Goal: Task Accomplishment & Management: Use online tool/utility

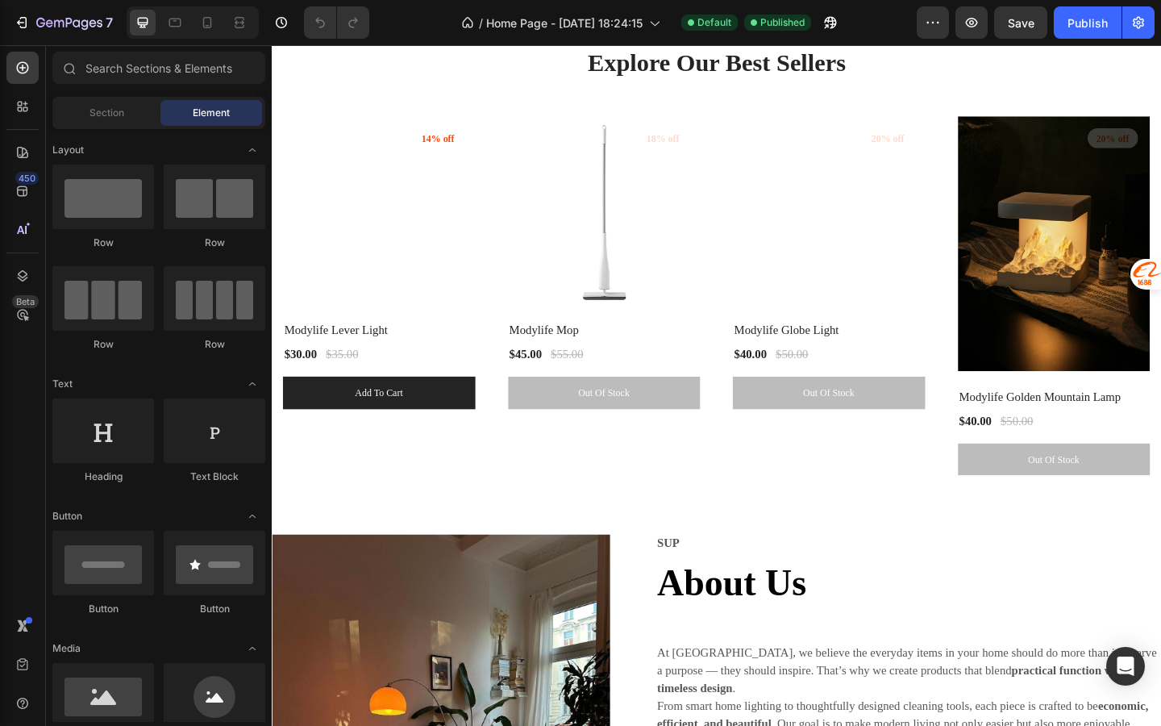
scroll to position [2261, 0]
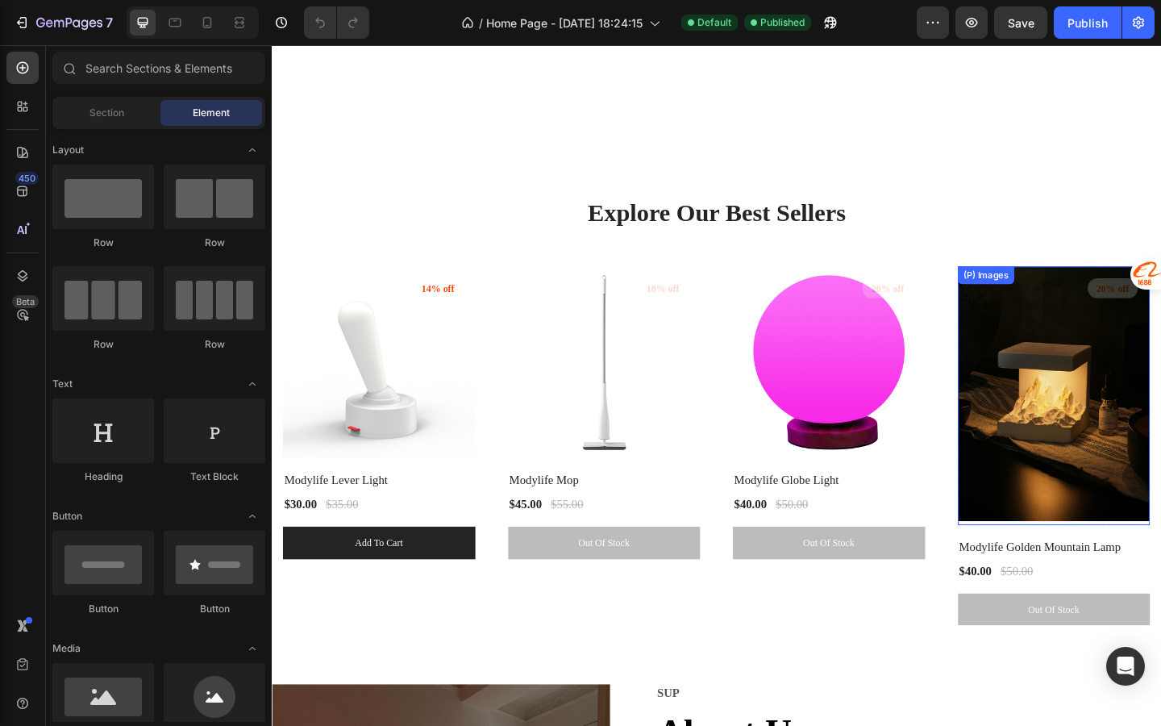
click at [1061, 482] on img at bounding box center [1124, 426] width 210 height 281
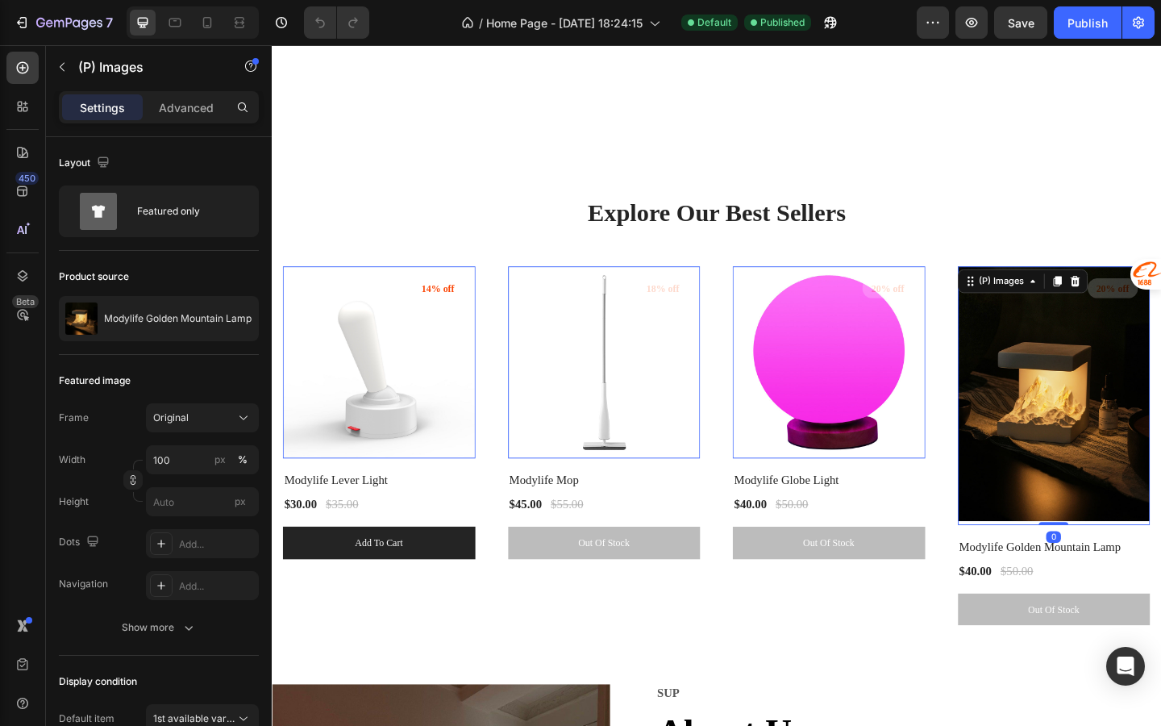
click at [1059, 501] on img at bounding box center [1124, 426] width 210 height 281
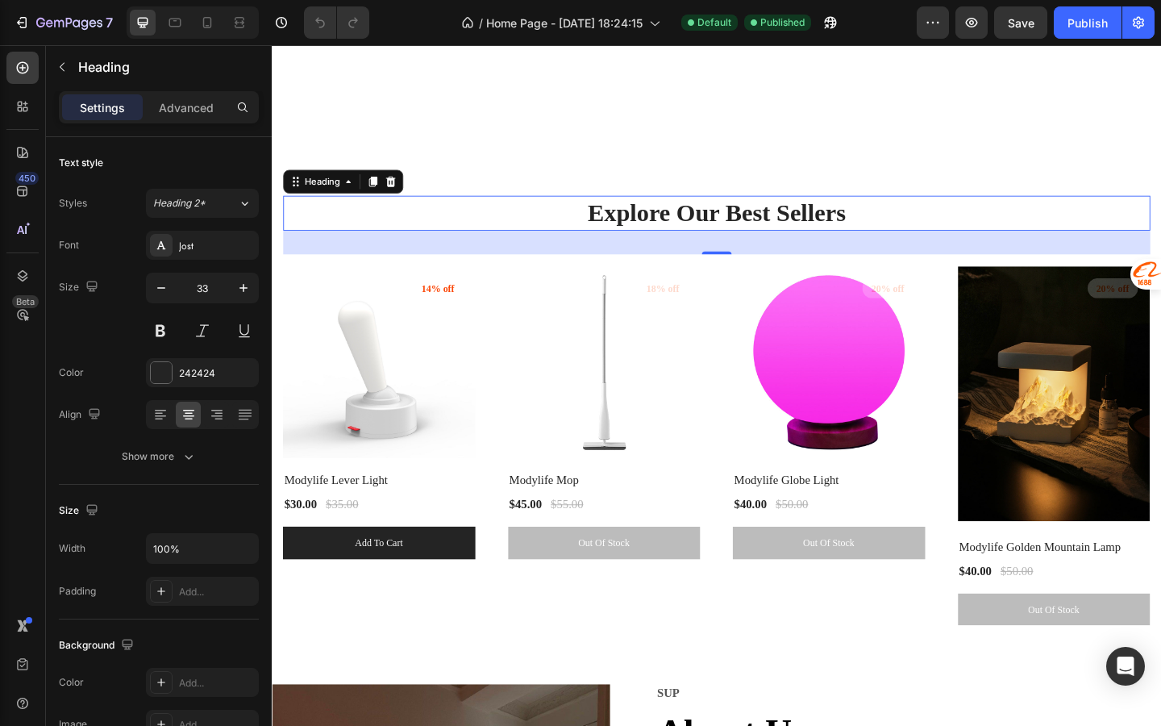
click at [1027, 245] on p "Explore Our Best Sellers" at bounding box center [756, 228] width 940 height 35
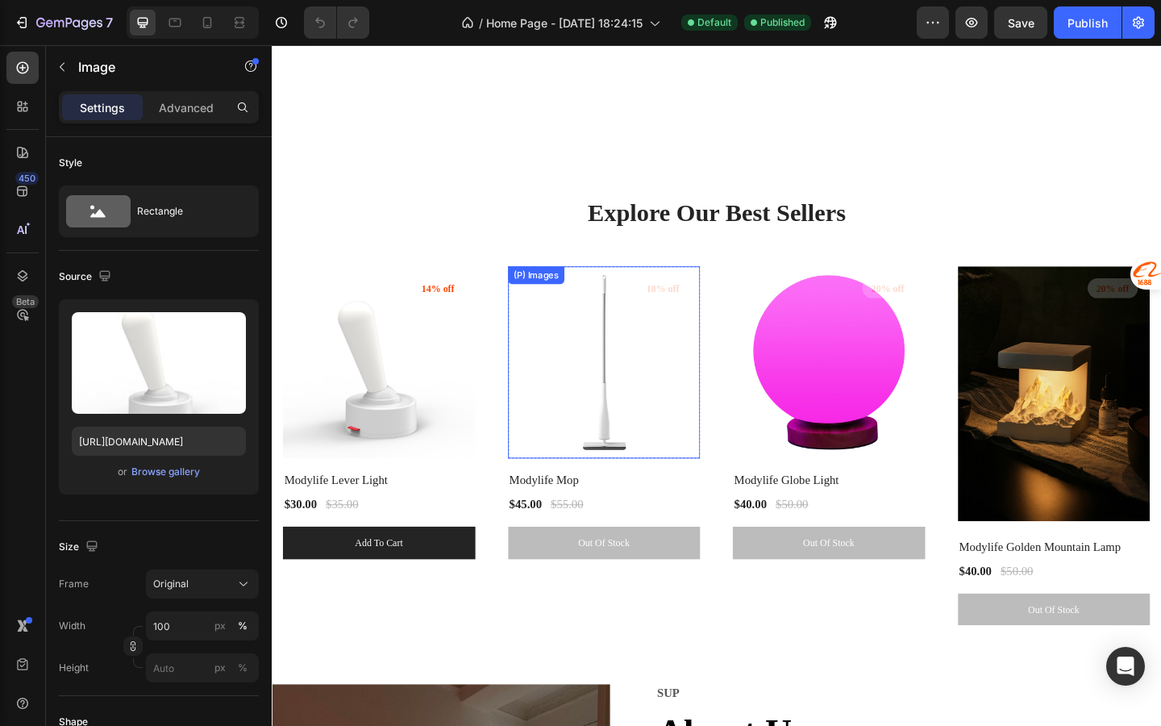
click at [650, 495] on img at bounding box center [634, 391] width 210 height 210
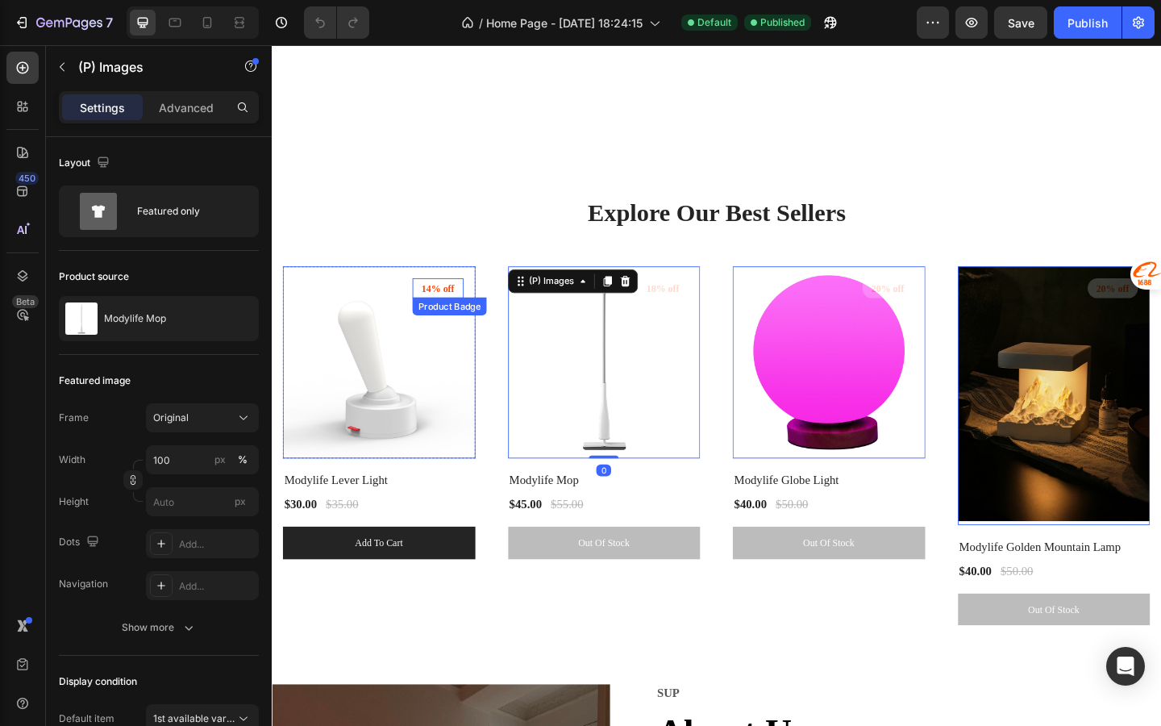
click at [444, 321] on pre "14% off" at bounding box center [452, 309] width 55 height 23
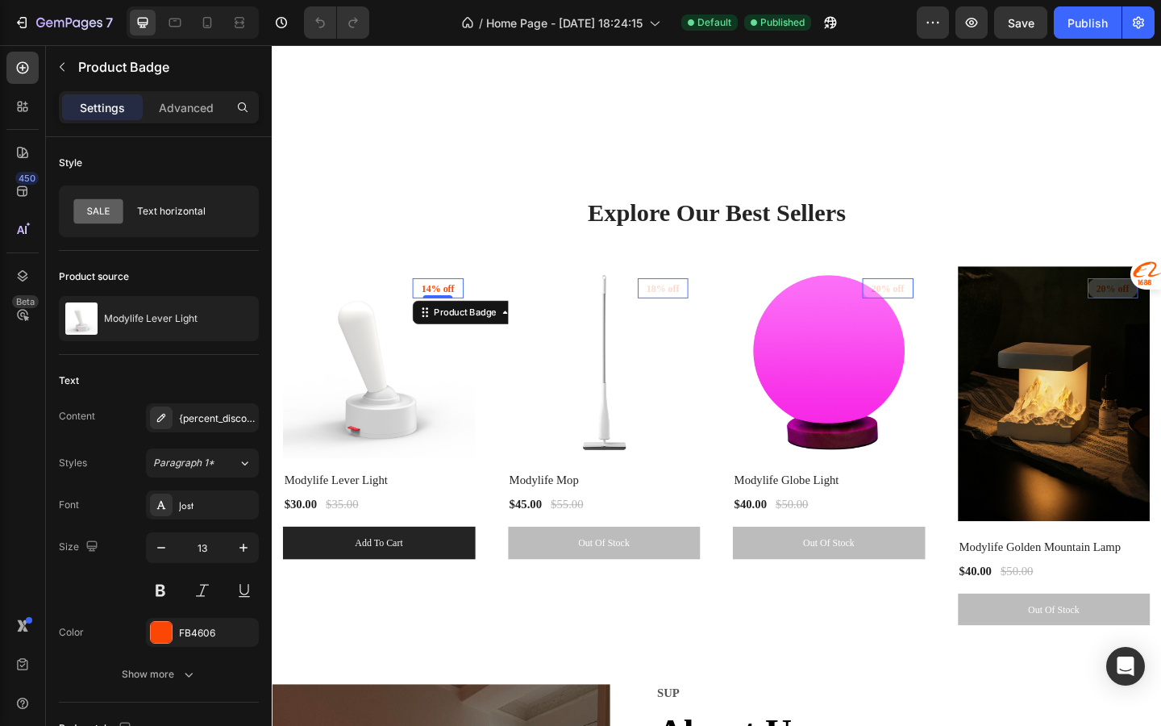
click at [460, 321] on pre "14% off" at bounding box center [452, 309] width 55 height 23
click at [642, 405] on img at bounding box center [634, 391] width 210 height 210
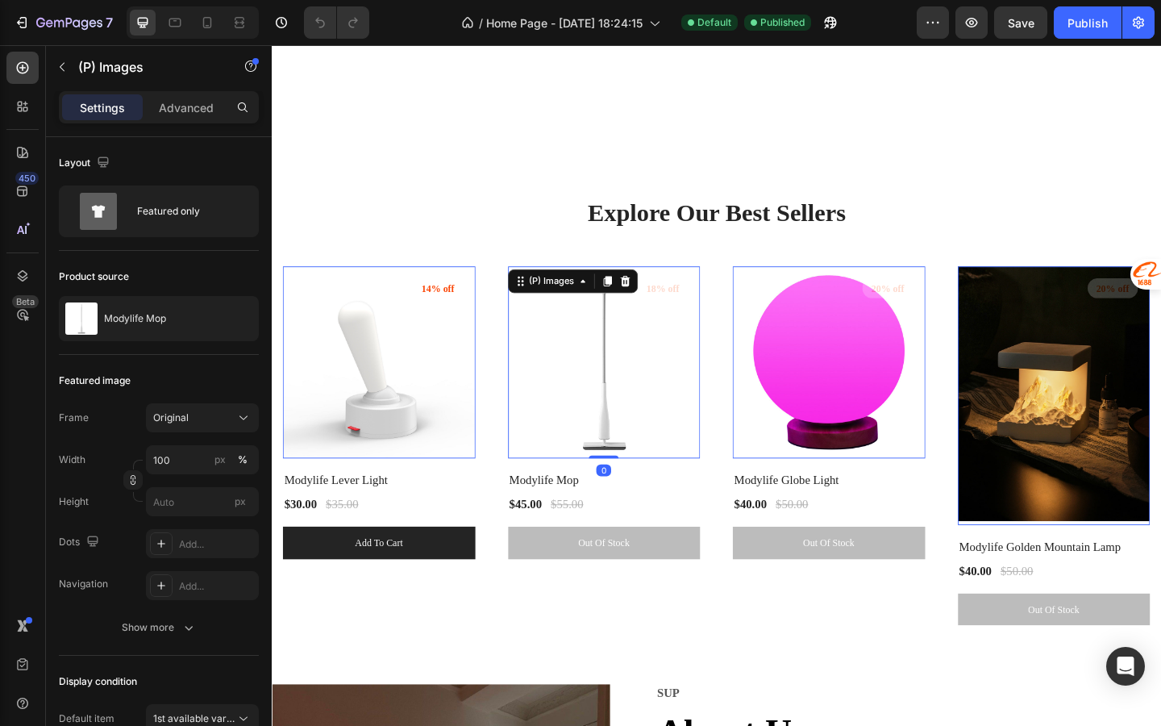
click at [719, 384] on img at bounding box center [634, 391] width 210 height 210
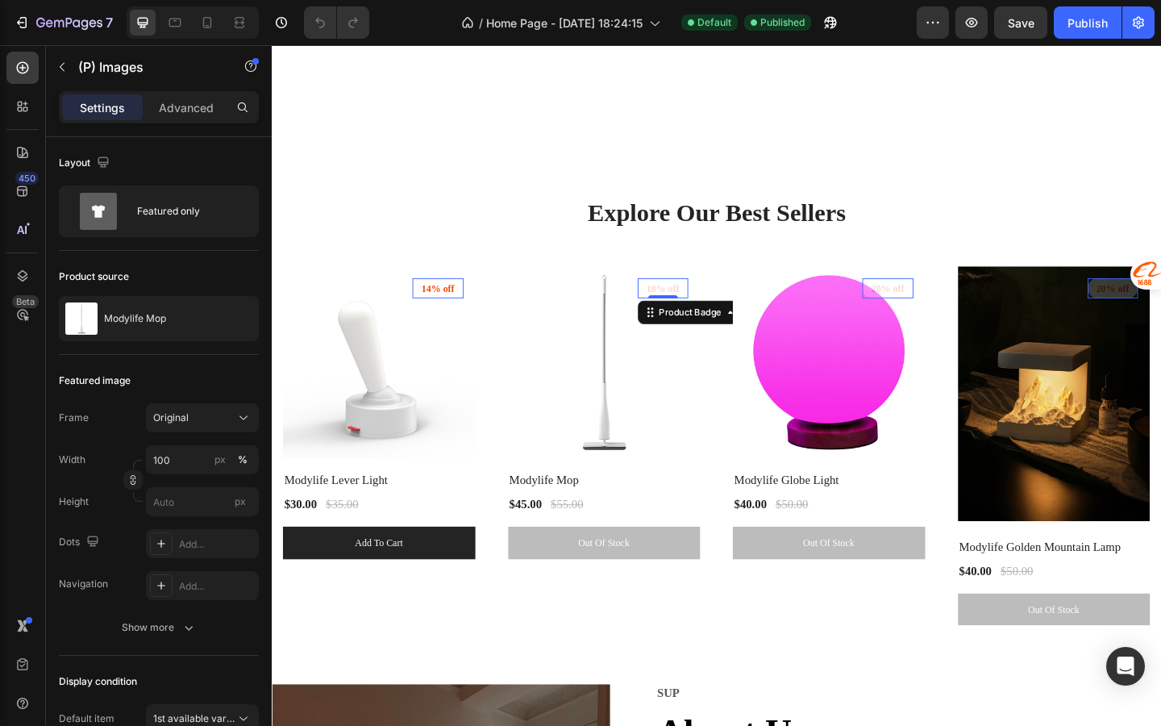
click at [703, 321] on pre "18% off" at bounding box center [697, 309] width 55 height 23
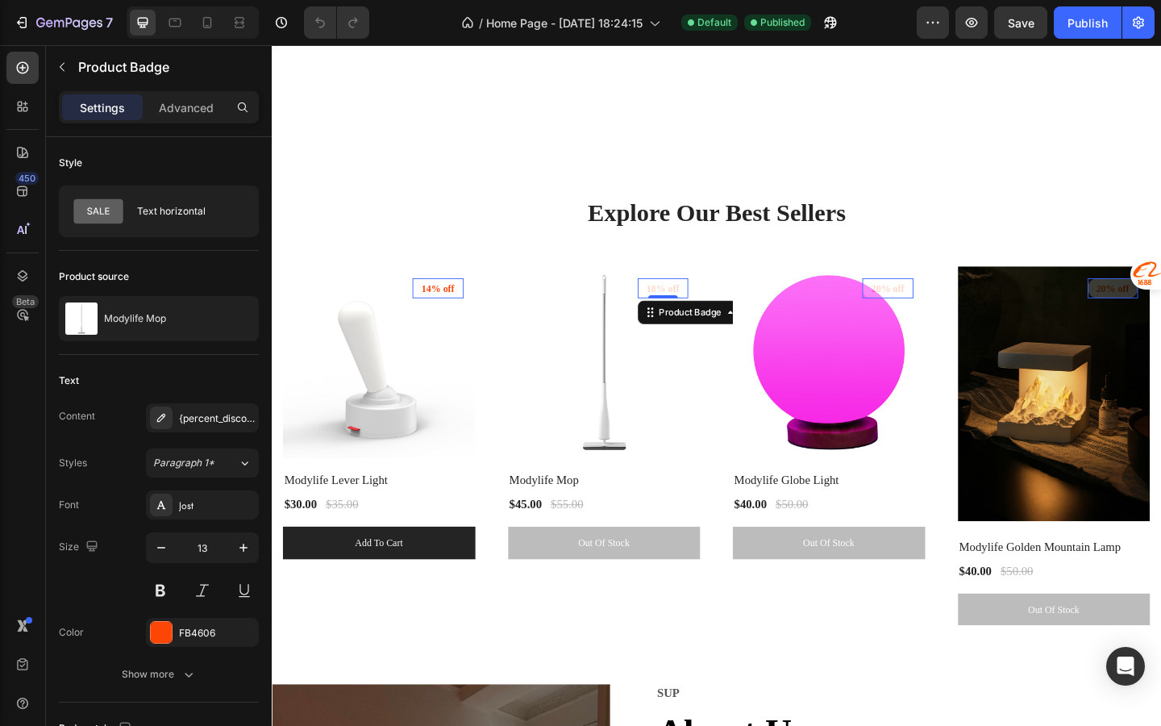
click at [927, 321] on pre "20% off" at bounding box center [942, 309] width 55 height 23
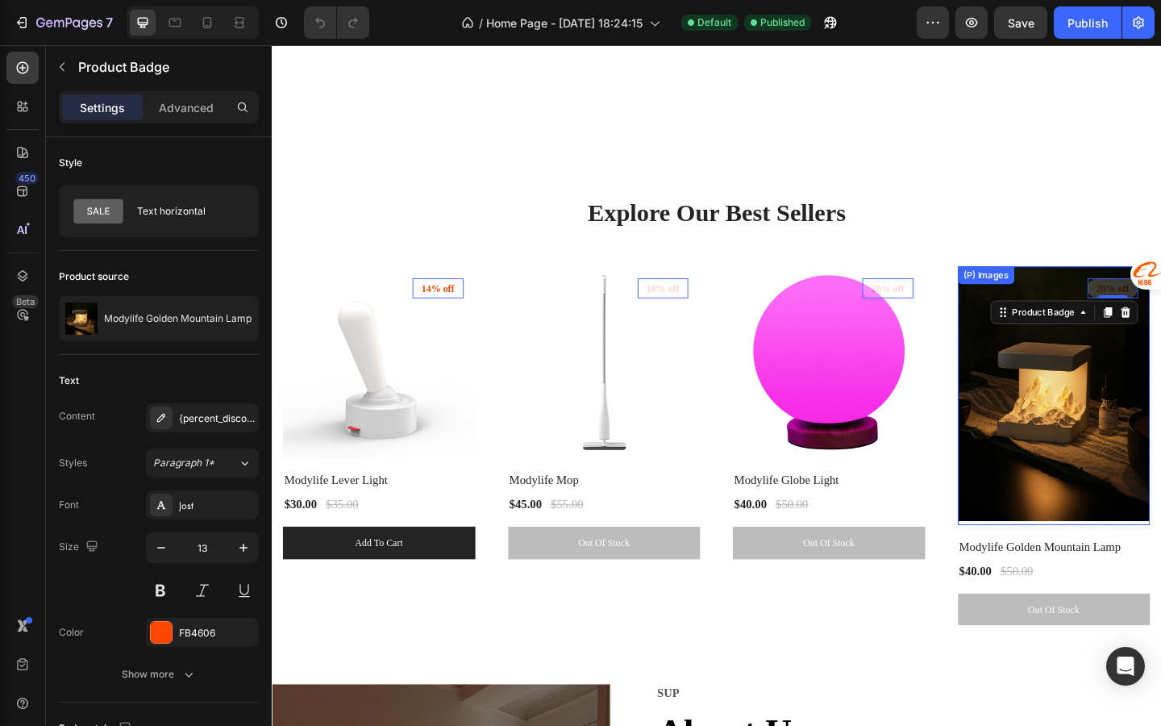
click at [1073, 561] on img at bounding box center [1124, 426] width 210 height 281
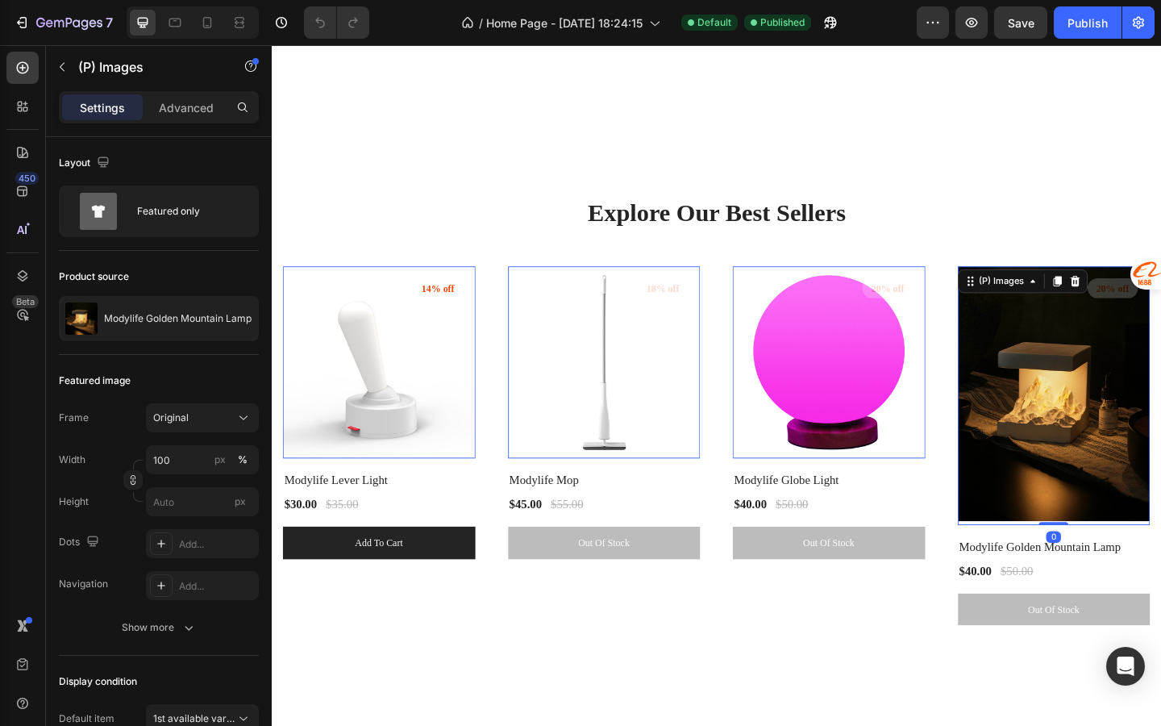
scroll to position [2262, 0]
drag, startPoint x: 1123, startPoint y: 650, endPoint x: 1125, endPoint y: 543, distance: 107.3
click at [1125, 543] on div "(P) Images 0" at bounding box center [1124, 425] width 210 height 281
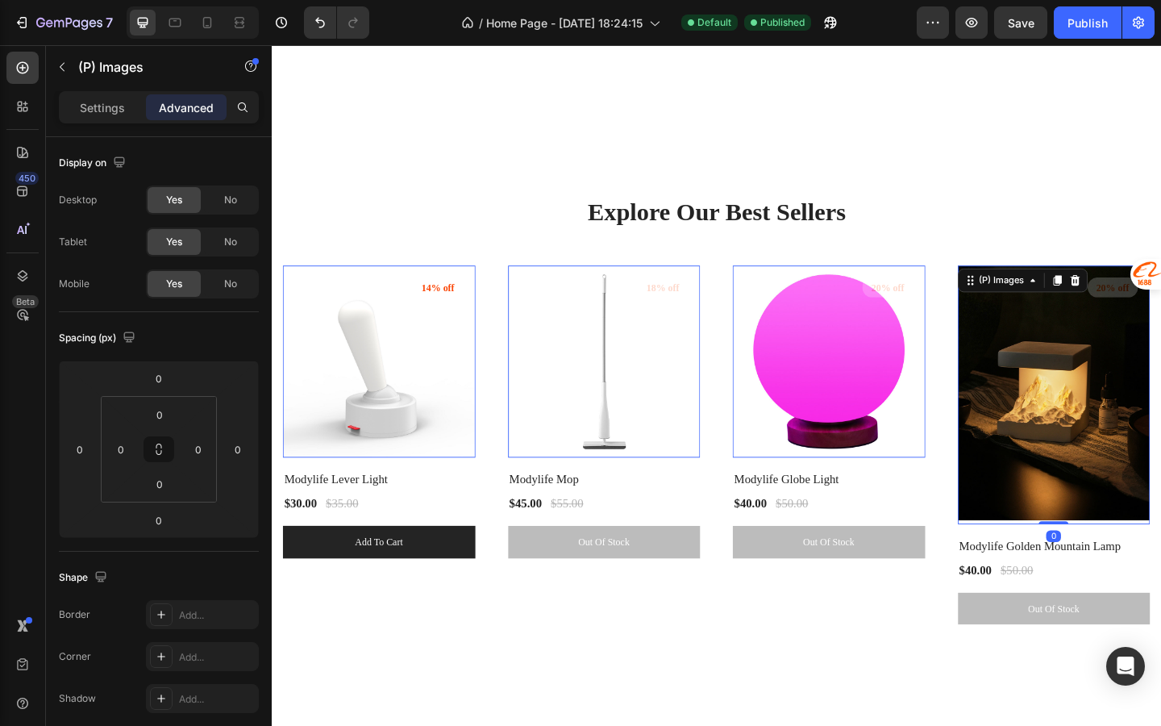
click at [955, 484] on img at bounding box center [878, 390] width 210 height 210
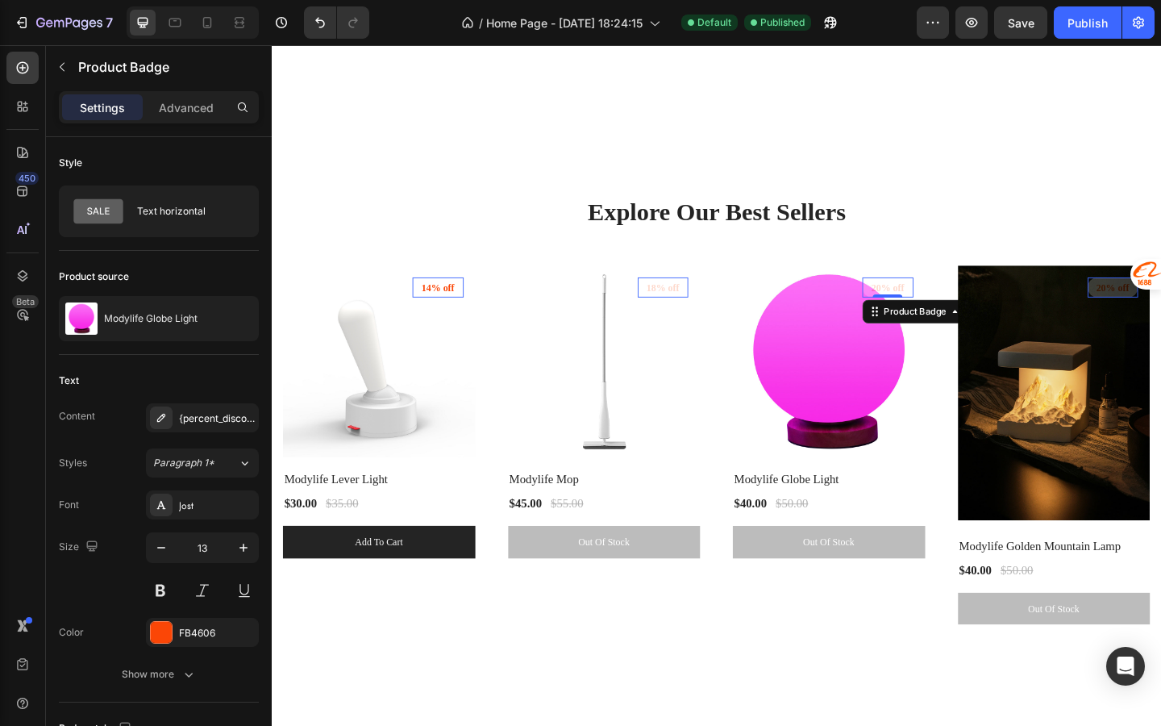
click at [950, 320] on pre "20% off" at bounding box center [942, 309] width 55 height 23
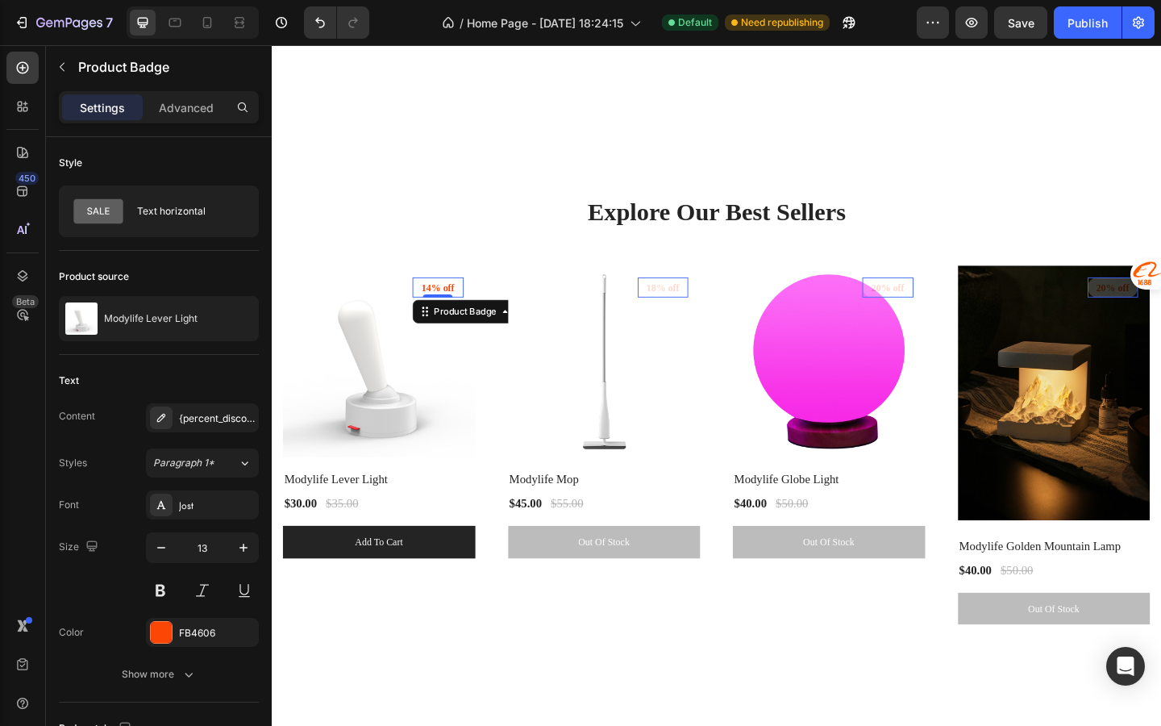
click at [464, 320] on pre "14% off" at bounding box center [452, 309] width 55 height 23
click at [701, 320] on div "18% off Product Badge 0" at bounding box center [697, 309] width 55 height 23
click at [929, 320] on pre "20% off" at bounding box center [942, 309] width 55 height 23
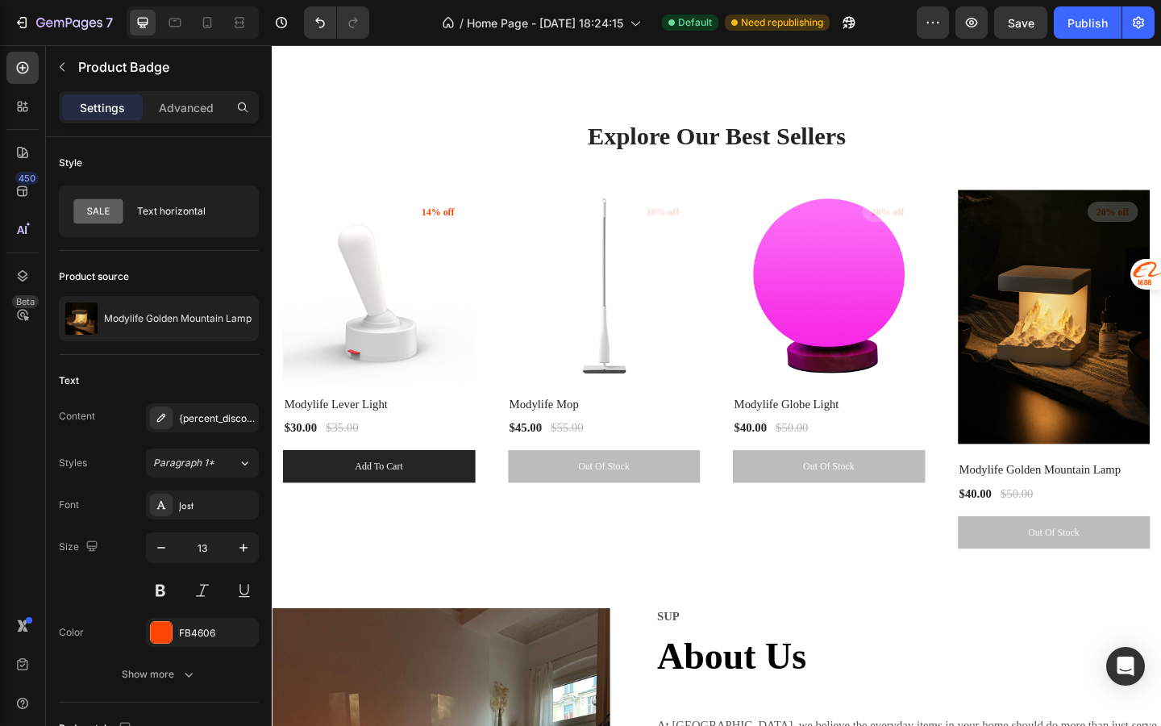
scroll to position [2106, 0]
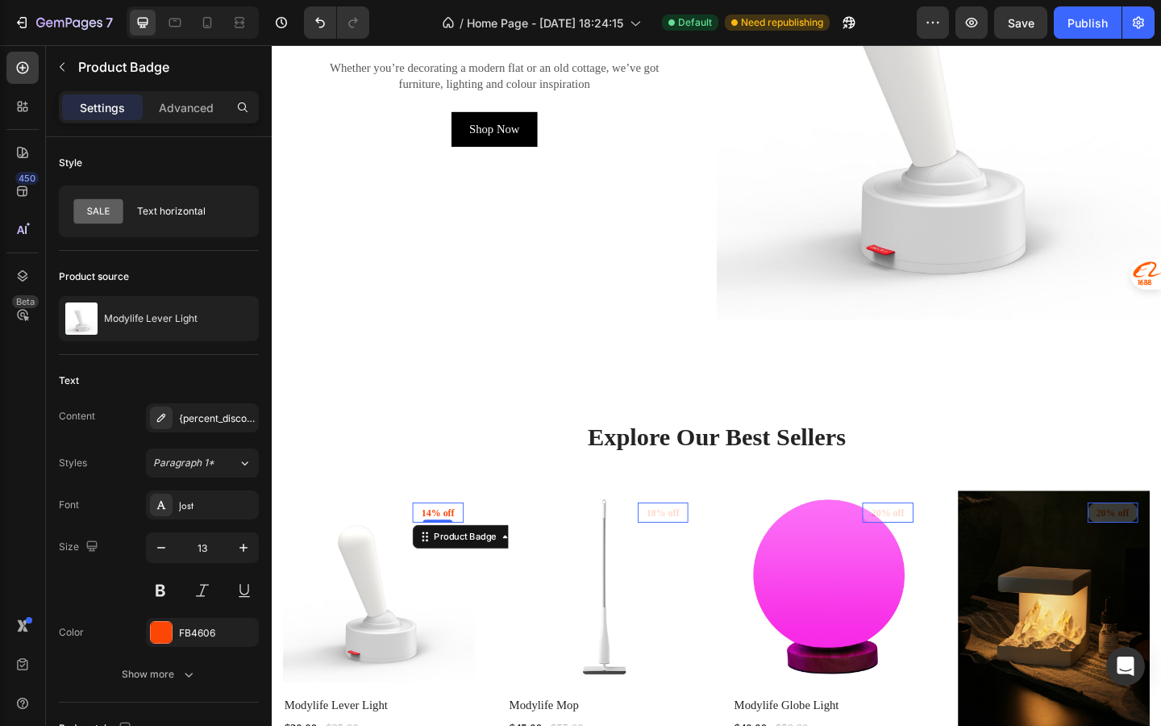
click at [456, 554] on pre "14% off" at bounding box center [452, 554] width 55 height 23
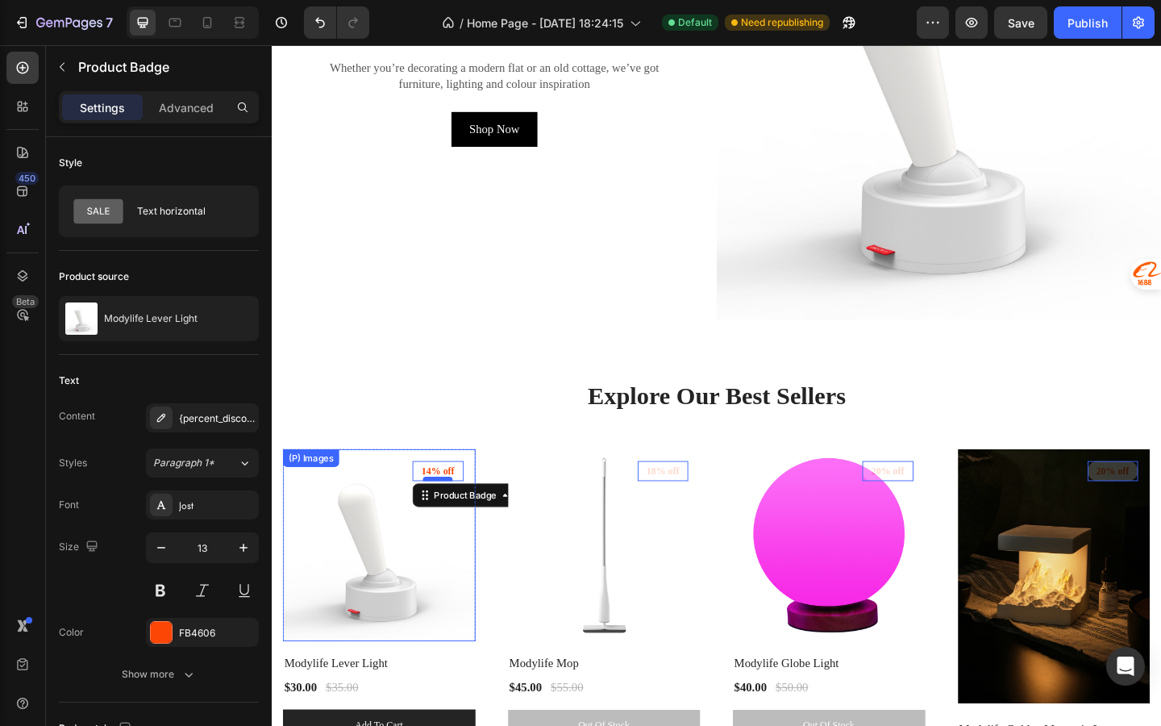
click at [463, 519] on div at bounding box center [452, 517] width 32 height 5
type input "16"
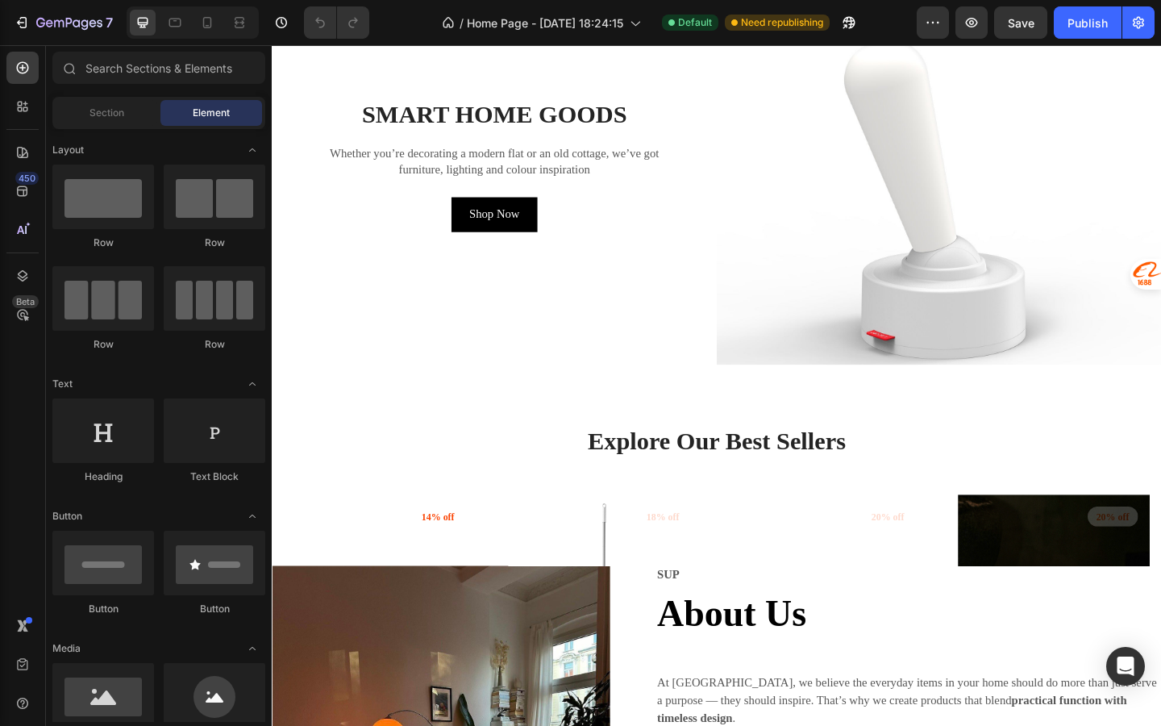
scroll to position [2365, 0]
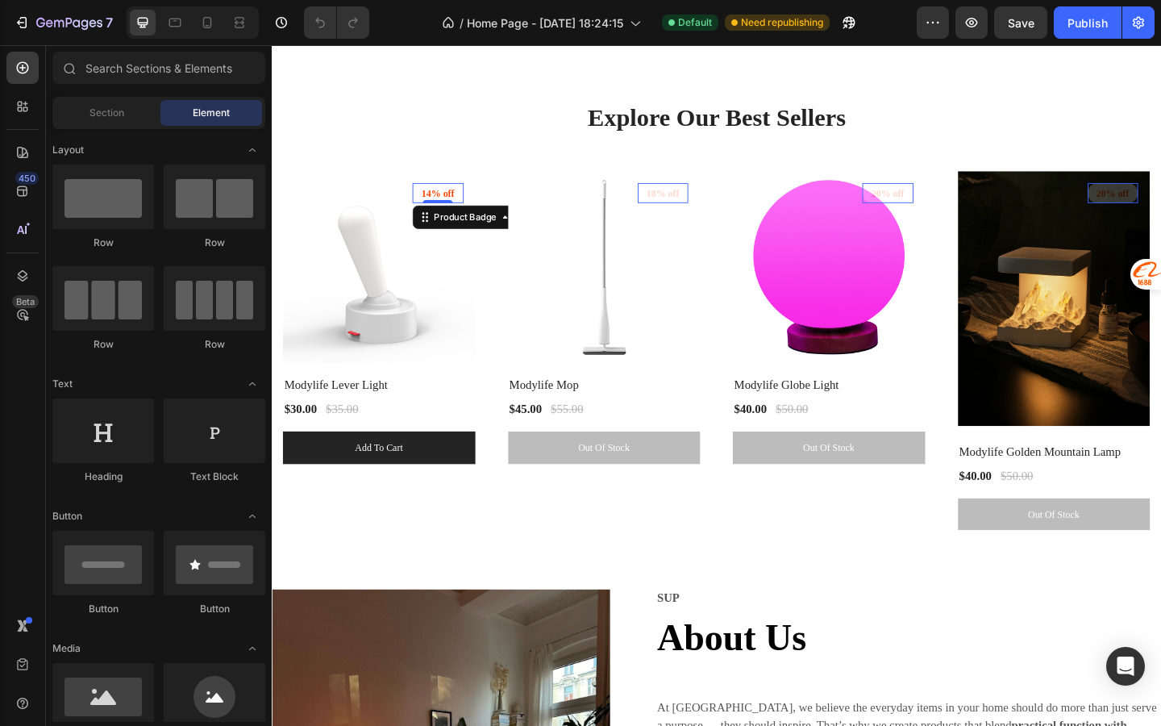
click at [463, 206] on pre "14% off" at bounding box center [452, 206] width 55 height 23
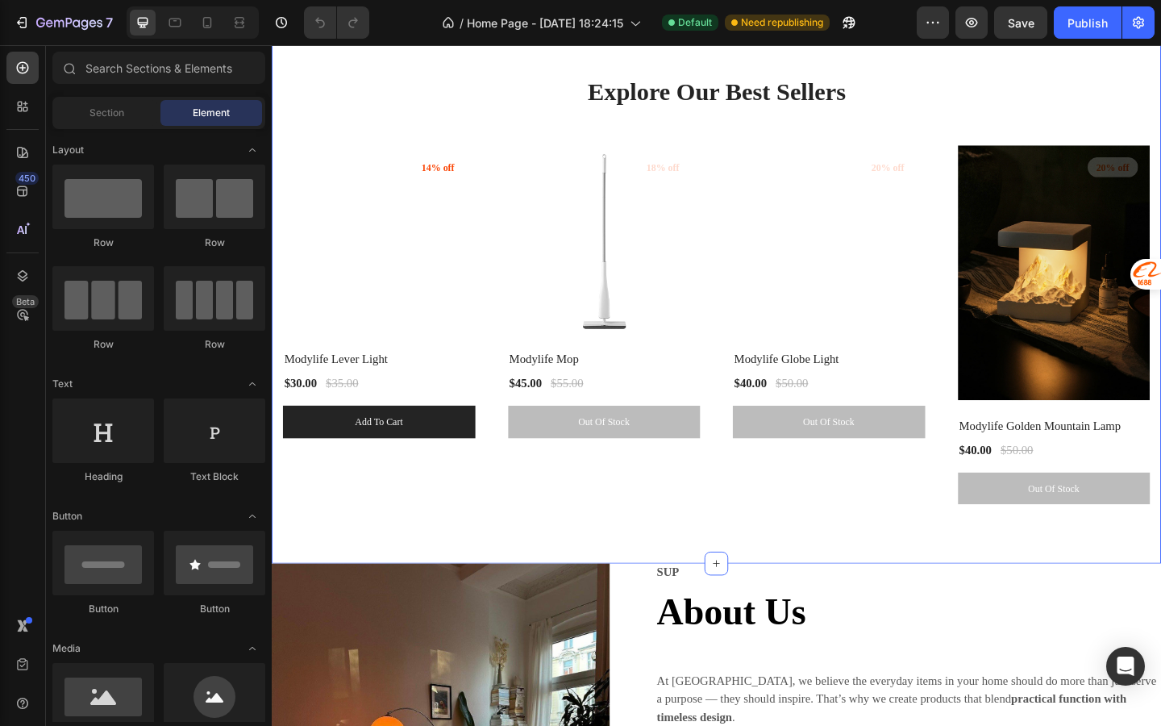
scroll to position [2363, 0]
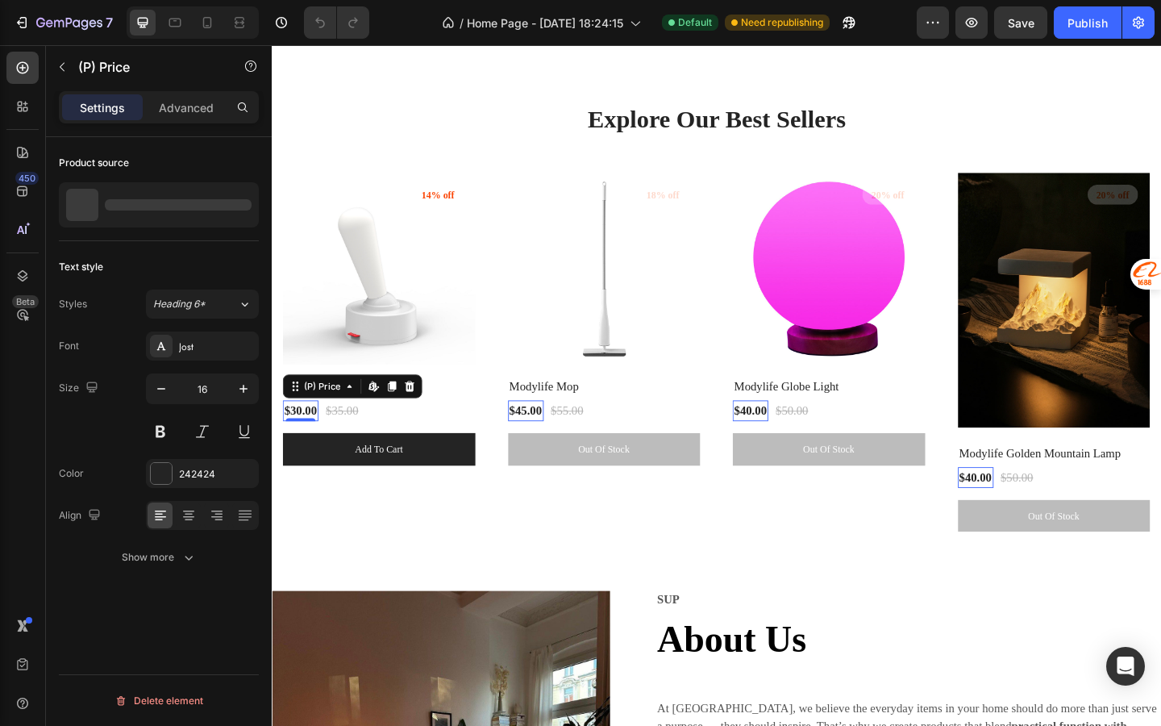
click at [306, 444] on div "$30.00" at bounding box center [303, 442] width 39 height 23
click at [232, 220] on div at bounding box center [236, 204] width 45 height 45
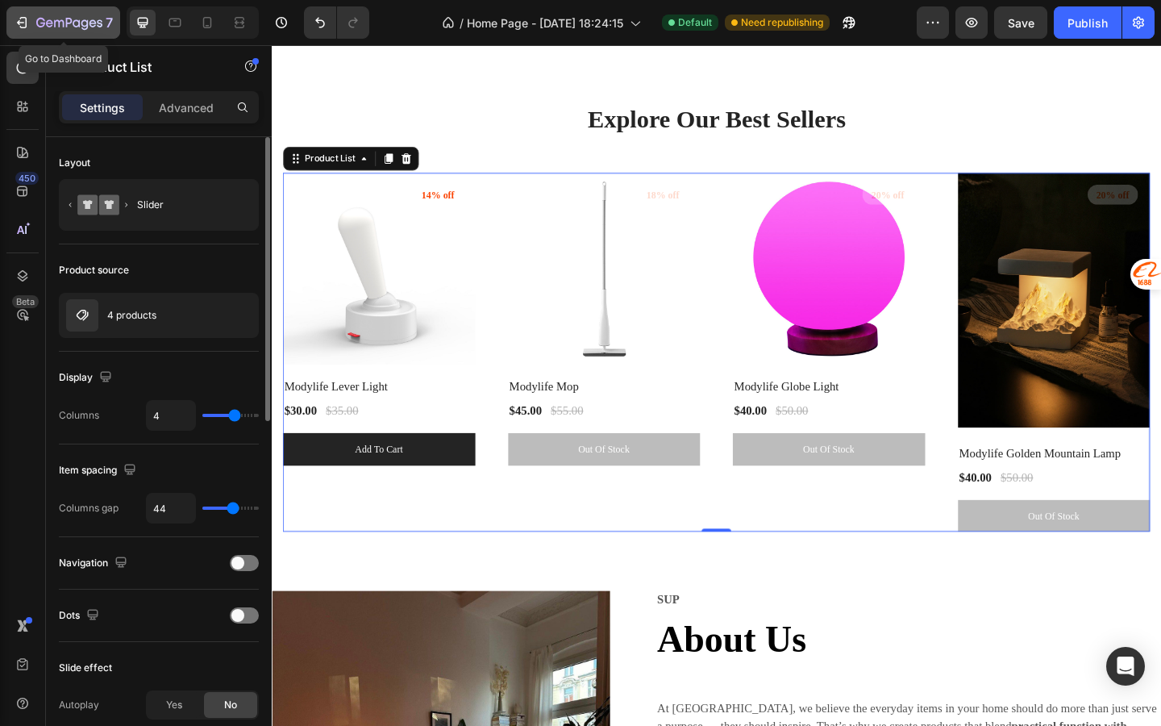
click at [14, 25] on icon "button" at bounding box center [22, 23] width 16 height 16
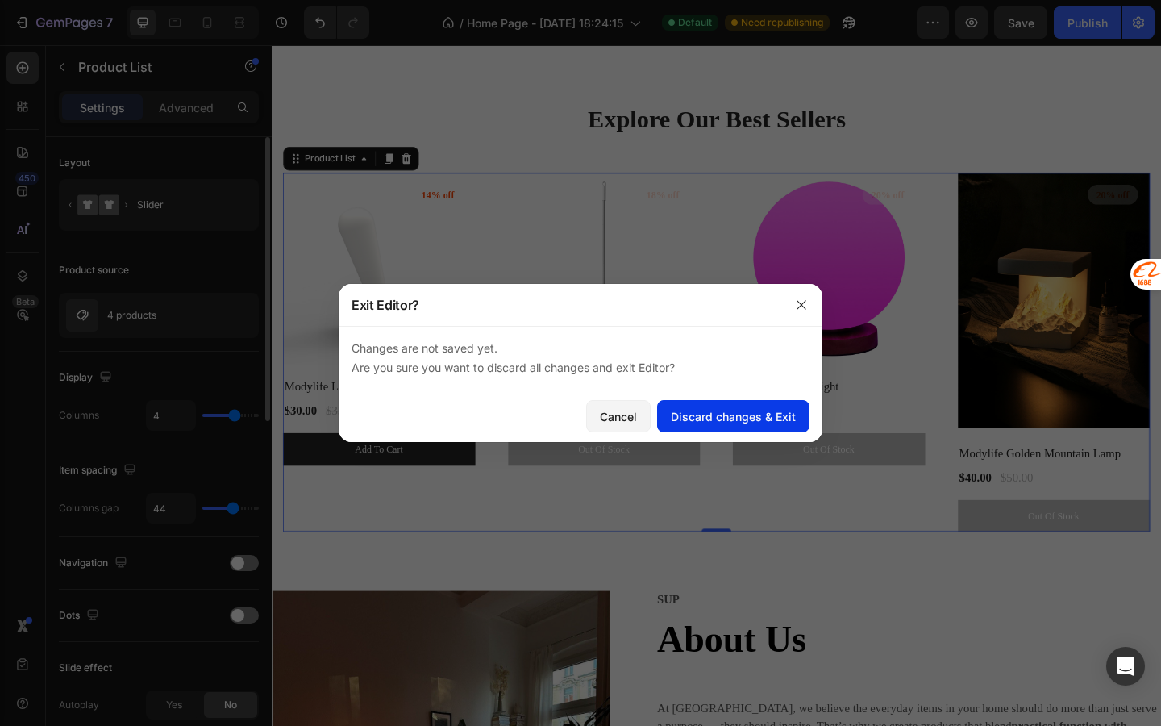
click at [707, 428] on button "Discard changes & Exit" at bounding box center [733, 416] width 152 height 32
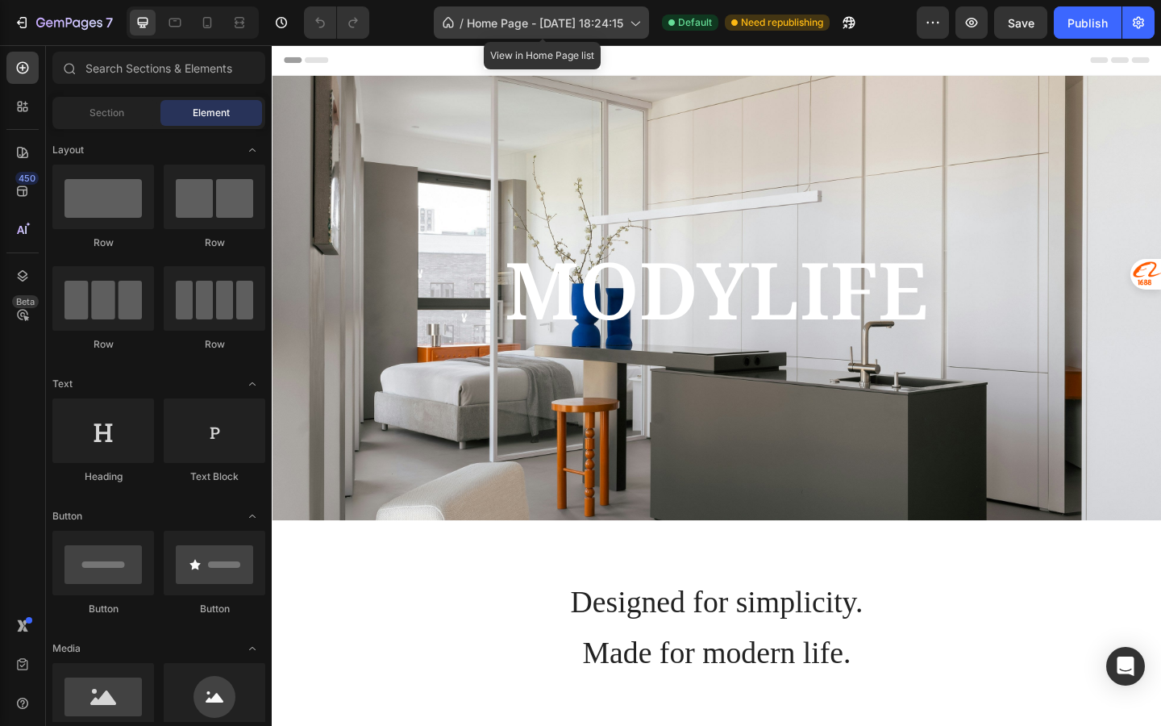
click at [640, 31] on div "/ Home Page - Sep 16, 18:24:15" at bounding box center [541, 22] width 215 height 32
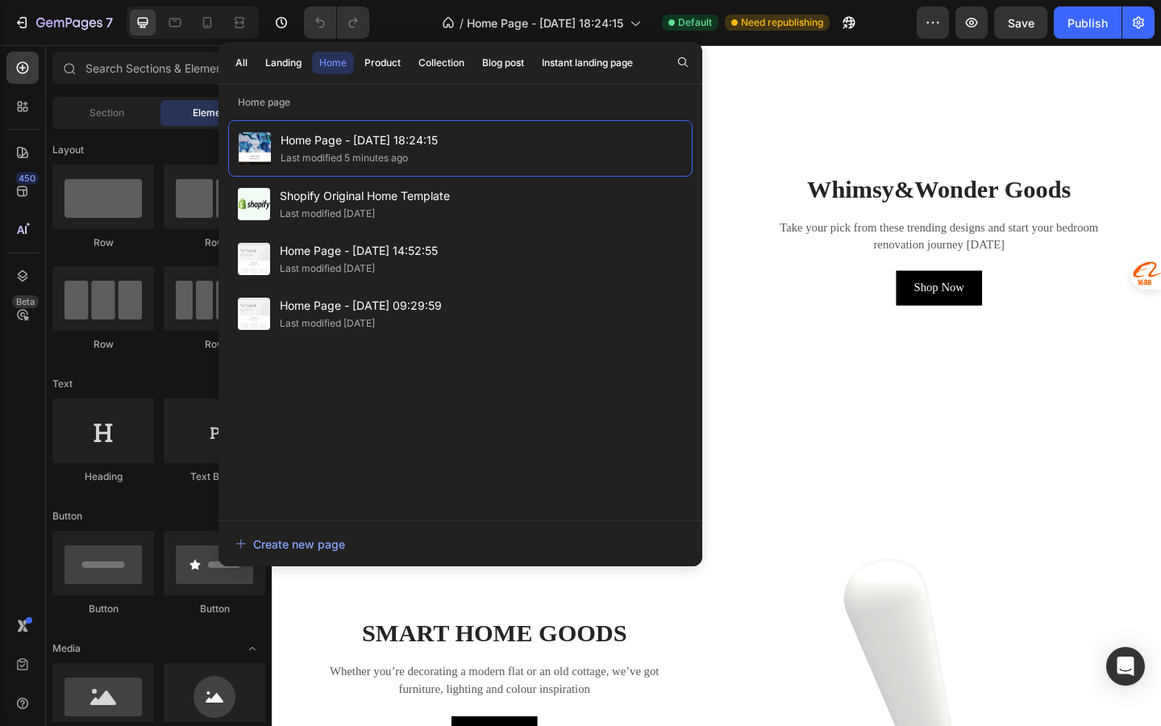
click at [787, 500] on div "Whimsy&Wonder Goods Heading Take your pick from these trending designs and star…" at bounding box center [998, 275] width 484 height 484
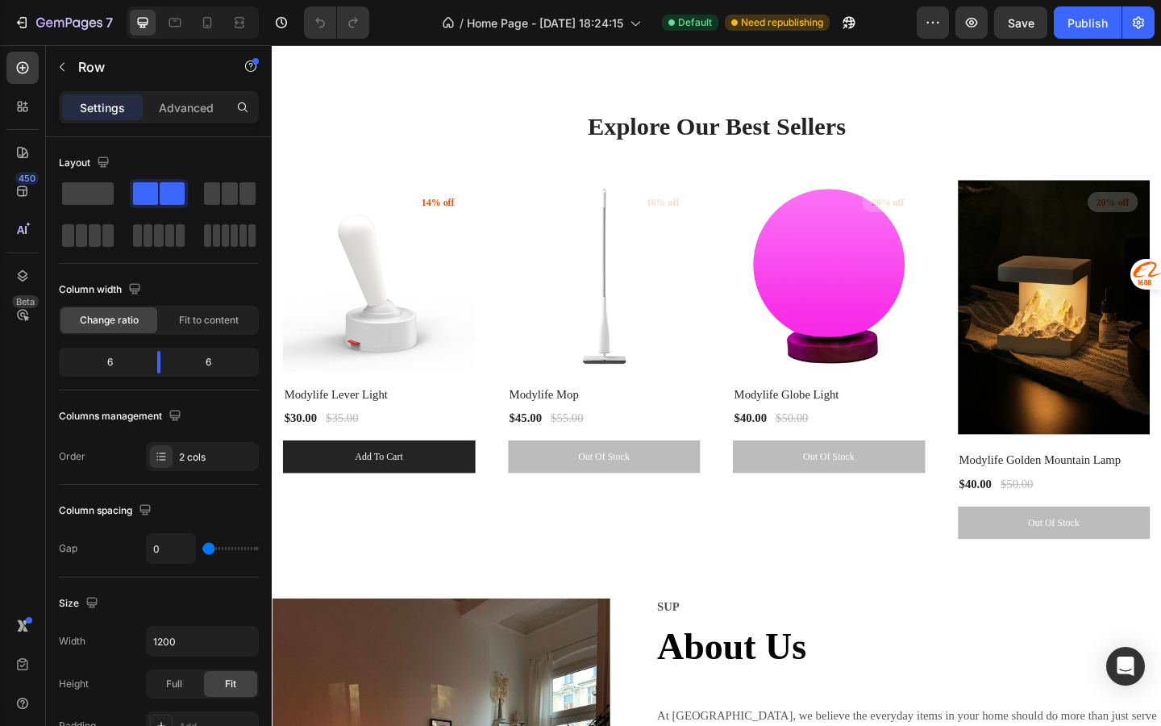
scroll to position [2456, 0]
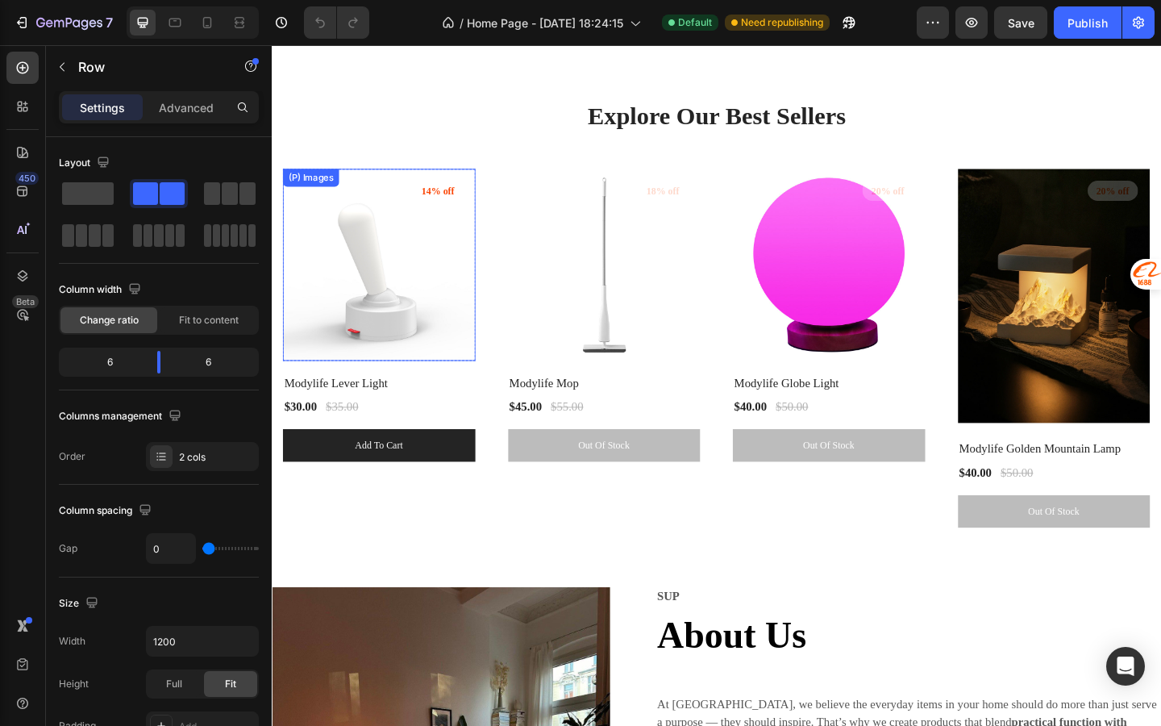
click at [388, 324] on img at bounding box center [389, 285] width 210 height 210
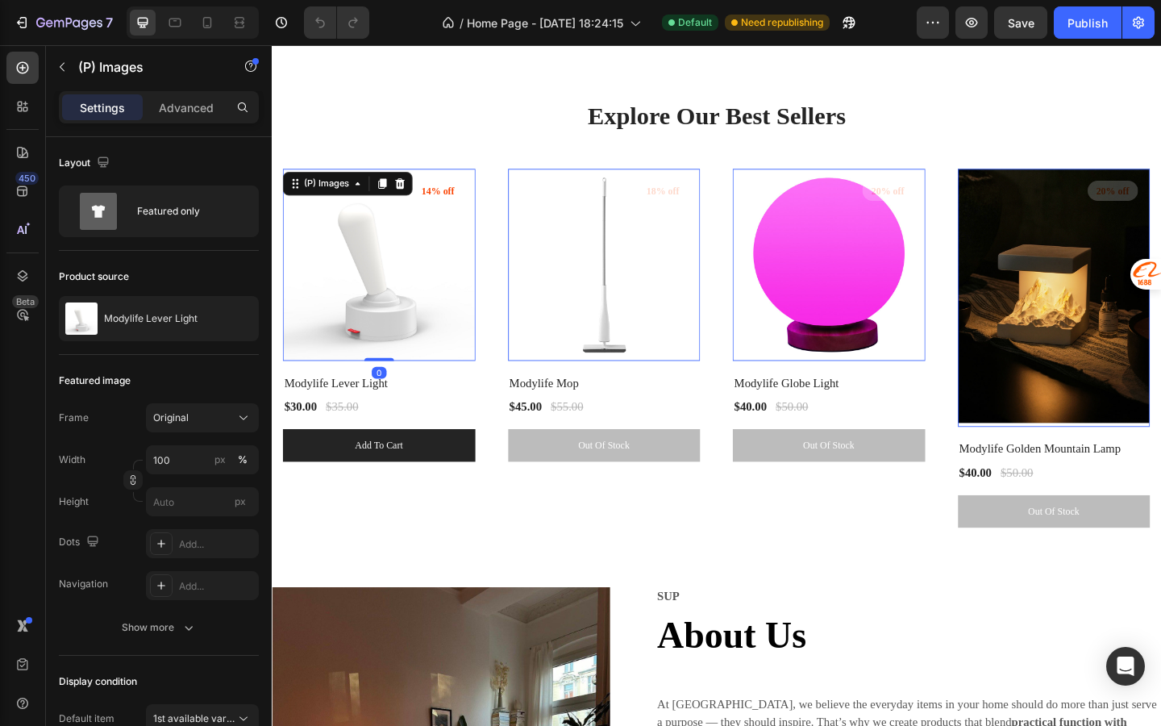
click at [434, 264] on img at bounding box center [389, 285] width 210 height 210
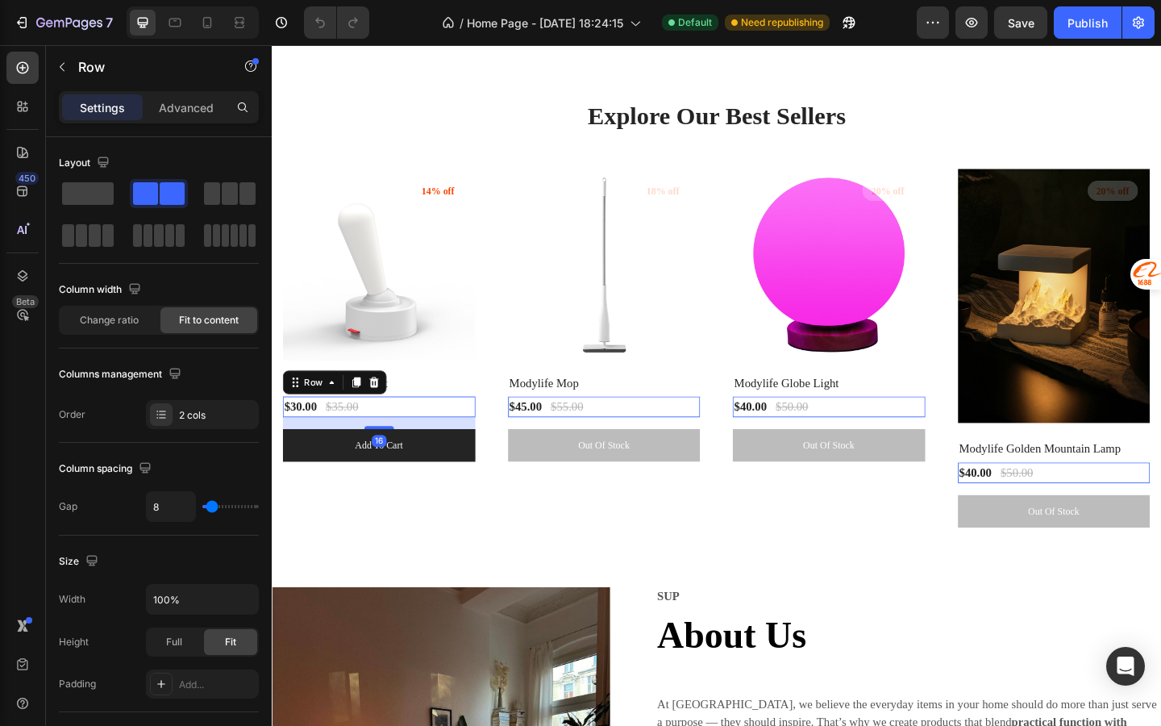
click at [411, 444] on div "$30.00 (P) Price (P) Price $35.00 (P) Price (P) Price Row 16" at bounding box center [389, 438] width 210 height 23
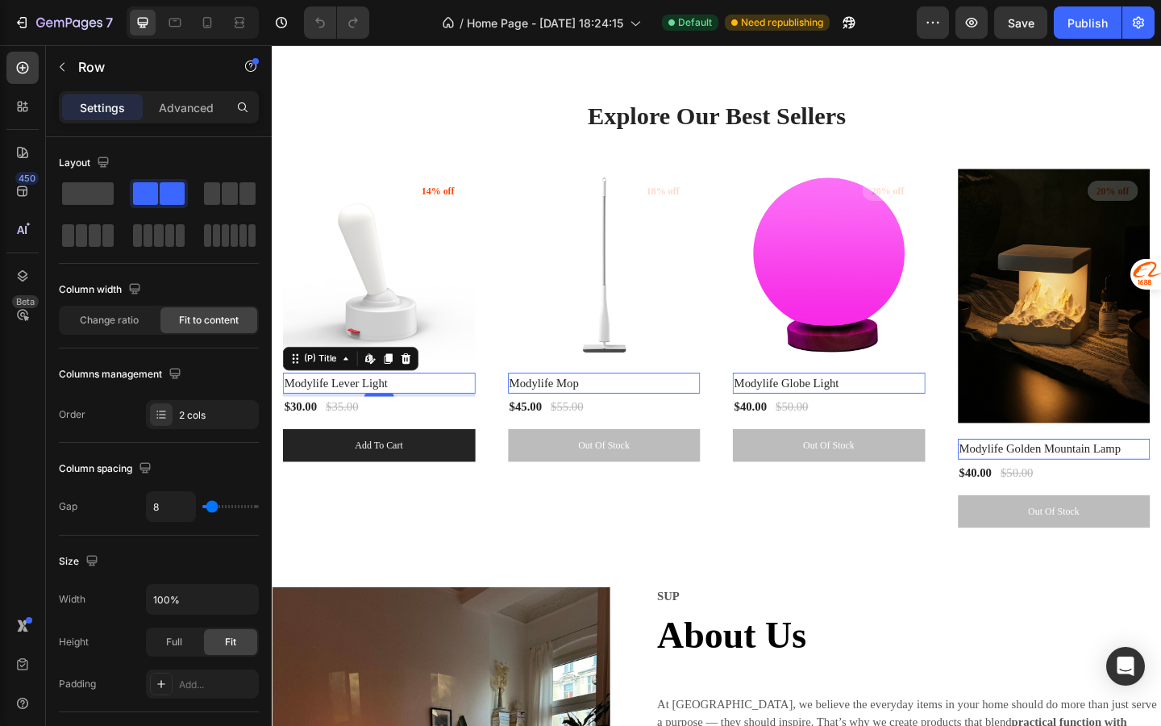
click at [419, 407] on h2 "Modylife Lever Light" at bounding box center [389, 413] width 210 height 23
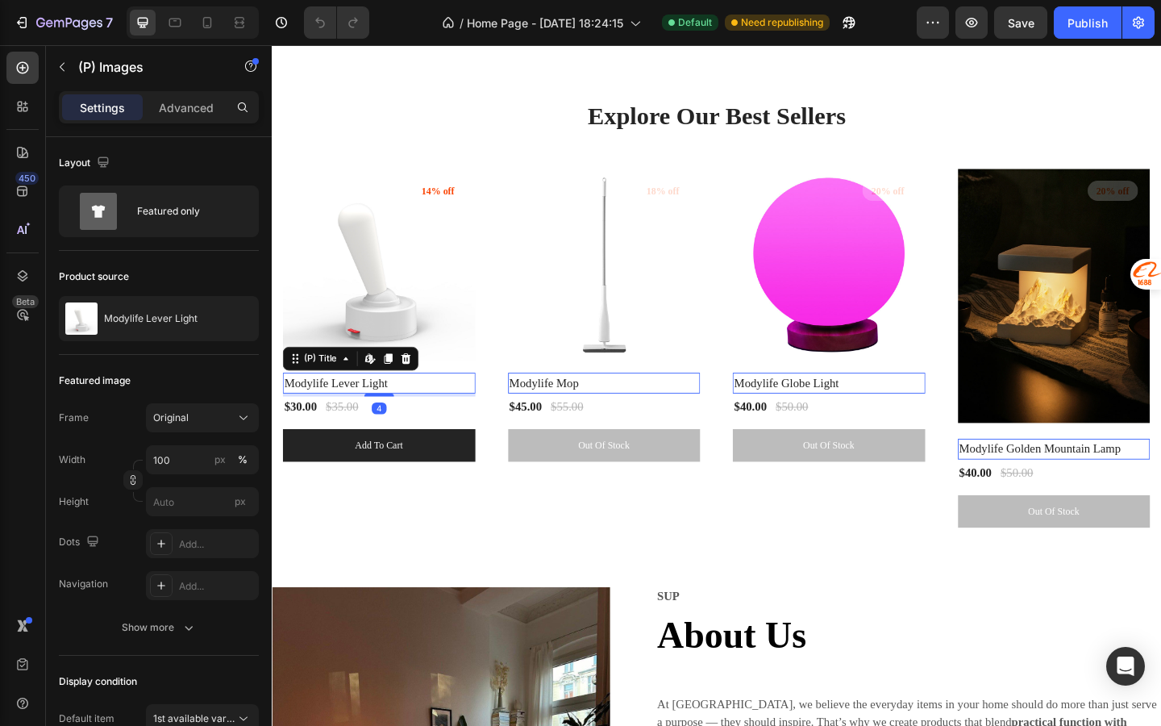
click at [429, 331] on img at bounding box center [389, 285] width 210 height 210
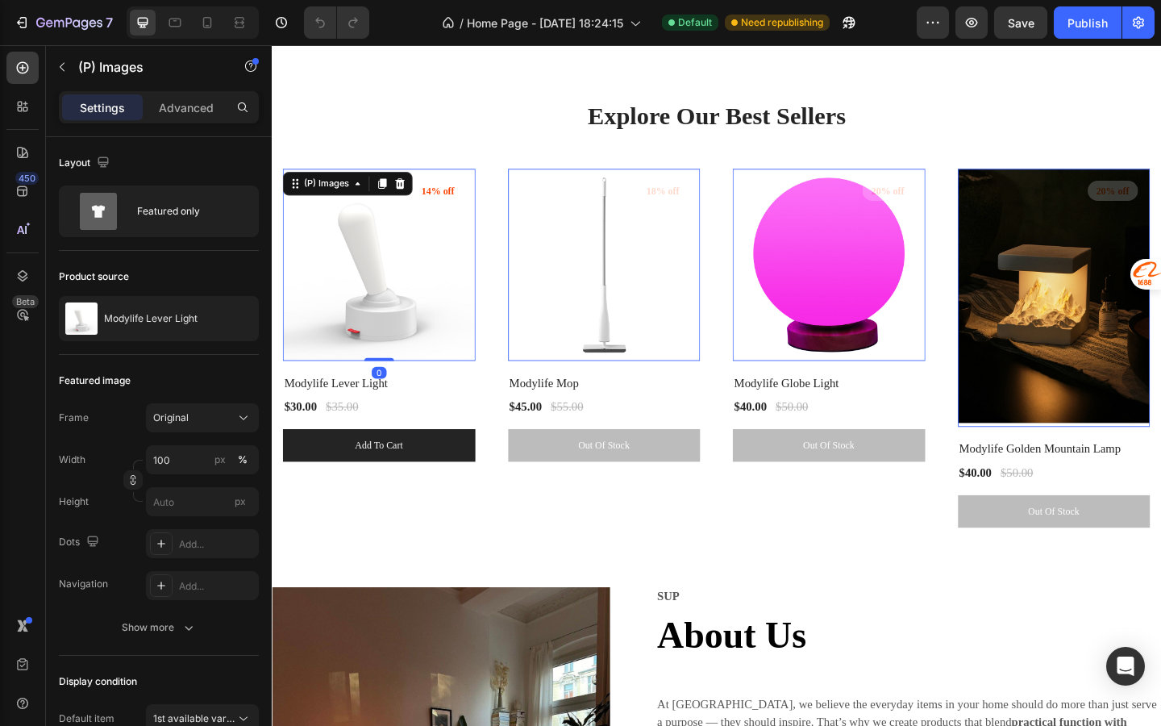
click at [429, 331] on img at bounding box center [389, 285] width 210 height 210
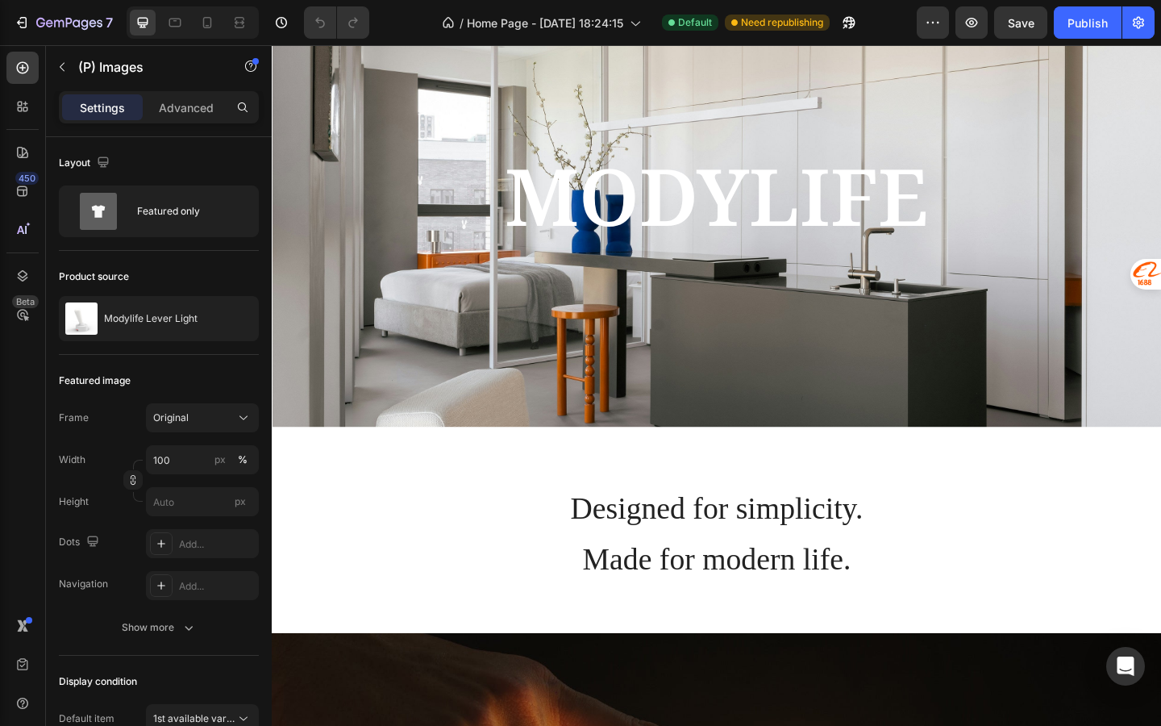
scroll to position [0, 0]
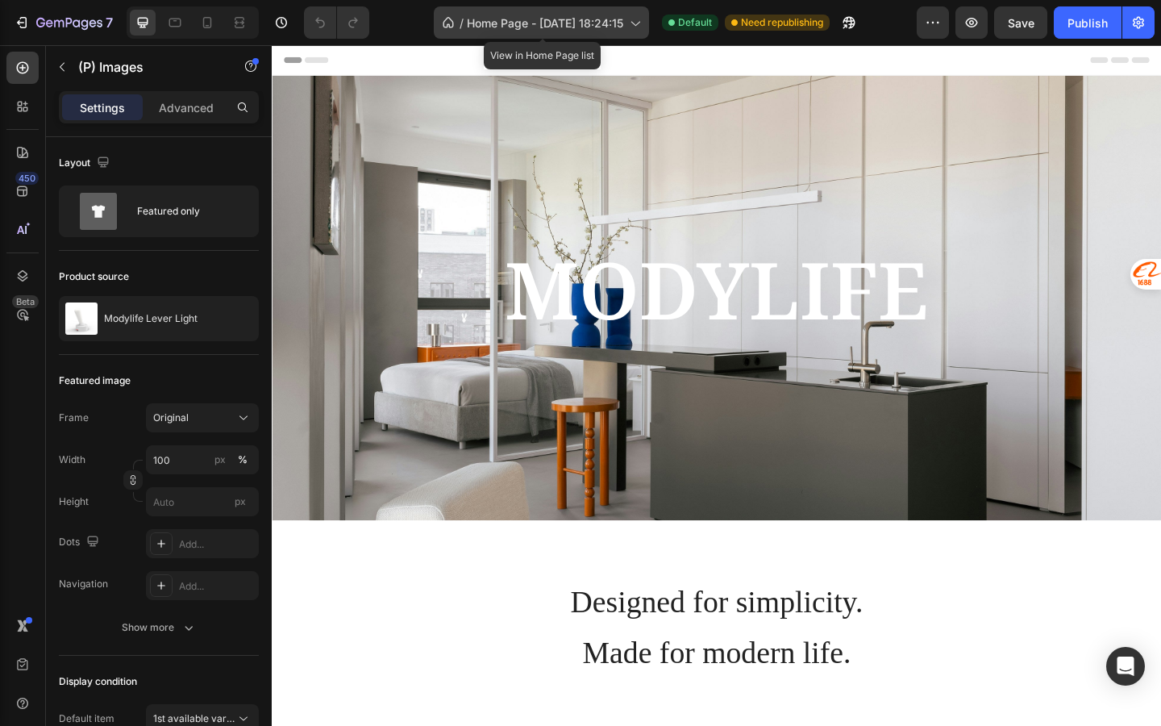
click at [636, 22] on icon at bounding box center [635, 23] width 16 height 16
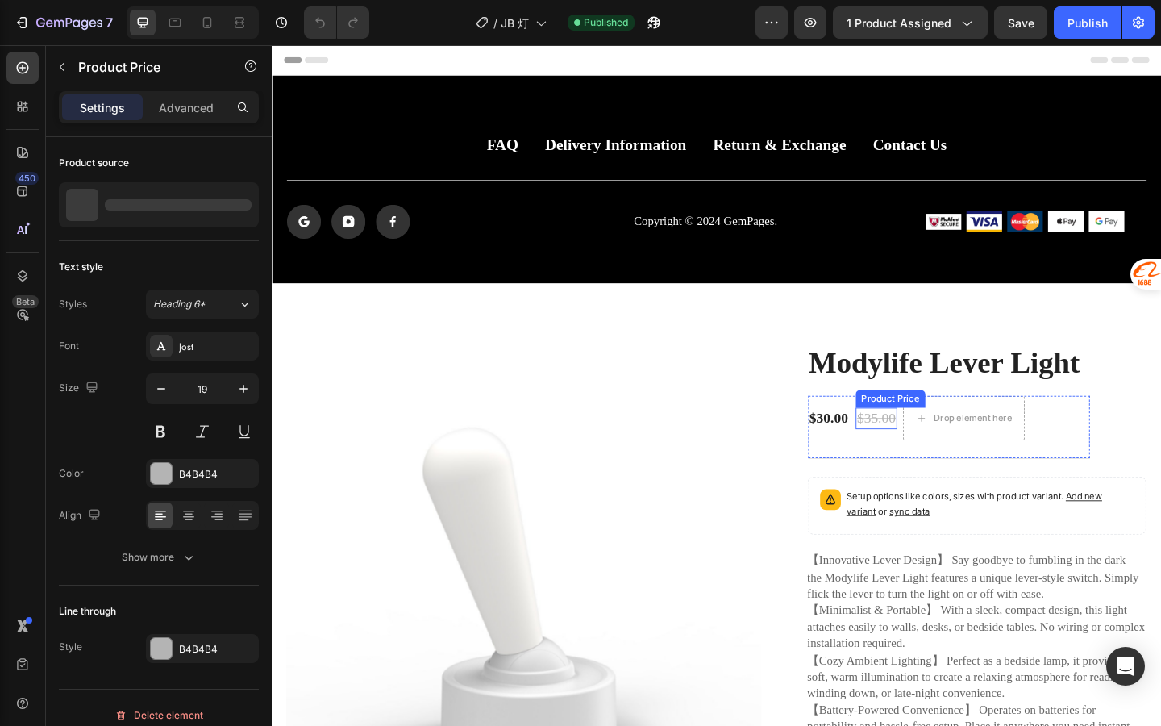
click at [932, 450] on div "$35.00" at bounding box center [929, 451] width 45 height 23
click at [1068, 419] on icon at bounding box center [1068, 424] width 13 height 13
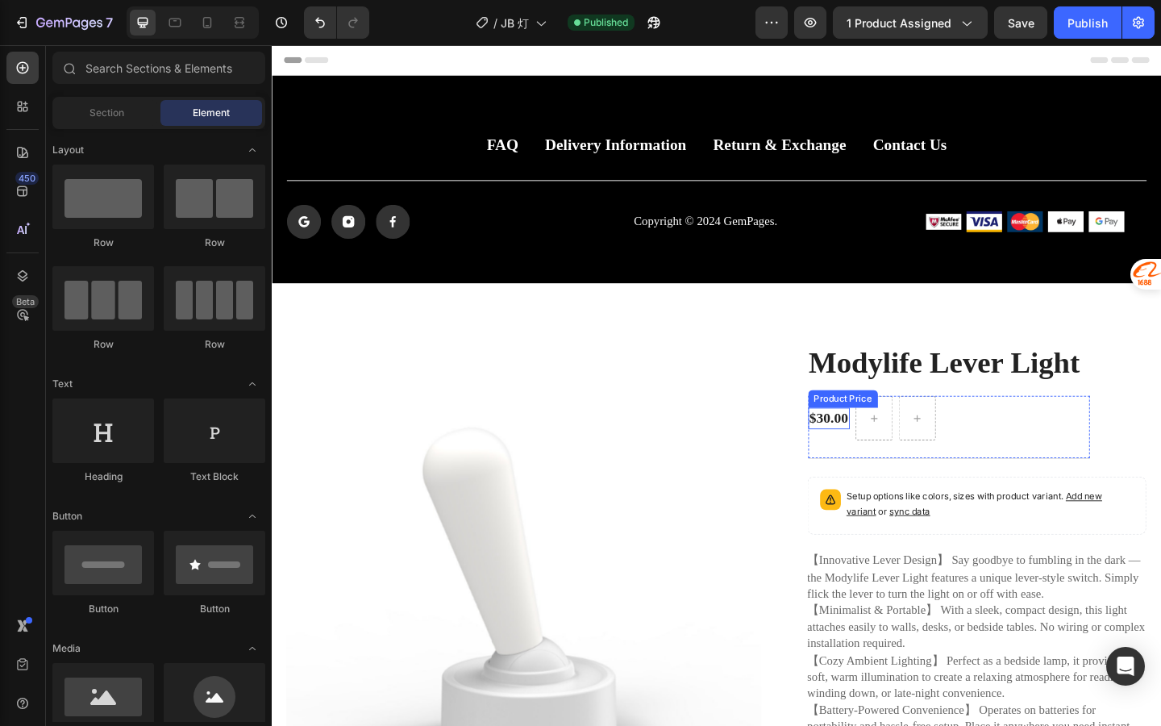
click at [873, 460] on div "$30.00 Product Price Product Price" at bounding box center [878, 451] width 45 height 23
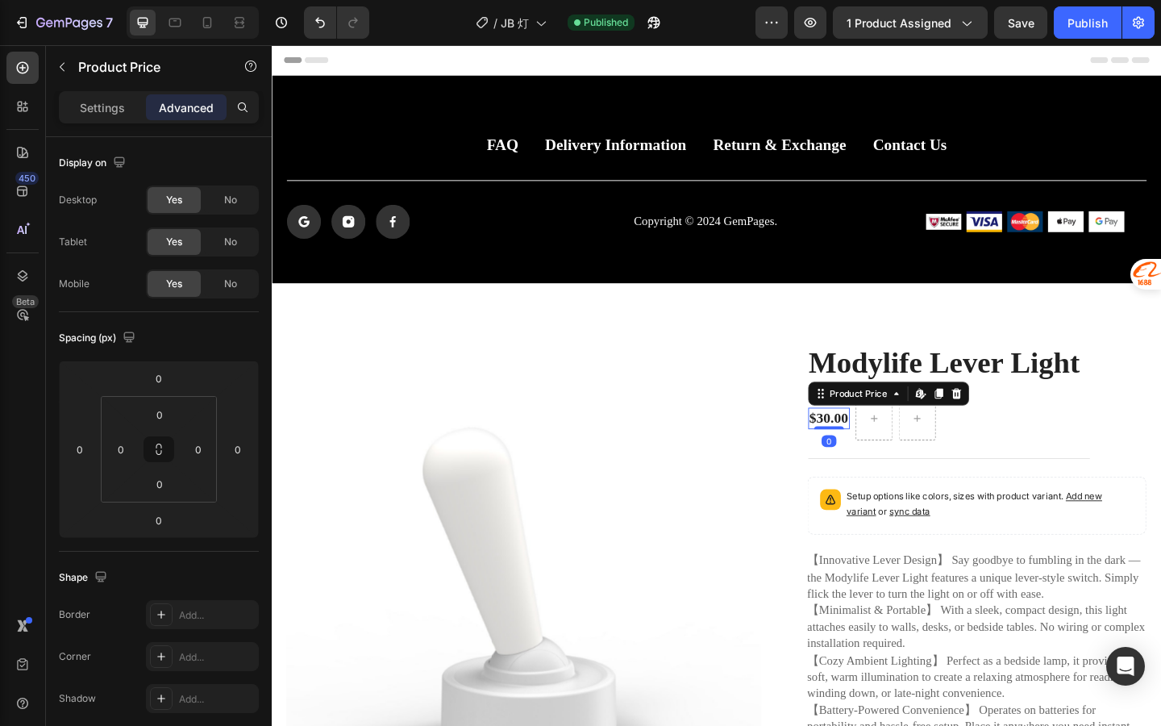
click at [878, 452] on div "$30.00" at bounding box center [878, 451] width 45 height 23
click at [877, 452] on div "$30.00" at bounding box center [878, 451] width 45 height 23
click at [106, 102] on p "Settings" at bounding box center [102, 107] width 45 height 17
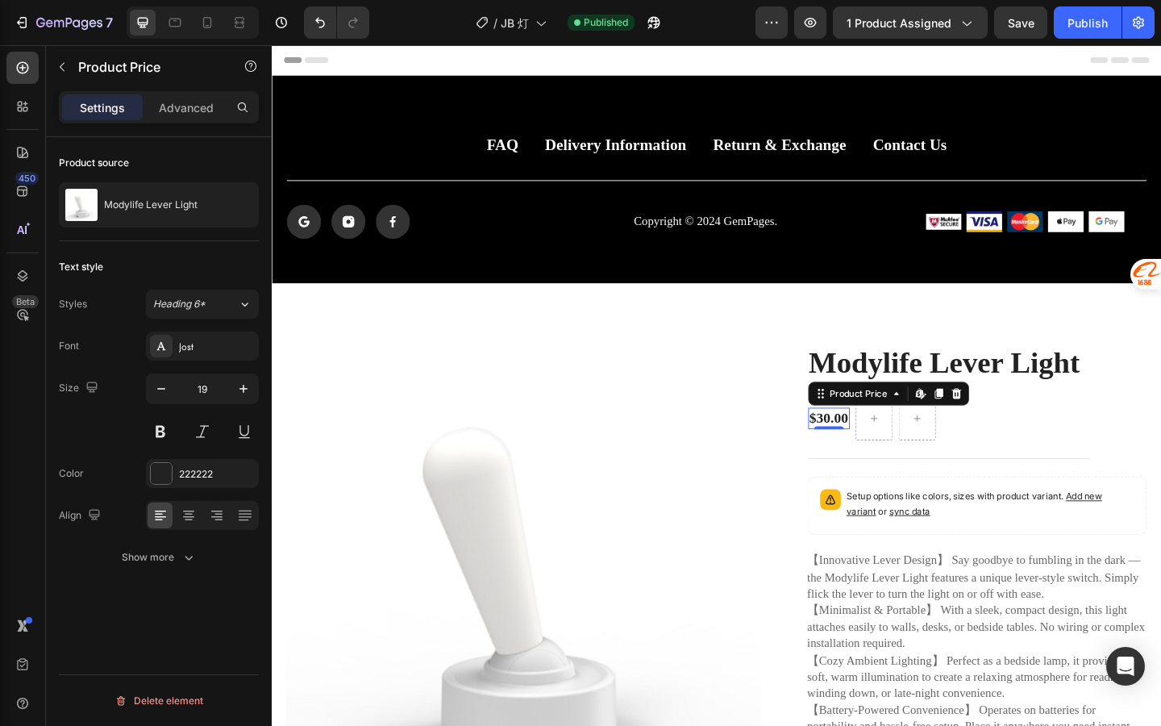
click at [872, 446] on div "$30.00" at bounding box center [878, 451] width 45 height 23
click at [977, 427] on icon at bounding box center [978, 424] width 13 height 13
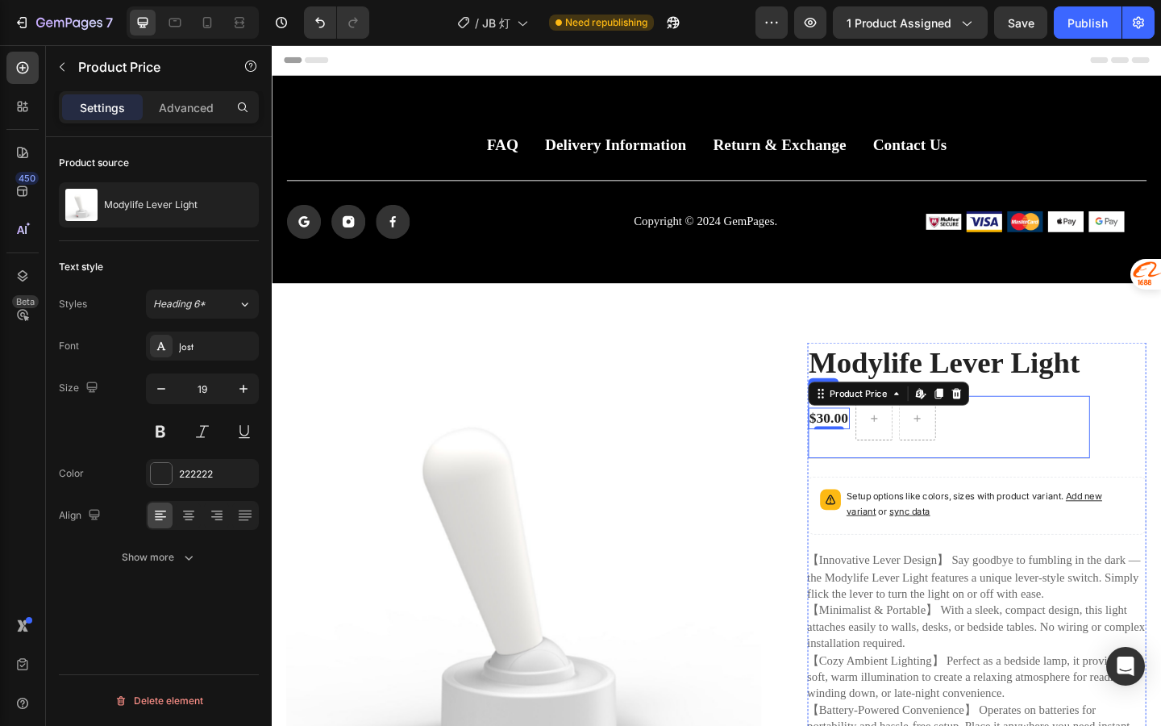
click at [884, 550] on div at bounding box center [880, 539] width 23 height 23
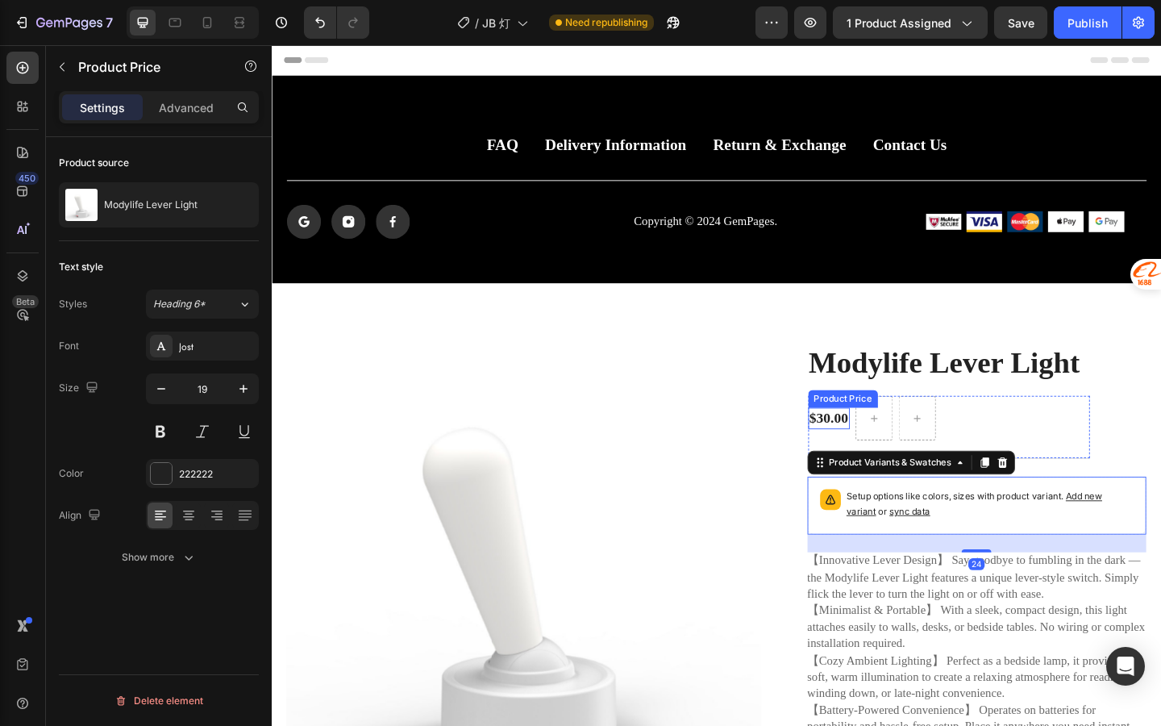
click at [881, 436] on div "Product Price" at bounding box center [894, 429] width 76 height 19
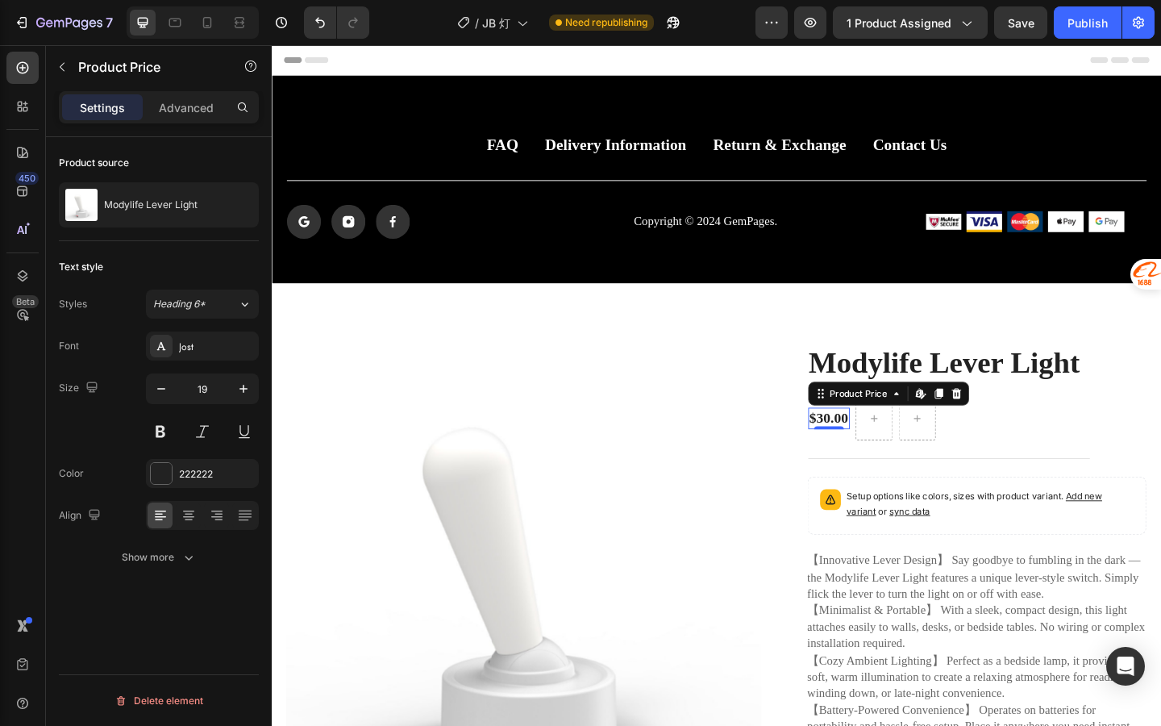
click at [887, 448] on div "$30.00" at bounding box center [878, 451] width 45 height 23
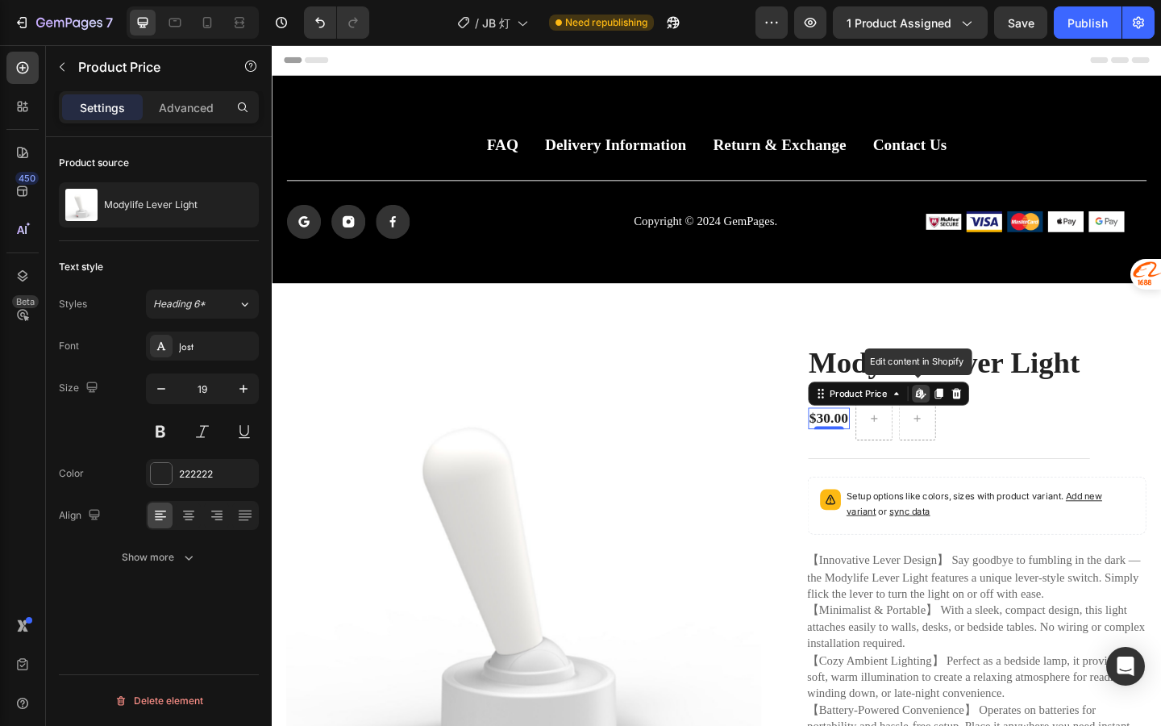
click at [974, 432] on div "Edit content in Shopify" at bounding box center [978, 424] width 19 height 19
click at [896, 444] on div "$30.00" at bounding box center [878, 451] width 45 height 23
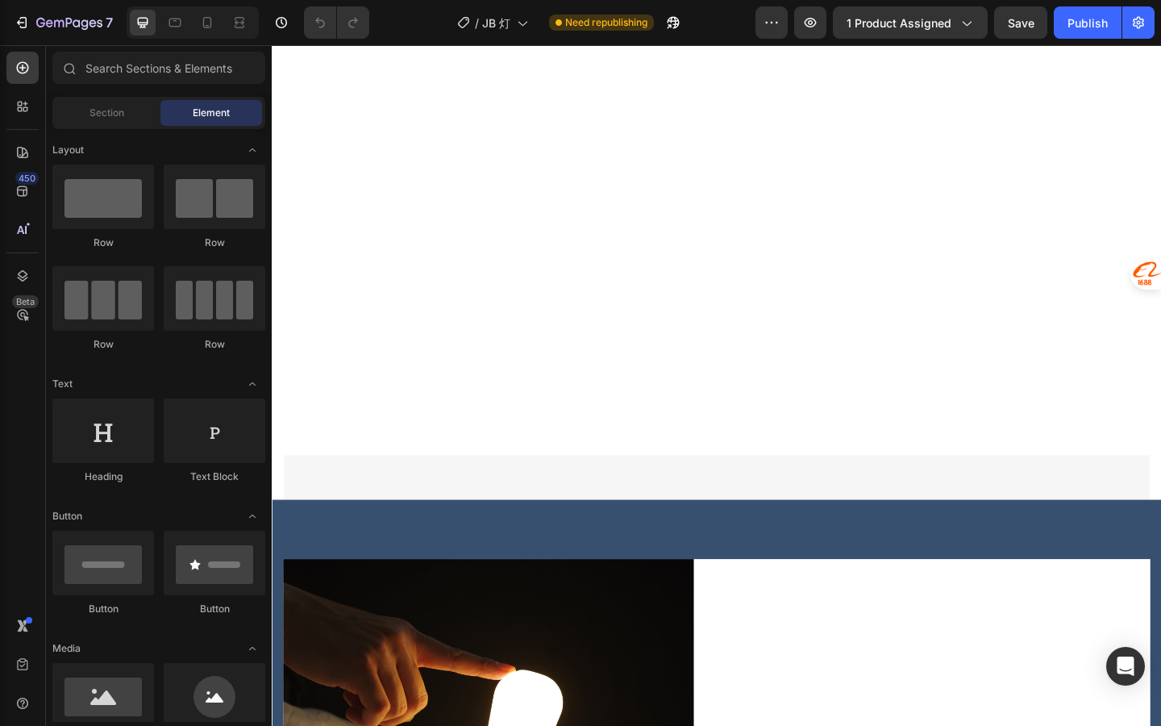
scroll to position [1403, 0]
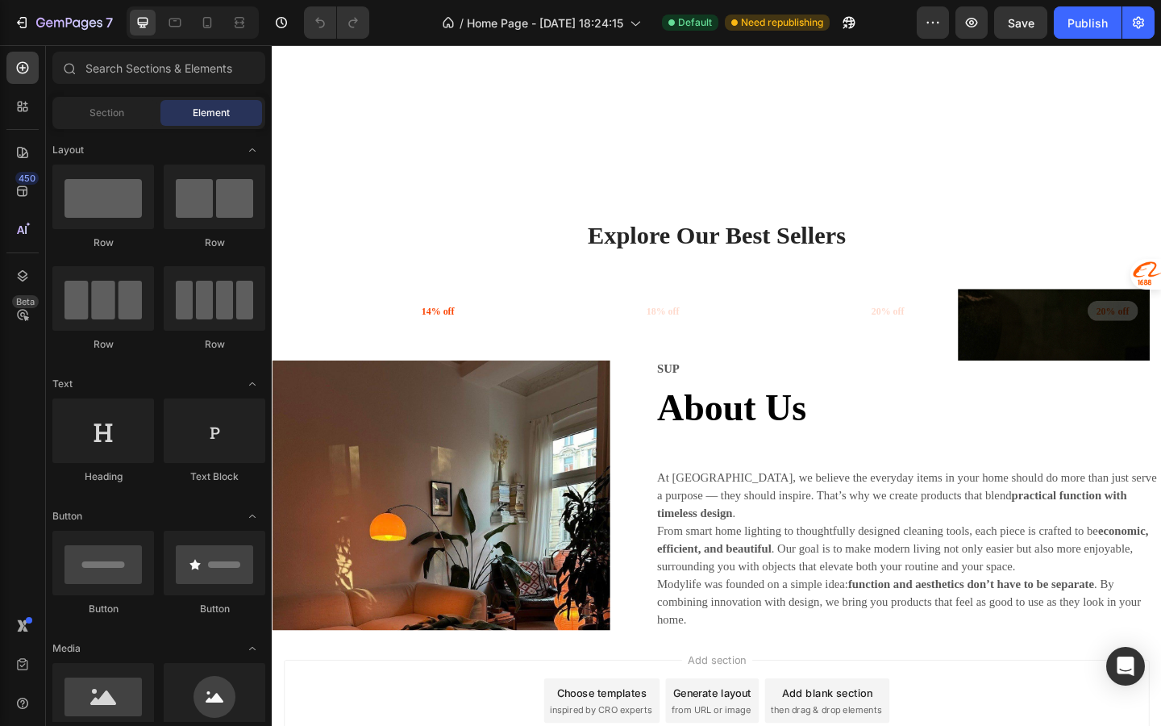
scroll to position [2365, 0]
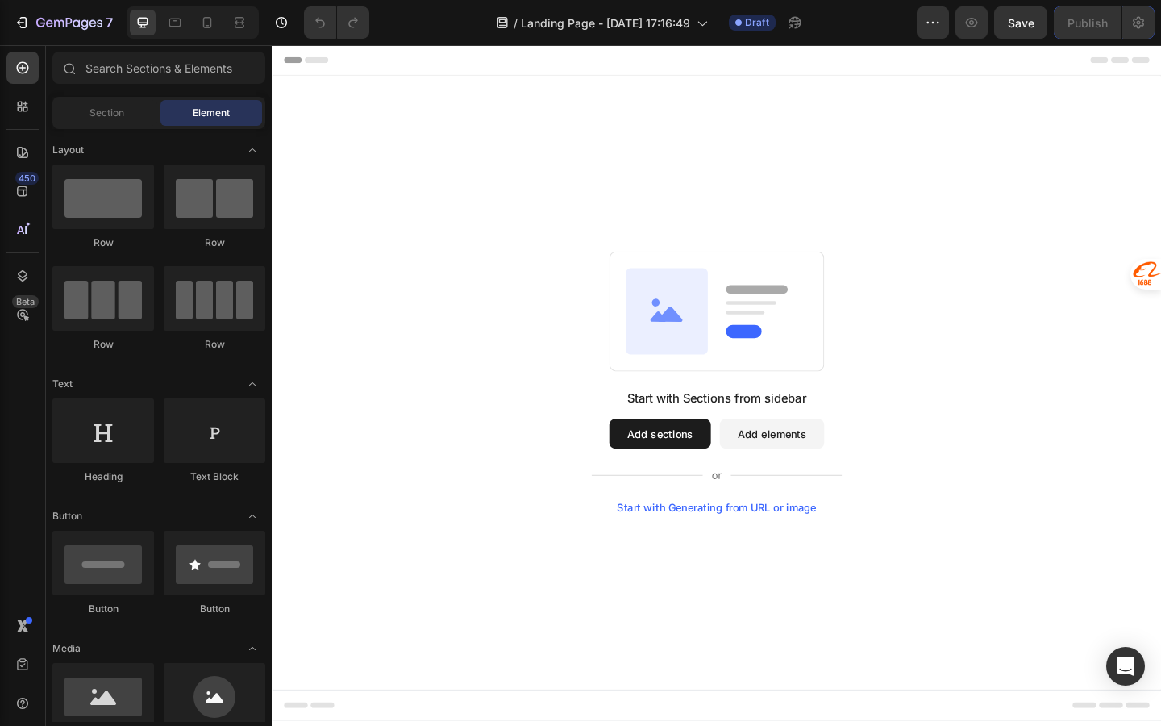
click at [744, 474] on button "Add sections" at bounding box center [694, 468] width 110 height 32
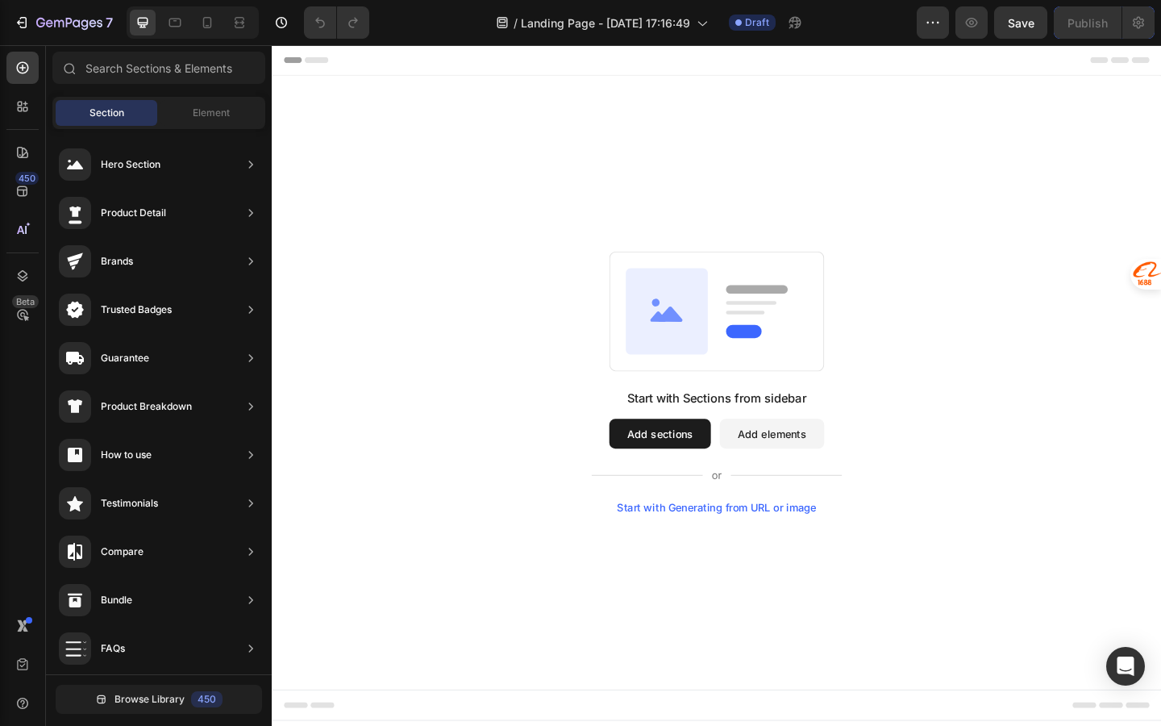
click at [815, 474] on button "Add elements" at bounding box center [816, 468] width 114 height 32
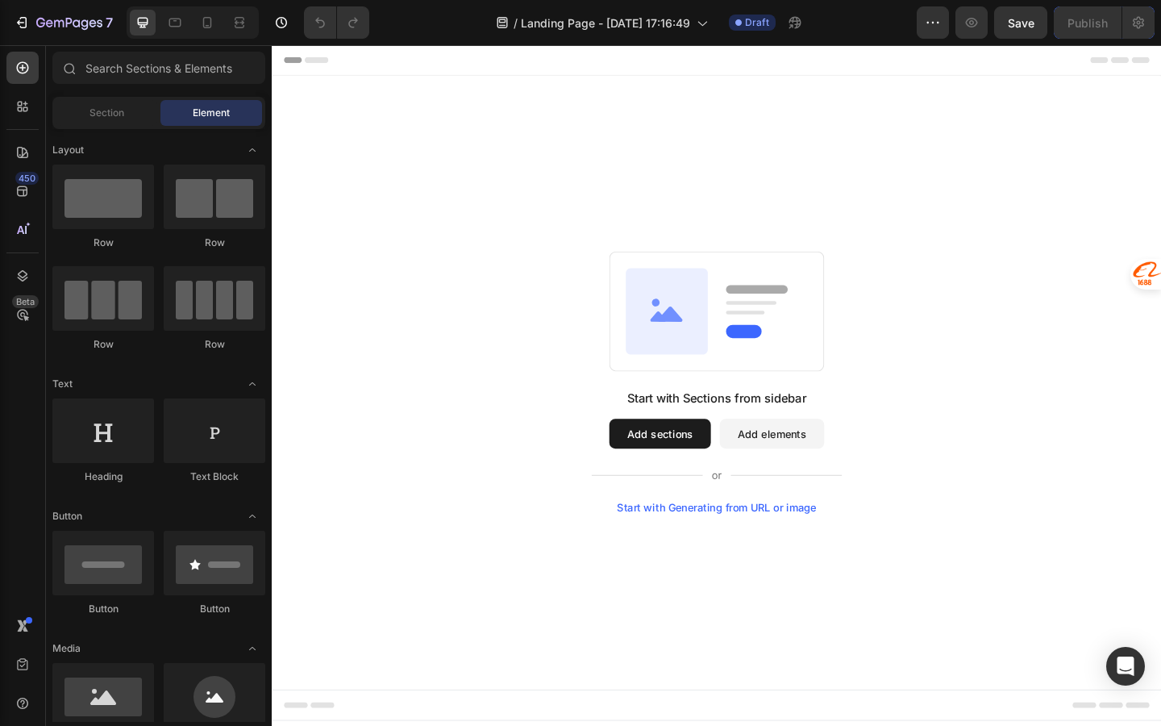
click at [695, 477] on button "Add sections" at bounding box center [694, 468] width 110 height 32
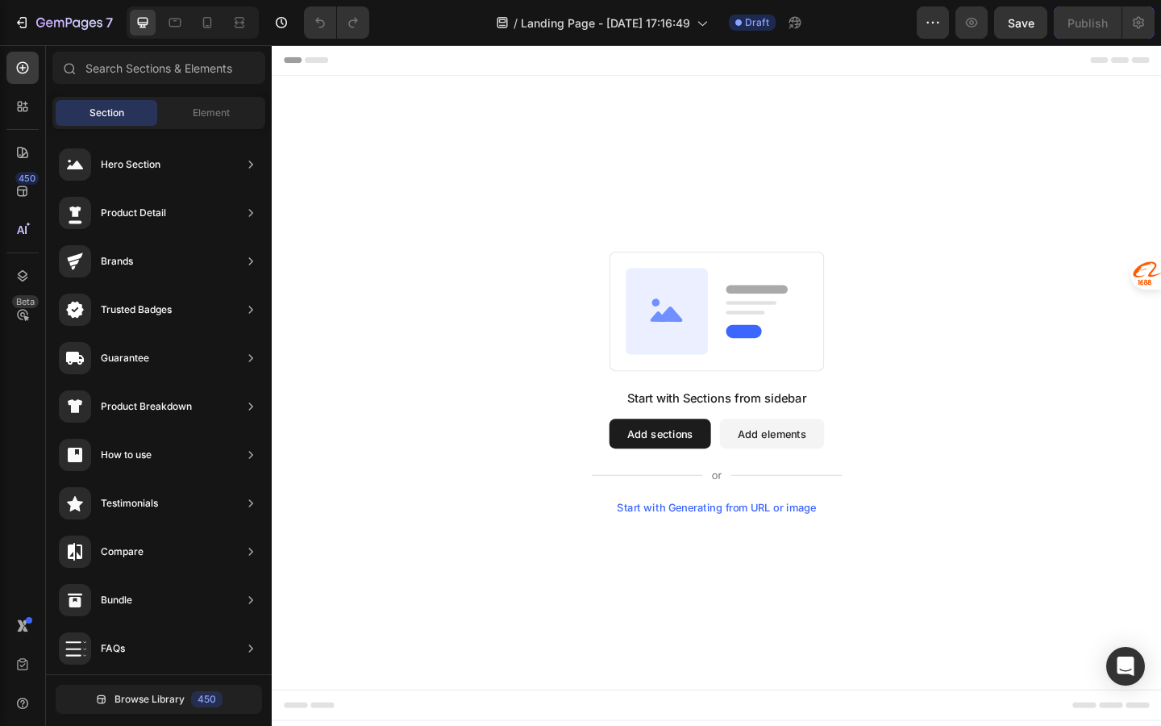
click at [758, 347] on rect at bounding box center [756, 335] width 233 height 130
click at [735, 337] on icon at bounding box center [702, 335] width 90 height 94
click at [723, 434] on div "Start with Sections from sidebar" at bounding box center [755, 428] width 195 height 19
click at [716, 462] on button "Add sections" at bounding box center [694, 468] width 110 height 32
click at [789, 457] on button "Add elements" at bounding box center [816, 468] width 114 height 32
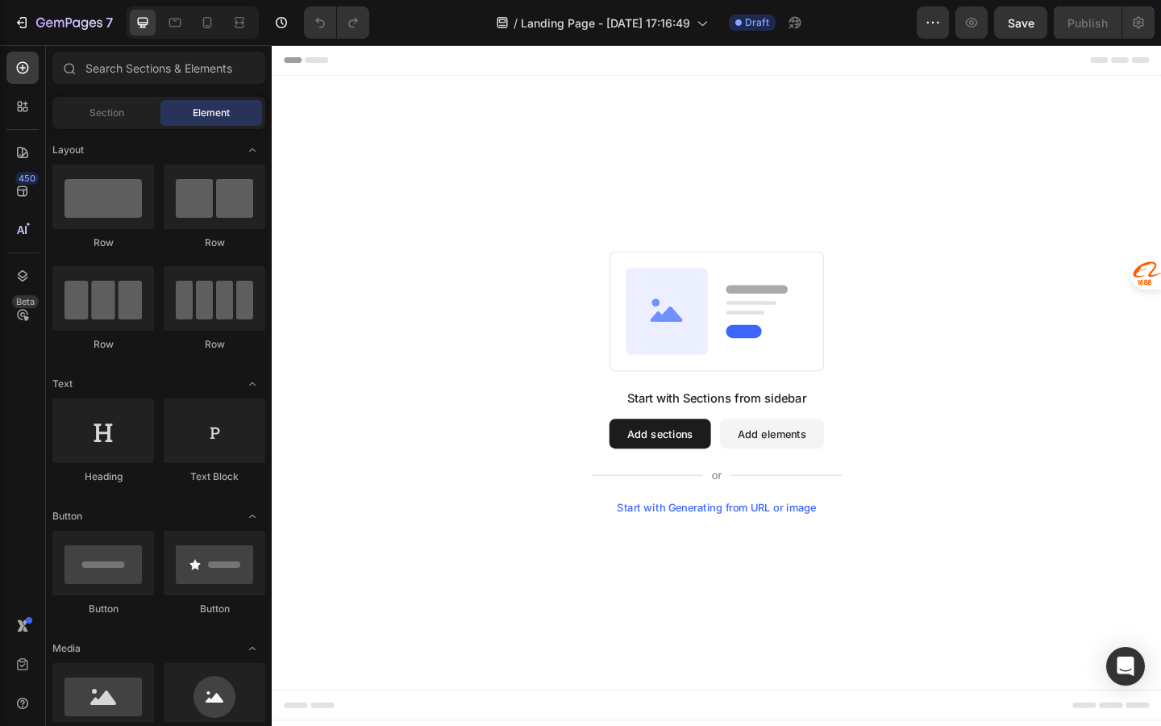
click at [695, 469] on button "Add sections" at bounding box center [694, 468] width 110 height 32
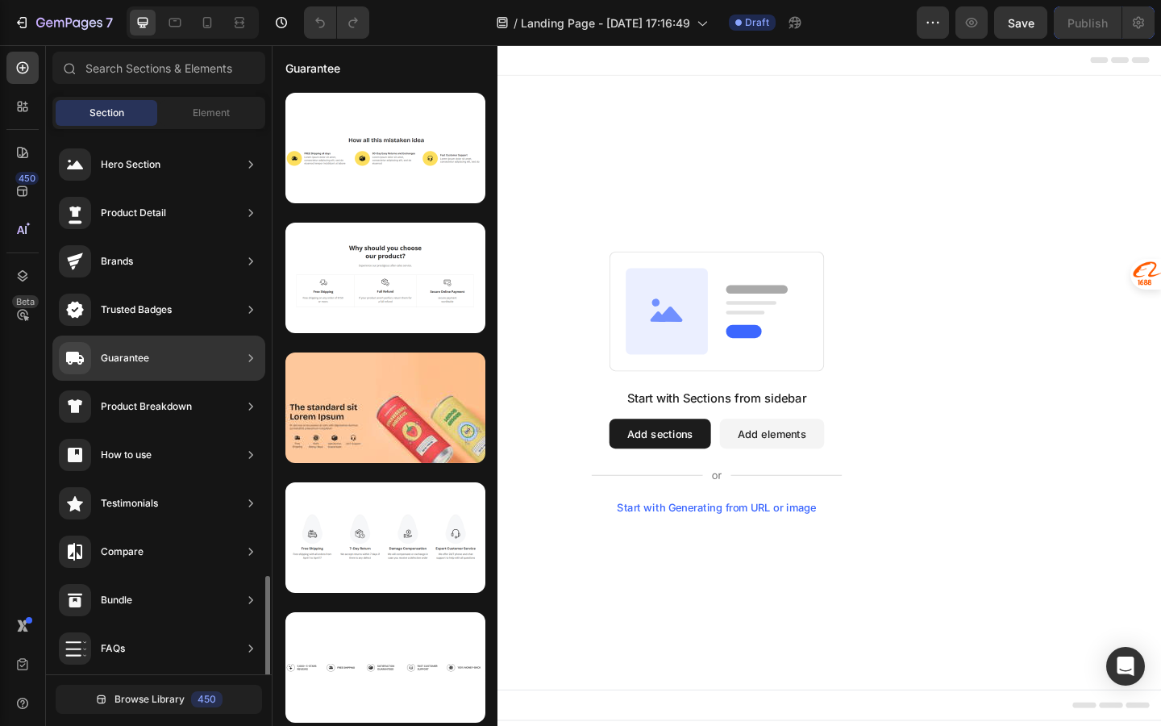
scroll to position [390, 0]
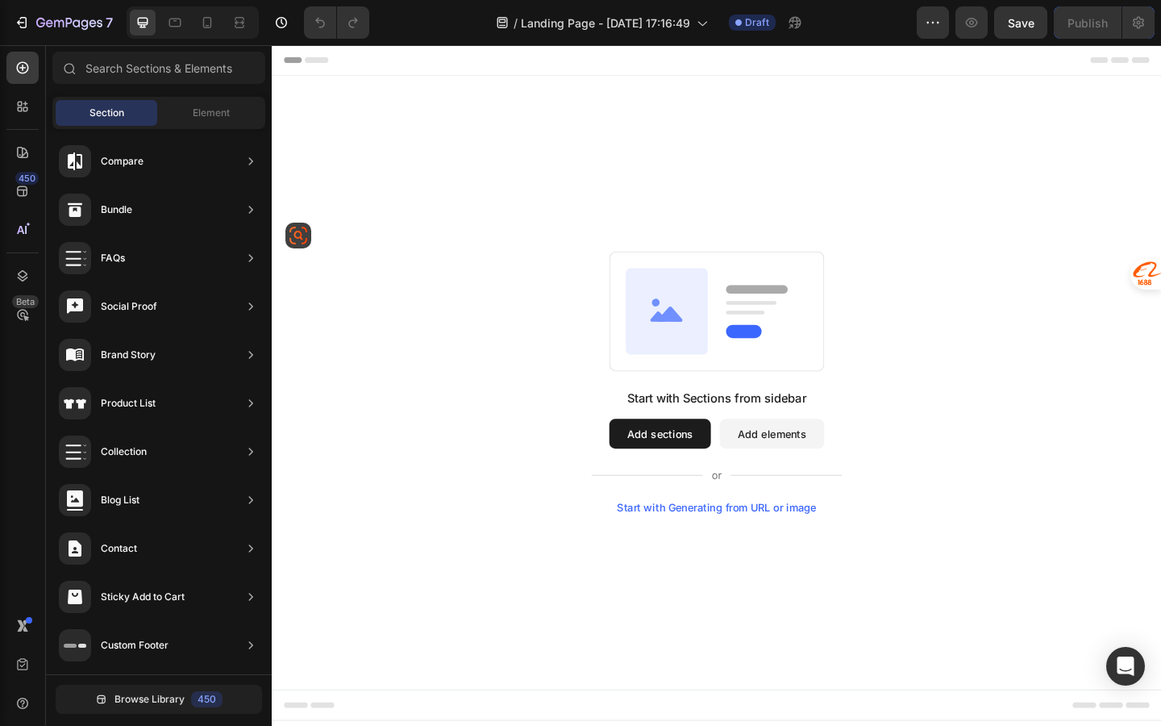
click at [724, 479] on button "Add sections" at bounding box center [694, 468] width 110 height 32
click at [722, 469] on button "Add sections" at bounding box center [694, 468] width 110 height 32
click at [806, 473] on button "Add elements" at bounding box center [816, 468] width 114 height 32
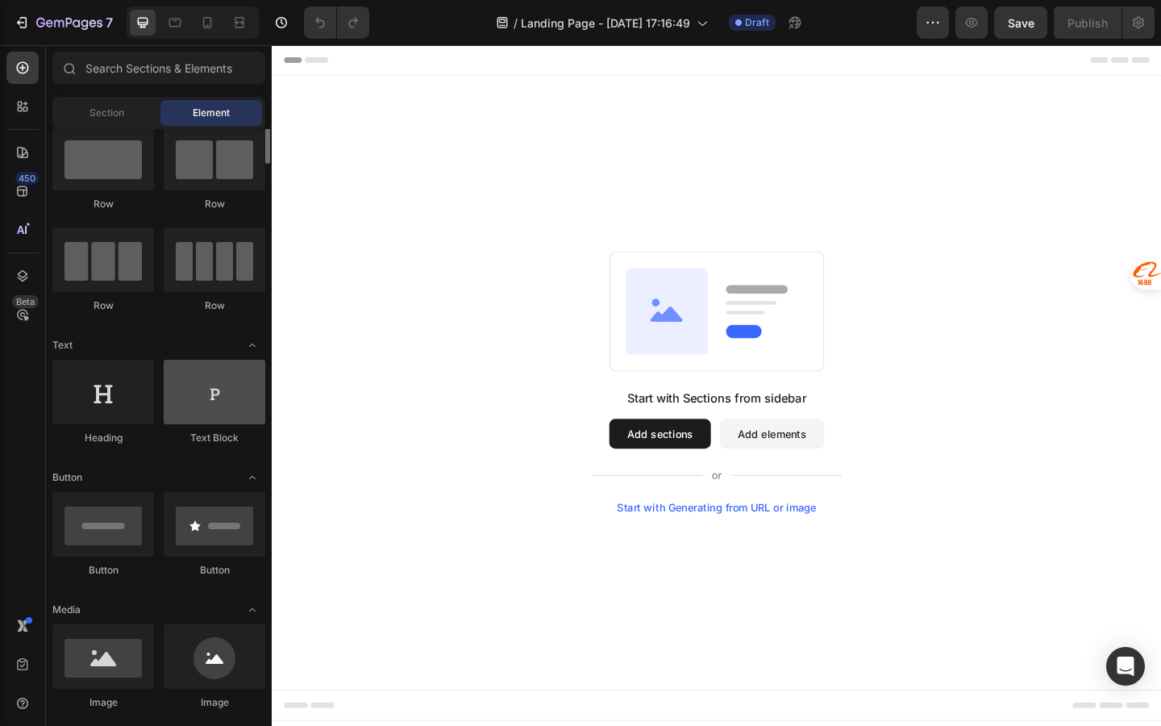
scroll to position [0, 0]
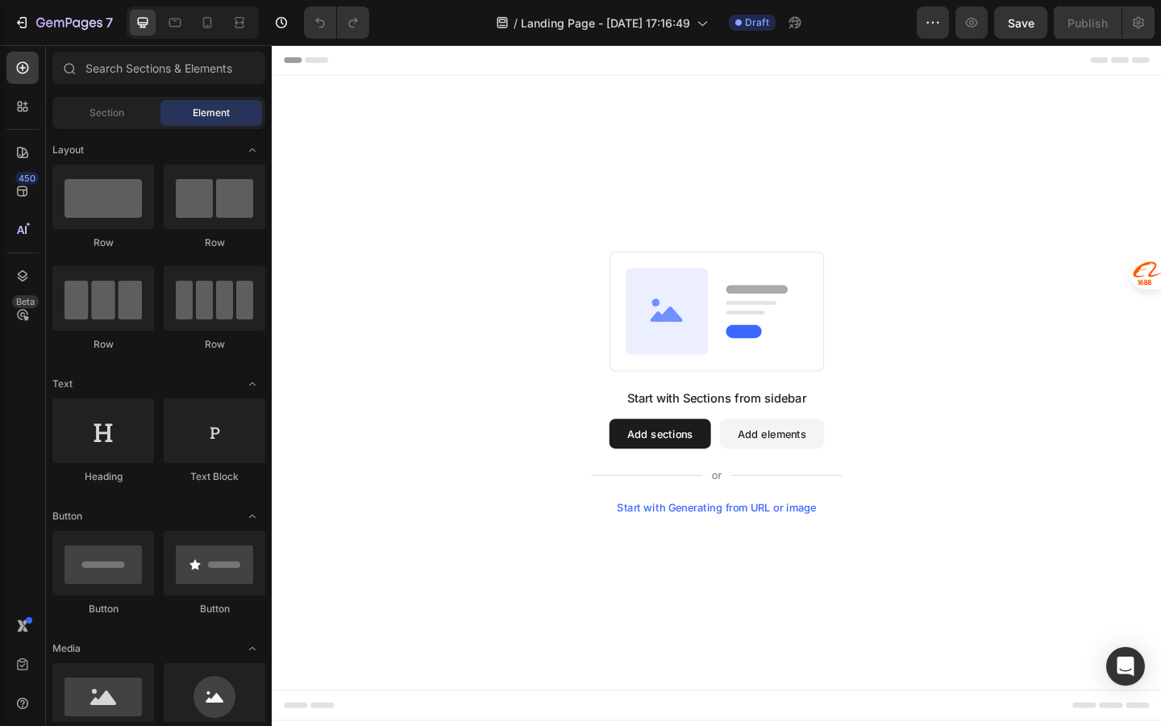
click at [696, 461] on button "Add sections" at bounding box center [694, 468] width 110 height 32
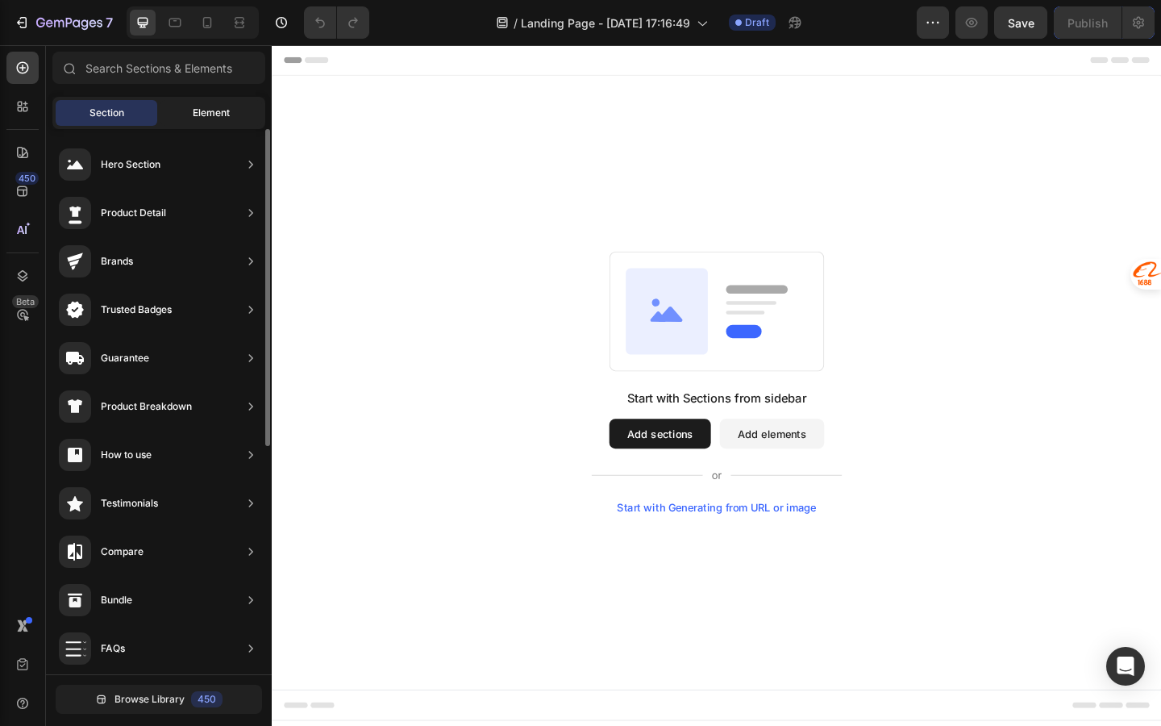
click at [221, 119] on span "Element" at bounding box center [211, 113] width 37 height 15
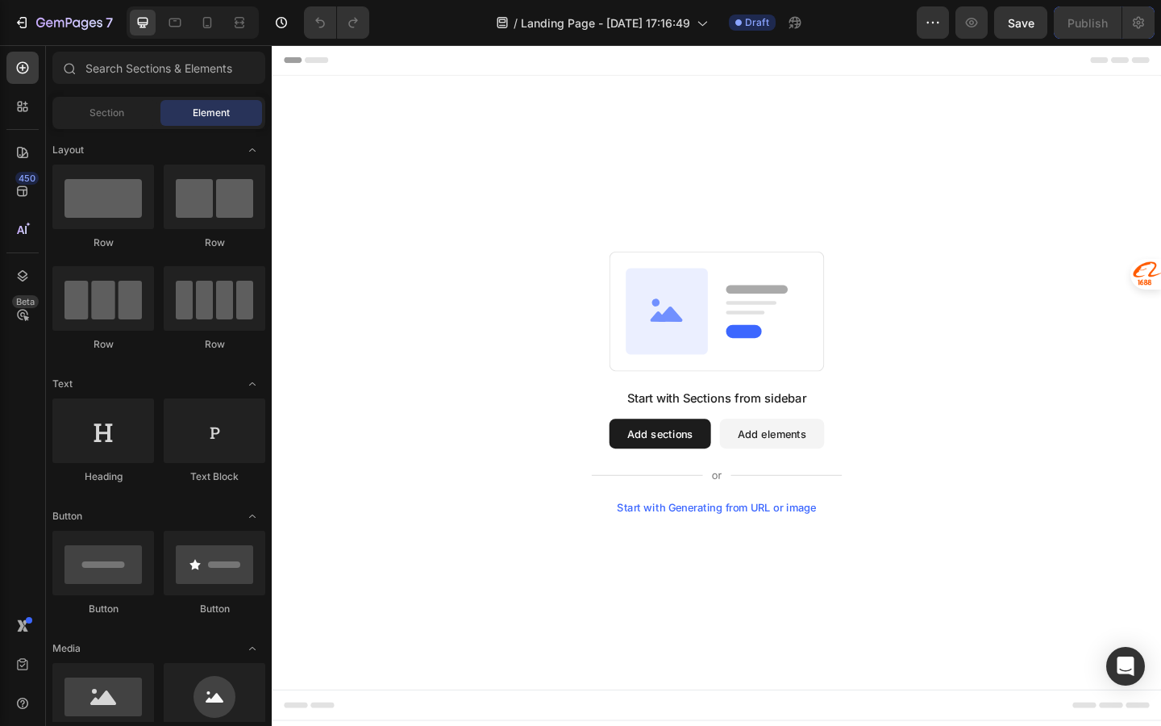
click at [808, 467] on button "Add elements" at bounding box center [816, 468] width 114 height 32
click at [743, 344] on icon at bounding box center [702, 335] width 90 height 94
click at [742, 324] on icon at bounding box center [702, 335] width 90 height 94
click at [712, 469] on button "Add sections" at bounding box center [694, 468] width 110 height 32
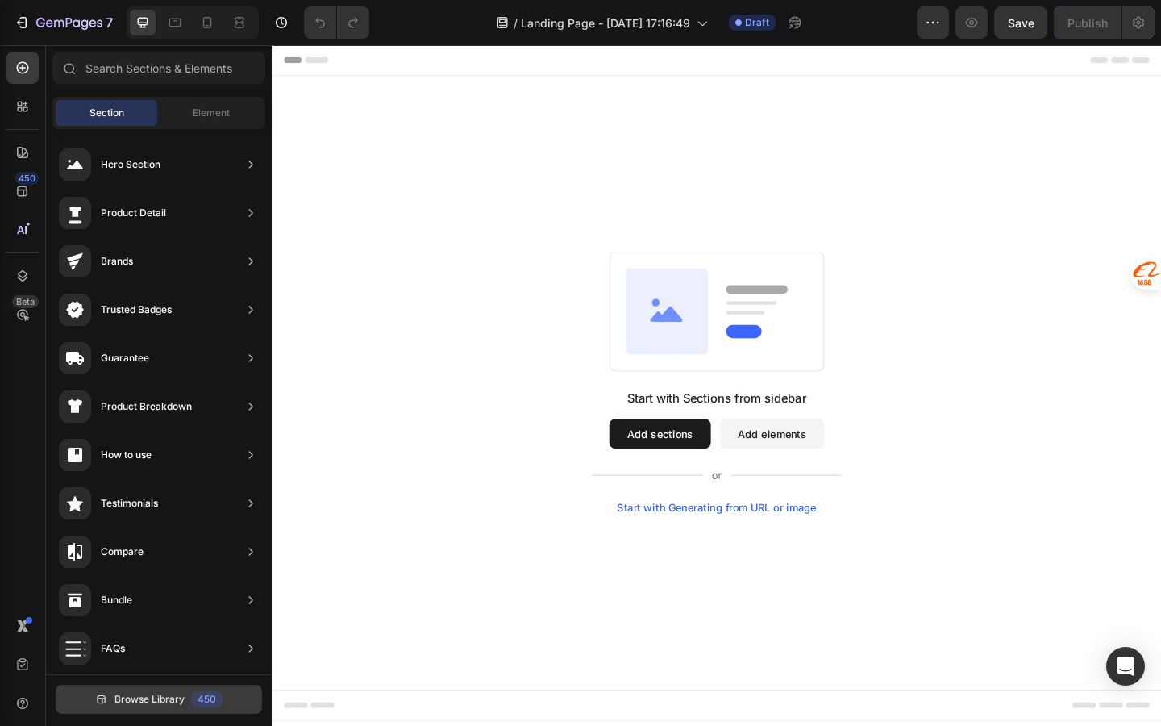
click at [170, 699] on span "Browse Library" at bounding box center [150, 699] width 70 height 15
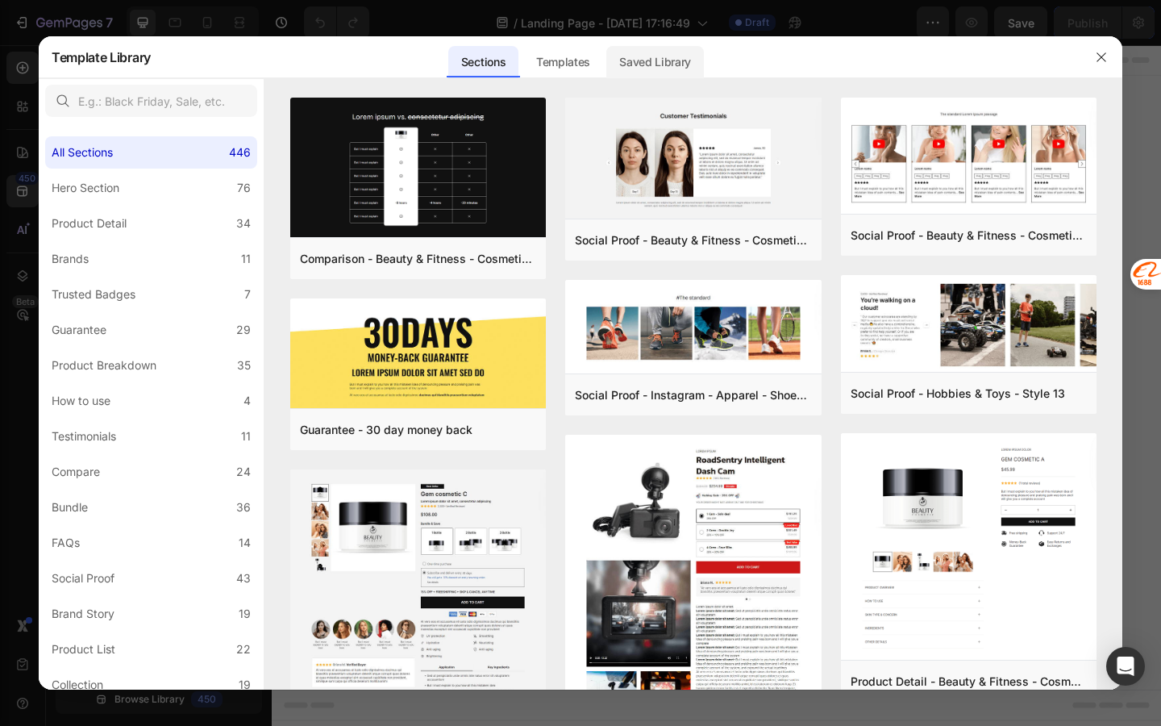
click at [645, 77] on div "Saved Library" at bounding box center [655, 62] width 98 height 32
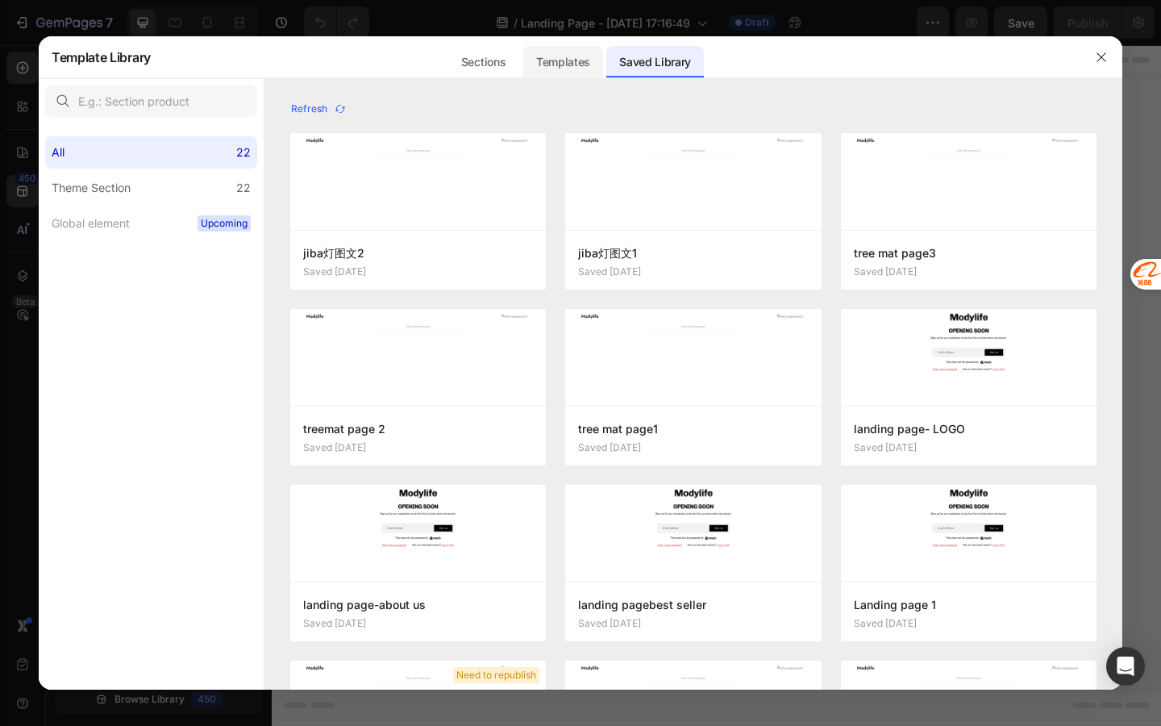
click at [575, 65] on div "Templates" at bounding box center [563, 62] width 80 height 32
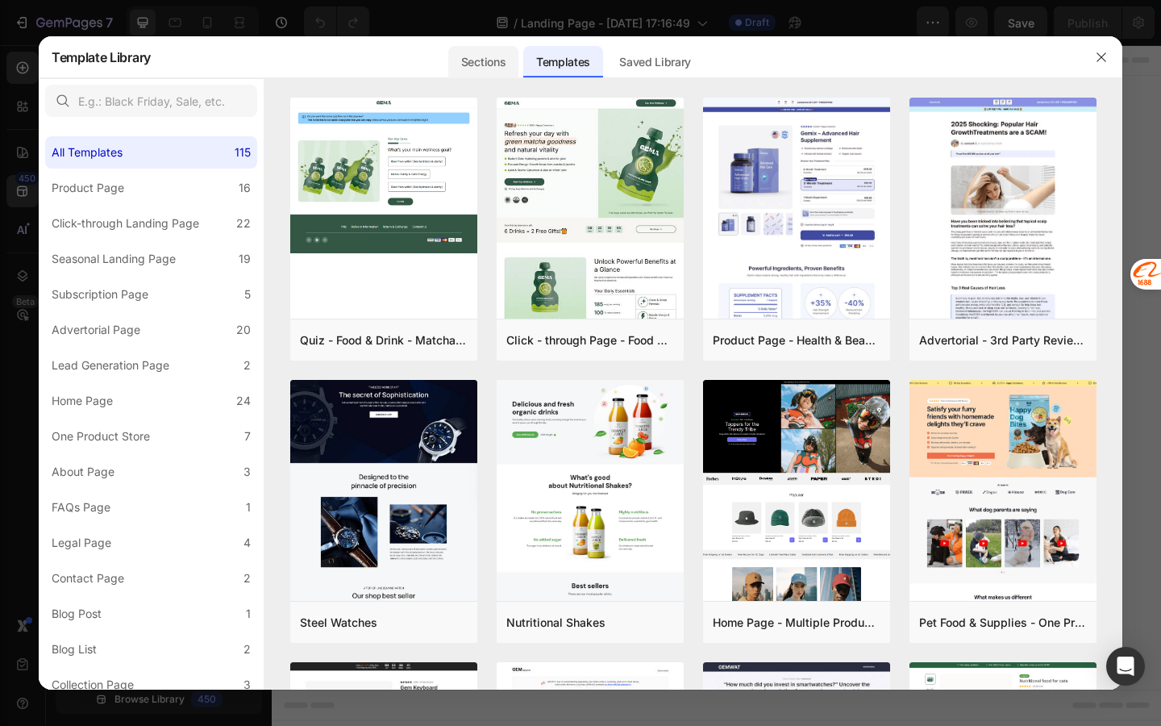
click at [512, 55] on div "Sections" at bounding box center [483, 62] width 70 height 32
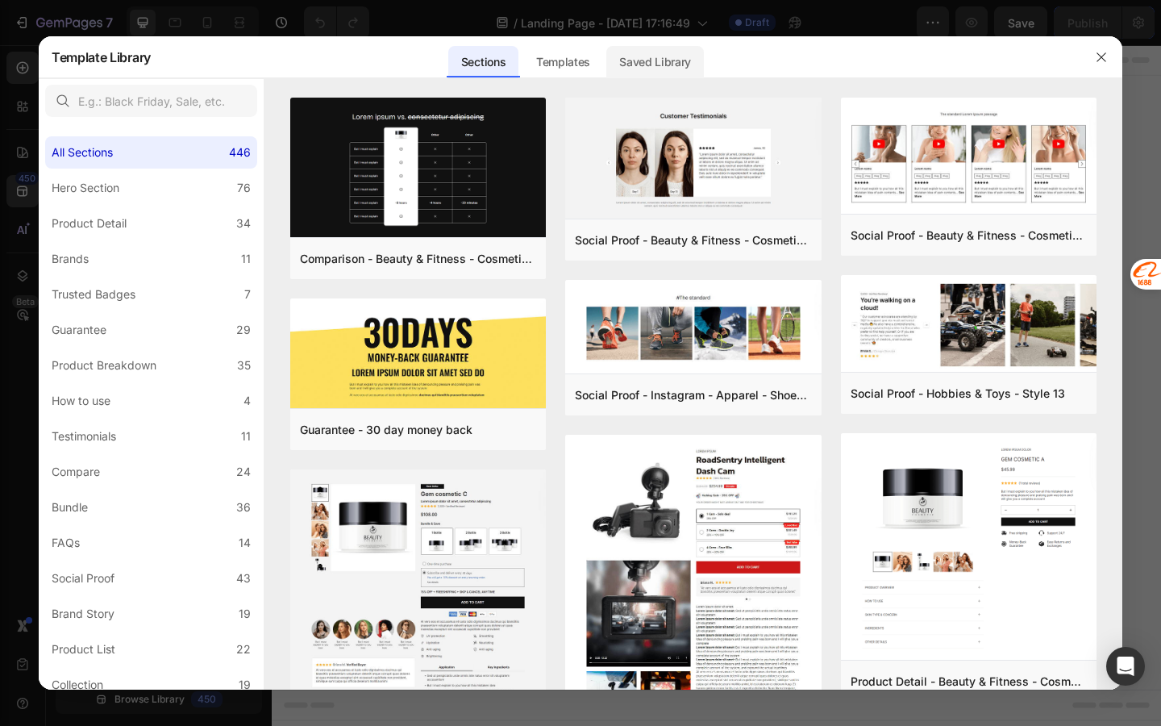
click at [652, 60] on div "Saved Library" at bounding box center [655, 62] width 98 height 32
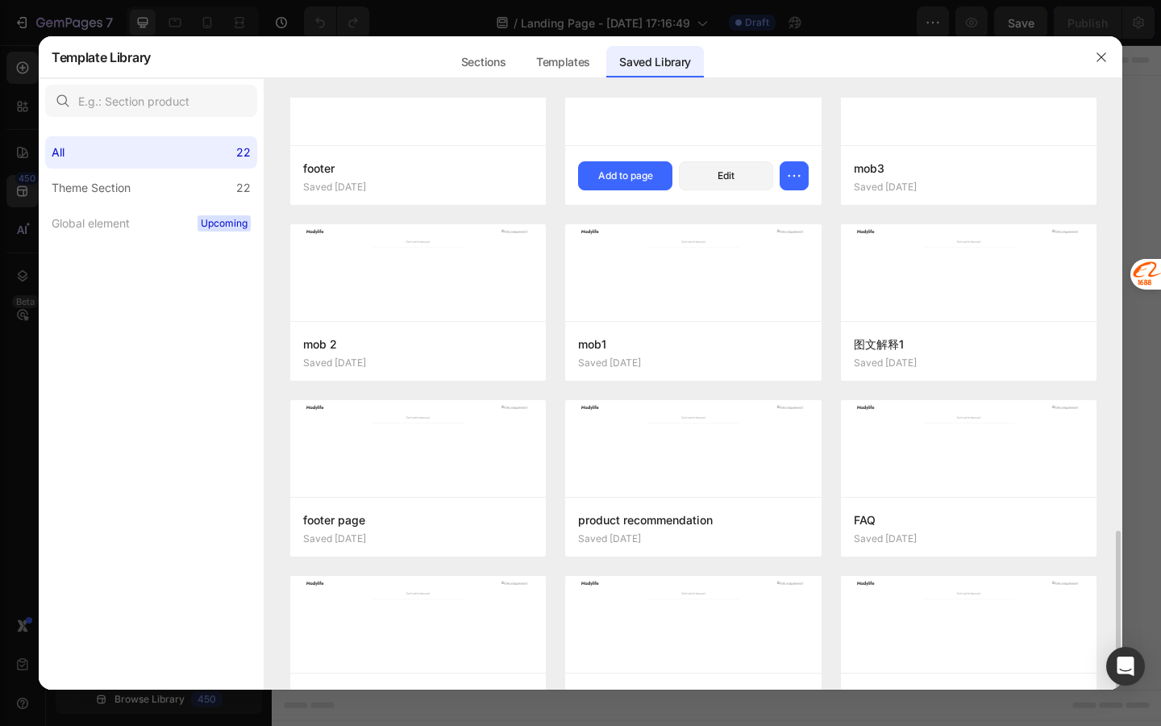
scroll to position [850, 0]
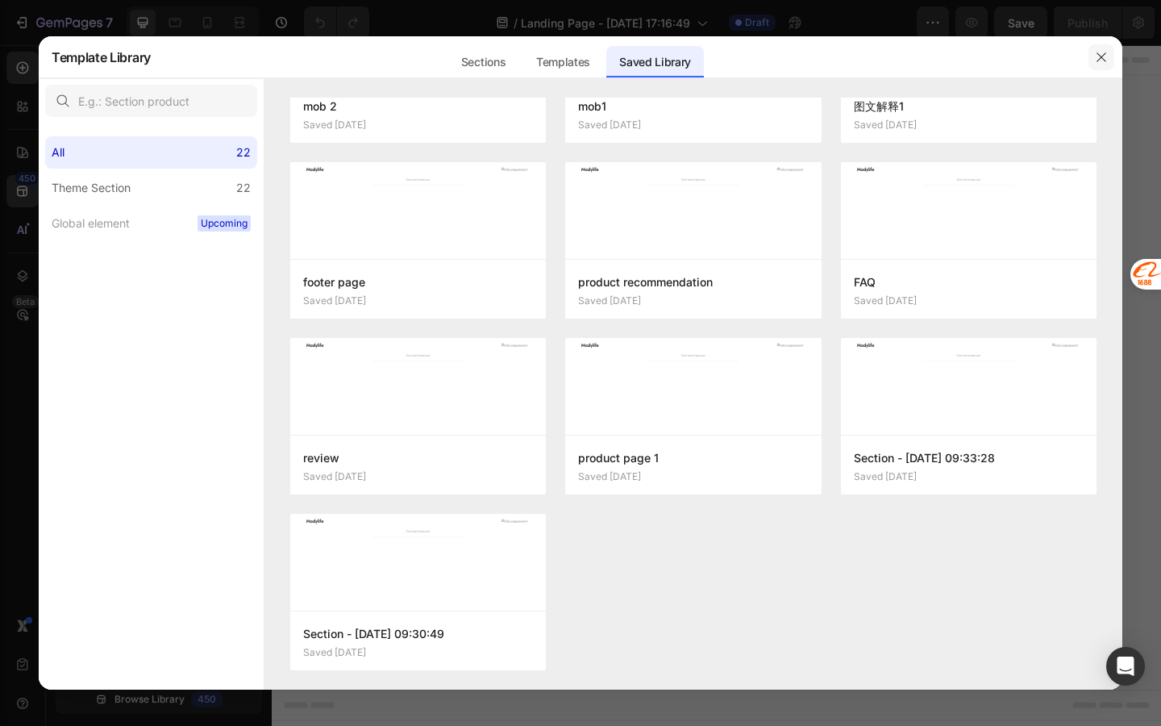
click at [1104, 56] on icon "button" at bounding box center [1101, 57] width 13 height 13
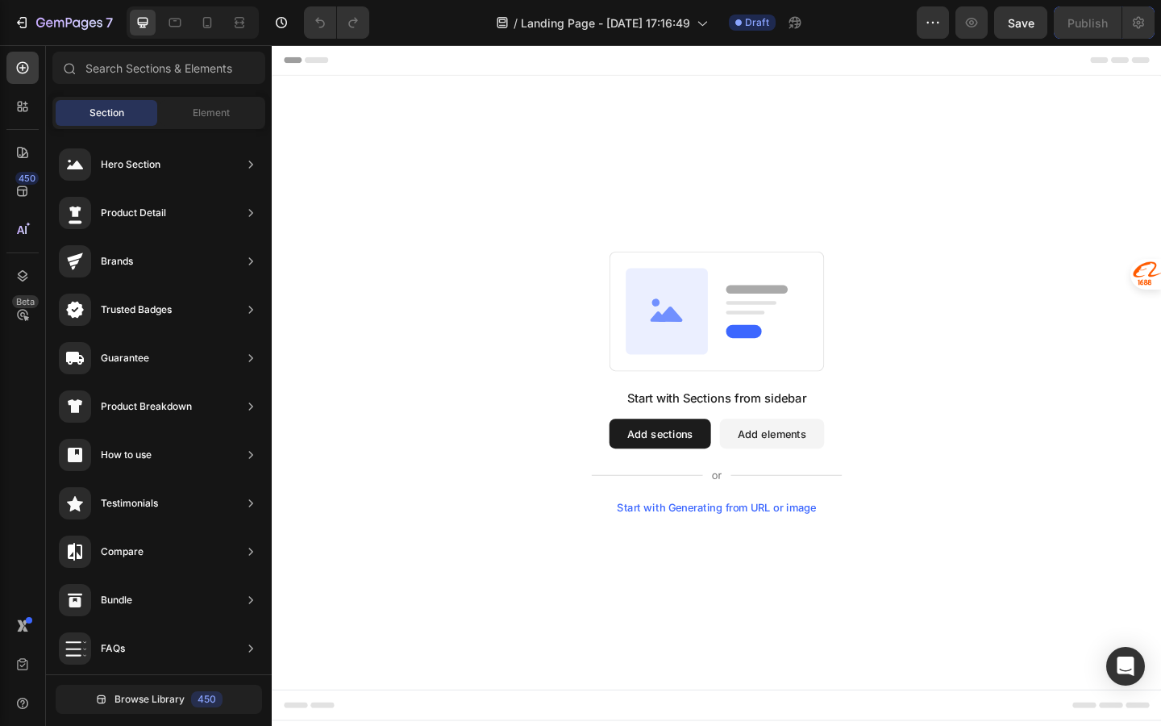
click at [730, 398] on rect at bounding box center [756, 335] width 233 height 130
click at [695, 457] on button "Add sections" at bounding box center [694, 468] width 110 height 32
click at [199, 721] on div "Browse Library 450" at bounding box center [159, 698] width 226 height 49
click at [204, 698] on div "450" at bounding box center [206, 699] width 31 height 16
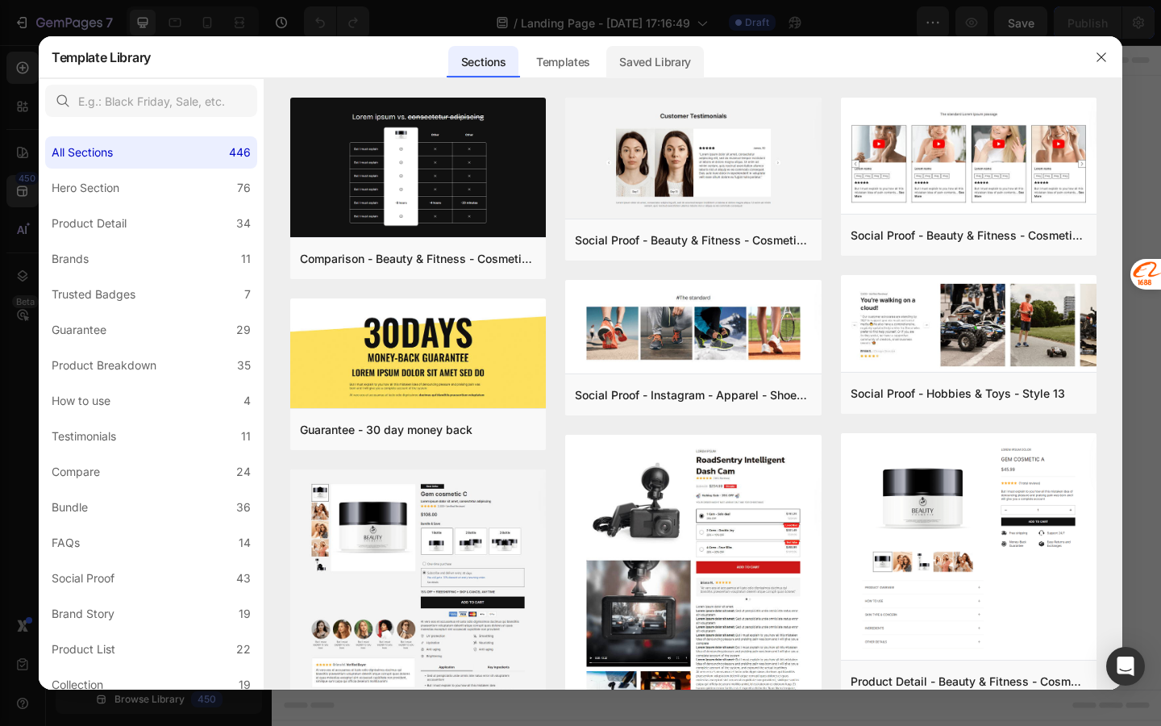
click at [639, 67] on div "Saved Library" at bounding box center [655, 62] width 98 height 32
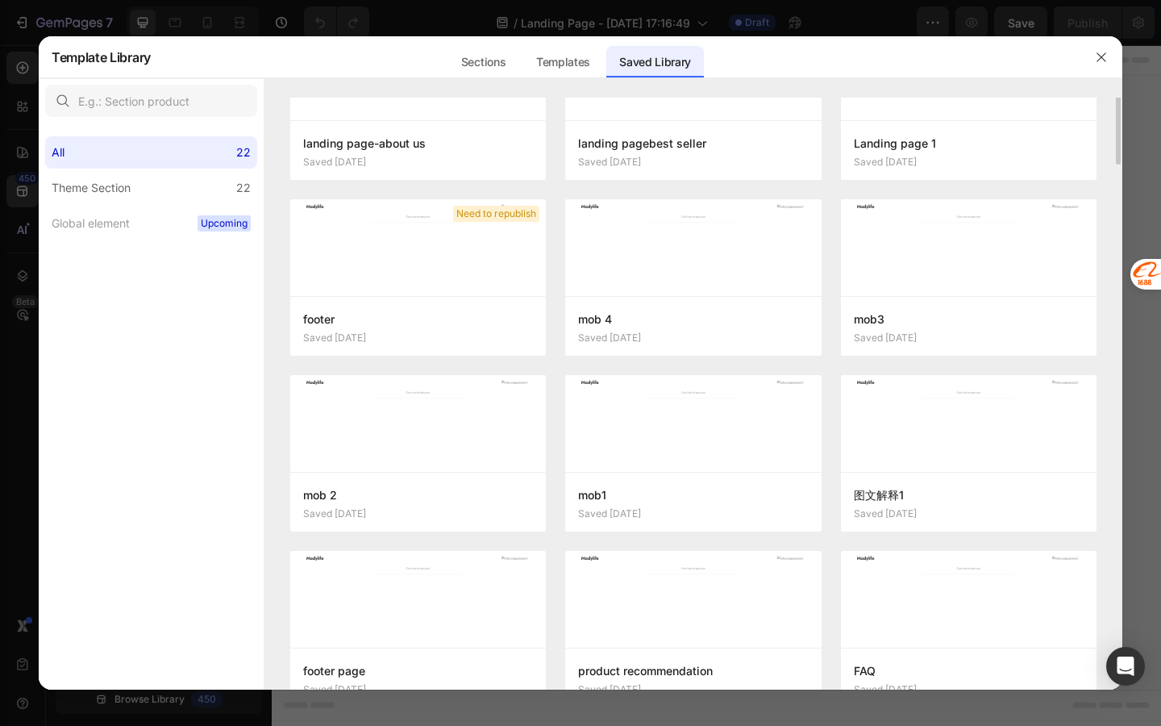
scroll to position [0, 0]
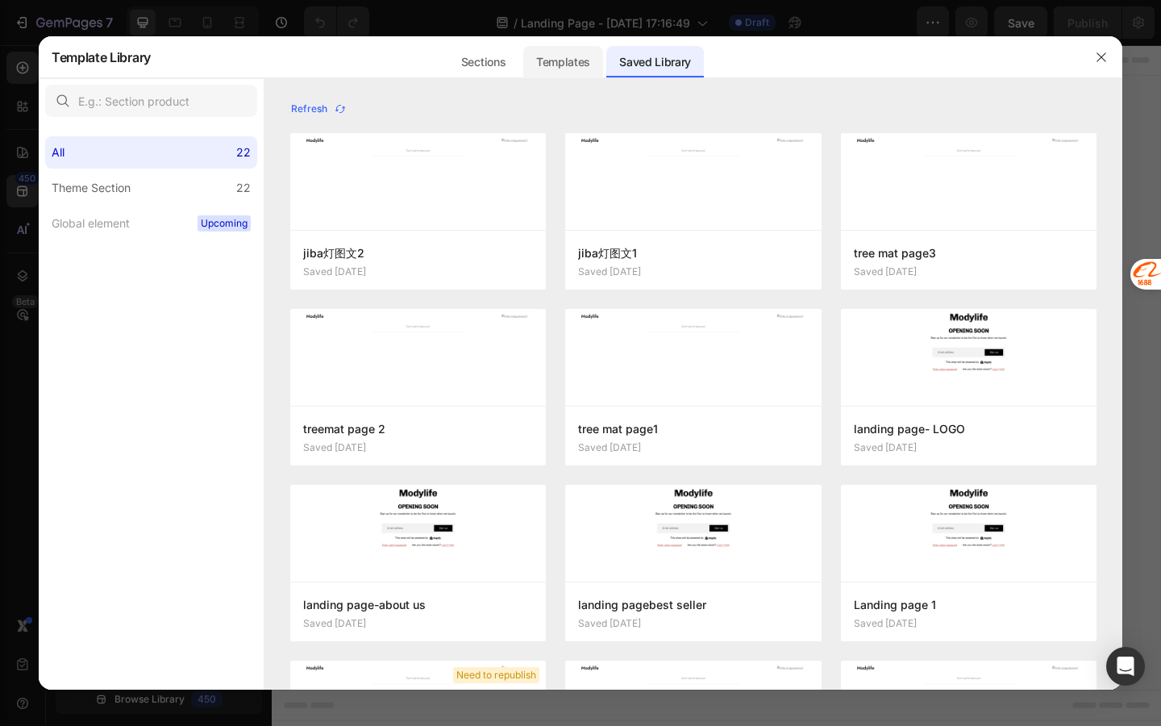
click at [584, 70] on div "Templates" at bounding box center [563, 62] width 80 height 32
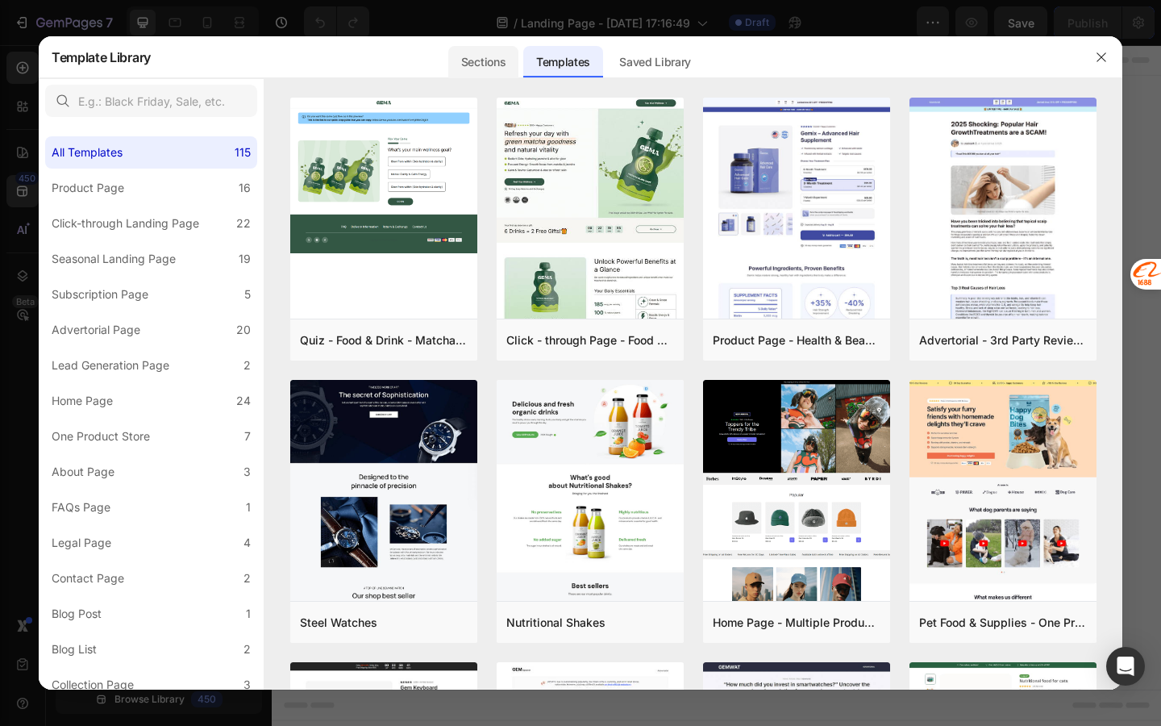
click at [502, 65] on div "Sections" at bounding box center [483, 62] width 70 height 32
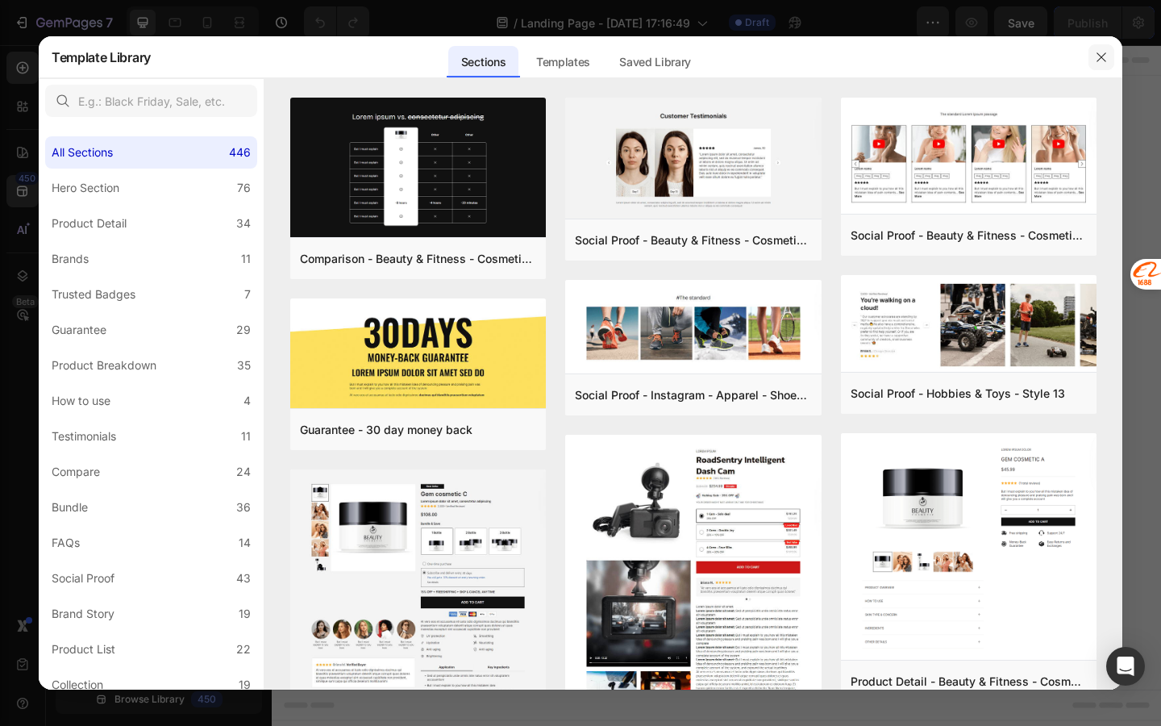
click at [1101, 51] on icon "button" at bounding box center [1101, 57] width 13 height 13
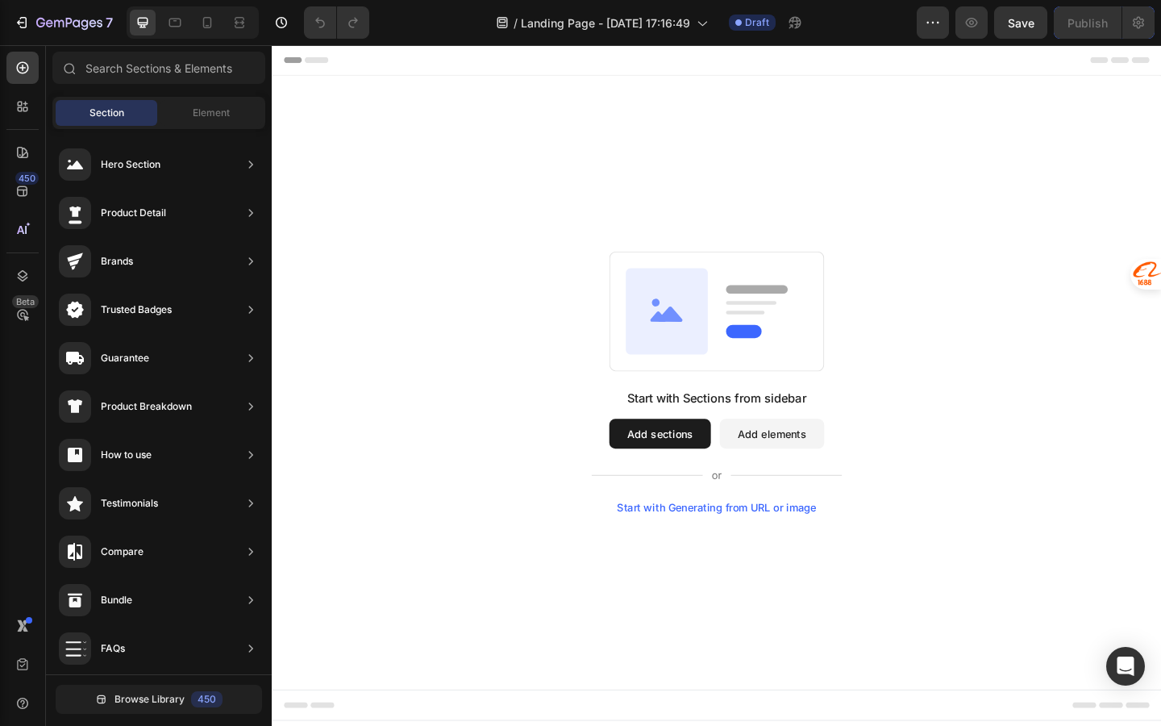
click at [140, 724] on div "Sections(18) Elements(83) Section Element Hero Section Product Detail Brands Tr…" at bounding box center [159, 385] width 226 height 681
click at [150, 714] on div "Browse Library 450" at bounding box center [159, 698] width 226 height 49
click at [166, 702] on span "Browse Library" at bounding box center [150, 699] width 70 height 15
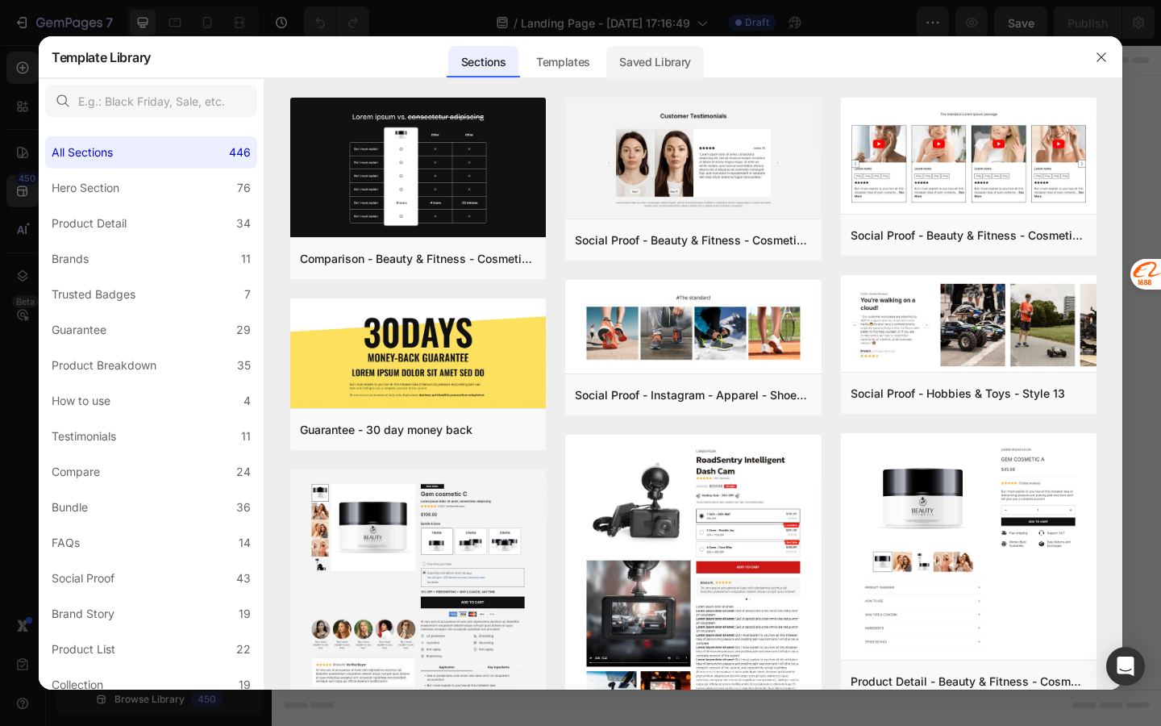
click at [655, 61] on div "Saved Library" at bounding box center [655, 62] width 98 height 32
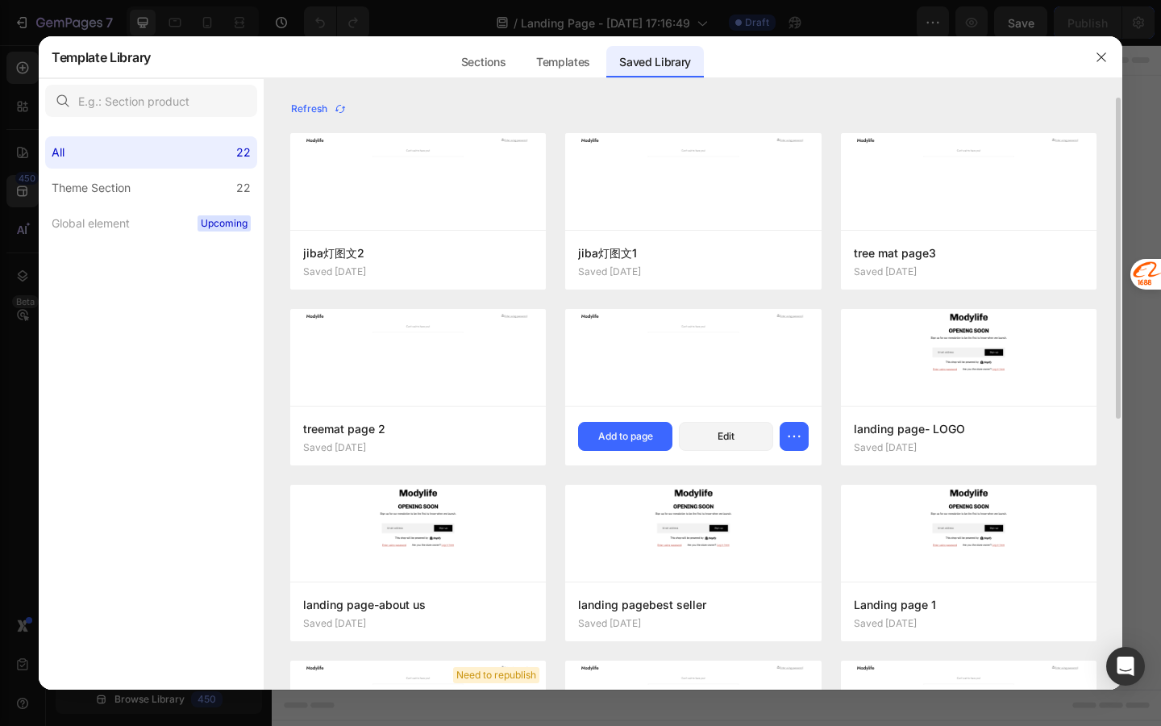
click at [717, 373] on div at bounding box center [693, 357] width 256 height 97
click at [640, 438] on div "Add to page" at bounding box center [625, 436] width 55 height 15
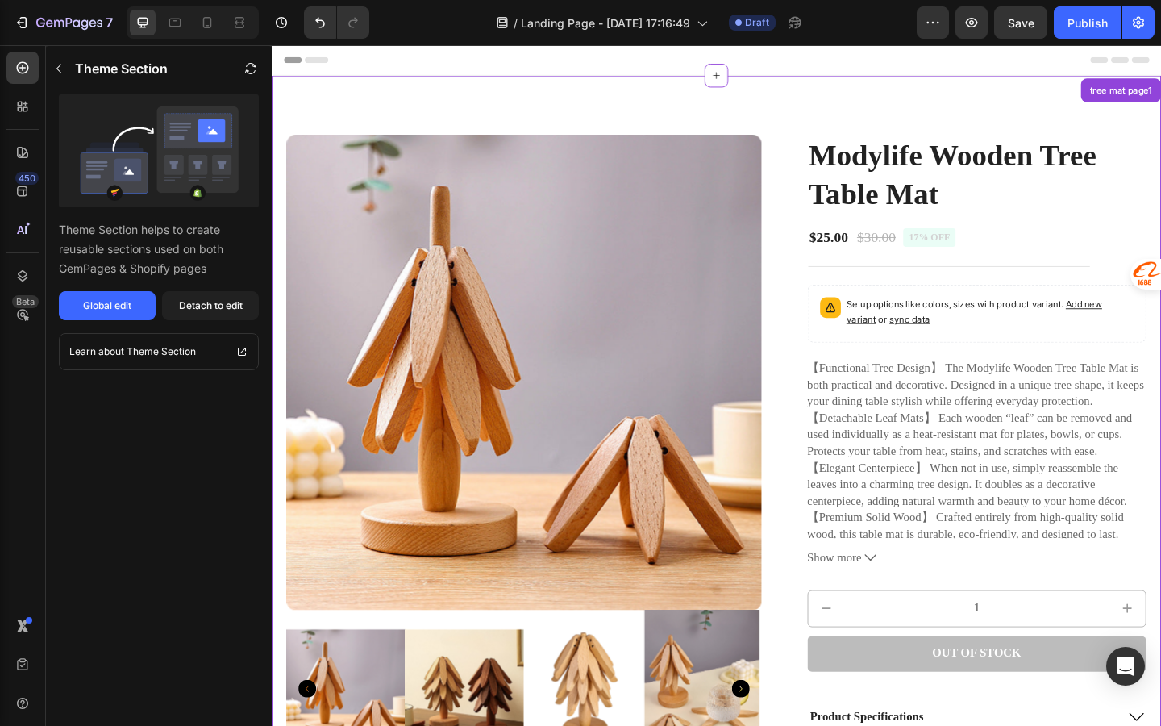
click at [690, 415] on img at bounding box center [546, 401] width 517 height 517
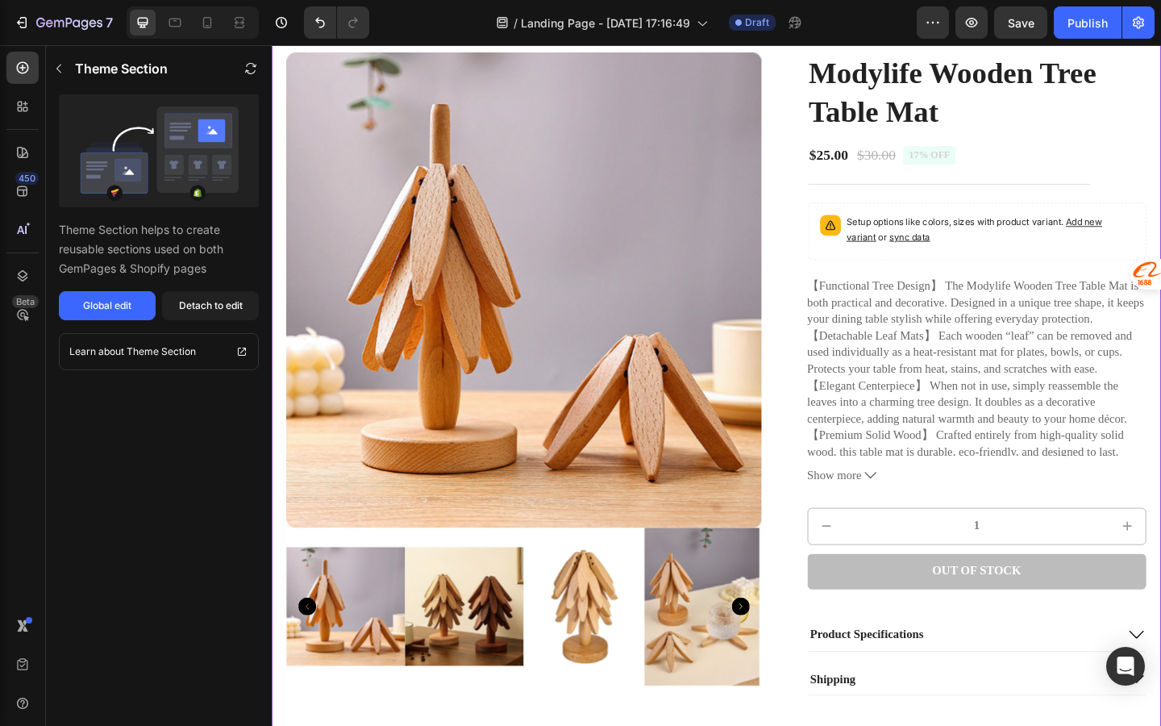
click at [609, 422] on img at bounding box center [546, 311] width 517 height 517
click at [204, 298] on div "Detach to edit" at bounding box center [211, 305] width 64 height 15
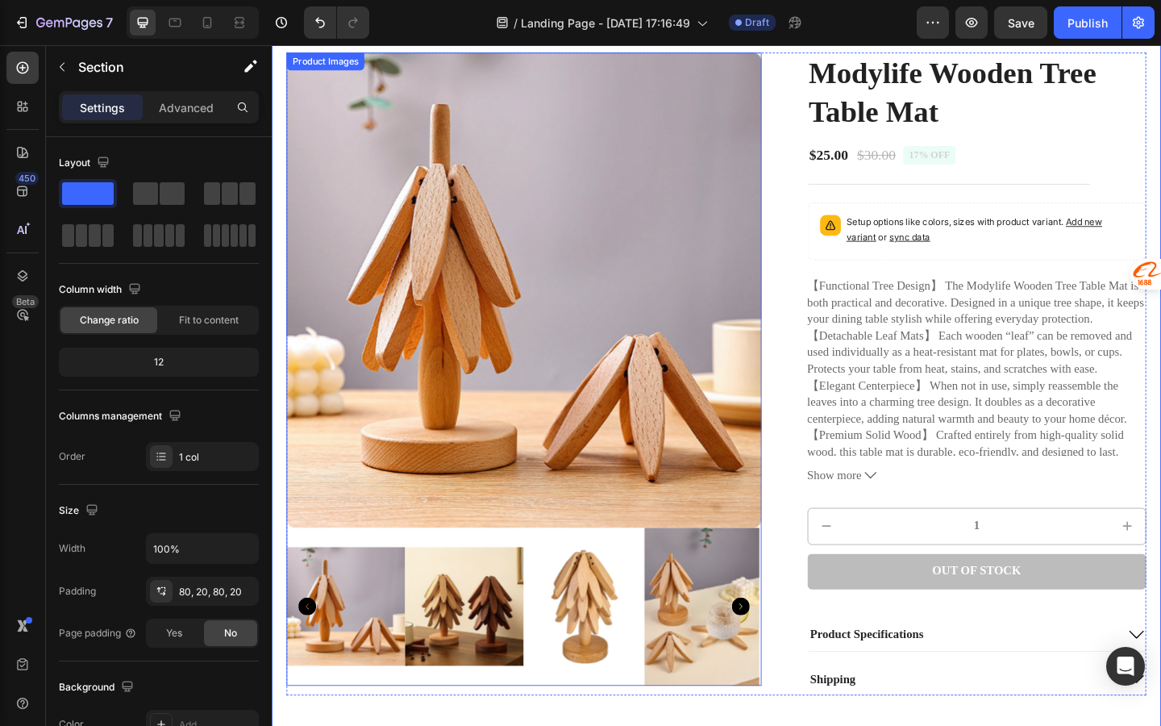
click at [511, 338] on img at bounding box center [546, 311] width 517 height 517
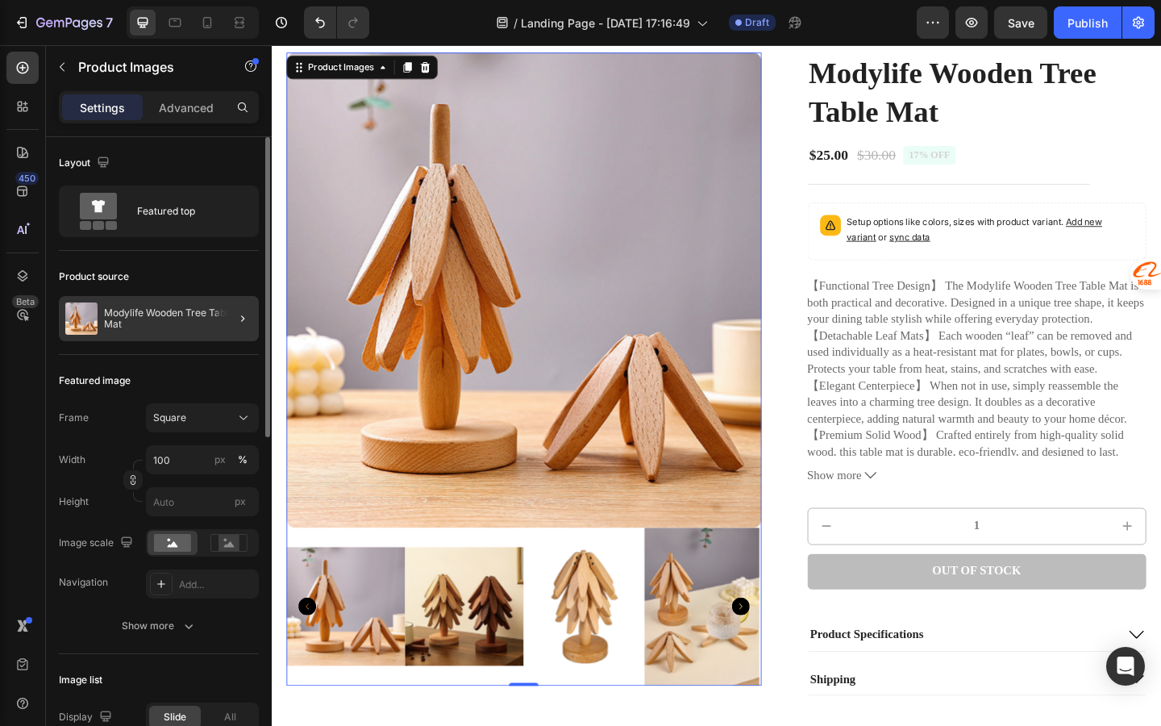
click at [223, 336] on div at bounding box center [236, 318] width 45 height 45
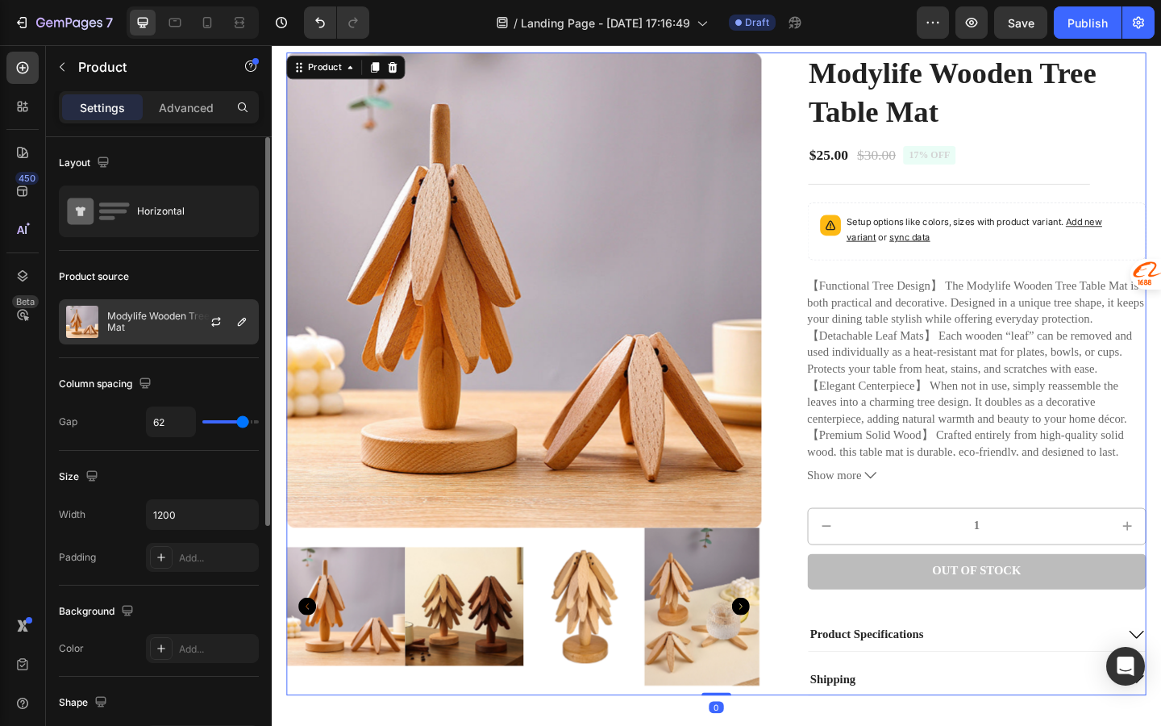
click at [182, 321] on p "Modylife Wooden Tree Table Mat" at bounding box center [179, 322] width 144 height 23
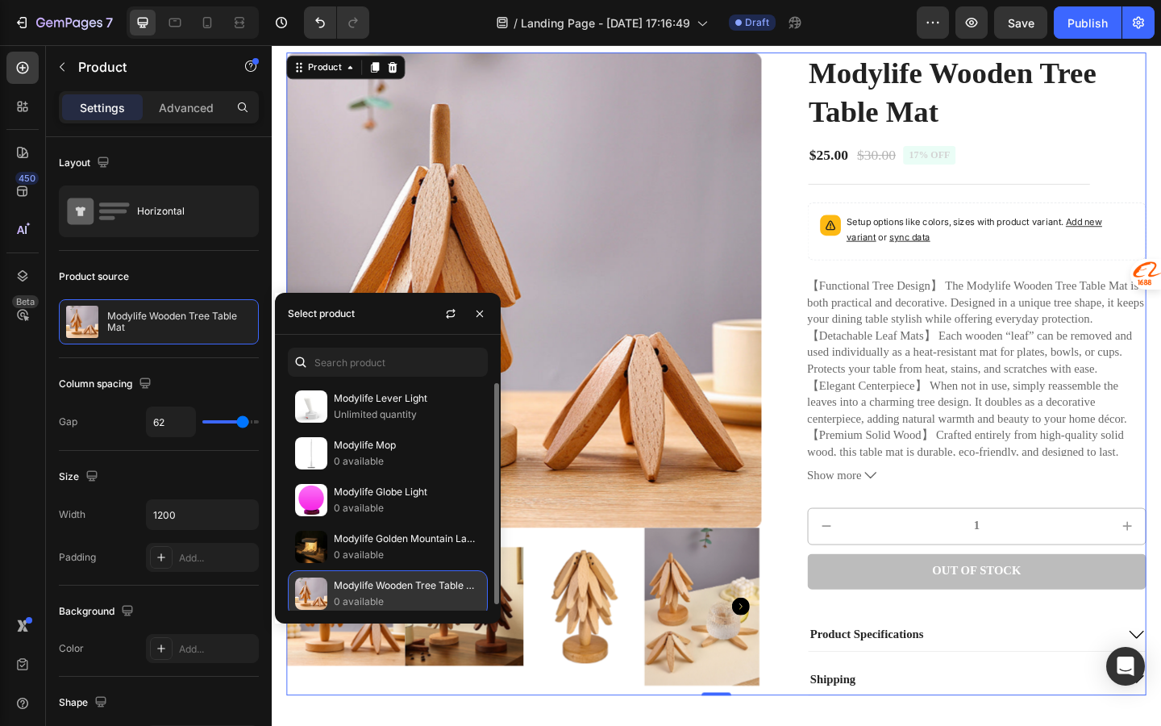
scroll to position [6, 0]
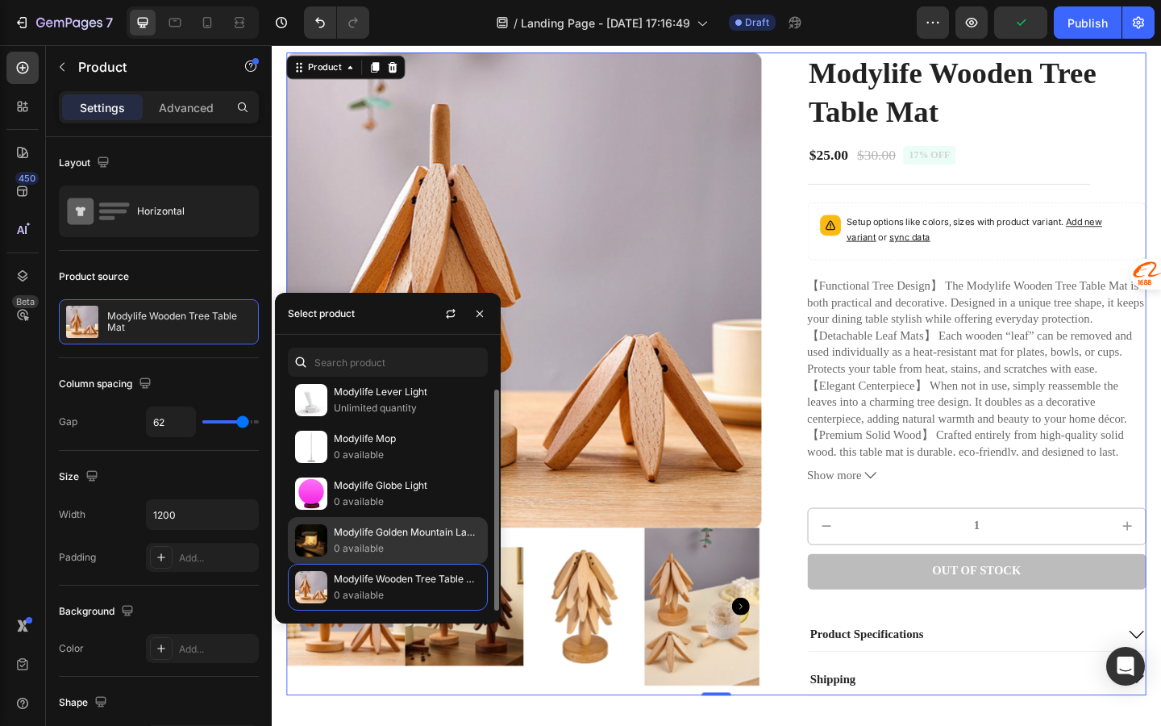
click at [438, 543] on p "0 available" at bounding box center [407, 548] width 147 height 16
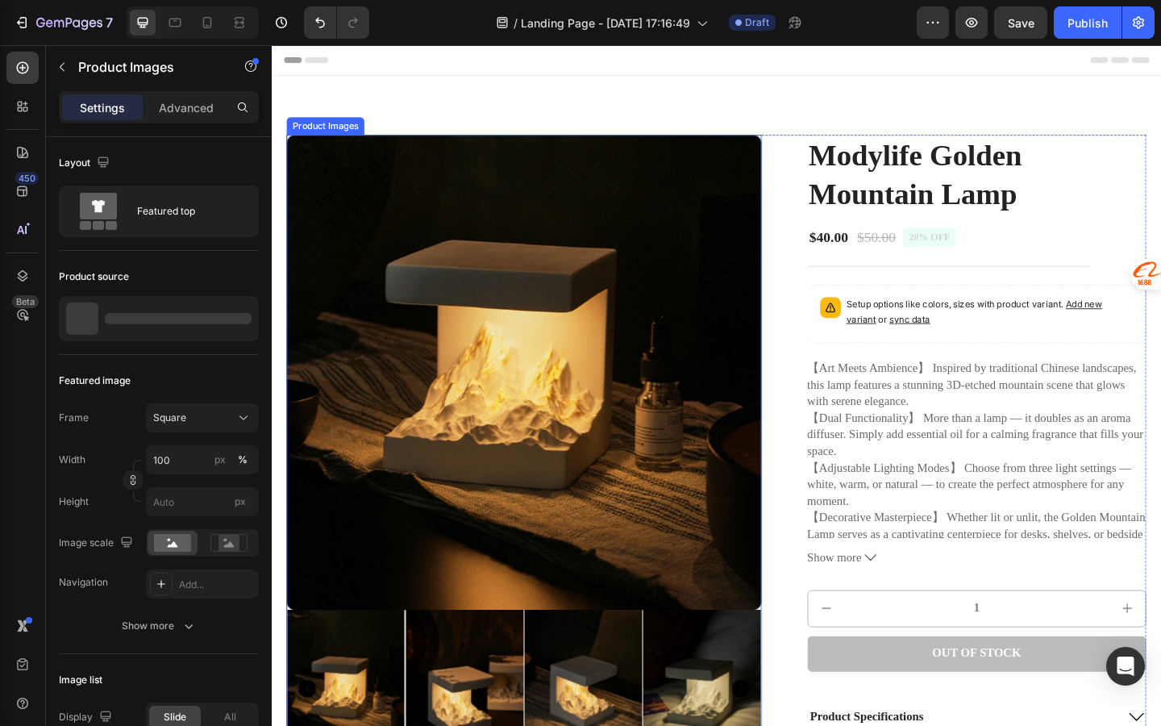
click at [735, 431] on img at bounding box center [546, 401] width 517 height 517
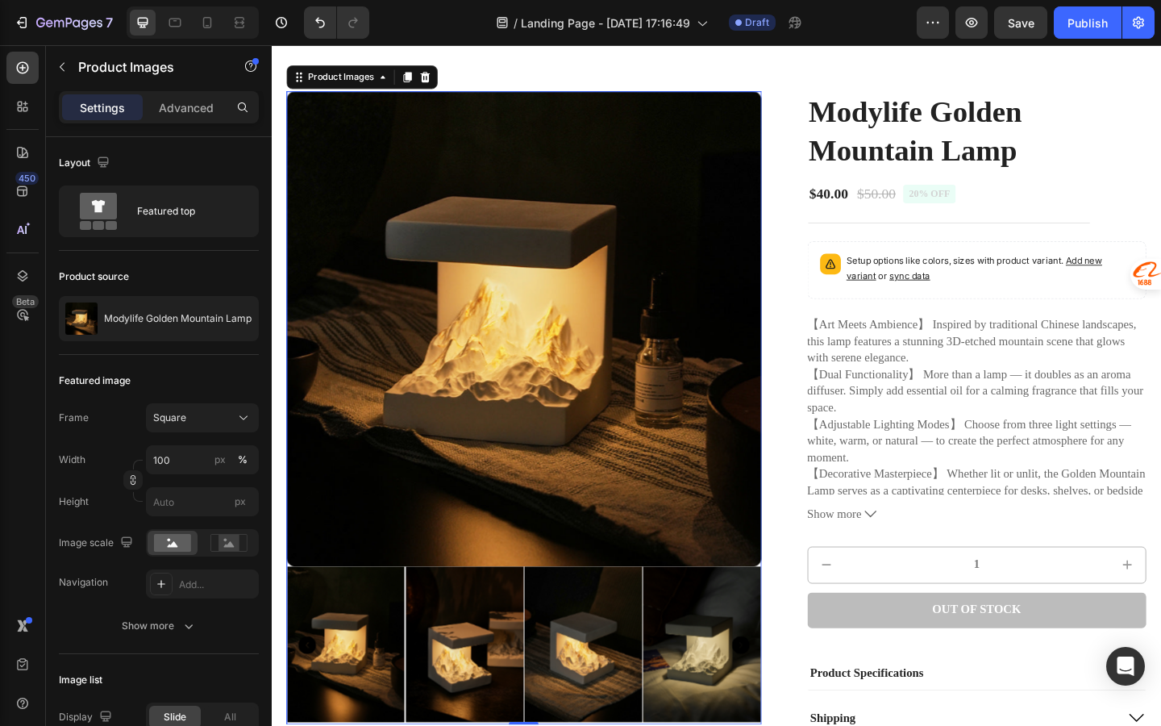
scroll to position [131, 0]
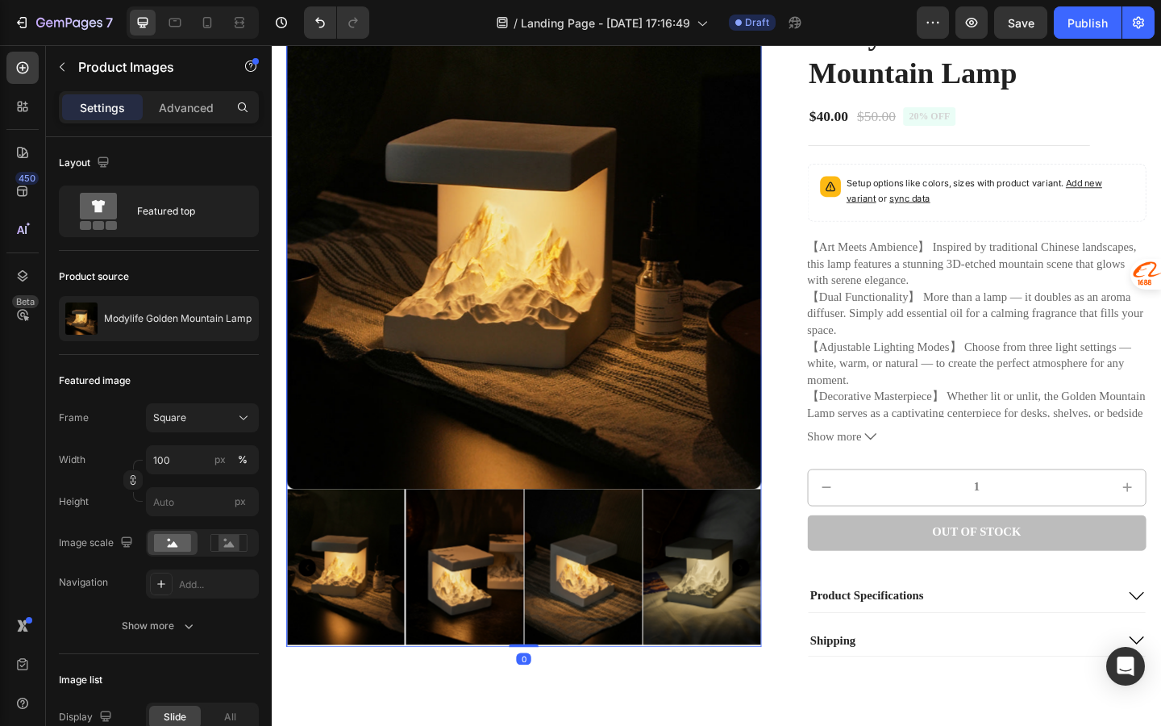
click at [698, 597] on img at bounding box center [739, 614] width 129 height 173
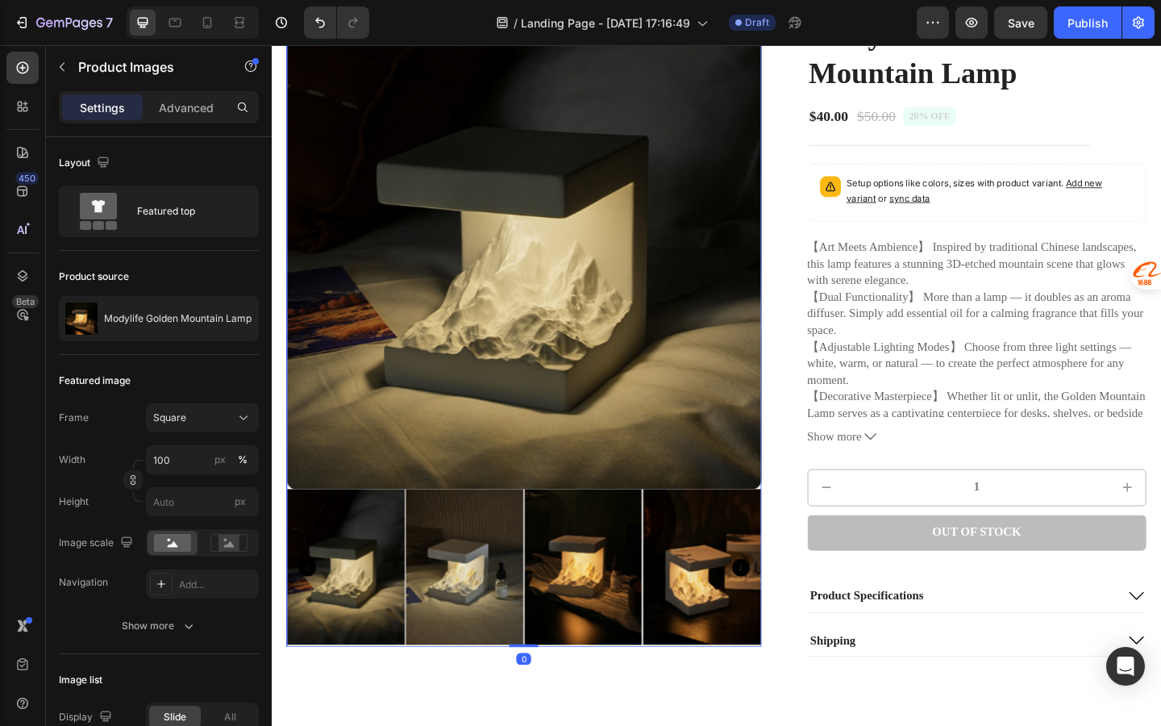
click at [669, 602] on img at bounding box center [610, 614] width 129 height 173
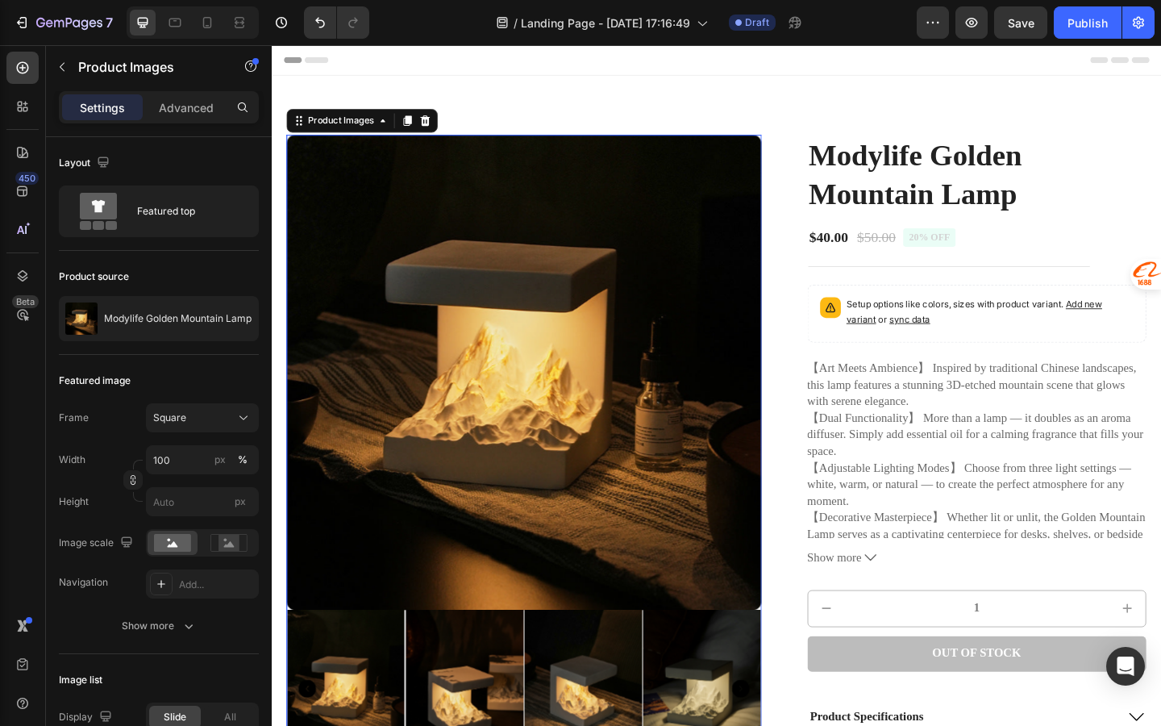
scroll to position [353, 0]
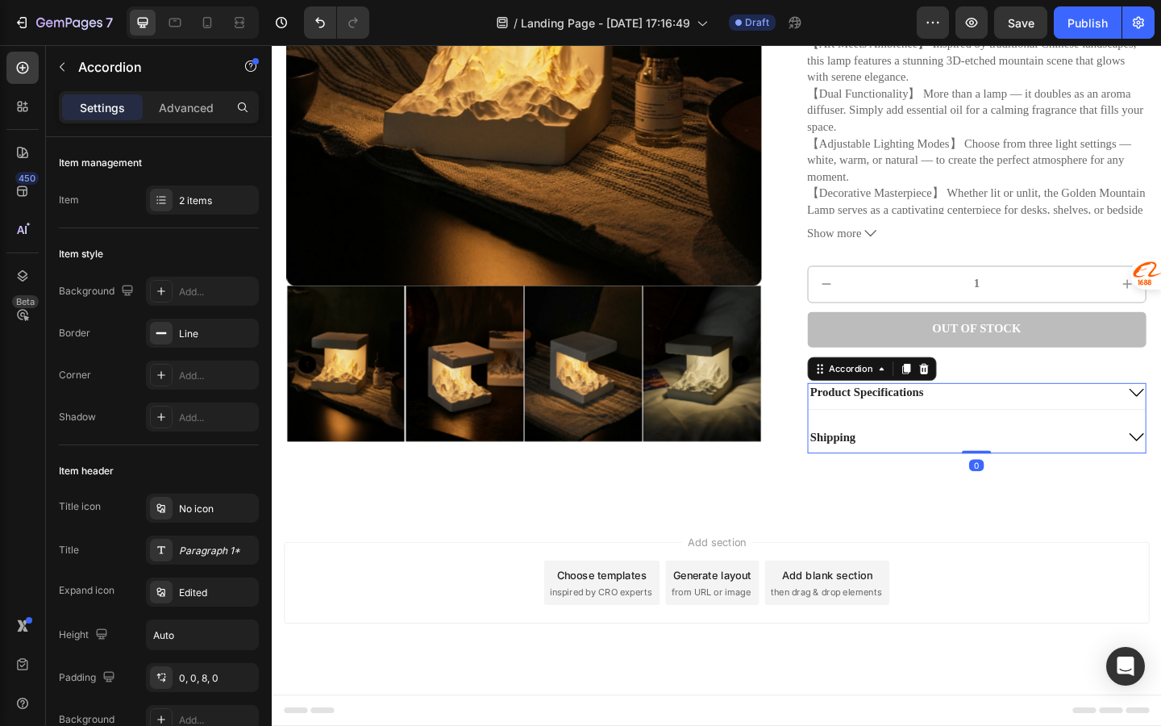
click at [898, 416] on p "Product Specifications" at bounding box center [919, 423] width 123 height 17
click at [981, 398] on icon at bounding box center [981, 396] width 10 height 11
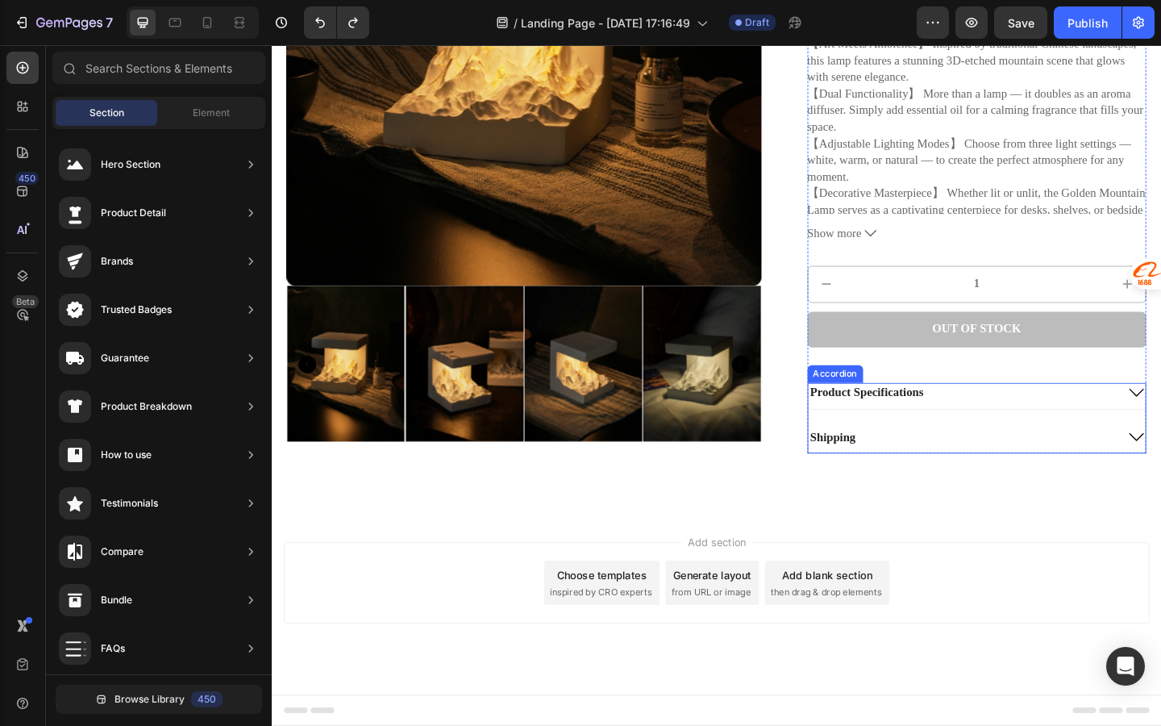
click at [978, 455] on div "Product Specifications Shipping" at bounding box center [1039, 450] width 369 height 77
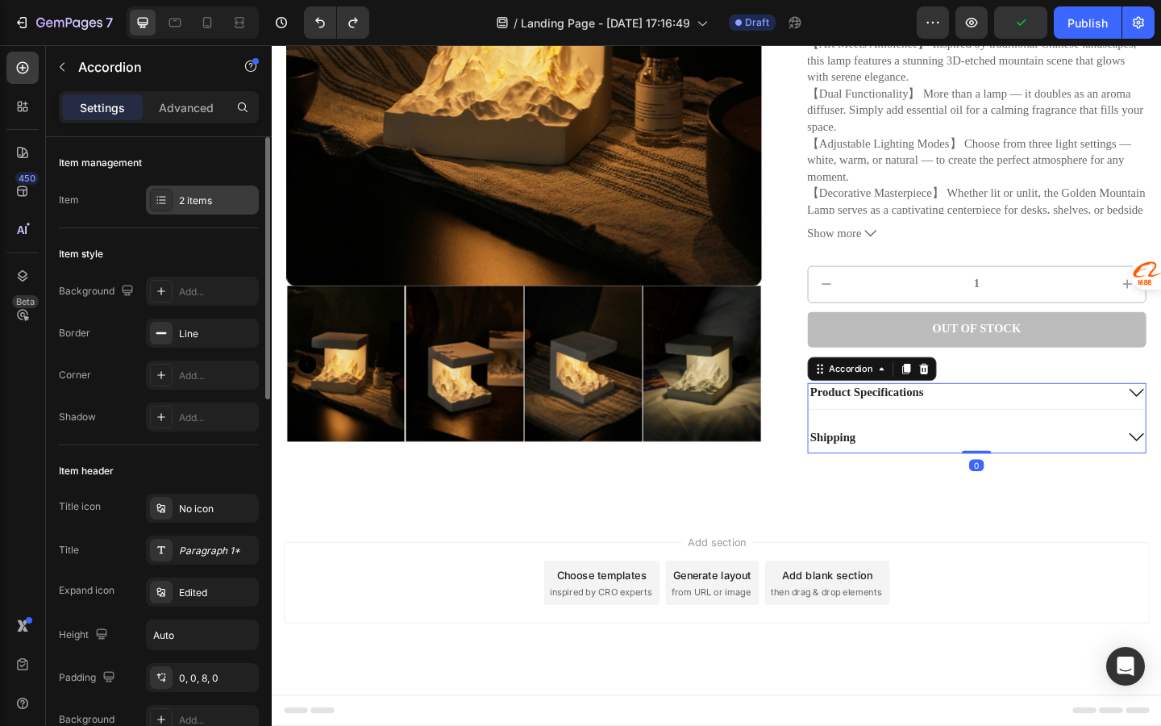
click at [220, 214] on div "2 items" at bounding box center [202, 199] width 113 height 29
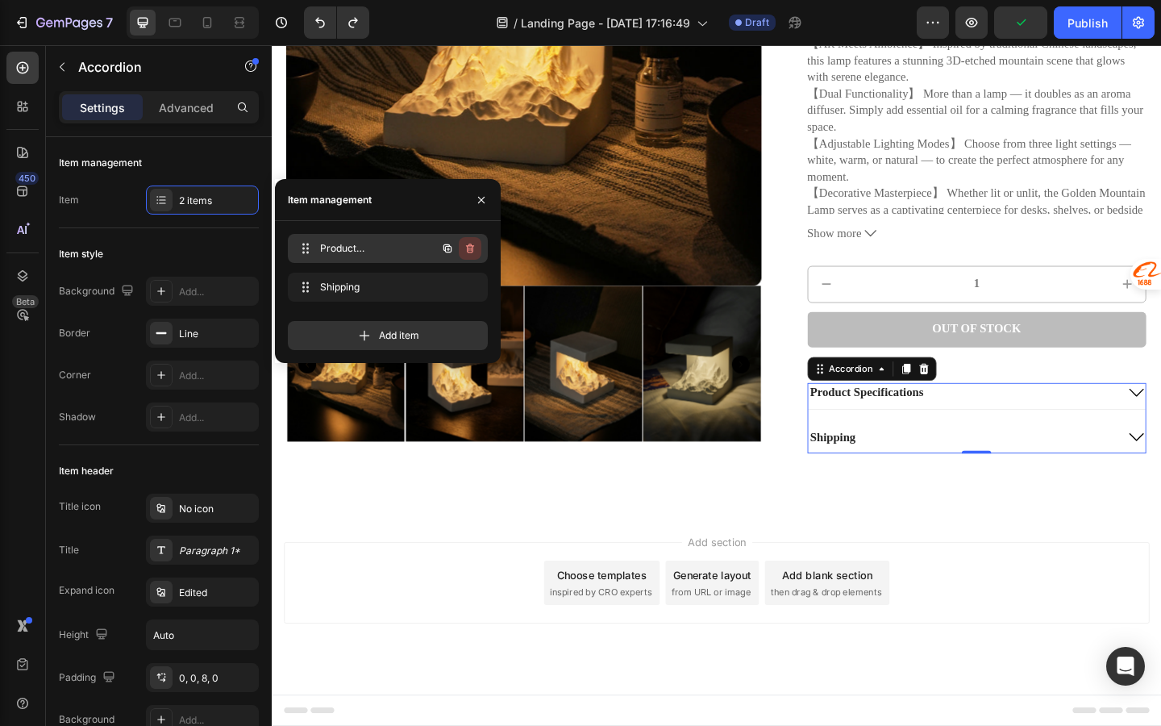
click at [474, 251] on icon "button" at bounding box center [470, 248] width 13 height 13
click at [468, 245] on div "Delete" at bounding box center [459, 248] width 30 height 15
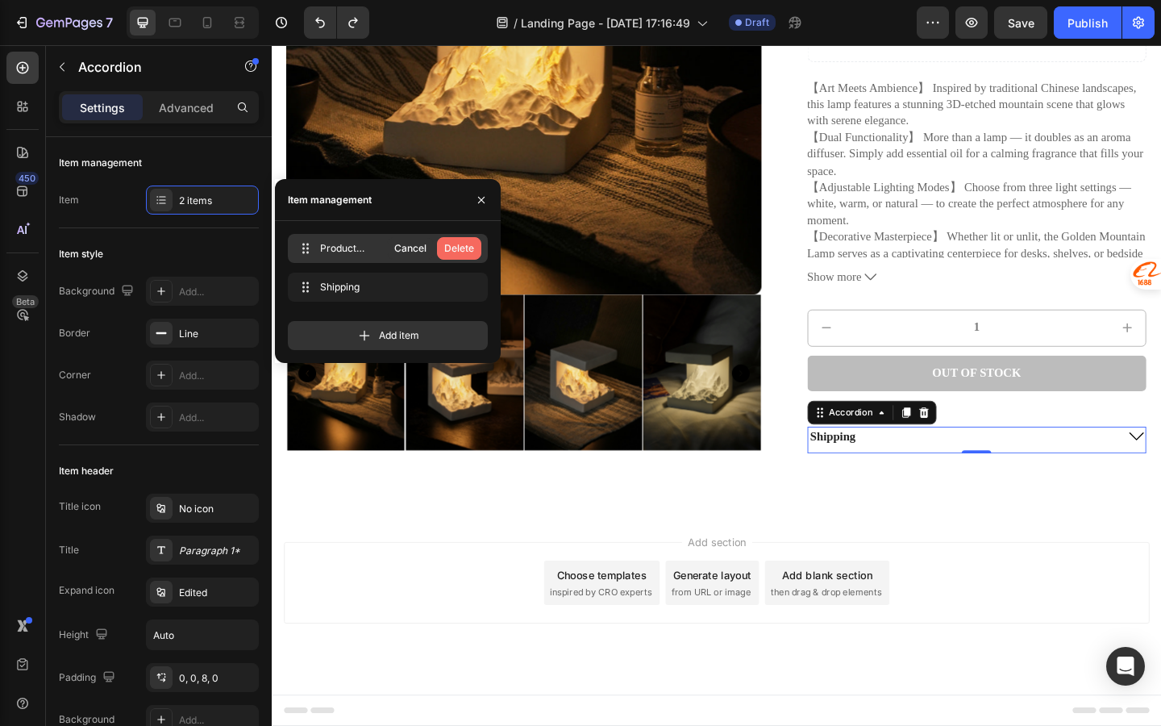
scroll to position [343, 0]
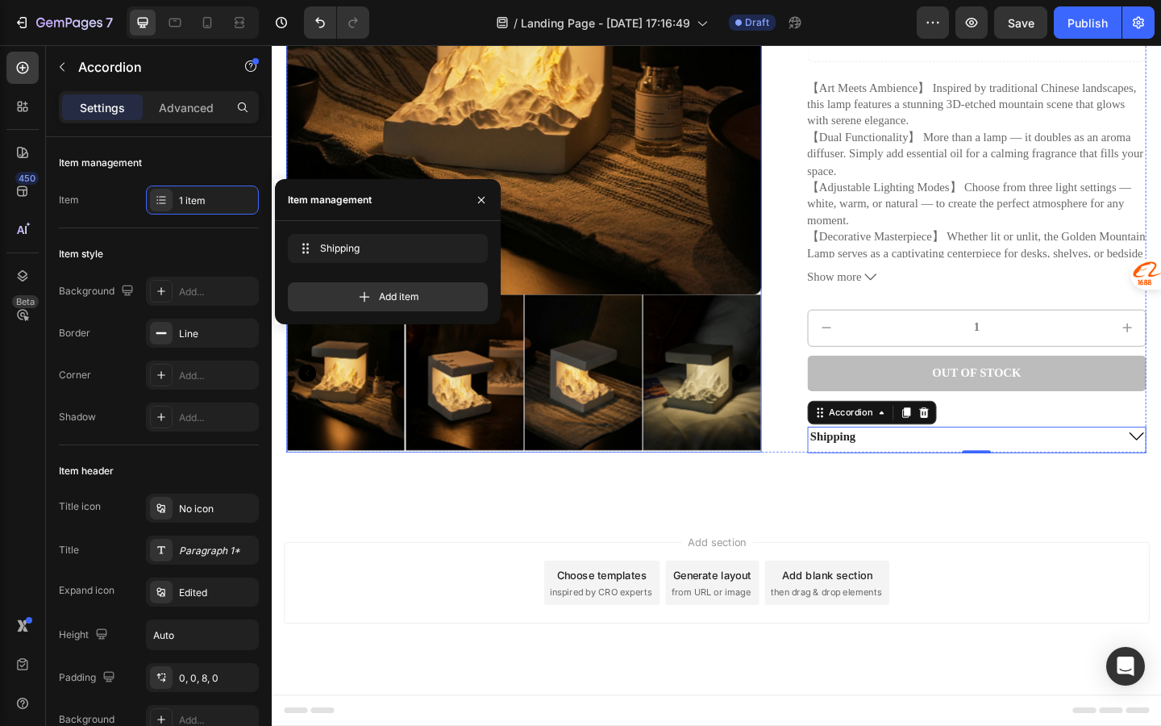
click at [812, 261] on div "Product Images Modylife Golden Mountain Lamp Product Title $40.00 Product Price…" at bounding box center [756, 144] width 936 height 689
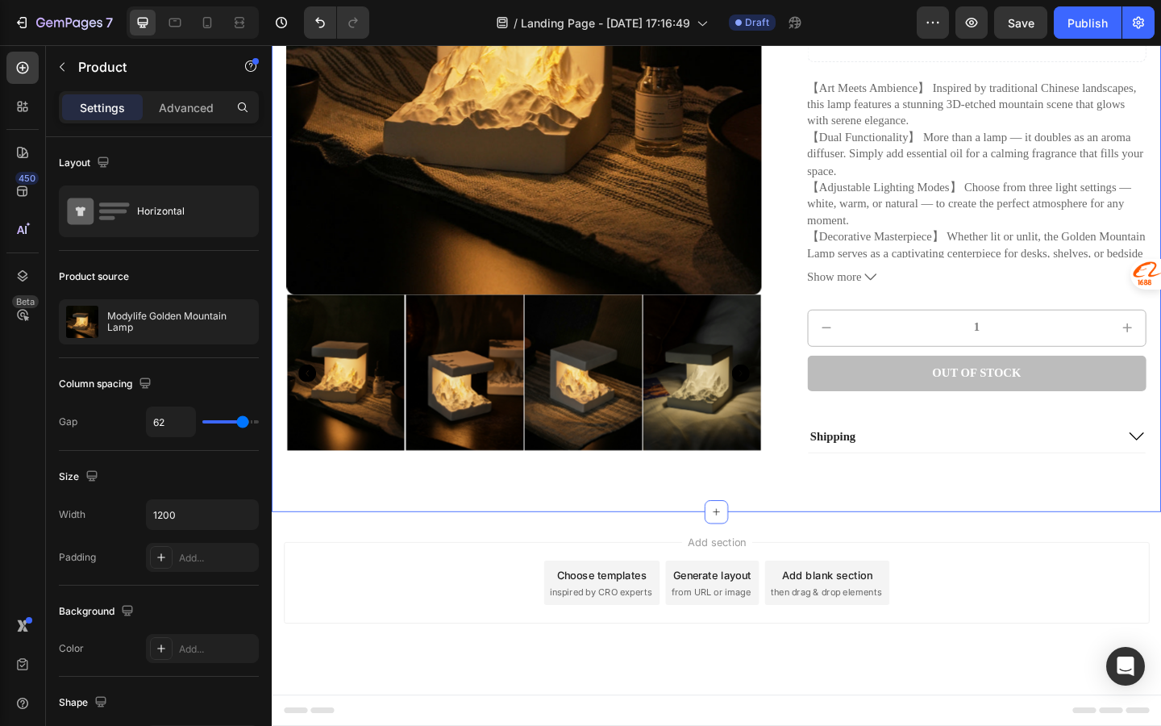
click at [673, 536] on div "Product Images Modylife Golden Mountain Lamp Product Title $40.00 Product Price…" at bounding box center [756, 144] width 968 height 818
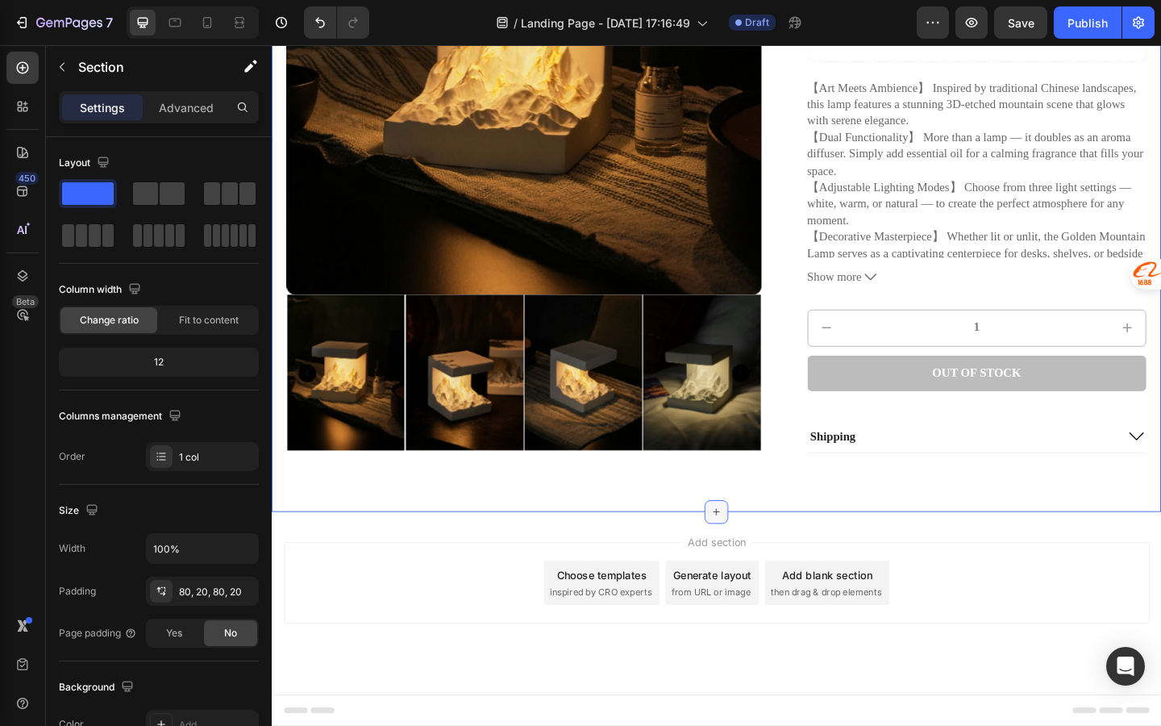
click at [752, 556] on icon at bounding box center [755, 553] width 13 height 13
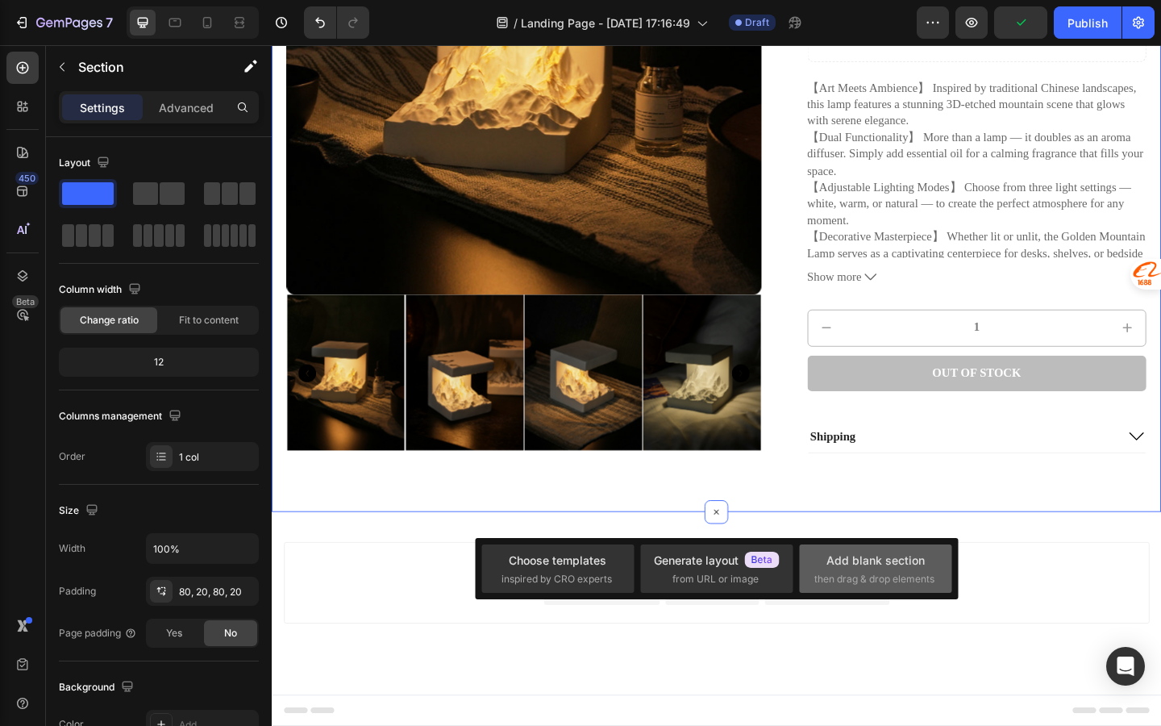
click at [809, 574] on div "Add blank section then drag & drop elements" at bounding box center [875, 568] width 152 height 48
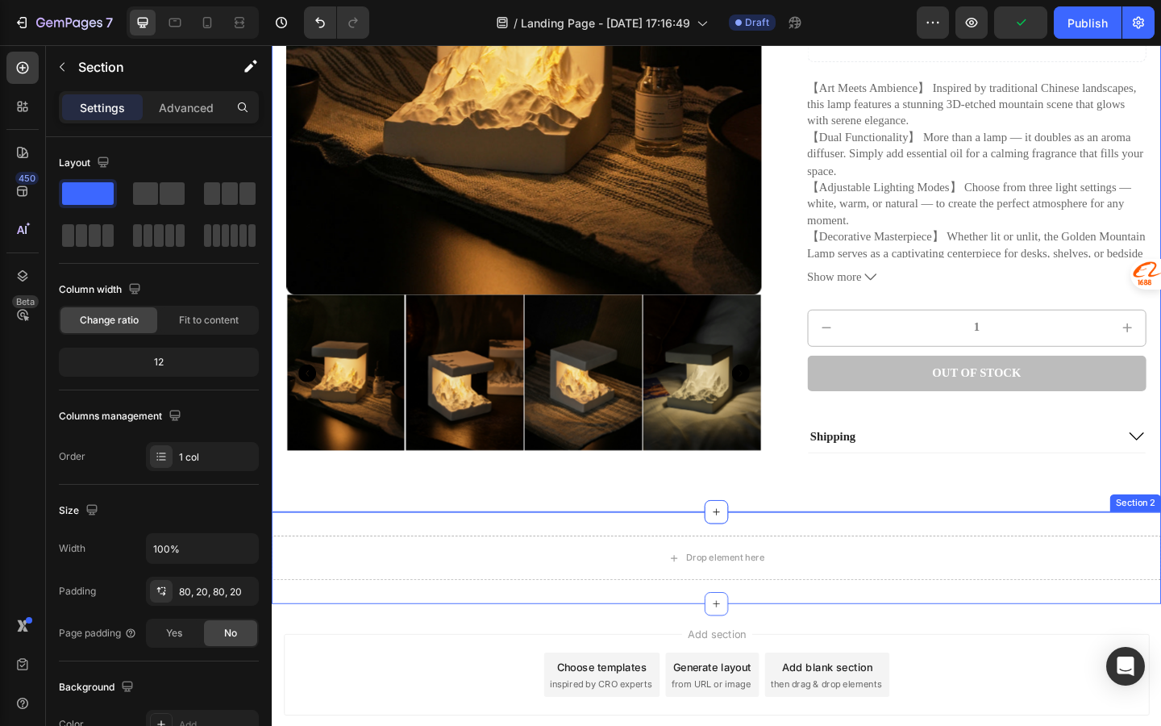
scroll to position [395, 0]
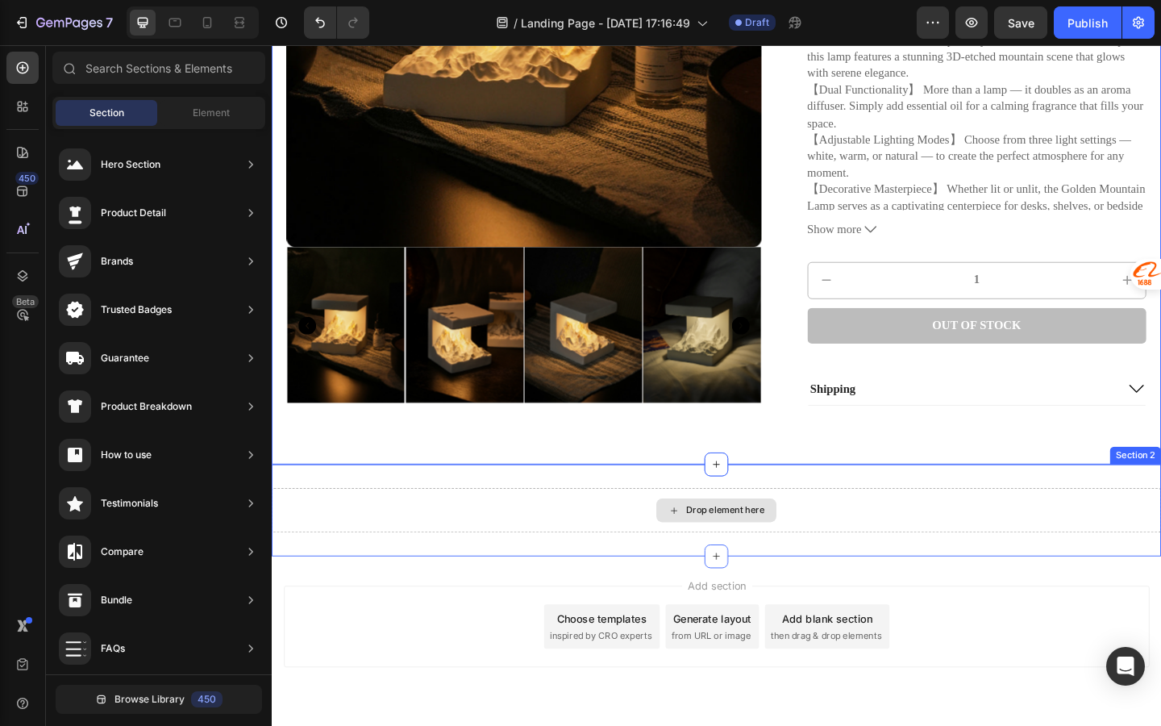
click at [802, 542] on div "Drop element here" at bounding box center [755, 551] width 131 height 26
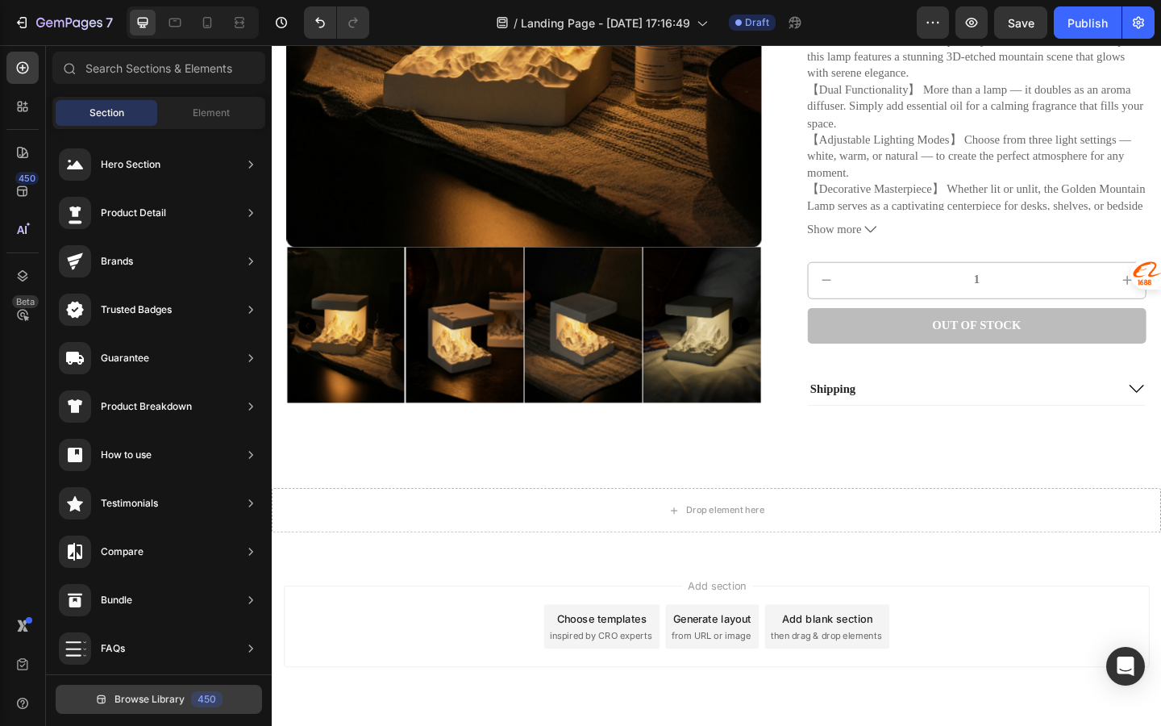
click at [179, 705] on span "Browse Library" at bounding box center [150, 699] width 70 height 15
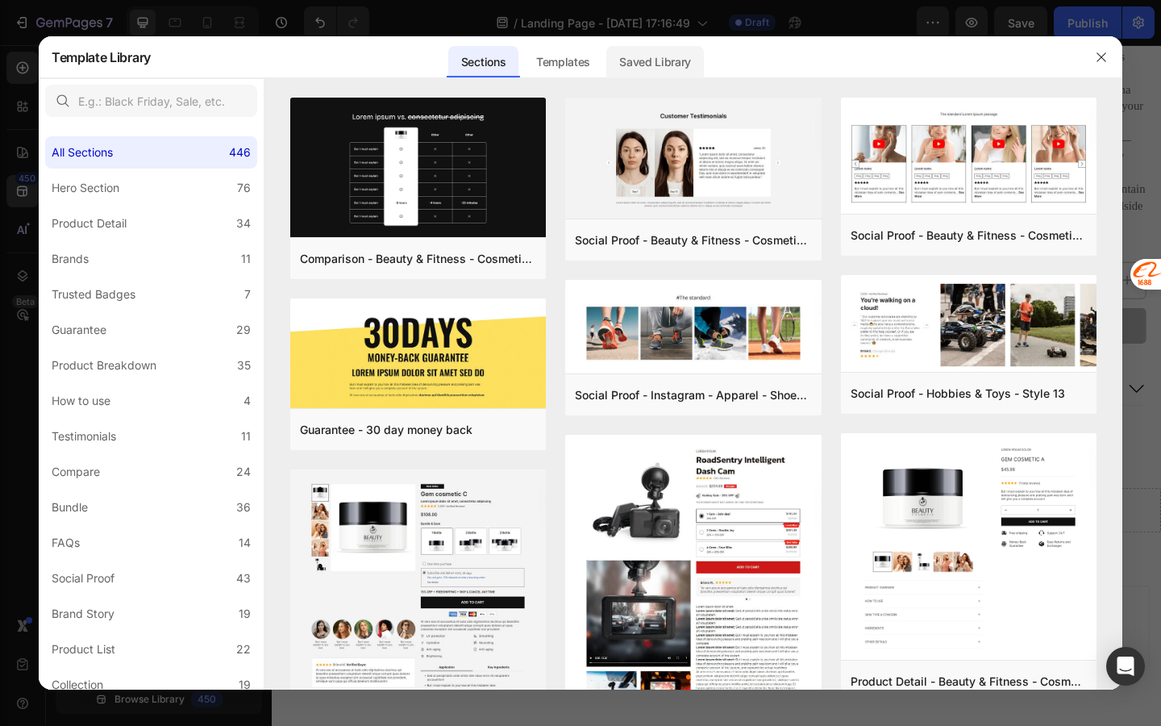
click at [624, 64] on div "Saved Library" at bounding box center [655, 62] width 98 height 32
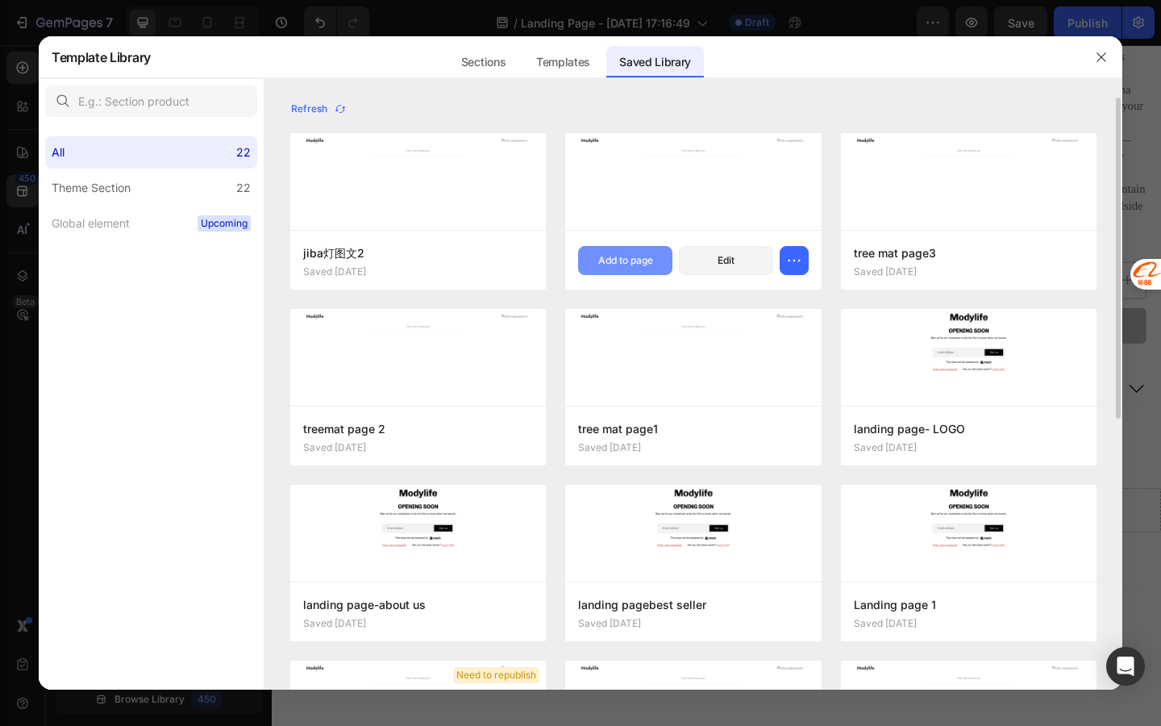
click at [660, 254] on button "Add to page" at bounding box center [625, 260] width 94 height 29
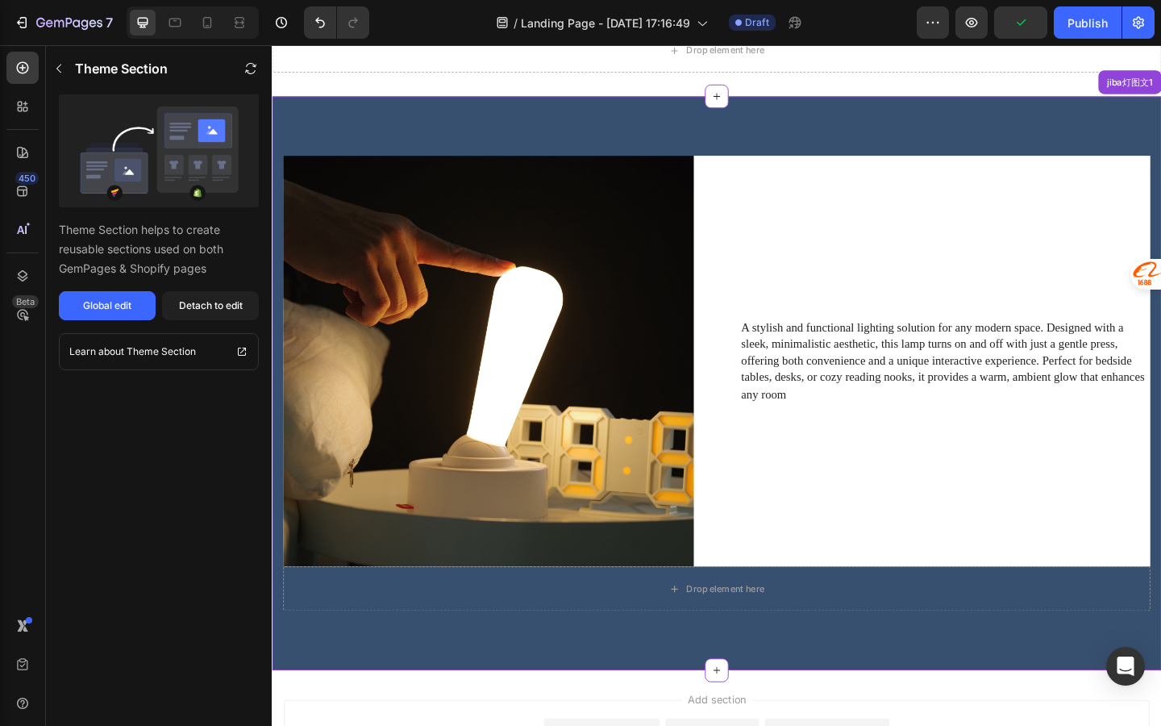
scroll to position [1057, 0]
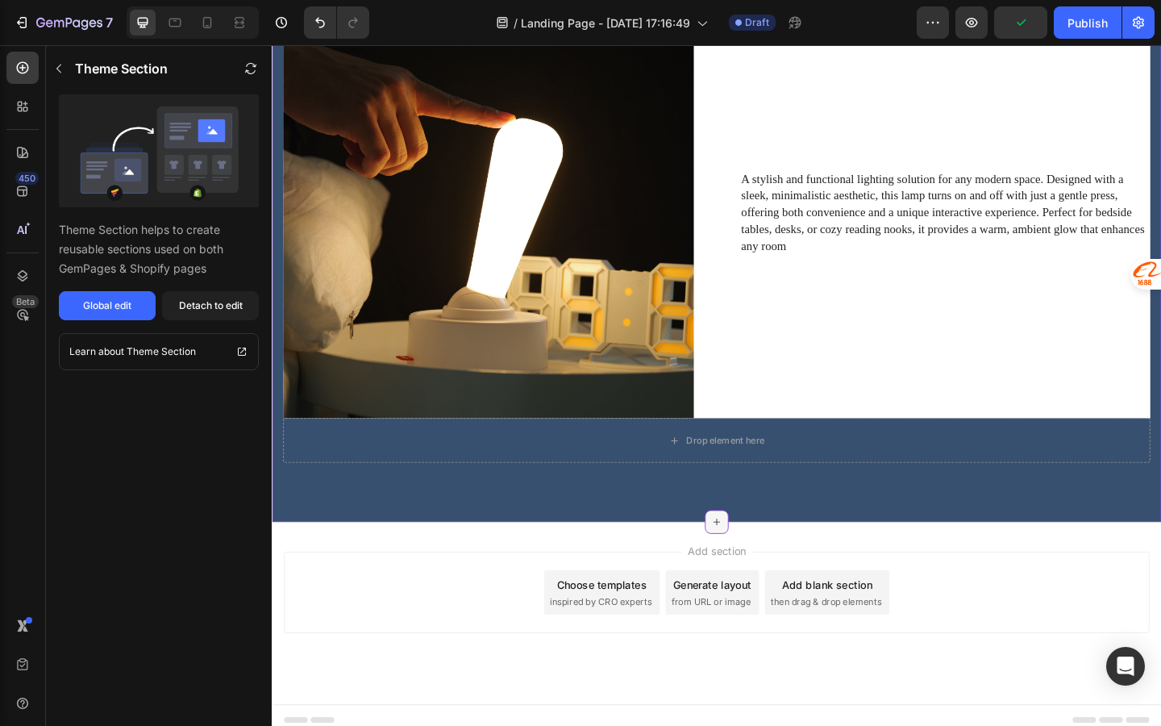
click at [754, 557] on icon at bounding box center [755, 563] width 13 height 13
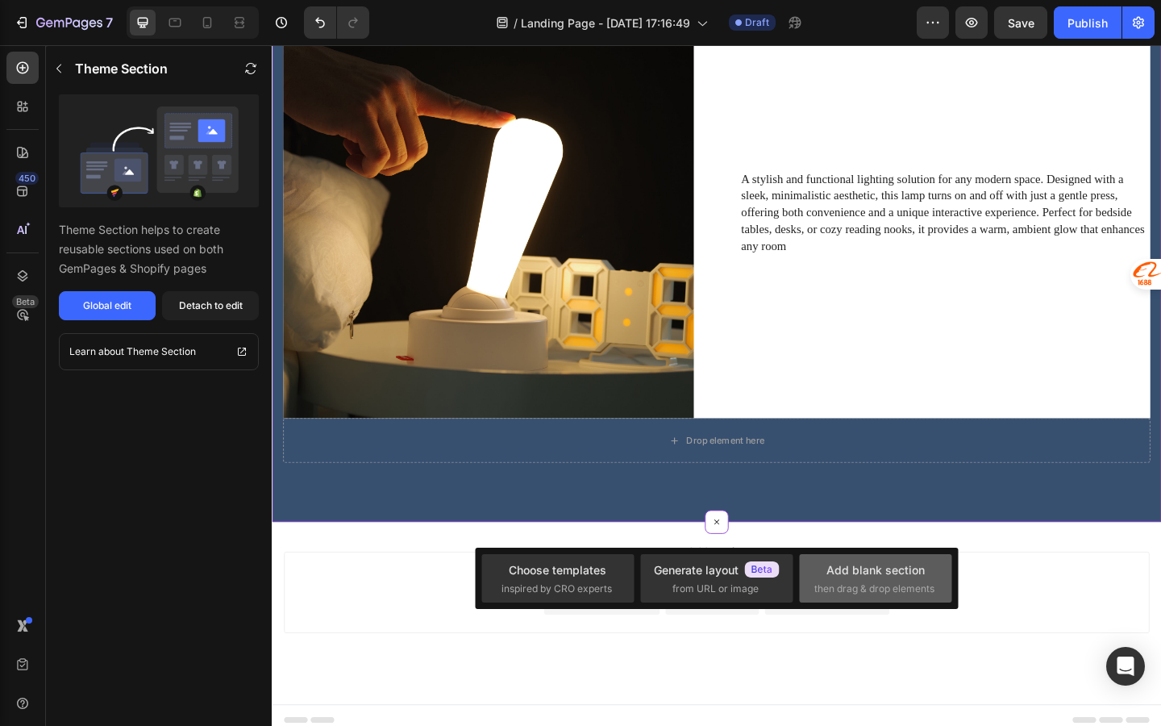
click at [856, 570] on div "Add blank section" at bounding box center [876, 569] width 98 height 17
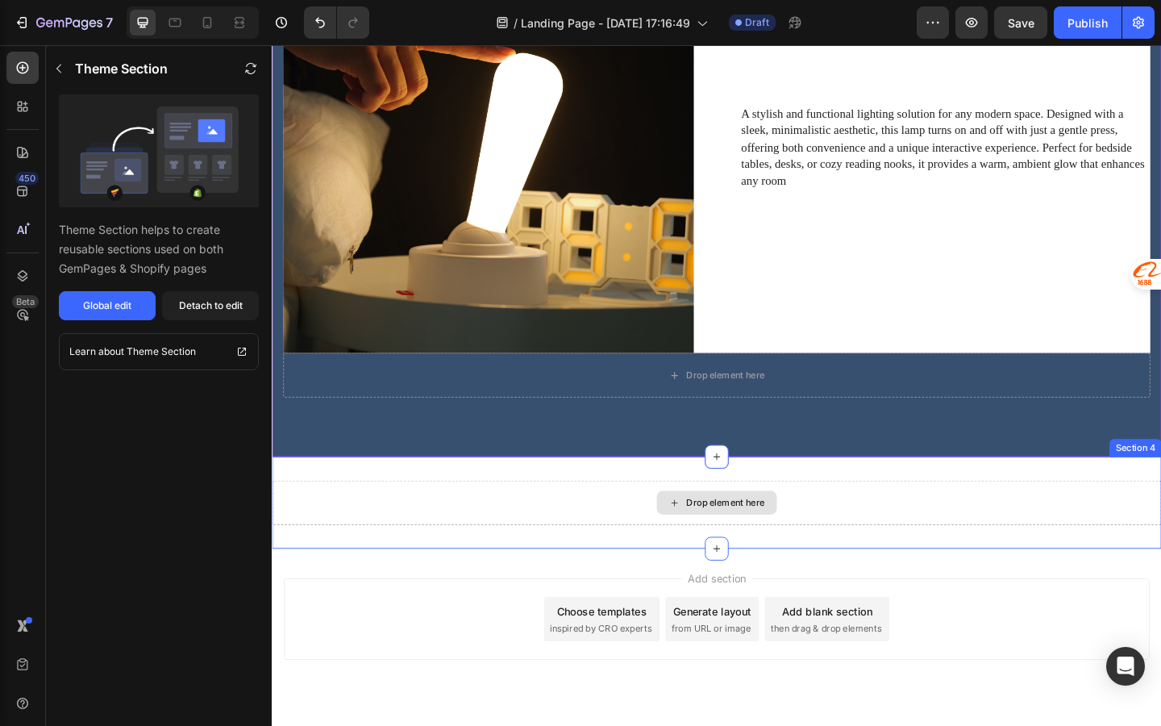
scroll to position [1133, 0]
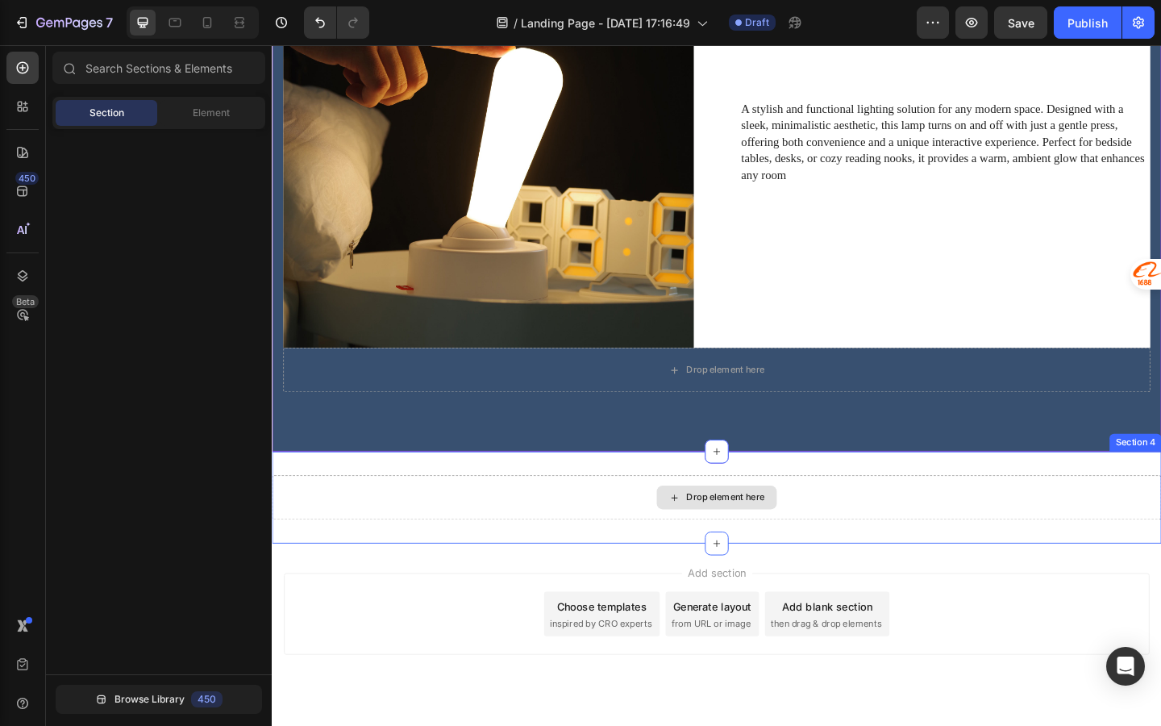
click at [786, 543] on div "Drop element here" at bounding box center [765, 537] width 85 height 13
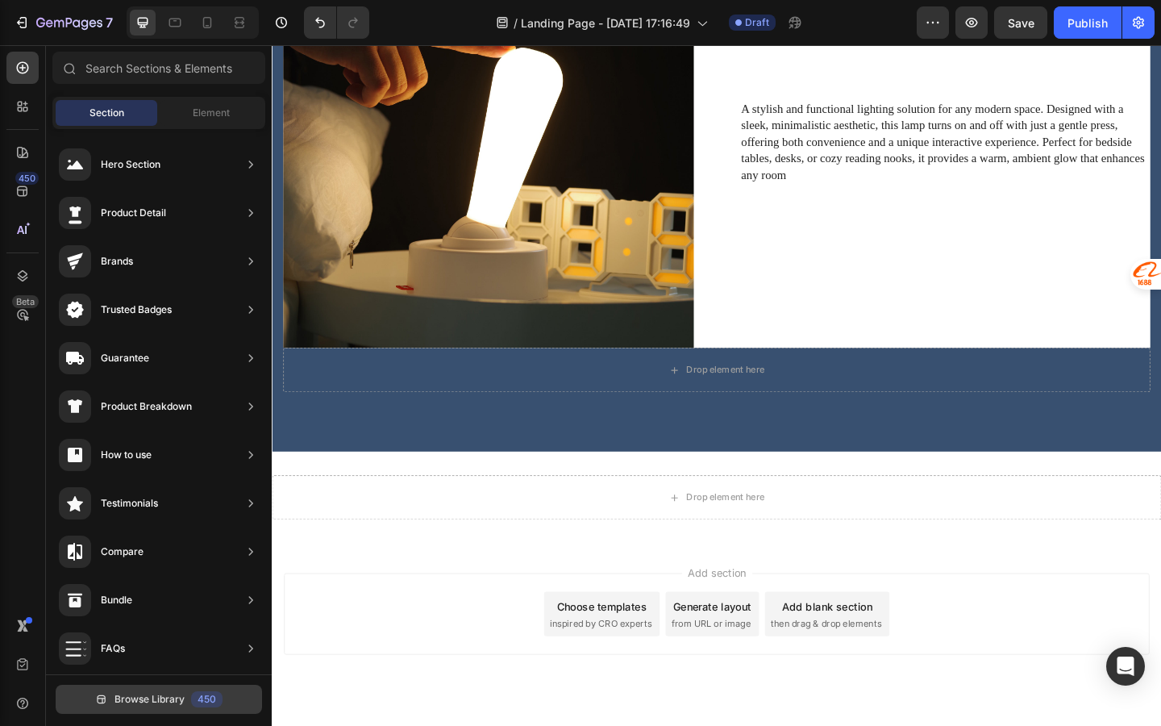
click at [233, 699] on button "Browse Library 450" at bounding box center [159, 699] width 206 height 29
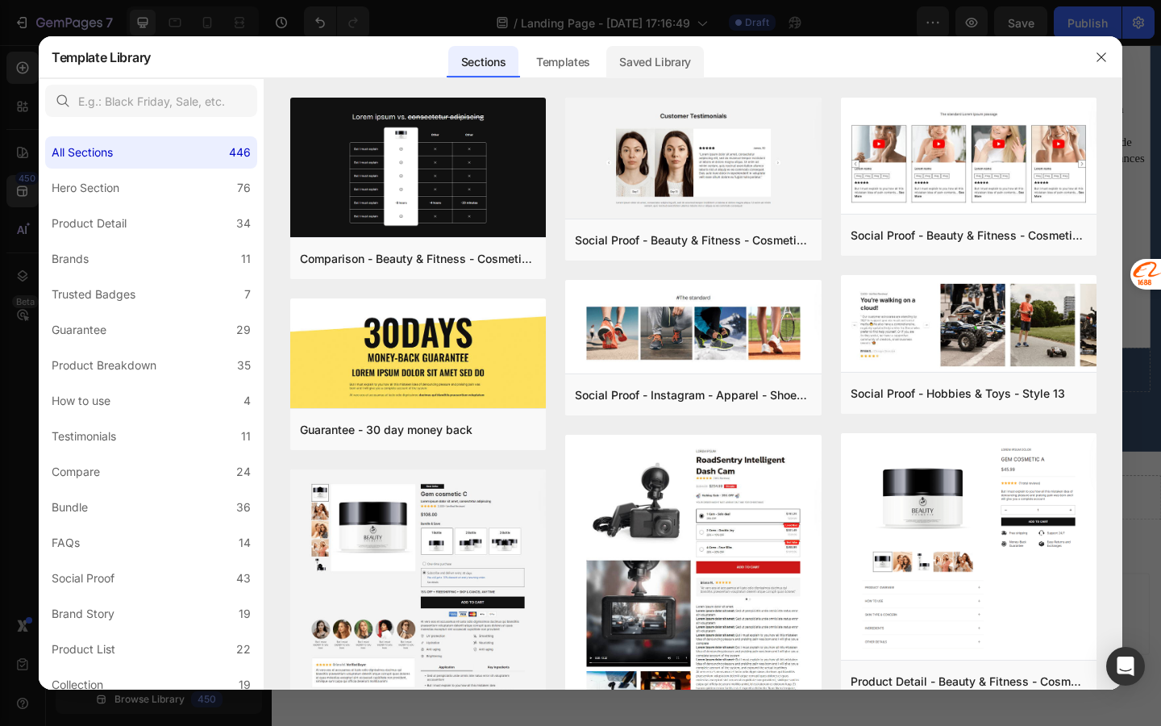
click at [652, 63] on div "Saved Library" at bounding box center [655, 62] width 98 height 32
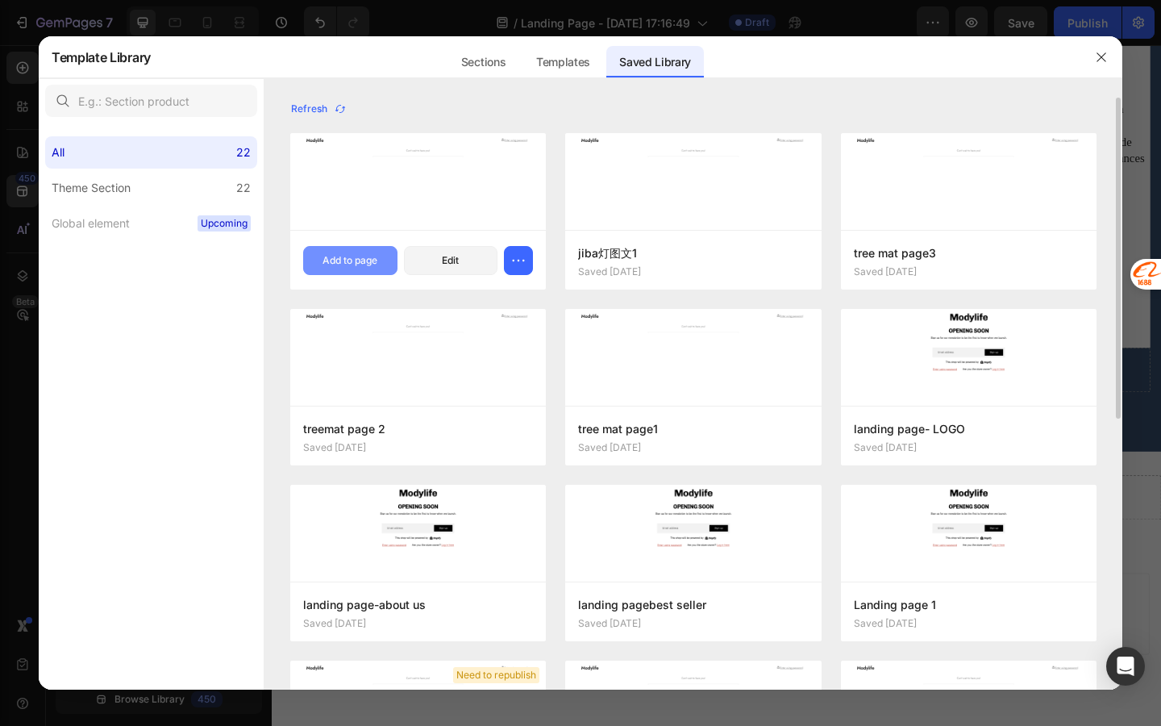
click at [359, 262] on div "Add to page" at bounding box center [350, 260] width 55 height 15
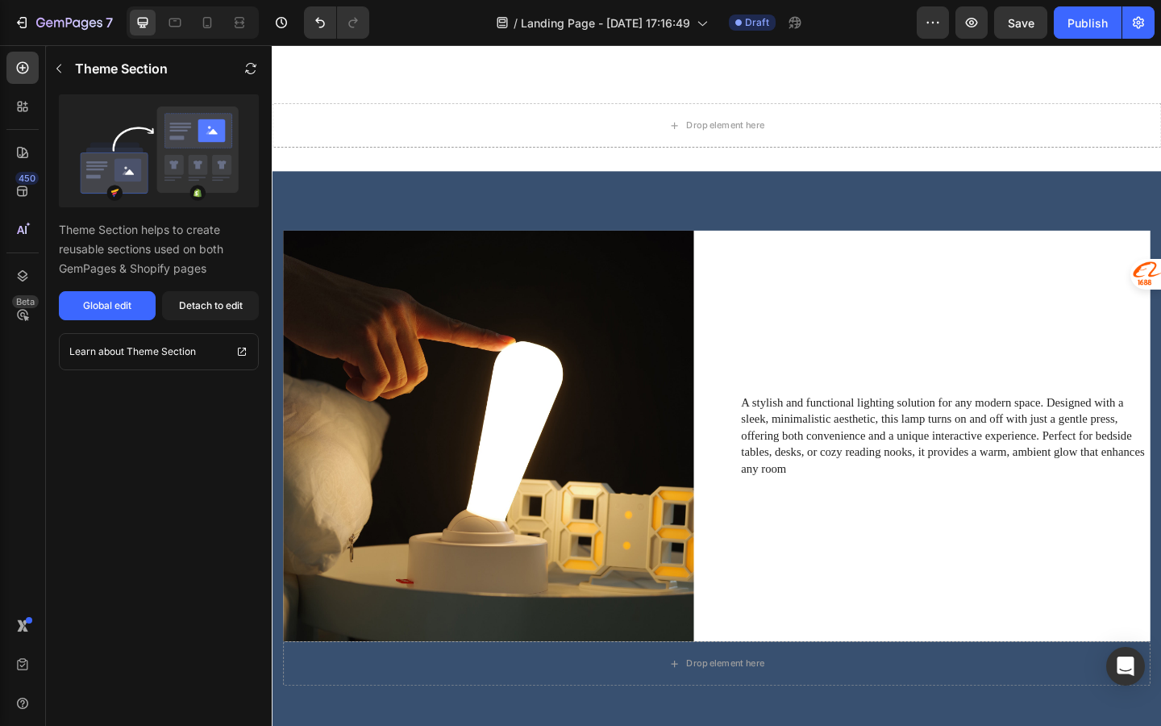
scroll to position [807, 0]
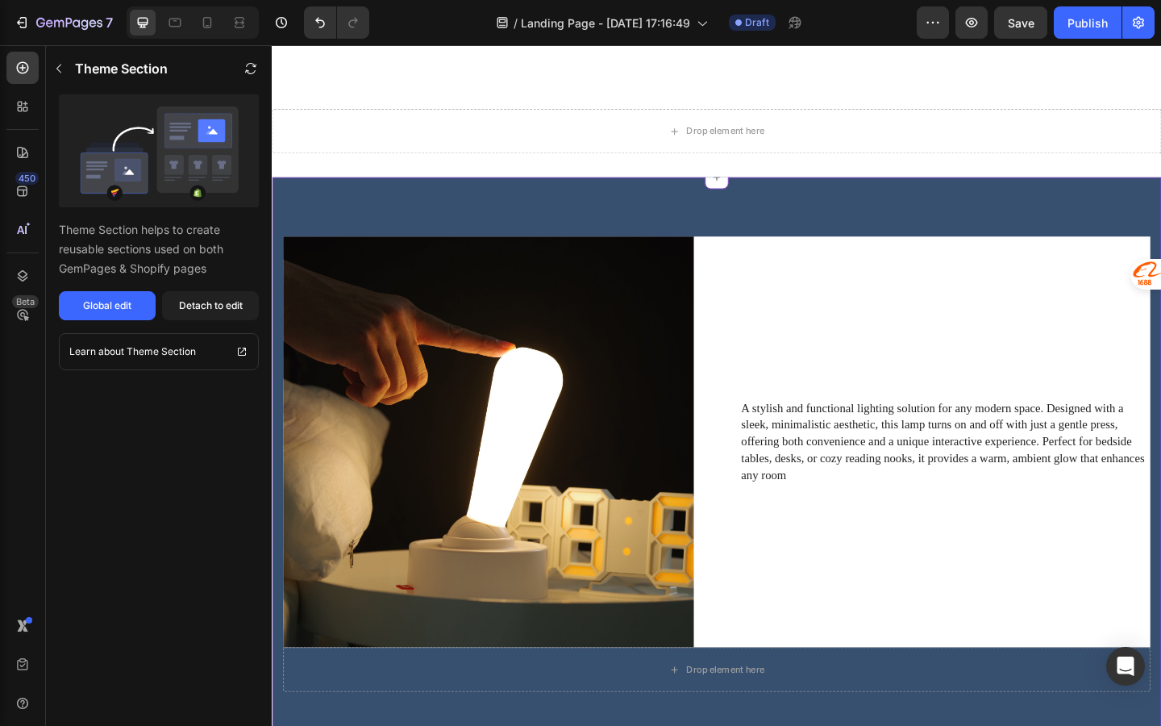
click at [498, 402] on img at bounding box center [507, 476] width 447 height 447
click at [227, 311] on div "Detach to edit" at bounding box center [211, 305] width 64 height 15
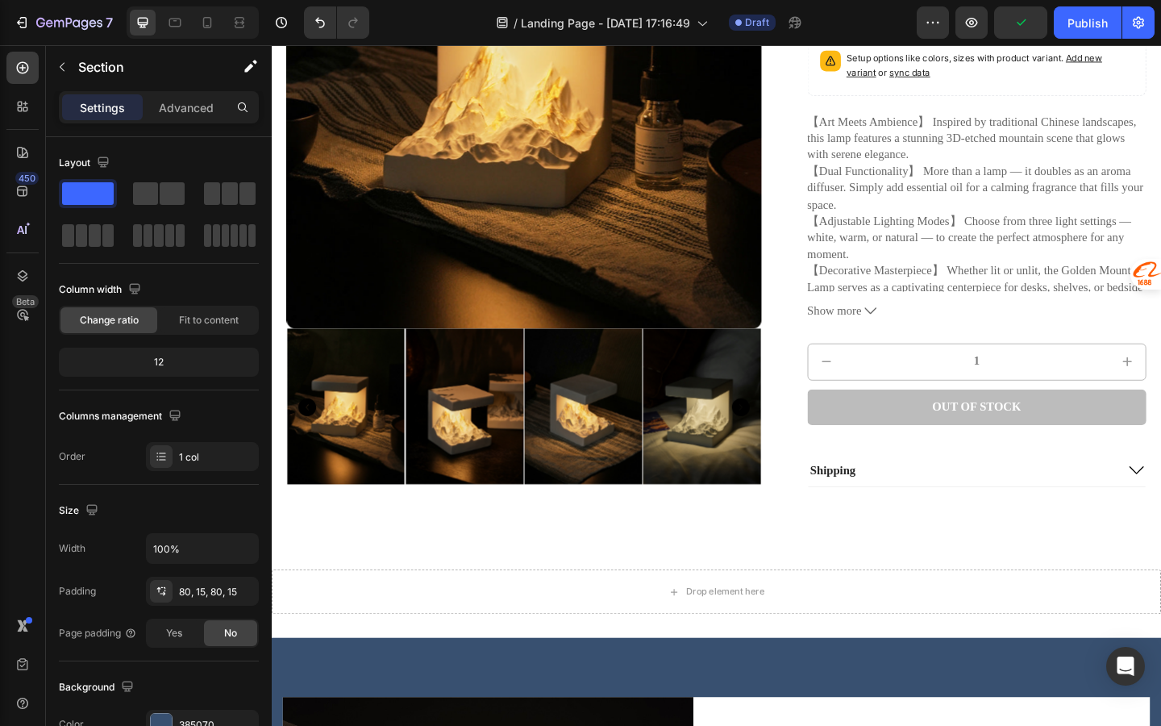
scroll to position [584, 0]
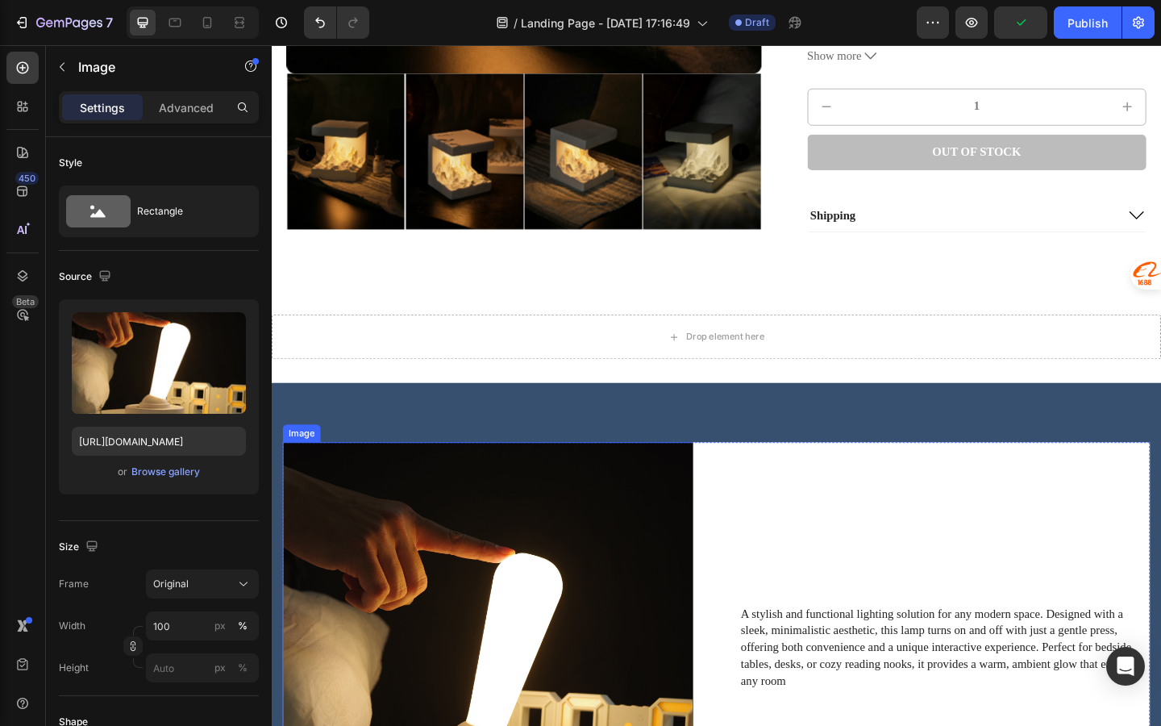
click at [455, 523] on img at bounding box center [507, 700] width 447 height 447
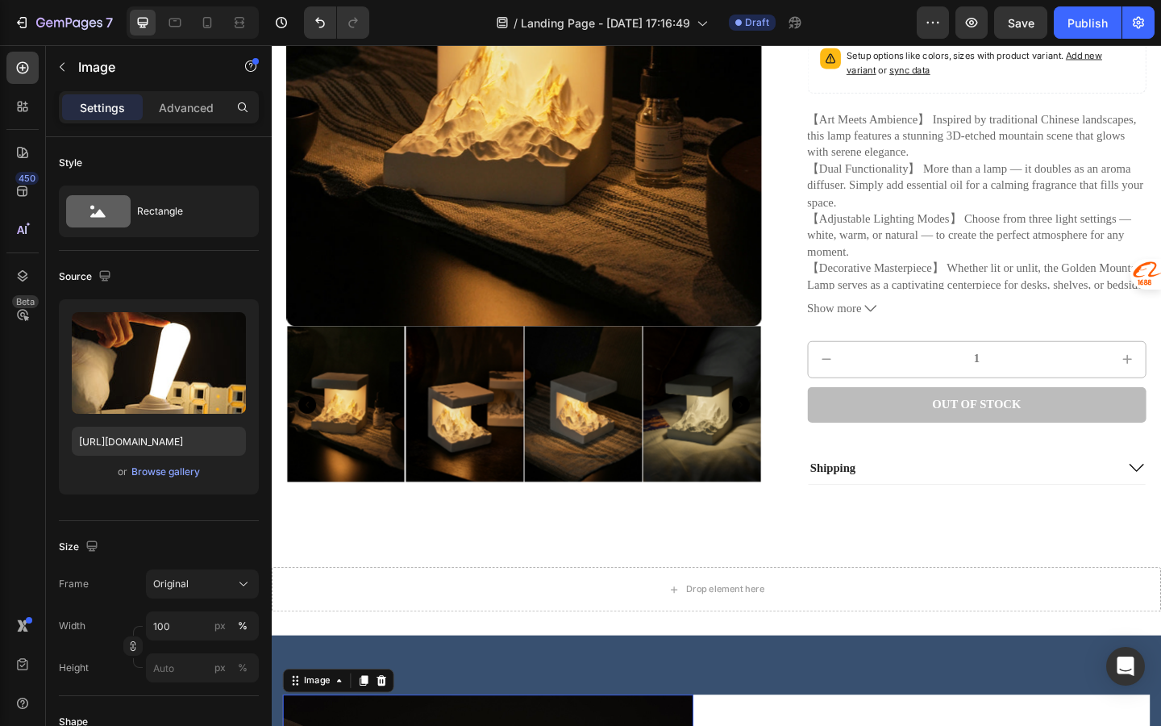
scroll to position [0, 0]
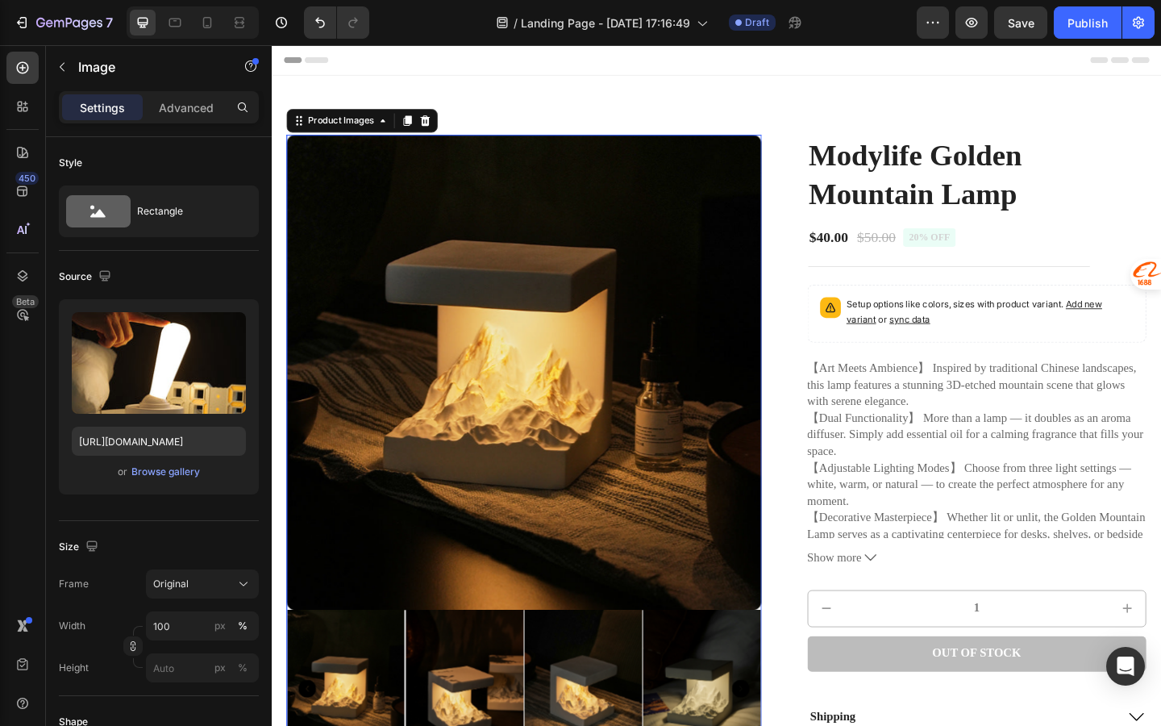
click at [497, 463] on img at bounding box center [546, 401] width 517 height 517
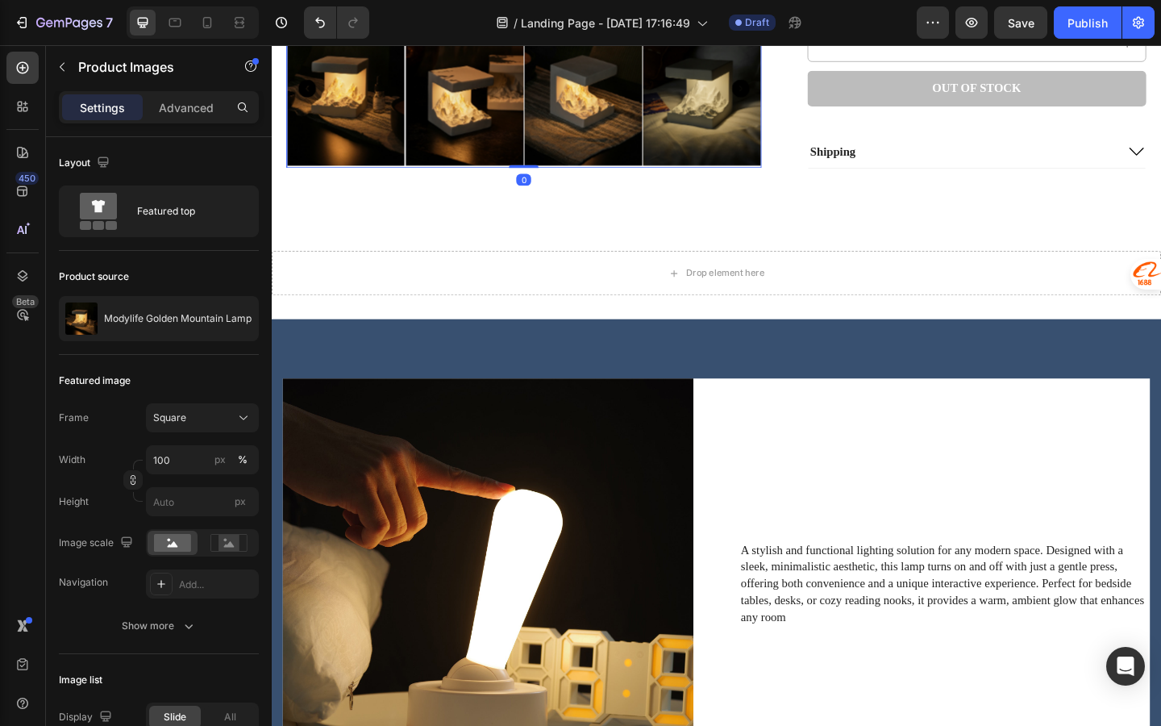
scroll to position [835, 0]
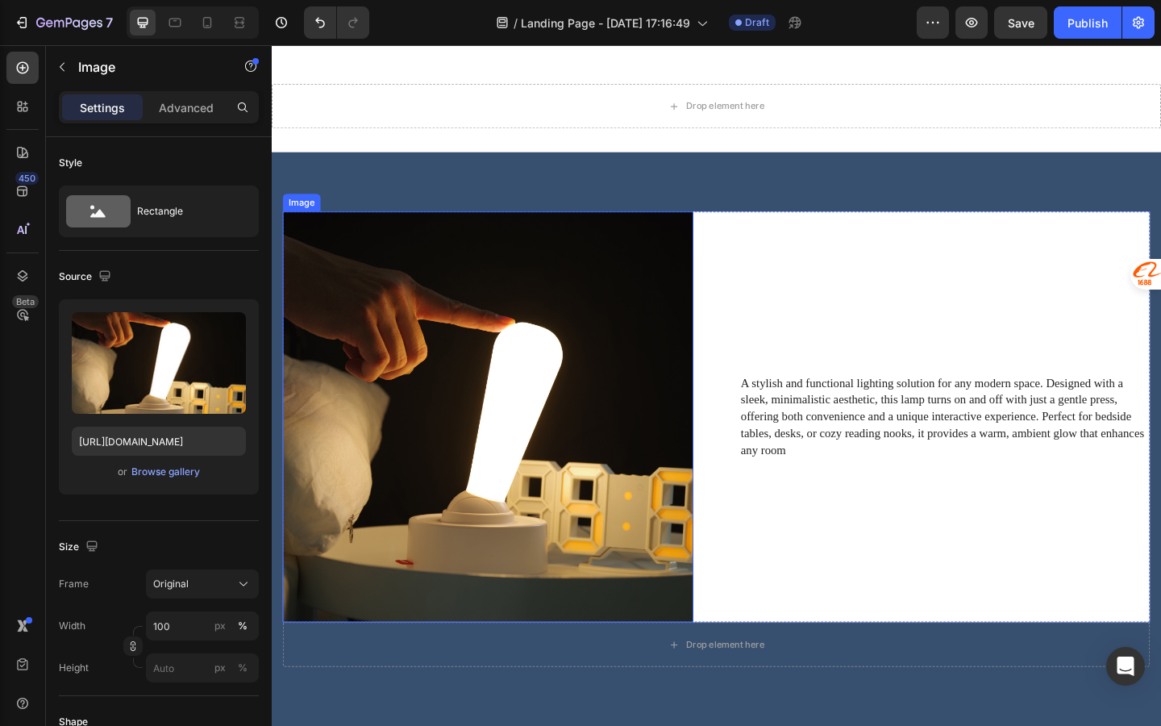
click at [516, 463] on img at bounding box center [507, 449] width 447 height 447
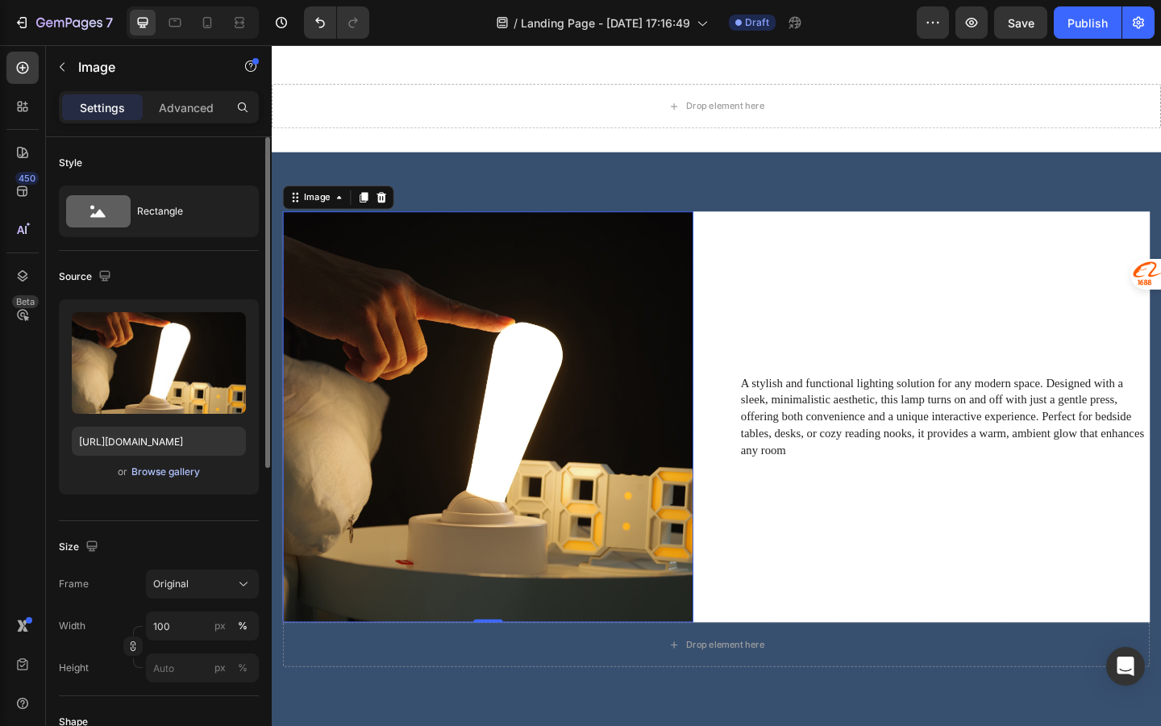
click at [177, 469] on div "Browse gallery" at bounding box center [165, 472] width 69 height 15
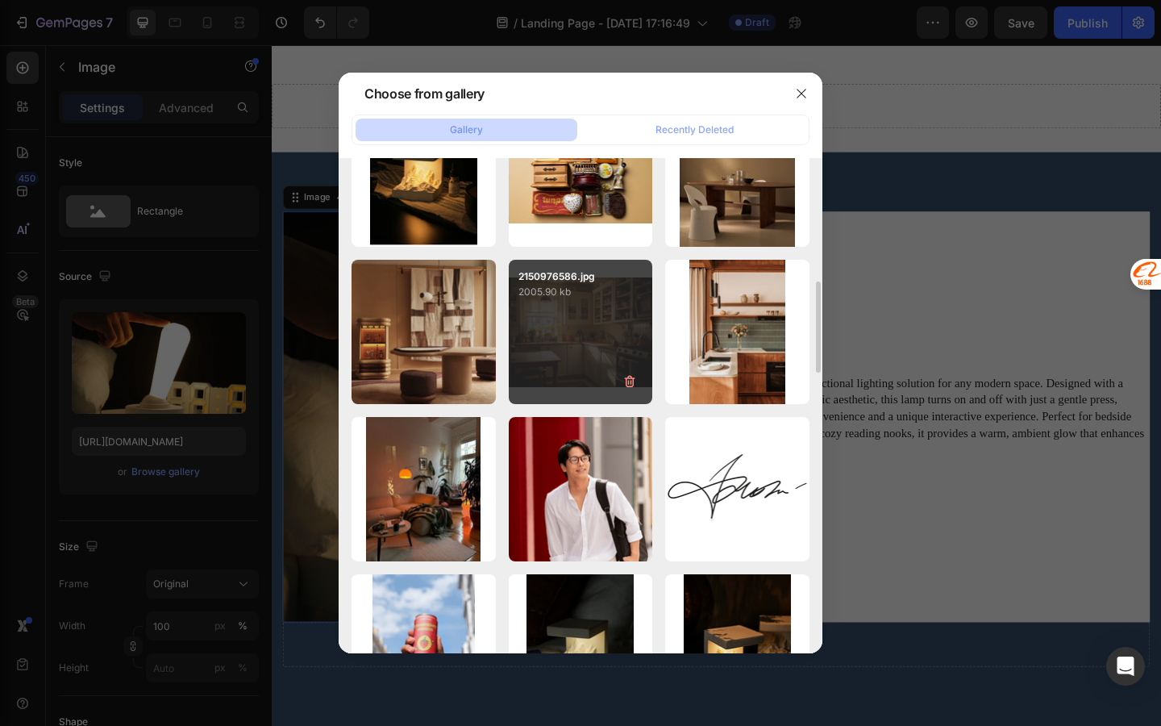
scroll to position [1069, 0]
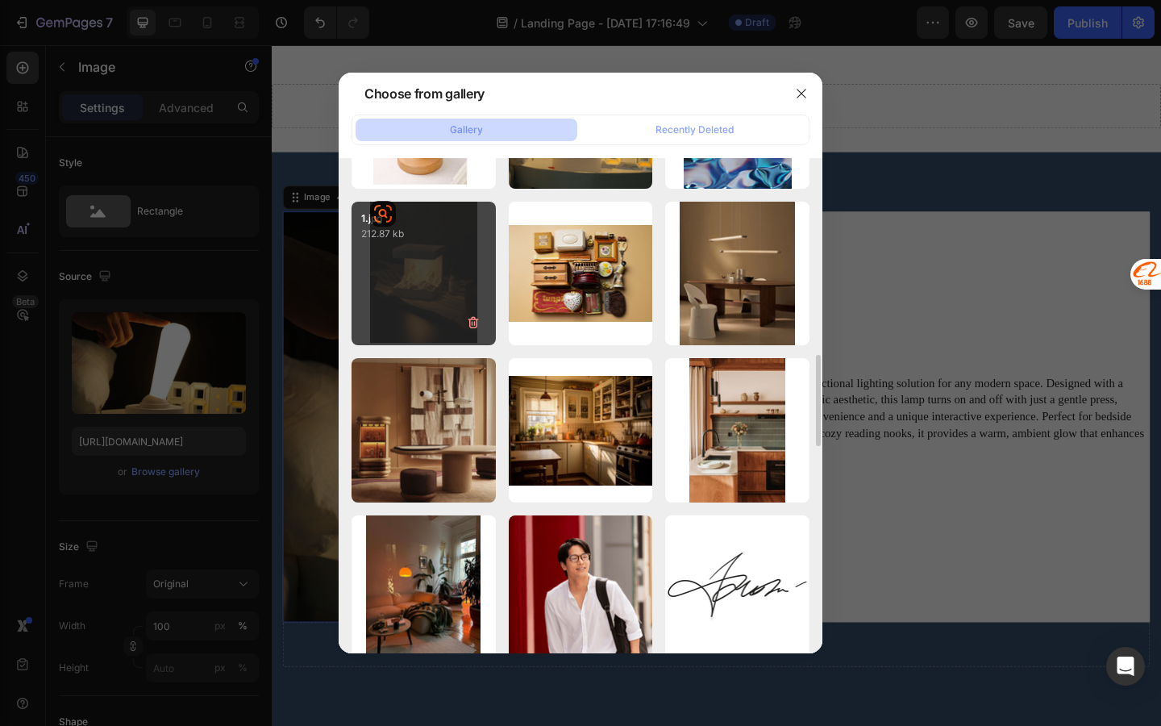
click at [449, 302] on div "1.jpg 212.87 kb" at bounding box center [424, 274] width 144 height 144
type input "https://cdn.shopify.com/s/files/1/0836/6309/3953/files/gempages_583902424134058…"
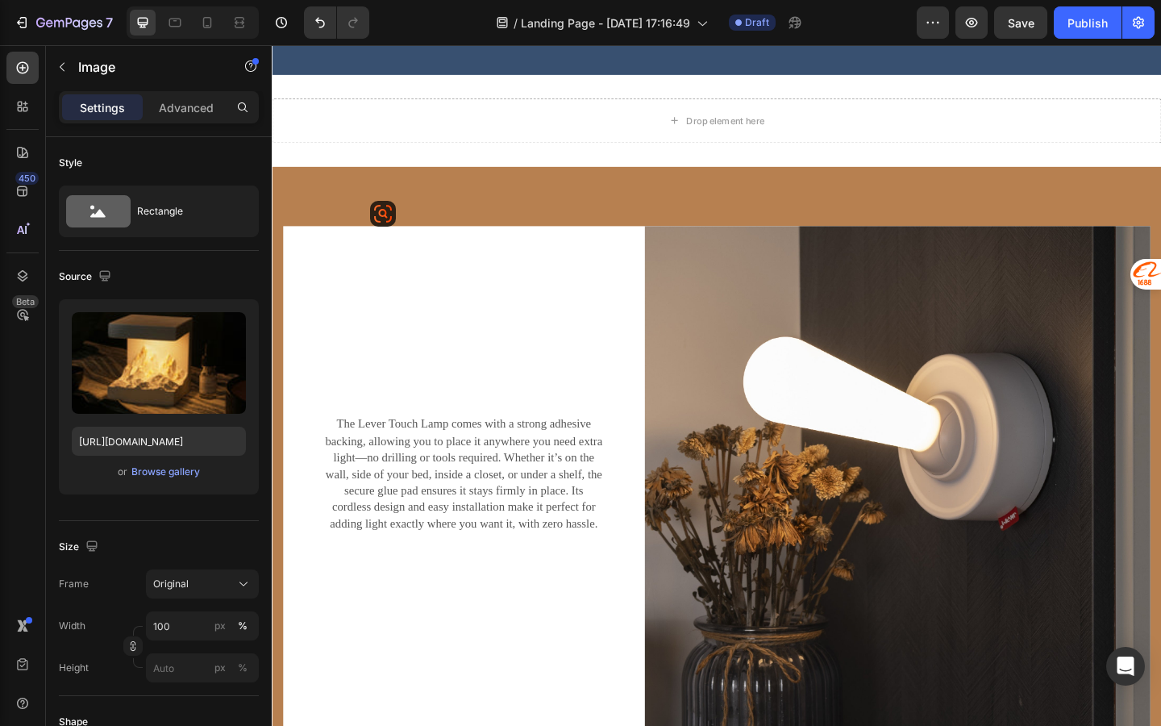
scroll to position [1798, 0]
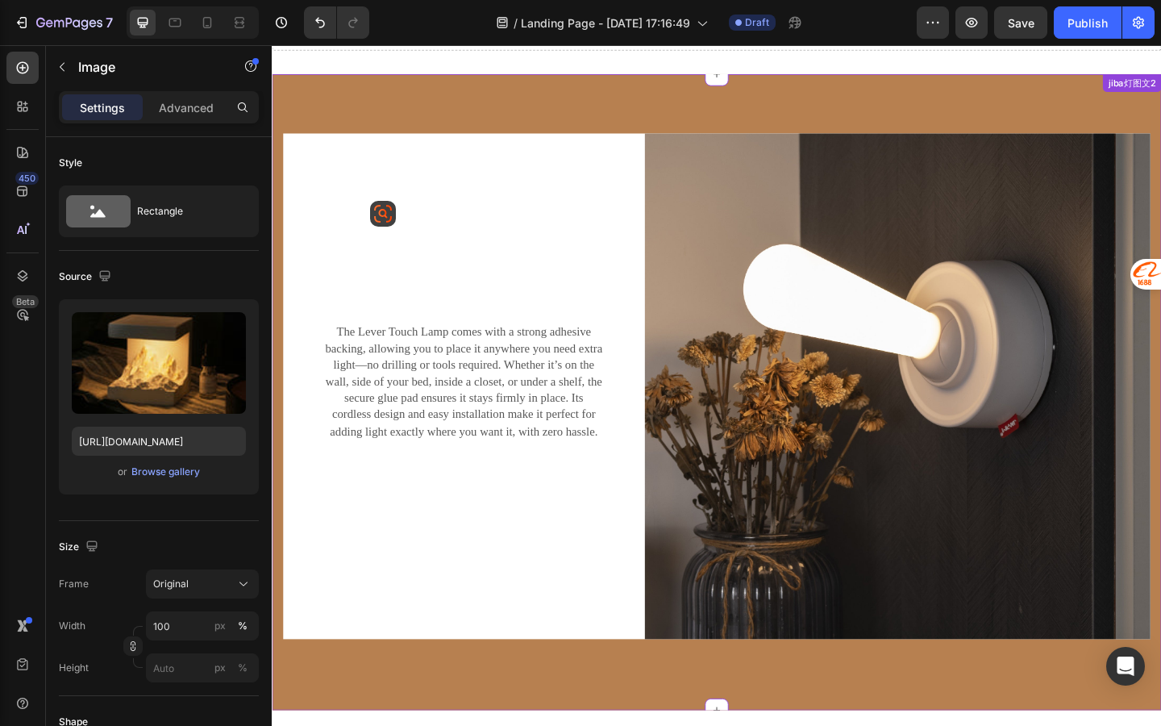
click at [936, 498] on img at bounding box center [952, 416] width 551 height 550
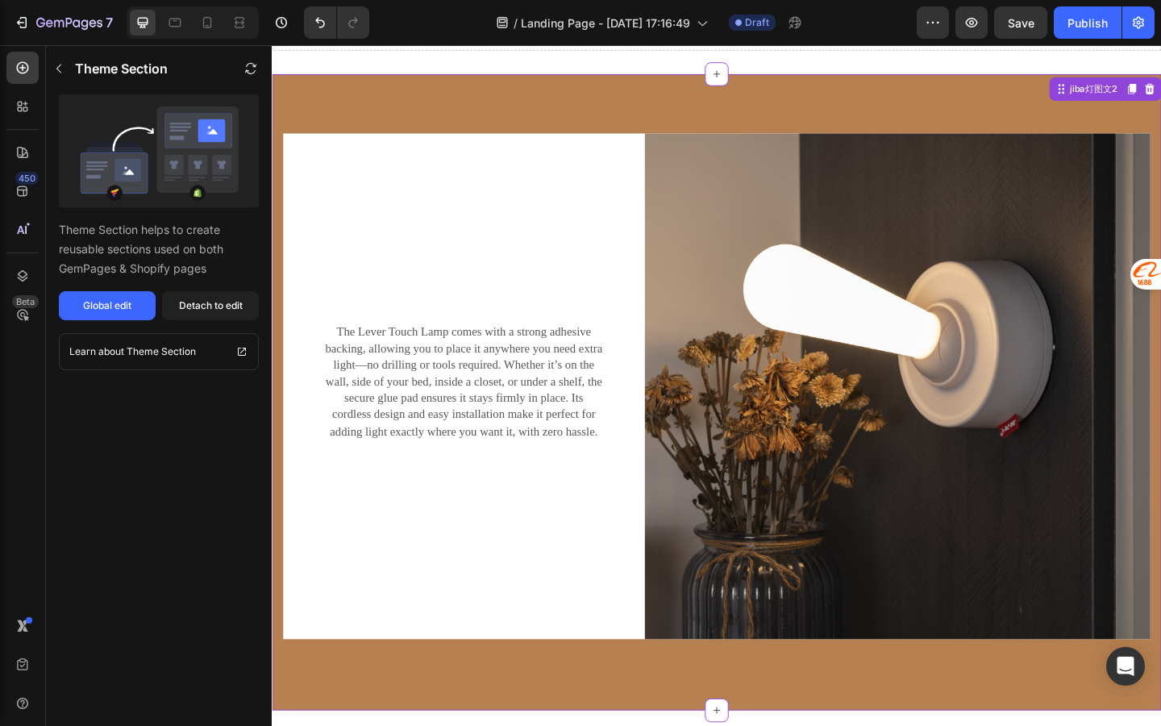
click at [186, 329] on div "Theme Section Theme Section helps to create reusable sections used on both GemP…" at bounding box center [159, 385] width 226 height 681
click at [192, 316] on button "Detach to edit" at bounding box center [210, 305] width 97 height 29
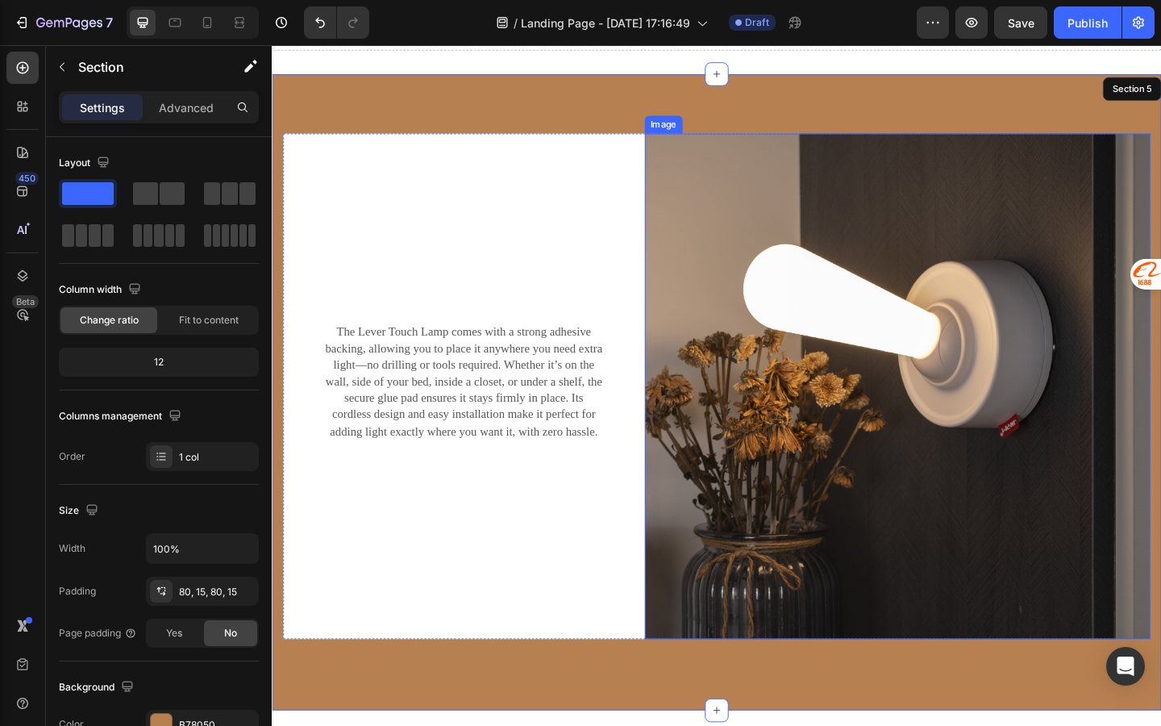
click at [880, 399] on img at bounding box center [952, 416] width 551 height 550
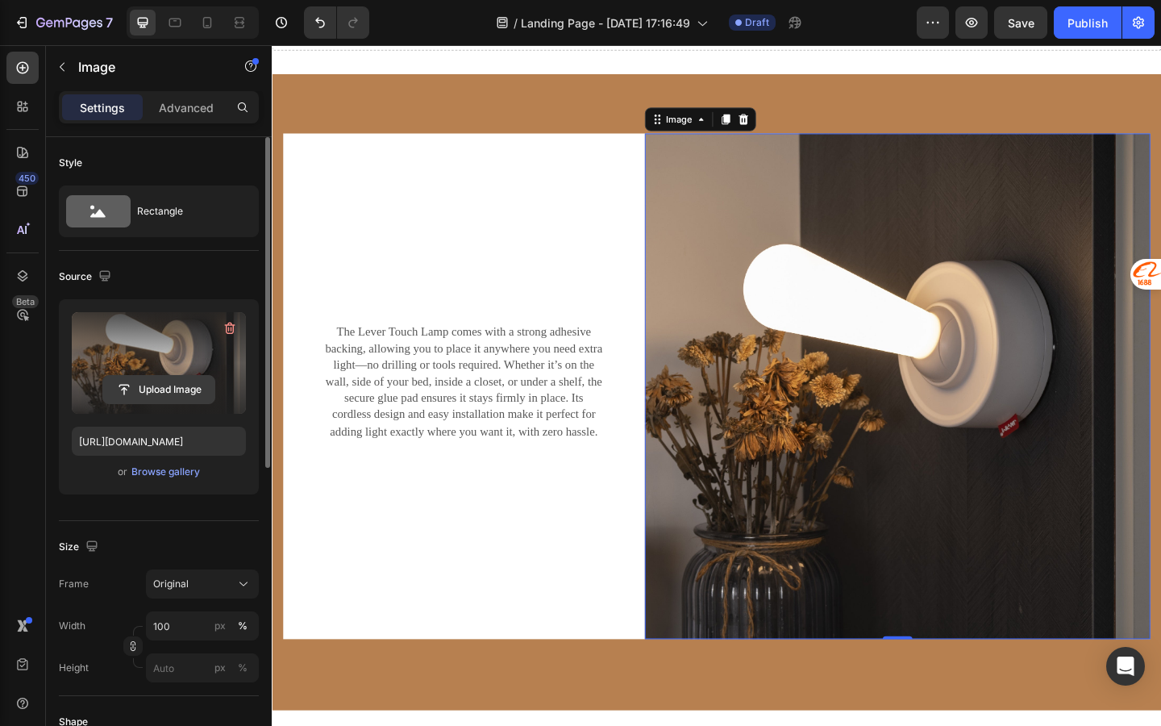
click at [180, 380] on input "file" at bounding box center [158, 389] width 111 height 27
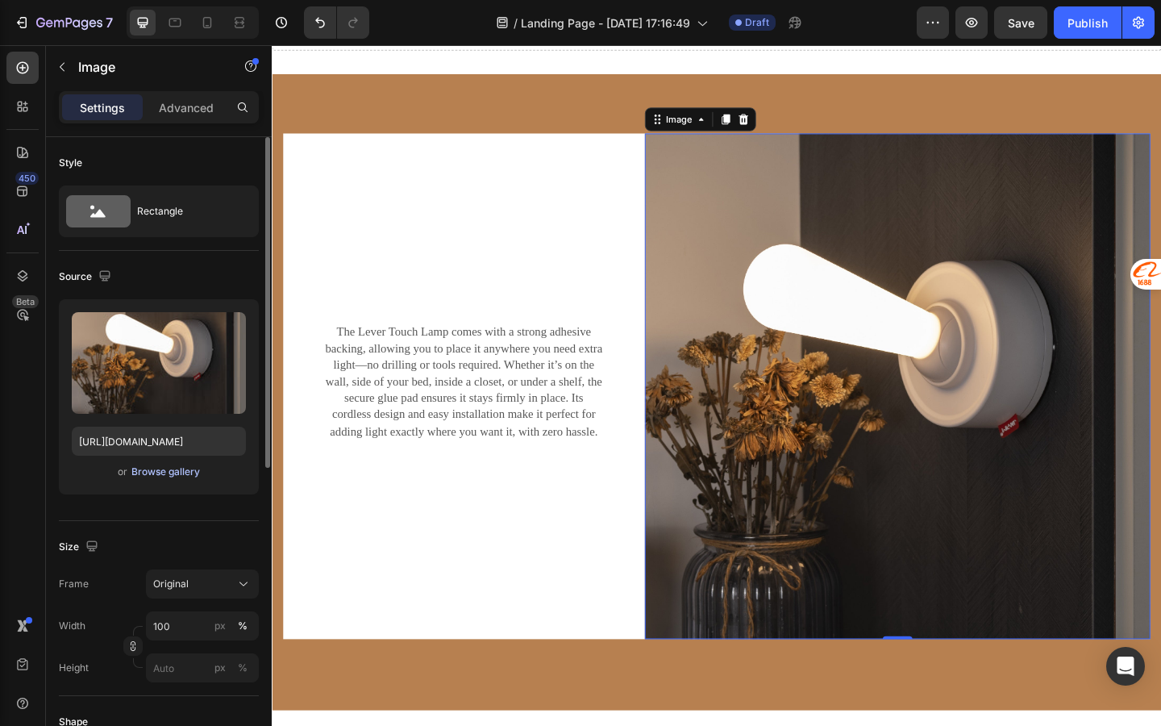
click at [165, 469] on div "Browse gallery" at bounding box center [165, 472] width 69 height 15
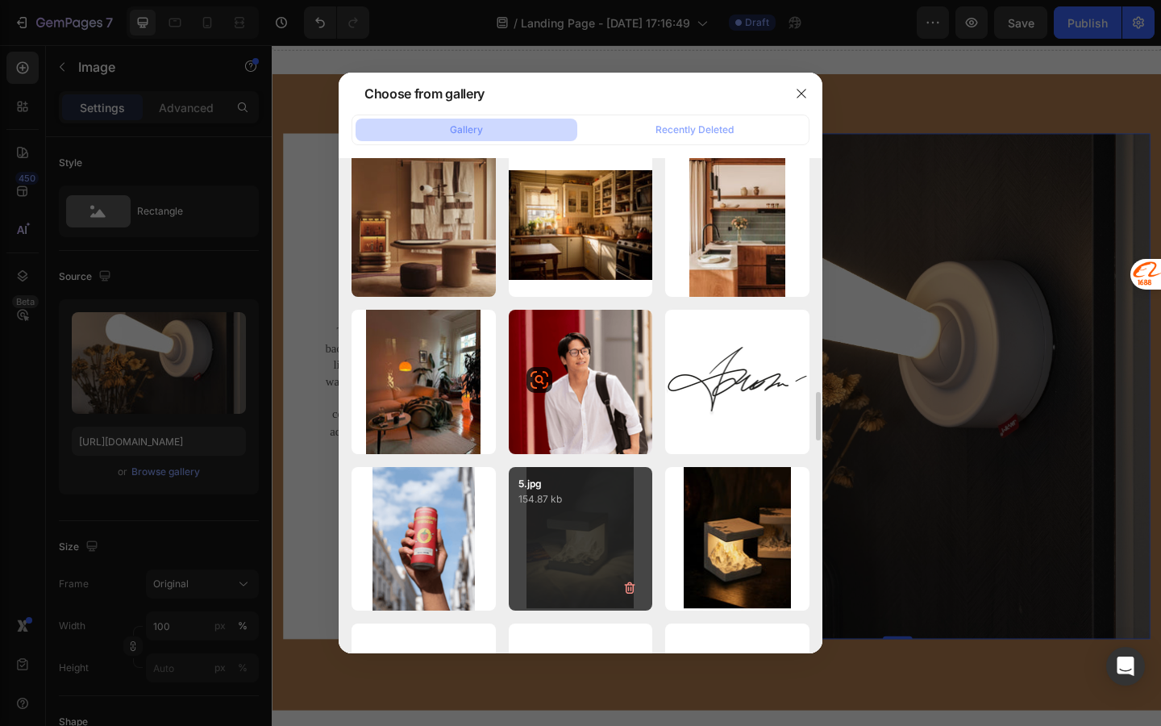
scroll to position [1249, 0]
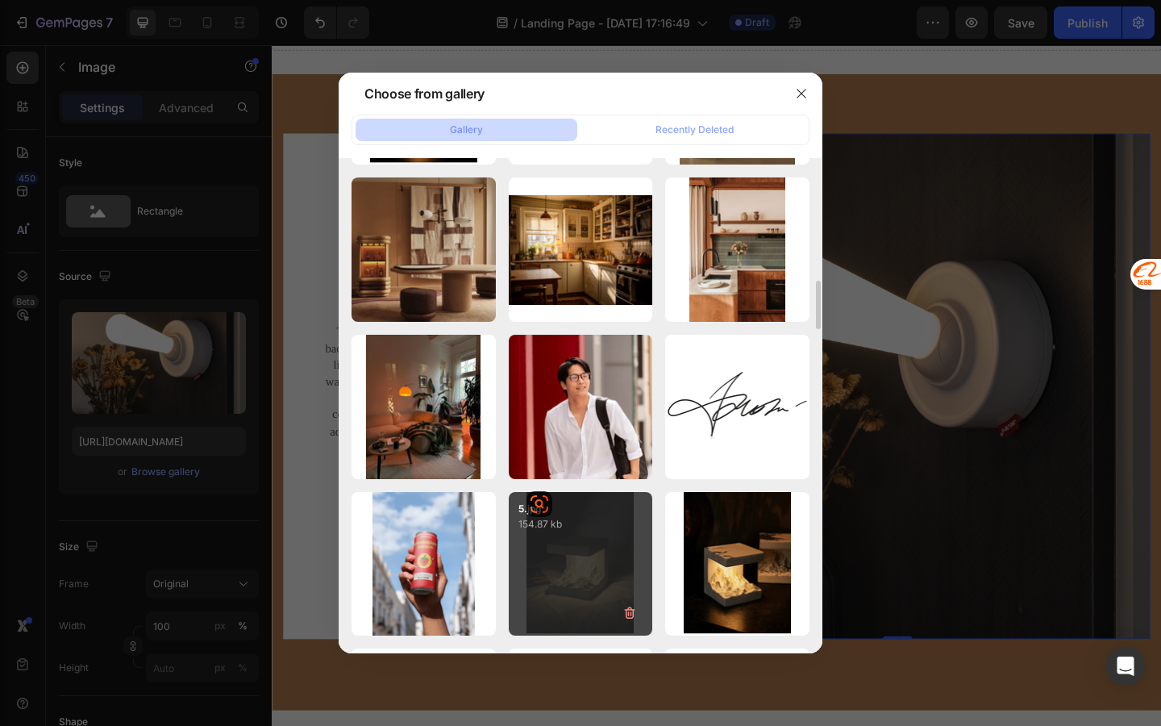
click at [594, 558] on div "5.jpg 154.87 kb" at bounding box center [581, 564] width 144 height 144
type input "https://cdn.shopify.com/s/files/1/0836/6309/3953/files/gempages_583902424134058…"
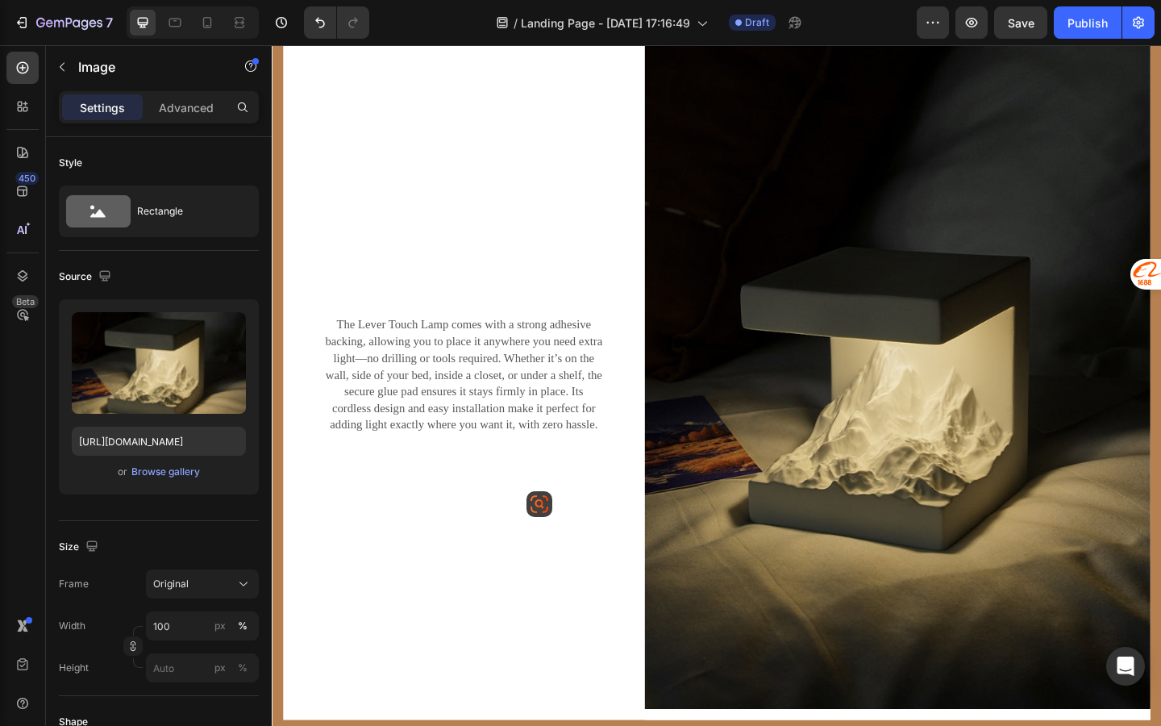
scroll to position [2203, 0]
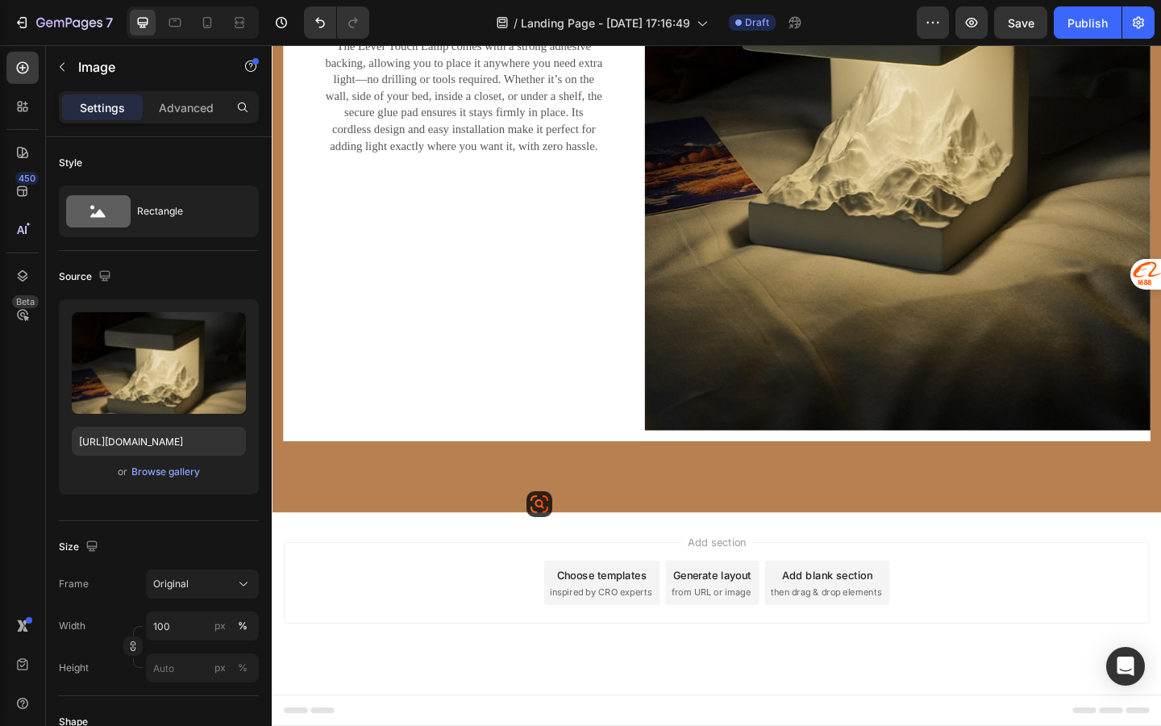
click at [749, 561] on div "Add section Choose templates inspired by CRO experts Generate layout from URL o…" at bounding box center [756, 652] width 968 height 198
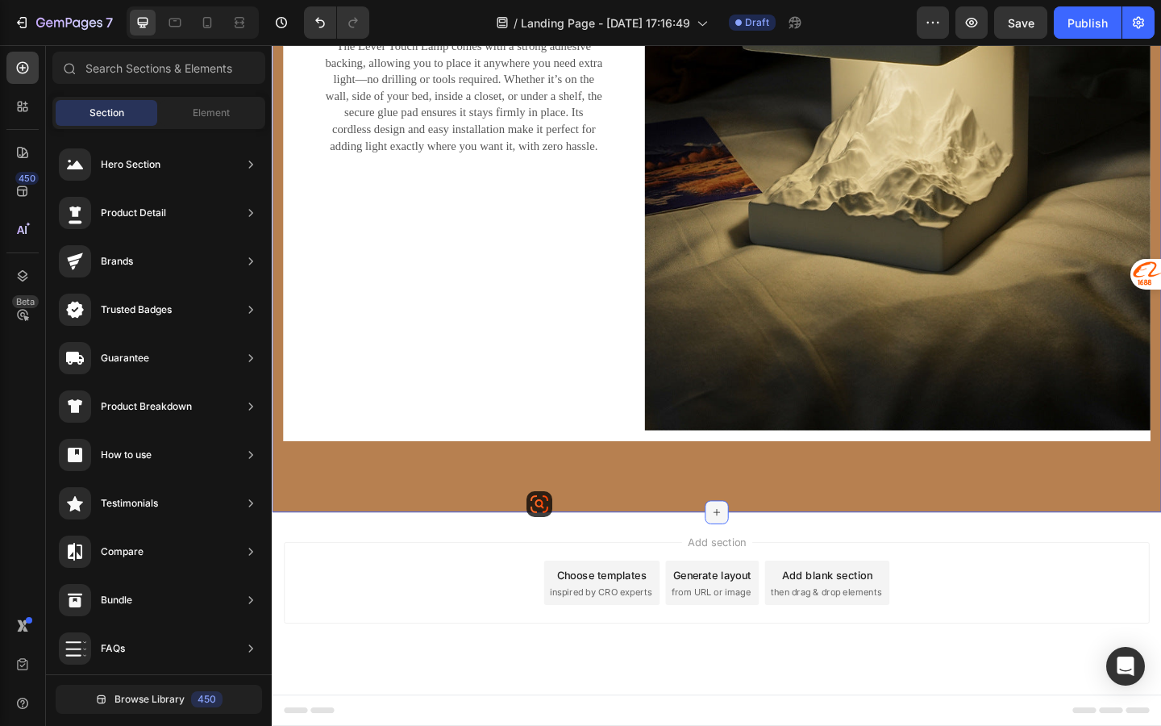
click at [754, 550] on icon at bounding box center [755, 553] width 13 height 13
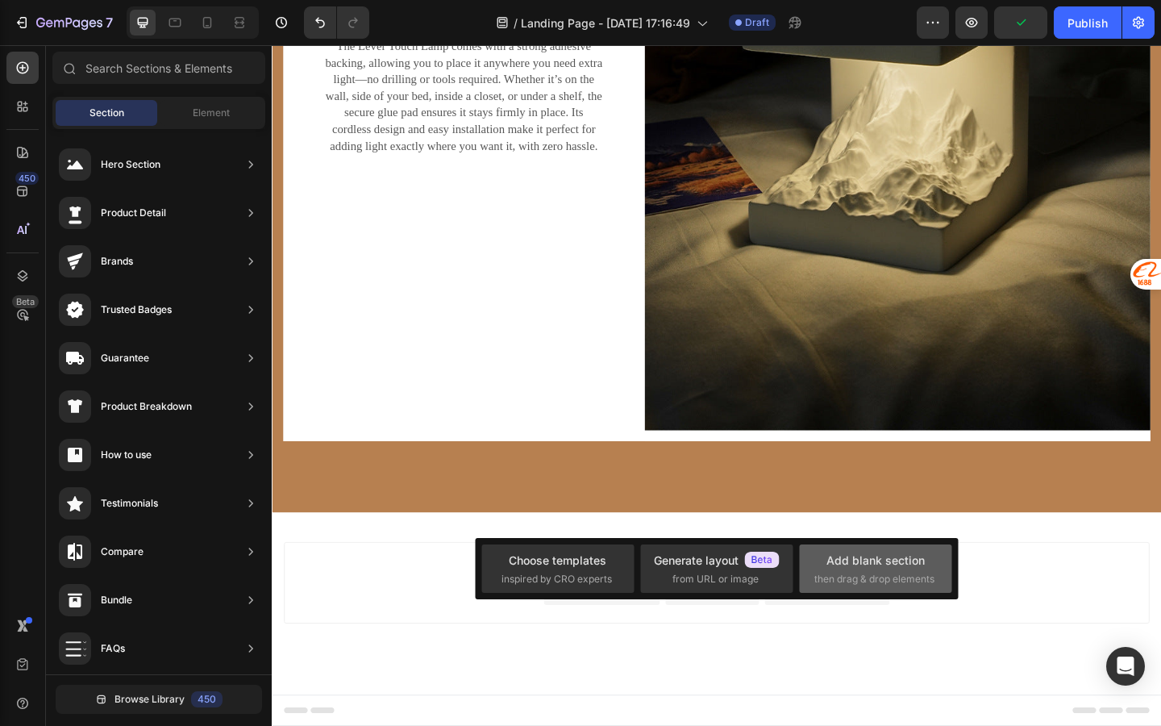
click at [853, 585] on span "then drag & drop elements" at bounding box center [875, 579] width 120 height 15
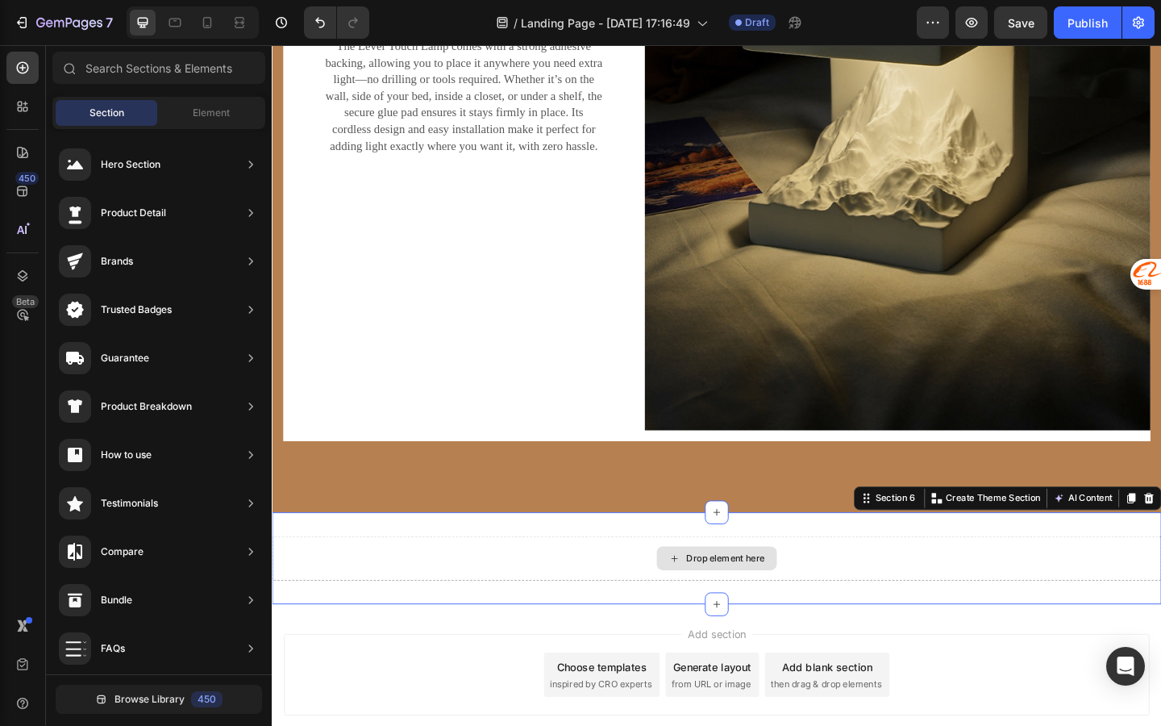
click at [759, 584] on div "Drop element here" at bounding box center [756, 603] width 968 height 48
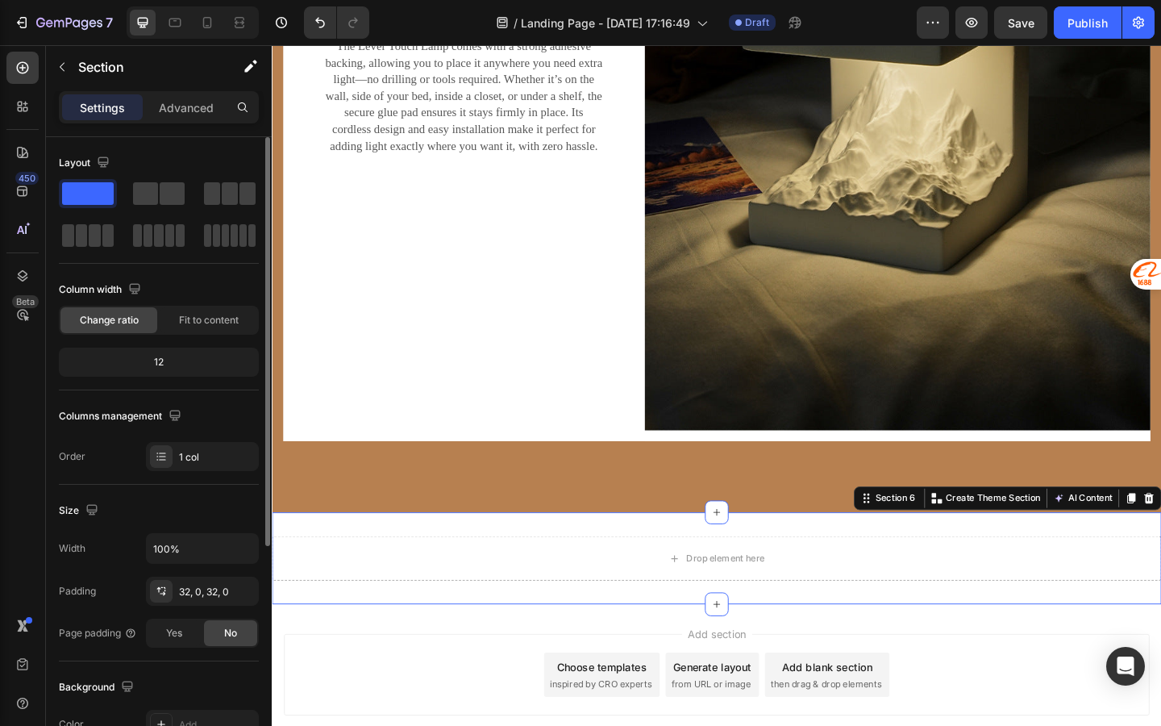
scroll to position [349, 0]
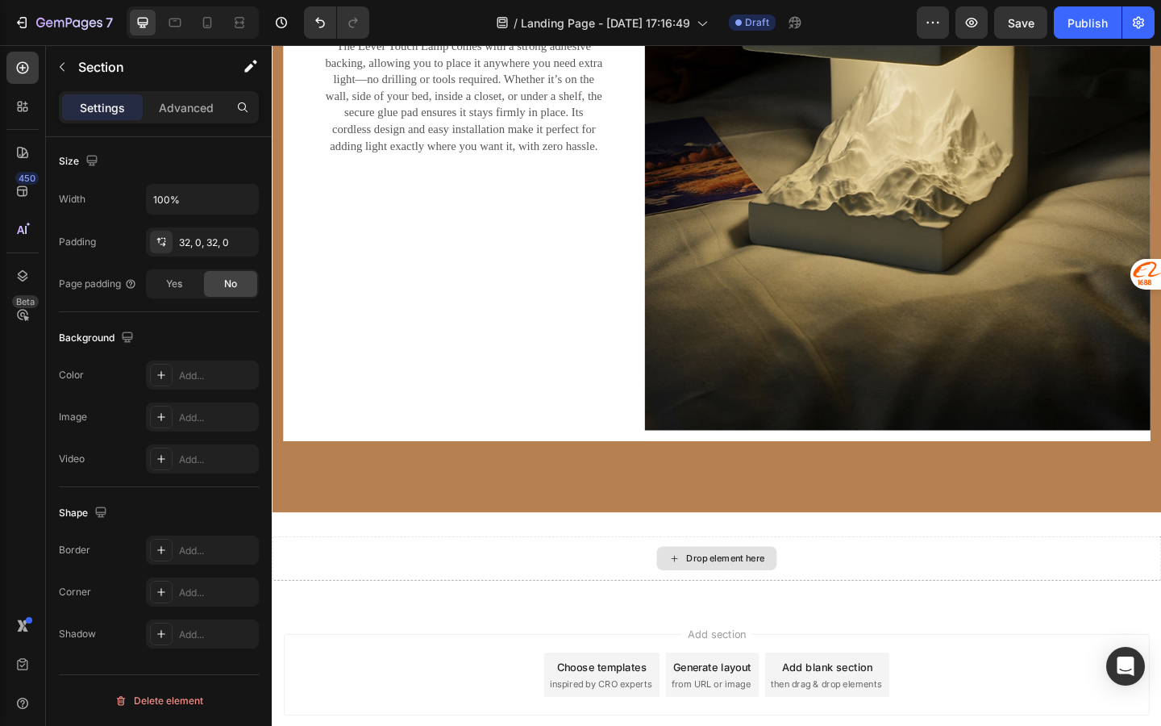
click at [699, 602] on div "Drop element here" at bounding box center [755, 603] width 131 height 26
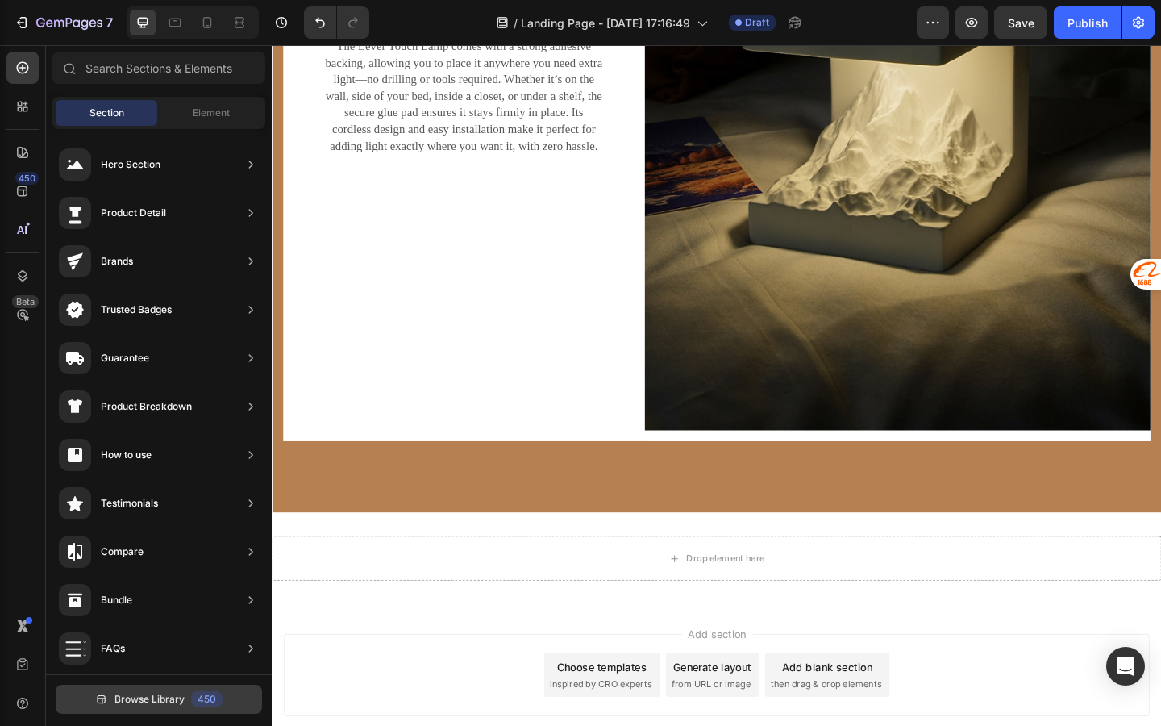
click at [156, 692] on span "Browse Library" at bounding box center [150, 699] width 70 height 15
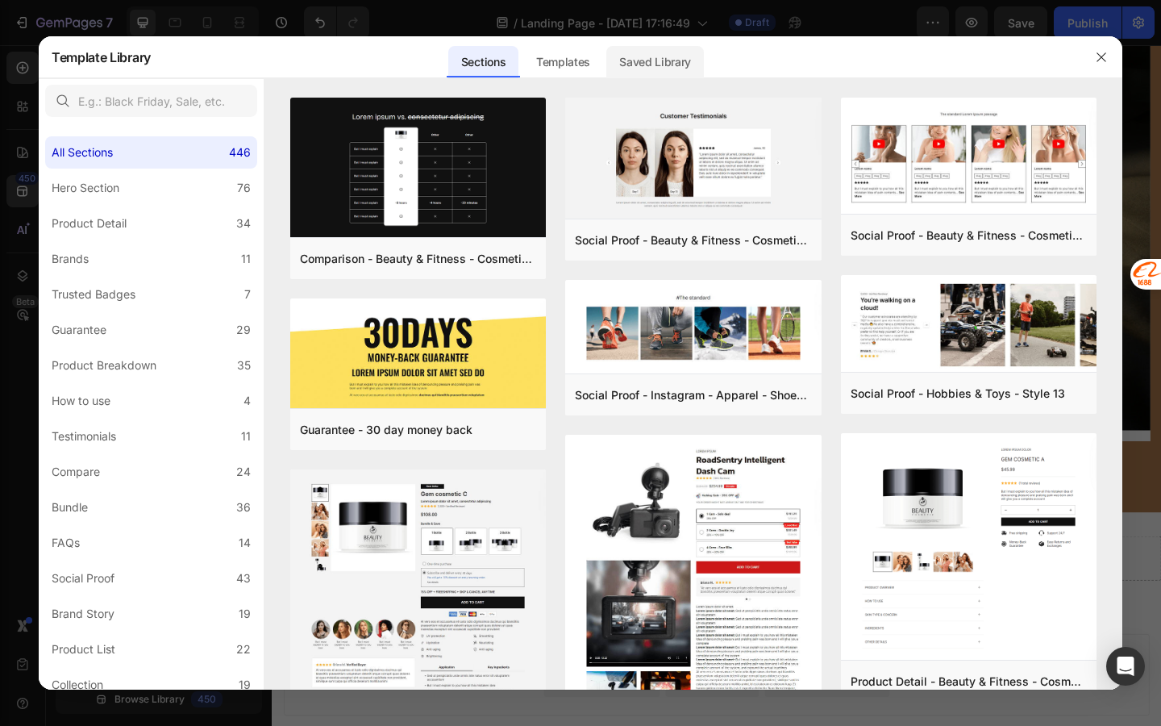
click at [667, 68] on div "Saved Library" at bounding box center [655, 62] width 98 height 32
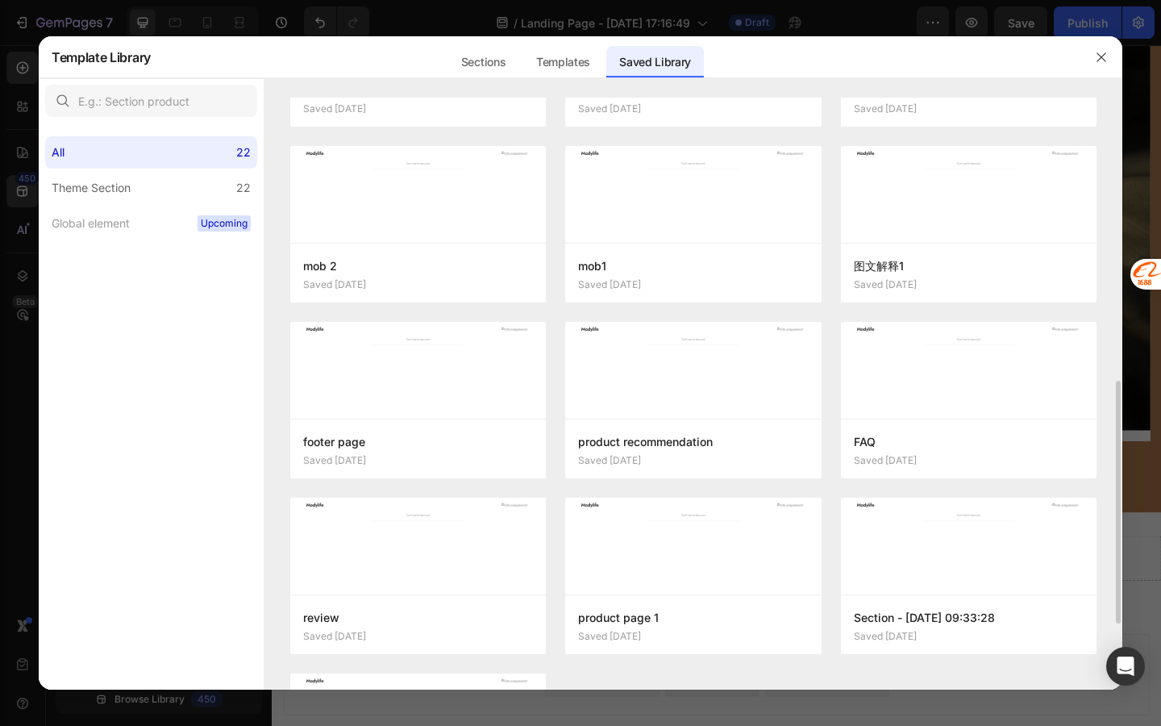
scroll to position [850, 0]
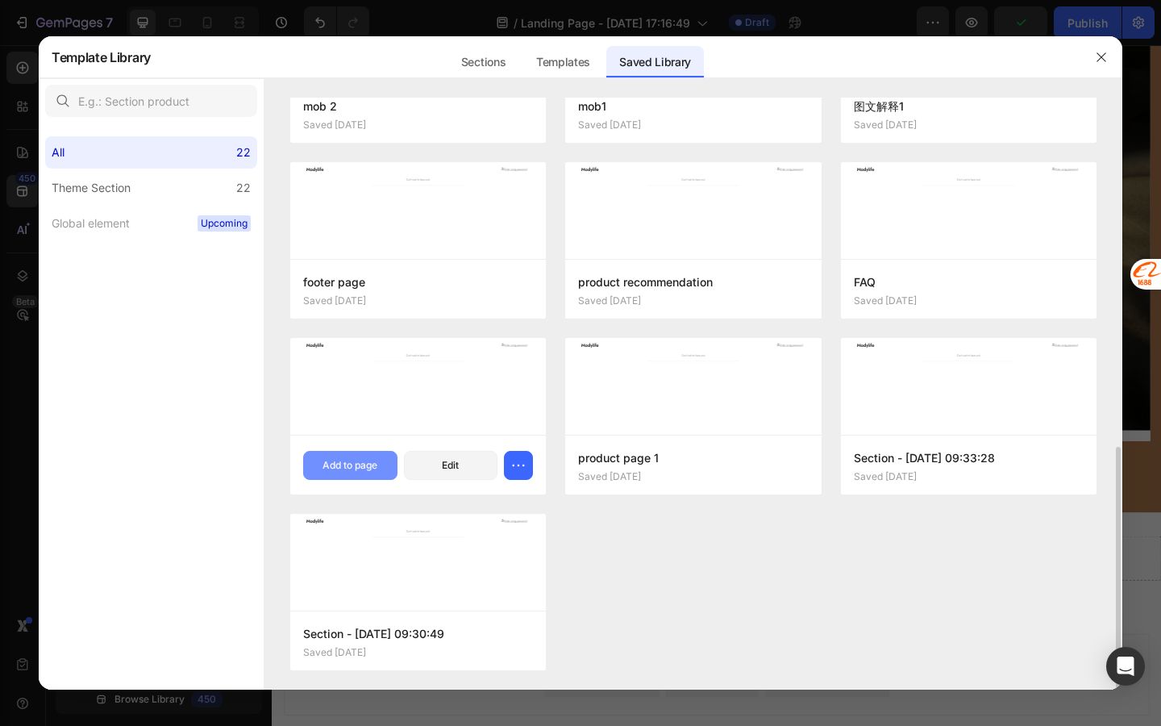
click at [365, 469] on div "Add to page" at bounding box center [350, 465] width 55 height 15
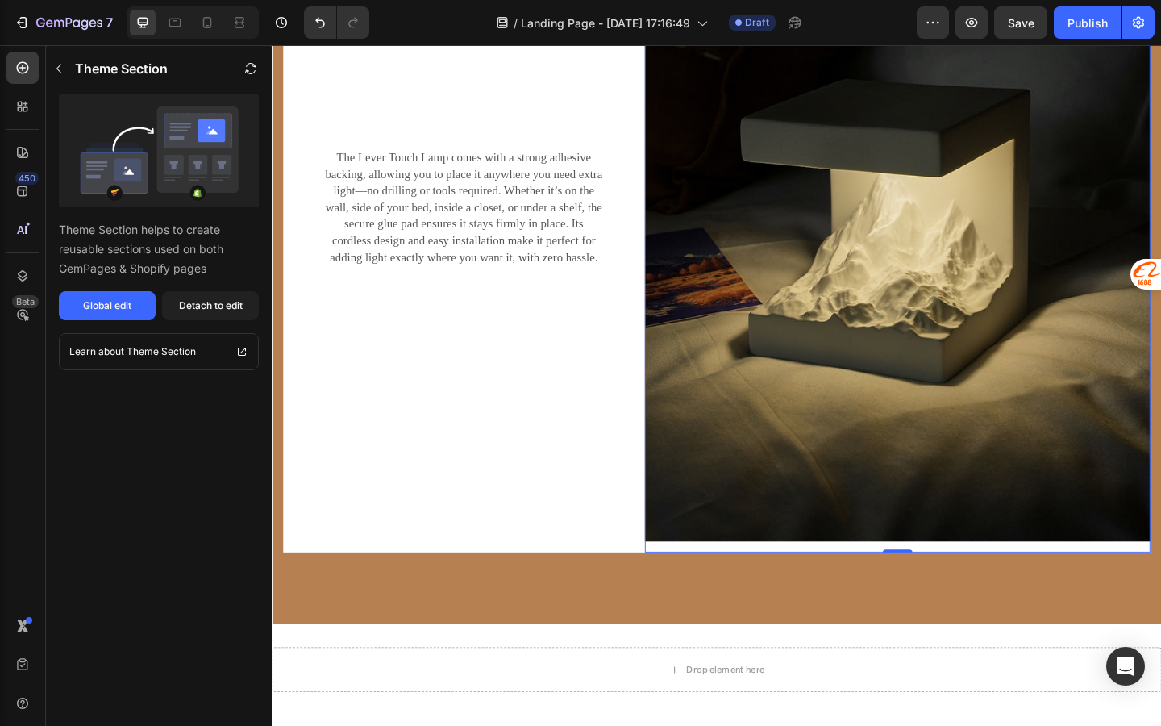
click at [684, 573] on img at bounding box center [952, 226] width 551 height 740
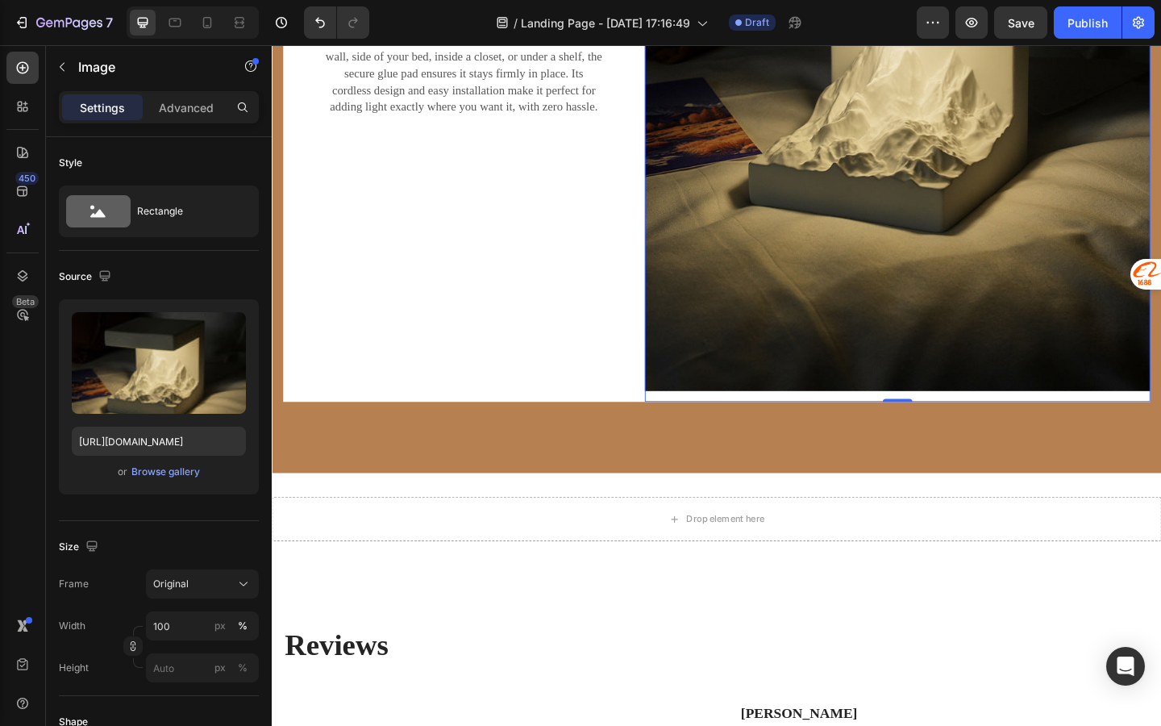
scroll to position [2261, 0]
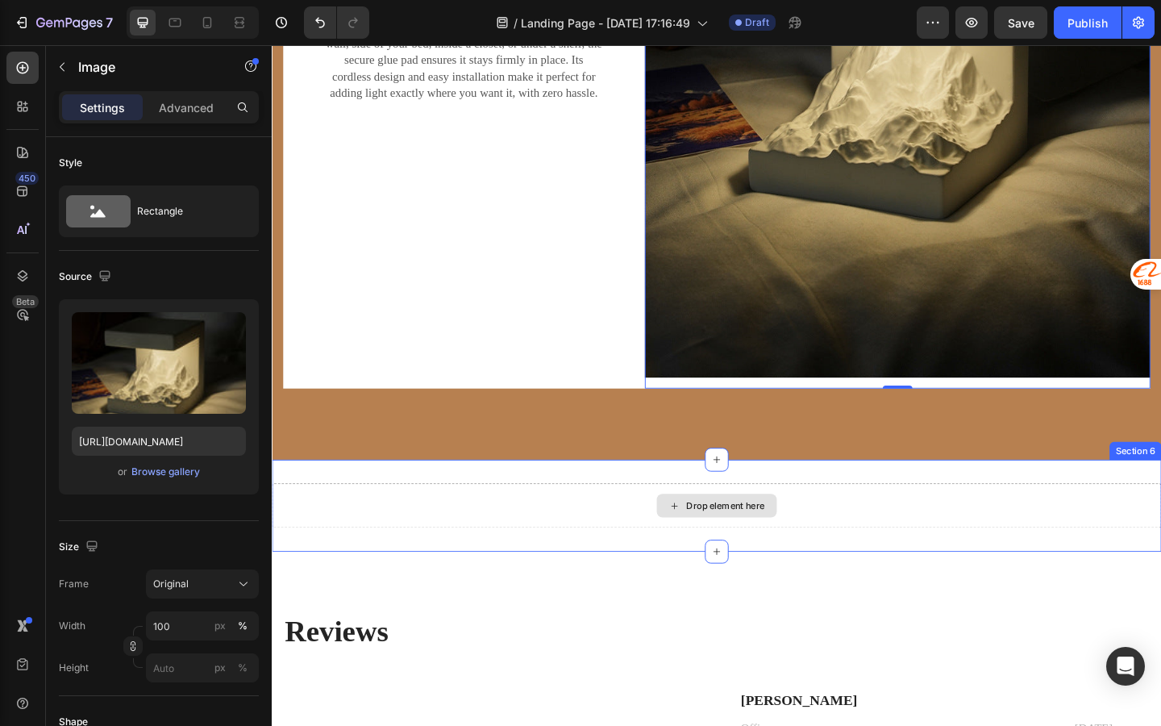
click at [761, 534] on div "Drop element here" at bounding box center [755, 546] width 131 height 26
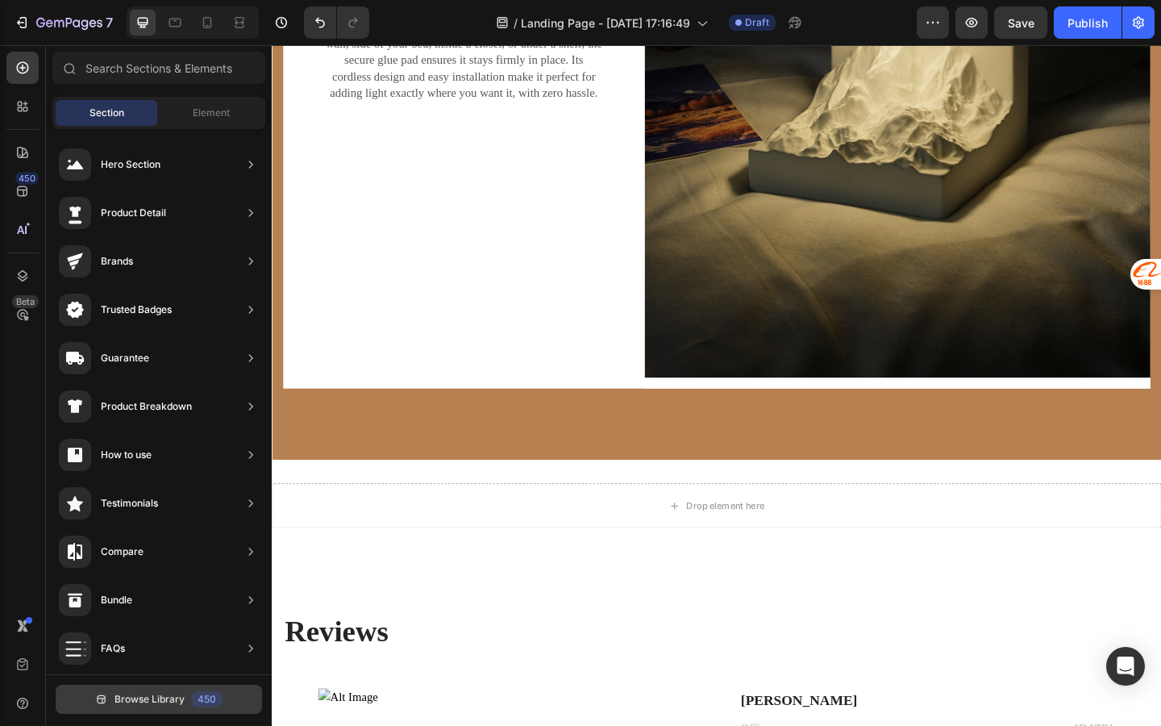
click at [151, 698] on span "Browse Library" at bounding box center [150, 699] width 70 height 15
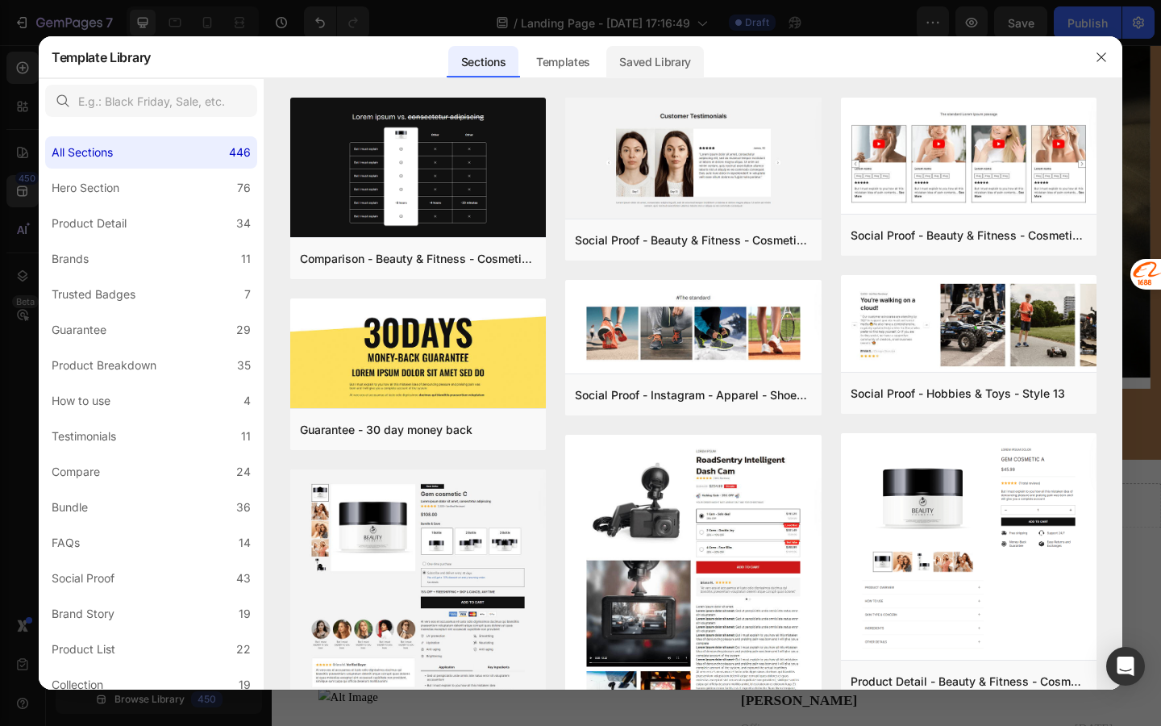
click at [669, 63] on div "Saved Library" at bounding box center [655, 62] width 98 height 32
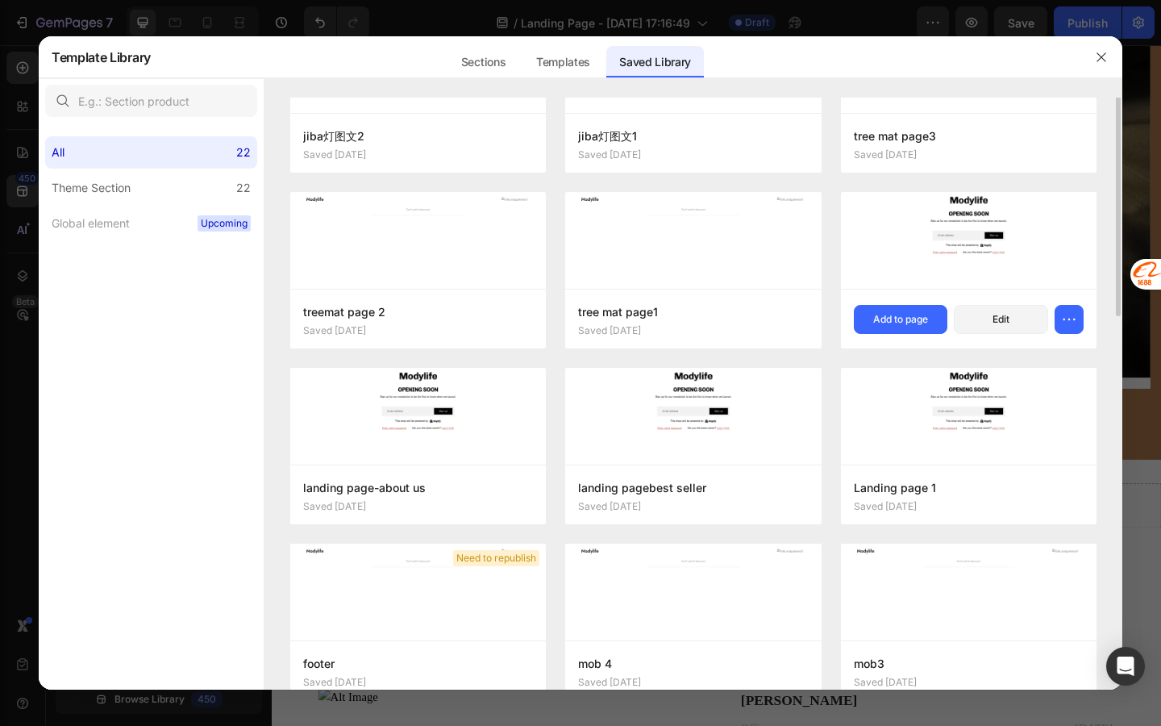
scroll to position [850, 0]
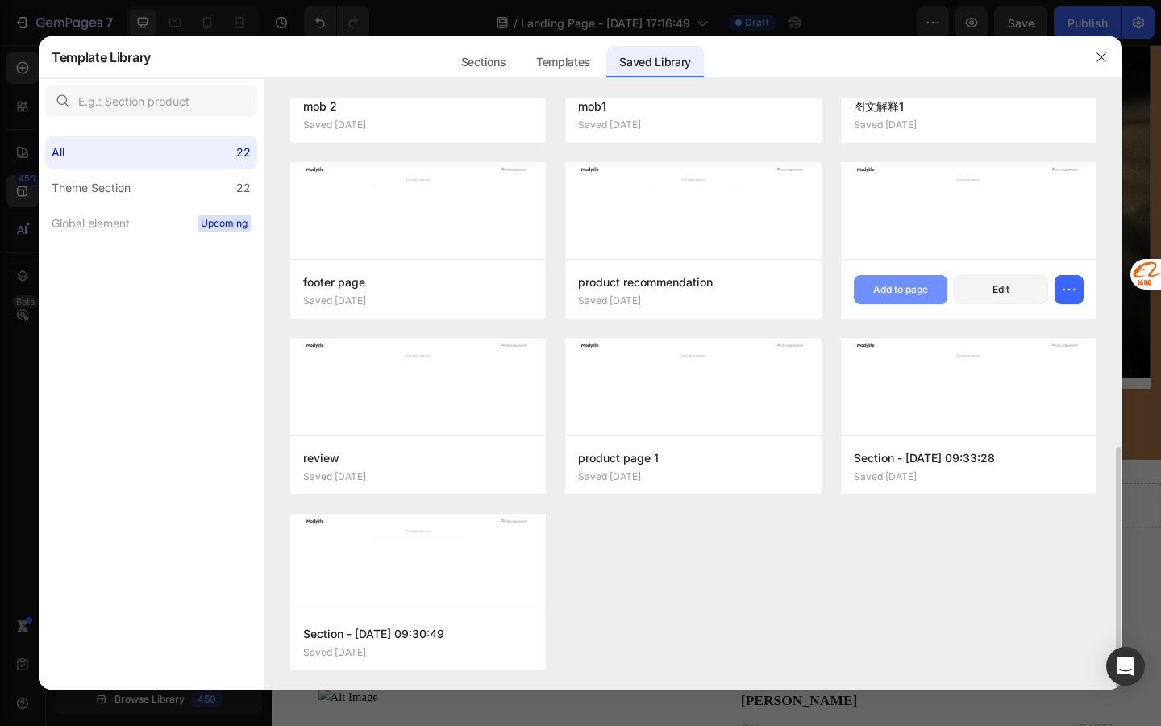
click at [890, 290] on div "Add to page" at bounding box center [900, 289] width 55 height 15
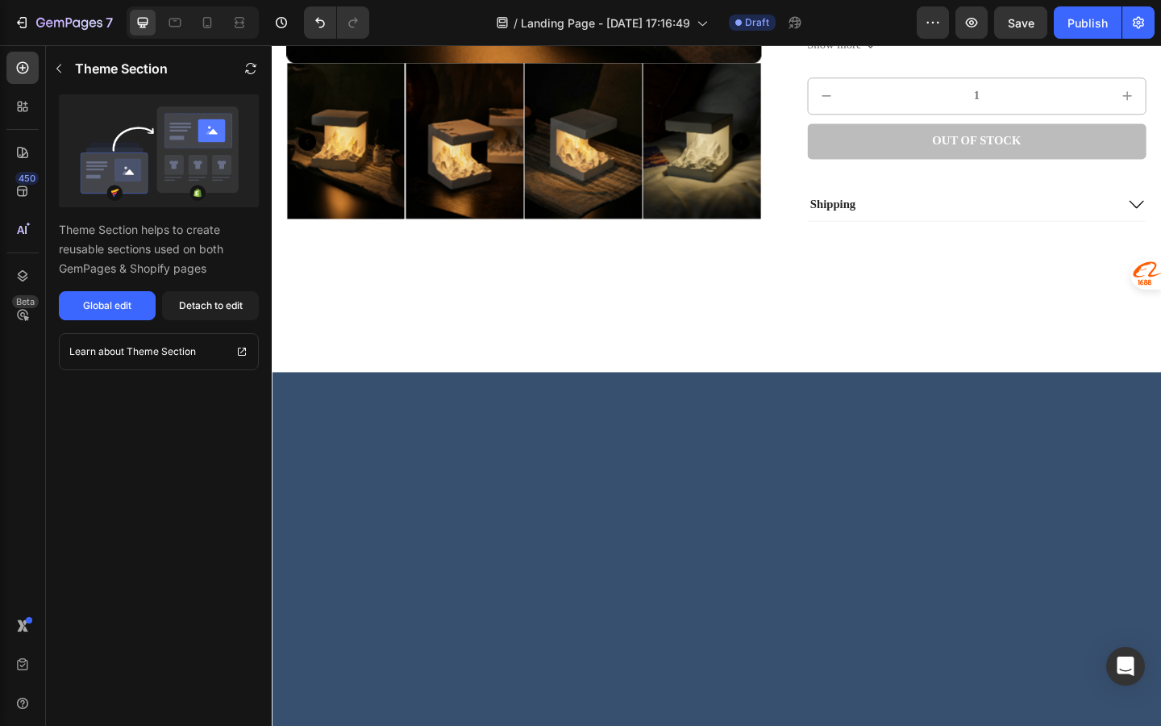
scroll to position [0, 0]
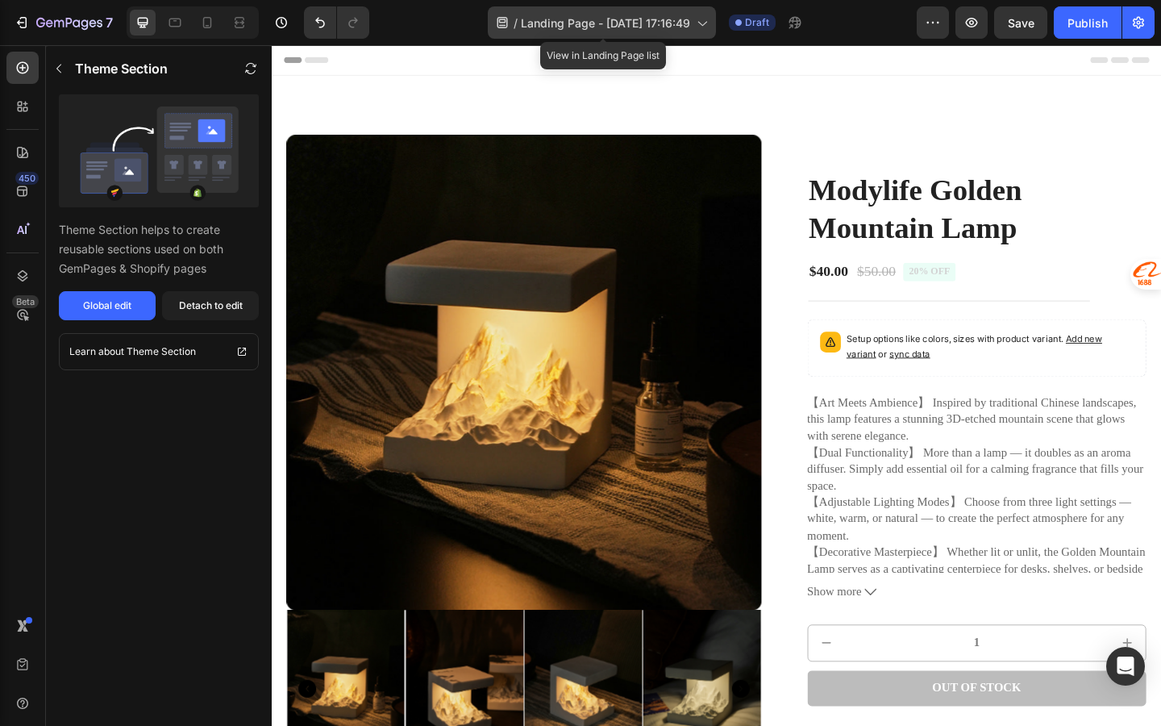
click at [602, 33] on div "/ Landing Page - Sep 28, 17:16:49" at bounding box center [602, 22] width 228 height 32
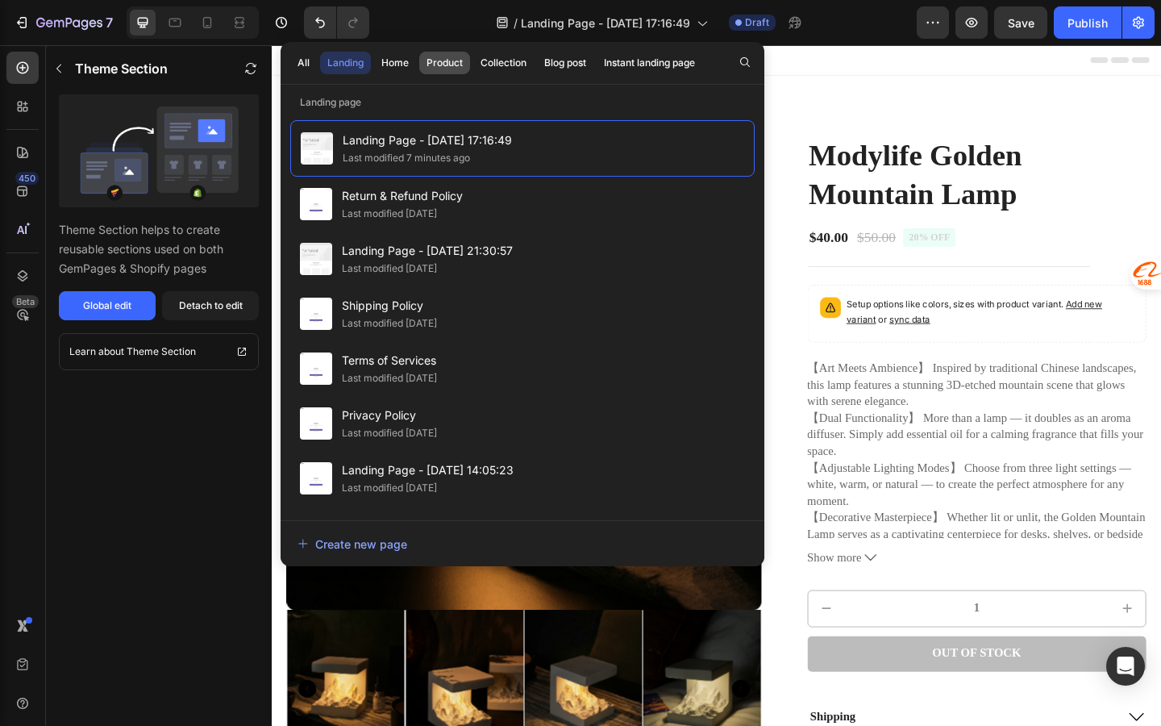
click at [443, 68] on div "Product" at bounding box center [445, 63] width 36 height 15
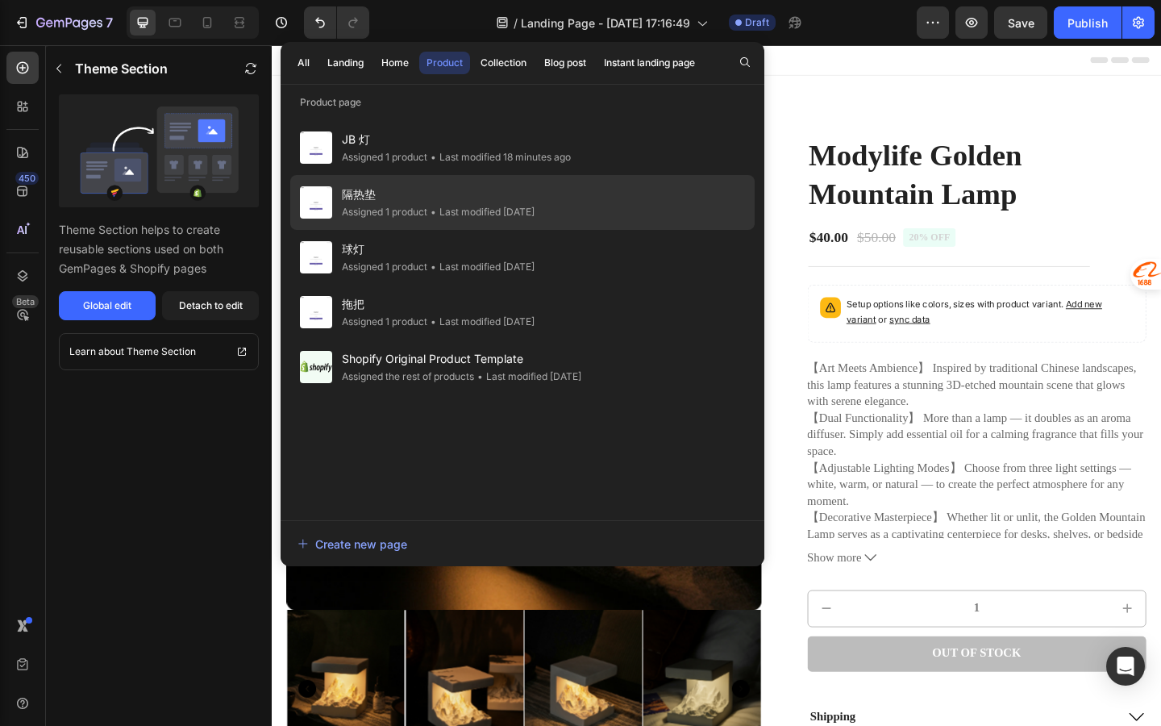
click at [421, 227] on div "隔热垫 Assigned 1 product • Last modified 4 days ago" at bounding box center [522, 202] width 465 height 55
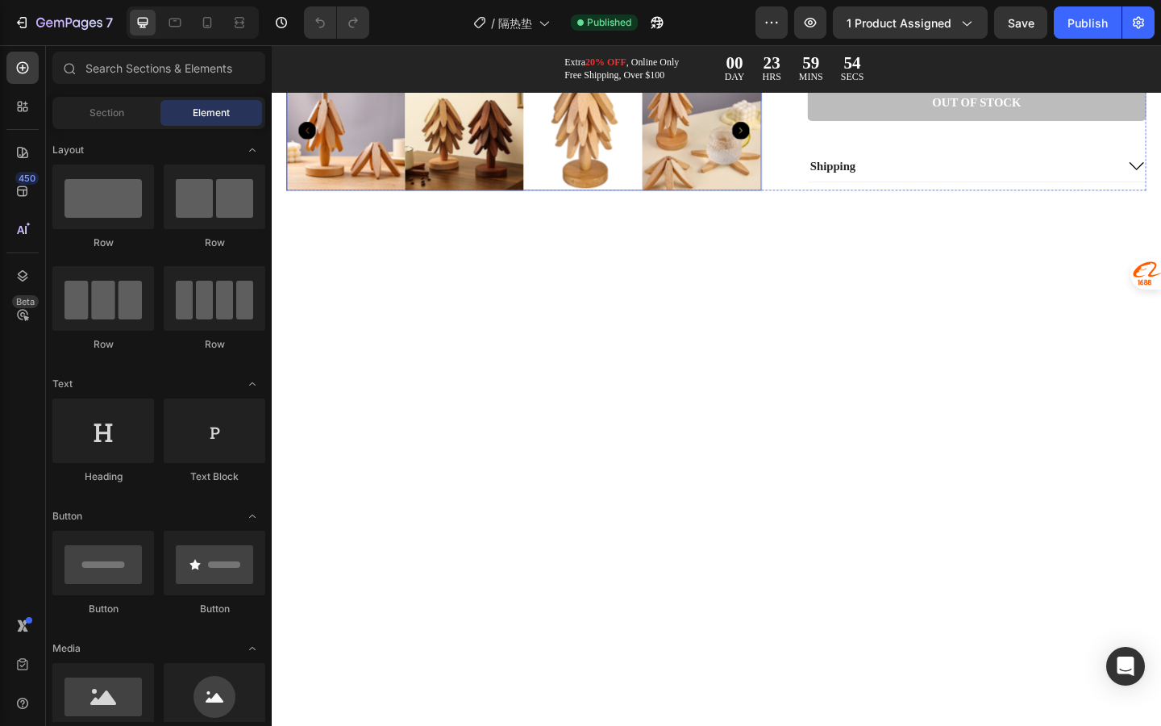
scroll to position [9, 0]
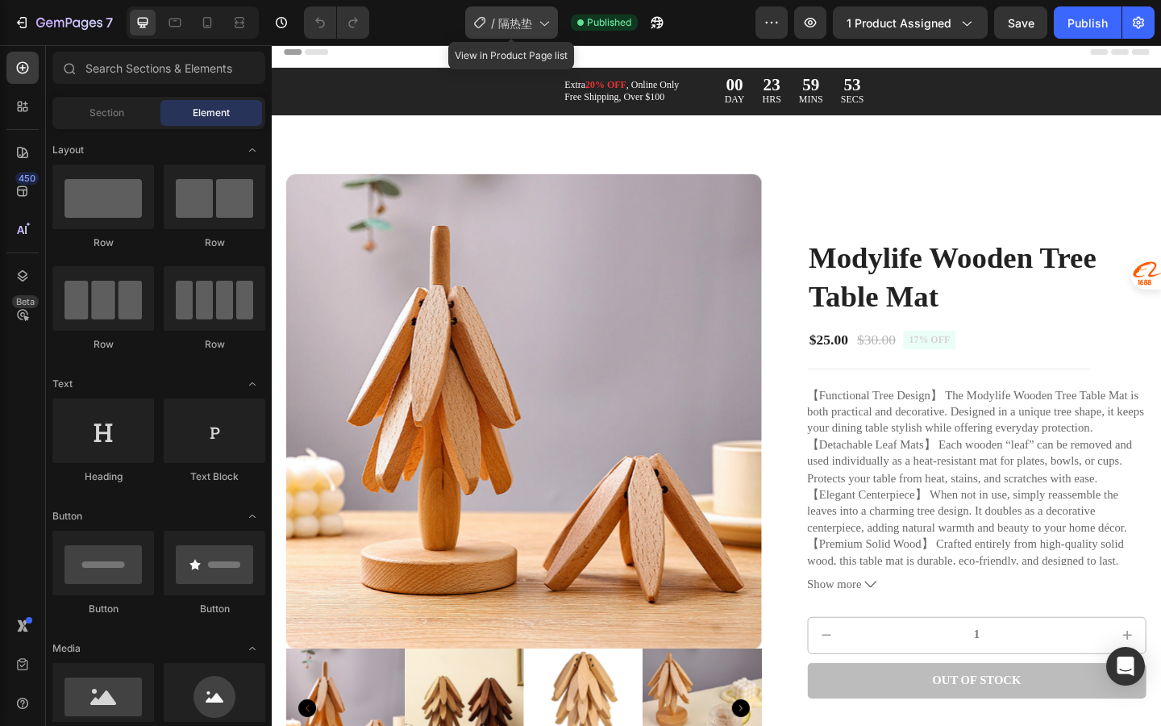
click at [543, 34] on div "/ 隔热垫" at bounding box center [511, 22] width 93 height 32
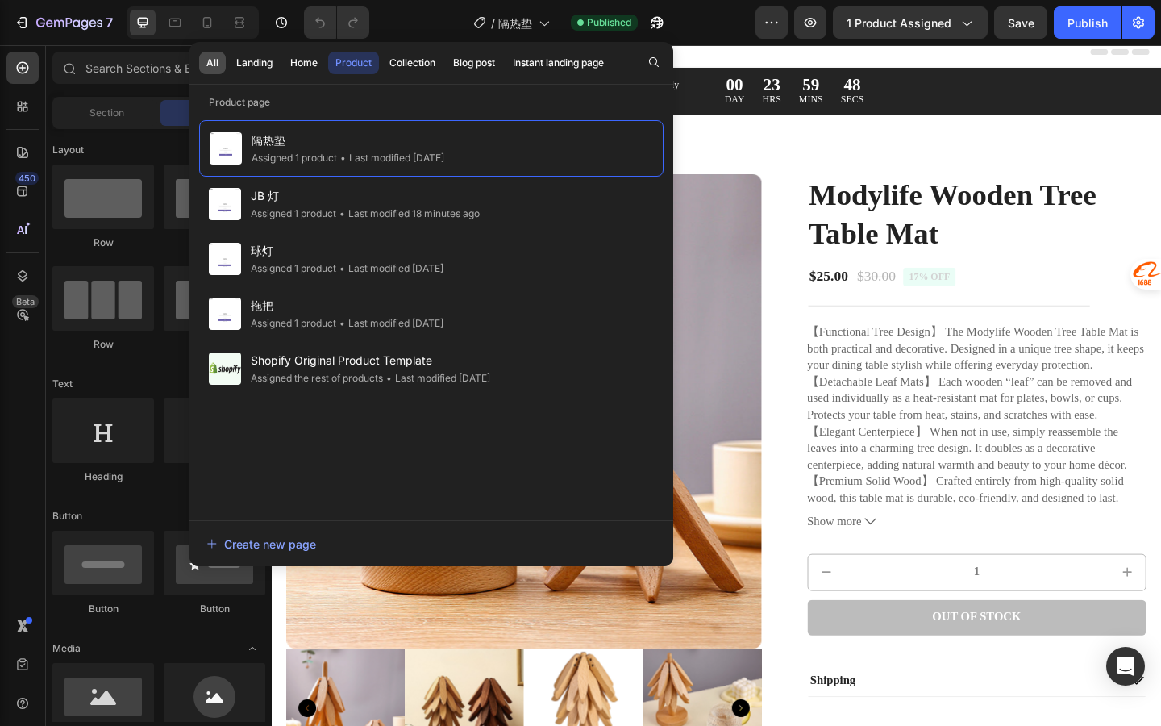
click at [218, 70] on button "All" at bounding box center [212, 63] width 27 height 23
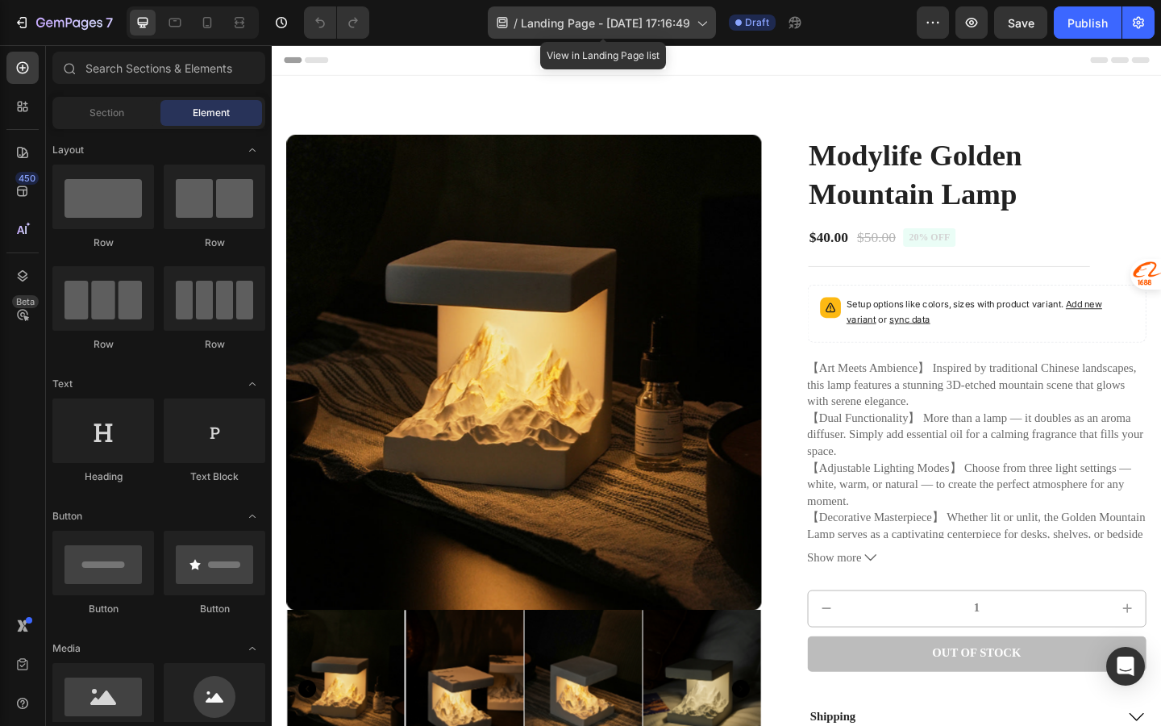
click at [707, 19] on icon at bounding box center [702, 23] width 16 height 16
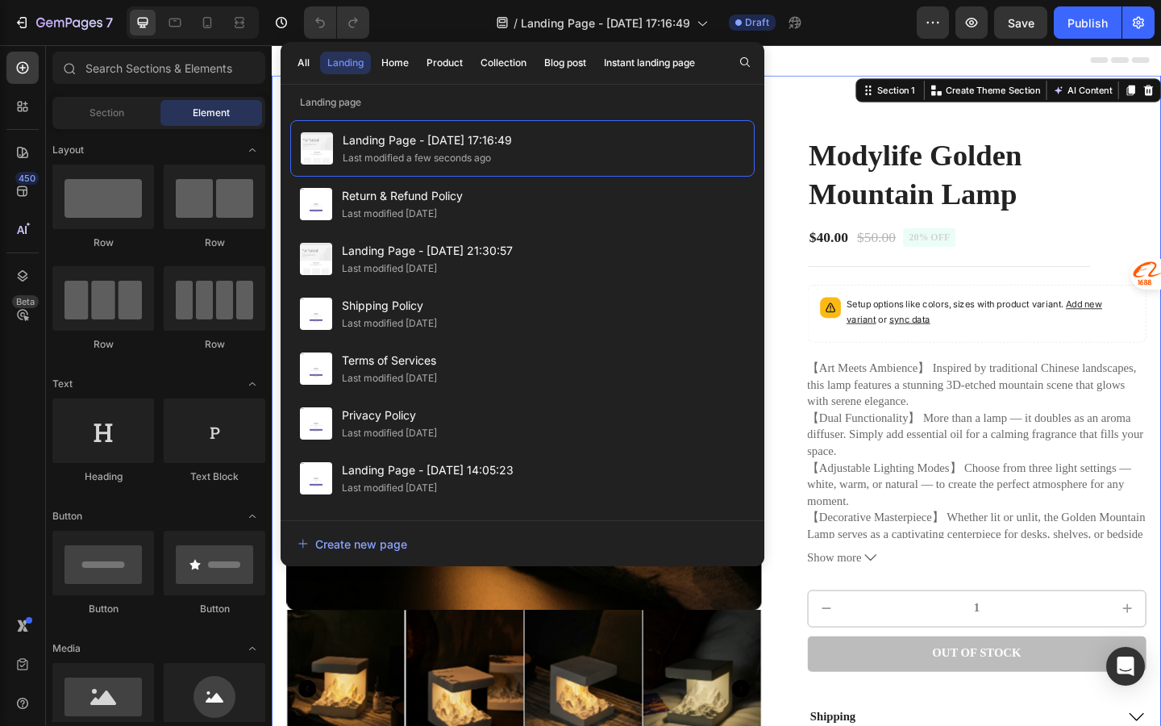
click at [858, 95] on div "Product Images Modylife Golden Mountain Lamp Product Title $40.00 Product Price…" at bounding box center [756, 487] width 968 height 818
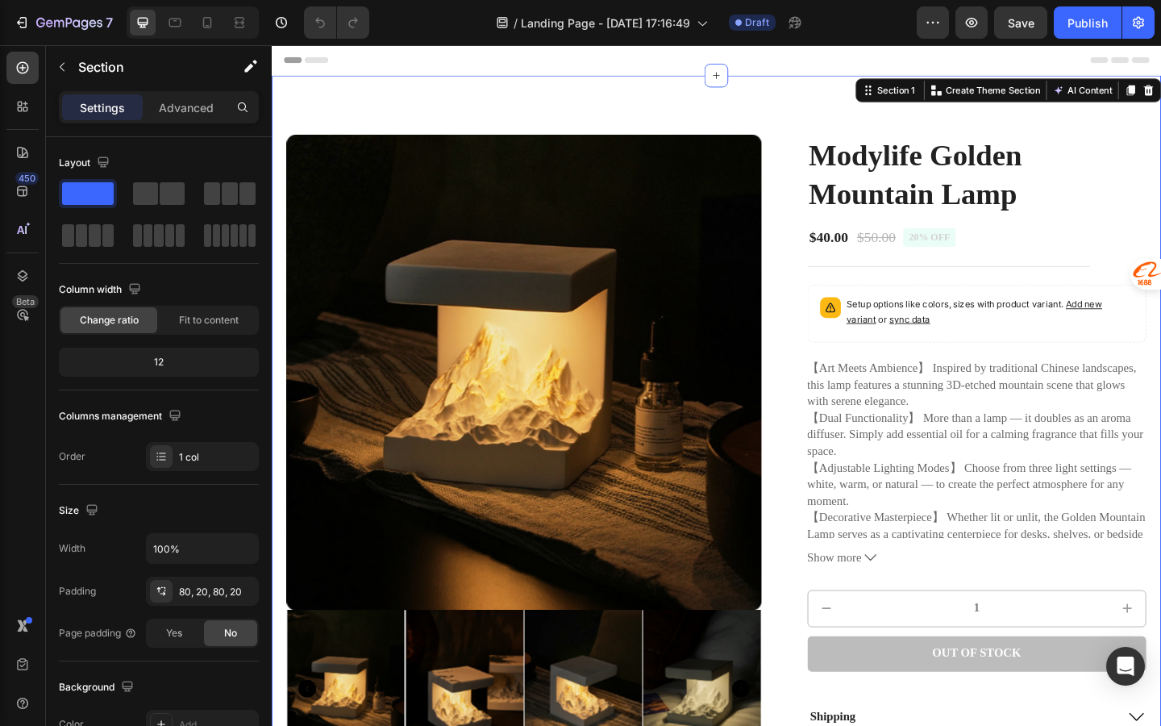
click at [471, 125] on div "Product Images Modylife Golden Mountain Lamp Product Title $40.00 Product Price…" at bounding box center [756, 487] width 968 height 818
click at [510, 70] on div "Header" at bounding box center [756, 61] width 942 height 32
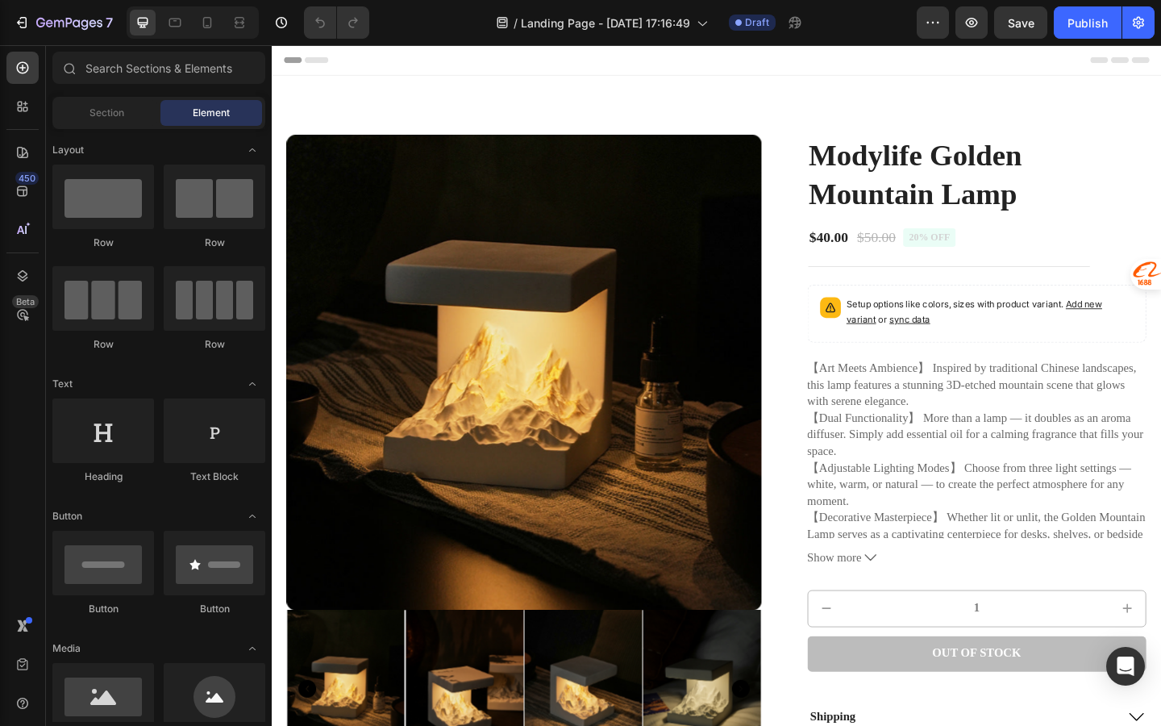
click at [495, 56] on div "Header" at bounding box center [756, 61] width 942 height 32
click at [319, 56] on span "Header" at bounding box center [319, 61] width 35 height 16
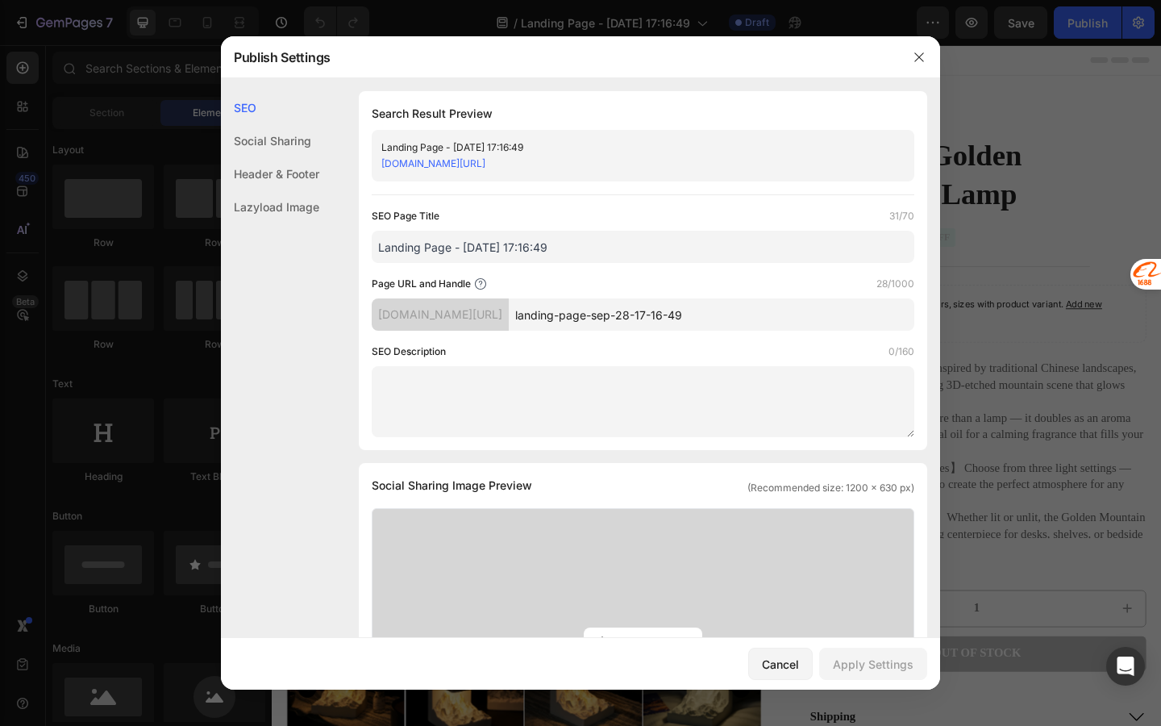
click at [566, 240] on input "Landing Page - Sep 28, 17:16:49" at bounding box center [643, 247] width 543 height 32
drag, startPoint x: 581, startPoint y: 252, endPoint x: 365, endPoint y: 252, distance: 217.0
click at [365, 252] on div "Search Result Preview Landing Page - Sep 28, 17:16:49 1tru1y-p1.myshopify.com/p…" at bounding box center [643, 270] width 569 height 359
type input "j"
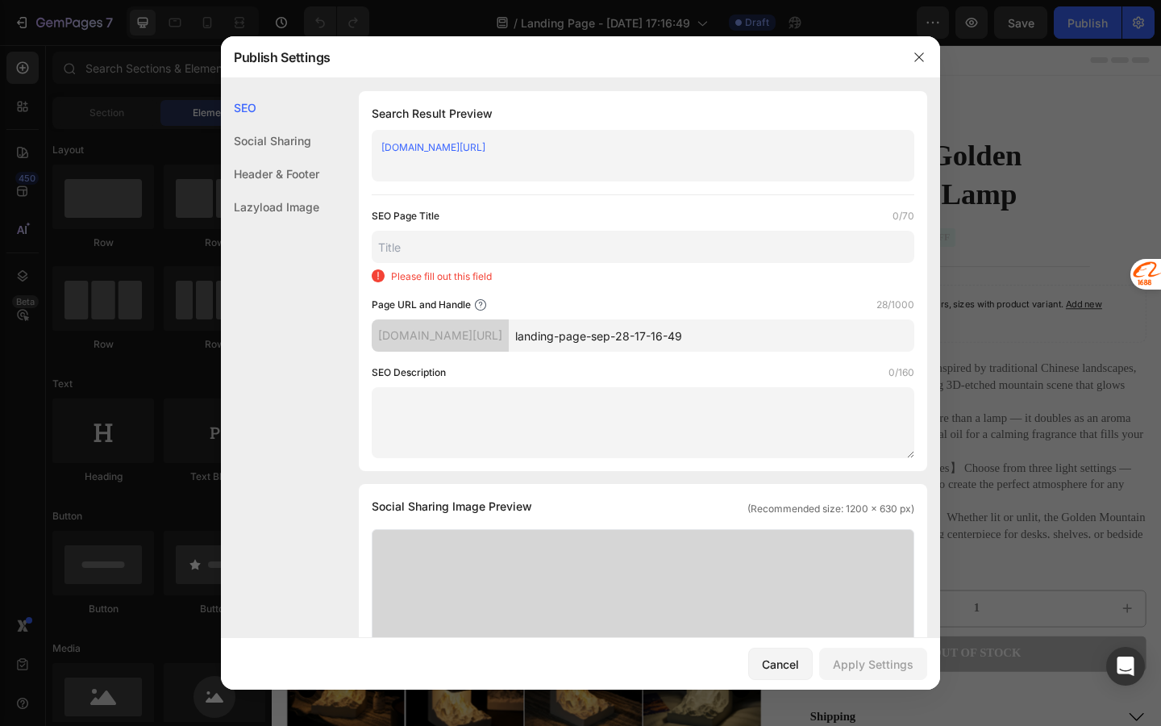
type input "j"
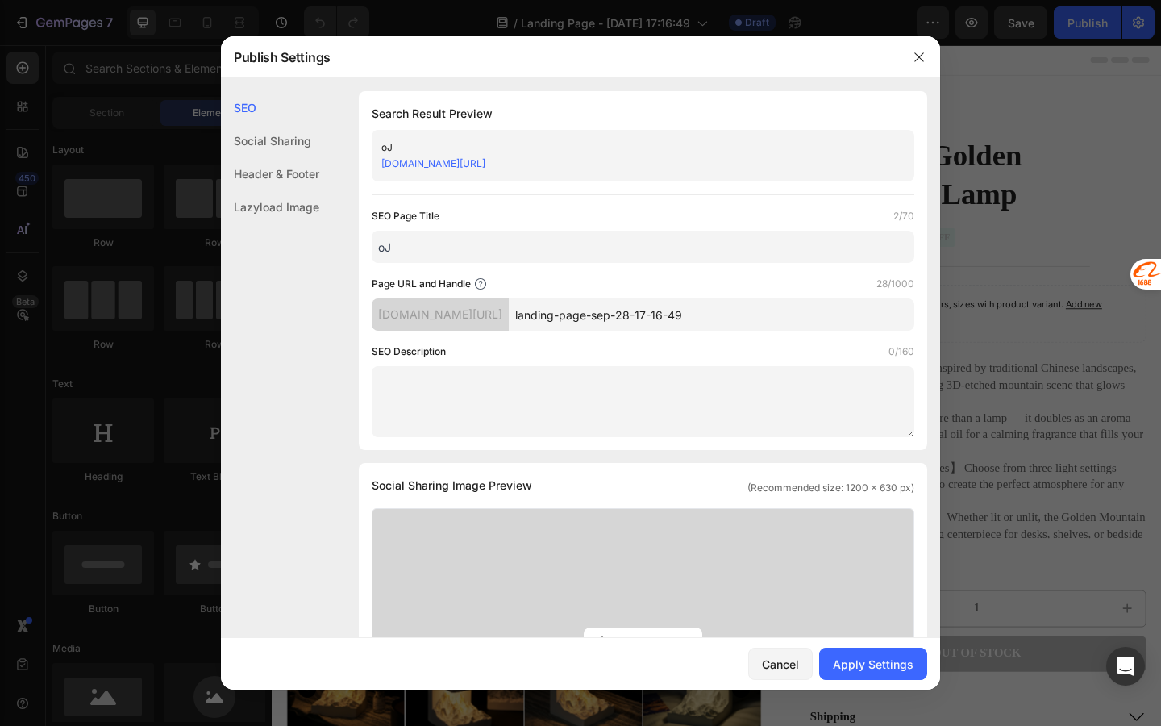
type input "o"
type input "JOJO灯"
click at [886, 671] on div "Apply Settings" at bounding box center [873, 664] width 81 height 17
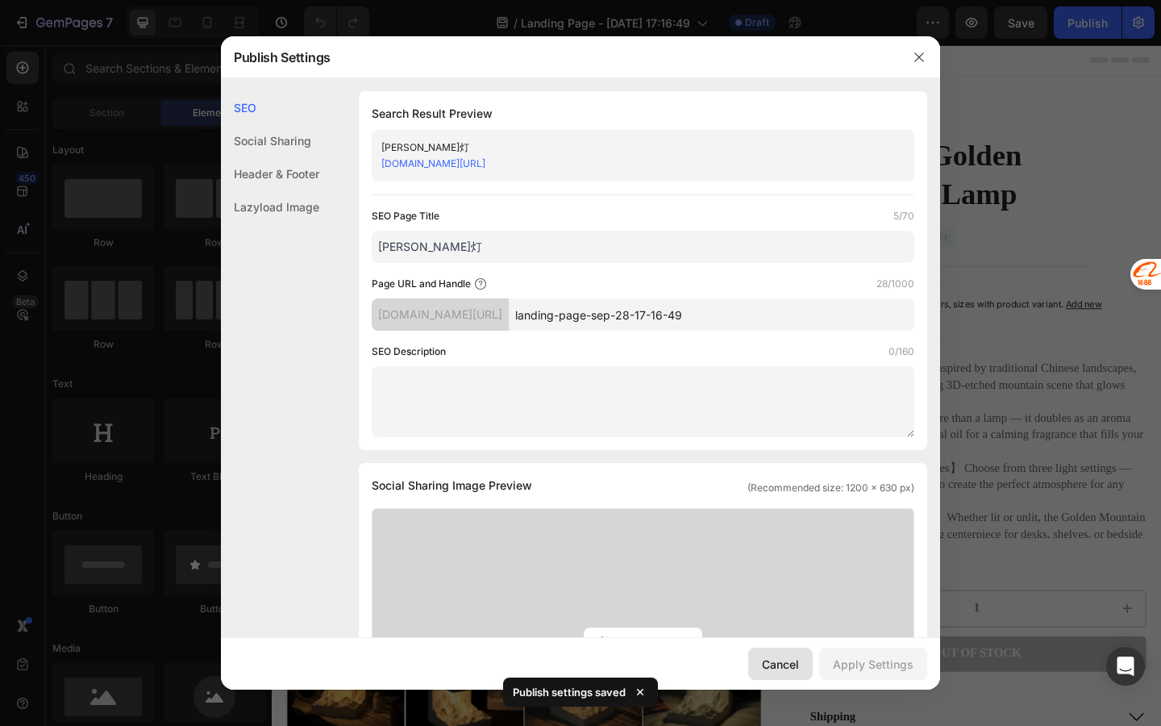
click at [781, 669] on div "Cancel" at bounding box center [780, 664] width 37 height 17
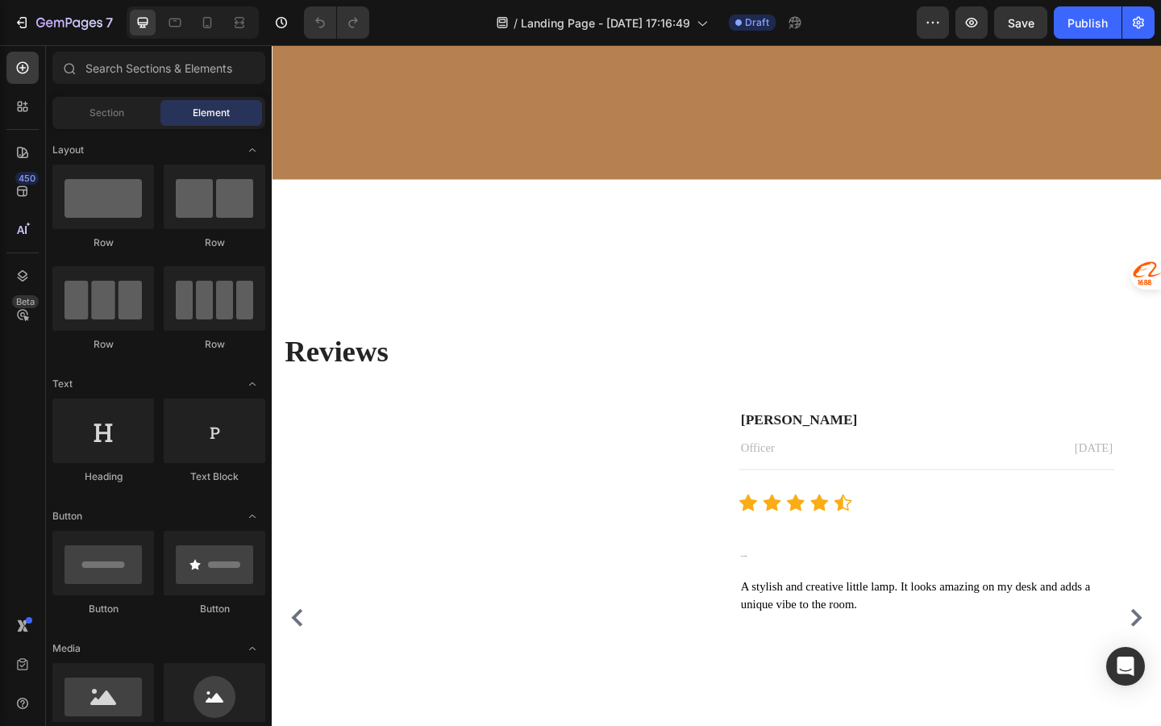
scroll to position [2870, 0]
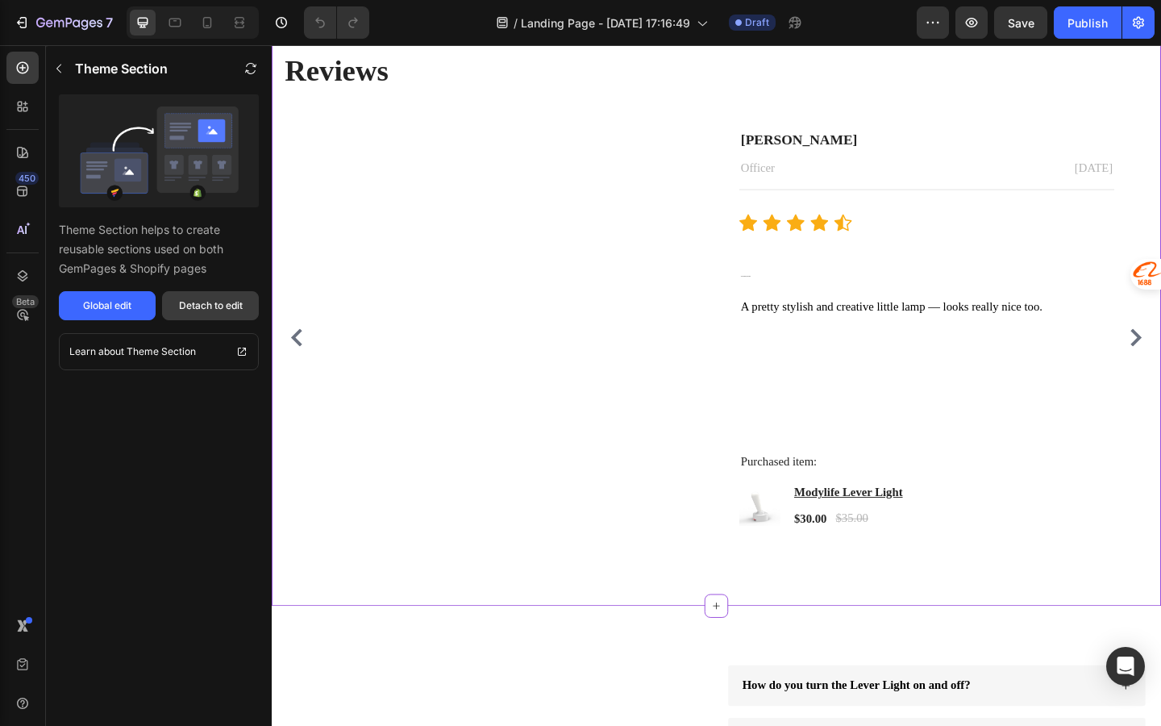
click at [226, 300] on div "Detach to edit" at bounding box center [211, 305] width 64 height 15
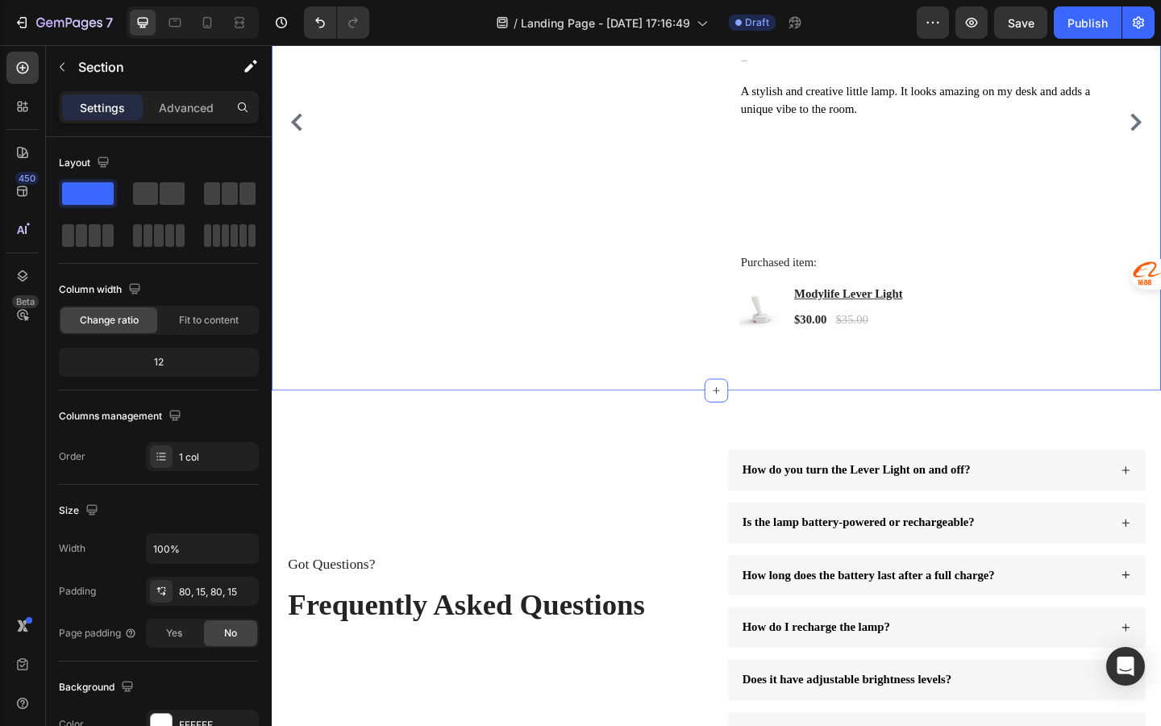
scroll to position [3166, 0]
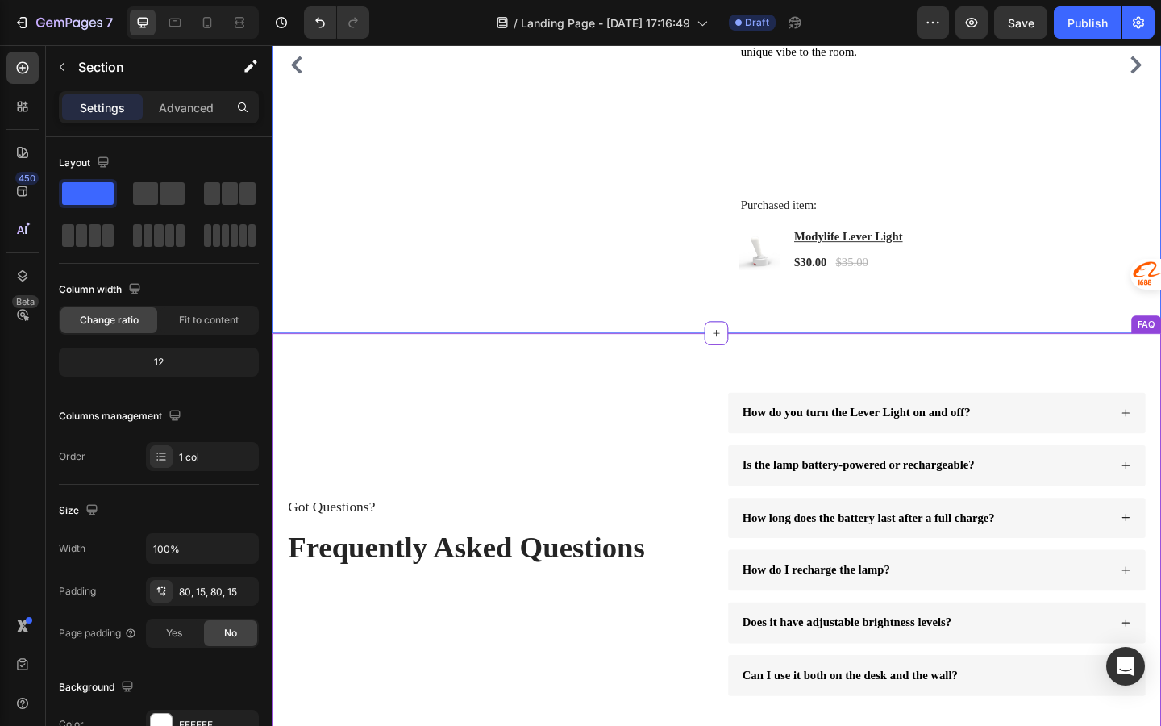
click at [883, 452] on span "How do you turn the Lever Light on and off?" at bounding box center [908, 445] width 248 height 14
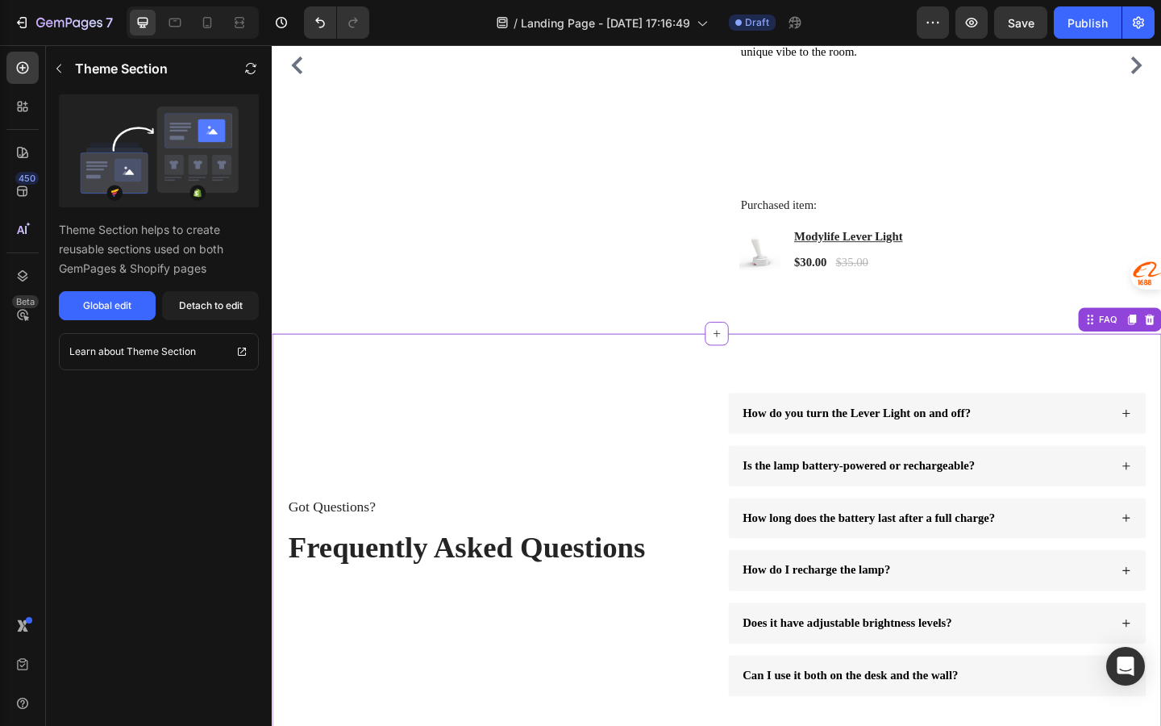
click at [644, 473] on div "Got Questions? Text Block Frequently Asked Questions Heading" at bounding box center [516, 588] width 456 height 330
drag, startPoint x: 244, startPoint y: 301, endPoint x: 59, endPoint y: 305, distance: 185.5
click at [244, 301] on button "Detach to edit" at bounding box center [210, 305] width 97 height 29
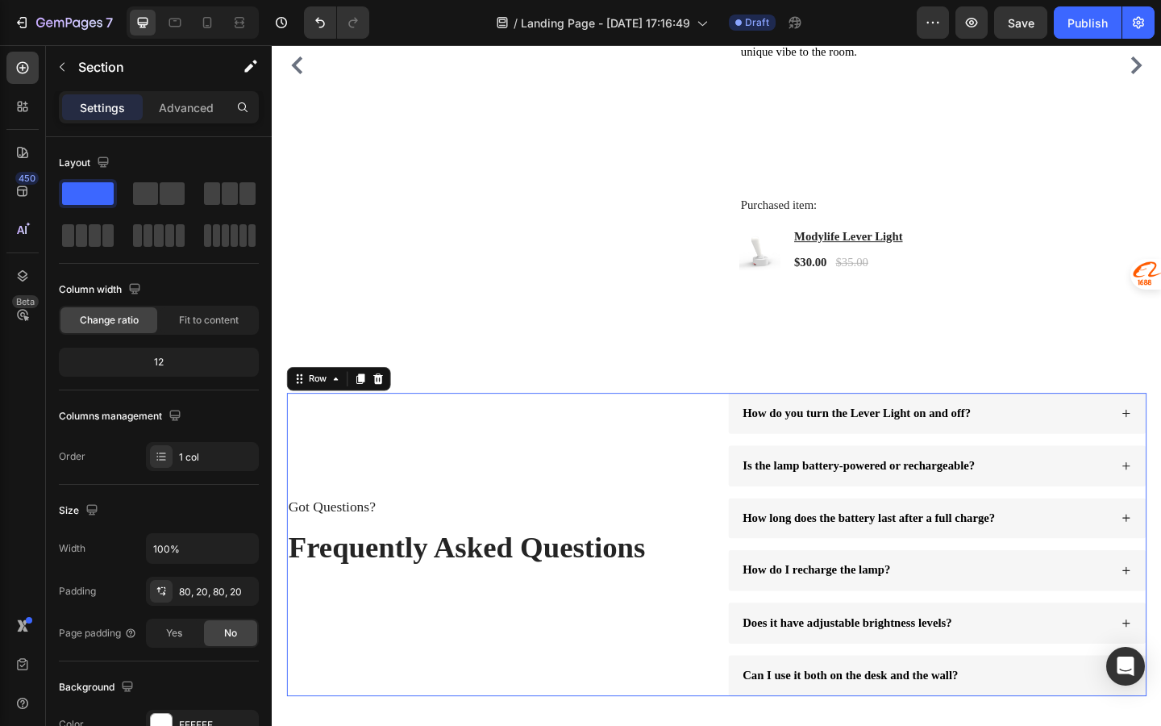
click at [510, 456] on div "Got Questions? Text Block Frequently Asked Questions Heading" at bounding box center [516, 588] width 456 height 330
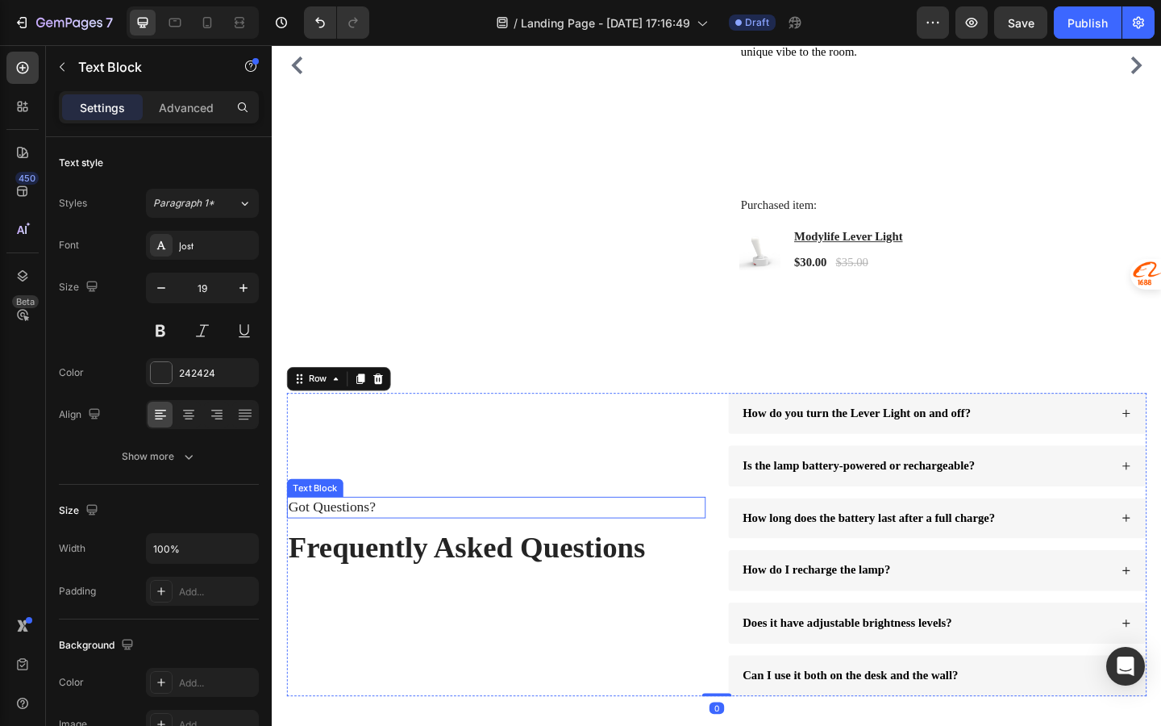
click at [695, 548] on p "Got Questions?" at bounding box center [516, 548] width 452 height 20
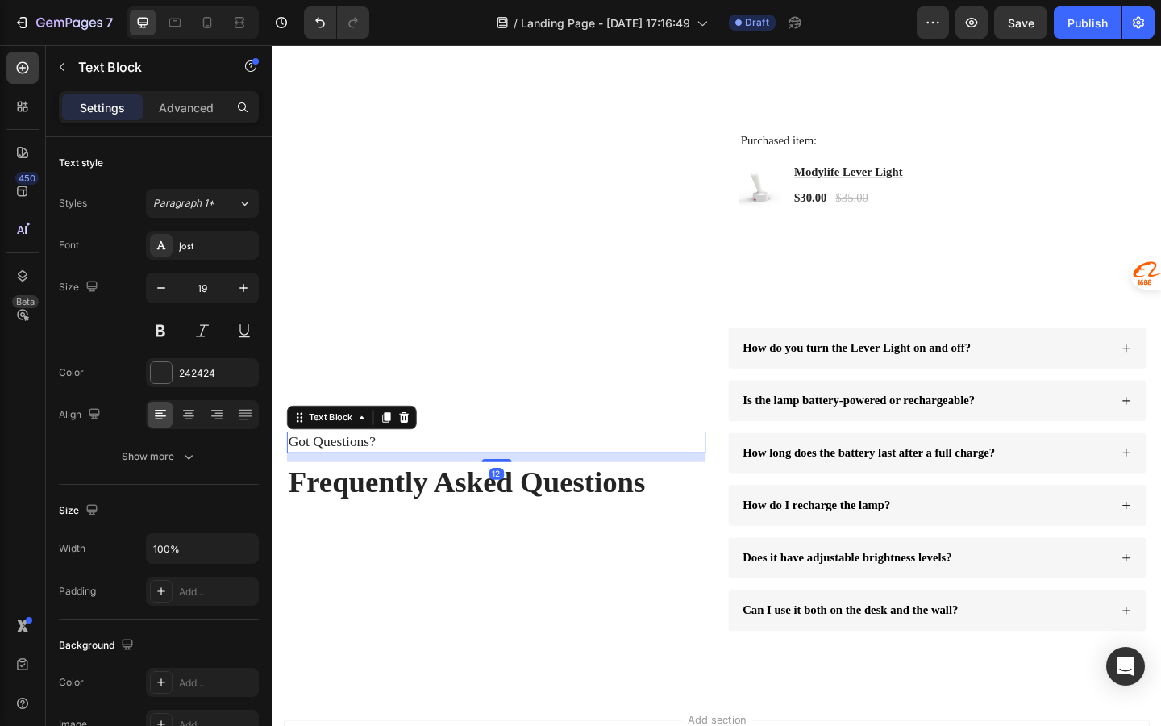
scroll to position [3250, 0]
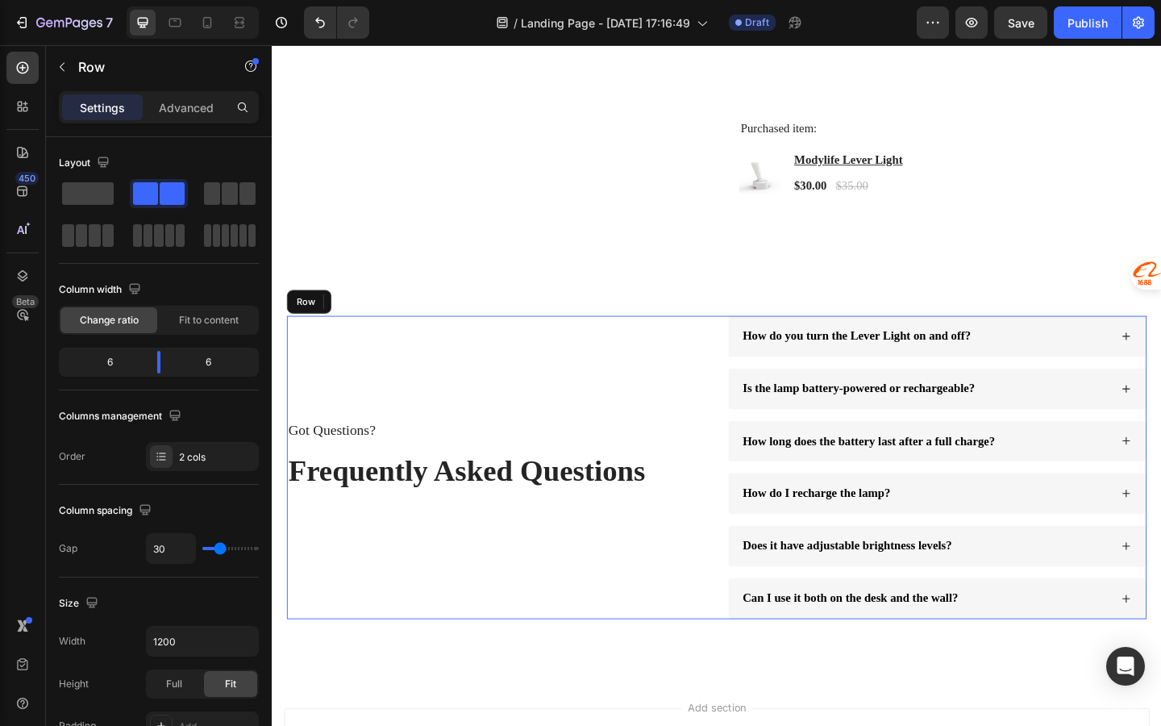
click at [742, 408] on div "Got Questions? Text Block 12 Frequently Asked Questions Heading" at bounding box center [516, 505] width 456 height 330
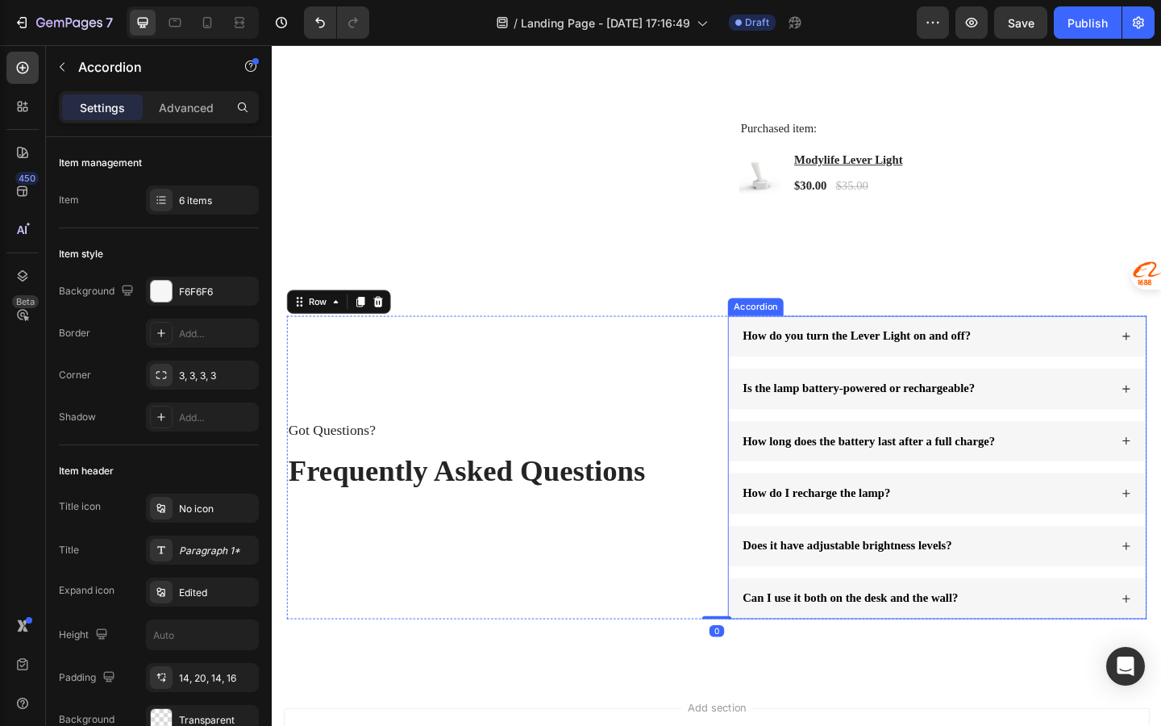
click at [877, 367] on span "How do you turn the Lever Light on and off?" at bounding box center [908, 361] width 248 height 14
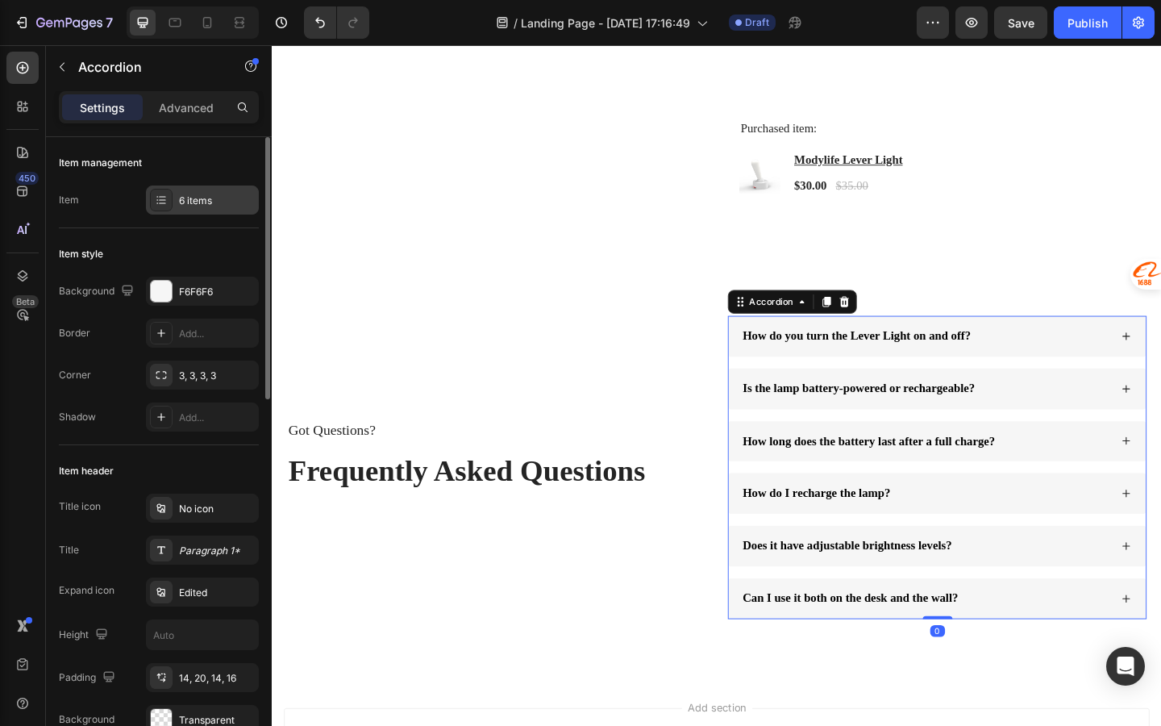
click at [202, 187] on div "6 items" at bounding box center [202, 199] width 113 height 29
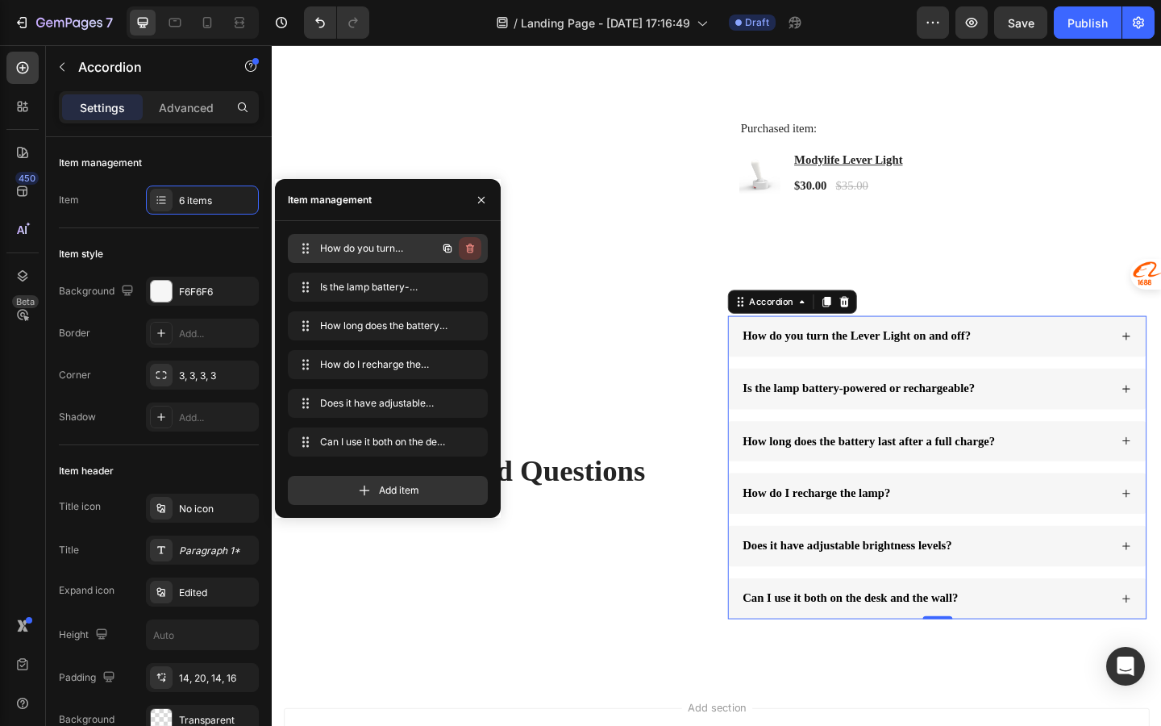
click at [471, 249] on icon "button" at bounding box center [471, 250] width 1 height 4
click at [471, 249] on div "Delete" at bounding box center [459, 248] width 30 height 15
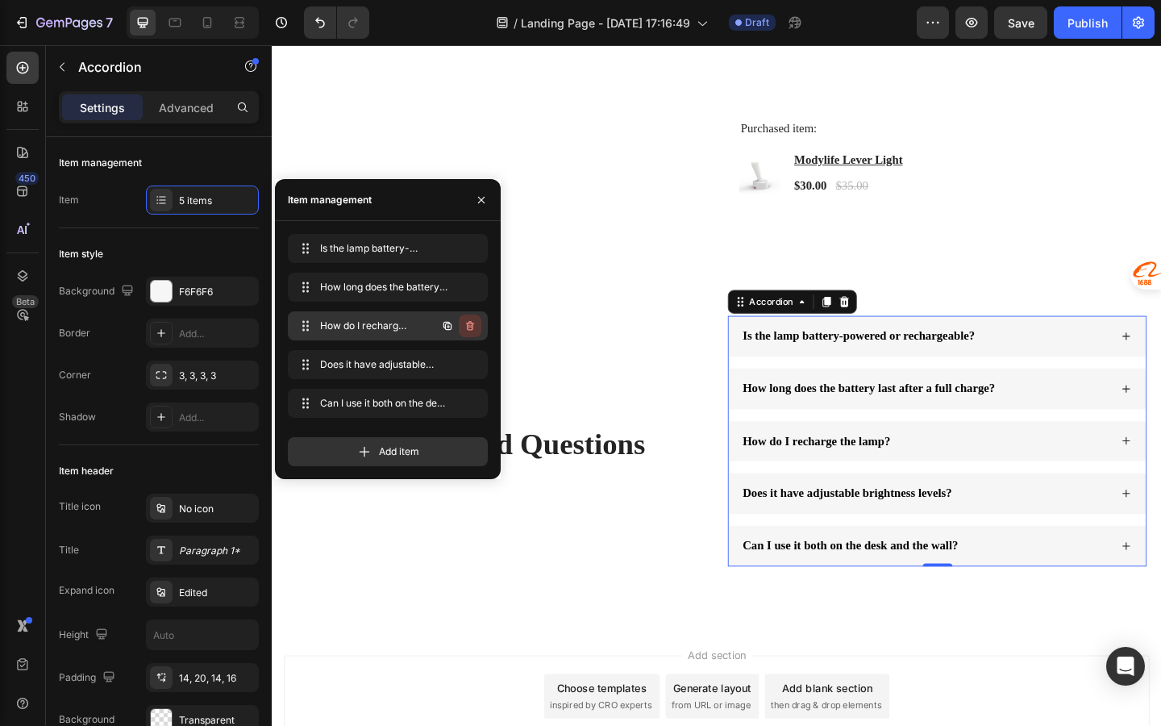
click at [469, 319] on icon "button" at bounding box center [470, 325] width 13 height 13
click at [475, 334] on button "Delete" at bounding box center [459, 326] width 44 height 23
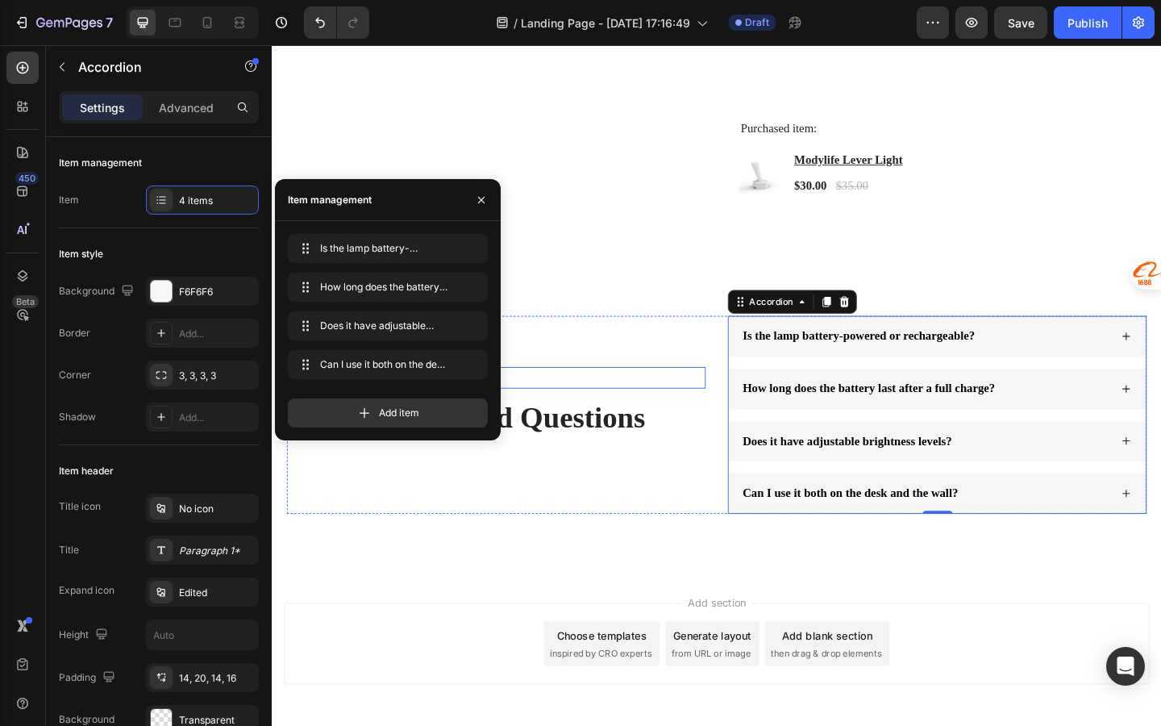
click at [758, 437] on div "Got Questions? Text Block Frequently Asked Questions Heading Is the lamp batter…" at bounding box center [756, 447] width 936 height 215
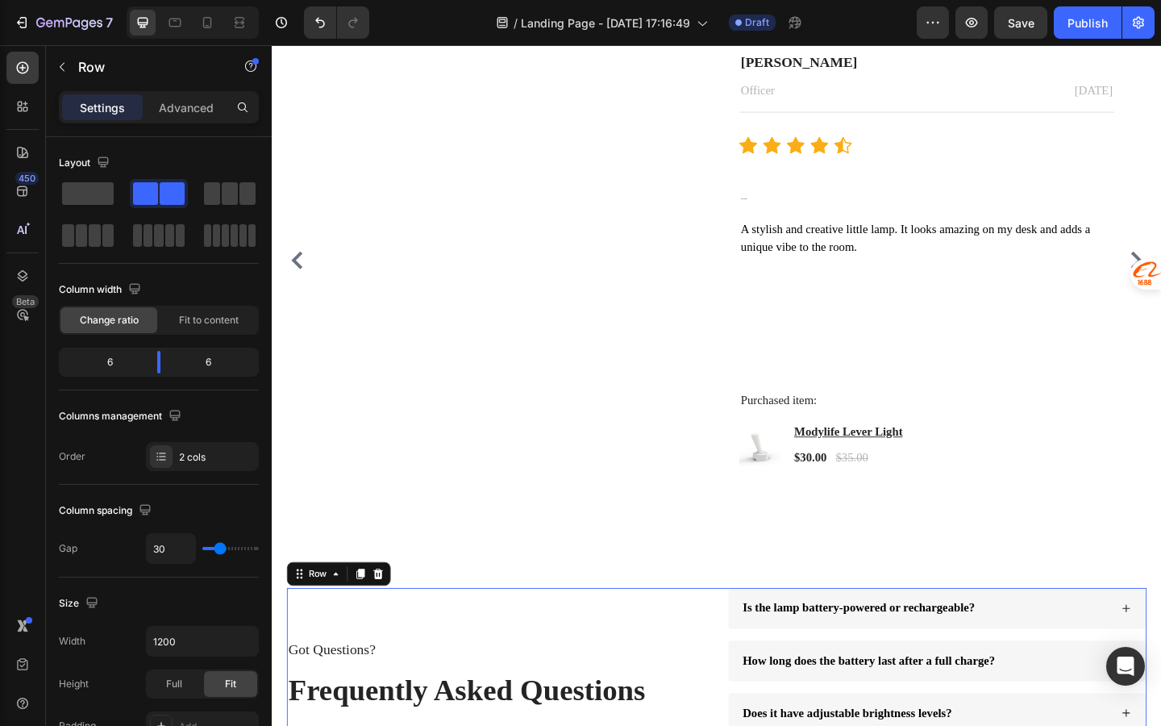
scroll to position [2921, 0]
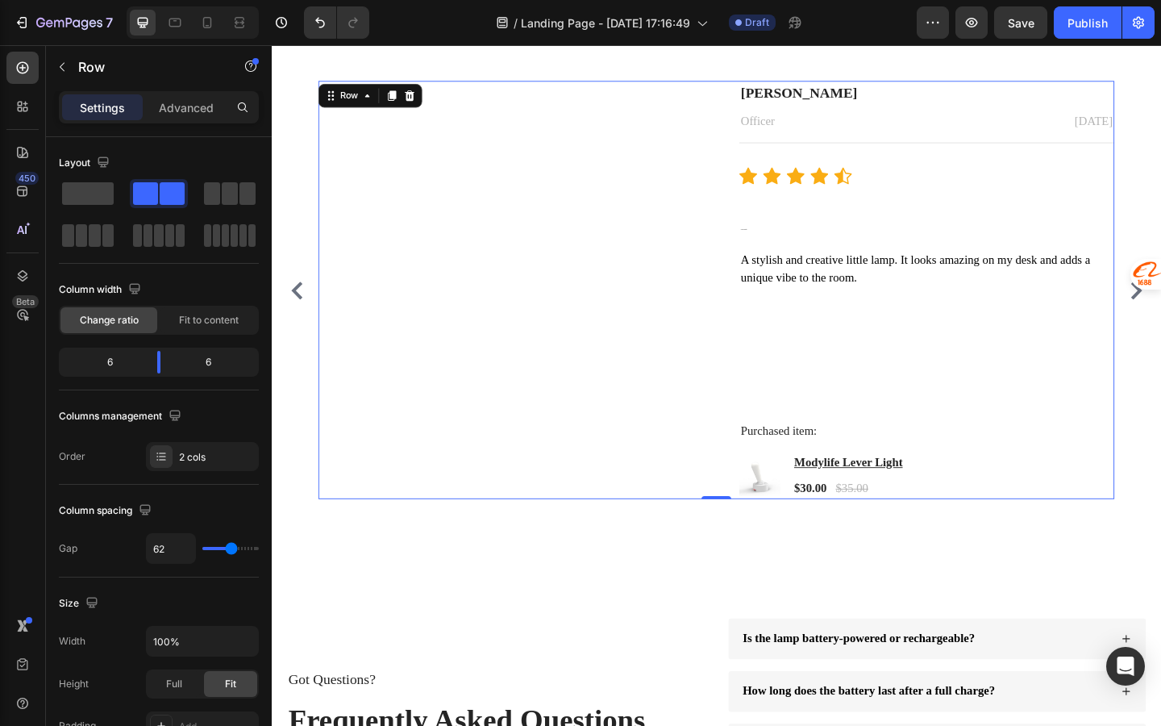
click at [699, 309] on div "Image" at bounding box center [527, 311] width 408 height 455
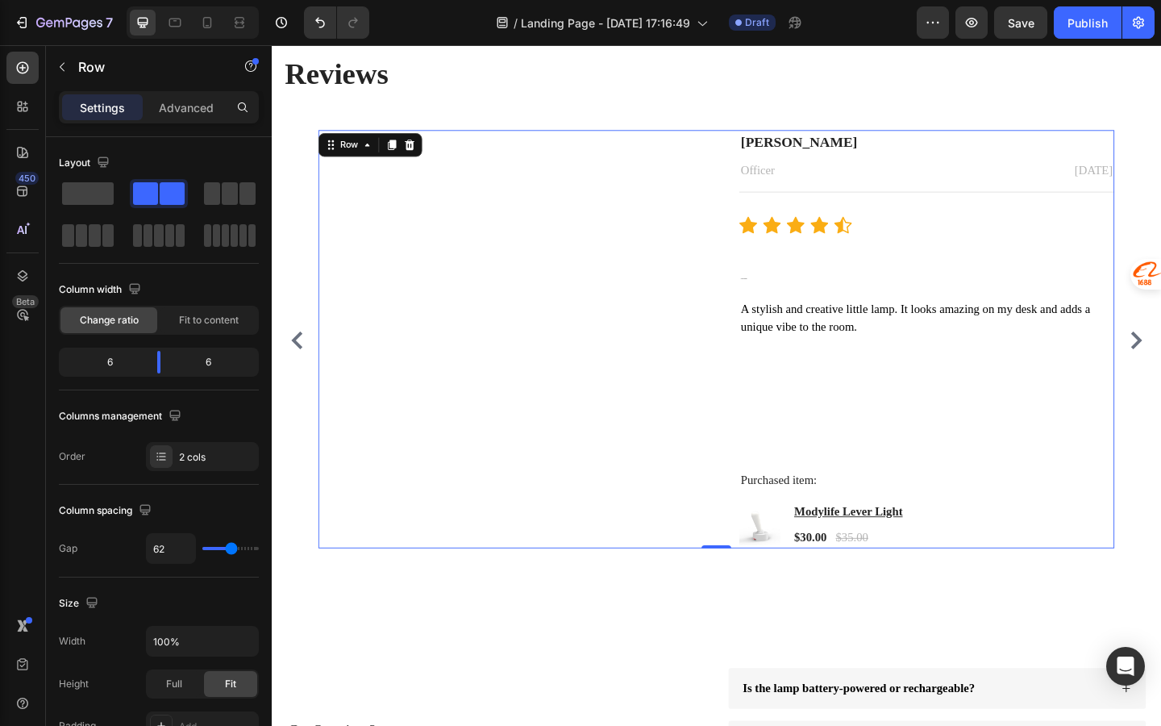
scroll to position [2737, 0]
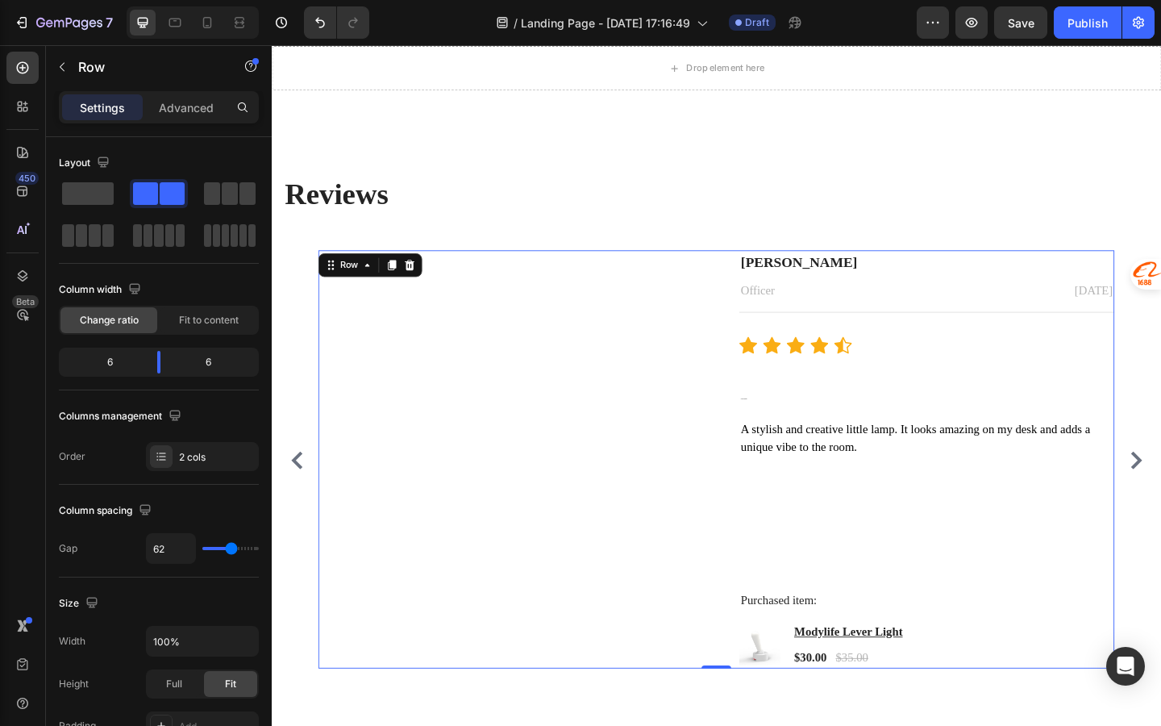
click at [539, 444] on div "Image" at bounding box center [527, 496] width 408 height 455
click at [619, 419] on div "Image" at bounding box center [527, 496] width 408 height 455
click at [584, 371] on div "Image" at bounding box center [527, 496] width 408 height 455
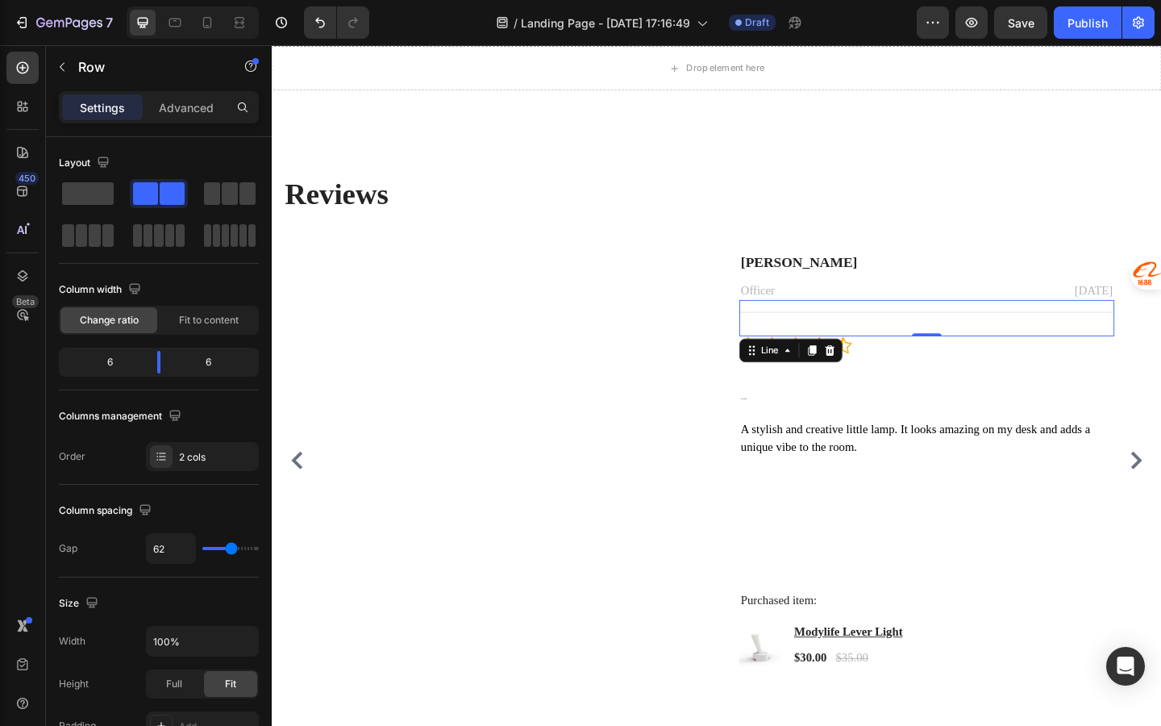
click at [807, 336] on div "Title Line 0" at bounding box center [985, 343] width 408 height 40
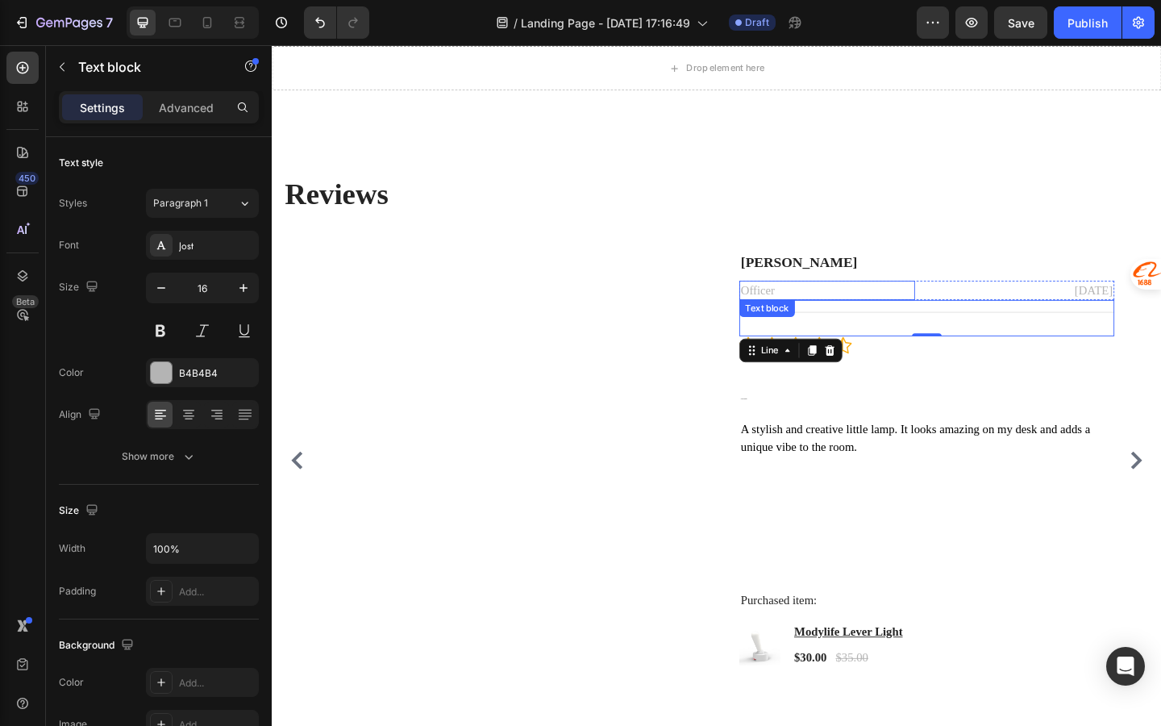
click at [822, 302] on div "Officer" at bounding box center [876, 312] width 191 height 21
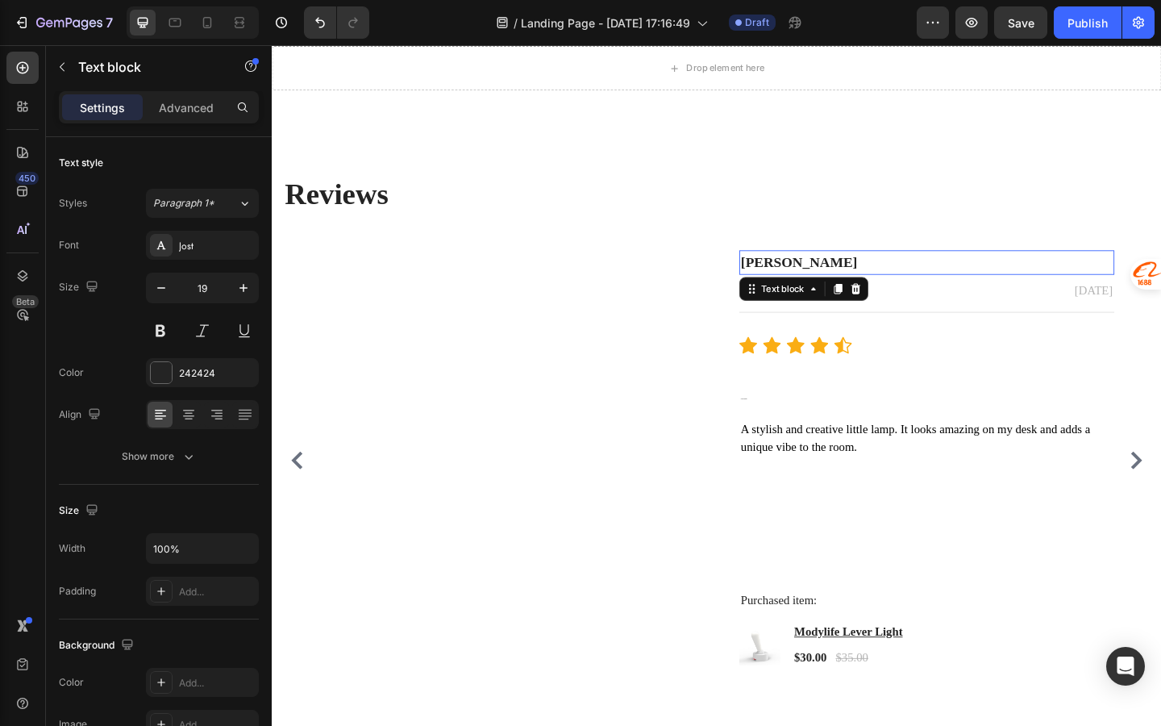
click at [823, 286] on p "Yingzhou Chen" at bounding box center [984, 281] width 405 height 23
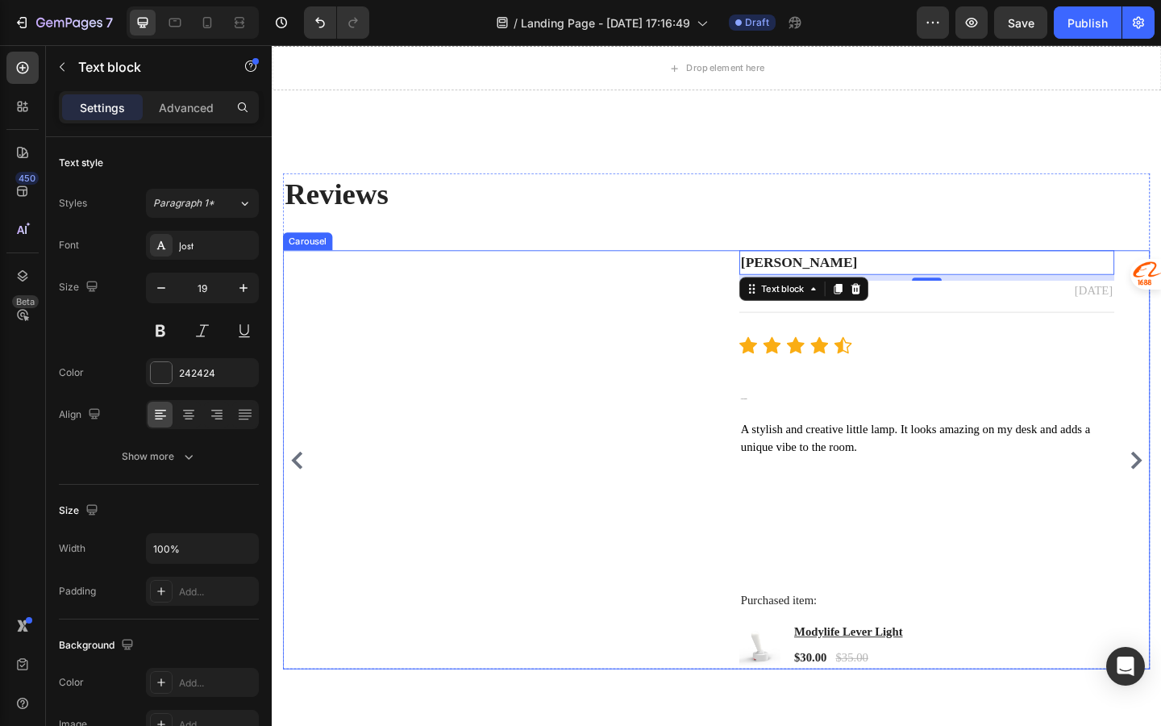
click at [378, 540] on div "Image" at bounding box center [527, 496] width 408 height 455
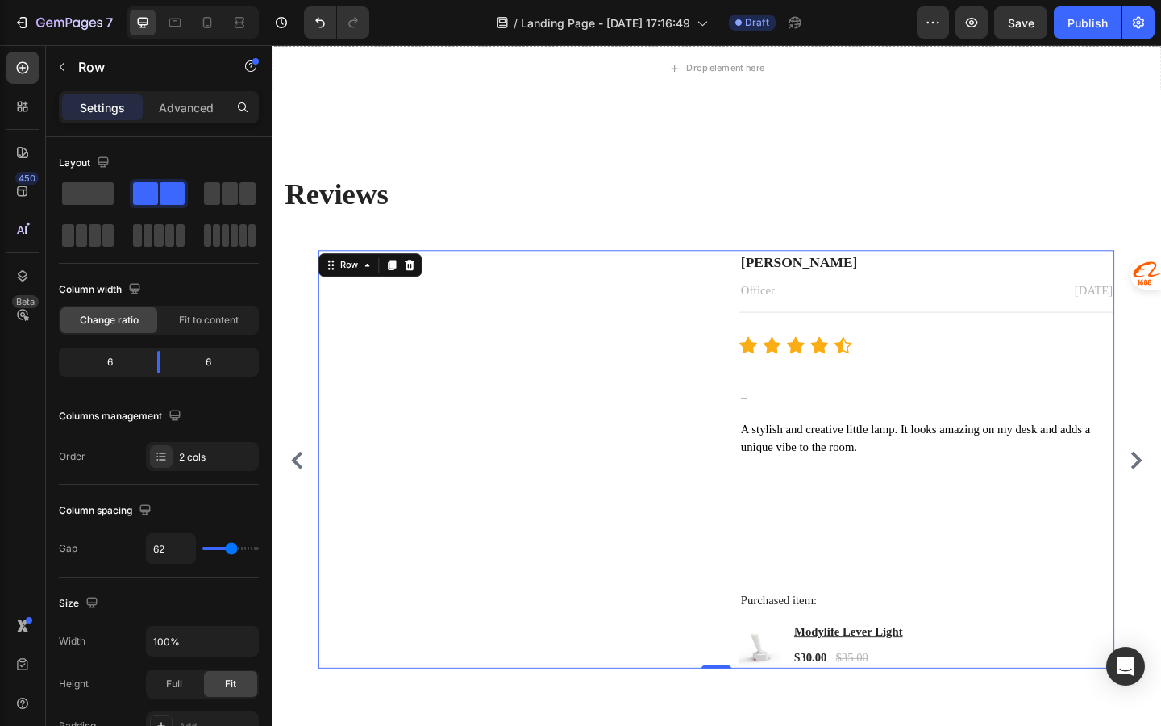
click at [444, 419] on div "Image" at bounding box center [527, 496] width 408 height 455
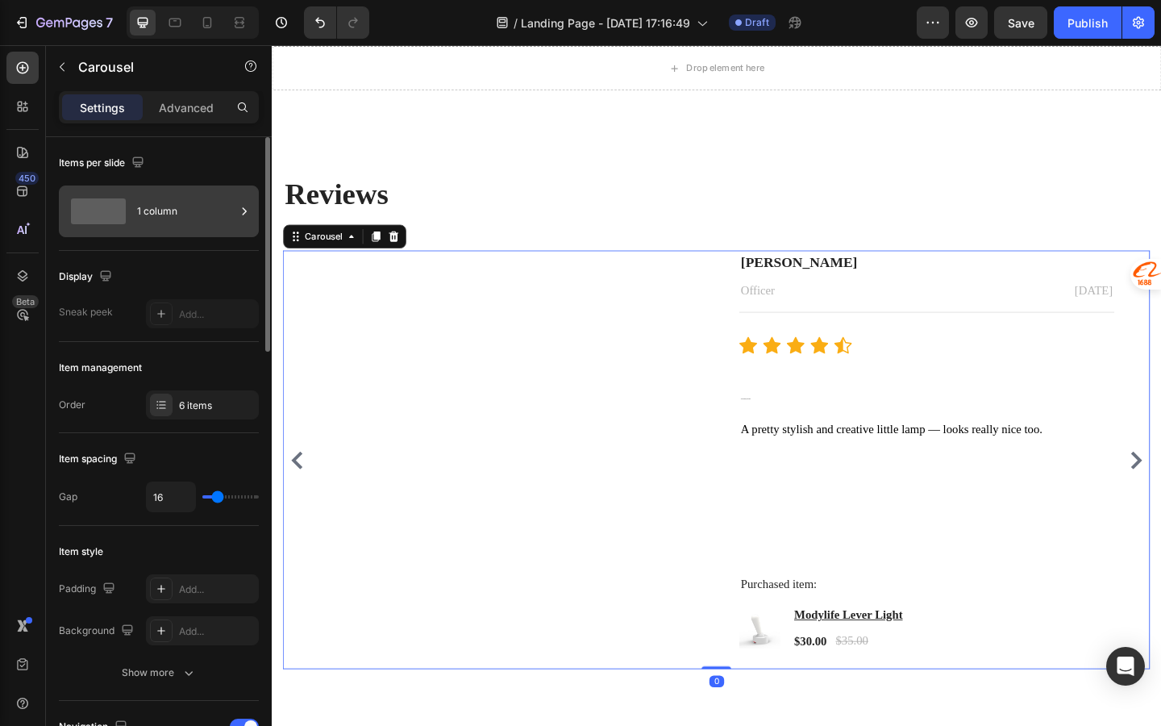
click at [180, 219] on div "1 column" at bounding box center [186, 211] width 98 height 37
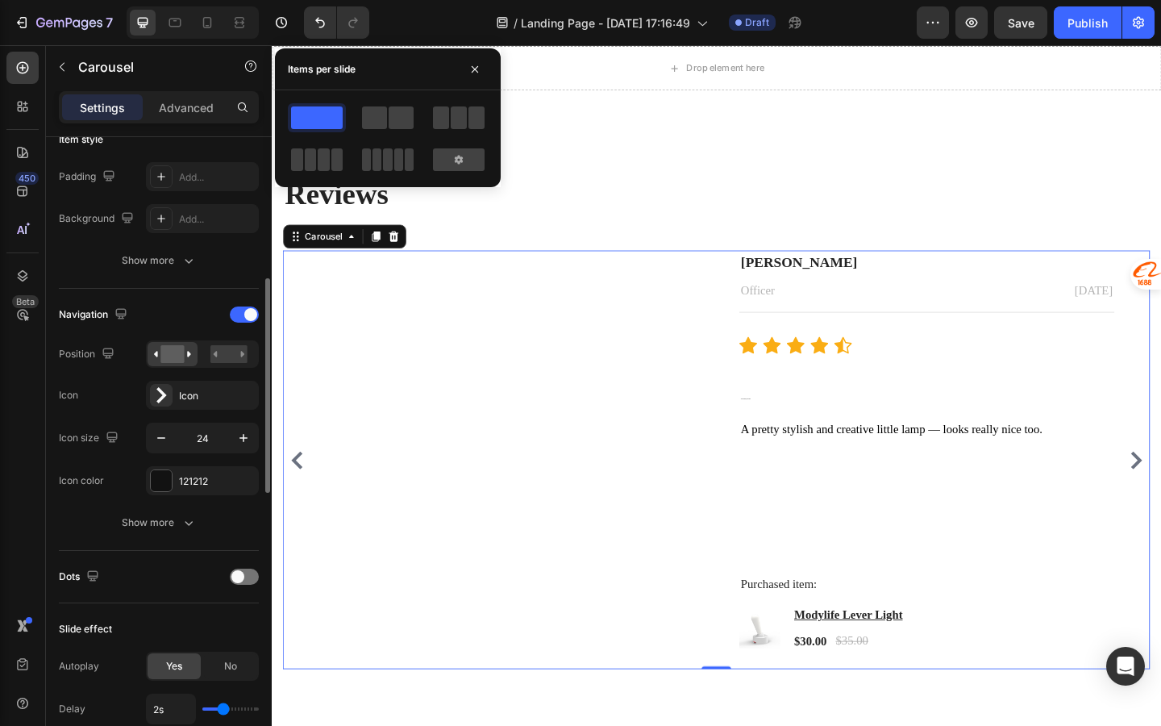
scroll to position [414, 0]
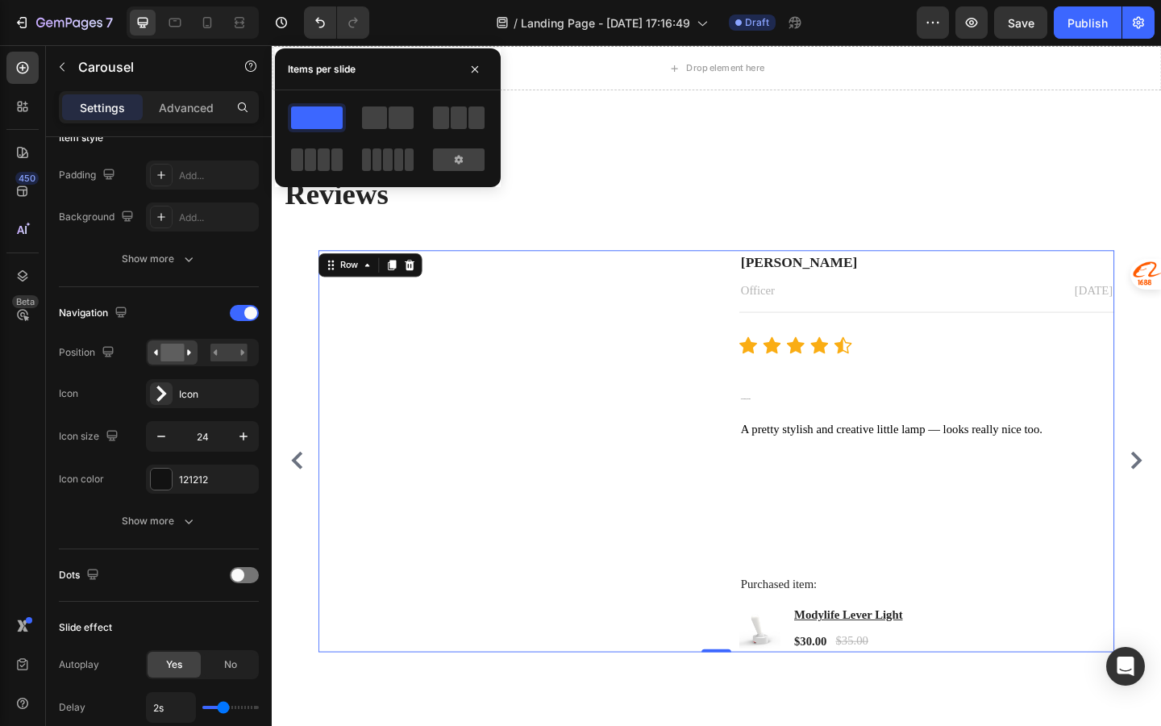
click at [560, 569] on div "Image" at bounding box center [527, 487] width 408 height 437
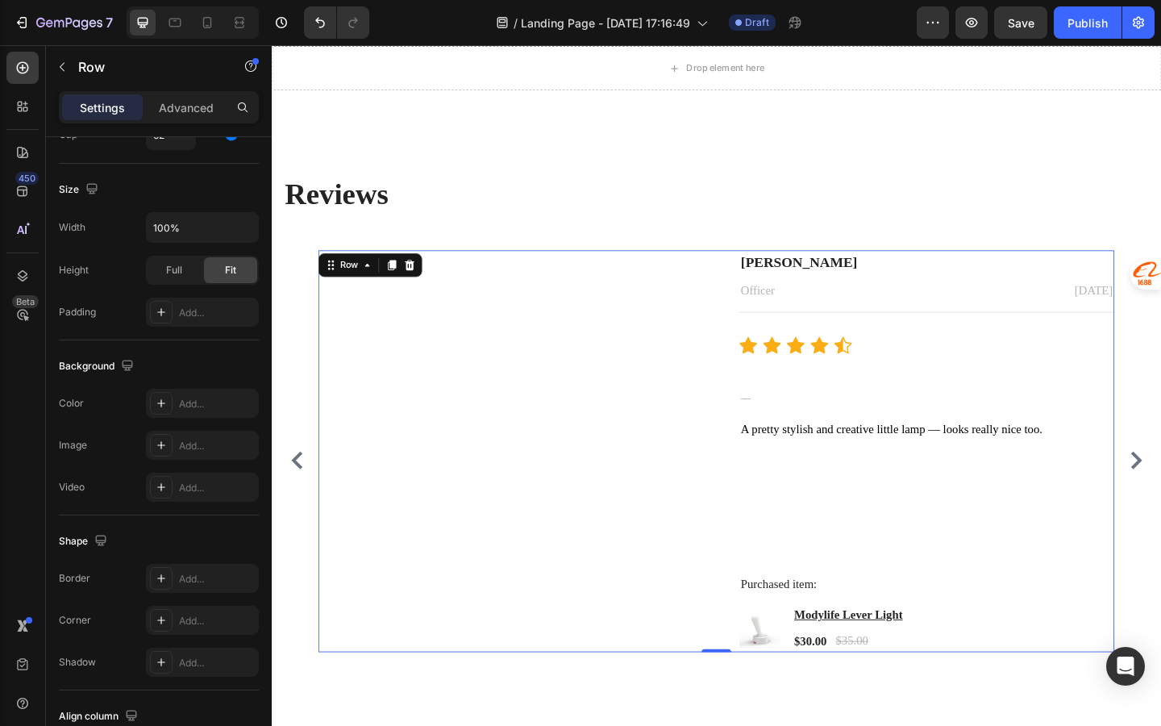
scroll to position [0, 0]
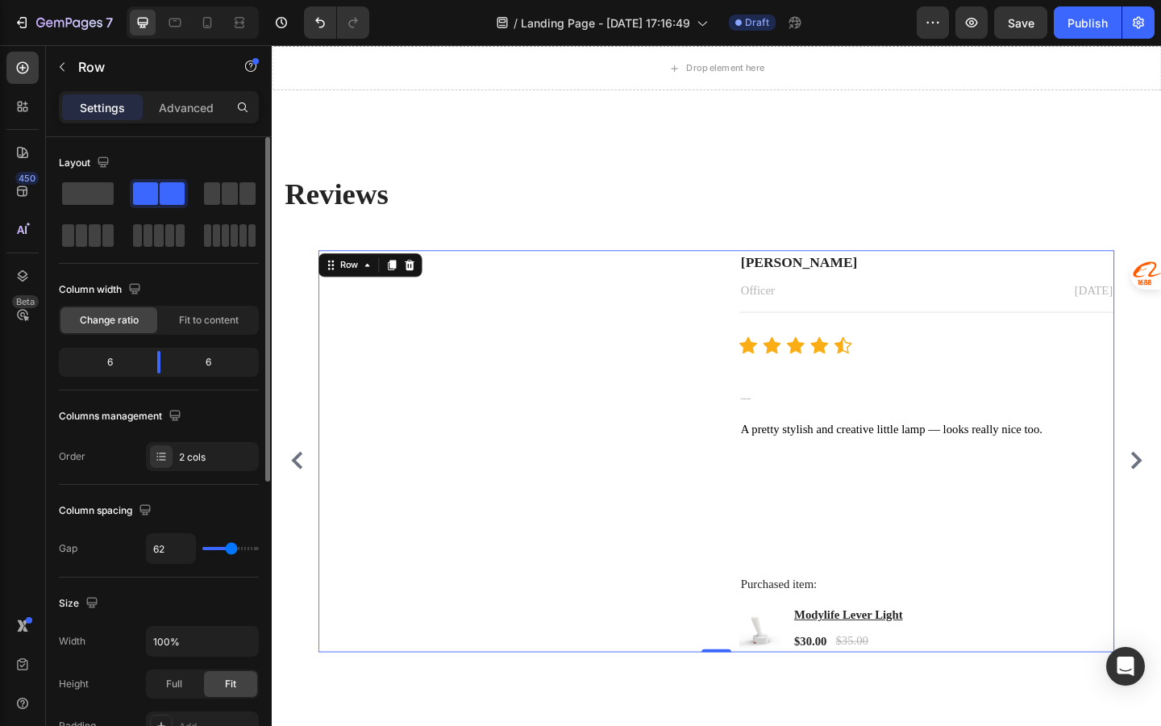
click at [560, 569] on div "Image" at bounding box center [527, 487] width 408 height 437
click at [360, 290] on div "Row" at bounding box center [356, 284] width 27 height 15
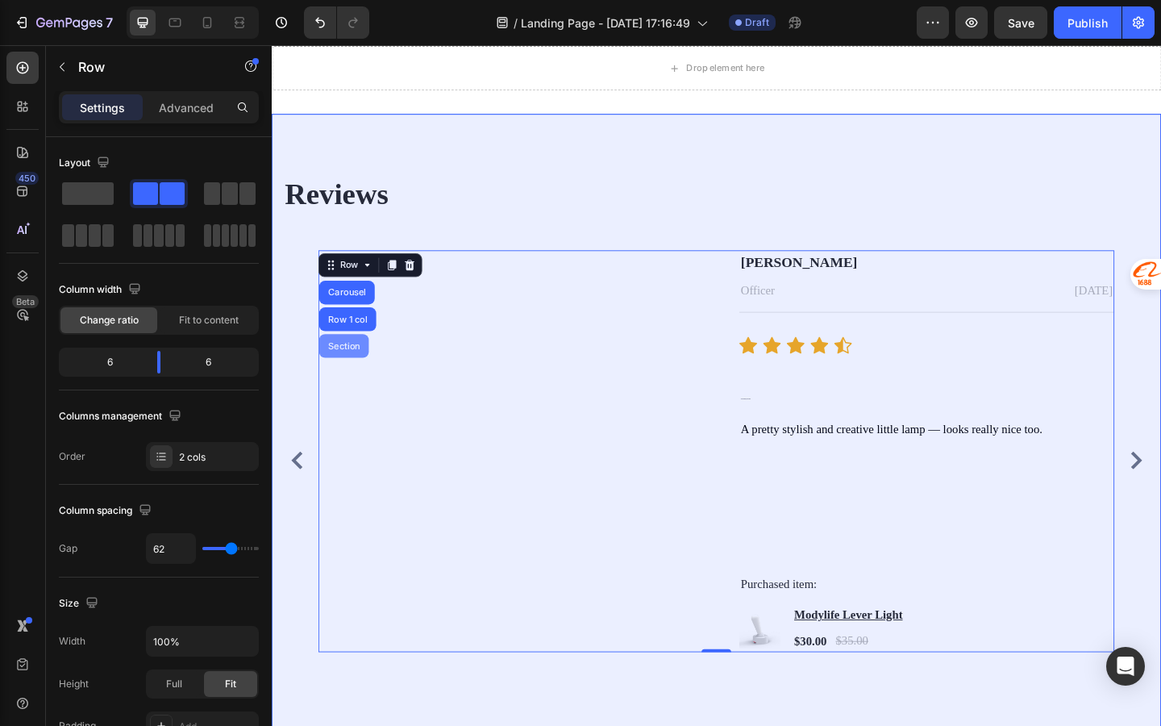
click at [365, 374] on div "Section" at bounding box center [350, 373] width 41 height 10
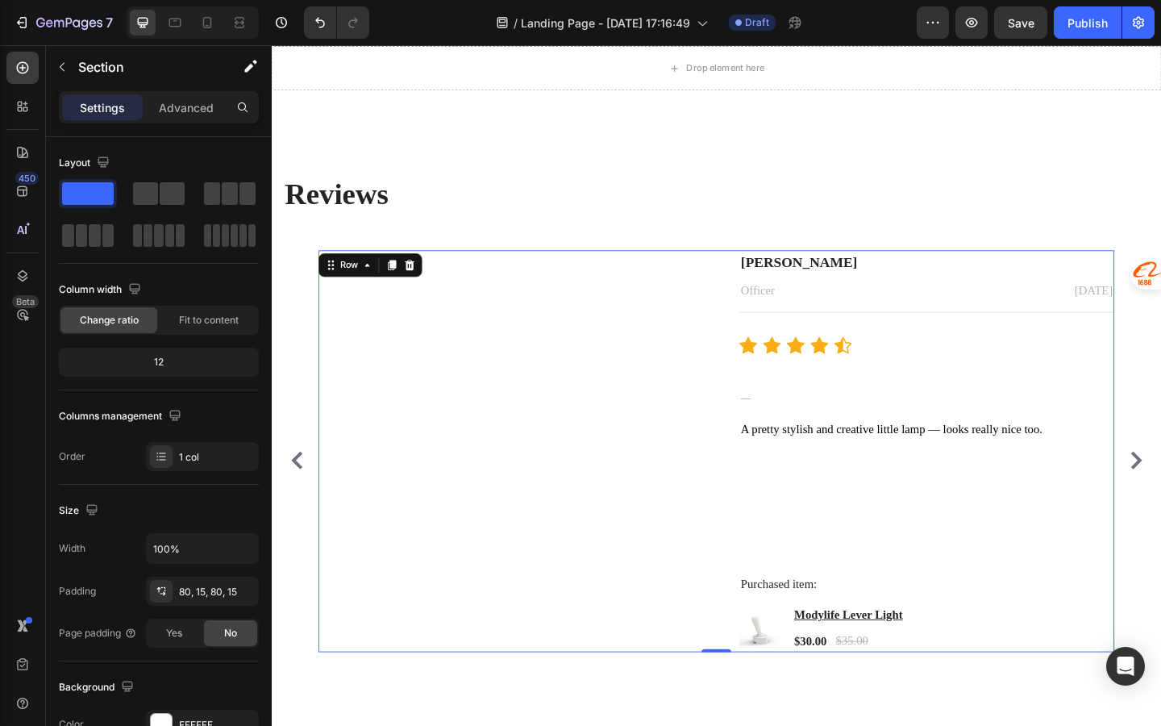
click at [361, 295] on div "Image Yingzhou Chen Text block Officer Text block Jul 13, 2025 Text block Row T…" at bounding box center [756, 487] width 866 height 437
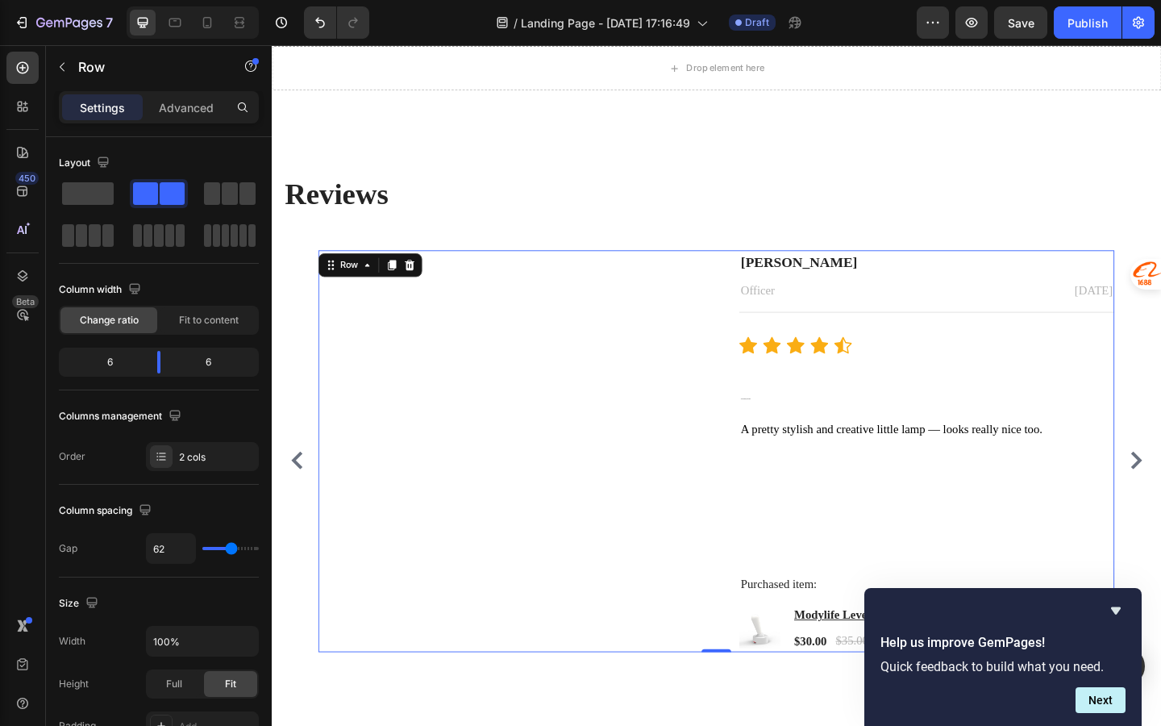
click at [432, 433] on div "Image" at bounding box center [527, 487] width 408 height 437
click at [601, 433] on div "Image" at bounding box center [527, 487] width 408 height 437
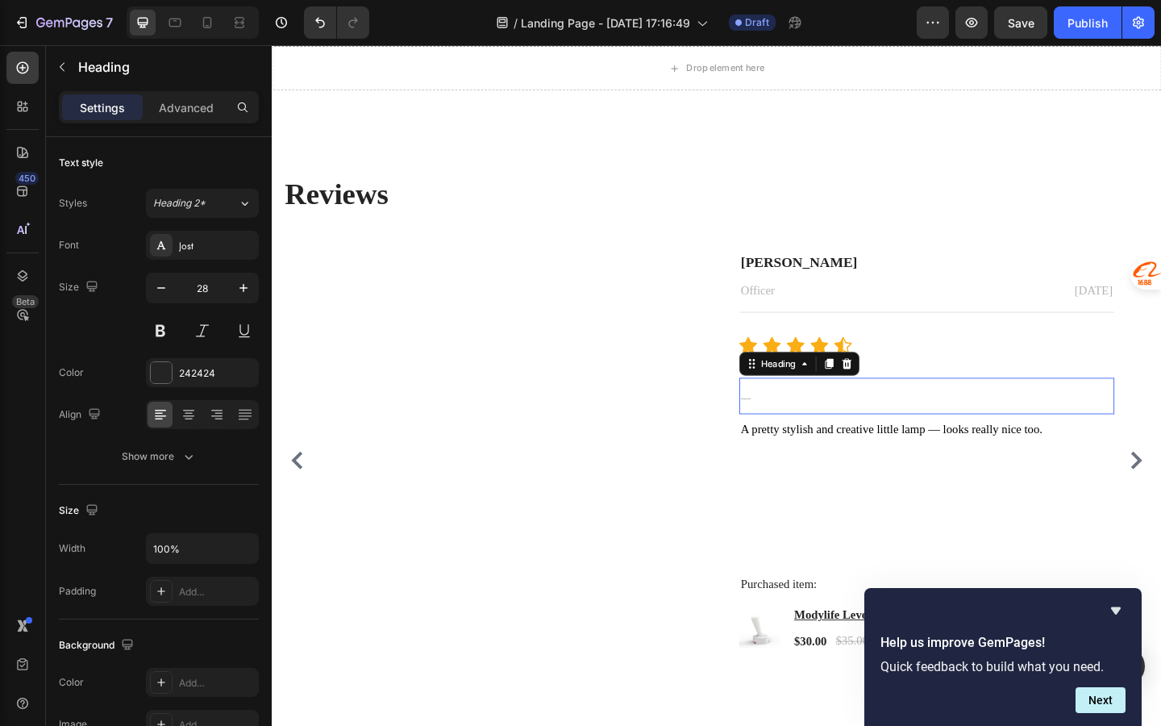
click at [804, 424] on h3 "Two Light Modes, Super Handy!" at bounding box center [985, 427] width 408 height 40
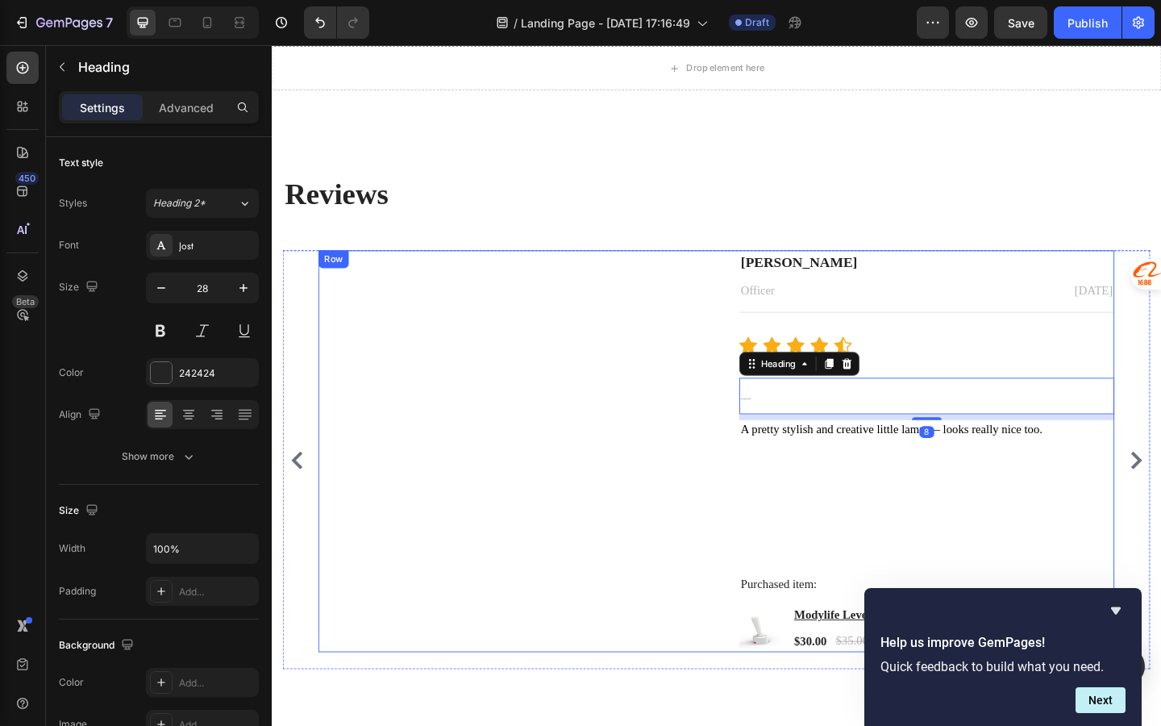
click at [661, 448] on div "Image" at bounding box center [527, 487] width 408 height 437
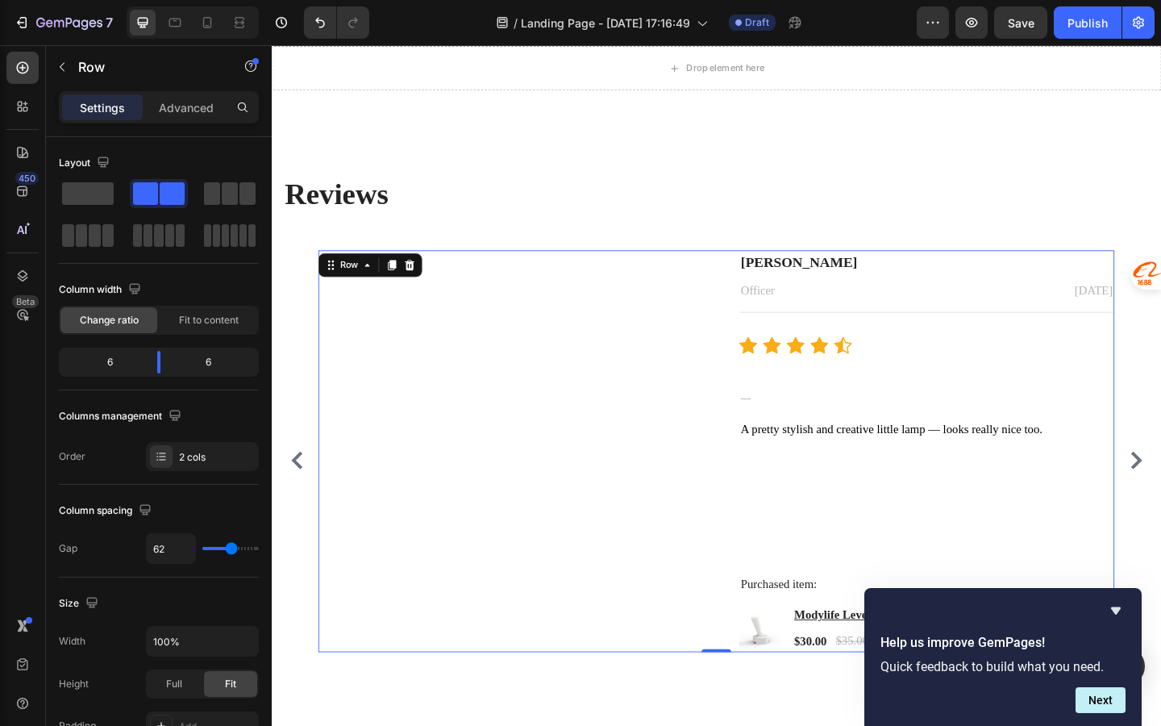
click at [480, 402] on div "Image" at bounding box center [527, 487] width 408 height 437
click at [476, 350] on div "Image" at bounding box center [527, 487] width 408 height 437
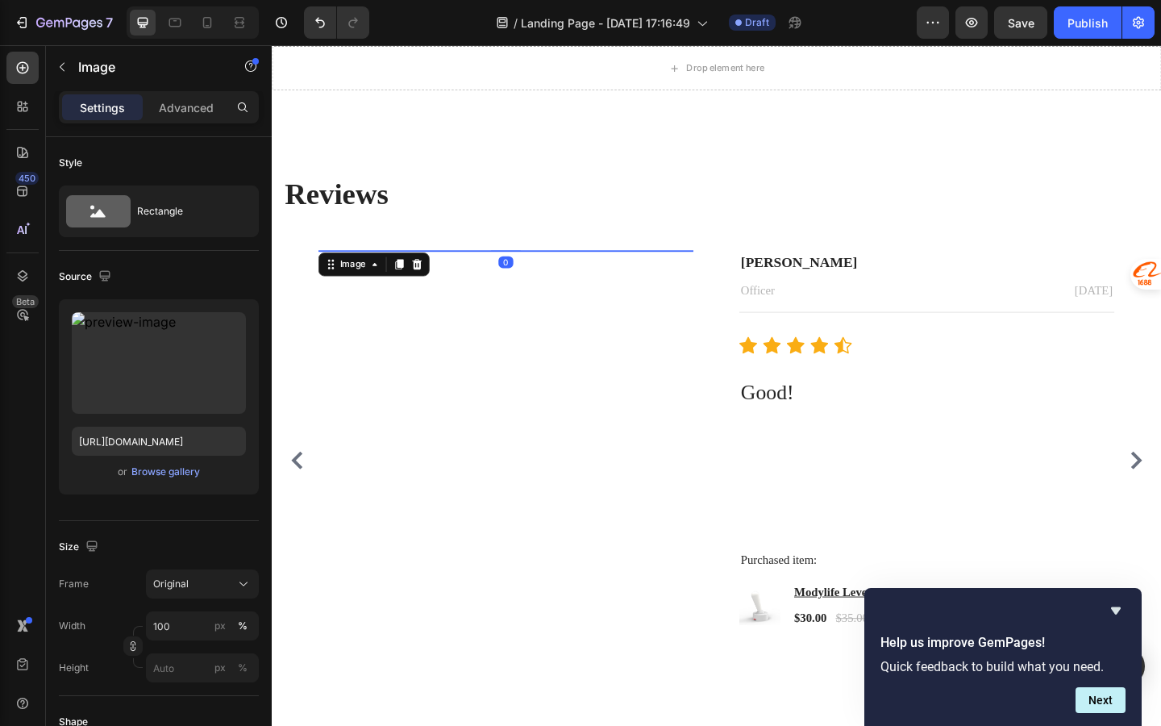
click at [363, 269] on img at bounding box center [527, 269] width 408 height 0
click at [152, 470] on div "Browse gallery" at bounding box center [165, 472] width 69 height 15
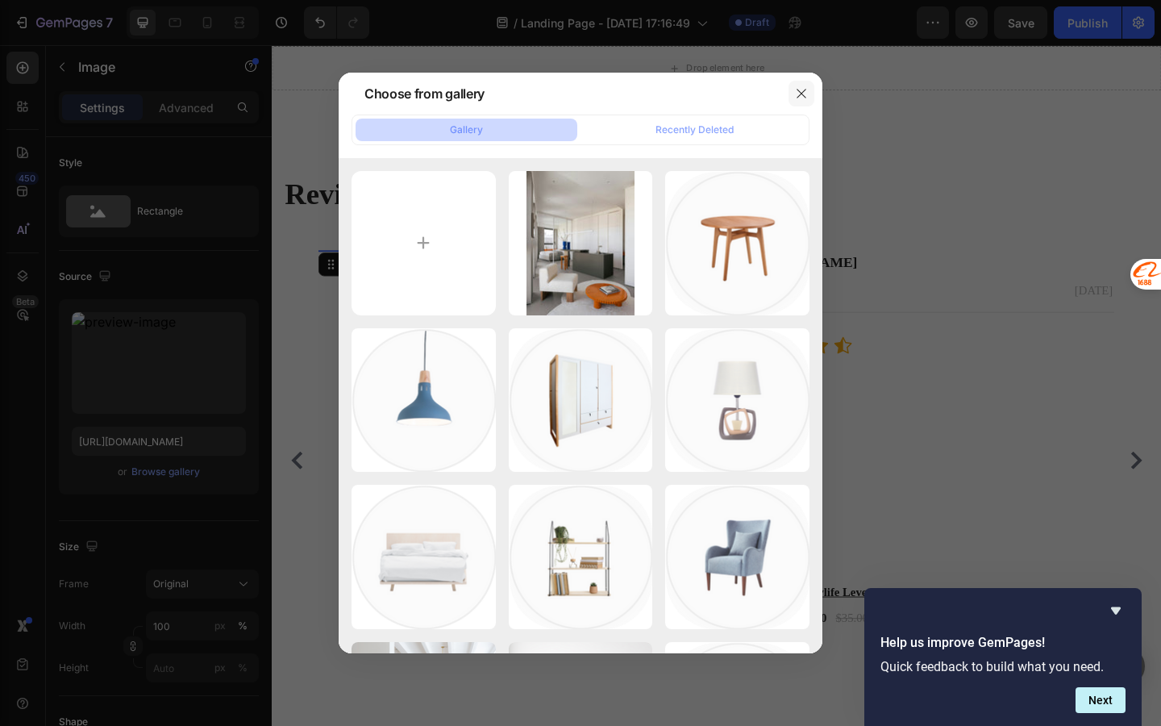
click at [809, 87] on button "button" at bounding box center [802, 94] width 26 height 26
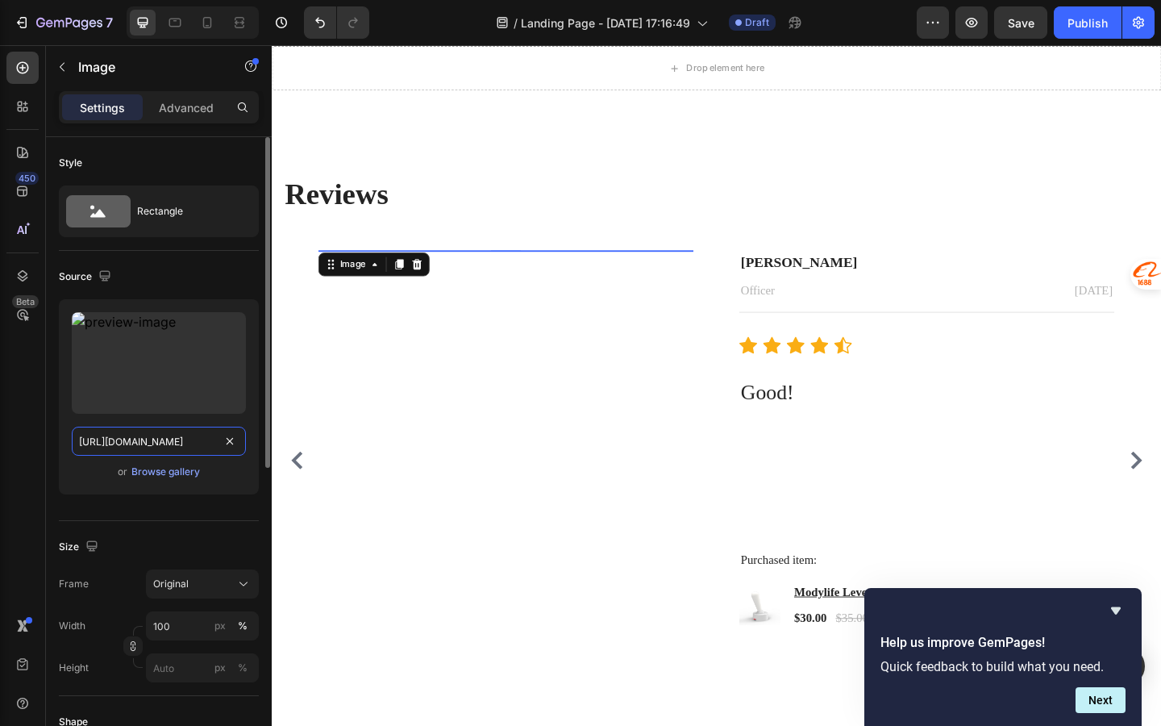
click at [205, 432] on input "https://cdn.shopify.com/s/files/1/0836/6309/3953/files/gempages_583902424134058…" at bounding box center [159, 441] width 174 height 29
paste input "https://cdn.shopify.com/s/files/1/0836/6309/3953/files/O1CN01uyu2hi1PQTm0c8c9m_…"
type input "https://cdn.shopify.com/s/files/1/0836/6309/3953/files/O1CN01uyu2hi1PQTm0c8c9m_…"
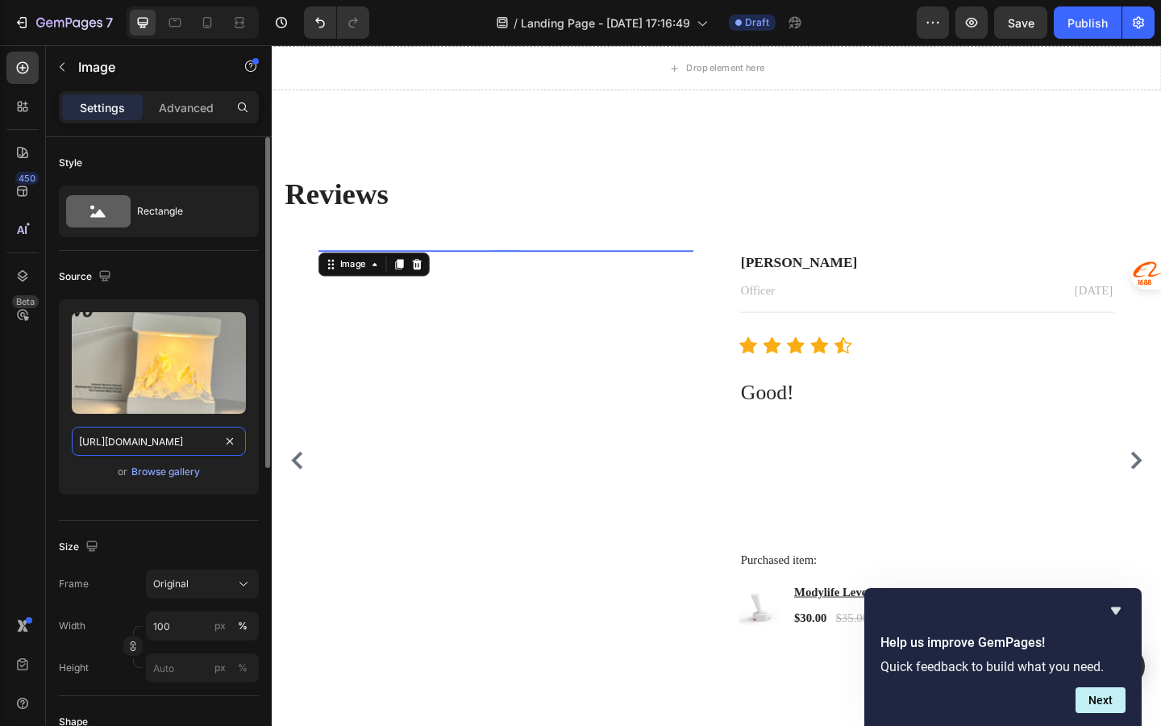
scroll to position [0, 382]
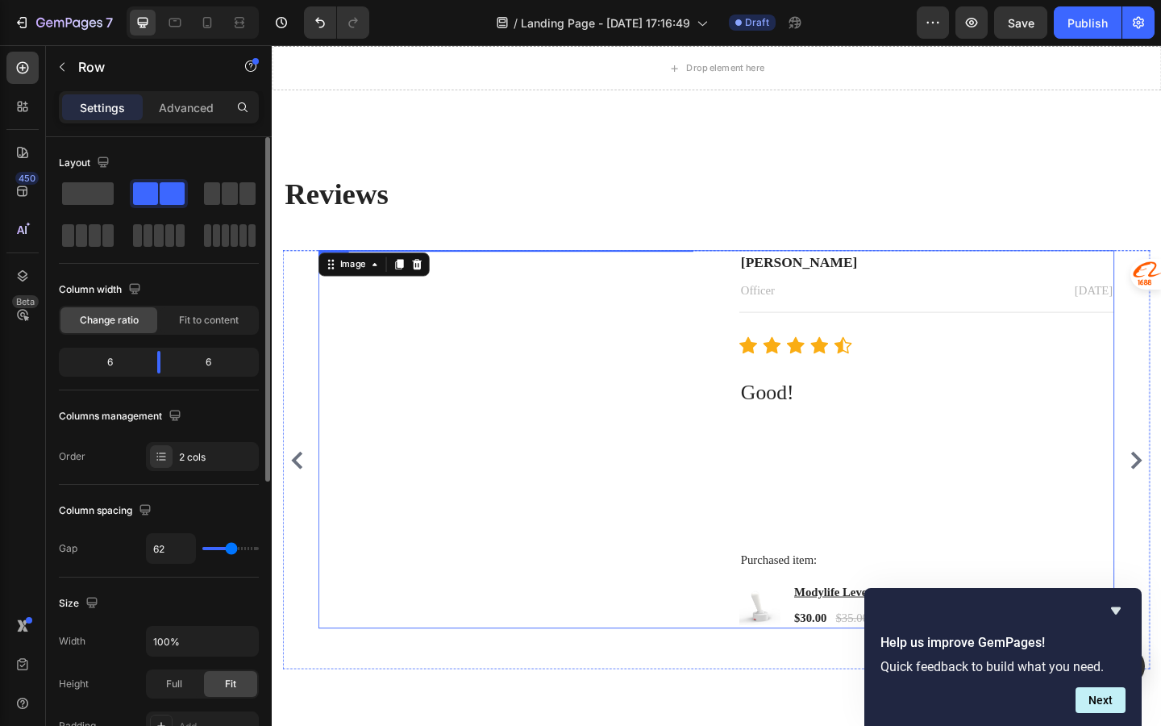
click at [832, 469] on div "Christina W Text block Officer Text block Aug 5, 2025 Text block Row Title Line…" at bounding box center [985, 474] width 408 height 411
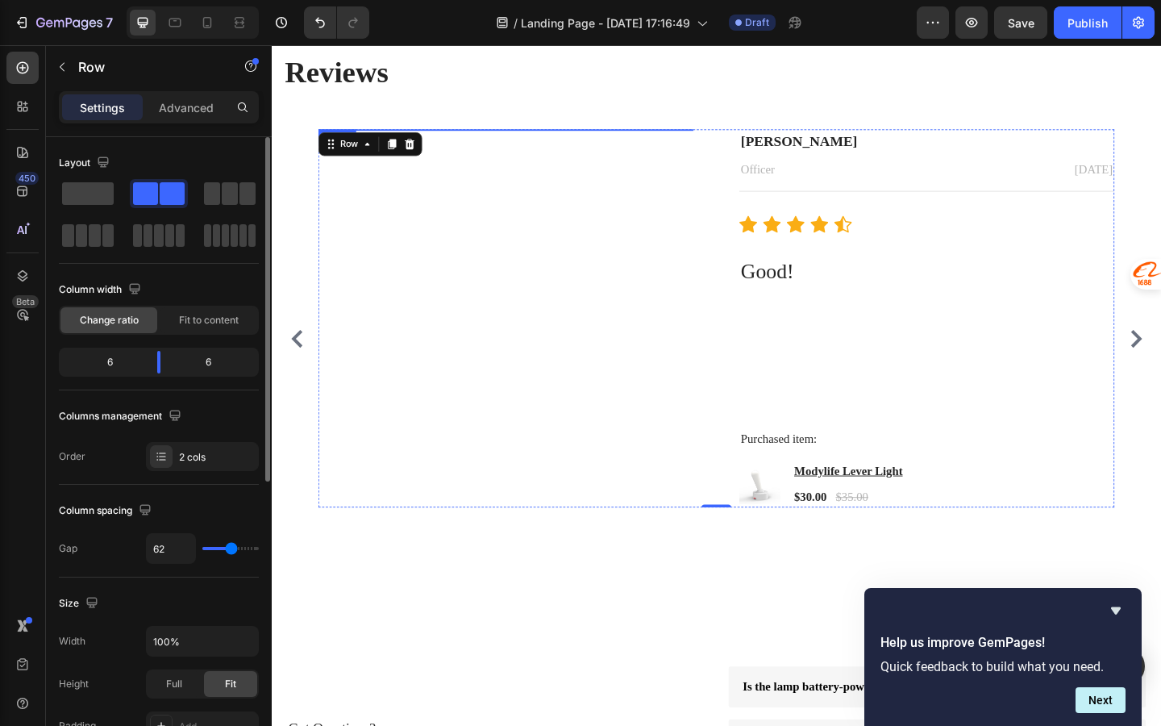
scroll to position [2870, 0]
click at [901, 266] on div "Christina W Text block Officer Text block Aug 5, 2025 Text block Row Title Line…" at bounding box center [985, 340] width 408 height 411
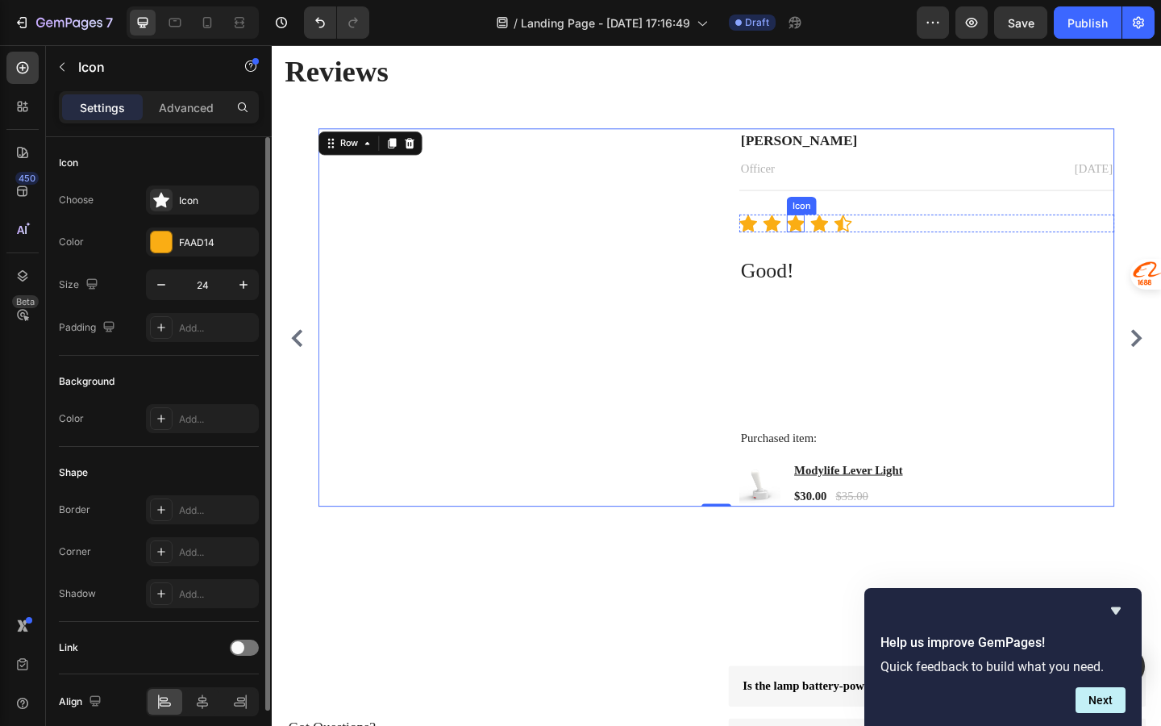
click at [841, 247] on div "Icon" at bounding box center [841, 238] width 19 height 19
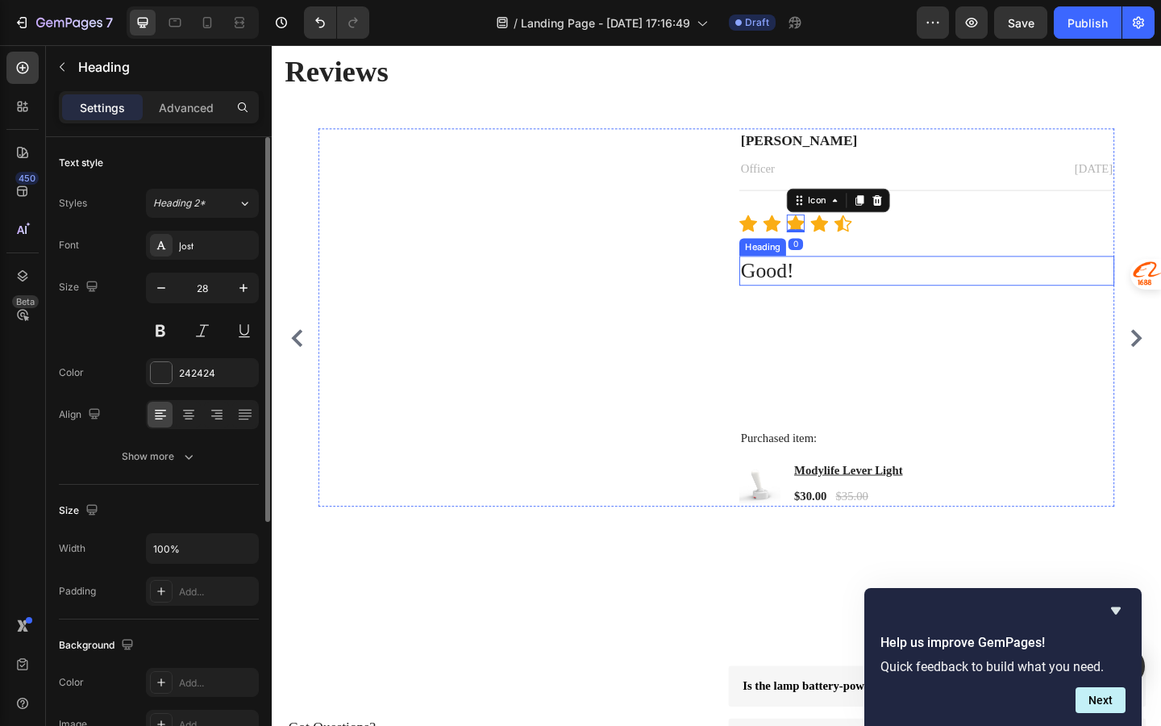
click at [829, 294] on h3 "Good!" at bounding box center [985, 290] width 408 height 32
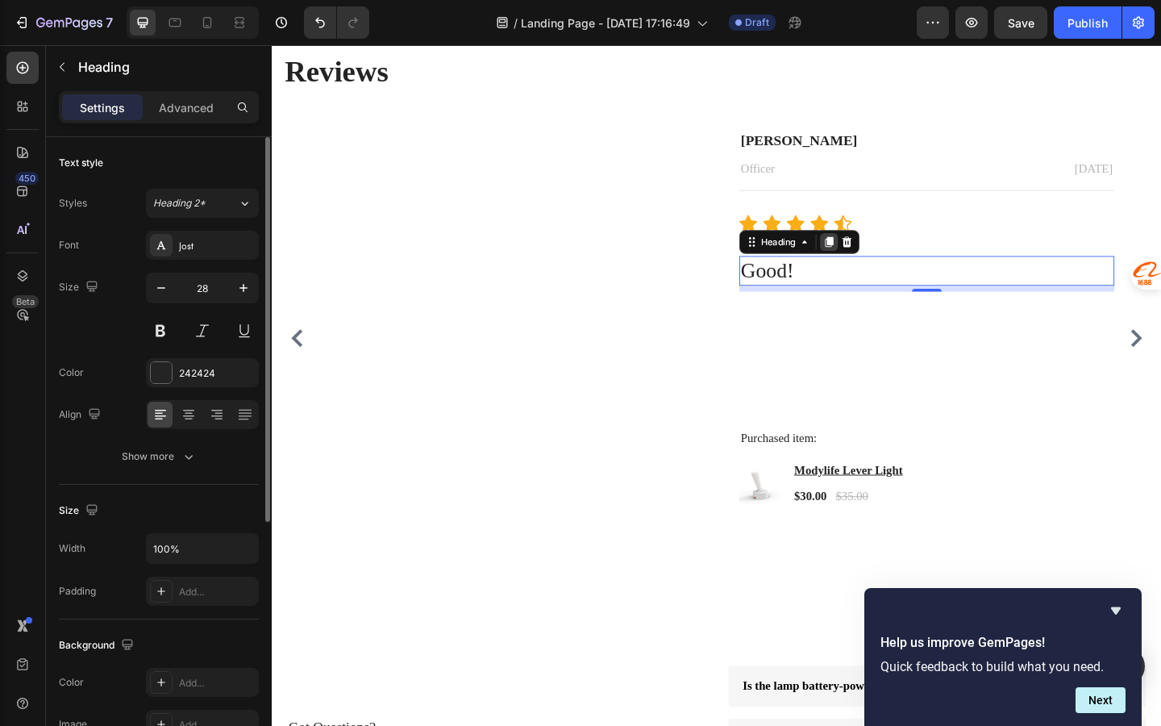
click at [869, 265] on div at bounding box center [878, 258] width 19 height 19
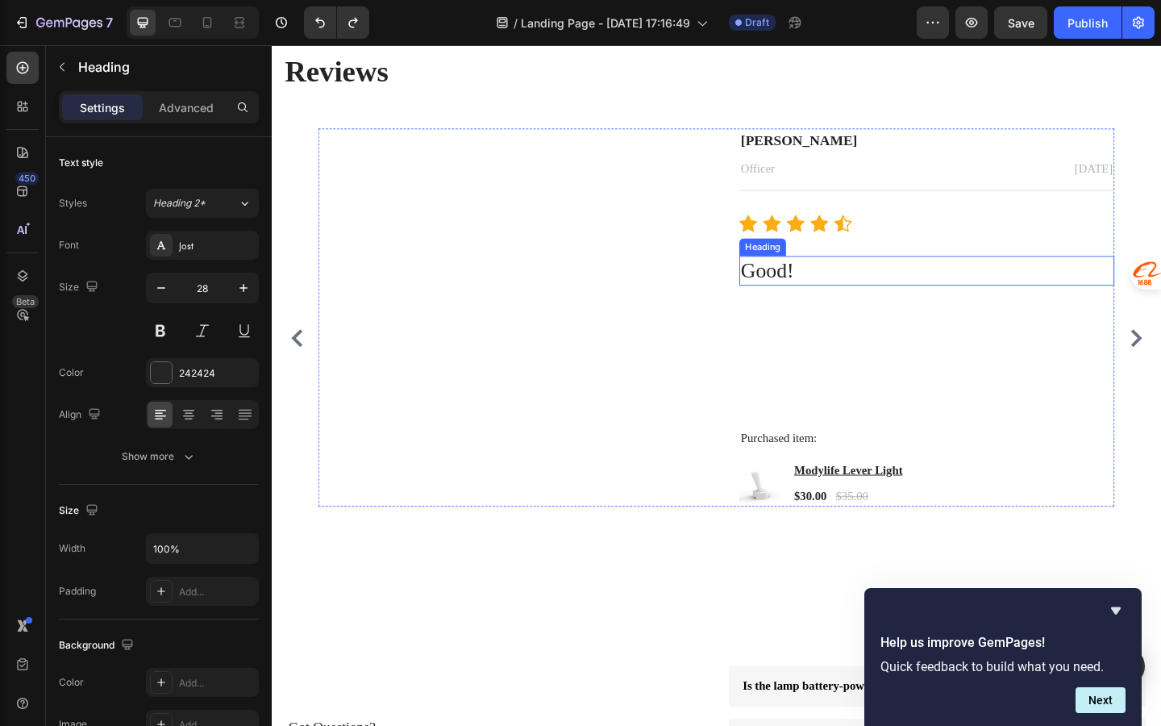
click at [842, 290] on h3 "Good!" at bounding box center [985, 290] width 408 height 32
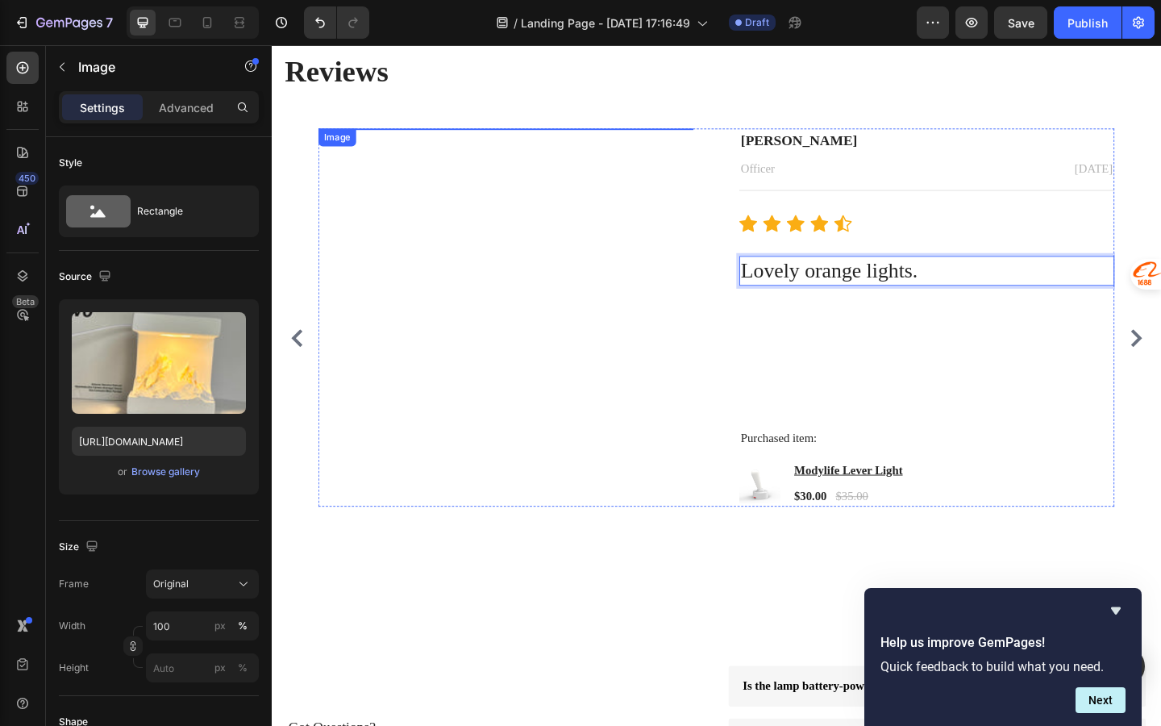
click at [687, 135] on img at bounding box center [527, 135] width 408 height 0
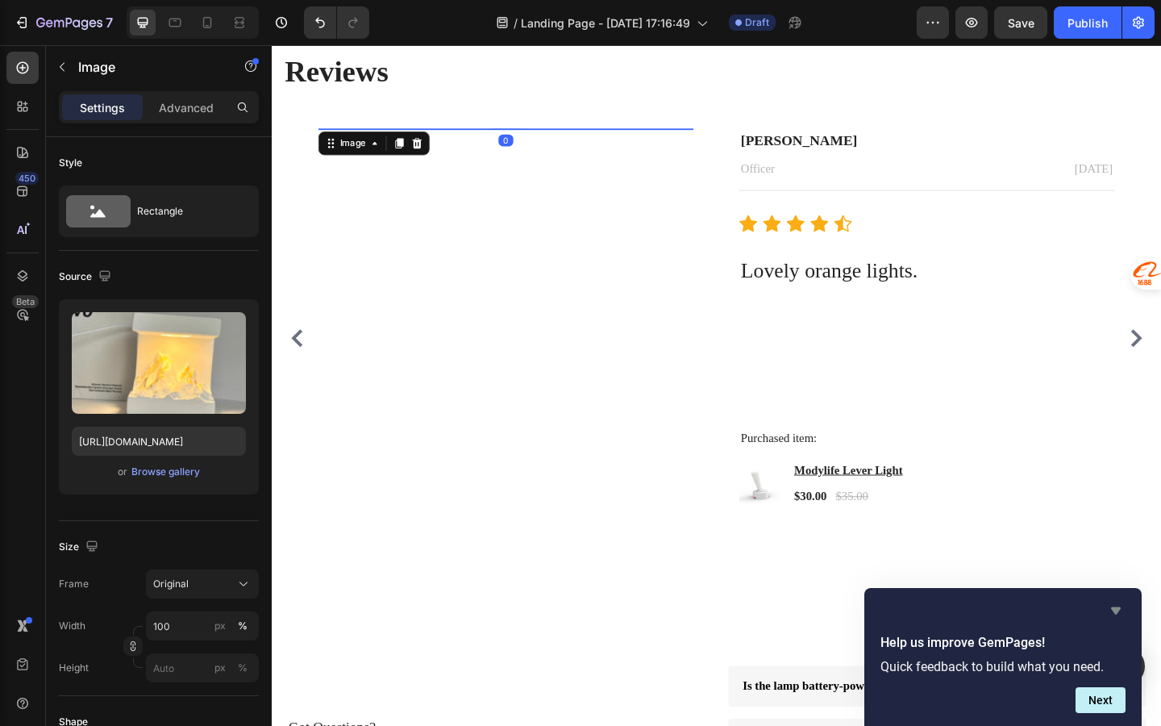
click at [1115, 606] on icon "Hide survey" at bounding box center [1116, 610] width 19 height 19
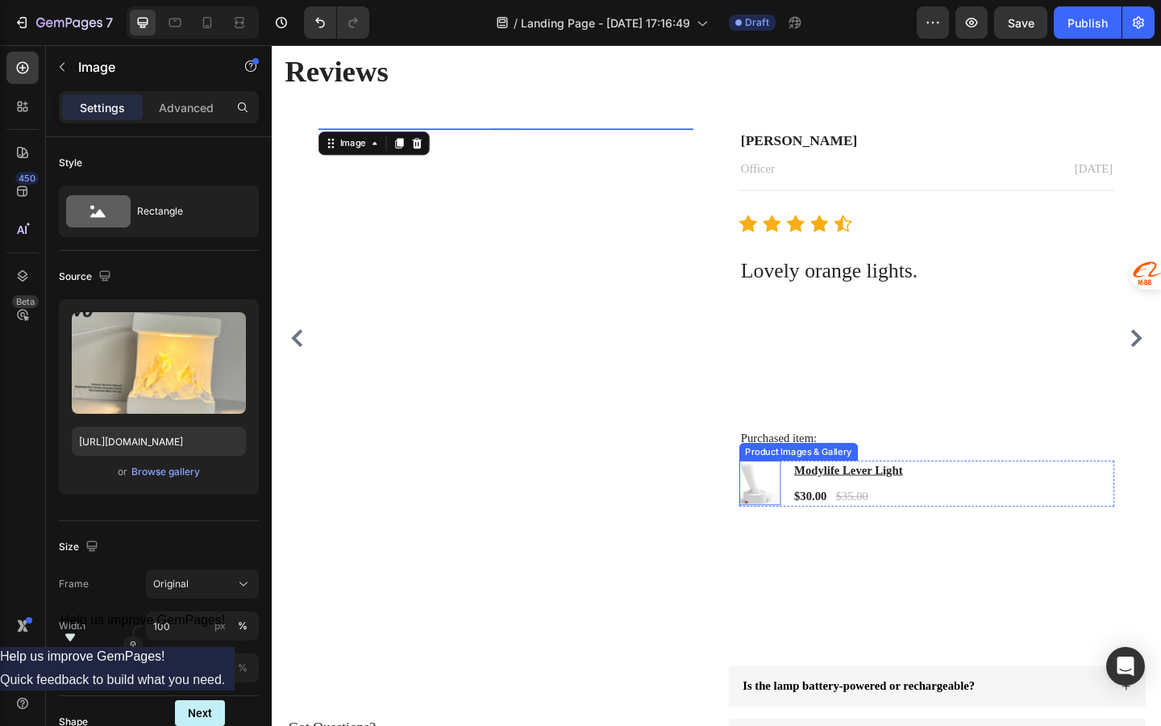
click at [803, 520] on img at bounding box center [803, 520] width 45 height 45
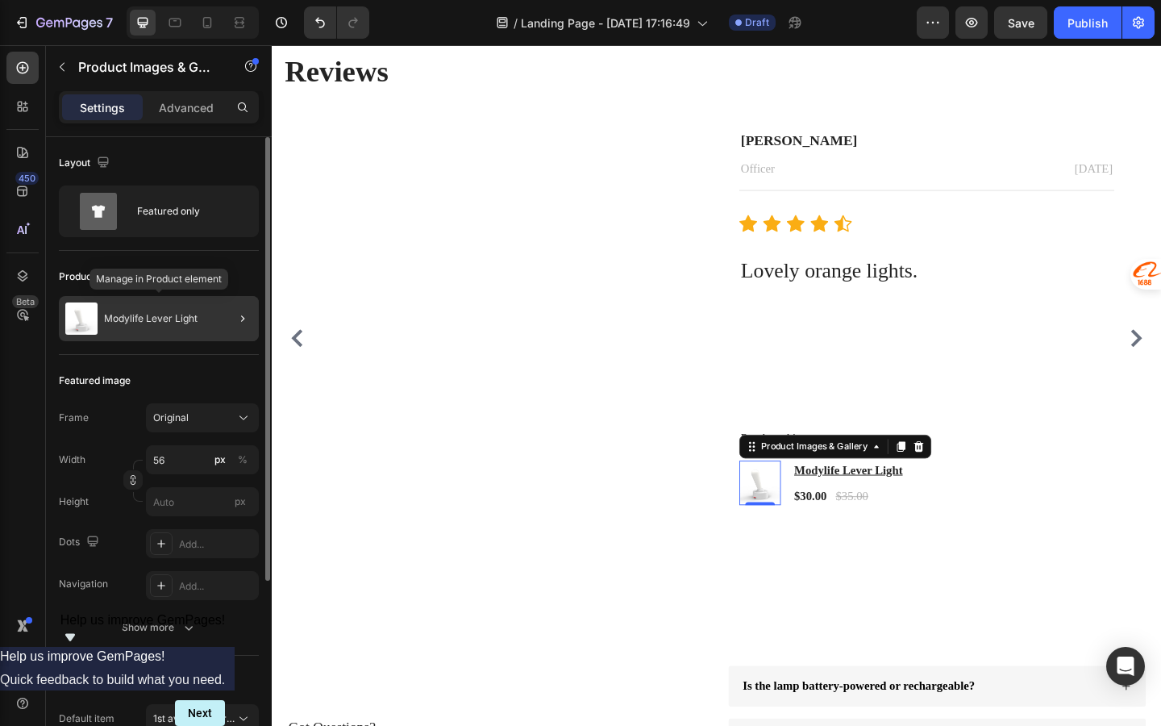
click at [204, 323] on div "Modylife Lever Light" at bounding box center [159, 318] width 200 height 45
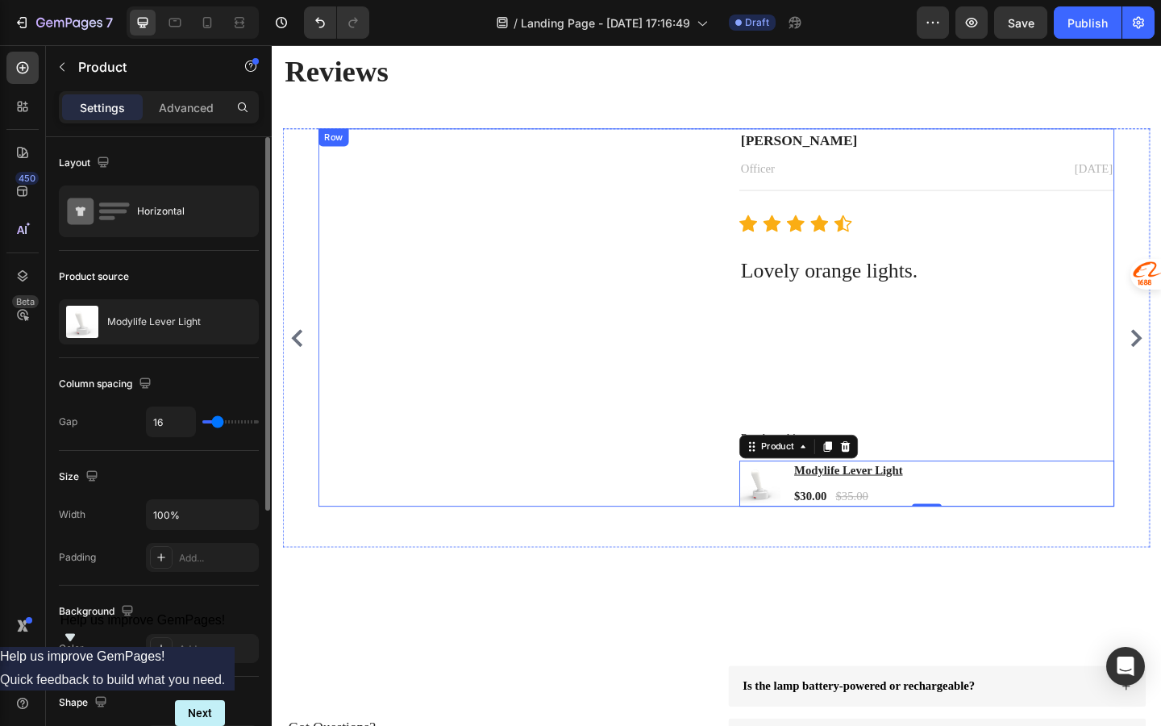
click at [814, 528] on img at bounding box center [803, 520] width 45 height 45
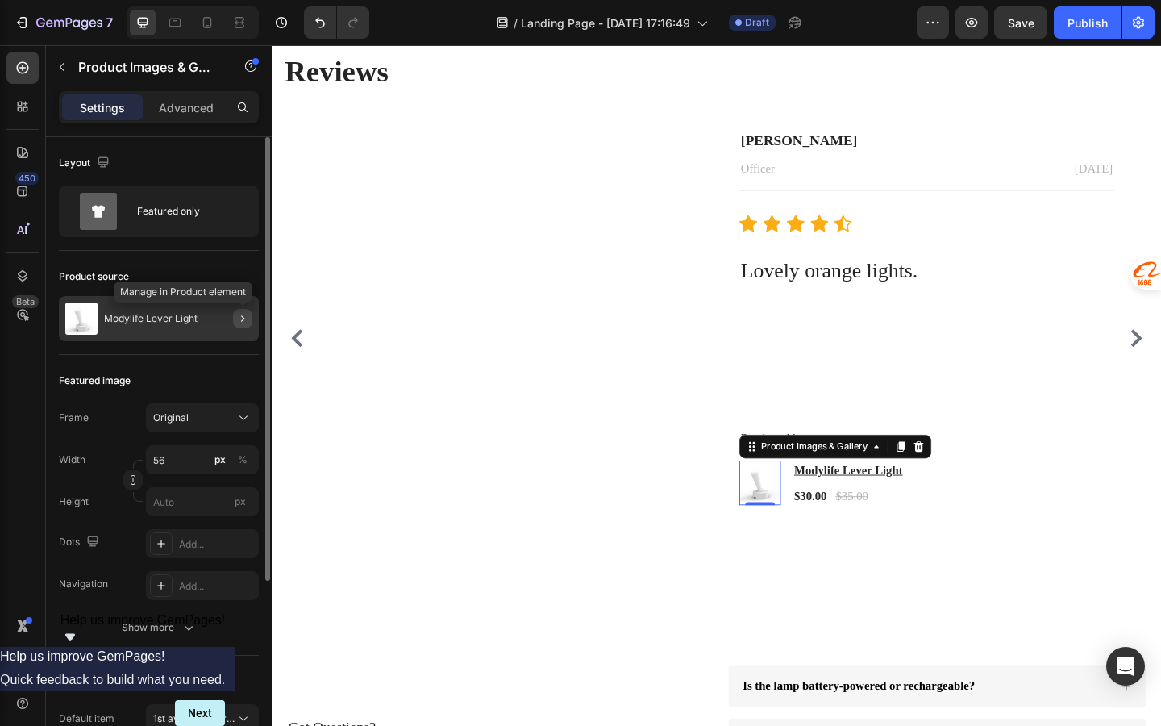
click at [234, 311] on button "button" at bounding box center [242, 318] width 19 height 19
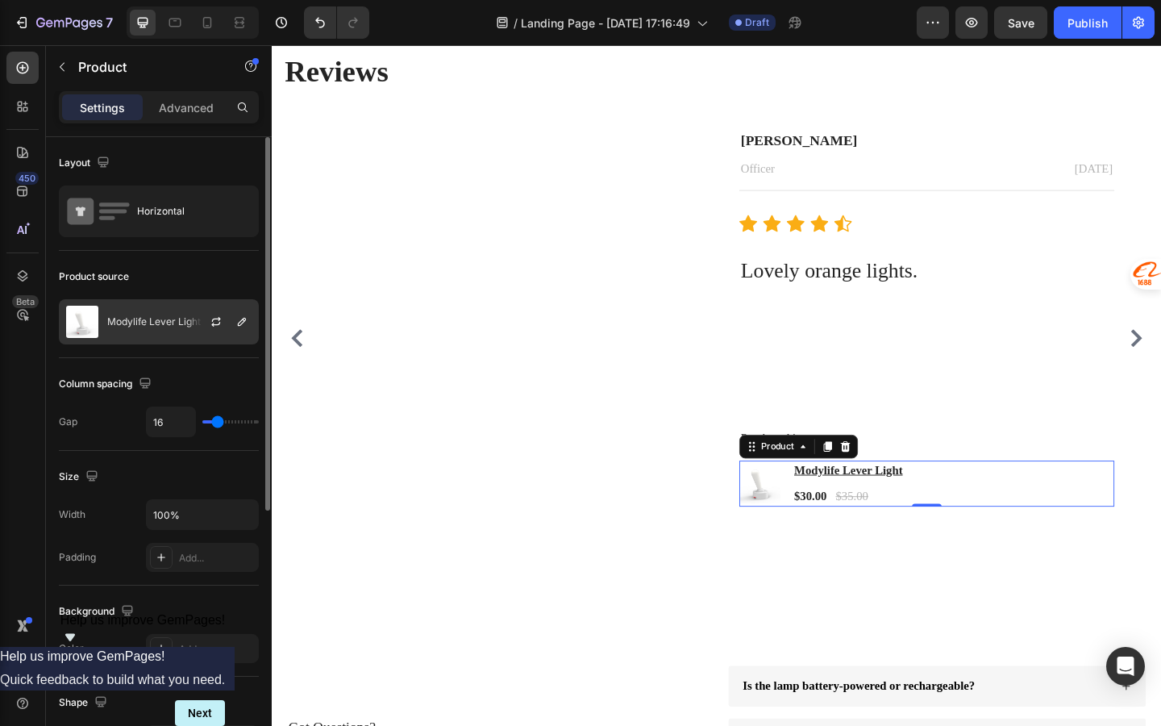
click at [190, 320] on div at bounding box center [222, 322] width 71 height 44
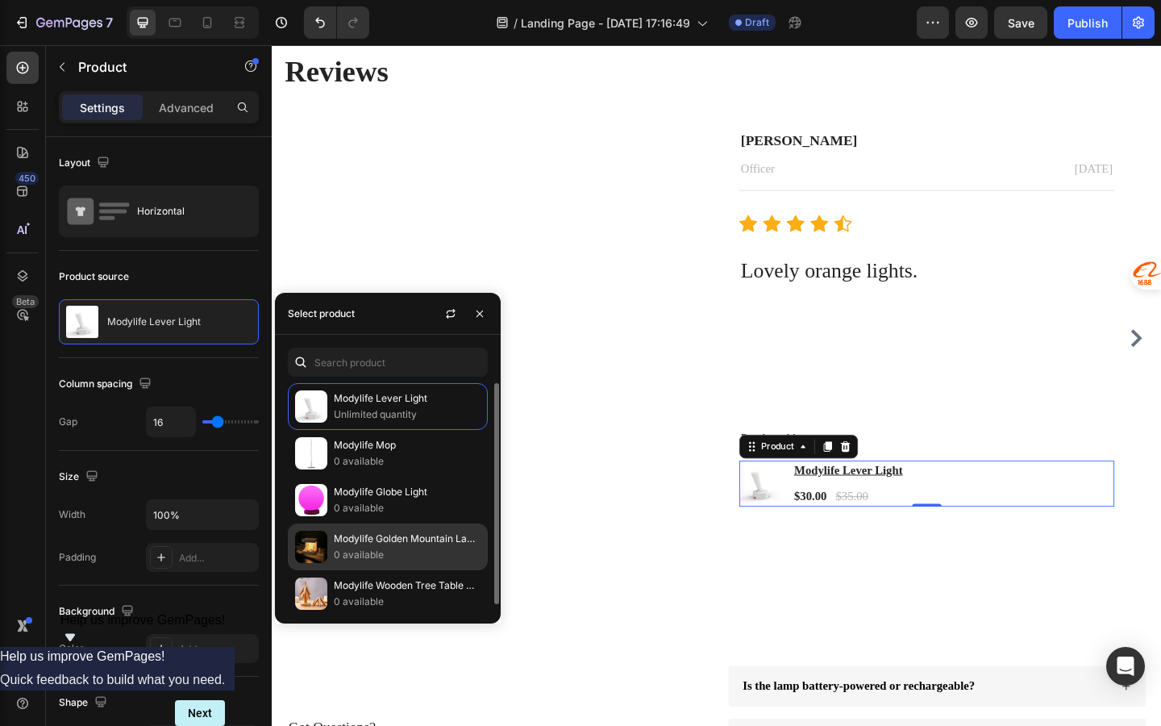
click at [364, 562] on p "0 available" at bounding box center [407, 555] width 147 height 16
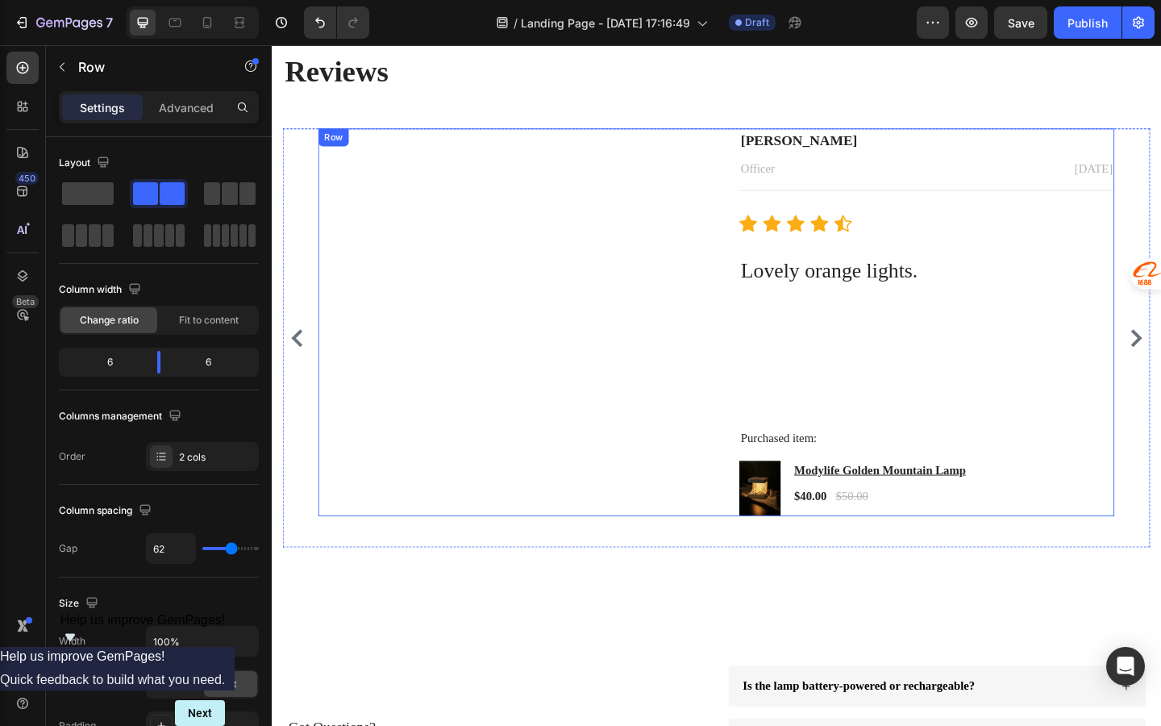
click at [823, 557] on div "Christina W Text block Officer Text block Aug 5, 2025 Text block Row Title Line…" at bounding box center [985, 346] width 408 height 422
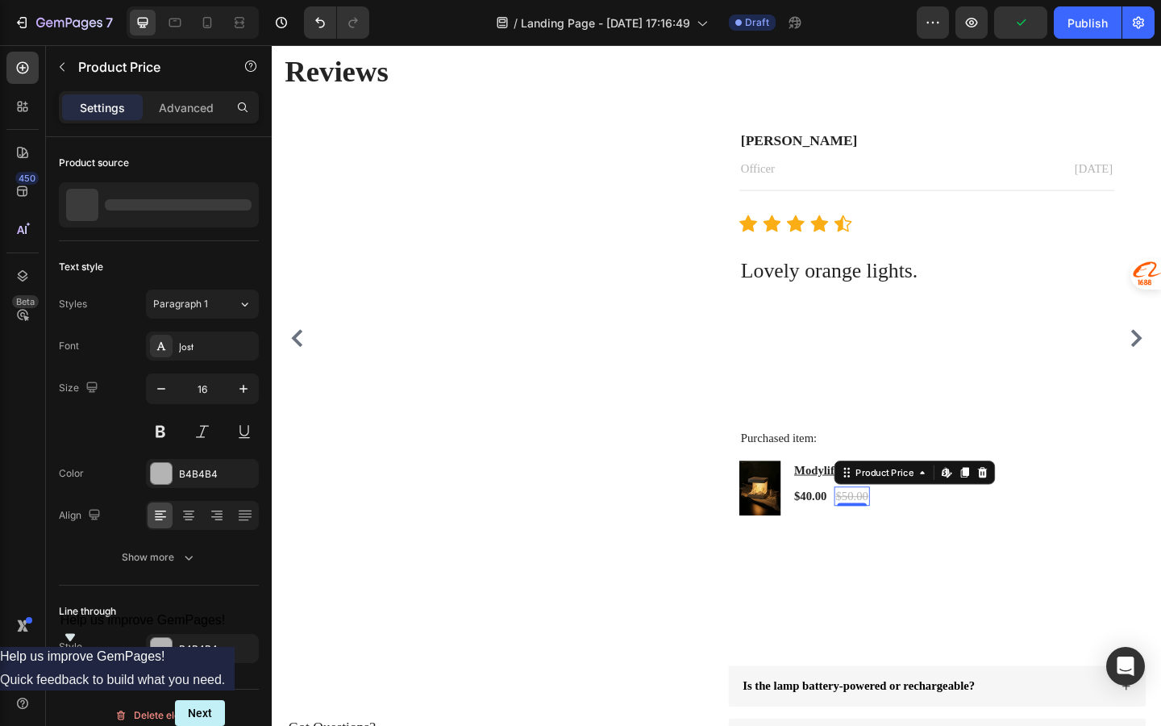
click at [905, 540] on div "$50.00 Product Price Edit content in Shopify 0 Product Price Edit content in Sh…" at bounding box center [903, 535] width 39 height 21
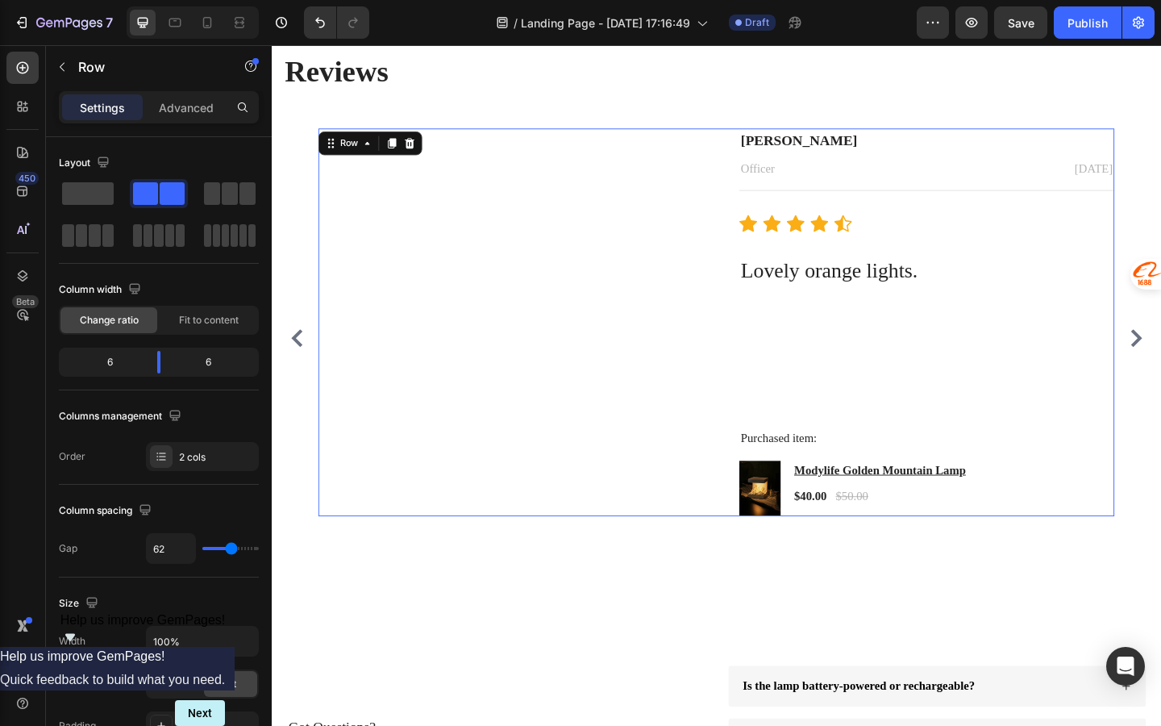
click at [835, 557] on div "Christina W Text block Officer Text block Aug 5, 2025 Text block Row Title Line…" at bounding box center [985, 346] width 408 height 422
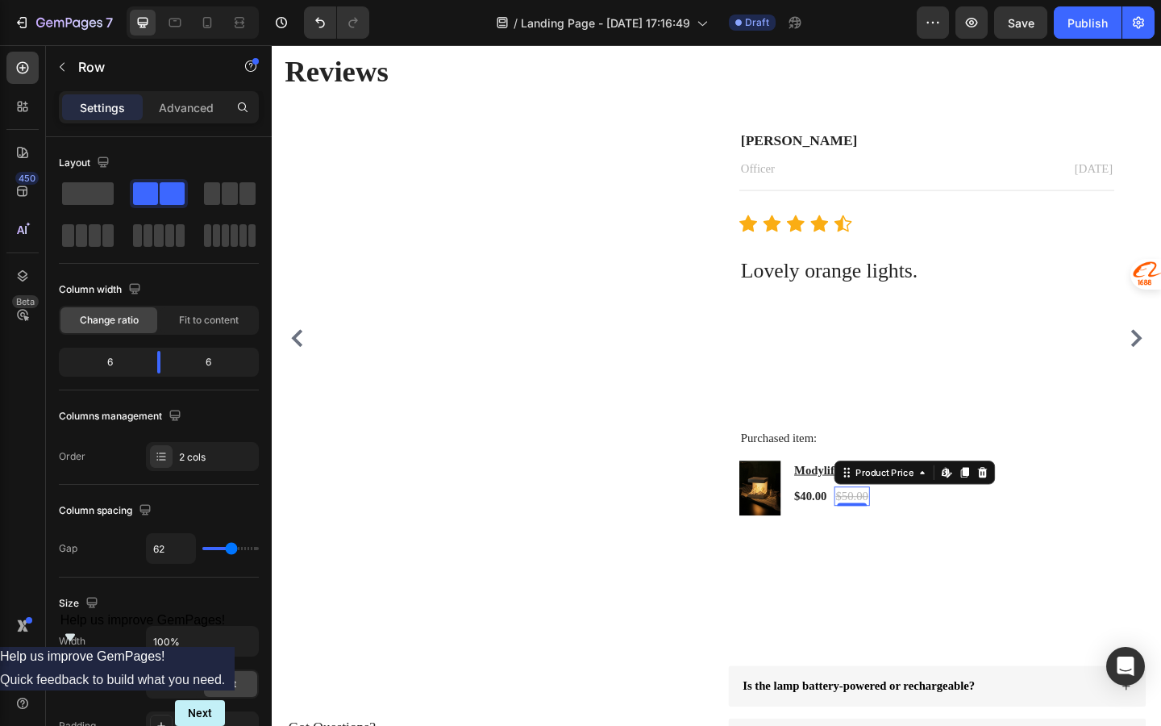
click at [893, 534] on div "$50.00" at bounding box center [903, 535] width 39 height 21
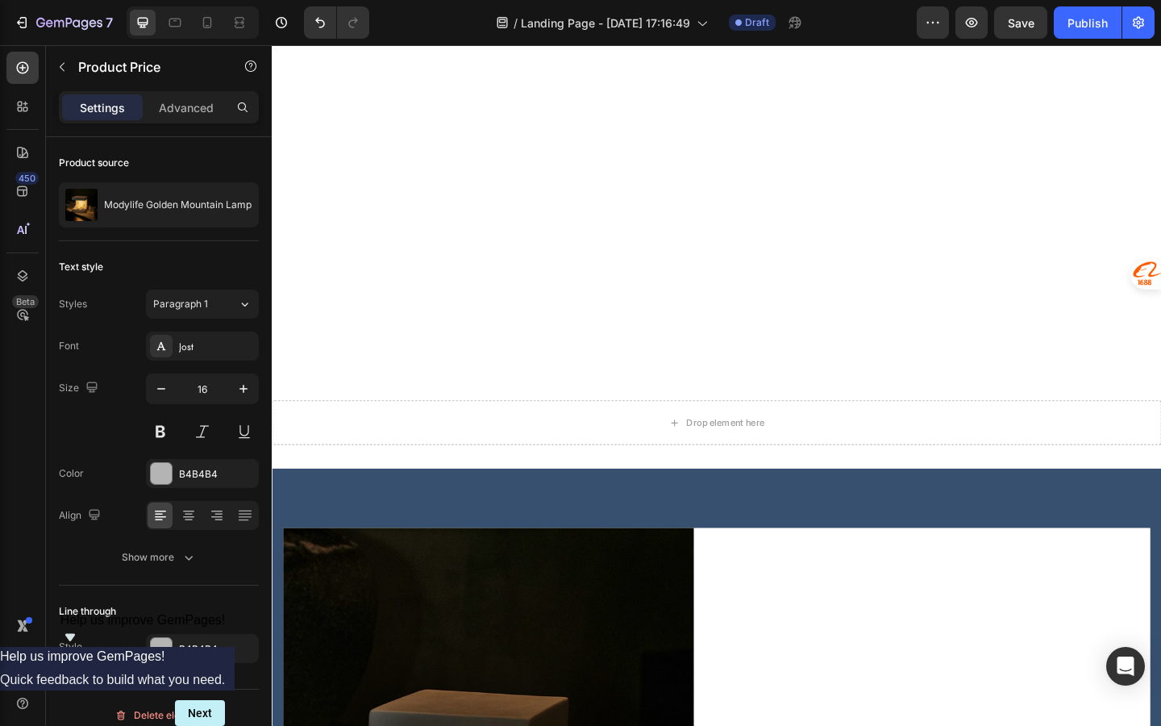
scroll to position [308, 0]
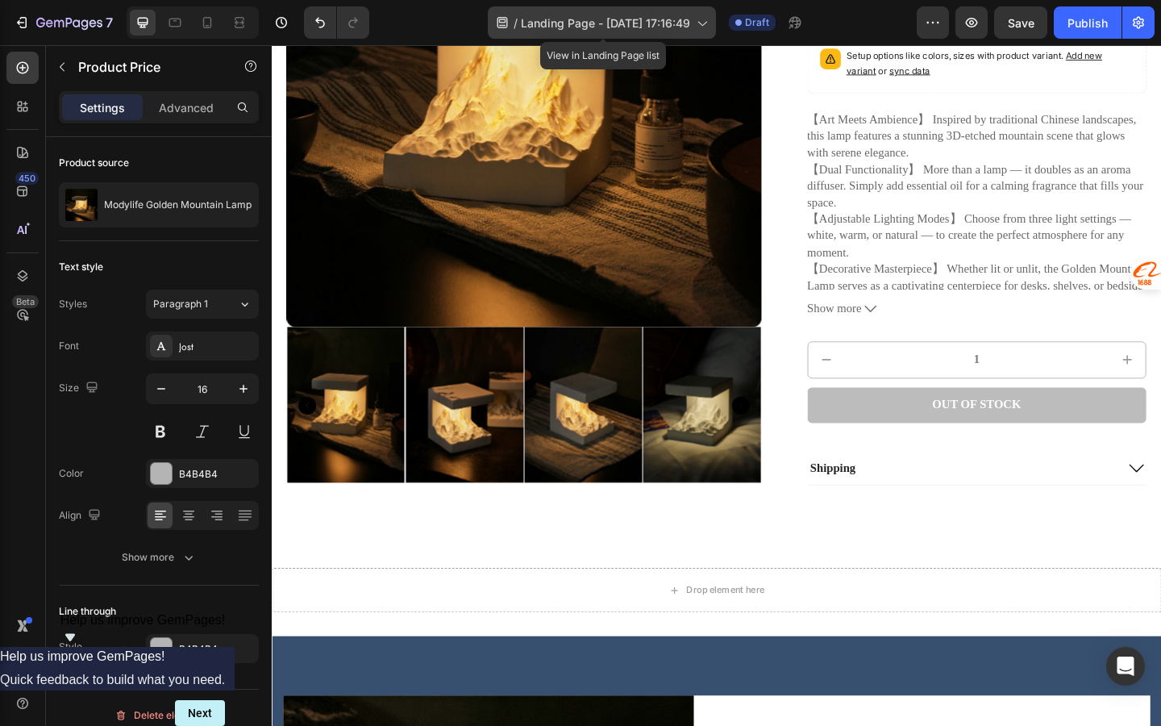
click at [701, 30] on icon at bounding box center [702, 23] width 16 height 16
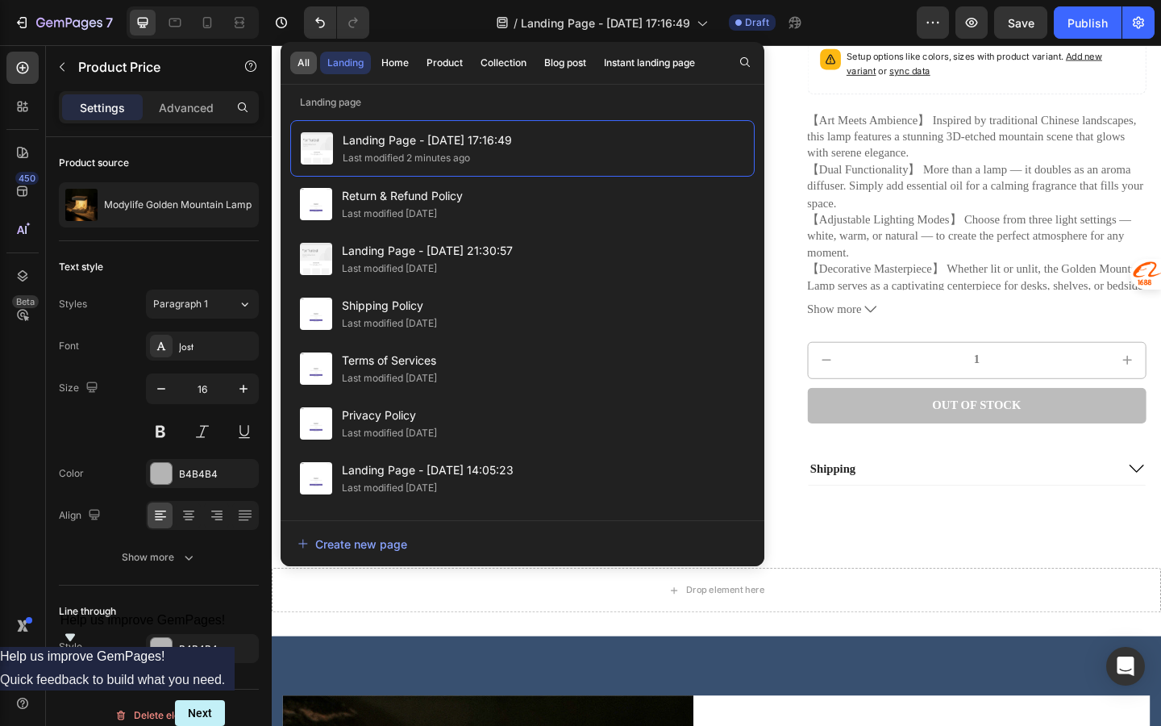
click at [306, 69] on div "All" at bounding box center [304, 63] width 12 height 15
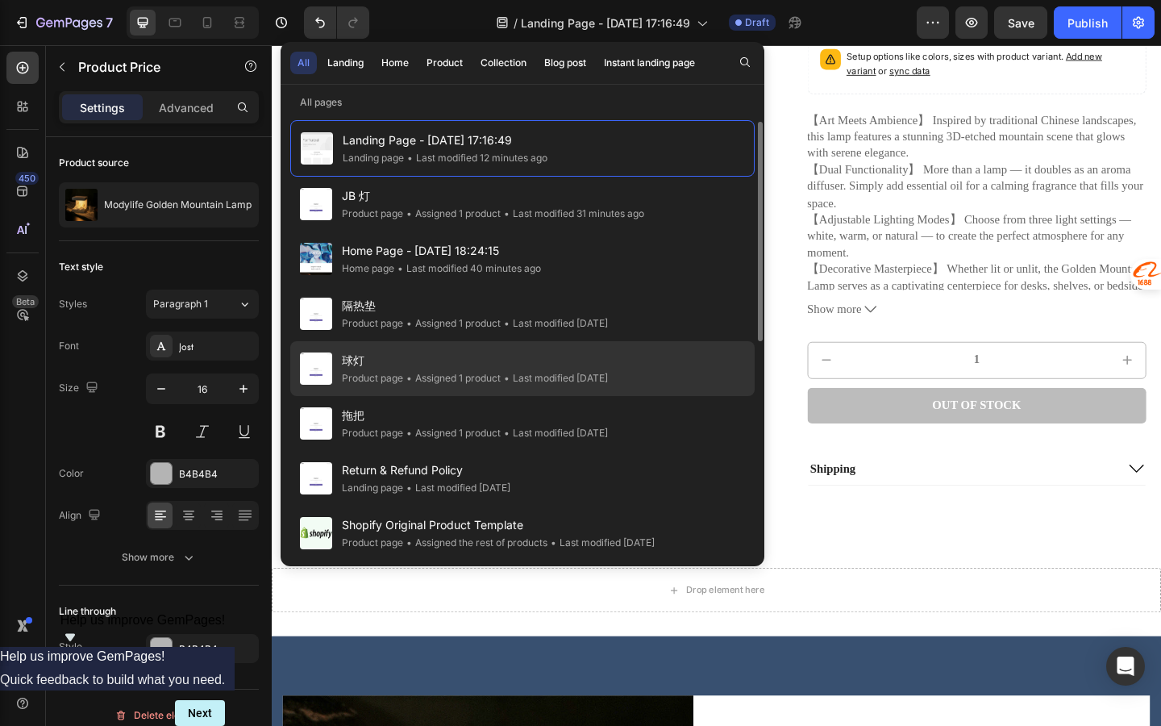
scroll to position [10, 0]
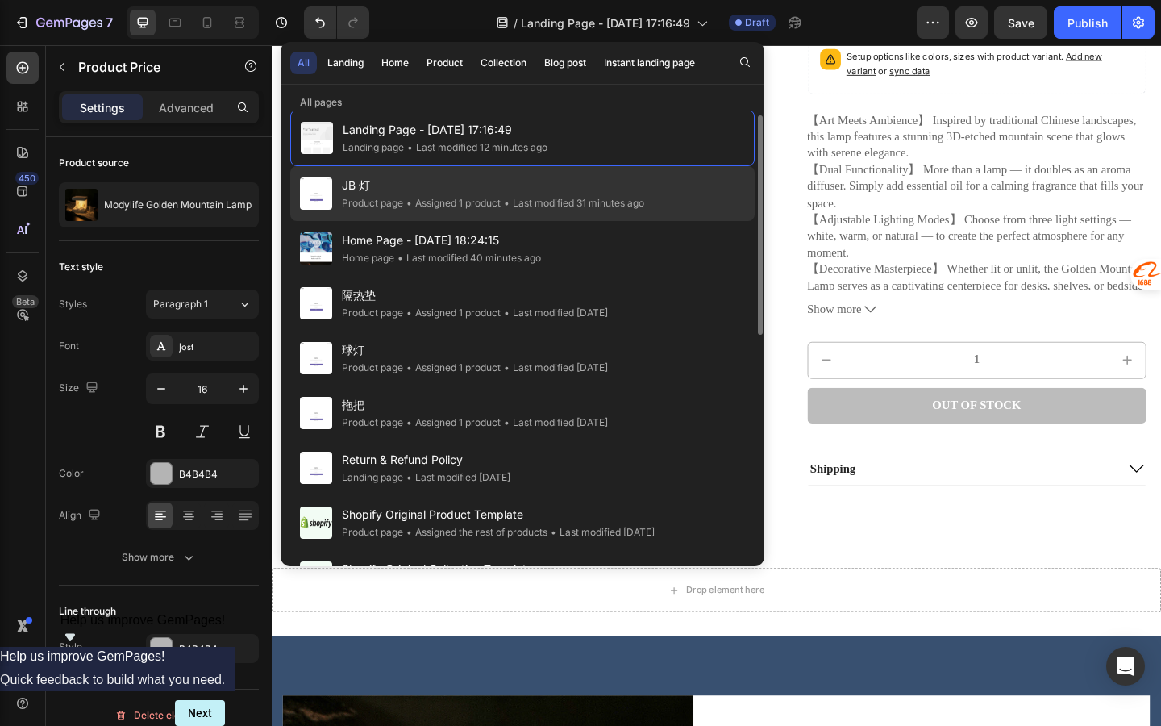
click at [423, 206] on div "• Assigned 1 product" at bounding box center [452, 203] width 98 height 16
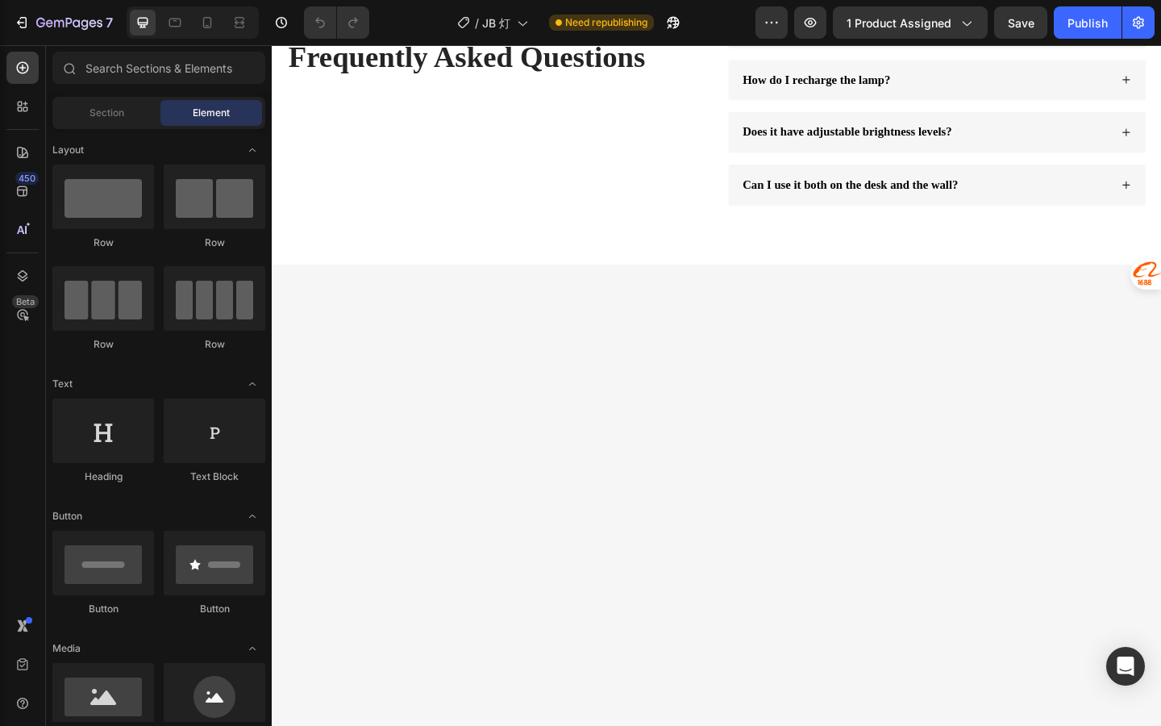
scroll to position [2559, 0]
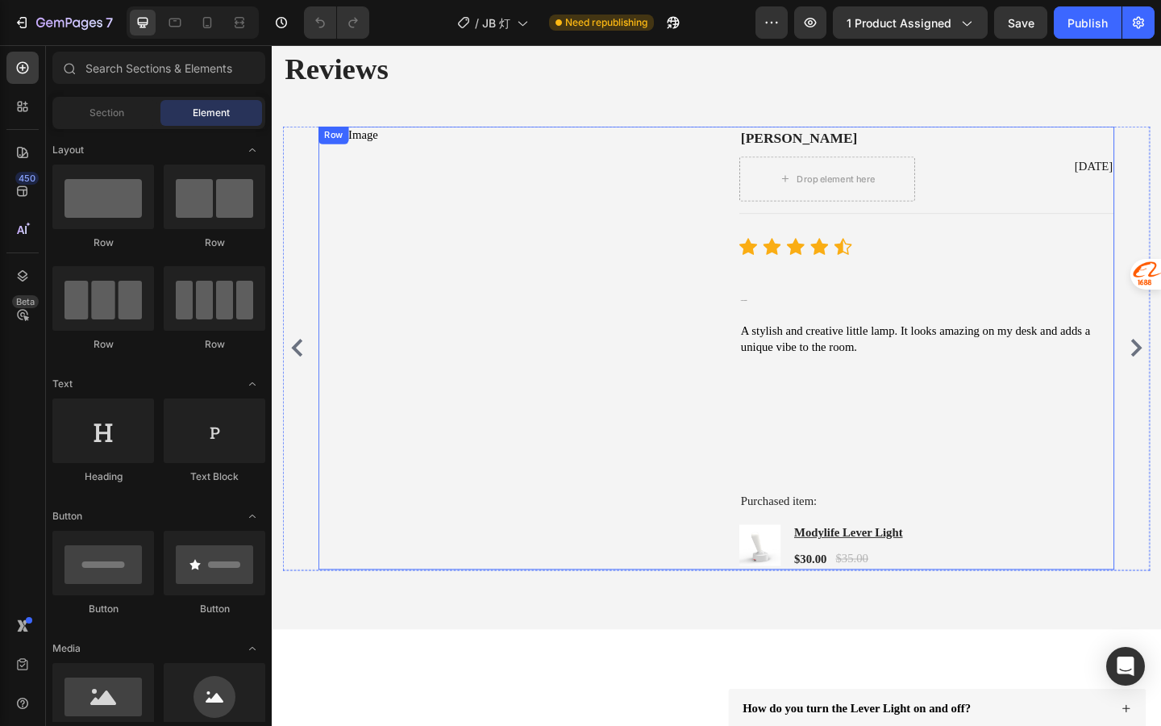
click at [515, 351] on div "Image" at bounding box center [527, 374] width 408 height 482
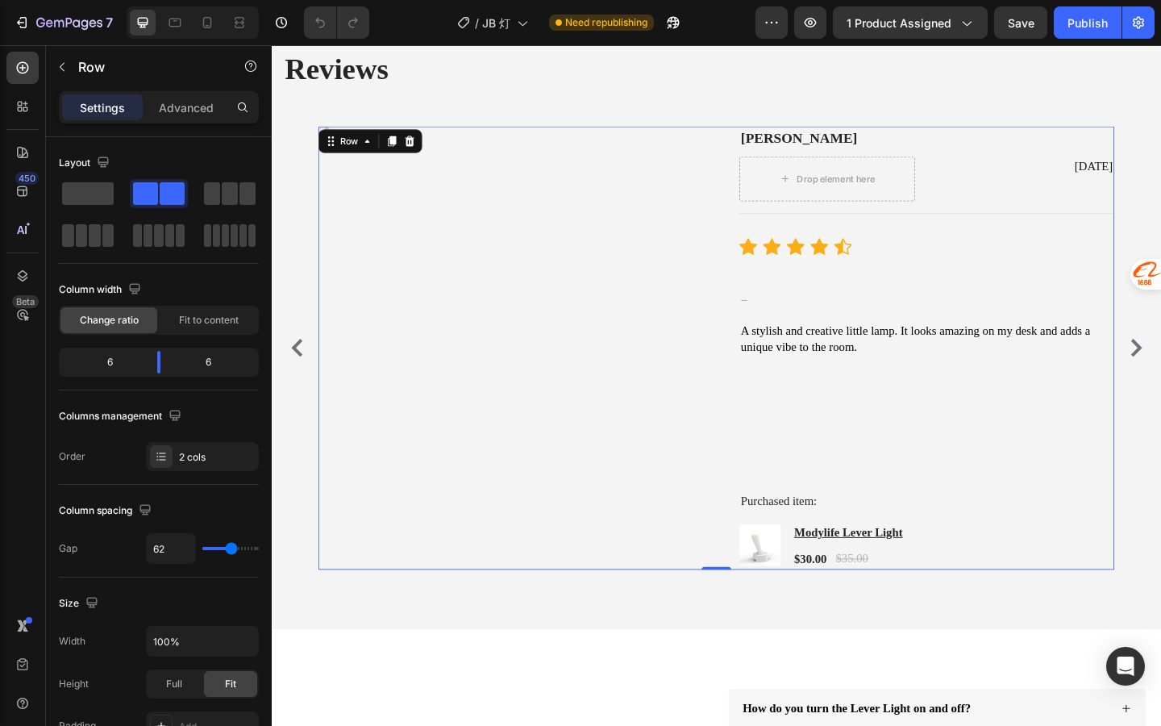
click at [502, 358] on div "Image" at bounding box center [527, 374] width 408 height 482
click at [644, 242] on div "Image" at bounding box center [527, 374] width 408 height 482
click at [850, 202] on div "Drop element here" at bounding box center [876, 190] width 191 height 48
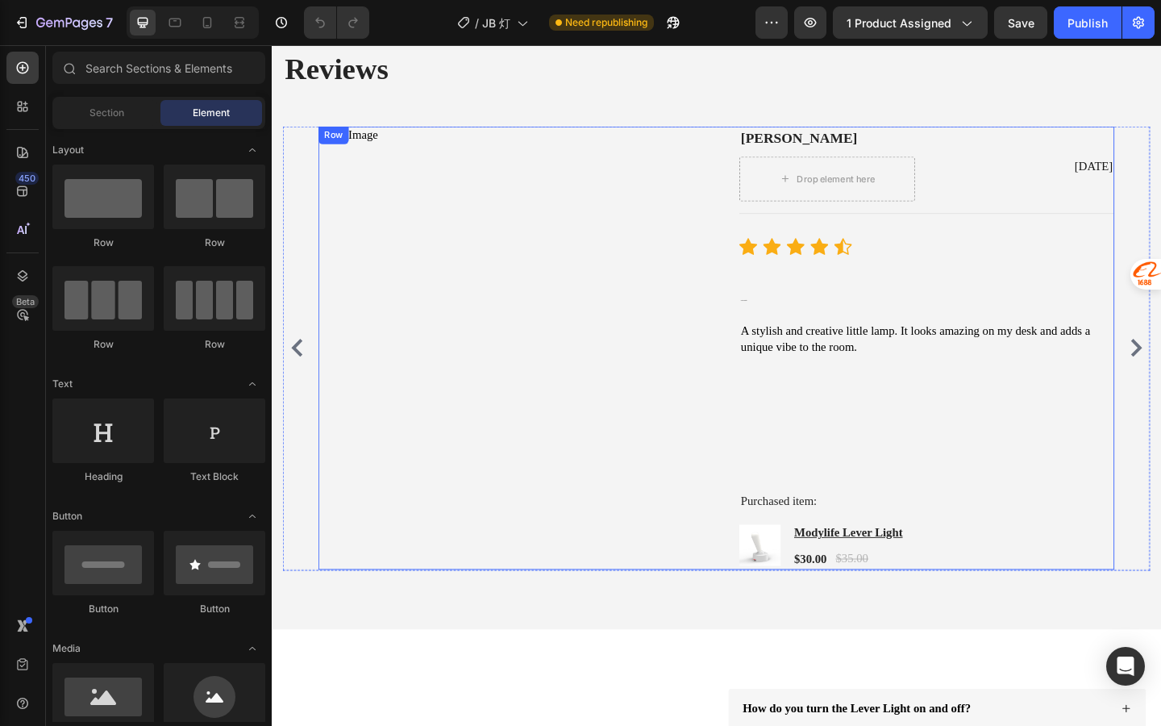
click at [647, 358] on div "Image" at bounding box center [527, 374] width 408 height 482
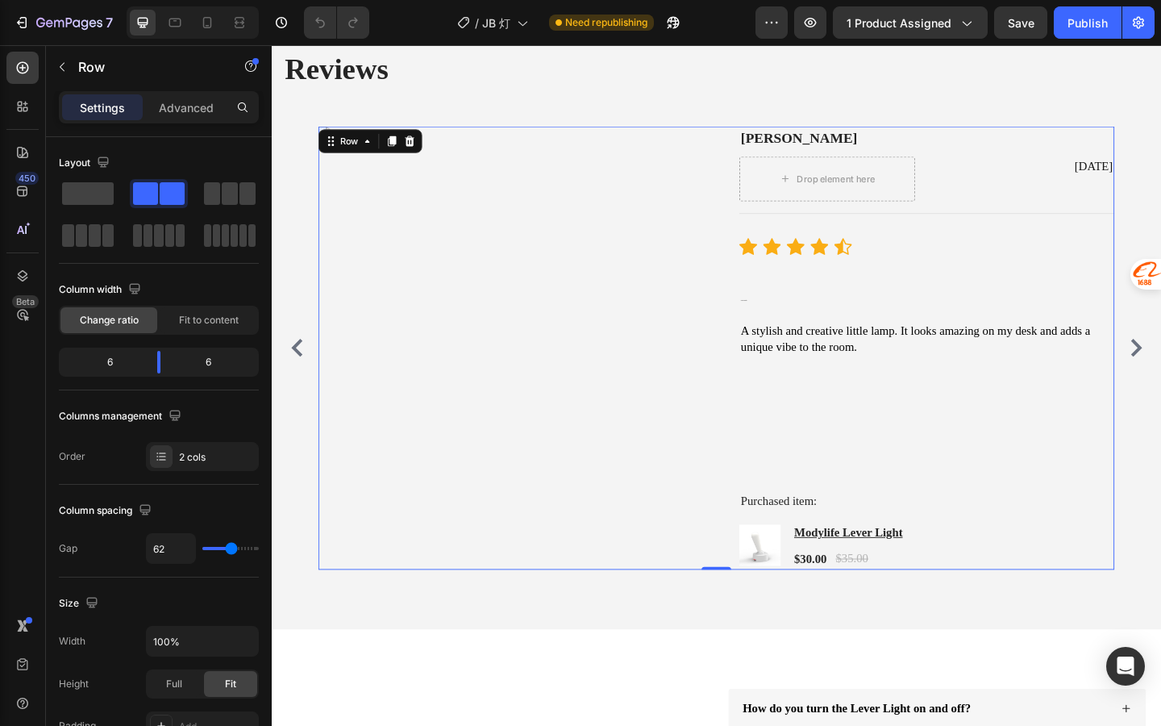
click at [478, 169] on div "Image" at bounding box center [527, 374] width 408 height 482
click at [479, 147] on img at bounding box center [527, 142] width 408 height 19
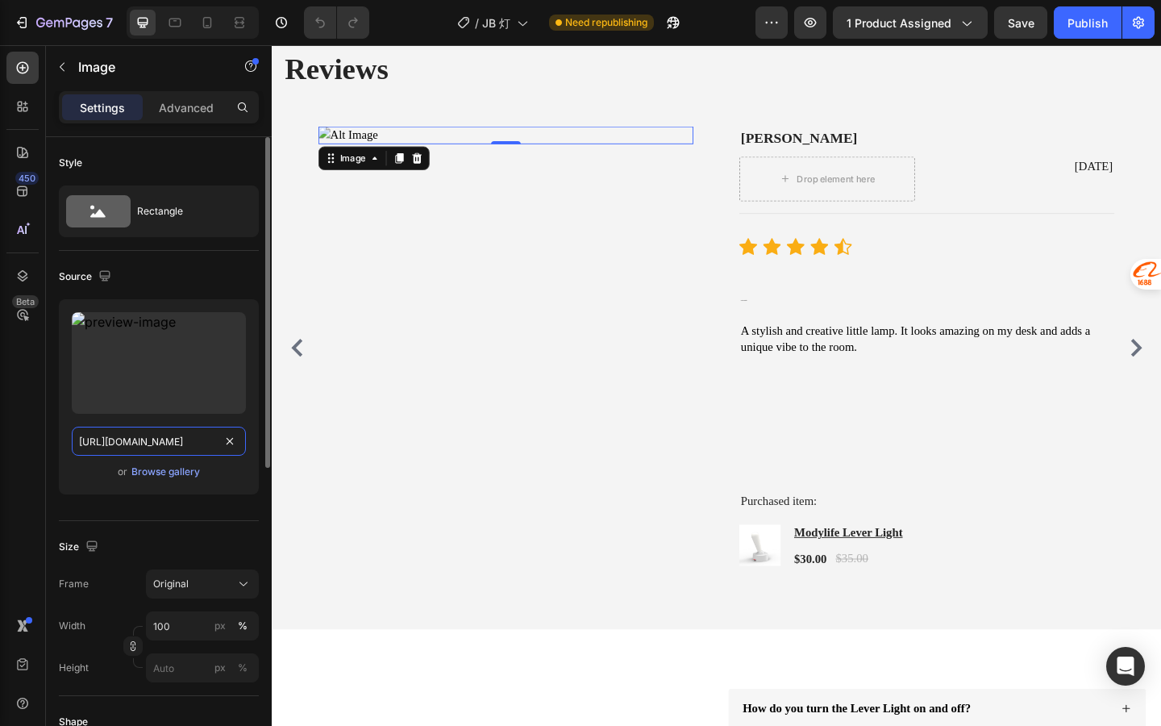
click at [212, 440] on input "[URL][DOMAIN_NAME]" at bounding box center [159, 441] width 174 height 29
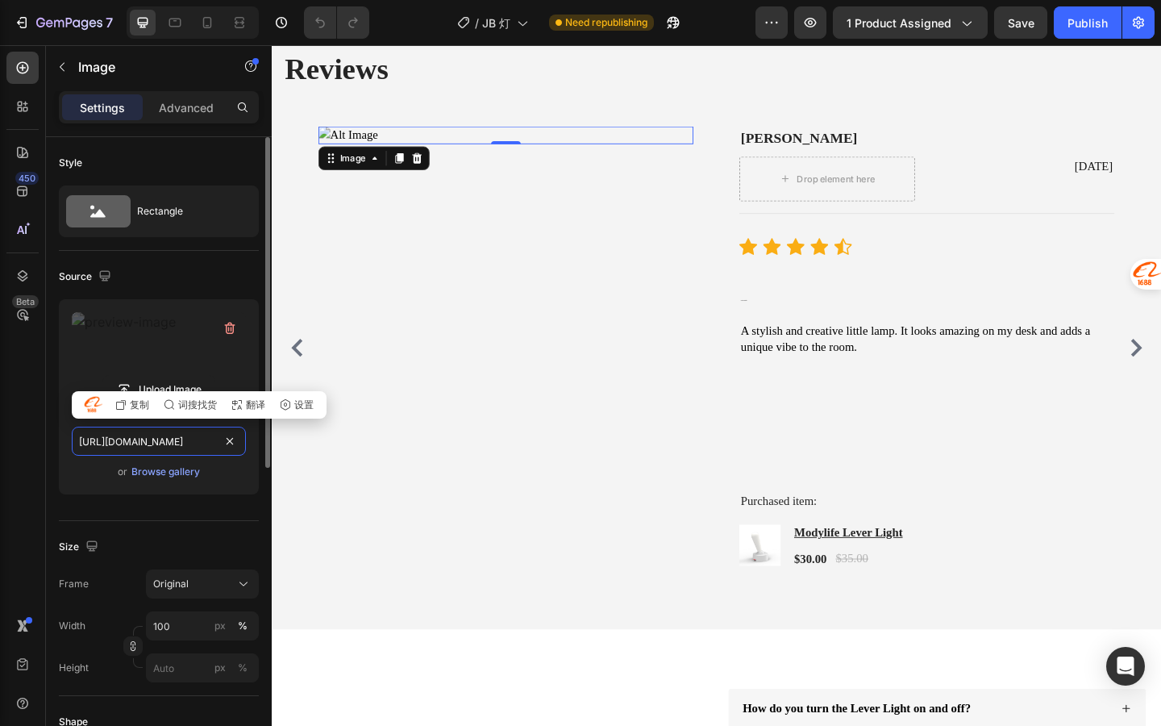
paste input "O1CN018B6p0U1cGUEB2cYXe__4611686018427385189-0-rate.jpg?v=1759095617"
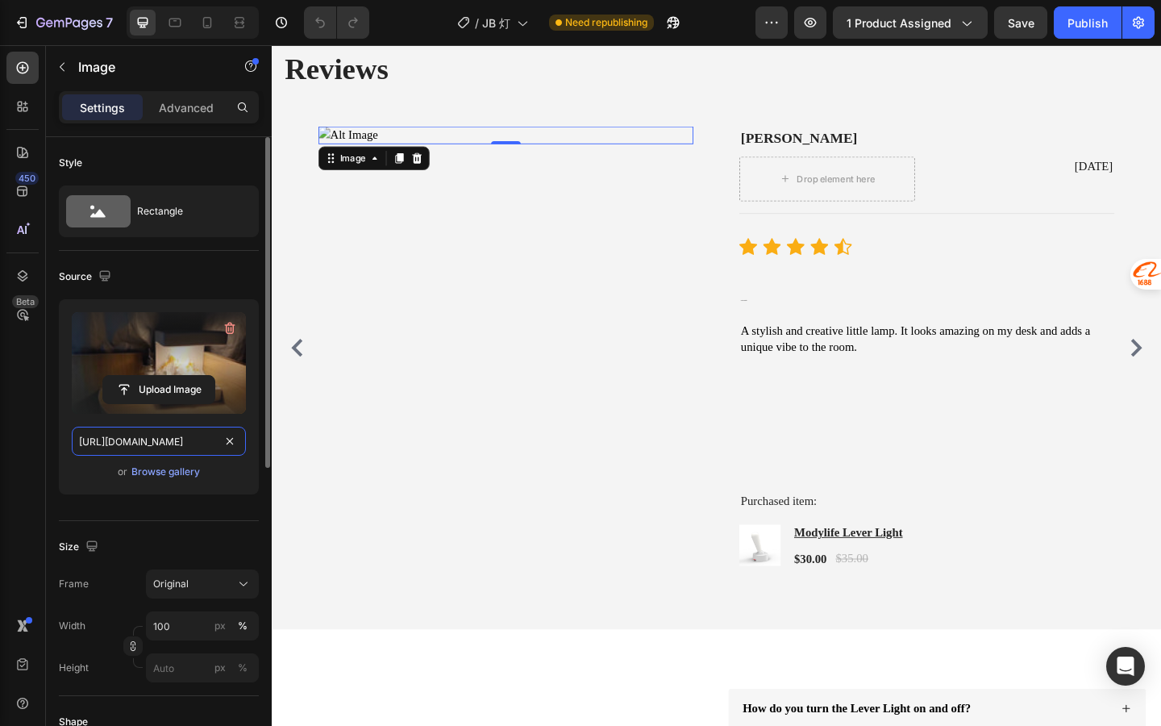
scroll to position [0, 494]
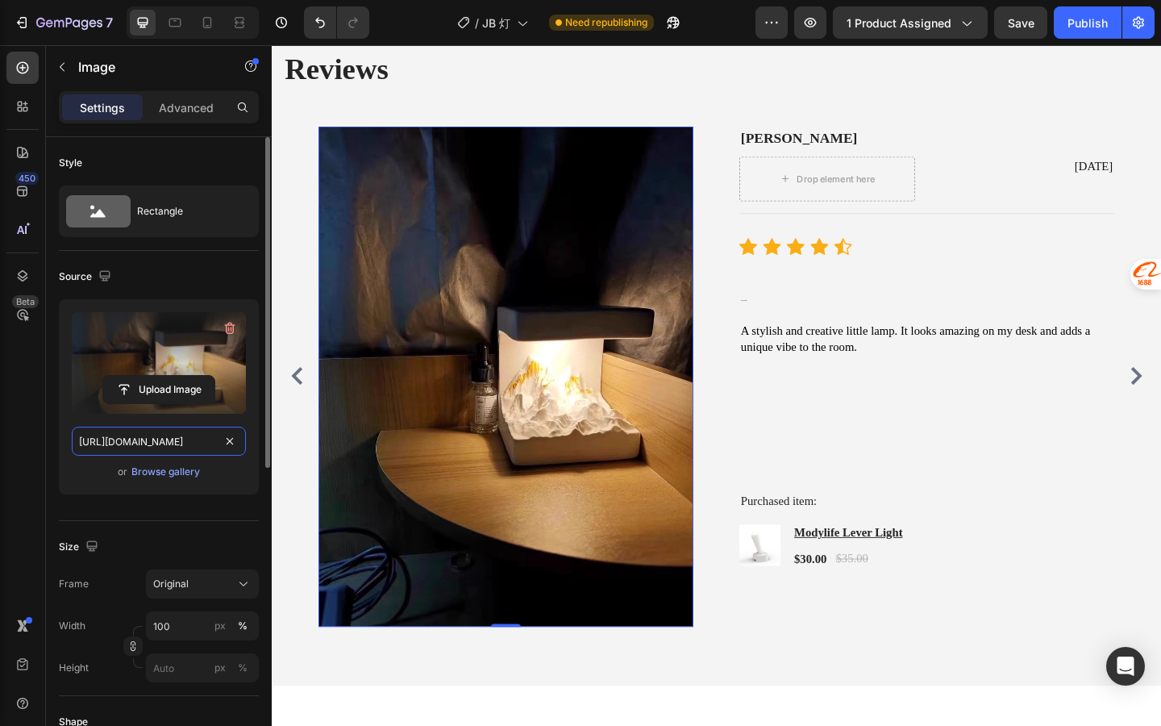
type input "https://cdn.shopify.com/s/files/1/0836/6309/3953/files/O1CN018B6p0U1cGUEB2cYXe_…"
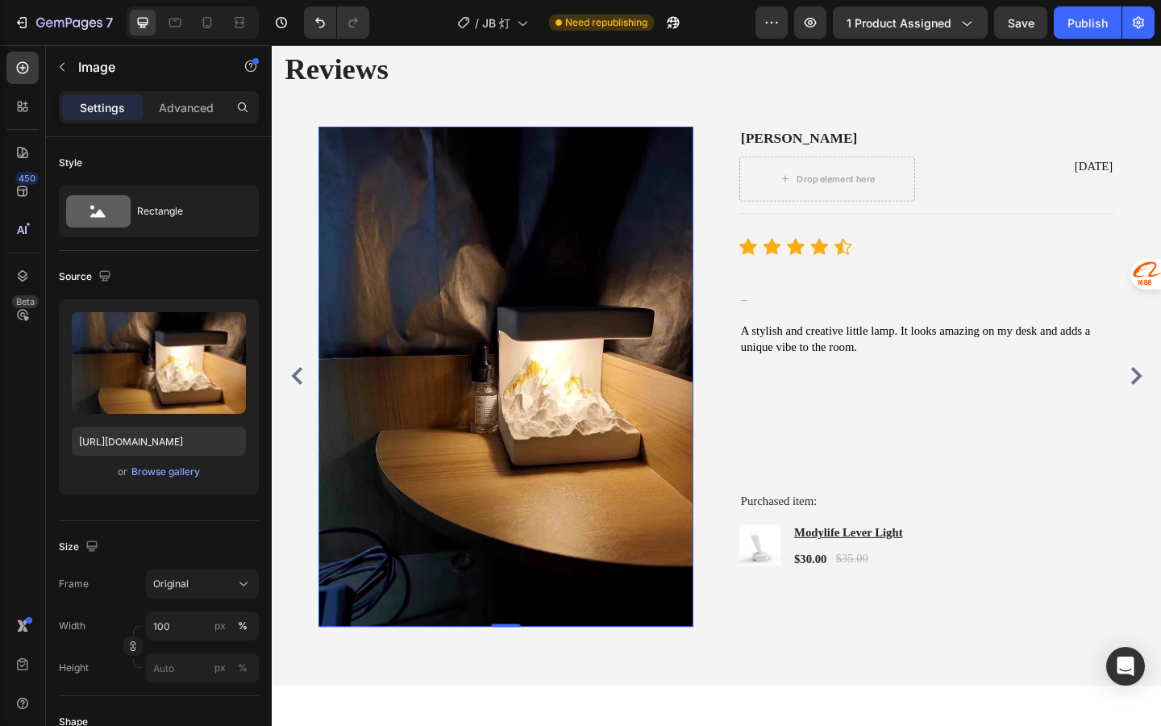
click at [661, 398] on img at bounding box center [527, 405] width 408 height 544
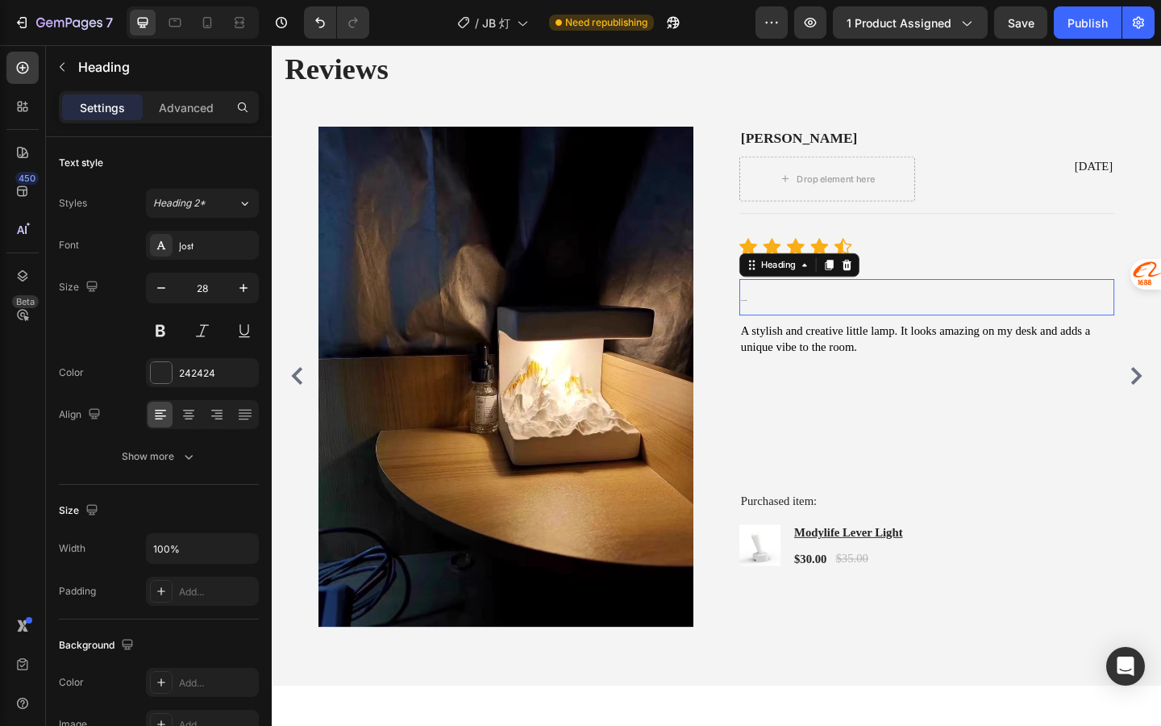
click at [814, 309] on h3 "Creative & Beautiful" at bounding box center [985, 319] width 408 height 40
click at [869, 220] on div "Title Line" at bounding box center [985, 235] width 408 height 40
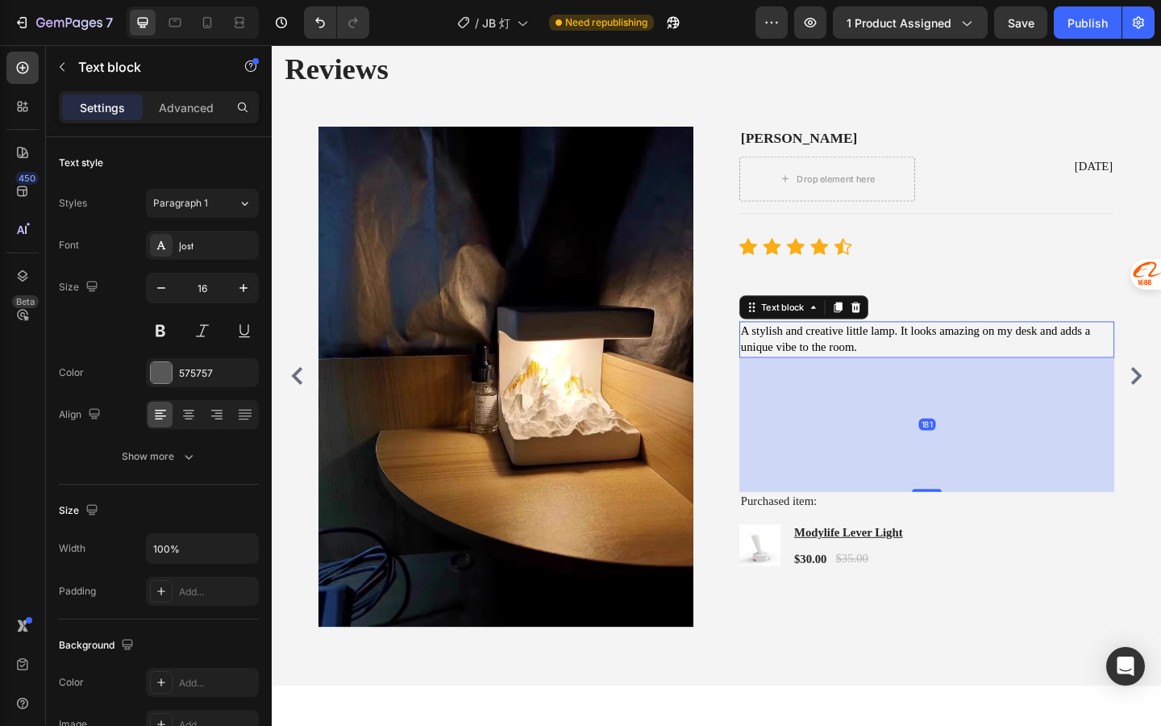
click at [873, 349] on span "A stylish and creative little lamp. It looks amazing on my desk and adds a uniq…" at bounding box center [972, 363] width 380 height 31
click at [890, 365] on p "A stylish and creative little lamp. It looks amazing on my desk and adds a uniq…" at bounding box center [984, 365] width 405 height 36
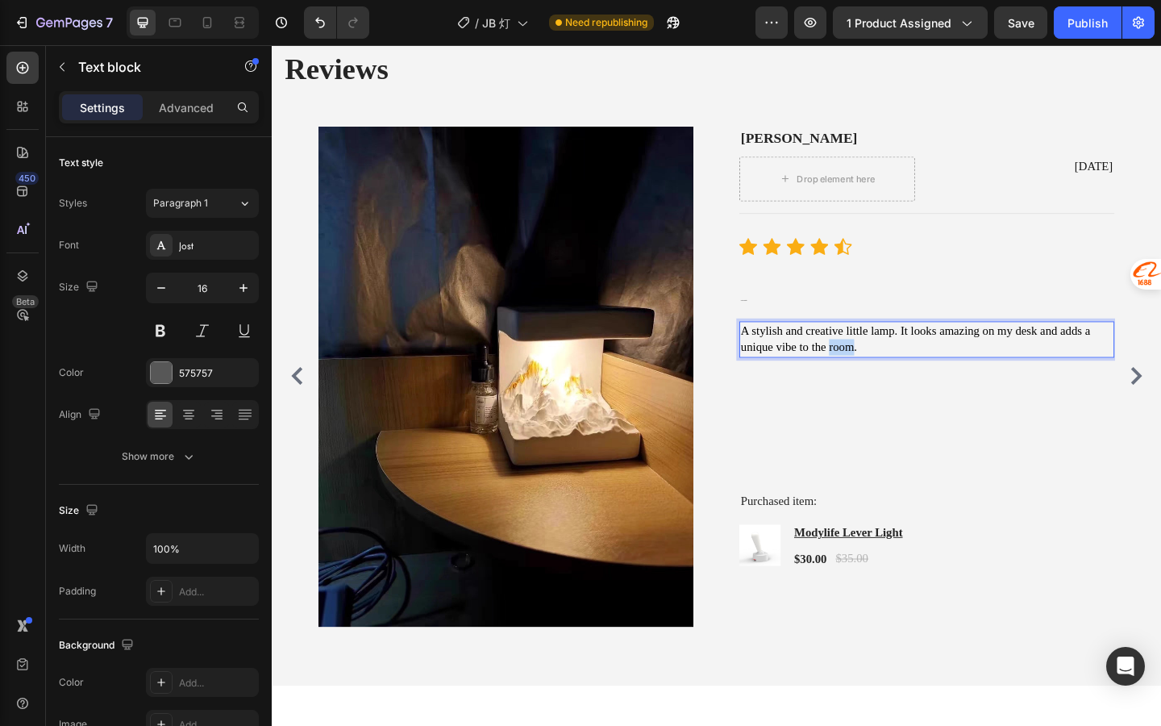
click at [890, 365] on span "A stylish and creative little lamp. It looks amazing on my desk and adds a uniq…" at bounding box center [972, 363] width 380 height 31
click at [930, 365] on p "A stylish and creative little lamp. It looks amazing on my desk and adds a uniq…" at bounding box center [984, 365] width 405 height 36
click at [961, 364] on p "A stylish and creative little lamp. It looks amazing on my desk and adds a uniq…" at bounding box center [984, 365] width 405 height 36
click at [1033, 361] on span "A stylish and creative little lamp. It looks amazing on my desk and adds a uniq…" at bounding box center [972, 363] width 380 height 31
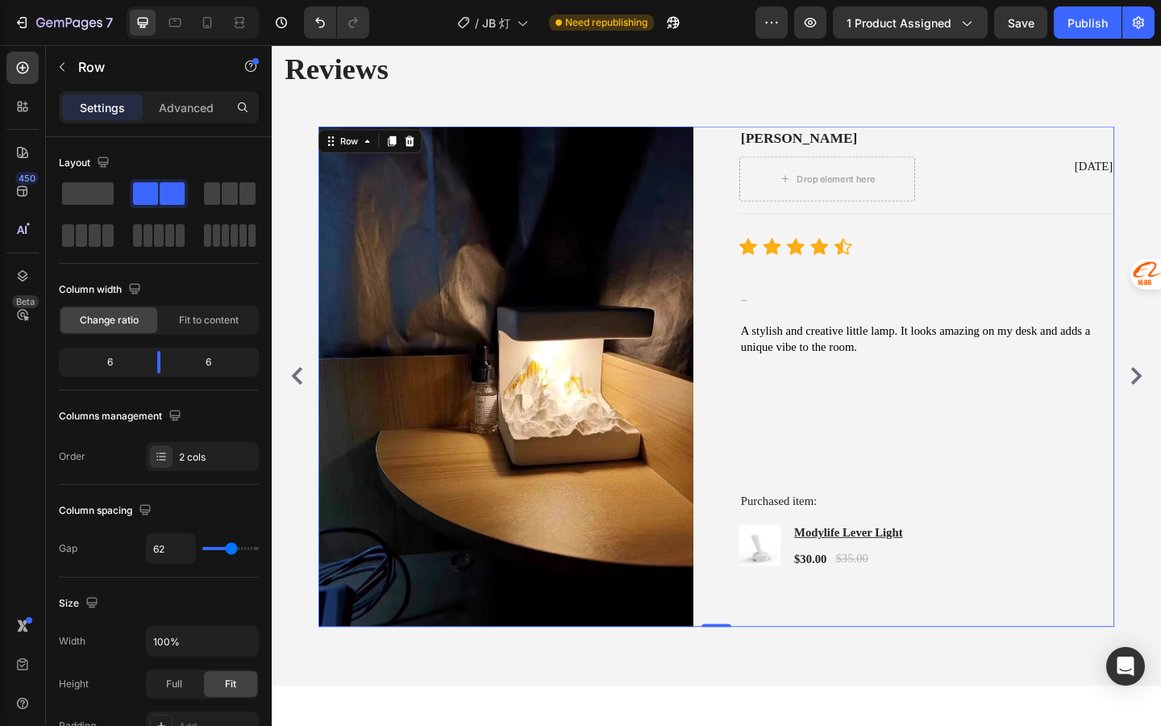
click at [998, 397] on div "Mike L Text block Drop element here Jul 13, 2025 Text block Row Title Line Icon…" at bounding box center [985, 405] width 408 height 544
click at [965, 376] on p "A stylish and creative little lamp. It looks amazing on my desk and adds a uniq…" at bounding box center [984, 365] width 405 height 36
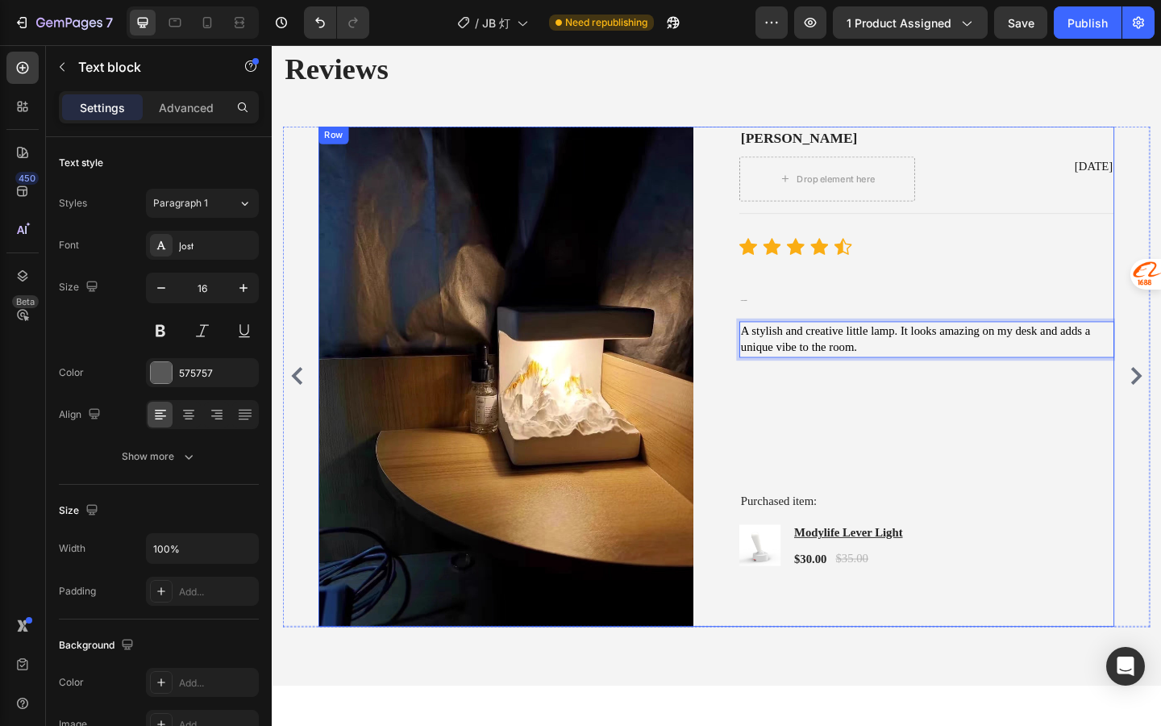
click at [903, 422] on div "Mike L Text block Drop element here Jul 13, 2025 Text block Row Title Line Icon…" at bounding box center [985, 405] width 408 height 544
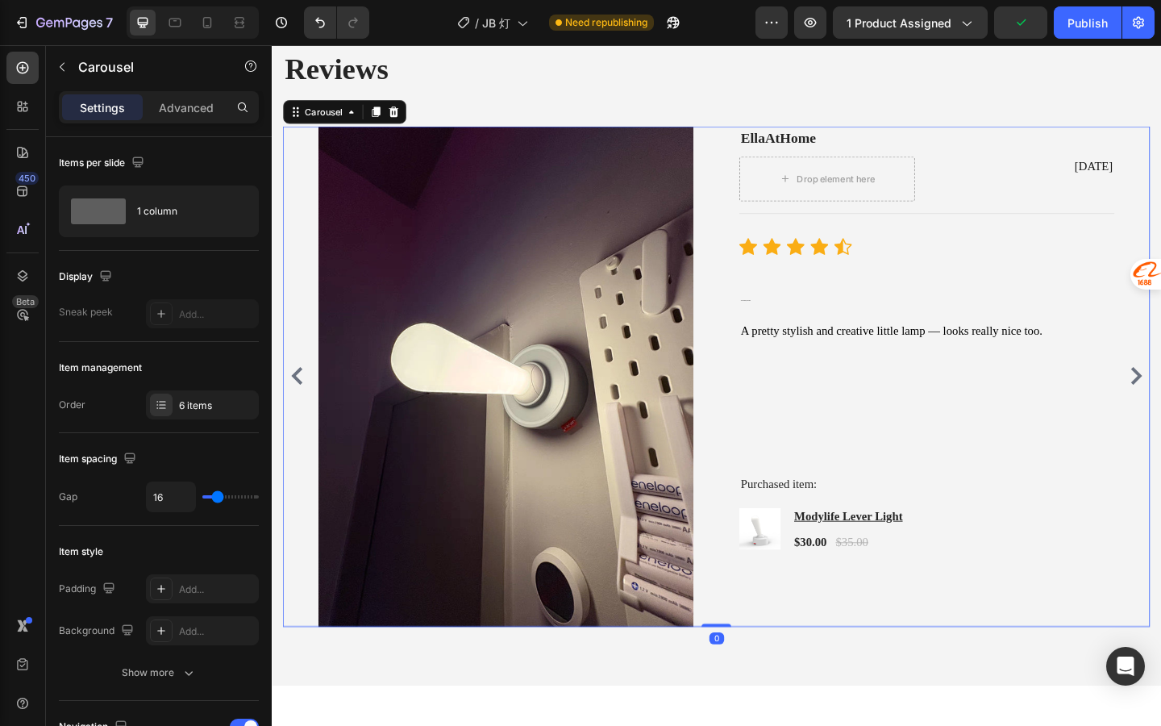
click at [301, 409] on icon "Carousel Back Arrow" at bounding box center [299, 404] width 12 height 19
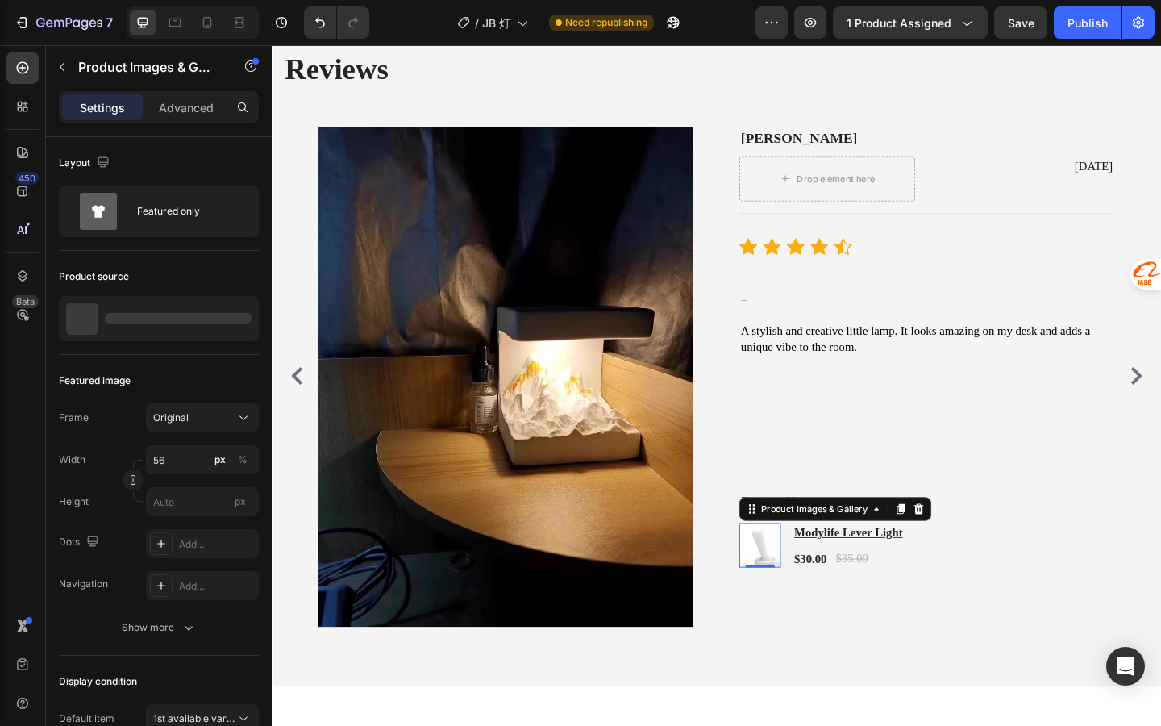
click at [792, 584] on img at bounding box center [803, 588] width 45 height 45
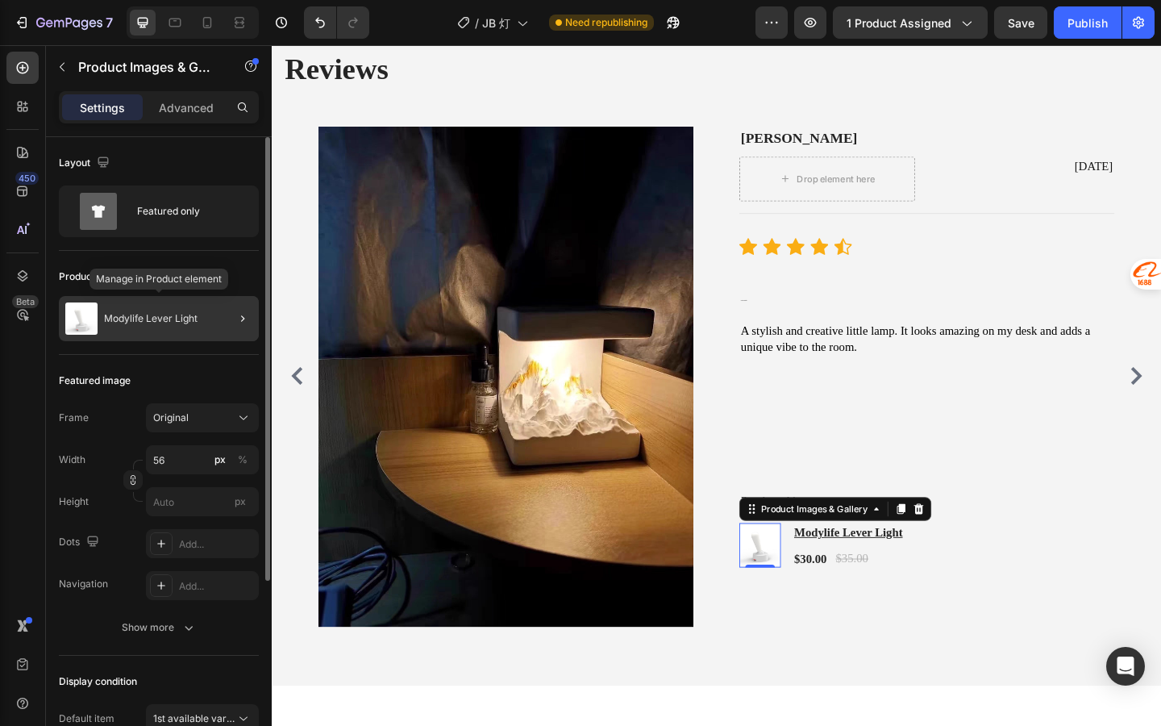
click at [191, 302] on div "Modylife Lever Light" at bounding box center [159, 318] width 200 height 45
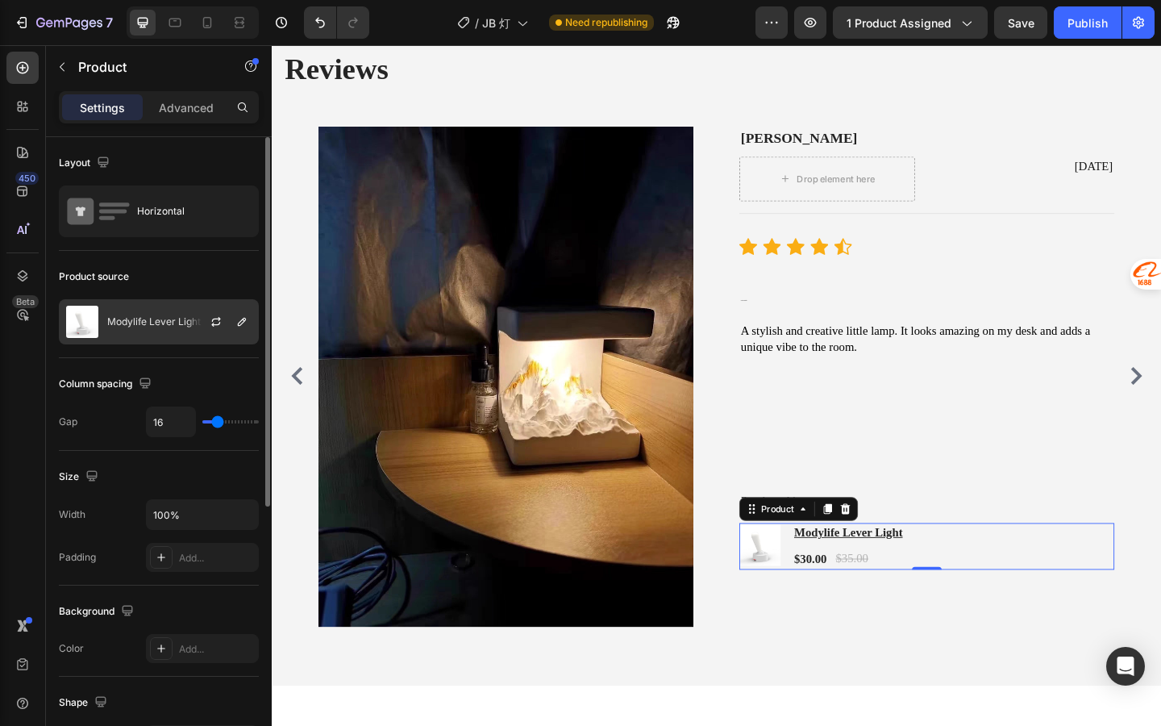
click at [198, 322] on div at bounding box center [222, 322] width 71 height 44
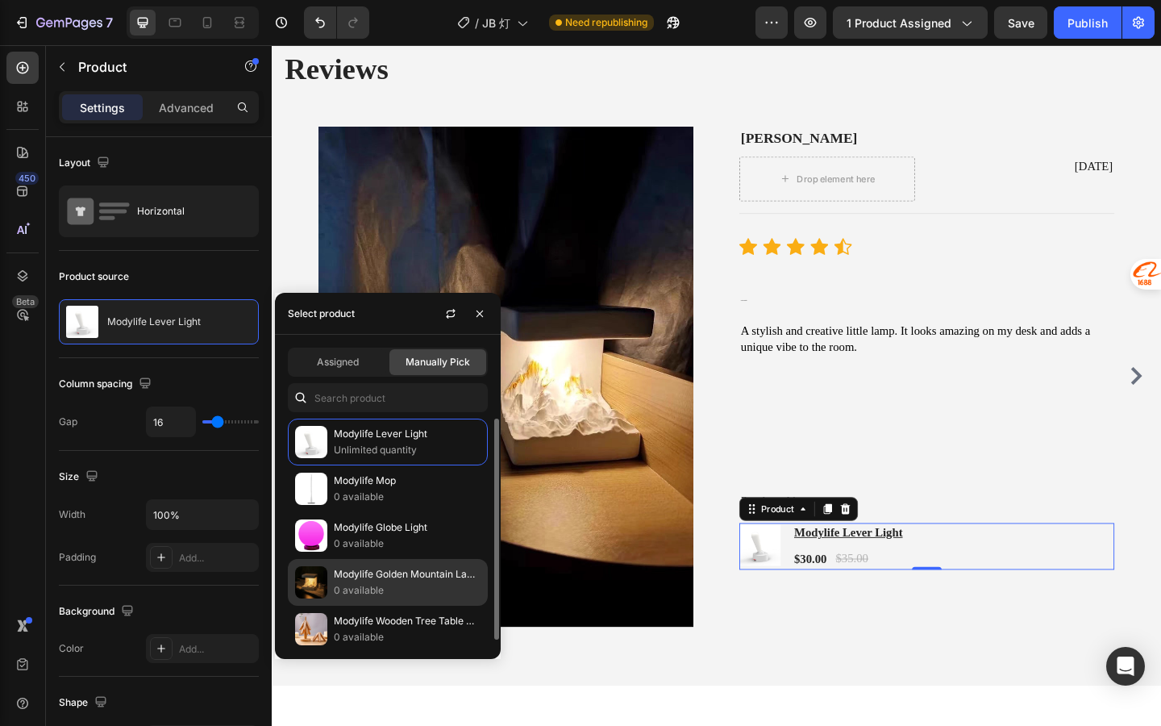
click at [436, 596] on p "0 available" at bounding box center [407, 590] width 147 height 16
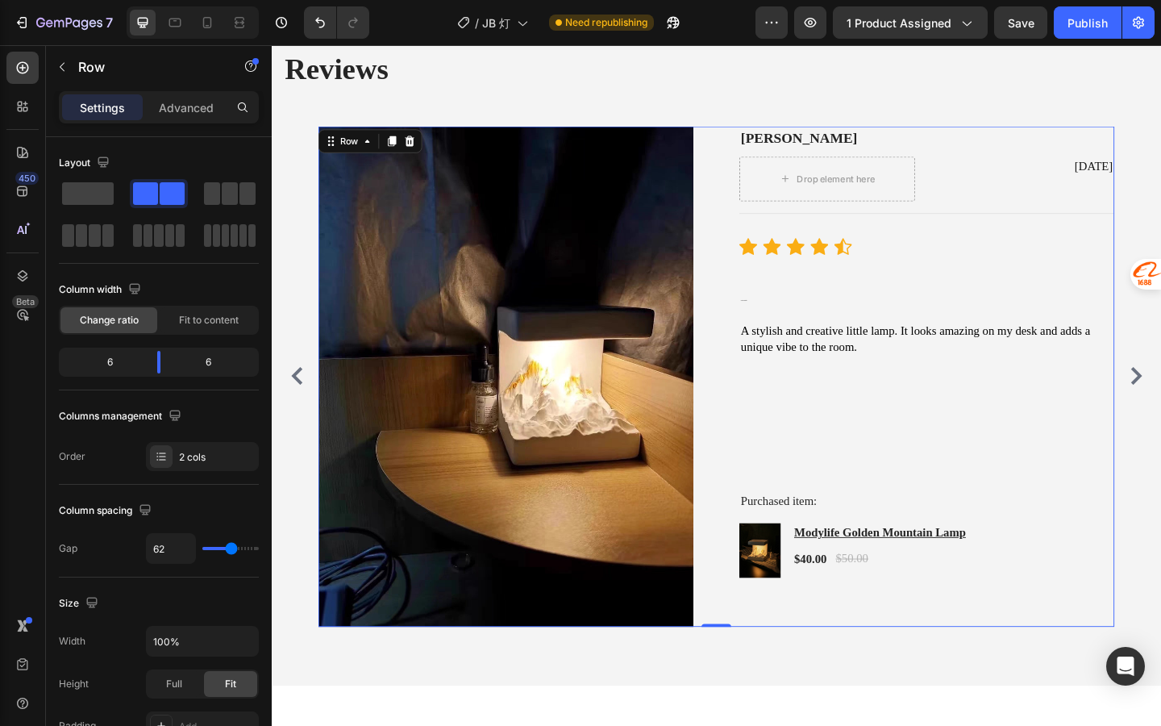
click at [832, 494] on div "Mike L Text block Drop element here Jul 13, 2025 Text block Row Title Line Icon…" at bounding box center [985, 405] width 408 height 544
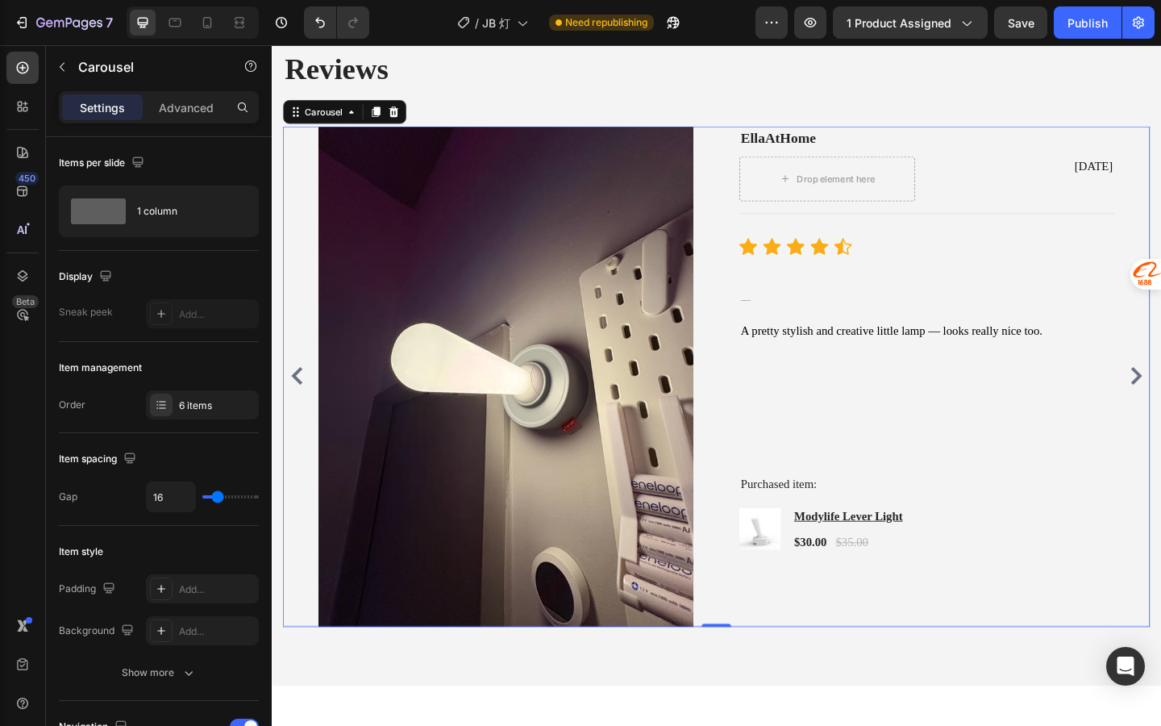
click at [548, 368] on img at bounding box center [527, 405] width 408 height 544
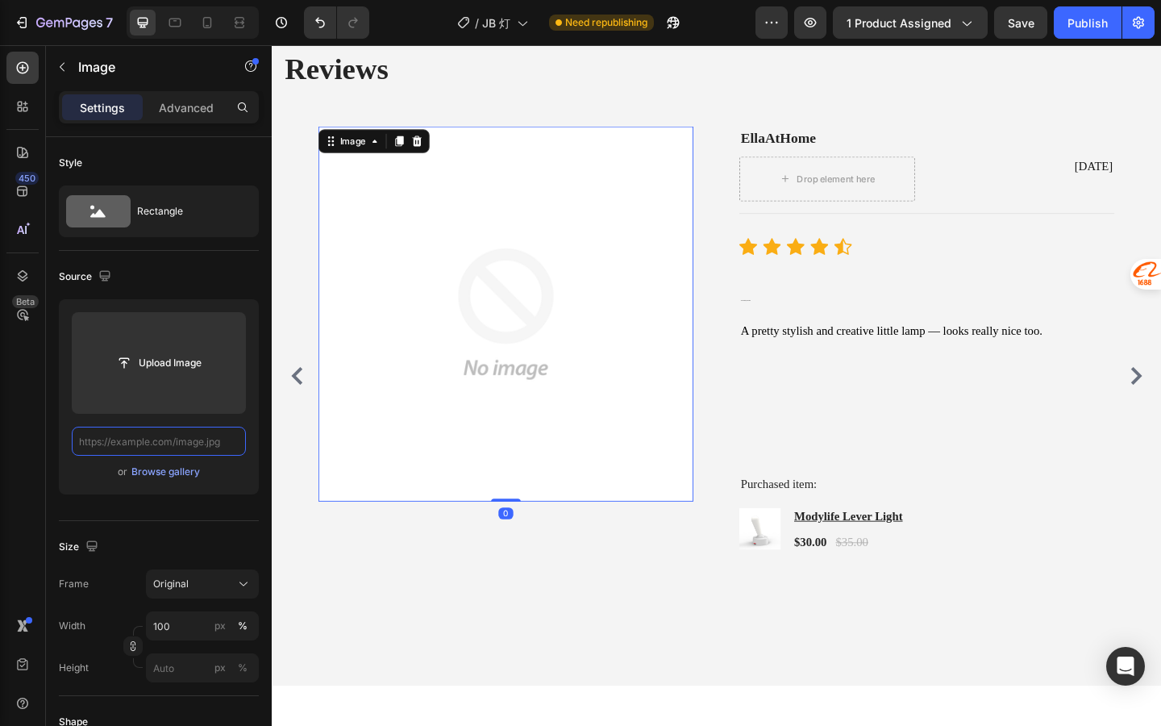
paste input "https://cdn.shopify.com/s/files/1/0836/6309/3953/files/O1CN01oaUNcM1be0vpZ3hfB_…"
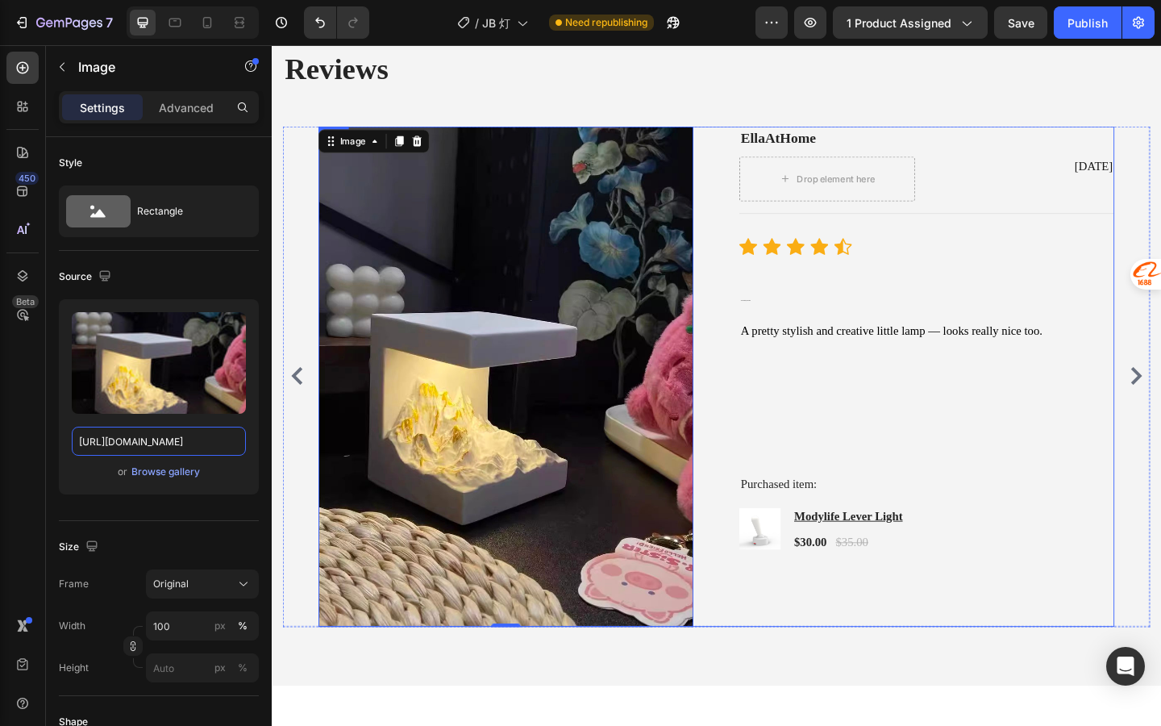
type input "https://cdn.shopify.com/s/files/1/0836/6309/3953/files/O1CN01oaUNcM1be0vpZ3hfB_…"
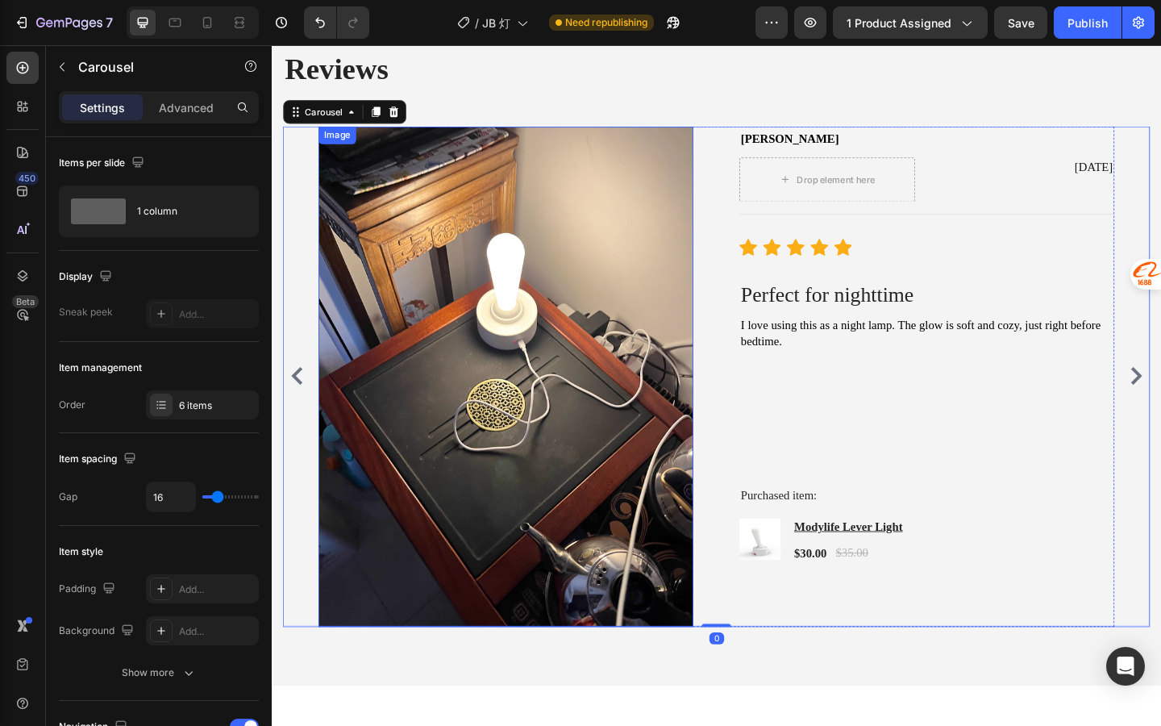
click at [295, 403] on icon "Carousel Back Arrow" at bounding box center [299, 404] width 12 height 19
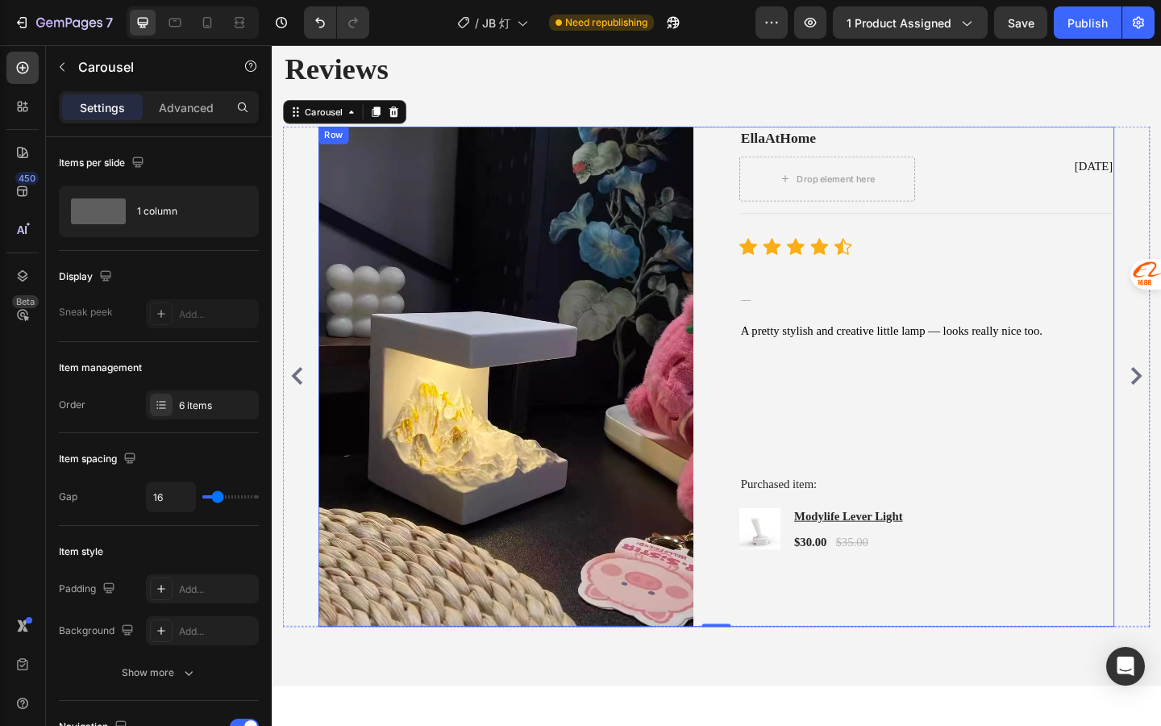
click at [928, 366] on div "EllaAtHome Text block Drop element here July 3, 2025 Text block Row Title Line …" at bounding box center [985, 405] width 408 height 544
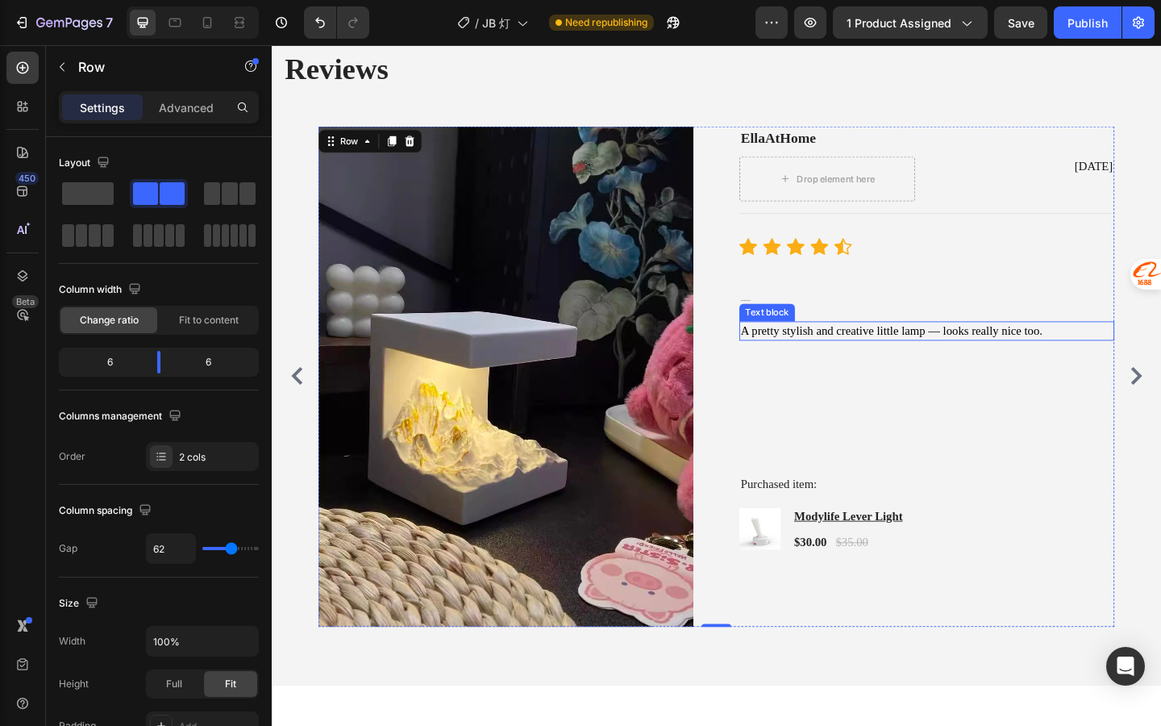
click at [930, 360] on span "A pretty stylish and creative little lamp — looks really nice too." at bounding box center [946, 355] width 328 height 14
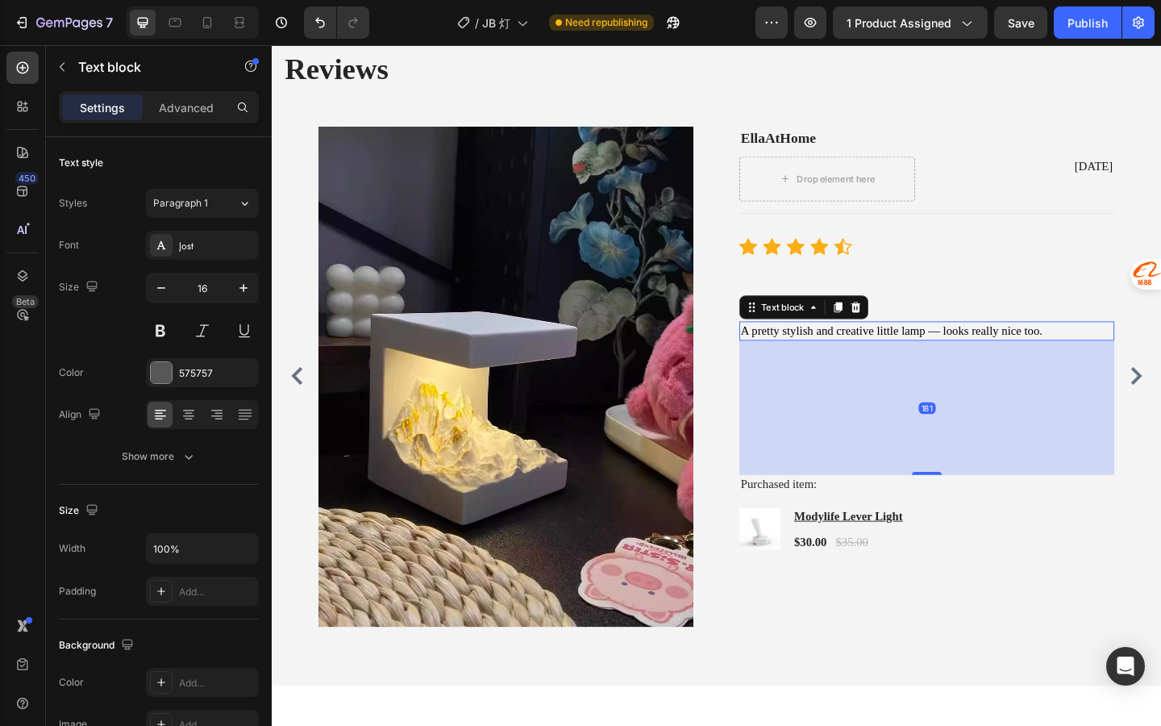
click at [930, 360] on span "A pretty stylish and creative little lamp — looks really nice too." at bounding box center [946, 355] width 328 height 14
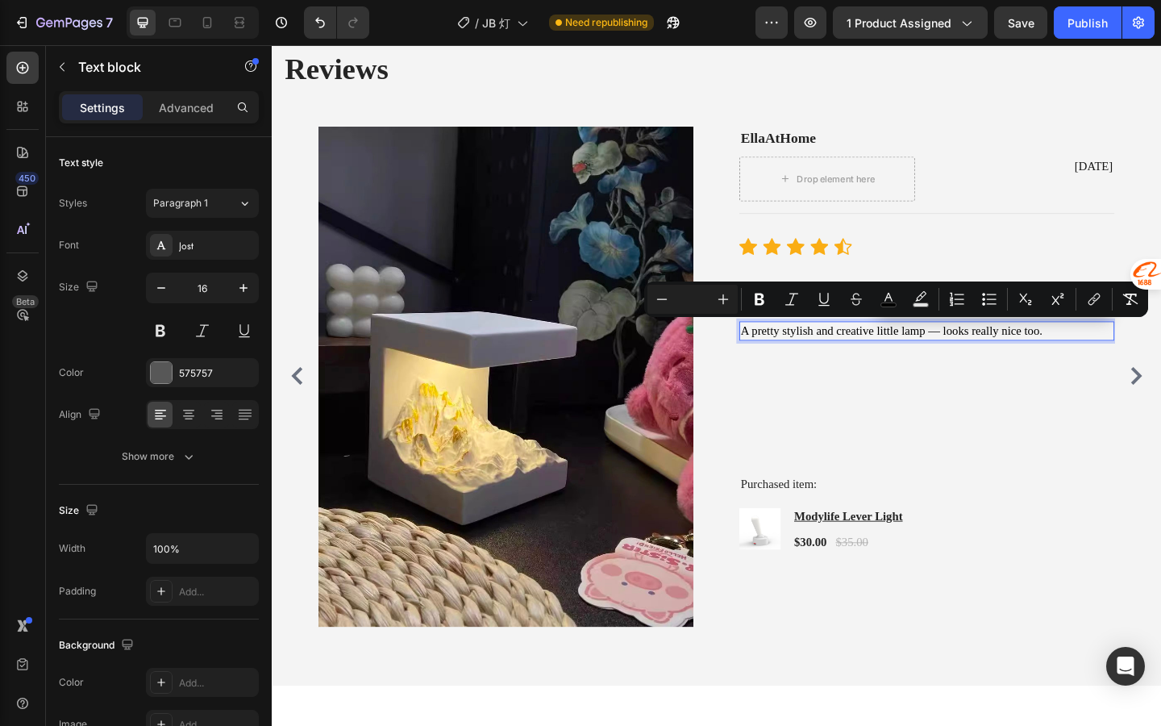
click at [924, 359] on span "A pretty stylish and creative little lamp — looks really nice too." at bounding box center [946, 355] width 328 height 14
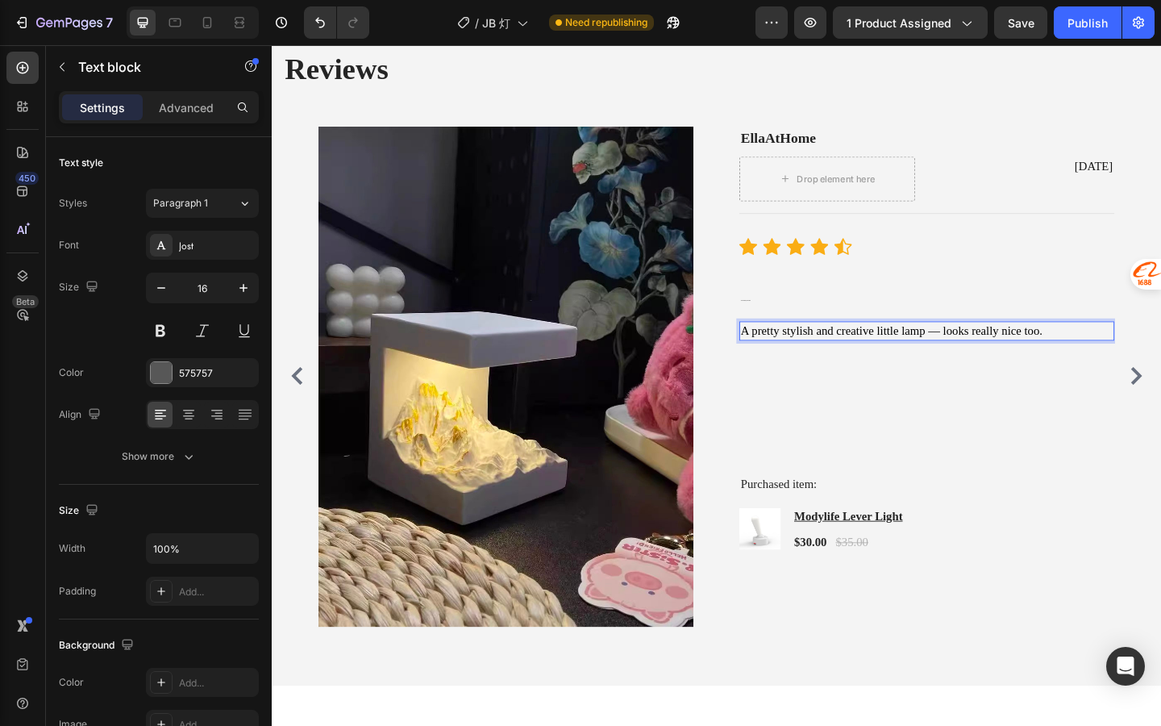
click at [976, 356] on span "A pretty stylish and creative little lamp — looks really nice too." at bounding box center [946, 355] width 328 height 14
click at [989, 356] on span "A pretty stylish and creative little lamp — looks really nice too." at bounding box center [946, 355] width 328 height 14
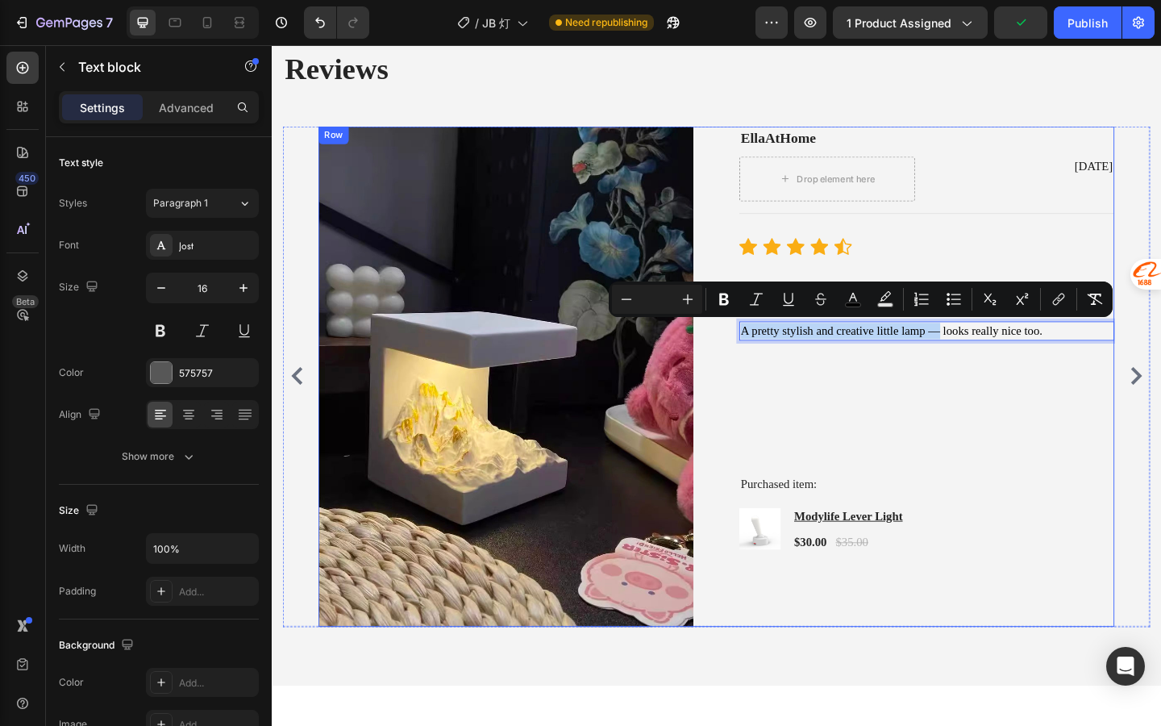
drag, startPoint x: 998, startPoint y: 356, endPoint x: 777, endPoint y: 338, distance: 222.5
click at [777, 338] on div "Image EllaAtHome Text block Drop element here July 3, 2025 Text block Row Title…" at bounding box center [756, 405] width 866 height 544
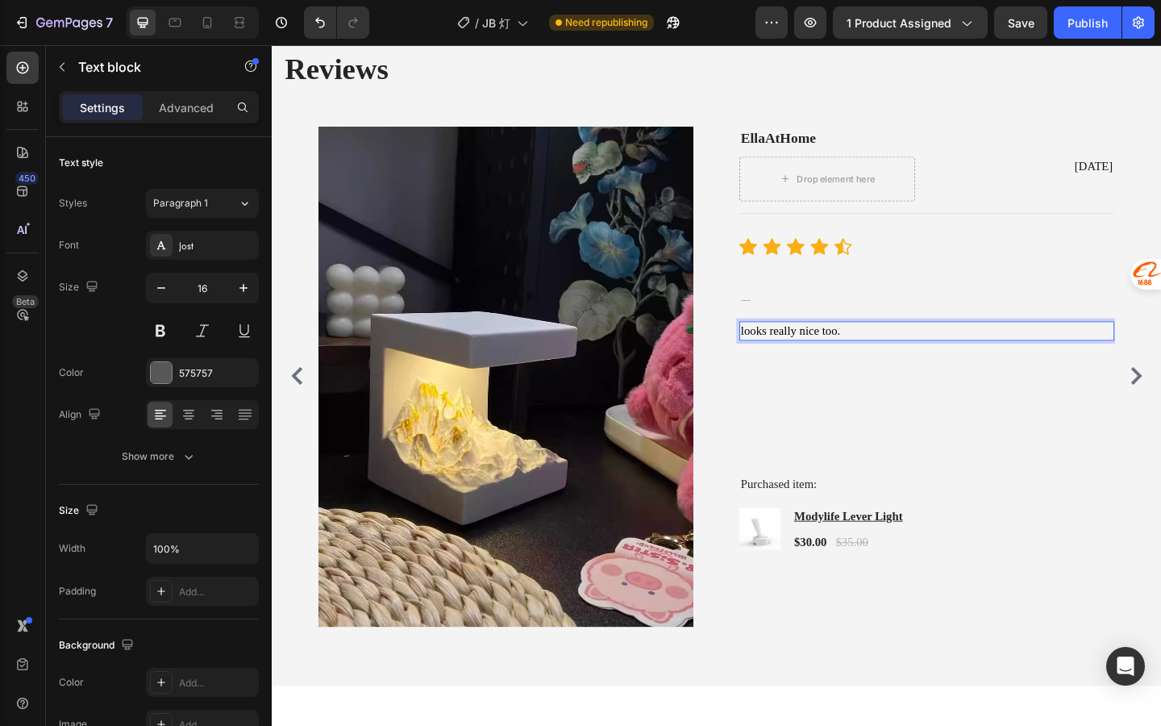
click at [902, 353] on p "looks really nice too." at bounding box center [984, 356] width 405 height 18
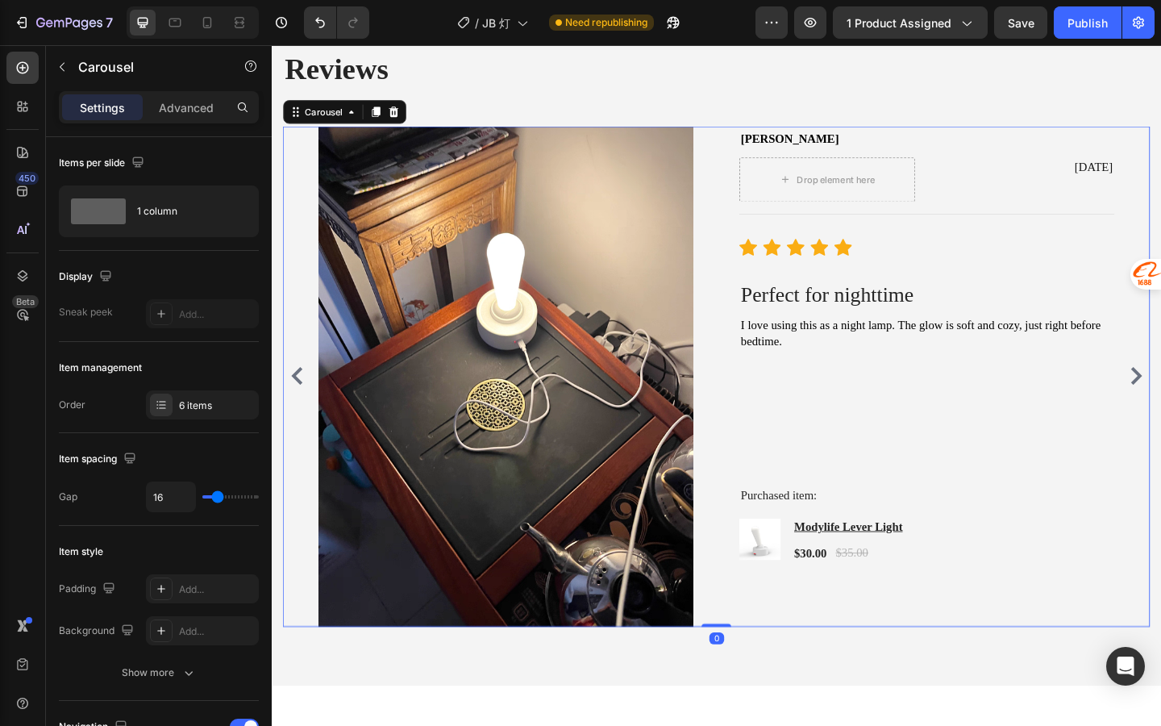
click at [311, 408] on button "Carousel Back Arrow" at bounding box center [299, 405] width 26 height 26
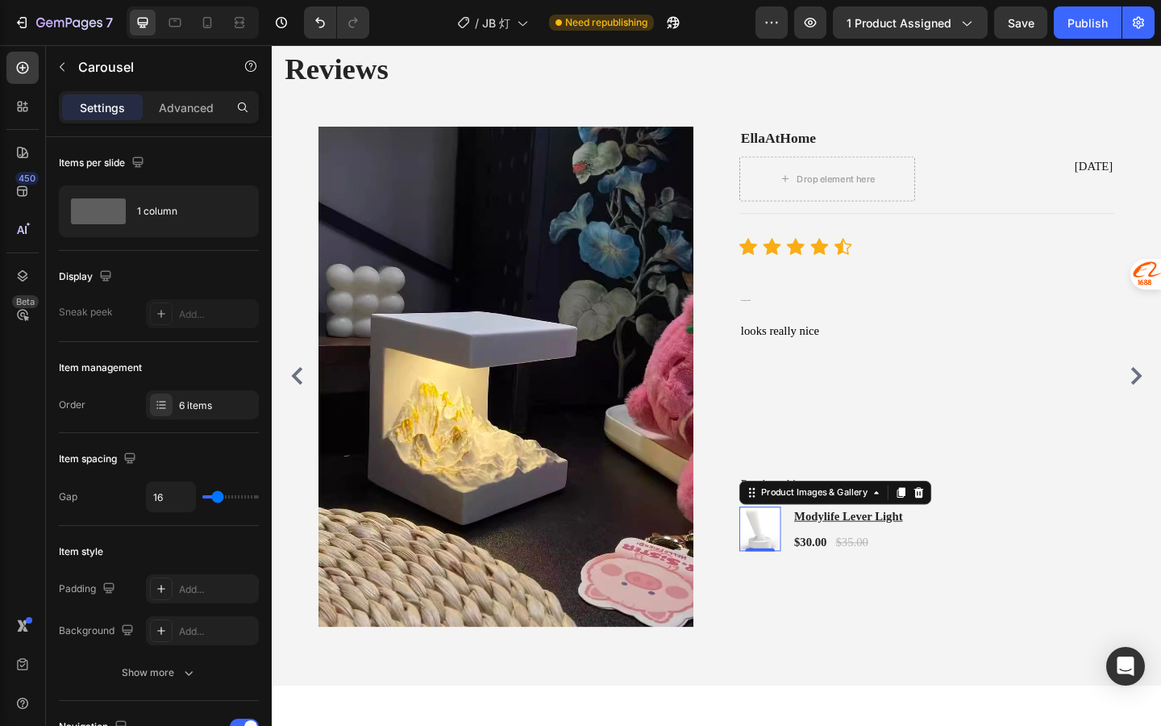
click at [806, 575] on img at bounding box center [803, 570] width 45 height 45
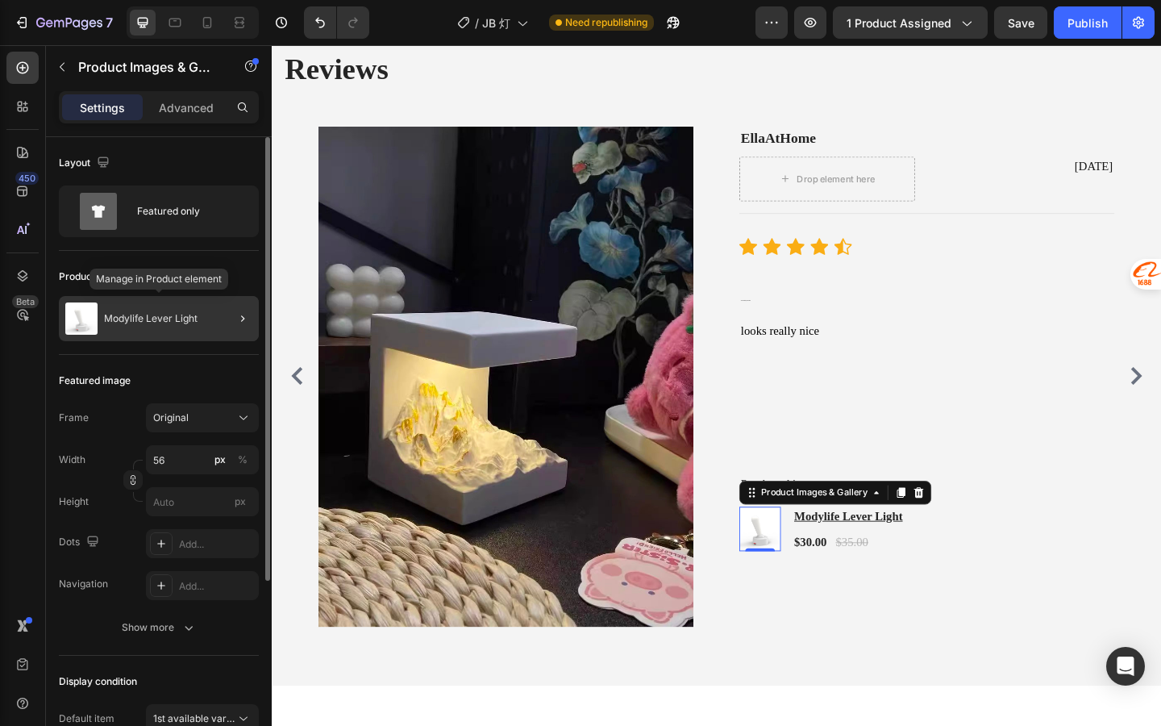
click at [152, 326] on div "Modylife Lever Light" at bounding box center [159, 318] width 200 height 45
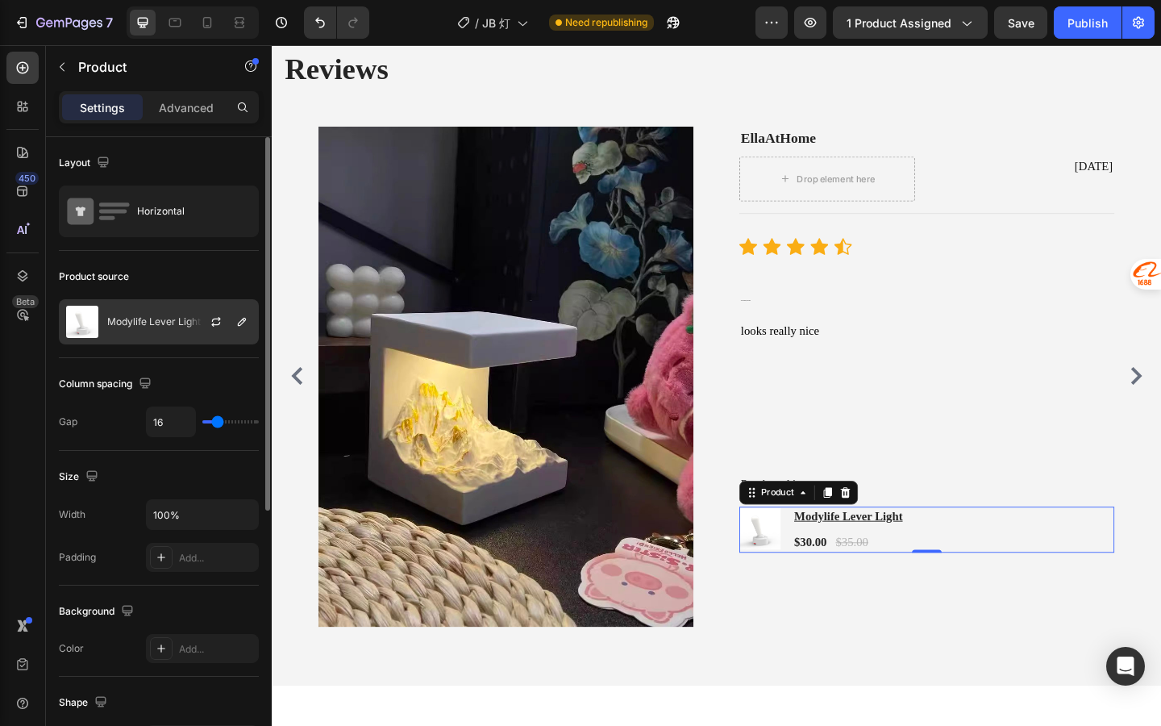
click at [236, 336] on div at bounding box center [222, 322] width 71 height 44
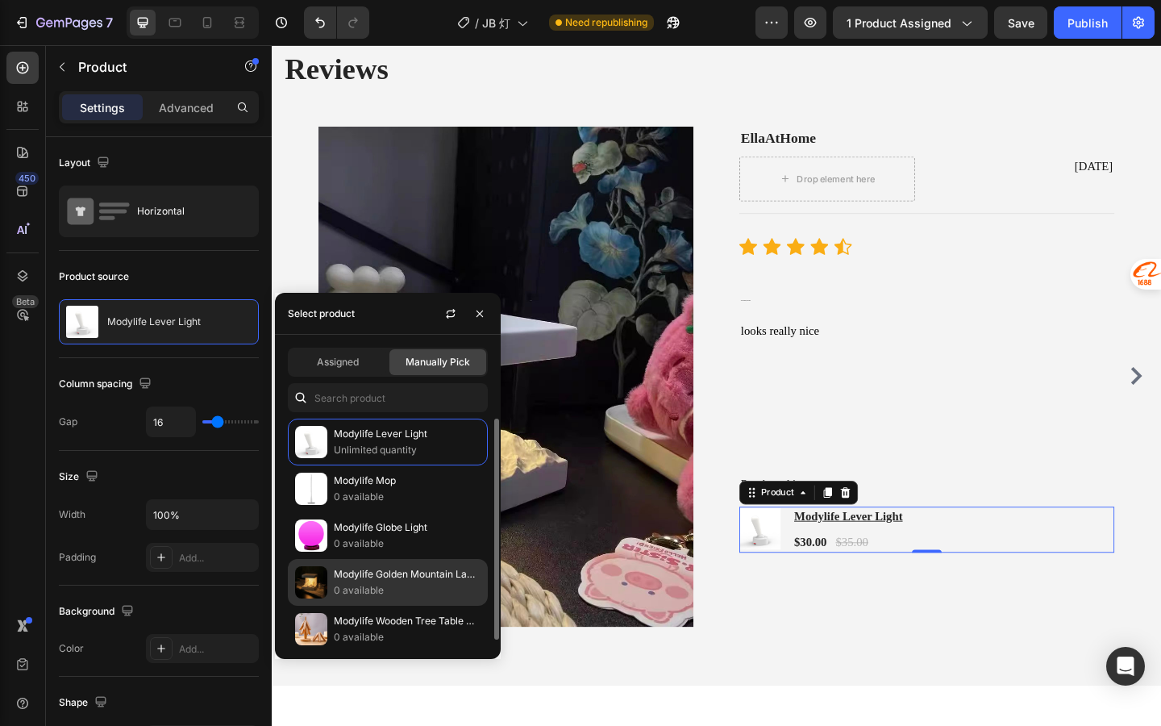
click at [423, 574] on p "Modylife Golden Mountain Lamp" at bounding box center [407, 574] width 147 height 16
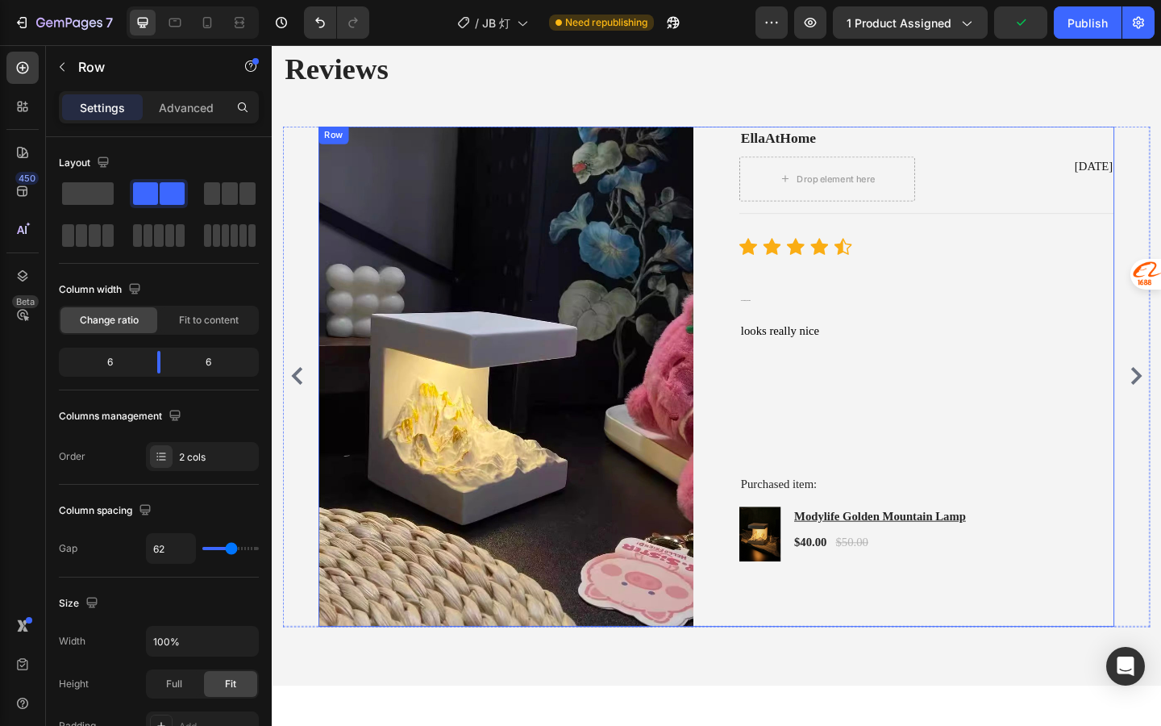
click at [1019, 450] on div "EllaAtHome Text block Drop element here July 3, 2025 Text block Row Title Line …" at bounding box center [985, 405] width 408 height 544
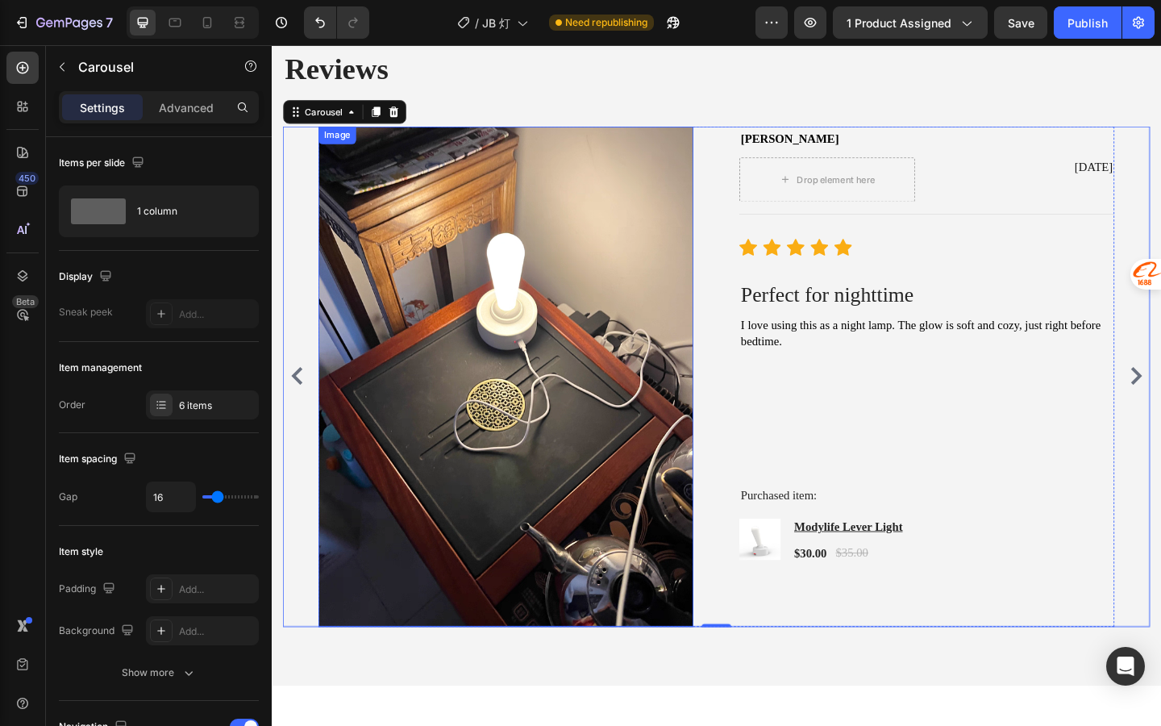
click at [613, 576] on img at bounding box center [527, 405] width 408 height 544
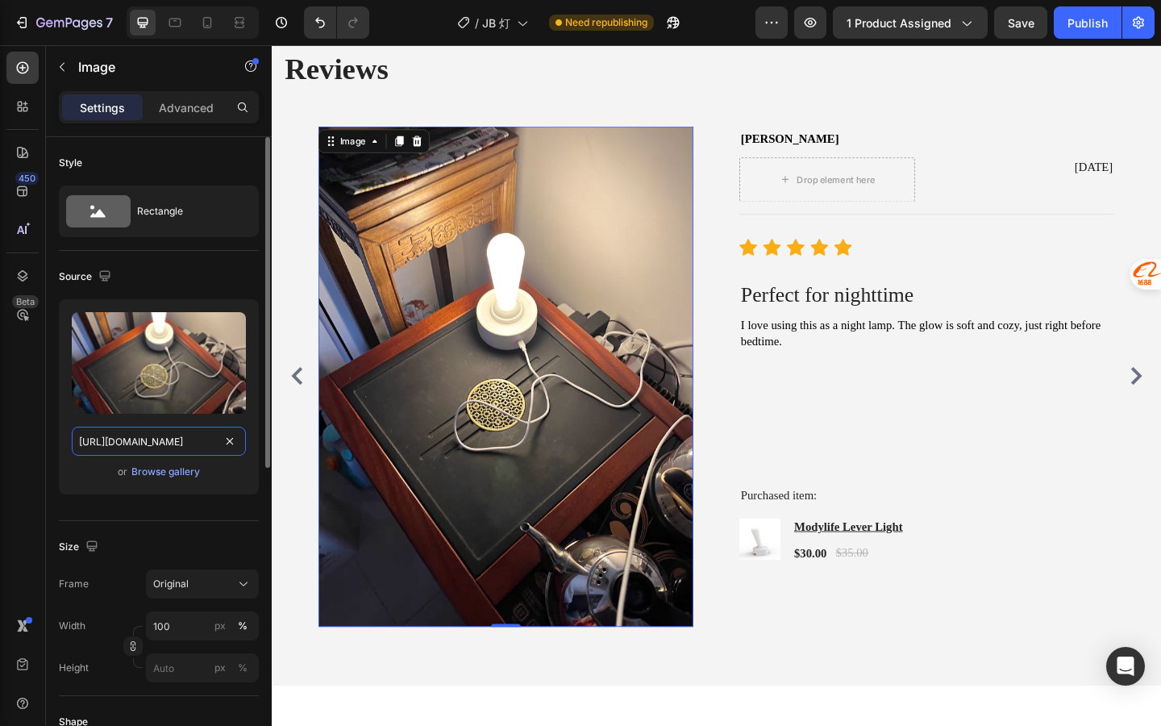
click at [199, 438] on input "https://cdn.shopify.com/s/files/1/0836/6309/3953/files/review_5.png?v=1757888486" at bounding box center [159, 441] width 174 height 29
paste input "O1CN01RAqCc21RrcWmko4Do__4611686018427387157-0-rate.jpg?v=175909593"
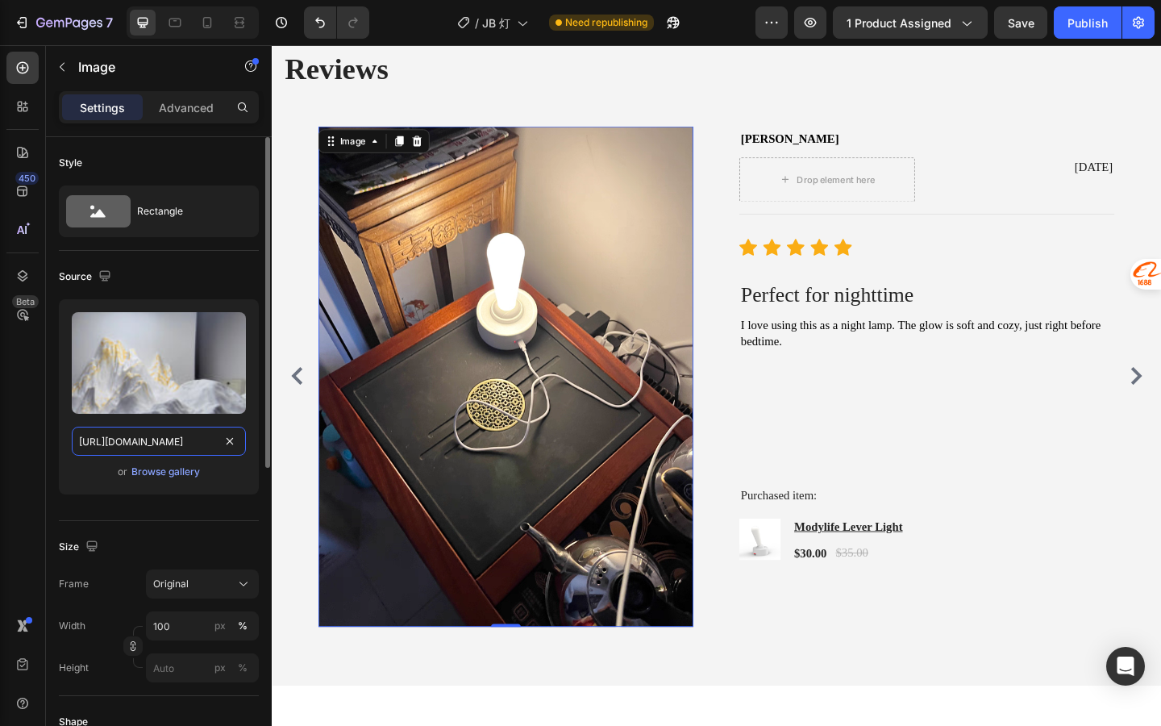
type input "[URL][DOMAIN_NAME]"
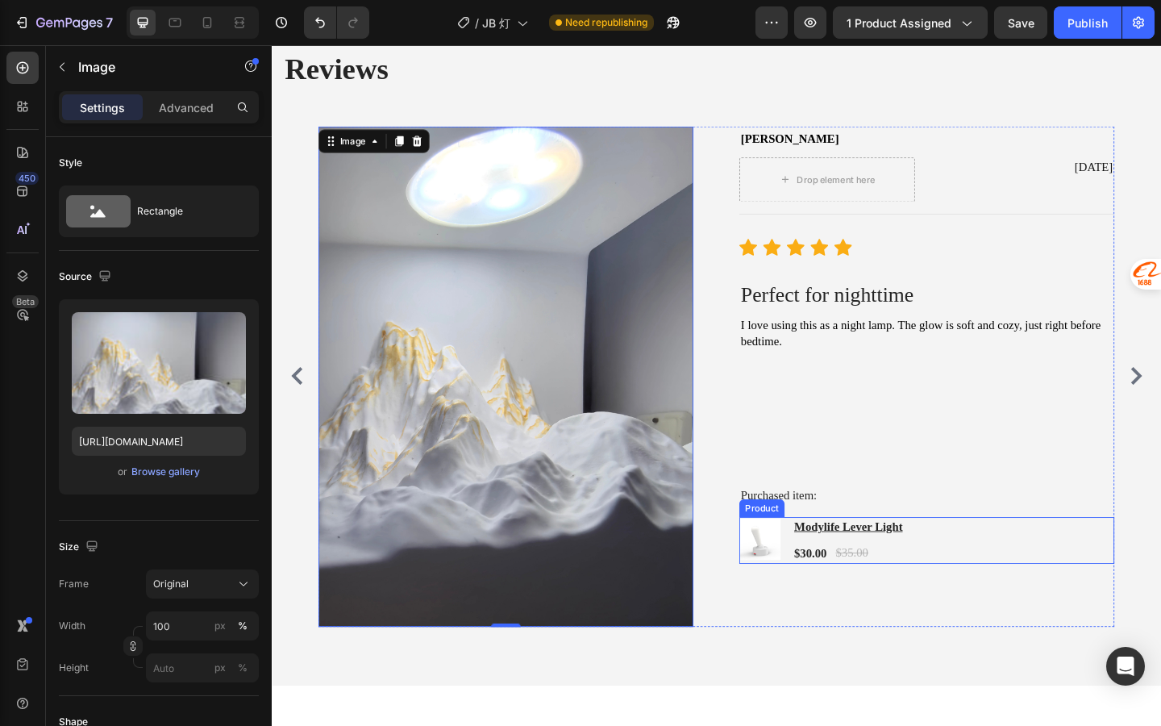
click at [815, 583] on img at bounding box center [803, 582] width 45 height 45
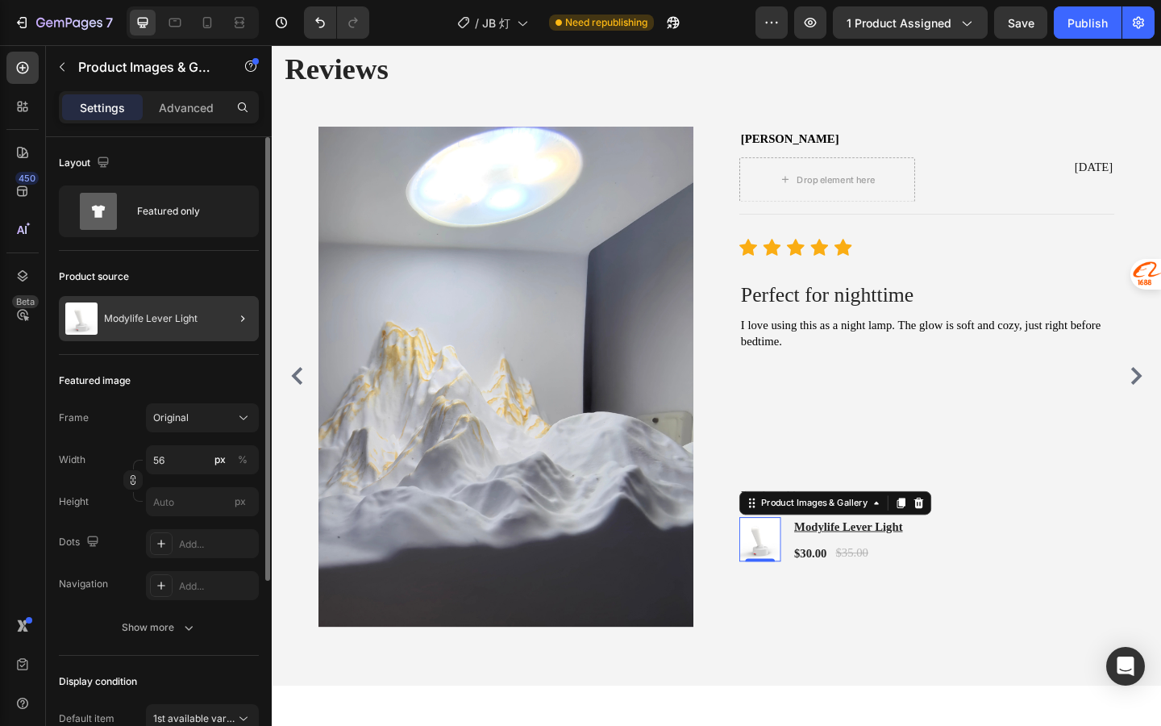
click at [176, 330] on div "Modylife Lever Light" at bounding box center [159, 318] width 200 height 45
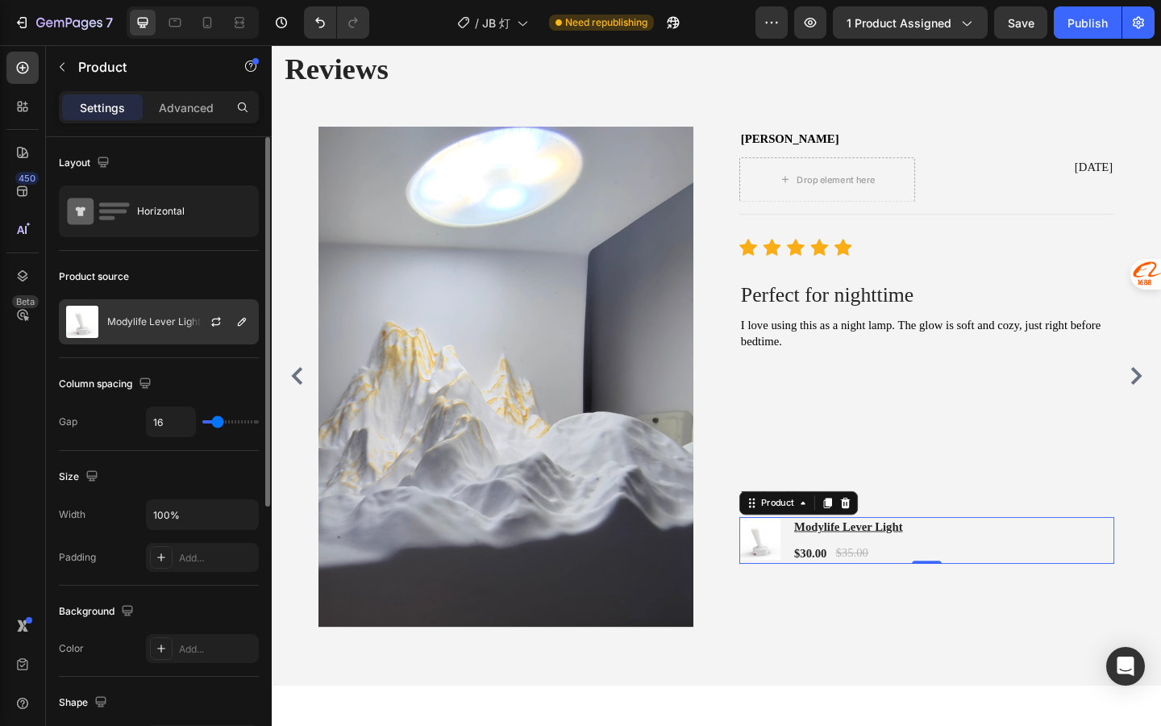
click at [214, 336] on div at bounding box center [222, 322] width 71 height 44
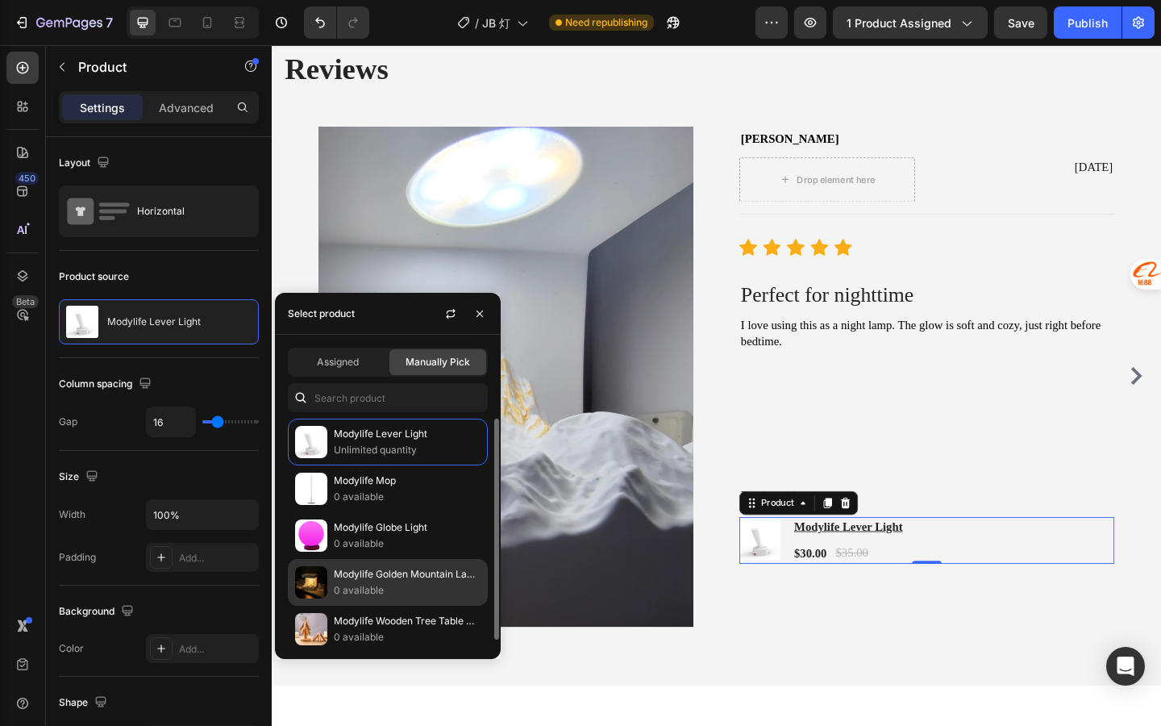
click at [383, 585] on p "0 available" at bounding box center [407, 590] width 147 height 16
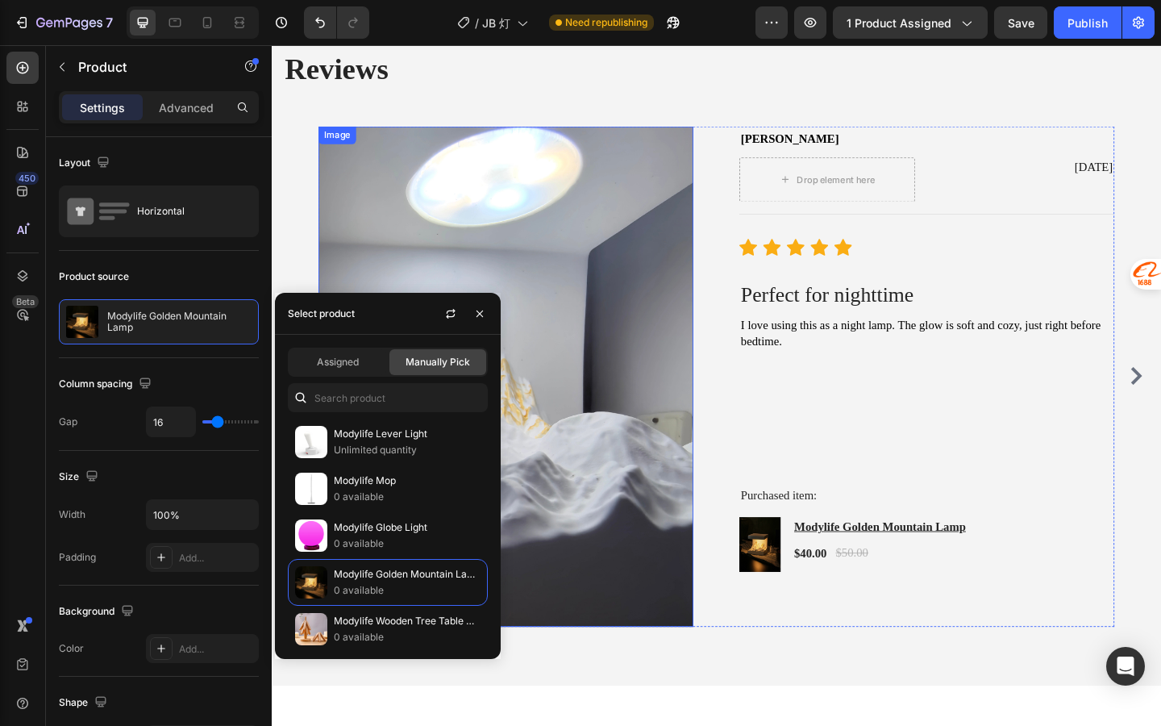
click at [980, 350] on span "I love using this as a night lamp. The glow is soft and cozy, just right before…" at bounding box center [978, 357] width 392 height 31
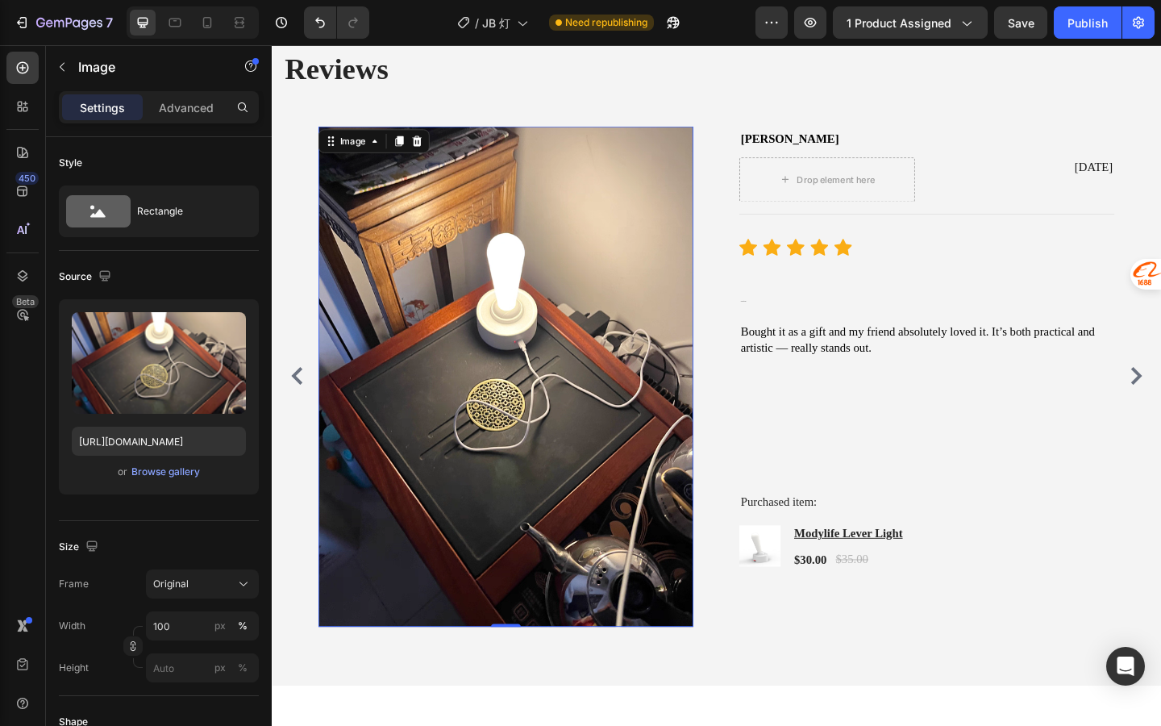
click at [622, 352] on img at bounding box center [527, 405] width 408 height 544
click at [566, 229] on img at bounding box center [527, 405] width 408 height 544
click at [425, 145] on icon at bounding box center [430, 149] width 10 height 11
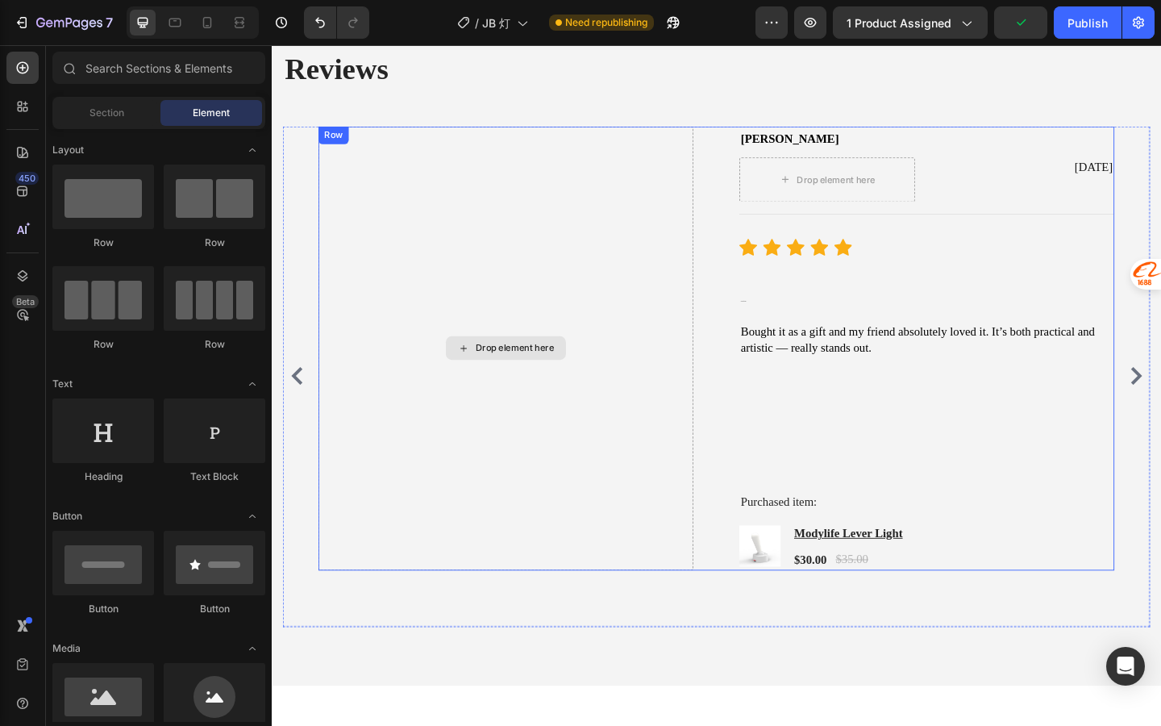
click at [849, 204] on div "Drop element here" at bounding box center [876, 191] width 191 height 48
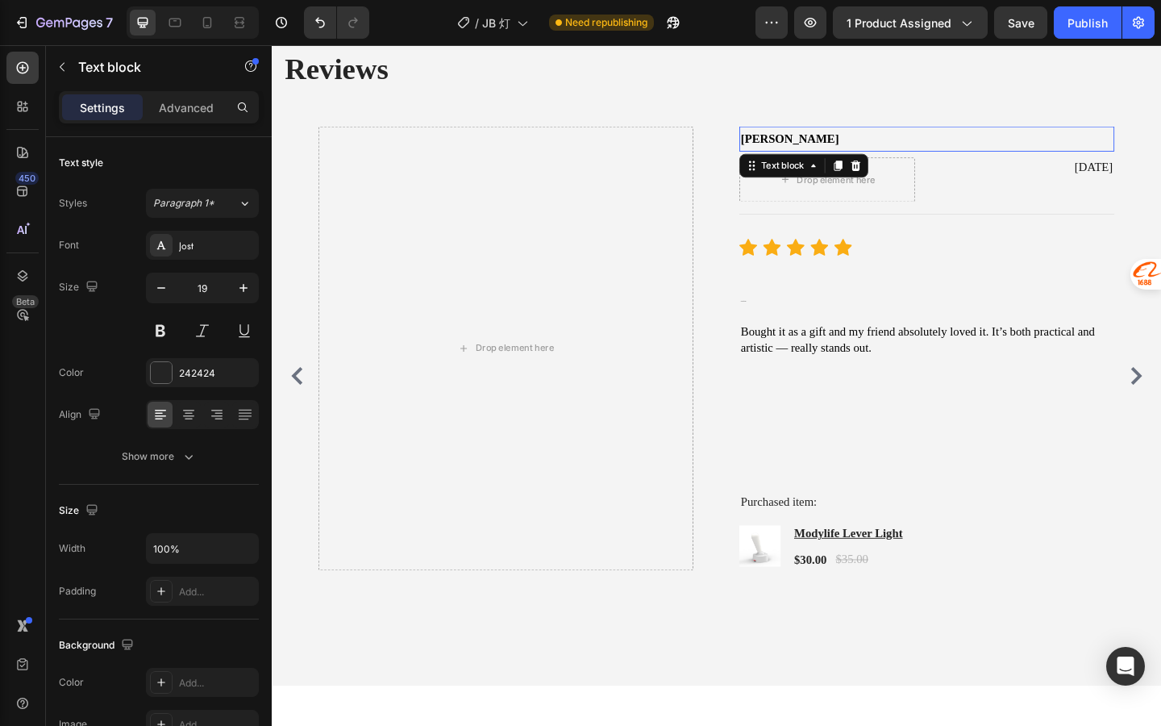
click at [784, 149] on span "[PERSON_NAME]" at bounding box center [835, 147] width 106 height 14
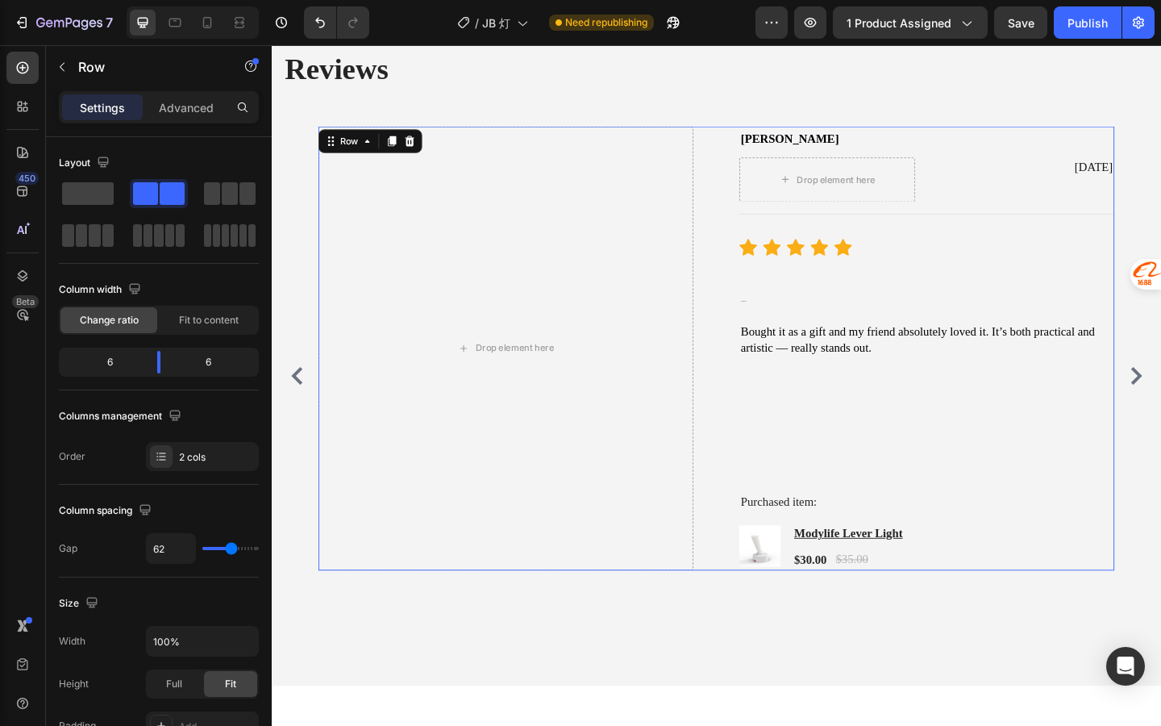
click at [751, 149] on div "Drop element here Emily R Text block Drop element here Sep 3, 2025 Text block R…" at bounding box center [756, 374] width 866 height 483
click at [422, 151] on icon at bounding box center [421, 149] width 13 height 13
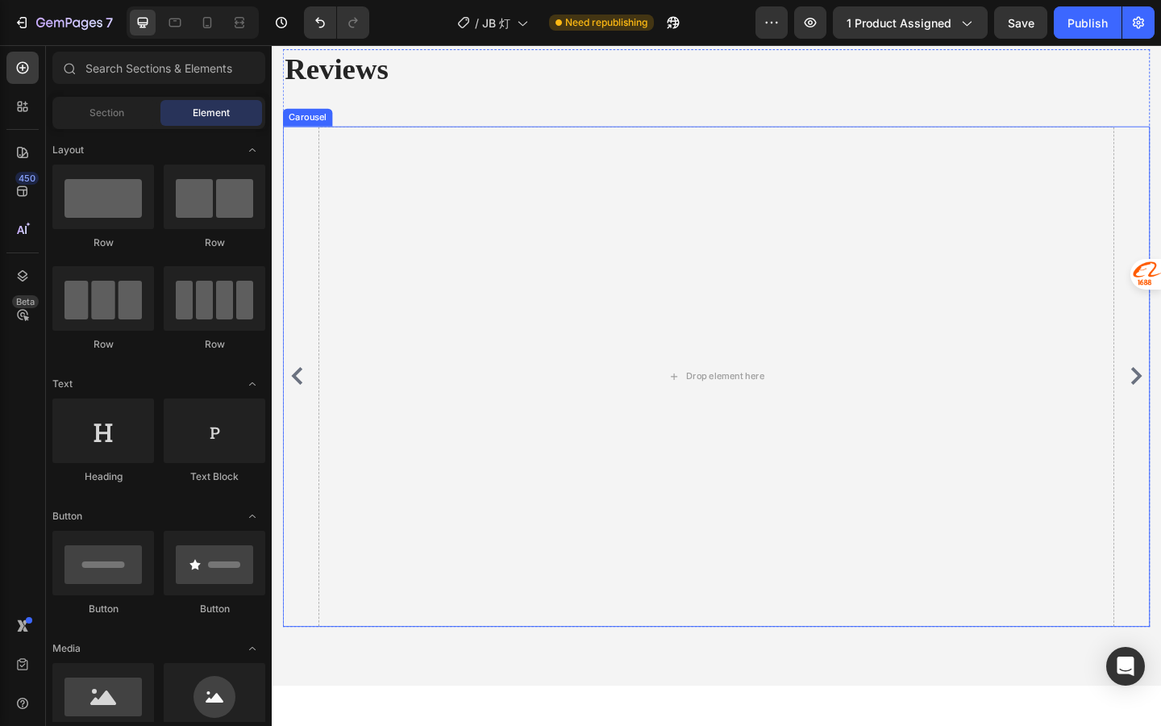
click at [305, 398] on icon "Carousel Back Arrow" at bounding box center [299, 404] width 19 height 19
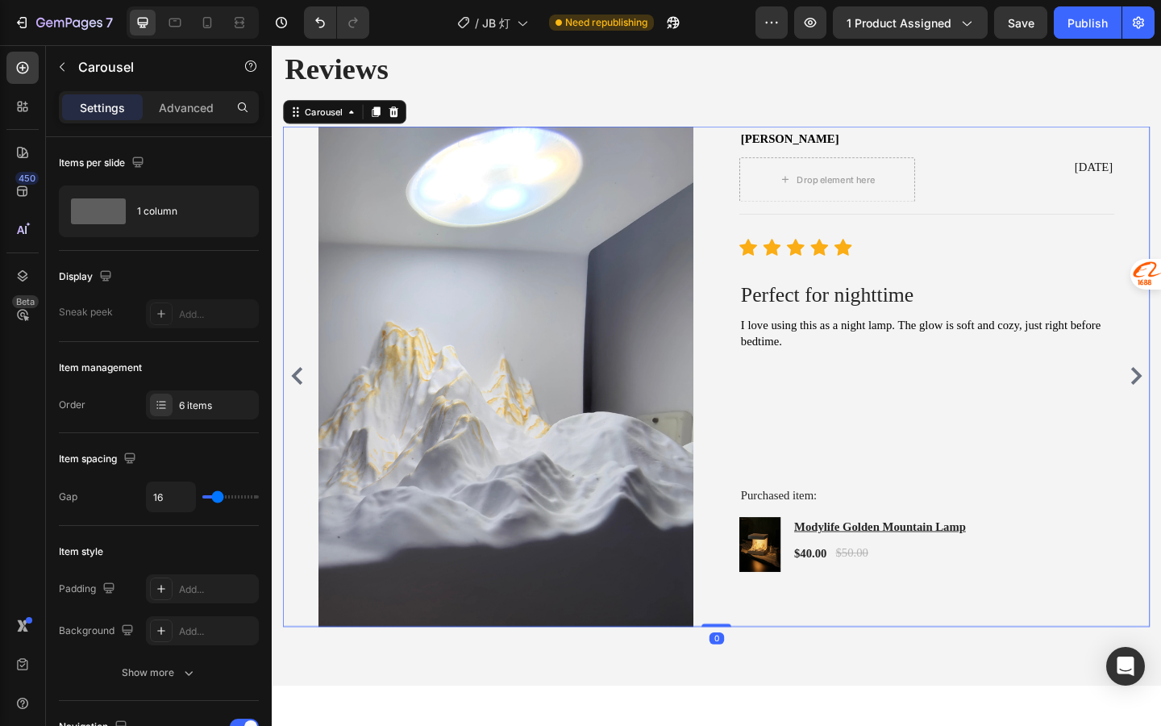
click at [305, 398] on icon "Carousel Back Arrow" at bounding box center [299, 404] width 19 height 19
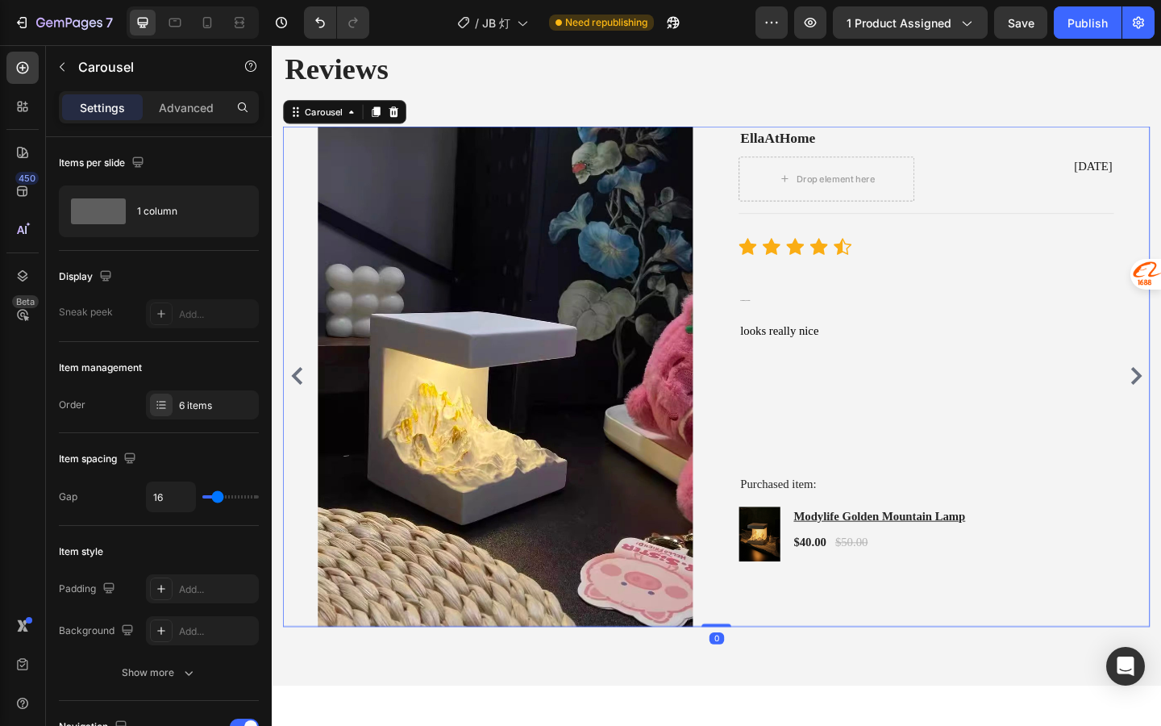
click at [305, 398] on icon "Carousel Back Arrow" at bounding box center [299, 404] width 19 height 19
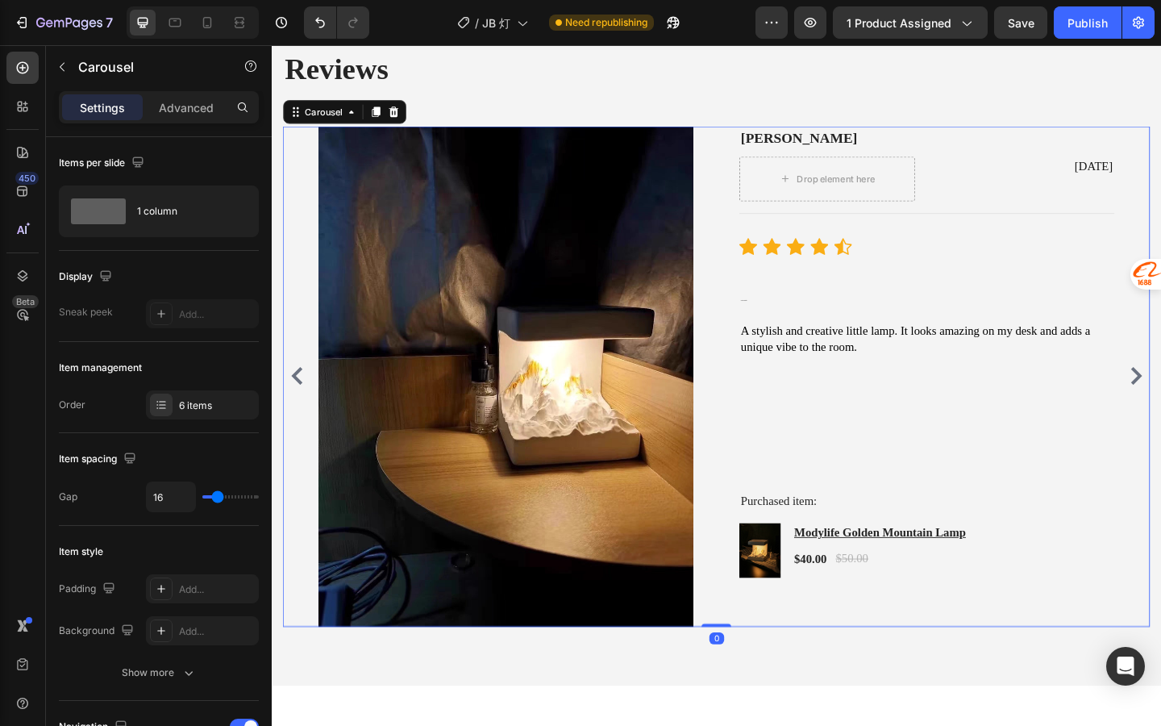
click at [305, 398] on icon "Carousel Back Arrow" at bounding box center [299, 404] width 19 height 19
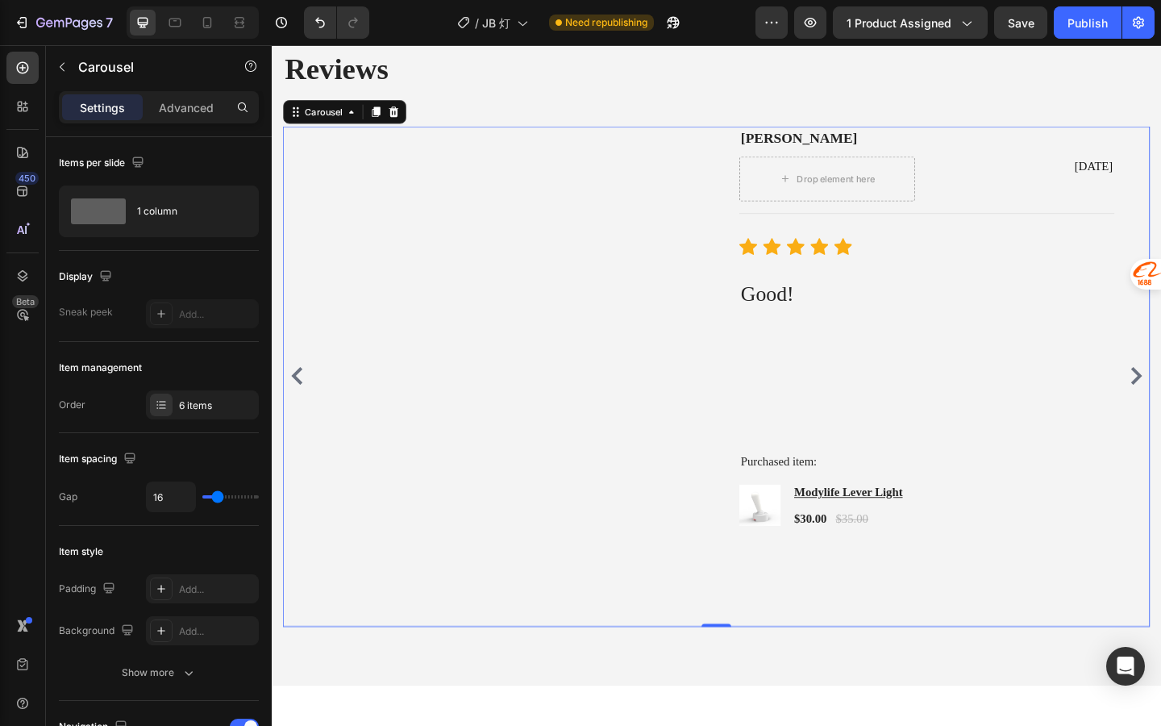
click at [292, 188] on div "Image Mike L Text block Drop element here Jul 13, 2025 Text block Row Title Lin…" at bounding box center [756, 405] width 944 height 544
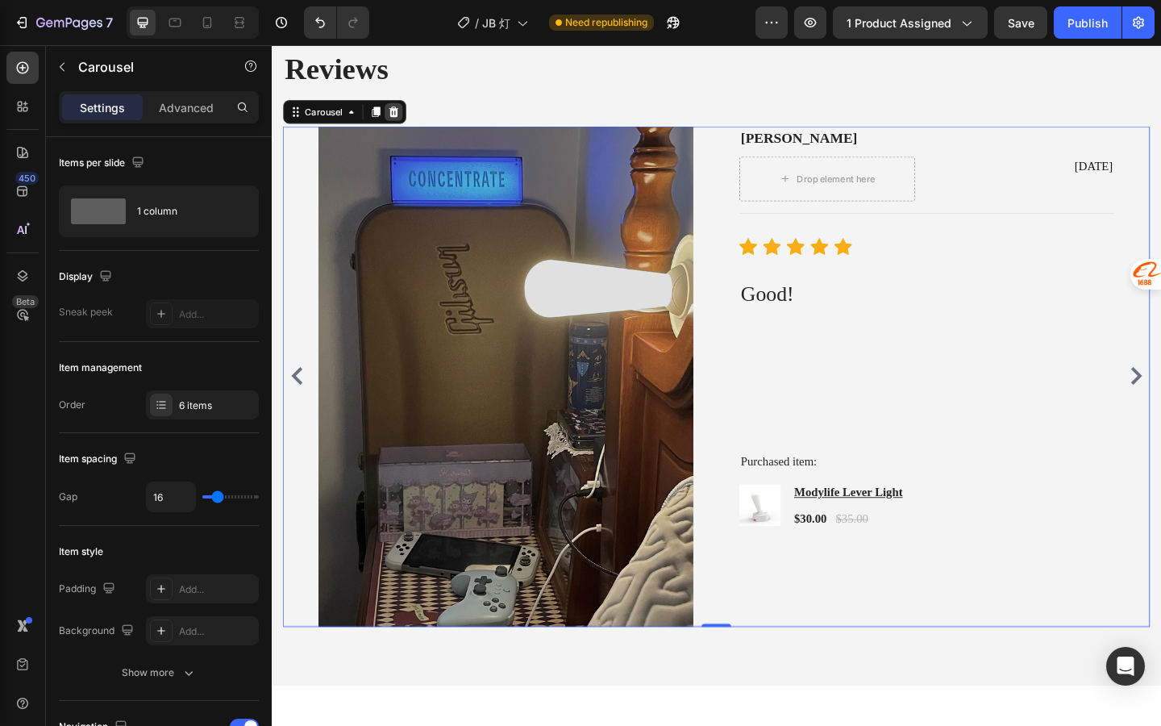
click at [403, 116] on icon at bounding box center [404, 117] width 10 height 11
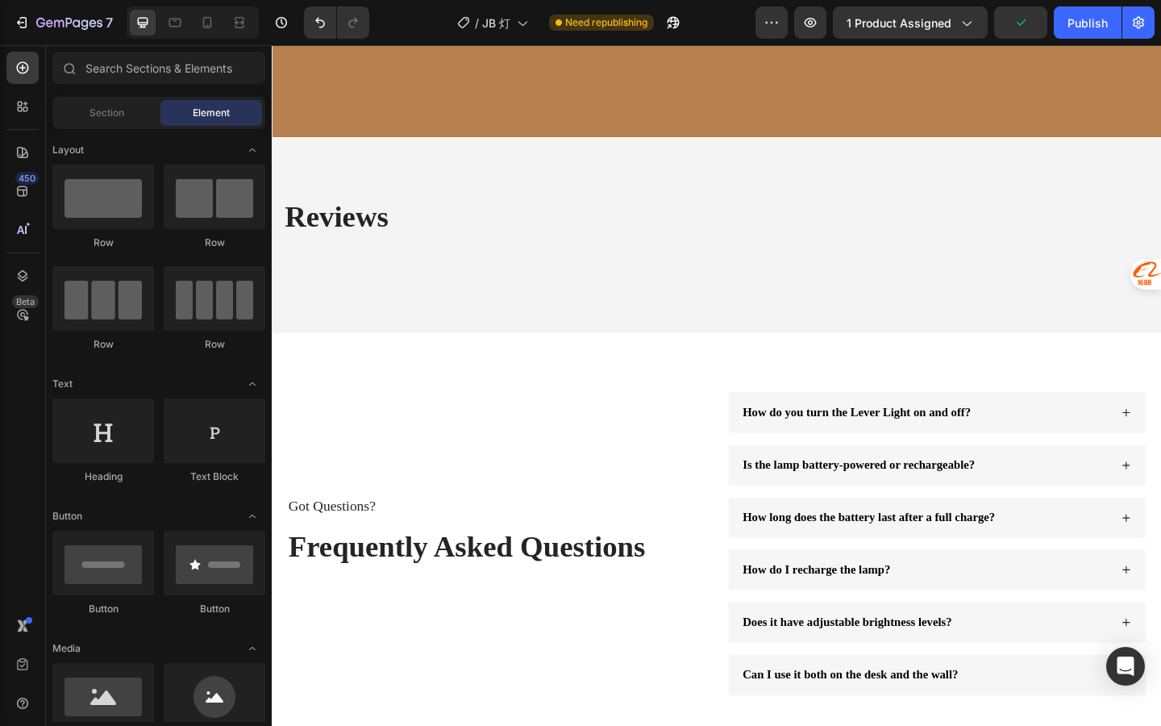
scroll to position [2534, 0]
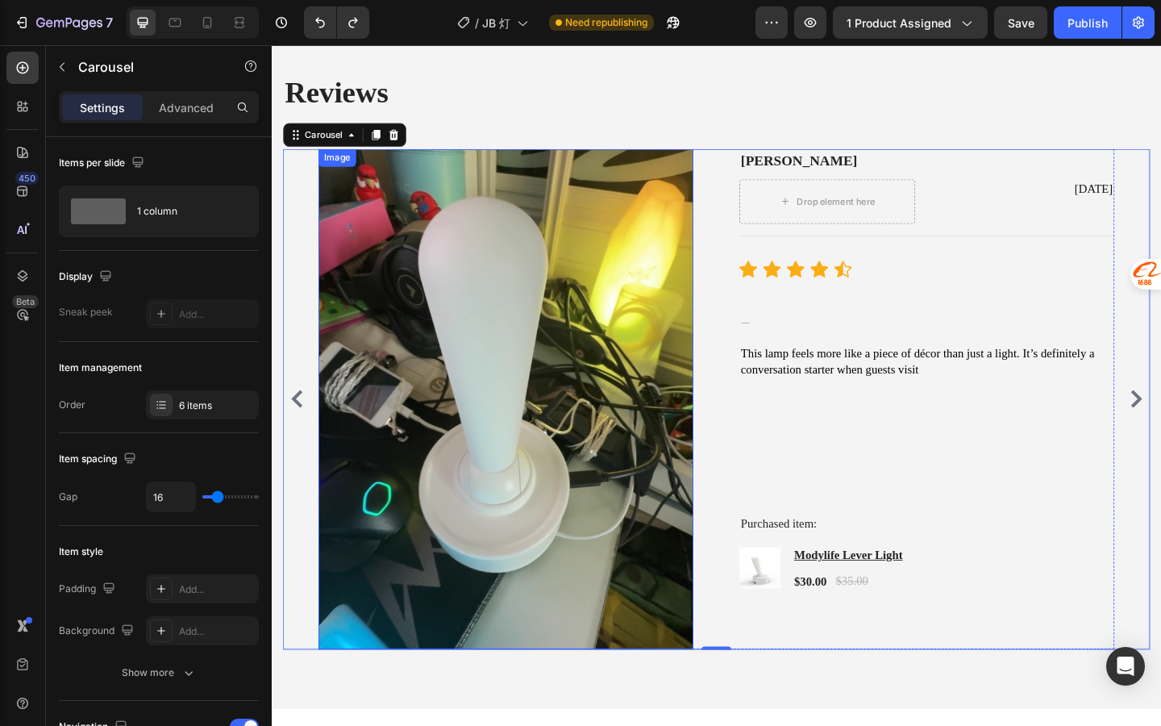
click at [507, 432] on img at bounding box center [527, 430] width 408 height 544
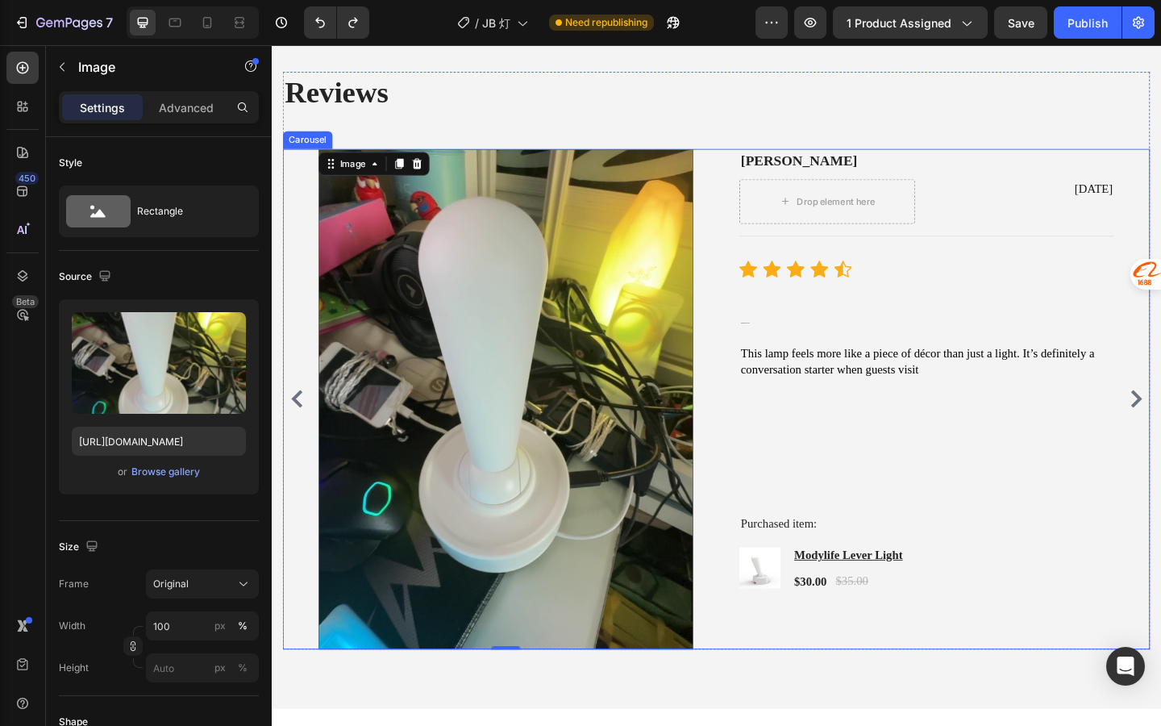
click at [301, 425] on icon "Carousel Back Arrow" at bounding box center [299, 429] width 12 height 19
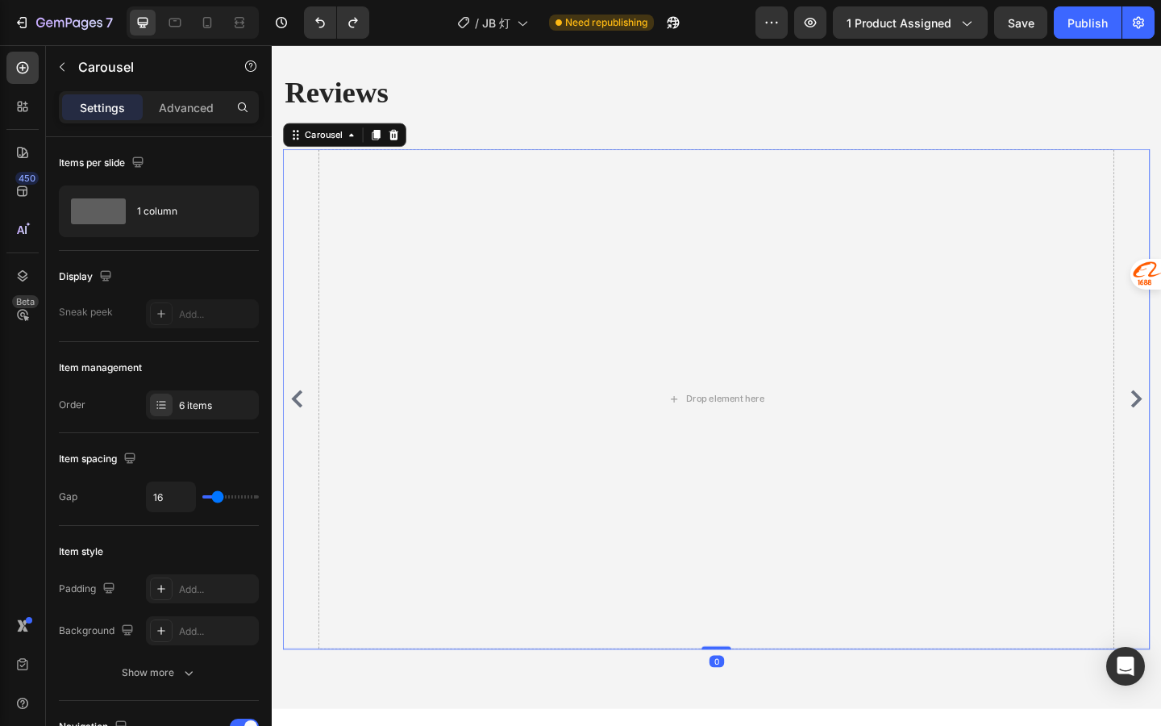
click at [301, 425] on icon "Carousel Back Arrow" at bounding box center [299, 429] width 12 height 19
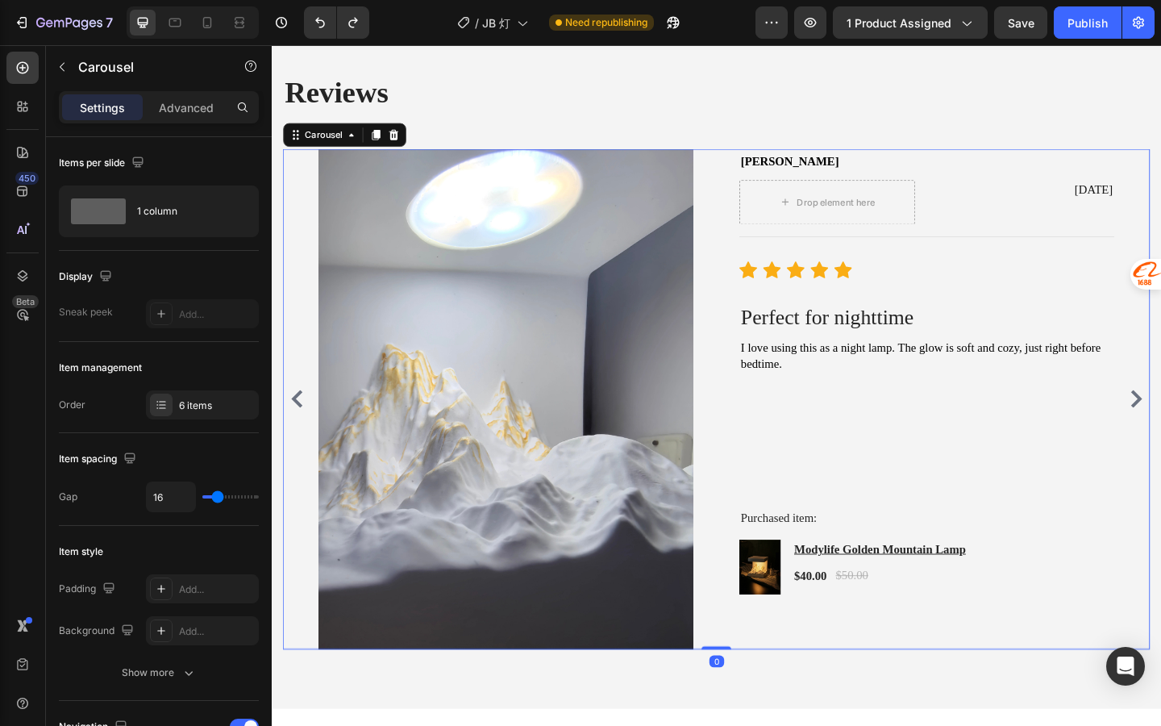
click at [301, 426] on icon "Carousel Back Arrow" at bounding box center [299, 429] width 12 height 19
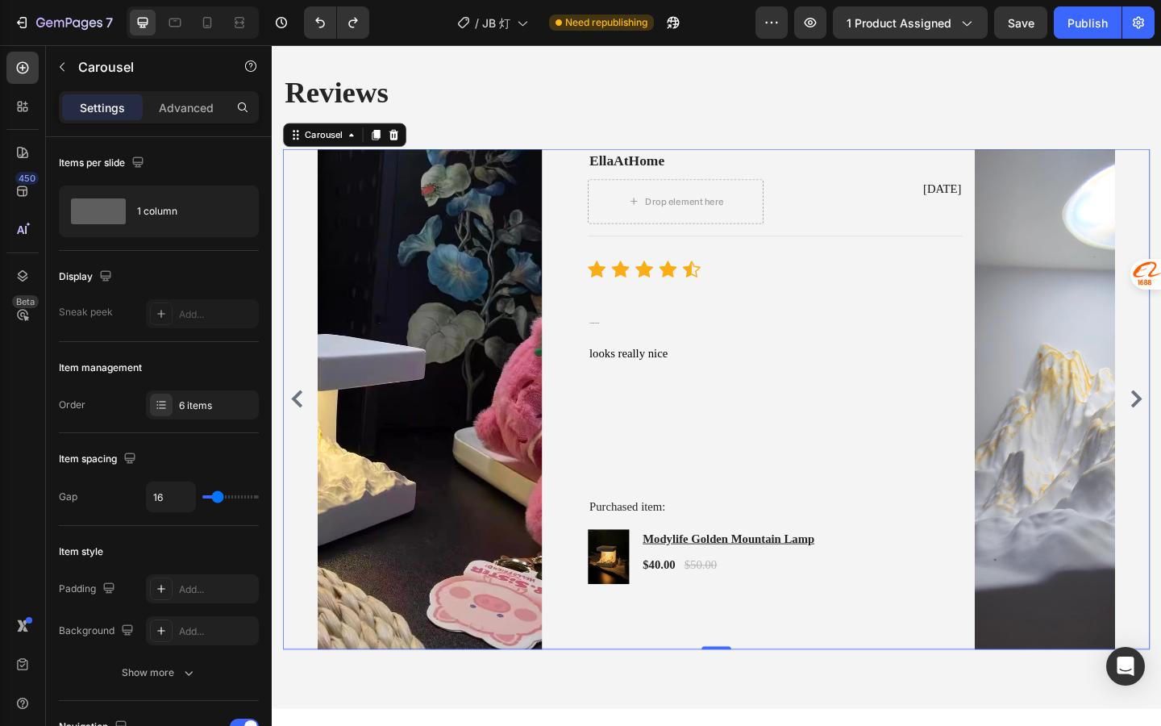
click at [301, 427] on icon "Carousel Back Arrow" at bounding box center [299, 429] width 19 height 19
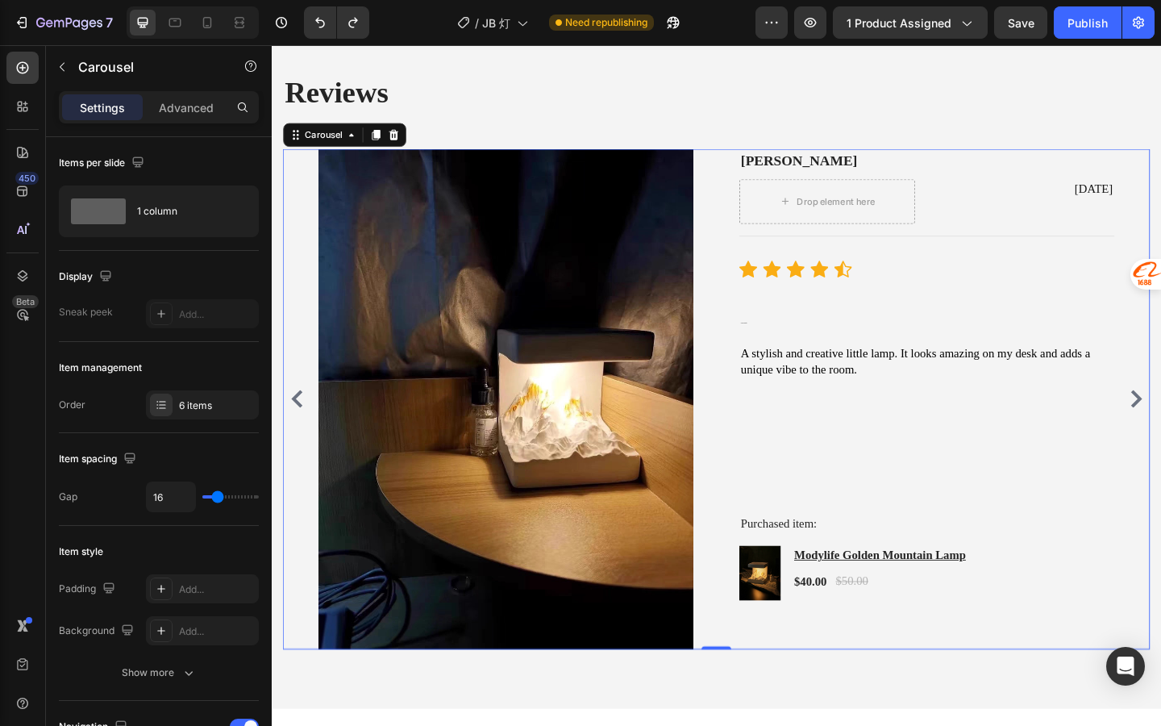
click at [301, 427] on icon "Carousel Back Arrow" at bounding box center [299, 429] width 19 height 19
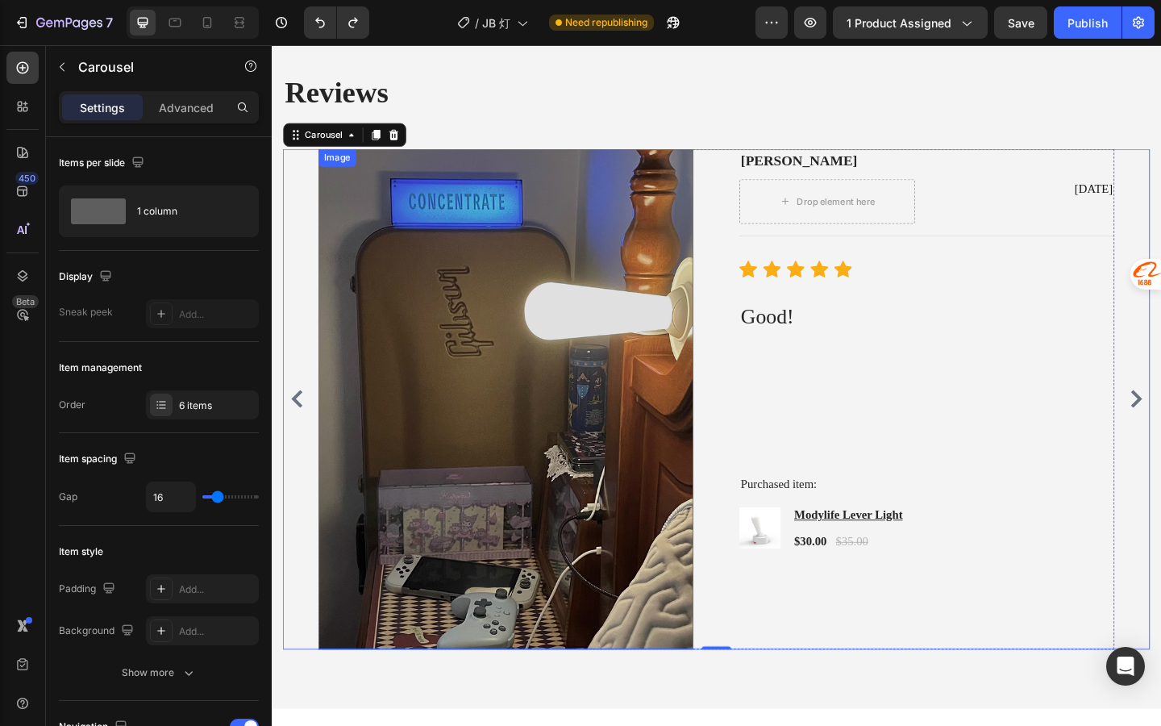
click at [475, 404] on img at bounding box center [527, 430] width 408 height 544
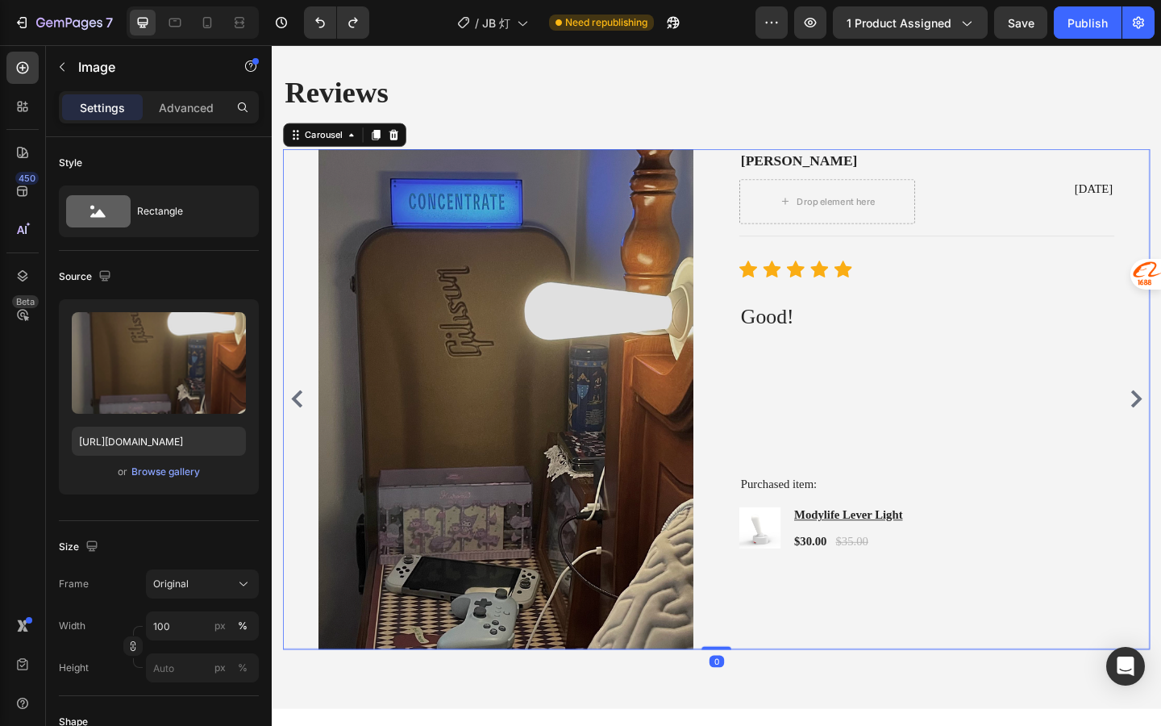
click at [301, 433] on icon "Carousel Back Arrow" at bounding box center [299, 429] width 19 height 19
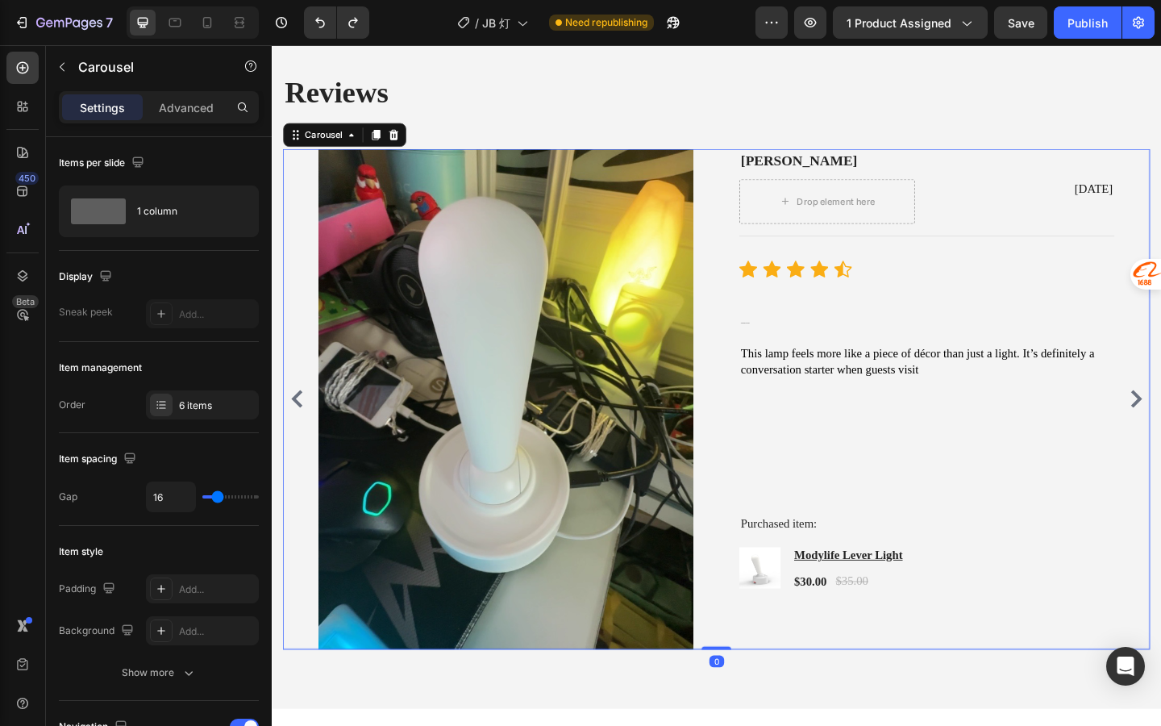
click at [301, 433] on icon "Carousel Back Arrow" at bounding box center [299, 429] width 12 height 19
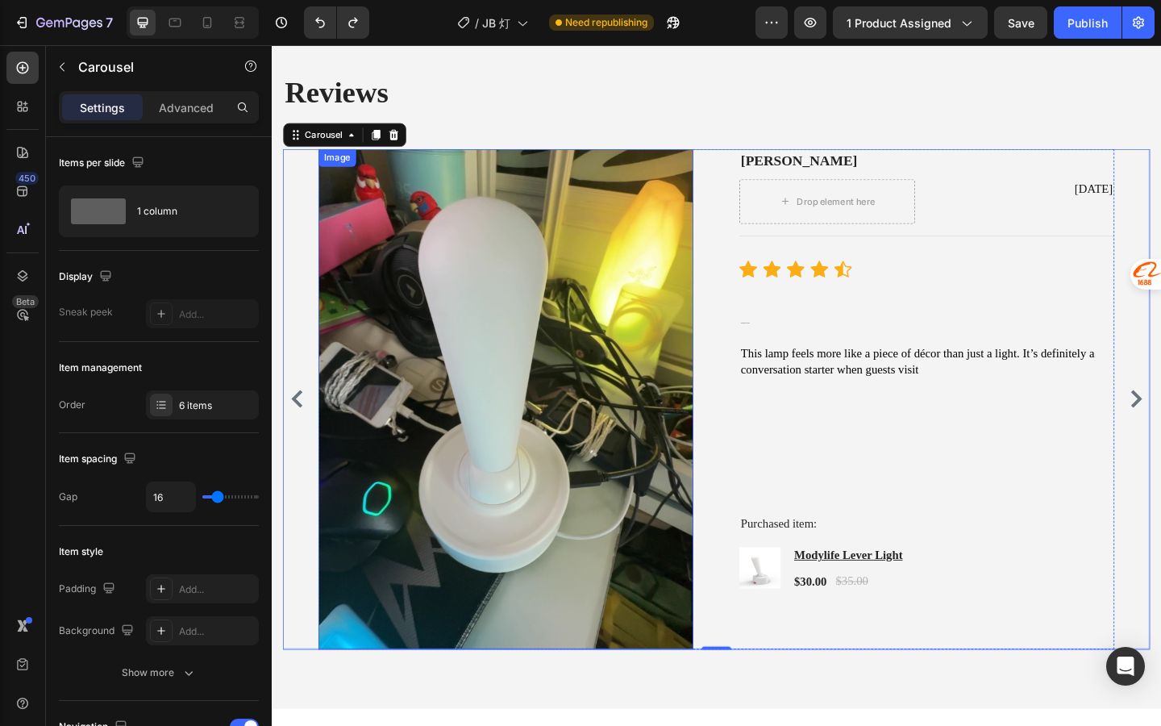
click at [594, 393] on img at bounding box center [527, 430] width 408 height 544
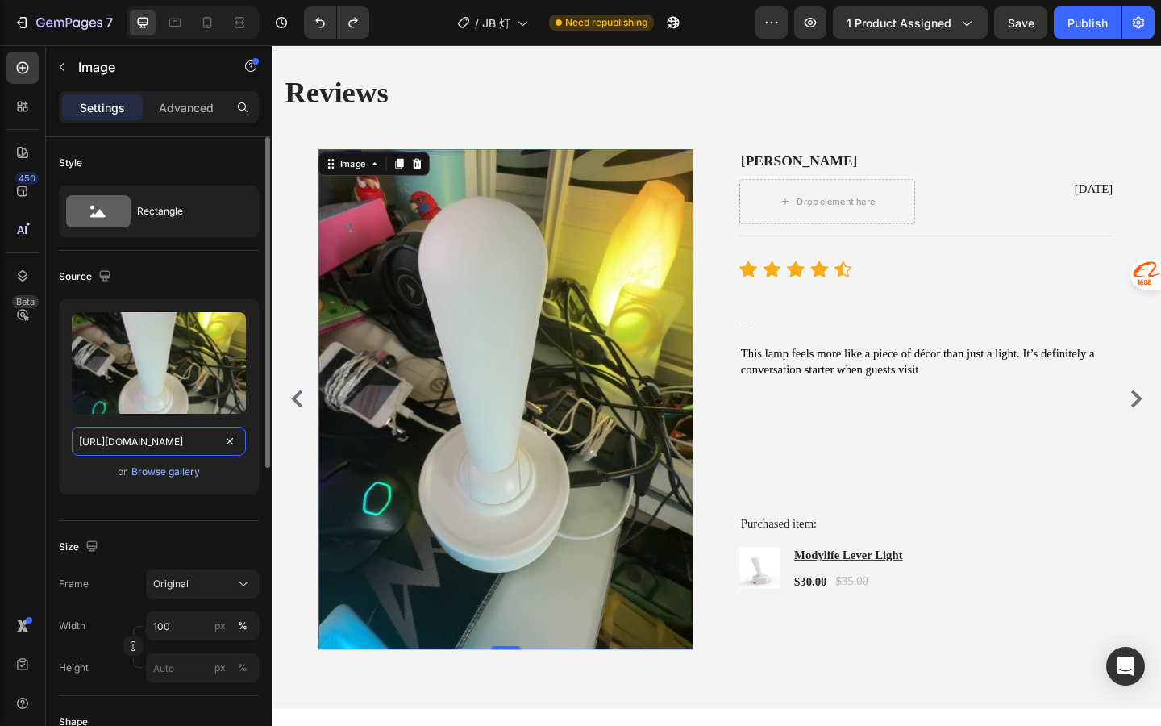
click at [205, 440] on input "https://cdn.shopify.com/s/files/1/0836/6309/3953/files/gempages_583902424134058…" at bounding box center [159, 441] width 174 height 29
paste input "O1CN01uyu2hi1PQTm0c8c9m__0-rate.jpg?v=1759095316"
type input "https://cdn.shopify.com/s/files/1/0836/6309/3953/files/O1CN01uyu2hi1PQTm0c8c9m_…"
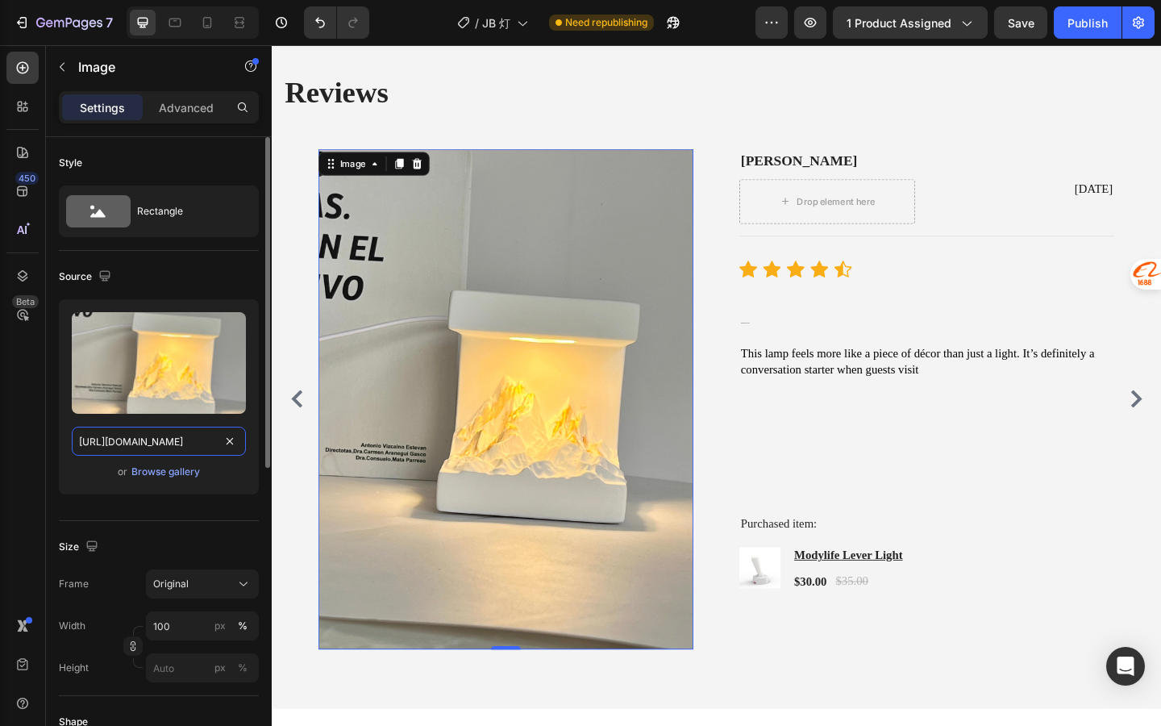
scroll to position [0, 382]
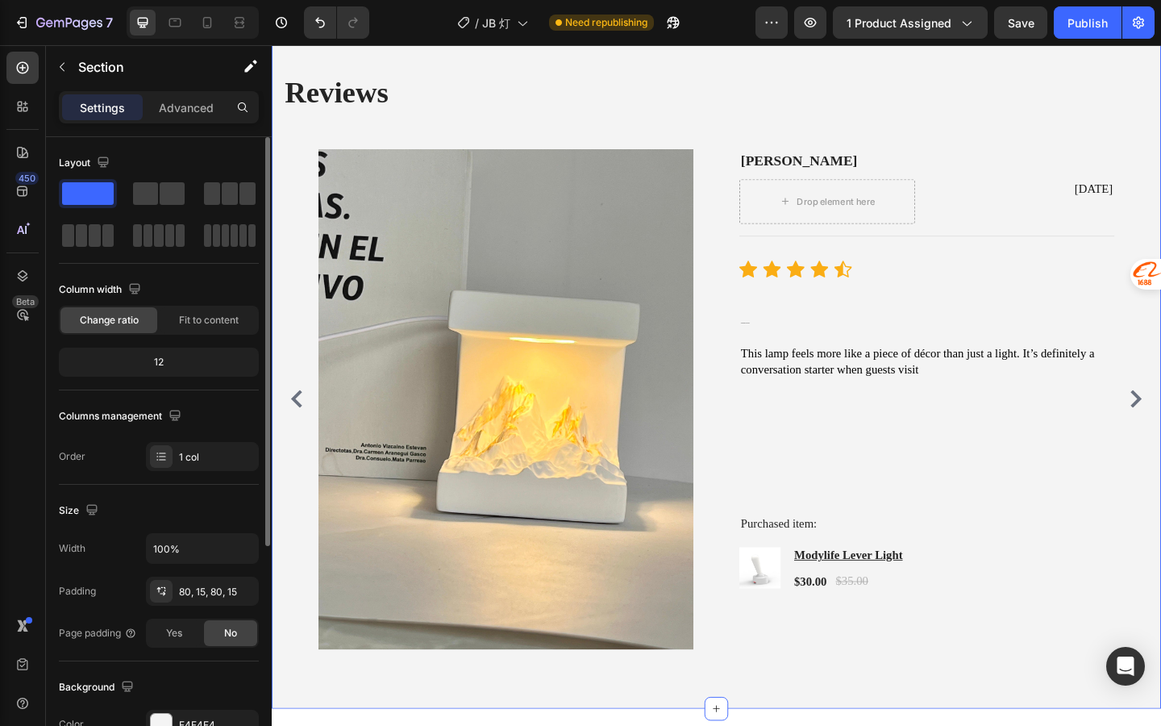
click at [1161, 431] on div "Reviews Heading Image Mike L Text block Drop element here Jul 13, 2025 Text blo…" at bounding box center [756, 388] width 968 height 757
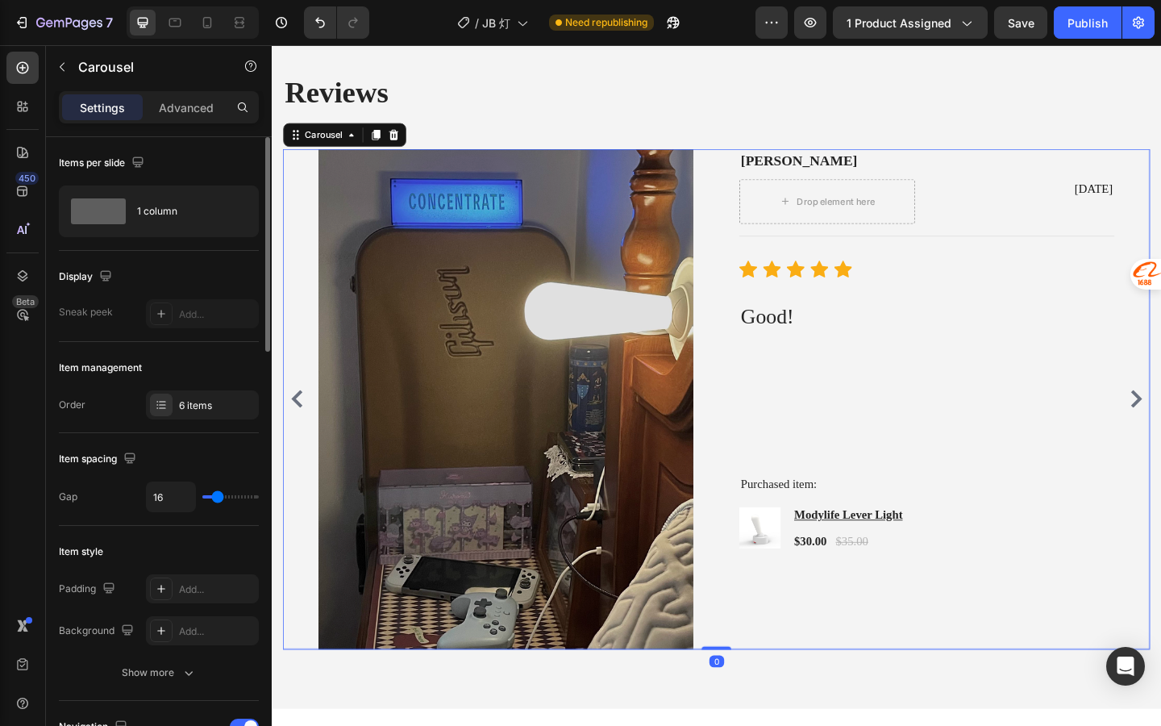
click at [300, 426] on icon "Carousel Back Arrow" at bounding box center [299, 429] width 19 height 19
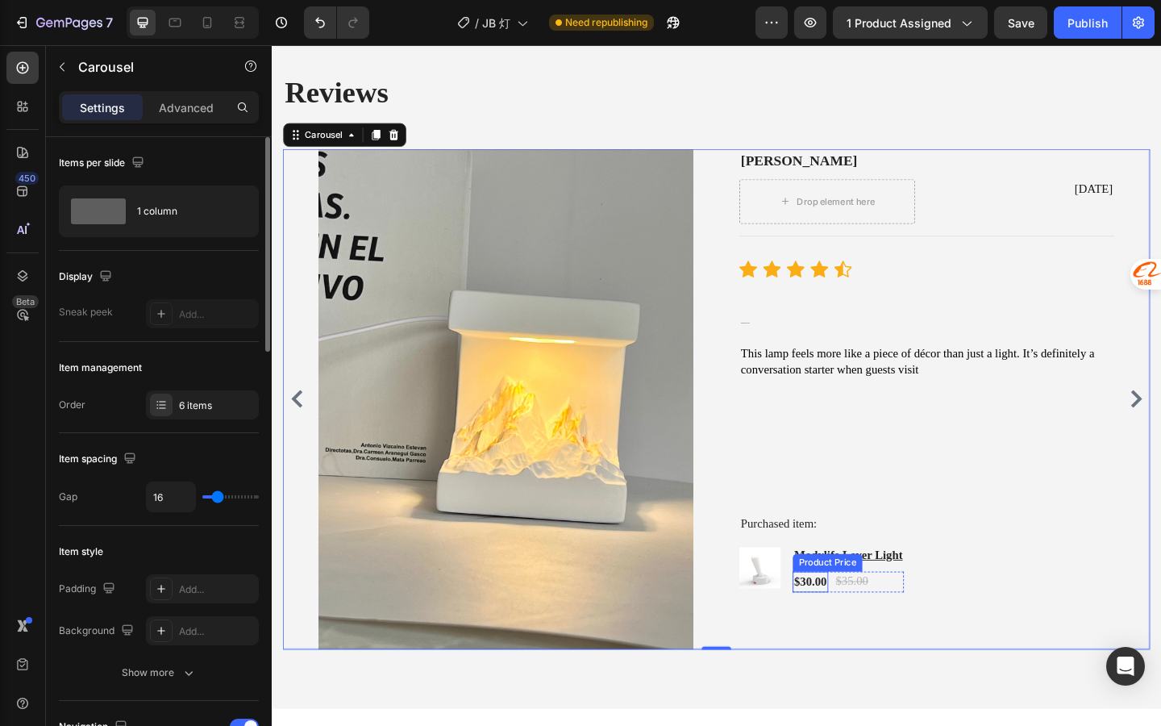
click at [803, 619] on img at bounding box center [803, 613] width 45 height 45
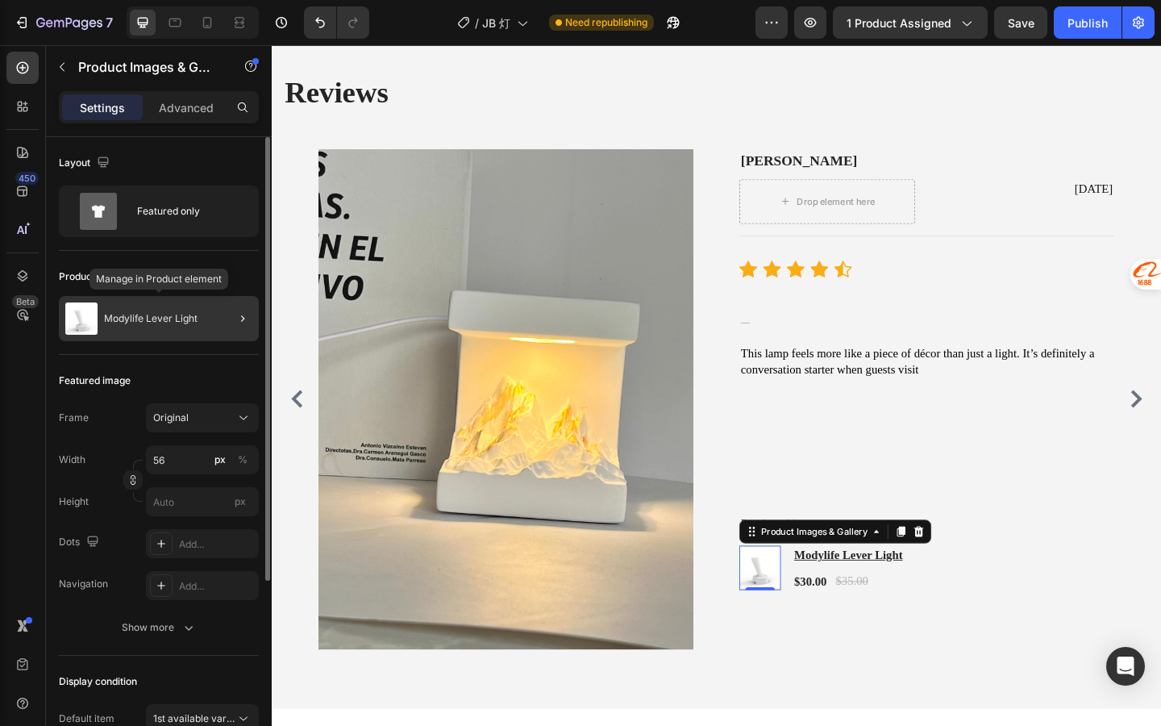
click at [178, 315] on p "Modylife Lever Light" at bounding box center [151, 318] width 94 height 11
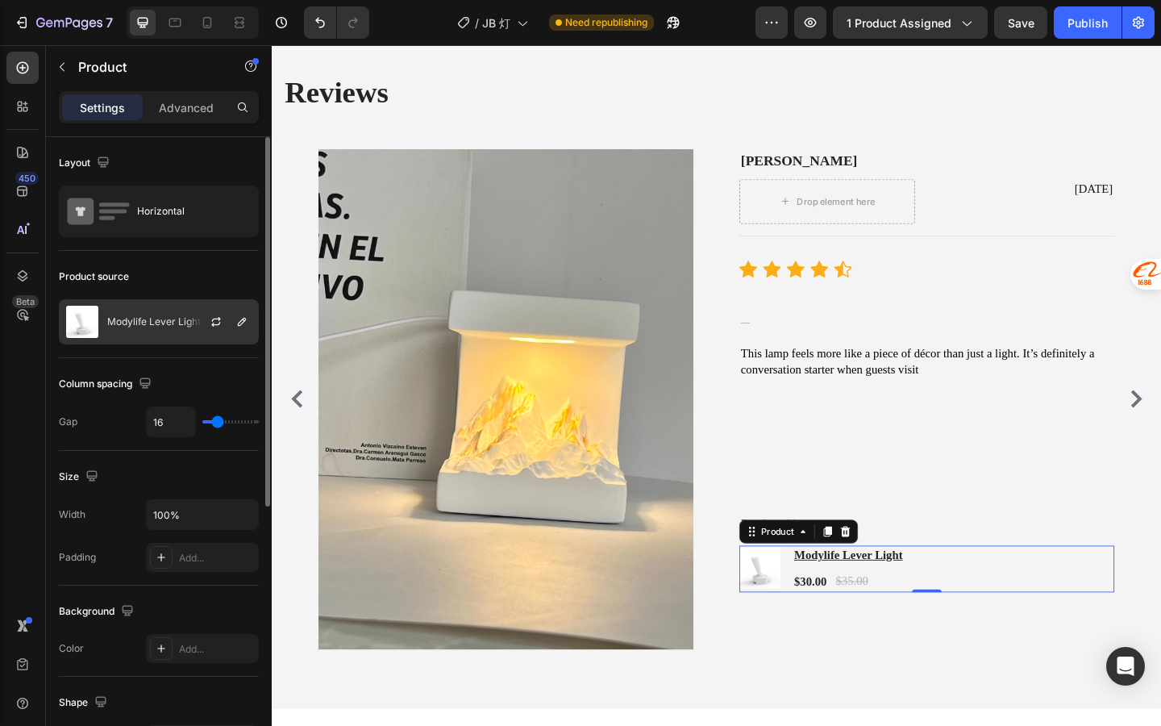
click at [190, 337] on div at bounding box center [222, 322] width 71 height 44
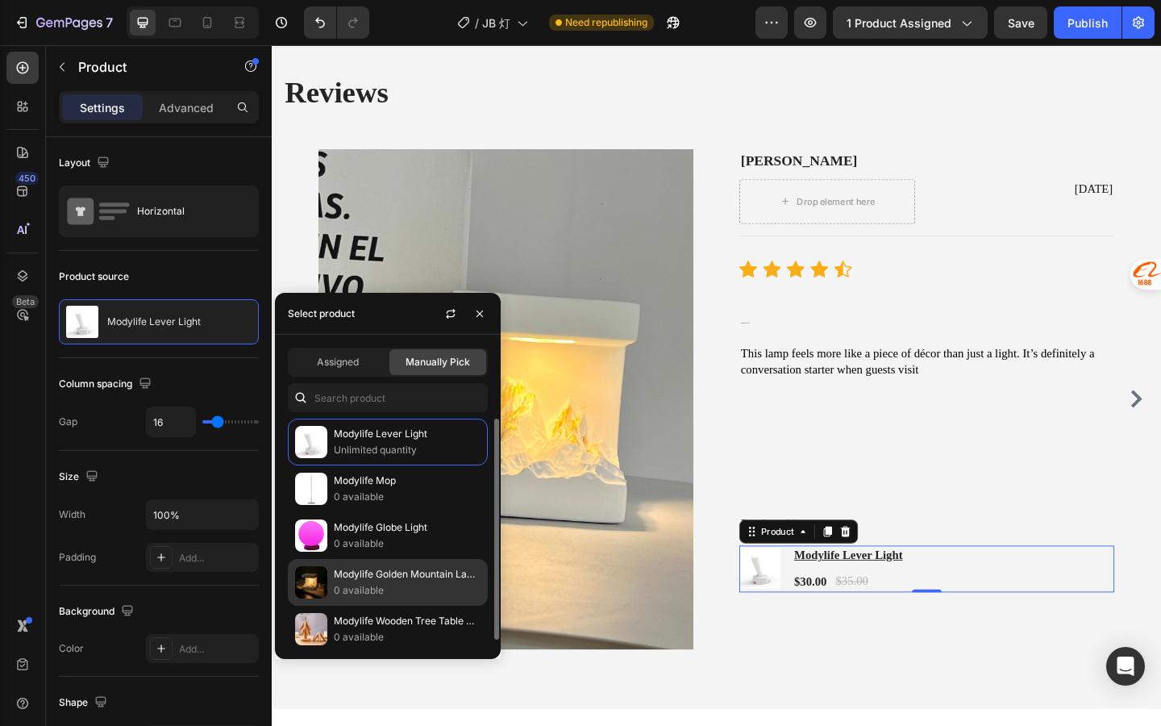
click at [356, 571] on p "Modylife Golden Mountain Lamp" at bounding box center [407, 574] width 147 height 16
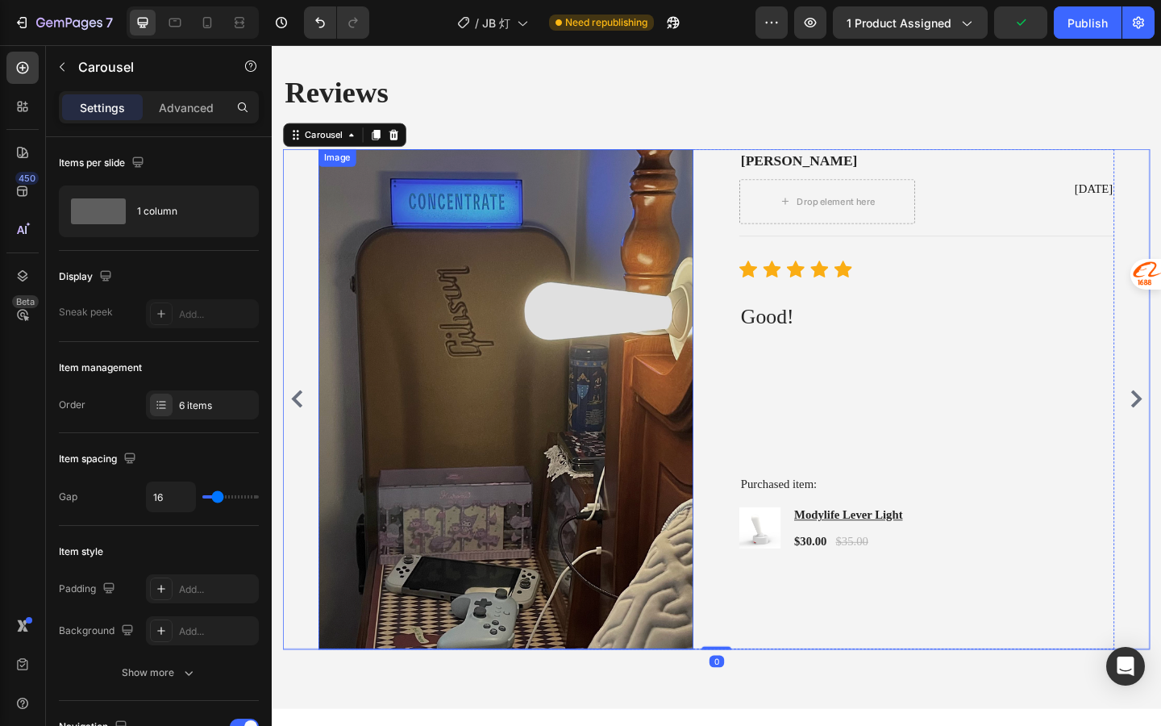
click at [305, 181] on div "Image Mike L Text block Drop element here Jul 13, 2025 Text block Row Title Lin…" at bounding box center [756, 430] width 944 height 544
click at [404, 148] on icon at bounding box center [404, 142] width 10 height 11
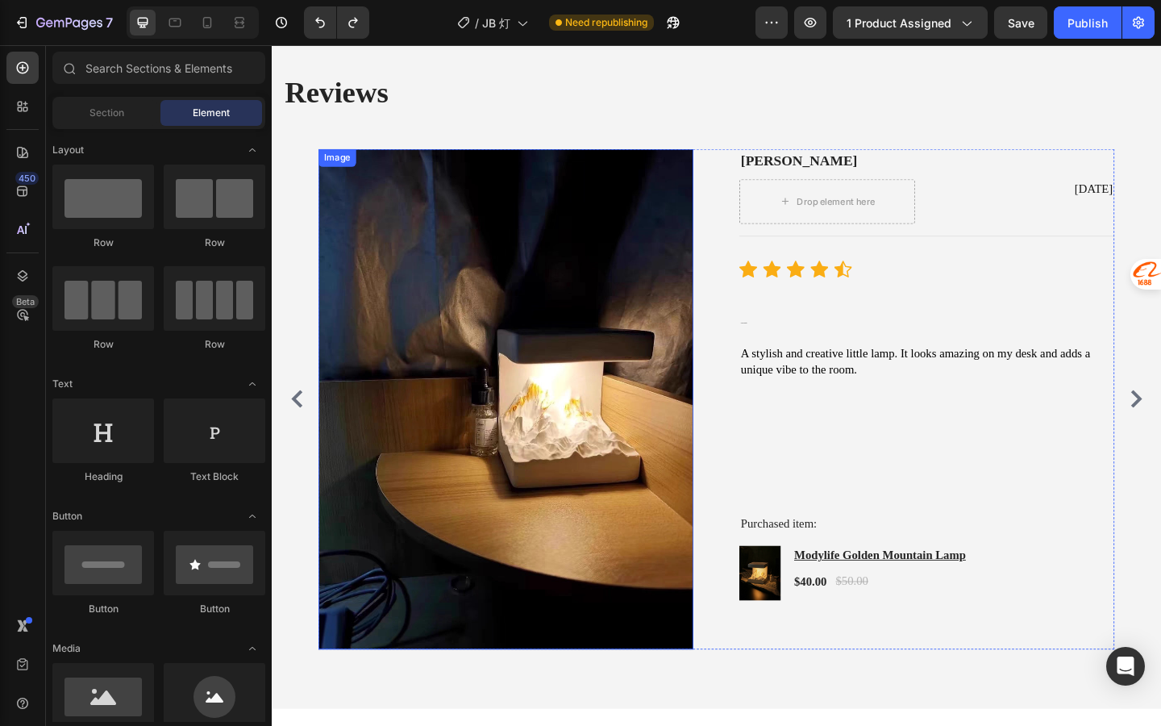
click at [306, 433] on icon "Carousel Back Arrow" at bounding box center [299, 429] width 19 height 19
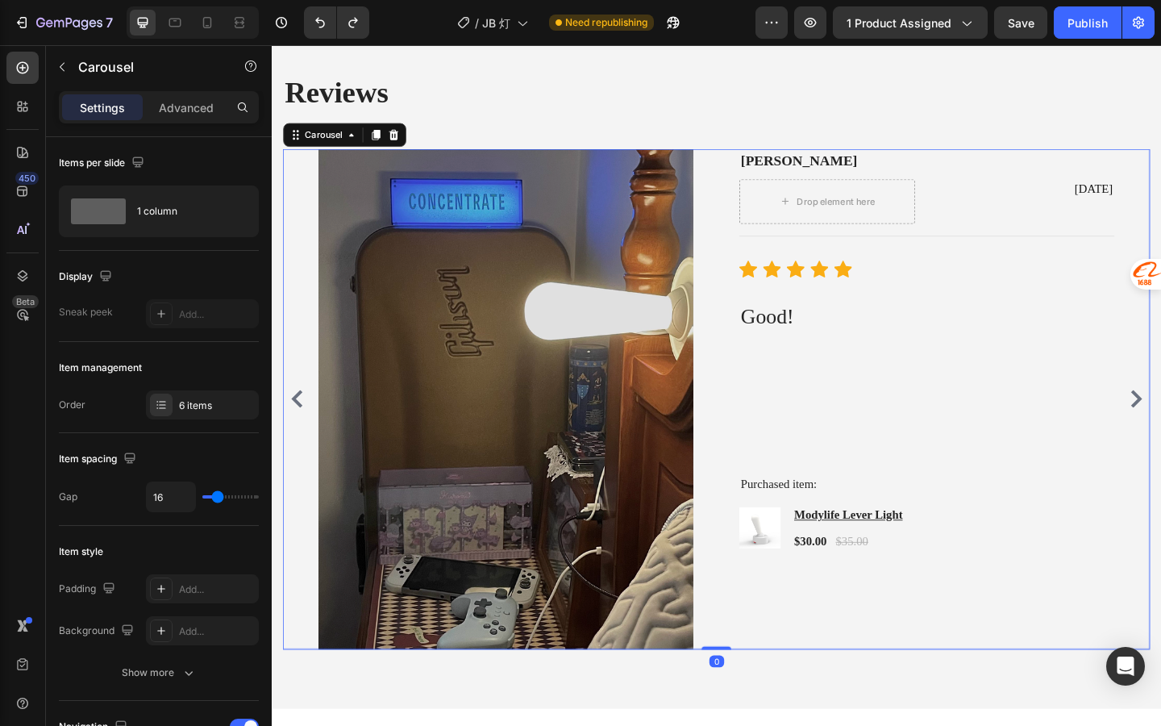
click at [306, 433] on icon "Carousel Back Arrow" at bounding box center [299, 429] width 19 height 19
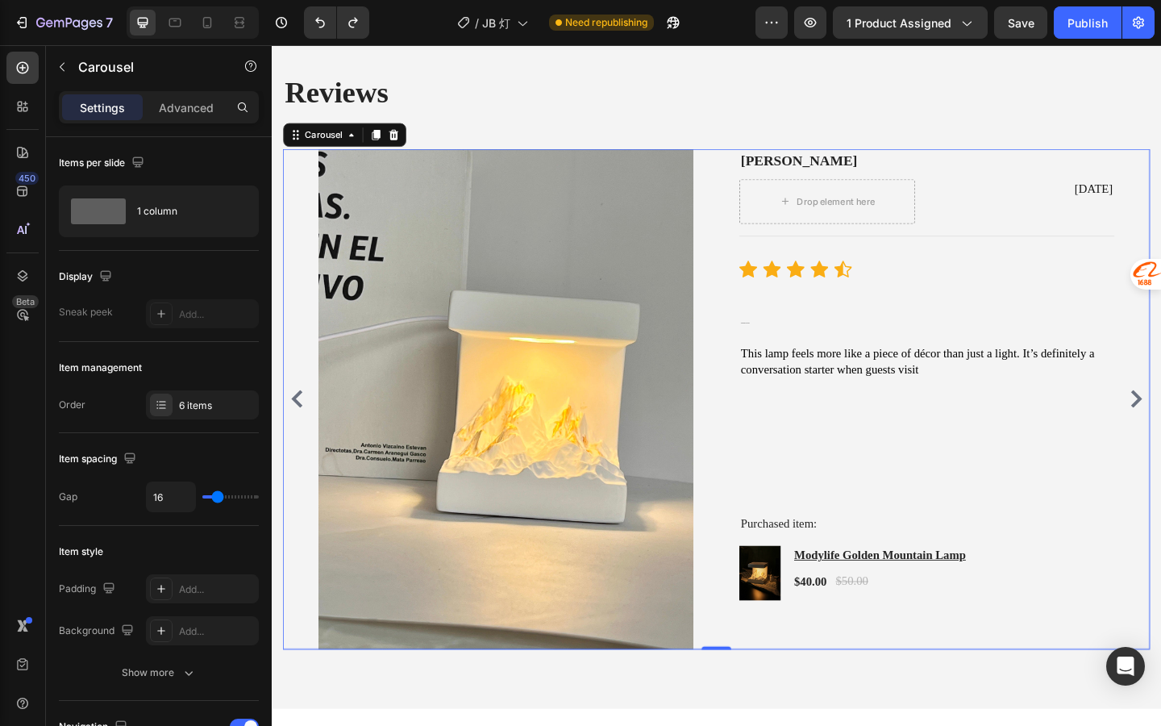
click at [1161, 428] on div "Reviews Heading Image Mike L Text block Drop element here Jul 13, 2025 Text blo…" at bounding box center [756, 388] width 968 height 757
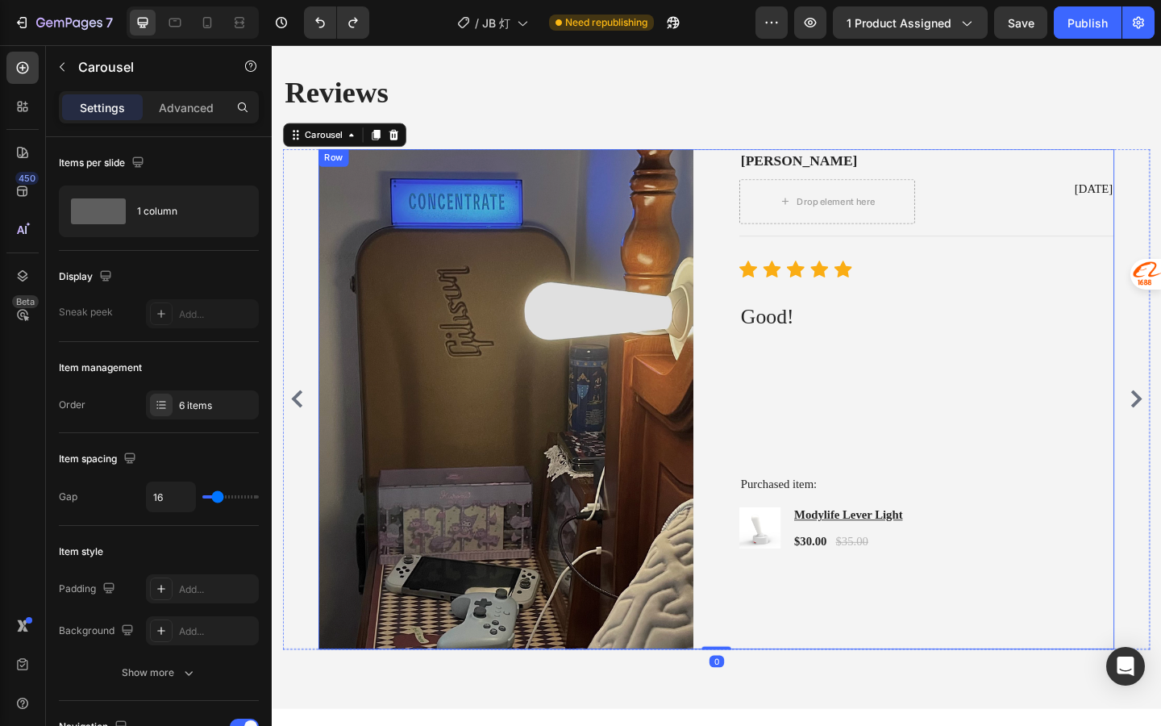
click at [987, 440] on div "Christina W Text block Drop element here Aug 5, 2025 Text block Row Title Line …" at bounding box center [985, 430] width 408 height 544
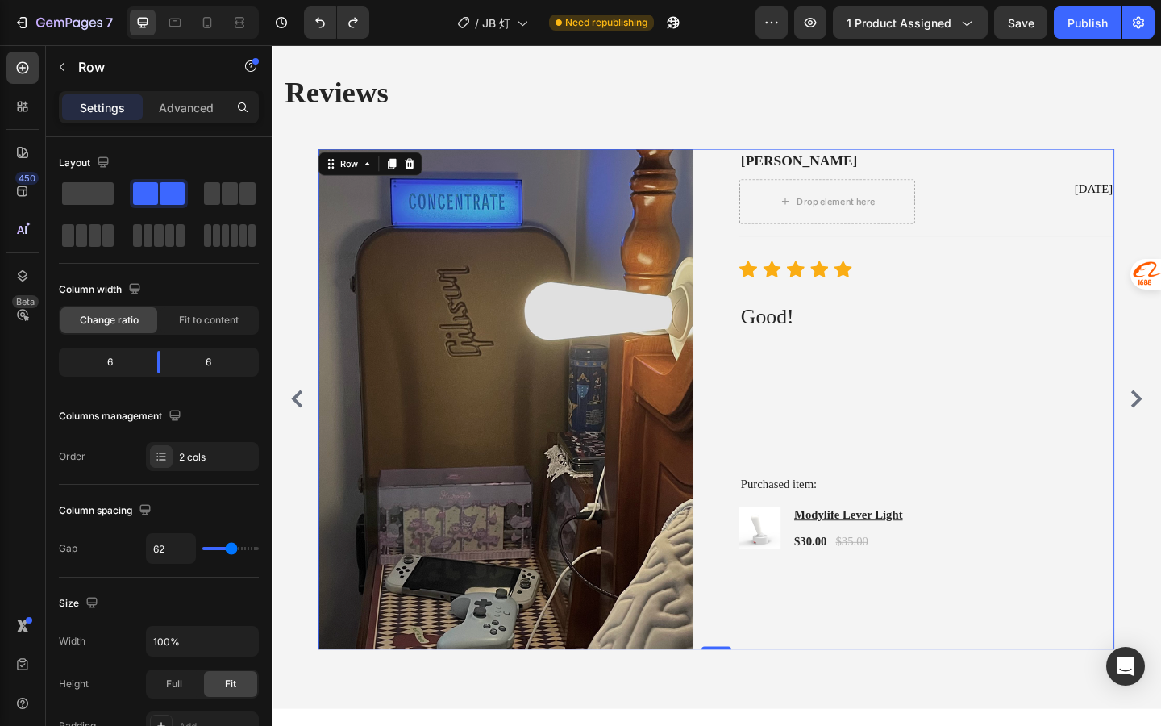
click at [988, 440] on div "Christina W Text block Drop element here Aug 5, 2025 Text block Row Title Line …" at bounding box center [985, 430] width 408 height 544
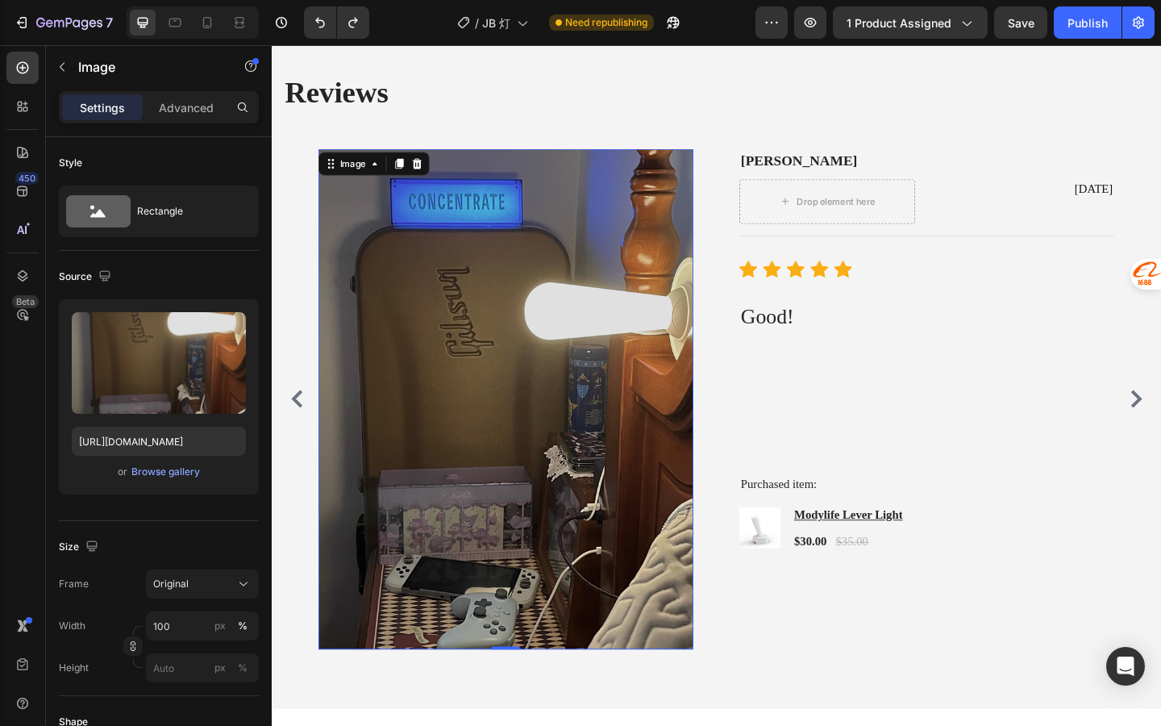
click at [578, 397] on img at bounding box center [527, 430] width 408 height 544
click at [427, 168] on icon at bounding box center [429, 174] width 13 height 13
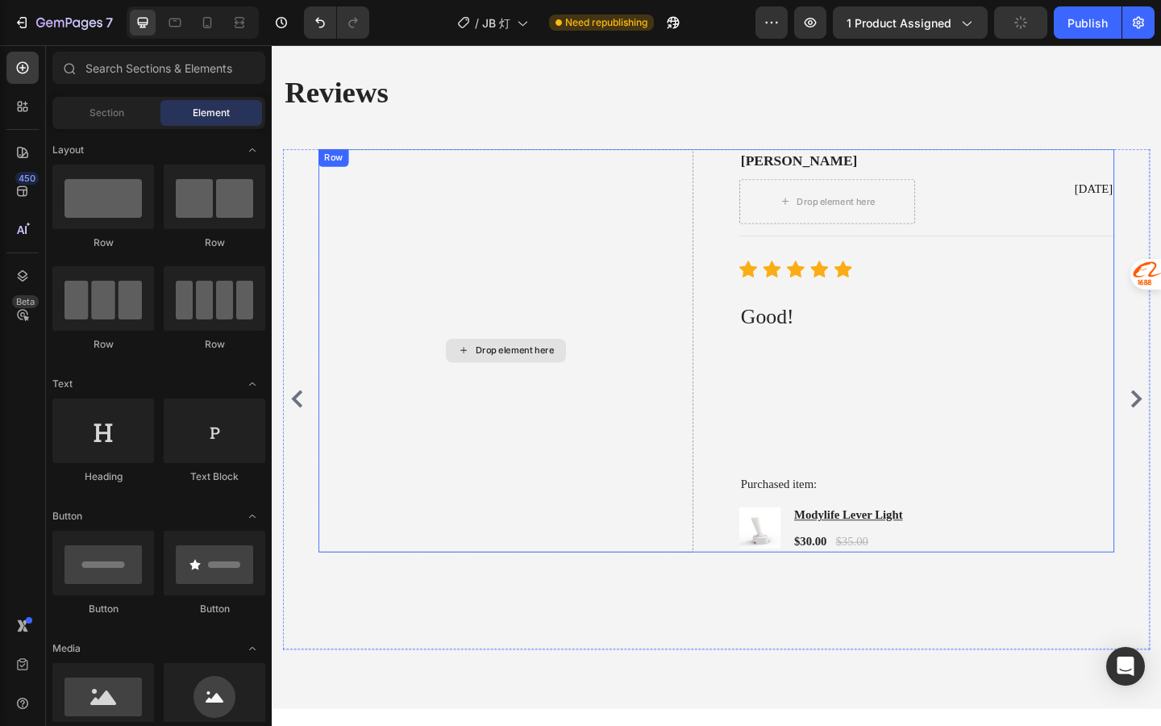
click at [431, 171] on div "Drop element here Christina W Text block Drop element here Aug 5, 2025 Text blo…" at bounding box center [756, 377] width 866 height 439
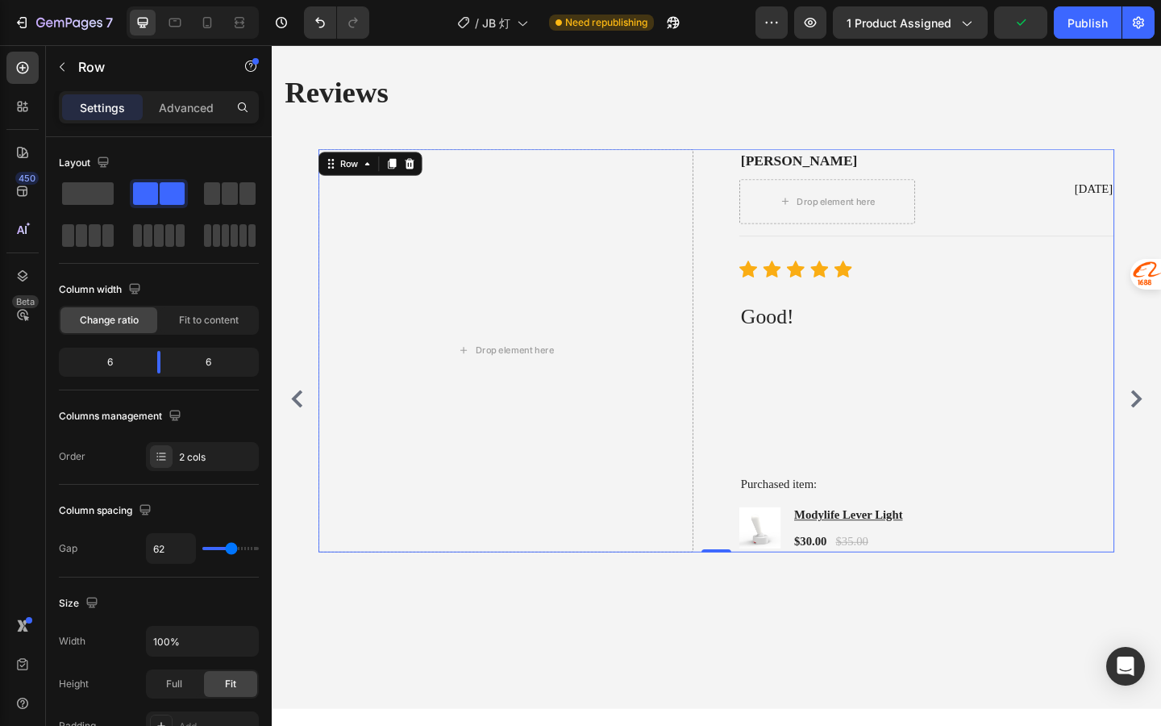
click at [434, 171] on div "Row" at bounding box center [379, 174] width 113 height 26
click at [422, 174] on icon at bounding box center [422, 174] width 10 height 11
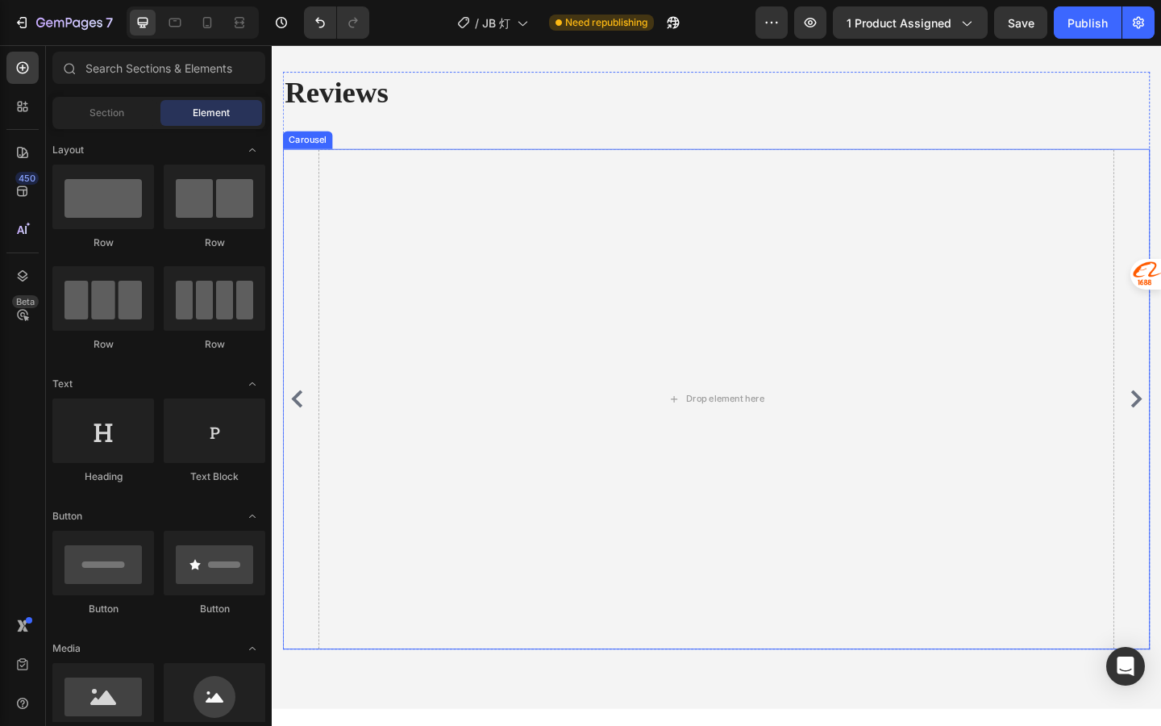
click at [306, 414] on div "Image Mike L Text block Drop element here Jul 13, 2025 Text block Row Title Lin…" at bounding box center [756, 430] width 944 height 544
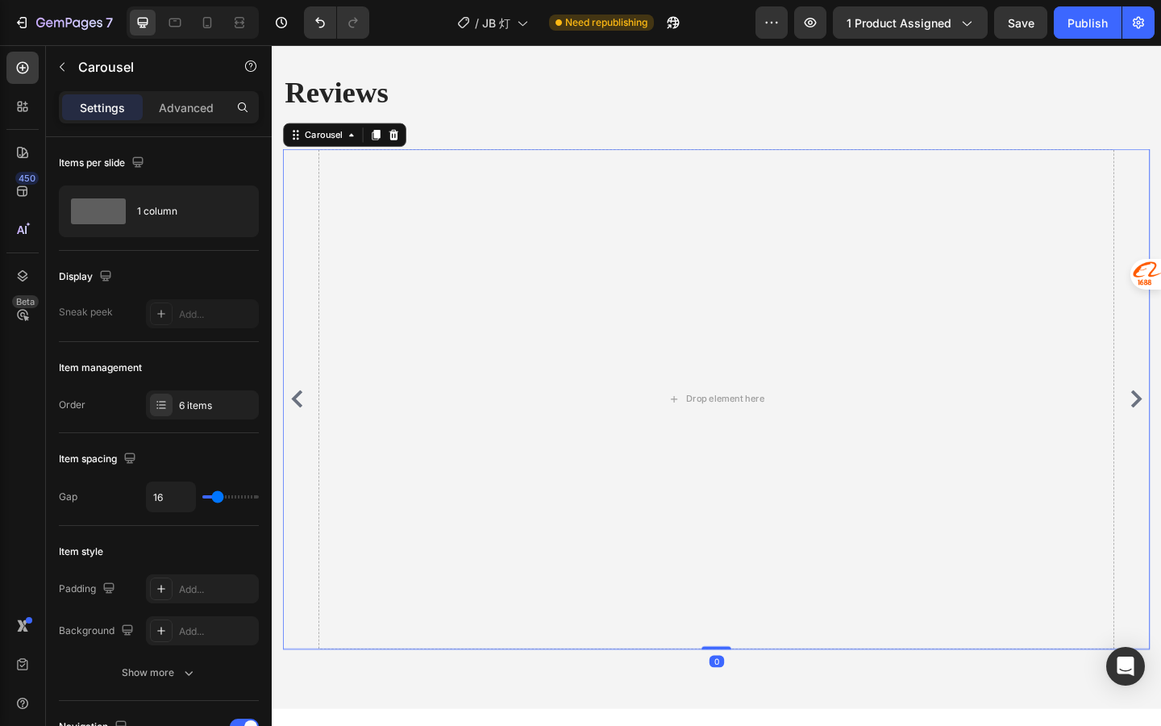
click at [306, 431] on icon "Carousel Back Arrow" at bounding box center [299, 429] width 19 height 19
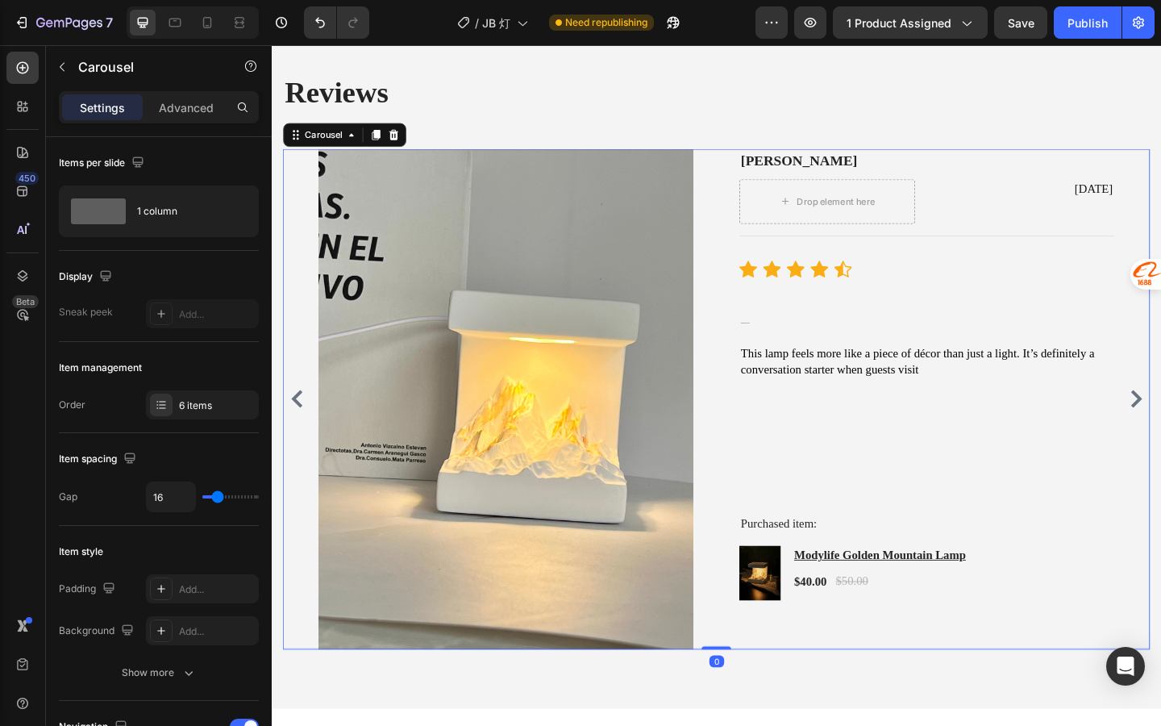
click at [306, 431] on icon "Carousel Back Arrow" at bounding box center [299, 429] width 19 height 19
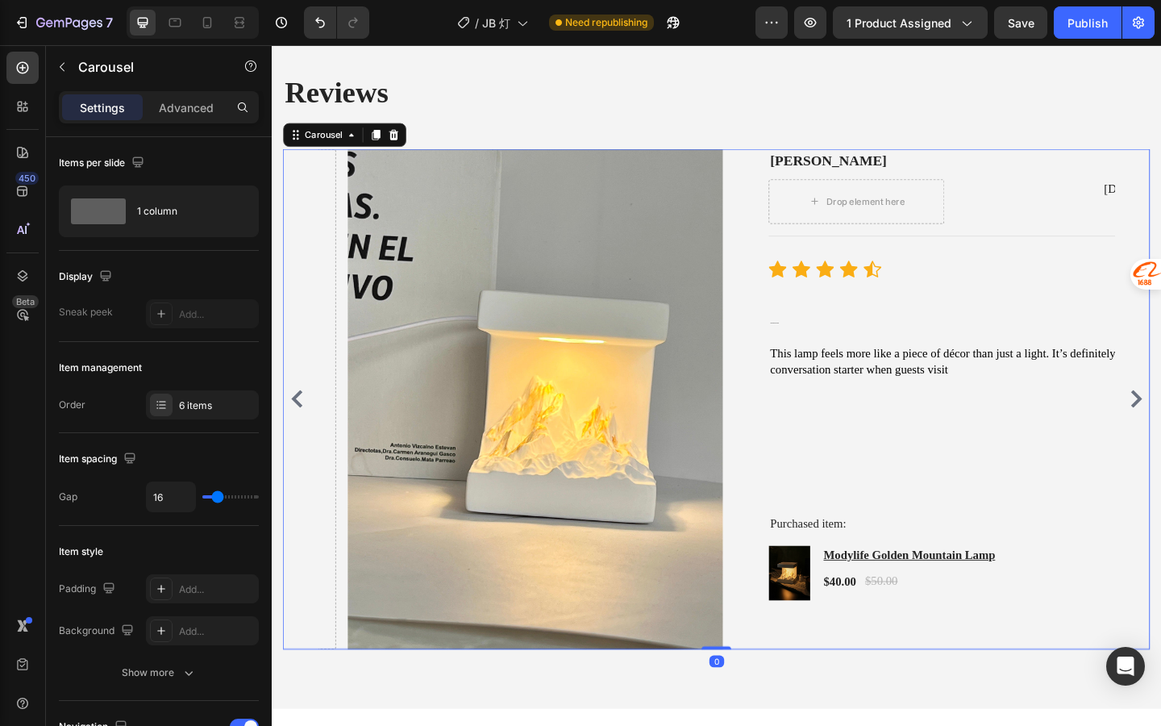
click at [306, 431] on icon "Carousel Back Arrow" at bounding box center [299, 429] width 19 height 19
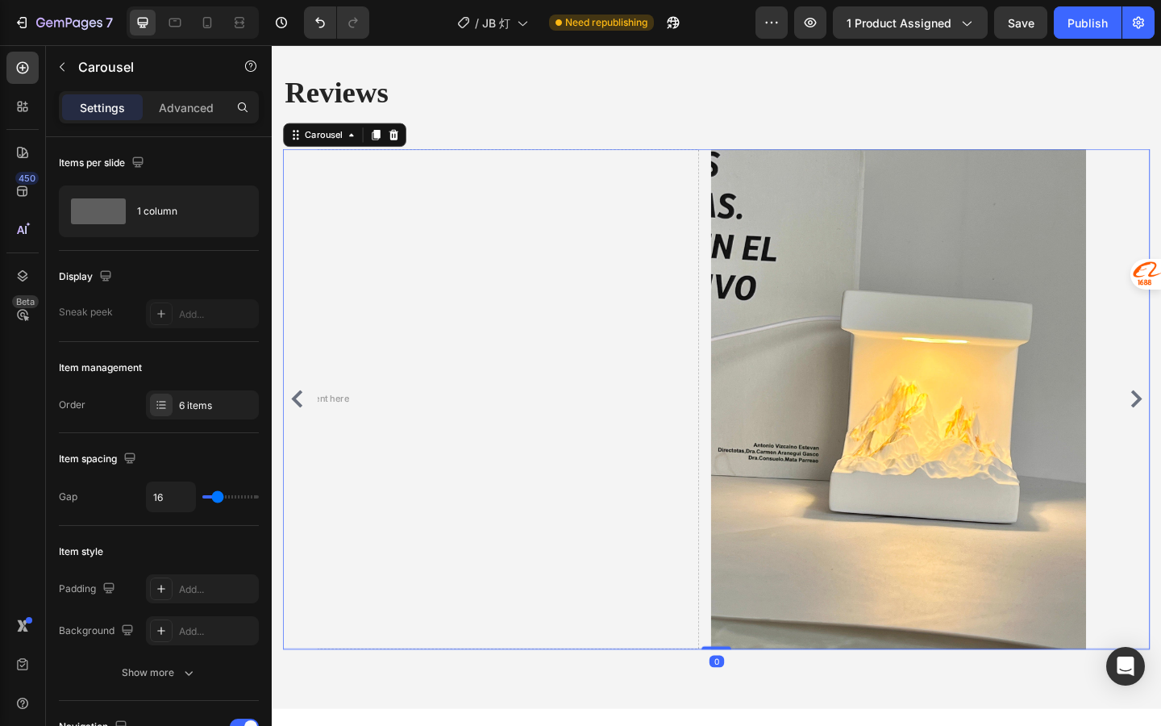
click at [306, 431] on icon "Carousel Back Arrow" at bounding box center [299, 429] width 19 height 19
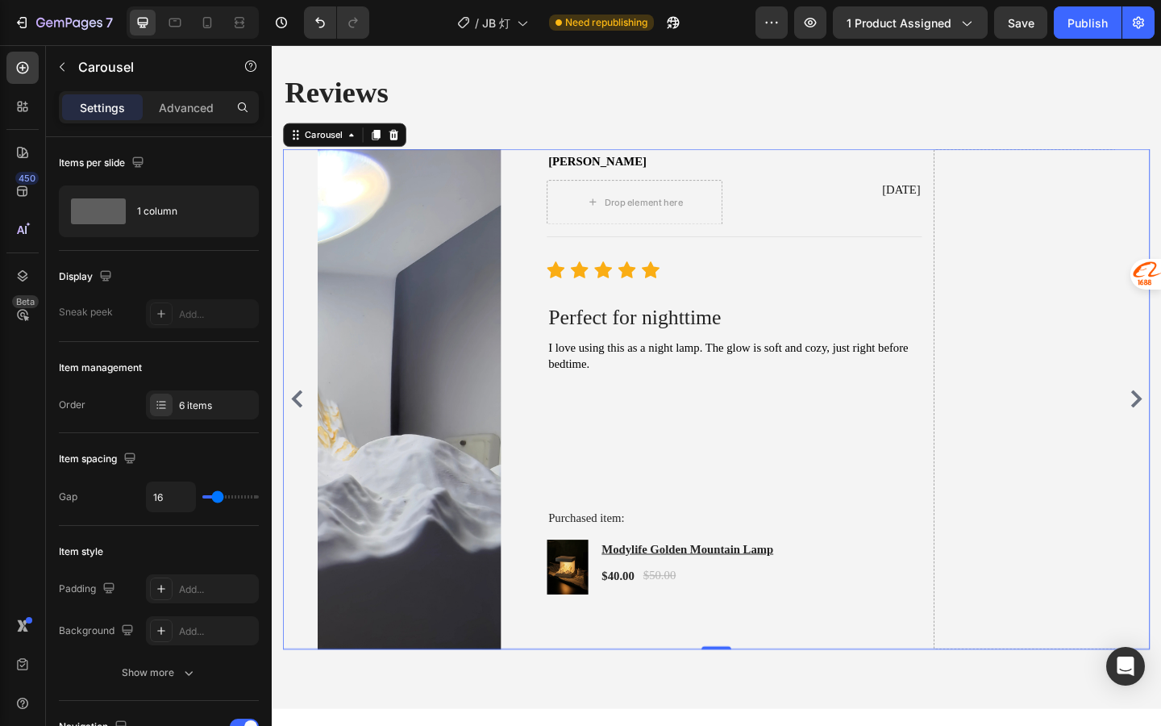
click at [306, 431] on icon "Carousel Back Arrow" at bounding box center [299, 429] width 19 height 19
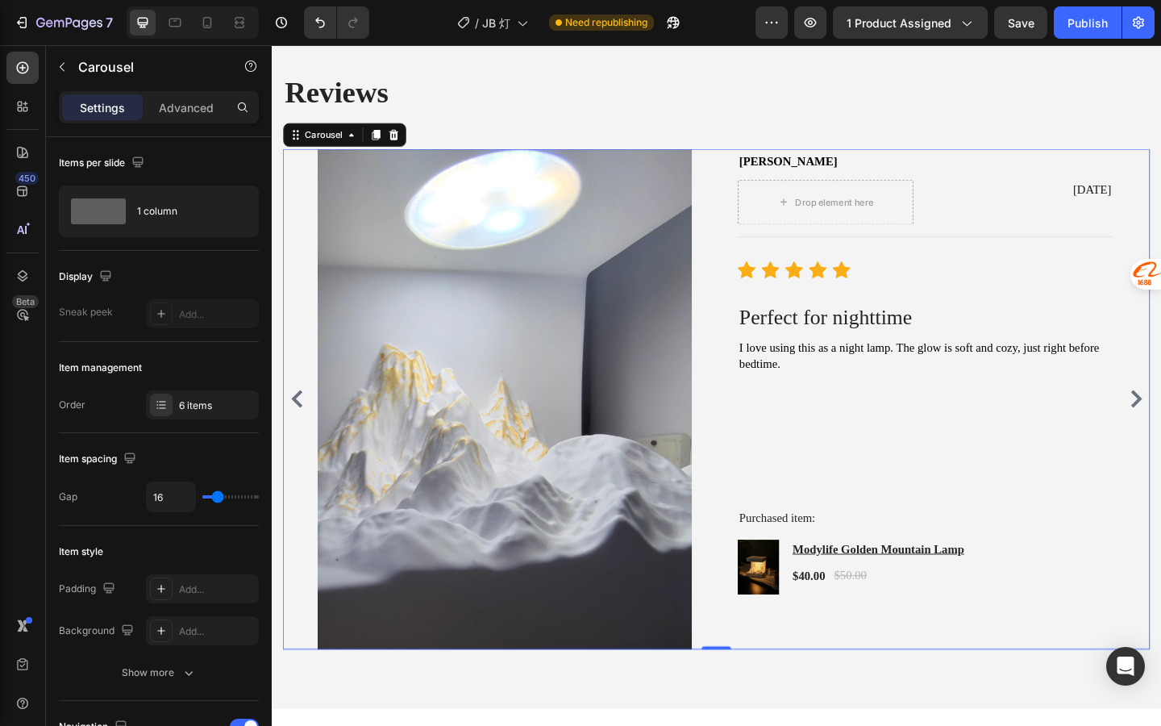
click at [306, 431] on icon "Carousel Back Arrow" at bounding box center [299, 429] width 19 height 19
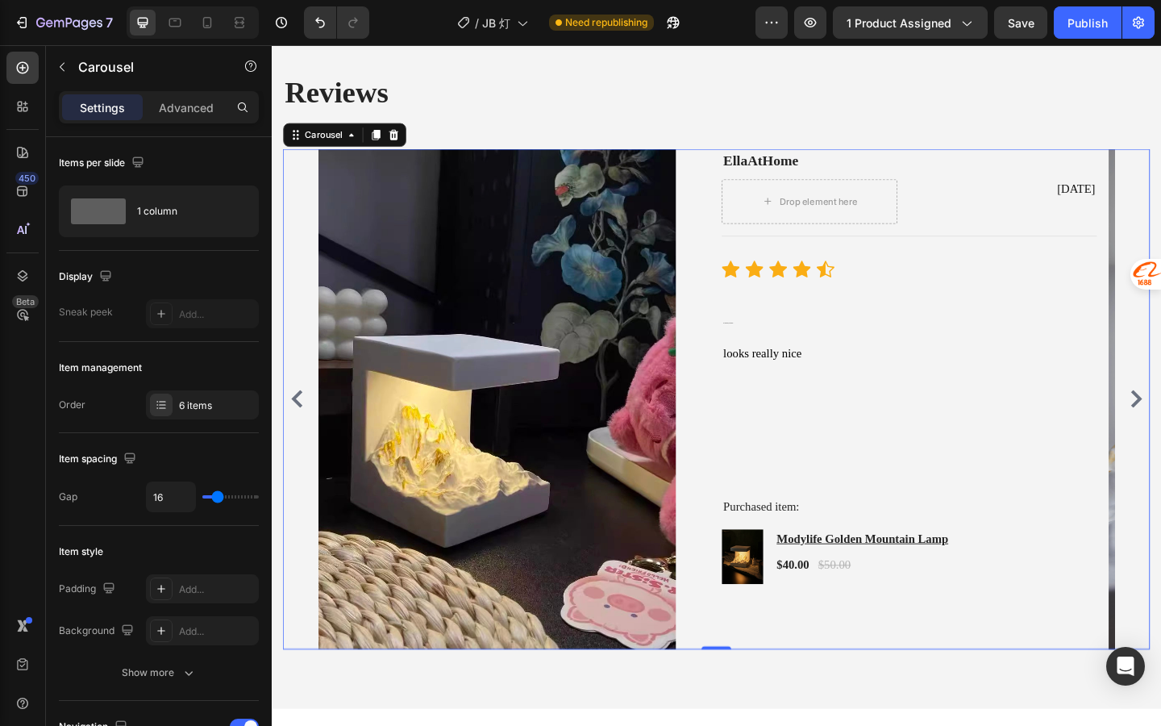
click at [306, 431] on icon "Carousel Back Arrow" at bounding box center [299, 429] width 19 height 19
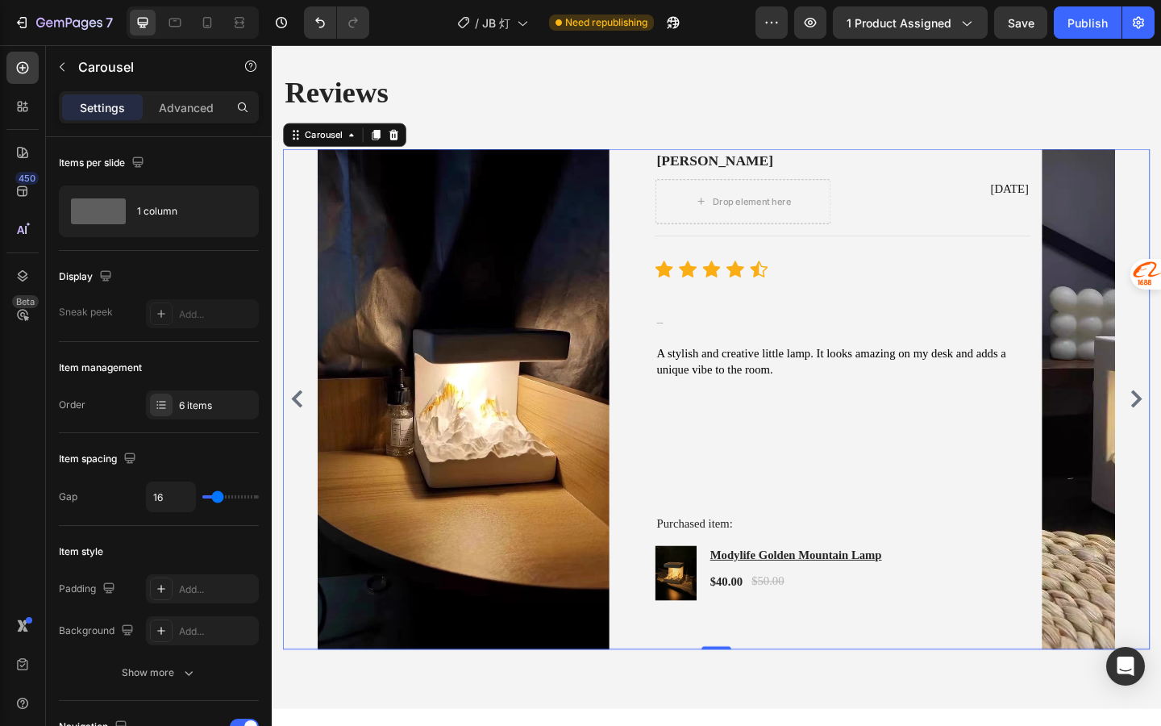
click at [306, 431] on icon "Carousel Back Arrow" at bounding box center [299, 429] width 19 height 19
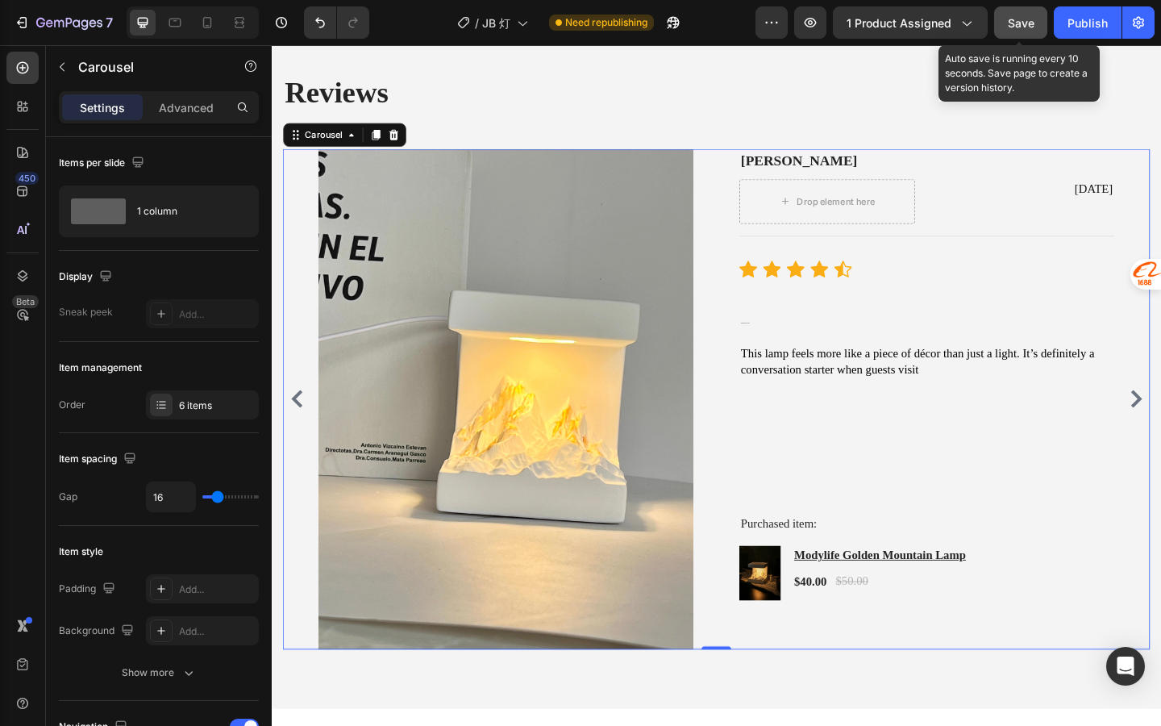
click at [1030, 22] on span "Save" at bounding box center [1021, 23] width 27 height 14
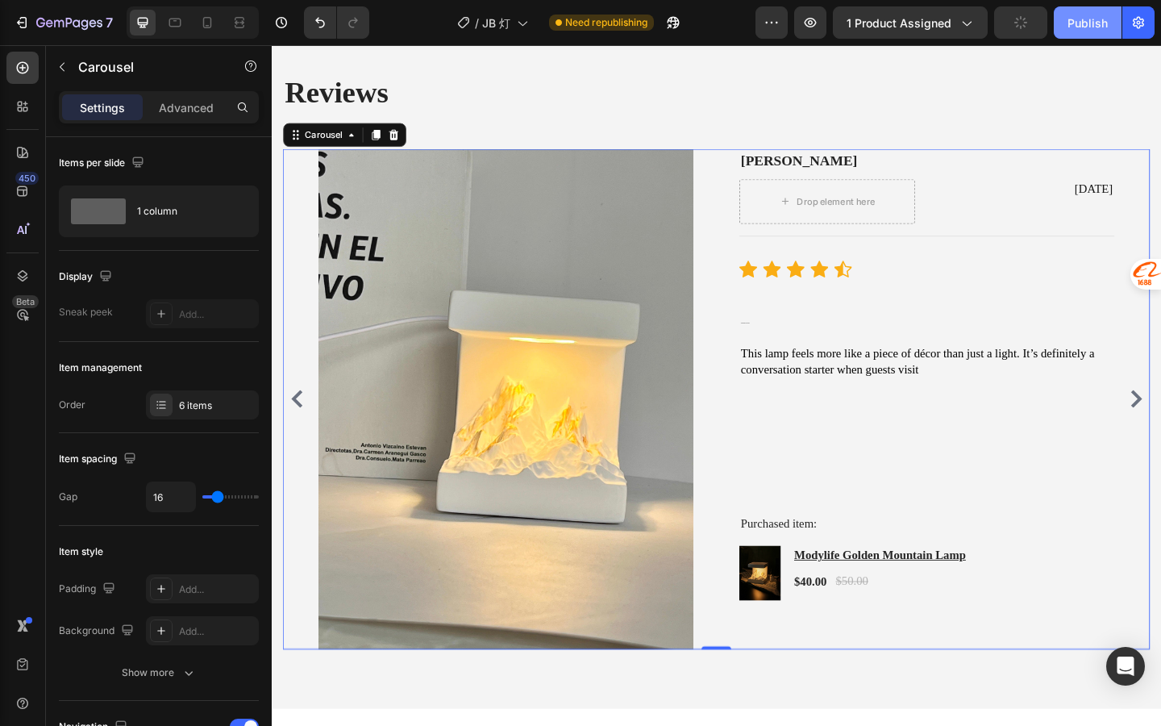
click at [1071, 23] on div "Publish" at bounding box center [1088, 23] width 40 height 17
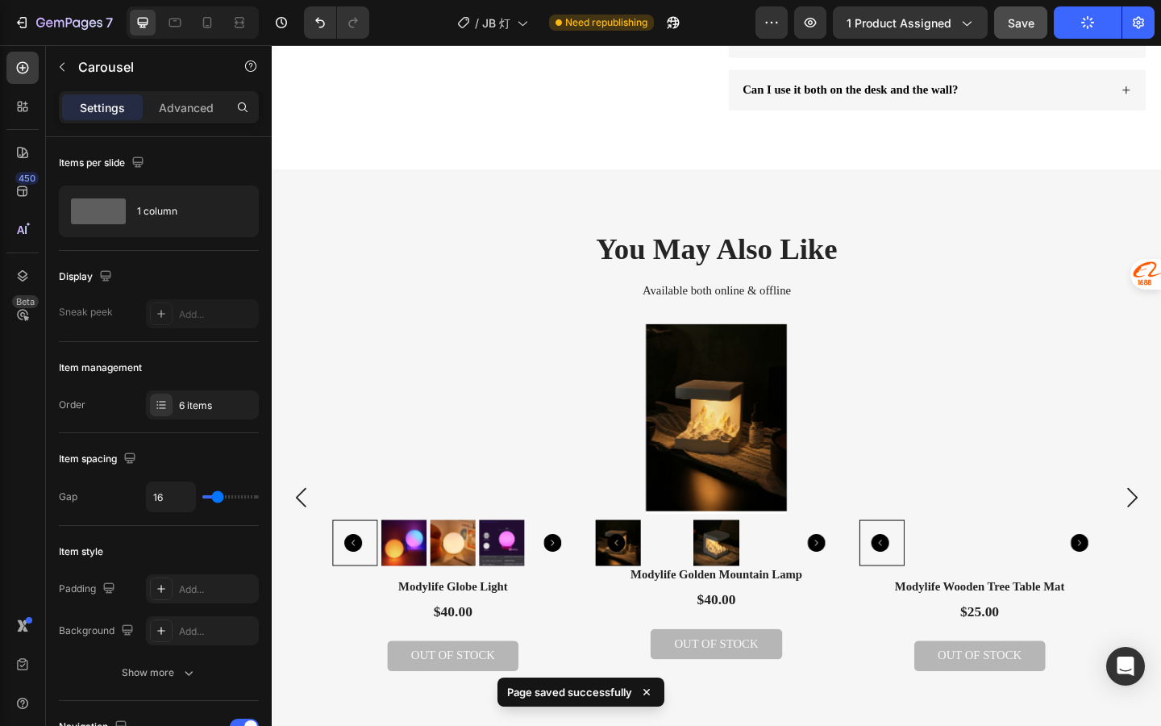
scroll to position [3176, 0]
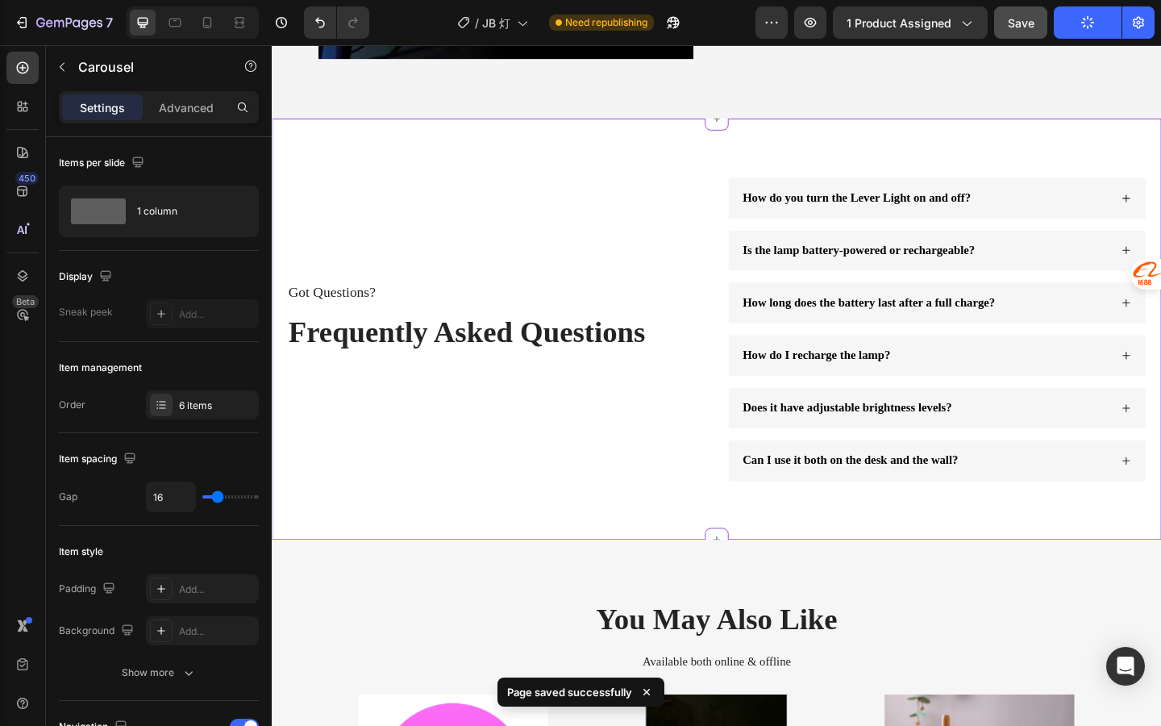
click at [864, 222] on div "How do you turn the Lever Light on and off?" at bounding box center [908, 212] width 253 height 22
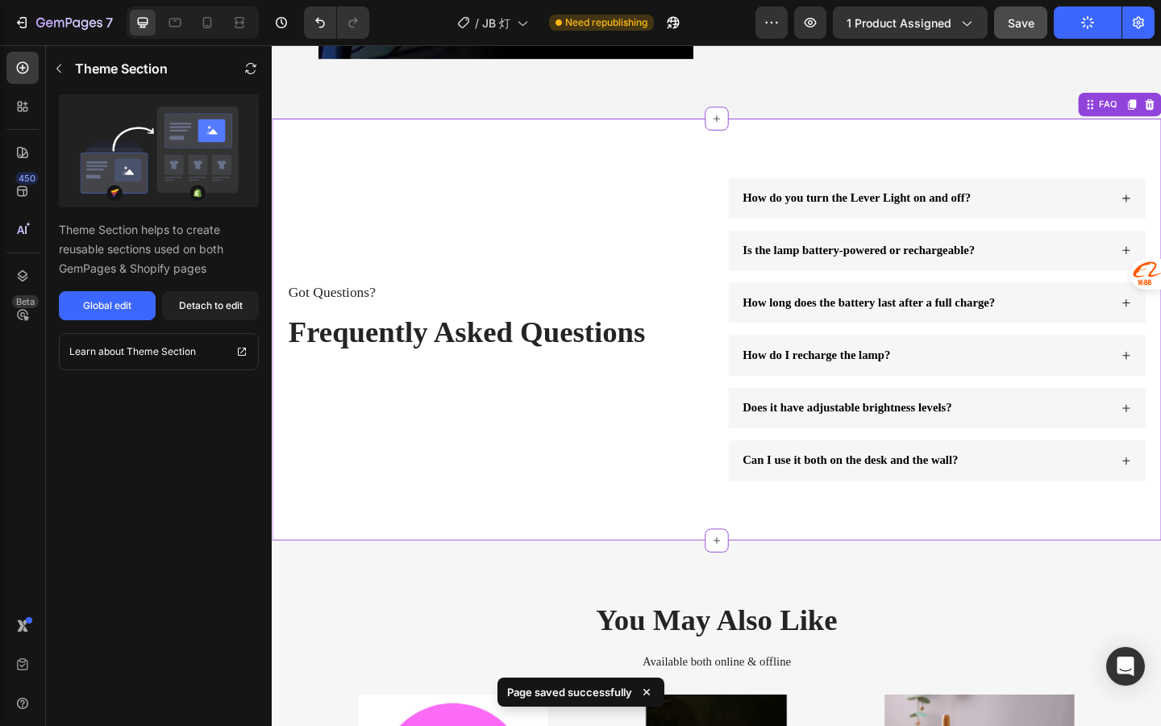
click at [850, 212] on span "How do you turn the Lever Light on and off?" at bounding box center [908, 211] width 248 height 14
click at [230, 304] on div "Detach to edit" at bounding box center [211, 305] width 64 height 15
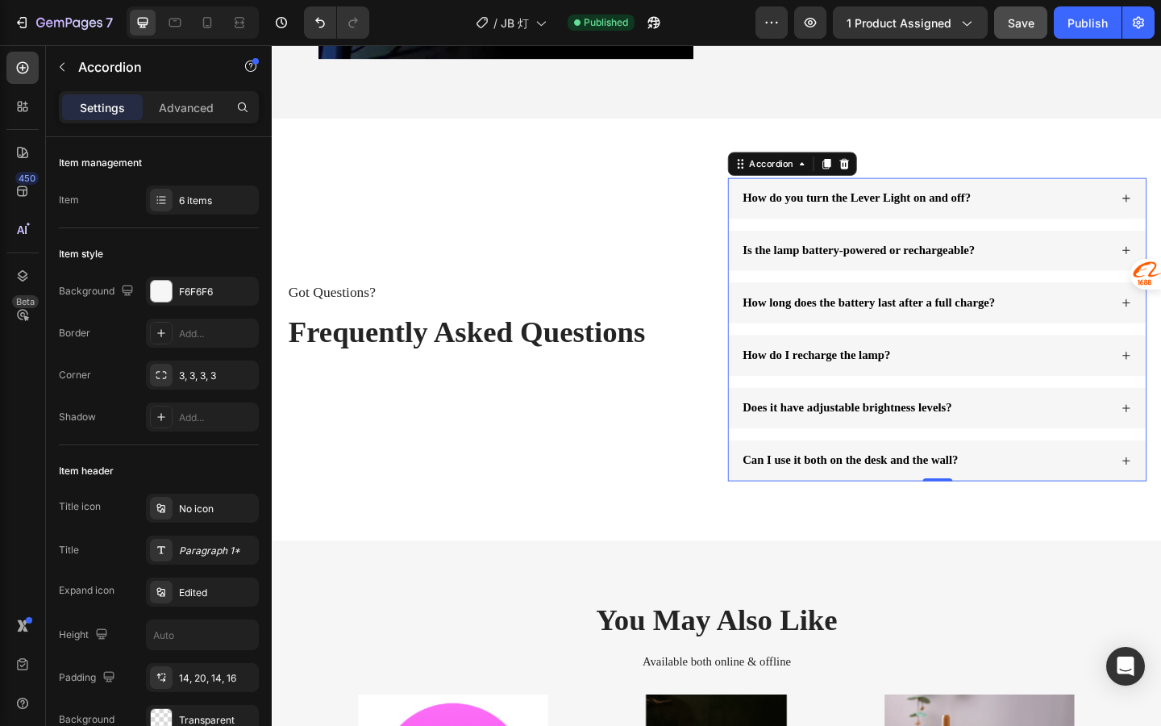
click at [815, 198] on div "How do you turn the Lever Light on and off?" at bounding box center [996, 212] width 454 height 44
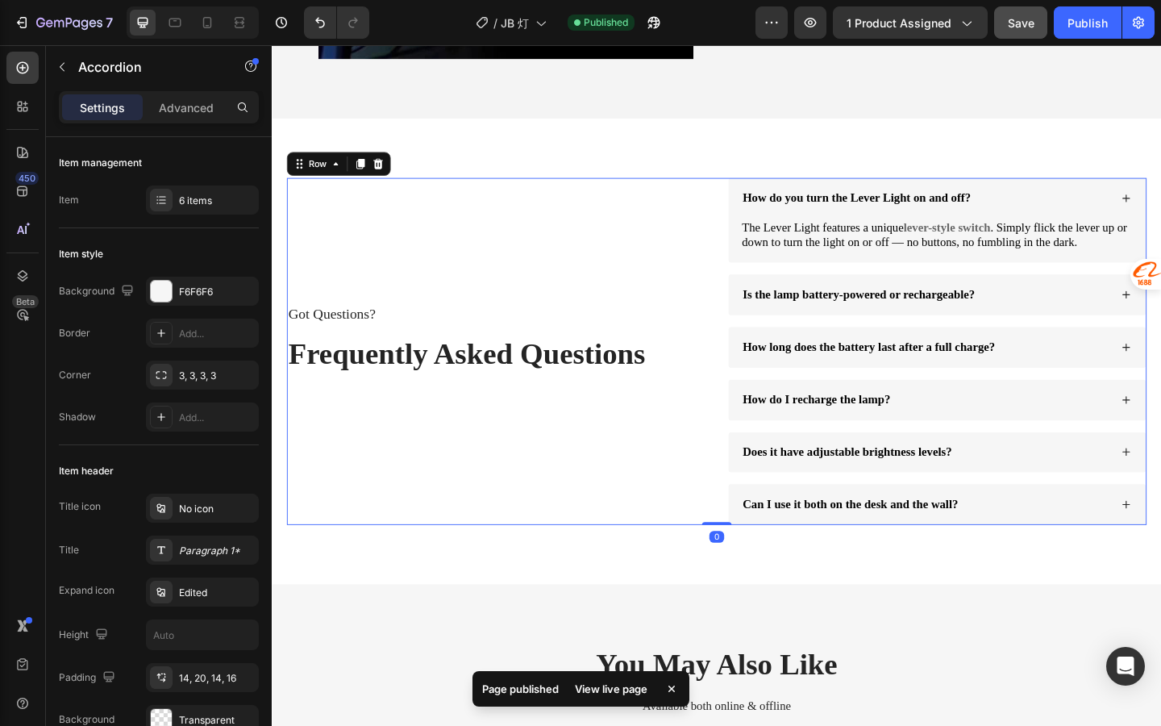
click at [746, 220] on div "Got Questions? Text Block Frequently Asked Questions Heading How do you turn th…" at bounding box center [756, 378] width 936 height 377
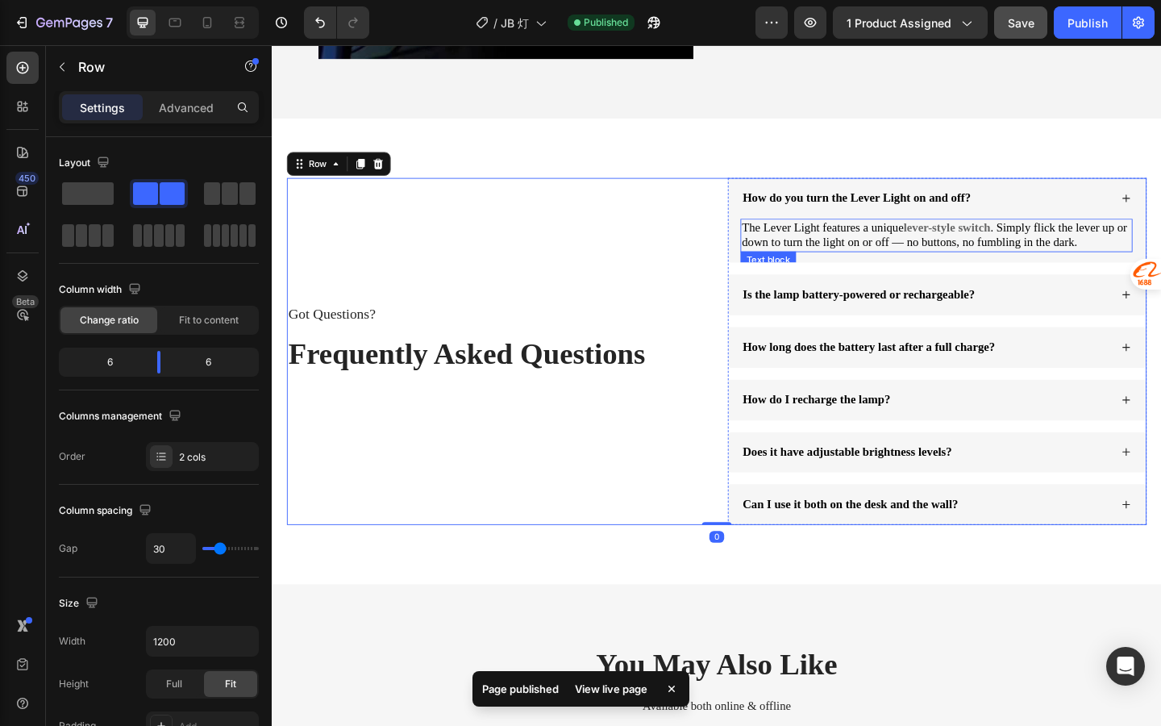
click at [726, 307] on div "Got Questions? Text Block Frequently Asked Questions Heading" at bounding box center [516, 378] width 456 height 377
click at [899, 277] on div "The Lever Light features a unique lever-style switch . Simply flick the lever u…" at bounding box center [996, 258] width 454 height 48
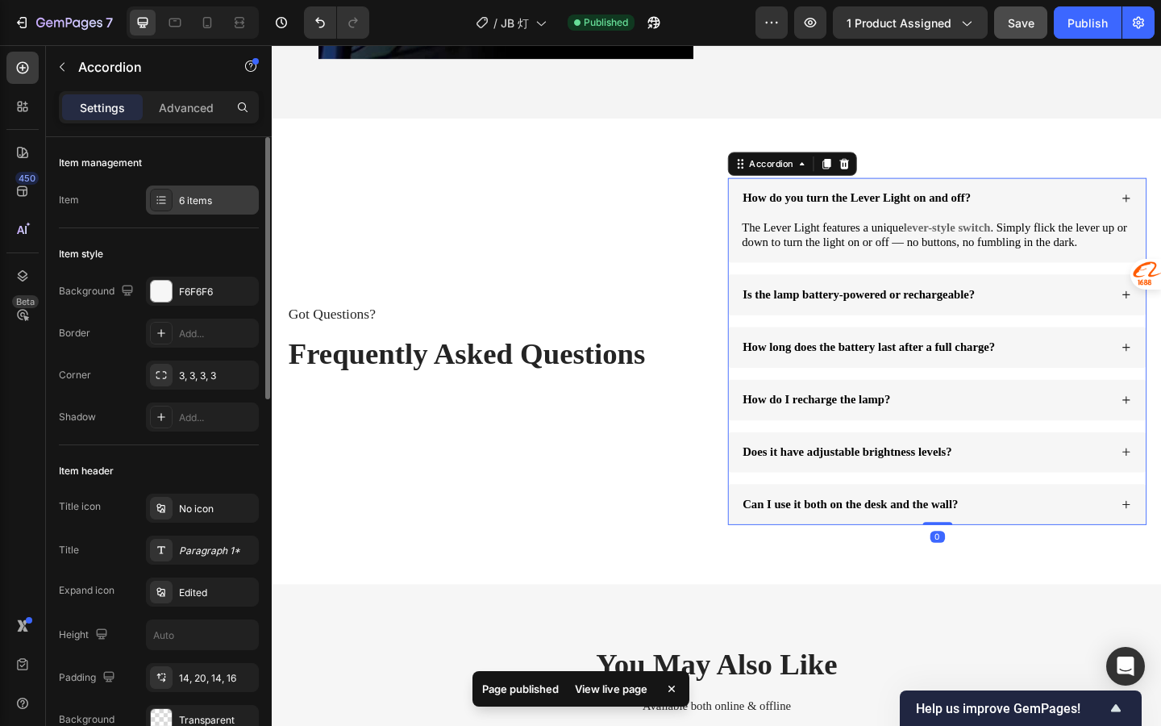
click at [195, 203] on div "6 items" at bounding box center [217, 201] width 76 height 15
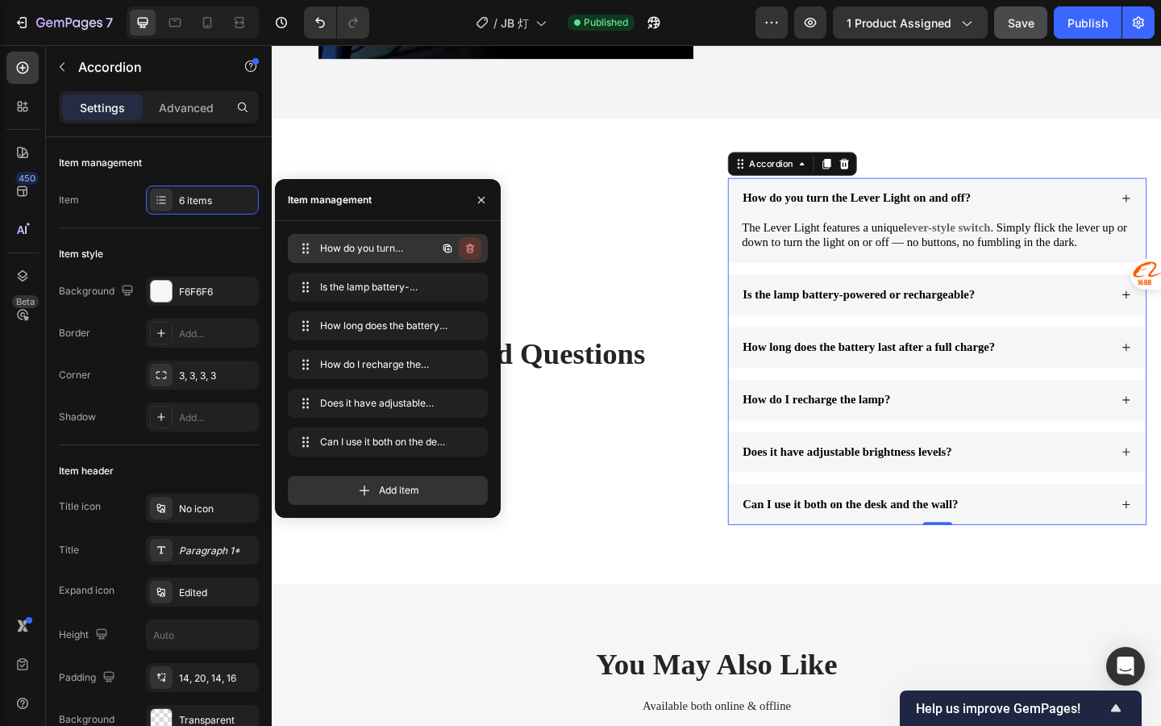
click at [469, 252] on icon "button" at bounding box center [470, 249] width 8 height 10
click at [470, 252] on div "Delete" at bounding box center [459, 248] width 30 height 15
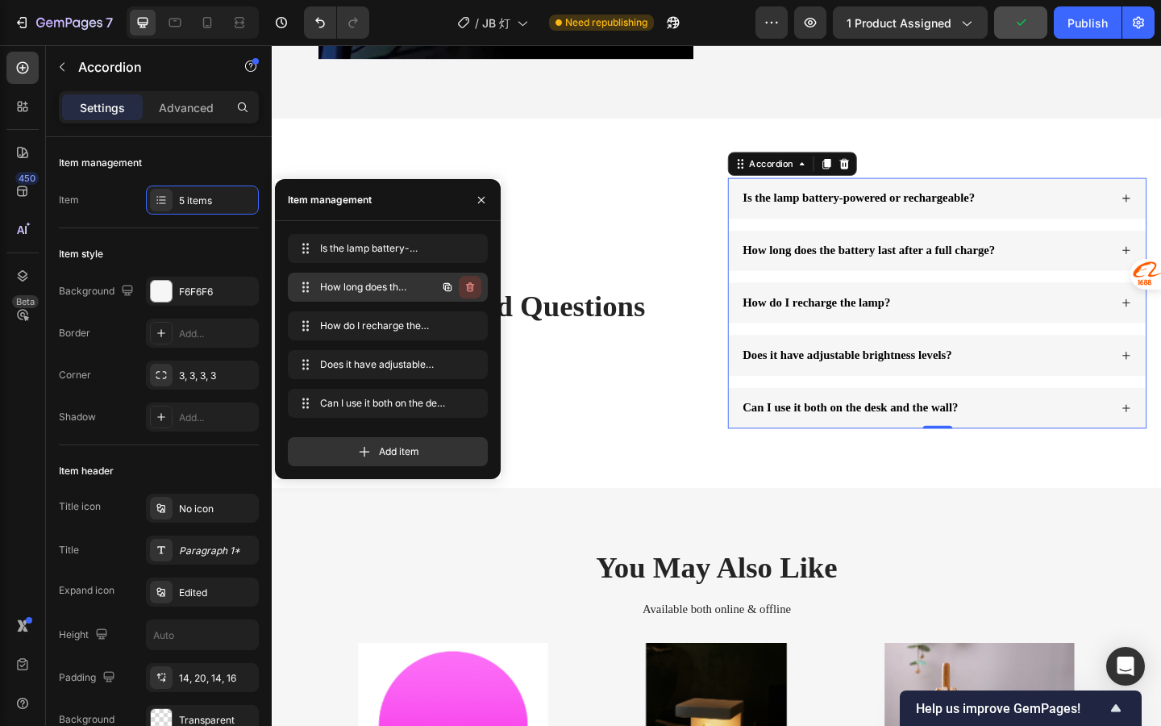
click at [471, 285] on icon "button" at bounding box center [470, 287] width 8 height 10
click at [471, 285] on div "Delete" at bounding box center [459, 287] width 30 height 15
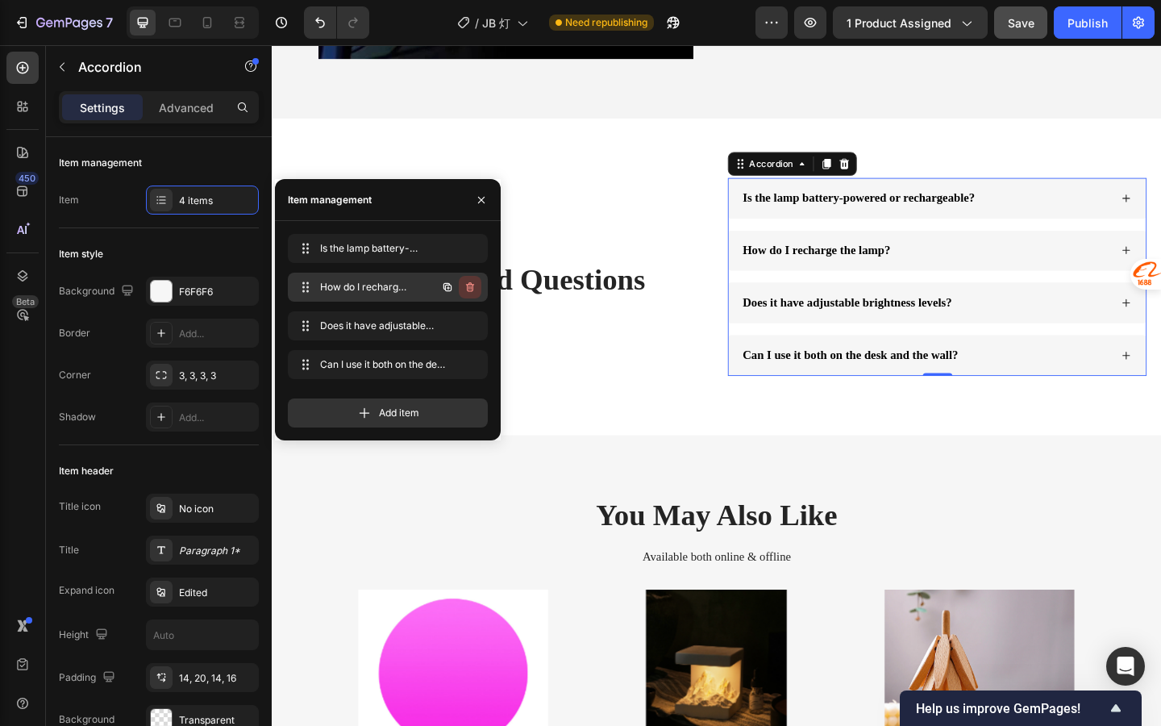
click at [471, 293] on icon "button" at bounding box center [470, 287] width 13 height 13
click at [471, 293] on div "Delete" at bounding box center [459, 287] width 30 height 15
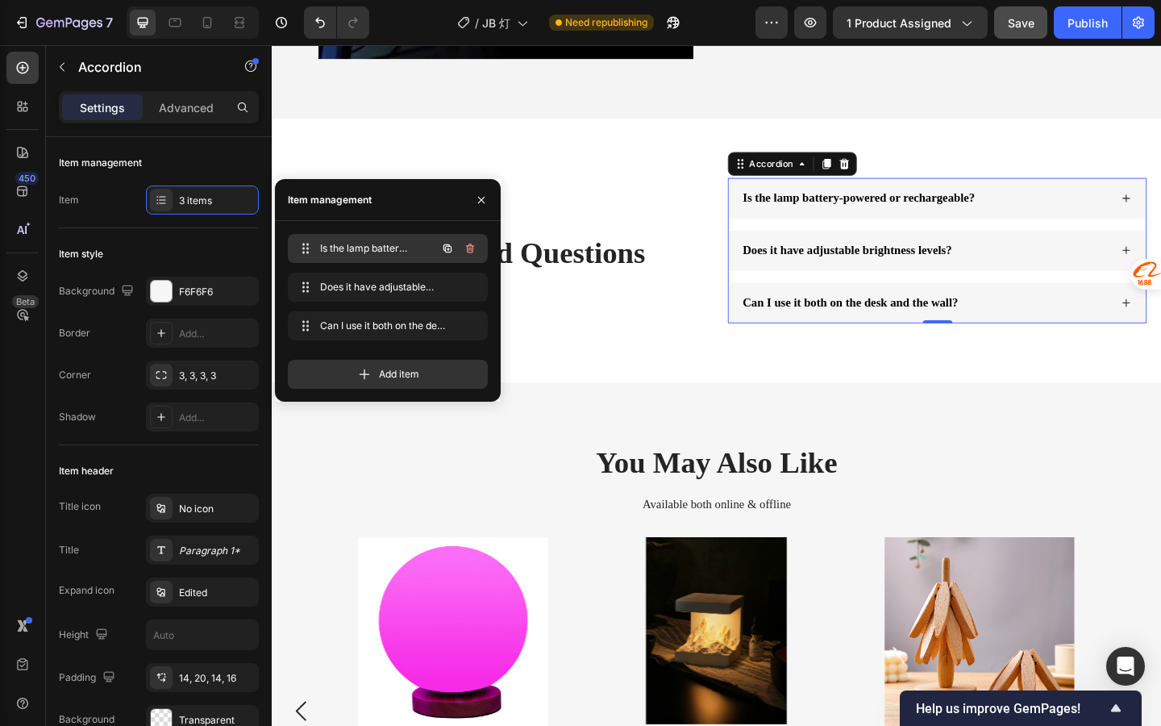
click at [394, 259] on div "Is the lamp battery-powered or rechargeable? Is the lamp battery-powered or rec…" at bounding box center [365, 248] width 142 height 23
click at [383, 249] on span "Is the lamp battery-powered or rechargeable?" at bounding box center [365, 248] width 91 height 15
click at [851, 202] on div "Is the lamp battery-powered or rechargeable?" at bounding box center [910, 212] width 257 height 22
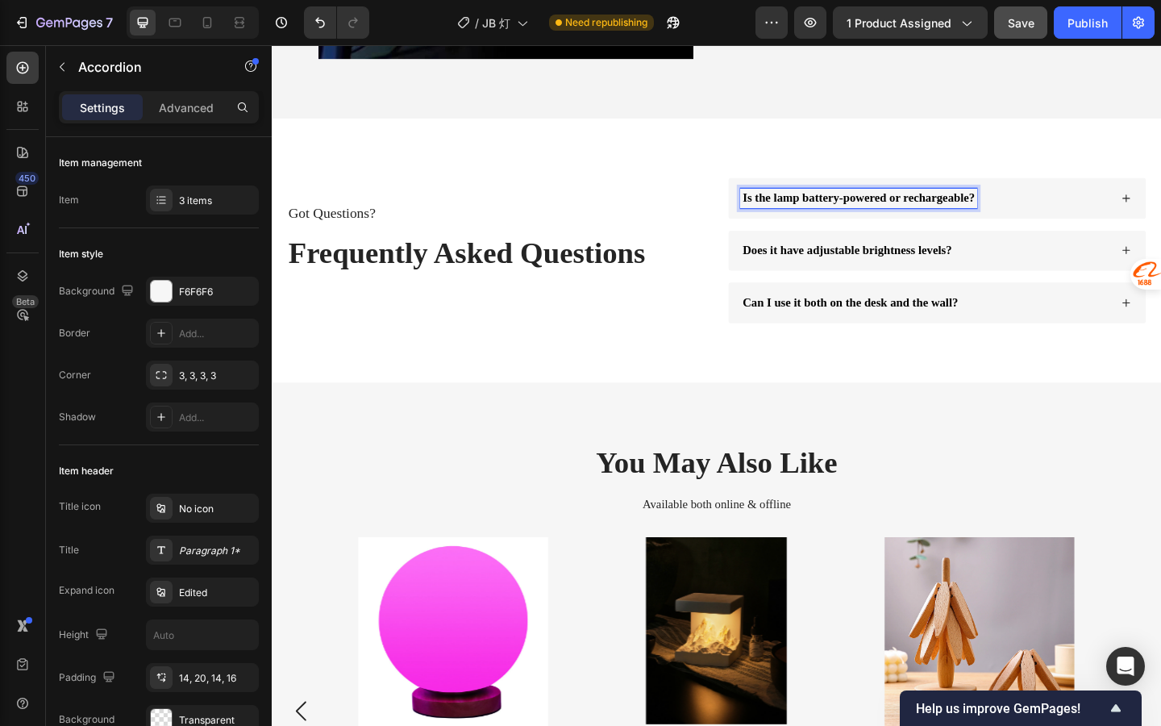
click at [857, 214] on span "Is the lamp battery-powered or rechargeable?" at bounding box center [910, 211] width 252 height 14
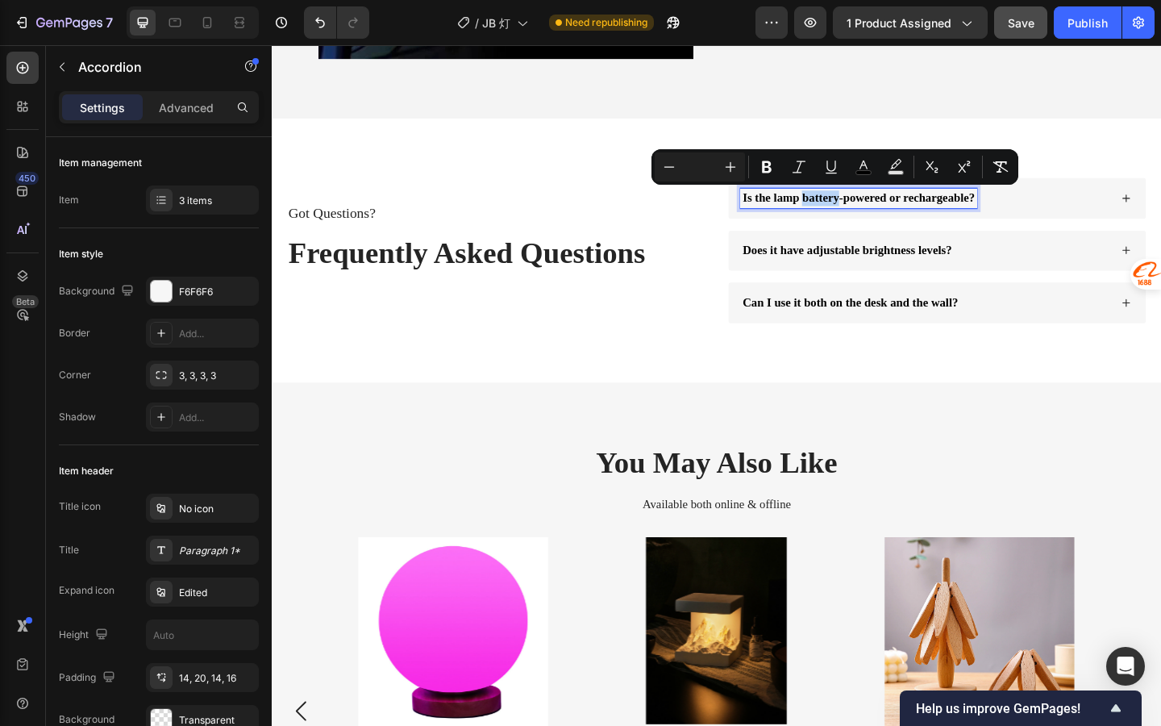
click at [857, 214] on span "Is the lamp battery-powered or rechargeable?" at bounding box center [910, 211] width 252 height 14
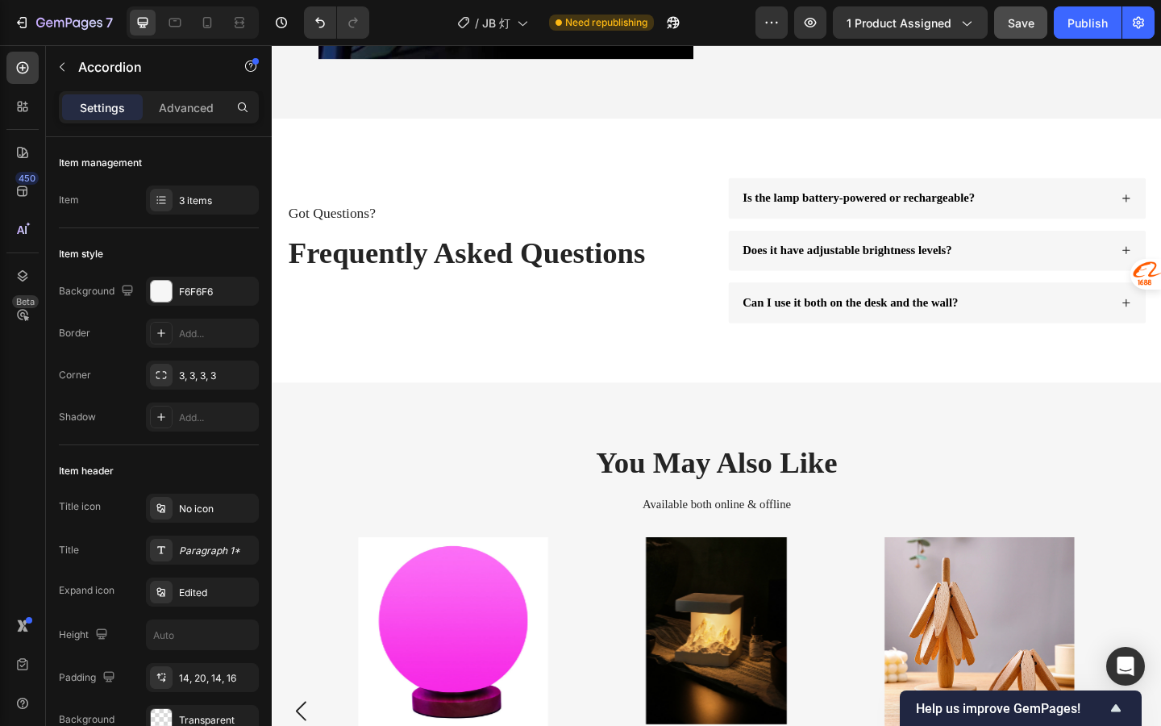
click at [1092, 216] on div "Is the lamp battery-powered or rechargeable?" at bounding box center [983, 212] width 402 height 22
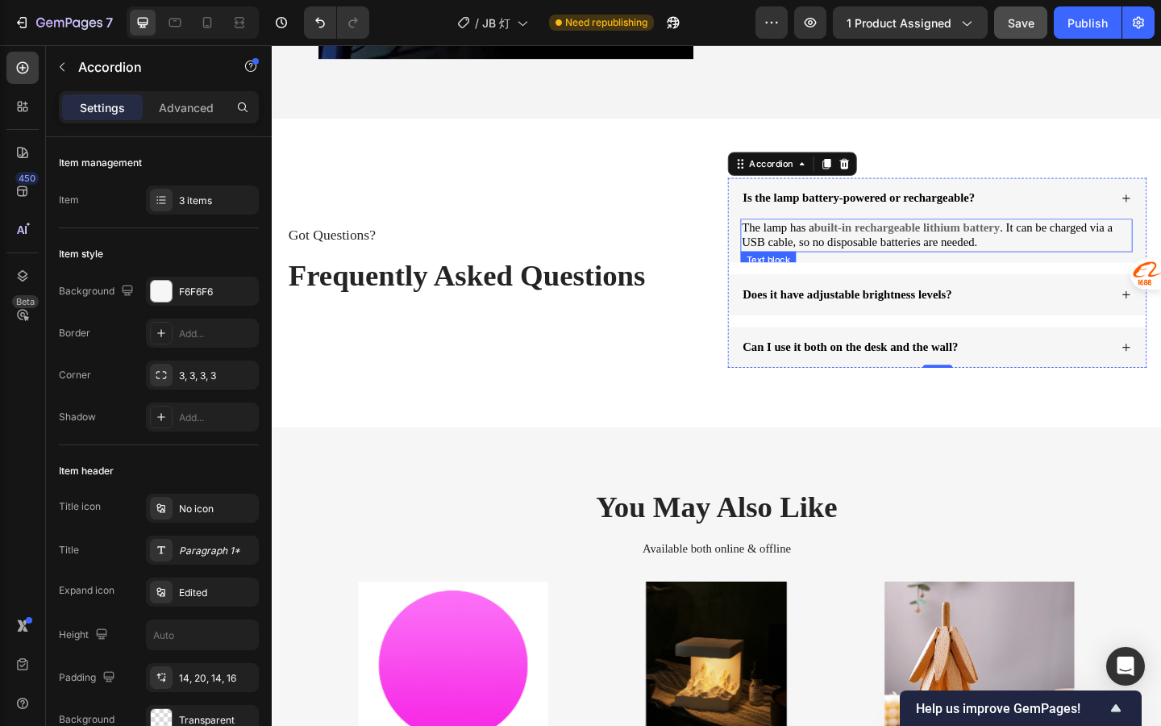
click at [986, 250] on strong "built-in rechargeable lithium battery" at bounding box center [962, 243] width 202 height 14
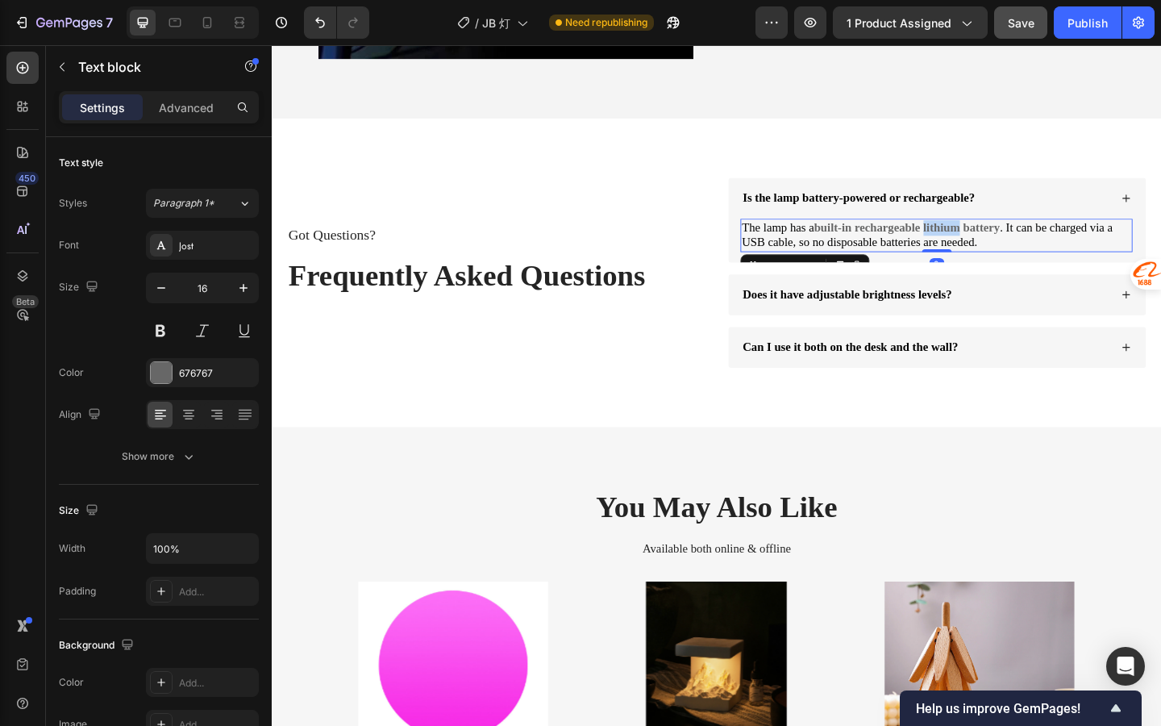
click at [986, 250] on strong "built-in rechargeable lithium battery" at bounding box center [962, 243] width 202 height 14
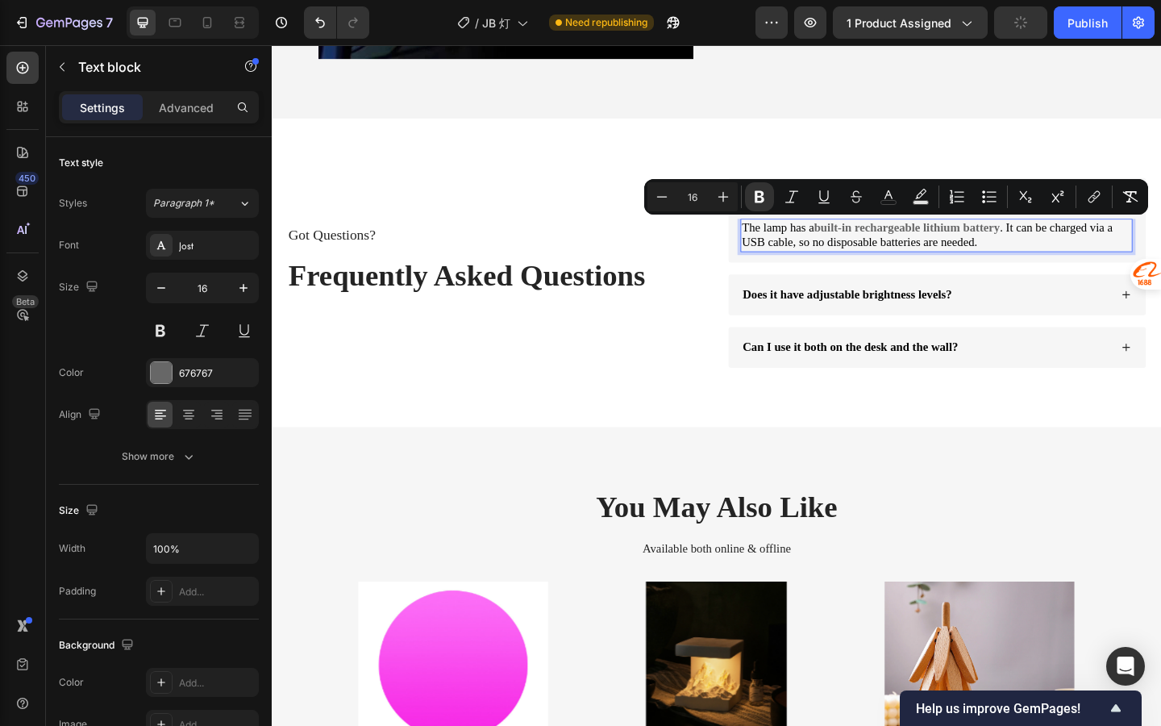
click at [973, 249] on strong "built-in rechargeable lithium battery" at bounding box center [962, 243] width 202 height 14
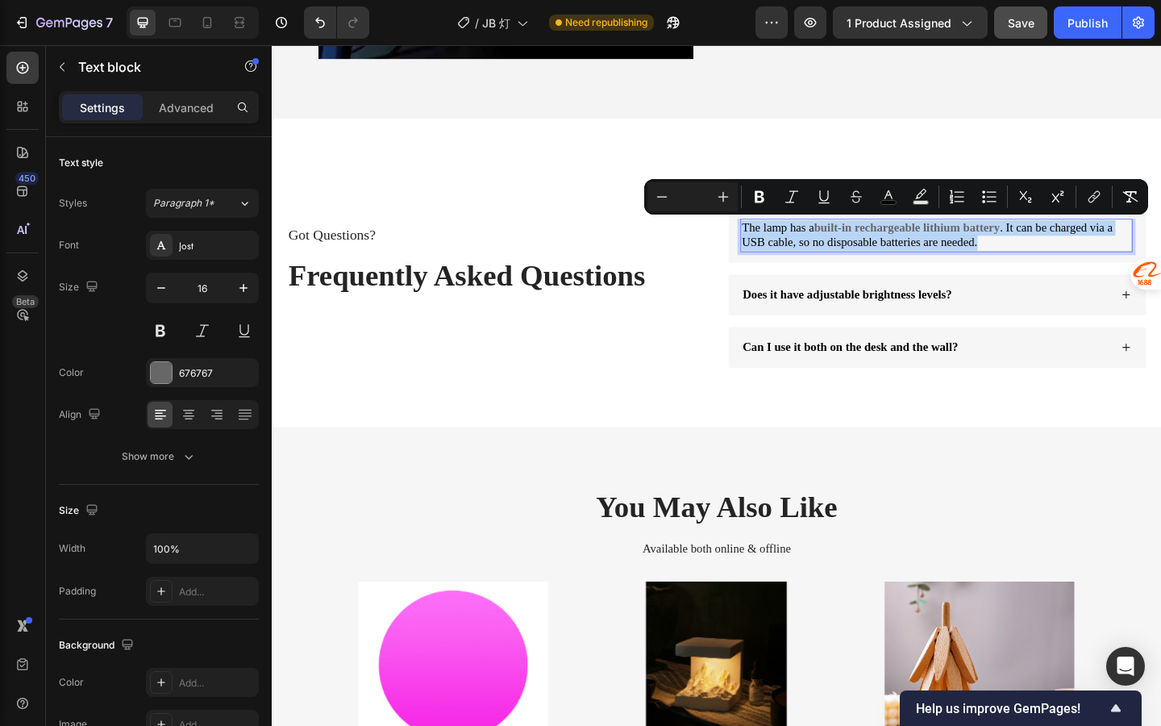
drag, startPoint x: 1045, startPoint y: 259, endPoint x: 786, endPoint y: 247, distance: 260.0
click at [786, 247] on p "The lamp has a built-in rechargeable lithium battery . It can be charged via a …" at bounding box center [994, 253] width 423 height 34
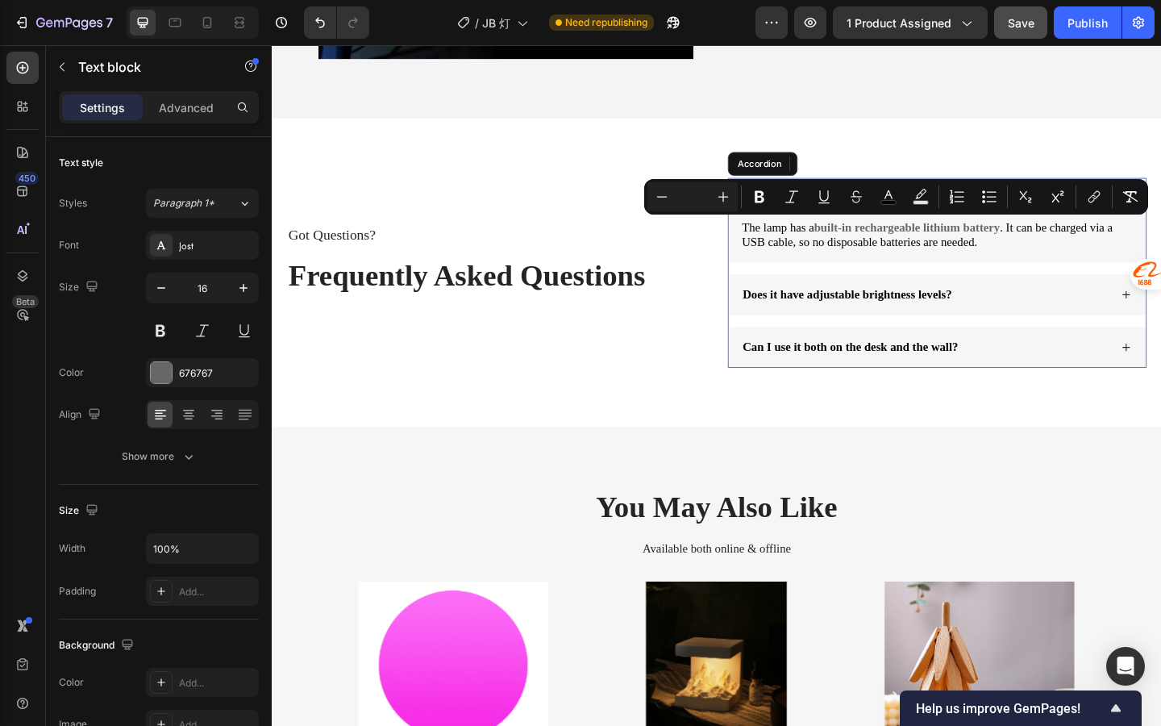
click at [776, 370] on div "Can I use it both on the desk and the wall?" at bounding box center [996, 374] width 454 height 44
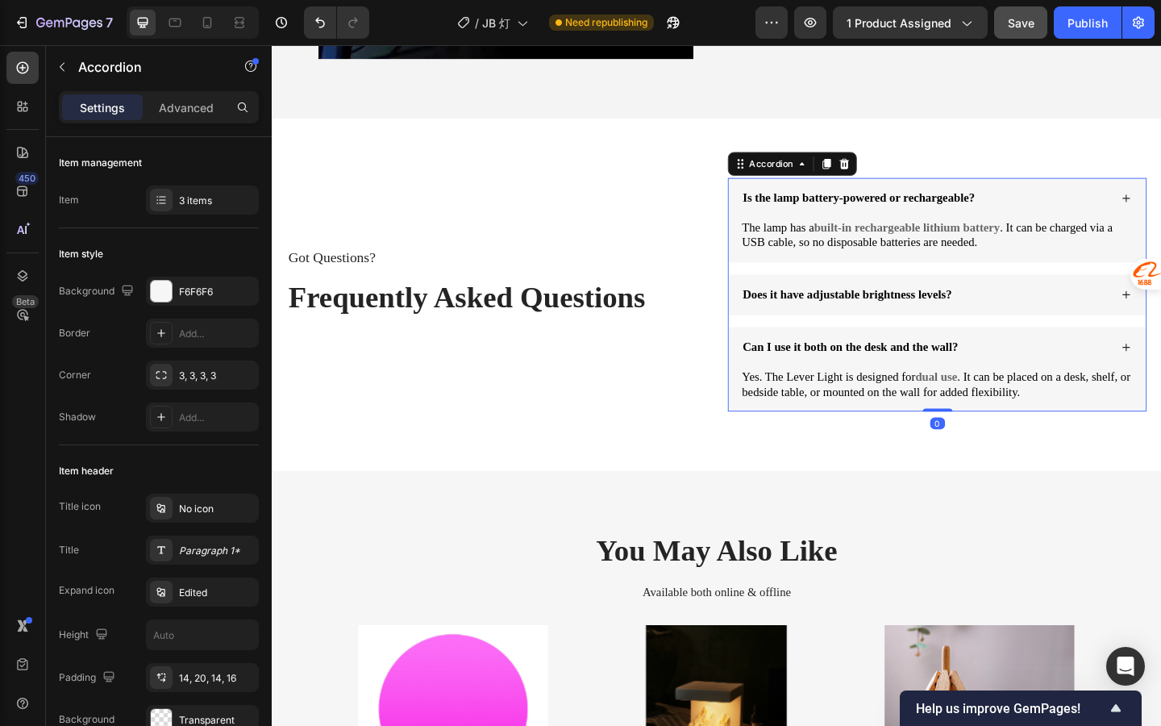
click at [844, 331] on div "Does it have adjustable brightness levels?" at bounding box center [996, 316] width 454 height 44
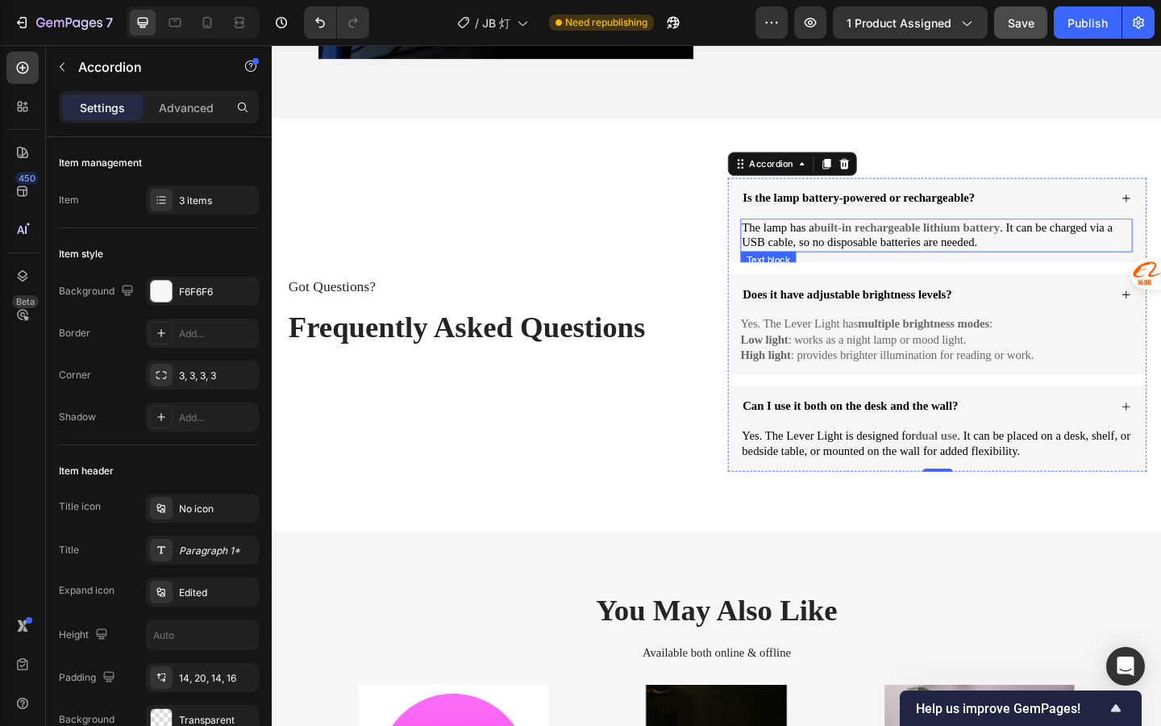
click at [873, 256] on span ". It can be charged via a USB cable, so no disposable batteries are needed." at bounding box center [984, 251] width 403 height 31
click at [854, 214] on span "Is the lamp battery-powered or rechargeable?" at bounding box center [910, 211] width 252 height 14
click at [938, 253] on span ". It can be charged via a USB cable, so no disposable batteries are needed." at bounding box center [984, 251] width 403 height 31
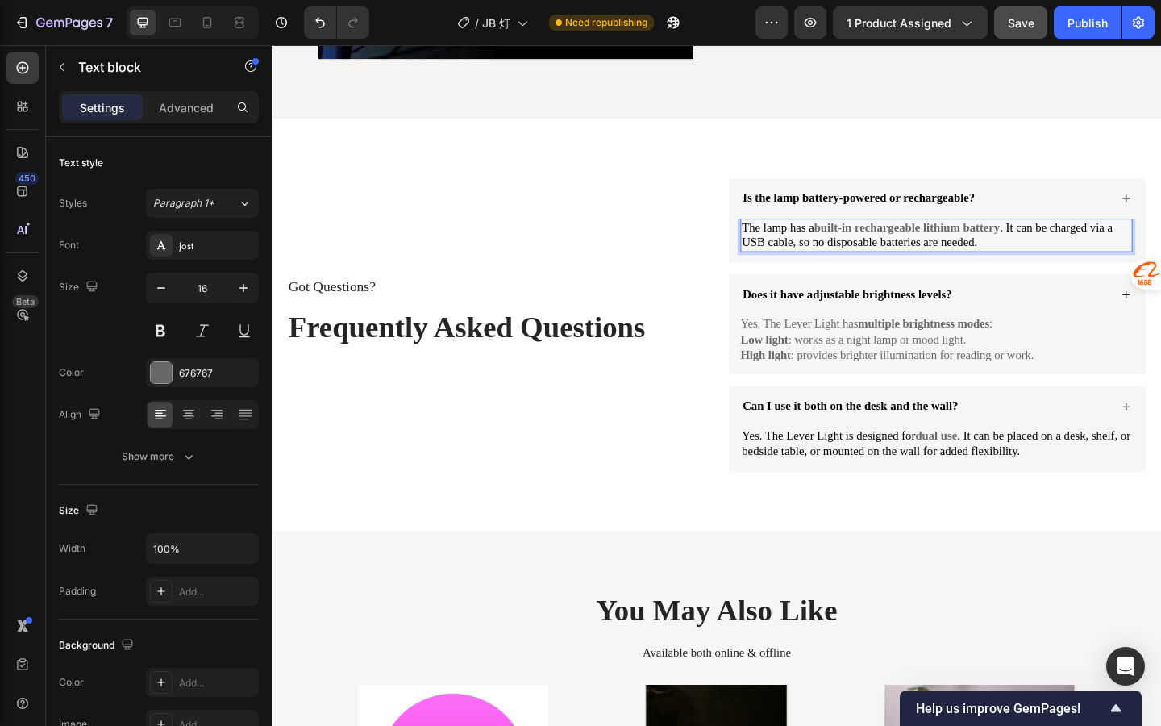
click at [833, 244] on span "The lamp has a" at bounding box center [822, 243] width 78 height 14
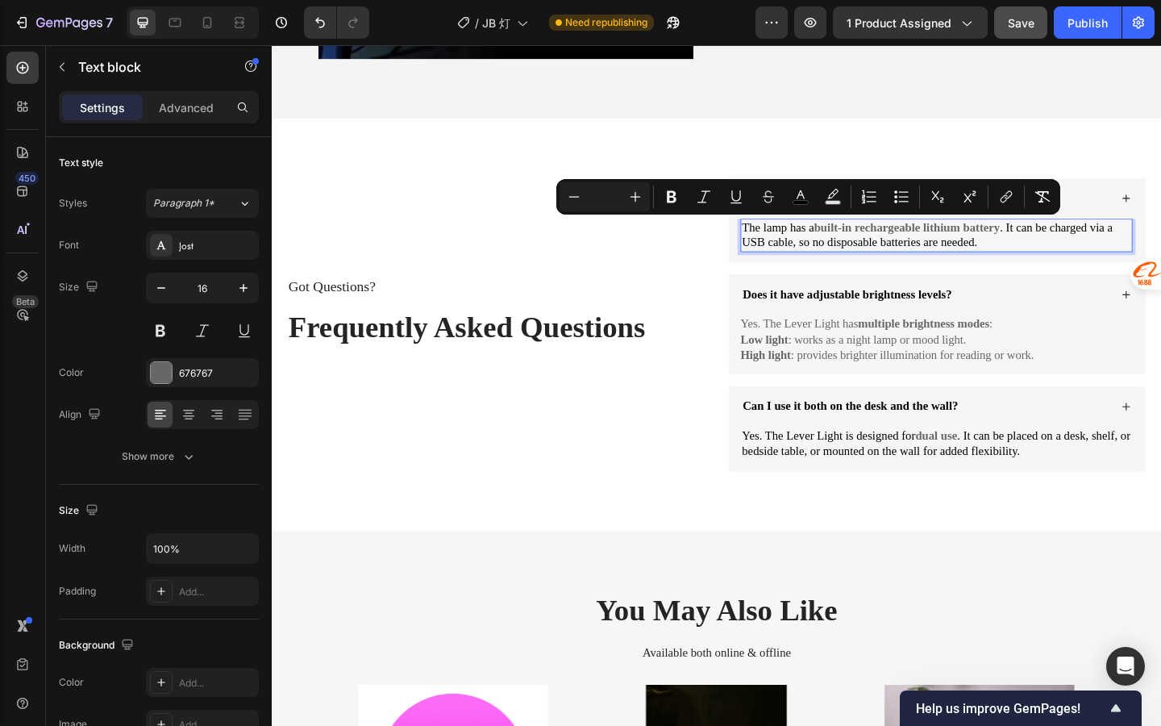
click at [839, 244] on span "The lamp has a" at bounding box center [822, 243] width 78 height 14
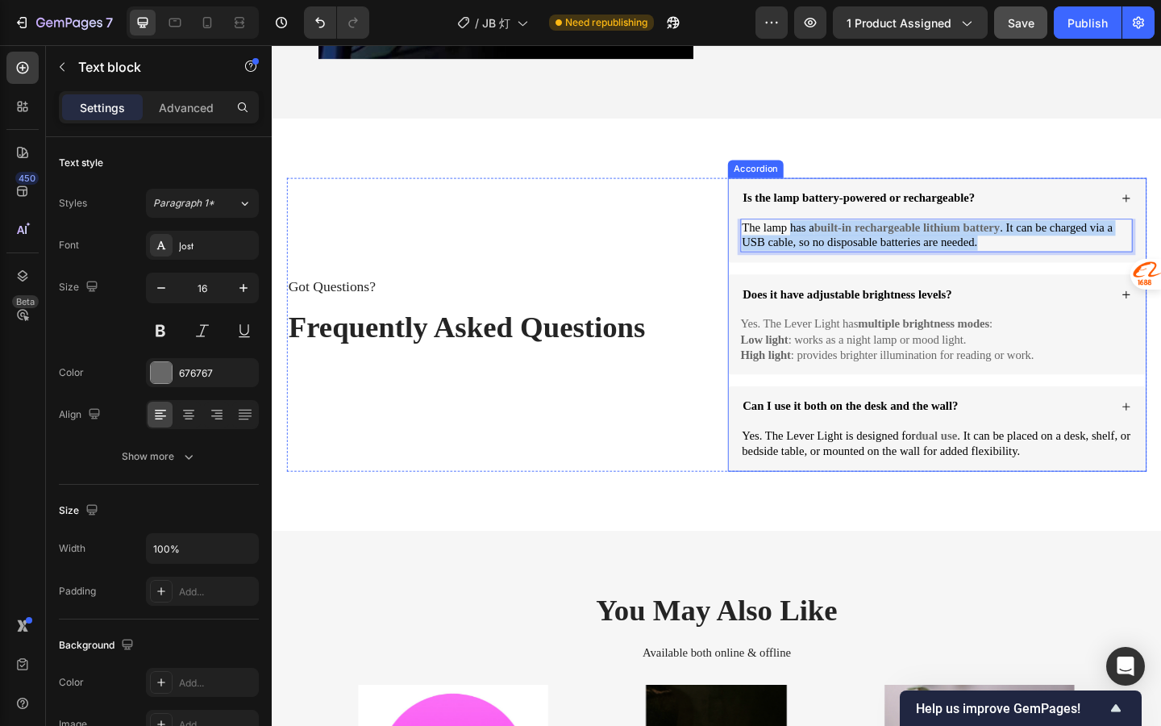
drag, startPoint x: 836, startPoint y: 241, endPoint x: 1058, endPoint y: 282, distance: 226.4
click at [1058, 282] on div "Is the lamp battery-powered or rechargeable? The lamp has a built-in rechargeab…" at bounding box center [996, 349] width 456 height 319
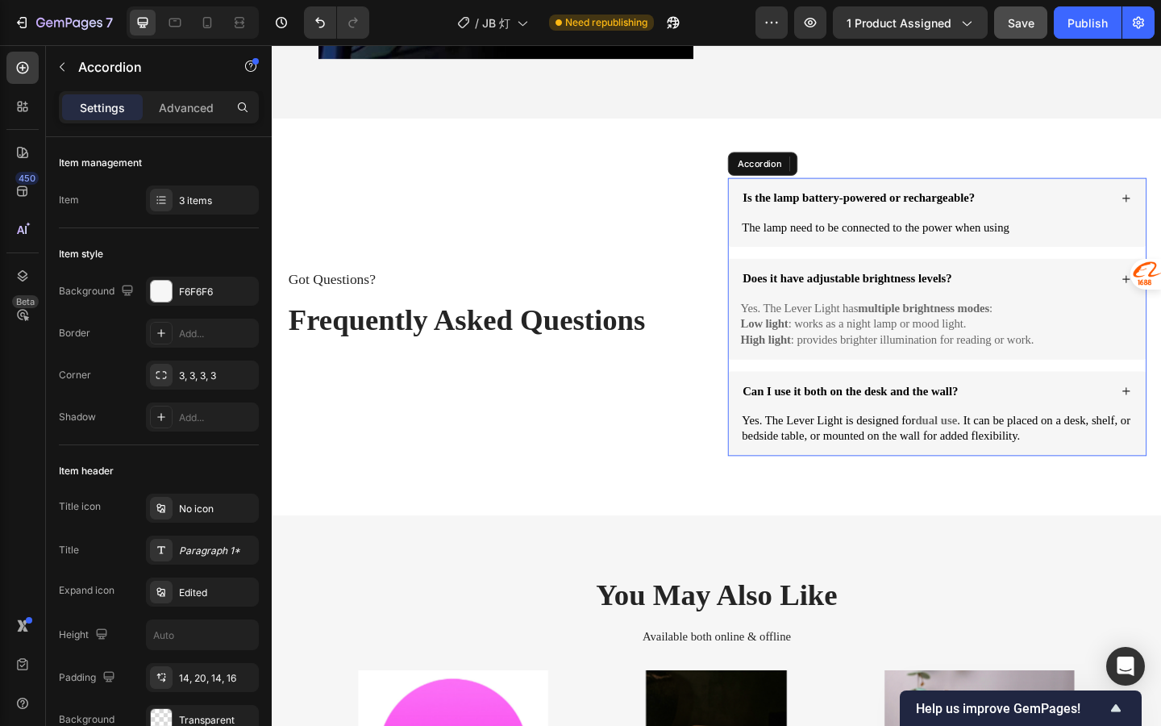
click at [1002, 319] on div "Does it have adjustable brightness levels?" at bounding box center [996, 299] width 454 height 44
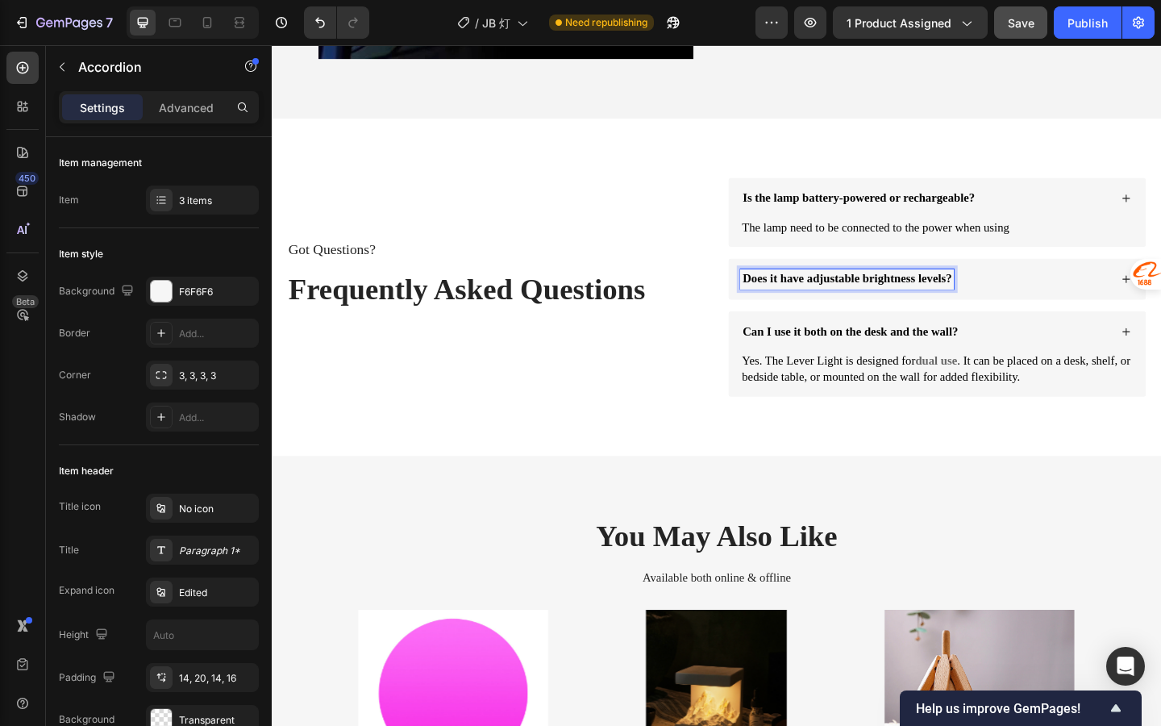
click at [955, 300] on span "Does it have adjustable brightness levels?" at bounding box center [897, 299] width 227 height 14
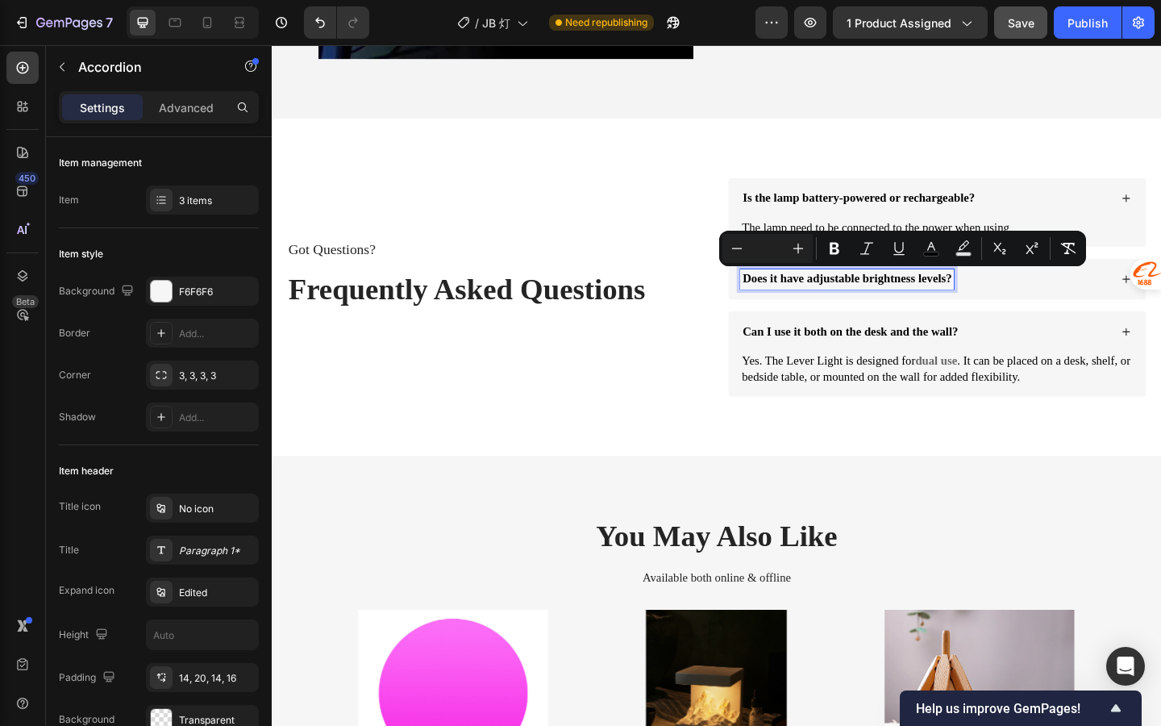
click at [870, 294] on span "Does it have adjustable brightness levels?" at bounding box center [897, 299] width 227 height 14
drag, startPoint x: 821, startPoint y: 300, endPoint x: 1036, endPoint y: 319, distance: 216.1
click at [1036, 319] on div "Does it have adjustable brightness levels?" at bounding box center [996, 299] width 454 height 44
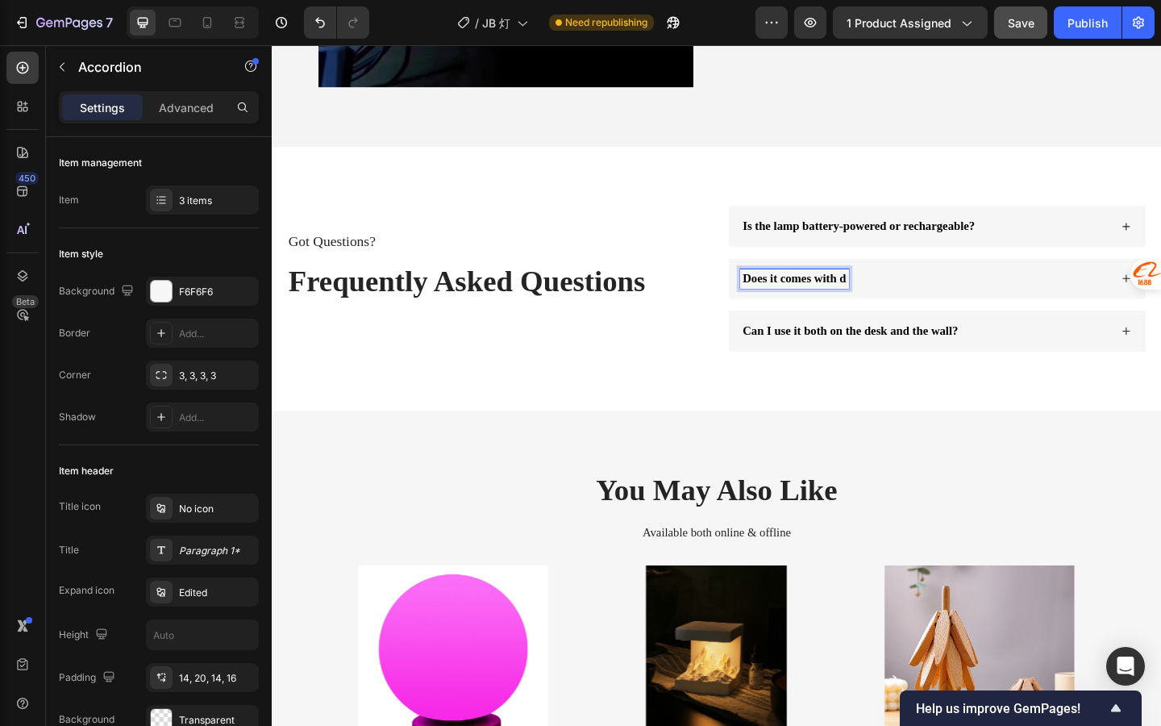
scroll to position [3145, 0]
click at [883, 300] on span "Does it comes with difussers?" at bounding box center [864, 300] width 160 height 14
click at [937, 302] on span "Does it comes with difussers?" at bounding box center [864, 300] width 160 height 14
click at [986, 297] on div "Does it comes with difusser oil?" at bounding box center [983, 301] width 402 height 22
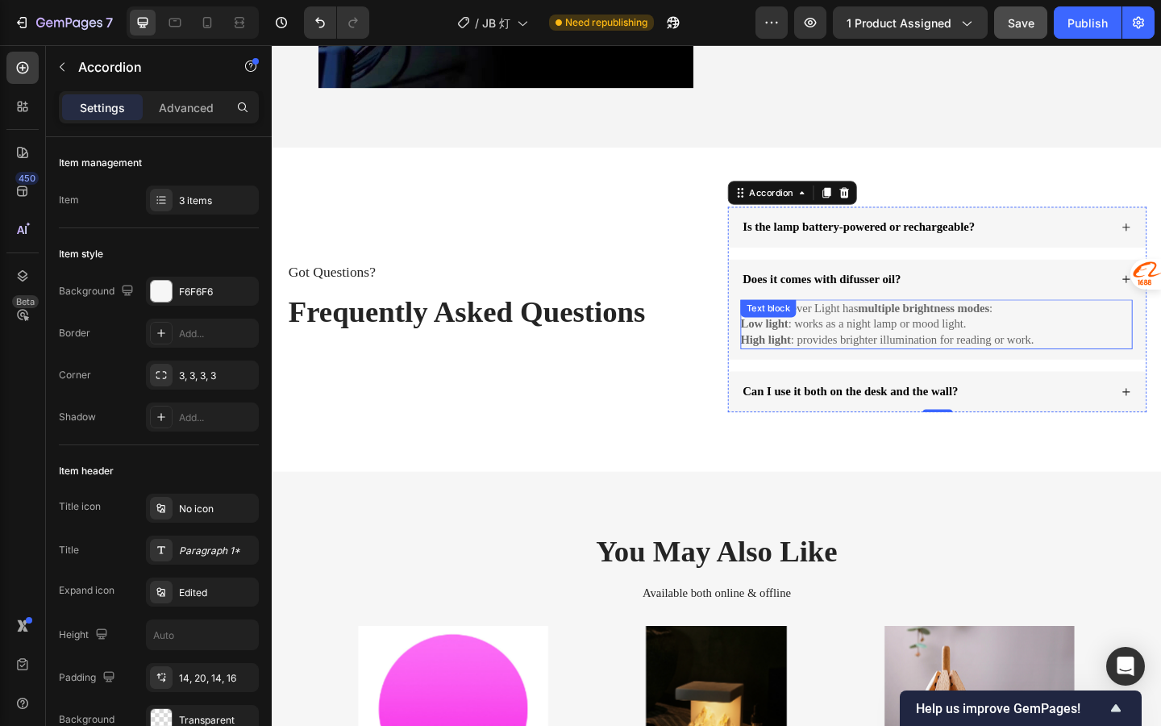
click at [914, 346] on div "Yes. The Lever Light has multiple brightness modes : Low light : works as a nig…" at bounding box center [995, 348] width 427 height 53
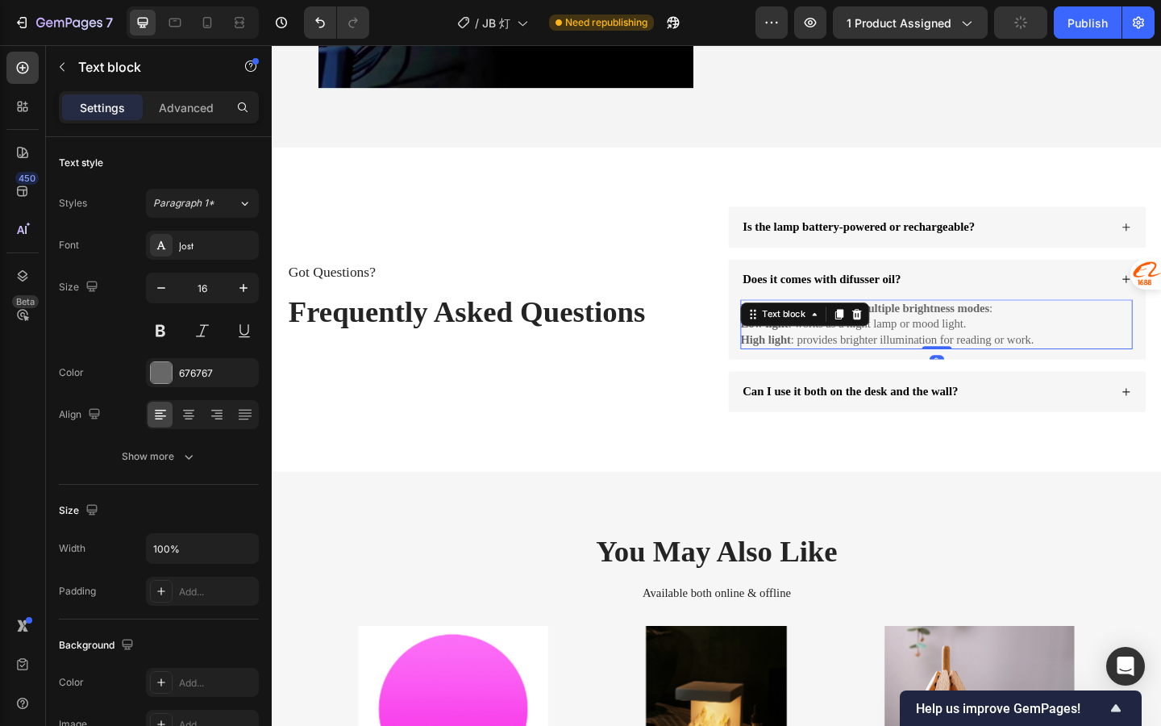
click at [969, 349] on p "Low light : works as a night lamp or mood light." at bounding box center [995, 348] width 427 height 17
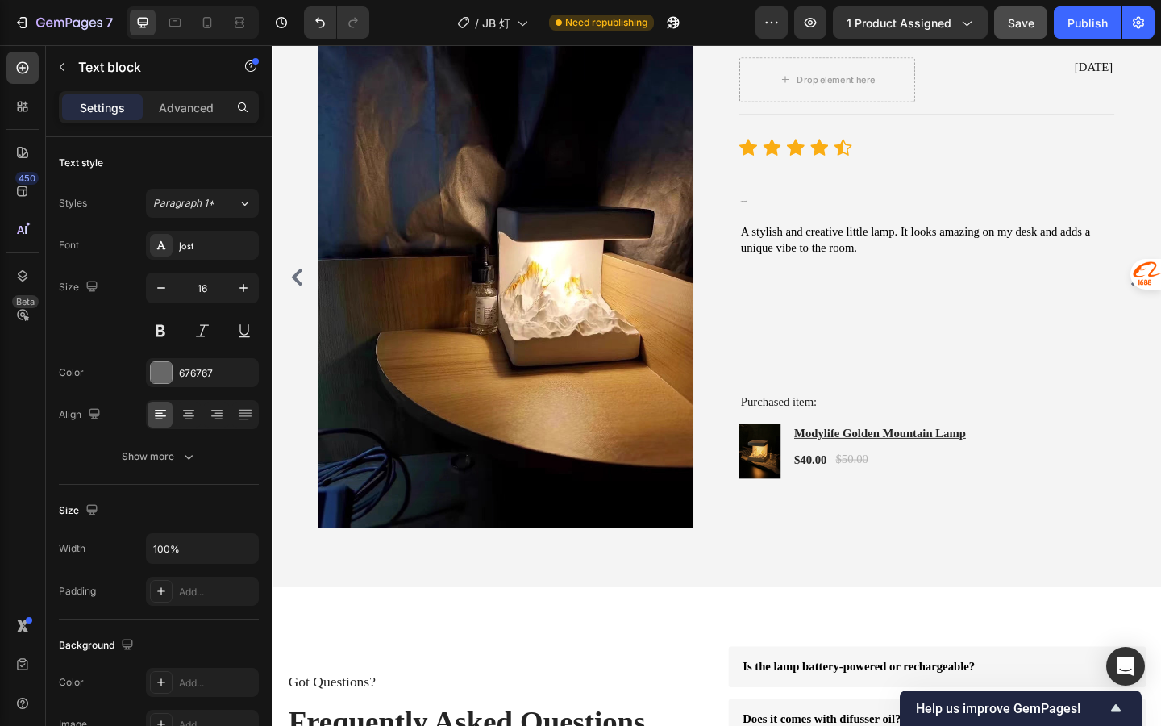
scroll to position [2759, 0]
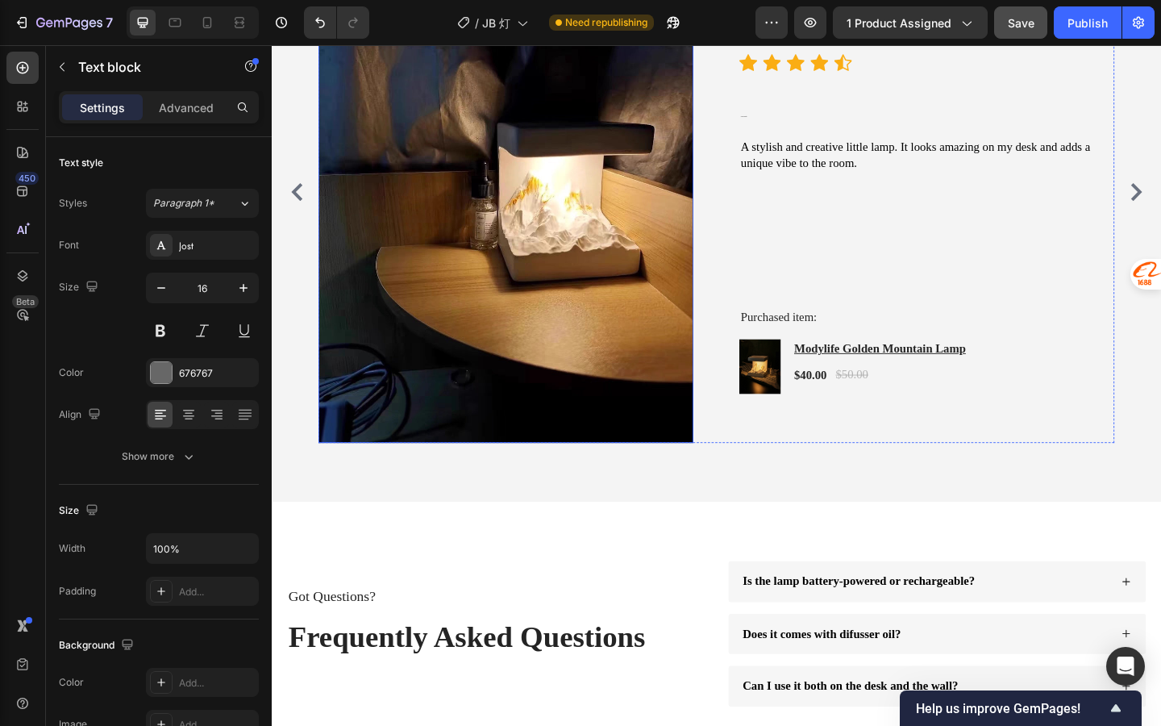
click at [508, 40] on div "/ JB 灯" at bounding box center [492, 22] width 87 height 39
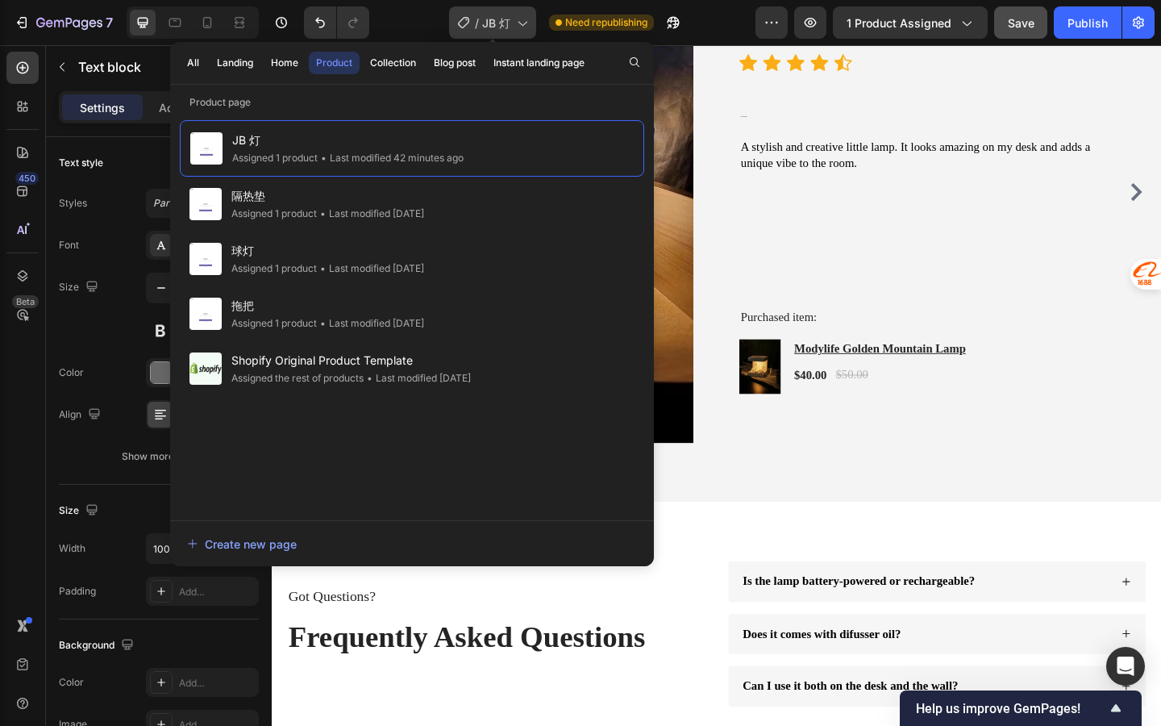
click at [518, 28] on icon at bounding box center [522, 23] width 16 height 16
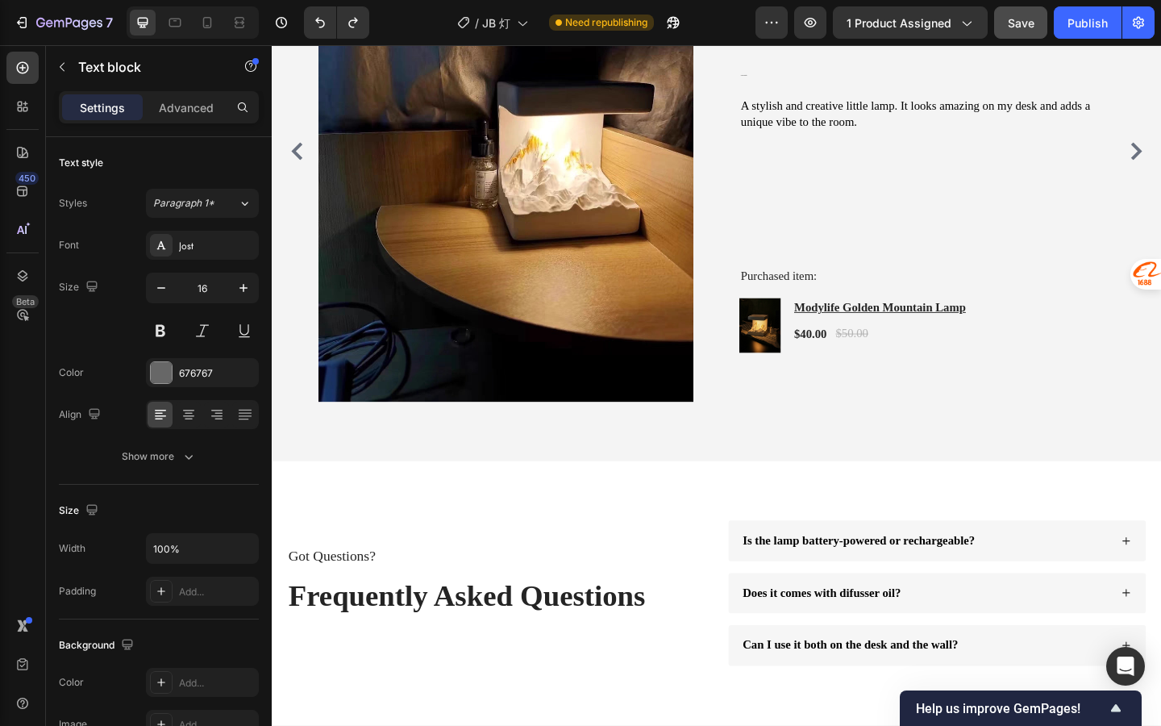
scroll to position [2841, 0]
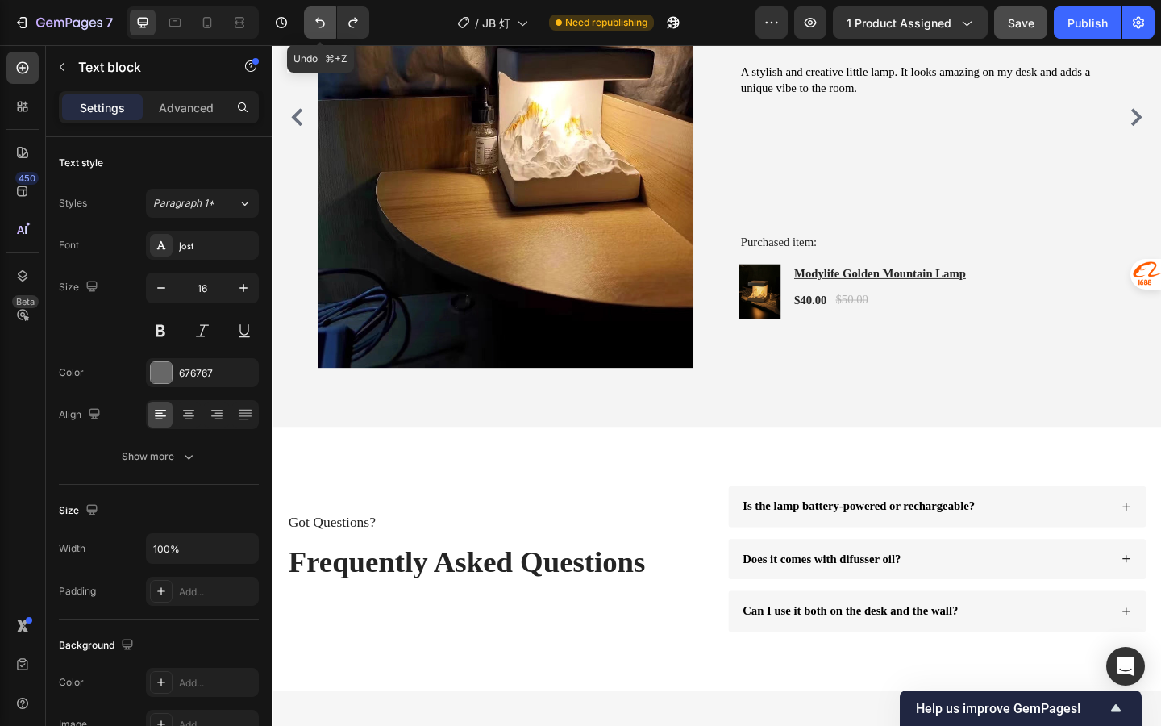
click at [316, 27] on icon "Undo/Redo" at bounding box center [320, 23] width 16 height 16
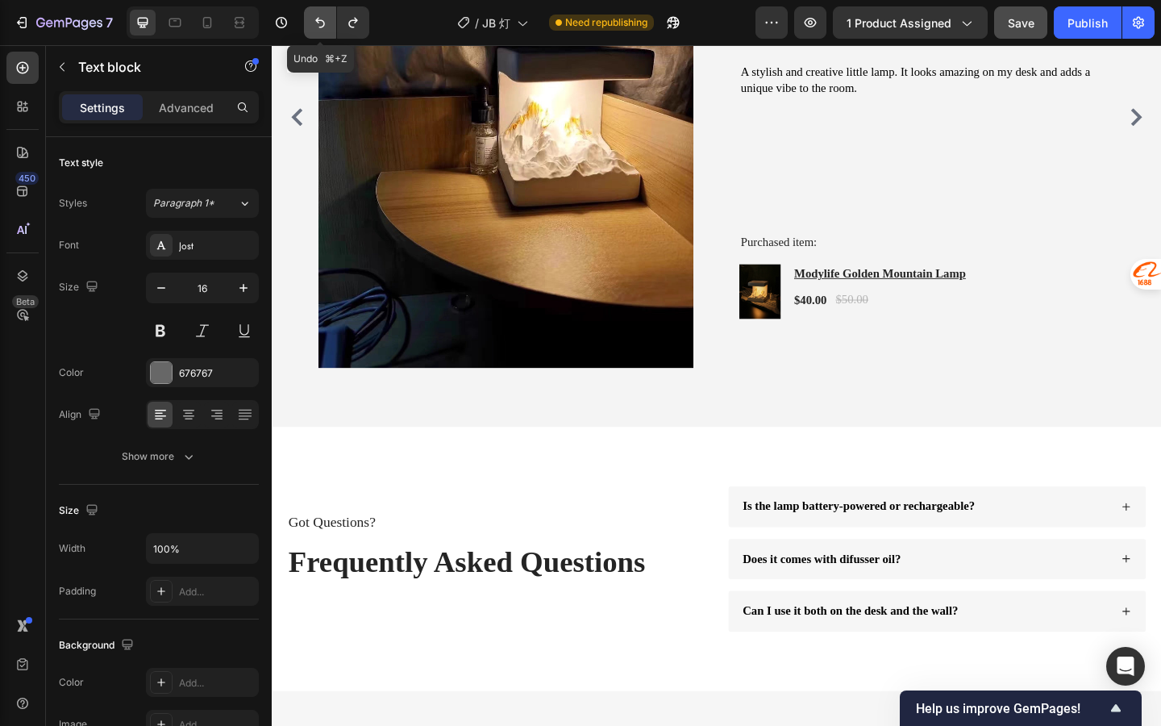
click at [316, 27] on icon "Undo/Redo" at bounding box center [320, 23] width 16 height 16
click at [323, 27] on icon "Undo/Redo" at bounding box center [320, 23] width 16 height 16
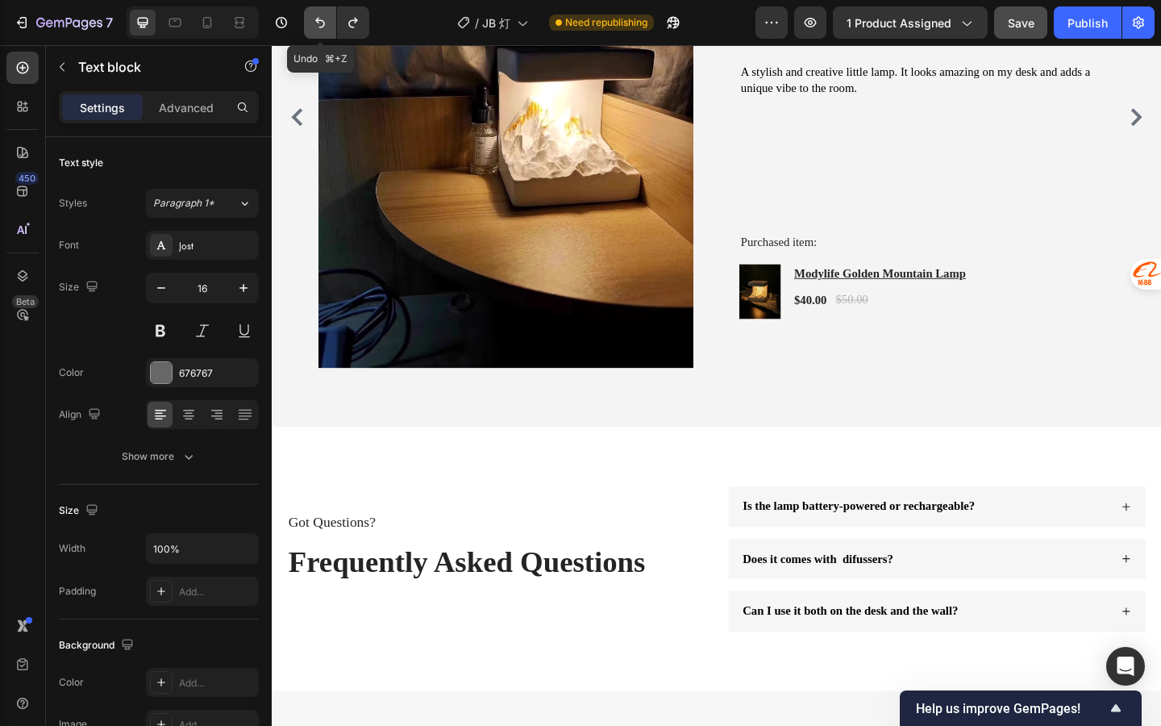
click at [323, 27] on icon "Undo/Redo" at bounding box center [320, 23] width 16 height 16
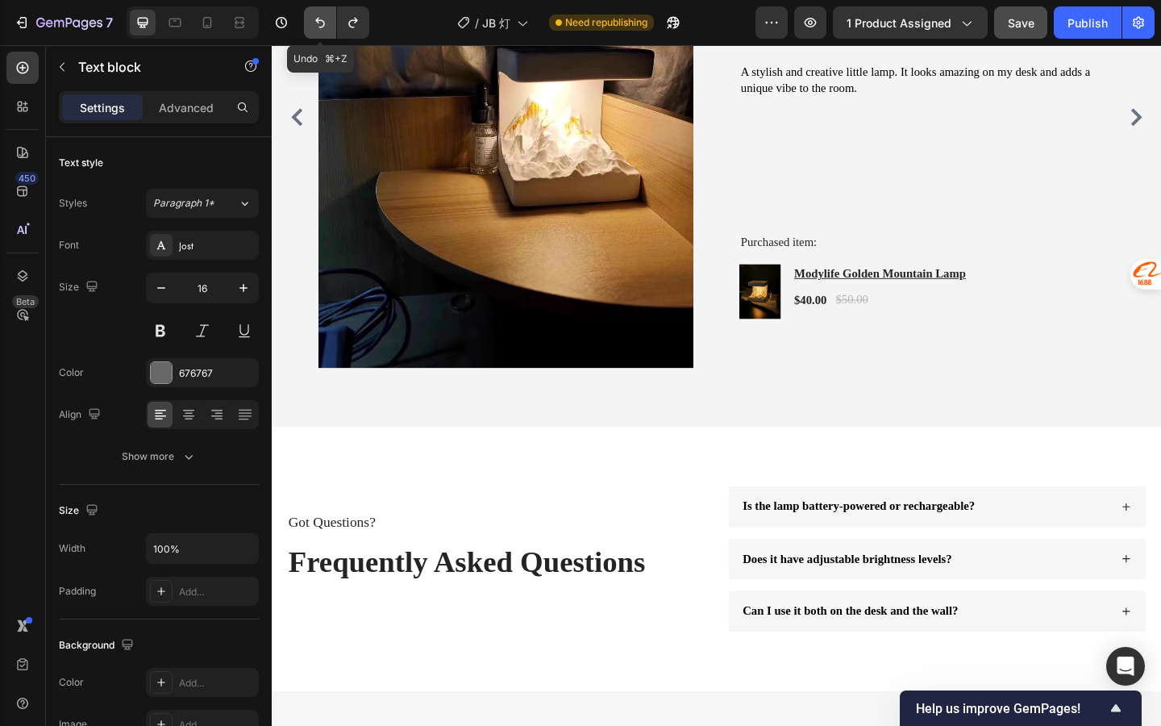
click at [323, 27] on icon "Undo/Redo" at bounding box center [320, 23] width 16 height 16
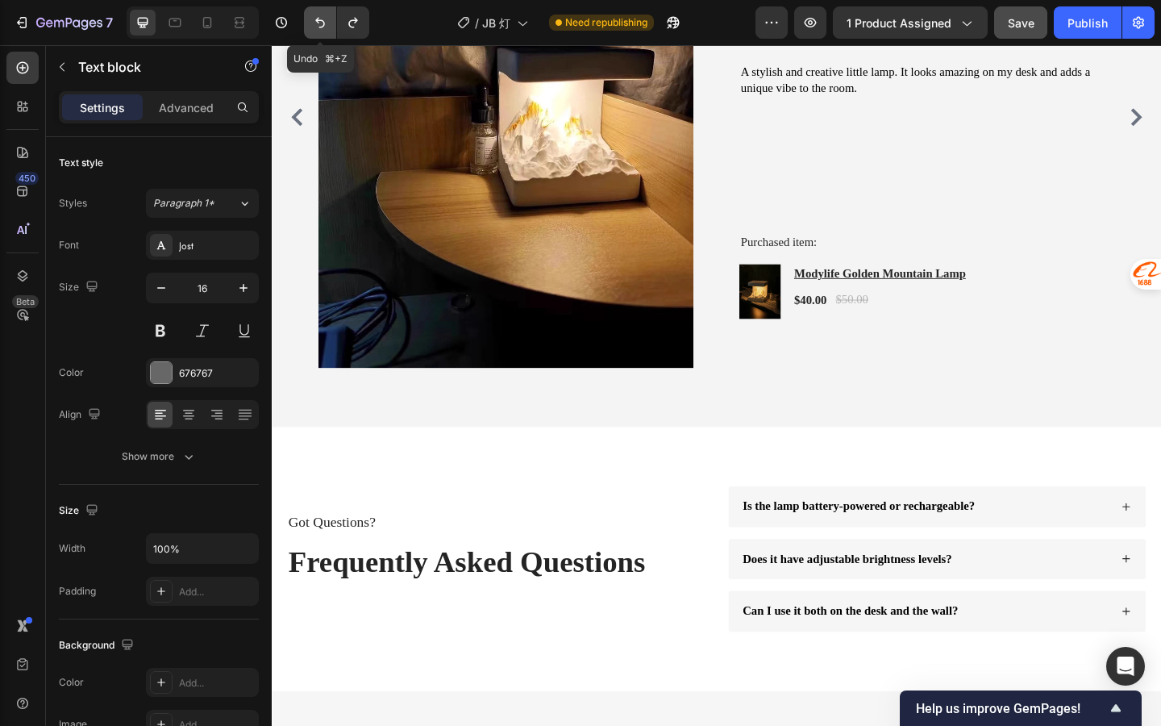
click at [323, 27] on icon "Undo/Redo" at bounding box center [320, 23] width 16 height 16
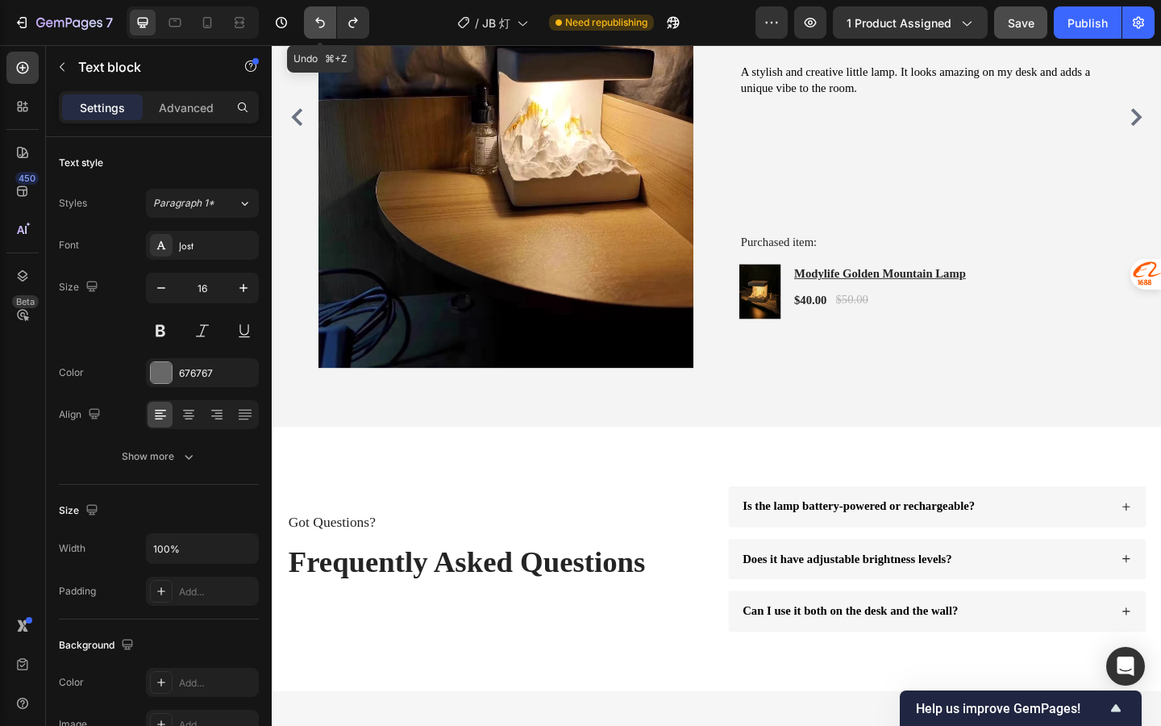
click at [323, 27] on icon "Undo/Redo" at bounding box center [320, 23] width 16 height 16
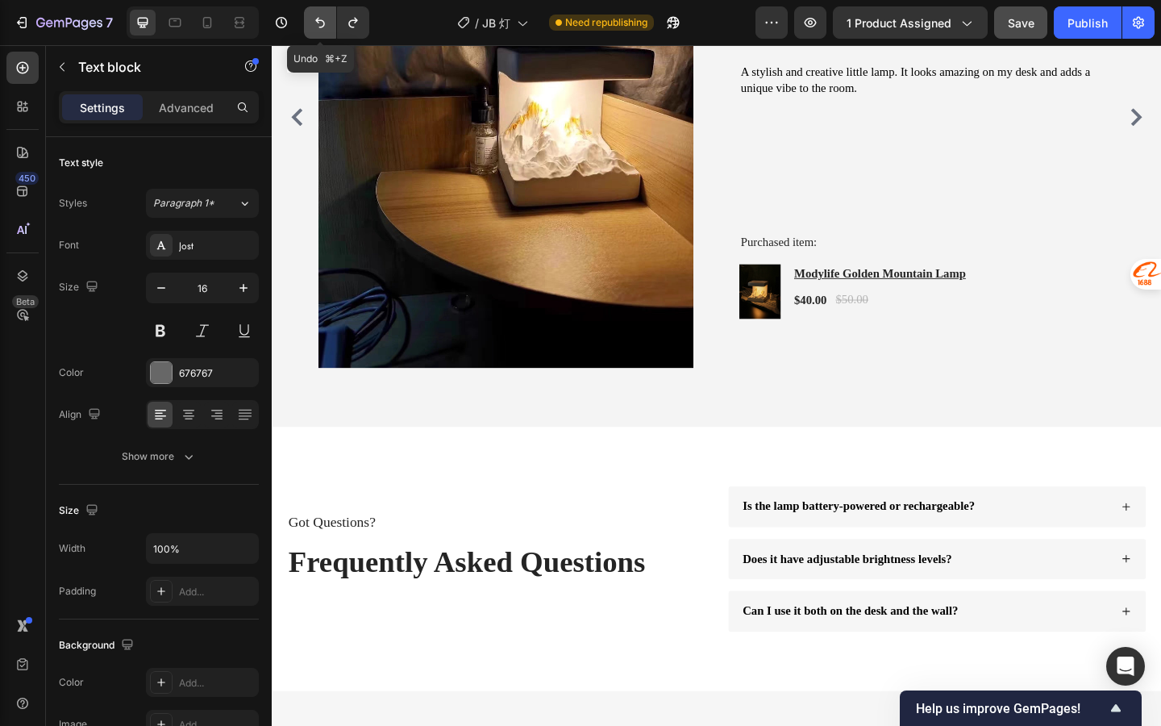
click at [323, 27] on icon "Undo/Redo" at bounding box center [320, 23] width 16 height 16
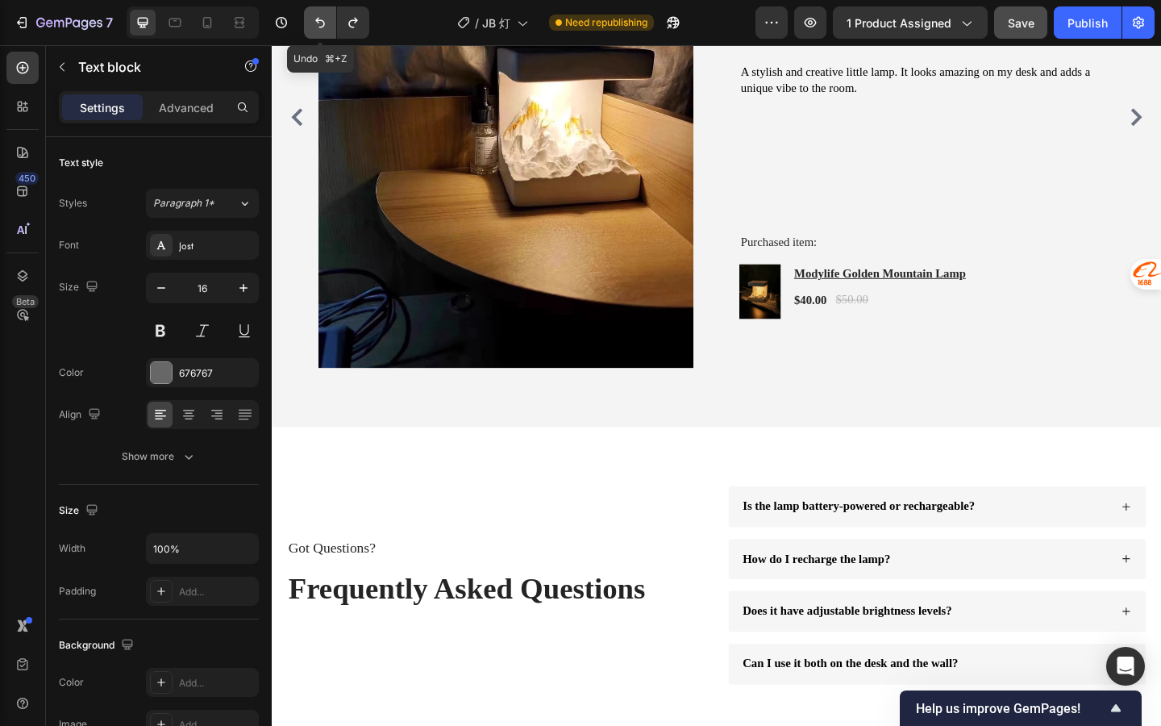
click at [323, 27] on icon "Undo/Redo" at bounding box center [320, 23] width 16 height 16
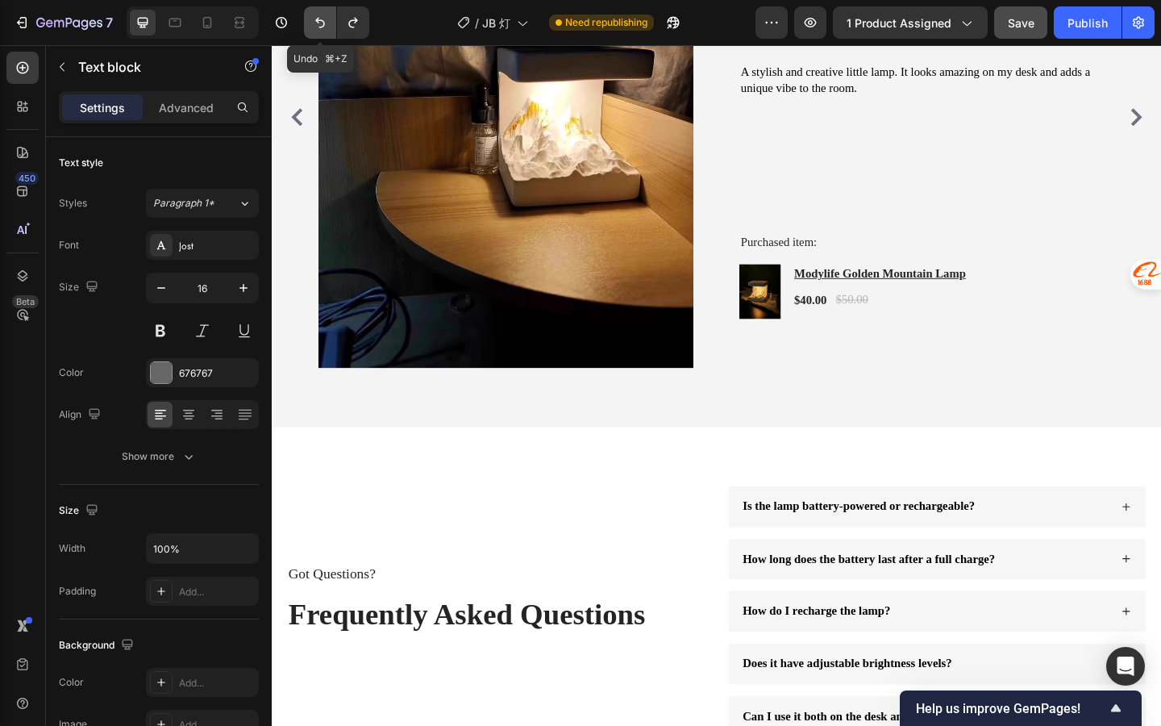
click at [323, 27] on icon "Undo/Redo" at bounding box center [320, 23] width 16 height 16
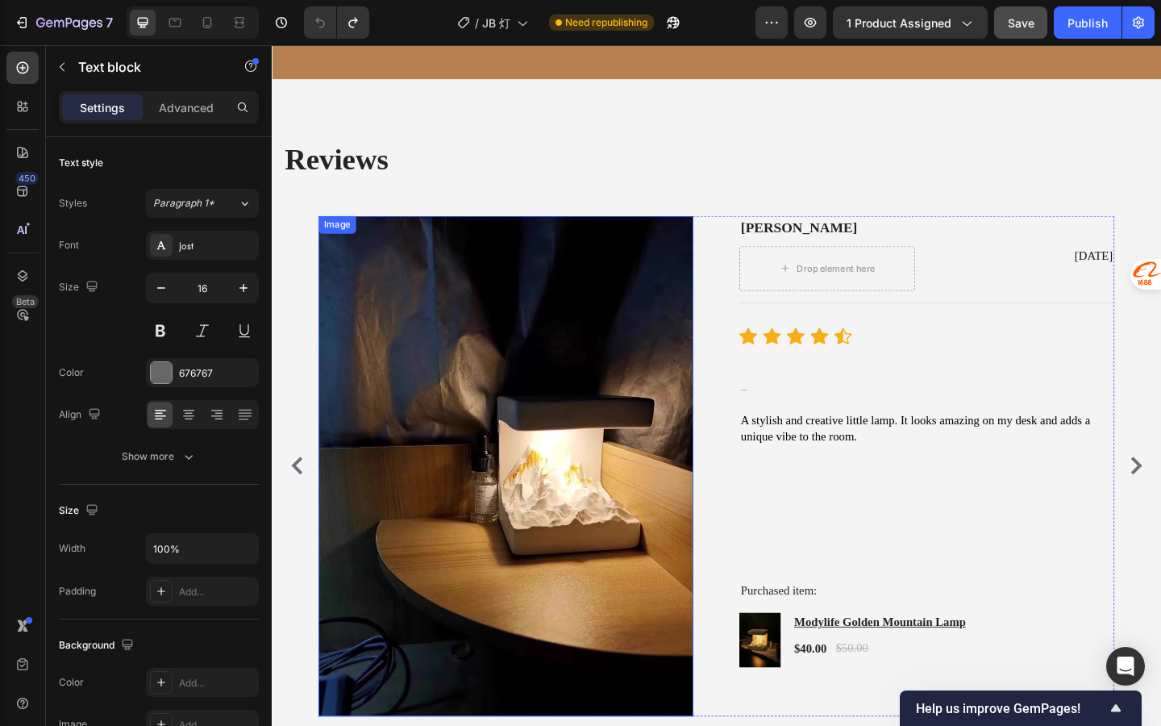
scroll to position [2495, 0]
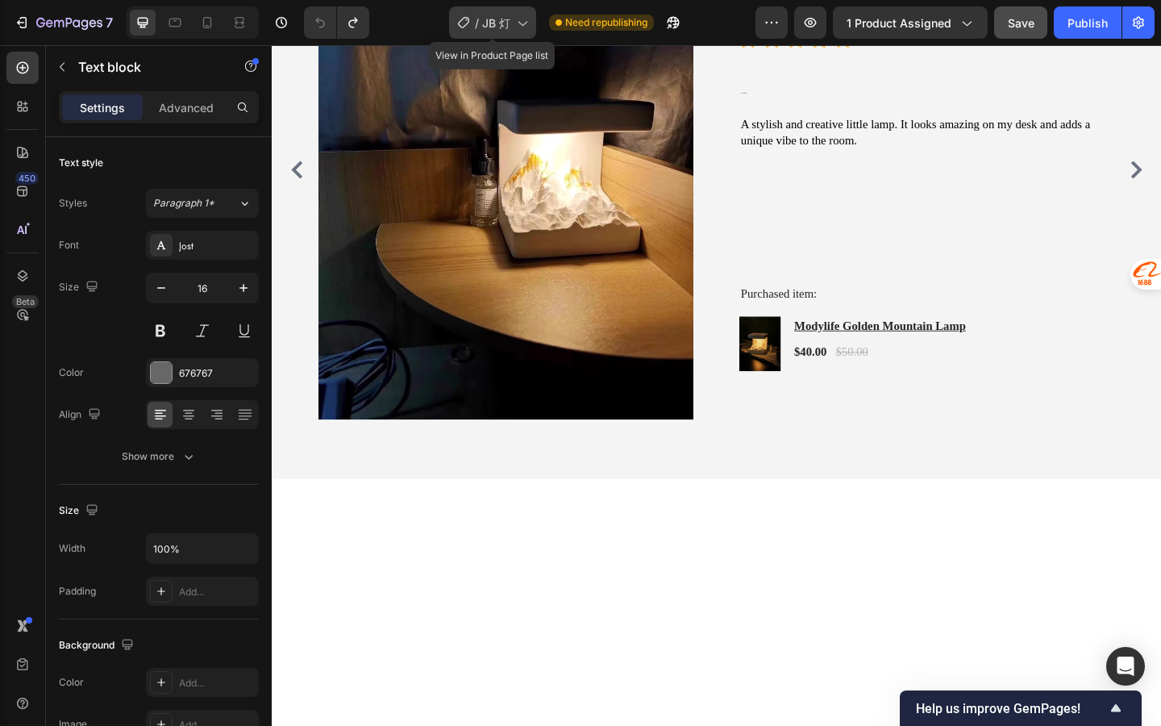
click at [526, 27] on icon at bounding box center [522, 23] width 16 height 16
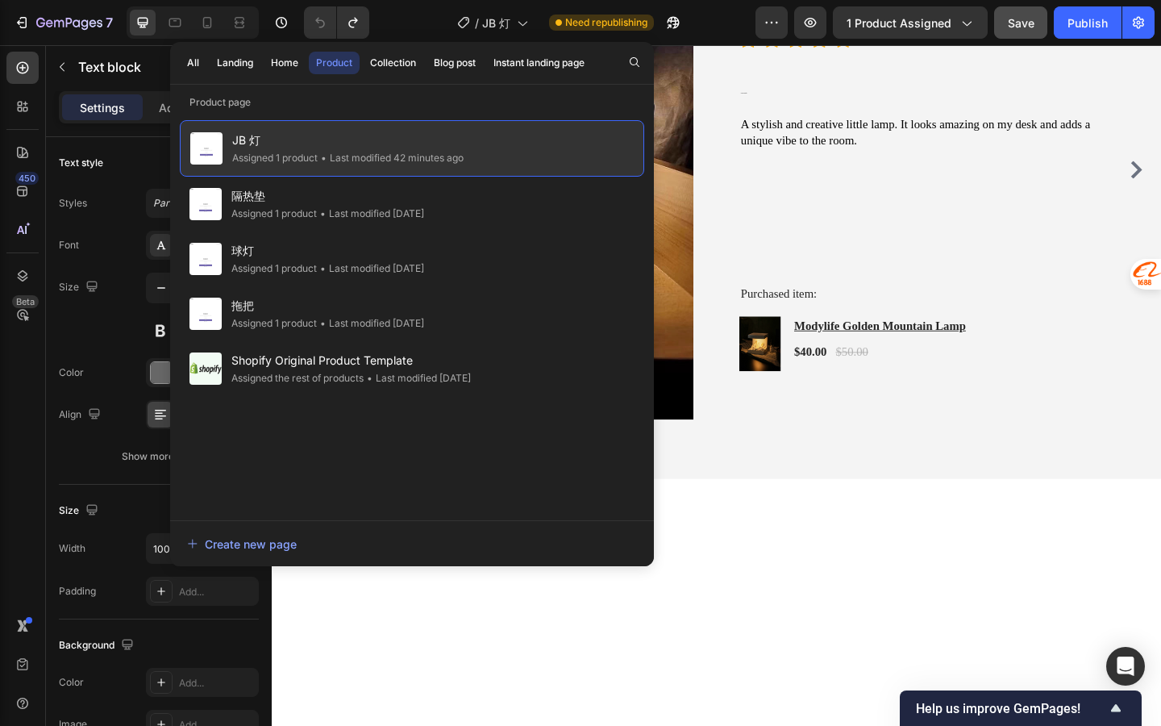
click at [496, 152] on div "JB 灯 Assigned 1 product • Last modified 42 minutes ago" at bounding box center [412, 148] width 465 height 56
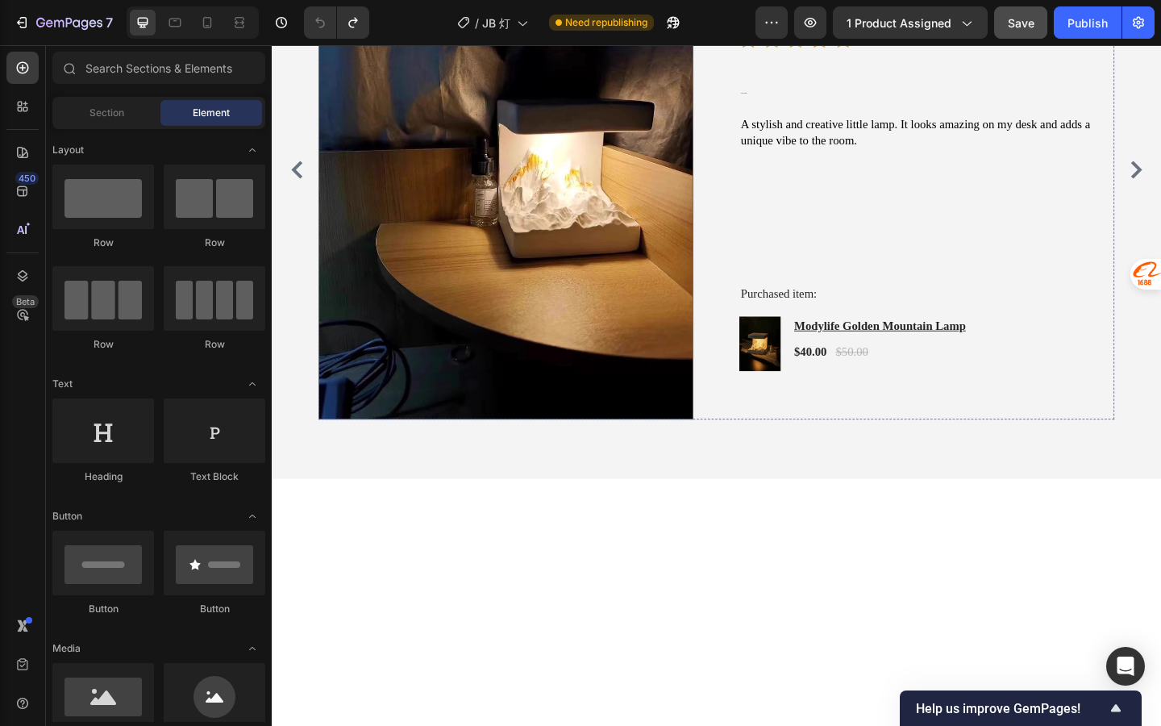
click at [540, 382] on img at bounding box center [527, 181] width 408 height 544
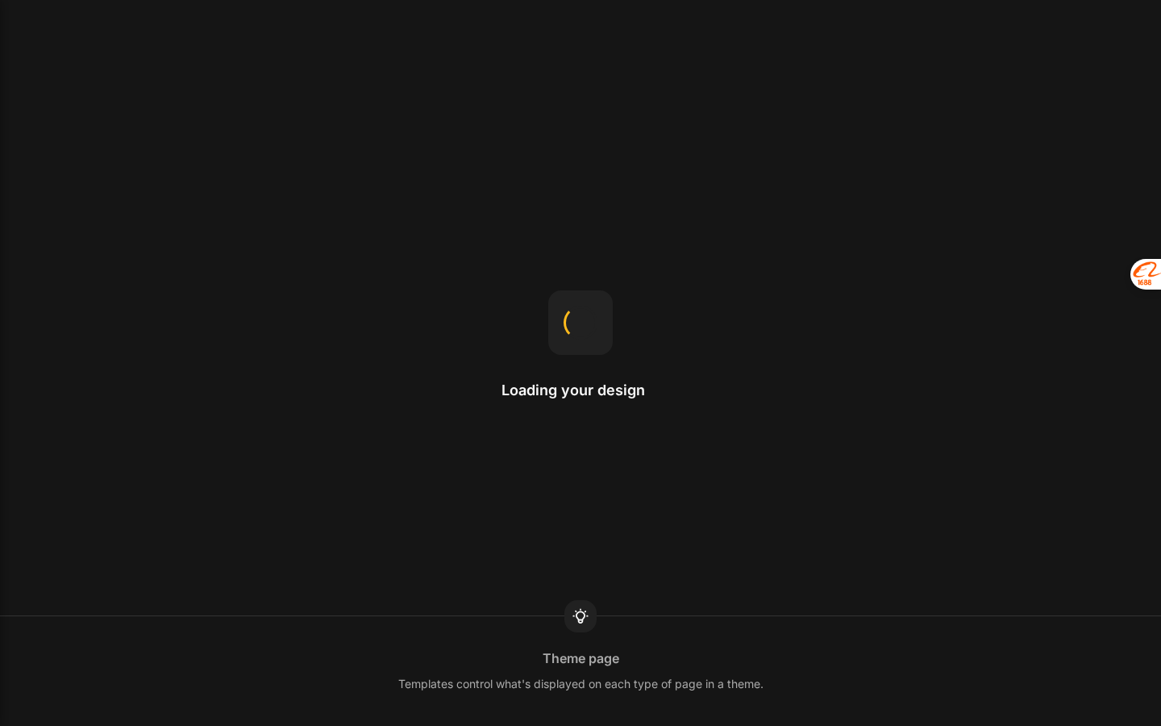
click at [805, 320] on div "Loading your design Theme page Templates control what's displayed on each type …" at bounding box center [580, 363] width 1161 height 726
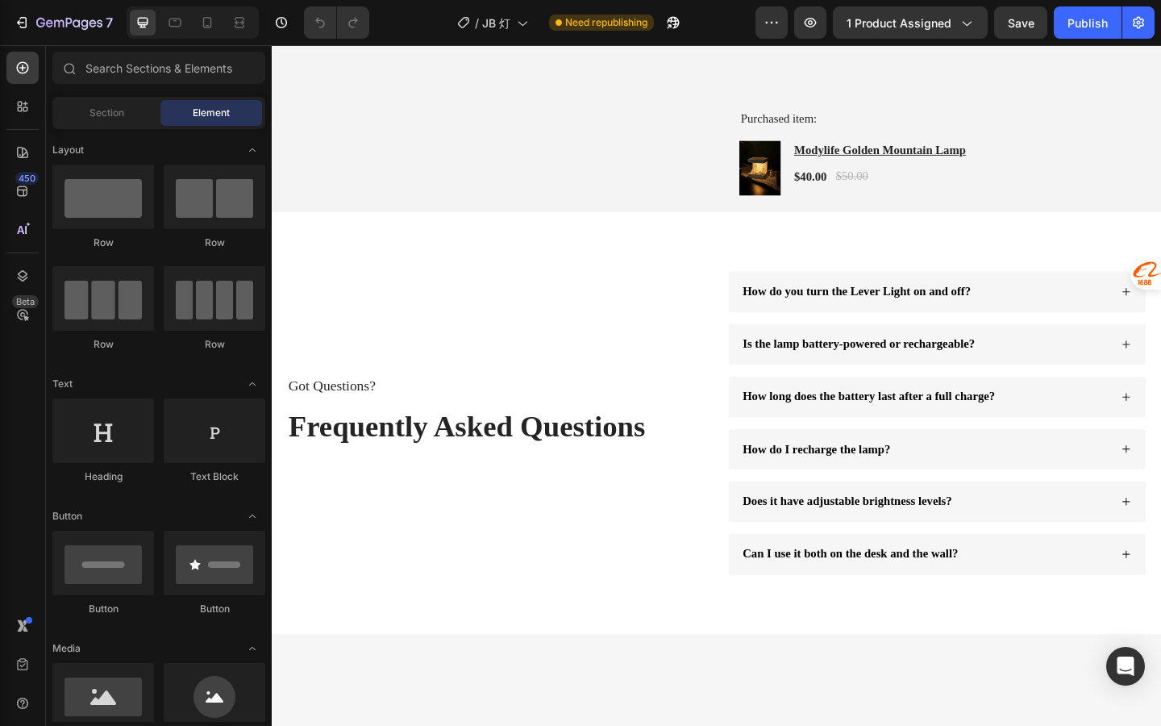
scroll to position [2591, 0]
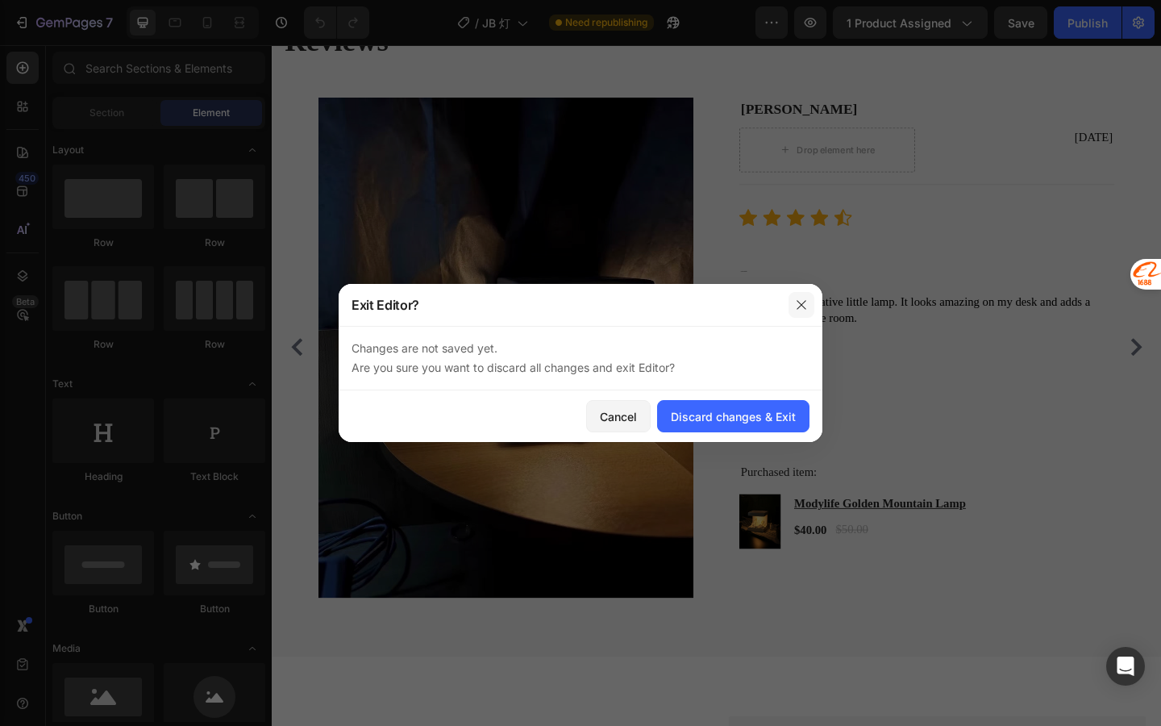
click at [806, 301] on icon "button" at bounding box center [801, 304] width 9 height 9
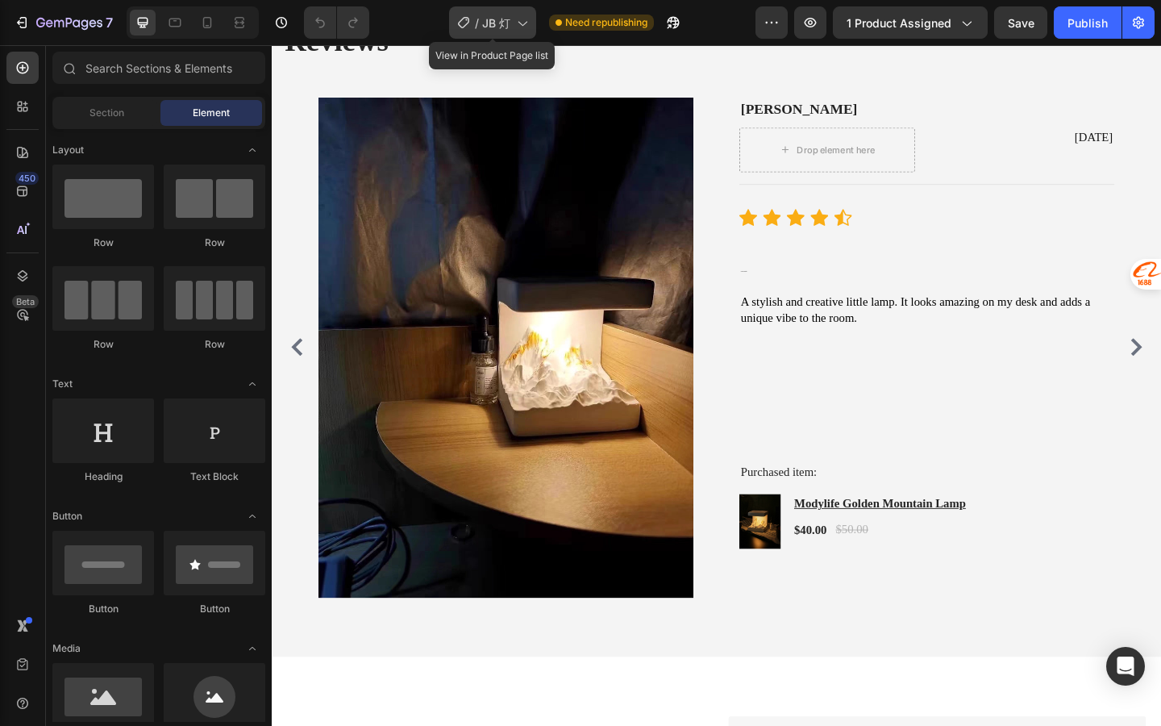
click at [519, 31] on div "/ JB 灯" at bounding box center [492, 22] width 87 height 32
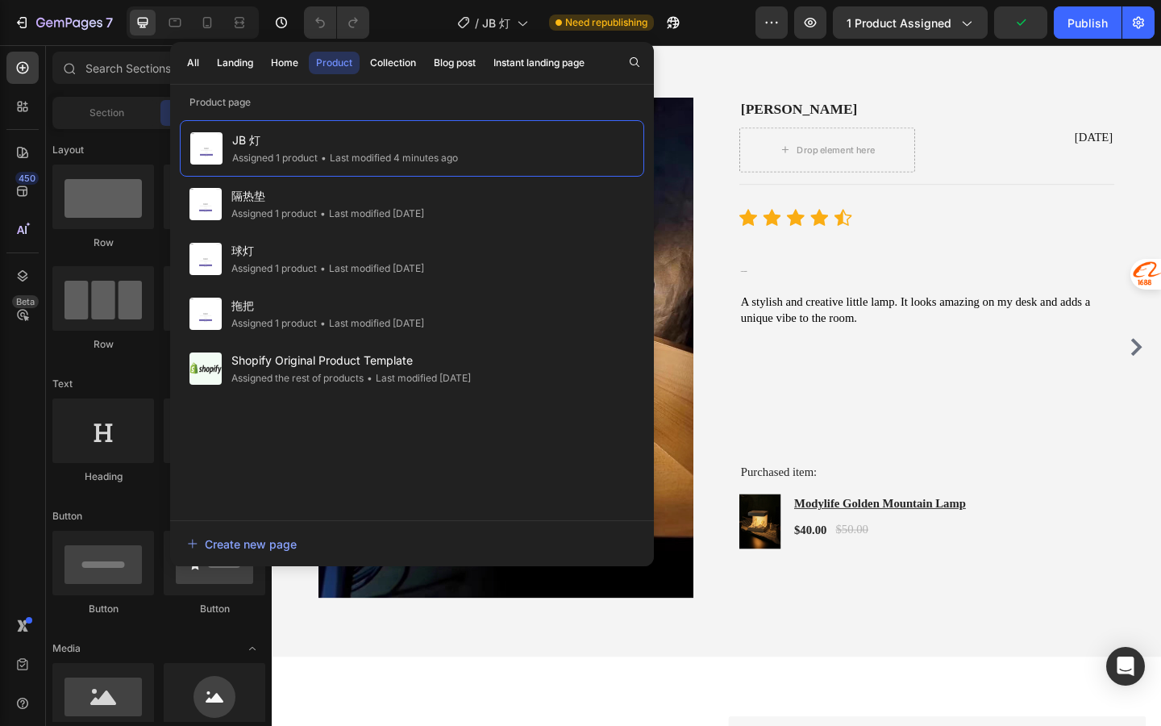
click at [203, 75] on div "All Landing Home Product Collection Blog post Instant landing page" at bounding box center [385, 63] width 431 height 42
click at [201, 68] on button "All" at bounding box center [193, 63] width 27 height 23
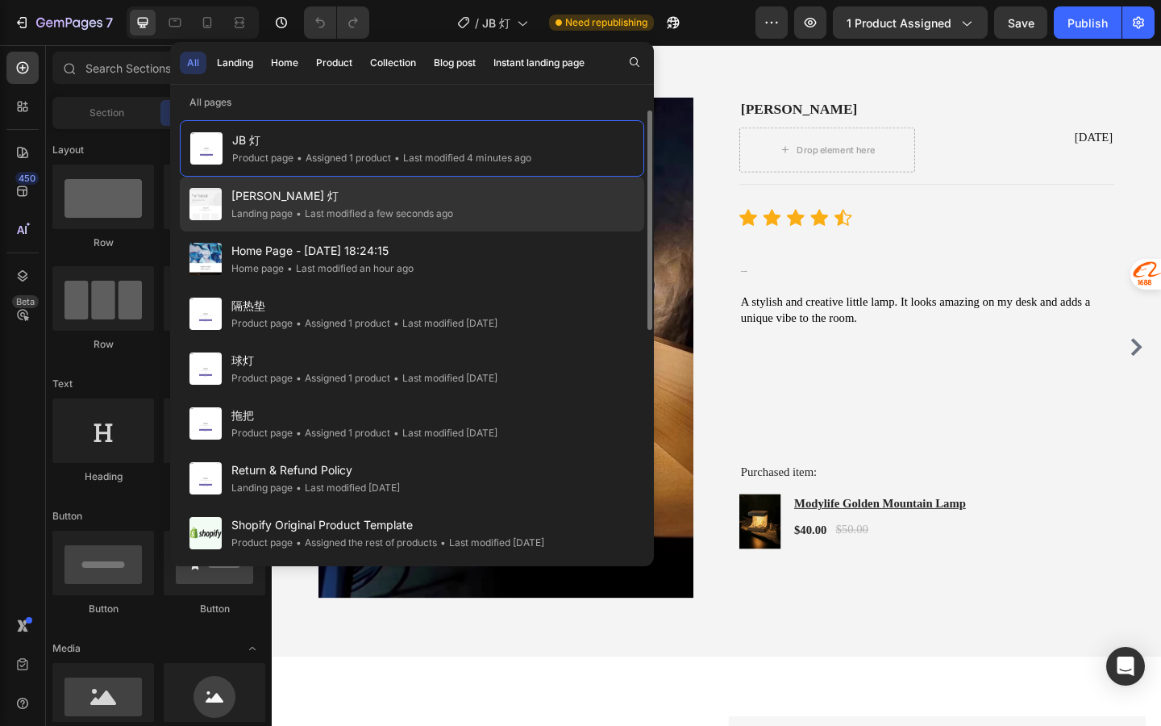
click at [343, 219] on div "• Last modified a few seconds ago" at bounding box center [373, 214] width 160 height 16
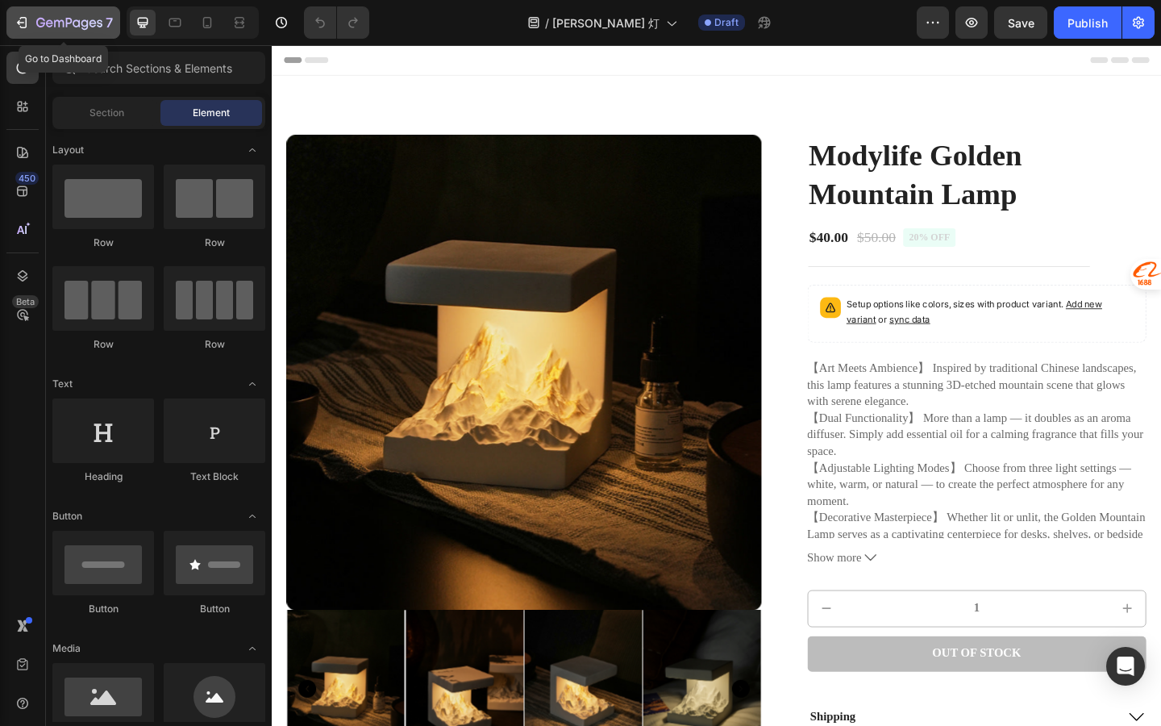
click at [23, 27] on icon "button" at bounding box center [22, 23] width 16 height 16
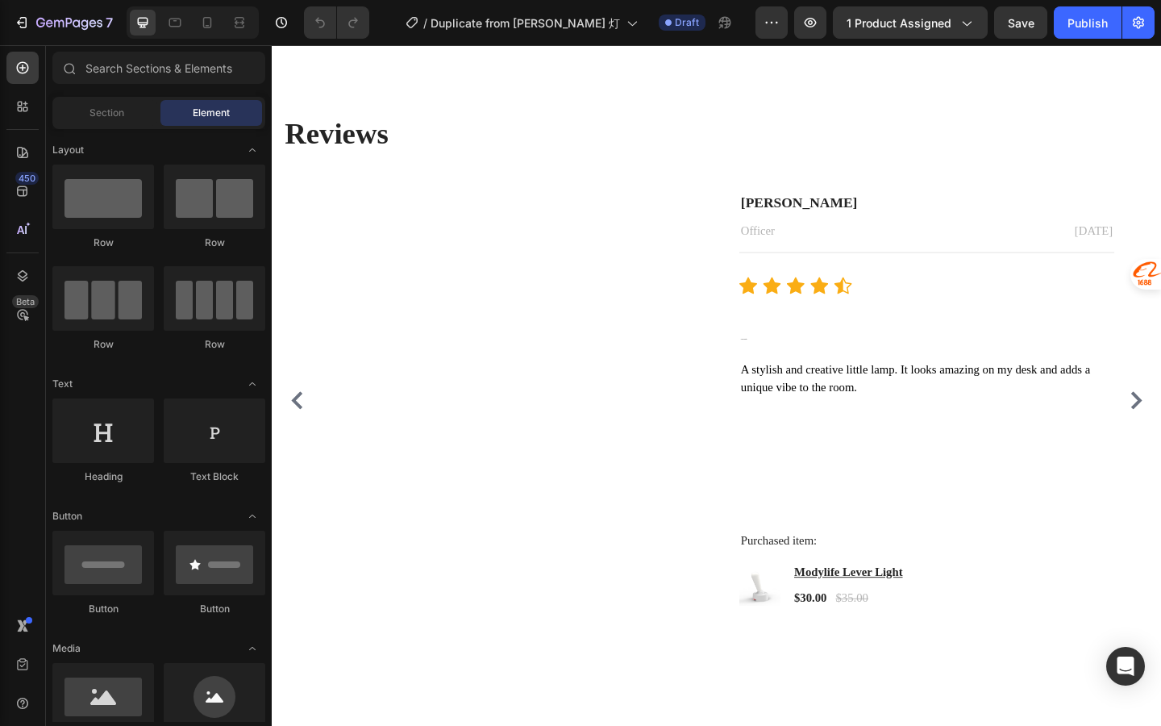
scroll to position [2691, 0]
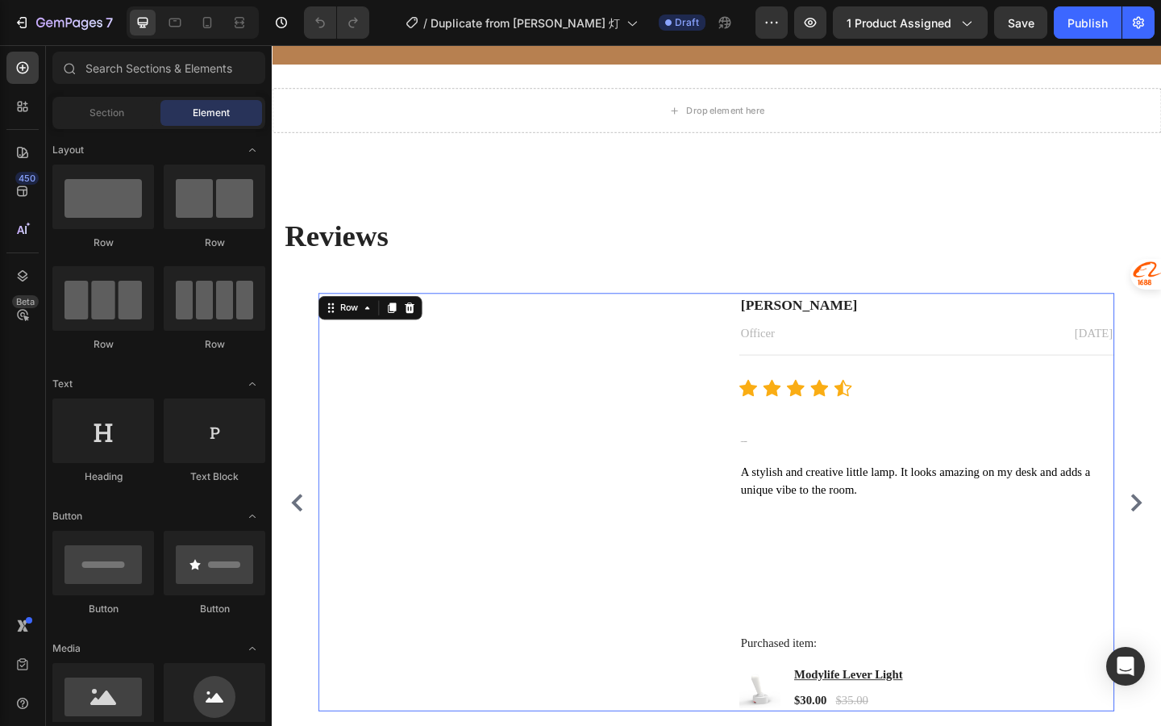
click at [619, 448] on div "Image" at bounding box center [527, 542] width 408 height 455
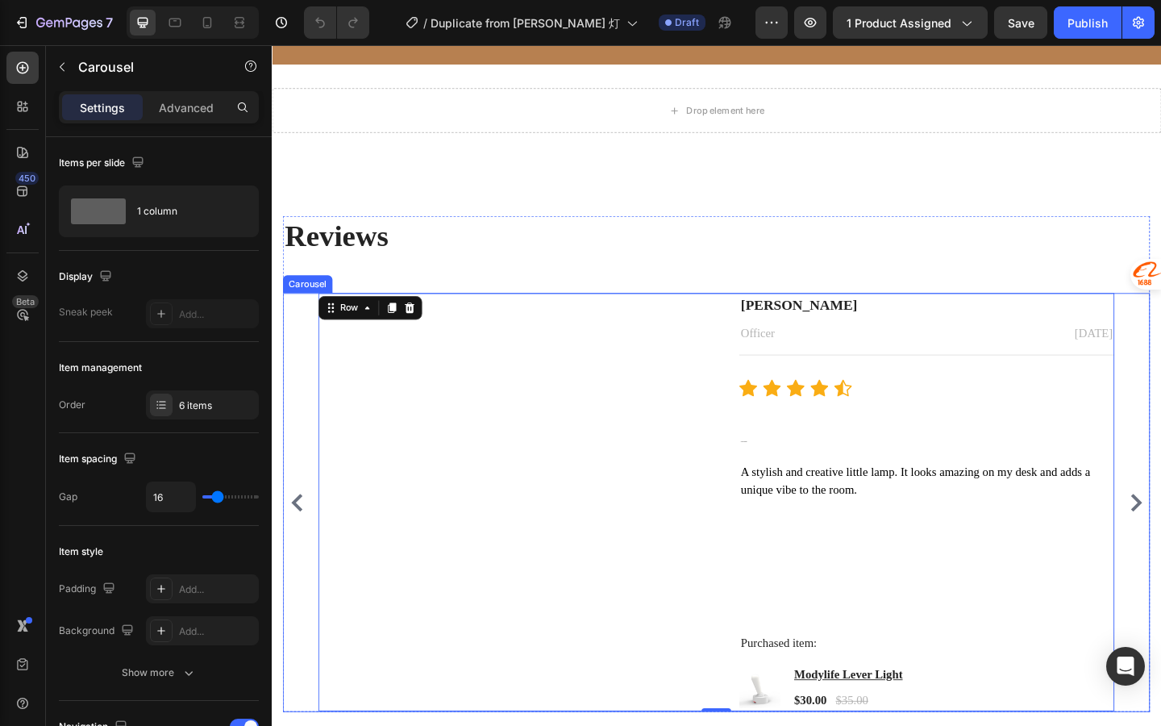
click at [1161, 527] on div "Image [PERSON_NAME] Text block Officer Text block [DATE] Text block Row Title L…" at bounding box center [756, 543] width 944 height 456
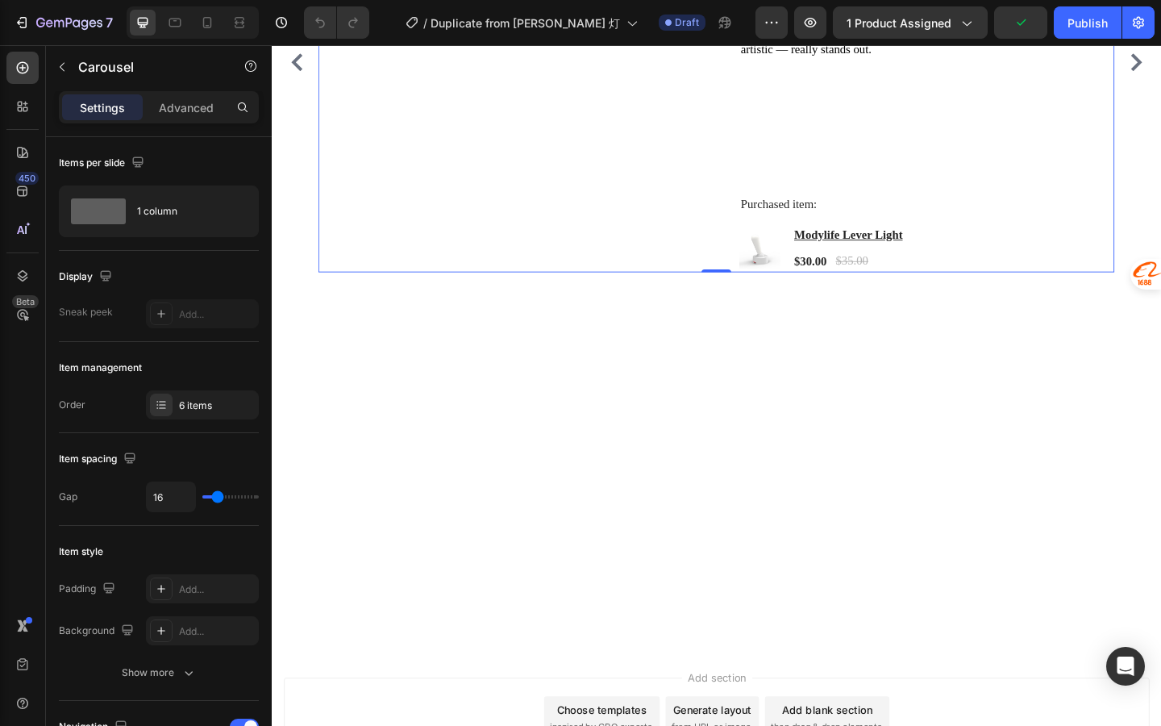
click at [372, 292] on div "Image" at bounding box center [527, 64] width 408 height 456
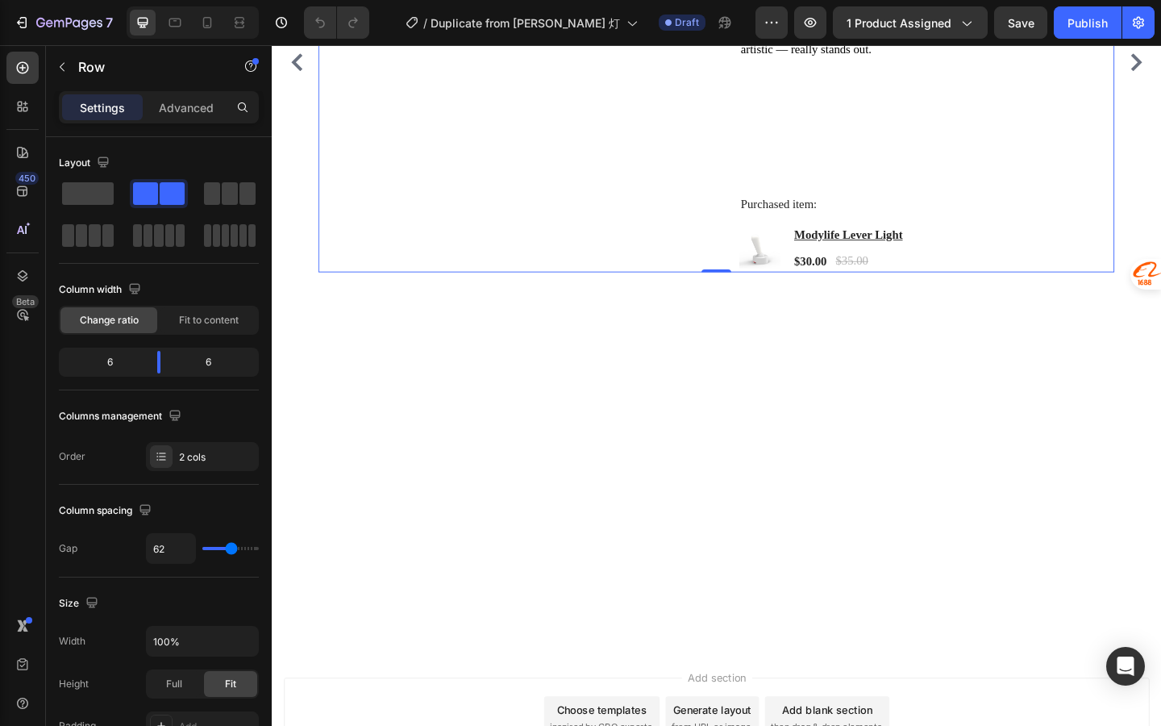
click at [472, 292] on div "Image" at bounding box center [527, 64] width 408 height 456
click at [473, 292] on div "Image" at bounding box center [527, 64] width 408 height 456
click at [461, 292] on div "Image" at bounding box center [527, 64] width 408 height 456
click at [503, 292] on div "Image" at bounding box center [527, 64] width 408 height 456
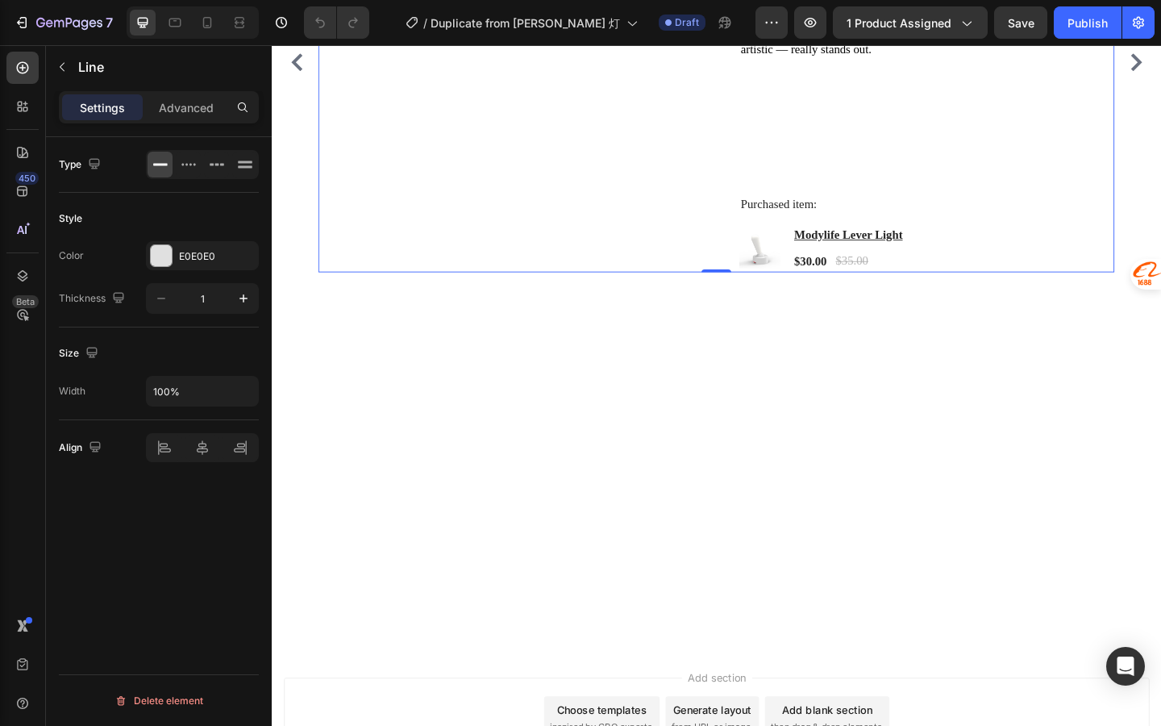
click at [717, 292] on div "Image" at bounding box center [527, 64] width 408 height 456
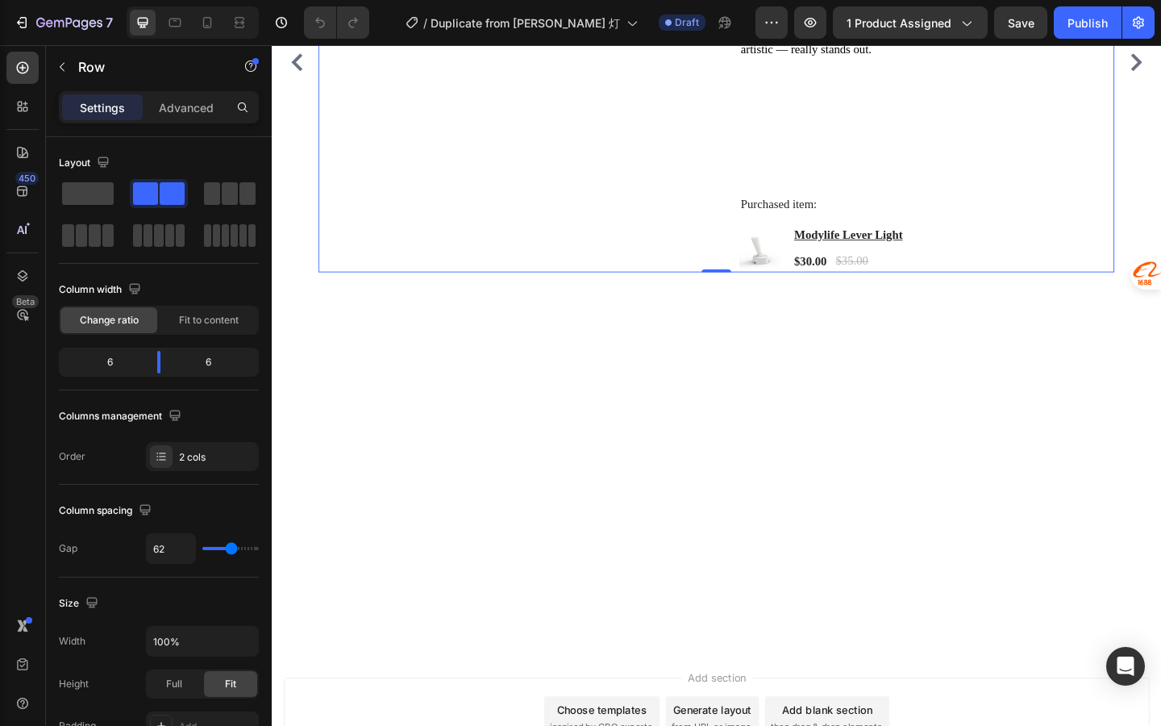
click at [683, 292] on div "Image" at bounding box center [527, 64] width 408 height 456
click at [545, 292] on div "Image" at bounding box center [527, 64] width 408 height 456
click at [497, 292] on div "Image" at bounding box center [527, 64] width 408 height 456
click at [862, 292] on div "[PERSON_NAME] Text block Officer Text block [DATE] Text block Row Title Line Ic…" at bounding box center [985, 64] width 408 height 456
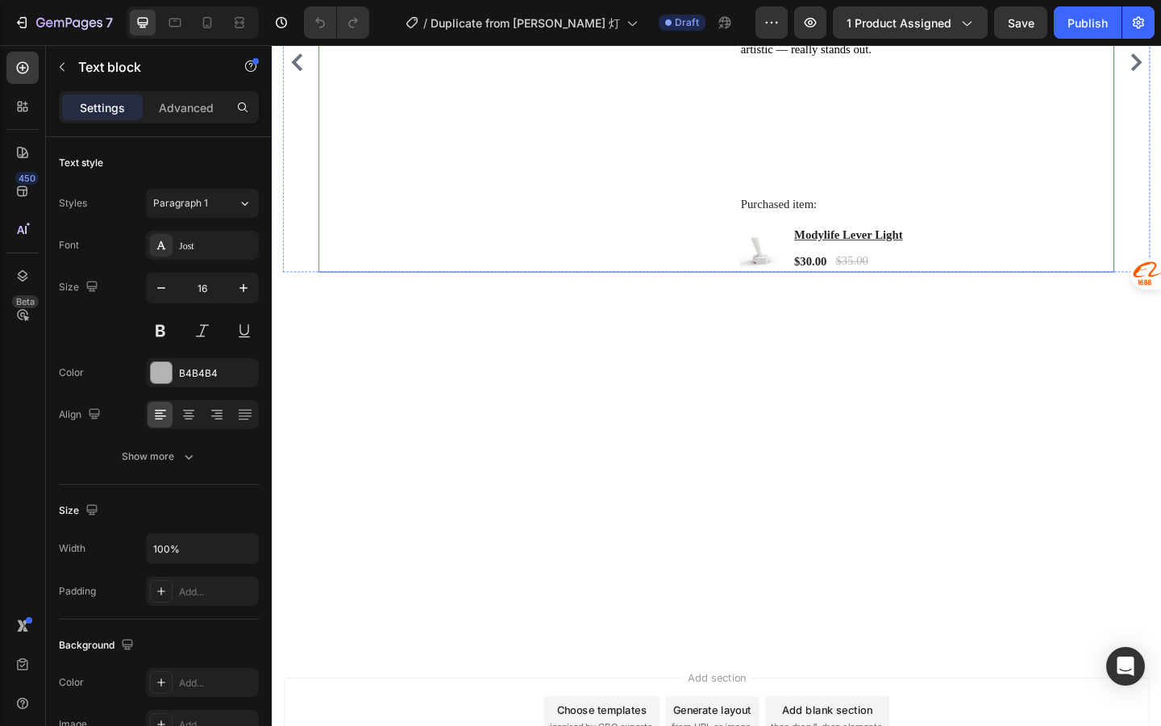
click at [657, 292] on div "Image" at bounding box center [527, 64] width 408 height 456
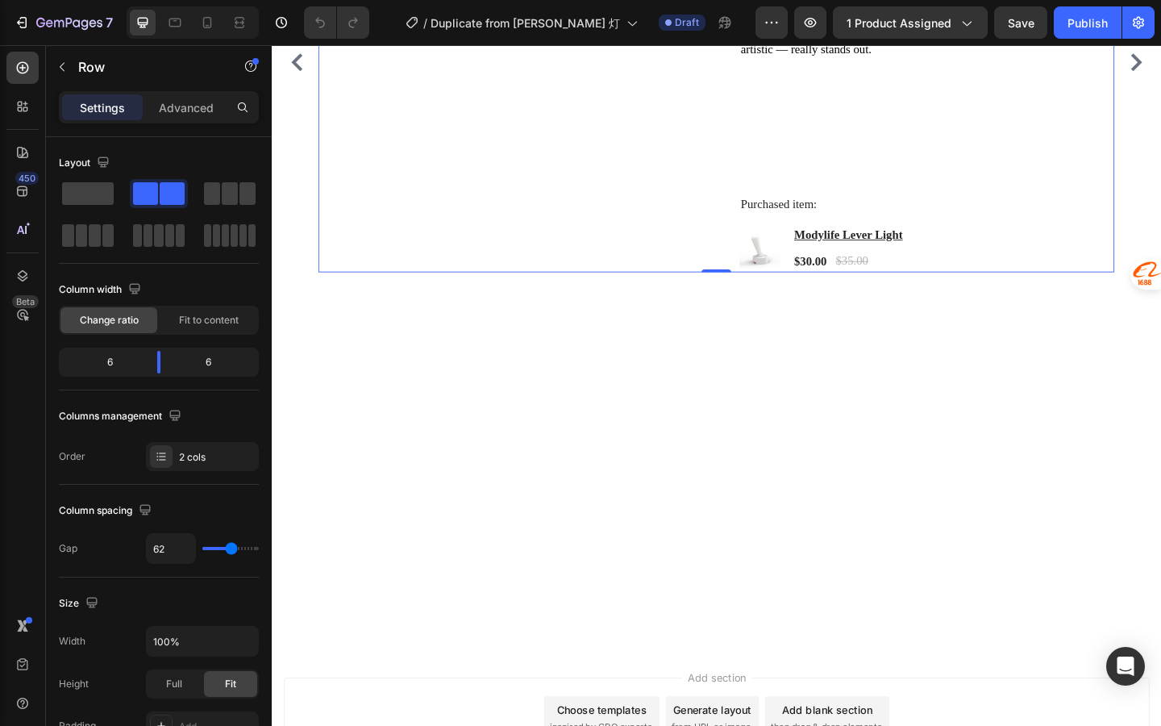
click at [496, 292] on div "Image" at bounding box center [527, 64] width 408 height 456
click at [427, 292] on div "Image" at bounding box center [527, 64] width 408 height 456
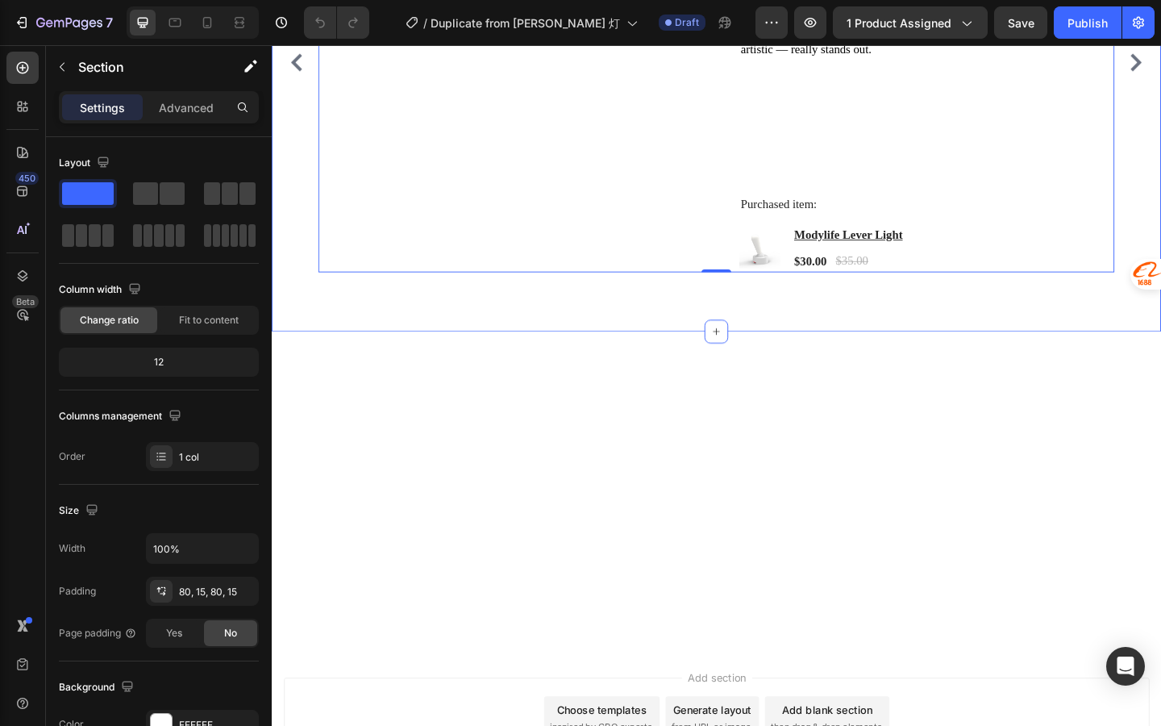
click at [448, 211] on div "Reviews Heading Image [PERSON_NAME] Text block Officer Text block [DATE] Text b…" at bounding box center [756, 22] width 968 height 669
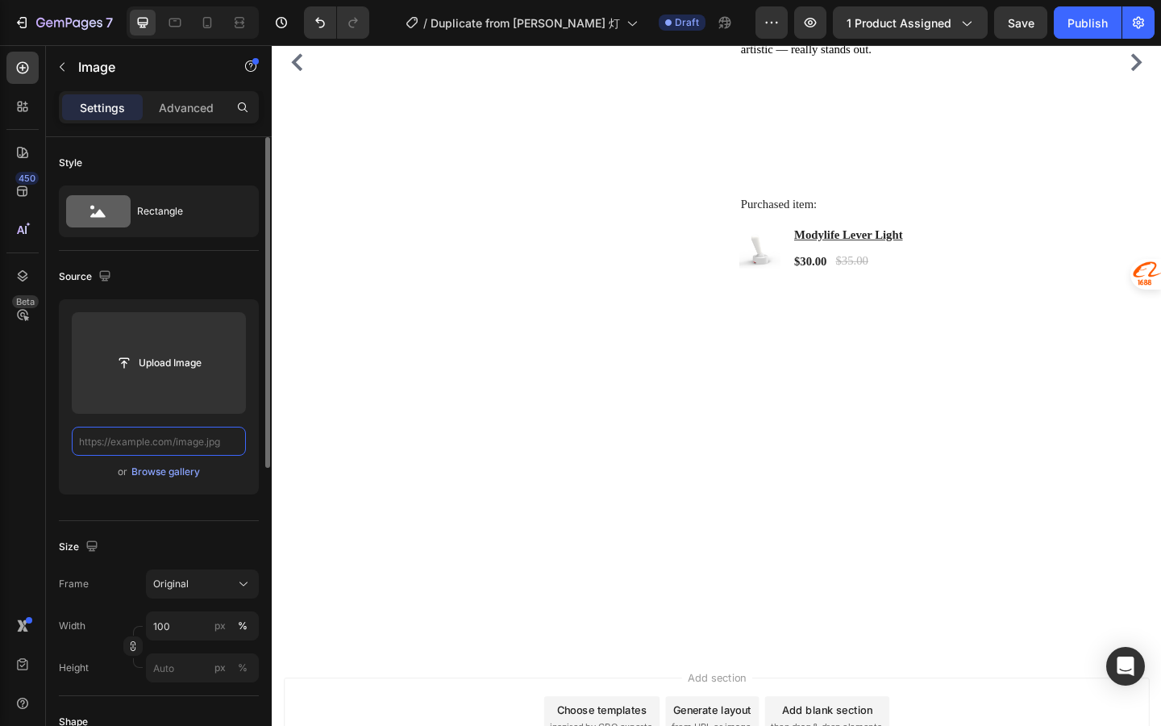
scroll to position [0, 0]
paste input "[URL][DOMAIN_NAME]"
type input "[URL][DOMAIN_NAME]"
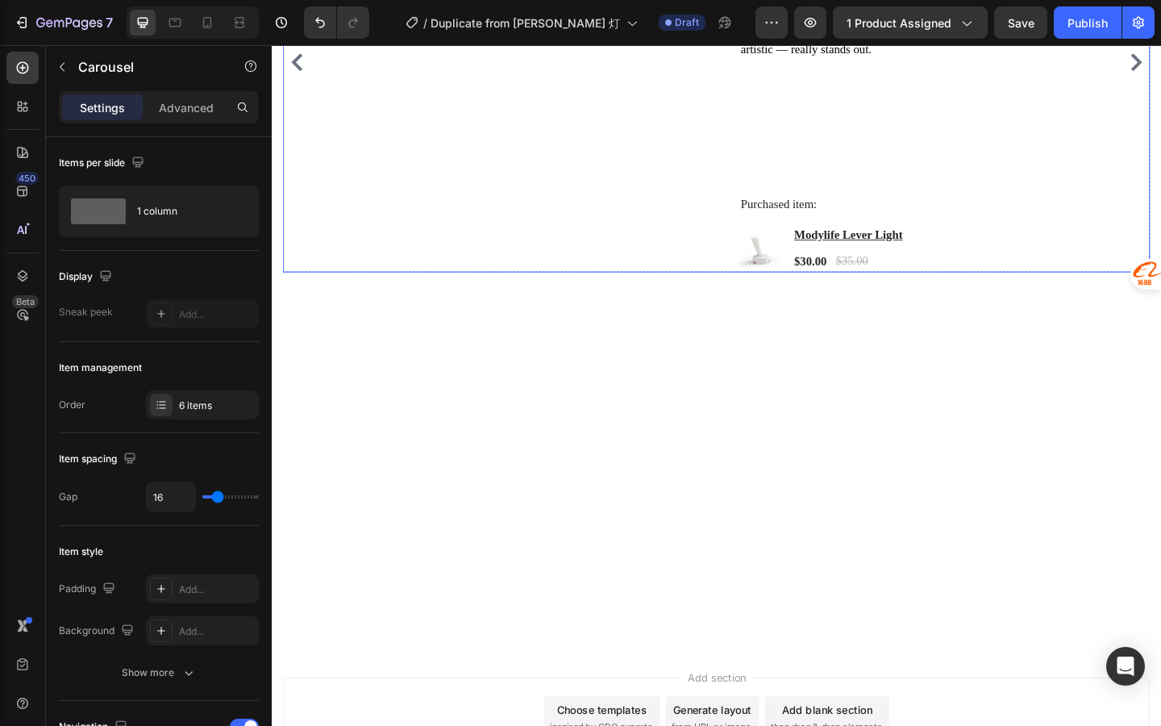
click at [559, 291] on div "Image" at bounding box center [527, 63] width 408 height 455
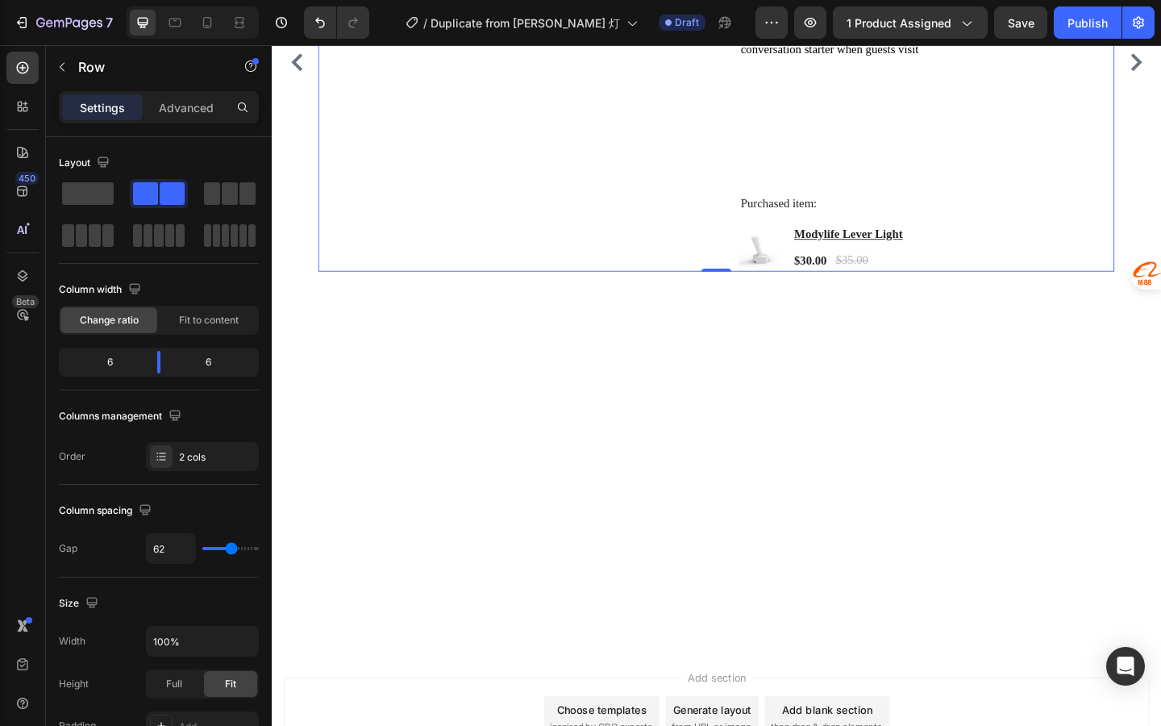
click at [489, 291] on div "Image" at bounding box center [527, 63] width 408 height 455
click at [467, 291] on div "Image" at bounding box center [527, 63] width 408 height 455
click at [415, 291] on div "Image" at bounding box center [527, 63] width 408 height 455
click at [340, 291] on div "Image" at bounding box center [527, 63] width 408 height 455
click at [474, 291] on div "Image" at bounding box center [527, 63] width 408 height 455
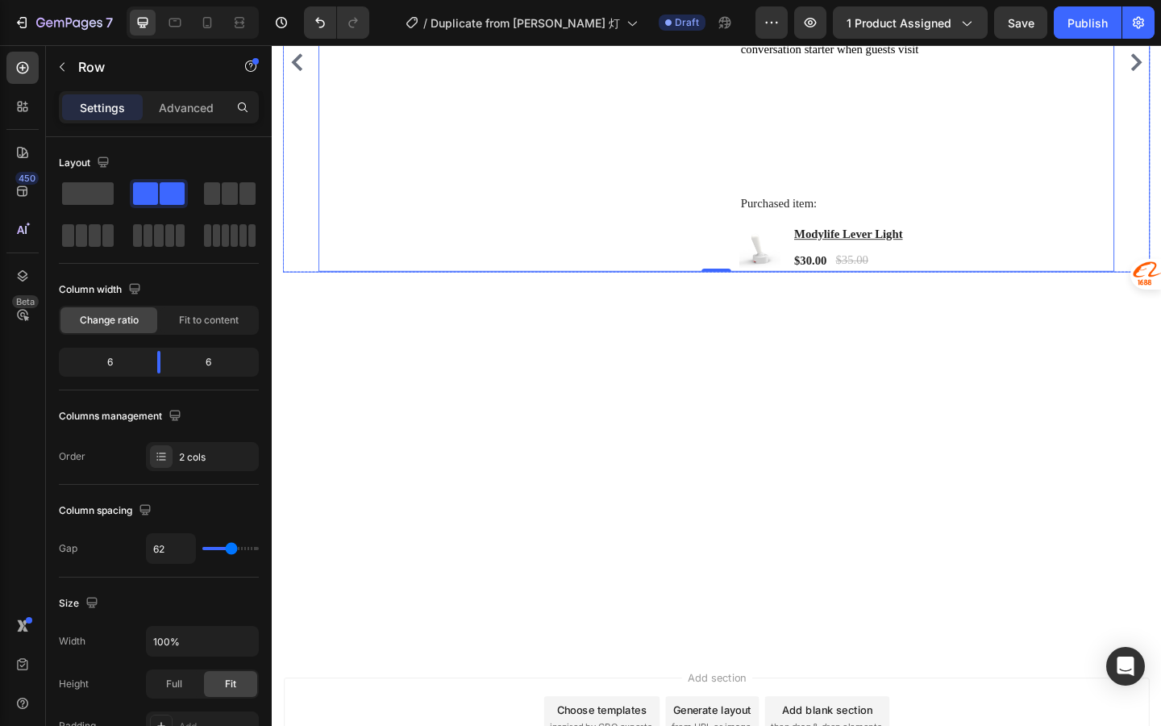
click at [298, 73] on icon "Carousel Back Arrow" at bounding box center [299, 63] width 12 height 19
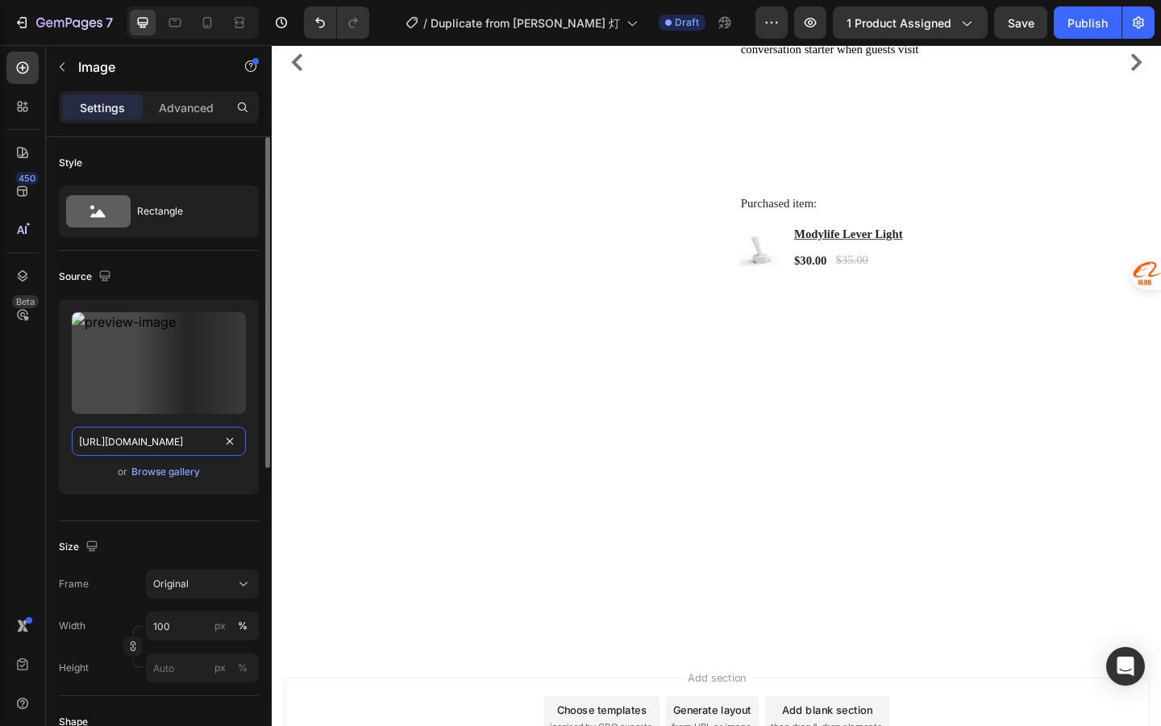
click at [204, 445] on input "[URL][DOMAIN_NAME]" at bounding box center [159, 441] width 174 height 29
paste input "O1CN01oaUNcM1be0vpZ3hfB__4611686018427380433-0-rate.jpg?v=1759095744"
type input "[URL][DOMAIN_NAME]"
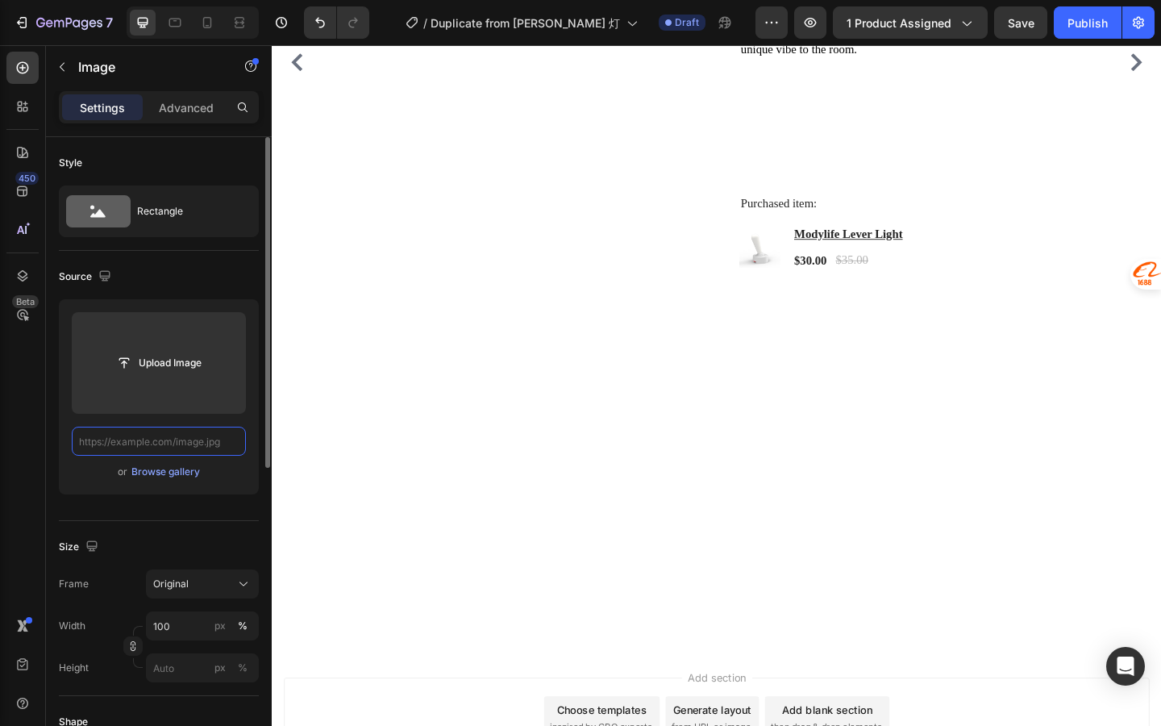
scroll to position [0, 0]
paste input "[URL][DOMAIN_NAME]"
type input "[URL][DOMAIN_NAME]"
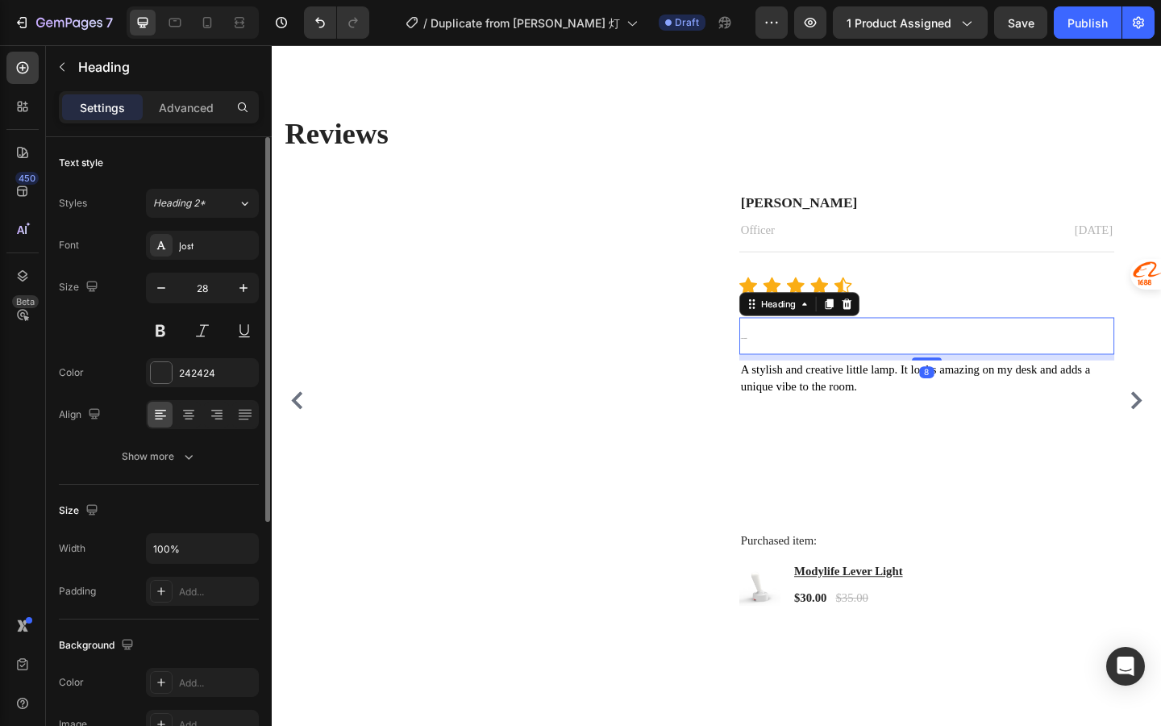
scroll to position [2805, 0]
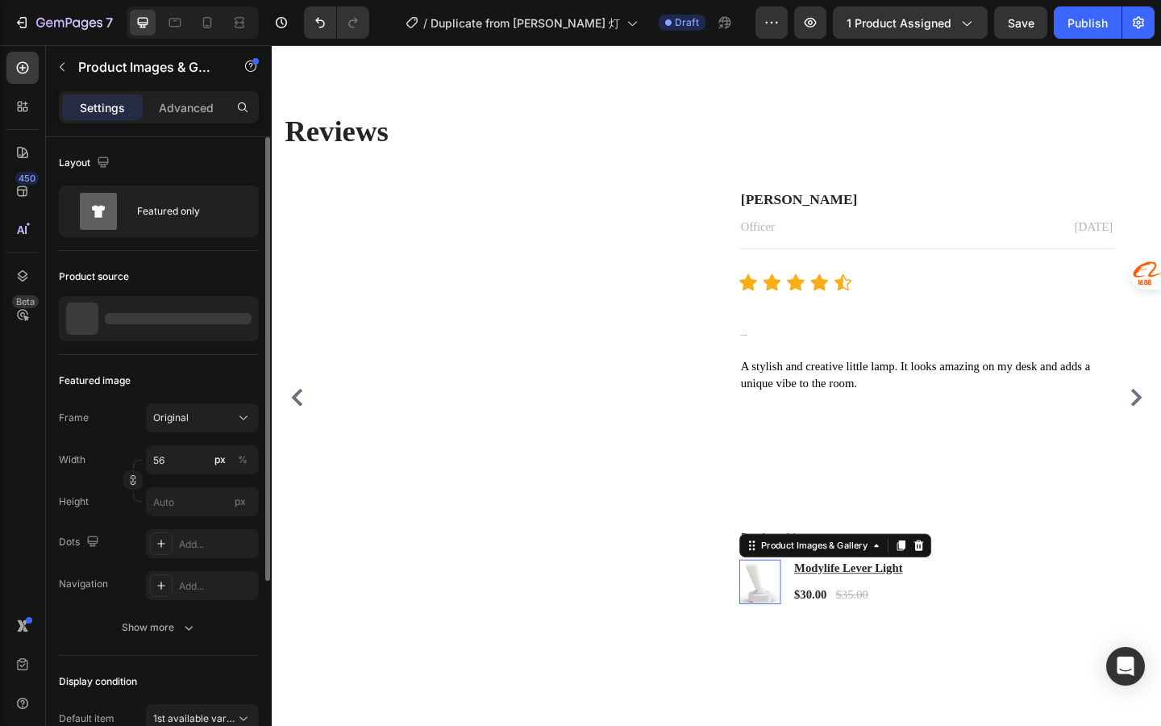
click at [806, 632] on img at bounding box center [803, 628] width 45 height 45
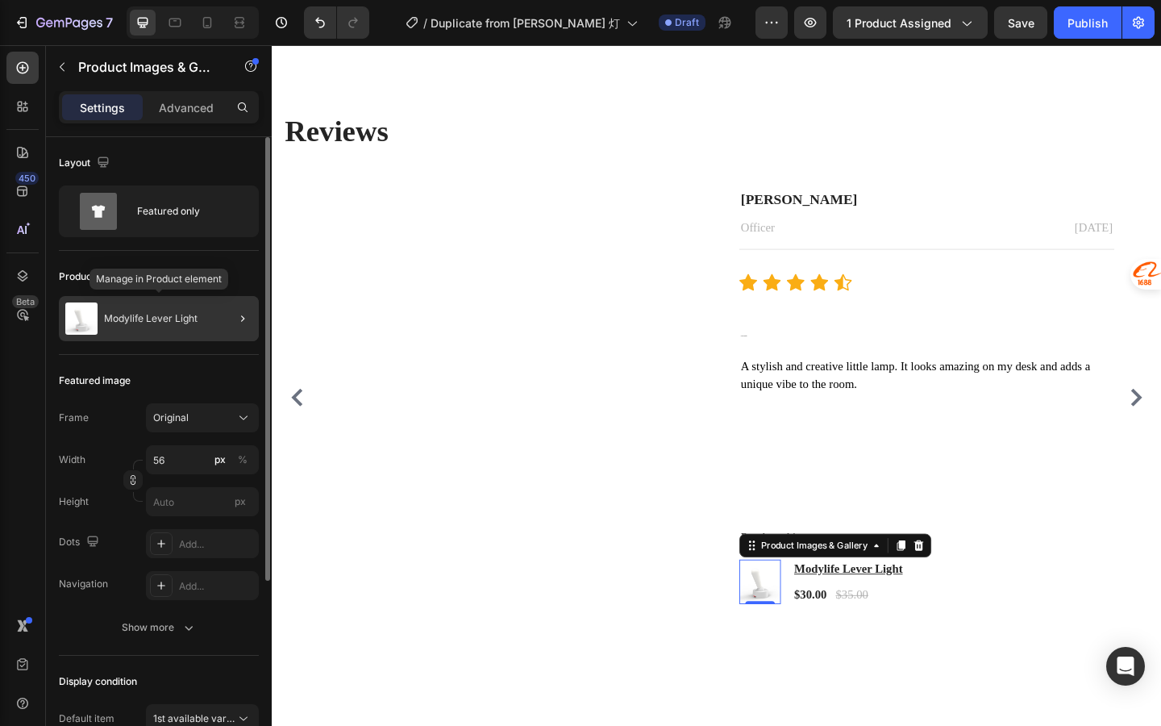
click at [171, 323] on p "Modylife Lever Light" at bounding box center [151, 318] width 94 height 11
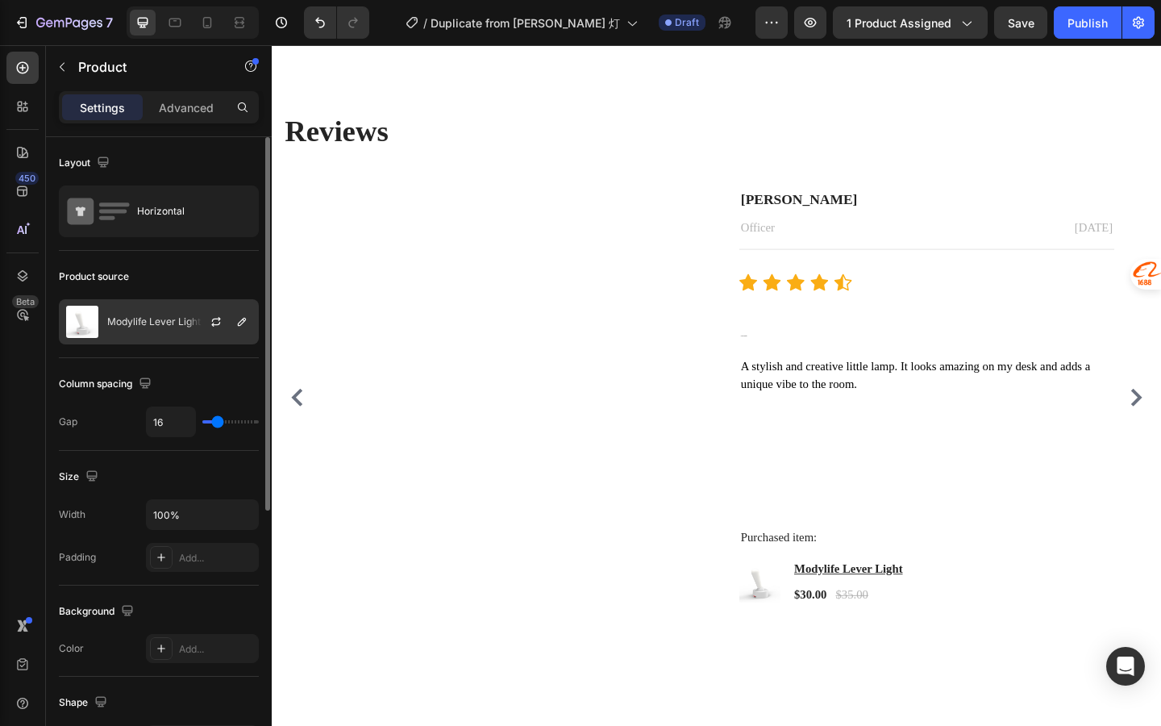
click at [201, 333] on div at bounding box center [222, 322] width 71 height 44
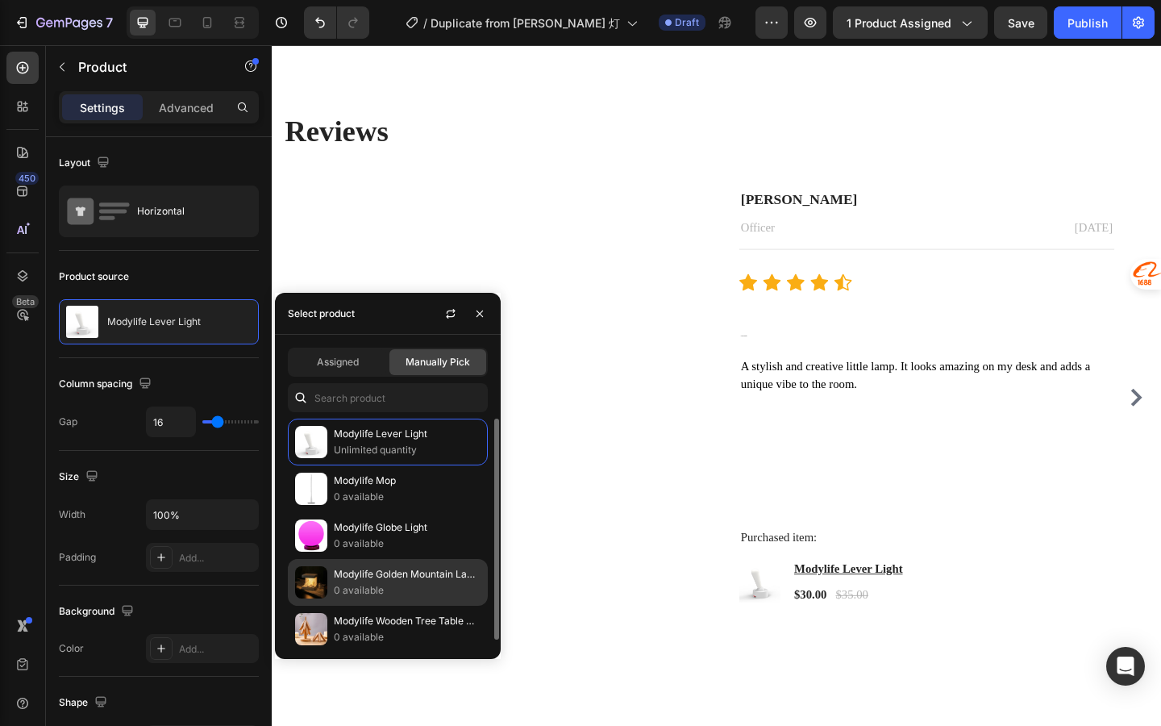
click at [386, 582] on p "0 available" at bounding box center [407, 590] width 147 height 16
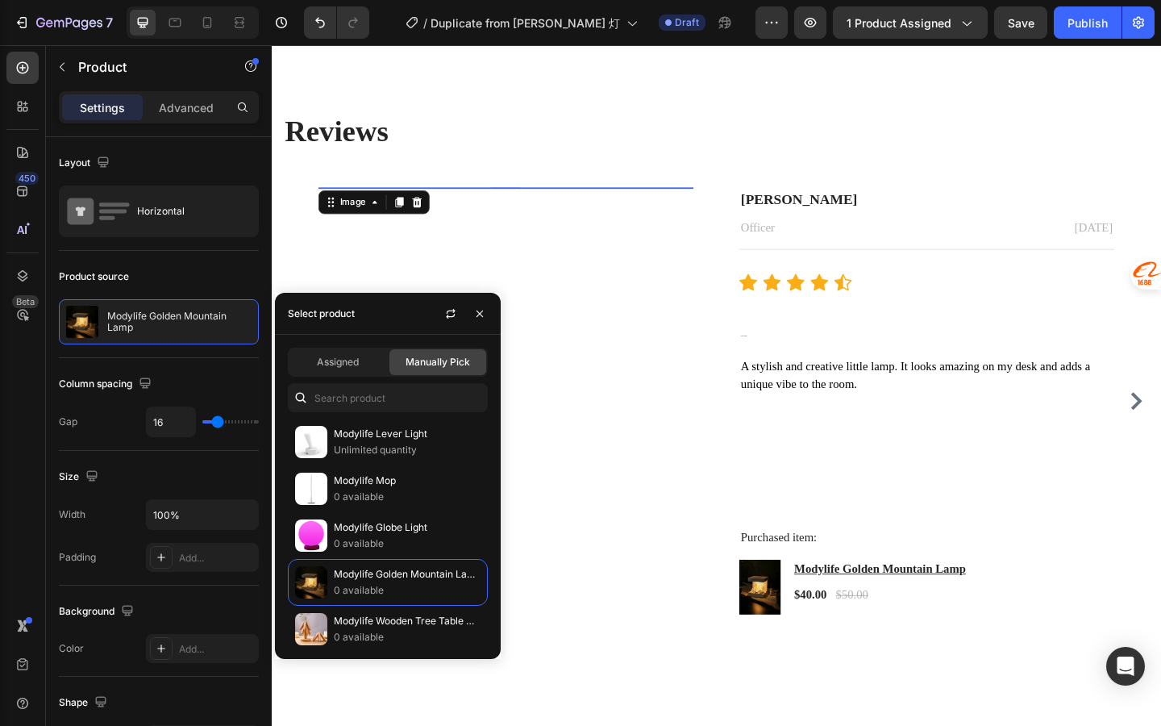
click at [674, 200] on img at bounding box center [527, 200] width 408 height 0
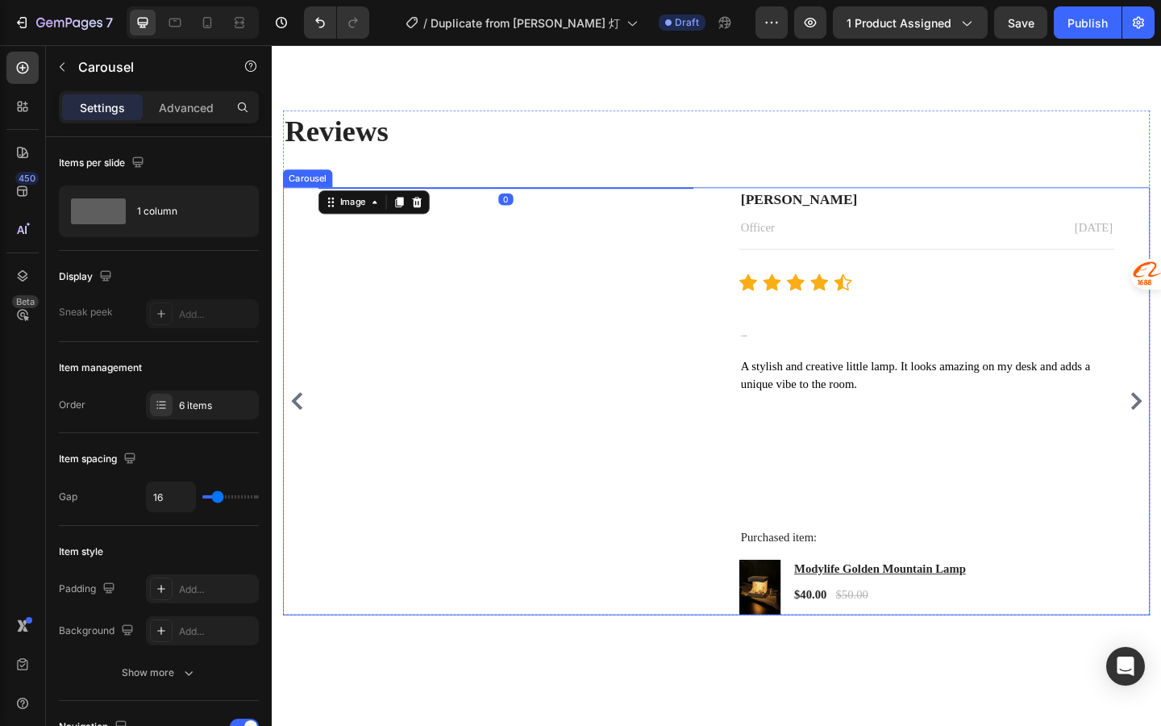
click at [303, 457] on div "Image 0 [PERSON_NAME] Text block Officer Text block [DATE] Text block Row Title…" at bounding box center [756, 432] width 944 height 465
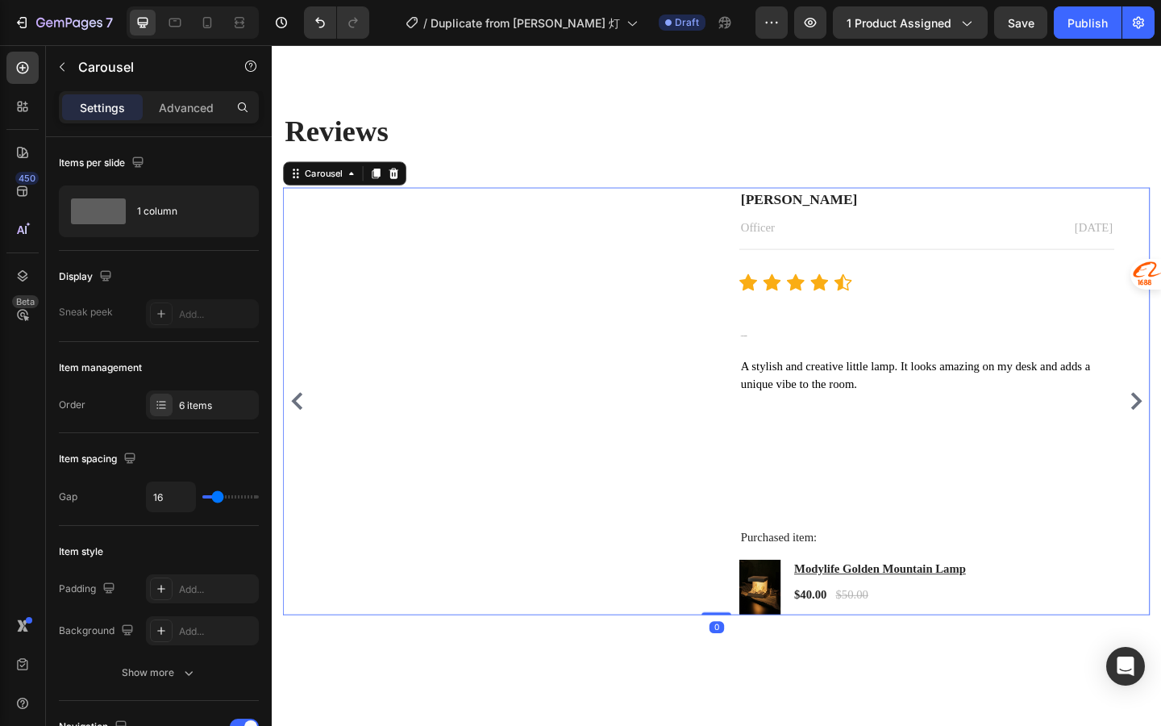
click at [300, 442] on icon "Carousel Back Arrow" at bounding box center [299, 432] width 12 height 19
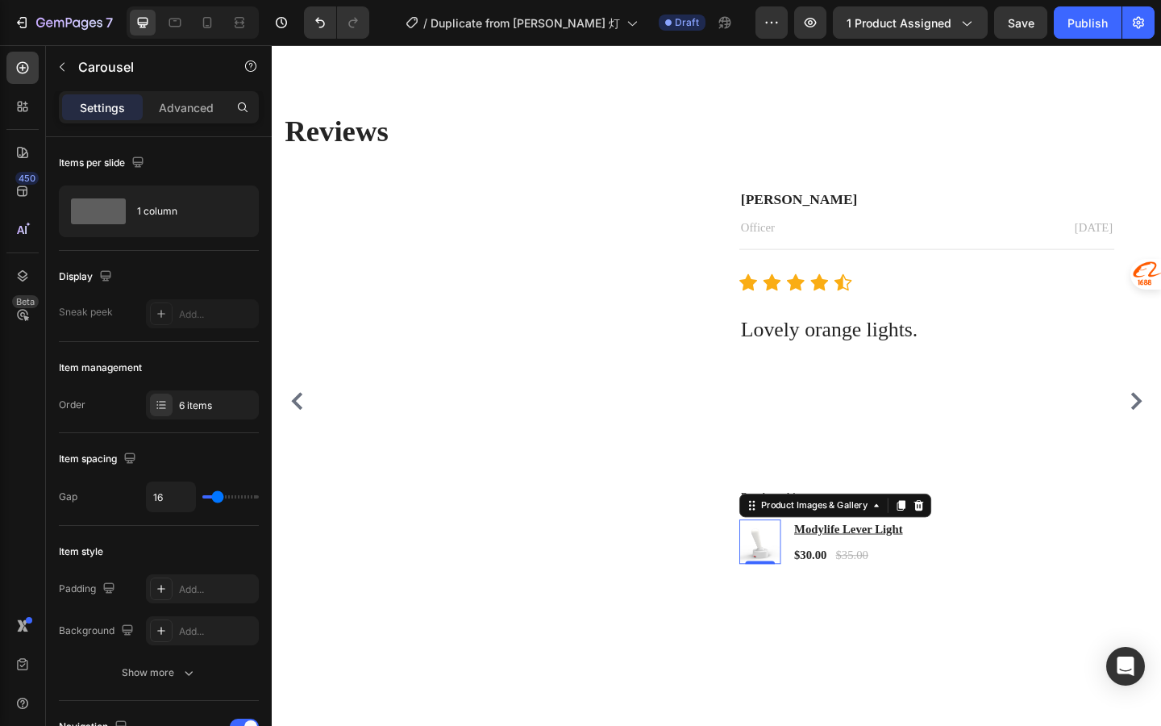
click at [802, 609] on div "Product Images & Gallery 0" at bounding box center [803, 585] width 45 height 48
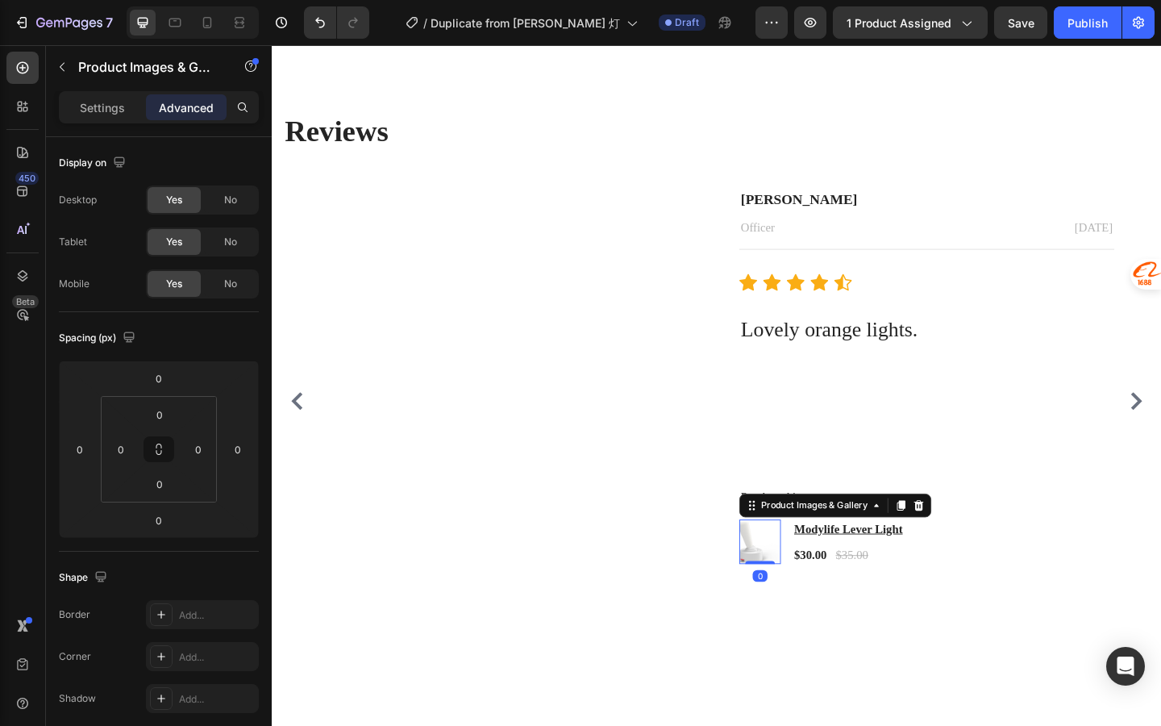
click at [836, 590] on div "Product Images & Gallery 0 Modylife Lever Light Product Title $30.00 Product Pr…" at bounding box center [985, 586] width 408 height 50
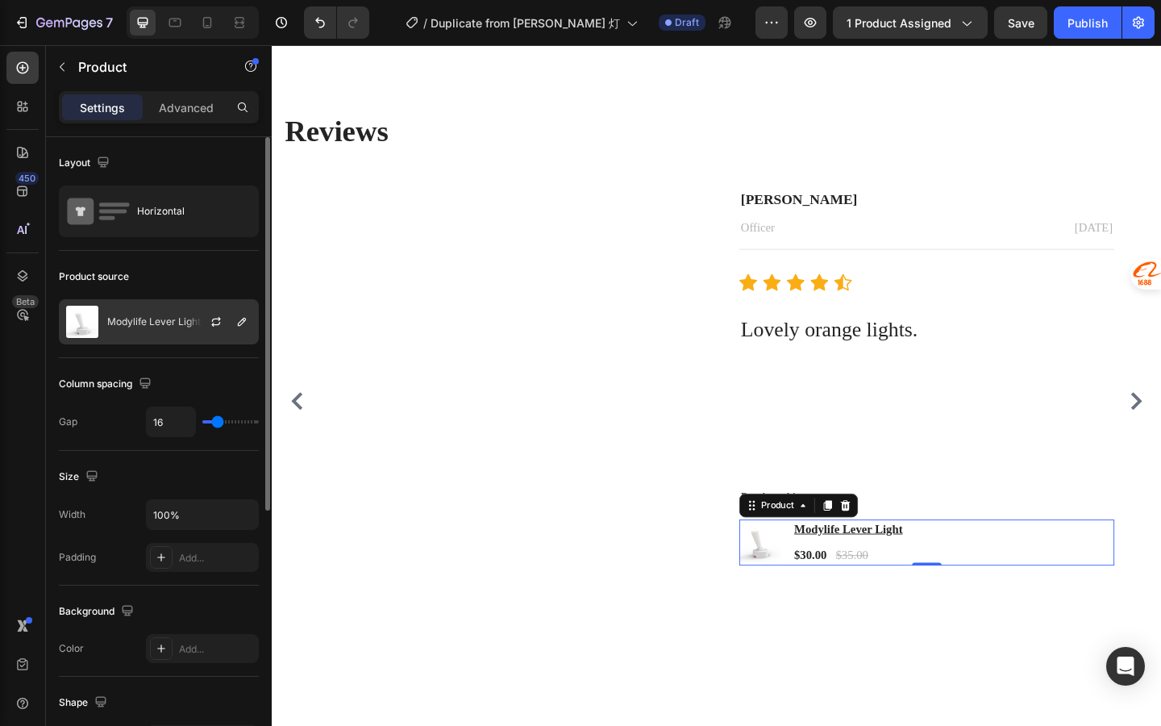
click at [148, 340] on div "Modylife Lever Light" at bounding box center [159, 321] width 200 height 45
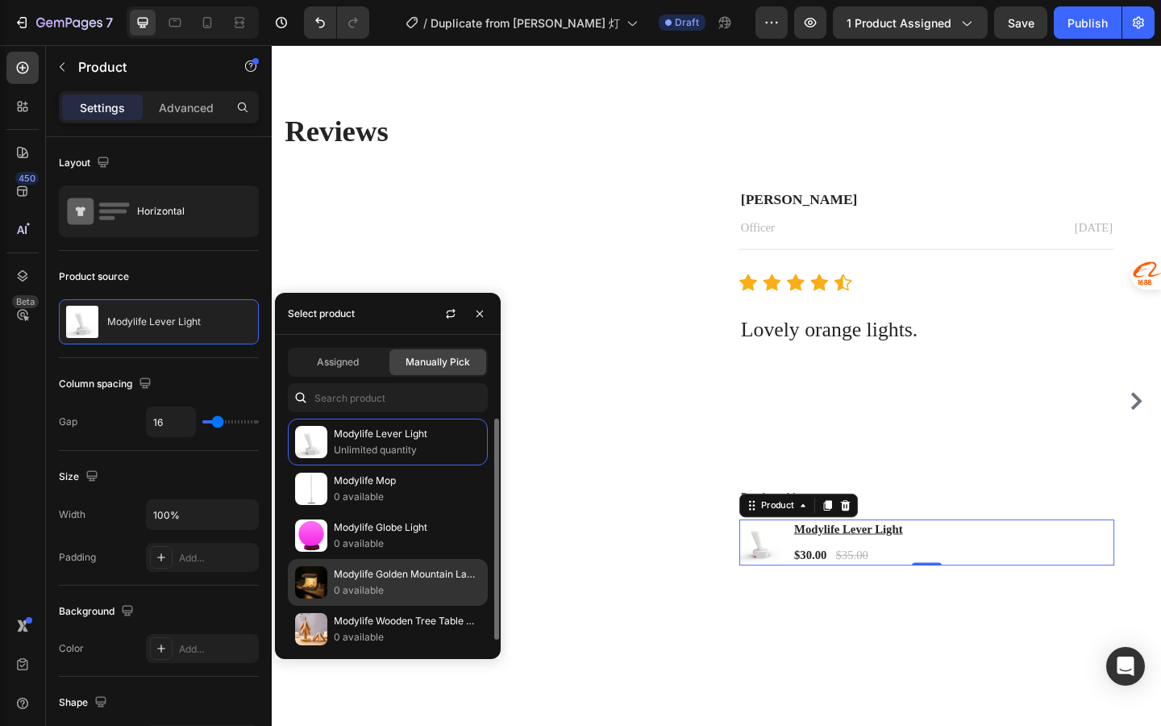
click at [424, 589] on p "0 available" at bounding box center [407, 590] width 147 height 16
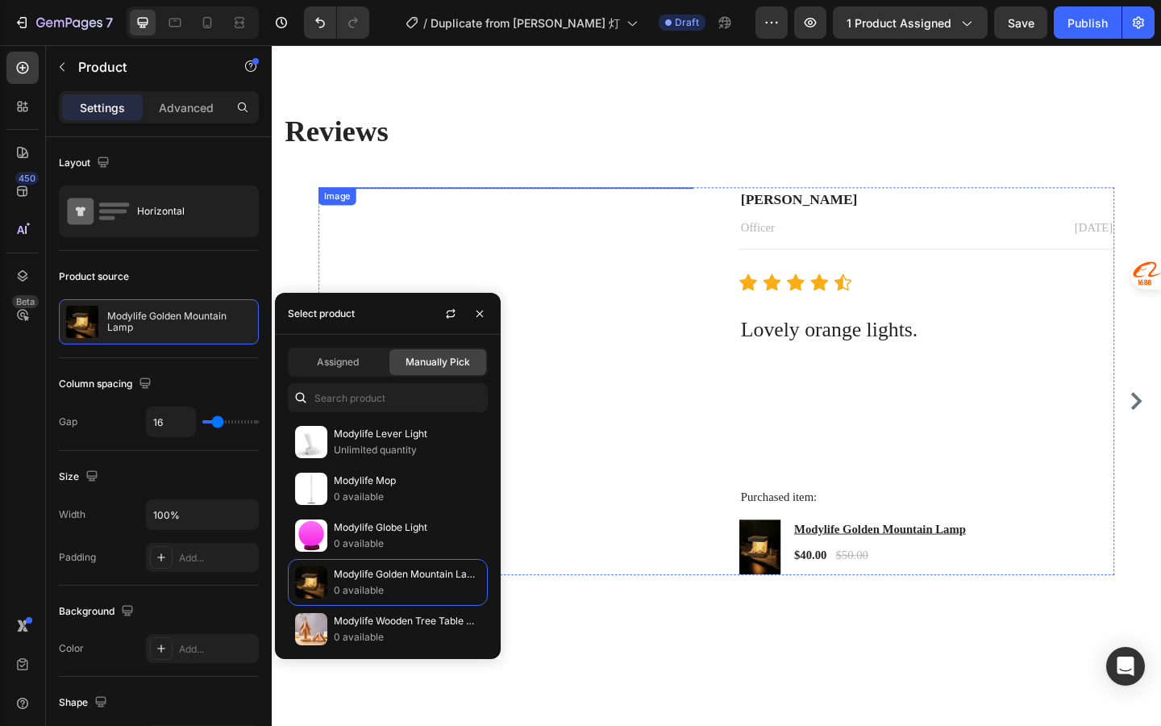
click at [720, 200] on img at bounding box center [527, 200] width 408 height 0
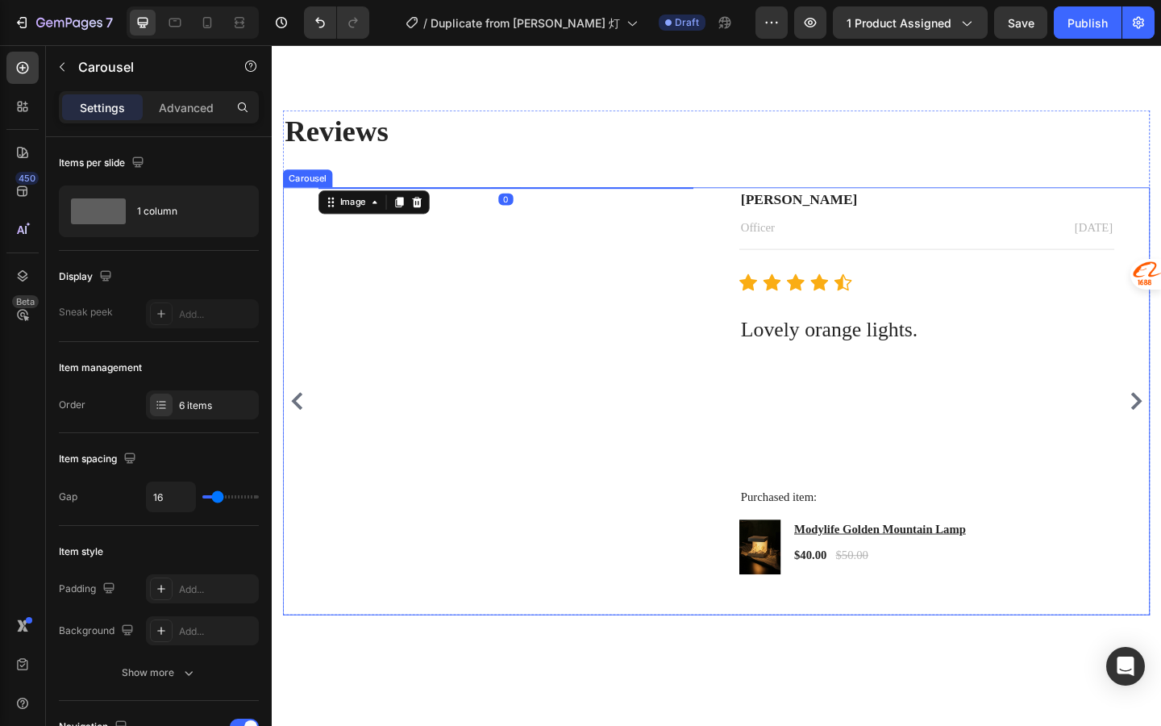
click at [298, 442] on icon "Carousel Back Arrow" at bounding box center [299, 432] width 19 height 19
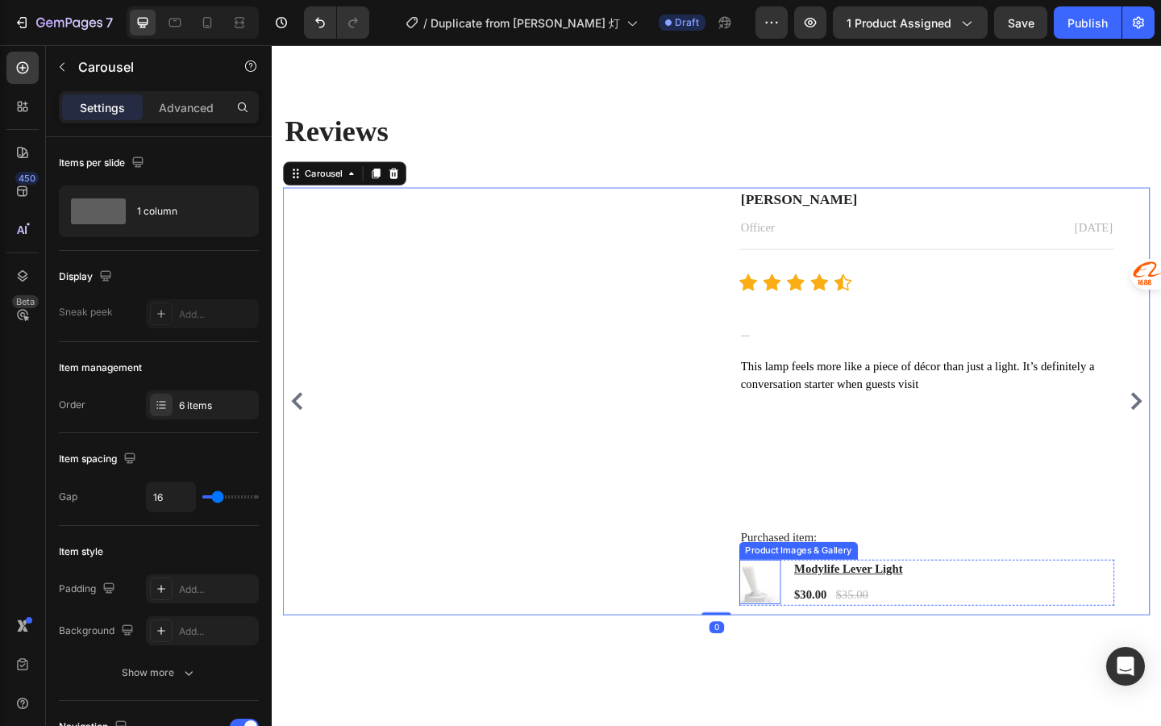
click at [801, 624] on img at bounding box center [803, 628] width 45 height 45
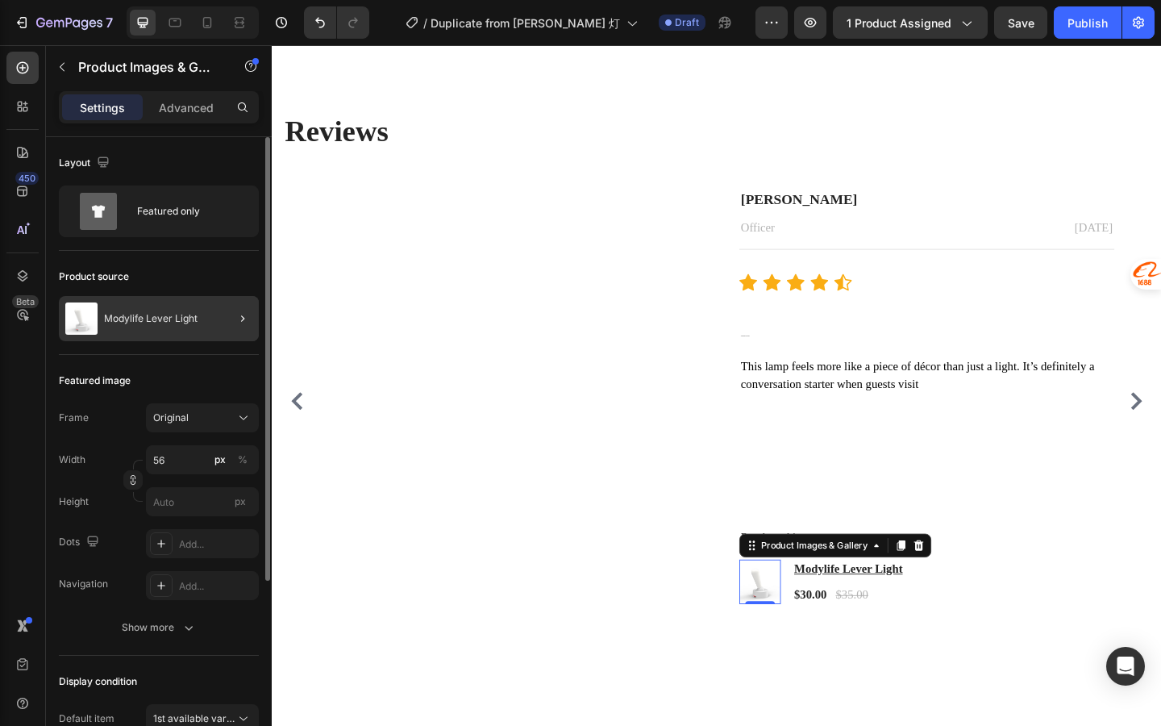
click at [164, 327] on div "Modylife Lever Light" at bounding box center [159, 318] width 200 height 45
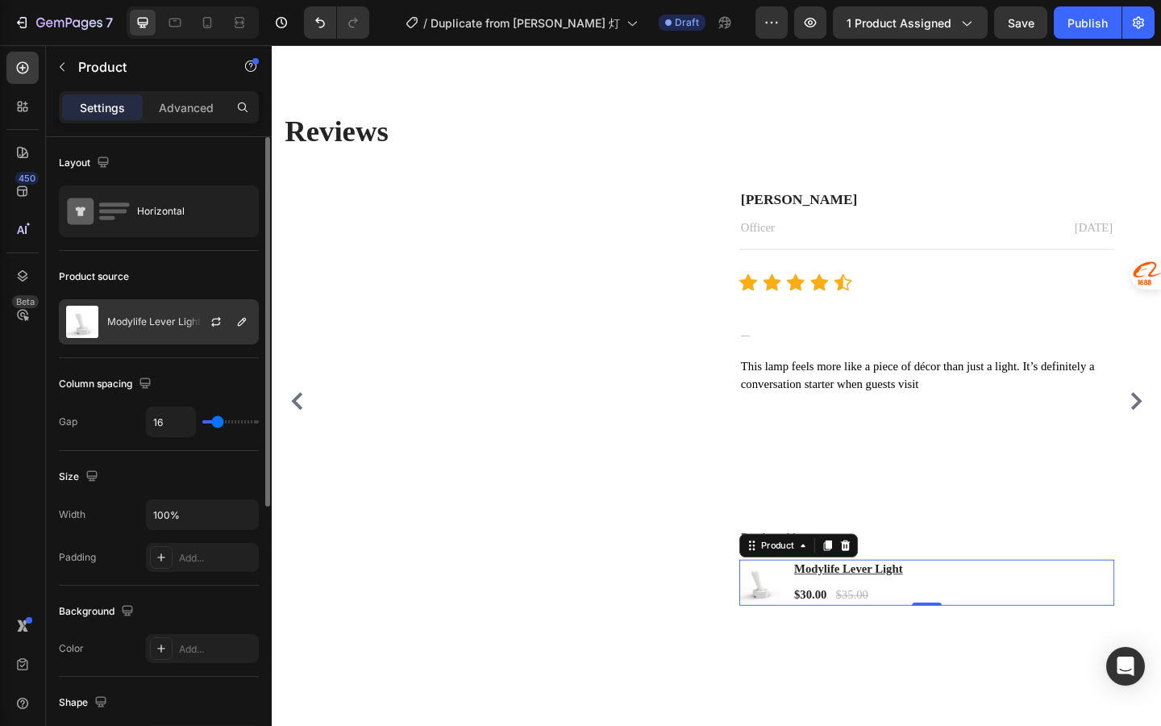
click at [164, 333] on div "Modylife Lever Light" at bounding box center [159, 321] width 200 height 45
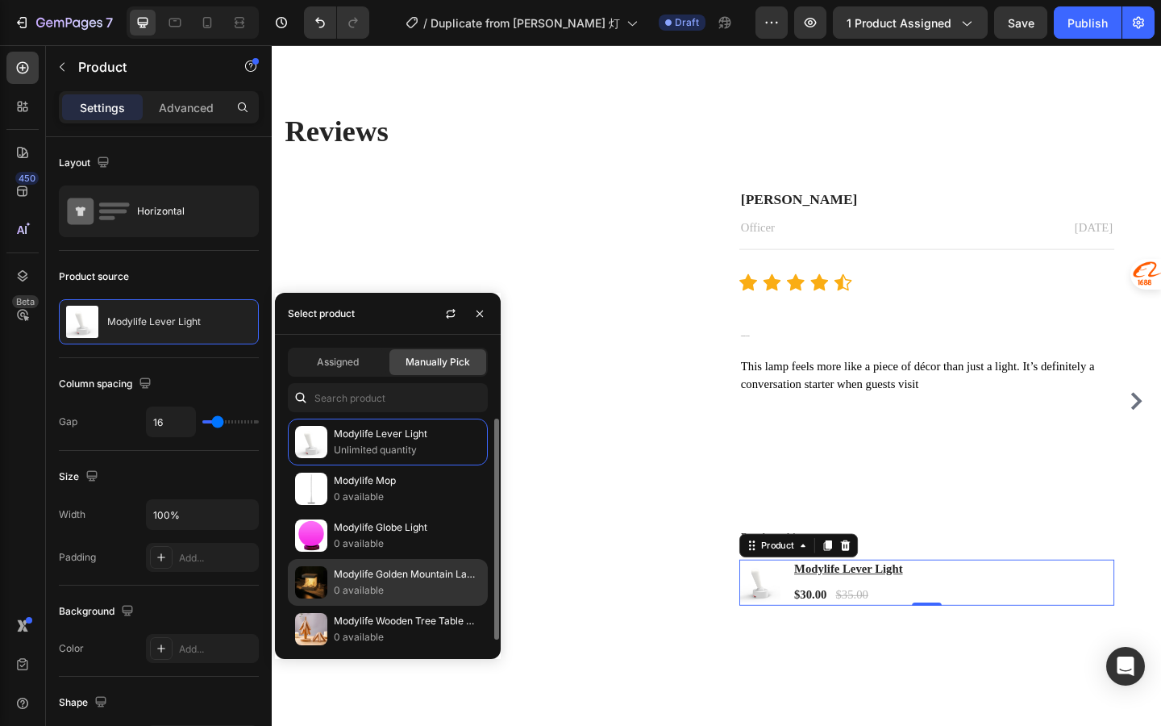
click at [360, 570] on p "Modylife Golden Mountain Lamp" at bounding box center [407, 574] width 147 height 16
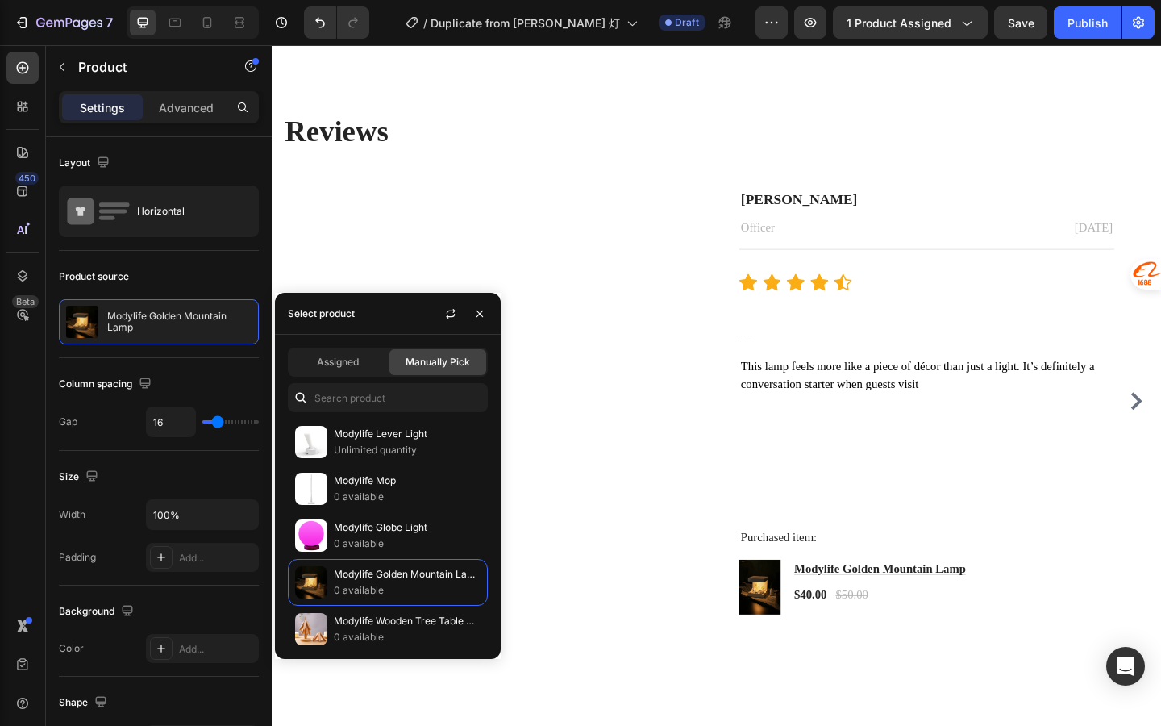
click at [611, 200] on img at bounding box center [527, 200] width 408 height 0
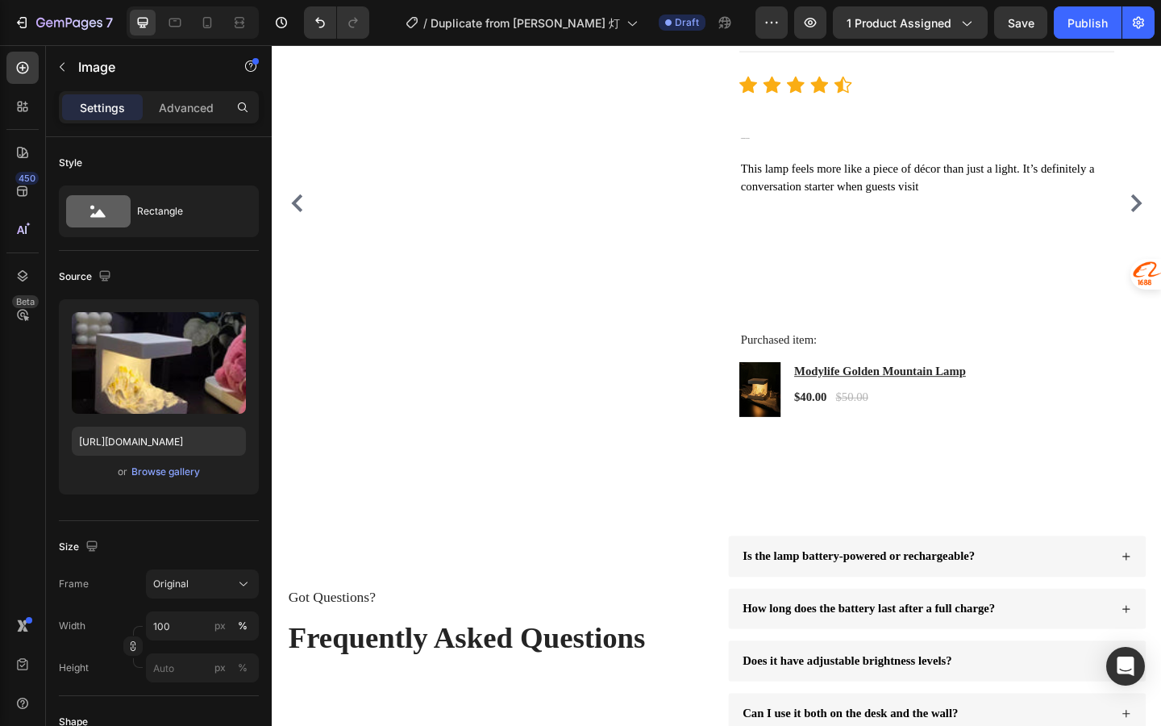
scroll to position [2721, 0]
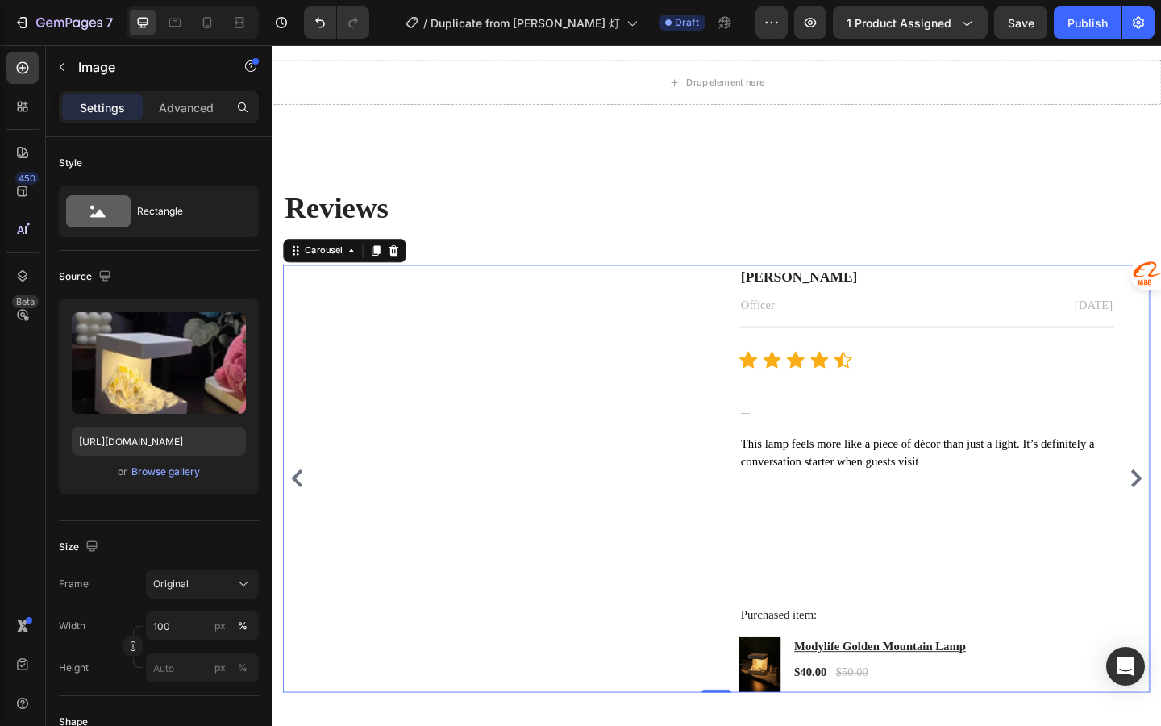
click at [298, 526] on icon "Carousel Back Arrow" at bounding box center [299, 515] width 12 height 19
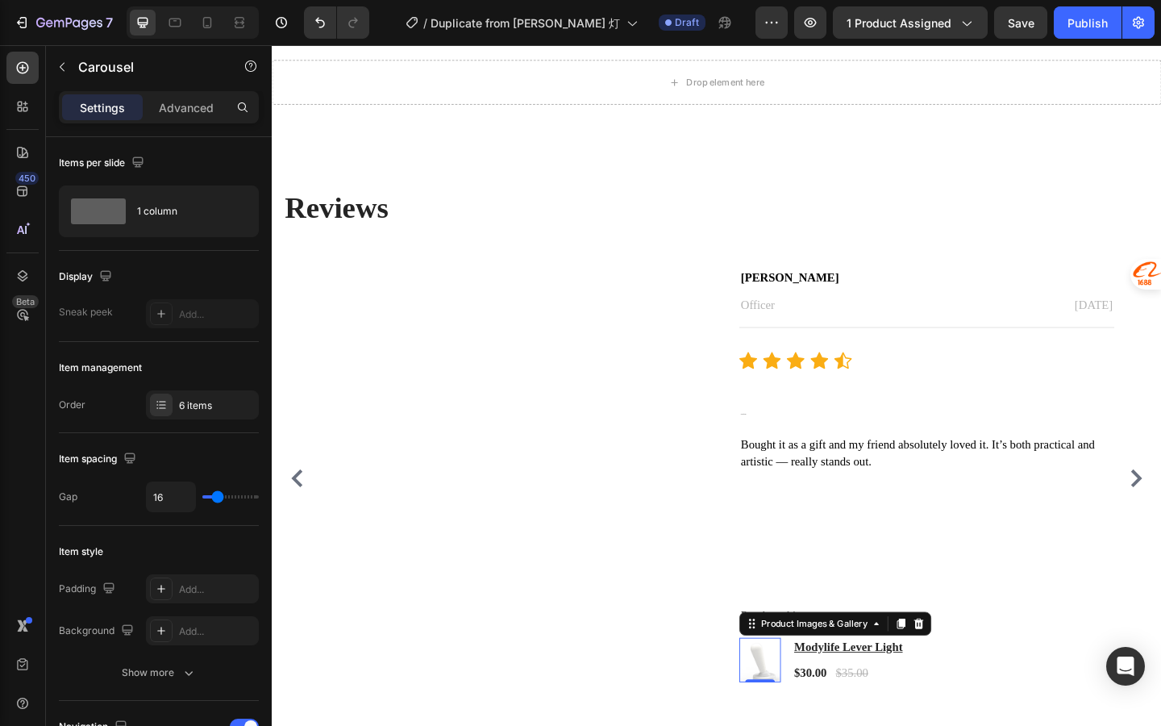
click at [795, 706] on img at bounding box center [803, 713] width 45 height 45
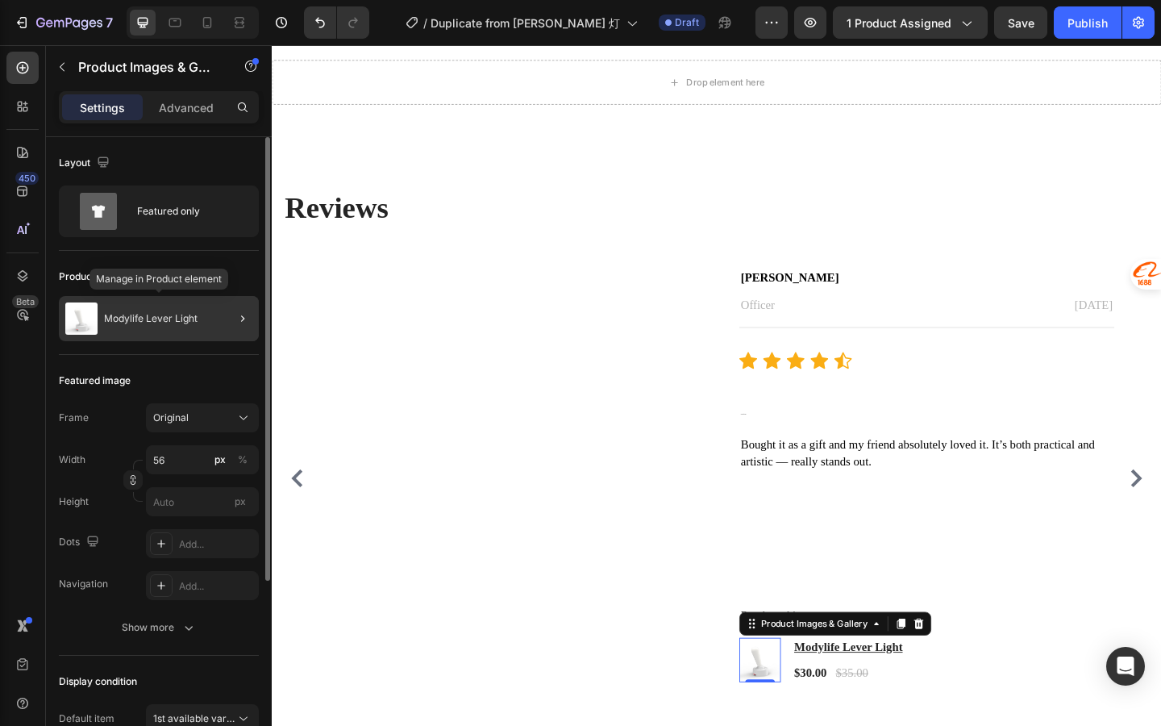
click at [193, 319] on p "Modylife Lever Light" at bounding box center [151, 318] width 94 height 11
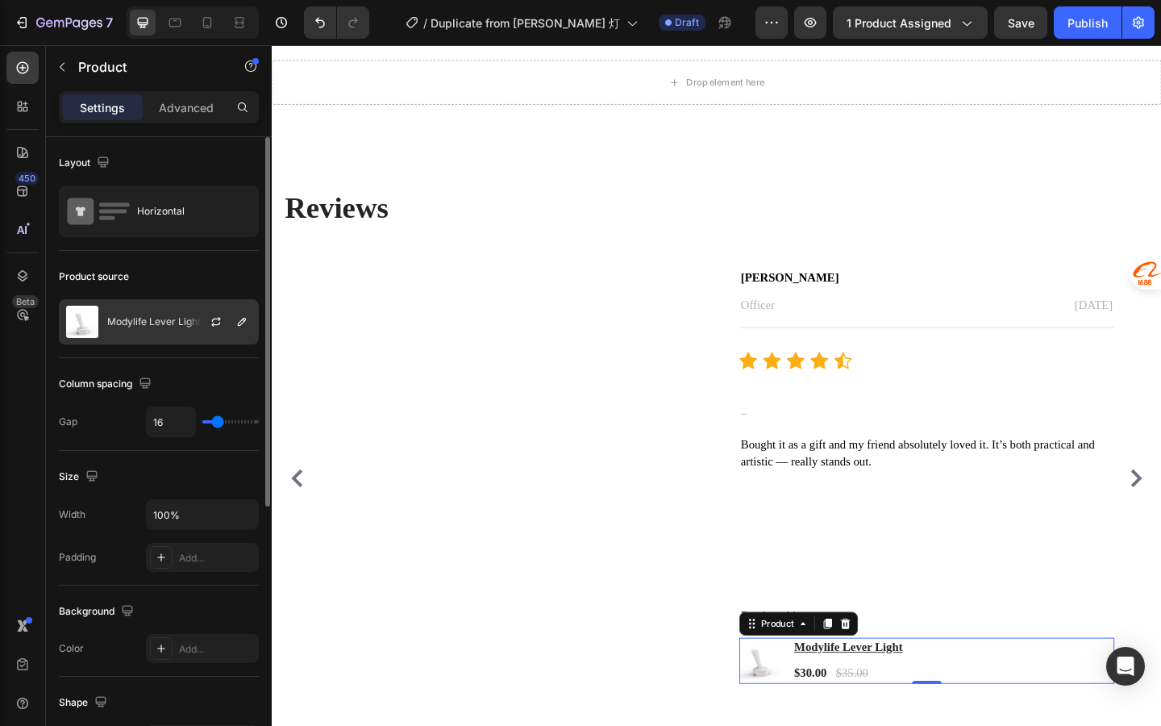
click at [200, 338] on div at bounding box center [222, 322] width 71 height 44
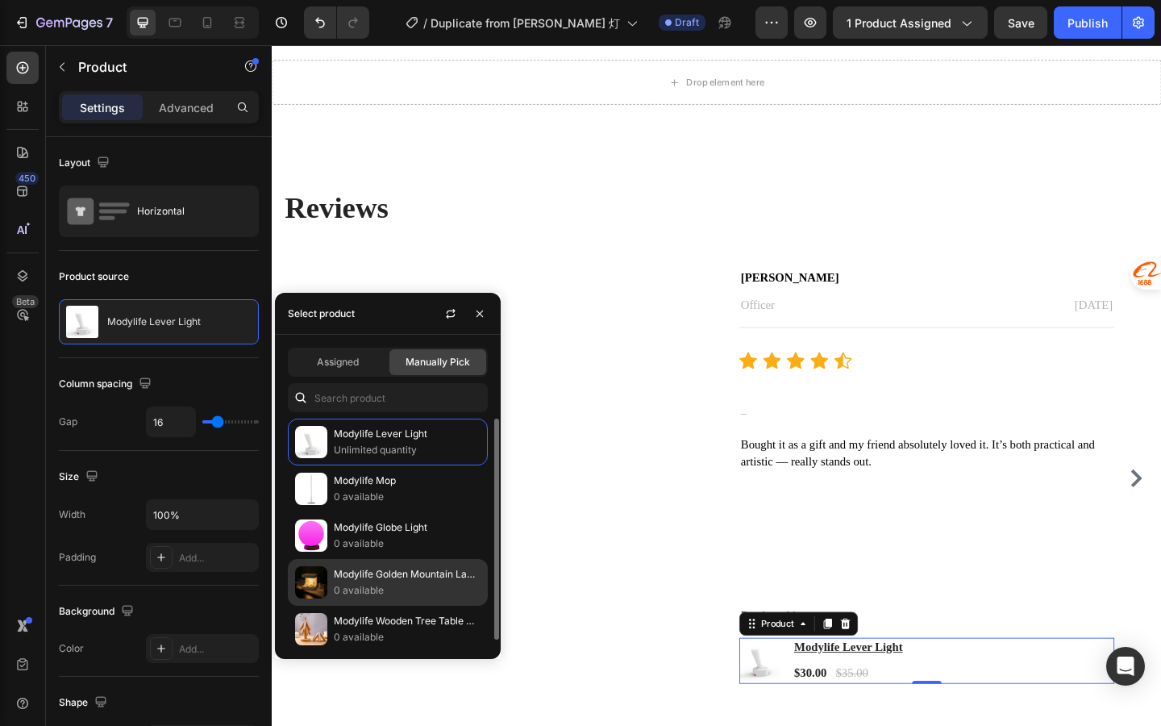
click at [354, 580] on p "Modylife Golden Mountain Lamp" at bounding box center [407, 574] width 147 height 16
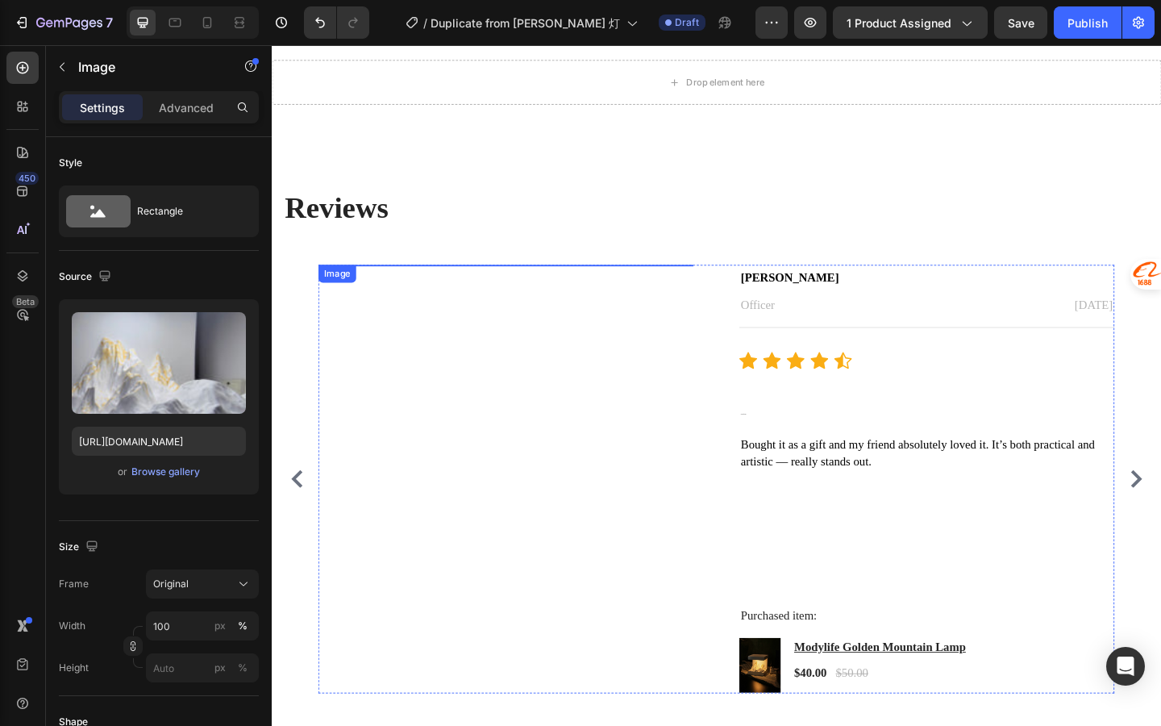
click at [585, 284] on img at bounding box center [527, 284] width 408 height 0
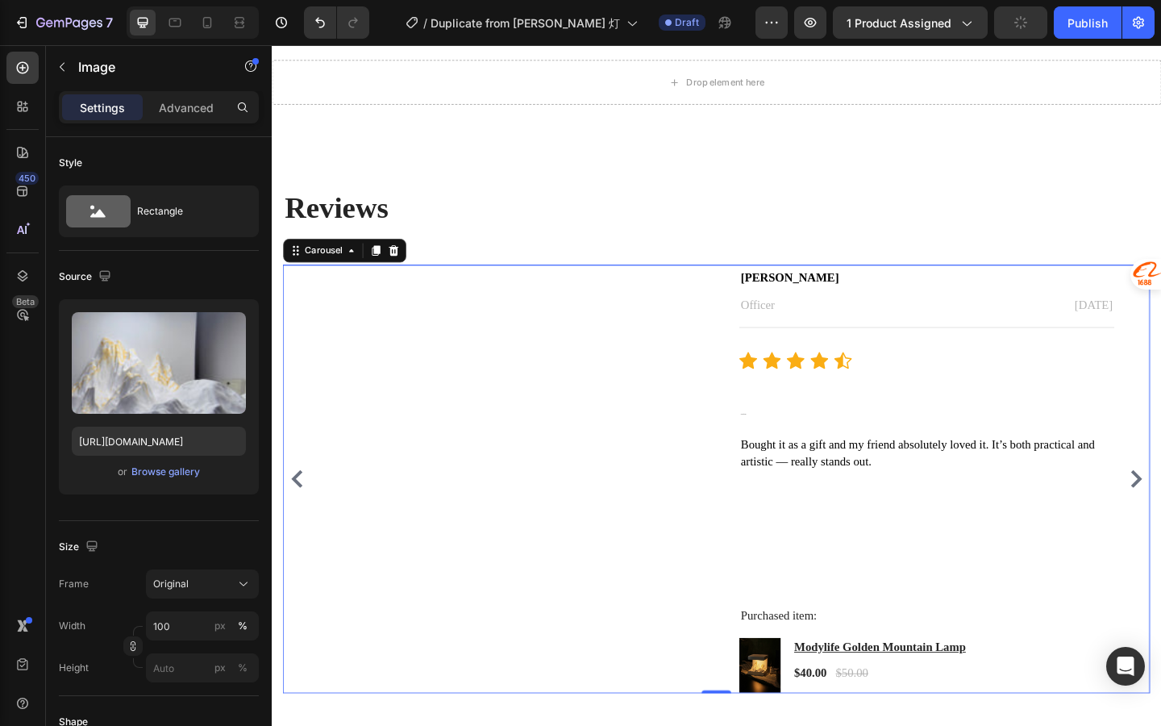
click at [292, 539] on div "Image [PERSON_NAME] Text block Officer Text block [DATE] Text block Row Title L…" at bounding box center [756, 517] width 944 height 466
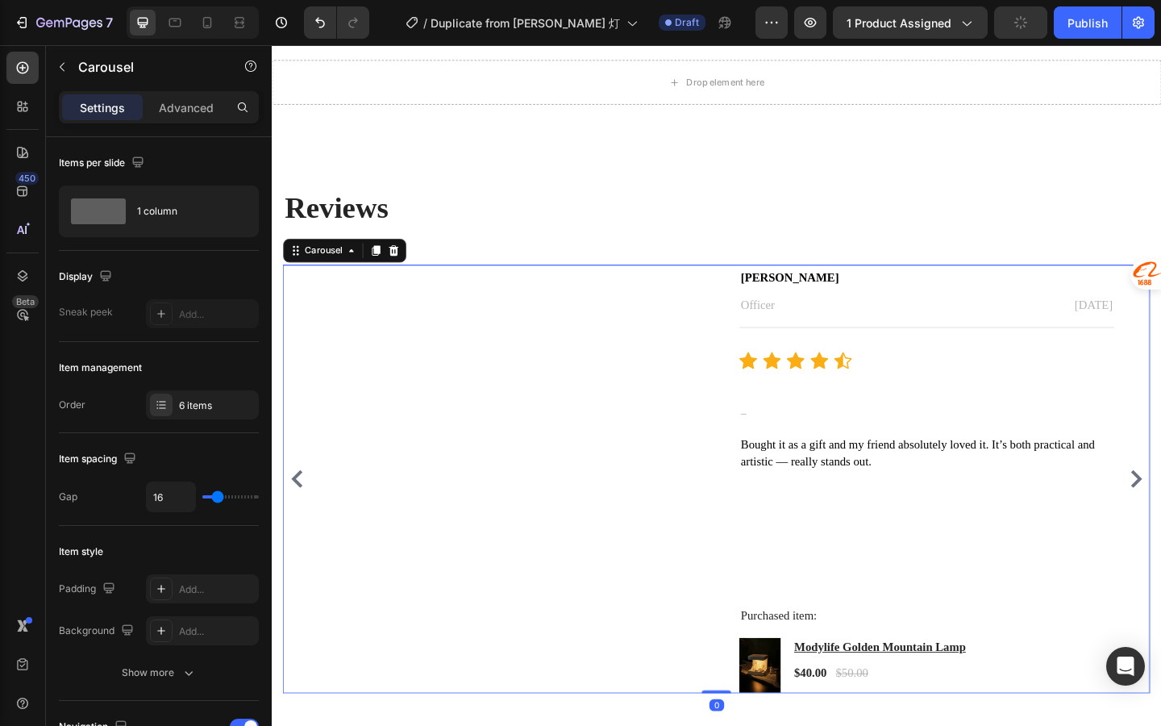
click at [301, 527] on icon "Carousel Back Arrow" at bounding box center [299, 516] width 19 height 19
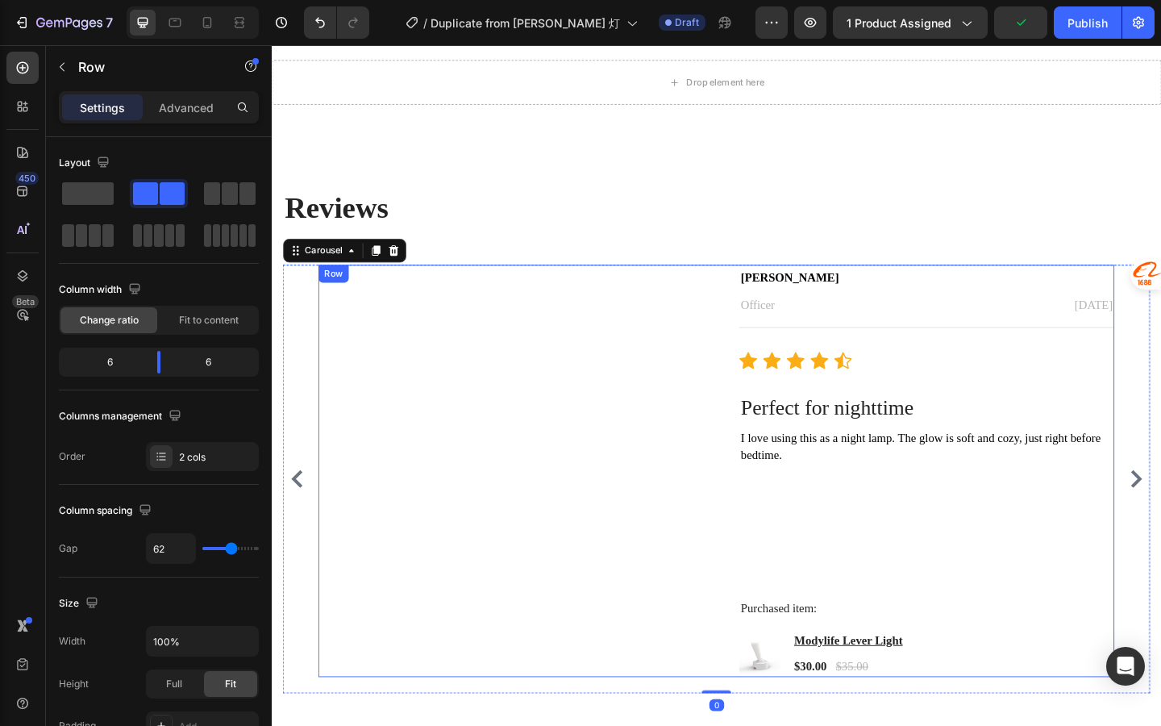
click at [517, 461] on div "Image" at bounding box center [527, 508] width 408 height 448
click at [439, 356] on div "Image" at bounding box center [527, 508] width 408 height 448
click at [444, 316] on div "Image" at bounding box center [527, 508] width 408 height 448
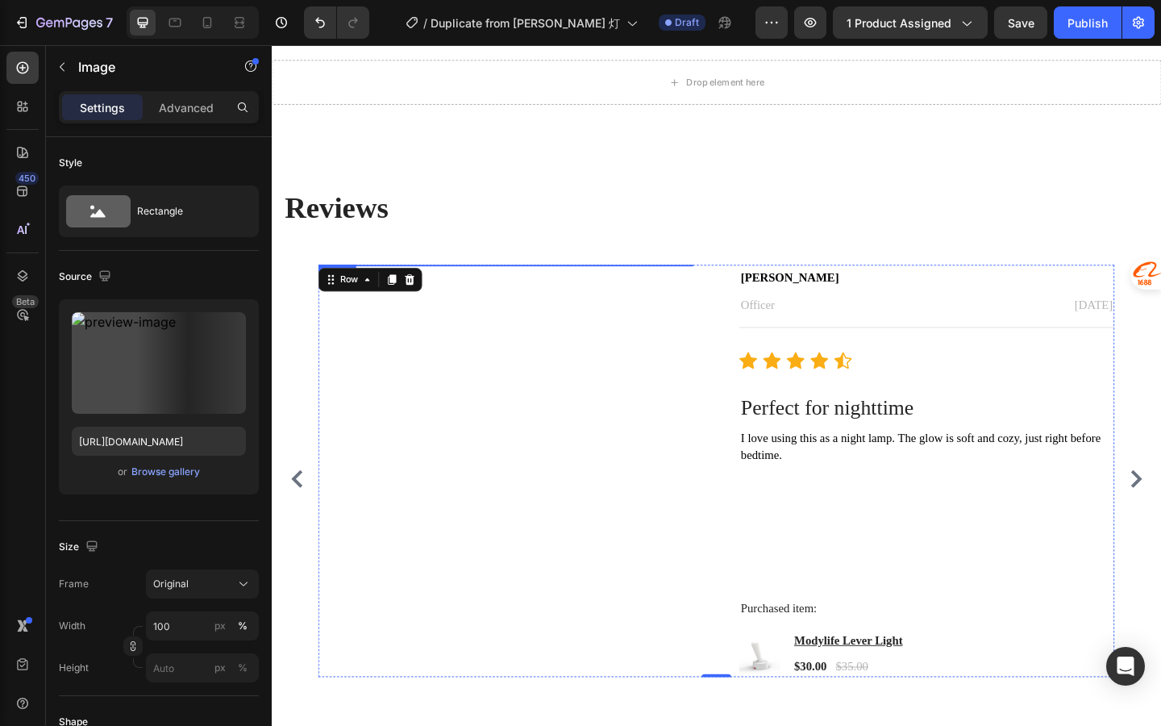
click at [448, 284] on img at bounding box center [527, 284] width 408 height 0
click at [427, 306] on icon at bounding box center [429, 299] width 13 height 13
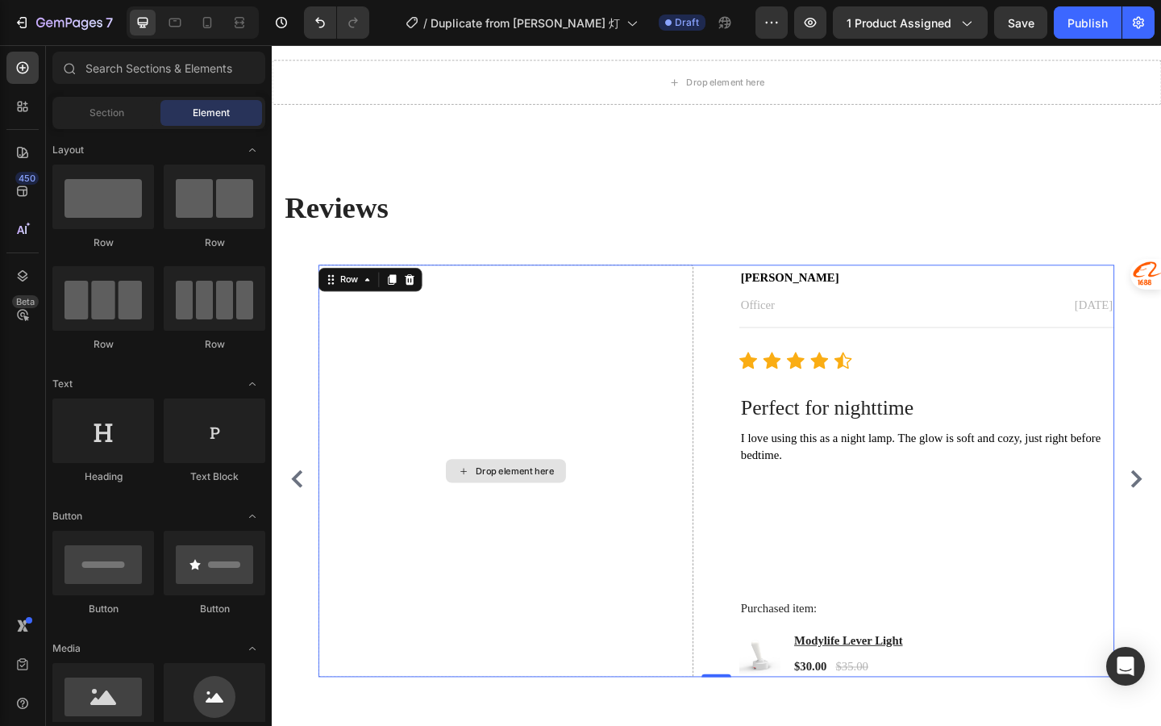
click at [450, 318] on div "Drop element here" at bounding box center [527, 508] width 408 height 448
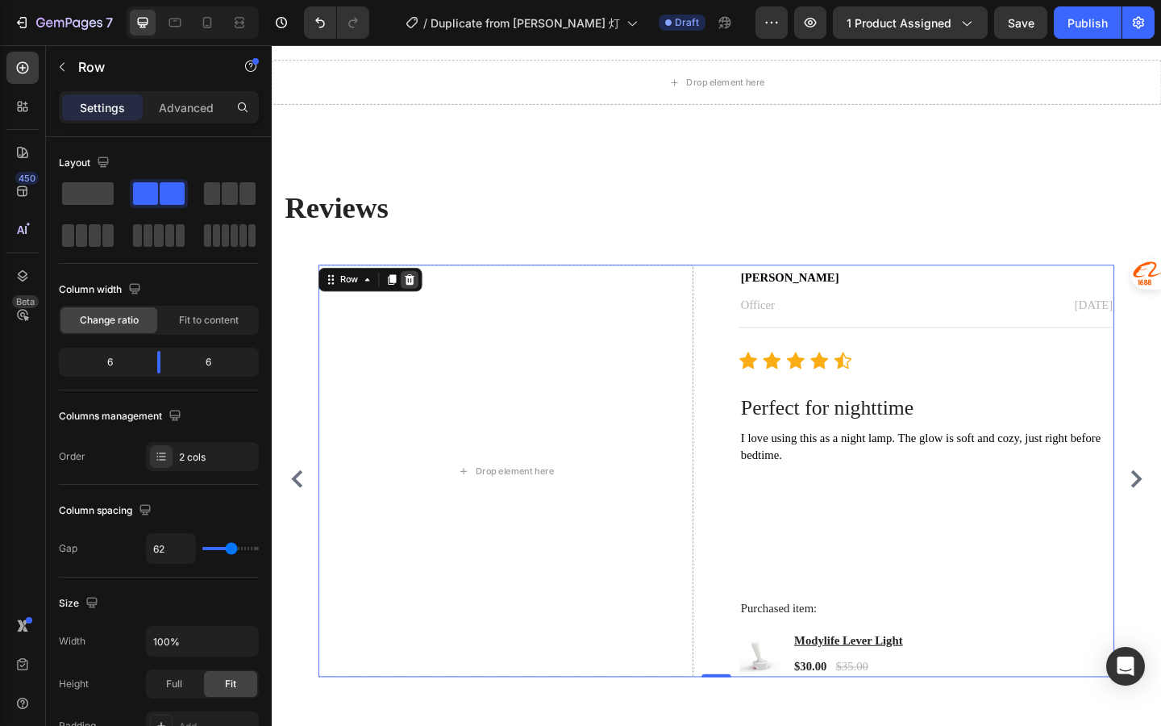
click at [423, 302] on icon at bounding box center [421, 300] width 13 height 13
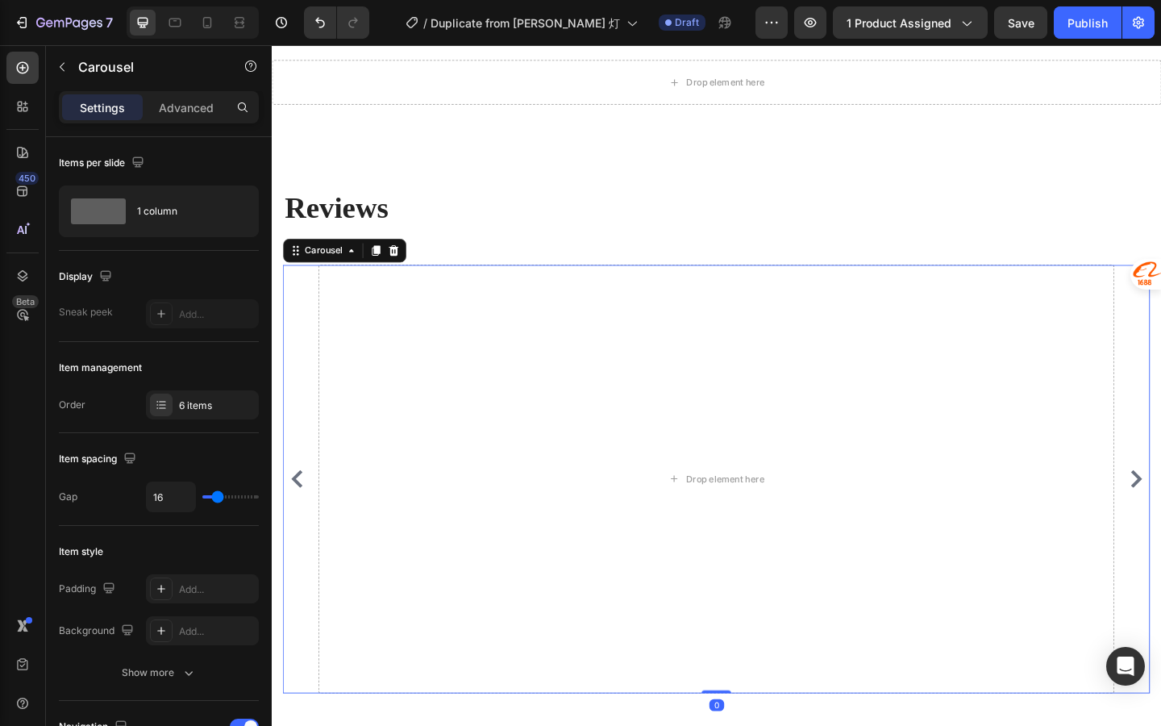
click at [309, 530] on button "Carousel Back Arrow" at bounding box center [299, 517] width 26 height 26
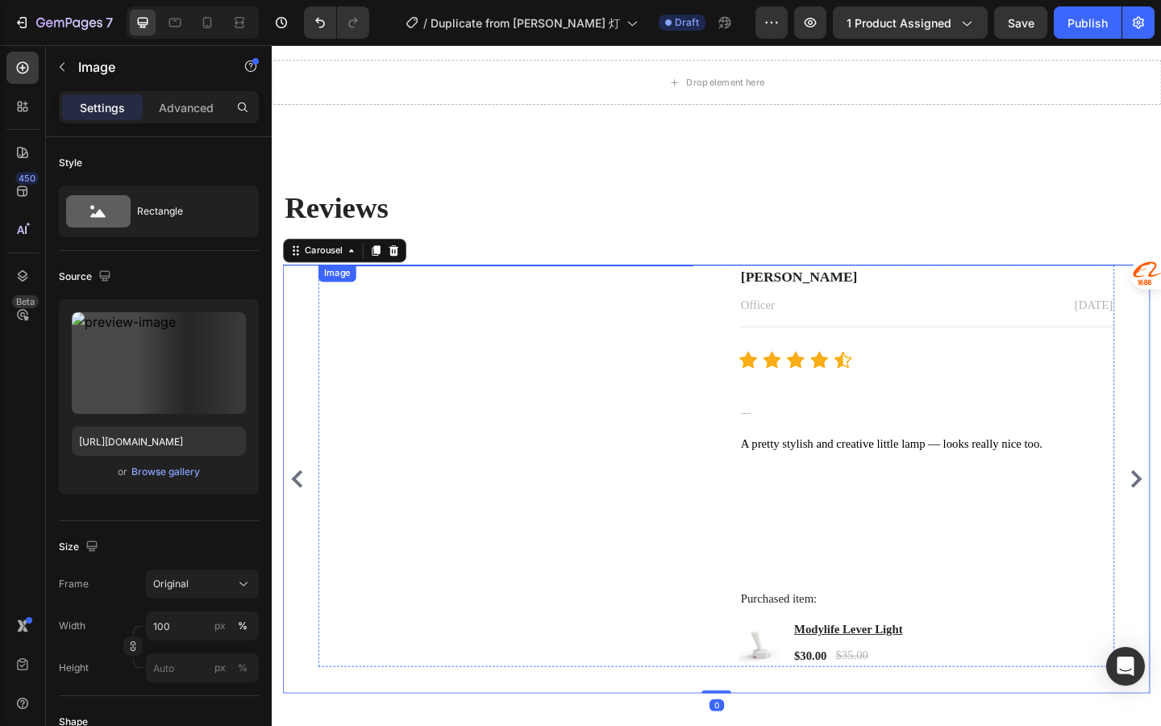
click at [429, 284] on img at bounding box center [527, 284] width 408 height 0
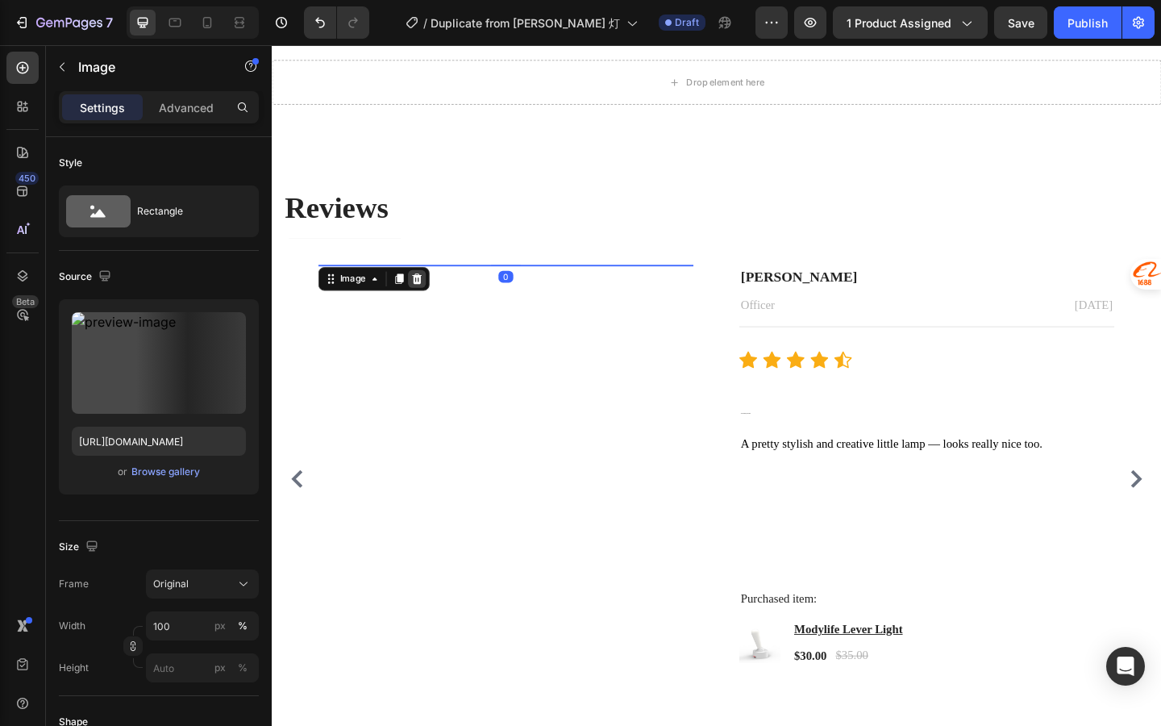
click at [430, 309] on div at bounding box center [429, 299] width 19 height 19
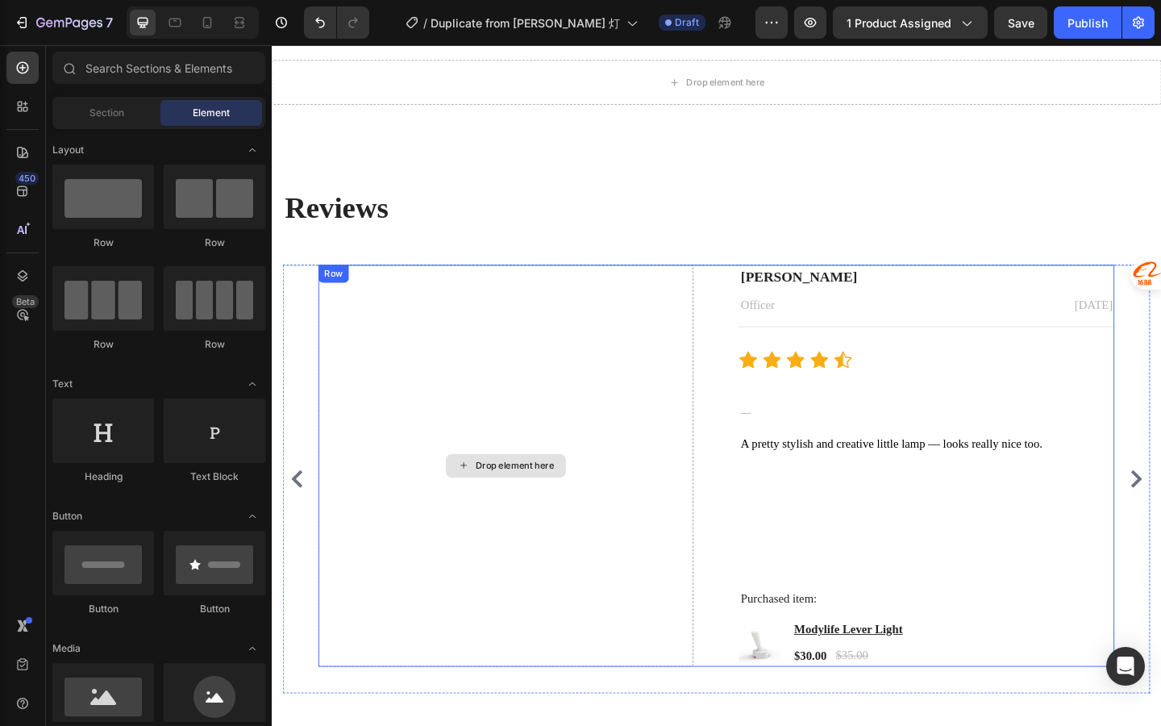
click at [452, 355] on div "Drop element here" at bounding box center [527, 502] width 408 height 437
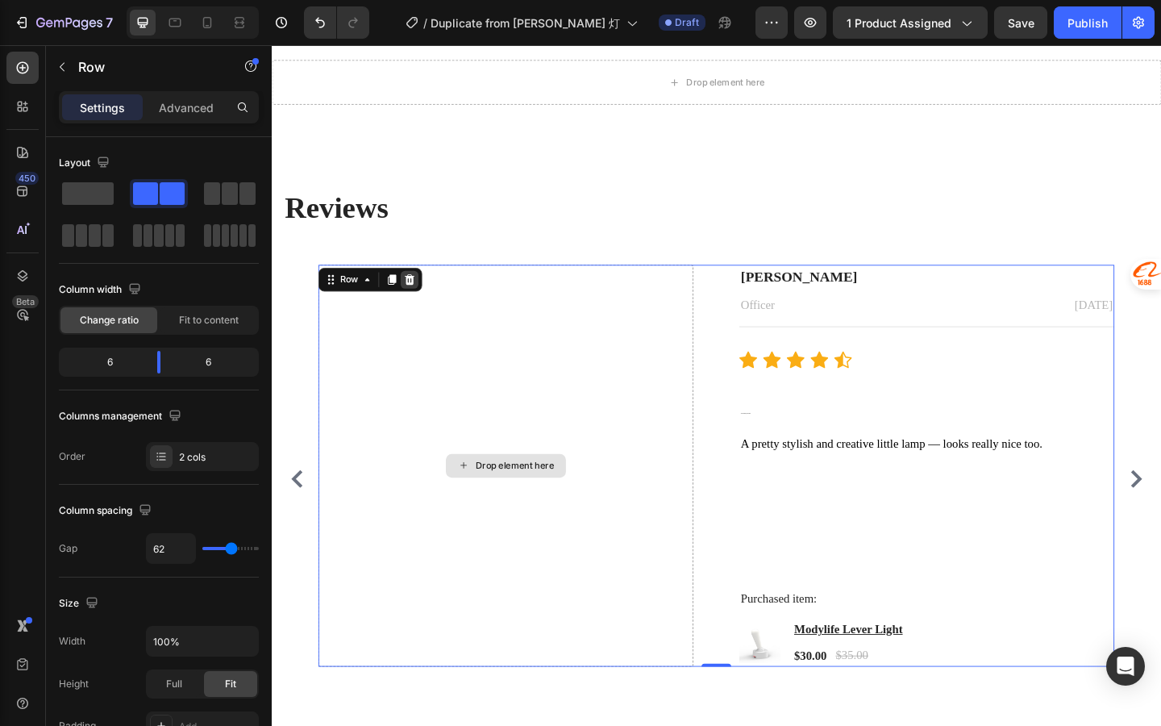
click at [418, 303] on icon at bounding box center [422, 299] width 10 height 11
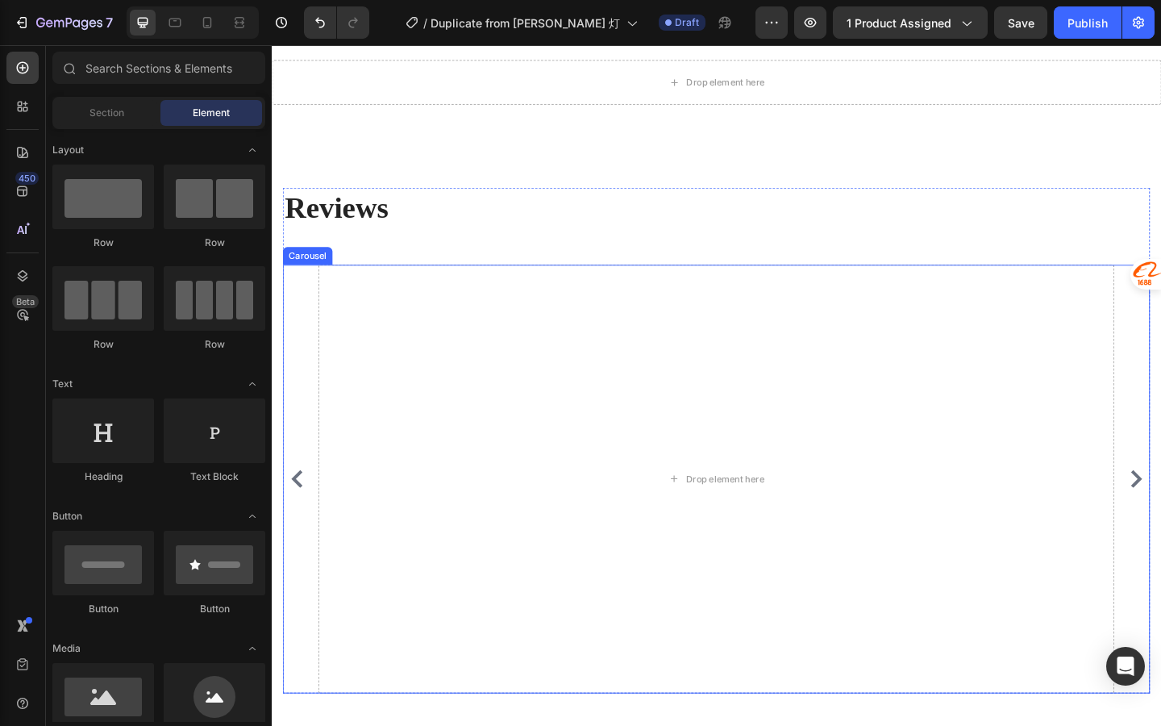
click at [303, 527] on icon "Carousel Back Arrow" at bounding box center [299, 516] width 19 height 19
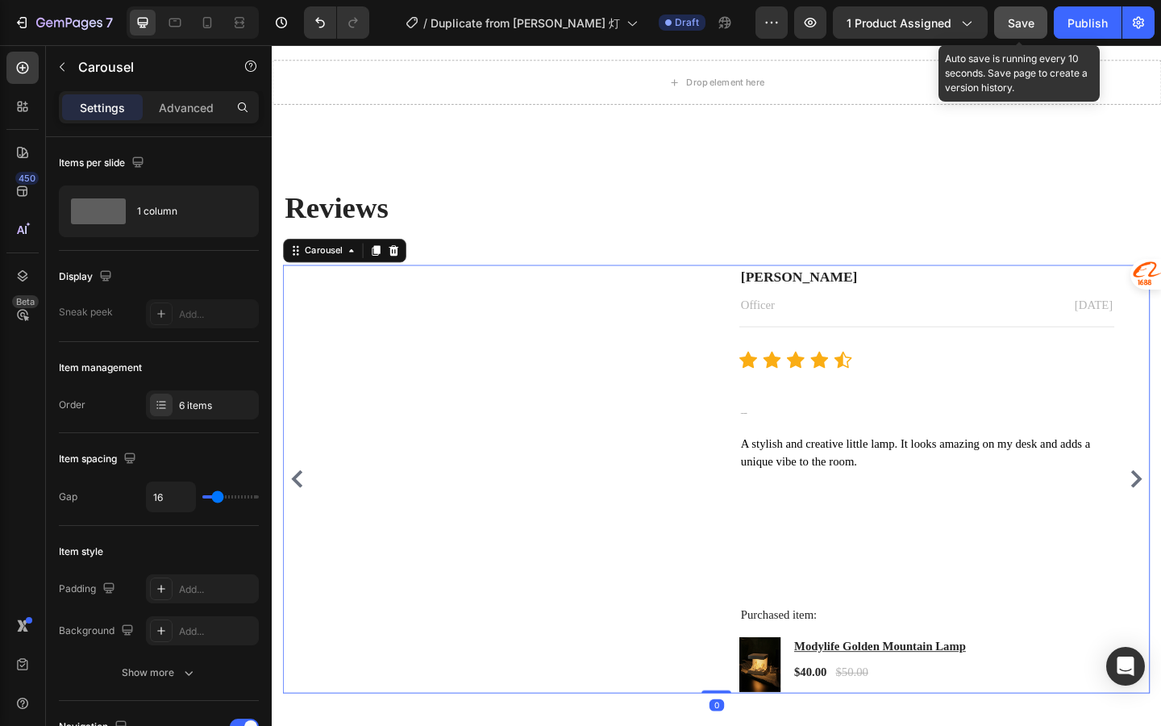
click at [1013, 33] on button "Save" at bounding box center [1020, 22] width 53 height 32
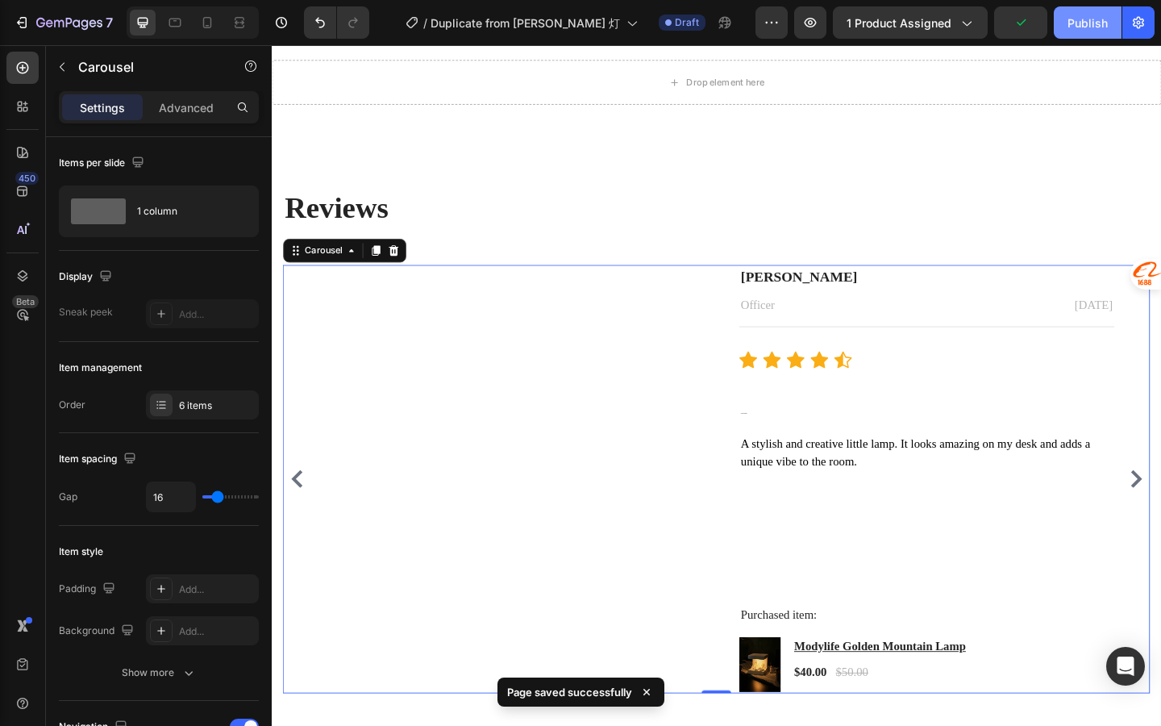
click at [1082, 33] on button "Publish" at bounding box center [1088, 22] width 68 height 32
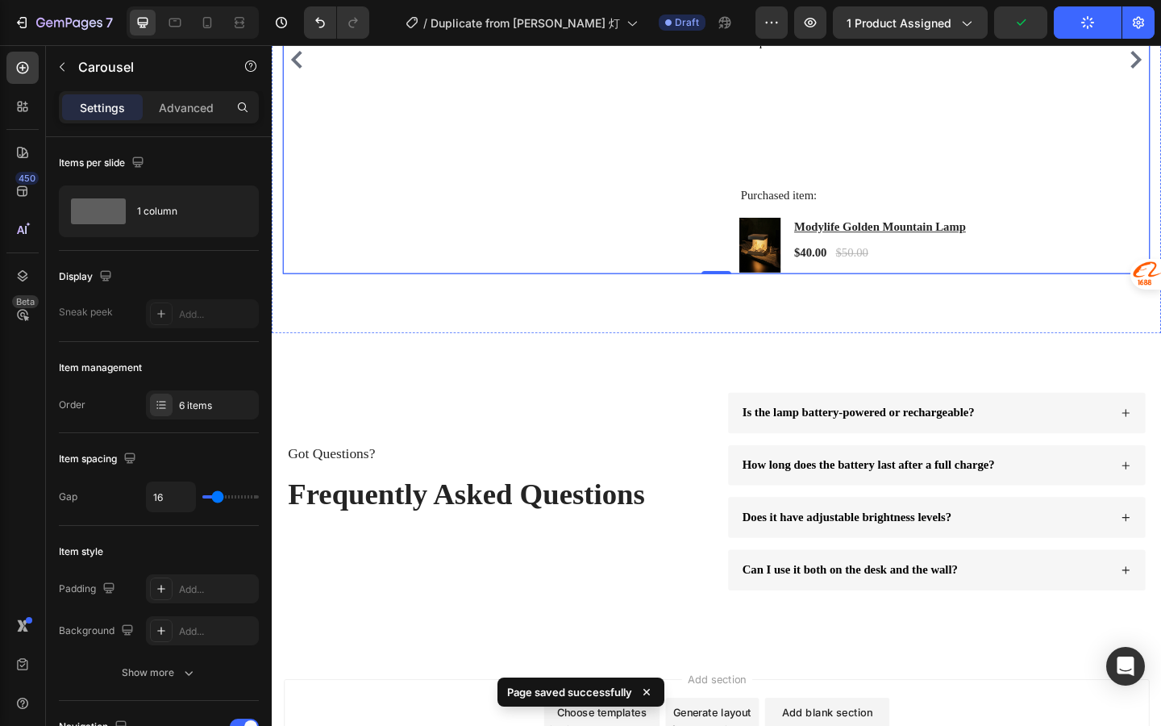
scroll to position [3405, 0]
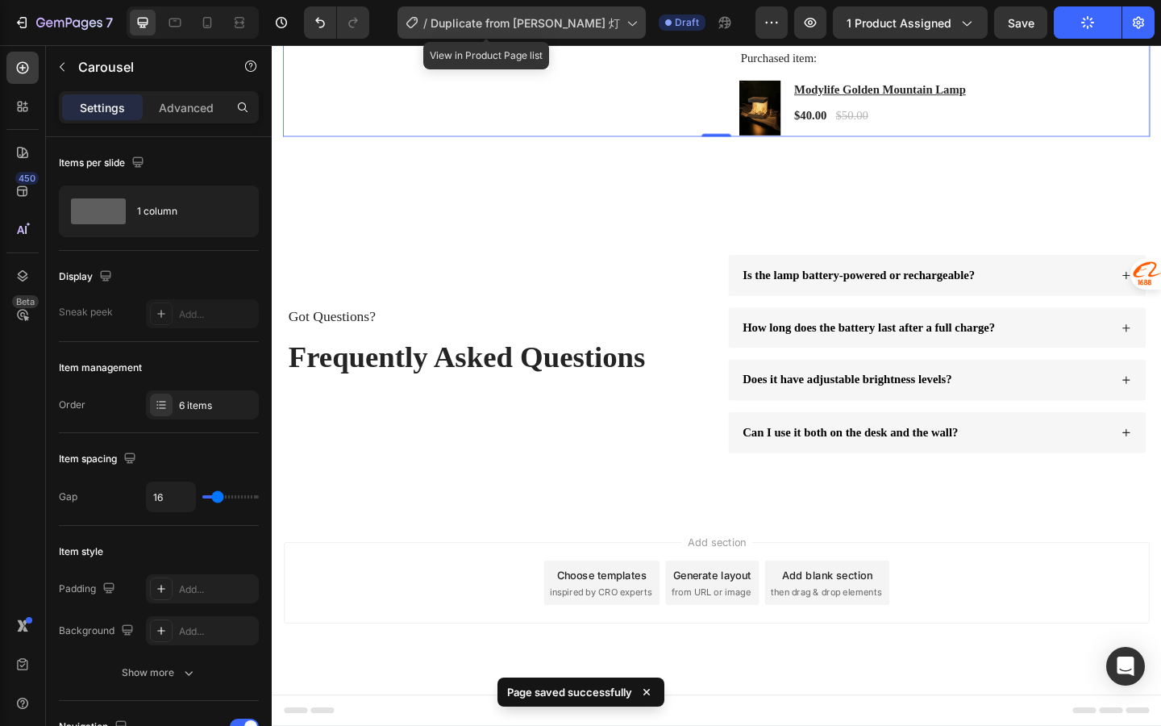
click at [565, 28] on span "Duplicate from [PERSON_NAME] 灯" at bounding box center [526, 23] width 190 height 17
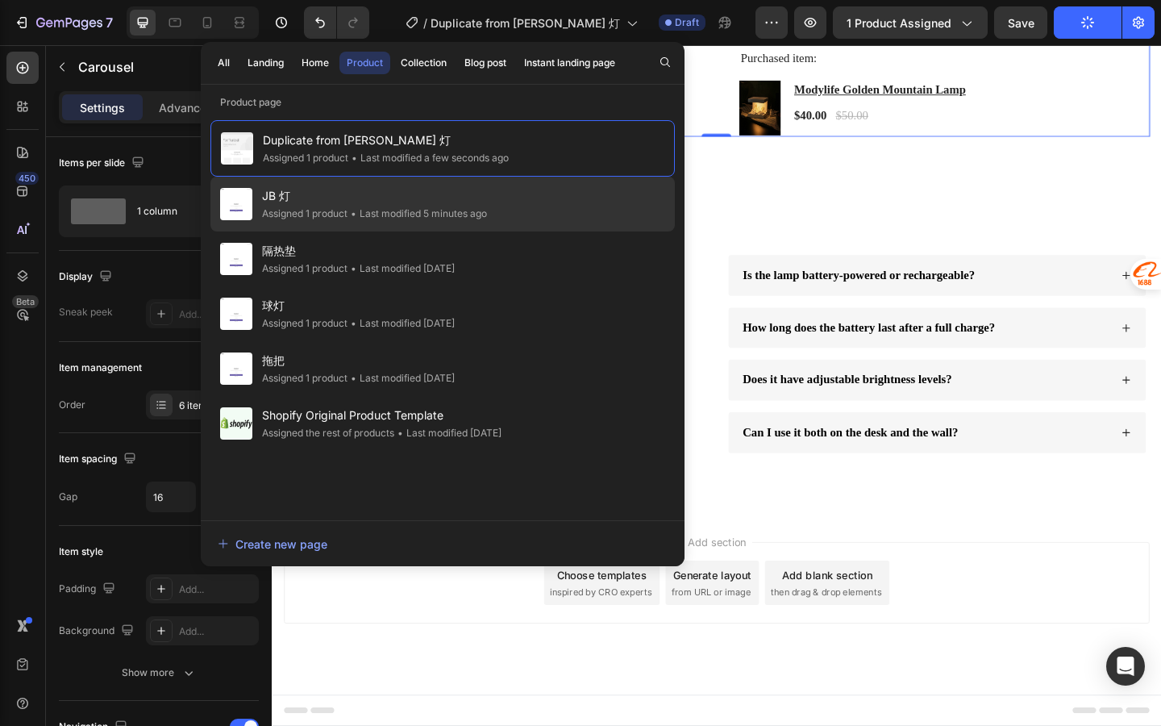
click at [502, 226] on div "JB 灯 Assigned 1 product • Last modified 5 minutes ago" at bounding box center [443, 204] width 465 height 55
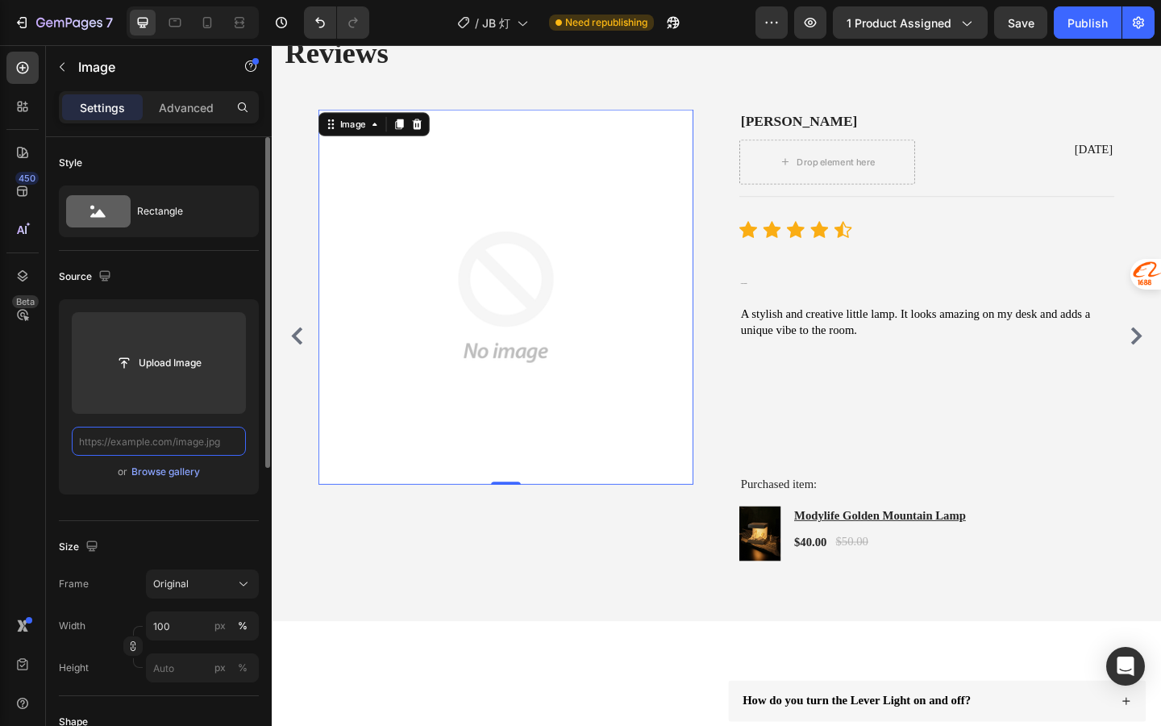
paste input "[URL][DOMAIN_NAME]"
type input "[URL][DOMAIN_NAME]"
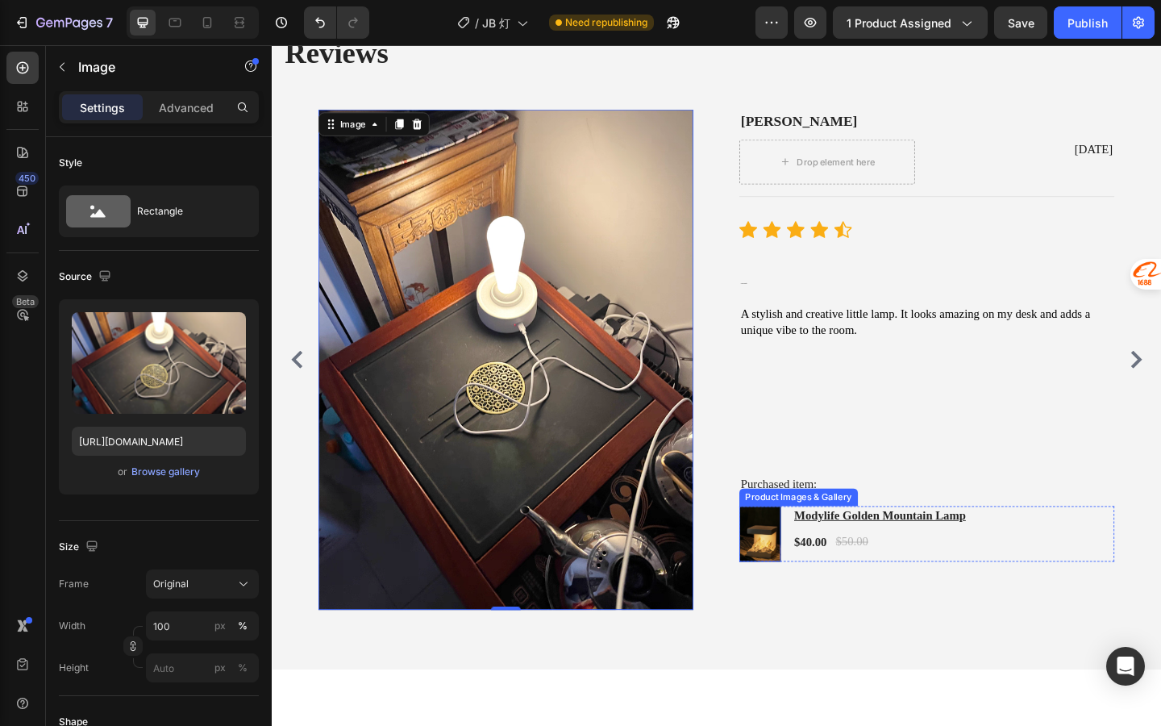
click at [789, 560] on img at bounding box center [803, 577] width 45 height 60
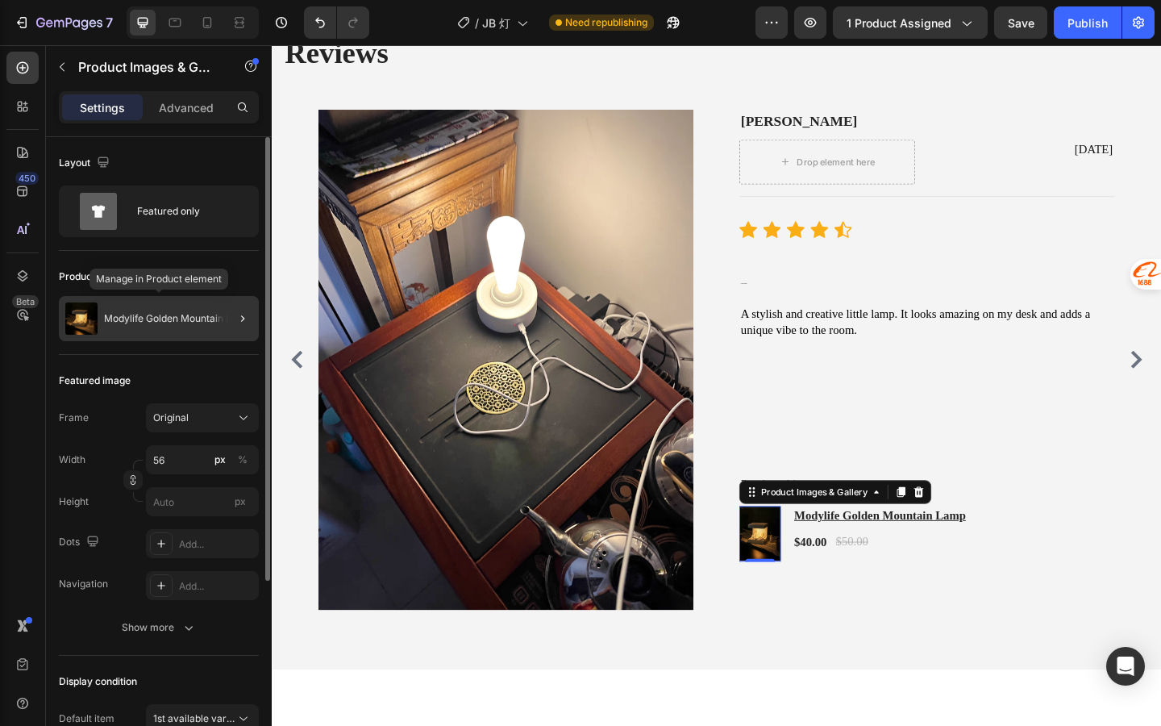
click at [162, 336] on div "Modylife Golden Mountain Lamp" at bounding box center [159, 318] width 200 height 45
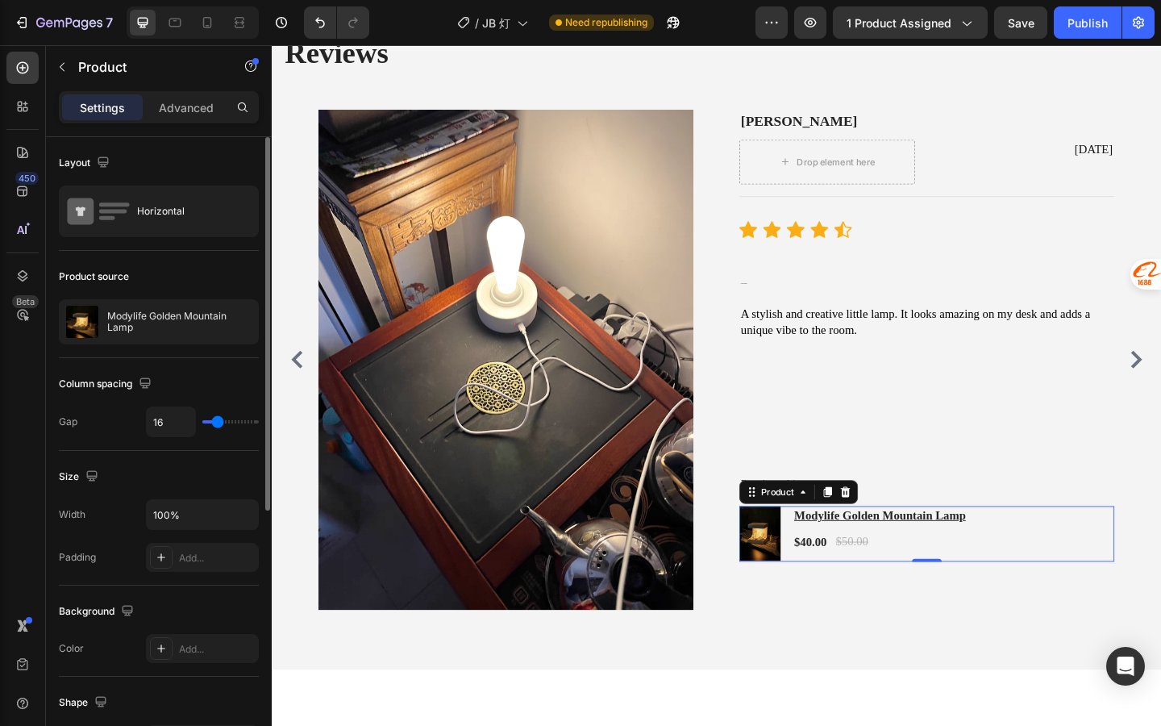
click at [152, 347] on div "Product source Modylife Golden Mountain Lamp" at bounding box center [159, 304] width 200 height 107
click at [151, 333] on div "Modylife Golden Mountain Lamp" at bounding box center [159, 321] width 200 height 45
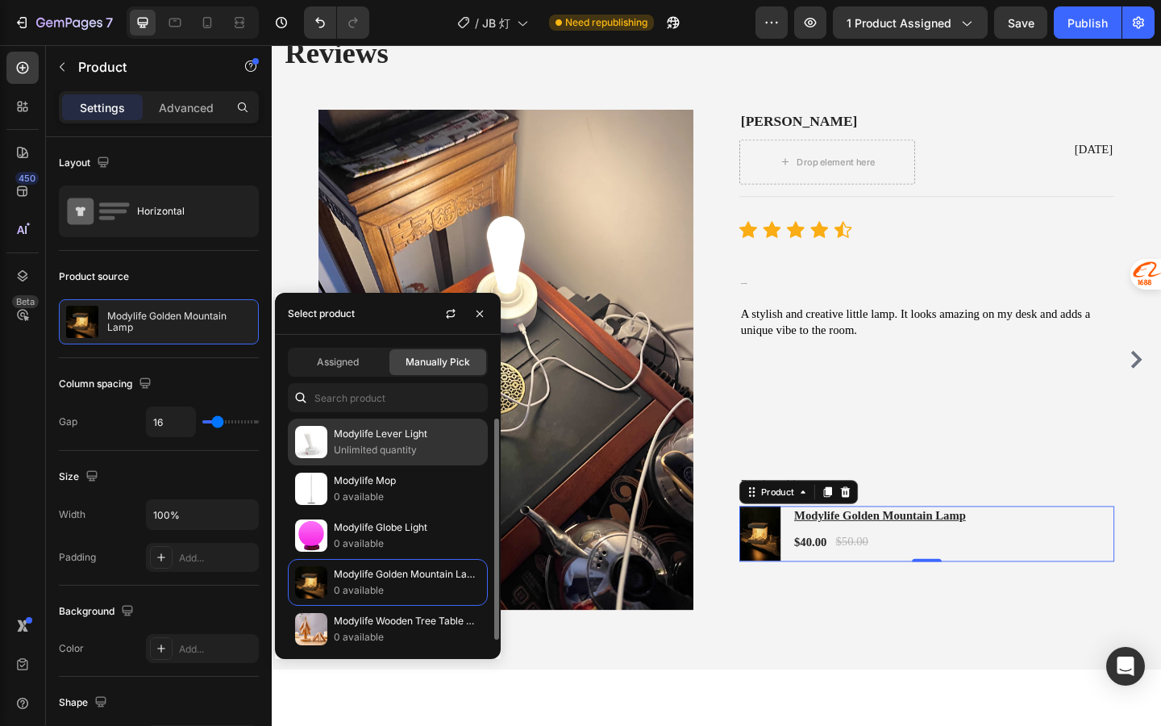
click at [330, 433] on div "Modylife Lever Light Unlimited quantity" at bounding box center [388, 442] width 200 height 47
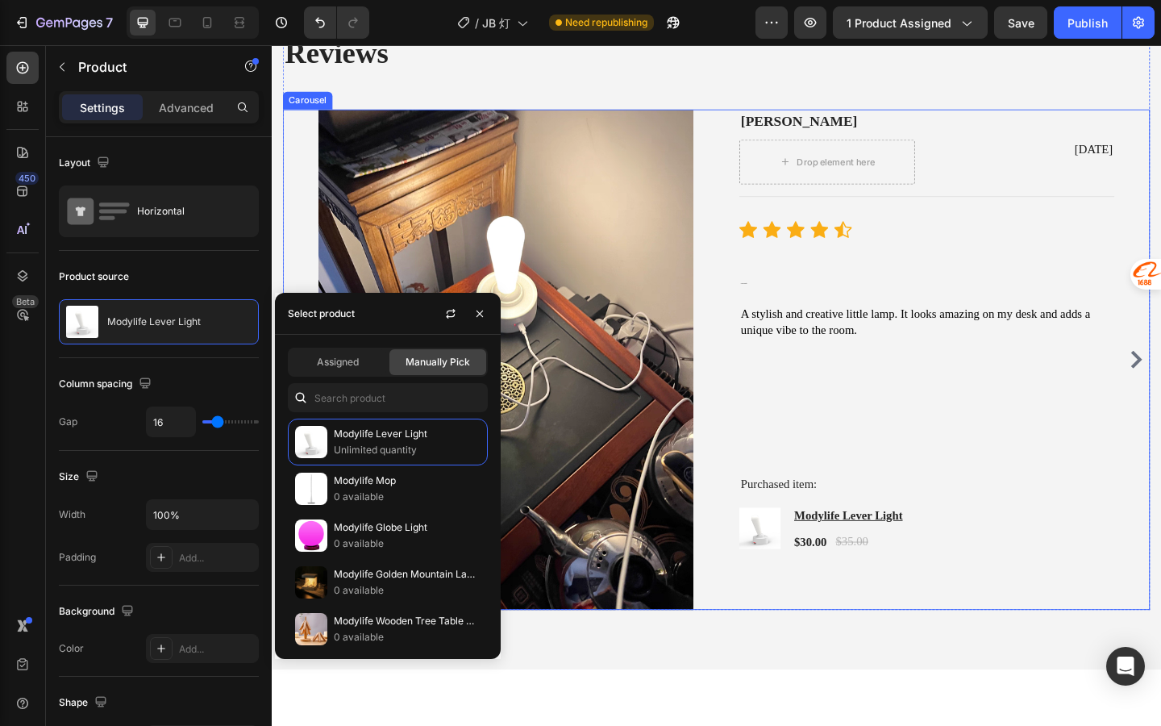
click at [1161, 401] on div "Image Mike L Text block Drop element here Jul 13, 2025 Text block Row Title Lin…" at bounding box center [756, 387] width 944 height 544
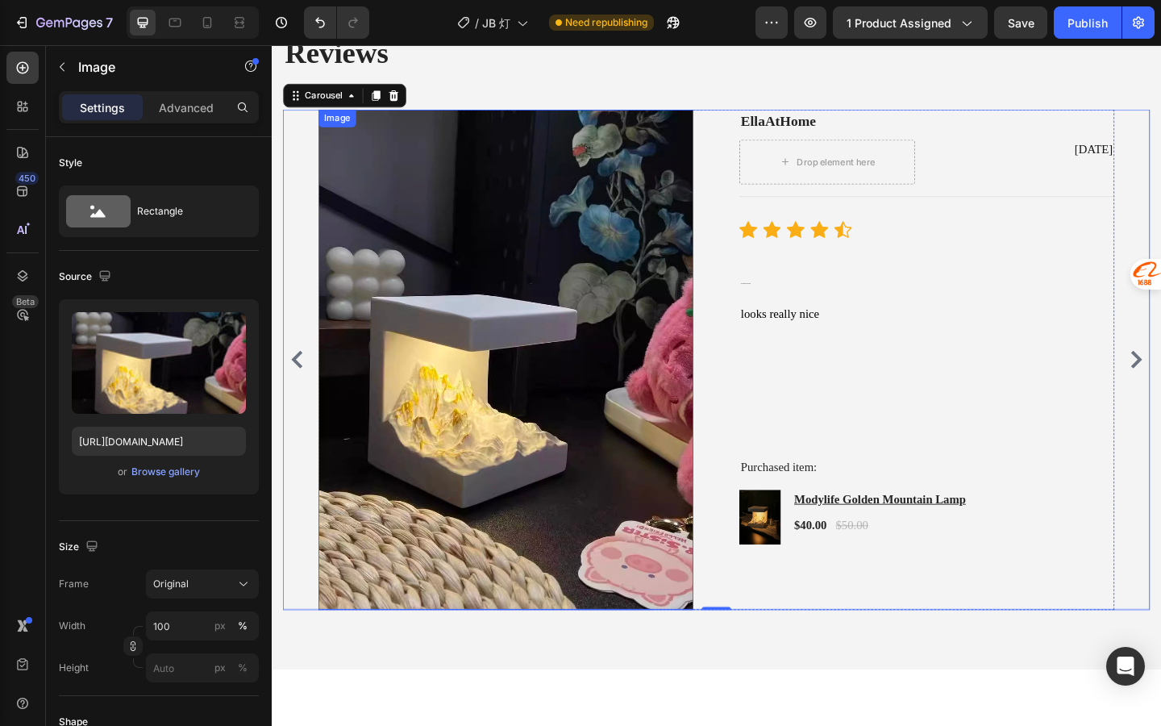
click at [513, 351] on img at bounding box center [527, 387] width 408 height 544
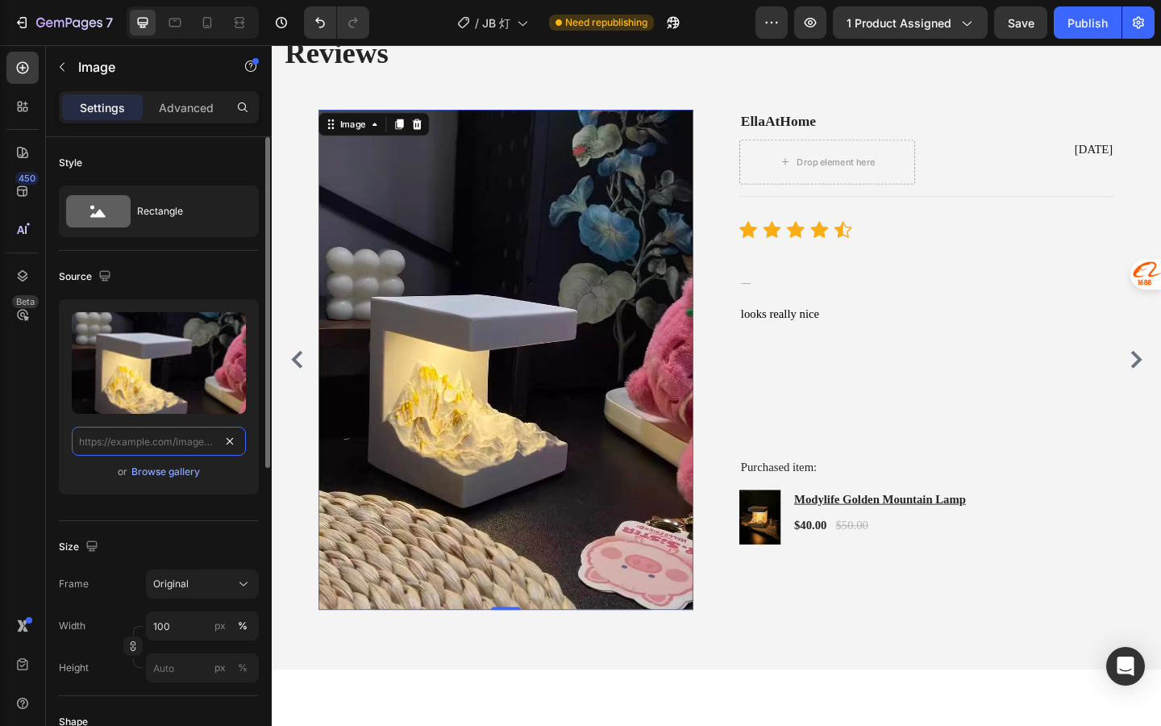
scroll to position [0, 0]
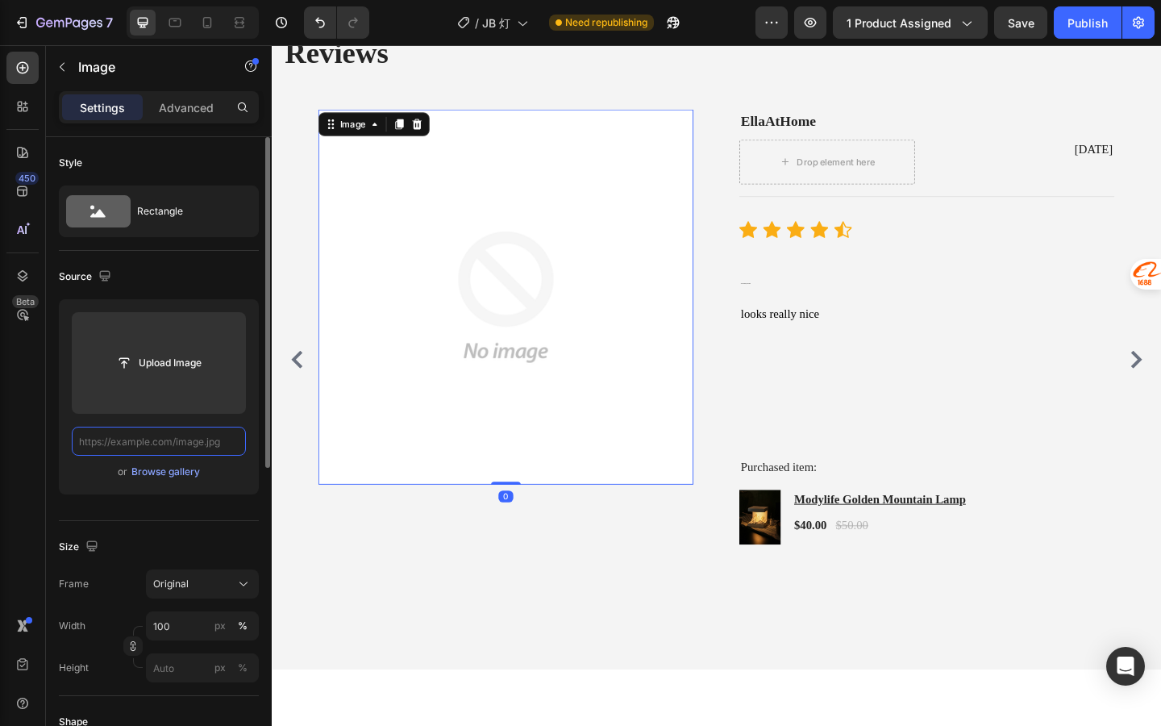
paste input "https://cdn.shopify.com/s/files/1/0836/6309/3953/files/O1CN01wlgZhY1fClmcbRCOC_…"
type input "https://cdn.shopify.com/s/files/1/0836/6309/3953/files/O1CN01wlgZhY1fClmcbRCOC_…"
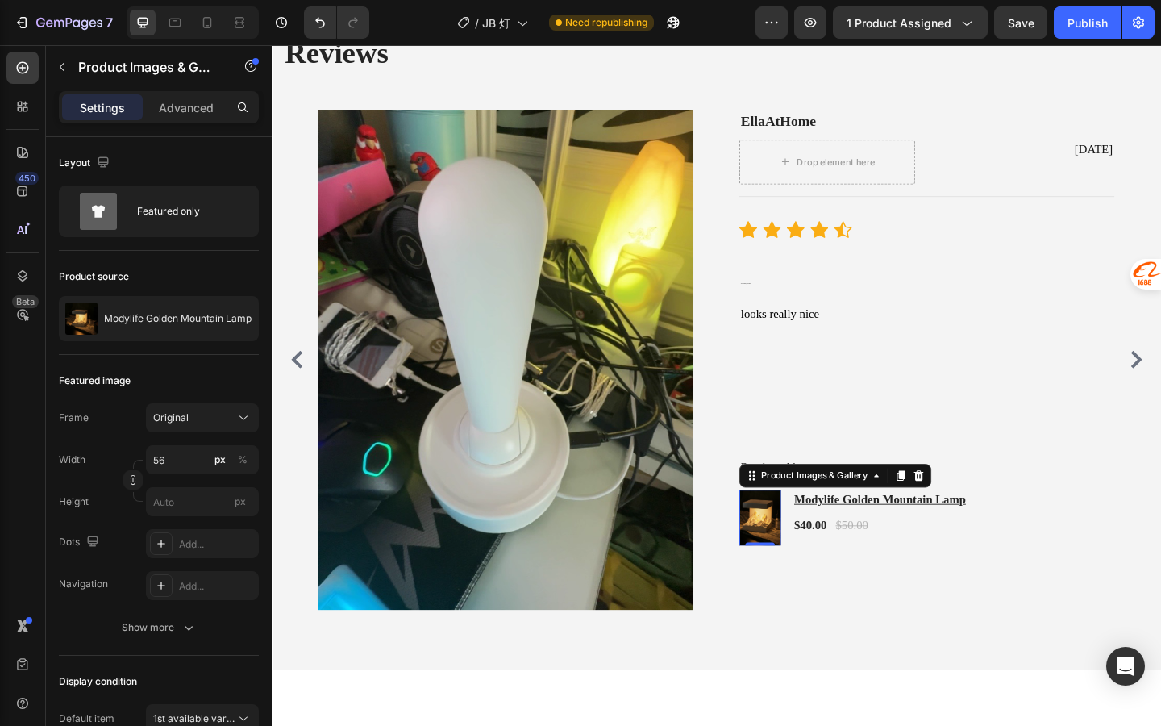
click at [802, 559] on img at bounding box center [803, 559] width 45 height 60
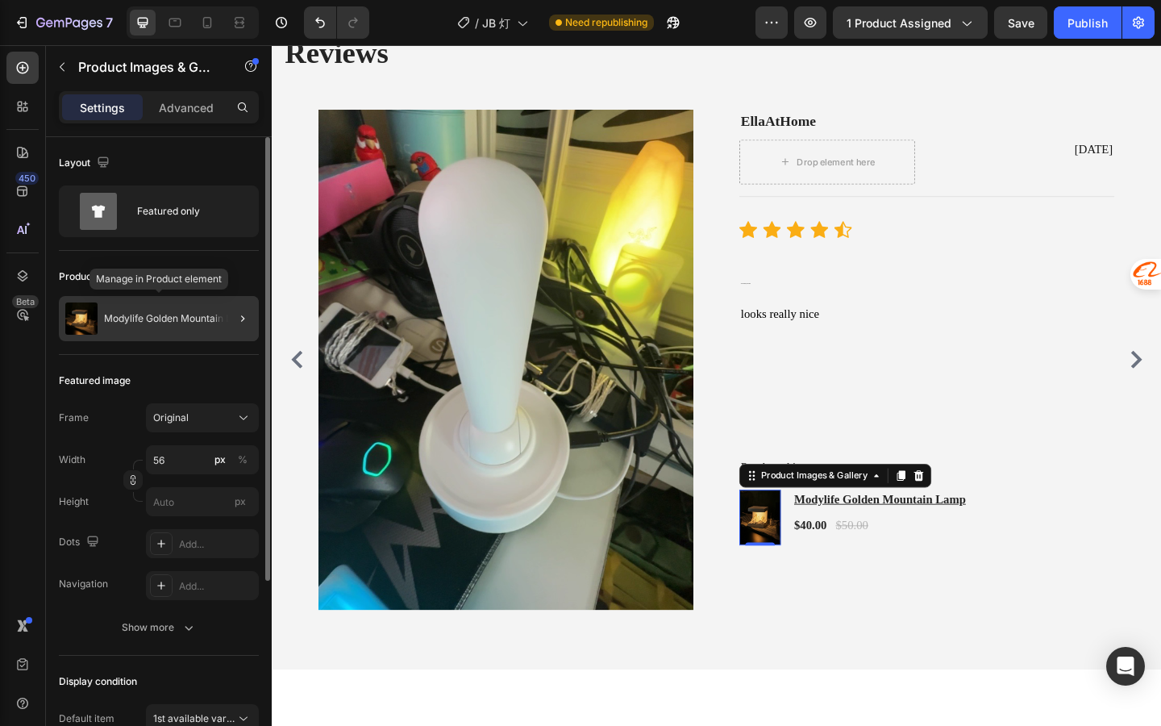
click at [180, 297] on div "Modylife Golden Mountain Lamp" at bounding box center [159, 318] width 200 height 45
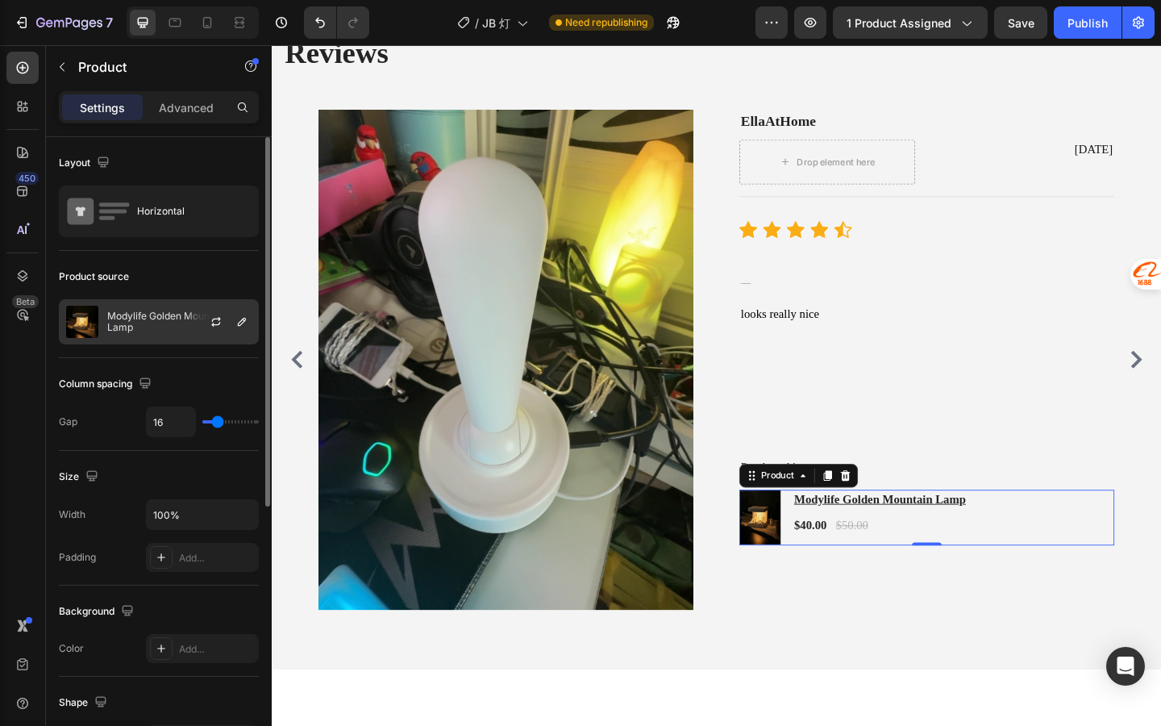
click at [194, 330] on div at bounding box center [222, 322] width 71 height 44
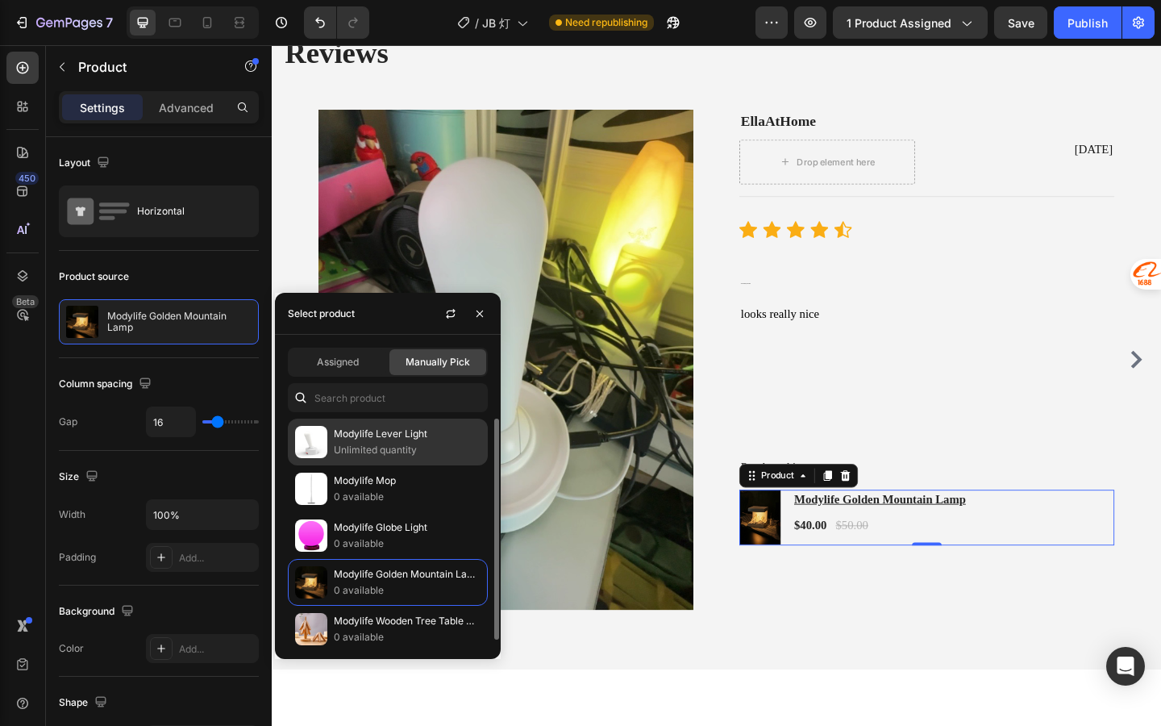
click at [364, 439] on p "Modylife Lever Light" at bounding box center [407, 434] width 147 height 16
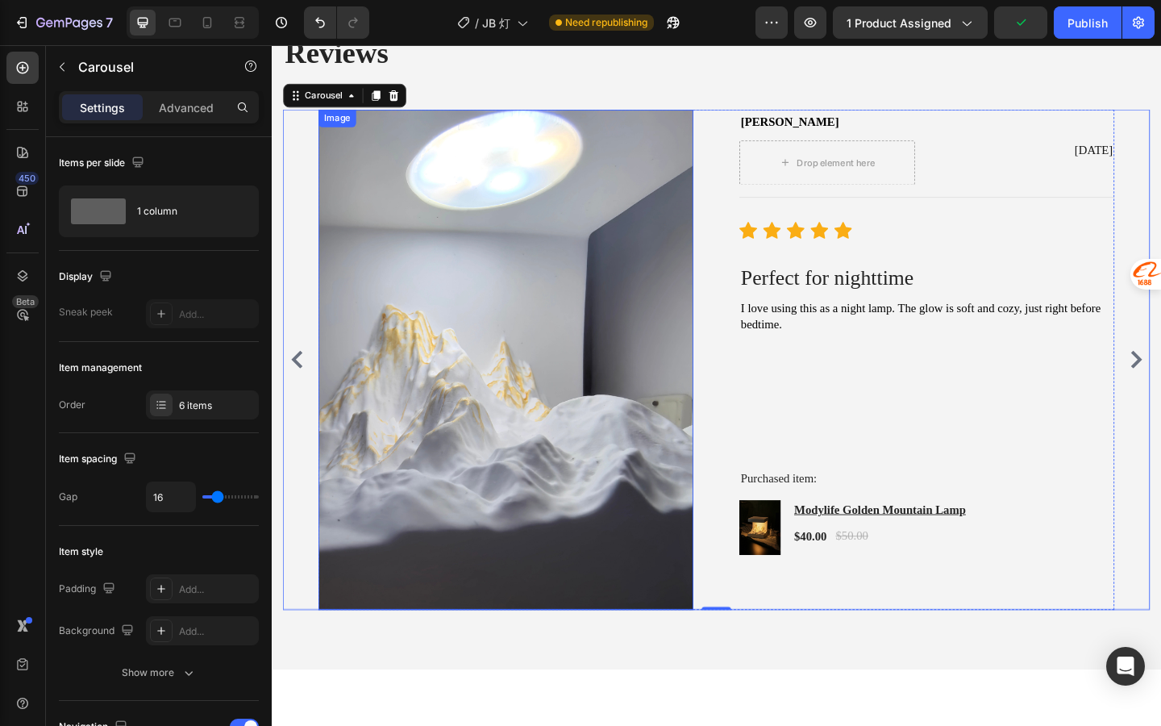
click at [524, 361] on img at bounding box center [527, 387] width 408 height 544
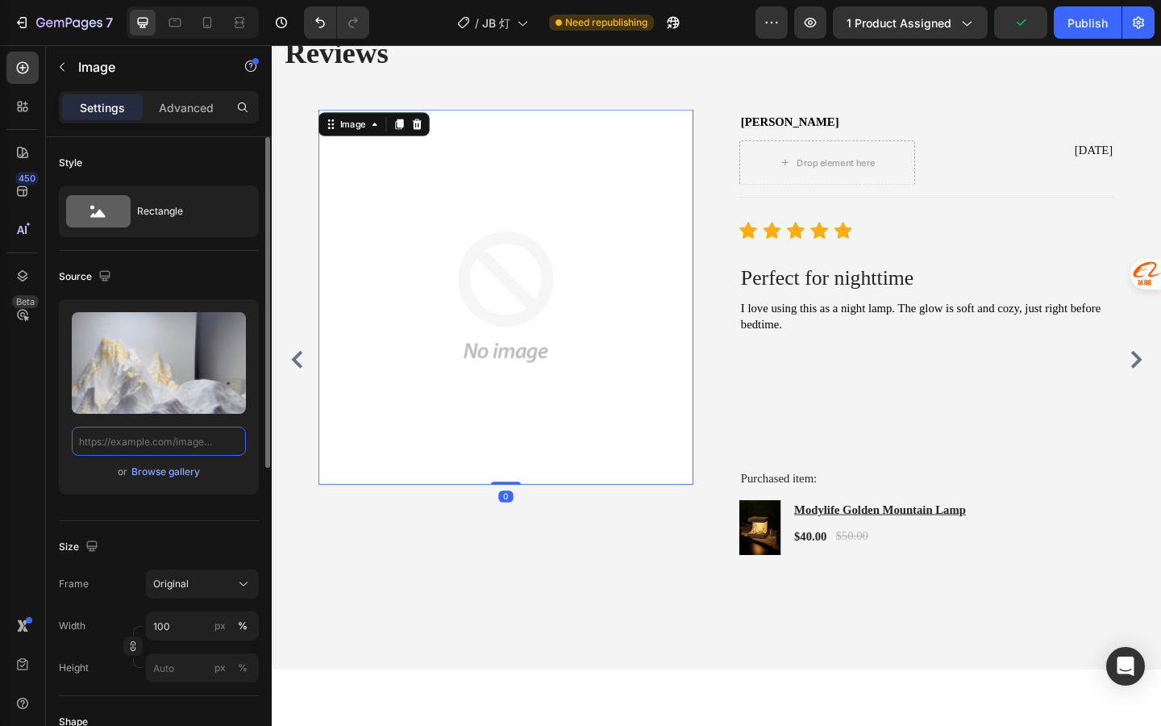
scroll to position [0, 0]
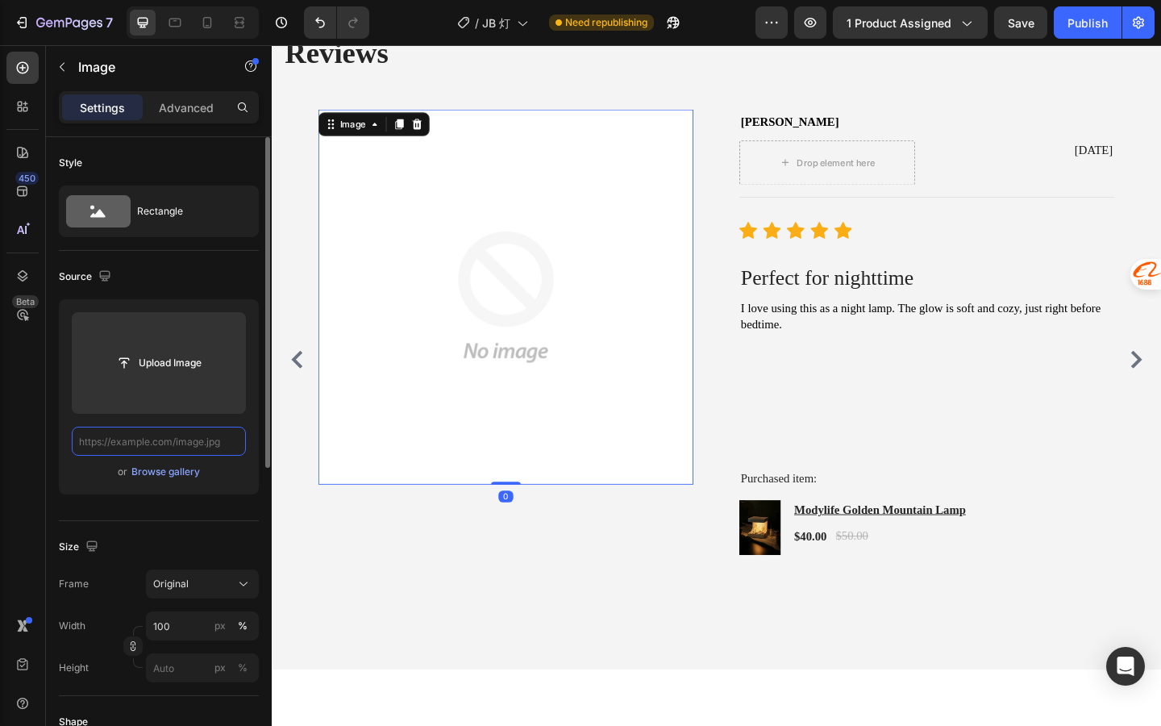
paste input "https://cdn.shopify.com/s/files/1/0836/6309/3953/files/O1CN01ZDq4Dd2AT1tET7U75_…"
type input "https://cdn.shopify.com/s/files/1/0836/6309/3953/files/O1CN01ZDq4Dd2AT1tET7U75_…"
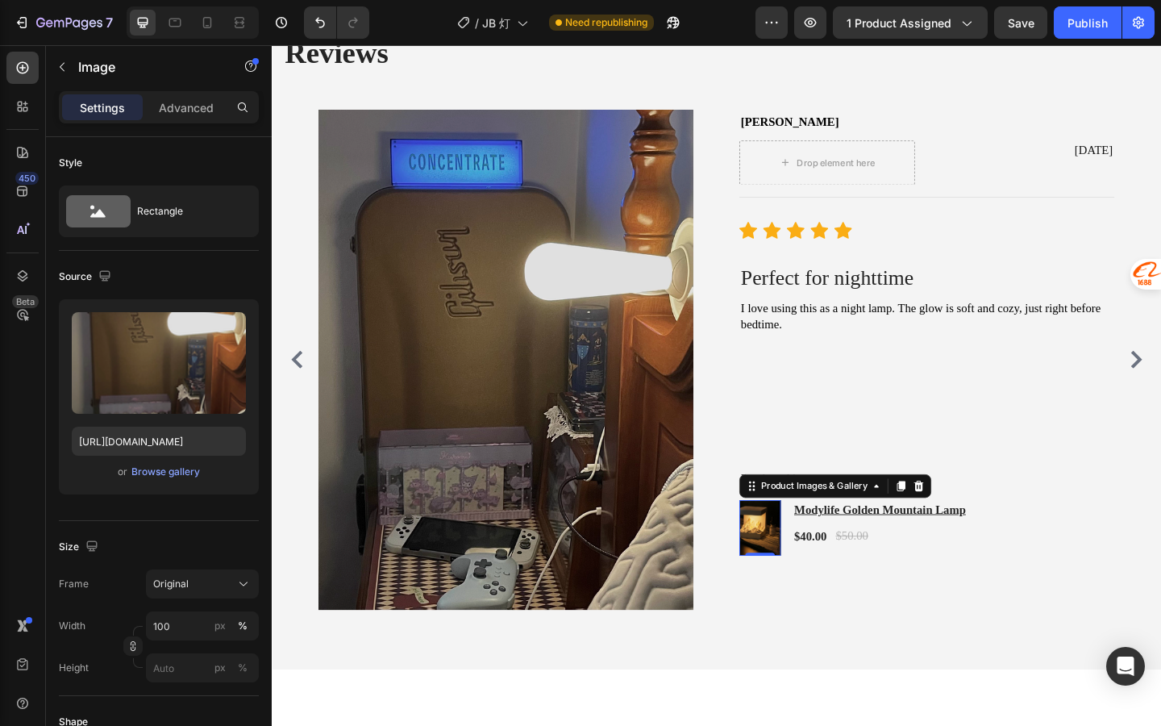
click at [815, 580] on img at bounding box center [803, 570] width 45 height 60
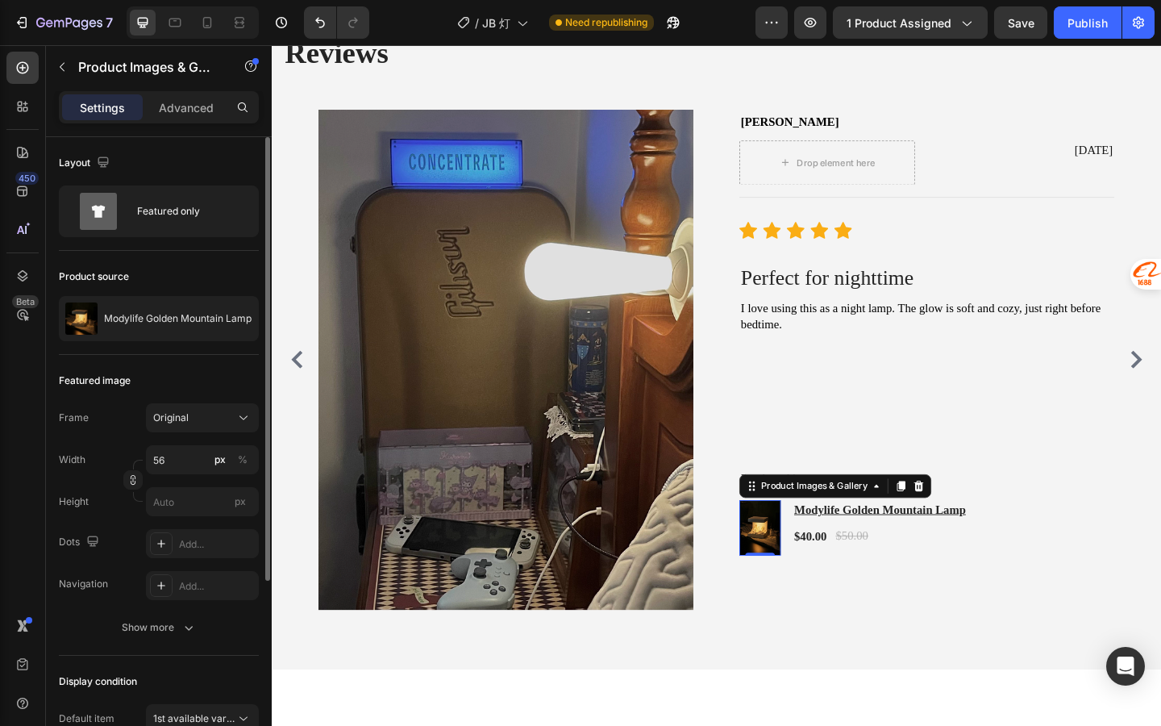
click at [174, 342] on div "Product source Modylife Golden Mountain Lamp" at bounding box center [159, 303] width 200 height 104
click at [173, 339] on div "Modylife Golden Mountain Lamp" at bounding box center [159, 318] width 200 height 45
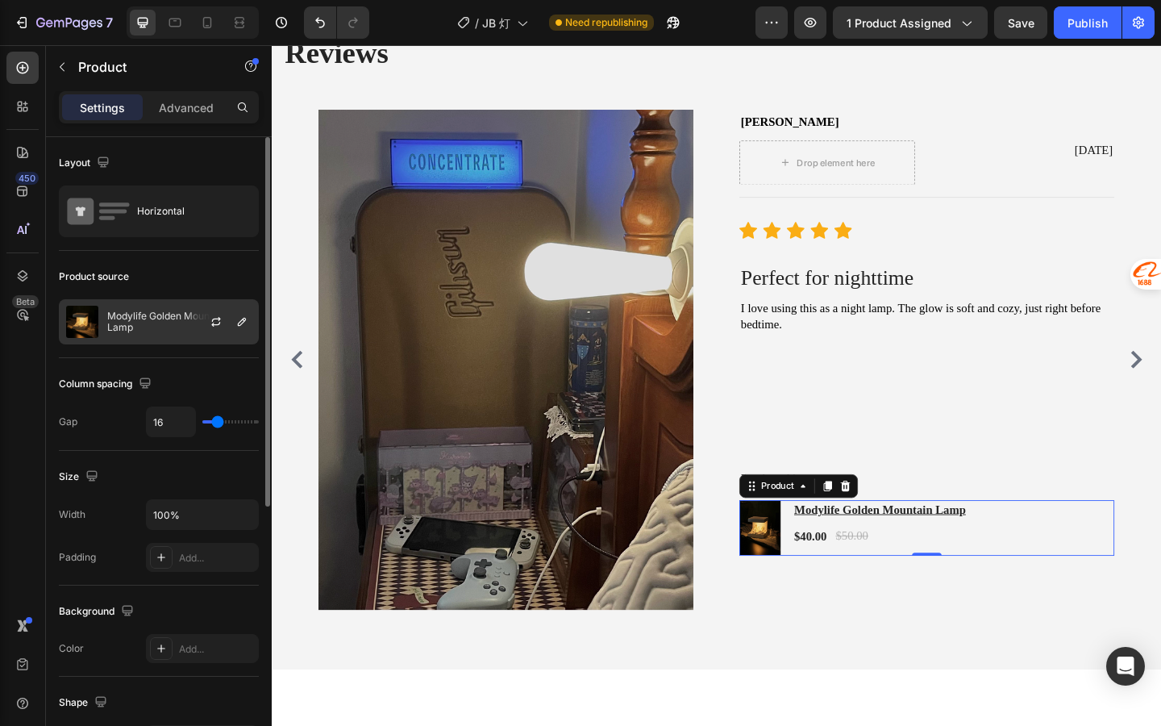
click at [179, 339] on div "Modylife Golden Mountain Lamp" at bounding box center [159, 321] width 200 height 45
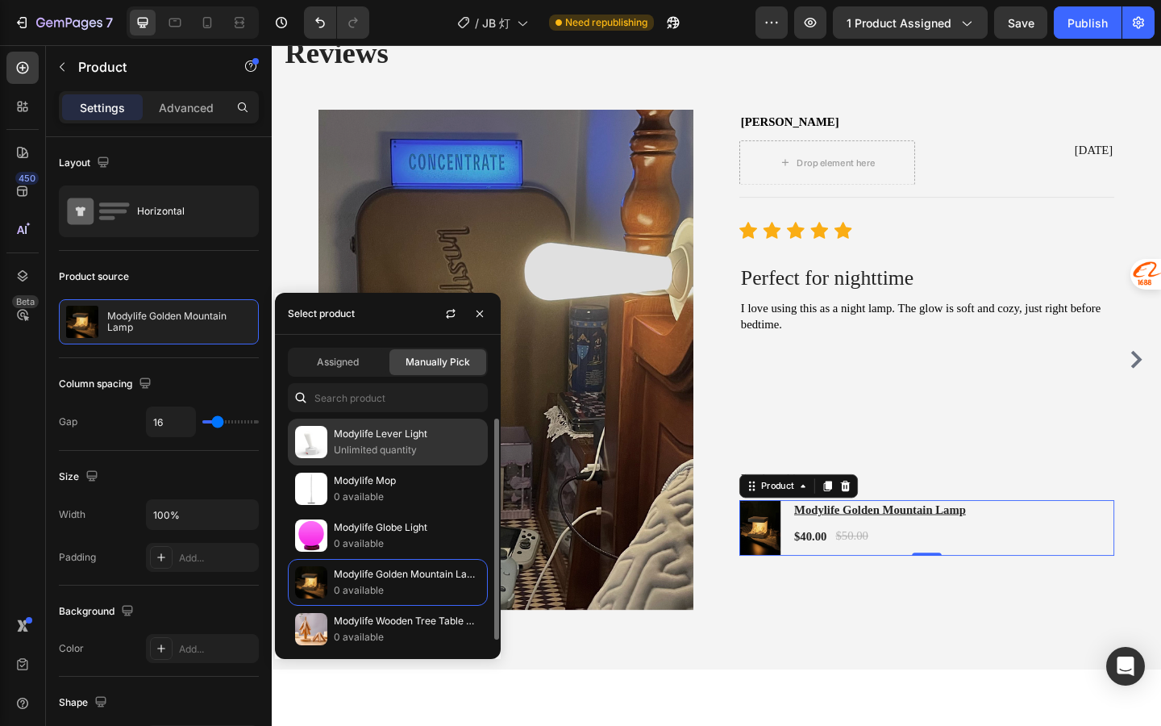
click at [361, 435] on p "Modylife Lever Light" at bounding box center [407, 434] width 147 height 16
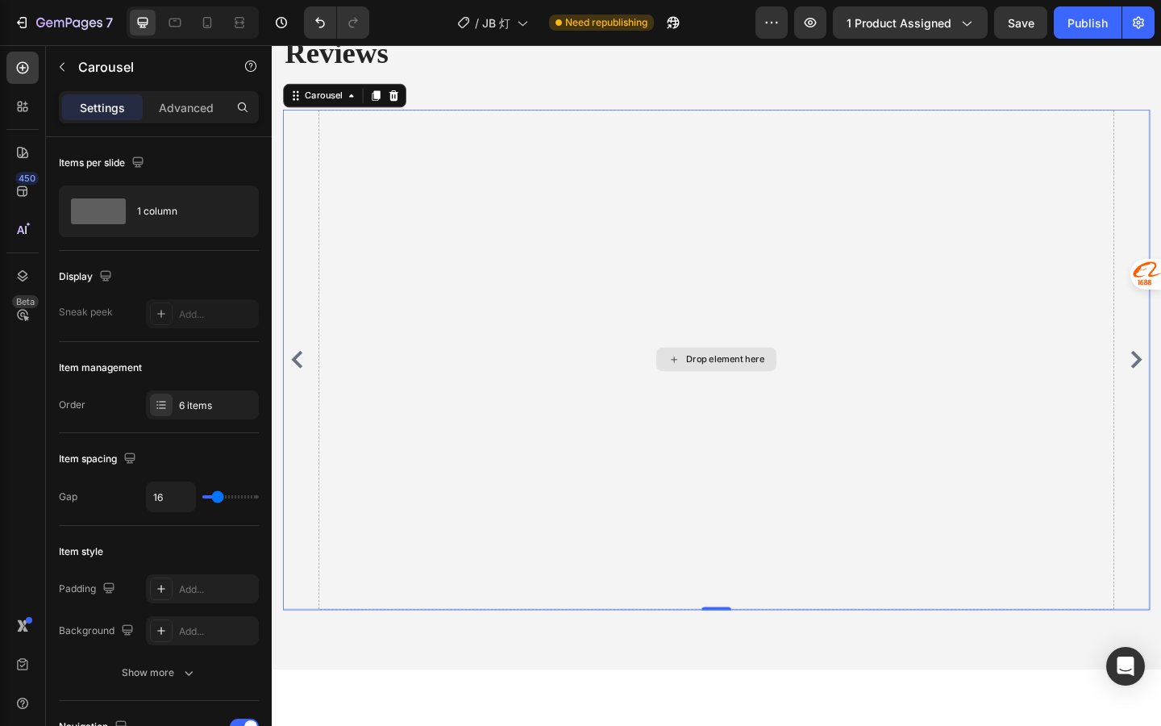
click at [711, 369] on div "Drop element here" at bounding box center [756, 387] width 866 height 544
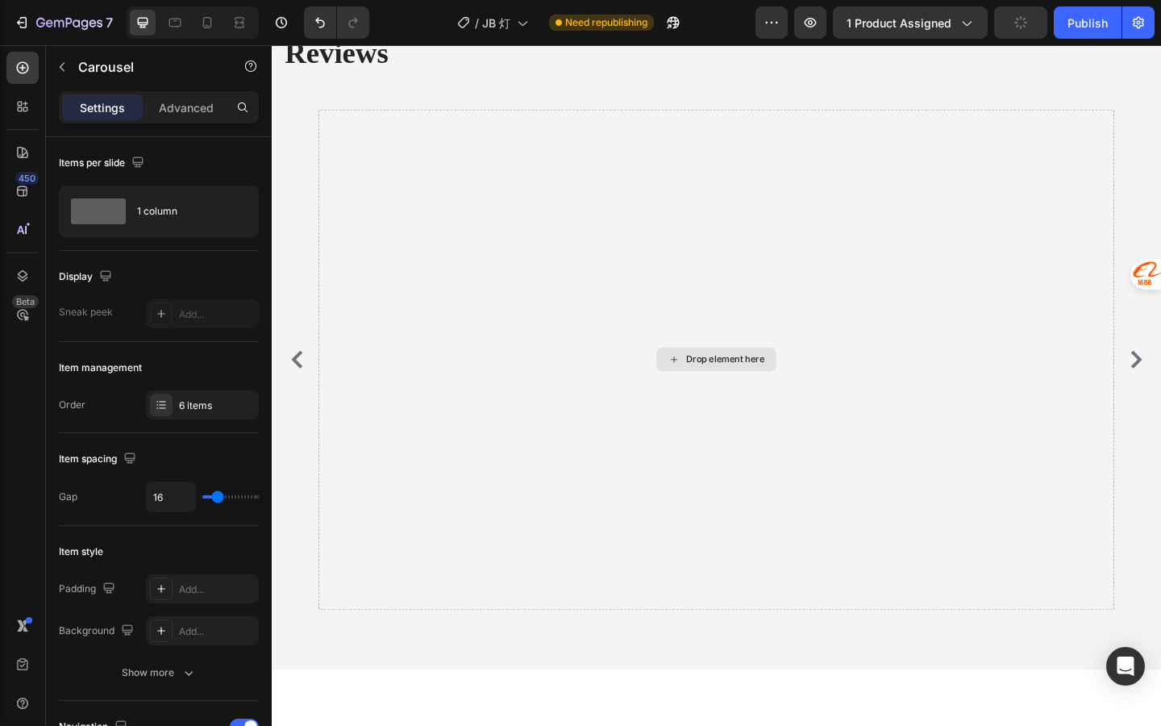
click at [727, 382] on div "Drop element here" at bounding box center [765, 387] width 85 height 13
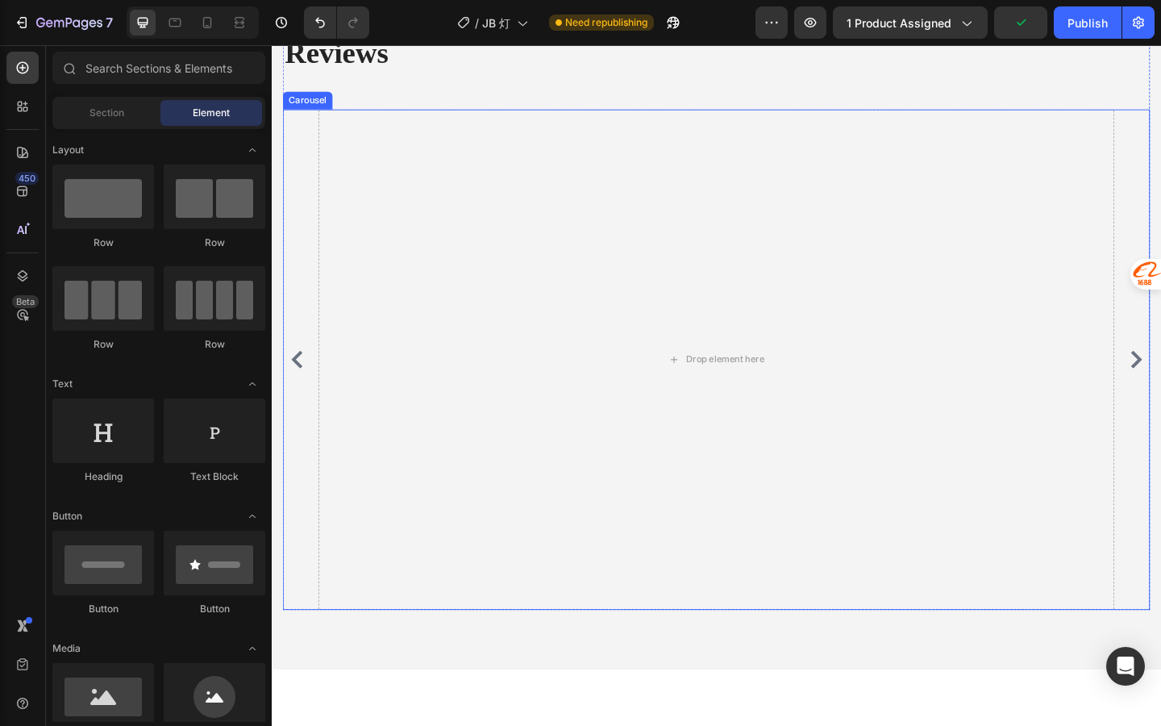
click at [302, 379] on icon "Carousel Back Arrow" at bounding box center [299, 386] width 12 height 19
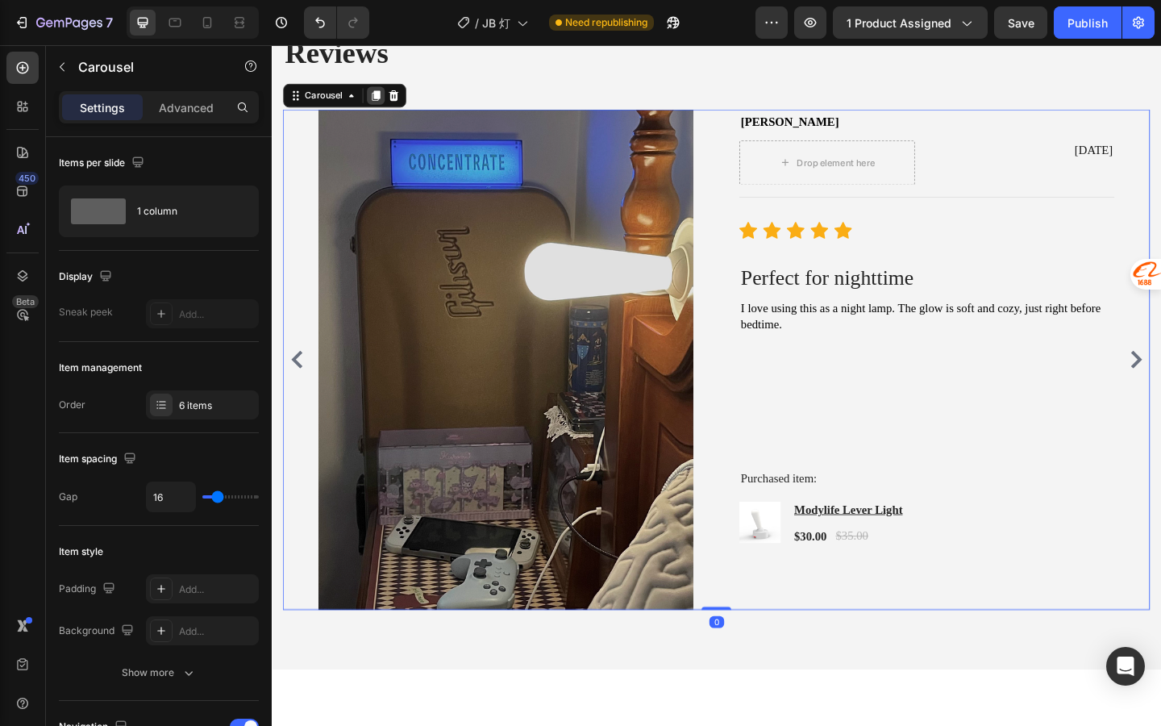
click at [383, 105] on icon at bounding box center [385, 99] width 9 height 11
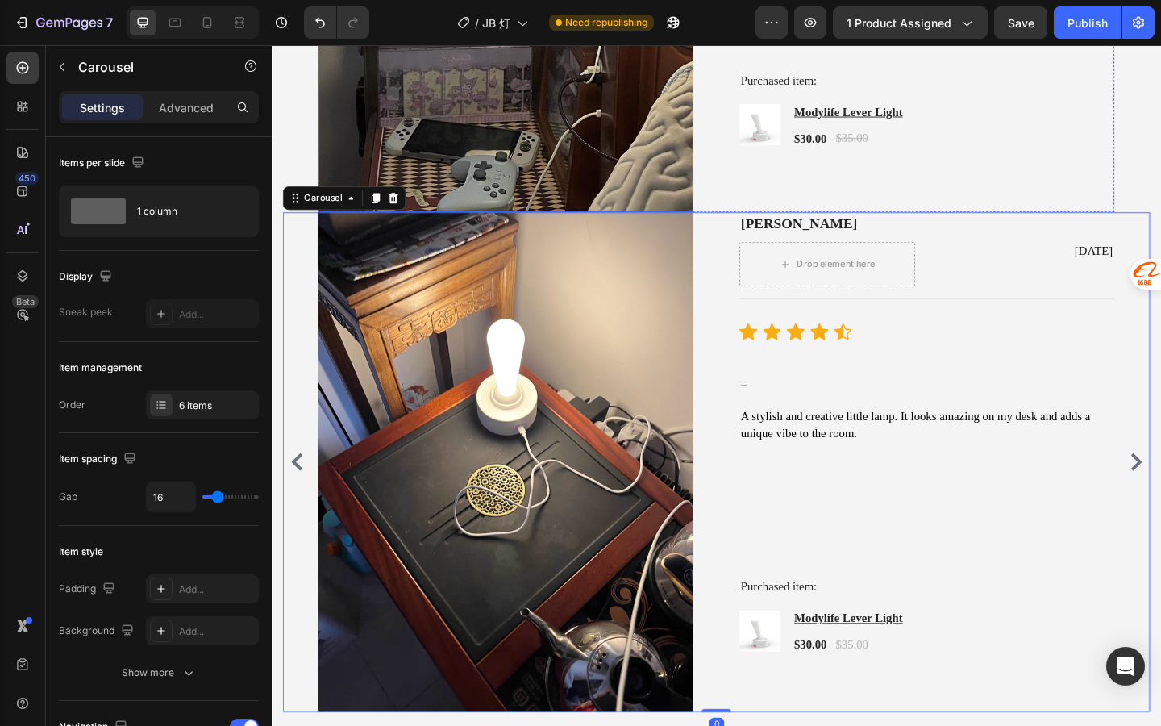
scroll to position [3134, 0]
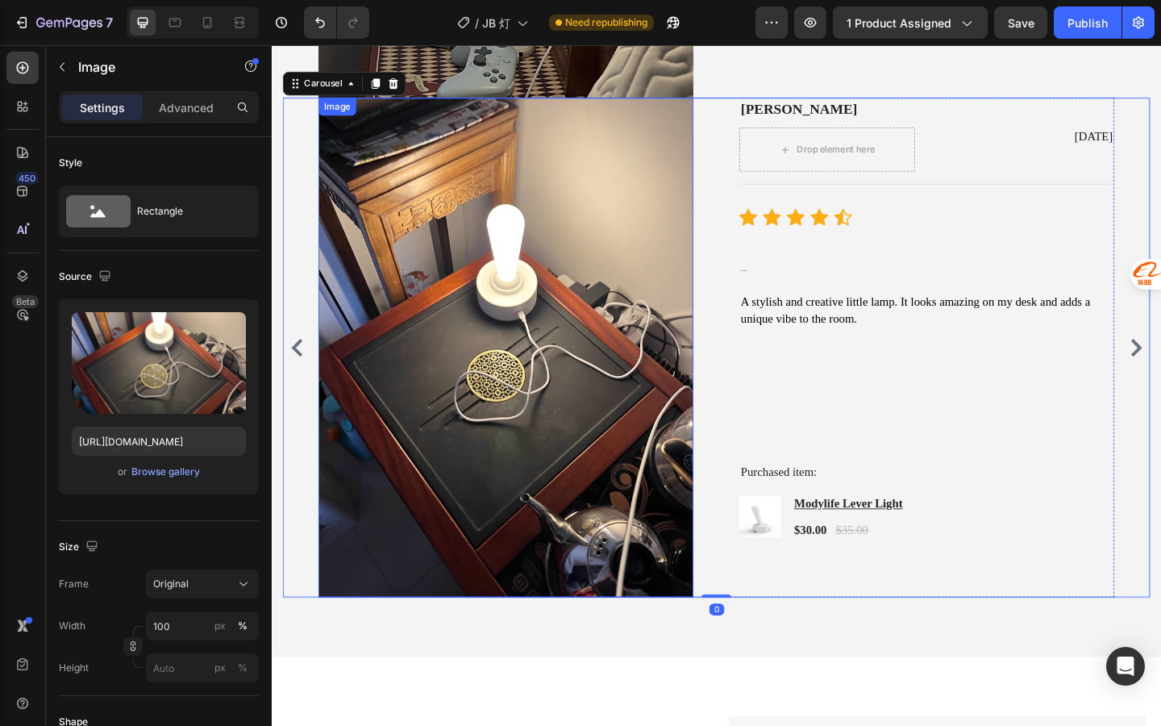
click at [658, 434] on img at bounding box center [527, 374] width 408 height 544
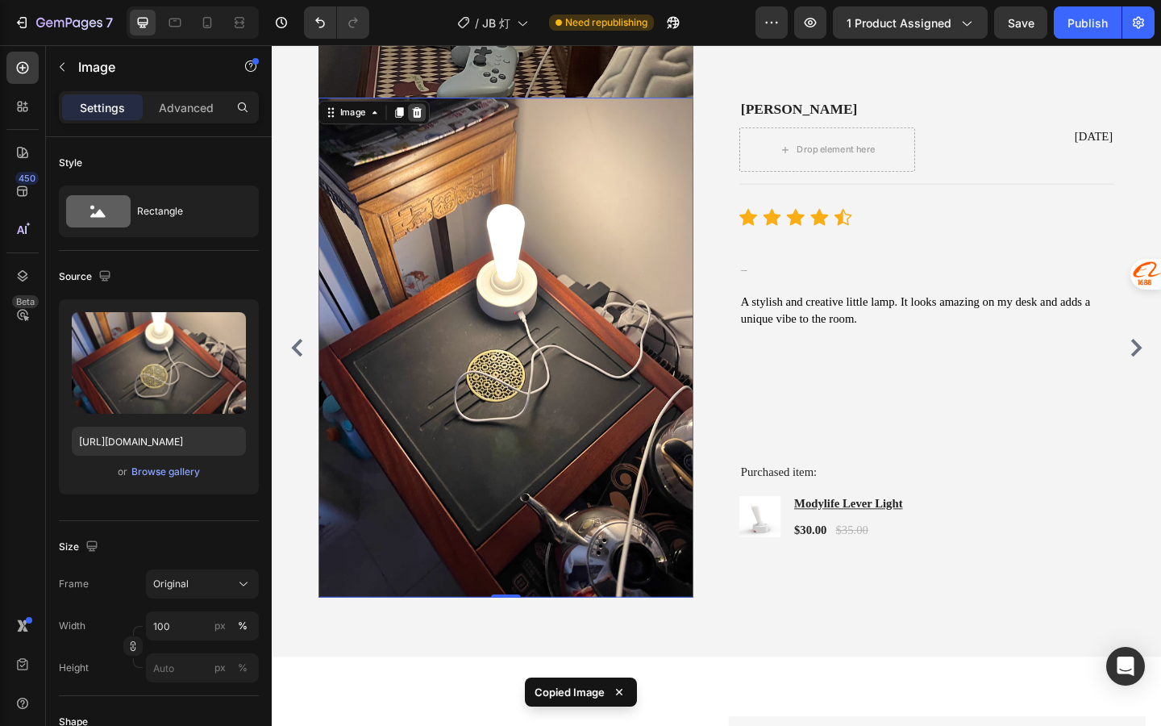
click at [431, 120] on icon at bounding box center [429, 118] width 13 height 13
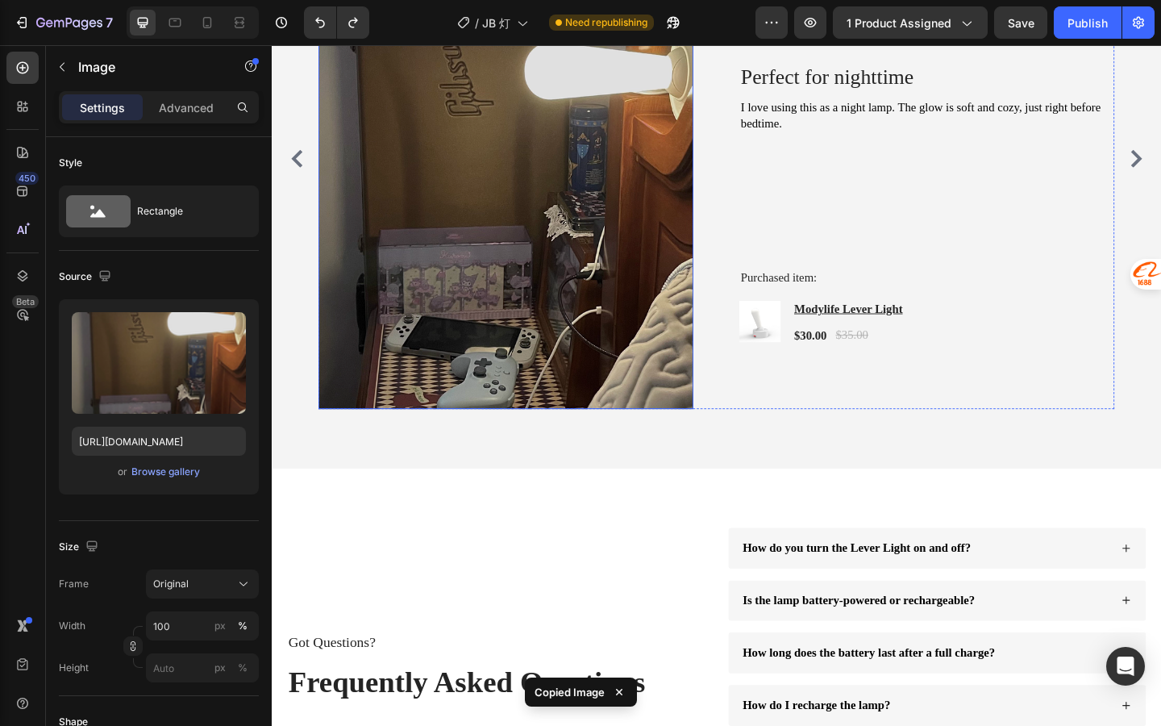
click at [679, 304] on img at bounding box center [527, 169] width 408 height 544
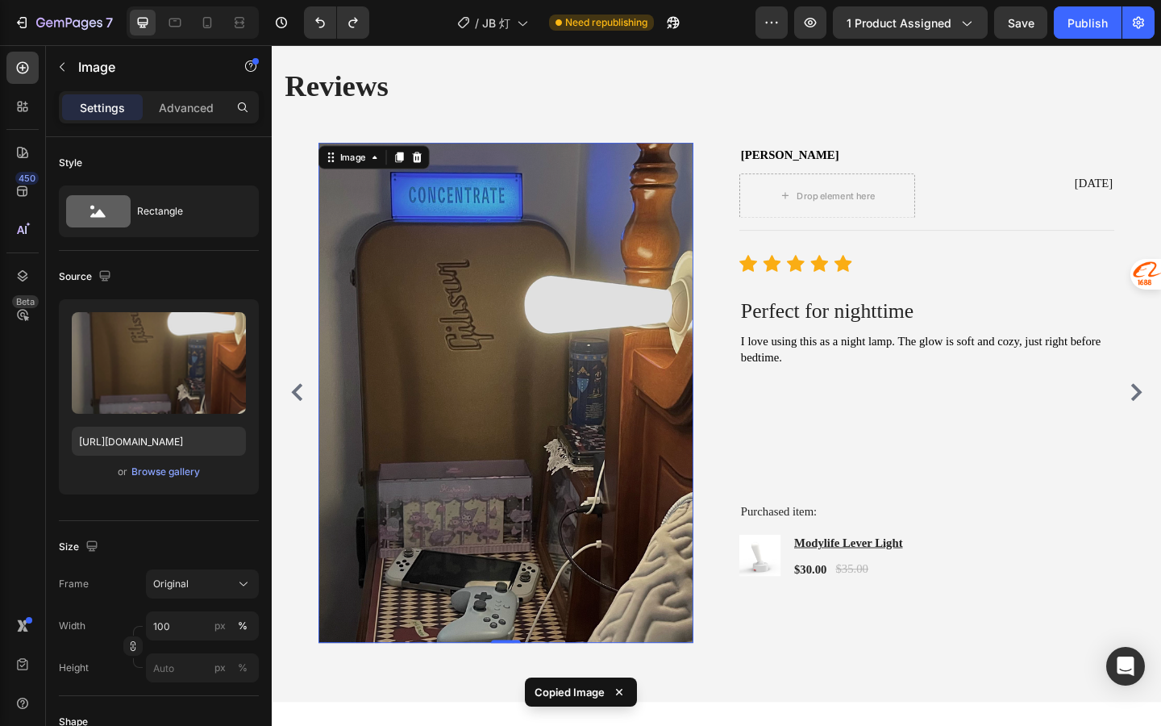
scroll to position [2495, 0]
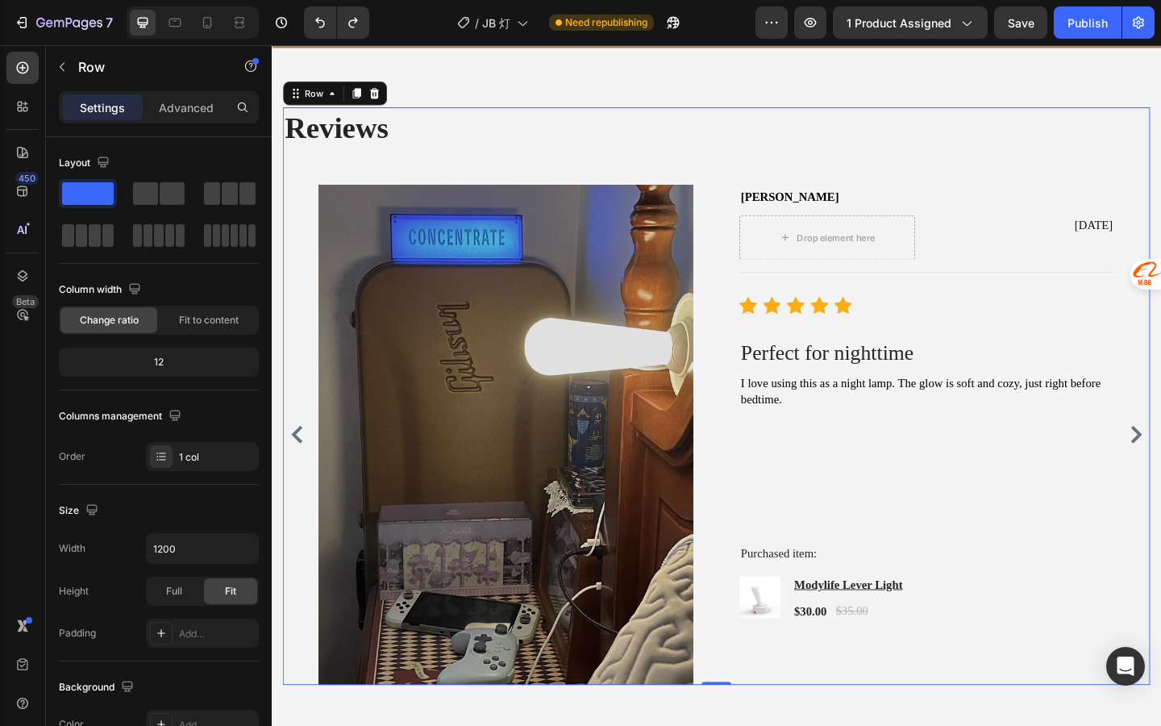
click at [902, 185] on div "Reviews Heading Image Mike L Text block Drop element here Jul 13, 2025 Text blo…" at bounding box center [756, 427] width 944 height 628
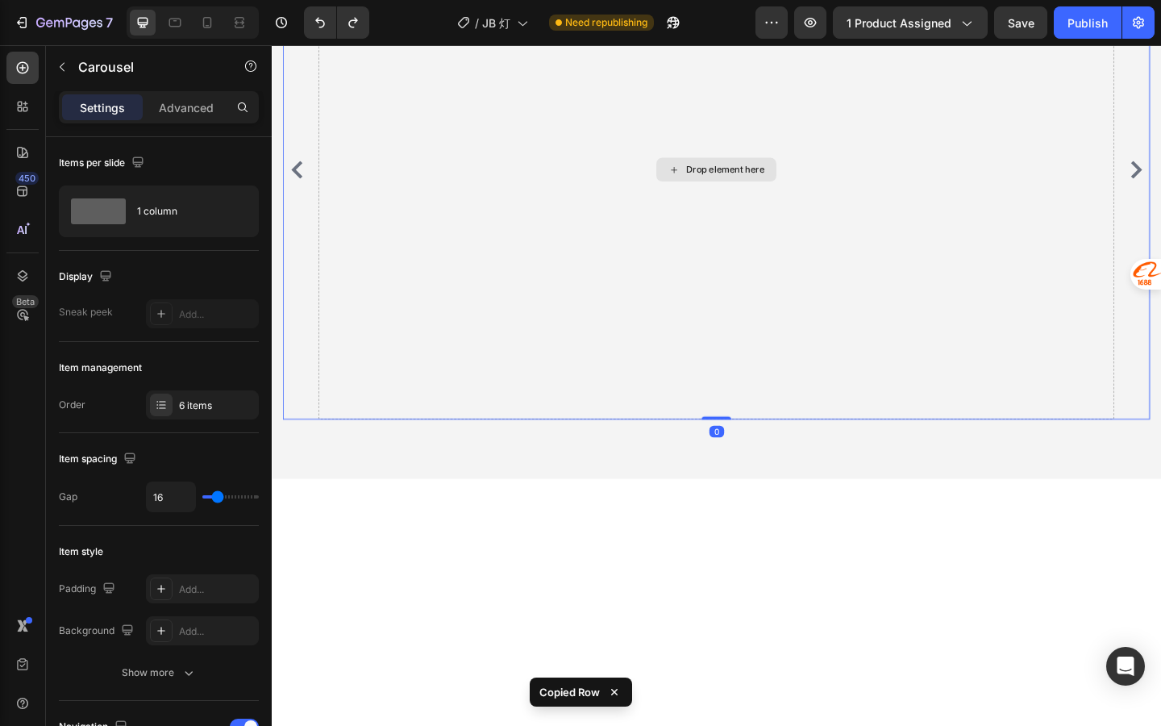
click at [698, 317] on div "Drop element here" at bounding box center [756, 181] width 866 height 544
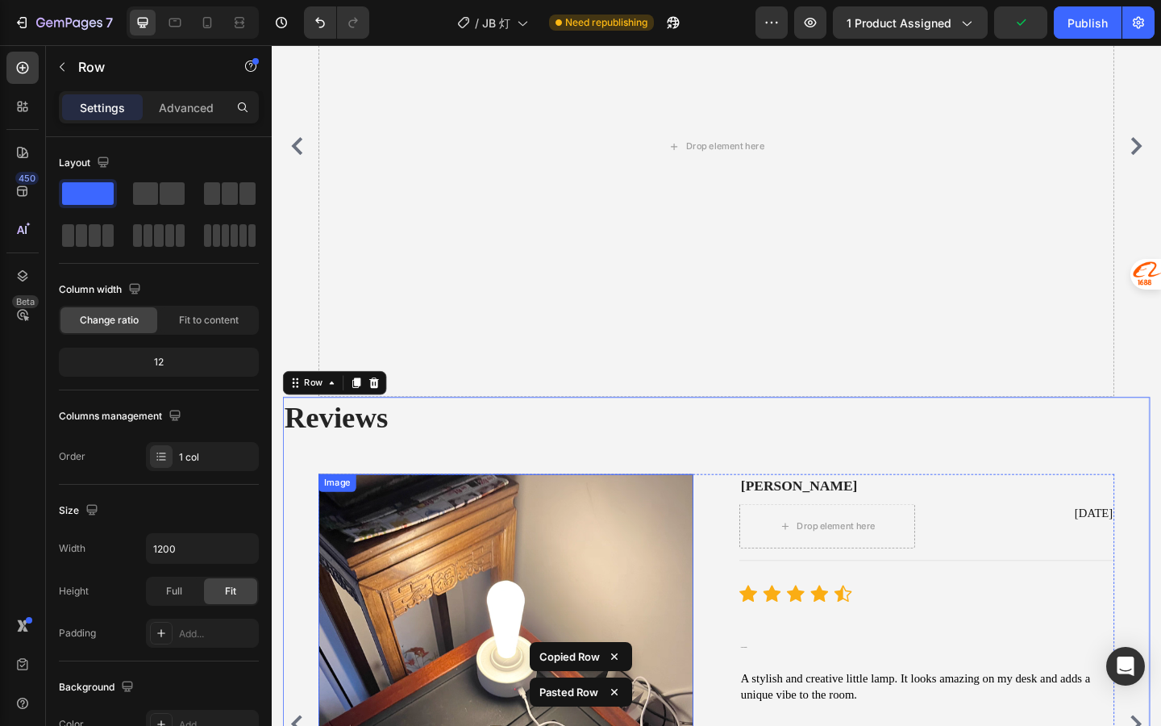
scroll to position [2508, 0]
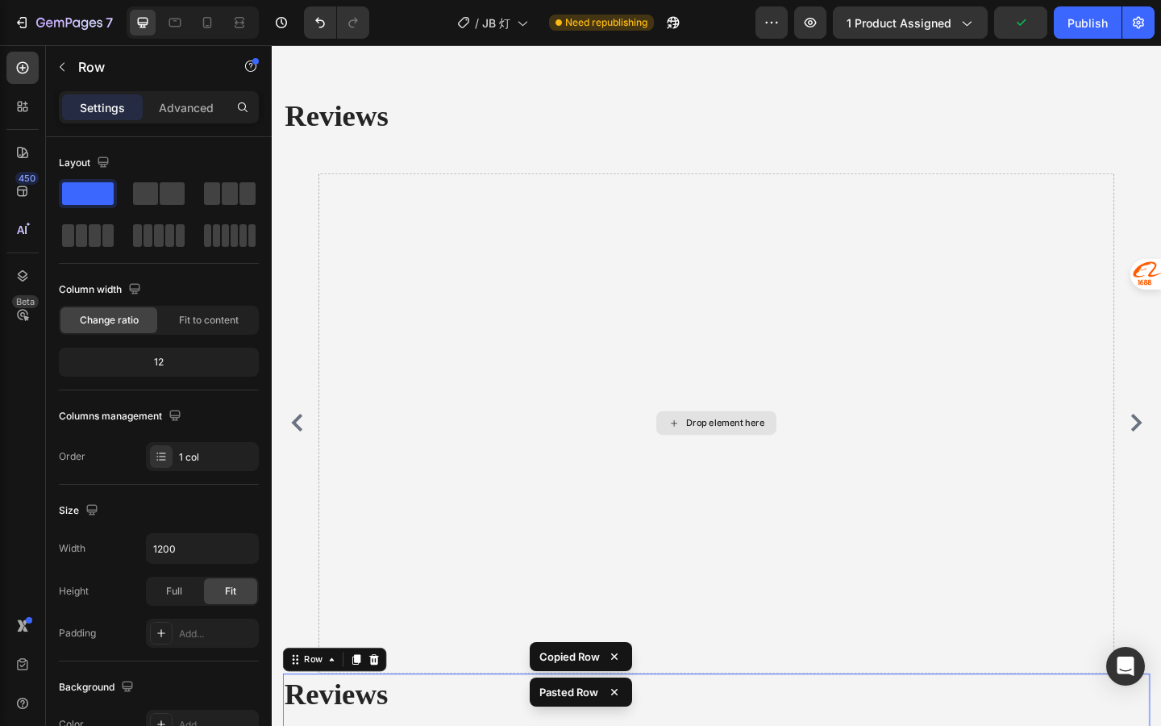
click at [679, 355] on div "Drop element here" at bounding box center [756, 456] width 866 height 544
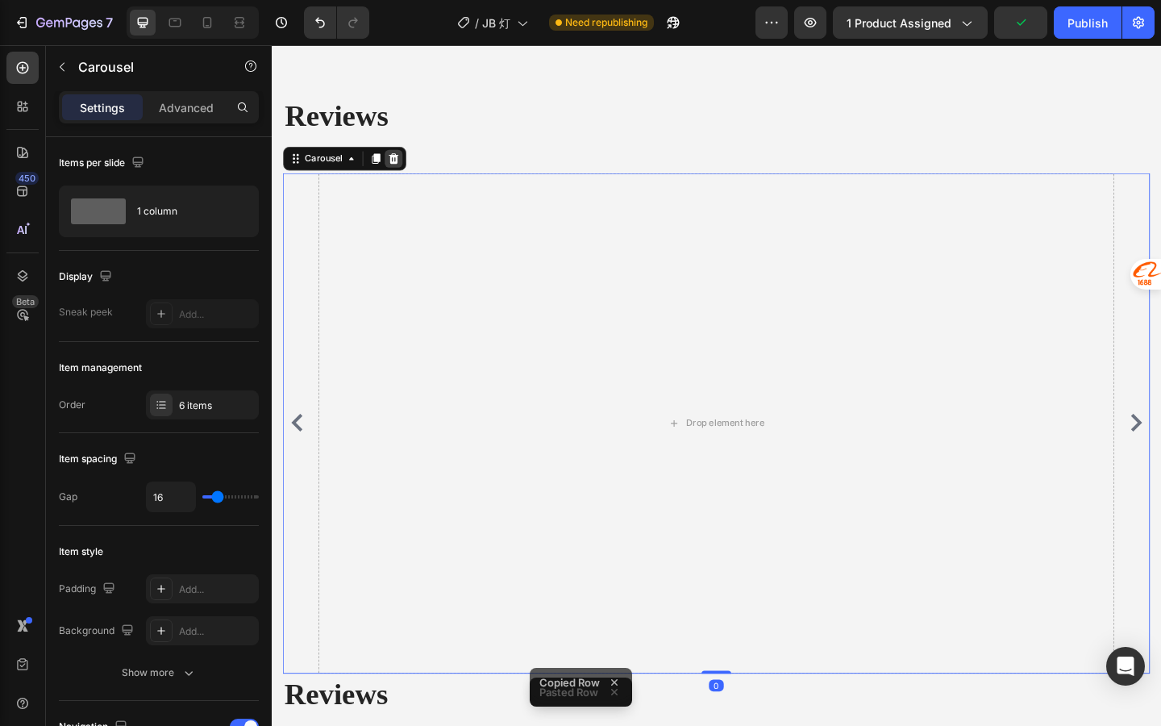
click at [403, 173] on icon at bounding box center [404, 168] width 10 height 11
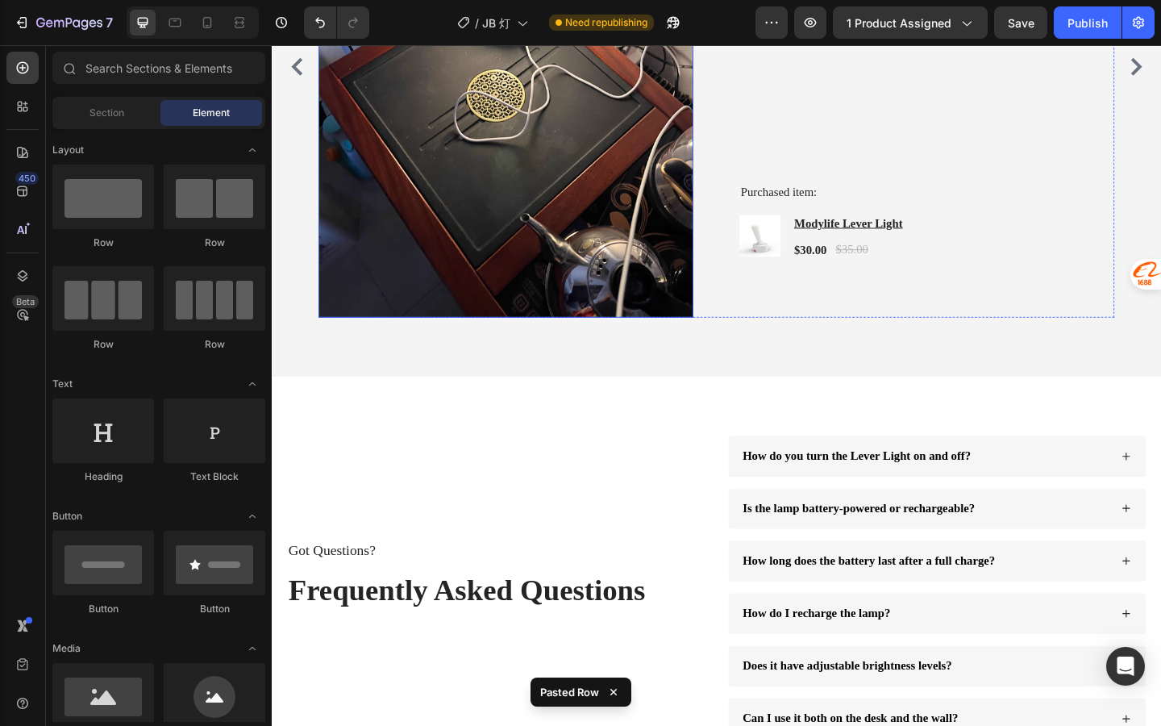
scroll to position [2672, 0]
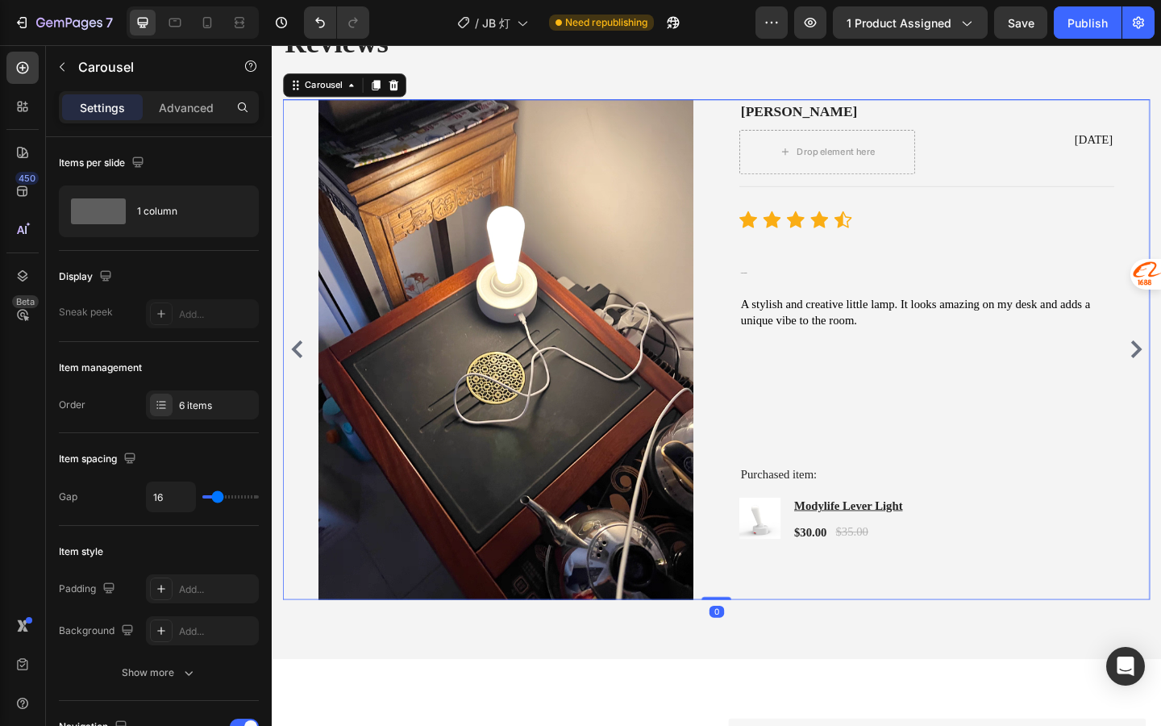
click at [300, 373] on icon "Carousel Back Arrow" at bounding box center [299, 375] width 19 height 19
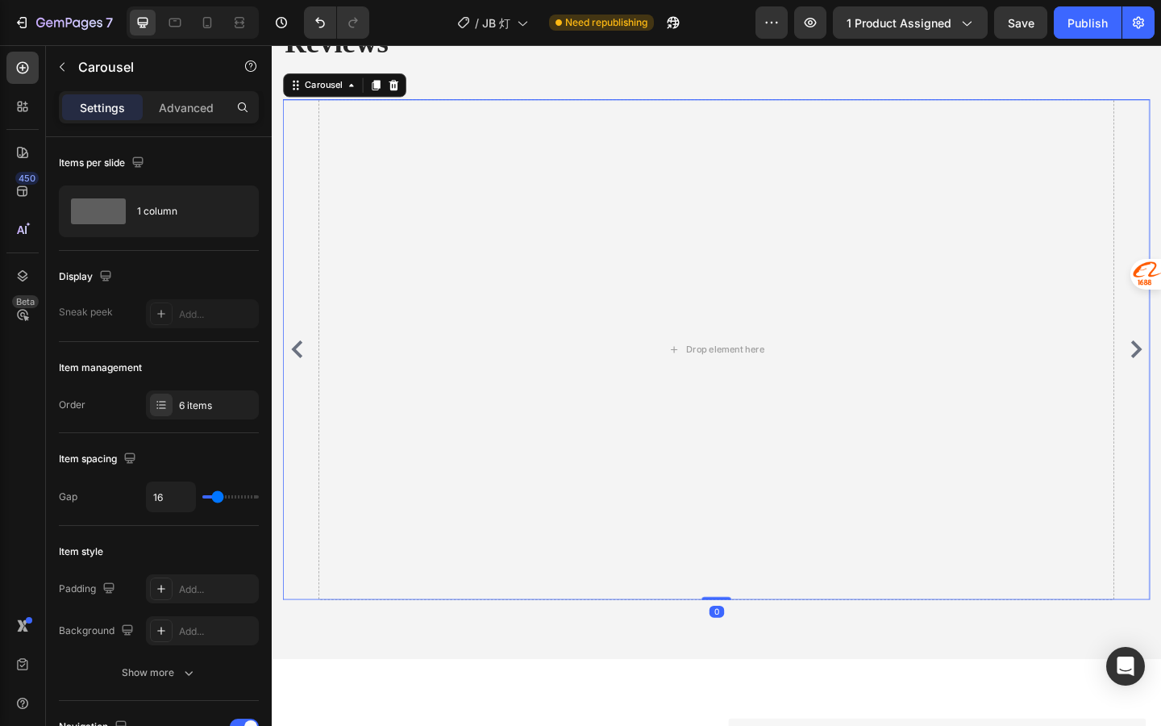
click at [300, 373] on icon "Carousel Back Arrow" at bounding box center [299, 375] width 19 height 19
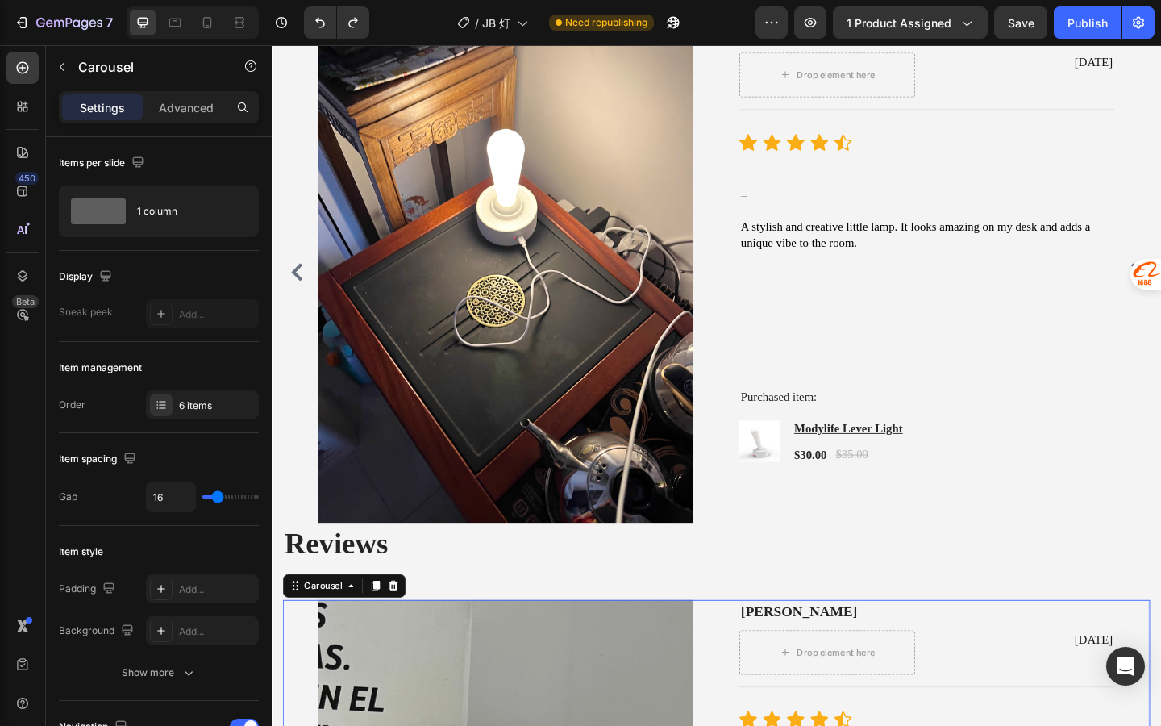
scroll to position [3216, 0]
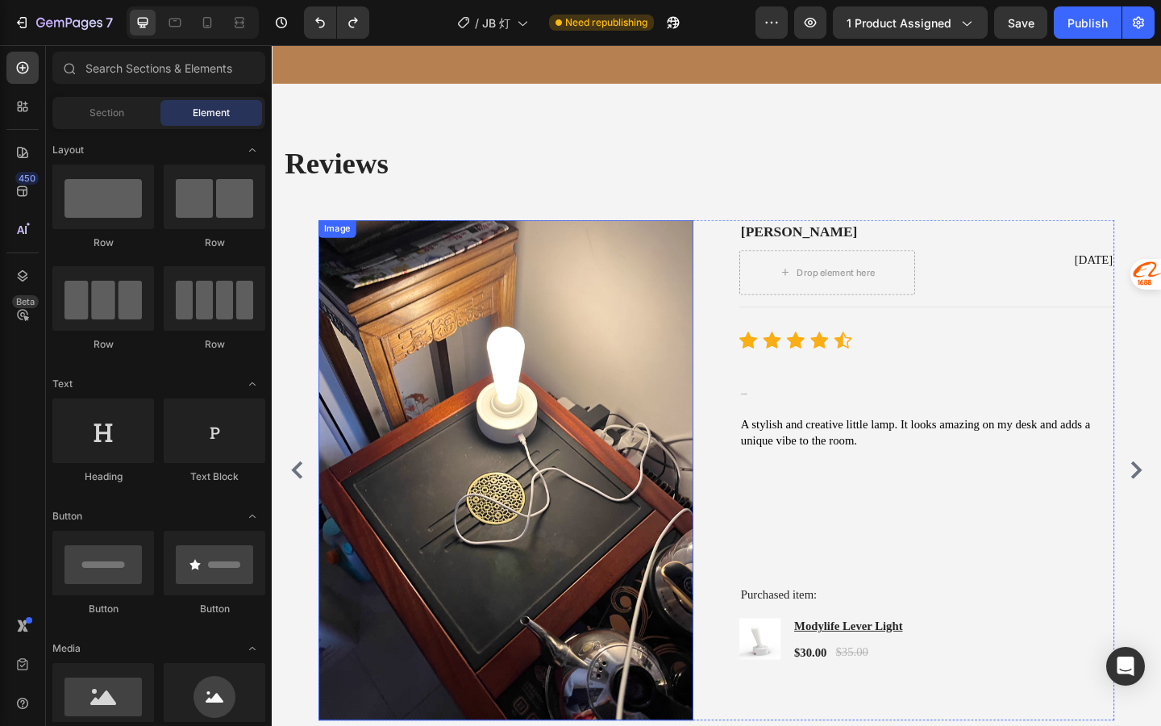
click at [557, 402] on img at bounding box center [527, 508] width 408 height 544
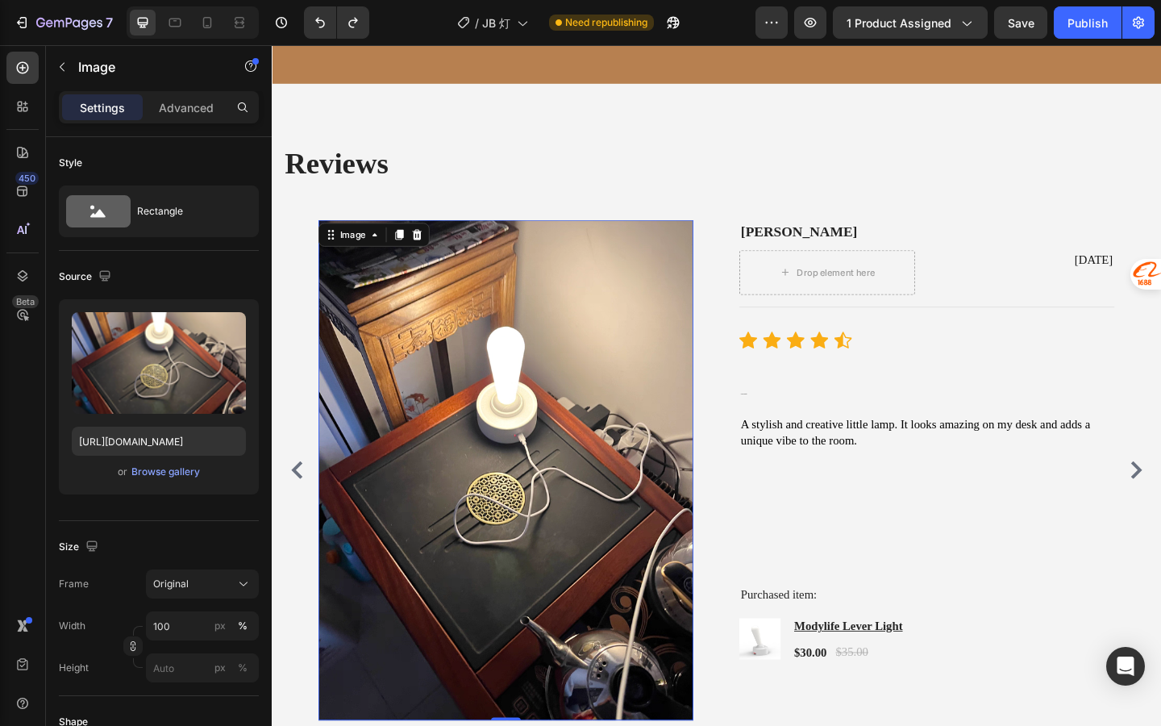
scroll to position [2494, 0]
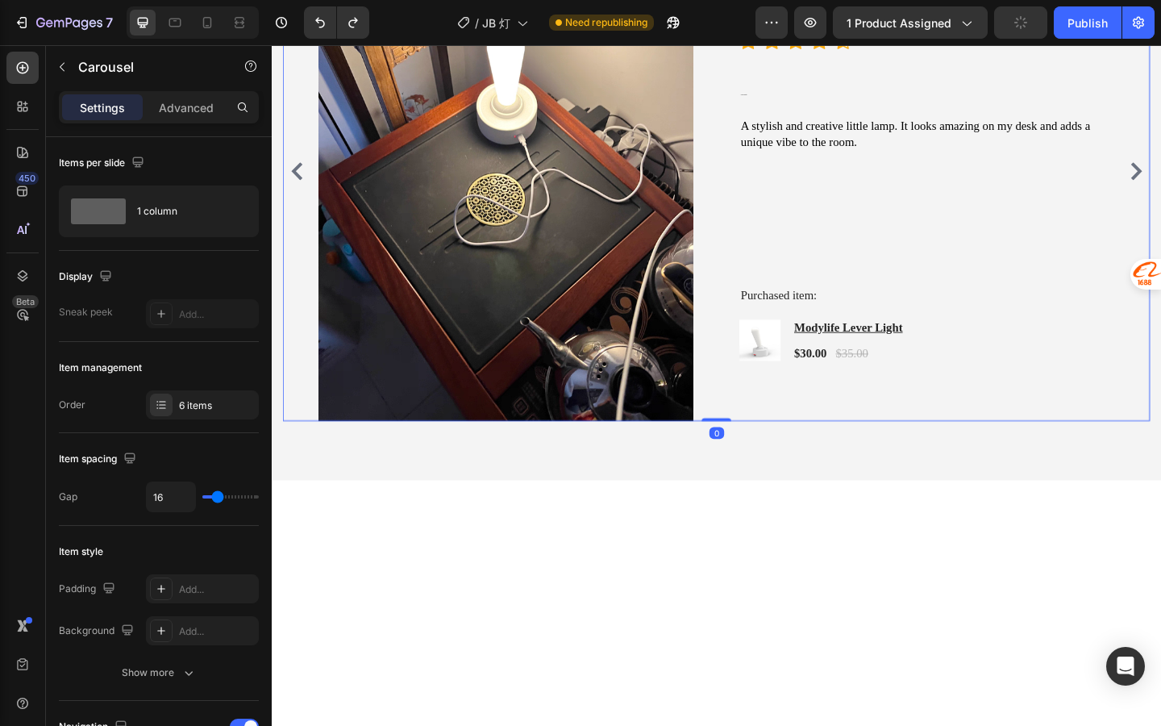
click at [1161, 455] on div "Image Mike L Text block Drop element here Jul 13, 2025 Text block Row Title Lin…" at bounding box center [756, 182] width 944 height 544
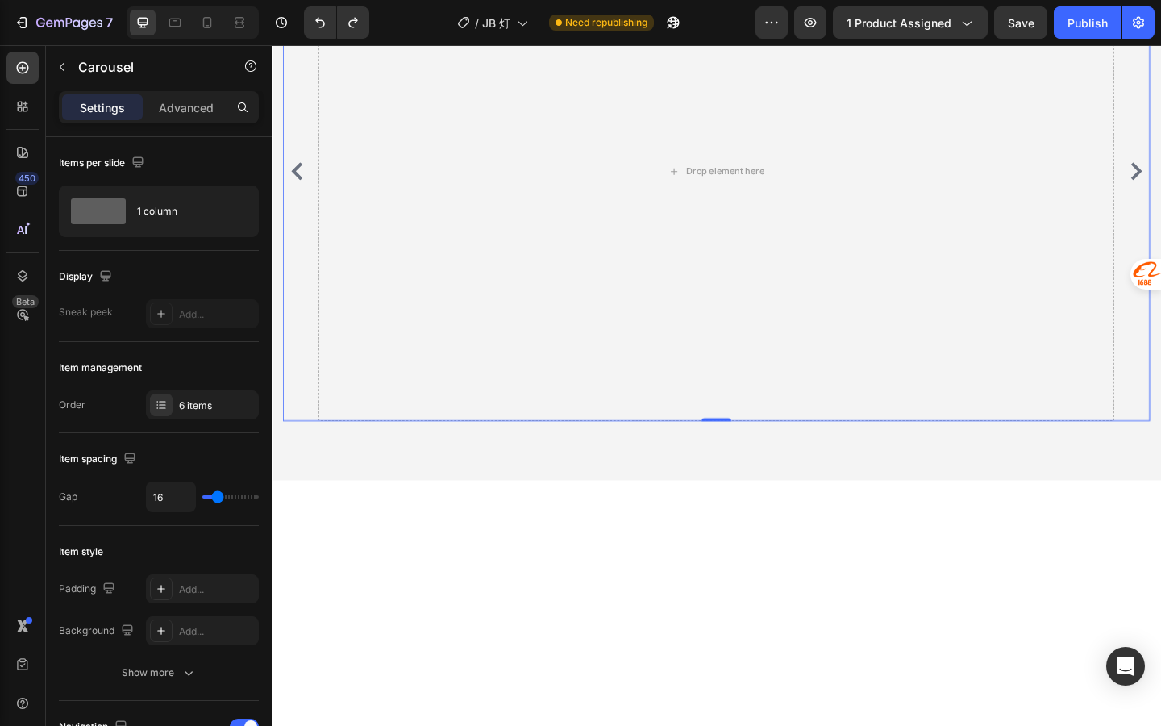
click at [306, 192] on icon "Carousel Back Arrow" at bounding box center [299, 182] width 19 height 19
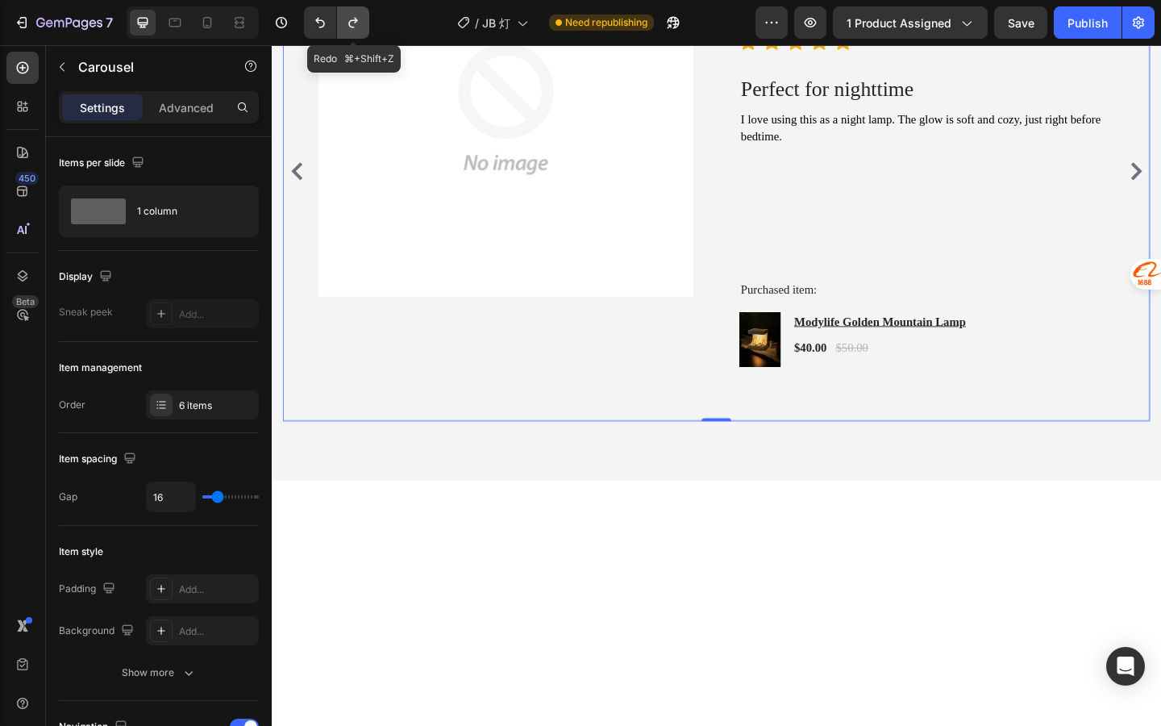
click at [351, 22] on icon "Undo/Redo" at bounding box center [353, 23] width 16 height 16
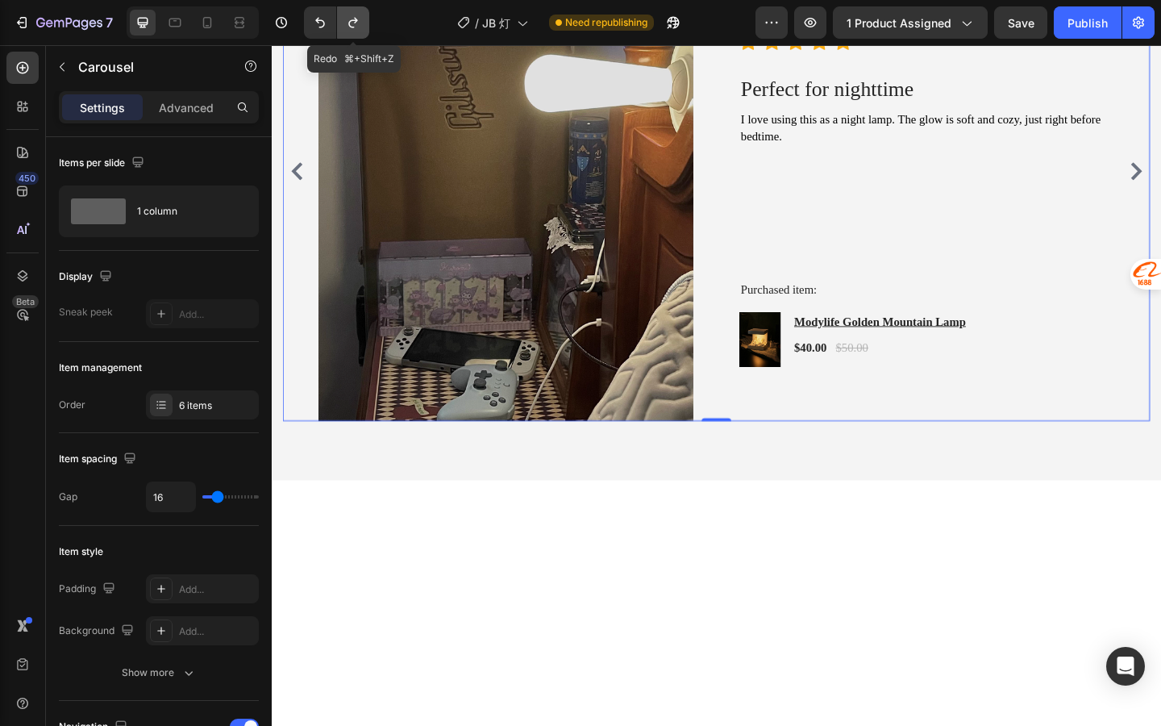
click at [351, 22] on icon "Undo/Redo" at bounding box center [353, 23] width 16 height 16
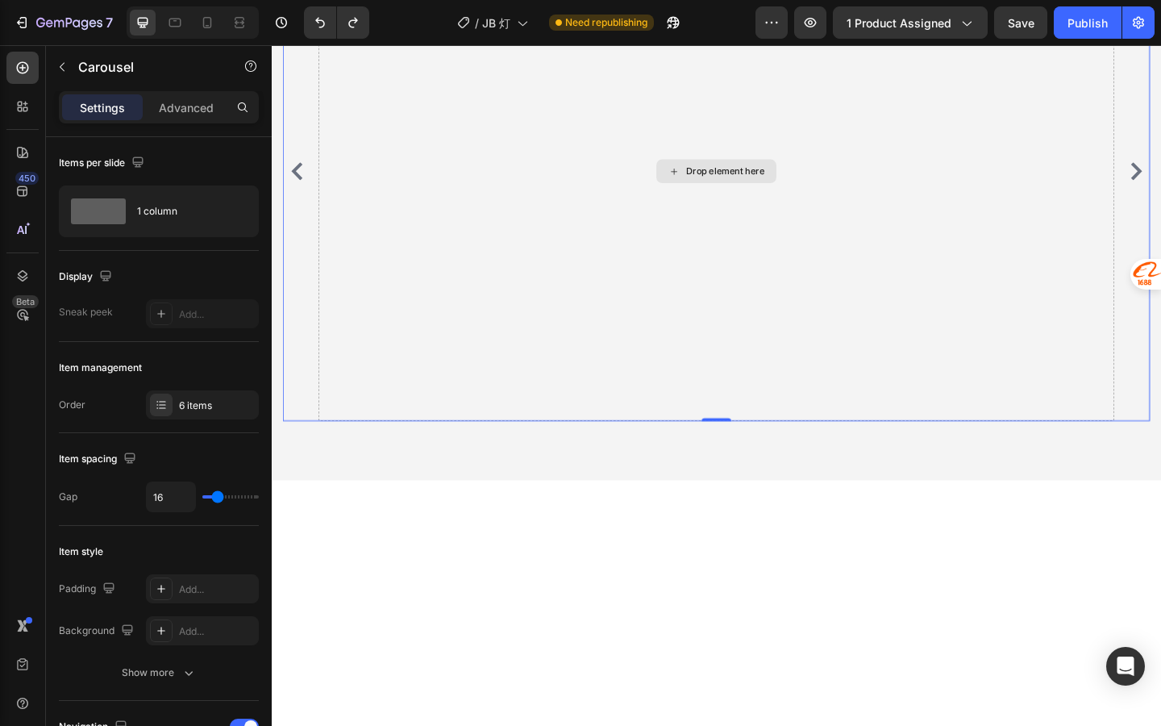
click at [721, 195] on div "Drop element here" at bounding box center [755, 182] width 131 height 26
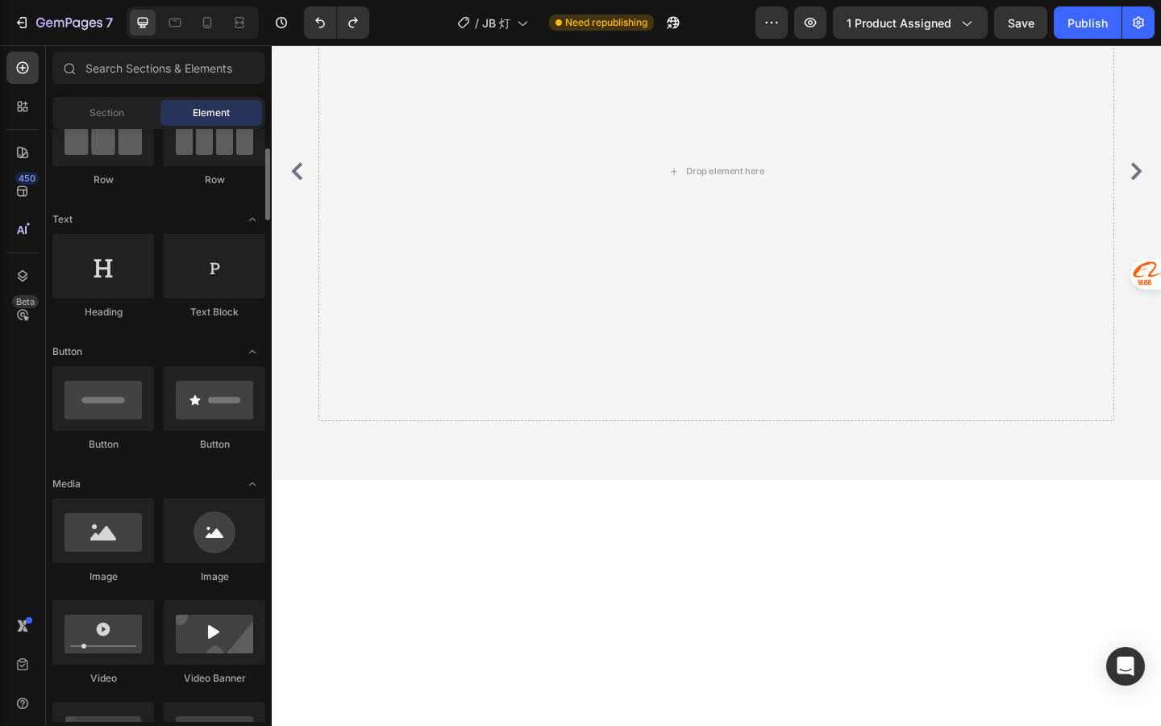
scroll to position [236, 0]
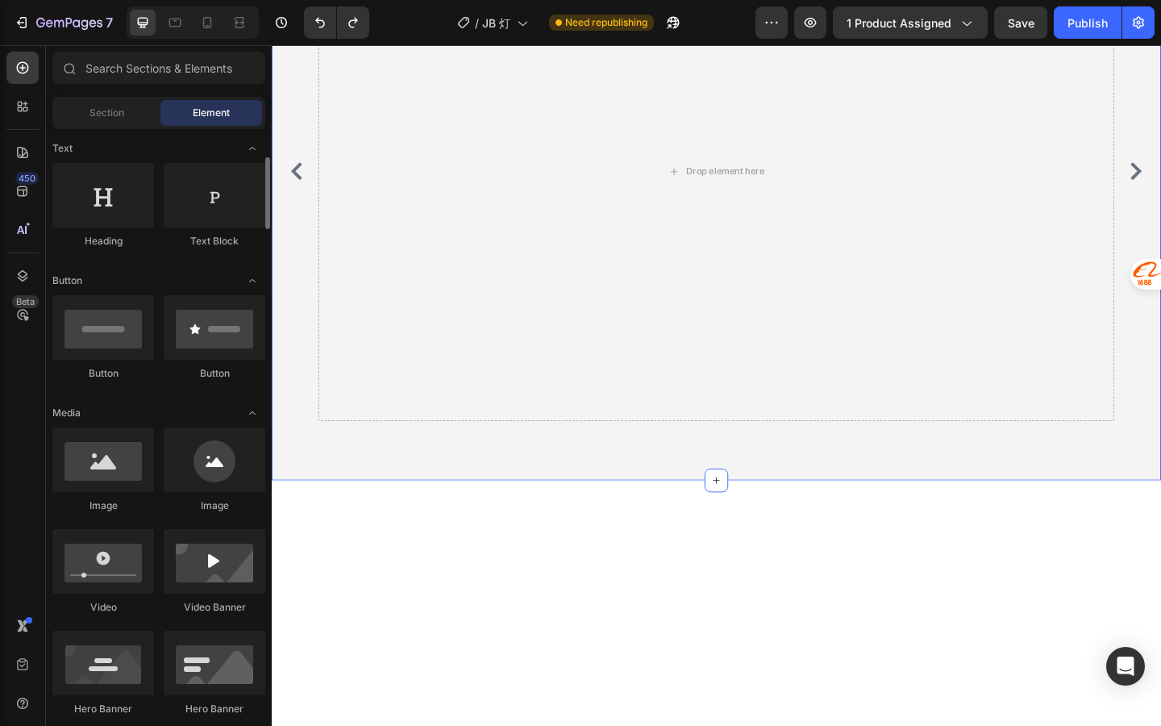
click at [297, 455] on div "Image Mike L Text block Drop element here Jul 13, 2025 Text block Row Title Lin…" at bounding box center [756, 182] width 944 height 544
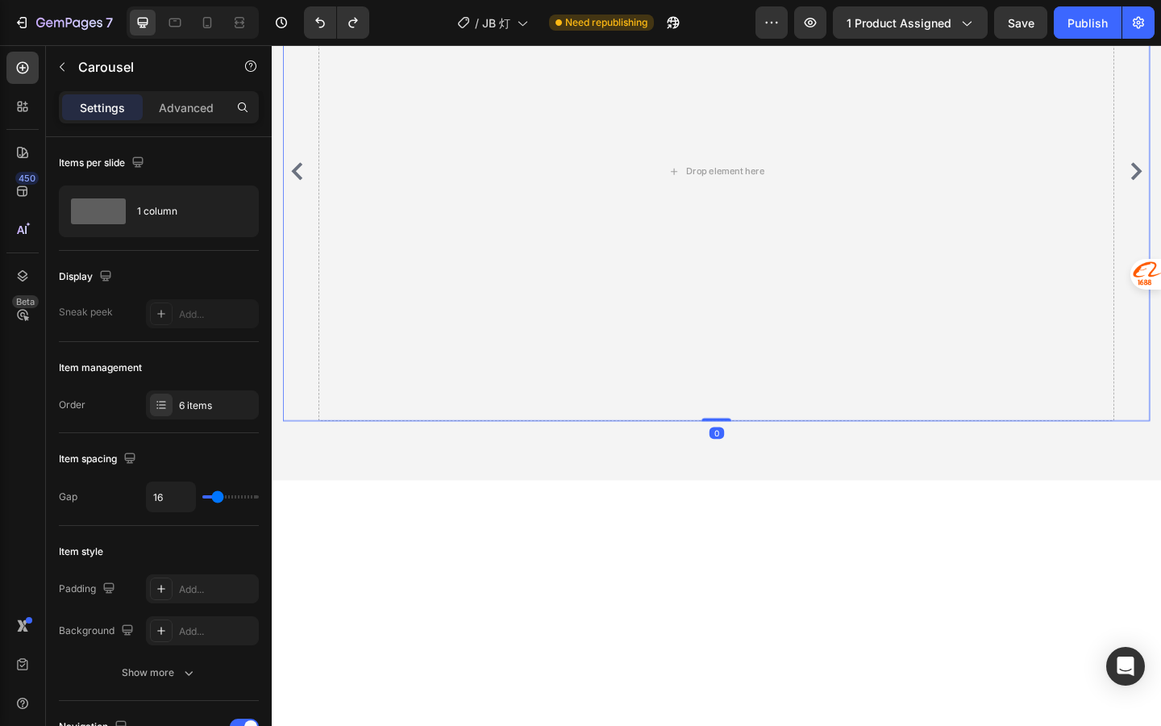
click at [299, 192] on icon "Carousel Back Arrow" at bounding box center [299, 182] width 19 height 19
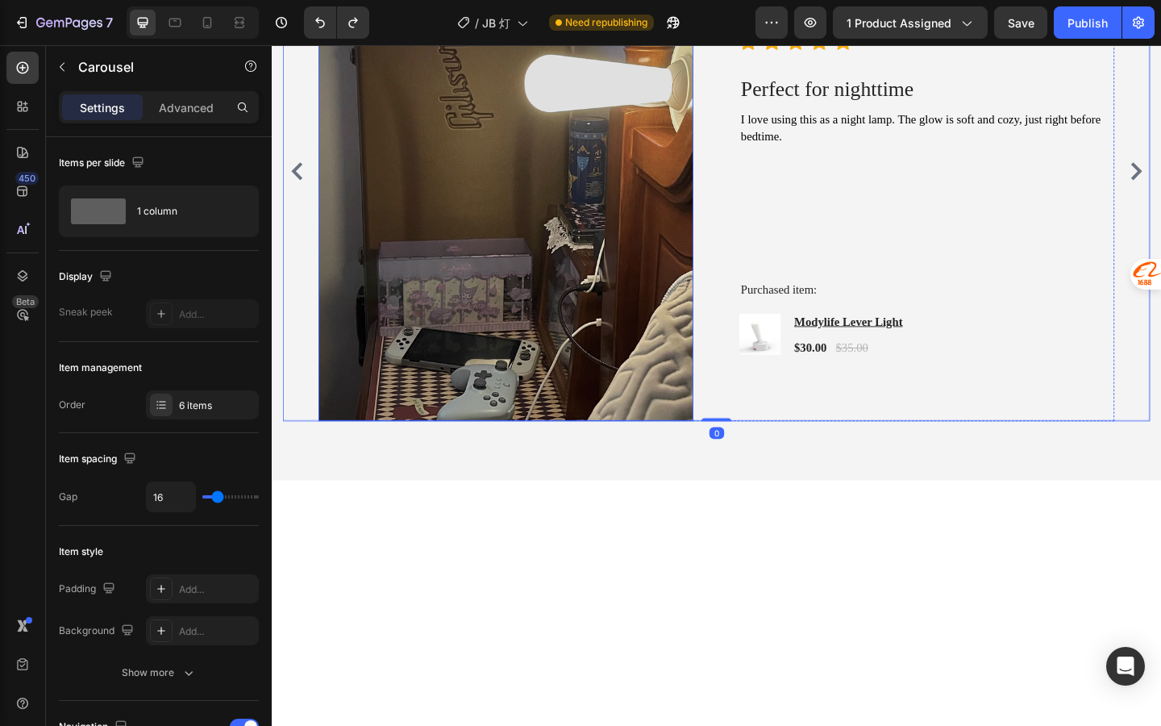
click at [675, 449] on img at bounding box center [527, 182] width 408 height 544
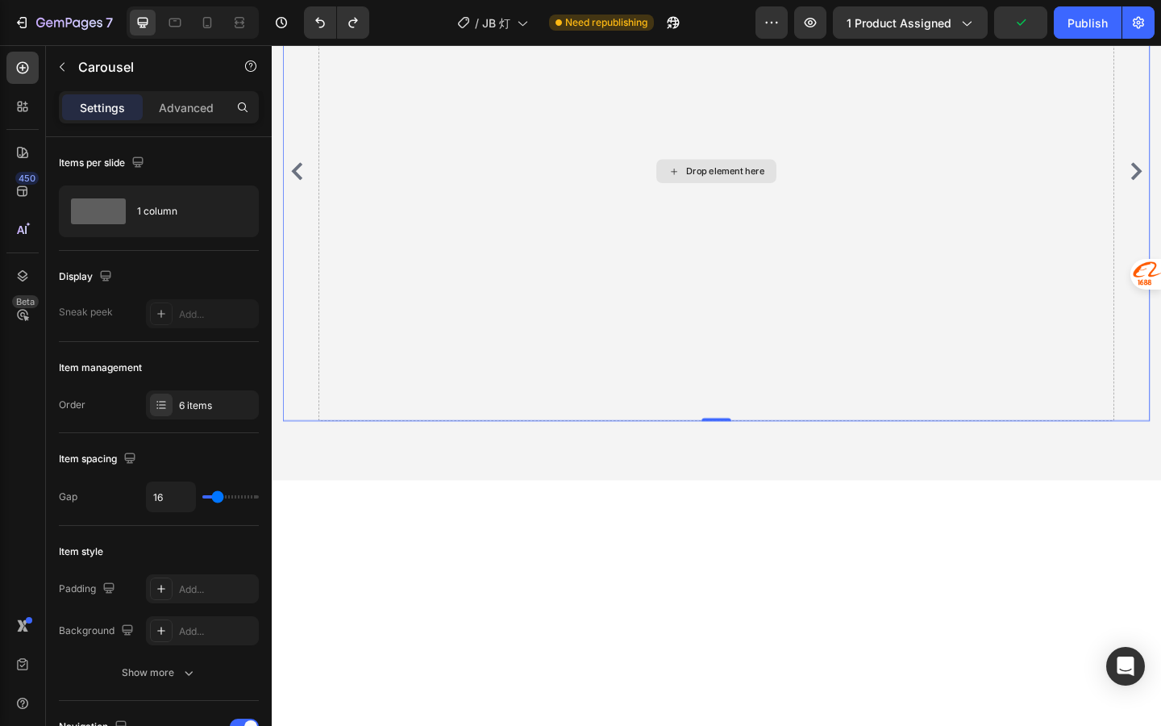
click at [721, 453] on div "Drop element here" at bounding box center [756, 182] width 866 height 544
click at [725, 195] on div "Drop element here" at bounding box center [755, 182] width 131 height 26
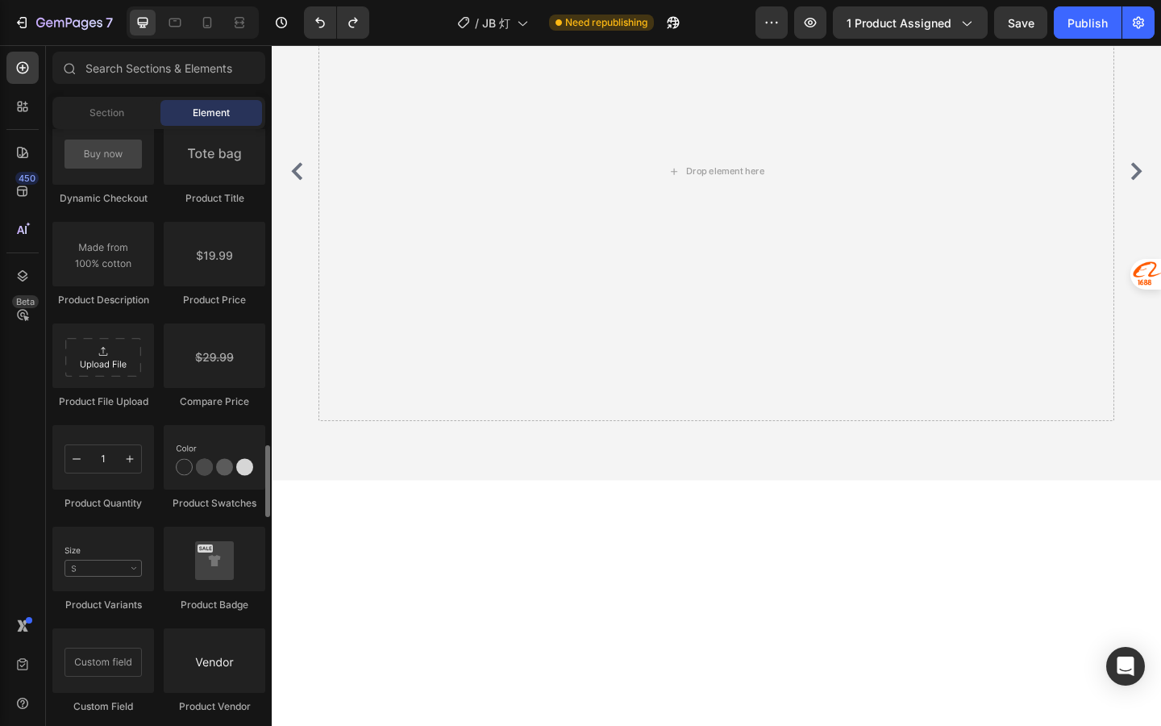
scroll to position [2673, 0]
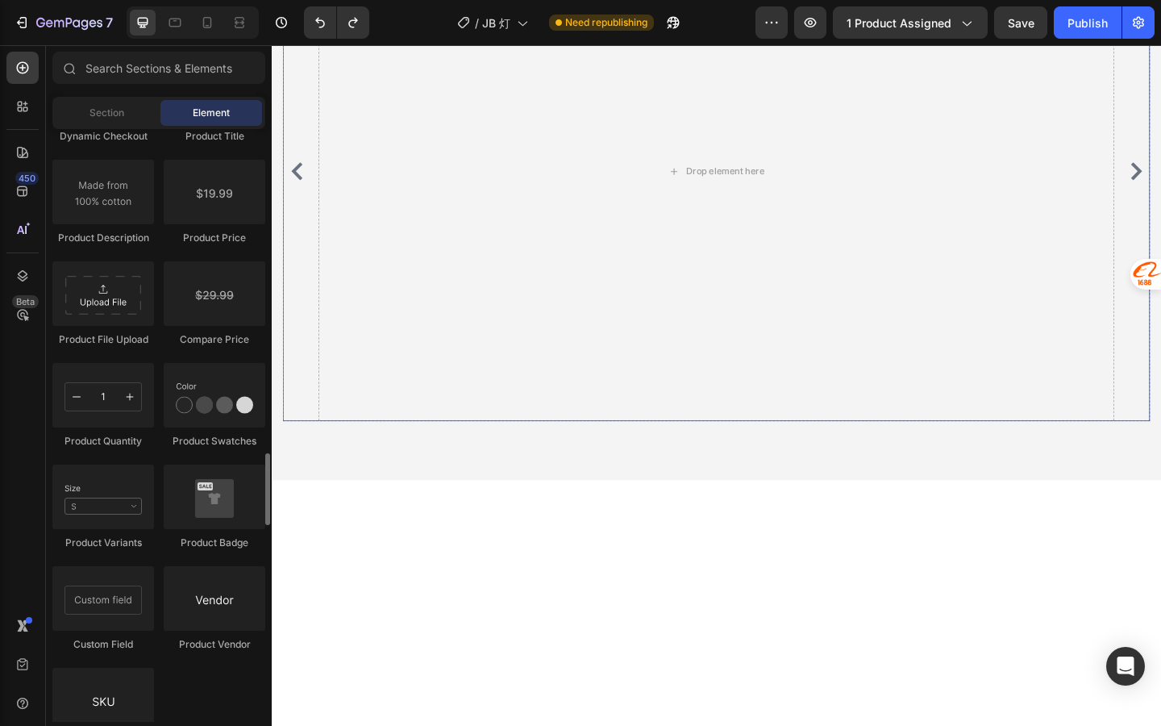
click at [299, 192] on icon "Carousel Back Arrow" at bounding box center [299, 182] width 19 height 19
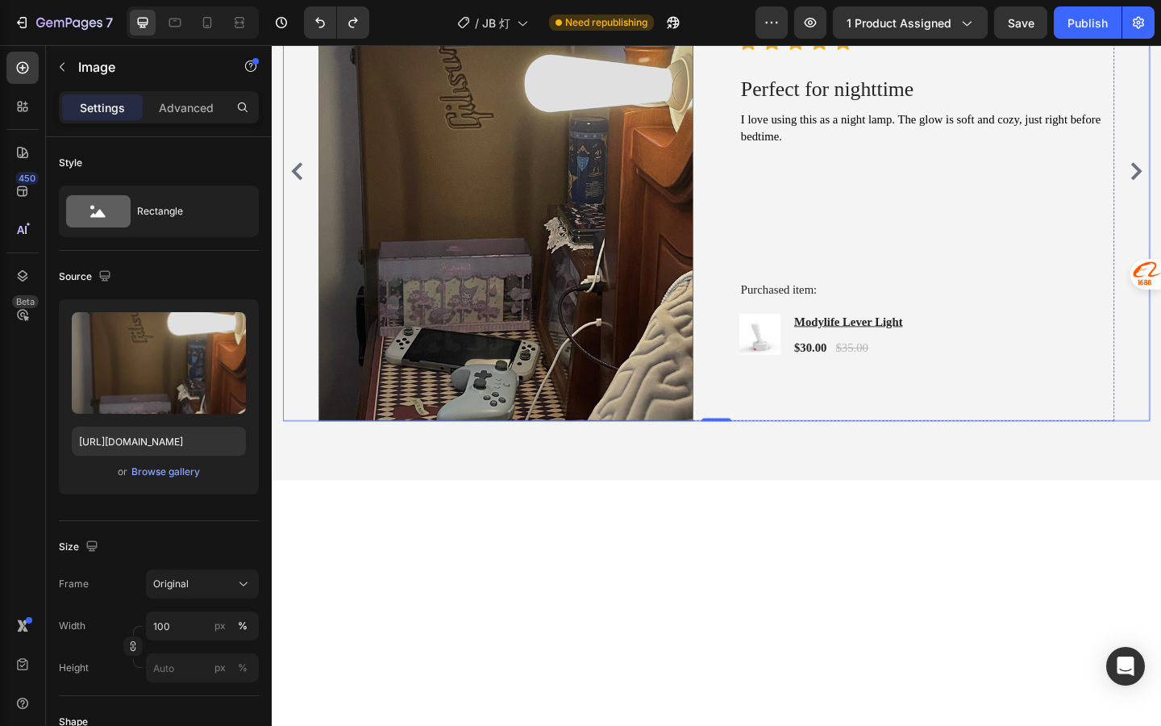
click at [674, 269] on img at bounding box center [527, 182] width 408 height 544
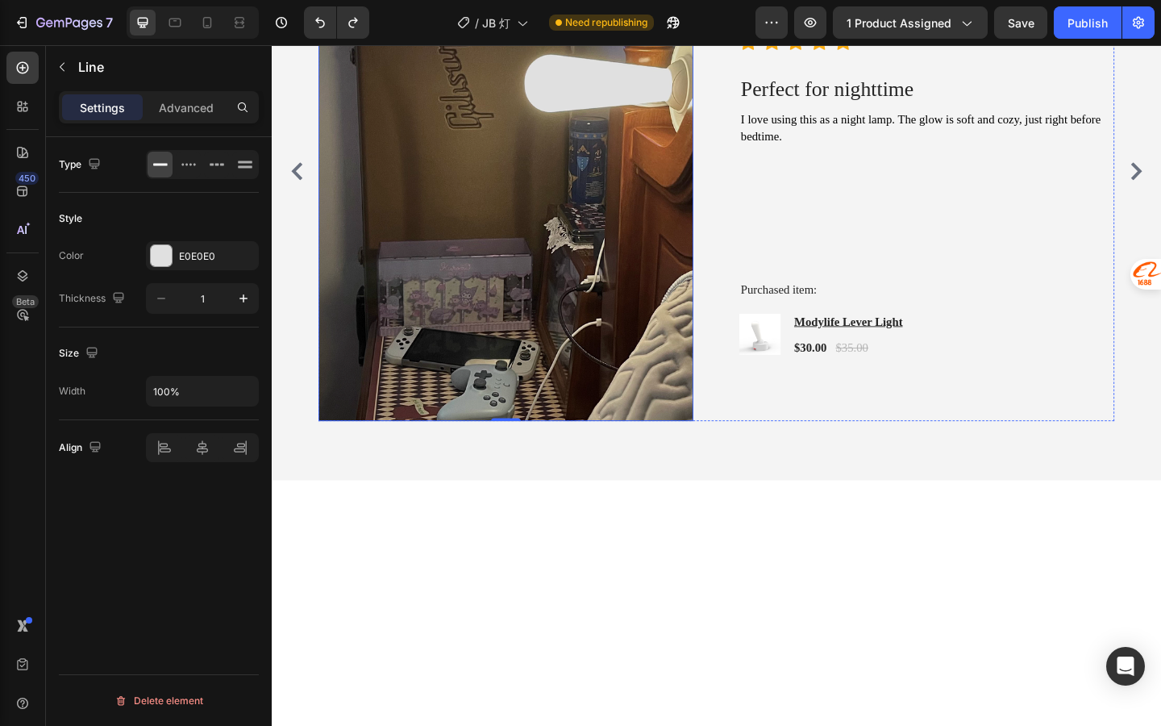
click at [794, 31] on div "Title Line" at bounding box center [985, 12] width 408 height 40
click at [745, 270] on div "Image James W. Text block Drop element here May 14, 2025 Text block Row Title L…" at bounding box center [756, 182] width 866 height 544
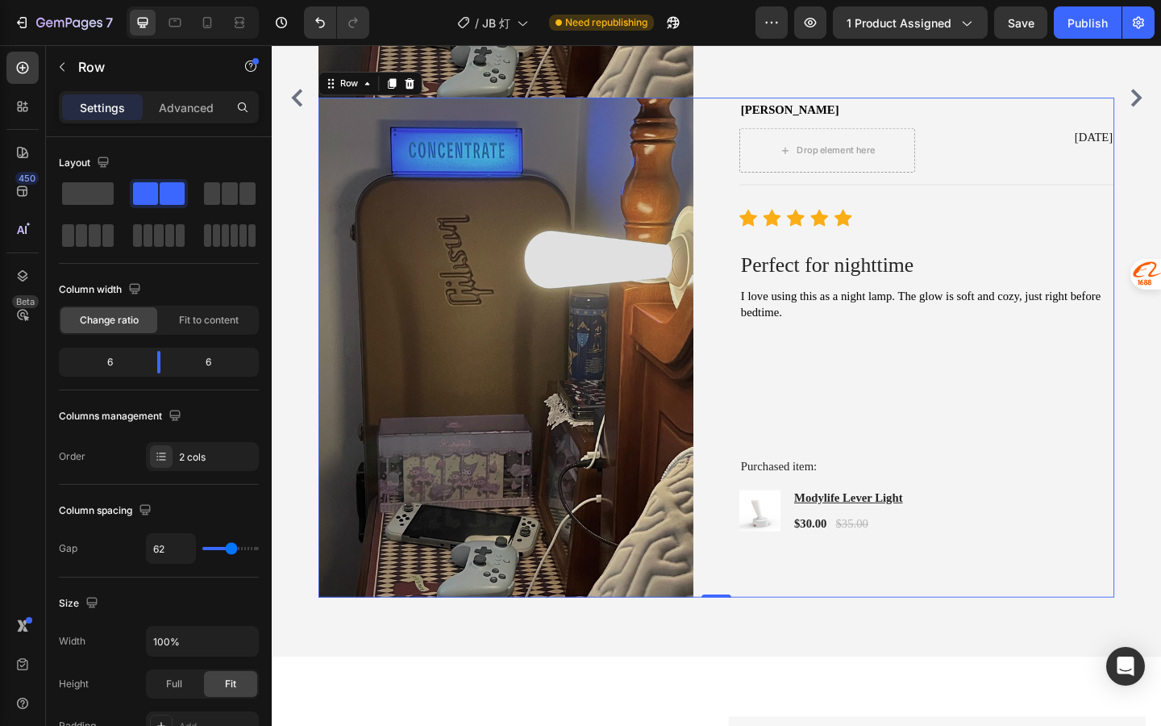
scroll to position [2916, 0]
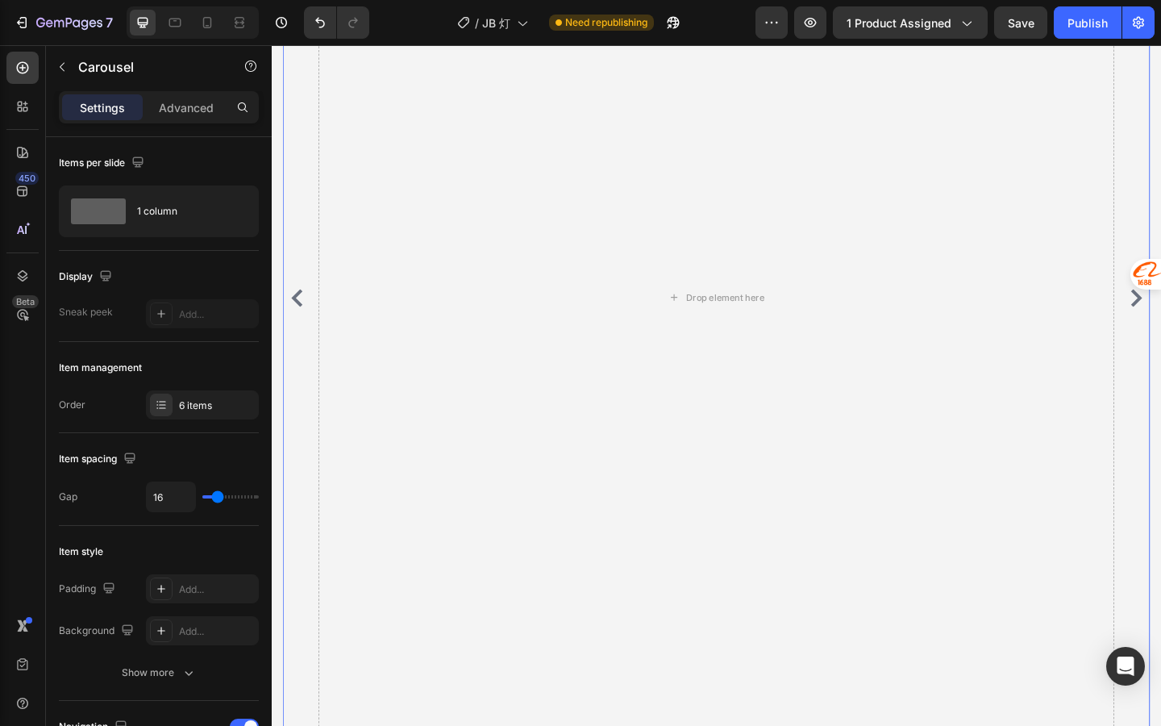
click at [299, 327] on icon "Carousel Back Arrow" at bounding box center [299, 320] width 19 height 19
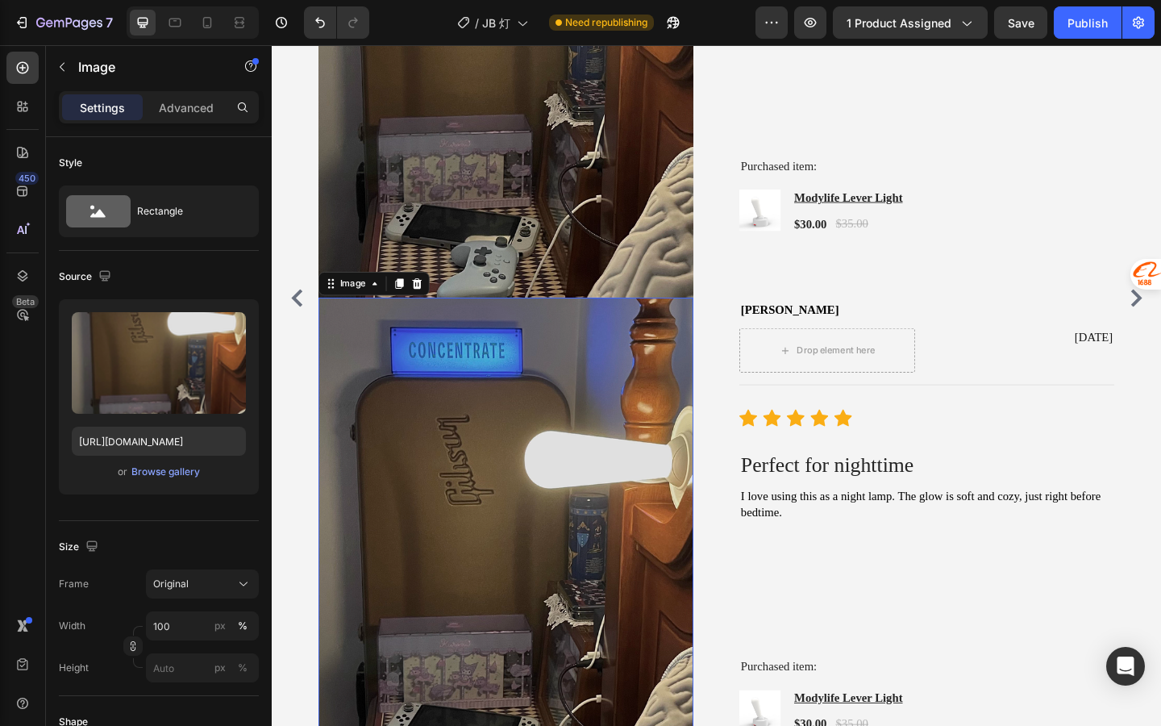
click at [411, 414] on img at bounding box center [527, 592] width 408 height 544
click at [430, 311] on icon at bounding box center [429, 304] width 13 height 13
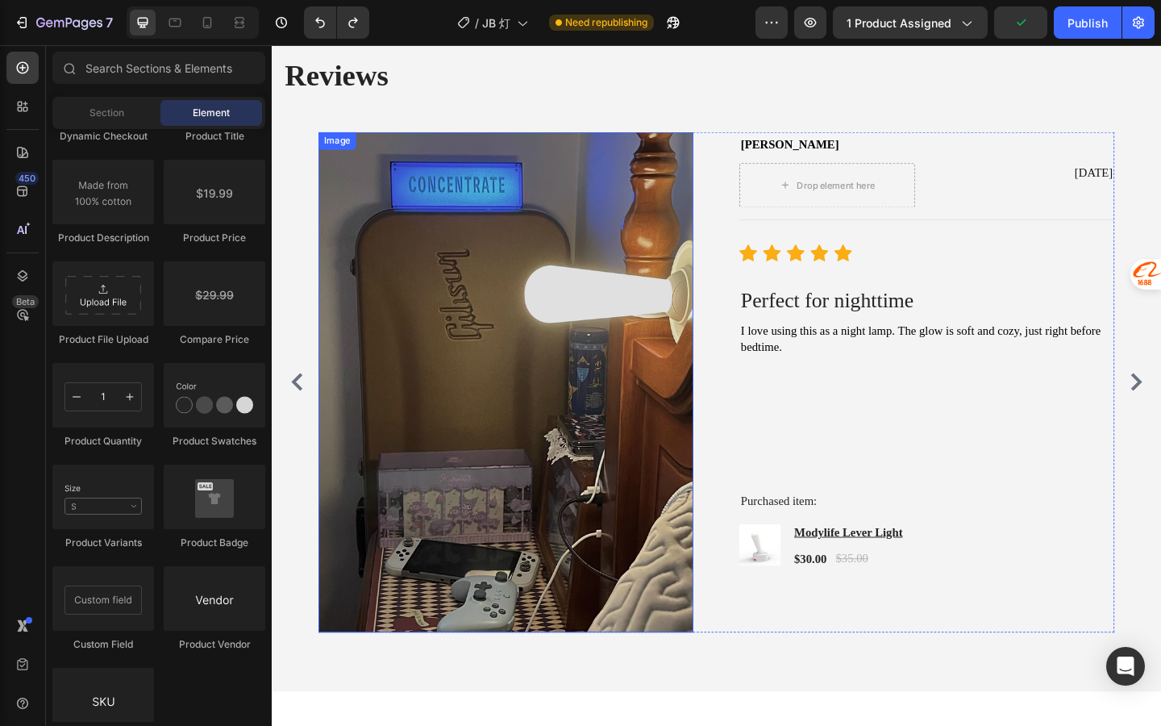
scroll to position [2545, 0]
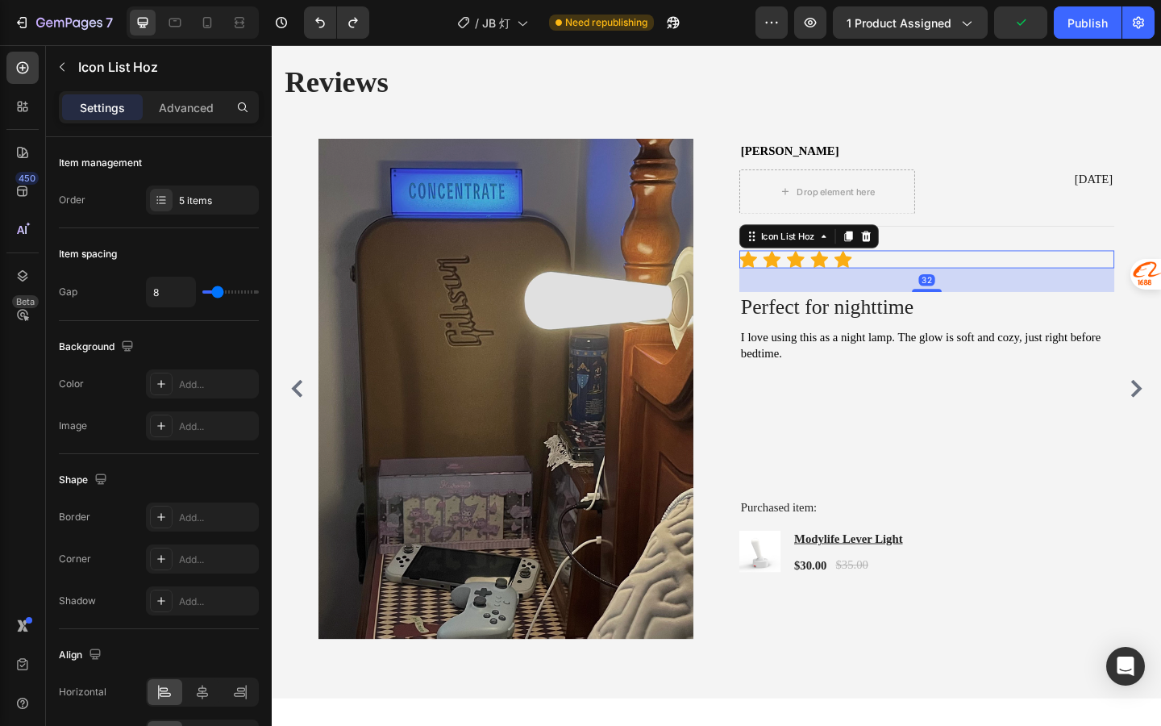
click at [1029, 283] on div "Icon Icon Icon Icon Icon" at bounding box center [985, 278] width 408 height 19
click at [1051, 205] on div "May 14, 2025 Text block" at bounding box center [1093, 205] width 191 height 48
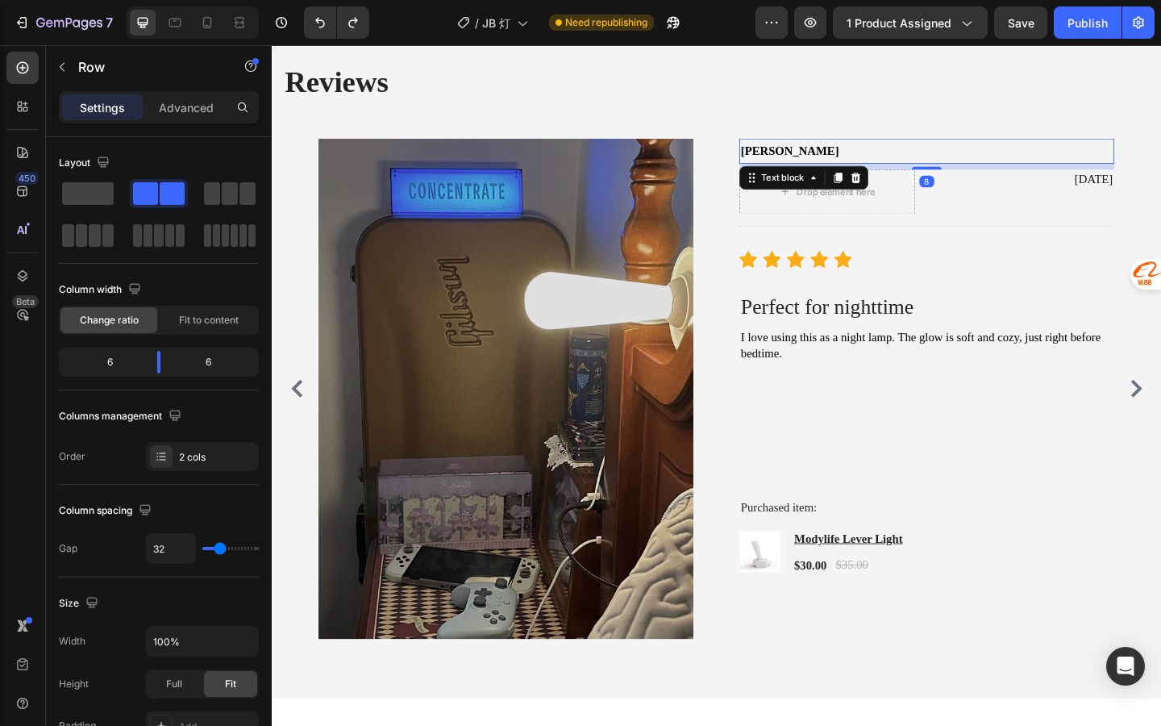
click at [1027, 171] on div "James W." at bounding box center [985, 160] width 408 height 27
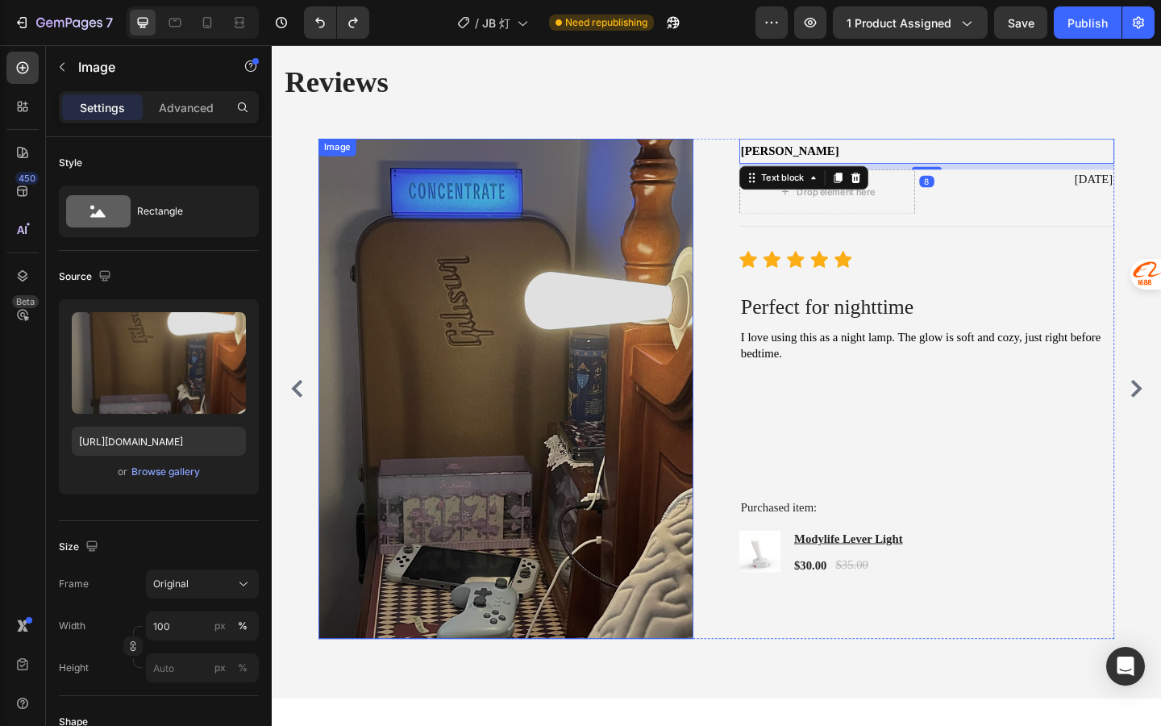
click at [649, 187] on img at bounding box center [527, 419] width 408 height 544
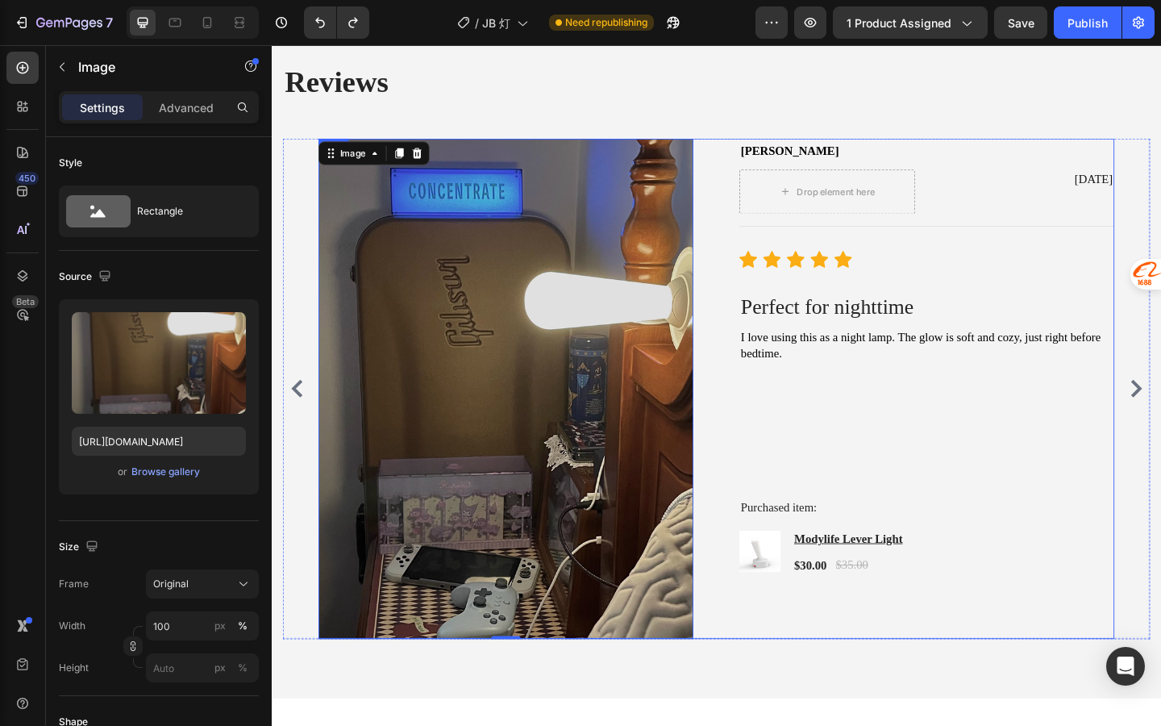
click at [1060, 515] on div "James W. Text block Drop element here May 14, 2025 Text block Row Title Line Ic…" at bounding box center [985, 419] width 408 height 544
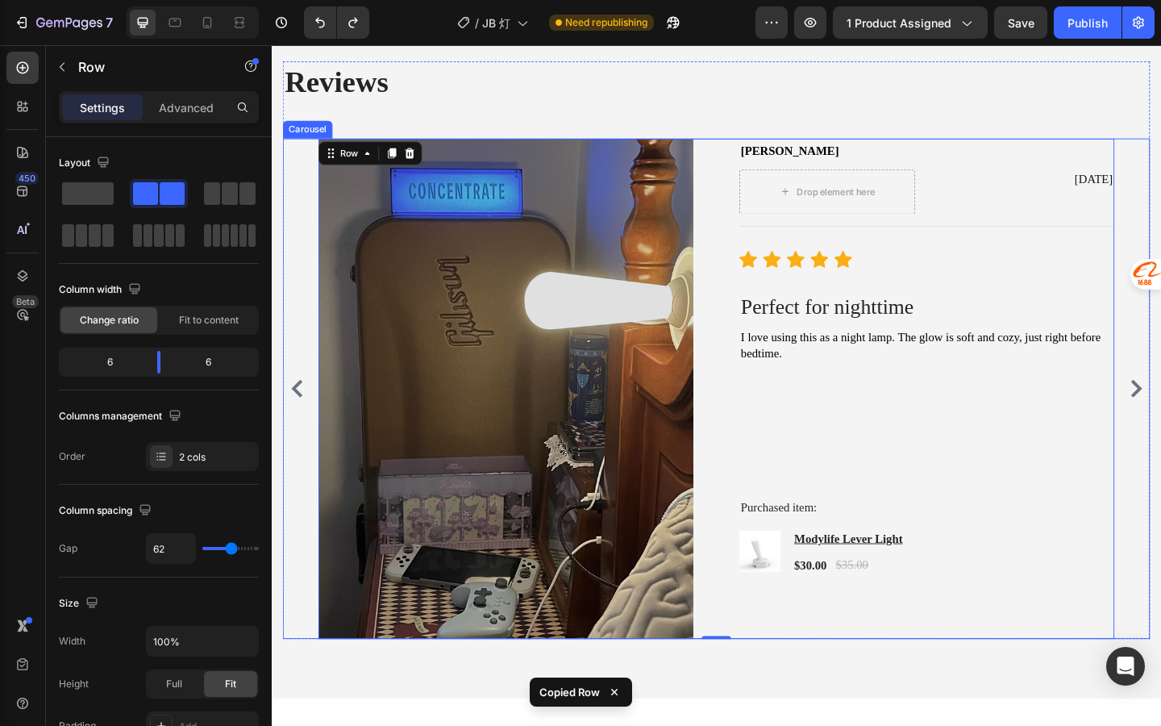
click at [1161, 433] on div "Image Mike L Text block Drop element here Jul 13, 2025 Text block Row Title Lin…" at bounding box center [756, 419] width 944 height 544
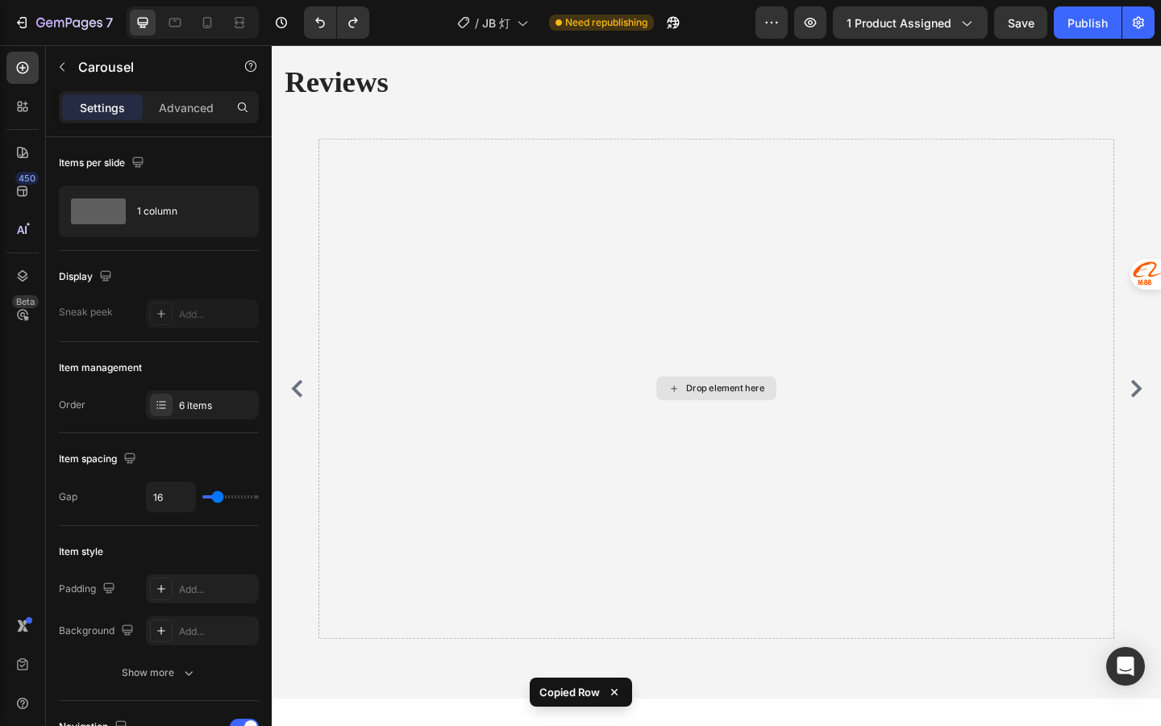
click at [751, 420] on div "Drop element here" at bounding box center [765, 418] width 85 height 13
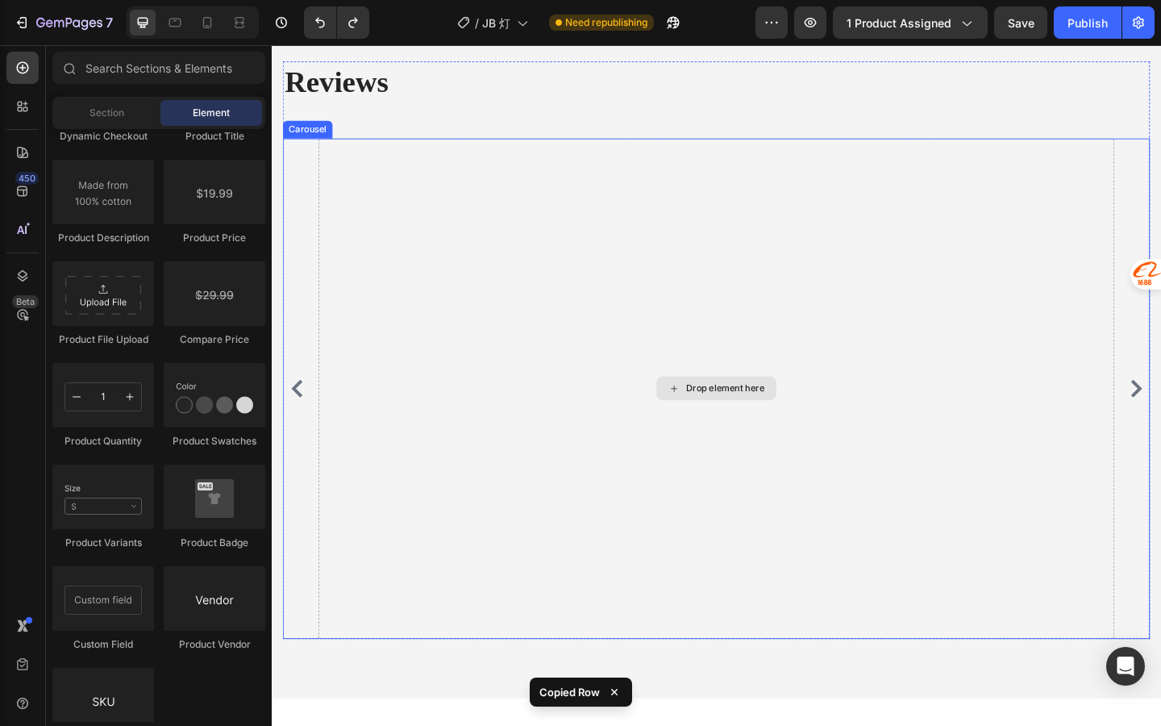
click at [746, 427] on div "Drop element here" at bounding box center [755, 419] width 131 height 26
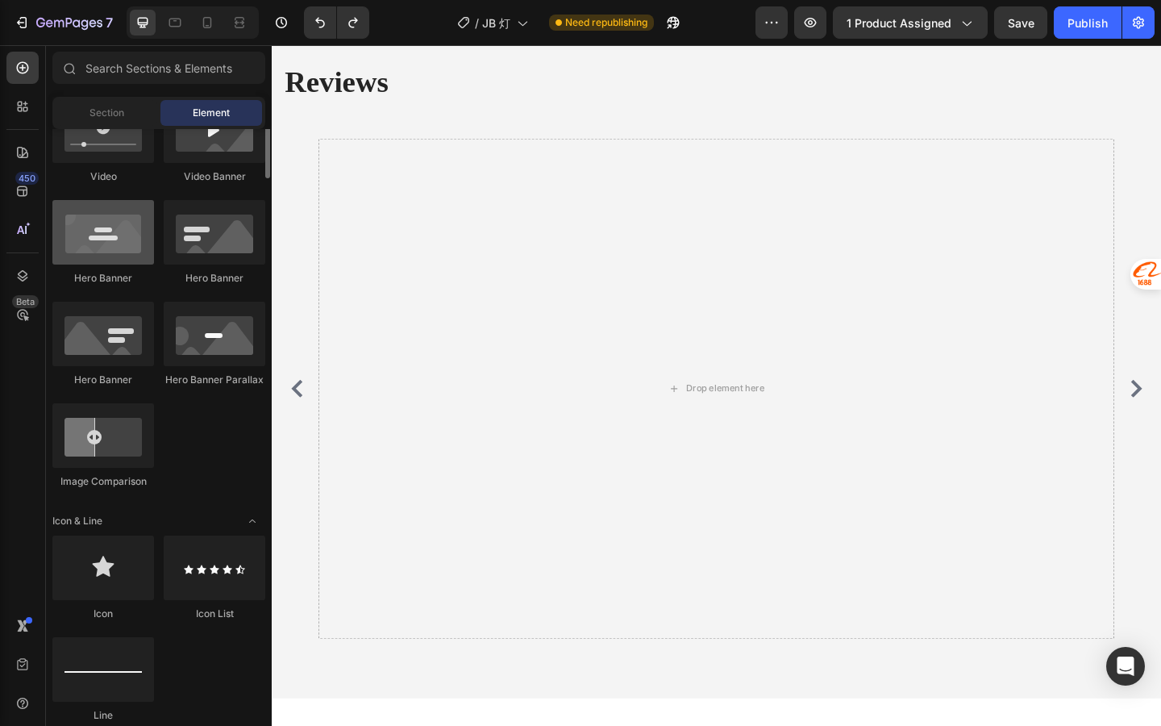
scroll to position [574, 0]
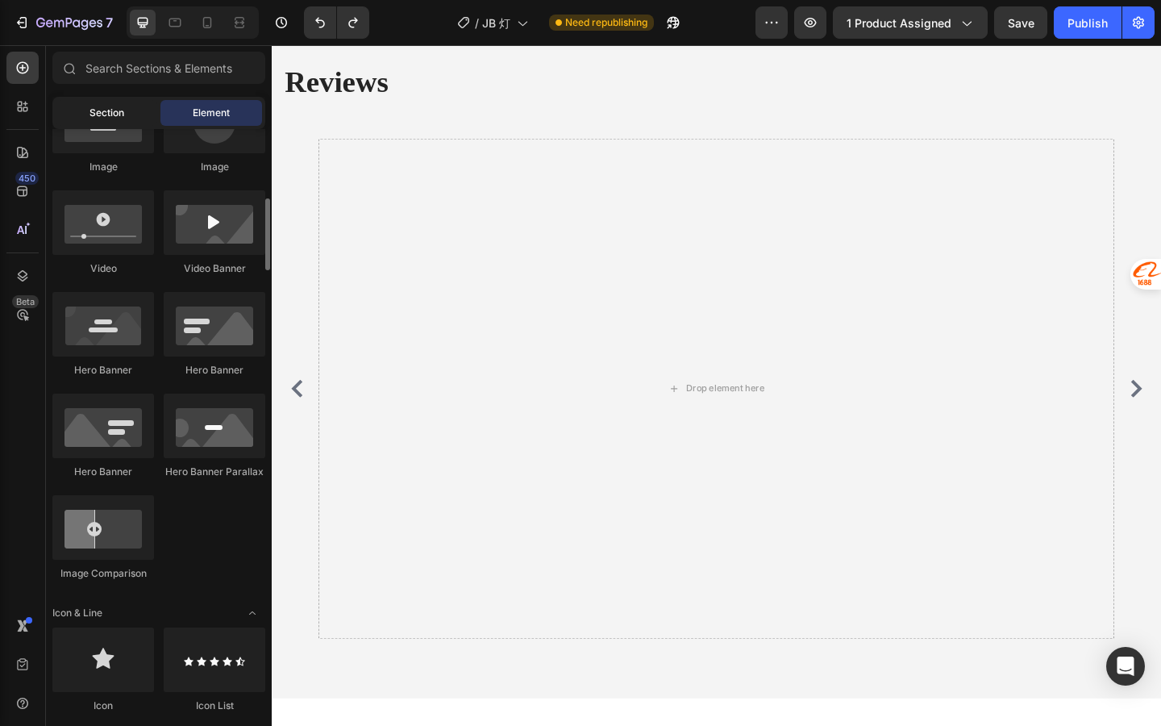
click at [97, 119] on span "Section" at bounding box center [107, 113] width 35 height 15
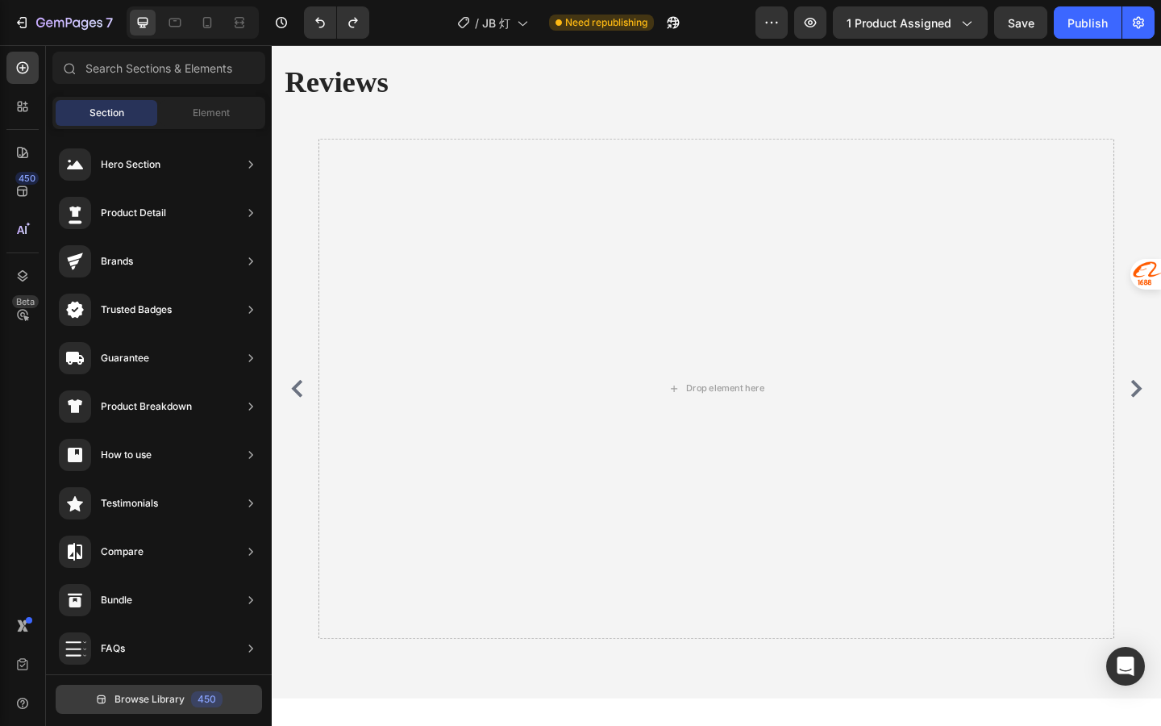
click at [255, 703] on button "Browse Library 450" at bounding box center [159, 699] width 206 height 29
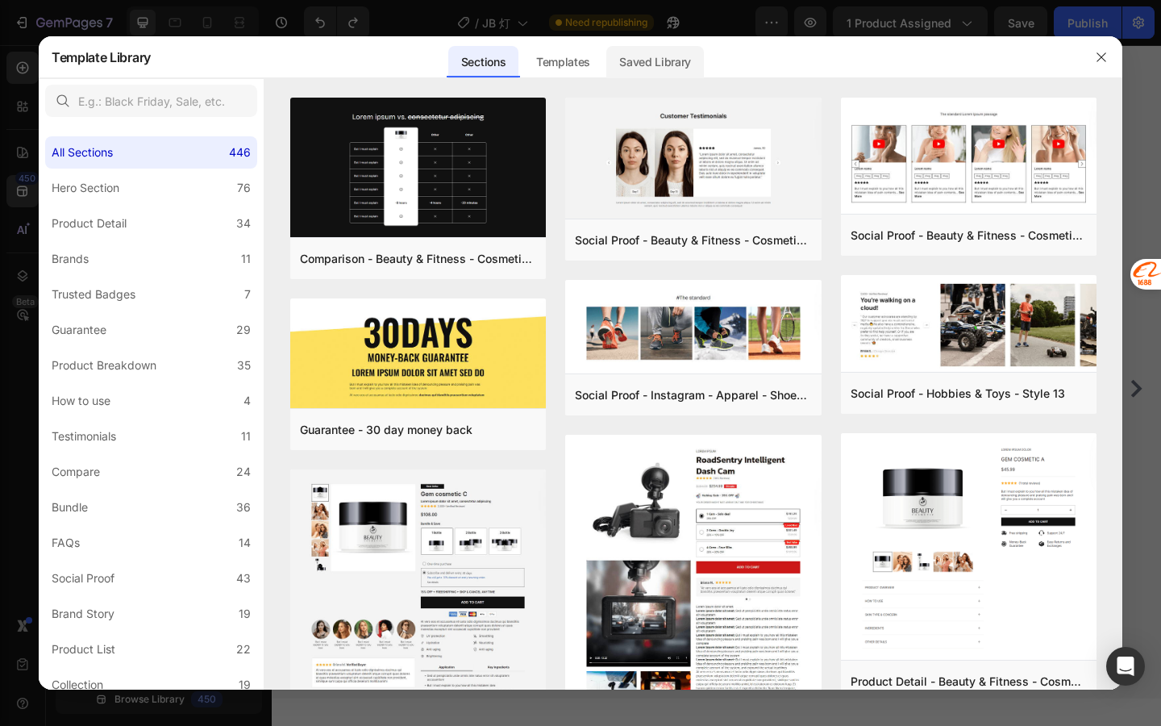
click at [653, 56] on div "Saved Library" at bounding box center [655, 62] width 98 height 32
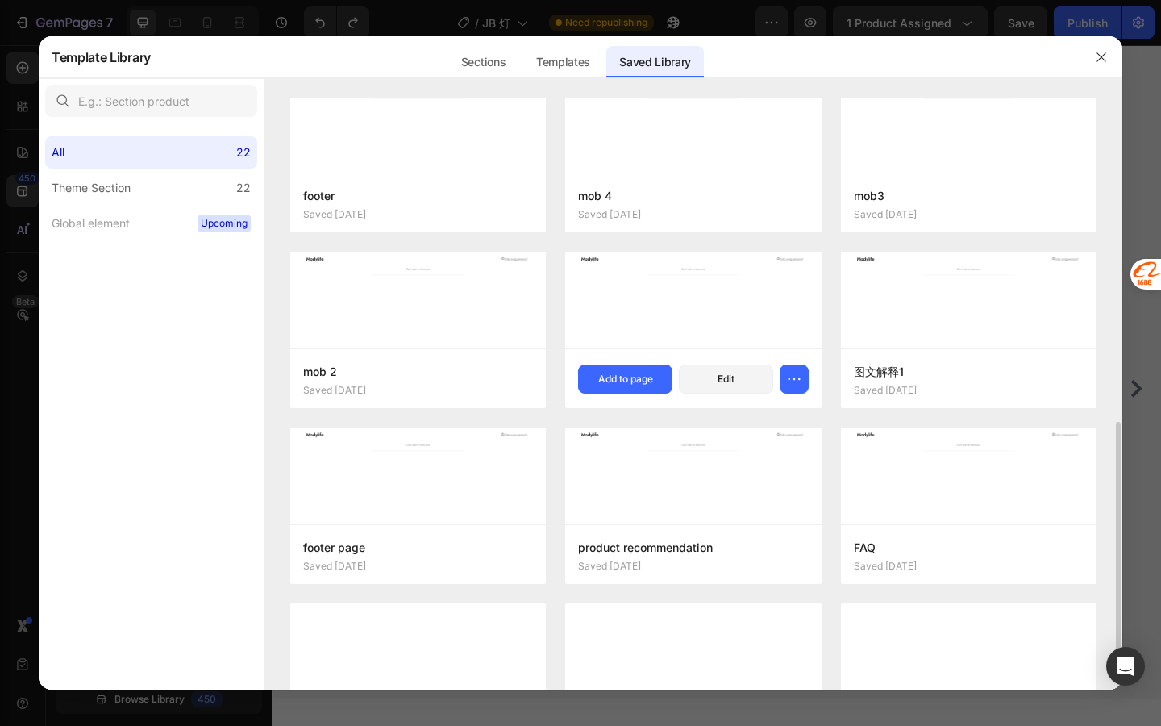
scroll to position [850, 0]
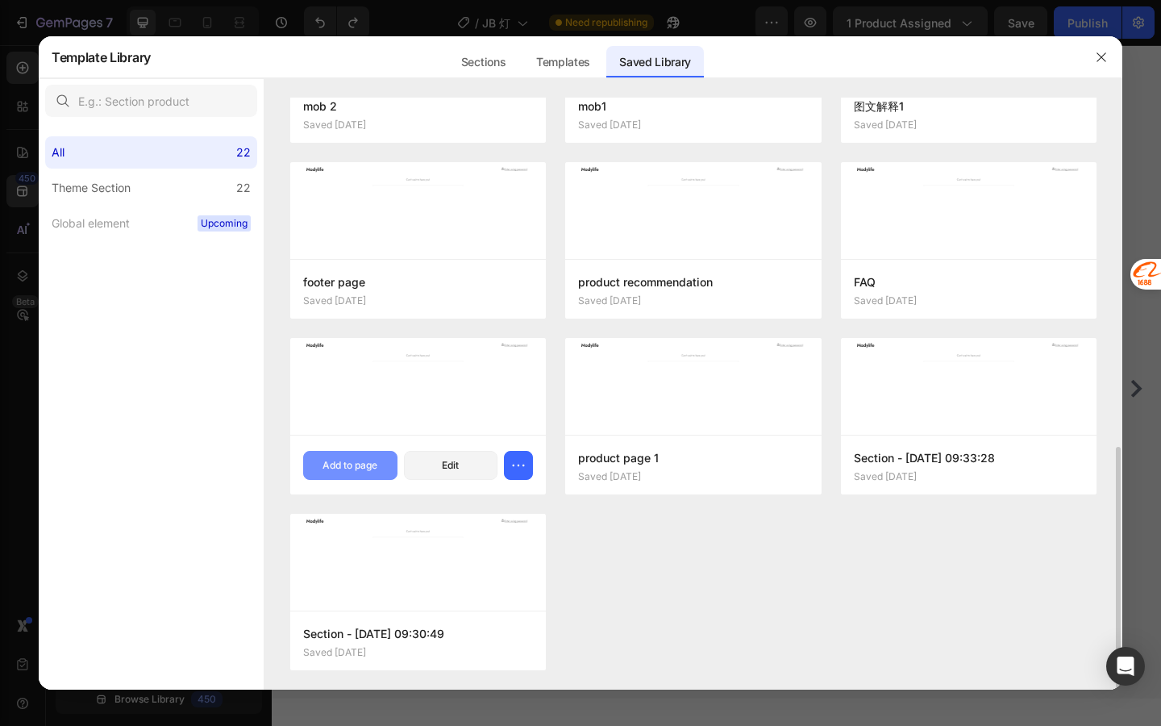
click at [383, 465] on button "Add to page" at bounding box center [350, 465] width 94 height 29
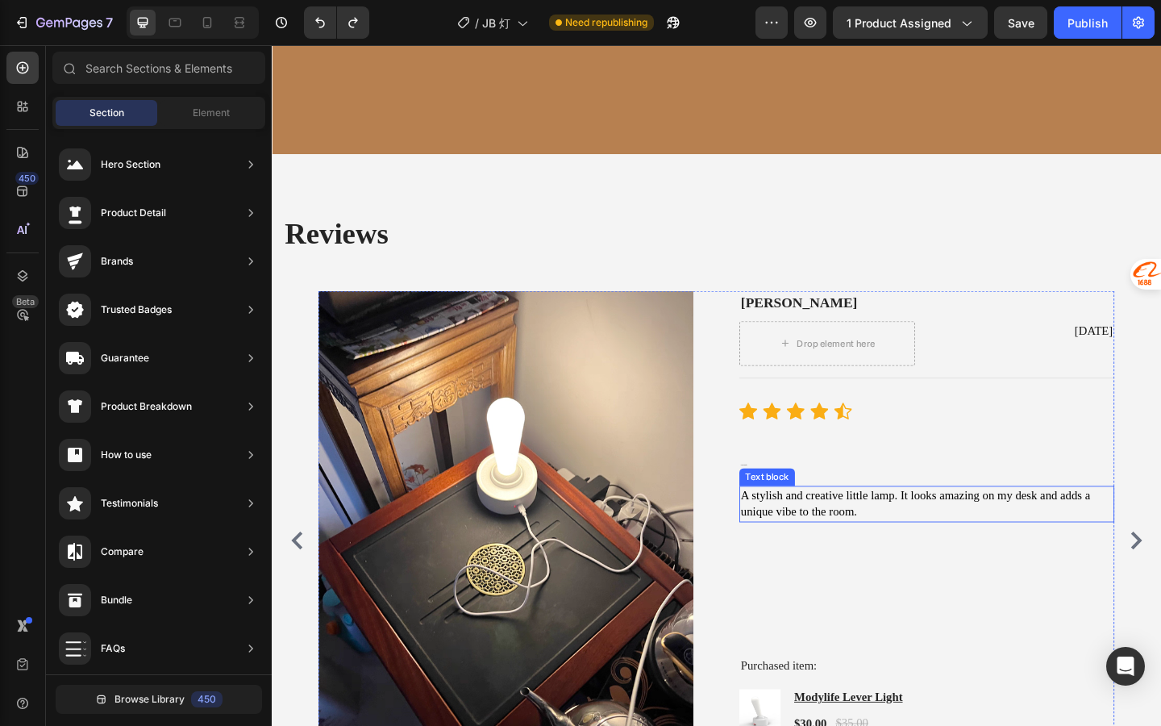
scroll to position [2453, 0]
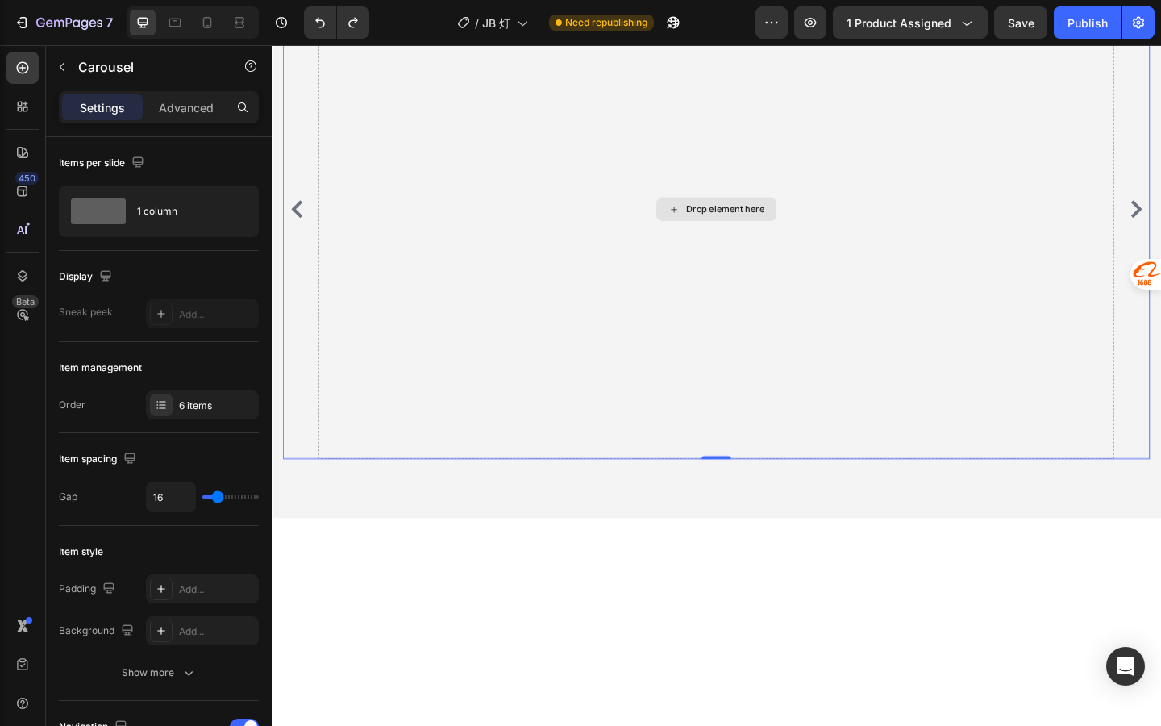
click at [831, 496] on div "Drop element here" at bounding box center [756, 224] width 866 height 544
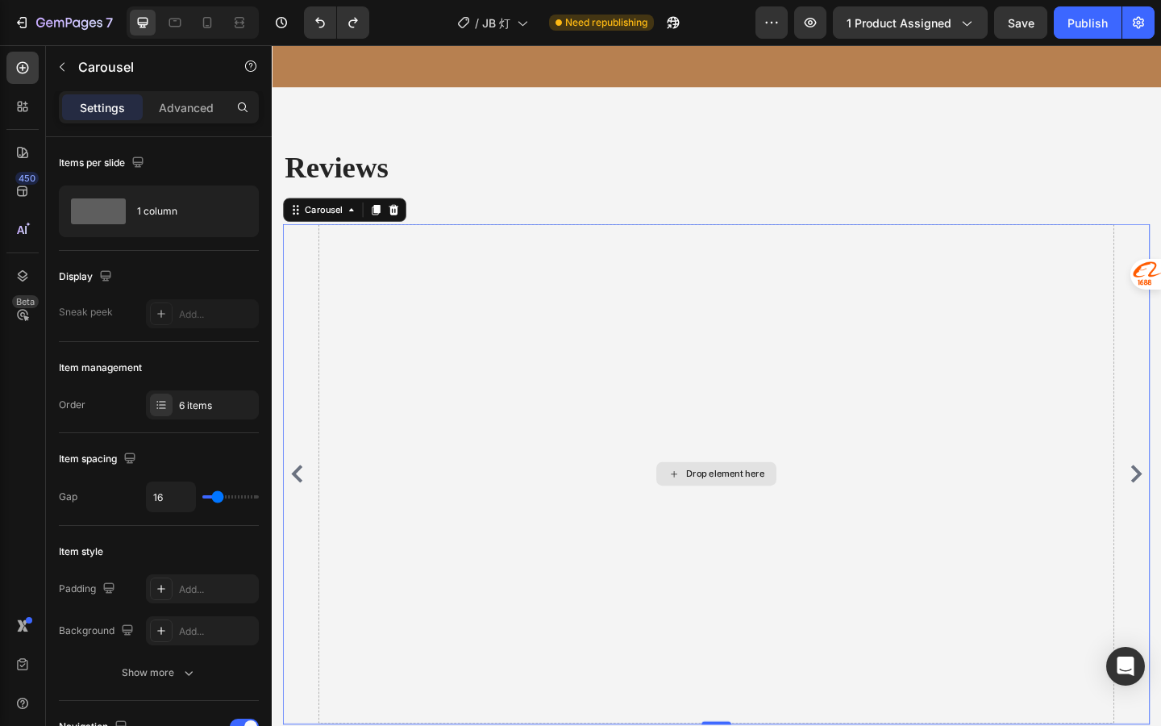
scroll to position [2503, 0]
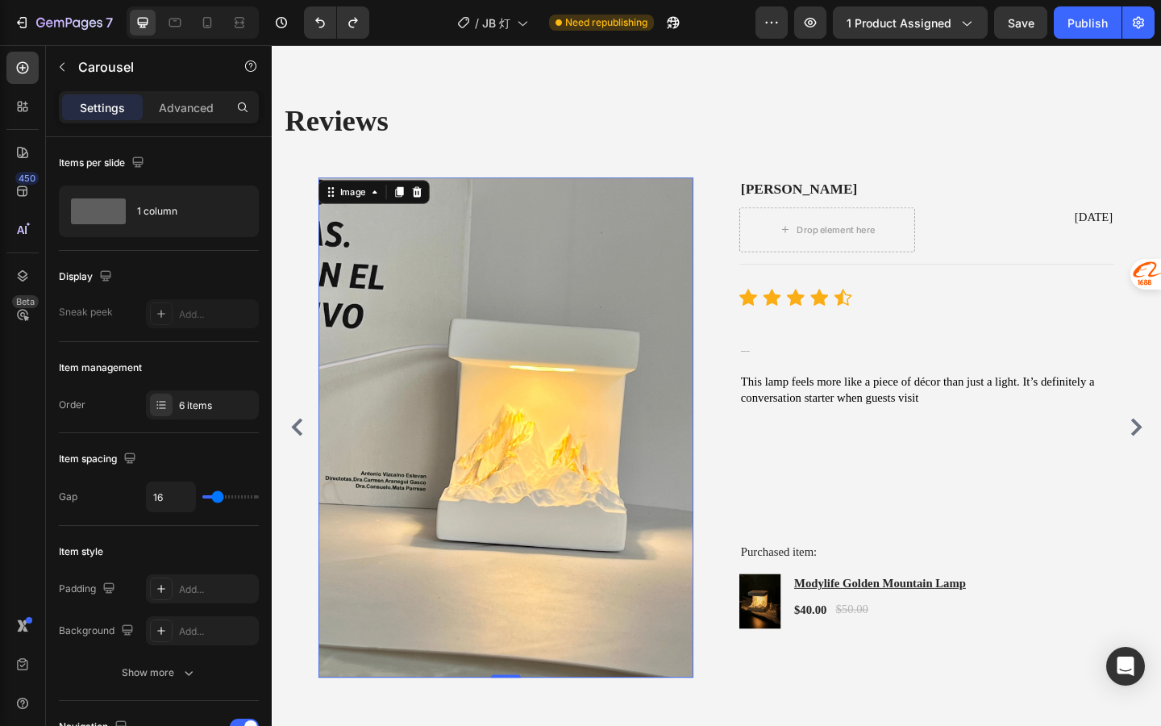
click at [523, 500] on img at bounding box center [527, 461] width 408 height 544
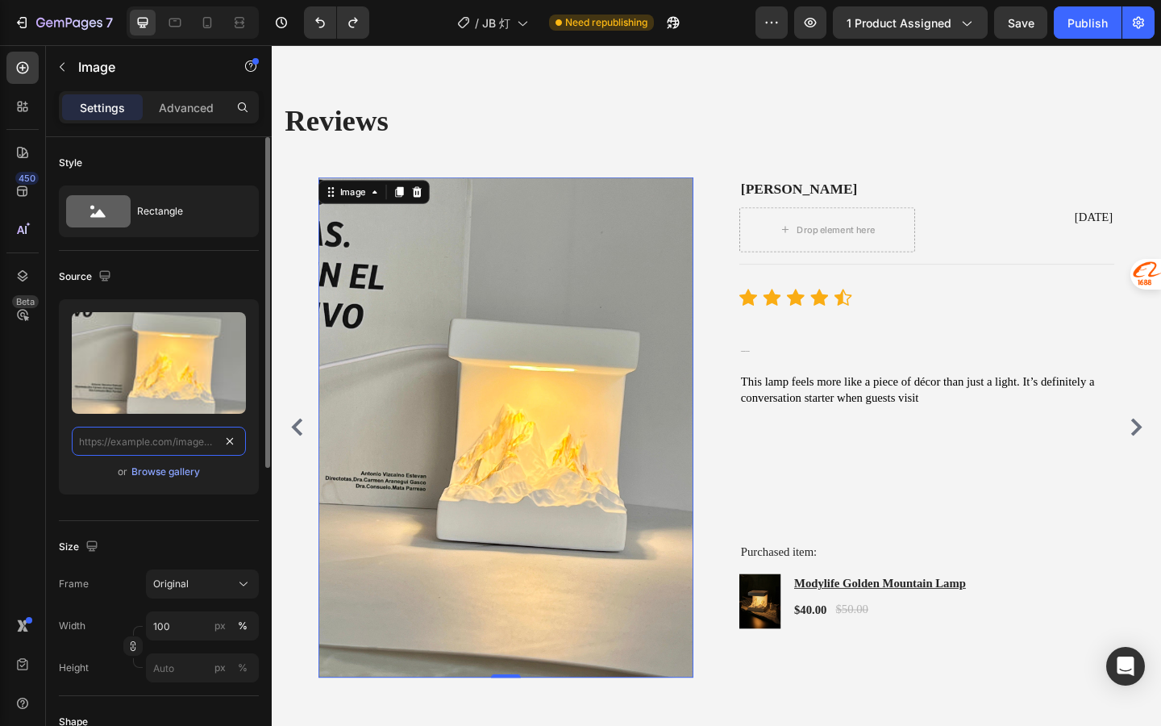
scroll to position [0, 0]
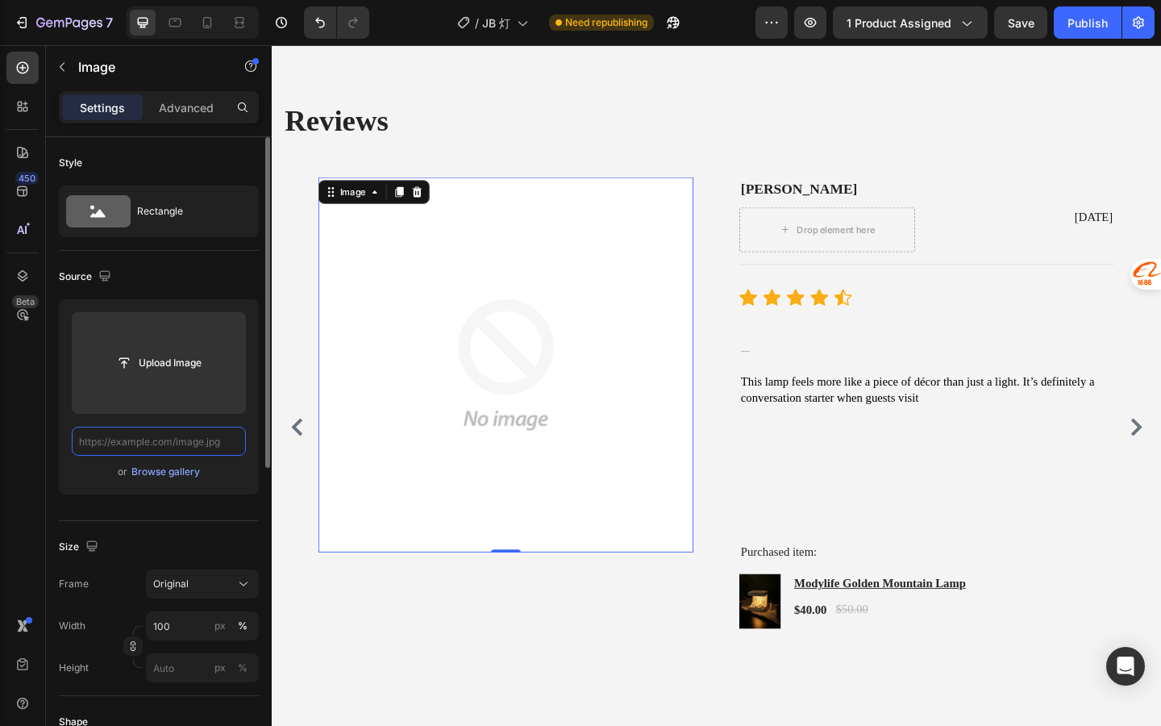
paste input "https://cdn.shopify.com/s/files/1/0836/6309/3953/files/review_7.png?v=1757888951"
type input "https://cdn.shopify.com/s/files/1/0836/6309/3953/files/review_7.png?v=1757888951"
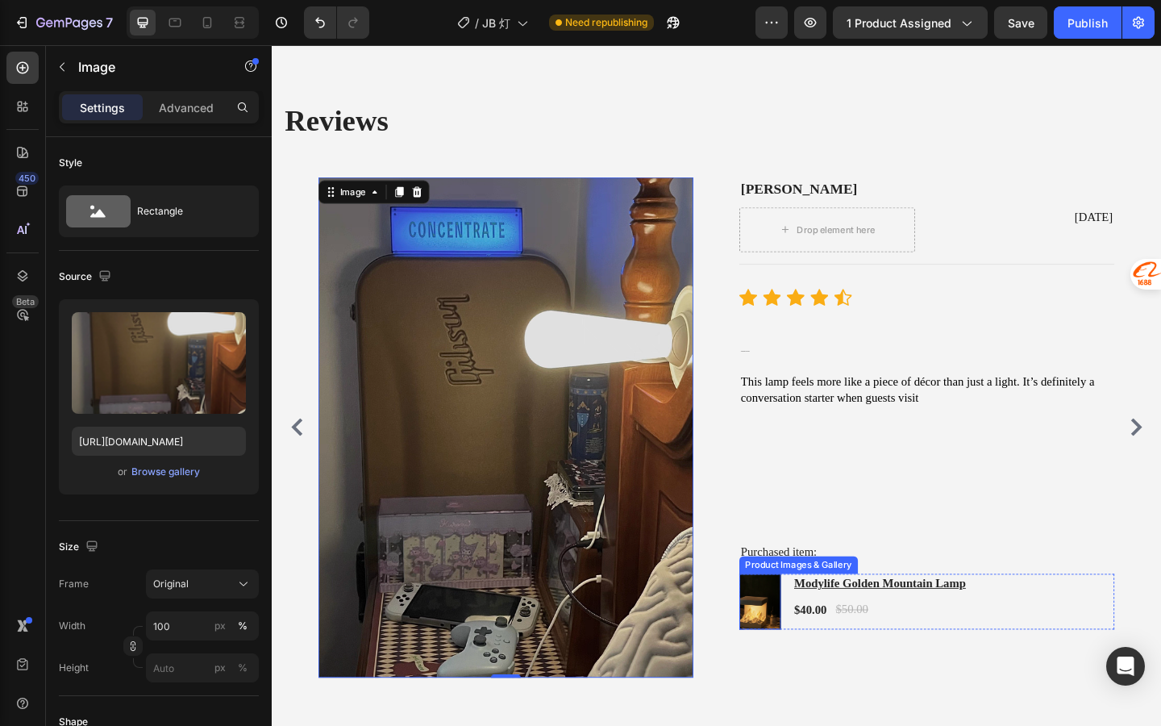
click at [811, 631] on img at bounding box center [803, 650] width 45 height 60
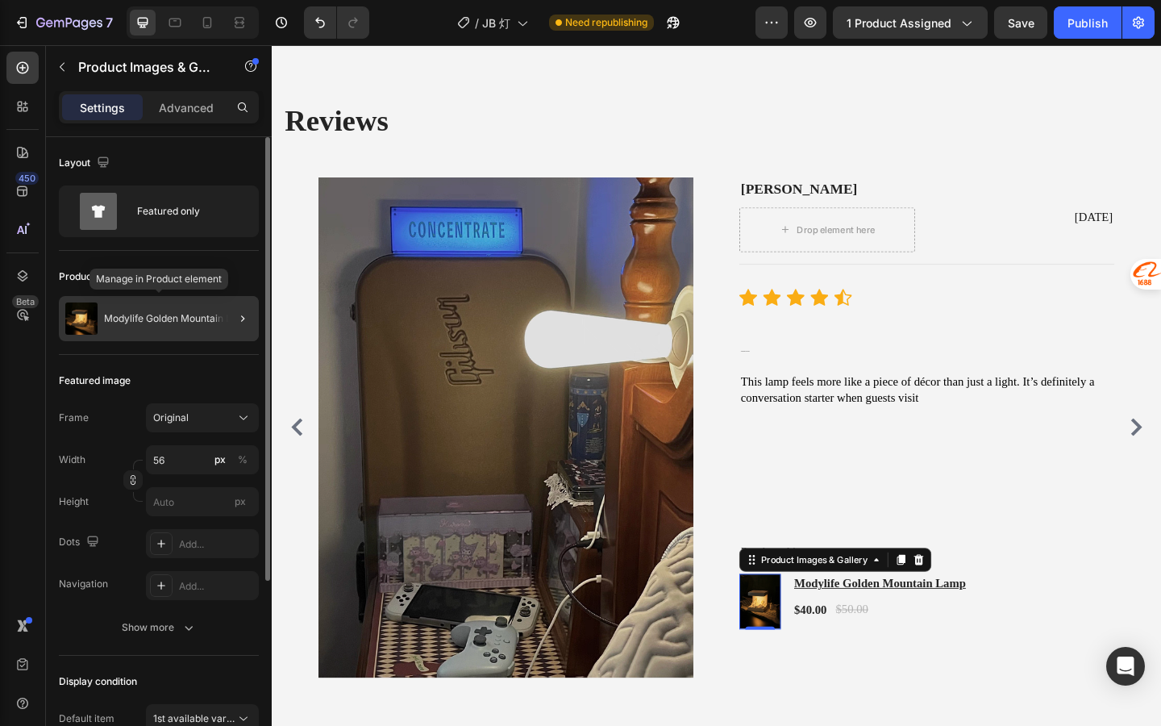
click at [197, 338] on div "Modylife Golden Mountain Lamp" at bounding box center [159, 318] width 200 height 45
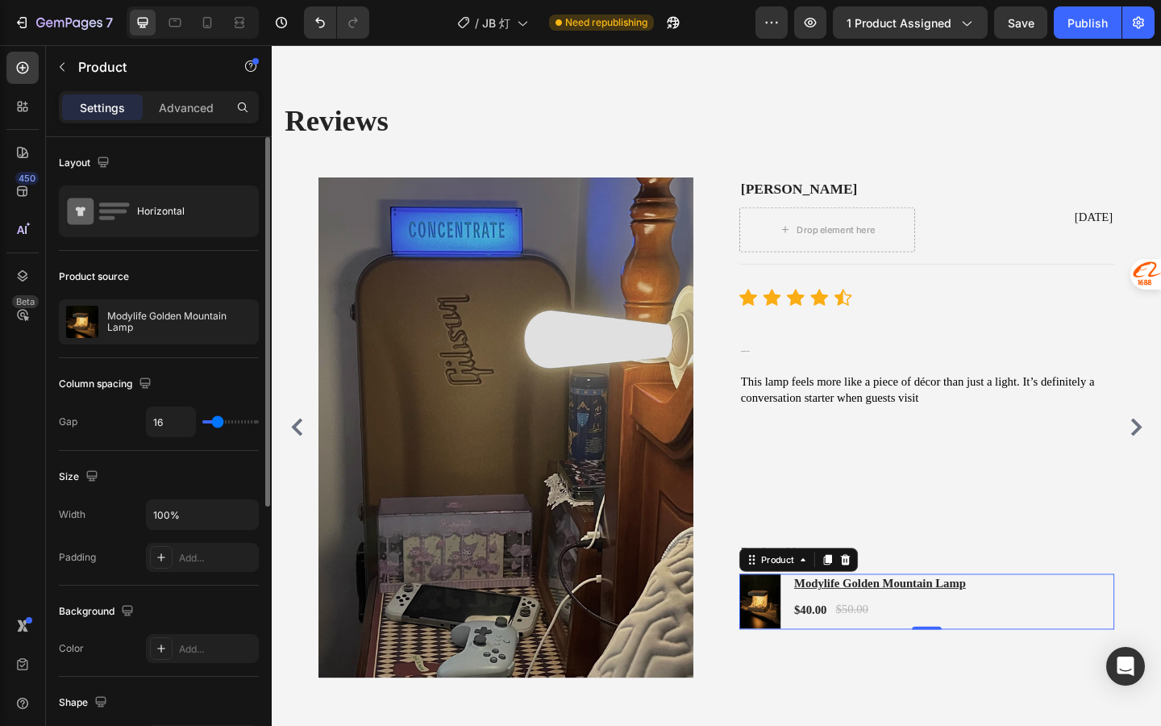
click at [191, 345] on div "Product source Modylife Golden Mountain Lamp" at bounding box center [159, 304] width 200 height 107
click at [181, 330] on p "Modylife Golden Mountain Lamp" at bounding box center [179, 322] width 144 height 23
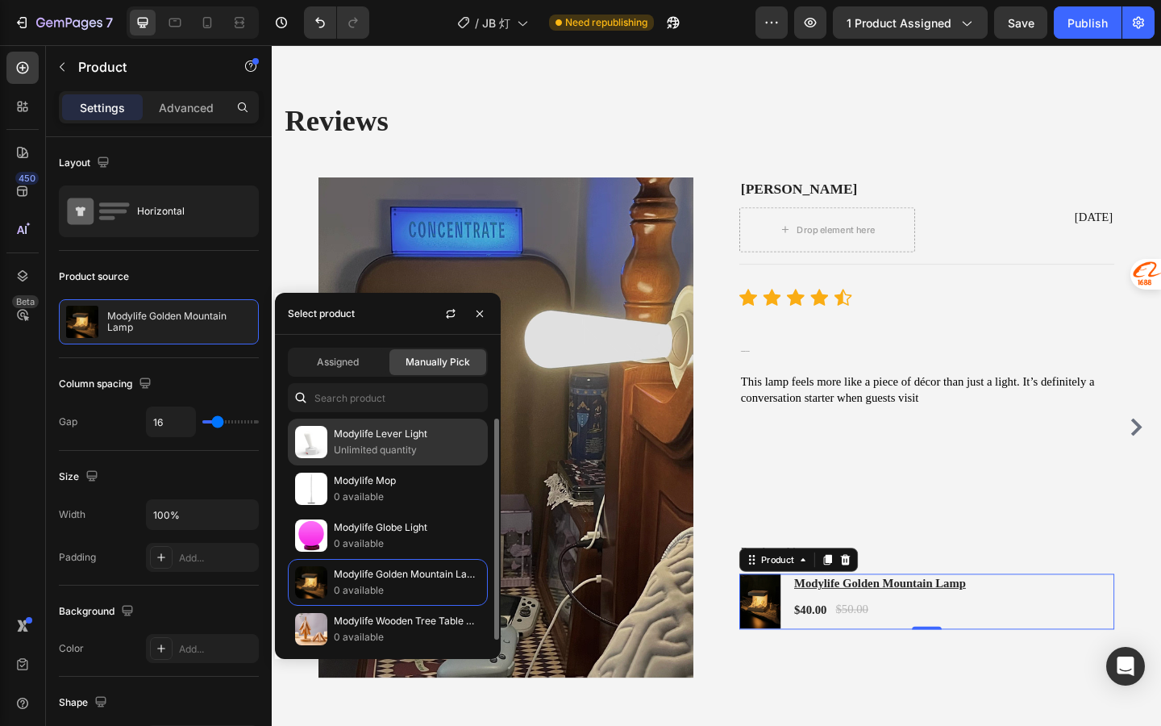
click at [374, 439] on p "Modylife Lever Light" at bounding box center [407, 434] width 147 height 16
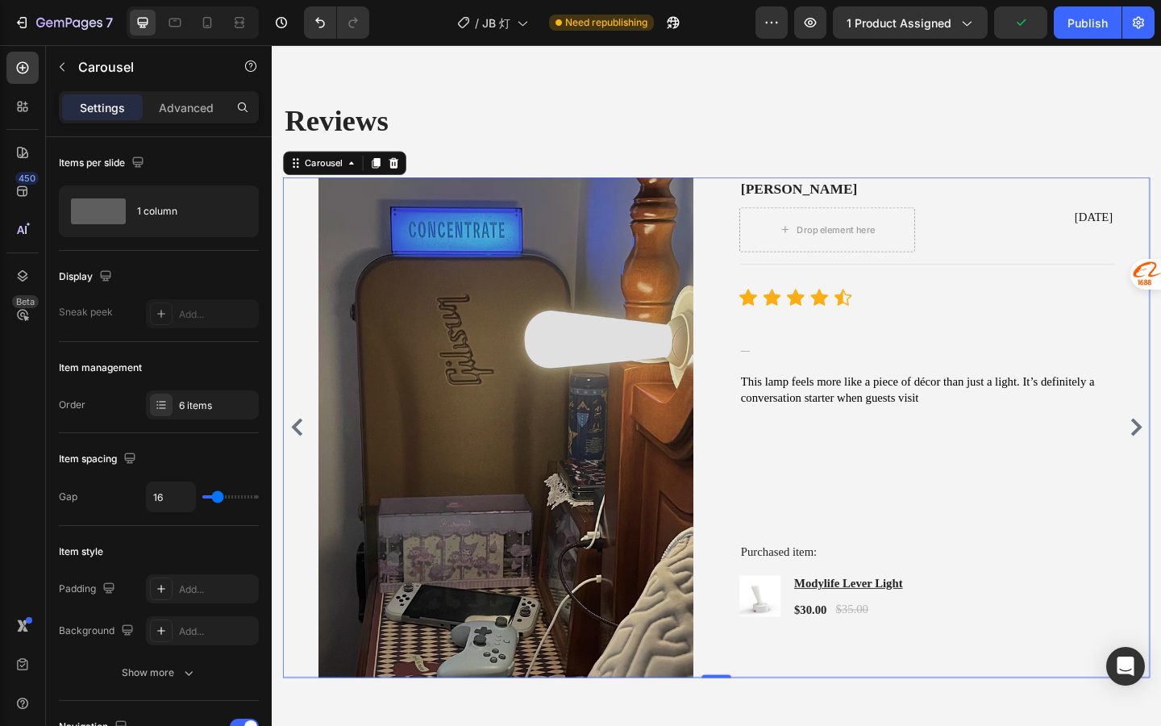
click at [296, 461] on icon "Carousel Back Arrow" at bounding box center [299, 460] width 12 height 19
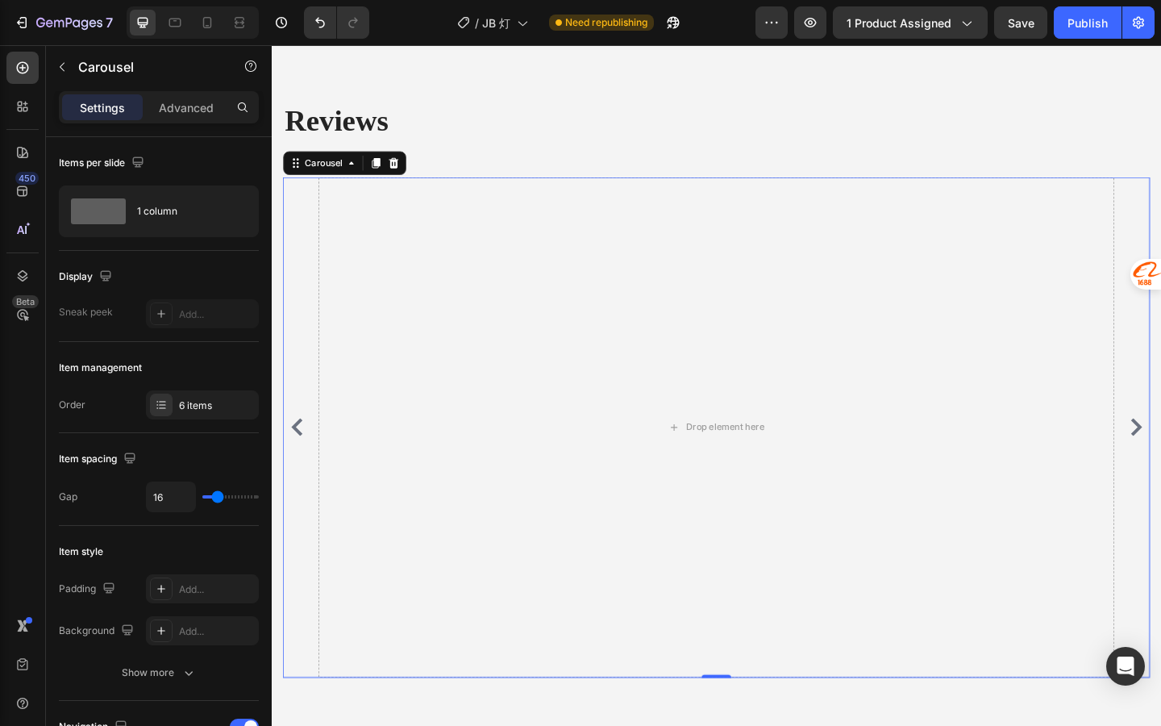
click at [296, 461] on icon "Carousel Back Arrow" at bounding box center [299, 460] width 12 height 19
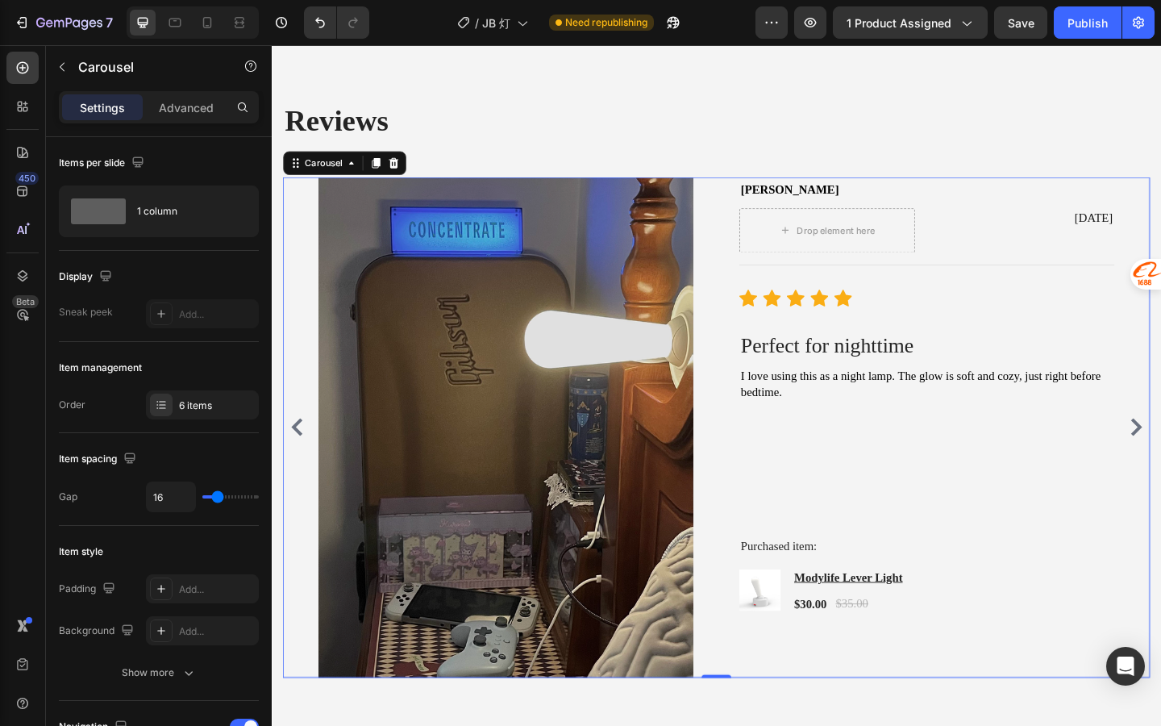
click at [448, 343] on img at bounding box center [527, 461] width 408 height 544
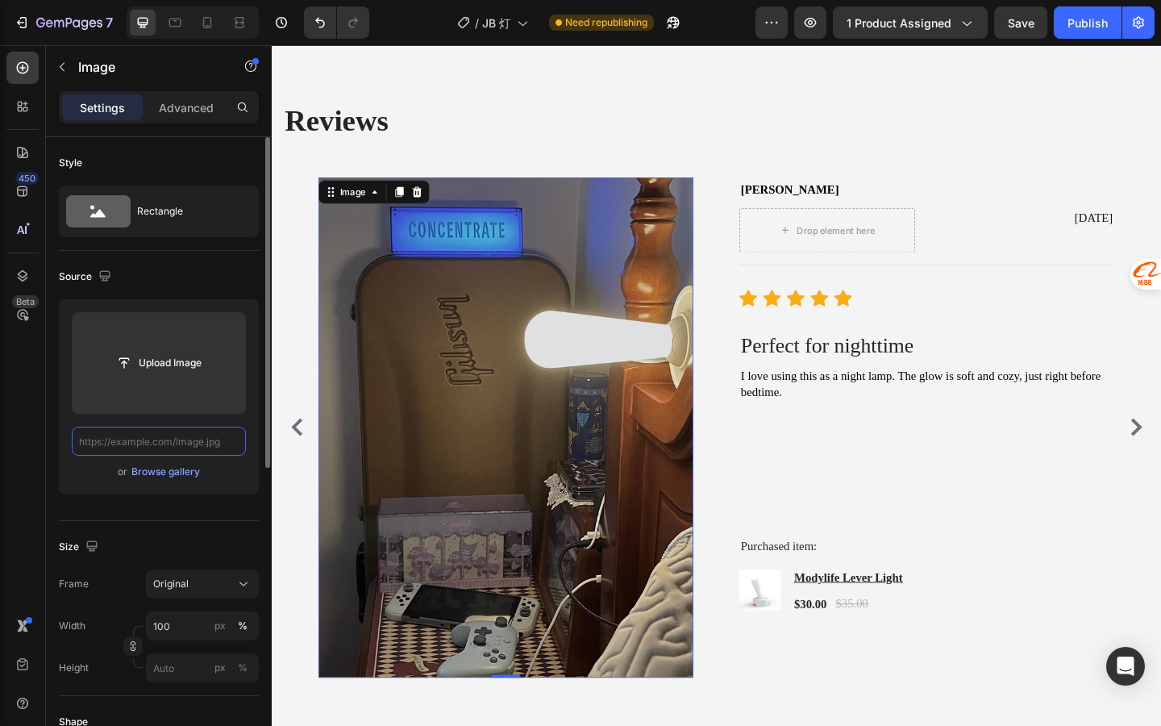
scroll to position [0, 0]
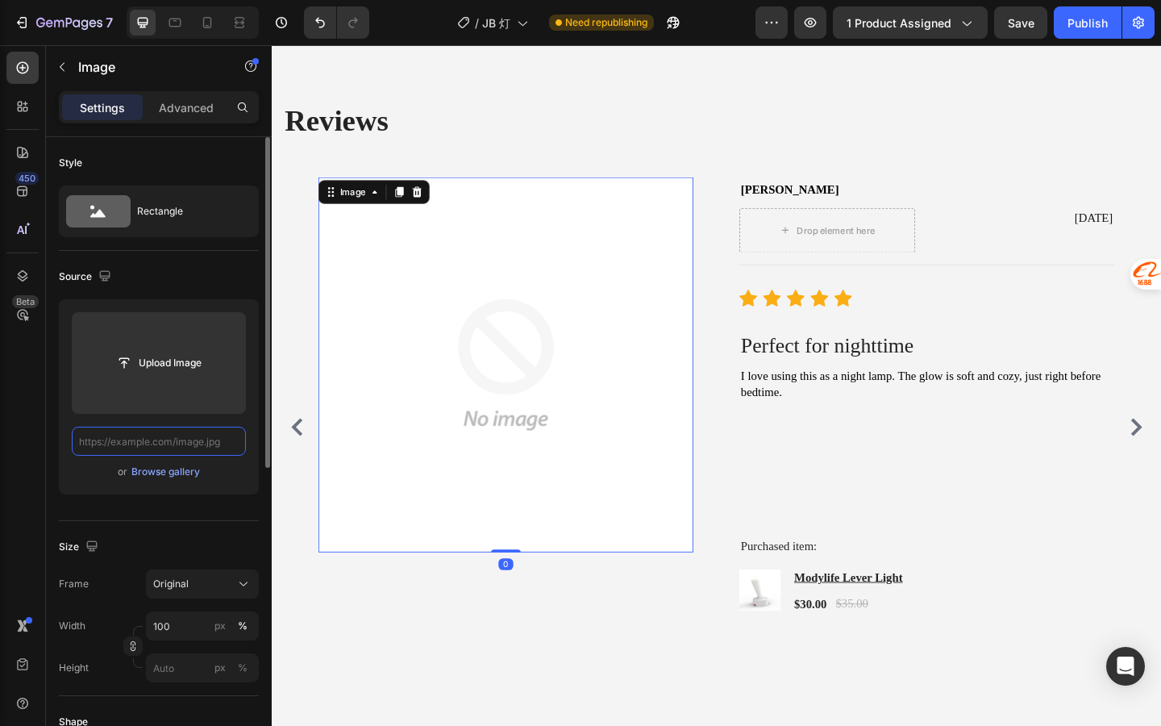
paste input "https://cdn.shopify.com/s/files/1/0836/6309/3953/files/O1CN01MAEqNA1OUlvVML7Rm_…"
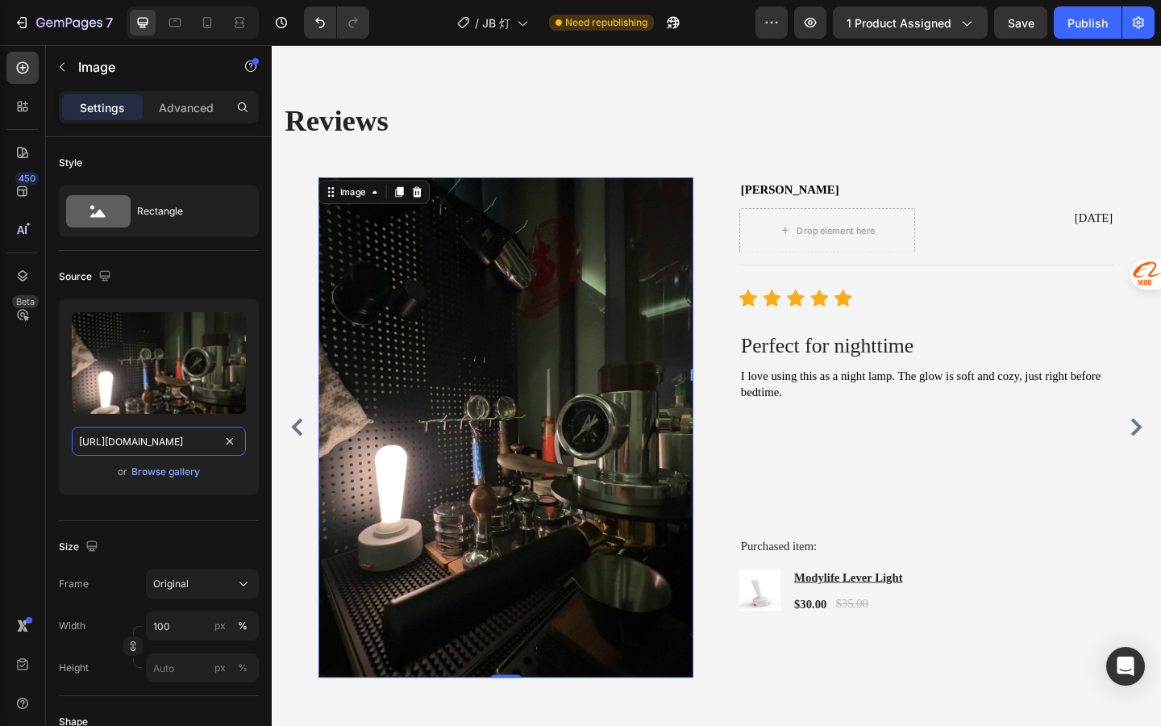
type input "https://cdn.shopify.com/s/files/1/0836/6309/3953/files/O1CN01MAEqNA1OUlvVML7Rm_…"
click at [723, 417] on img at bounding box center [527, 461] width 408 height 544
click at [1052, 516] on div "James W. Text block Drop element here May 14, 2025 Text block Row Title Line Ic…" at bounding box center [985, 461] width 408 height 544
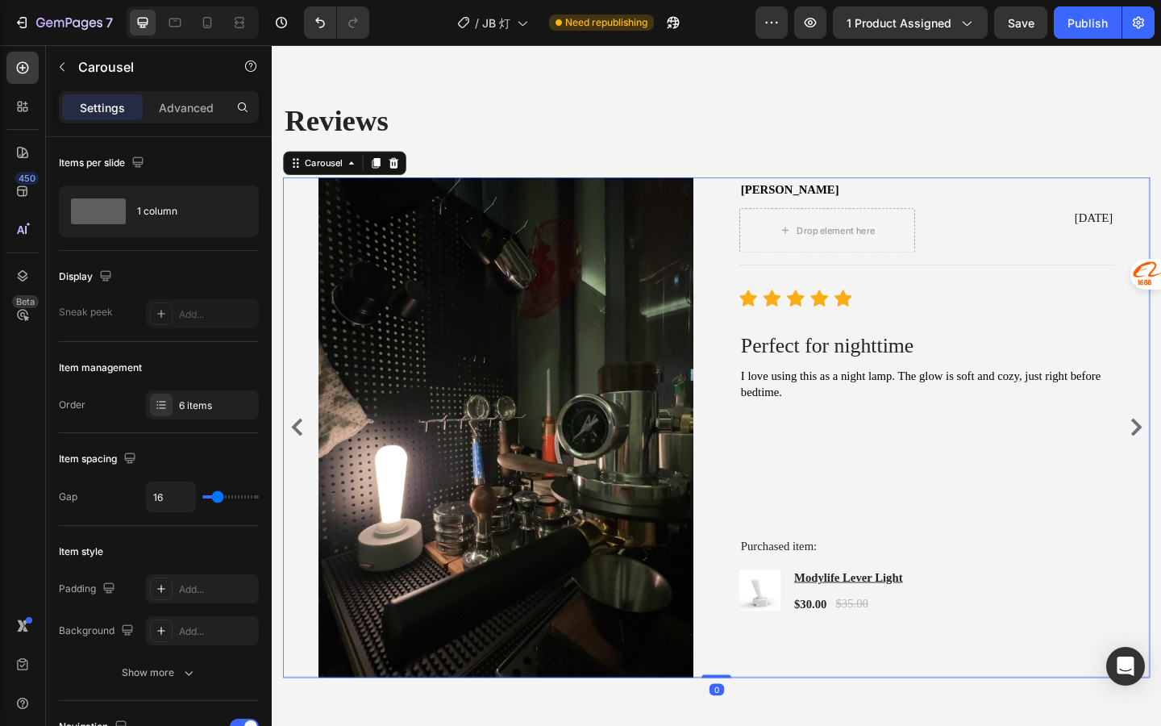
click at [1161, 486] on div "Image Mike L Text block Drop element here Jul 13, 2025 Text block Row Title Lin…" at bounding box center [756, 461] width 944 height 544
click at [1161, 477] on div "Image Mike L Text block Drop element here Jul 13, 2025 Text block Row Title Lin…" at bounding box center [756, 461] width 944 height 544
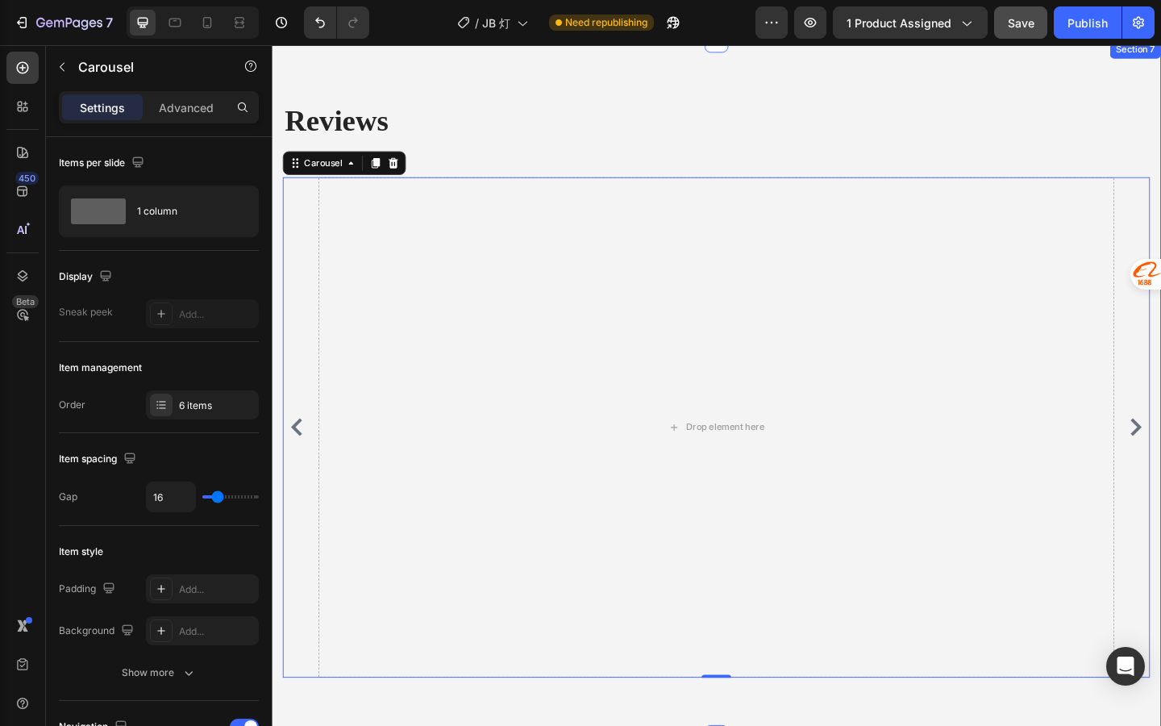
click at [1023, 26] on span "Save" at bounding box center [1021, 23] width 27 height 14
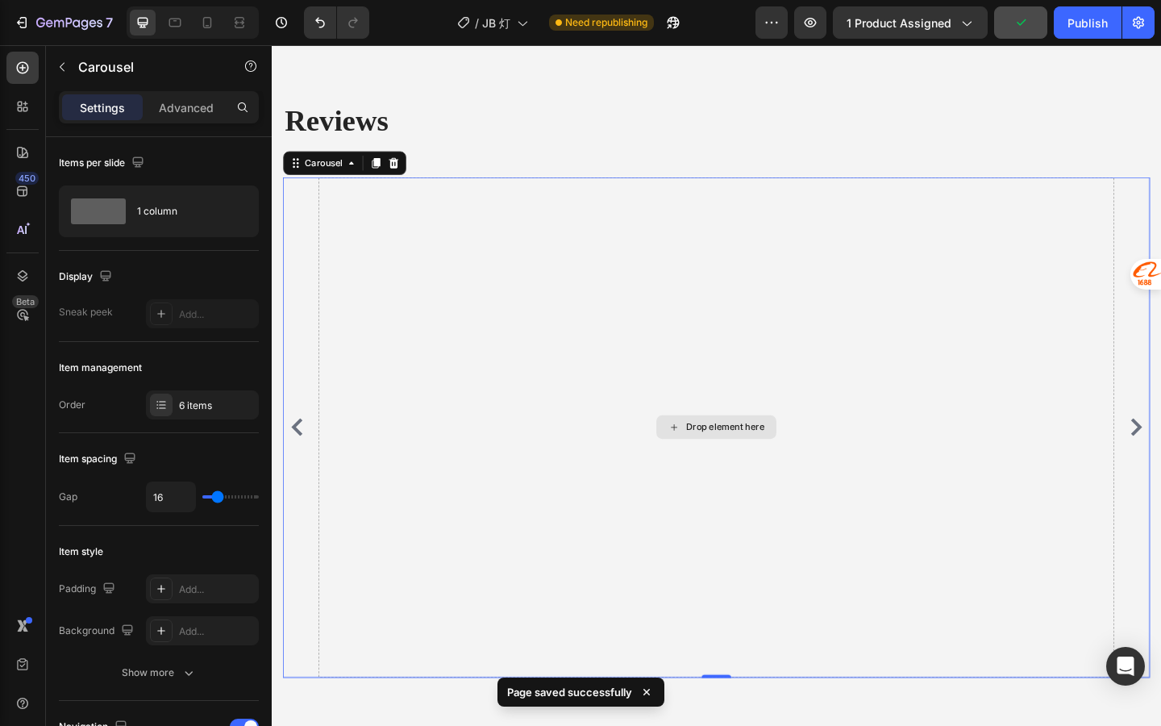
click at [737, 465] on div "Drop element here" at bounding box center [765, 460] width 85 height 13
click at [299, 469] on icon "Carousel Back Arrow" at bounding box center [299, 460] width 19 height 19
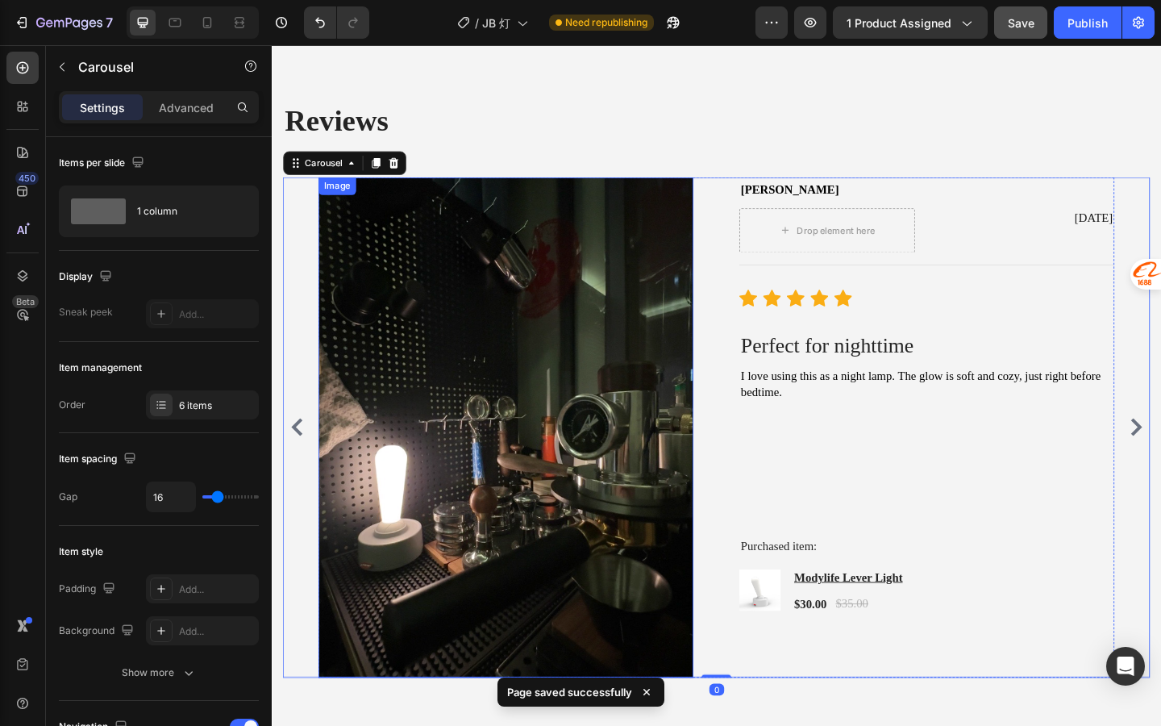
click at [647, 215] on img at bounding box center [527, 461] width 408 height 544
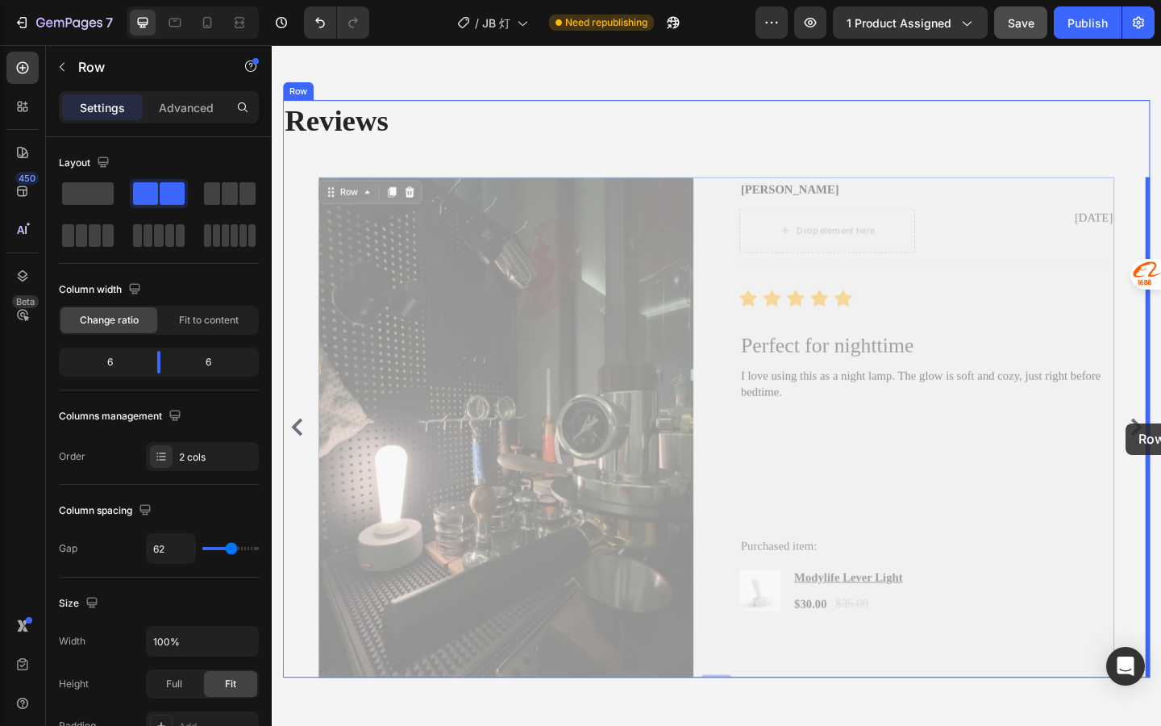
drag, startPoint x: 763, startPoint y: 199, endPoint x: 1201, endPoint y: 456, distance: 507.9
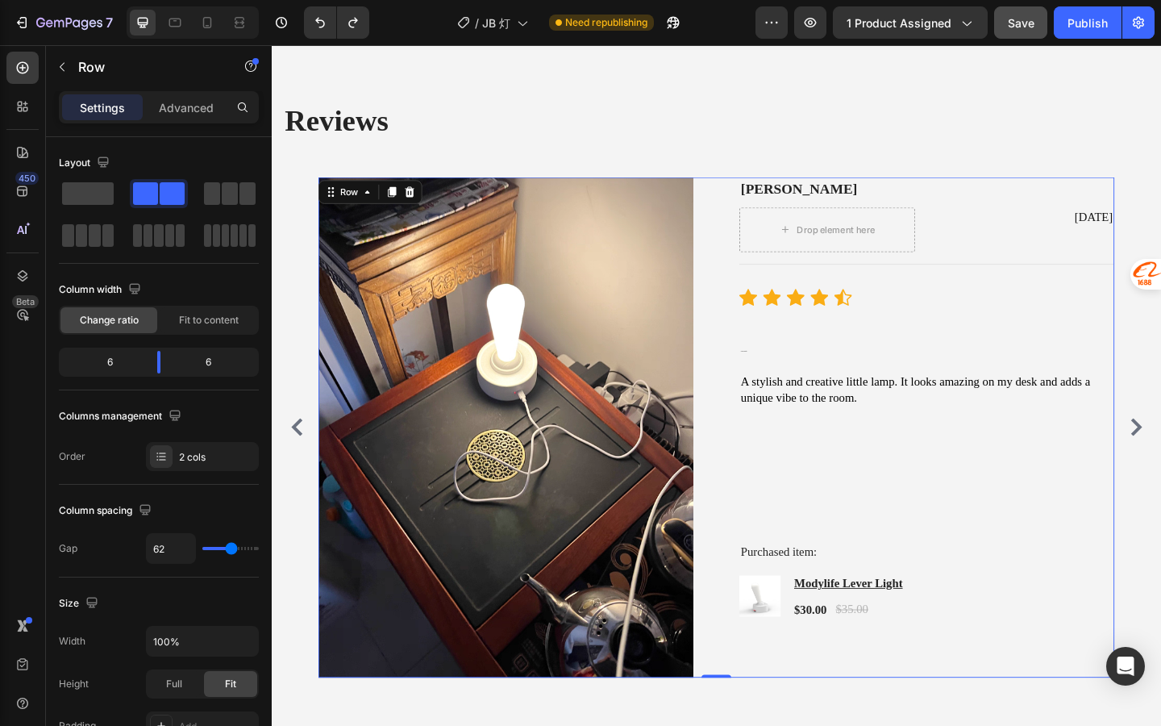
click at [931, 335] on div "Mike L Text block Drop element here Jul 13, 2025 Text block Row Title Line Icon…" at bounding box center [985, 461] width 408 height 544
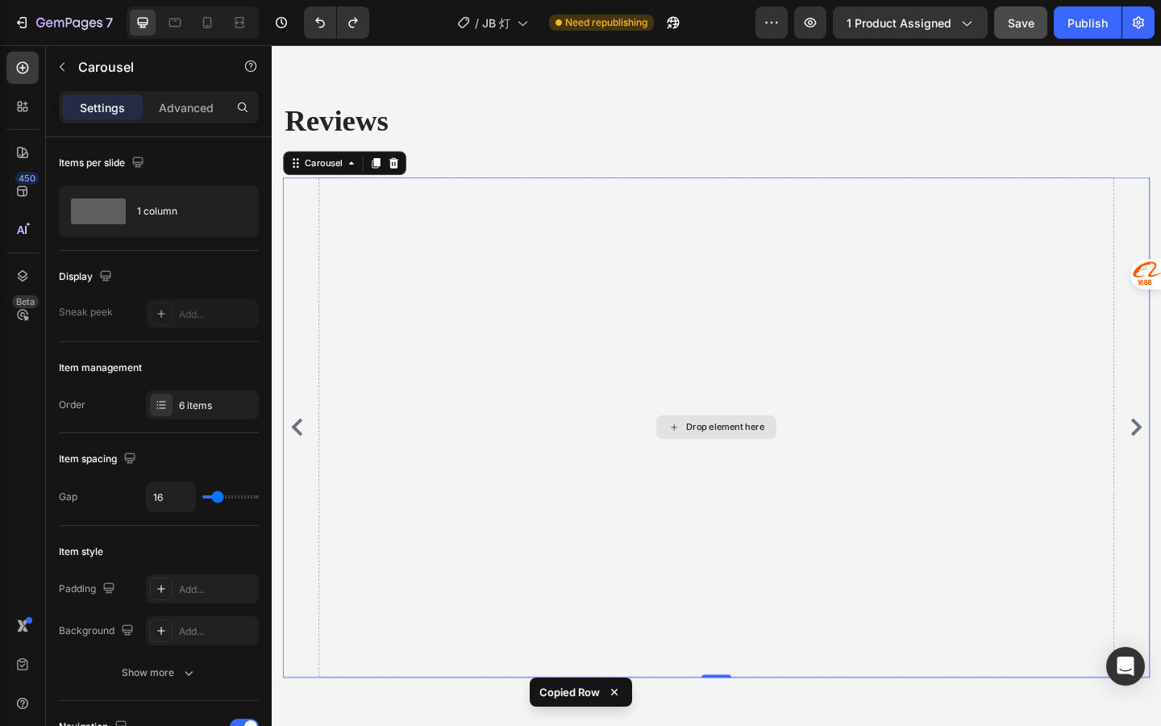
click at [742, 462] on div "Drop element here" at bounding box center [765, 460] width 85 height 13
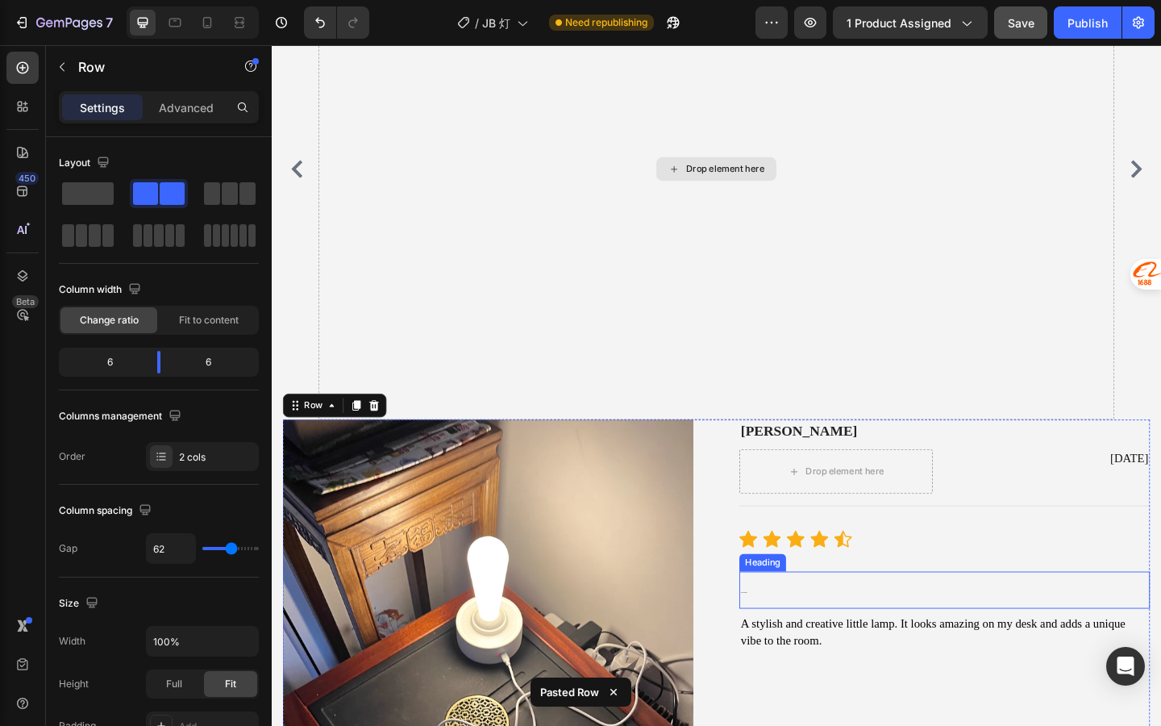
scroll to position [2773, 0]
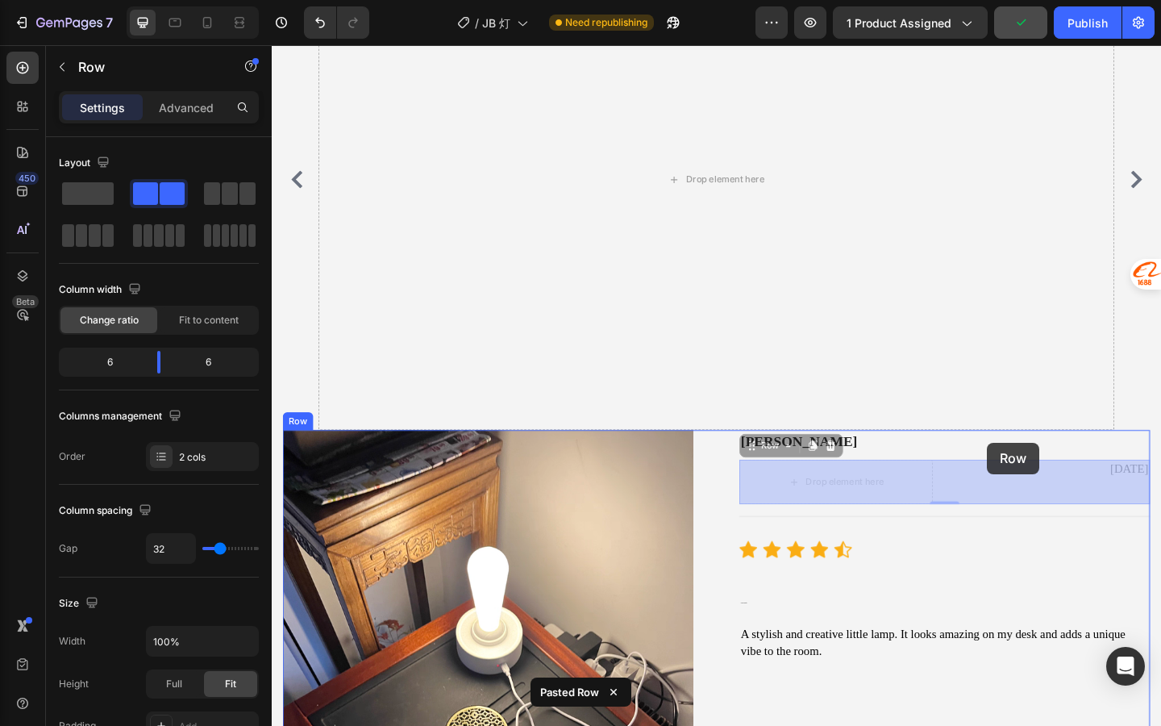
drag, startPoint x: 1052, startPoint y: 523, endPoint x: 1048, endPoint y: 509, distance: 14.9
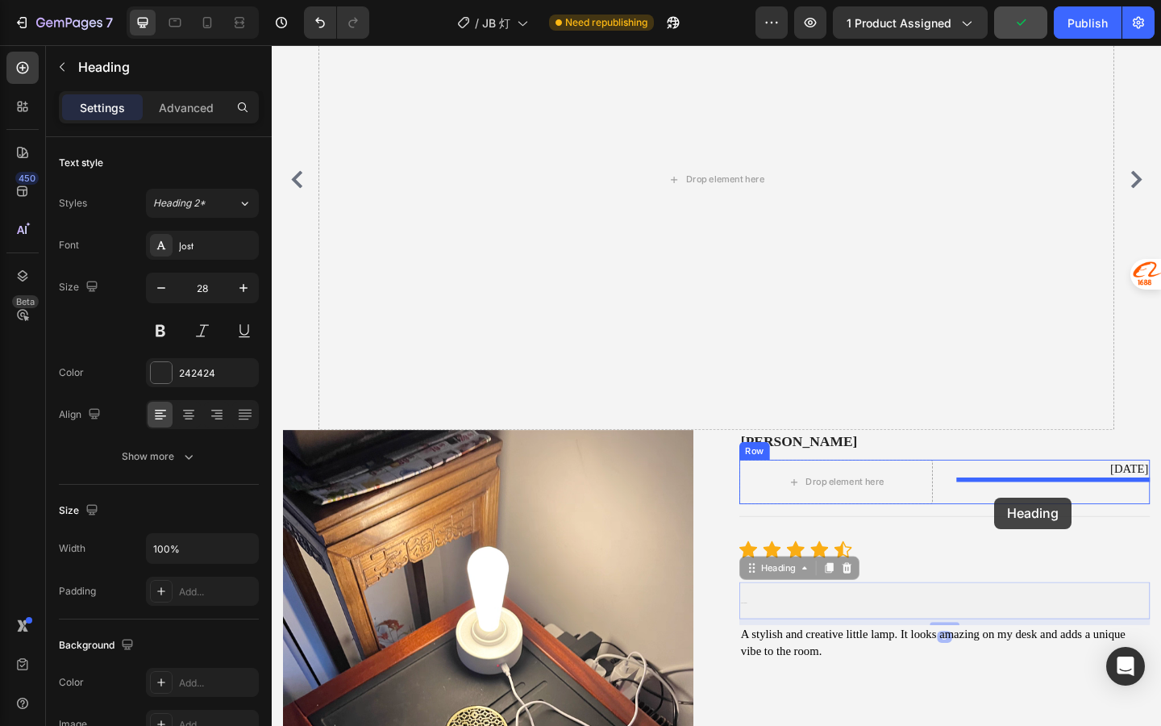
drag, startPoint x: 1058, startPoint y: 641, endPoint x: 1057, endPoint y: 539, distance: 102.4
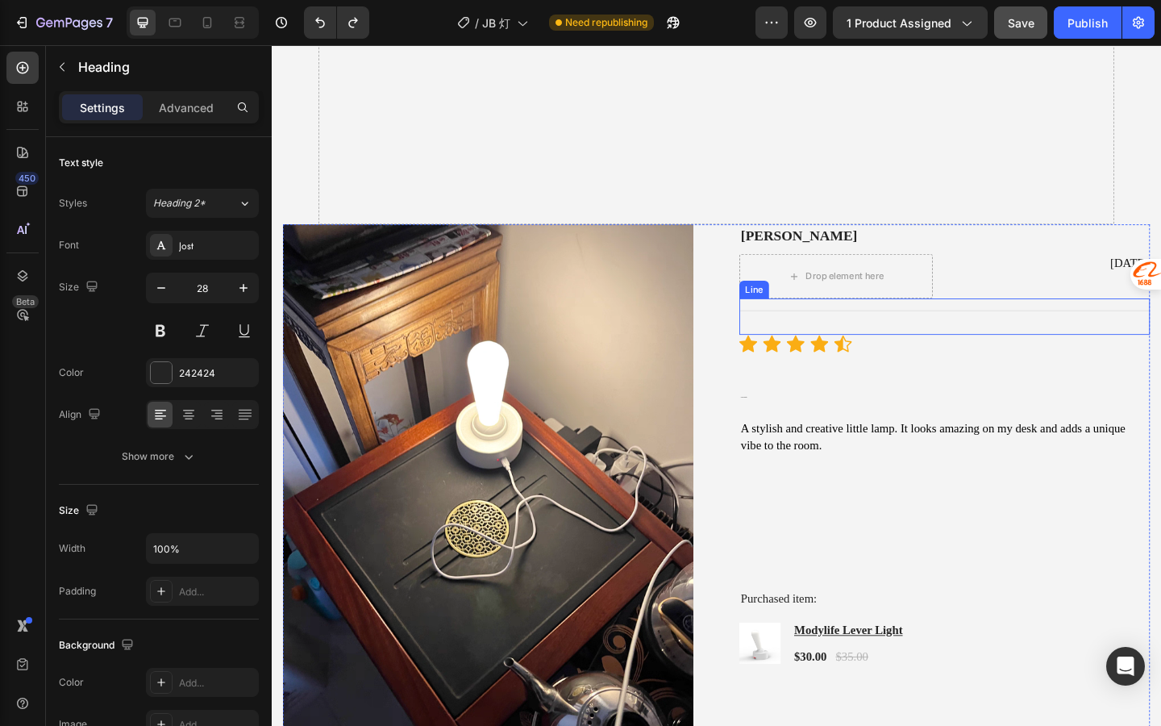
scroll to position [2997, 0]
click at [1144, 516] on div "Mike L Text block Drop element here Jul 13, 2025 Text block Row Title Line Icon…" at bounding box center [1004, 538] width 447 height 596
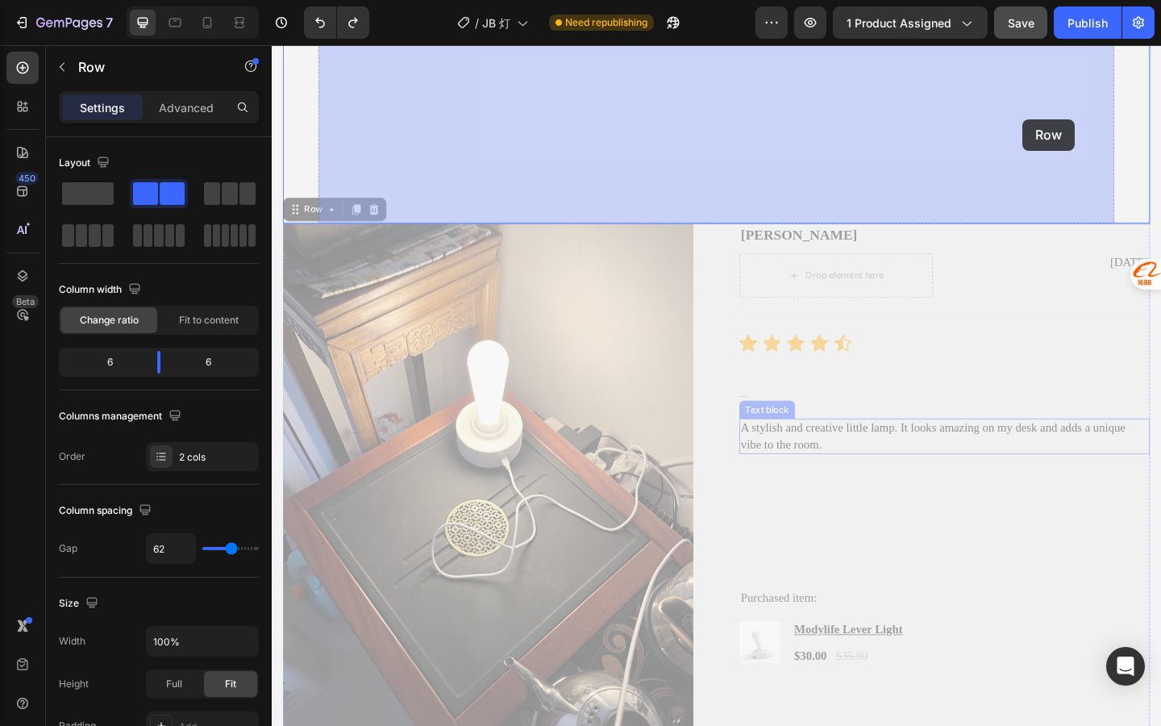
drag, startPoint x: 1145, startPoint y: 518, endPoint x: 1101, endPoint y: 236, distance: 284.9
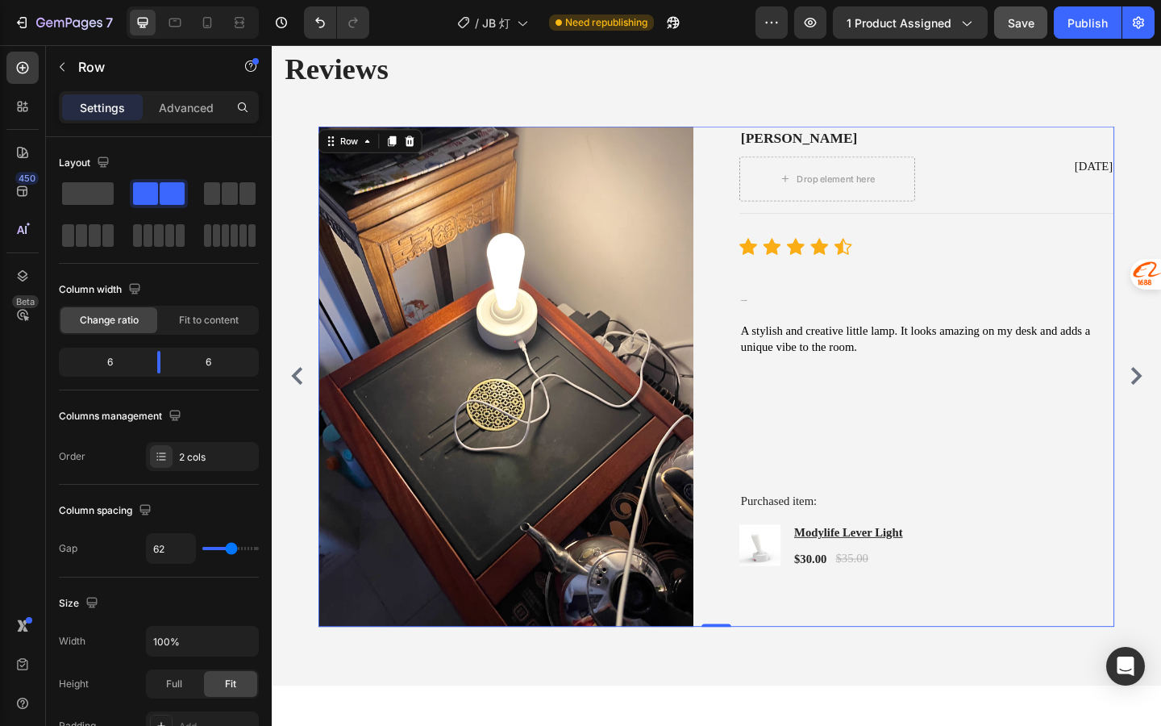
scroll to position [2552, 0]
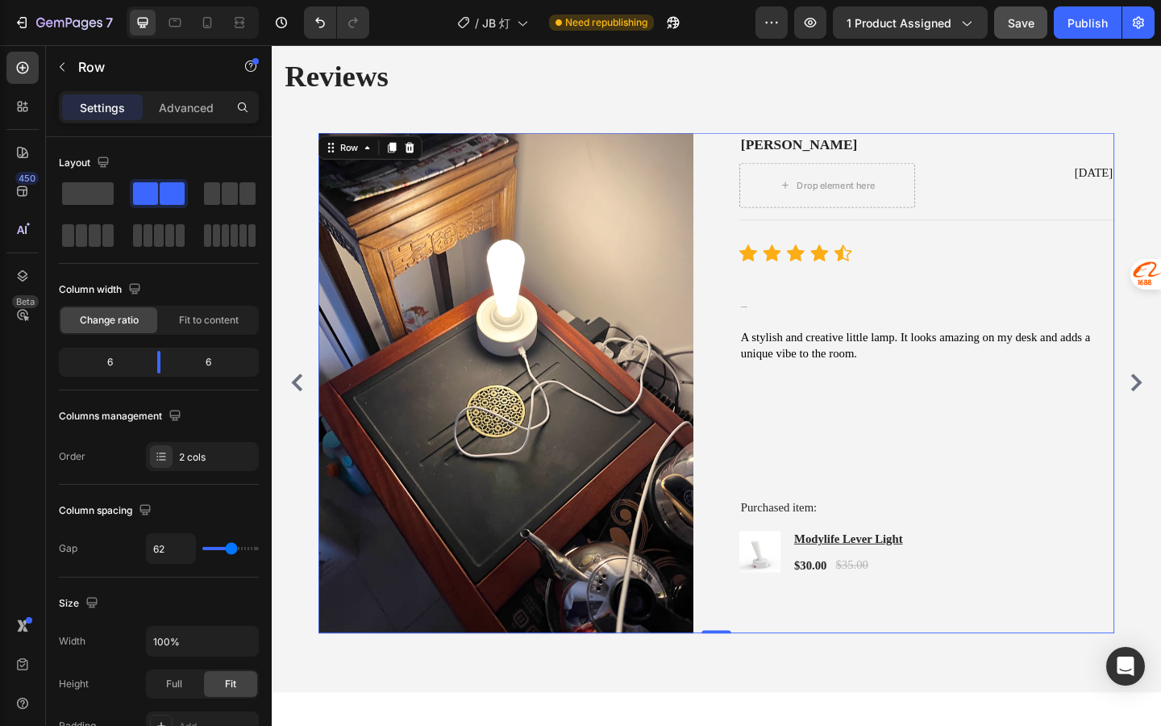
click at [736, 412] on div "Image Mike L Text block Drop element here Jul 13, 2025 Text block Row Title Lin…" at bounding box center [756, 412] width 866 height 544
click at [704, 402] on img at bounding box center [527, 412] width 408 height 544
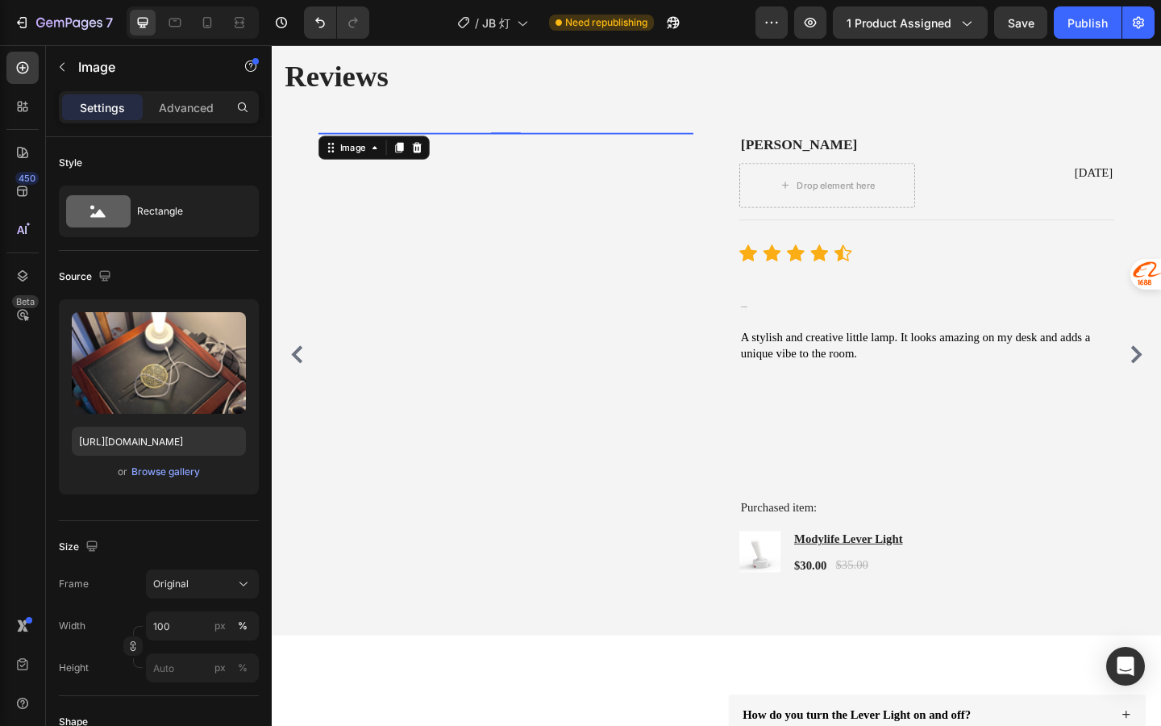
scroll to position [2552, 0]
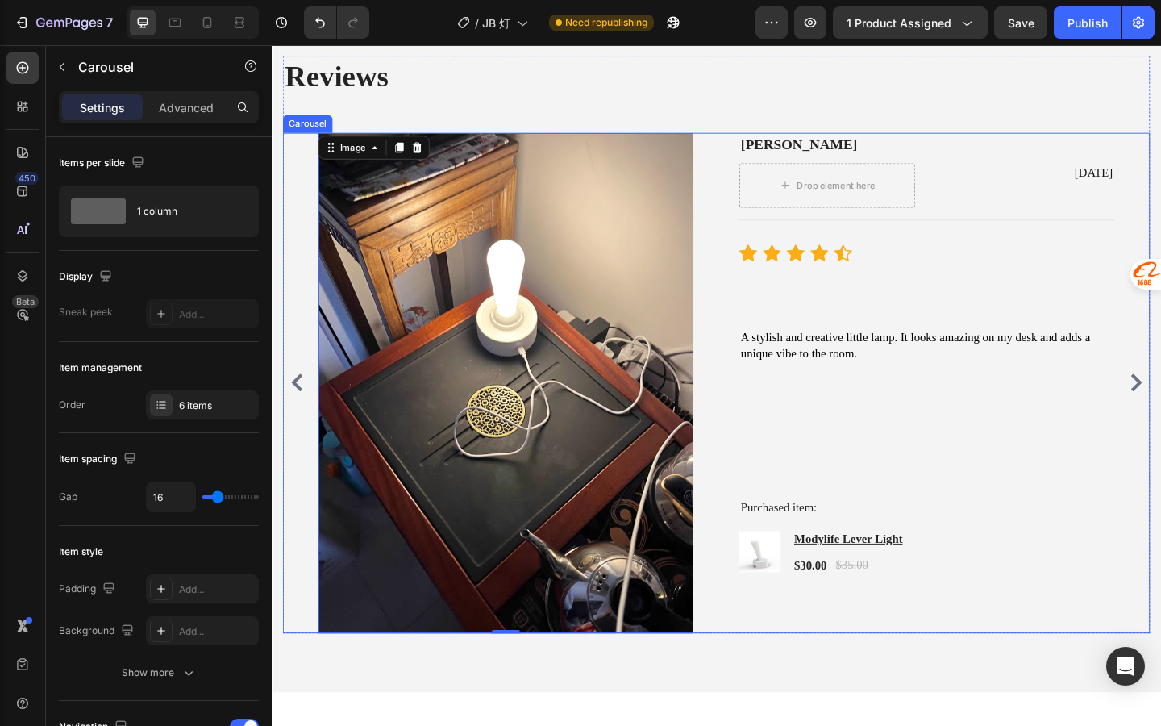
click at [298, 410] on icon "Carousel Back Arrow" at bounding box center [299, 411] width 12 height 19
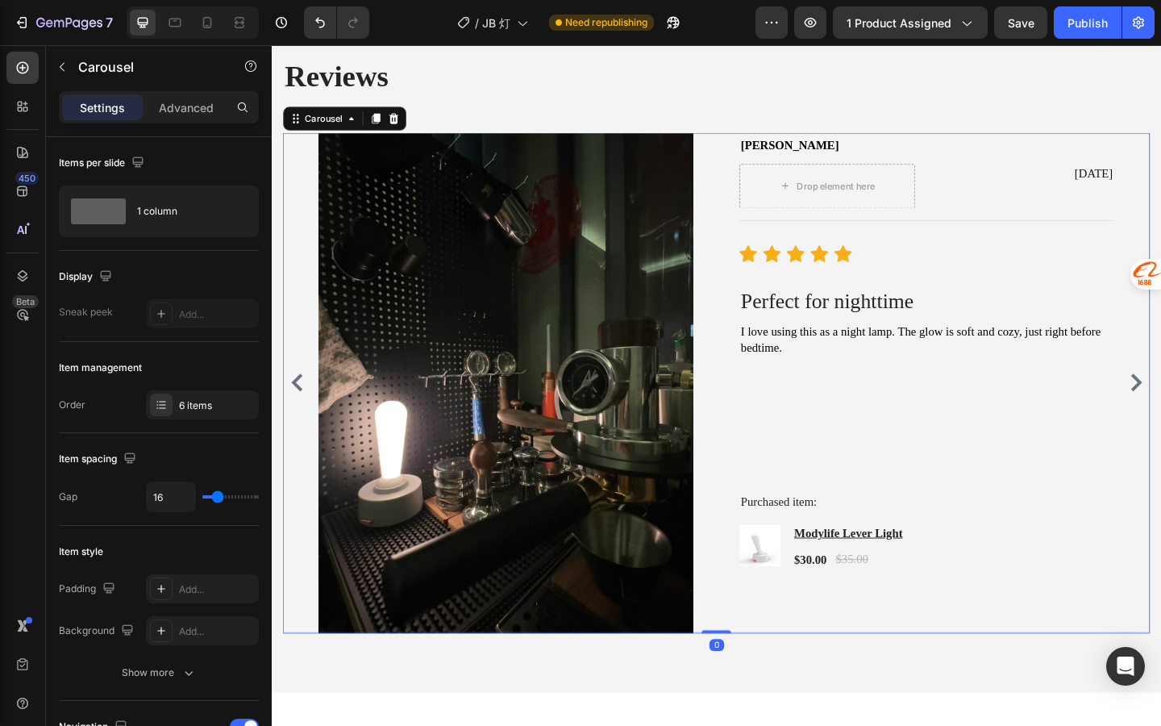
click at [297, 410] on icon "Carousel Back Arrow" at bounding box center [299, 411] width 12 height 19
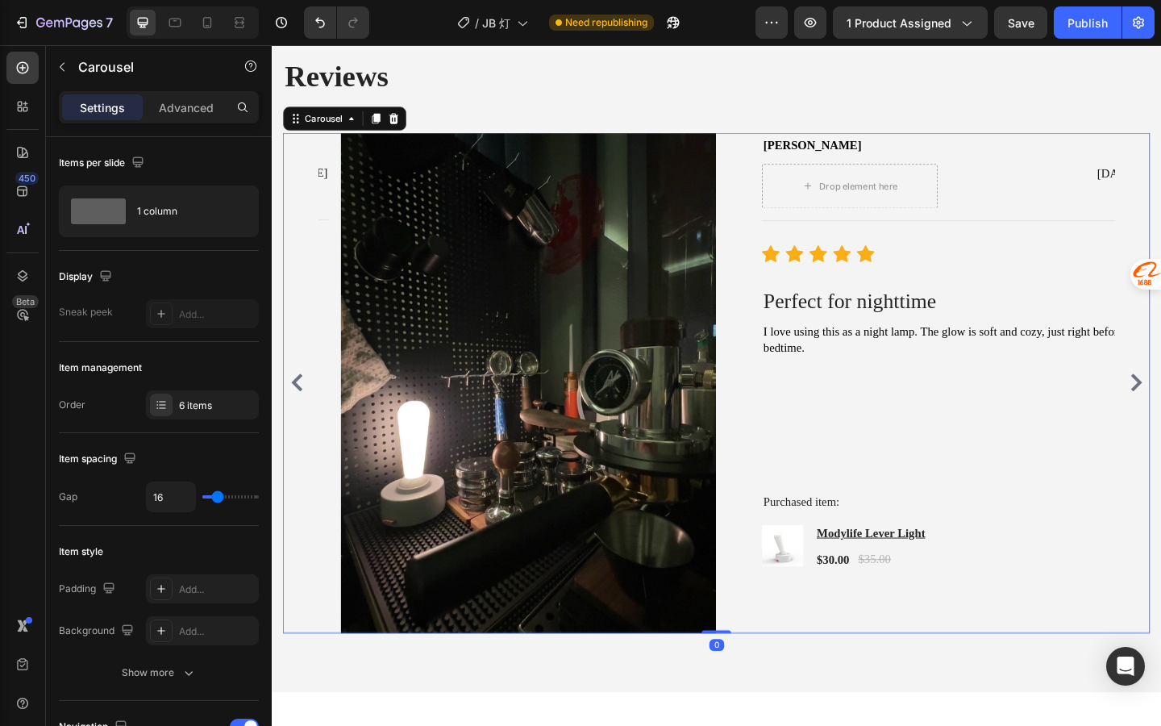
click at [297, 410] on icon "Carousel Back Arrow" at bounding box center [299, 411] width 12 height 19
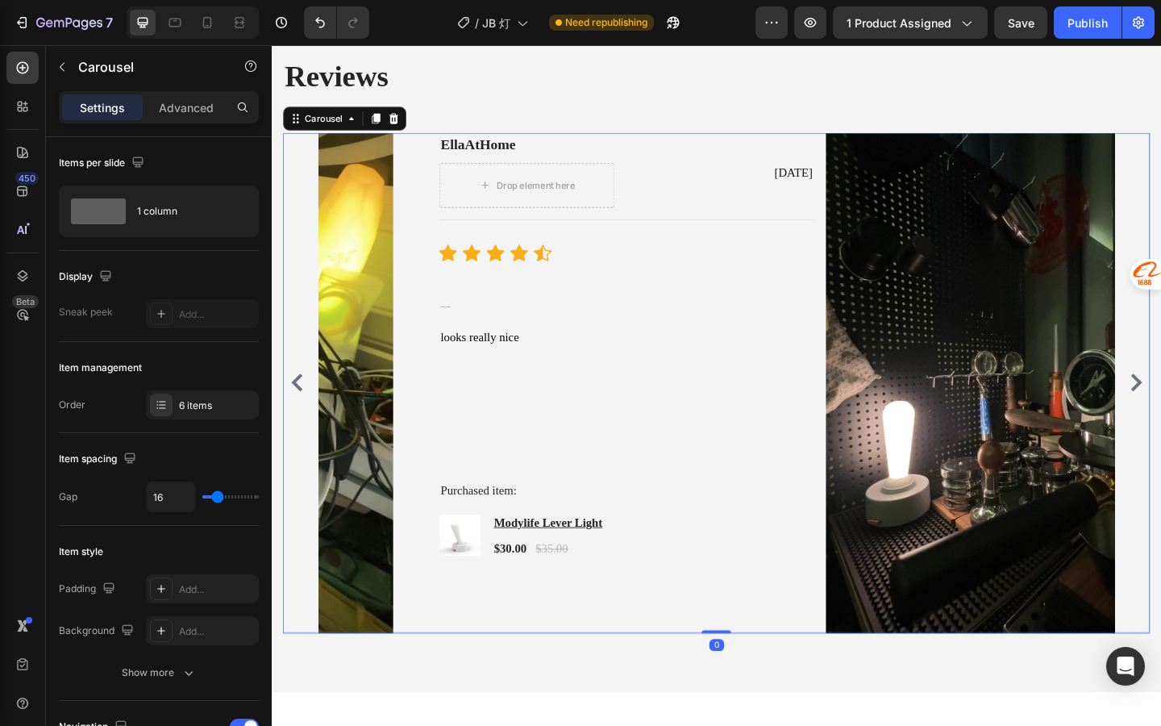
click at [297, 410] on icon "Carousel Back Arrow" at bounding box center [299, 411] width 12 height 19
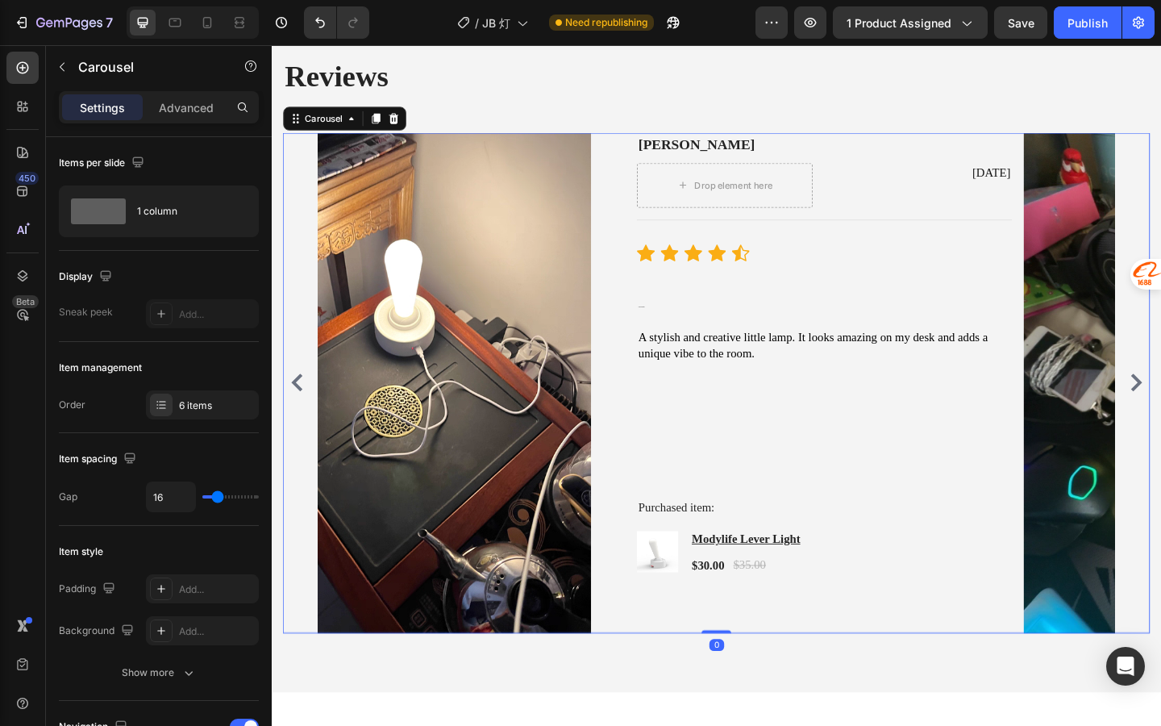
click at [297, 410] on icon "Carousel Back Arrow" at bounding box center [299, 411] width 12 height 19
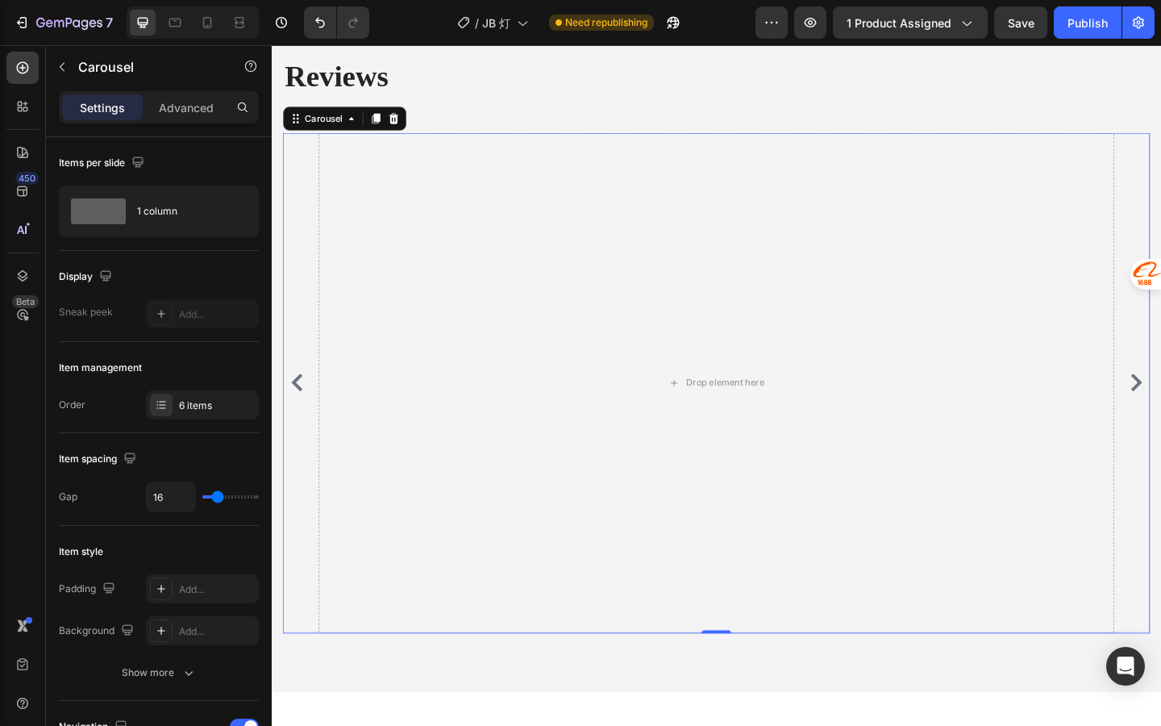
click at [298, 427] on div "Image [PERSON_NAME] L Text block Drop element here [DATE] Text block Row Title …" at bounding box center [756, 412] width 944 height 544
click at [298, 409] on icon "Carousel Back Arrow" at bounding box center [299, 411] width 12 height 19
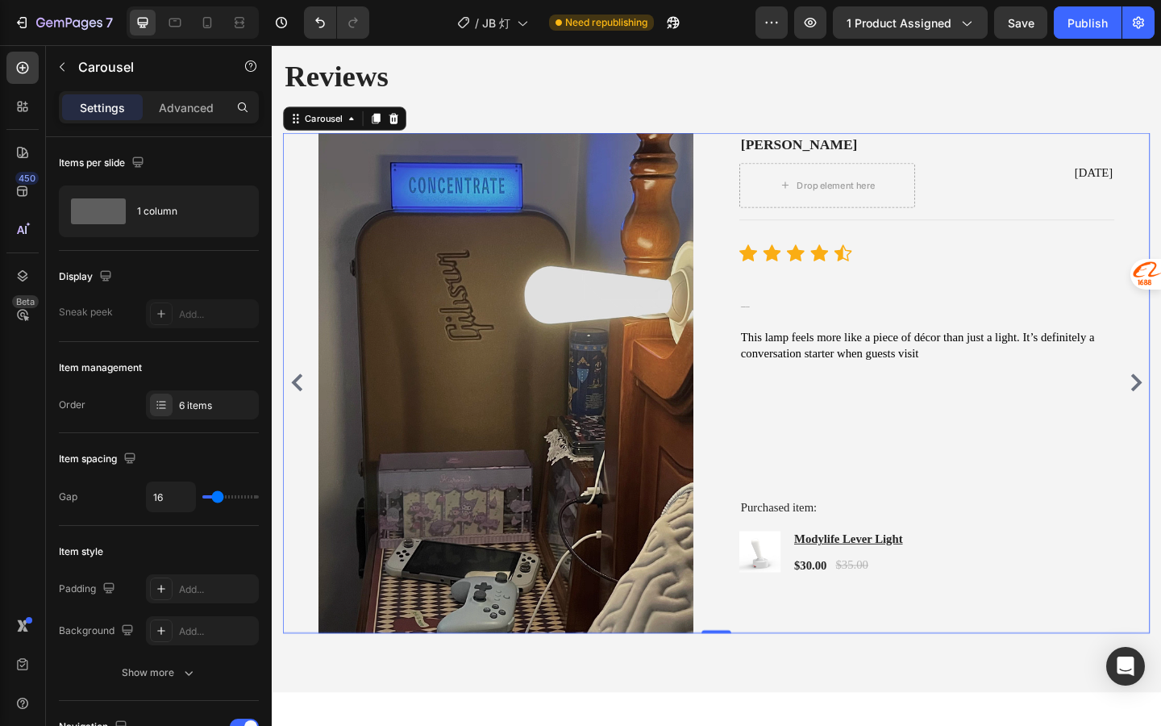
click at [298, 409] on icon "Carousel Back Arrow" at bounding box center [299, 411] width 12 height 19
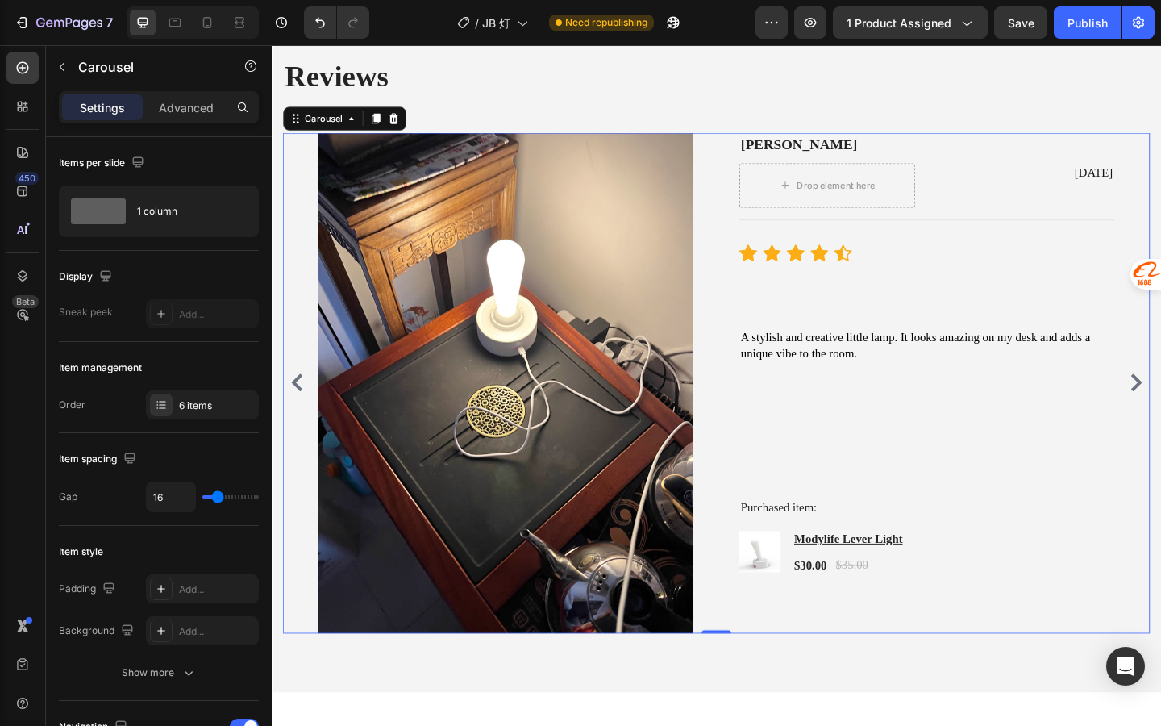
click at [298, 409] on icon "Carousel Back Arrow" at bounding box center [299, 411] width 12 height 19
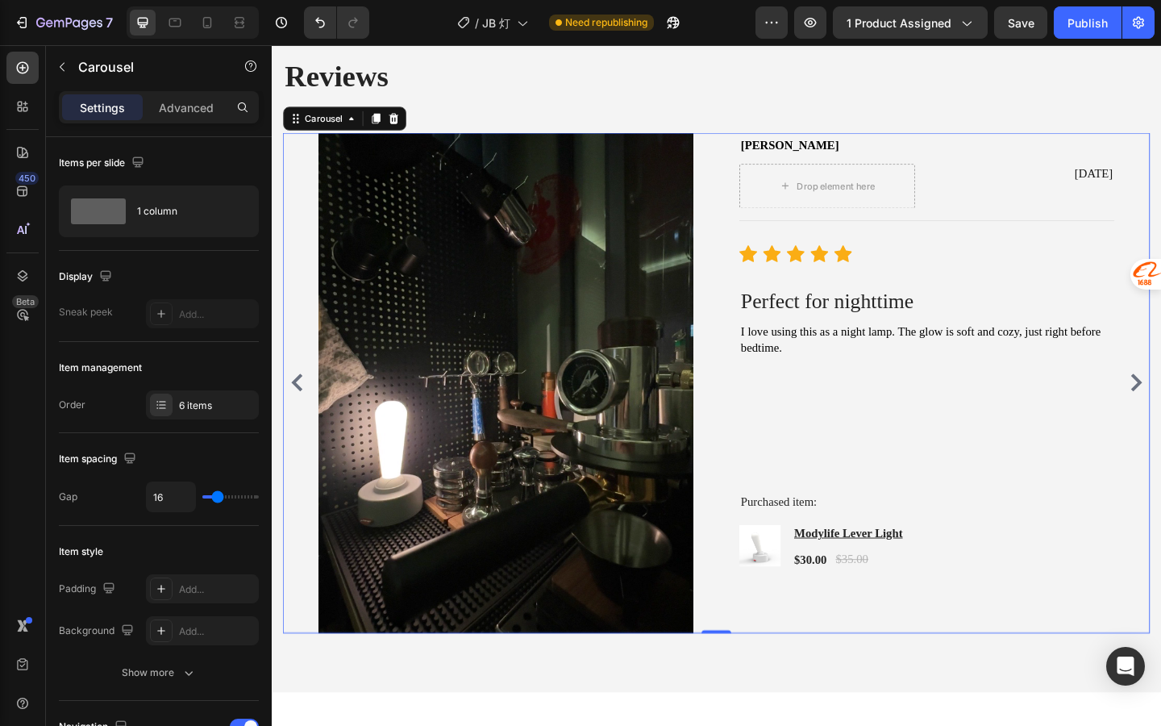
click at [299, 409] on icon "Carousel Back Arrow" at bounding box center [299, 411] width 12 height 19
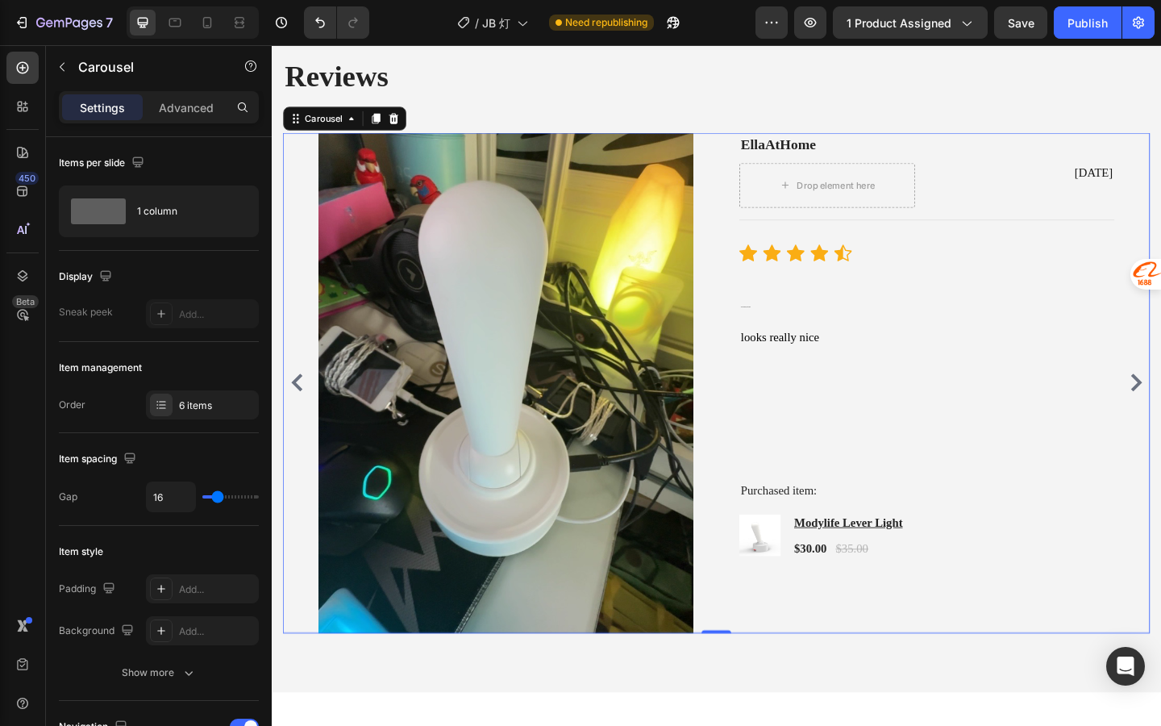
click at [299, 409] on icon "Carousel Back Arrow" at bounding box center [299, 411] width 12 height 19
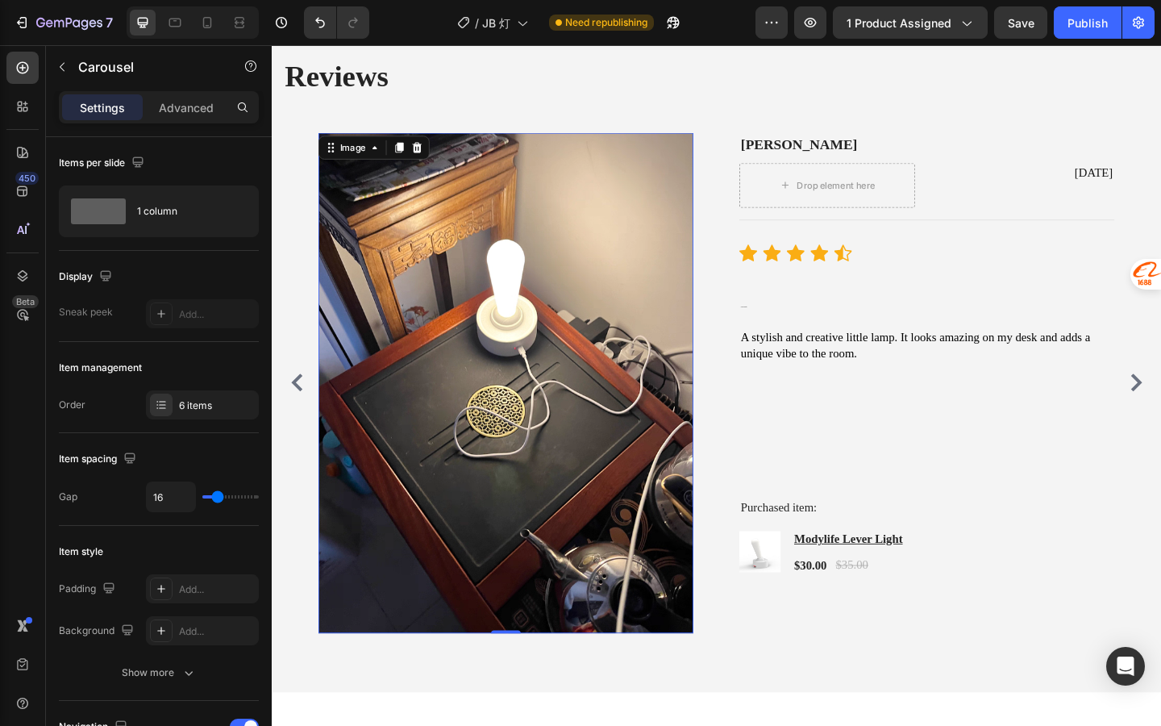
click at [465, 411] on img at bounding box center [527, 412] width 408 height 544
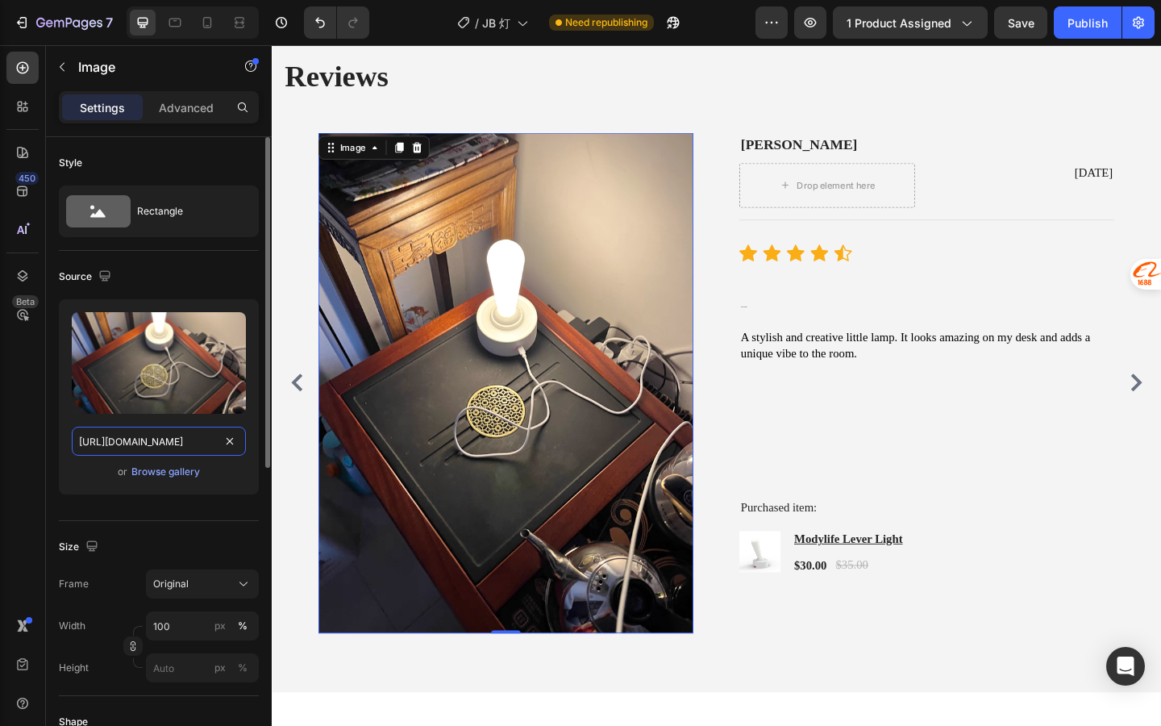
click at [233, 451] on input "[URL][DOMAIN_NAME]" at bounding box center [159, 441] width 174 height 29
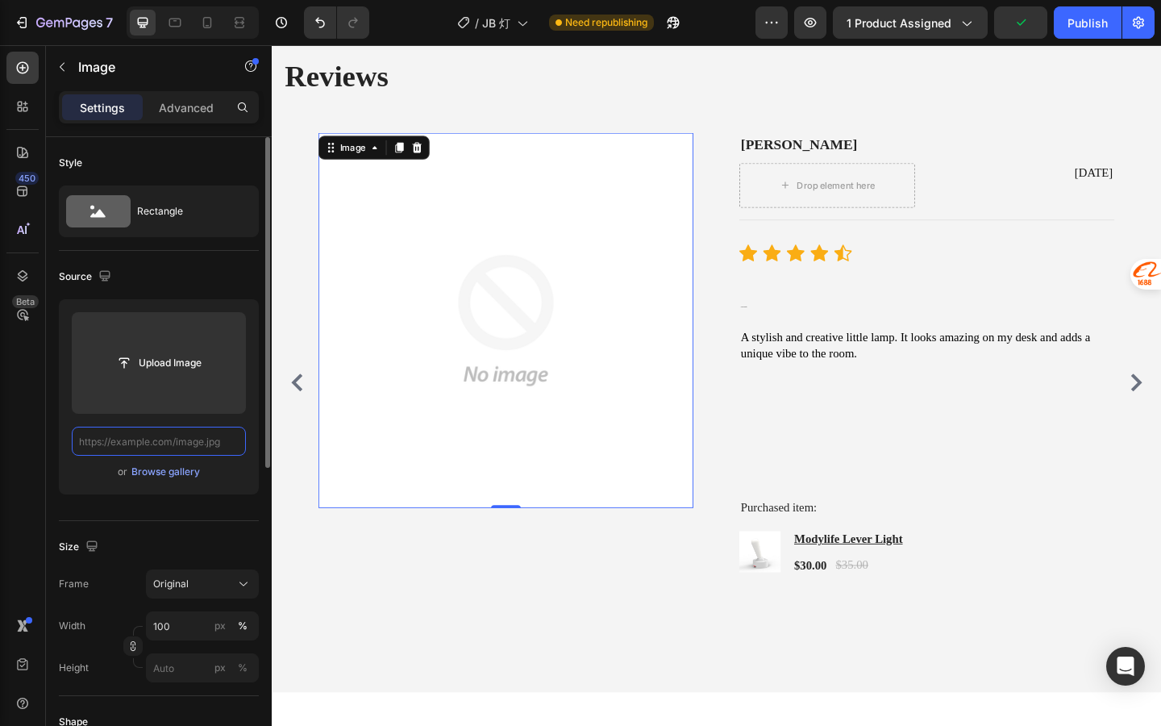
paste input "[URL][DOMAIN_NAME]"
type input "[URL][DOMAIN_NAME]"
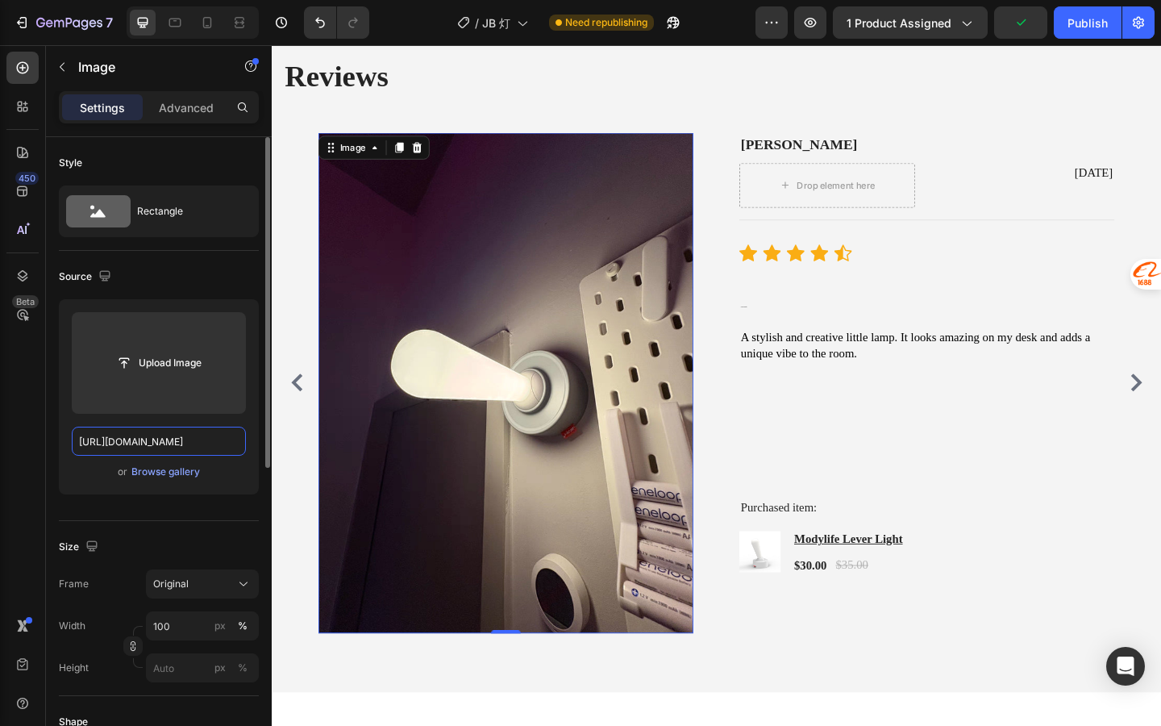
scroll to position [0, 256]
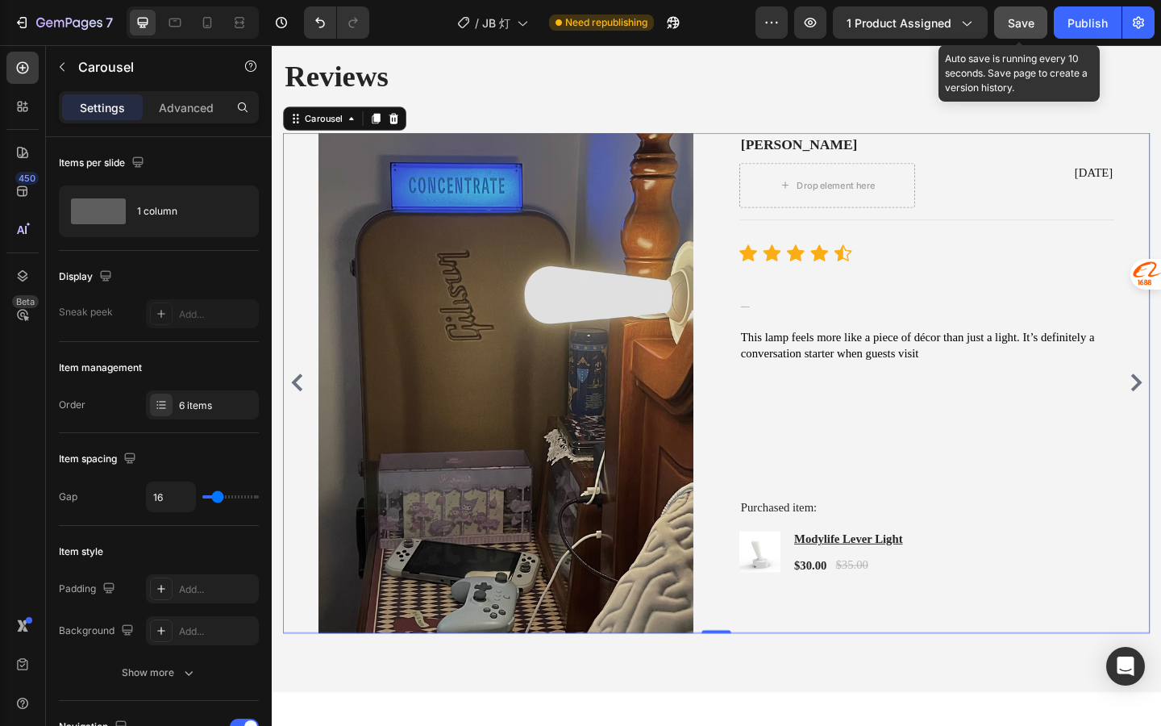
click at [1027, 27] on span "Save" at bounding box center [1021, 23] width 27 height 14
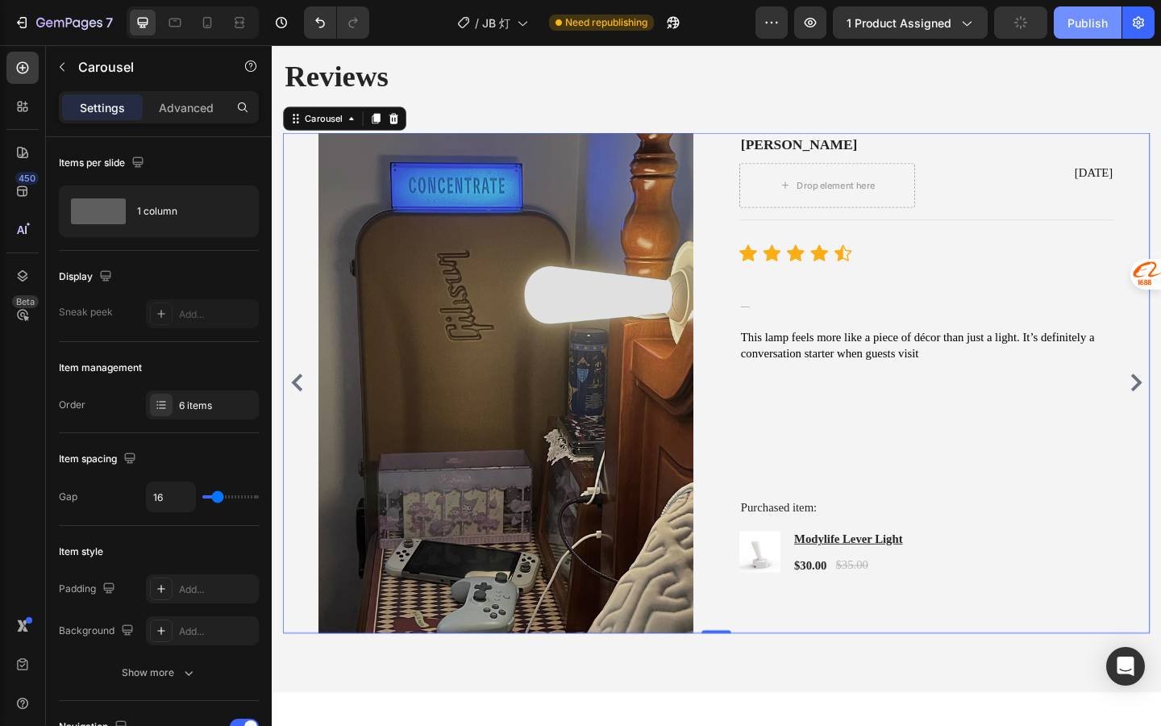
click at [1057, 27] on button "Publish" at bounding box center [1088, 22] width 68 height 32
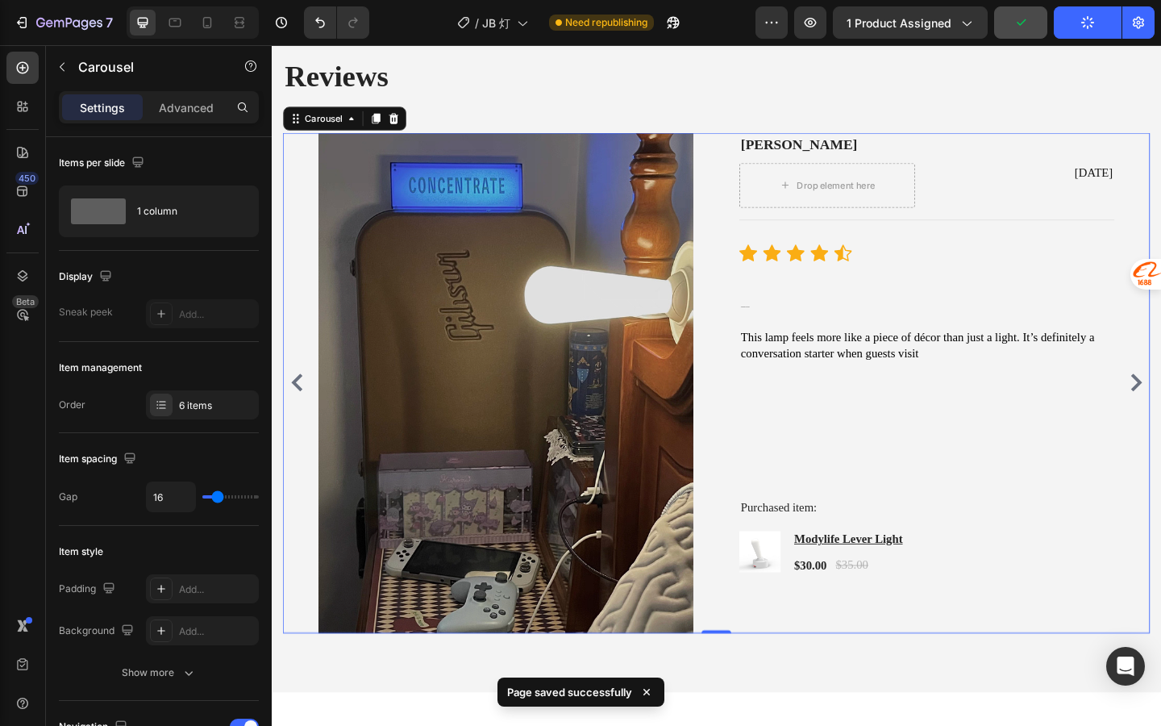
click at [287, 391] on div "Image [PERSON_NAME] L Text block Drop element here [DATE] Text block Row Title …" at bounding box center [756, 412] width 944 height 544
click at [297, 400] on button "Carousel Back Arrow" at bounding box center [299, 412] width 26 height 26
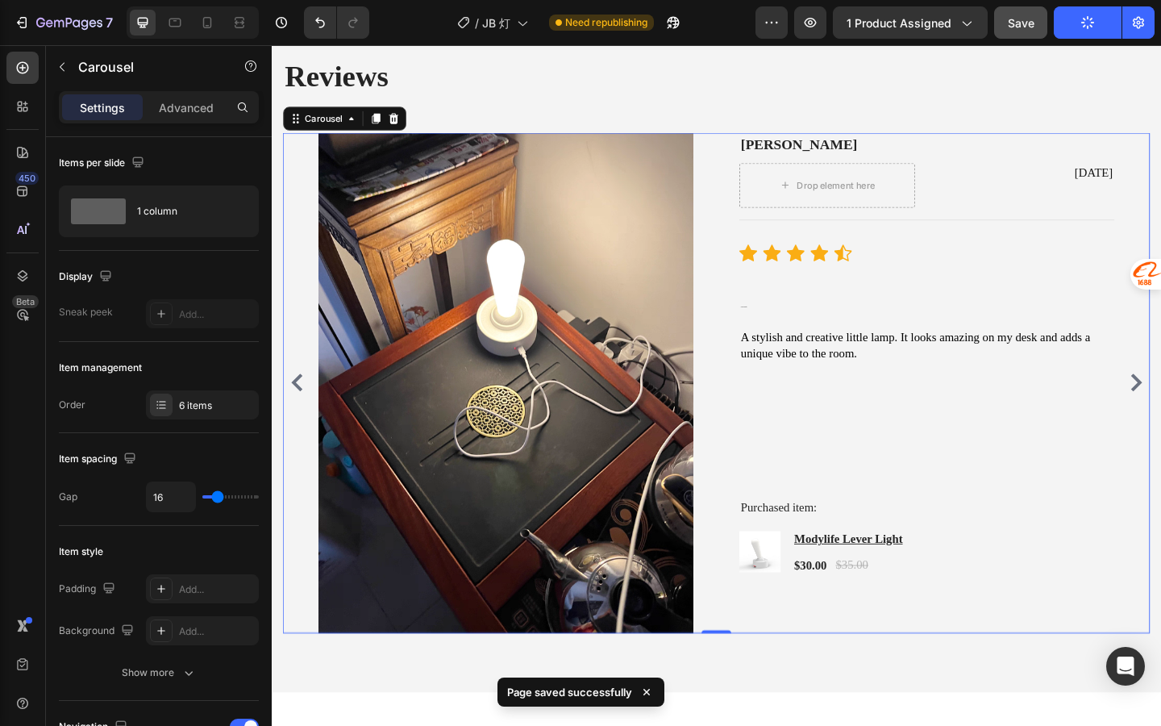
click at [302, 402] on icon "Carousel Back Arrow" at bounding box center [299, 411] width 19 height 19
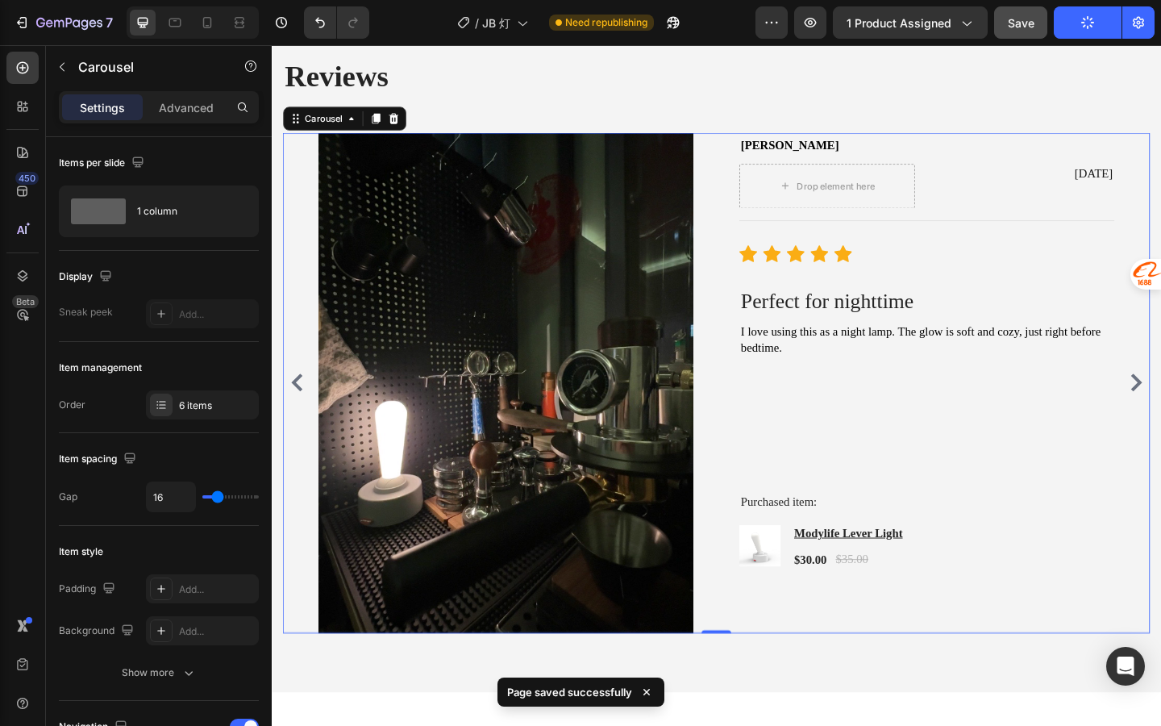
click at [302, 402] on icon "Carousel Back Arrow" at bounding box center [299, 411] width 19 height 19
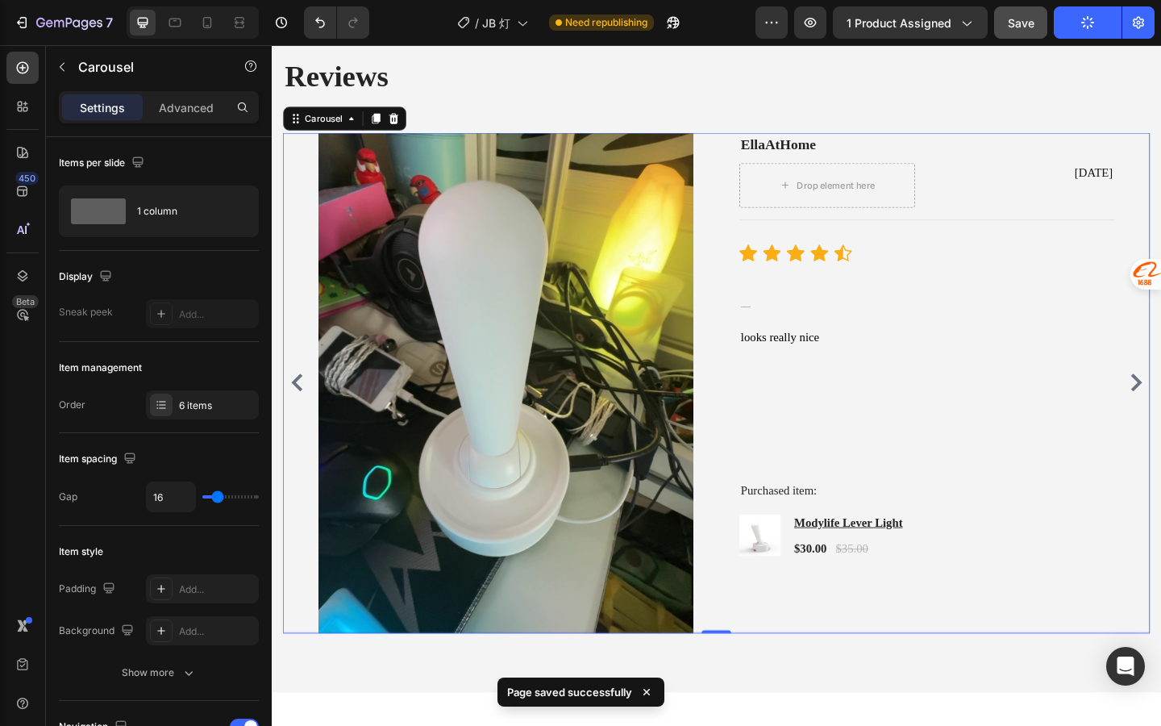
click at [303, 402] on icon "Carousel Back Arrow" at bounding box center [299, 411] width 19 height 19
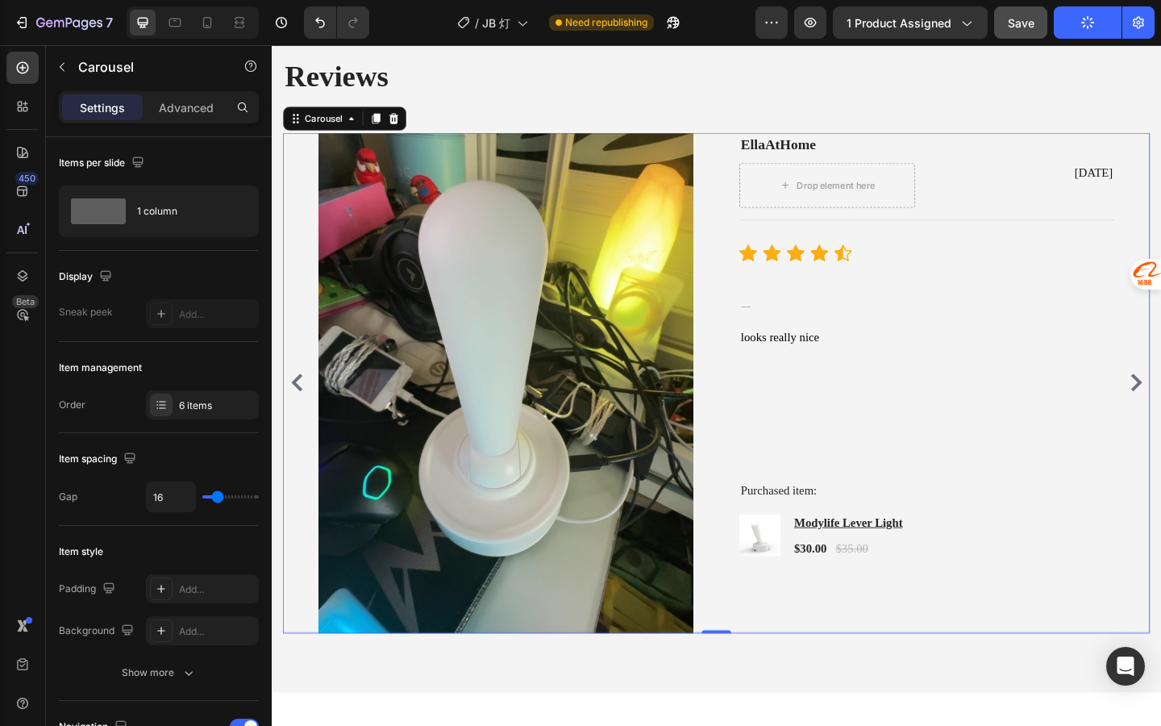
click at [302, 406] on icon "Carousel Back Arrow" at bounding box center [299, 411] width 19 height 19
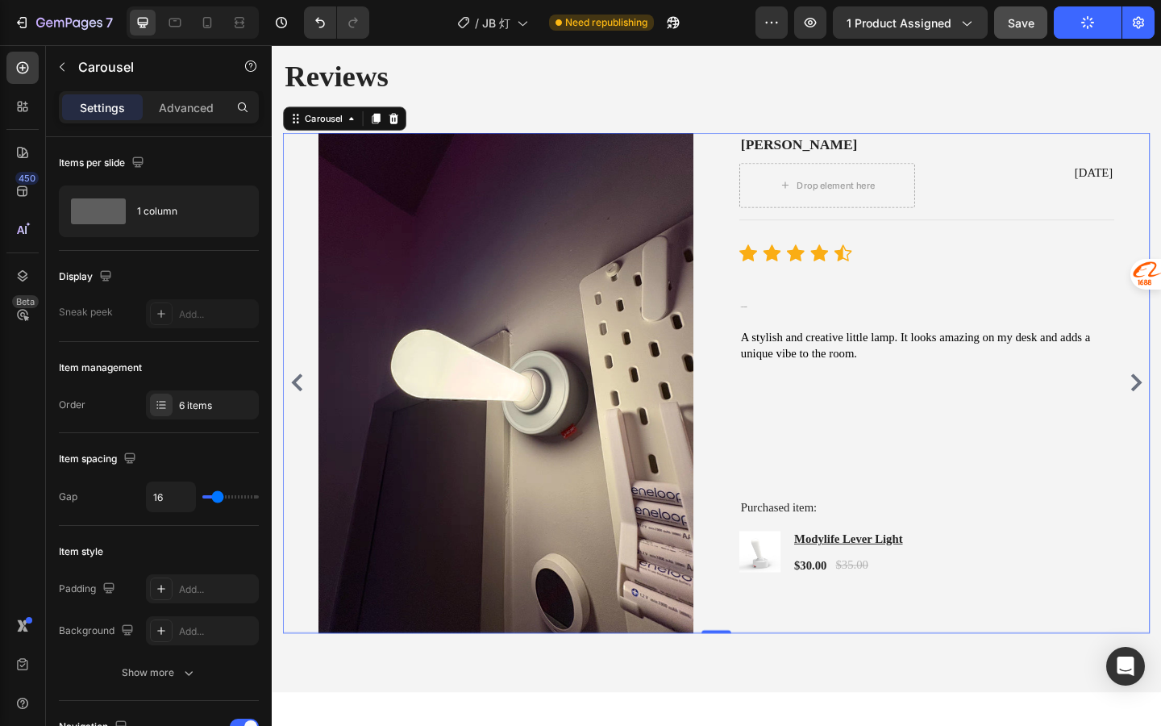
click at [302, 406] on icon "Carousel Back Arrow" at bounding box center [299, 411] width 19 height 19
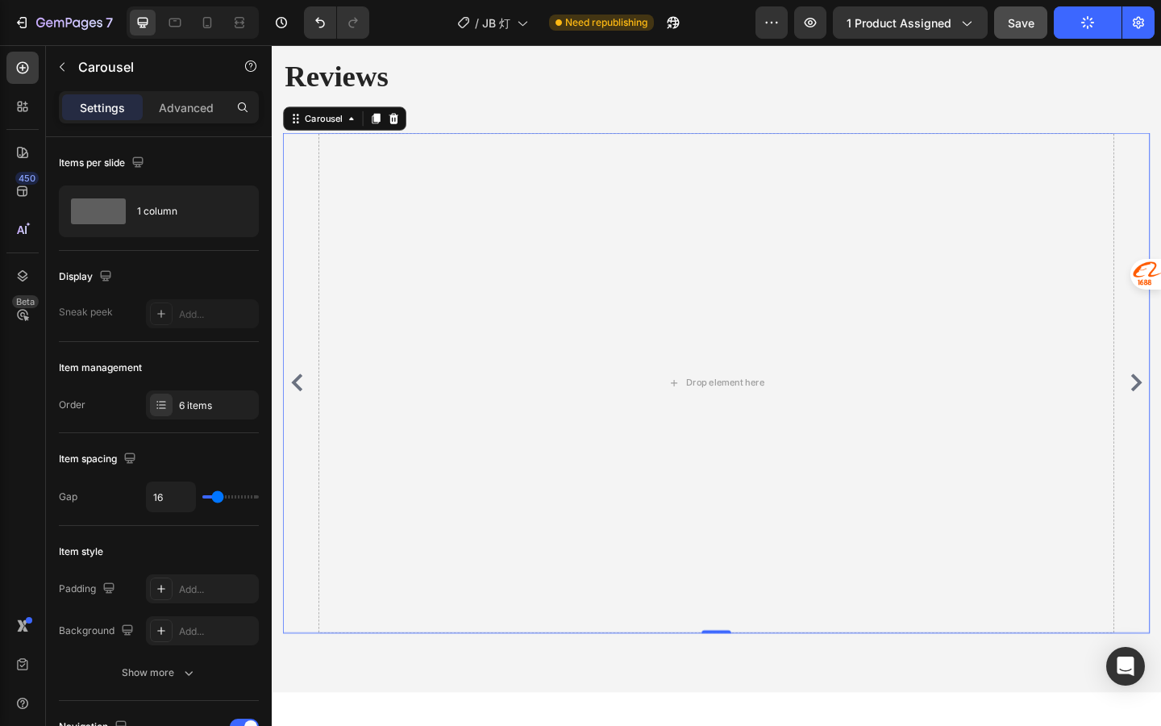
click at [302, 406] on icon "Carousel Back Arrow" at bounding box center [299, 411] width 19 height 19
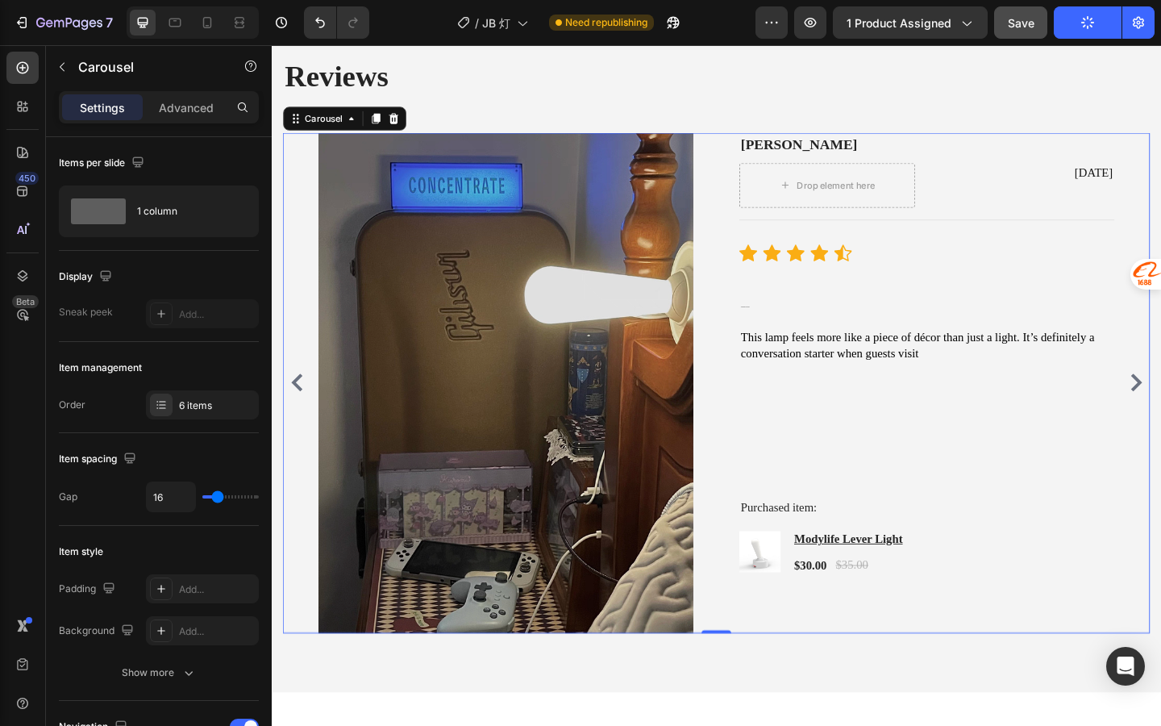
click at [302, 406] on icon "Carousel Back Arrow" at bounding box center [299, 411] width 19 height 19
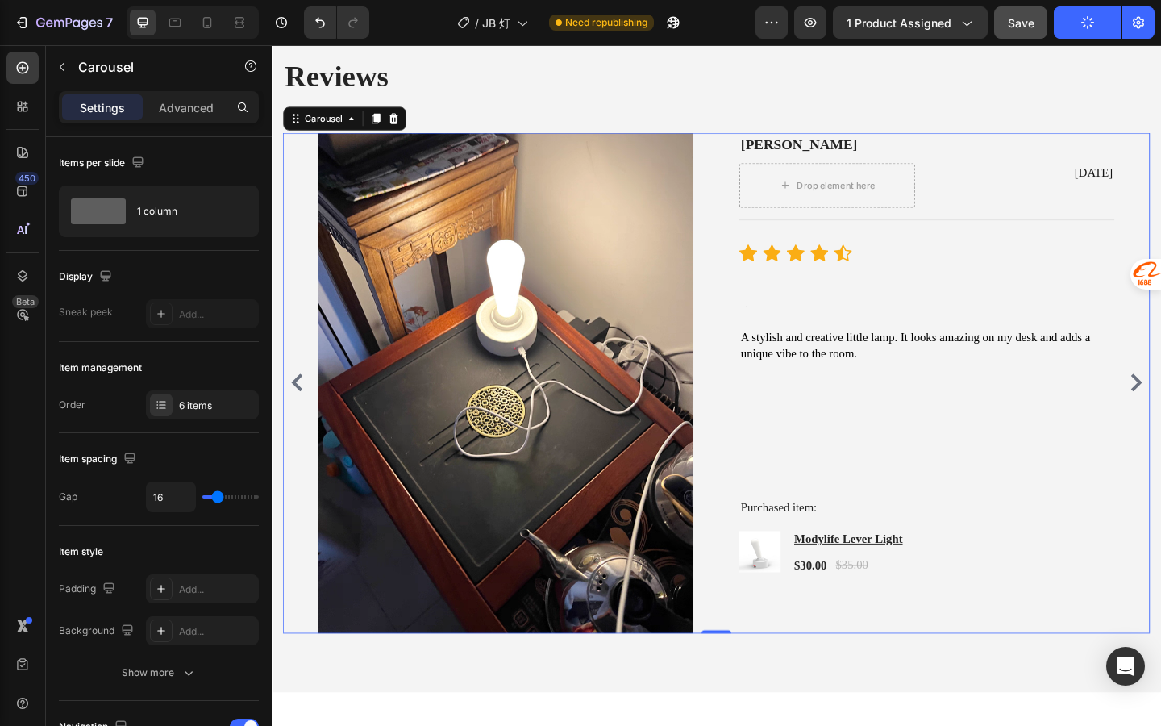
click at [302, 406] on icon "Carousel Back Arrow" at bounding box center [299, 411] width 19 height 19
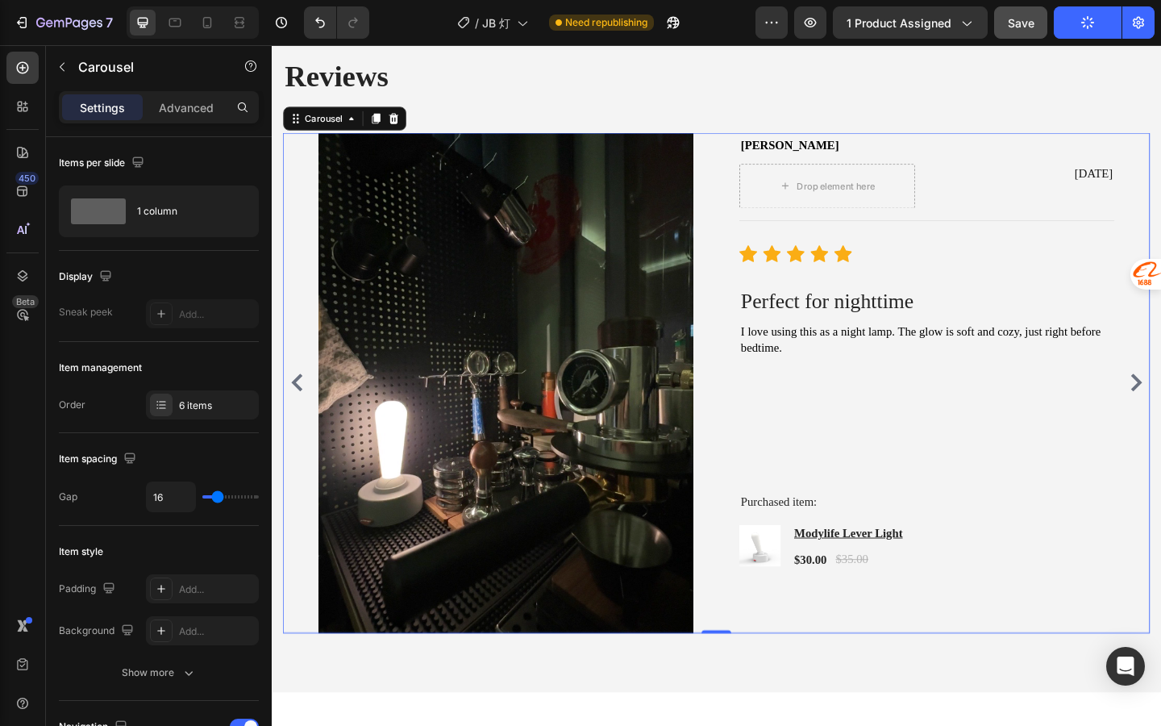
click at [1161, 422] on div "Image [PERSON_NAME] L Text block Drop element here [DATE] Text block Row Title …" at bounding box center [756, 412] width 944 height 544
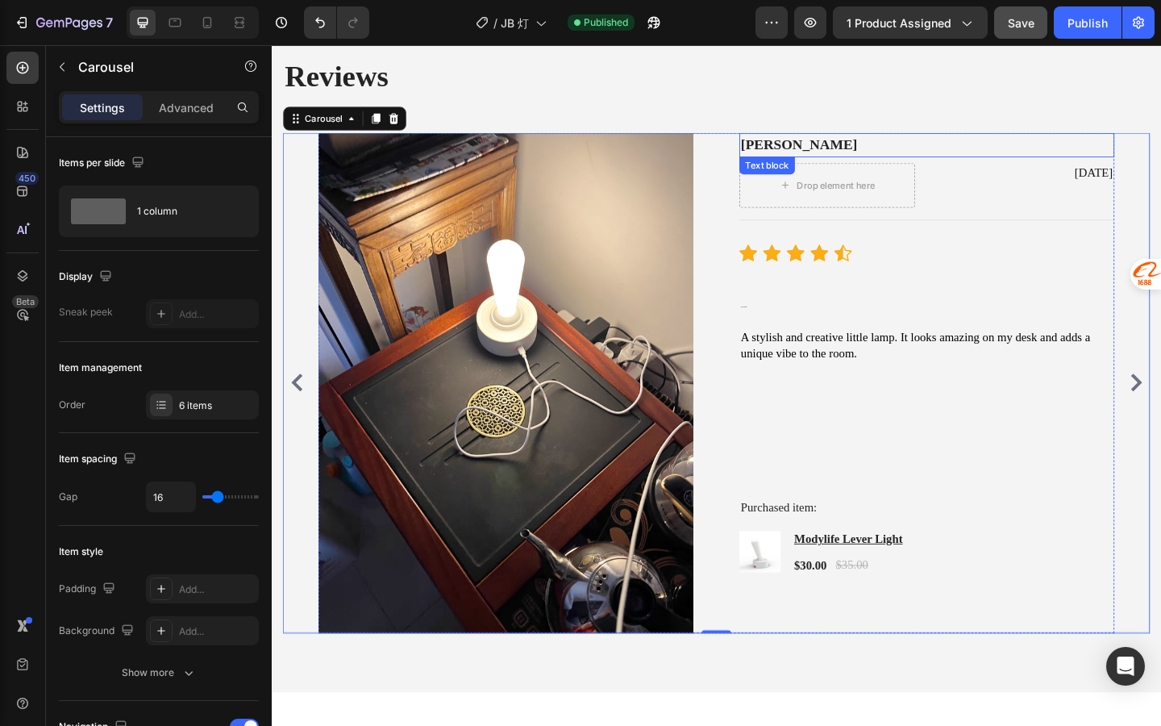
click at [800, 156] on p "[PERSON_NAME]" at bounding box center [984, 153] width 405 height 23
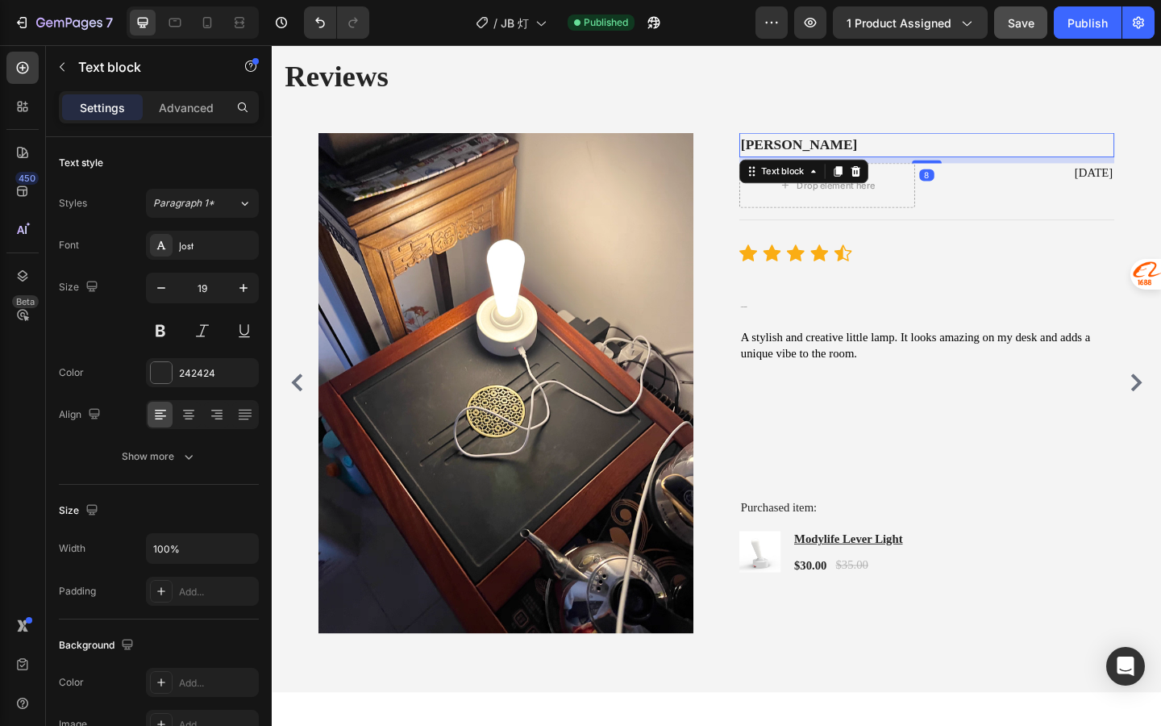
click at [800, 156] on p "[PERSON_NAME]" at bounding box center [984, 153] width 405 height 23
click at [864, 156] on p "[PERSON_NAME]" at bounding box center [984, 153] width 405 height 23
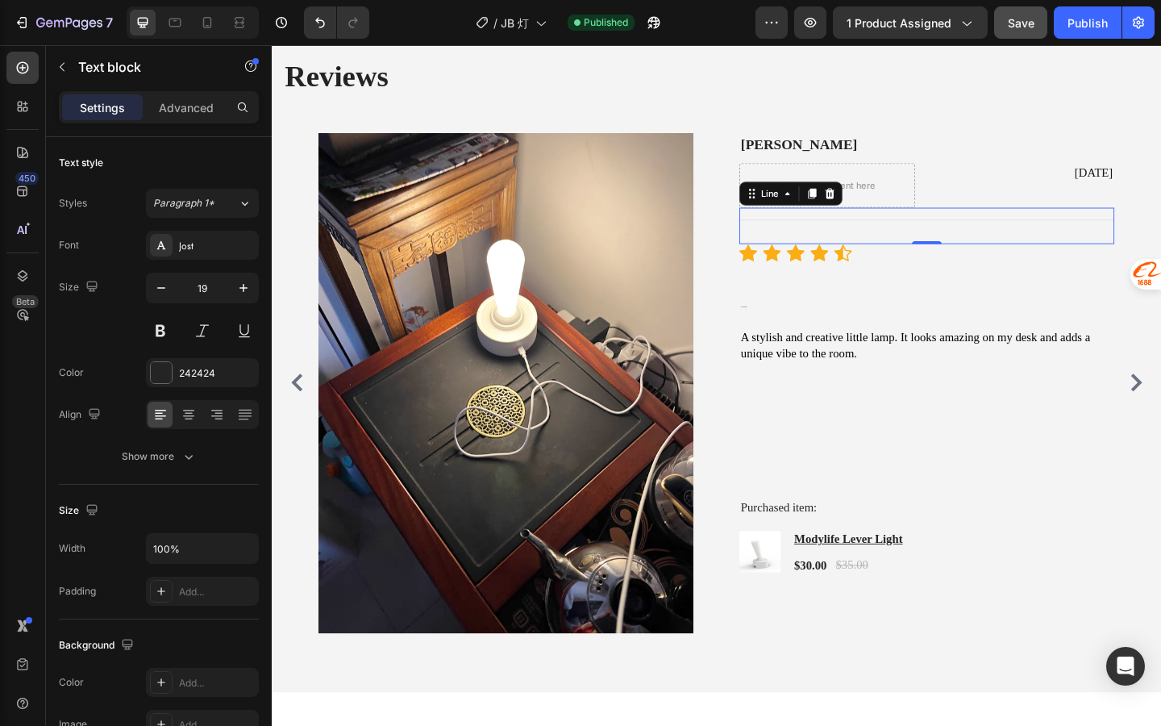
click at [1011, 223] on div "Title Line 0" at bounding box center [985, 242] width 408 height 40
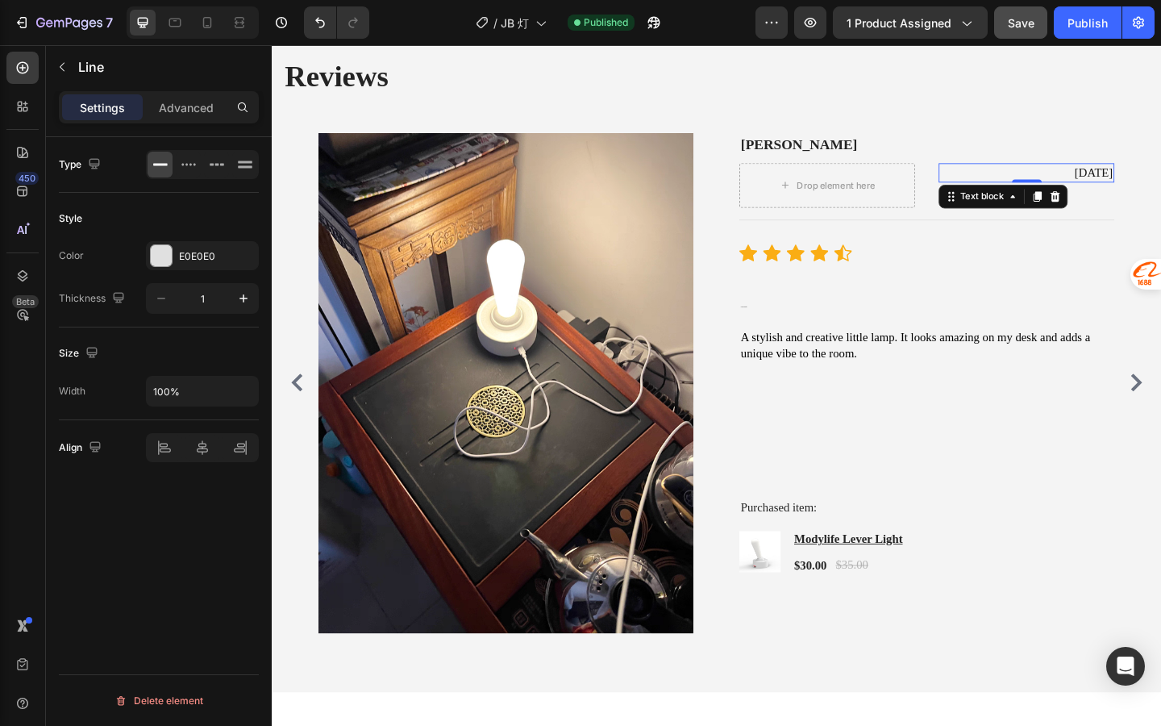
click at [1125, 187] on p "[DATE]" at bounding box center [1093, 184] width 188 height 18
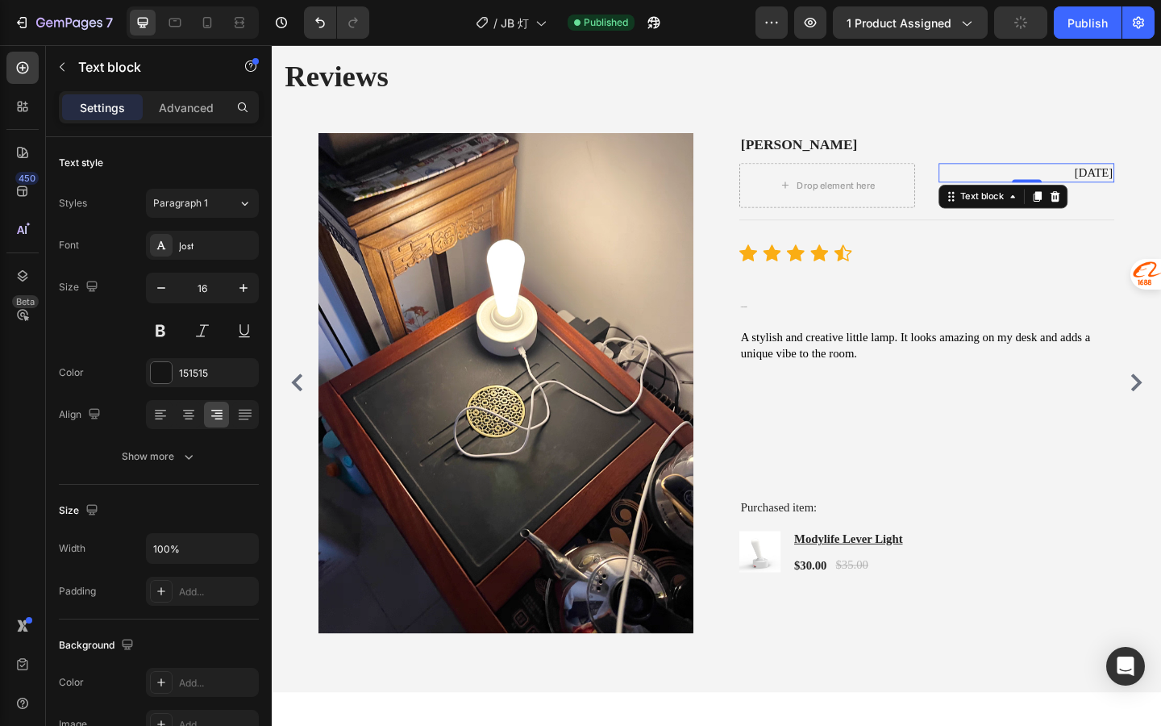
click at [1125, 187] on p "[DATE]" at bounding box center [1093, 184] width 188 height 18
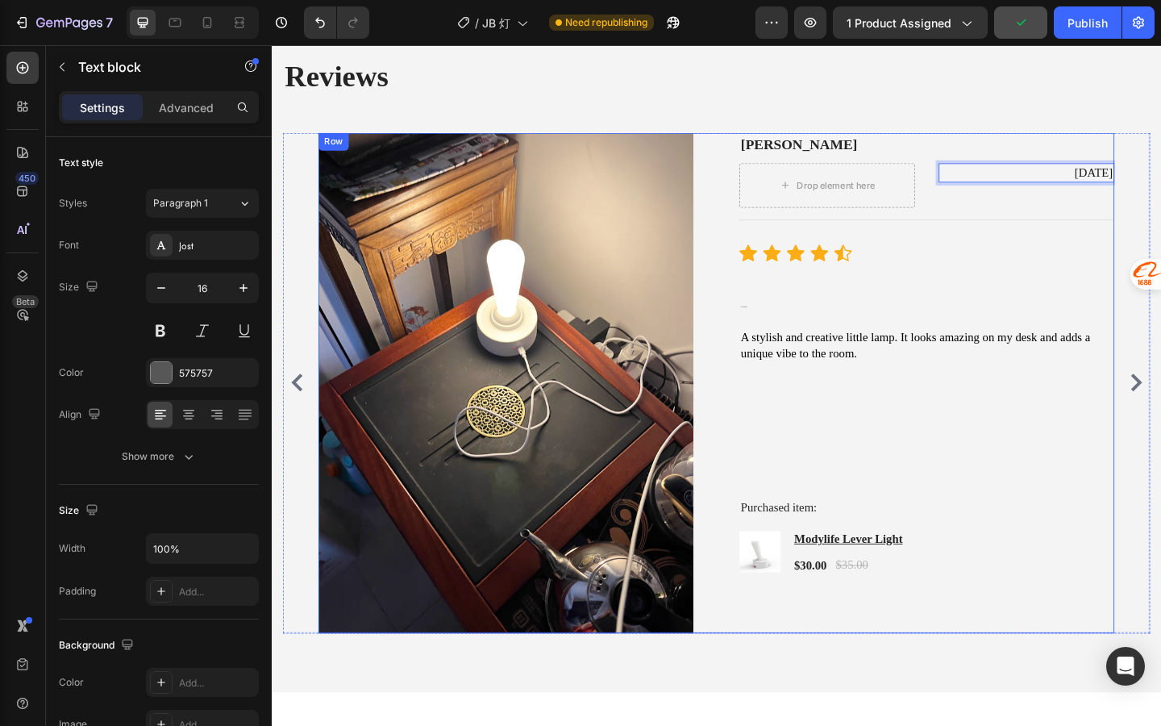
click at [1095, 356] on span "A stylish and creative little lamp. It looks amazing on my desk and adds a uniq…" at bounding box center [972, 371] width 380 height 31
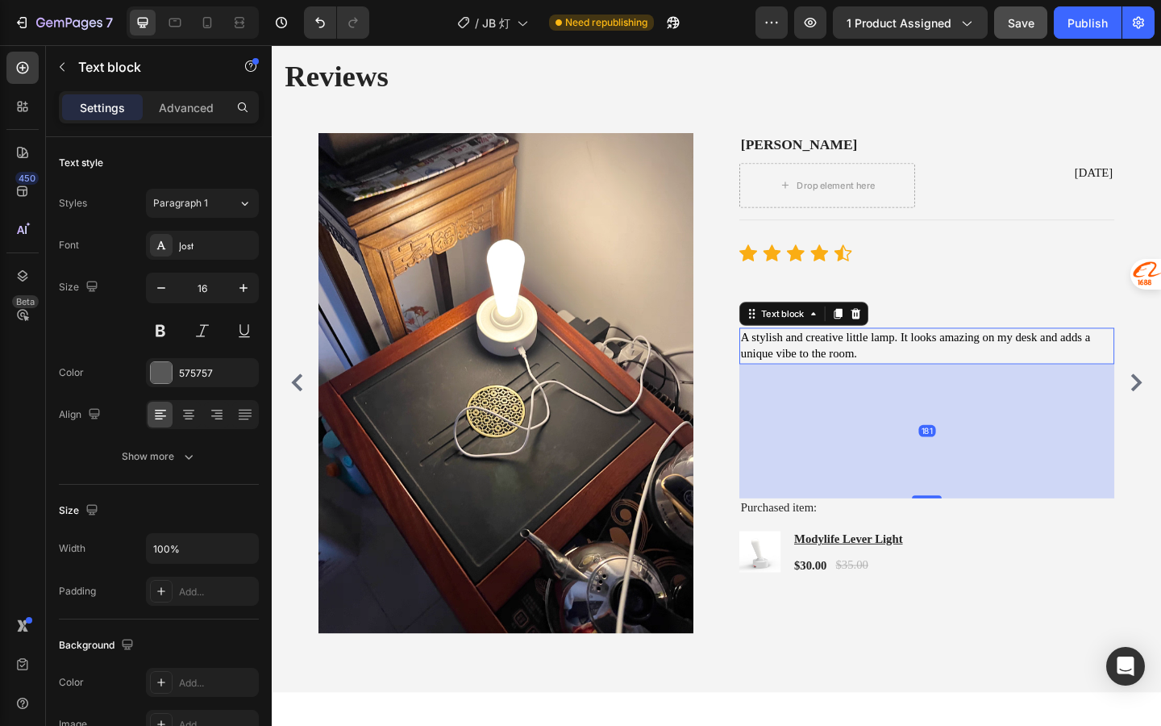
click at [1033, 35] on button "Save" at bounding box center [1020, 22] width 53 height 32
click at [1071, 35] on button "Publish" at bounding box center [1088, 22] width 68 height 32
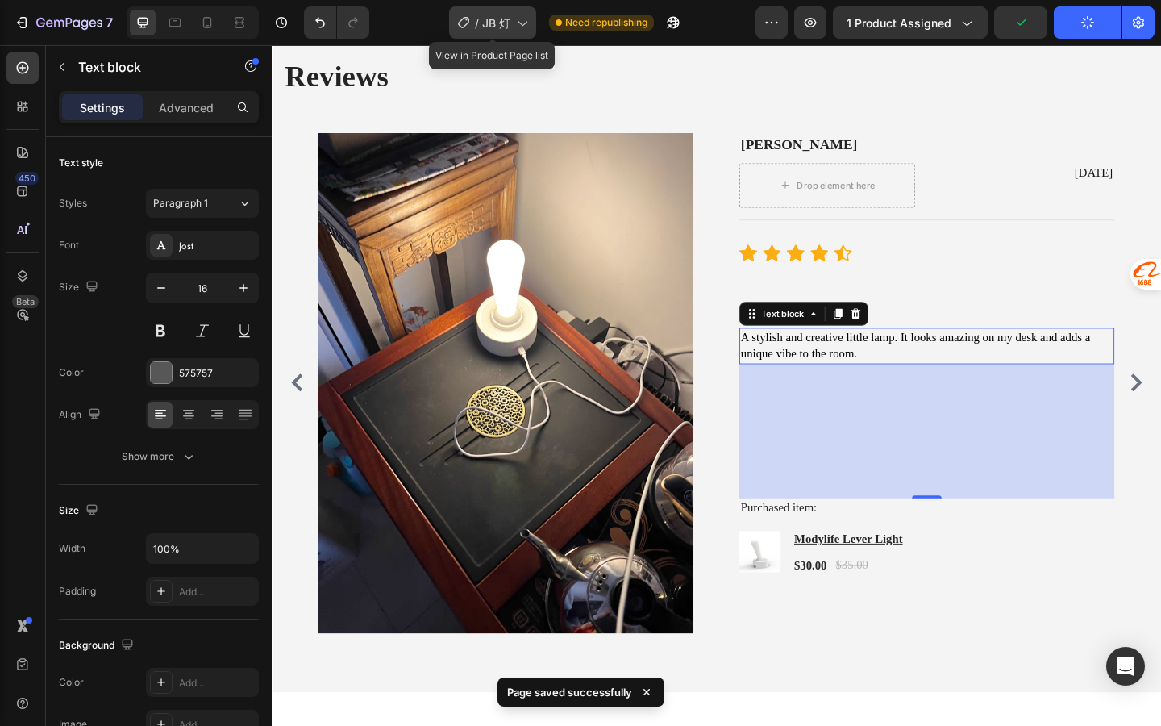
click at [519, 14] on div "/ JB 灯" at bounding box center [492, 22] width 87 height 32
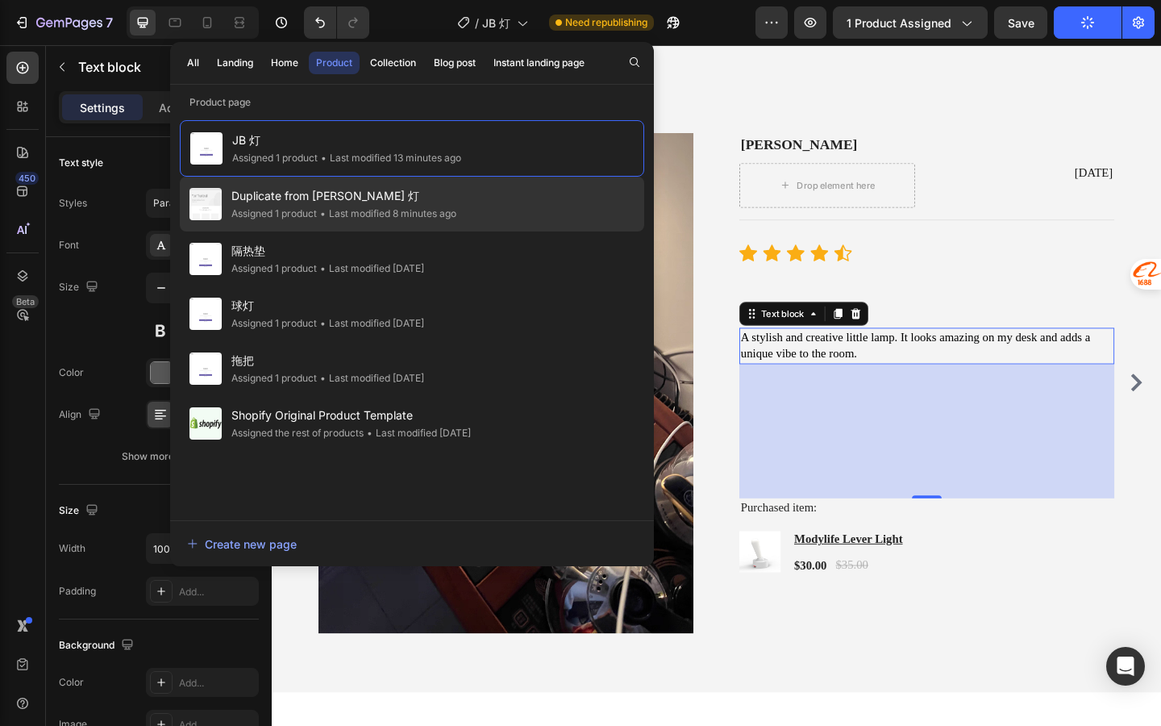
click at [462, 211] on div "Duplicate from [PERSON_NAME] 灯 Assigned 1 product • Last modified 8 minutes ago" at bounding box center [412, 204] width 465 height 55
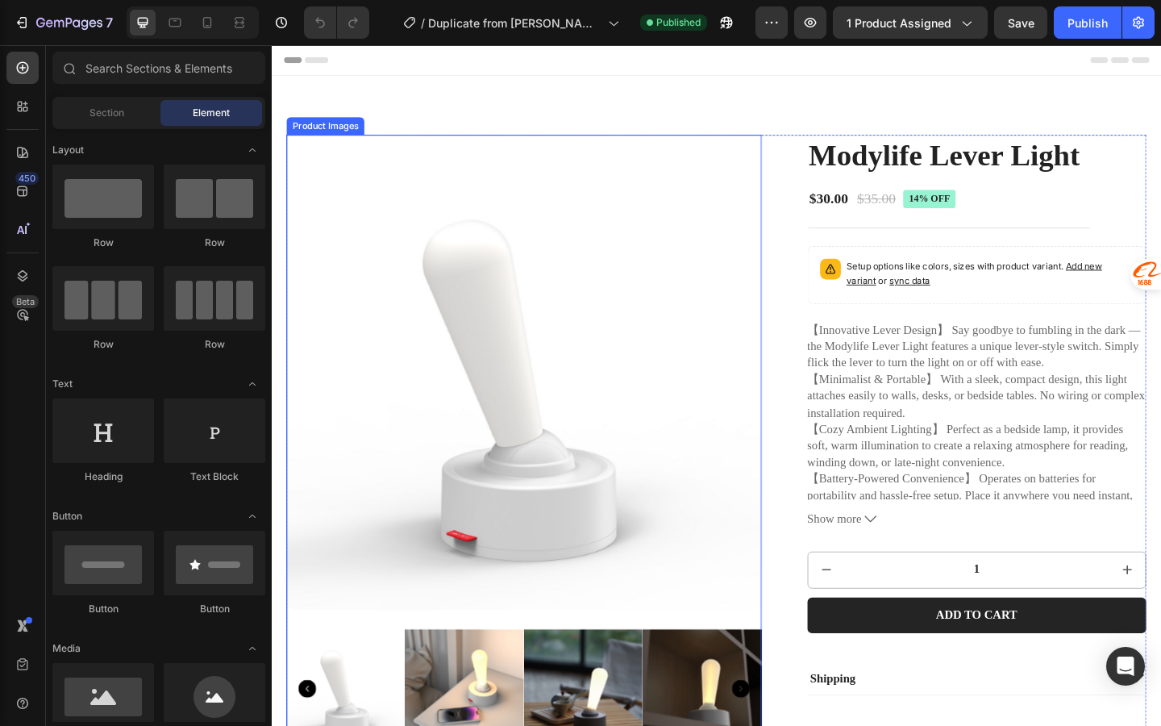
click at [615, 189] on img at bounding box center [546, 401] width 517 height 517
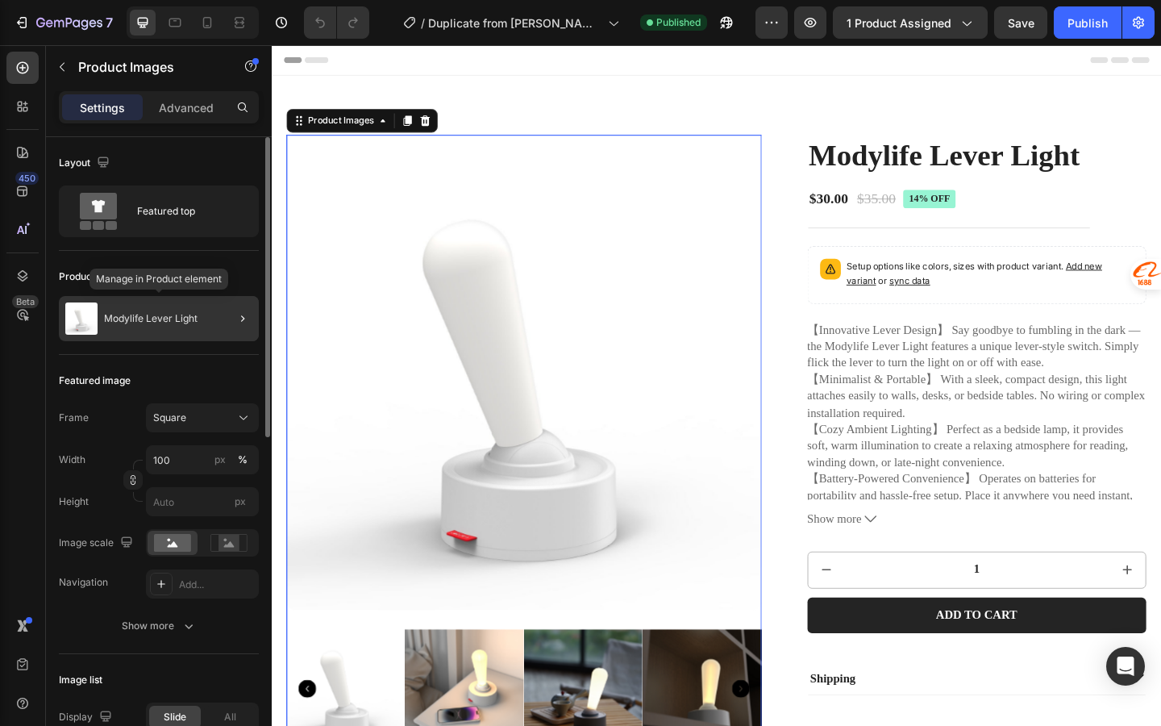
click at [202, 330] on div "Modylife Lever Light" at bounding box center [159, 318] width 200 height 45
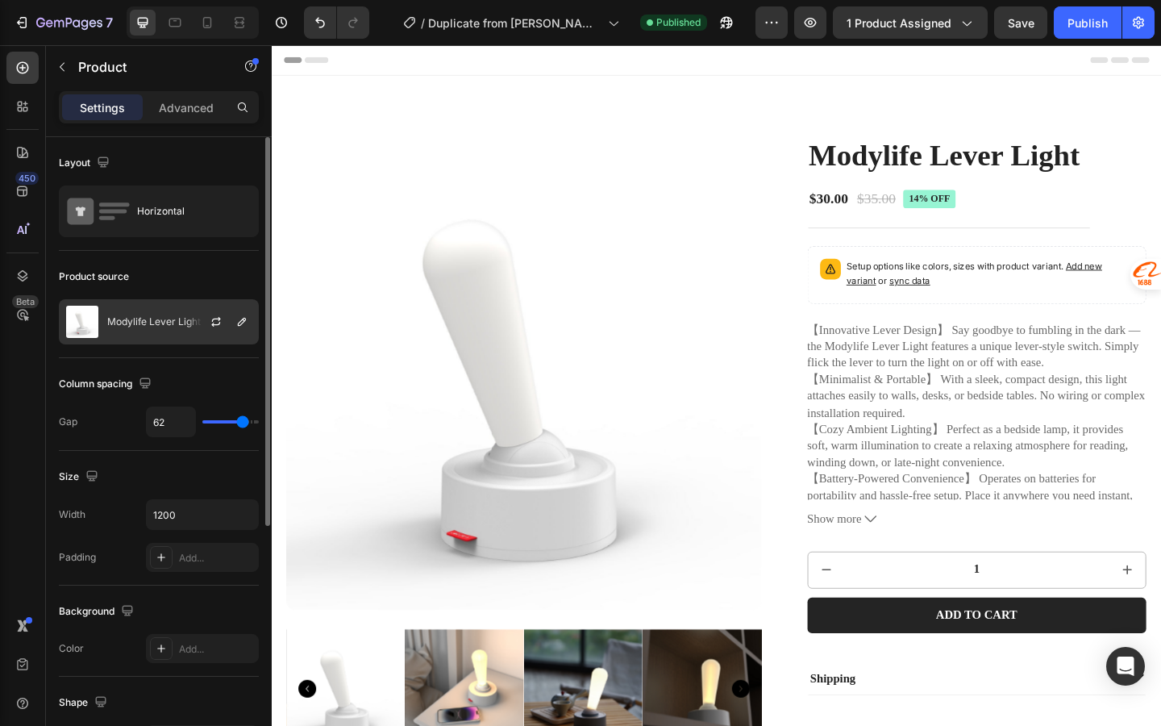
click at [198, 323] on div at bounding box center [222, 322] width 71 height 44
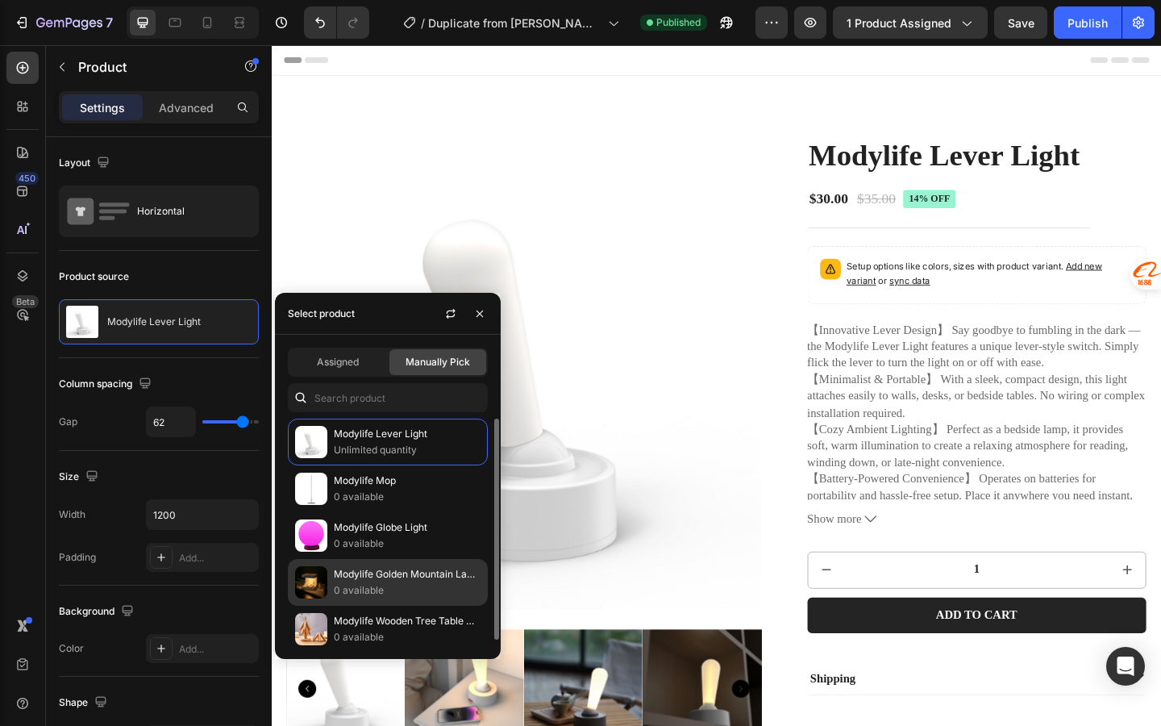
click at [406, 585] on p "0 available" at bounding box center [407, 590] width 147 height 16
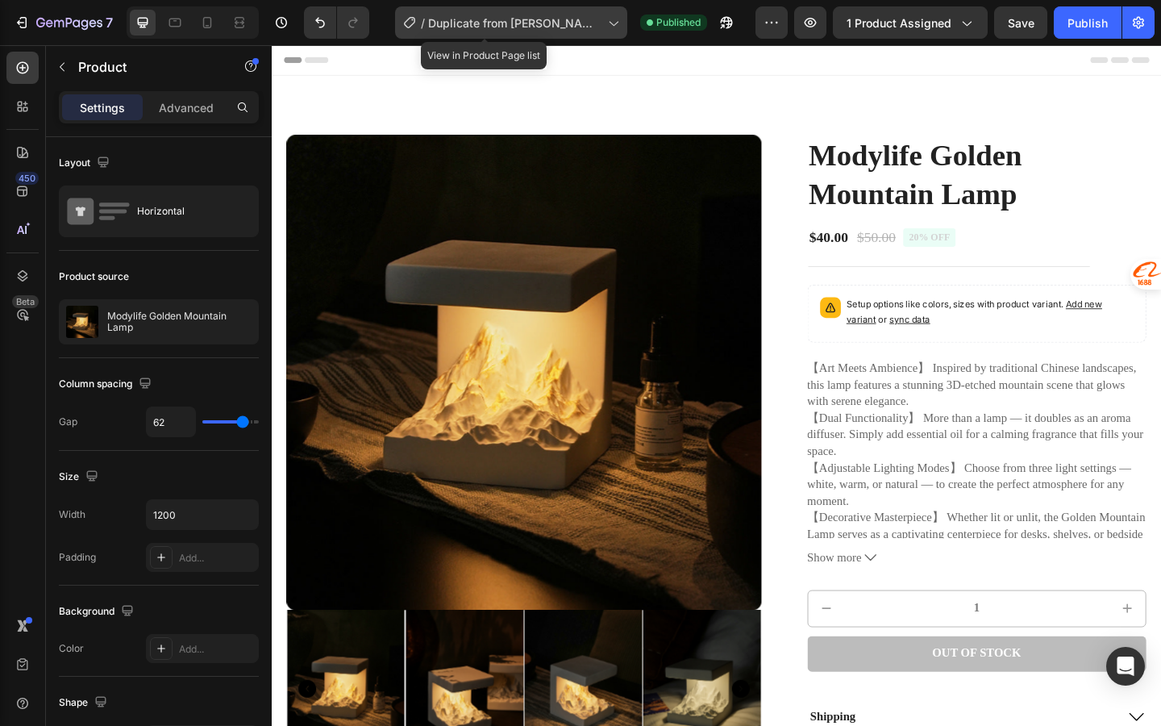
click at [528, 27] on span "Duplicate from [PERSON_NAME] 灯" at bounding box center [514, 23] width 173 height 17
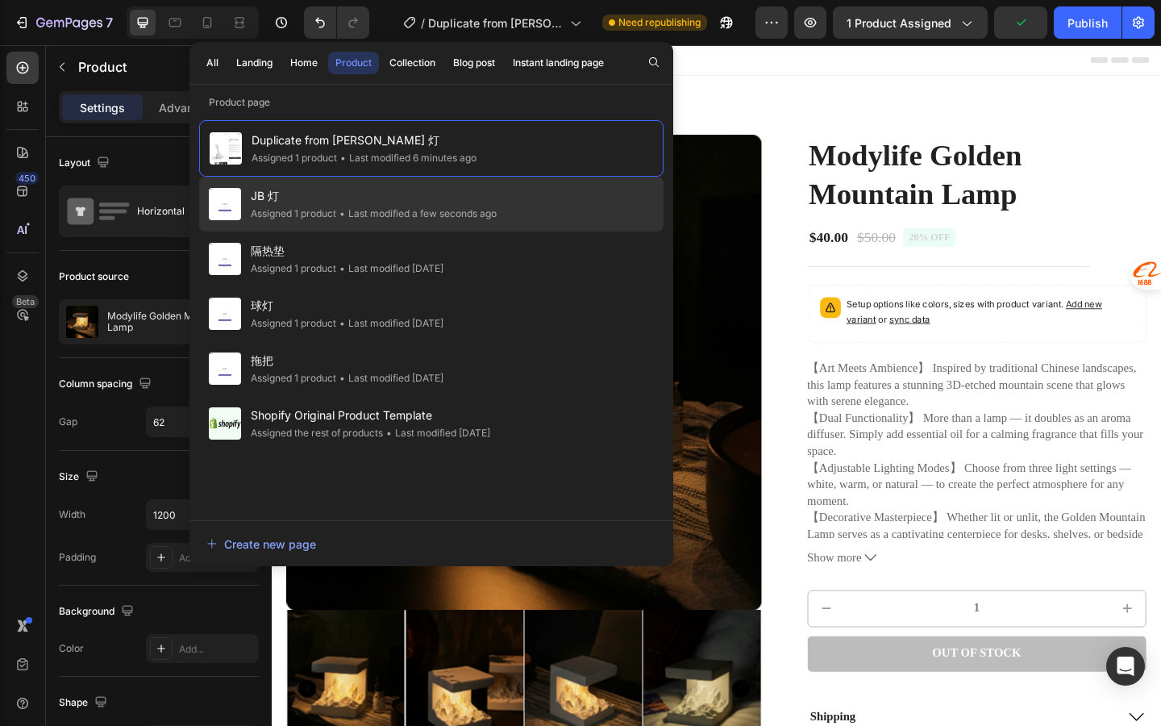
click at [497, 209] on div "• Last modified a few seconds ago" at bounding box center [416, 214] width 160 height 16
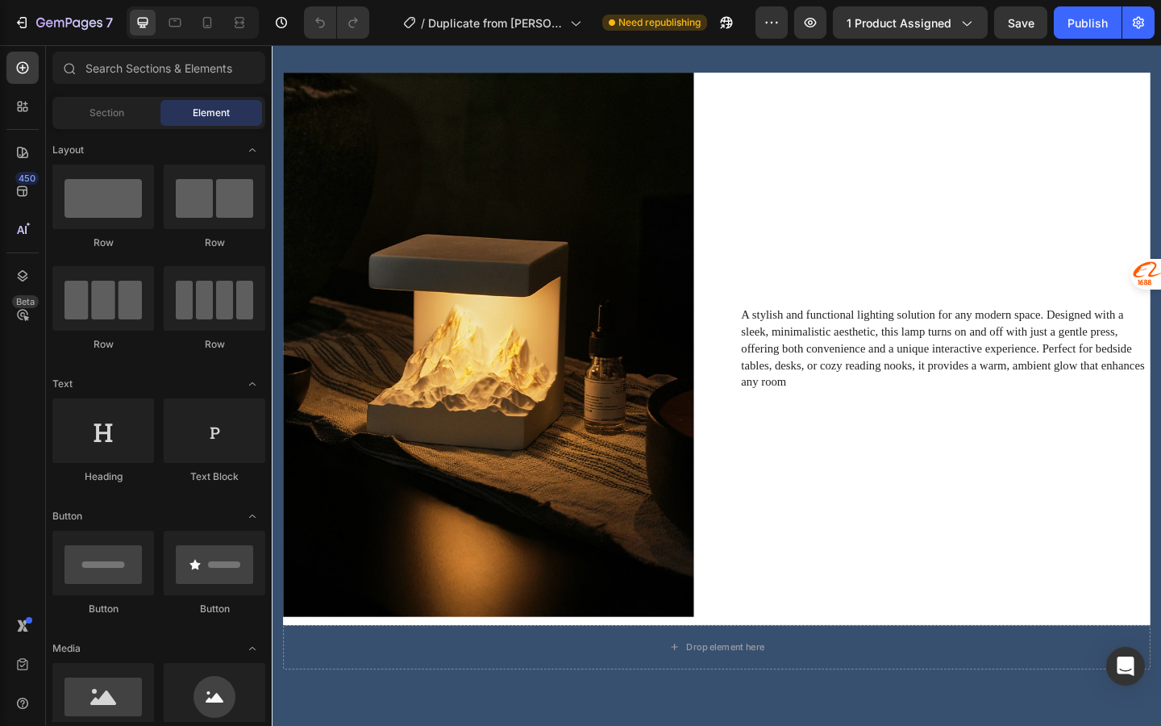
scroll to position [994, 0]
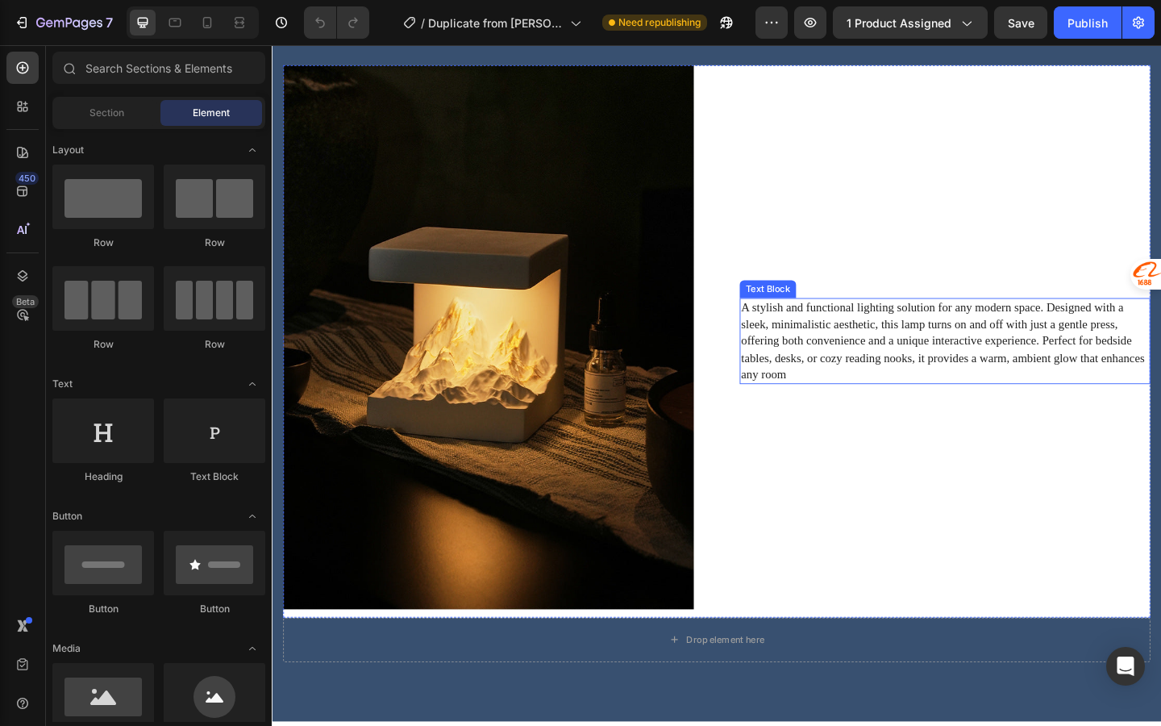
click at [937, 399] on p "A stylish and functional lighting solution for any modern space. Designed with …" at bounding box center [1004, 367] width 444 height 90
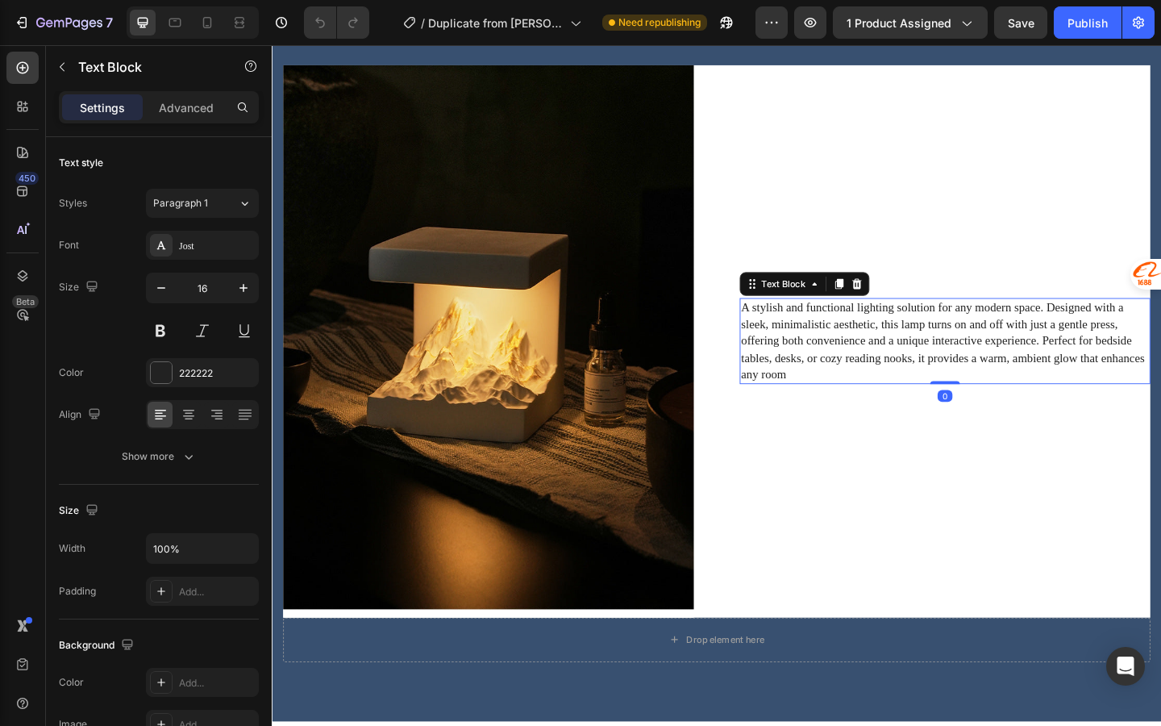
click at [937, 399] on p "A stylish and functional lighting solution for any modern space. Designed with …" at bounding box center [1004, 367] width 444 height 90
click at [861, 369] on p "A stylish and functional lighting solution for any modern space. Designed with …" at bounding box center [1004, 367] width 444 height 90
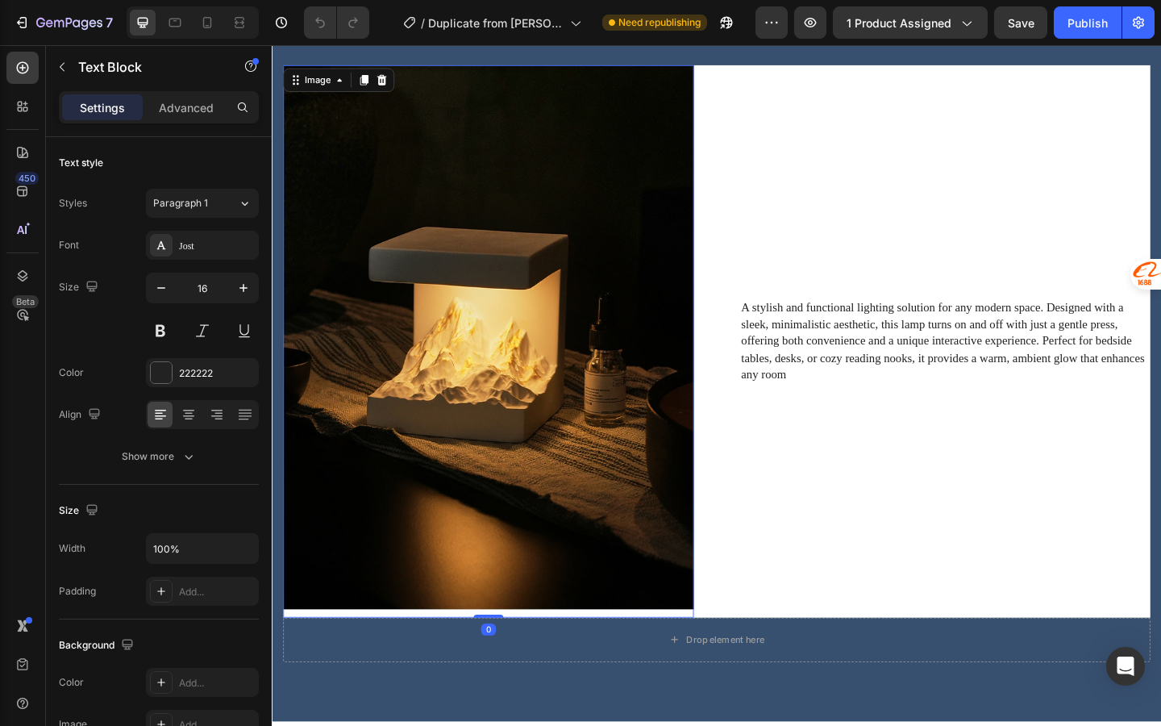
click at [643, 418] on img at bounding box center [507, 367] width 447 height 601
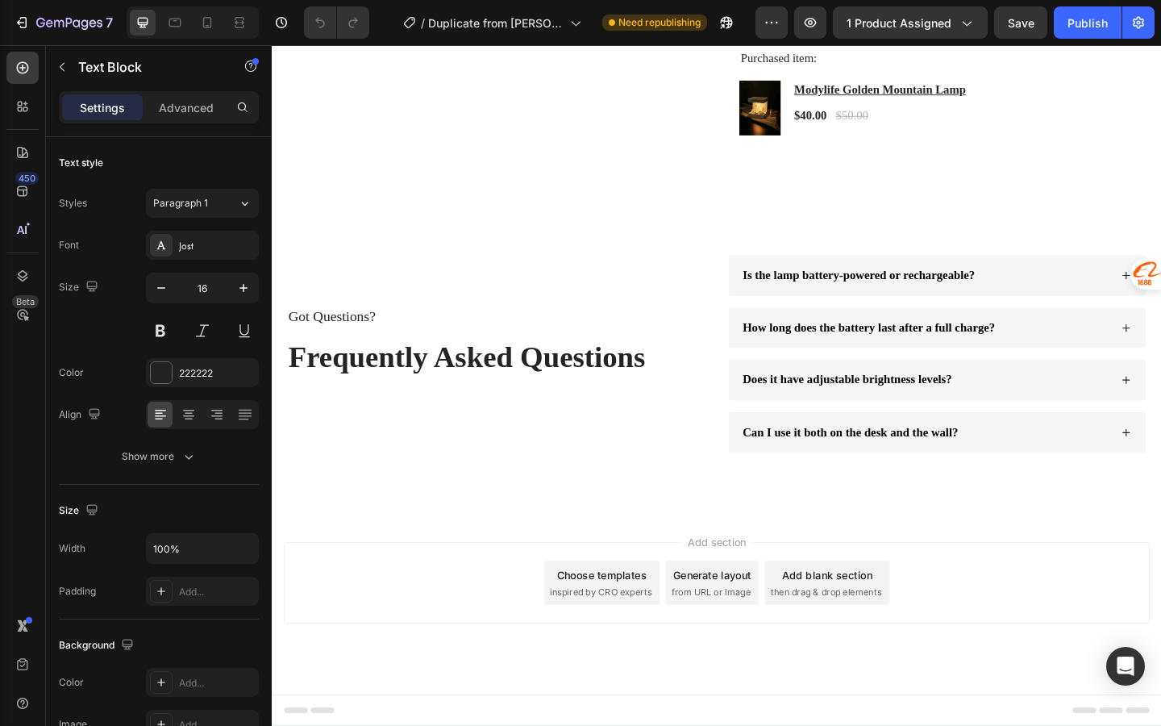
scroll to position [3352, 0]
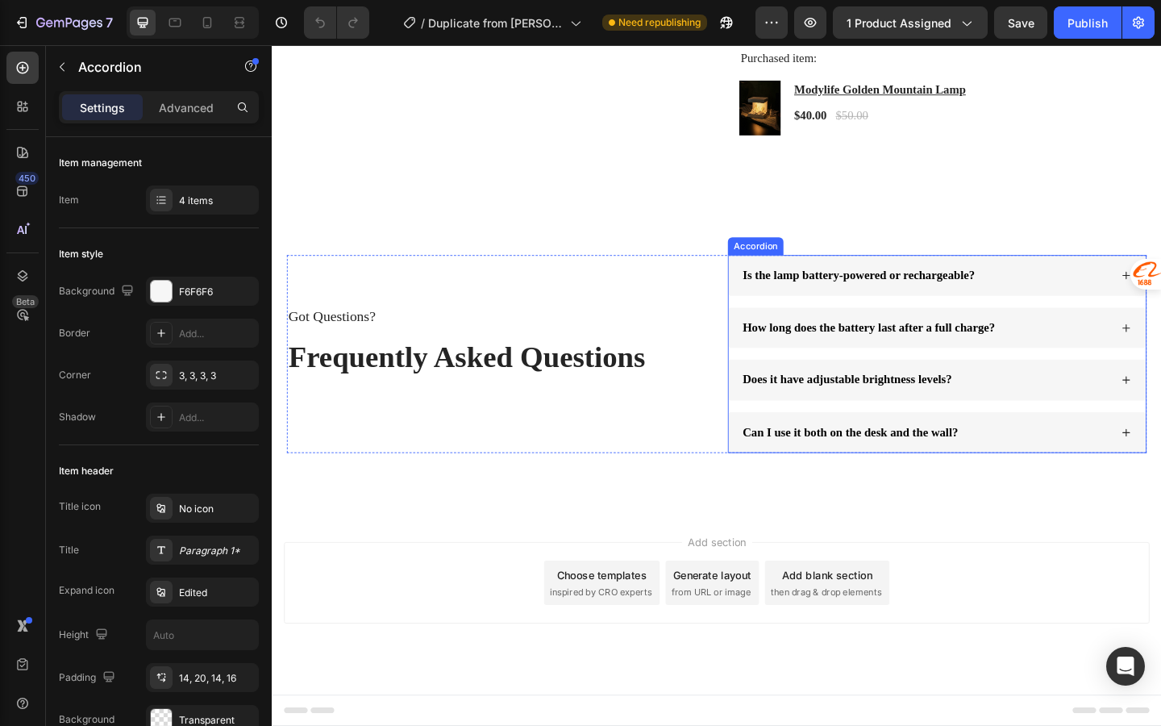
click at [854, 318] on div "Is the lamp battery-powered or rechargeable?" at bounding box center [996, 295] width 454 height 44
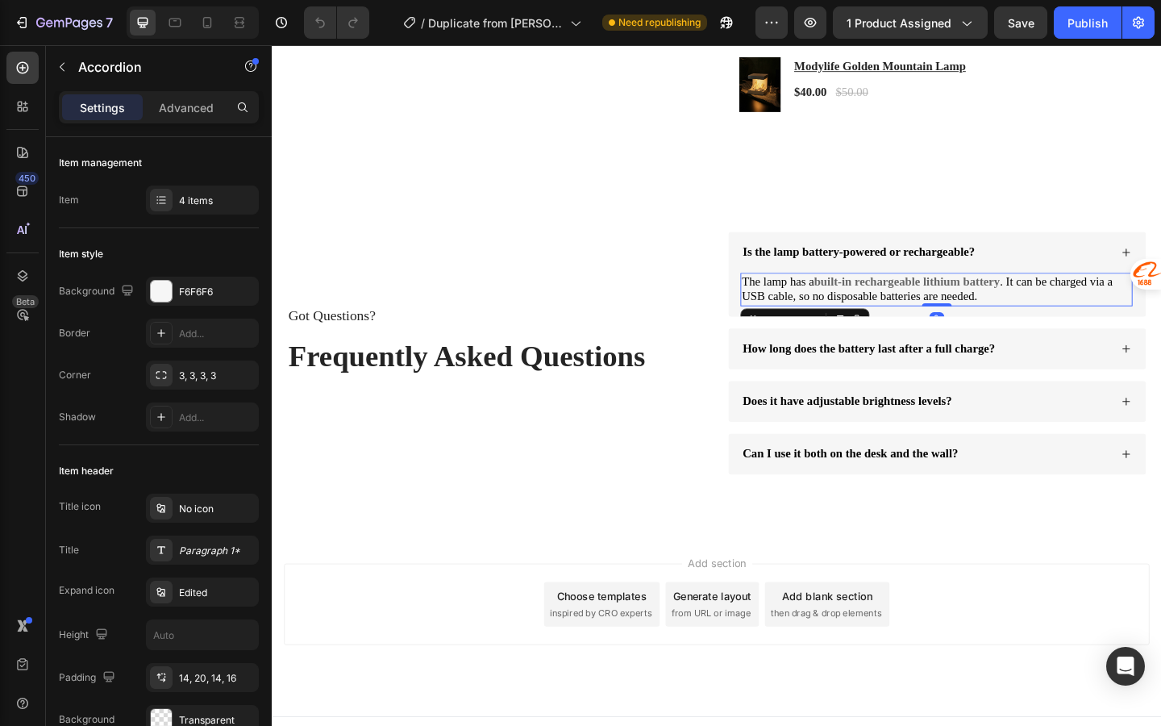
click at [857, 309] on span "The lamp has a" at bounding box center [822, 302] width 78 height 14
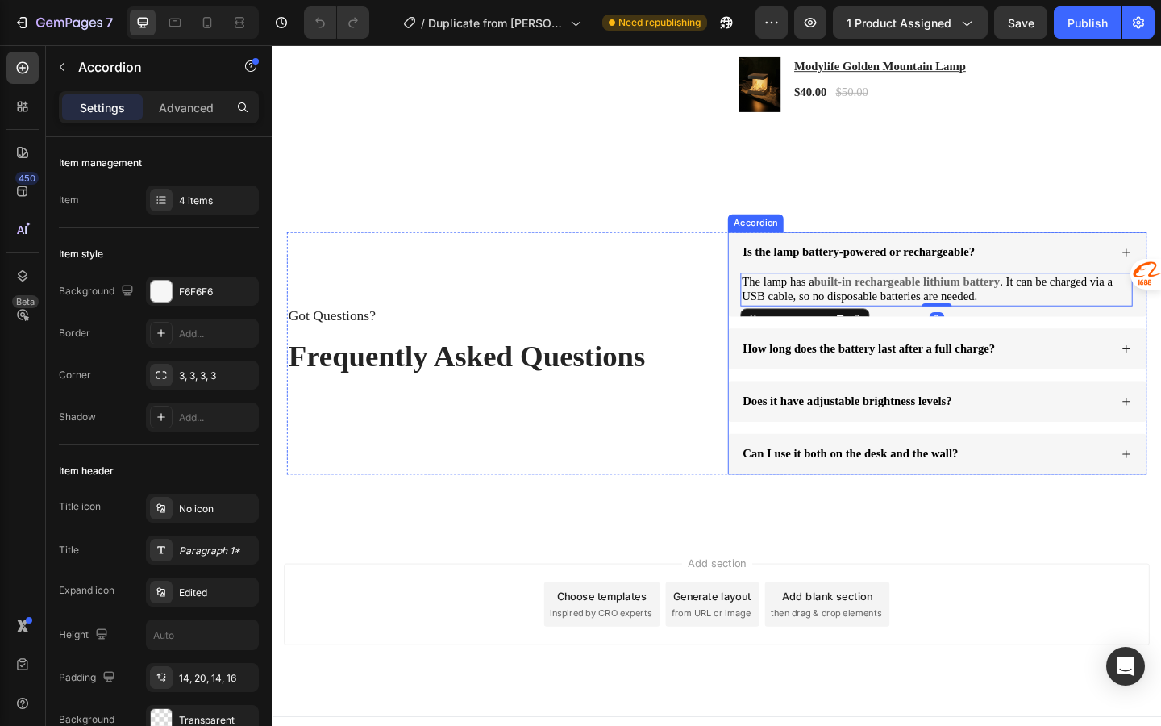
click at [876, 281] on div "Is the lamp battery-powered or rechargeable?" at bounding box center [910, 271] width 257 height 22
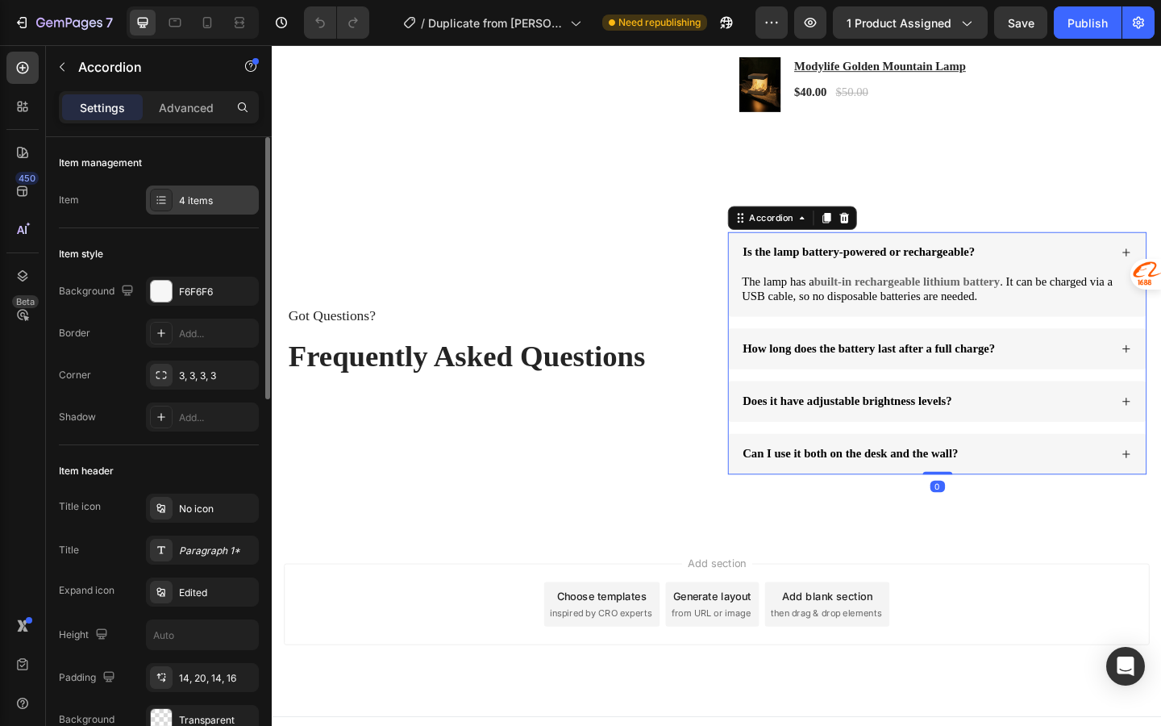
click at [154, 208] on div at bounding box center [161, 200] width 23 height 23
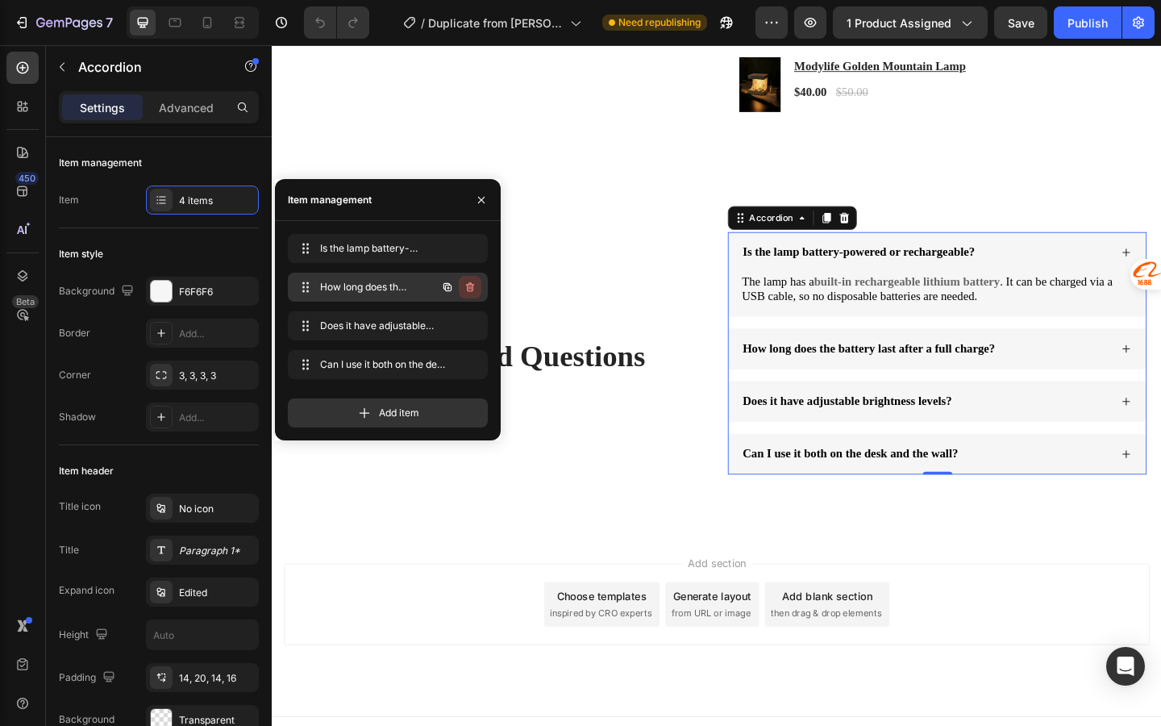
click at [470, 277] on button "button" at bounding box center [470, 287] width 23 height 23
click at [473, 282] on div "Delete" at bounding box center [459, 287] width 30 height 15
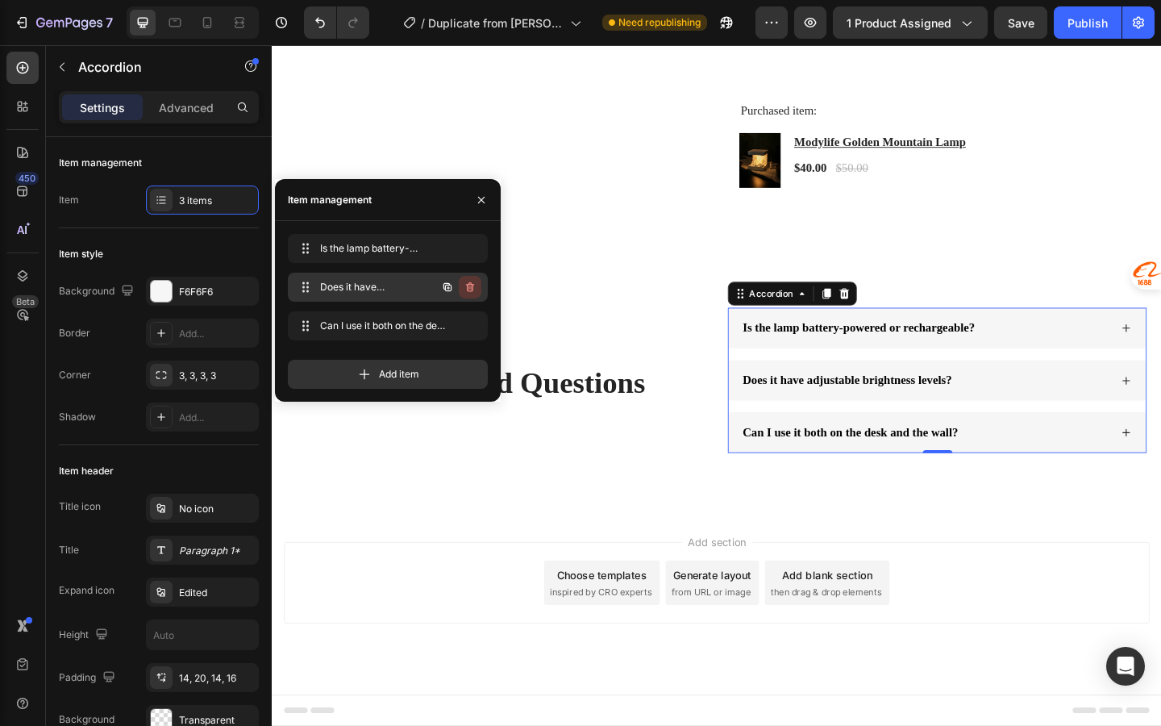
scroll to position [3348, 0]
click at [898, 359] on span "Is the lamp battery-powered or rechargeable?" at bounding box center [910, 352] width 252 height 14
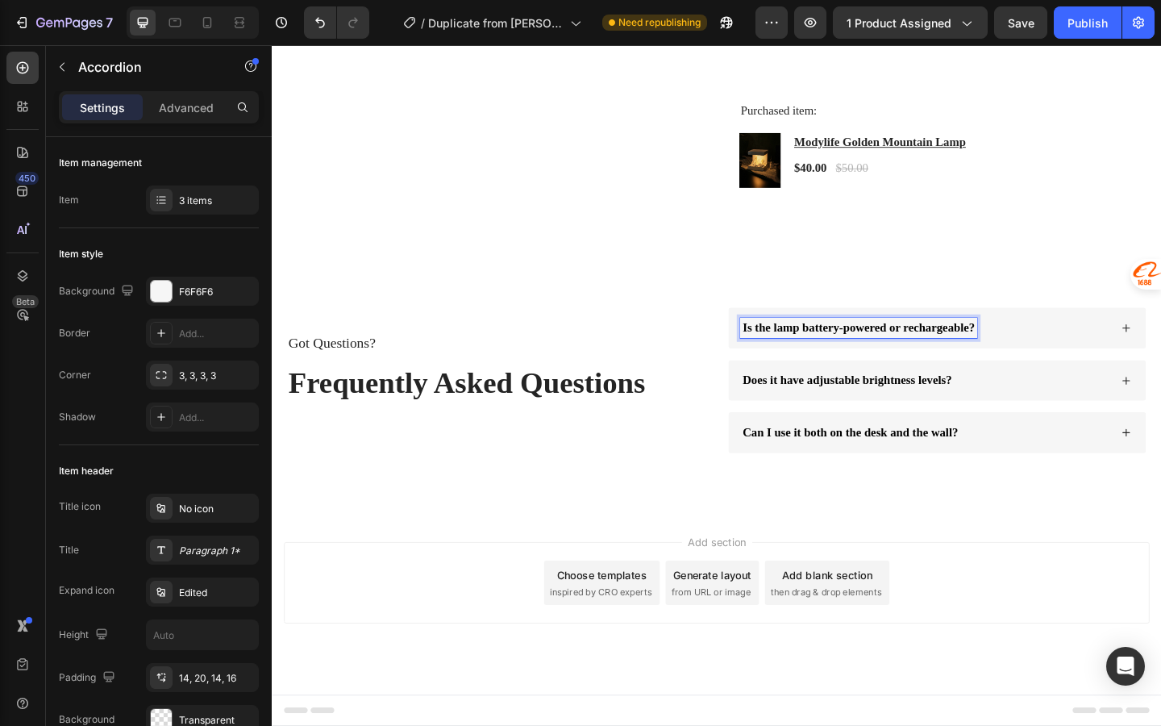
click at [945, 359] on span "Is the lamp battery-powered or rechargeable?" at bounding box center [910, 352] width 252 height 14
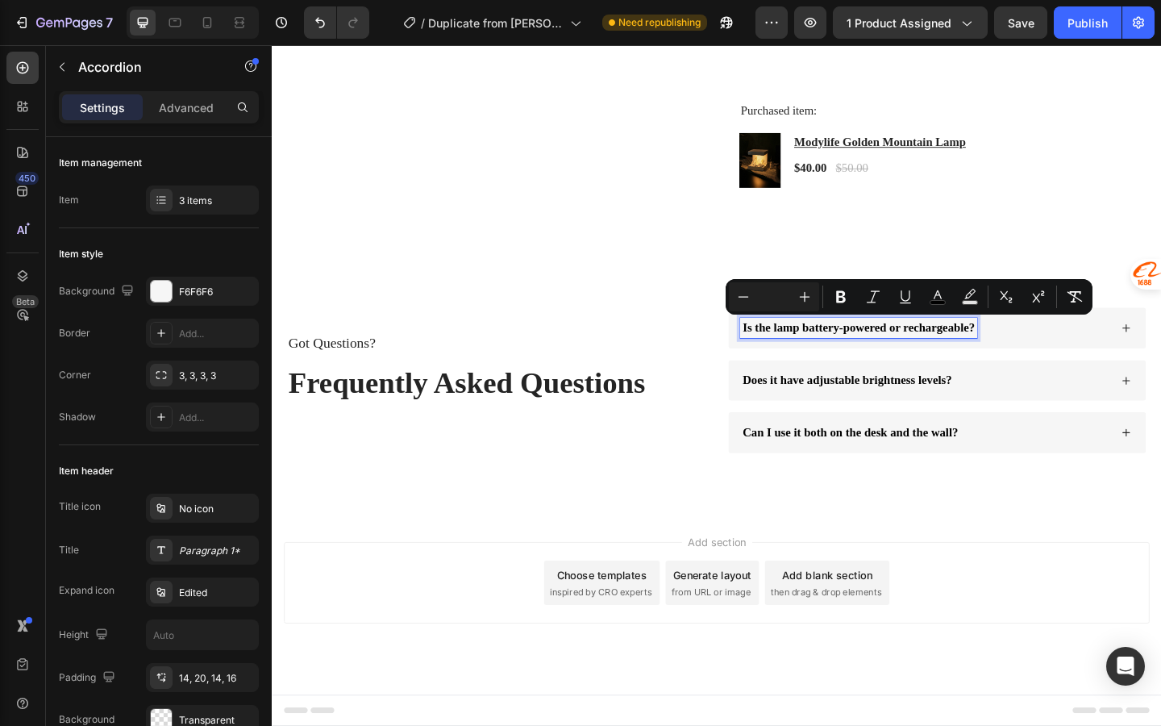
click at [958, 359] on span "Is the lamp battery-powered or rechargeable?" at bounding box center [910, 352] width 252 height 14
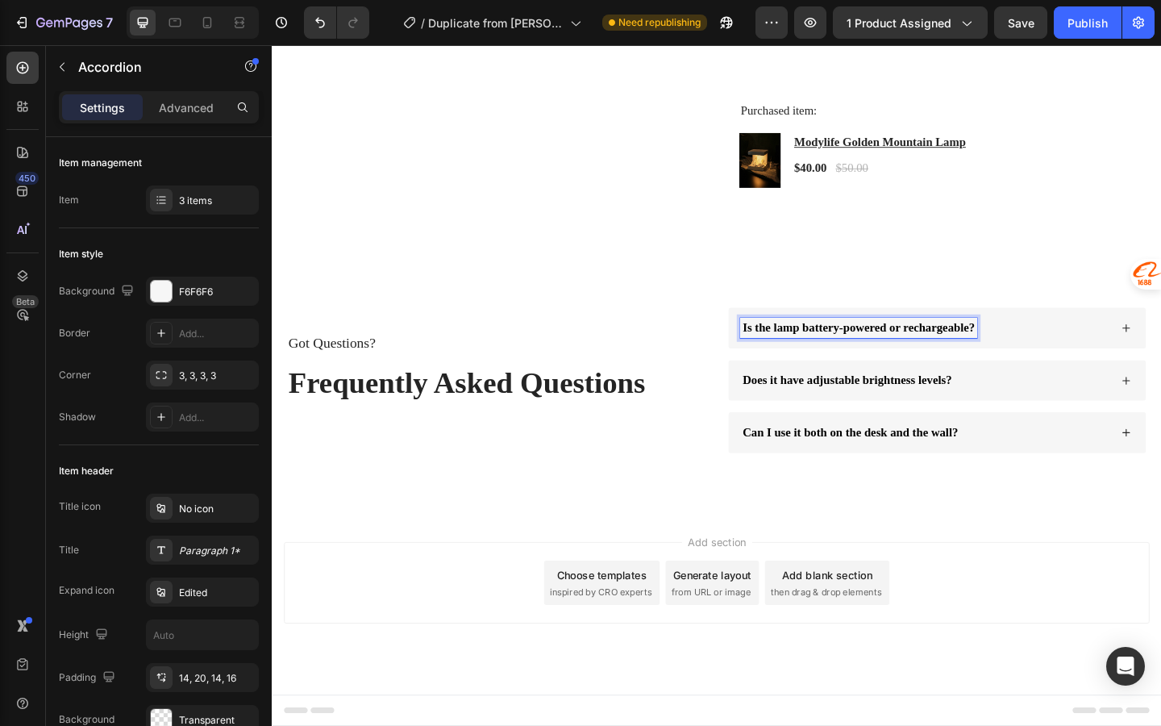
click at [1094, 365] on div "Is the lamp battery-powered or rechargeable?" at bounding box center [996, 353] width 454 height 44
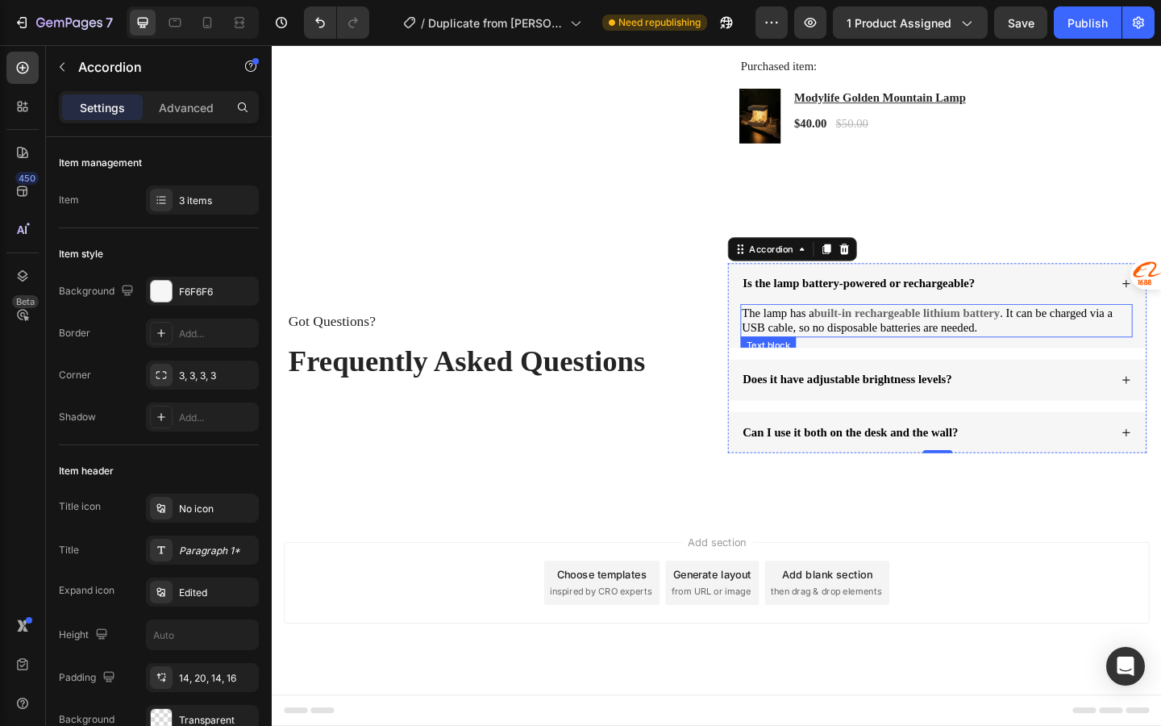
click at [948, 360] on span ". It can be charged via a USB cable, so no disposable batteries are needed." at bounding box center [984, 344] width 403 height 31
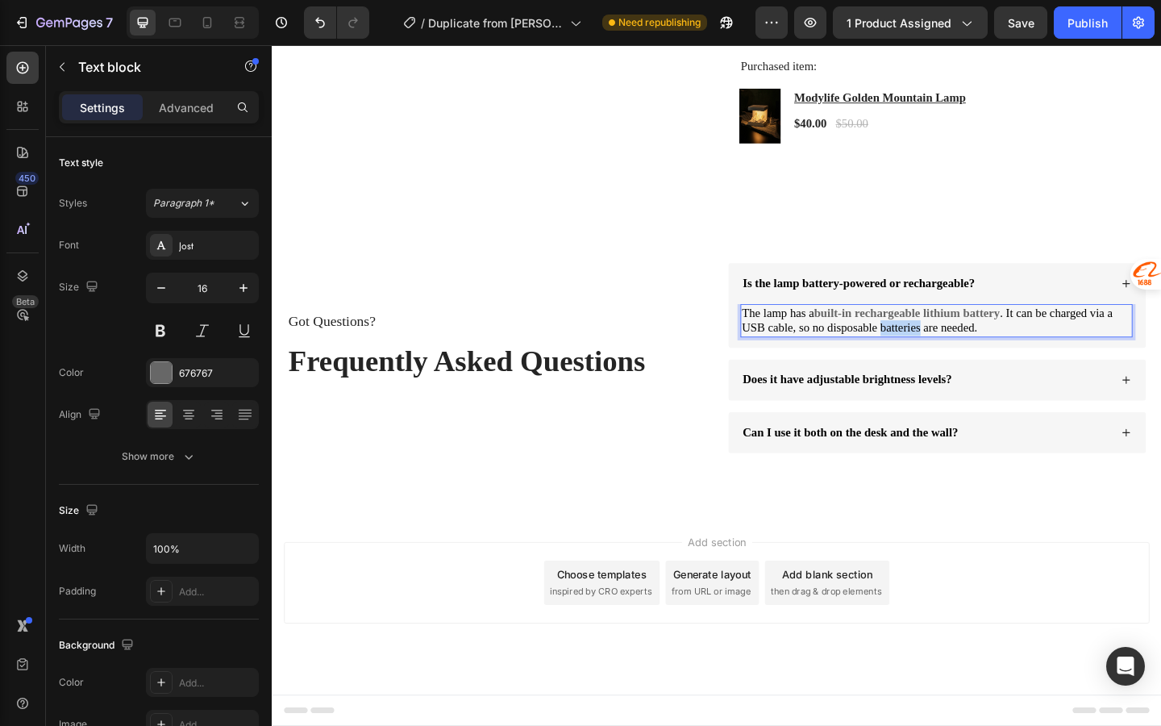
click at [948, 360] on span ". It can be charged via a USB cable, so no disposable batteries are needed." at bounding box center [984, 344] width 403 height 31
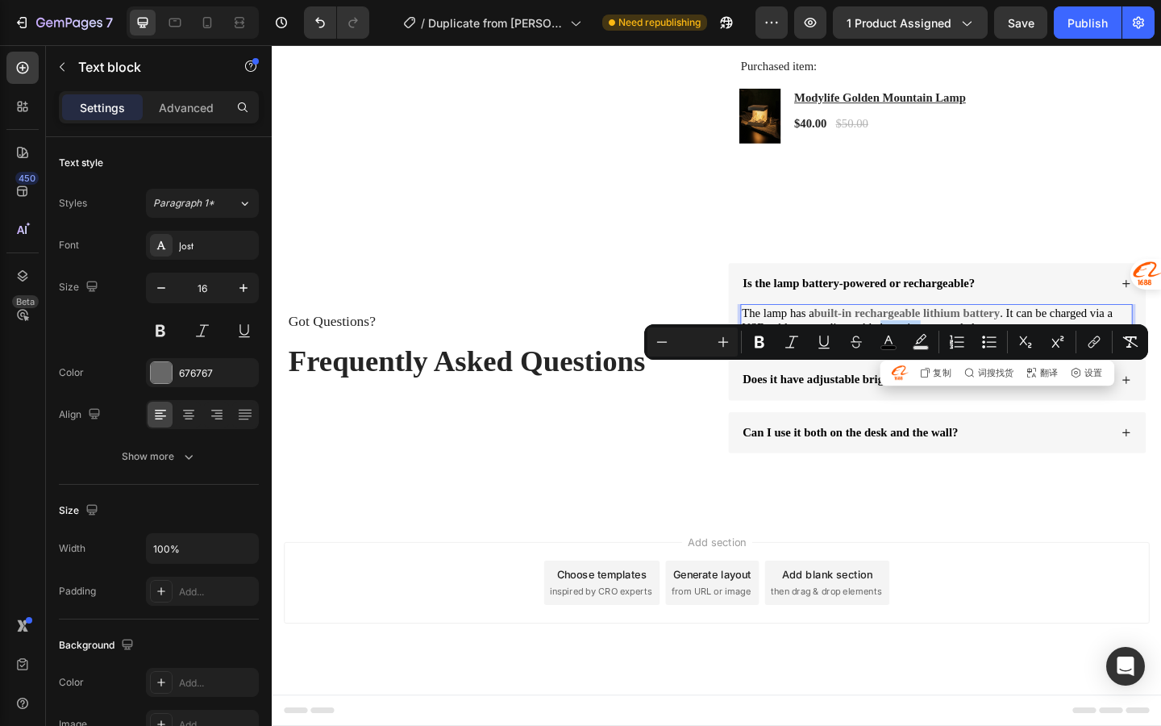
click at [948, 360] on span ". It can be charged via a USB cable, so no disposable batteries are needed." at bounding box center [984, 344] width 403 height 31
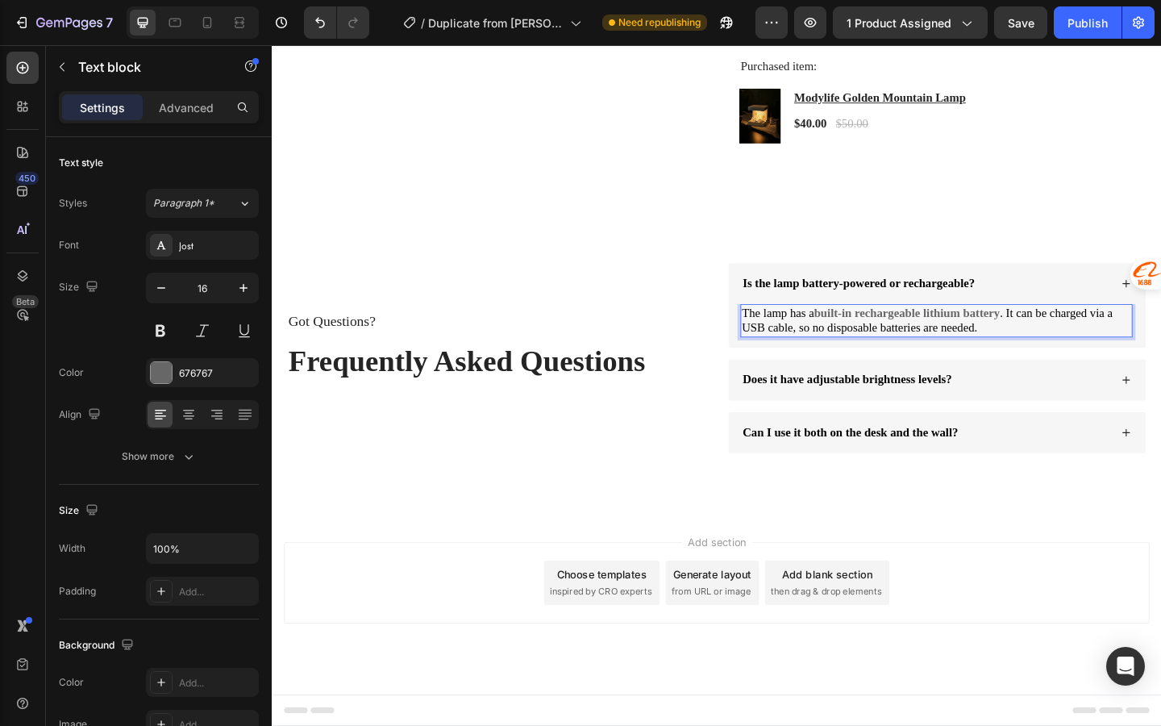
click at [798, 343] on span "The lamp has a" at bounding box center [822, 336] width 78 height 14
click at [853, 343] on span "The lamp has a" at bounding box center [822, 336] width 78 height 14
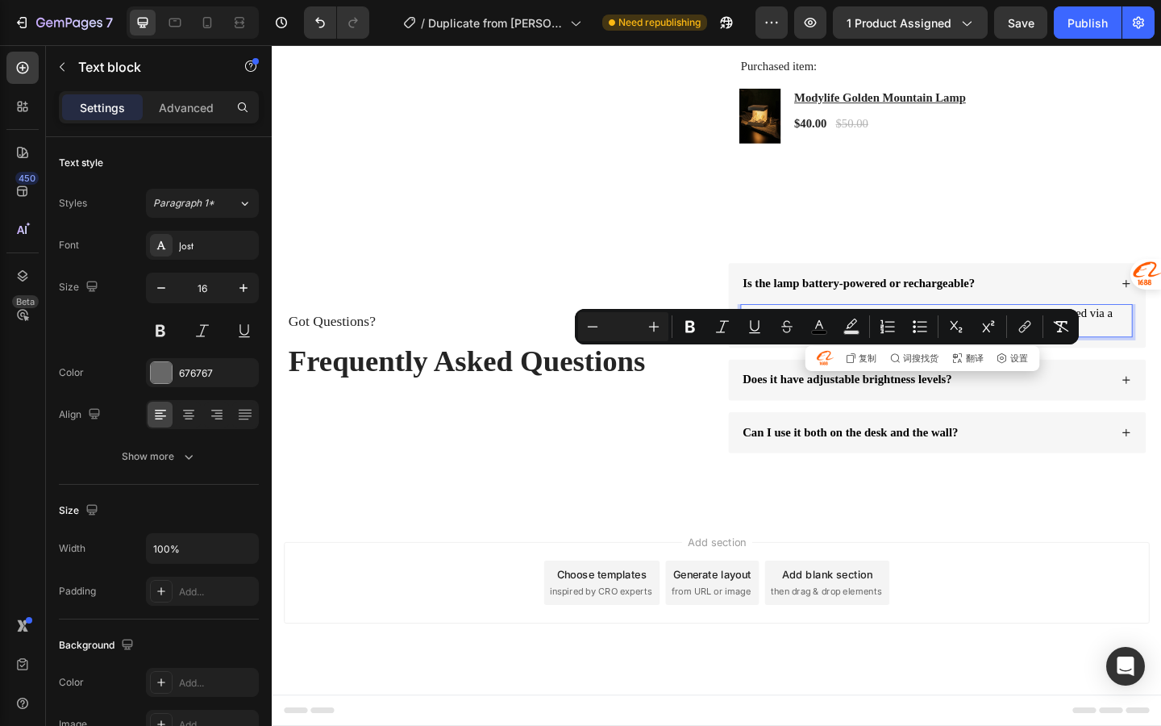
click at [1045, 362] on p "The lamp has a built-in rechargeable lithium battery . It can be charged via a …" at bounding box center [994, 345] width 423 height 34
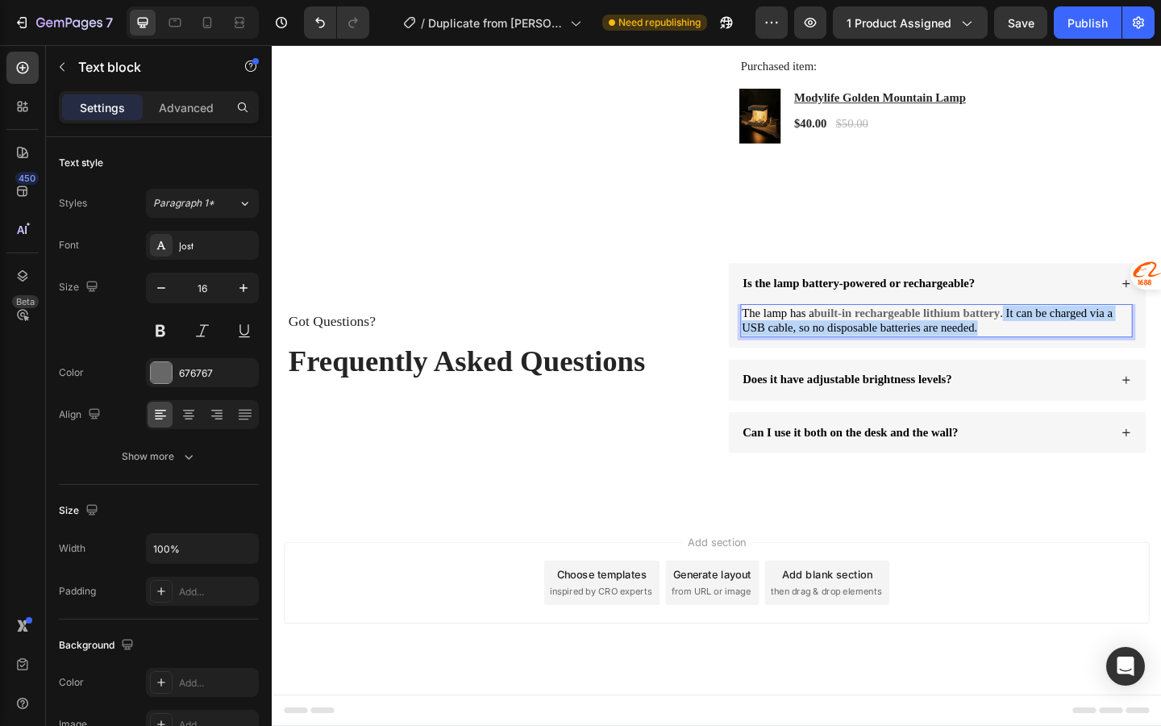
drag, startPoint x: 1069, startPoint y: 385, endPoint x: 1095, endPoint y: 404, distance: 32.3
click at [1095, 362] on p "The lamp has a built-in rechargeable lithium battery . It can be charged via a …" at bounding box center [994, 345] width 423 height 34
click at [1029, 44] on div "7 Version history / Duplicate from [PERSON_NAME] 灯 Need republishing Preview 1 …" at bounding box center [580, 23] width 1161 height 46
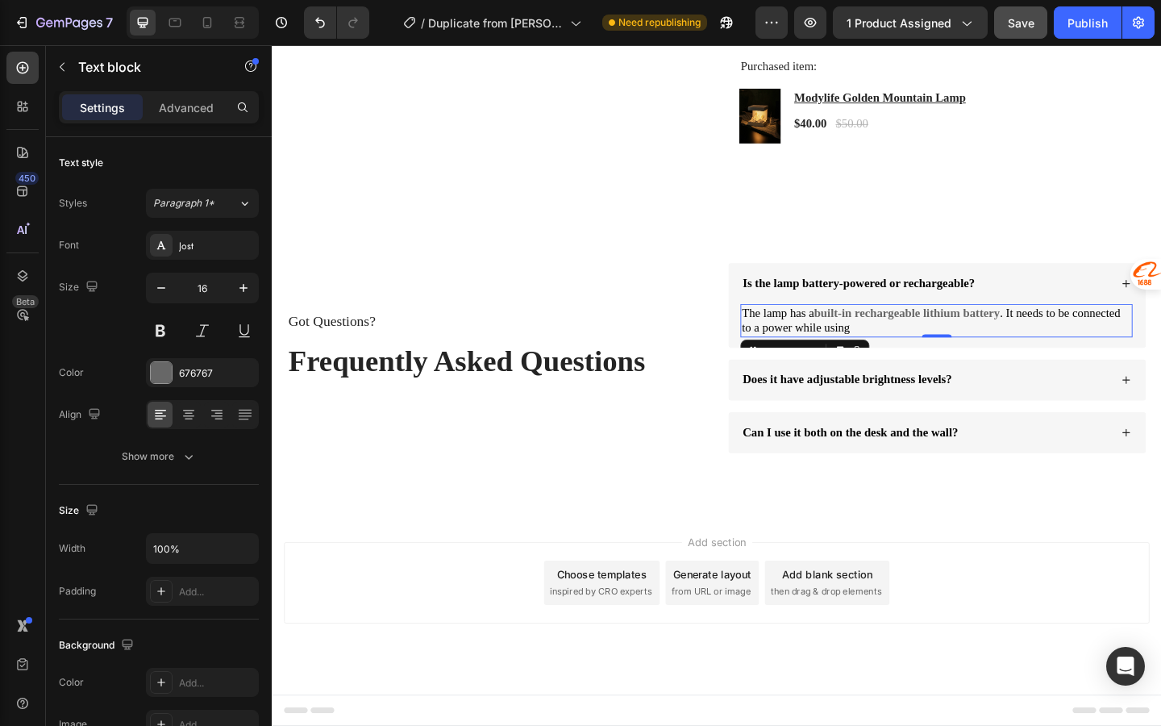
click at [1029, 38] on div "7 Version history / Duplicate from [PERSON_NAME] 灯 Need republishing Preview 1 …" at bounding box center [580, 23] width 1161 height 46
click at [1023, 31] on button "Save" at bounding box center [1020, 22] width 53 height 32
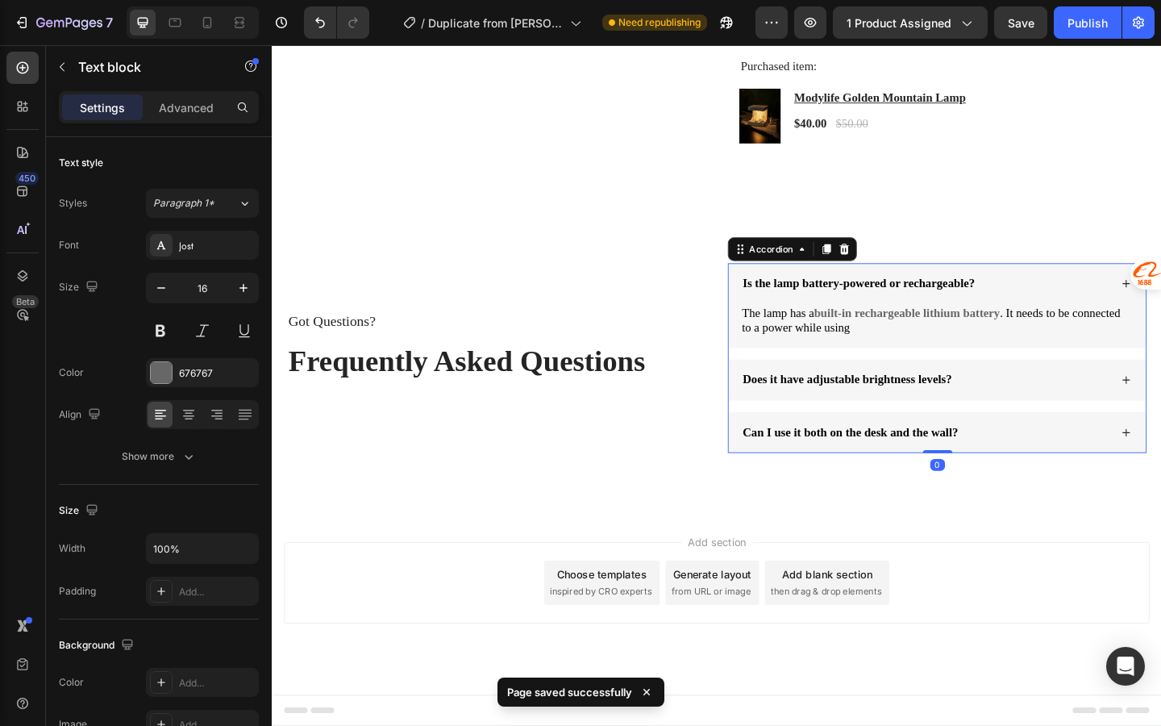
click at [948, 427] on div "Is the lamp battery-powered or rechargeable? The lamp has a built-in rechargeab…" at bounding box center [996, 385] width 456 height 206
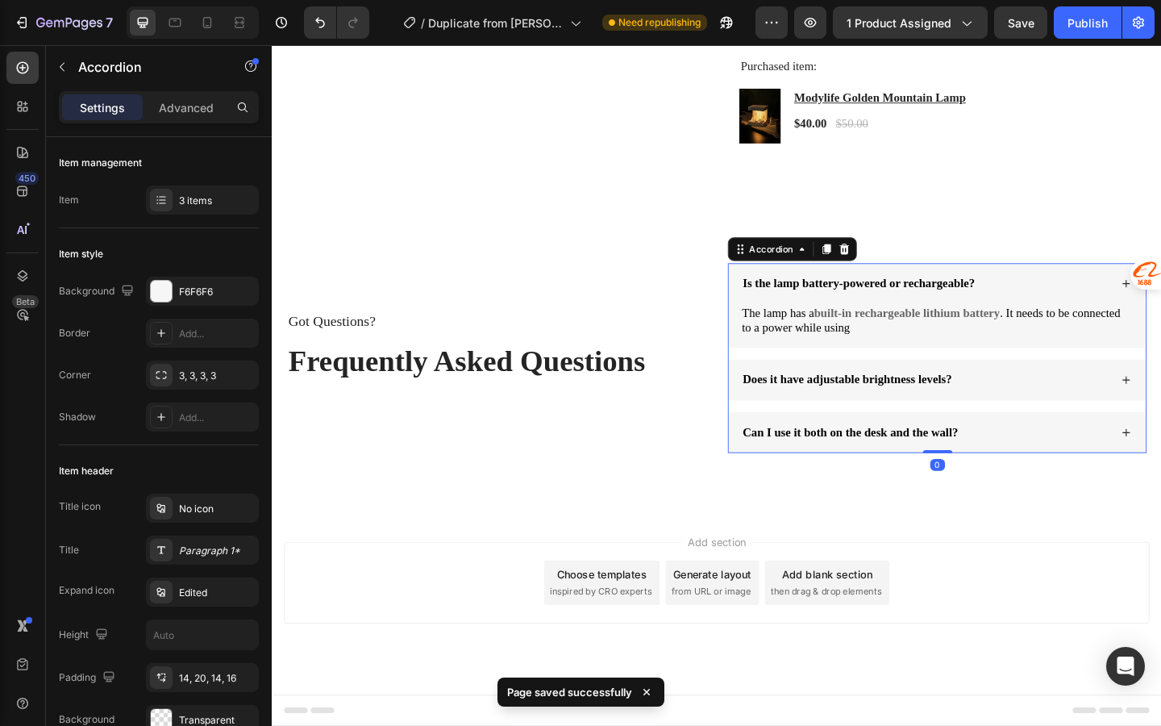
click at [948, 431] on div "Does it have adjustable brightness levels?" at bounding box center [996, 409] width 454 height 44
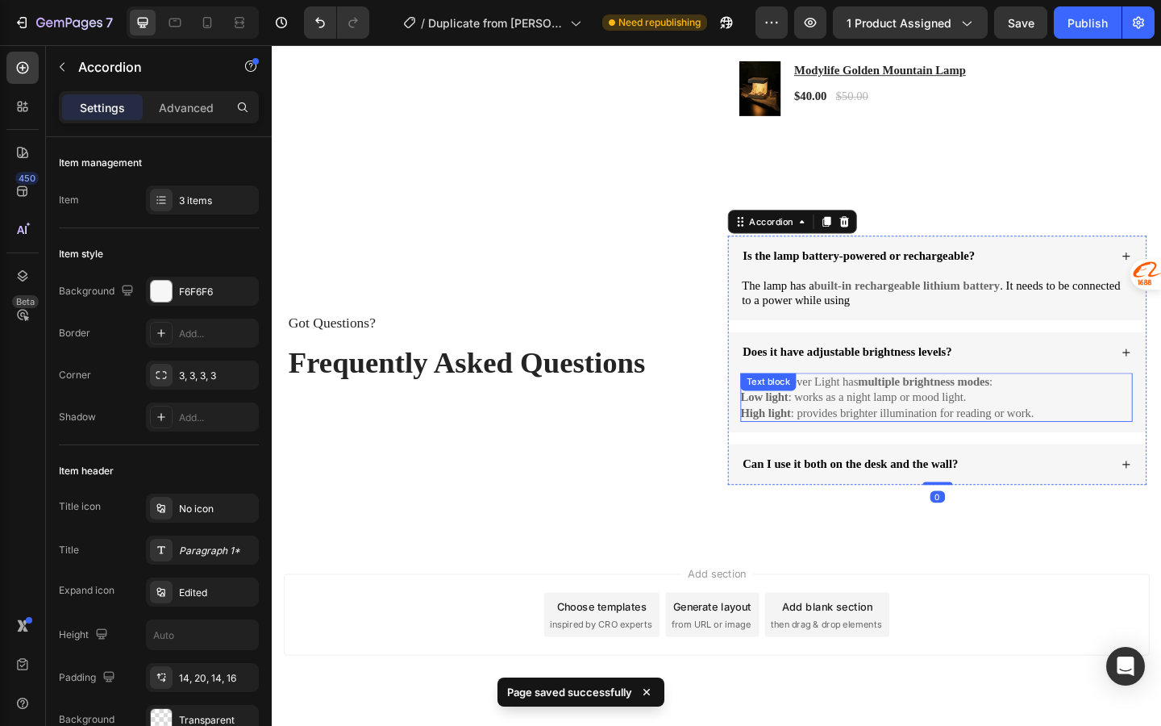
click at [941, 437] on p "Low light : works as a night lamp or mood light." at bounding box center [995, 428] width 427 height 17
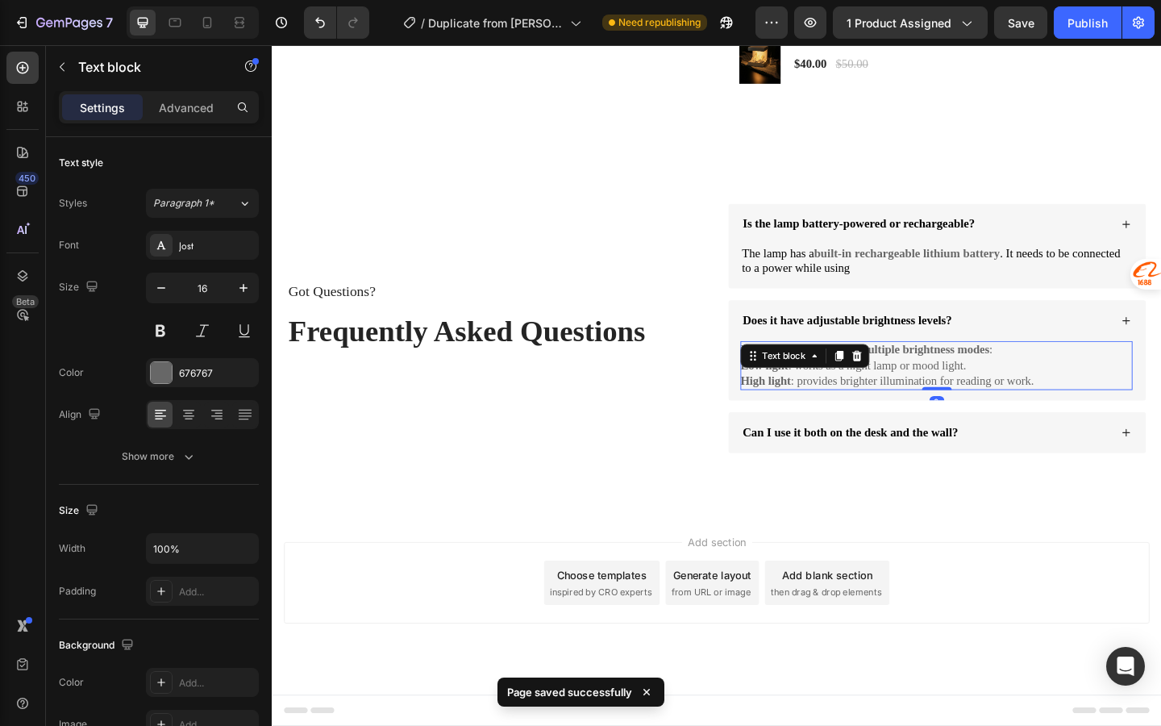
scroll to position [3416, 0]
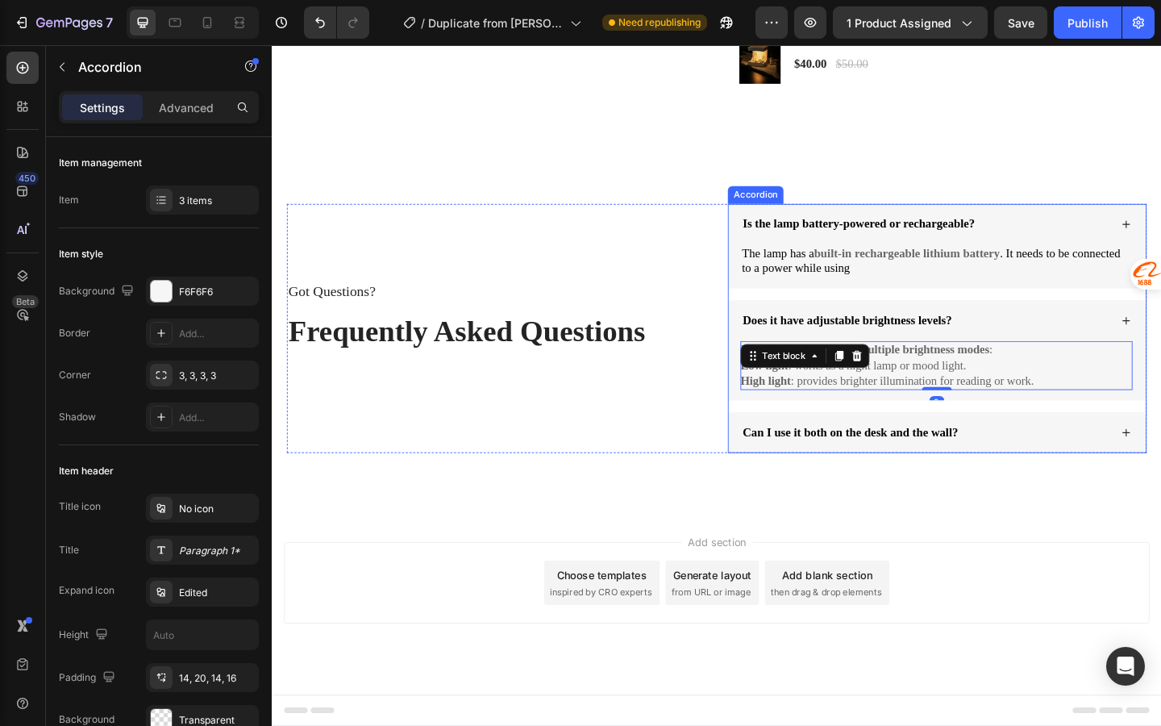
click at [942, 473] on span "Can I use it both on the desk and the wall?" at bounding box center [901, 466] width 235 height 14
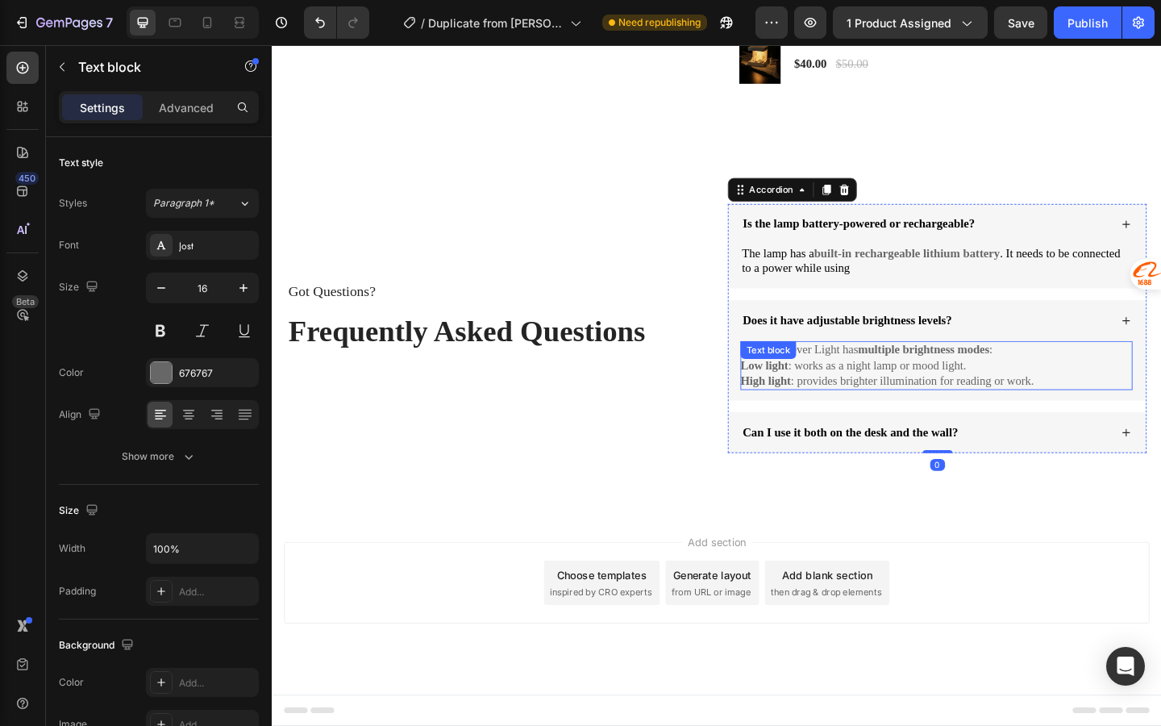
click at [1011, 383] on strong "multiple brightness modes" at bounding box center [981, 376] width 143 height 14
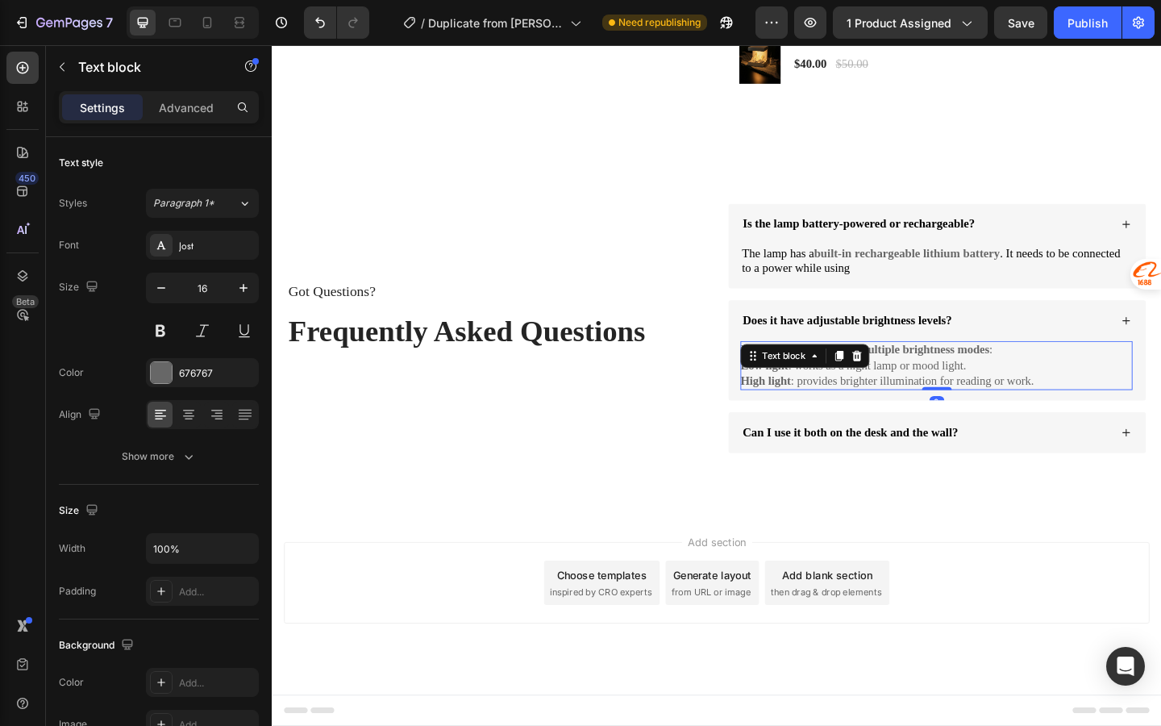
click at [1008, 402] on p "Low light : works as a night lamp or mood light." at bounding box center [995, 394] width 427 height 17
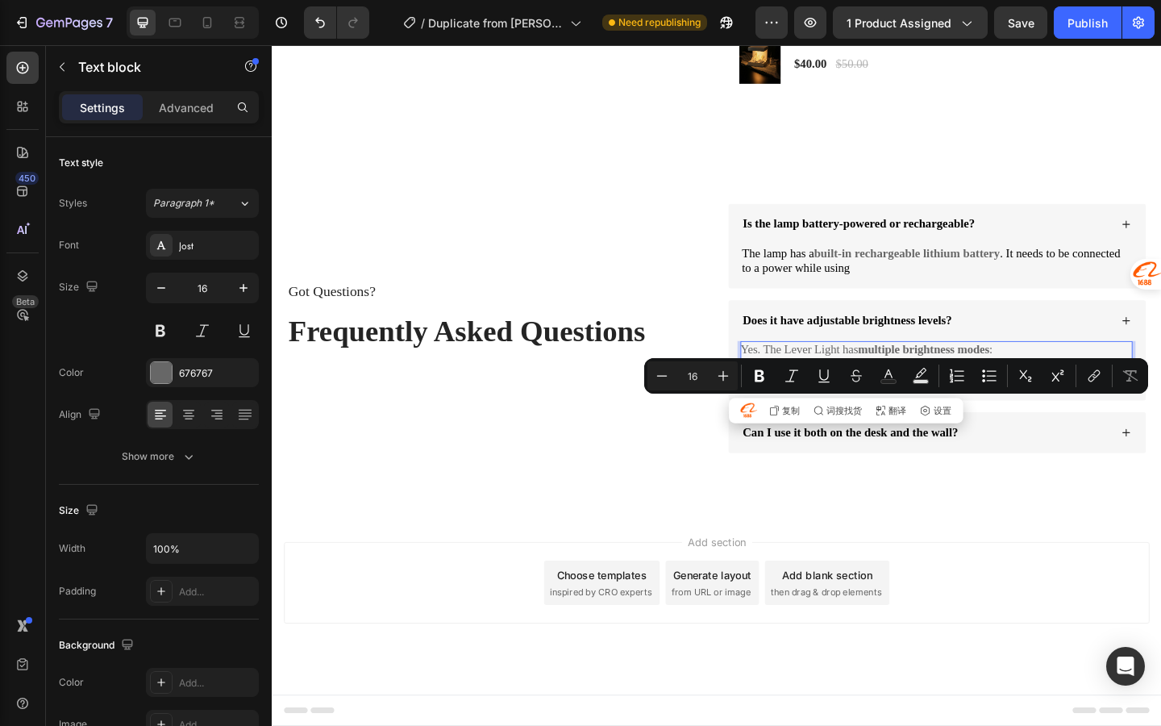
click at [1008, 402] on p "Low light : works as a night lamp or mood light." at bounding box center [995, 394] width 427 height 17
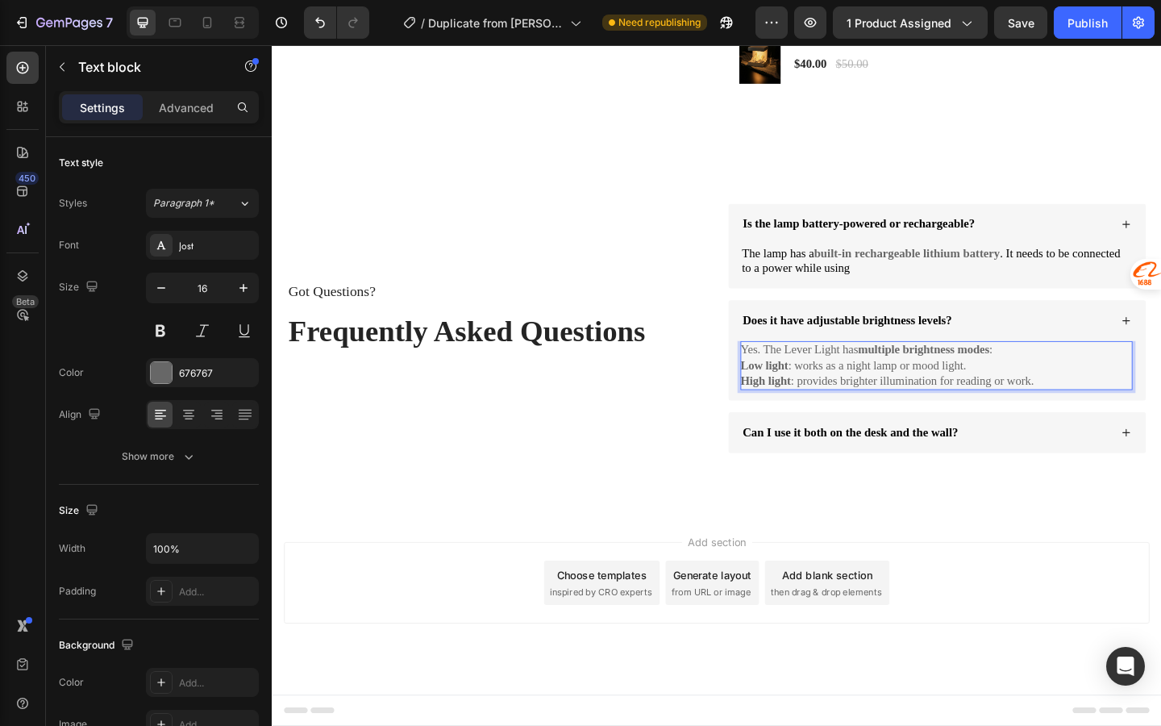
click at [1099, 419] on p "High light : provides brighter illumination for reading or work." at bounding box center [995, 410] width 427 height 17
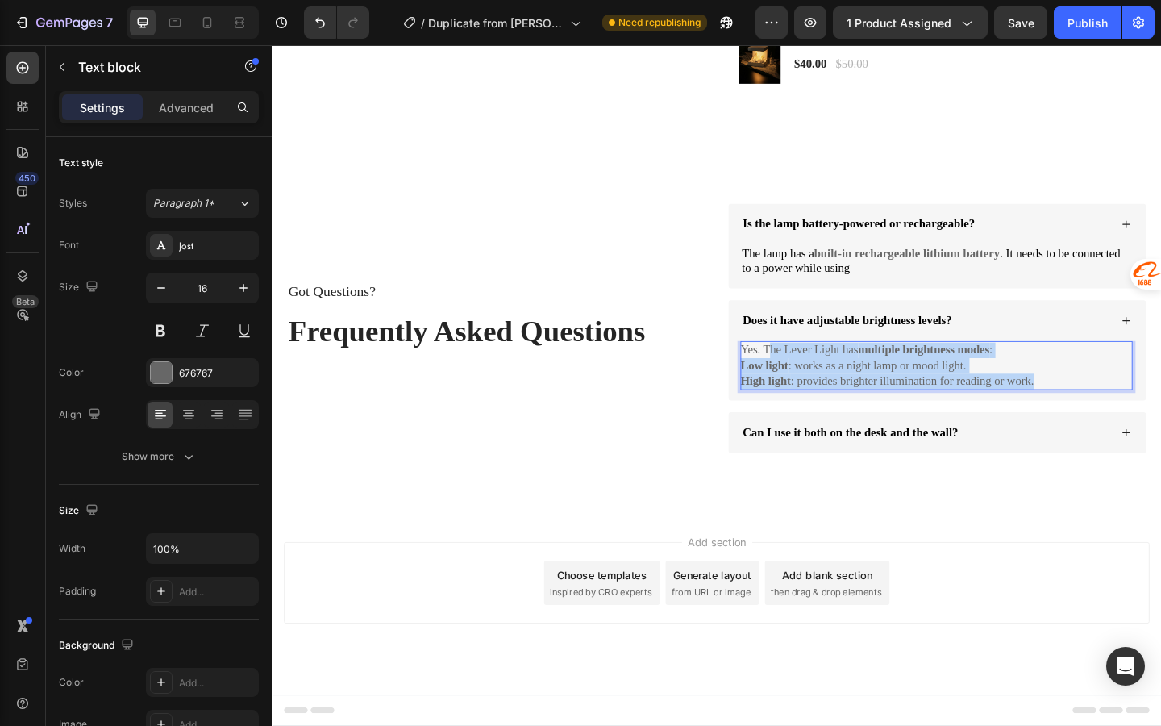
drag, startPoint x: 1108, startPoint y: 459, endPoint x: 811, endPoint y: 423, distance: 299.7
click at [811, 420] on div "Yes. The Lever Light has multiple brightness modes : Low light : works as a nig…" at bounding box center [995, 393] width 427 height 53
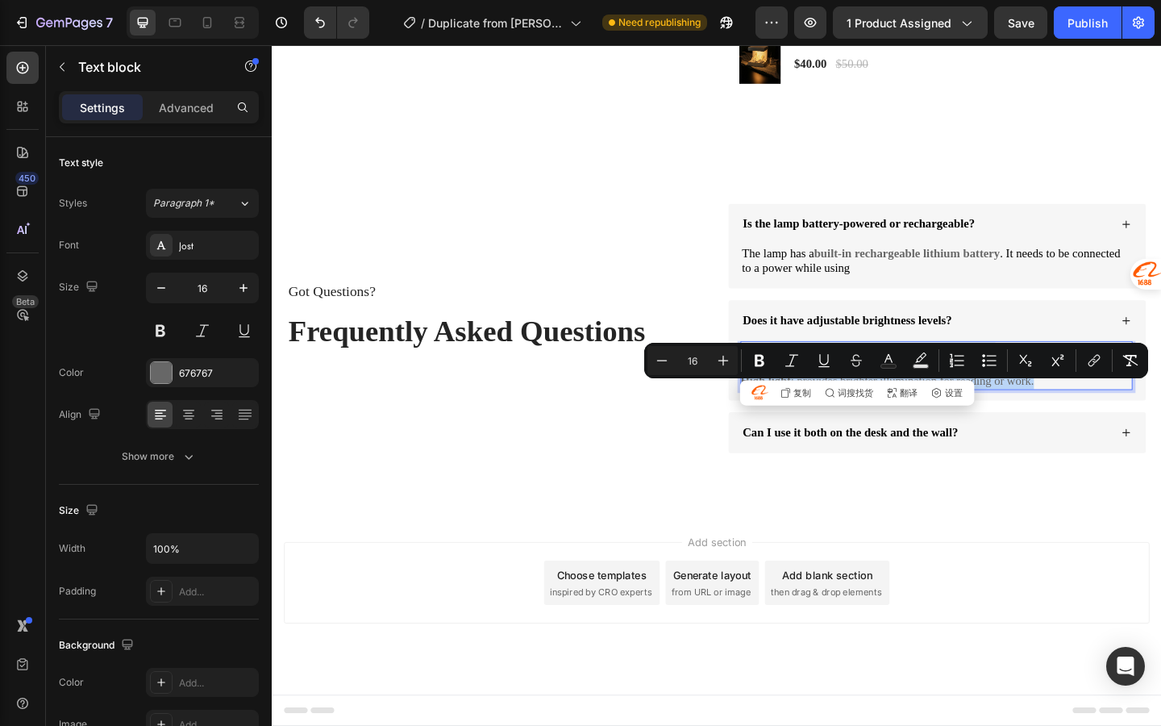
click at [829, 400] on strong "Low light" at bounding box center [808, 393] width 52 height 14
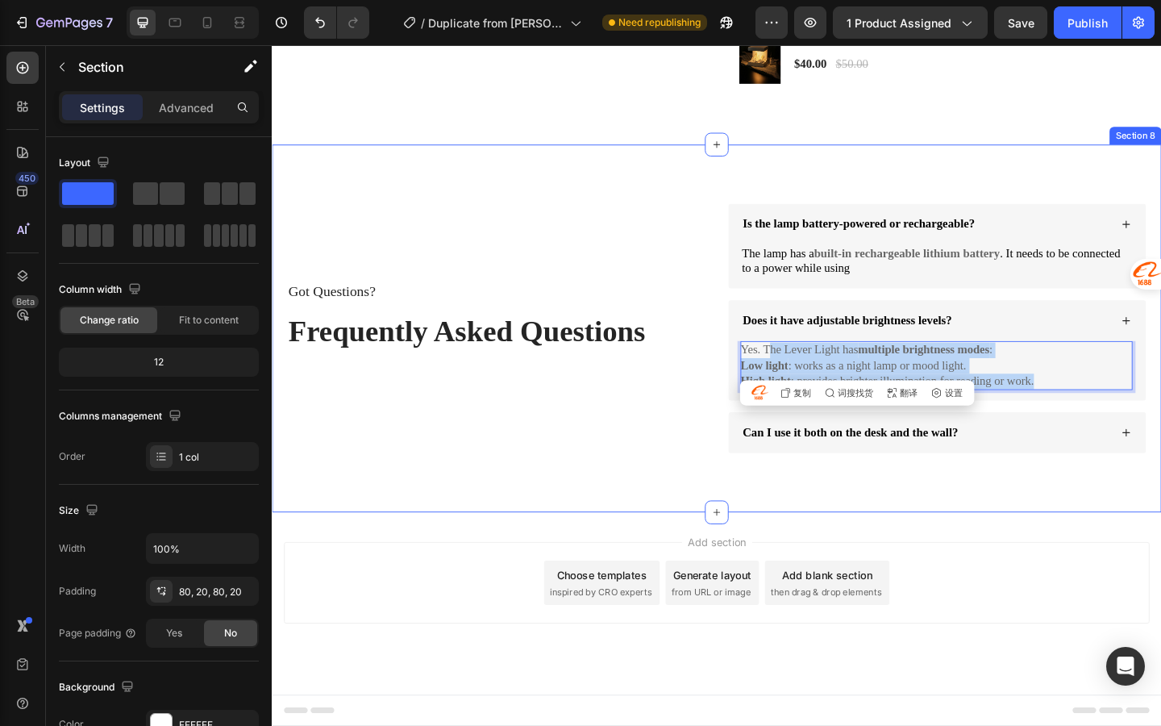
click at [707, 553] on div "Got Questions? Text Block Frequently Asked Questions Heading Is the lamp batter…" at bounding box center [756, 353] width 968 height 400
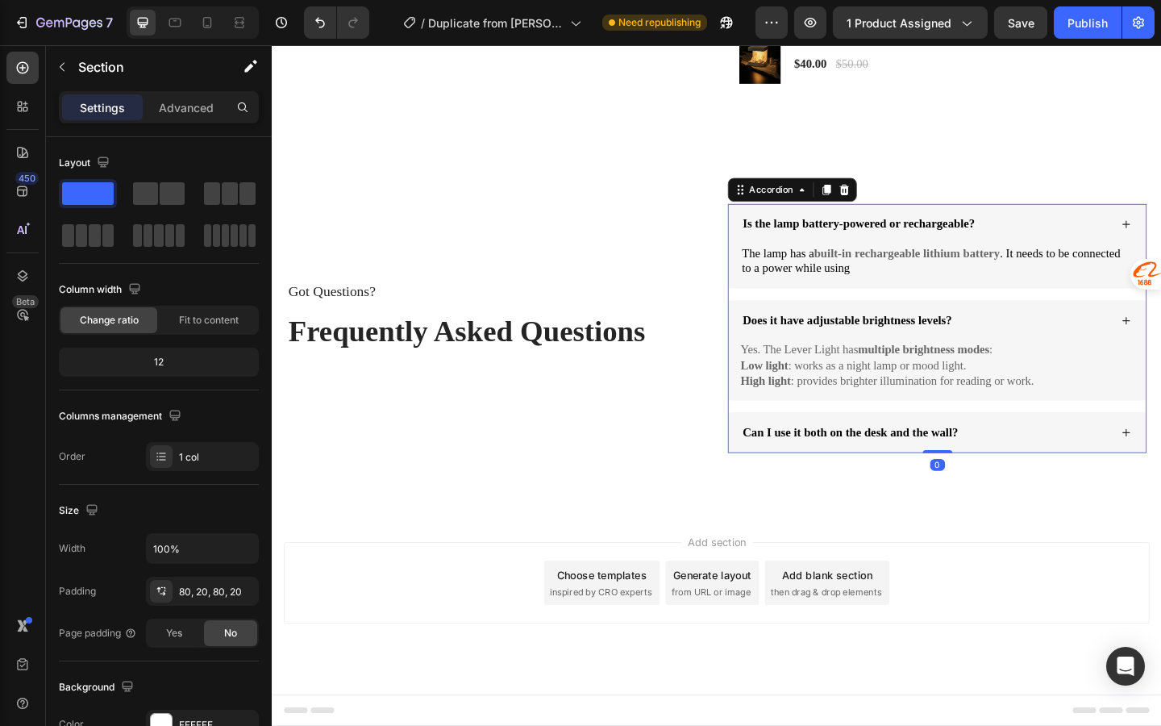
click at [990, 351] on span "Does it have adjustable brightness levels?" at bounding box center [897, 344] width 227 height 14
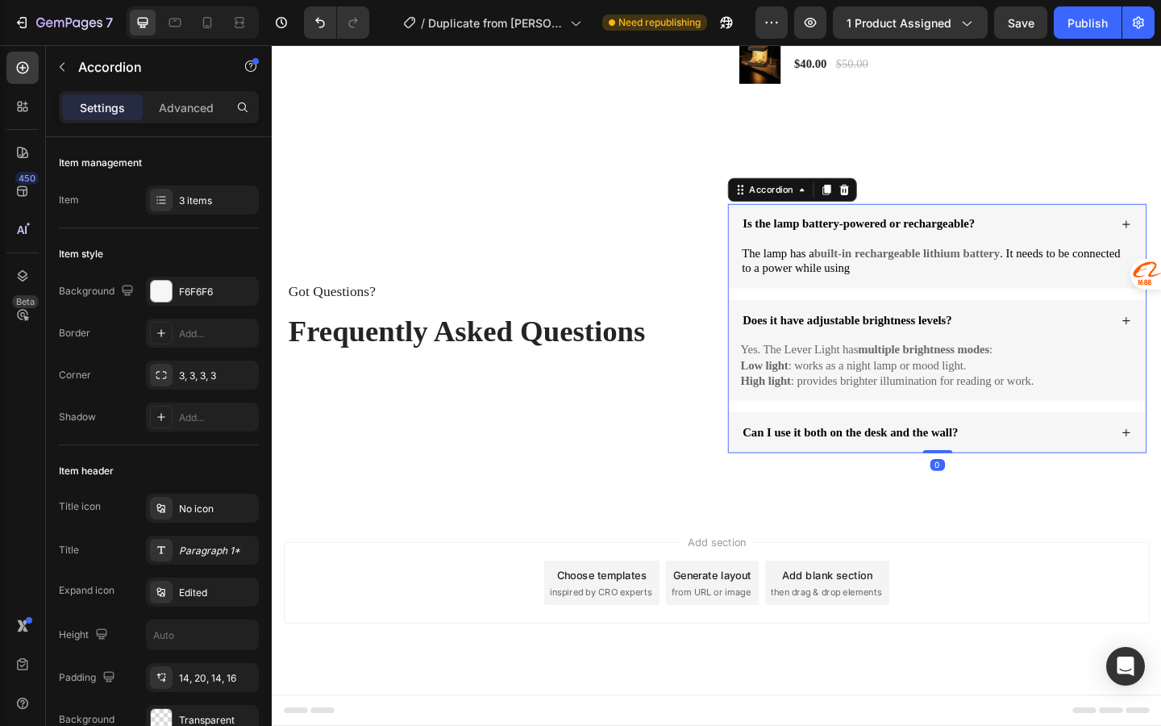
click at [1048, 356] on div "Does it have adjustable brightness levels?" at bounding box center [983, 345] width 402 height 22
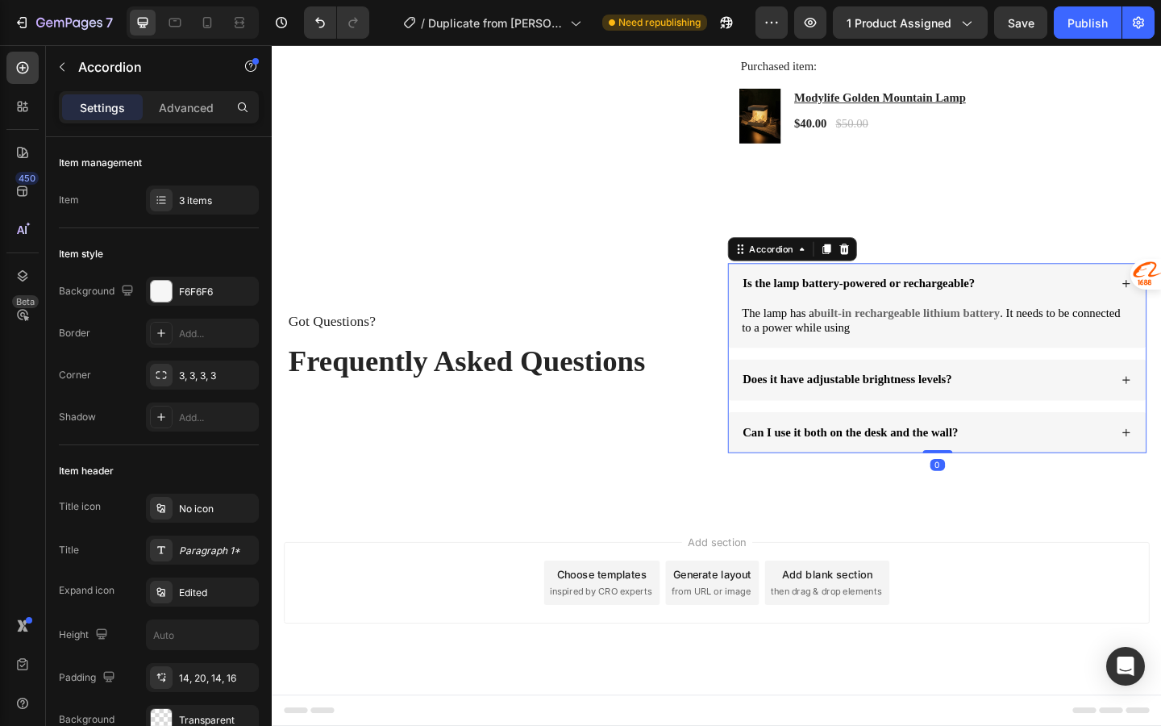
scroll to position [3395, 0]
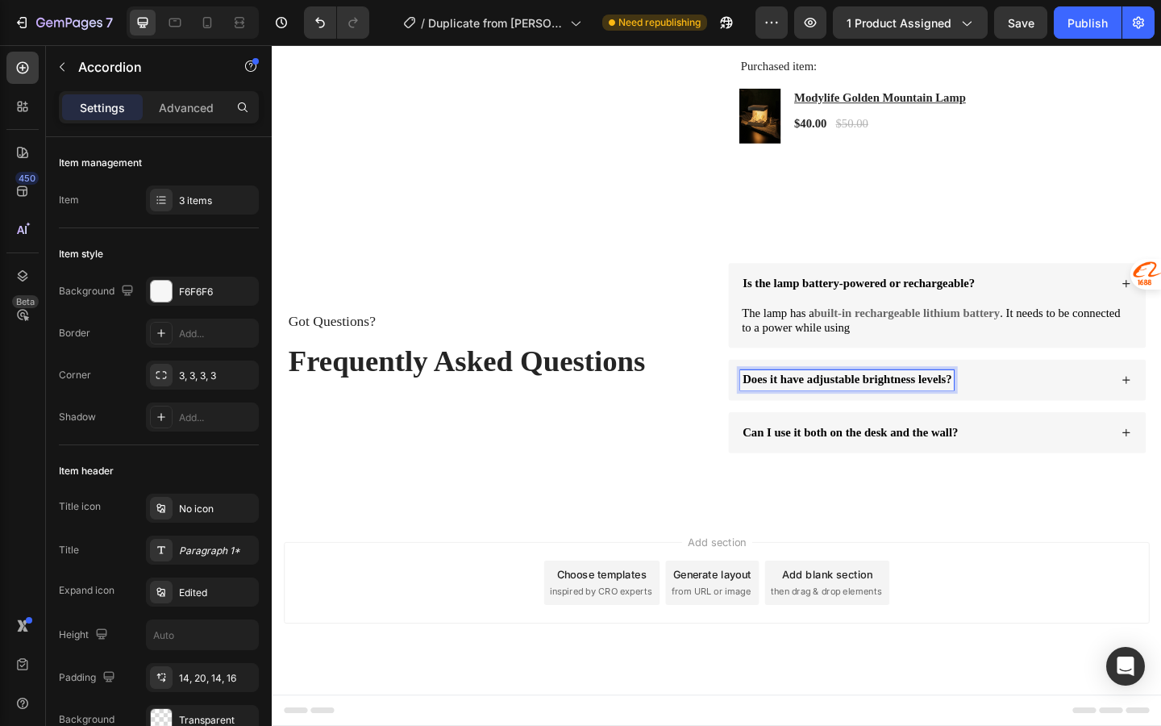
click at [974, 406] on span "Does it have adjustable brightness levels?" at bounding box center [897, 409] width 227 height 14
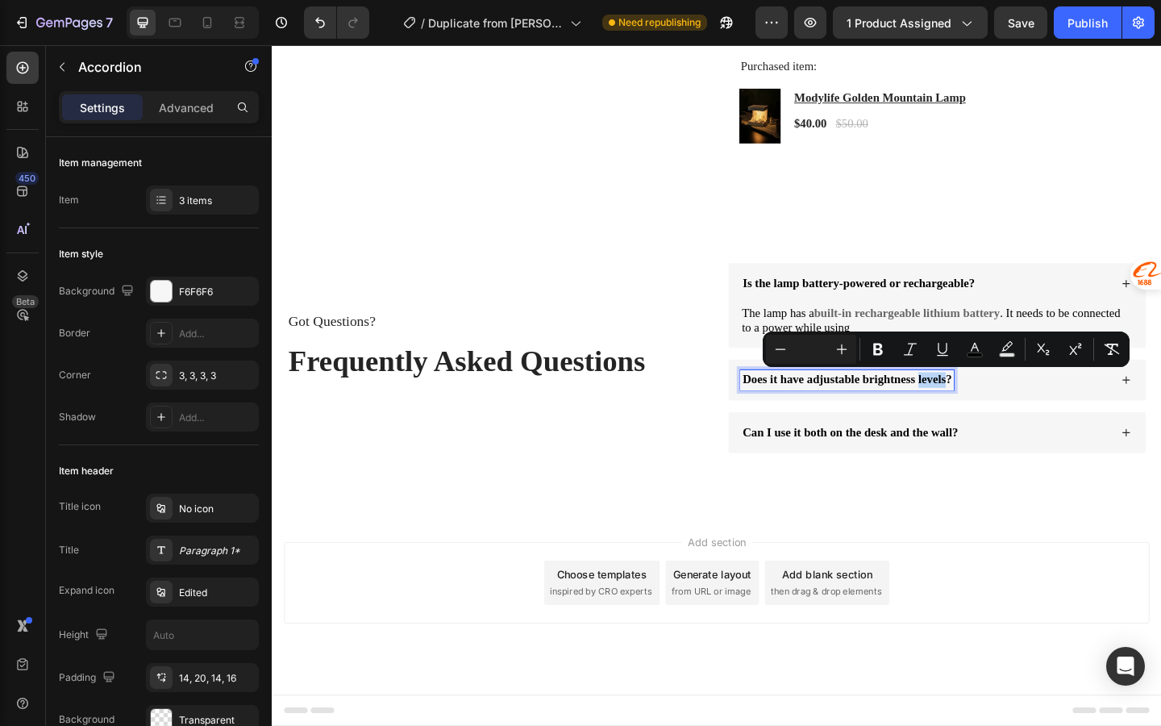
click at [974, 407] on span "Does it have adjustable brightness levels?" at bounding box center [897, 409] width 227 height 14
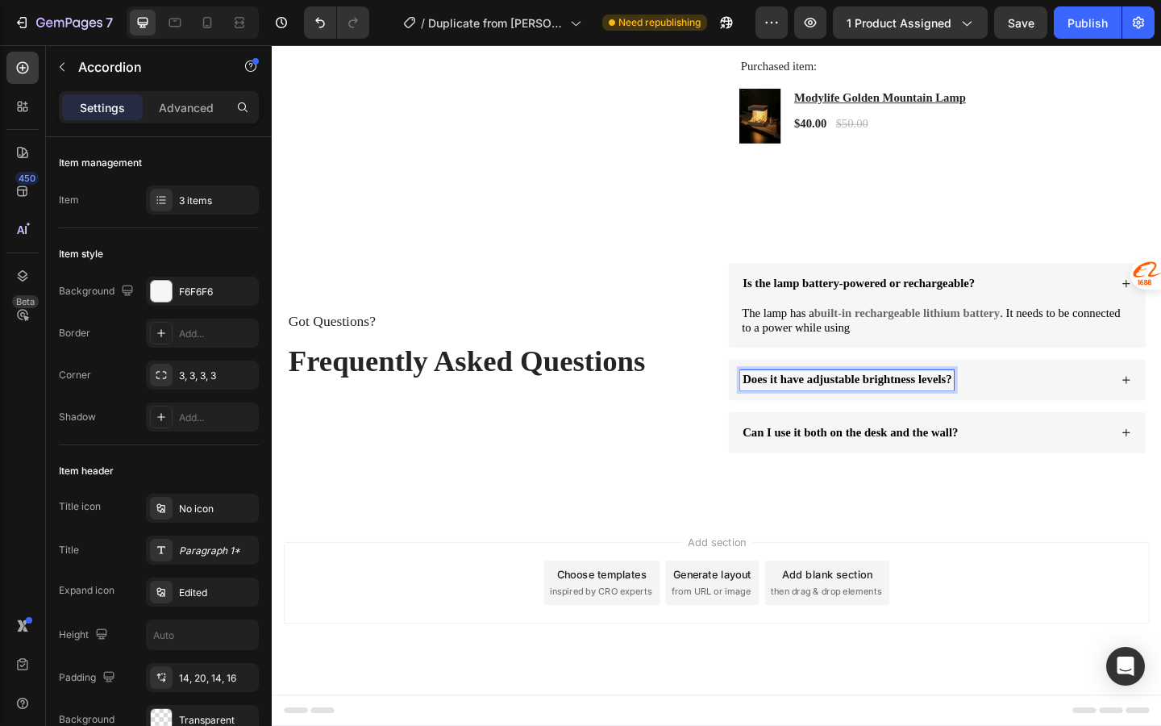
click at [852, 407] on span "Does it have adjustable brightness levels?" at bounding box center [897, 409] width 227 height 14
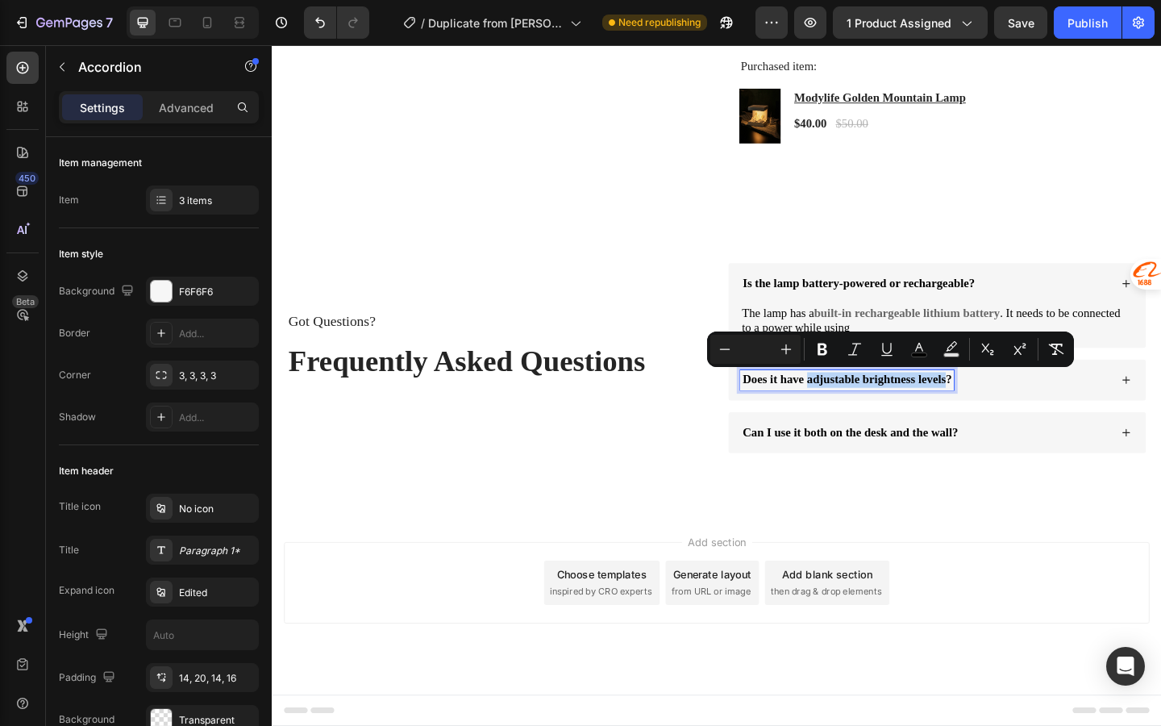
drag, startPoint x: 852, startPoint y: 407, endPoint x: 1002, endPoint y: 415, distance: 150.2
click at [1002, 415] on span "Does it have adjustable brightness levels?" at bounding box center [897, 409] width 227 height 14
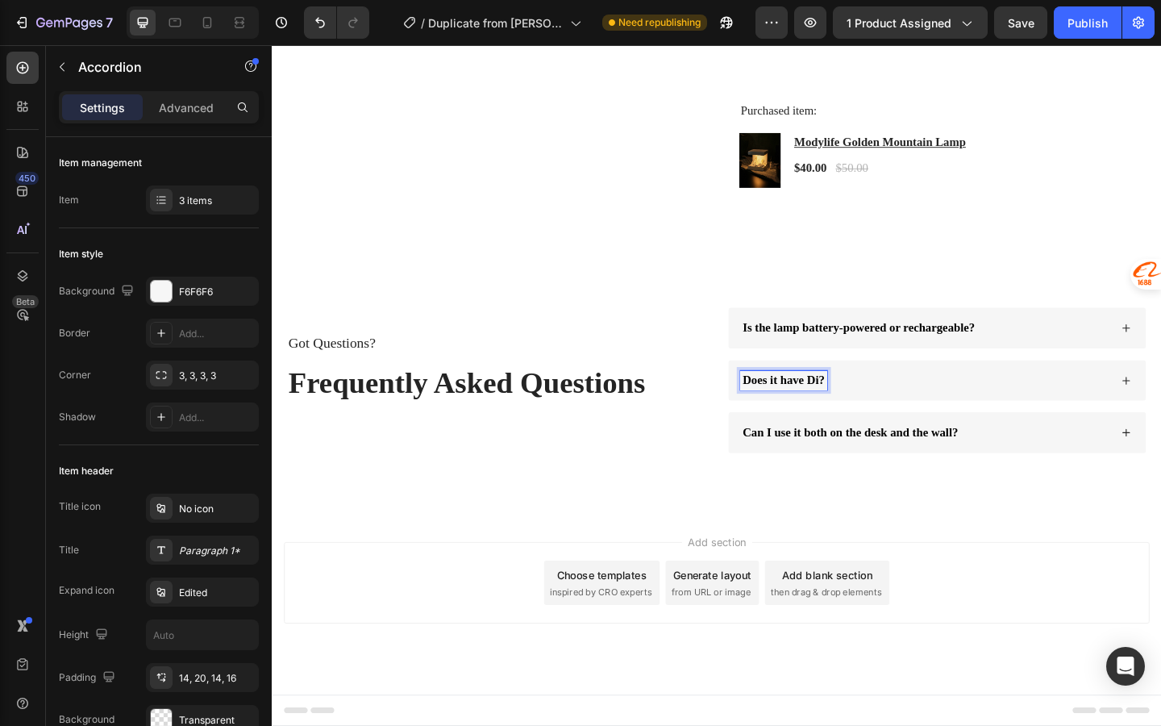
scroll to position [3348, 0]
click at [1057, 472] on div "Can I use it both on the desk and the wall?" at bounding box center [983, 467] width 402 height 22
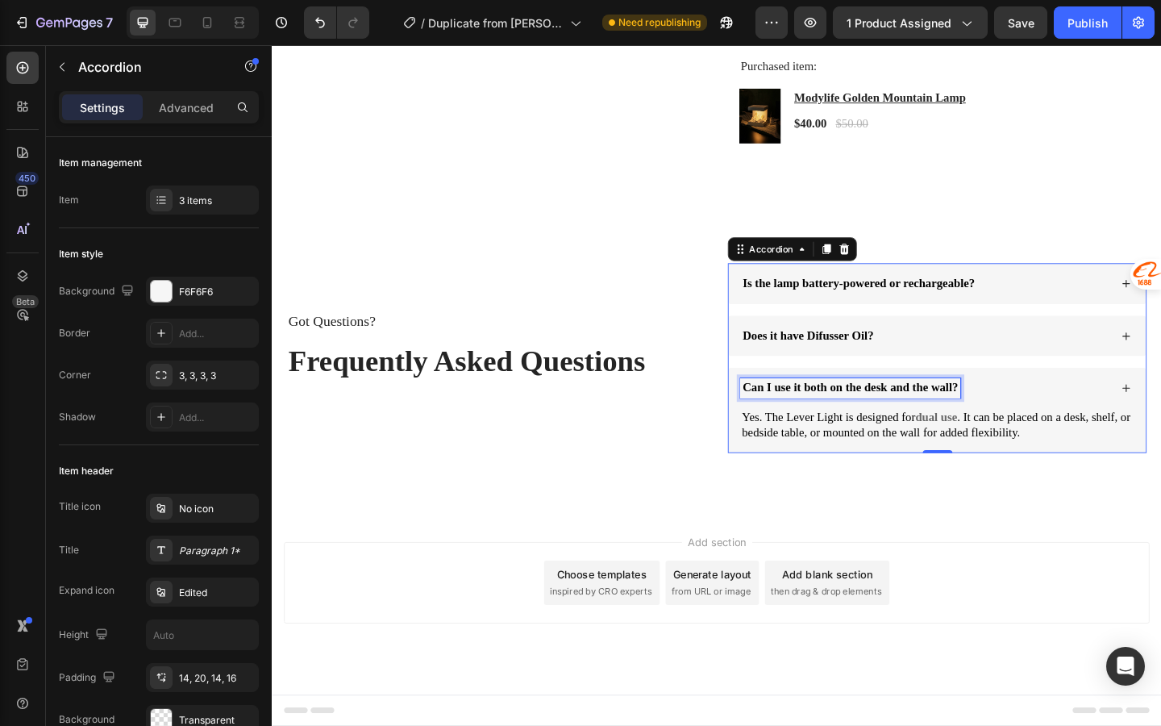
click at [963, 424] on span "Can I use it both on the desk and the wall?" at bounding box center [901, 418] width 235 height 14
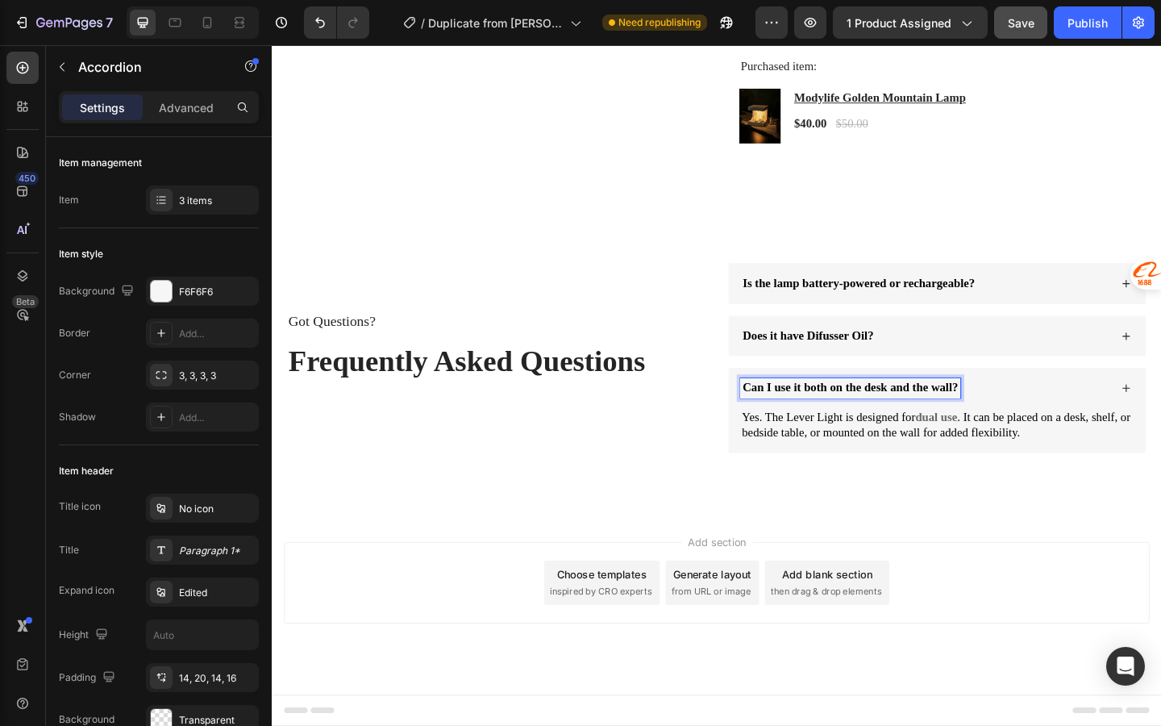
click at [1030, 35] on button "Save" at bounding box center [1020, 22] width 53 height 32
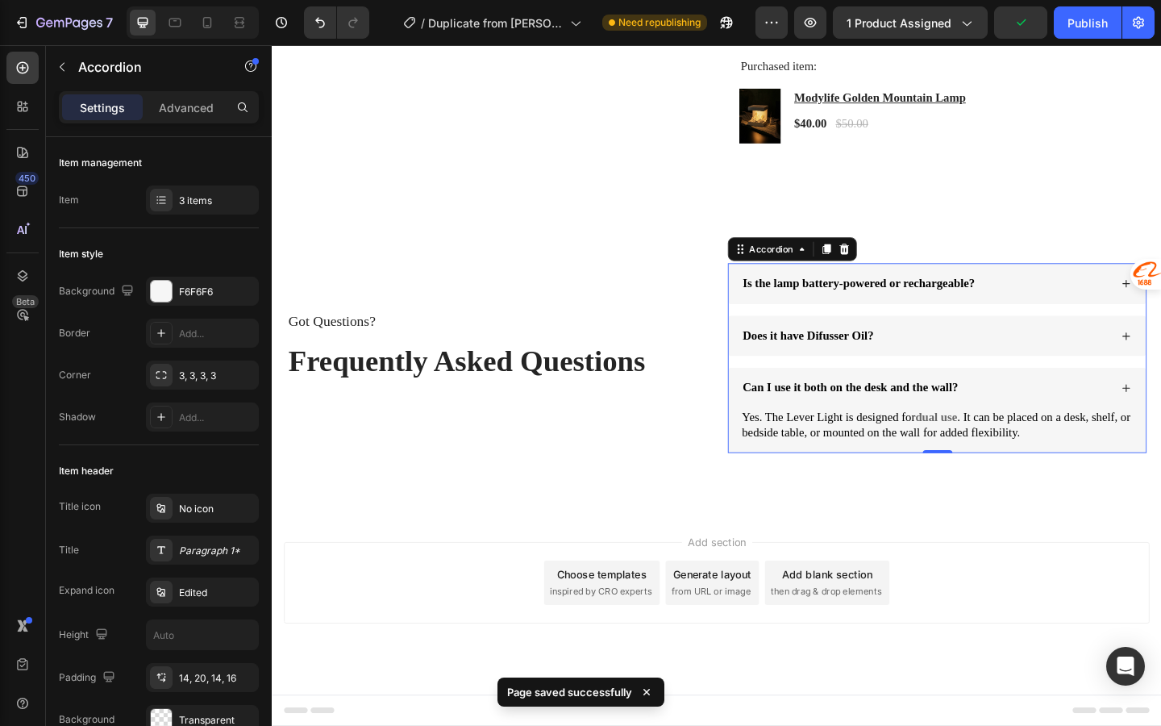
click at [889, 429] on div "Can I use it both on the desk and the wall?" at bounding box center [902, 418] width 240 height 22
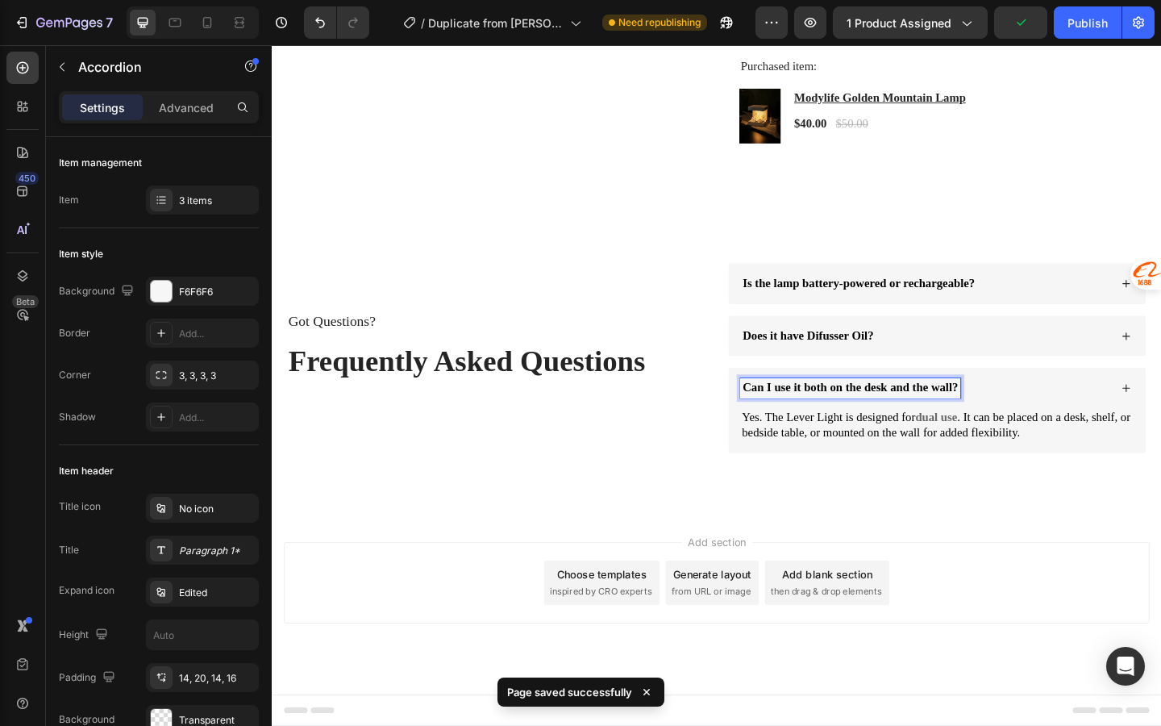
click at [883, 424] on span "Can I use it both on the desk and the wall?" at bounding box center [901, 418] width 235 height 14
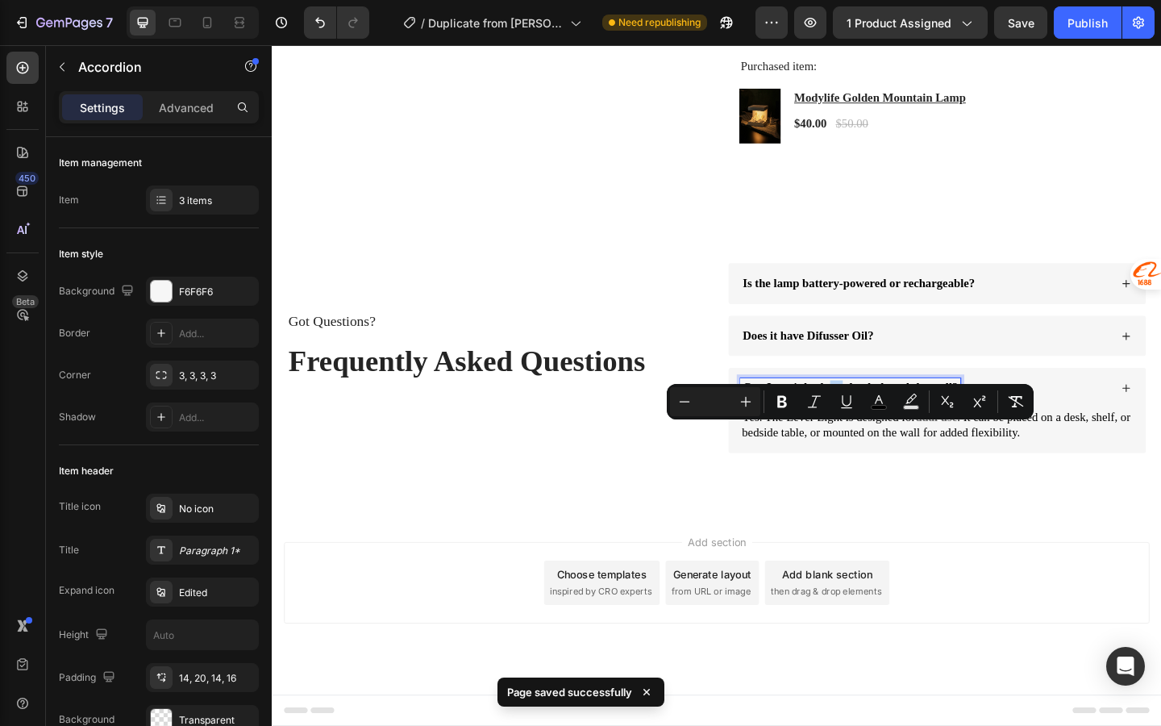
click at [890, 424] on span "Can I use it both on the desk and the wall?" at bounding box center [901, 418] width 235 height 14
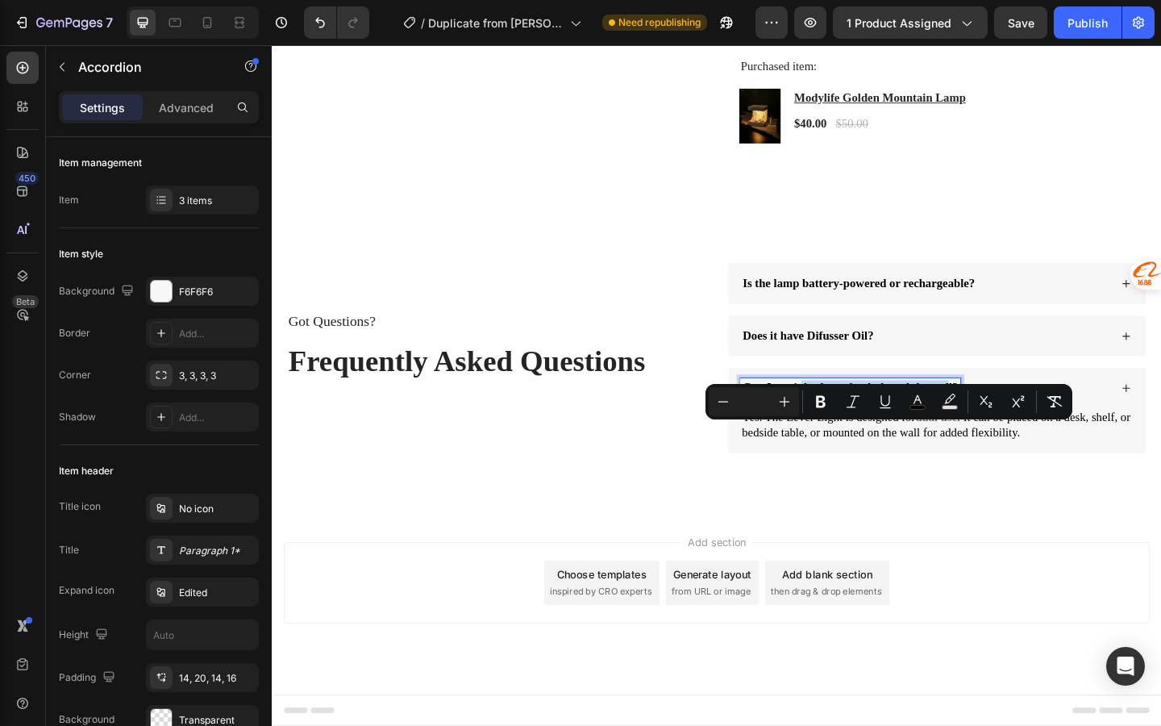
drag, startPoint x: 848, startPoint y: 464, endPoint x: 1007, endPoint y: 471, distance: 159.0
click at [1007, 424] on span "Can I use it both on the desk and the wall?" at bounding box center [901, 418] width 235 height 14
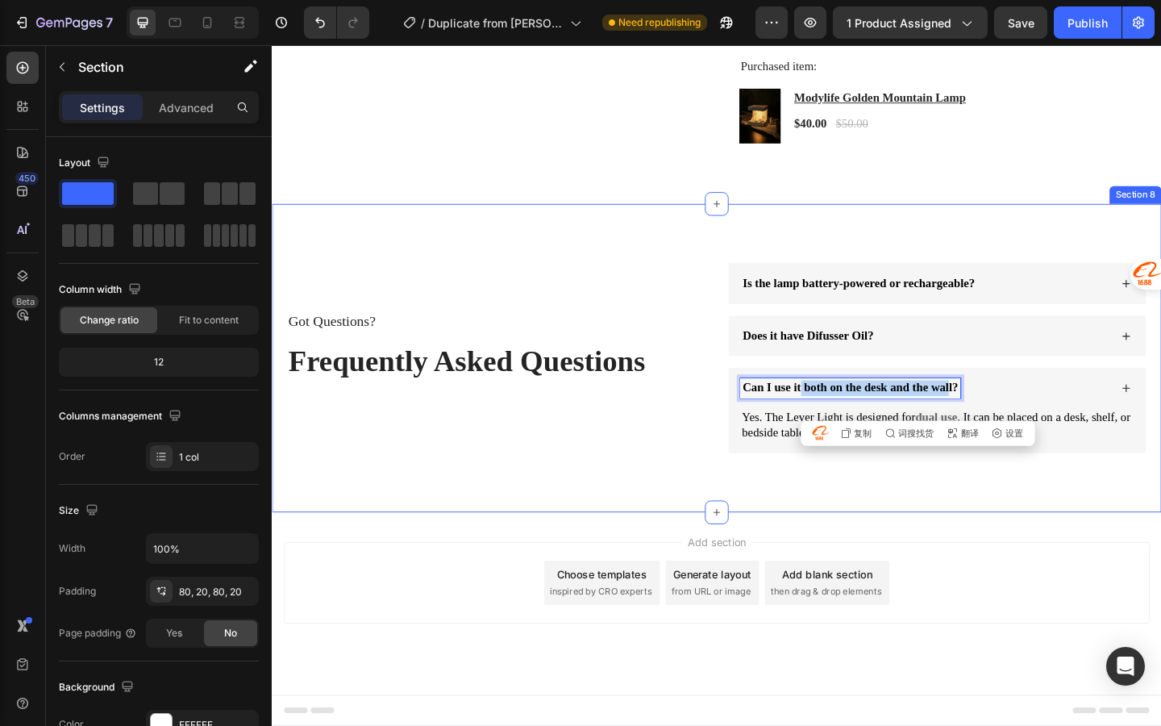
click at [988, 553] on div "Got Questions? Text Block Frequently Asked Questions Heading Is the lamp batter…" at bounding box center [756, 386] width 968 height 336
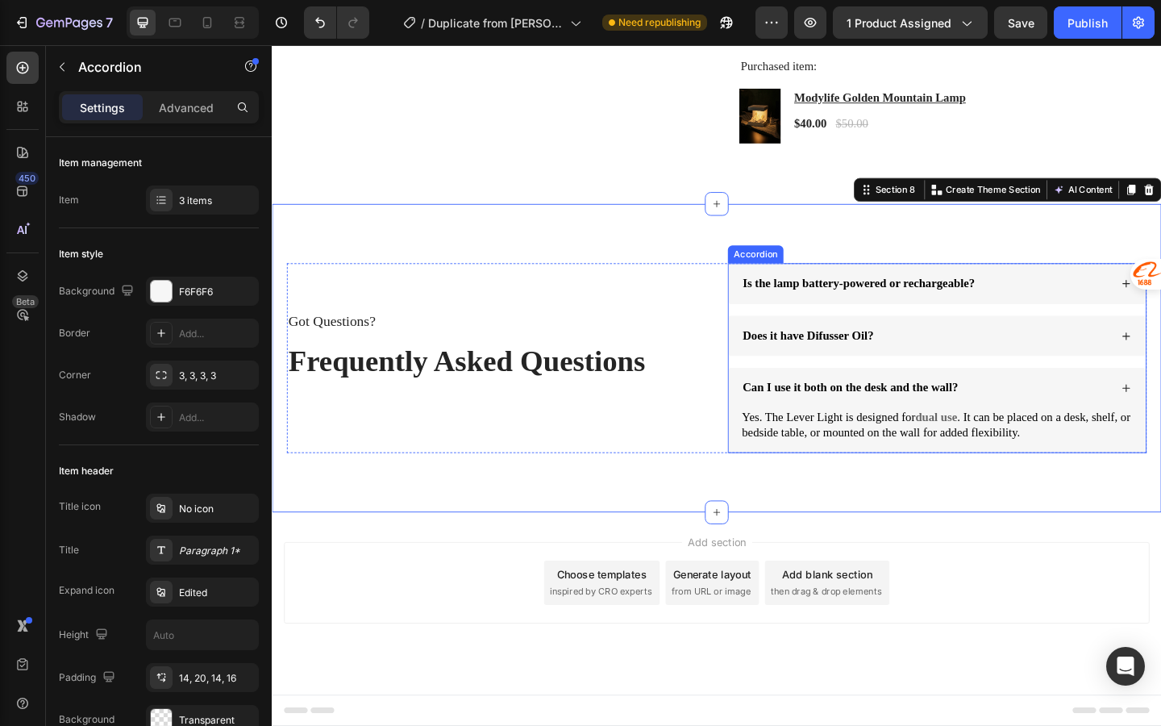
click at [1078, 429] on div "Can I use it both on the desk and the wall?" at bounding box center [983, 418] width 402 height 22
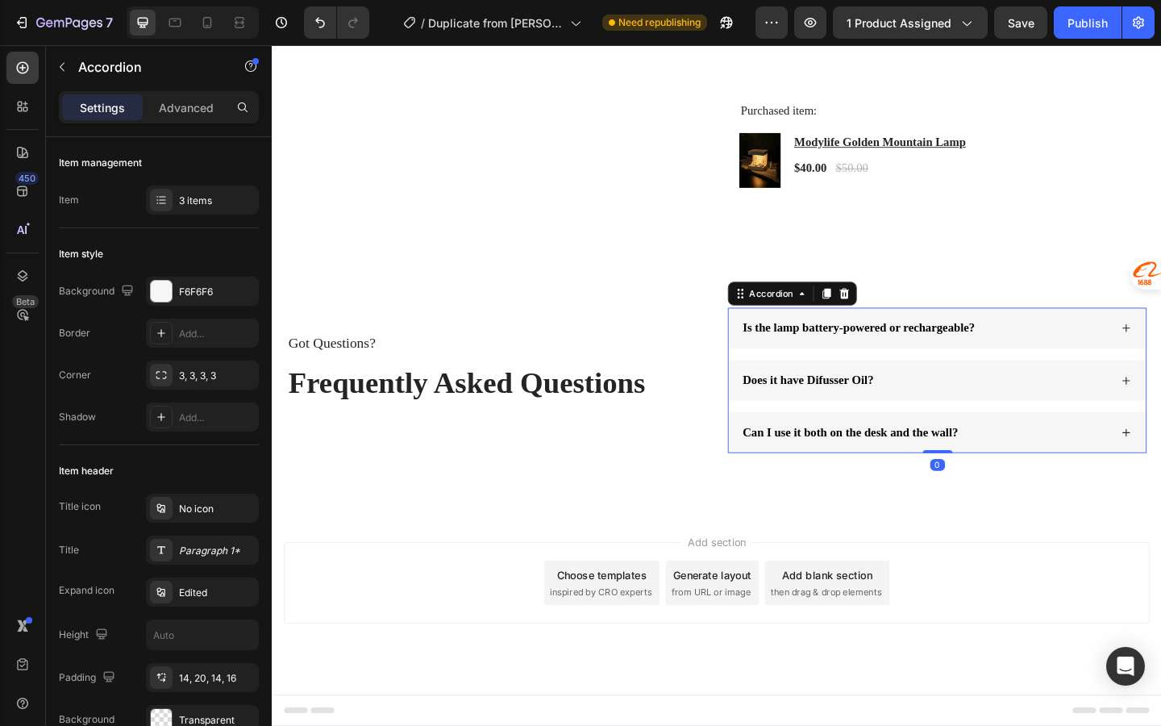
click at [1062, 458] on div "Can I use it both on the desk and the wall?" at bounding box center [983, 467] width 402 height 22
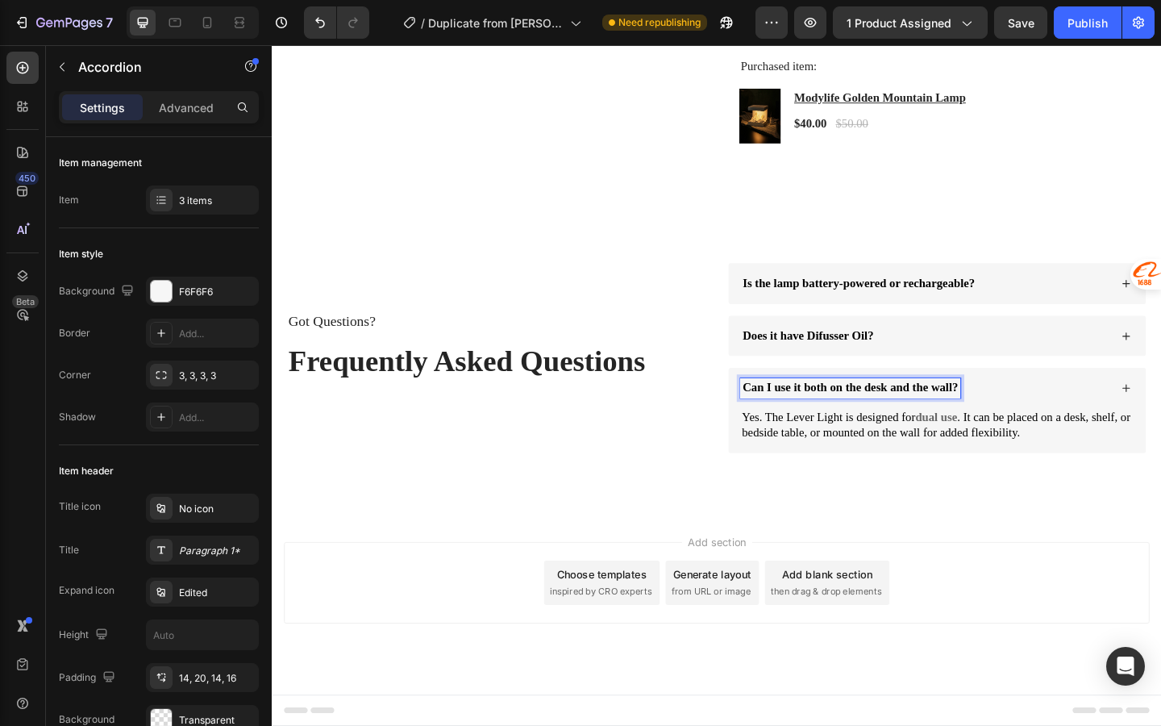
click at [1136, 429] on div "Can I use it both on the desk and the wall?" at bounding box center [983, 418] width 402 height 22
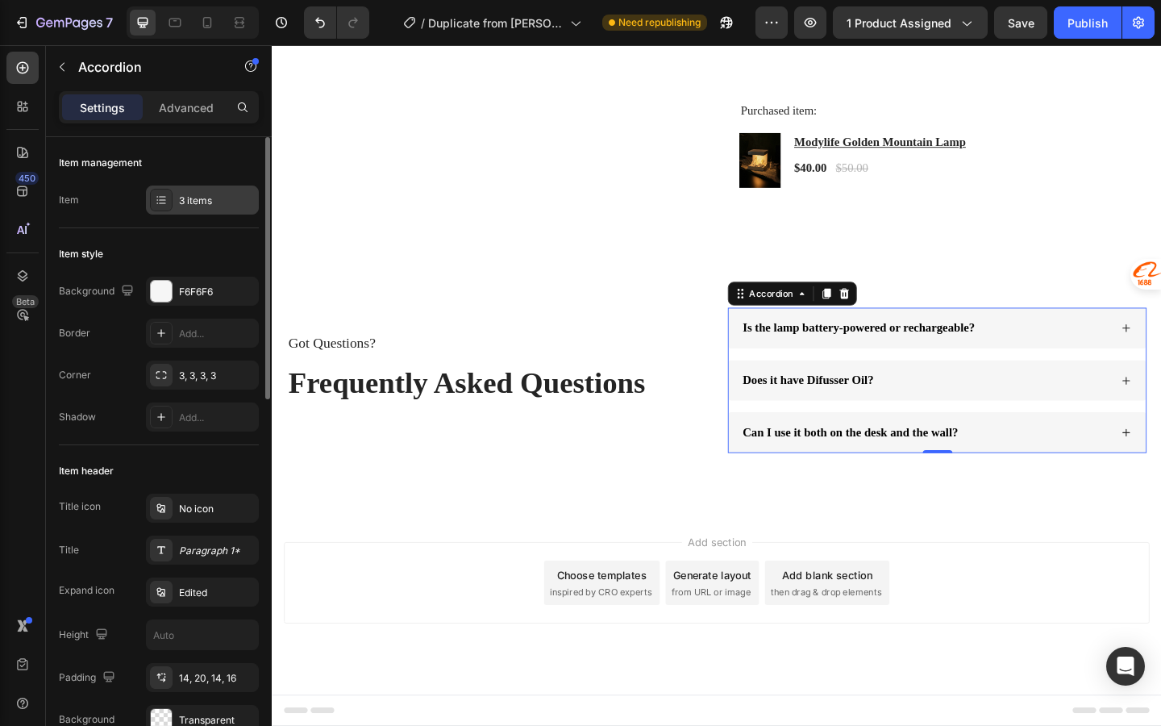
click at [219, 208] on div "3 items" at bounding box center [202, 199] width 113 height 29
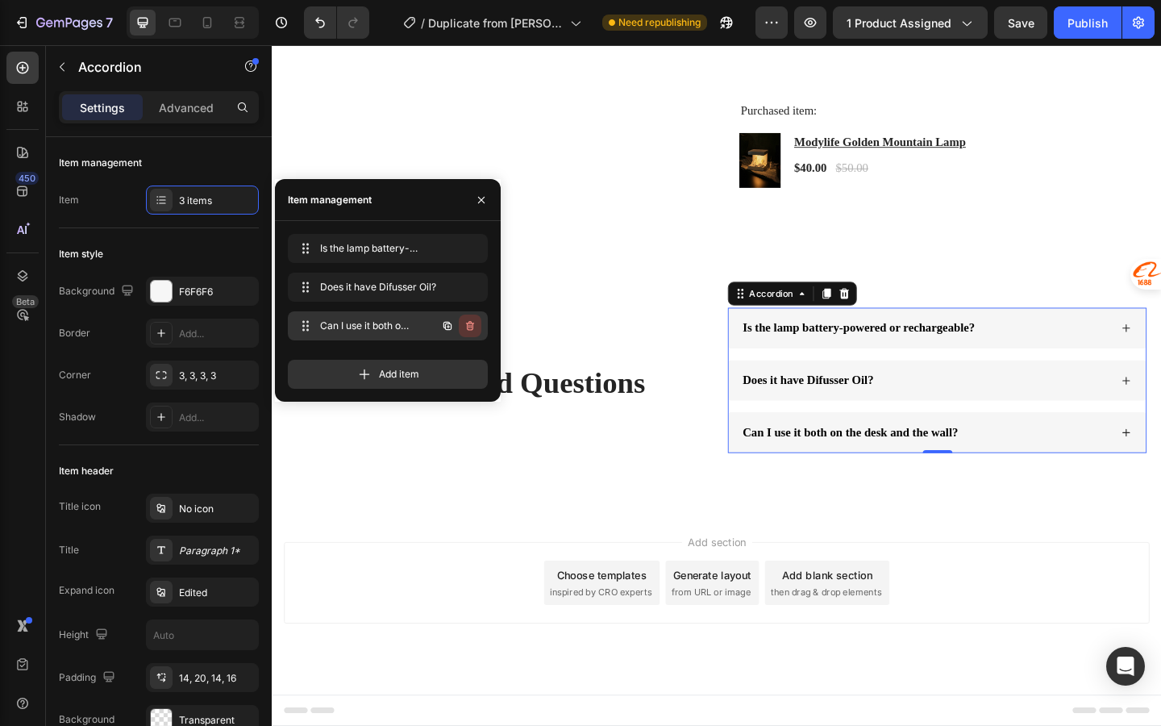
click at [480, 323] on button "button" at bounding box center [470, 326] width 23 height 23
click at [478, 331] on button "Delete" at bounding box center [459, 326] width 44 height 23
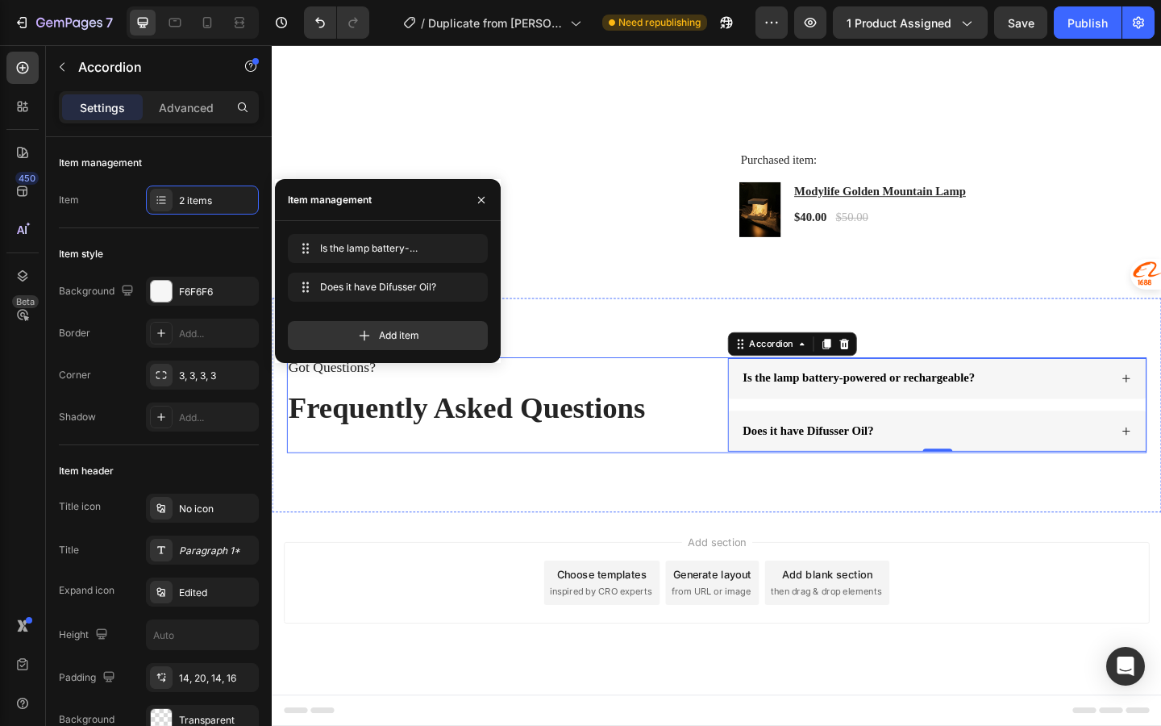
scroll to position [3293, 0]
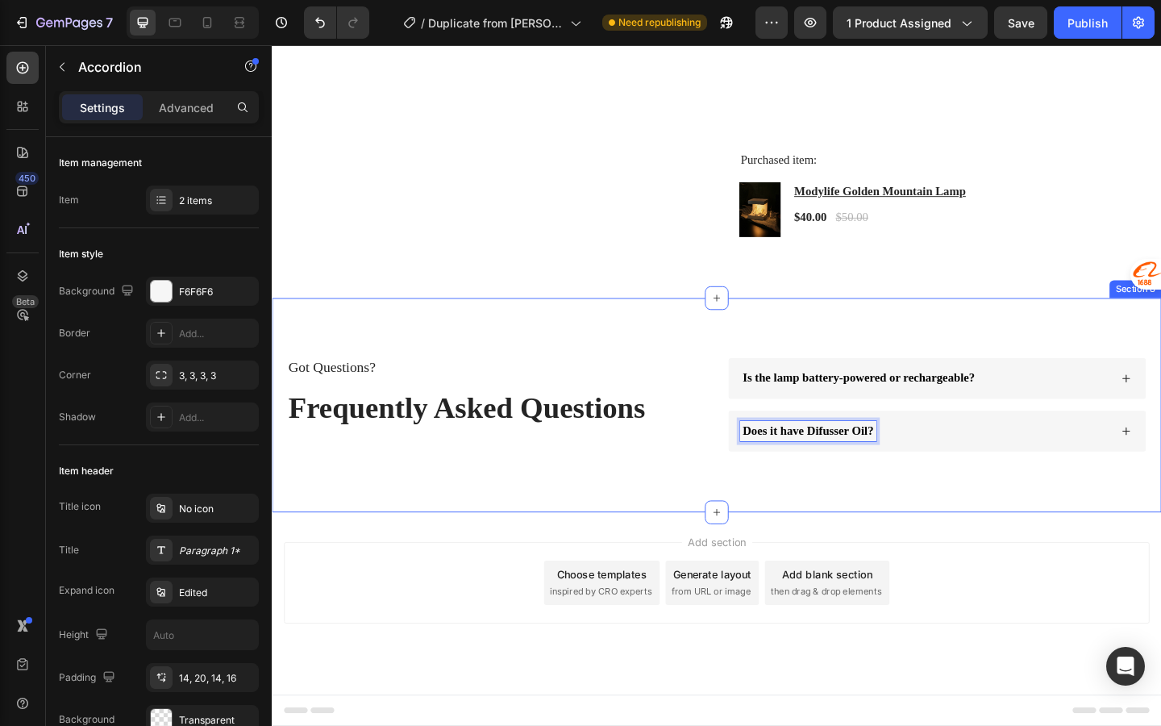
click at [802, 536] on div "Got Questions? Text Block Frequently Asked Questions Heading Is the lamp batter…" at bounding box center [756, 436] width 968 height 233
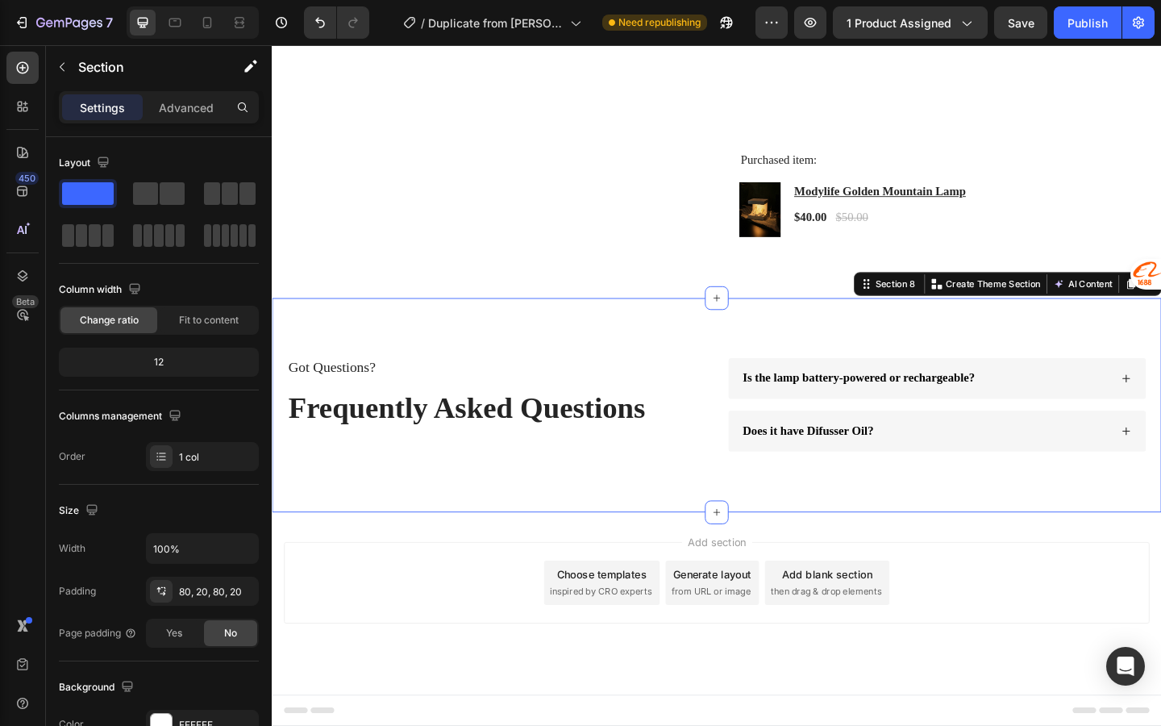
click at [1015, 41] on div "7 Version history / Duplicate from [PERSON_NAME] 灯 Need republishing Preview 1 …" at bounding box center [580, 23] width 1161 height 46
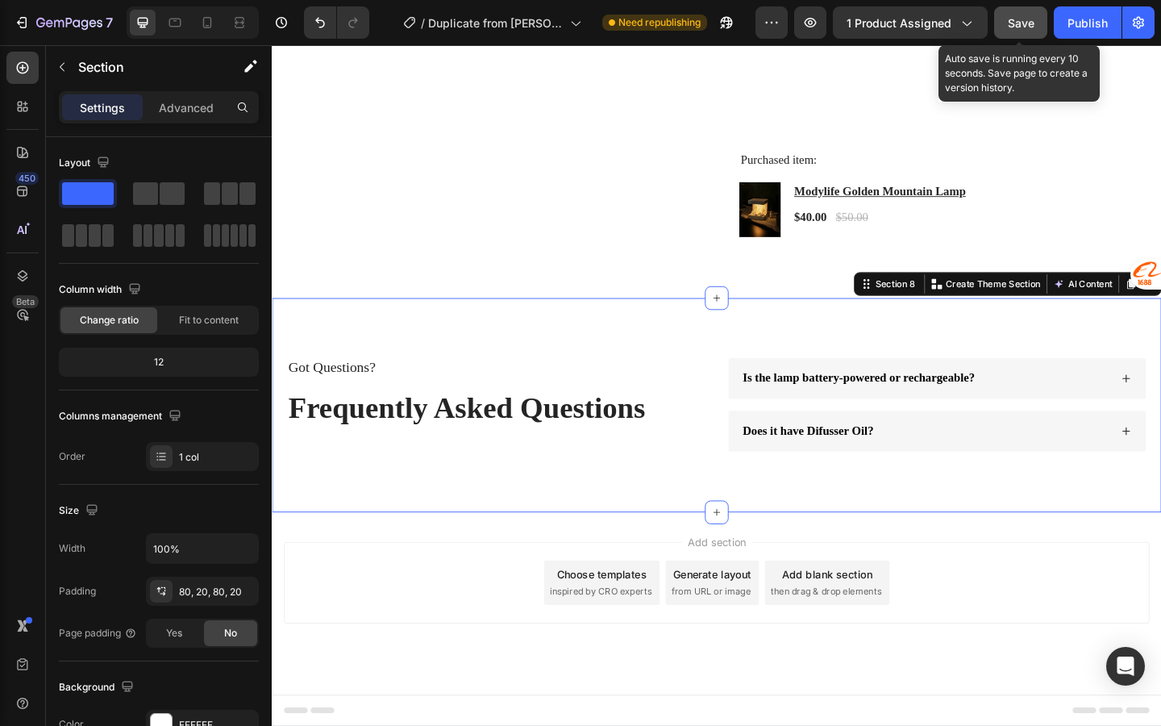
click at [1015, 31] on button "Save" at bounding box center [1020, 22] width 53 height 32
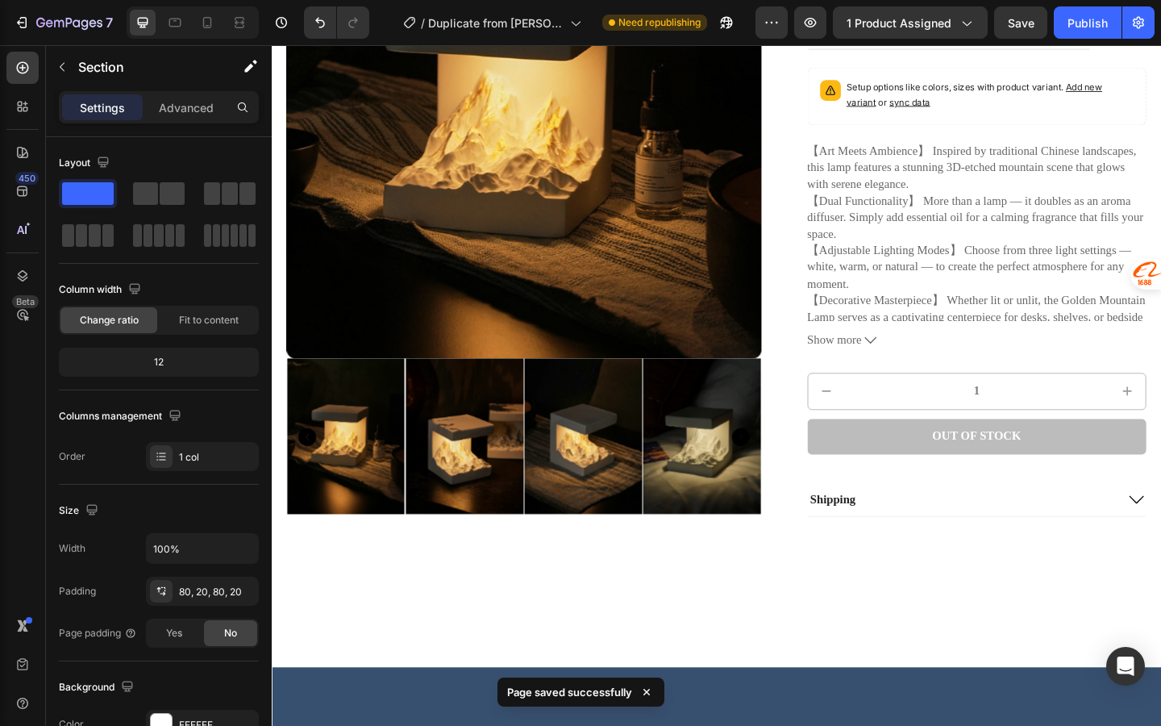
scroll to position [0, 0]
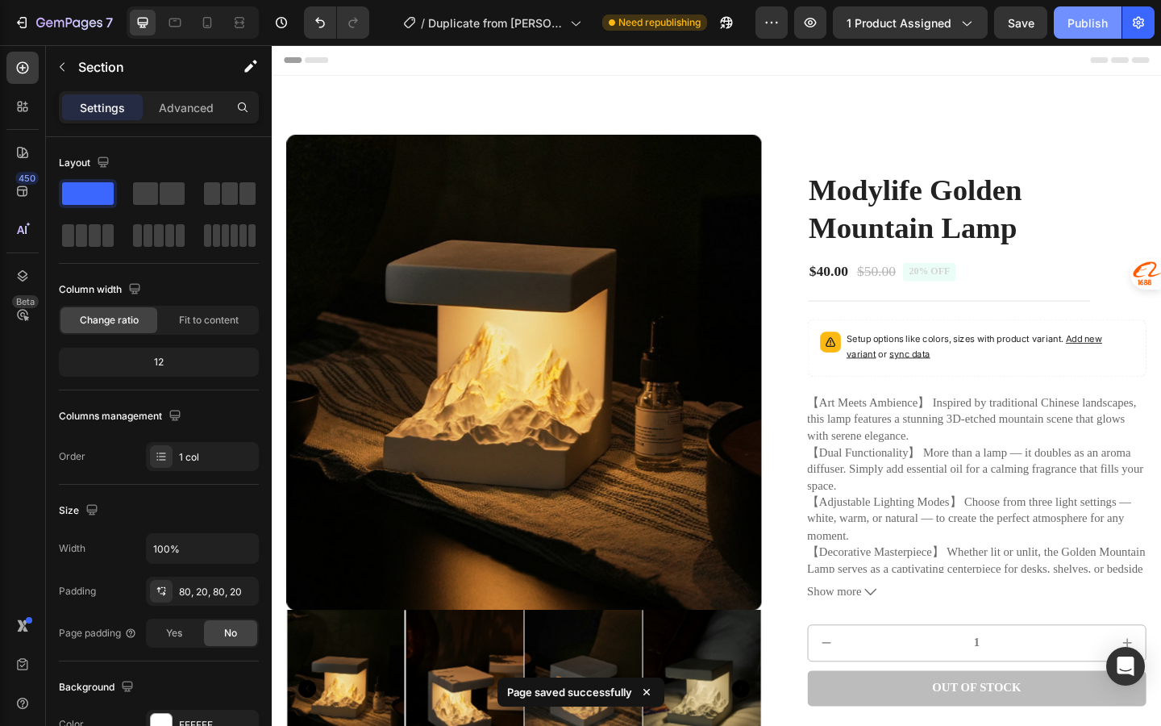
click at [1105, 24] on div "Publish" at bounding box center [1088, 23] width 40 height 17
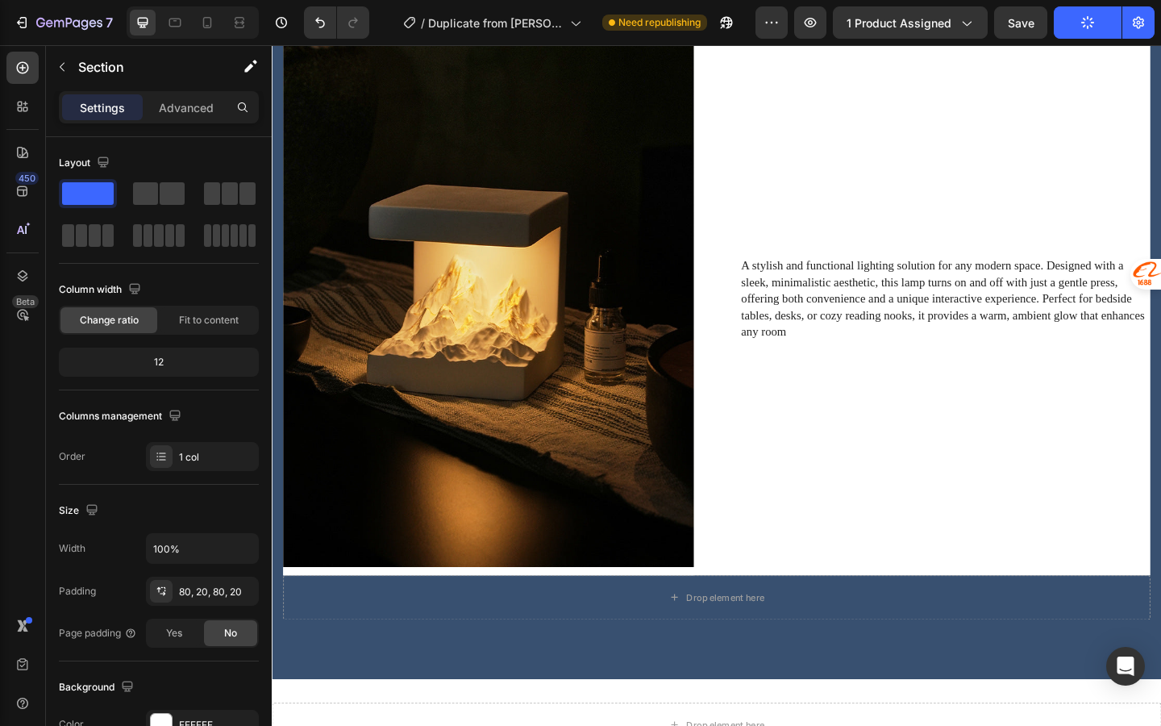
scroll to position [1016, 0]
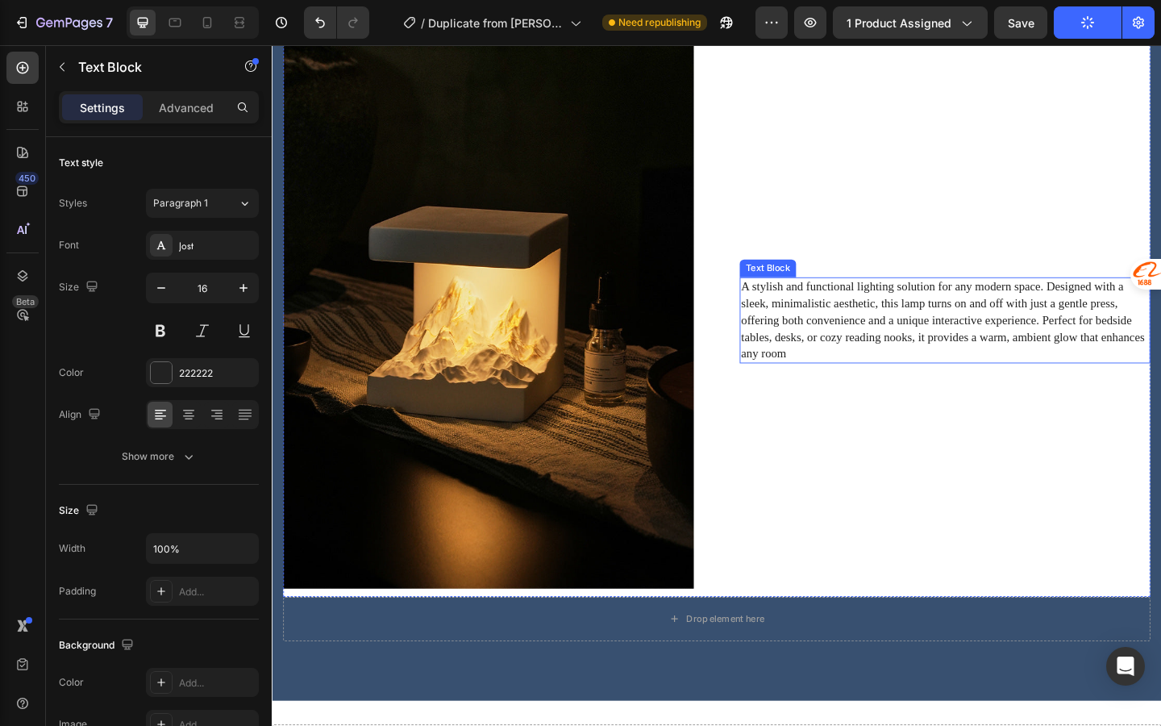
click at [815, 325] on p "A stylish and functional lighting solution for any modern space. Designed with …" at bounding box center [1004, 344] width 444 height 90
click at [675, 344] on img at bounding box center [507, 344] width 447 height 601
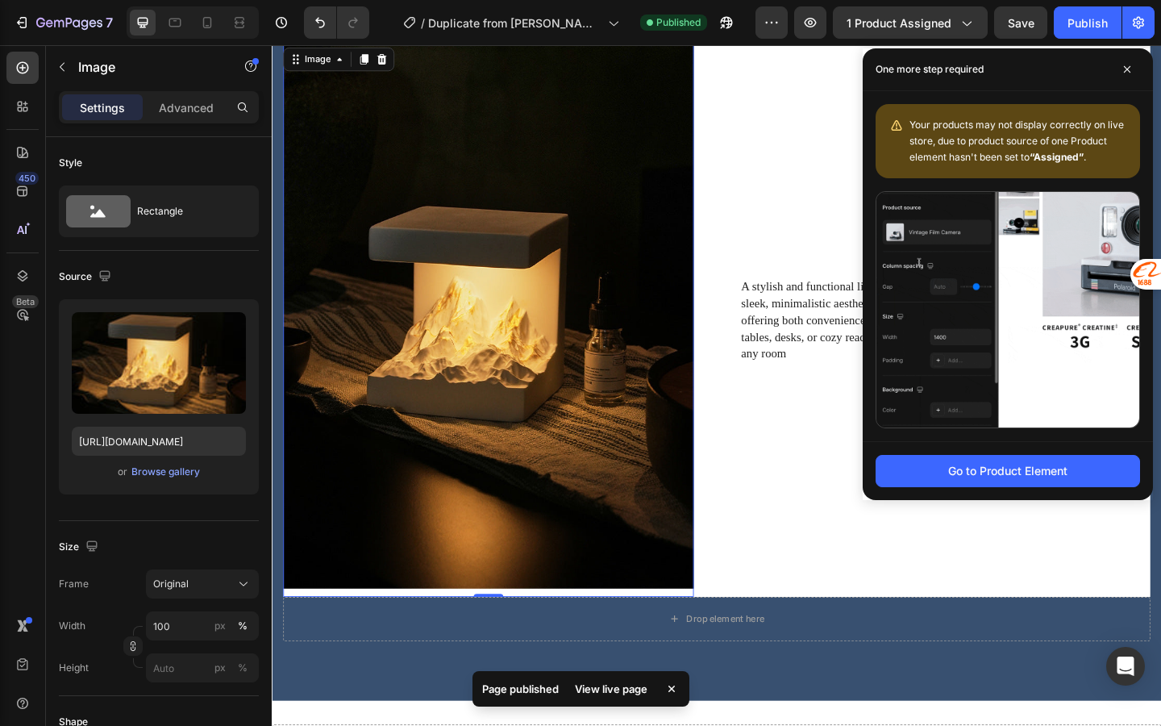
click at [674, 361] on img at bounding box center [507, 344] width 447 height 601
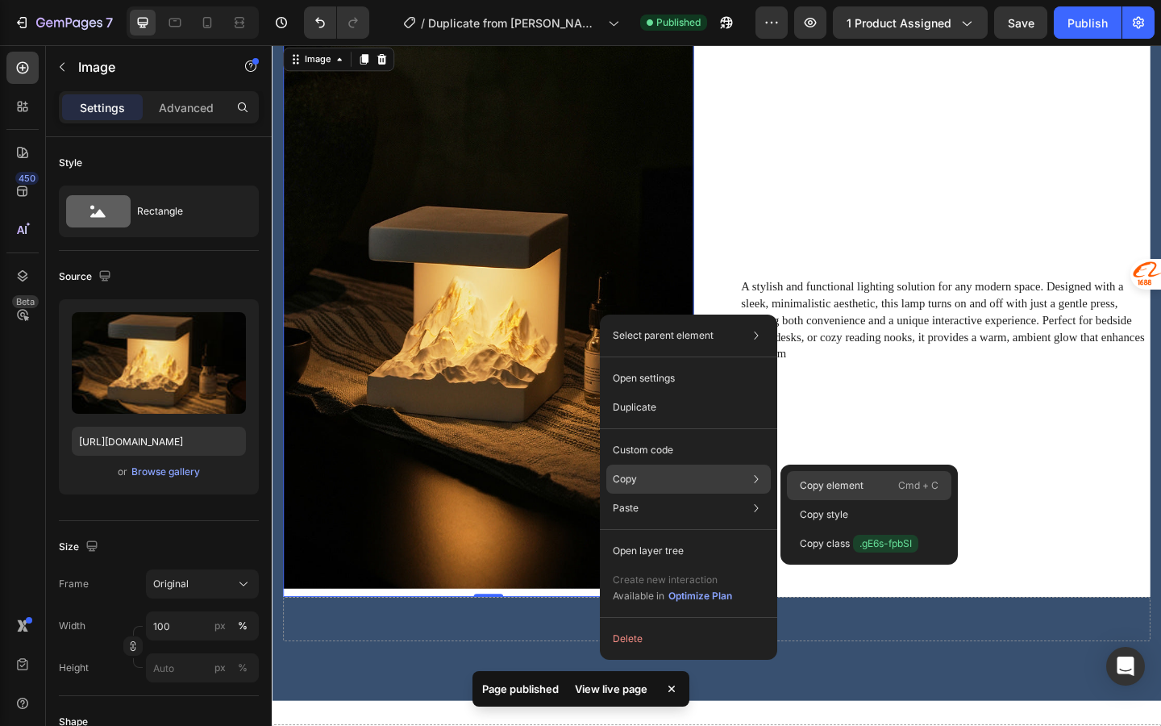
click at [819, 485] on p "Copy element" at bounding box center [832, 485] width 64 height 15
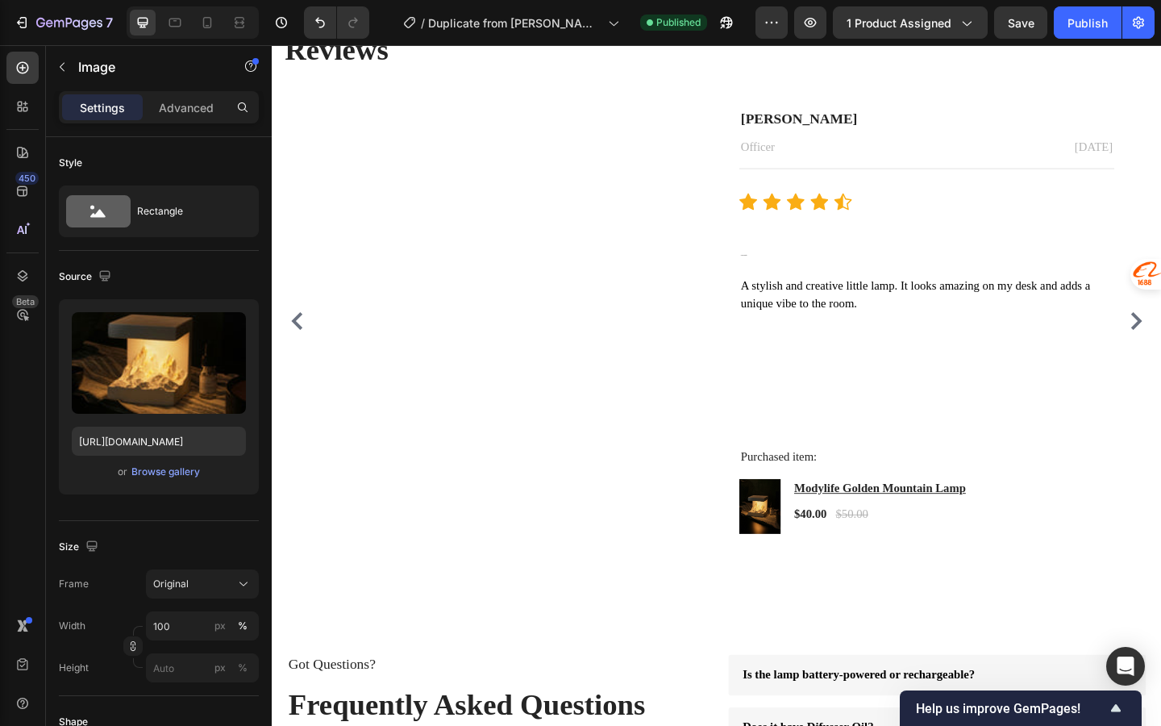
scroll to position [3293, 0]
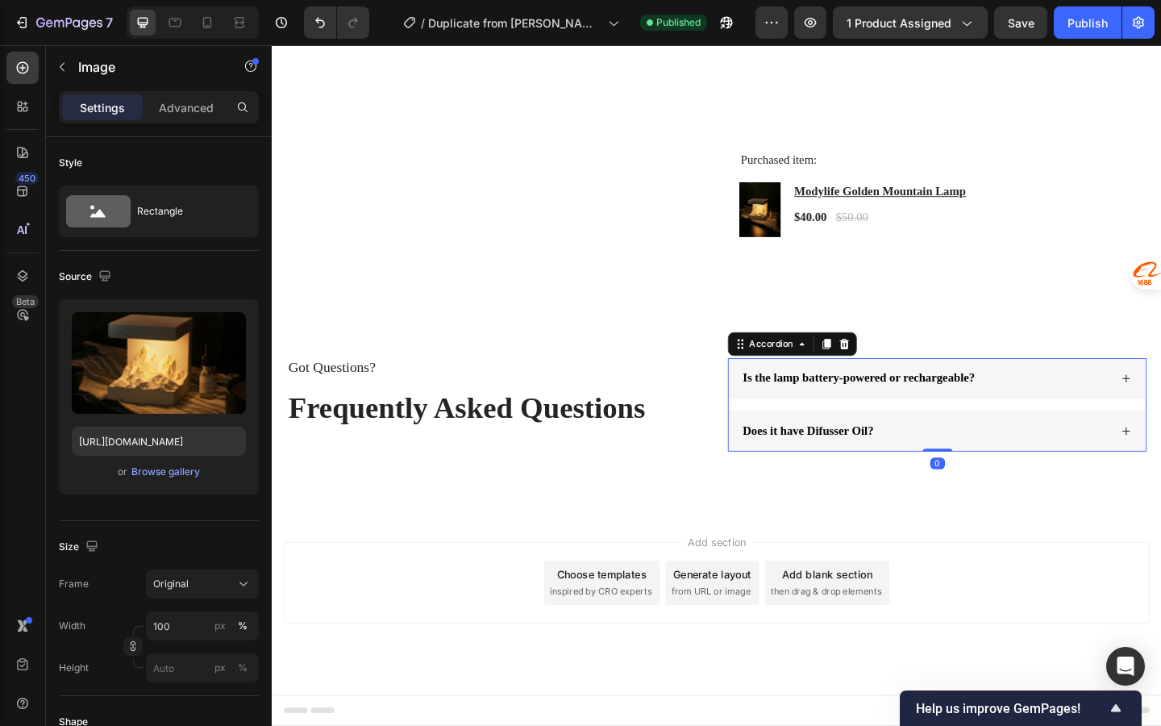
click at [911, 401] on span "Is the lamp battery-powered or rechargeable?" at bounding box center [910, 407] width 252 height 14
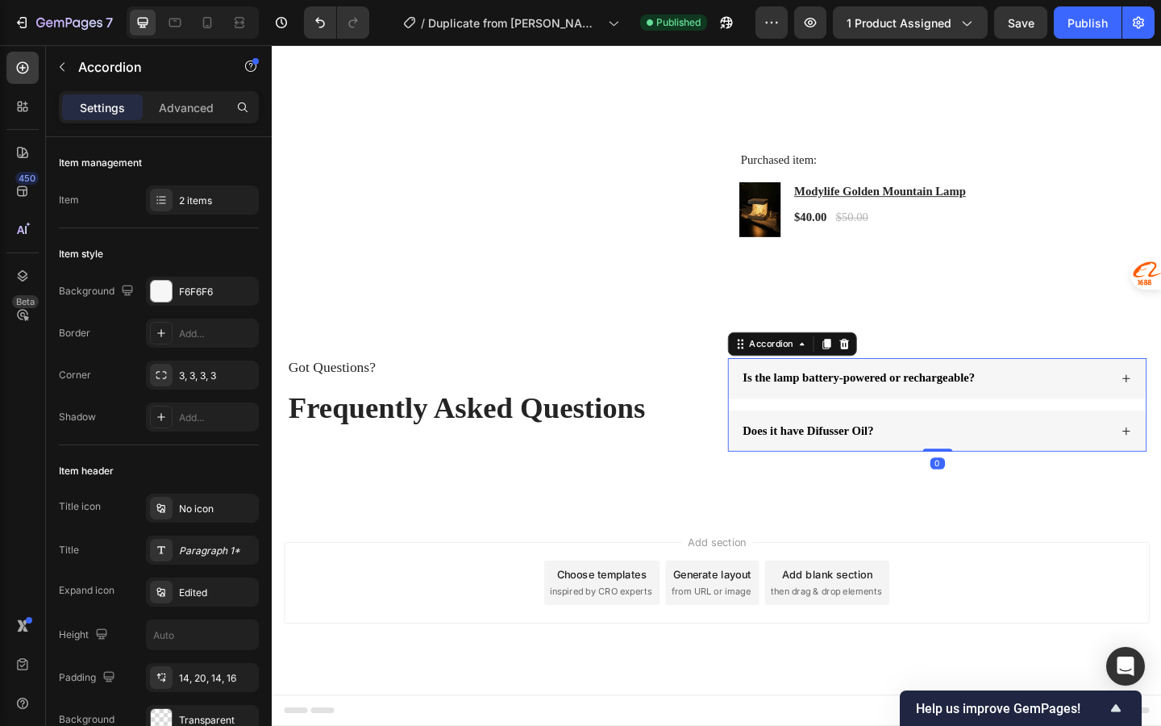
click at [1087, 428] on div "Is the lamp battery-powered or rechargeable?" at bounding box center [996, 408] width 454 height 44
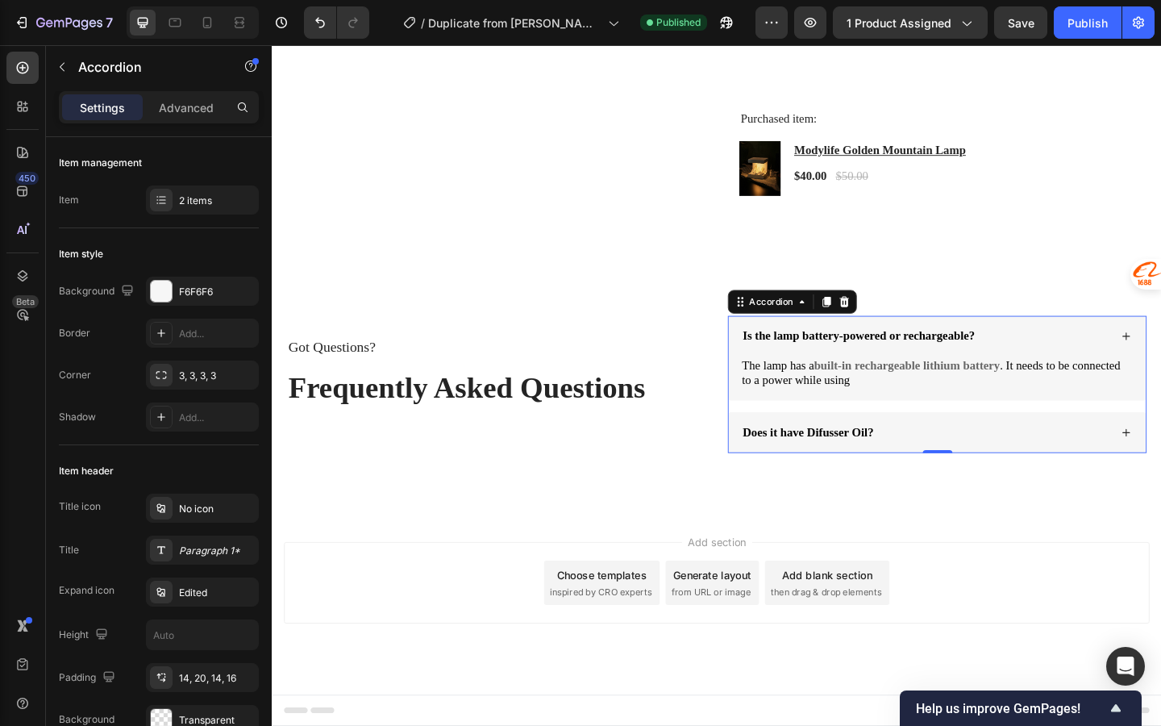
click at [876, 489] on div "Does it have Difusser Oil?" at bounding box center [996, 466] width 454 height 44
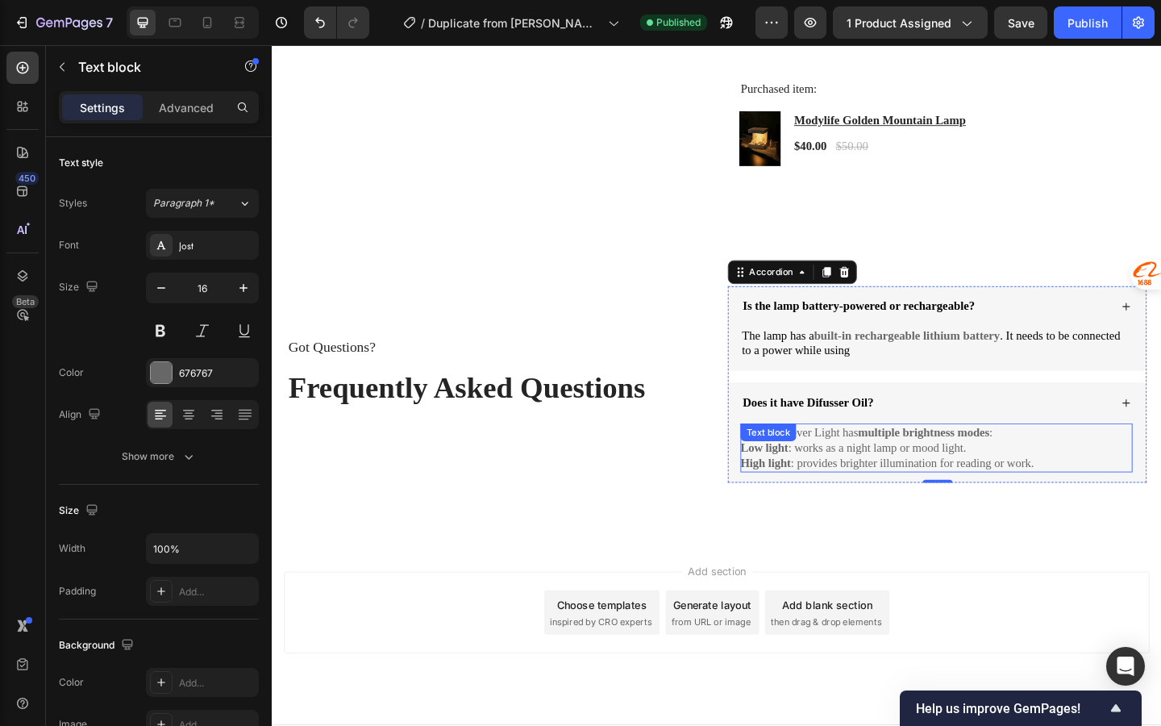
click at [874, 510] on div "Yes. The Lever Light has multiple brightness modes : Low light : works as a nig…" at bounding box center [995, 482] width 427 height 53
click at [872, 482] on div "Text block" at bounding box center [829, 472] width 86 height 19
click at [949, 509] on p "High light : provides brighter illumination for reading or work." at bounding box center [995, 500] width 427 height 17
click at [809, 475] on p "Yes. The Lever Light has multiple brightness modes :" at bounding box center [995, 466] width 427 height 17
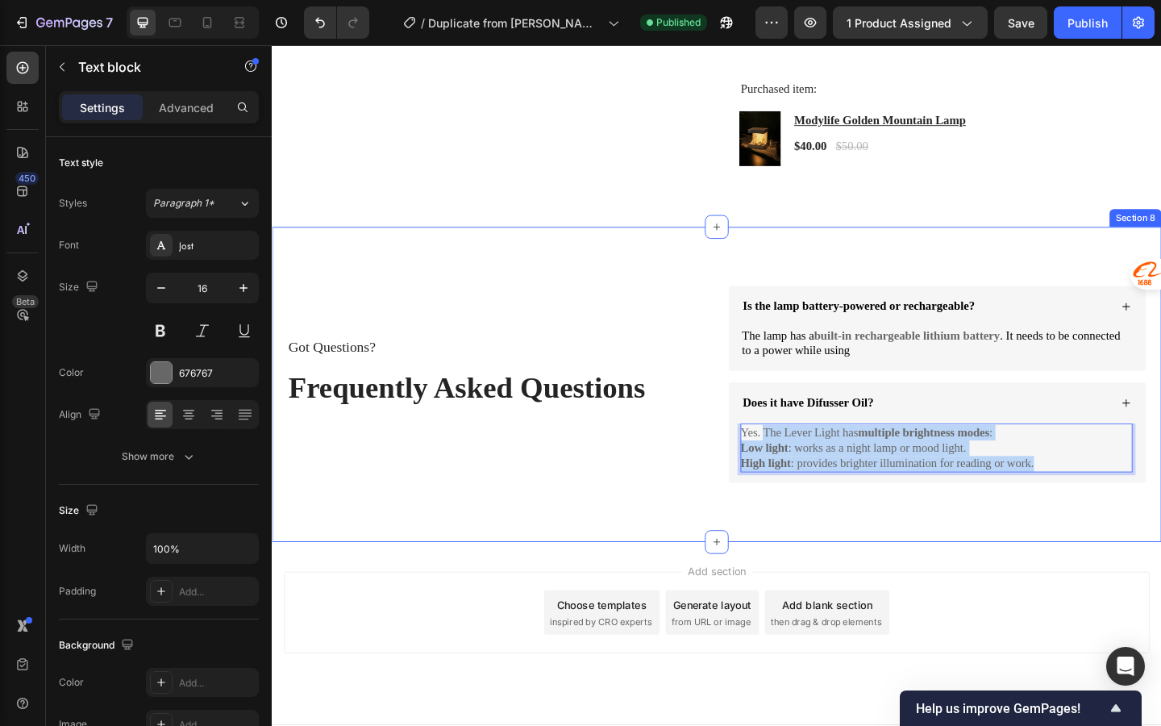
drag, startPoint x: 809, startPoint y: 542, endPoint x: 1098, endPoint y: 610, distance: 297.4
click at [1098, 586] on div "Got Questions? Text Block Frequently Asked Questions Heading Is the lamp batter…" at bounding box center [756, 415] width 968 height 344
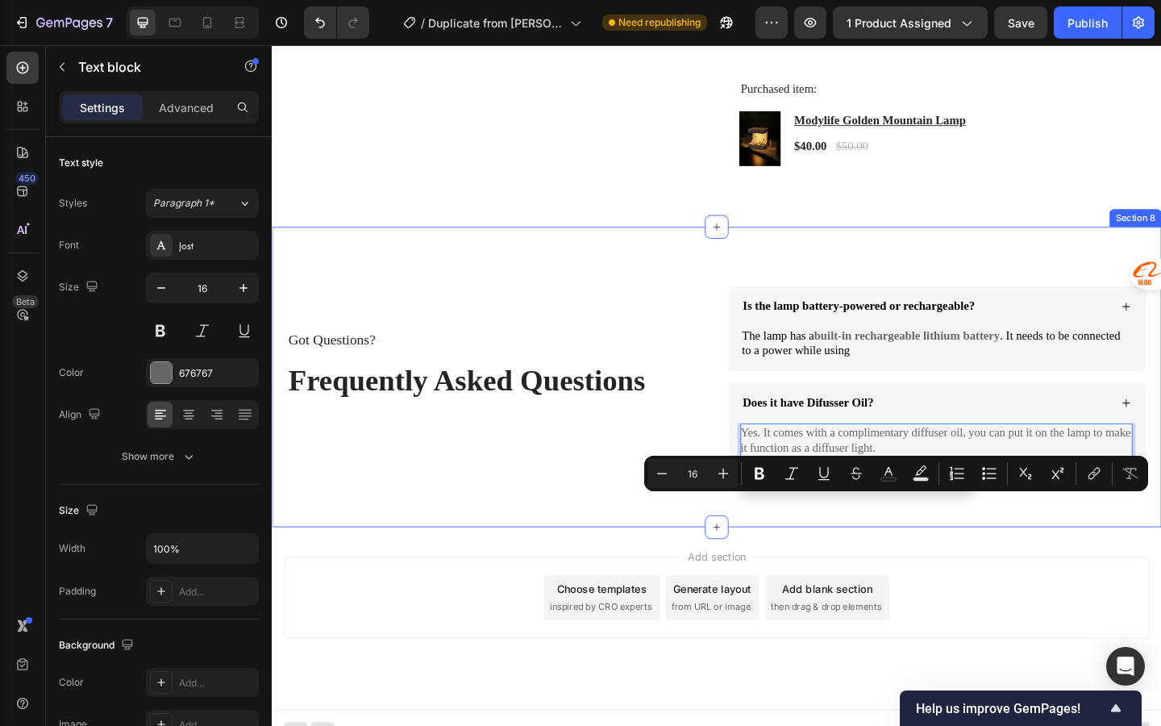
copy p "Yes. It comes with a complimentary diffuser oil, you can put it on the lamp to …"
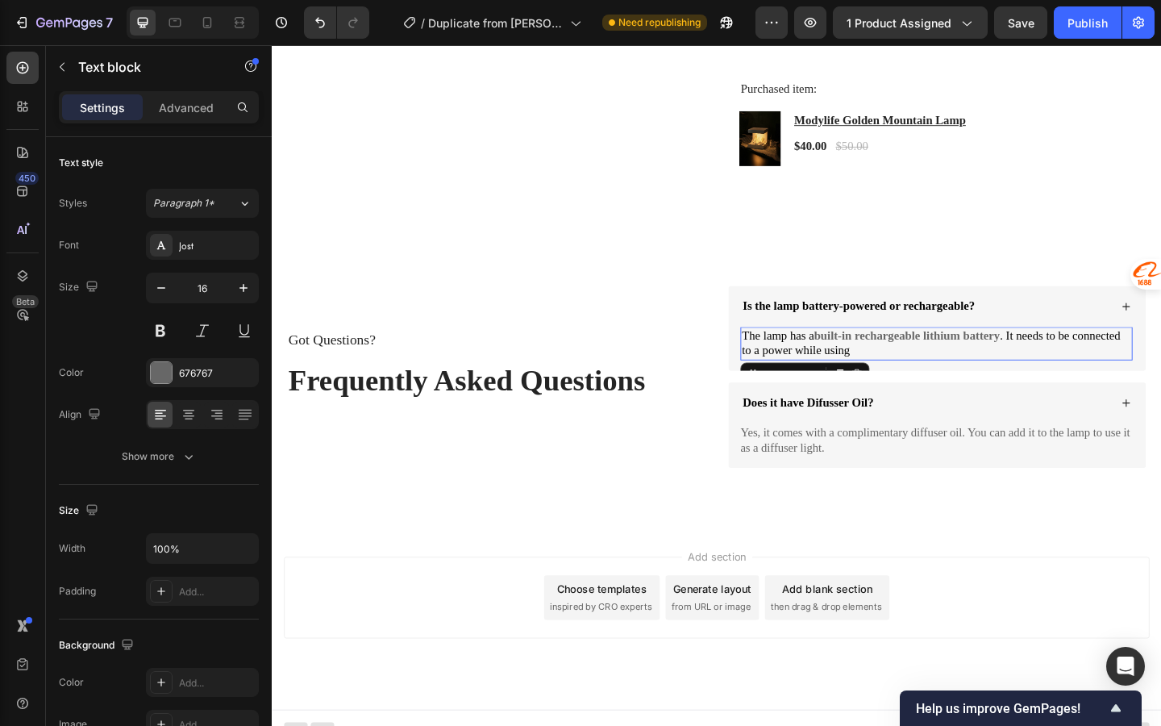
click at [894, 368] on strong "built-in rechargeable lithium battery" at bounding box center [962, 361] width 202 height 14
click at [911, 387] on p "The lamp has a built-in rechargeable lithium battery . It needs to be connected…" at bounding box center [994, 370] width 423 height 34
click at [1023, 21] on span "Save" at bounding box center [1021, 23] width 27 height 14
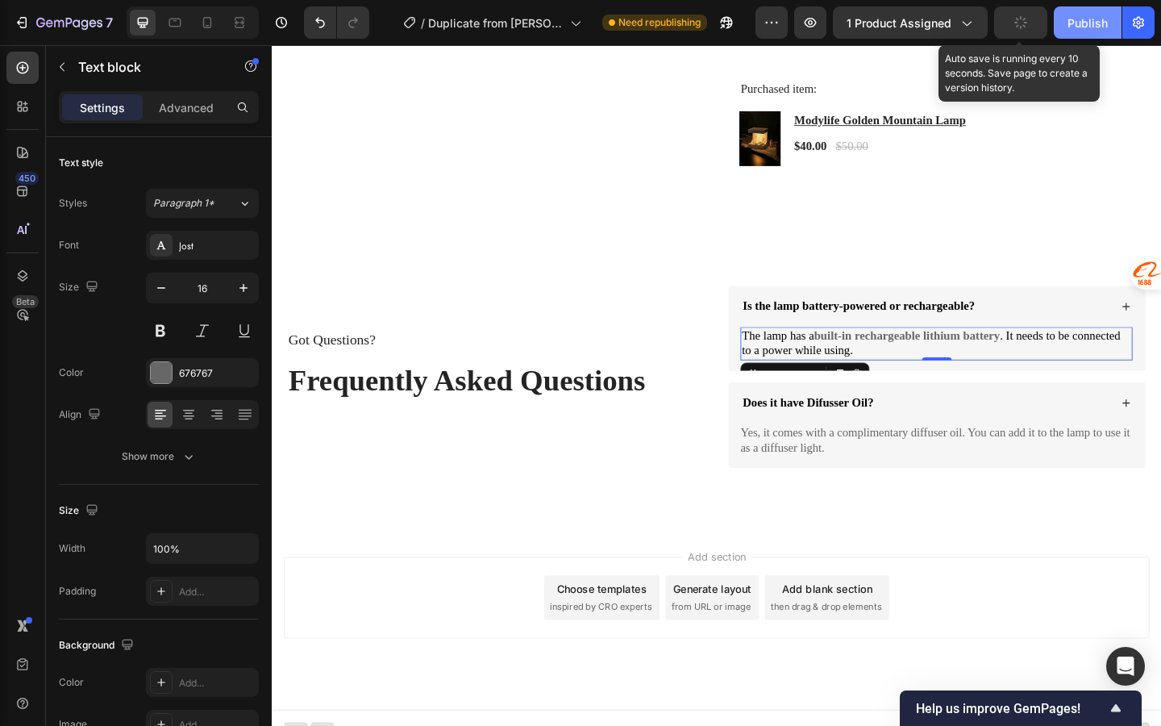
click at [1073, 21] on div "Publish" at bounding box center [1088, 23] width 40 height 17
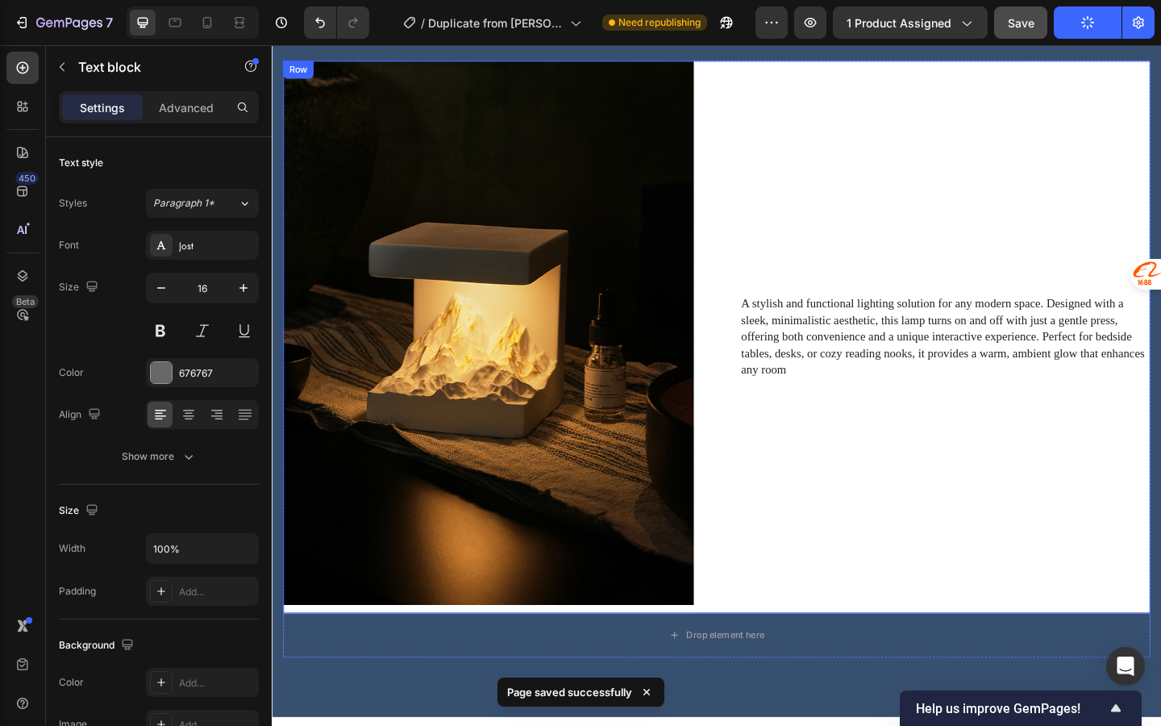
scroll to position [940, 0]
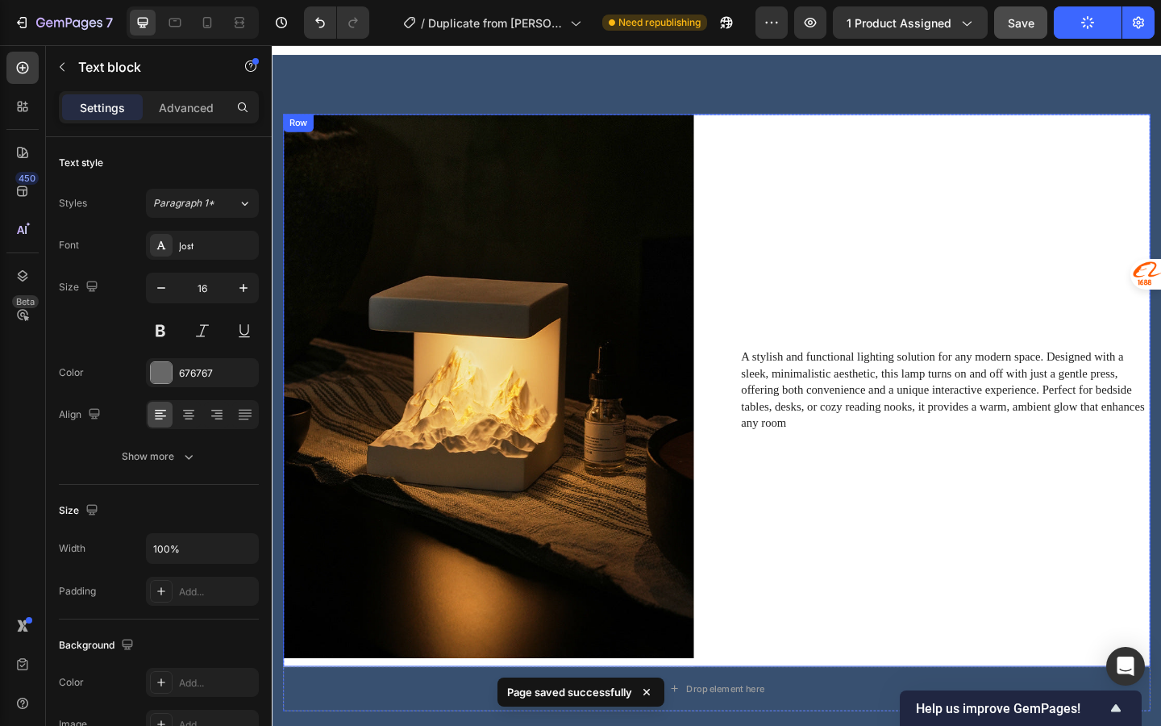
click at [636, 390] on img at bounding box center [507, 420] width 447 height 601
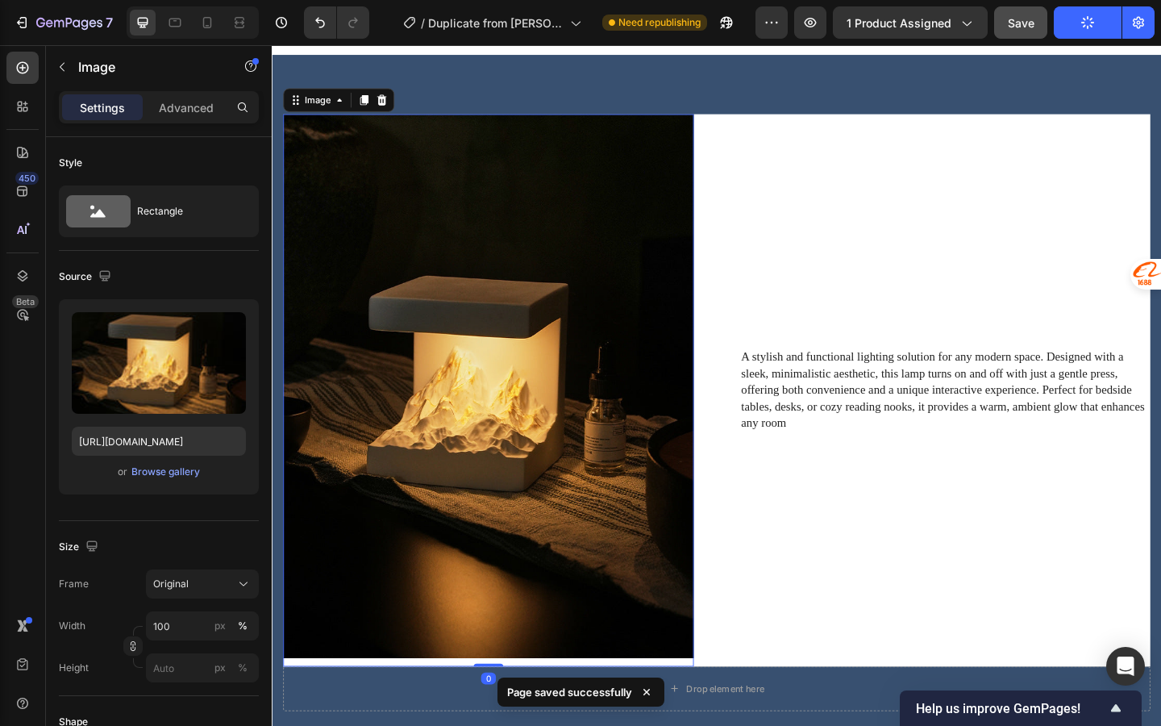
click at [636, 390] on img at bounding box center [507, 420] width 447 height 601
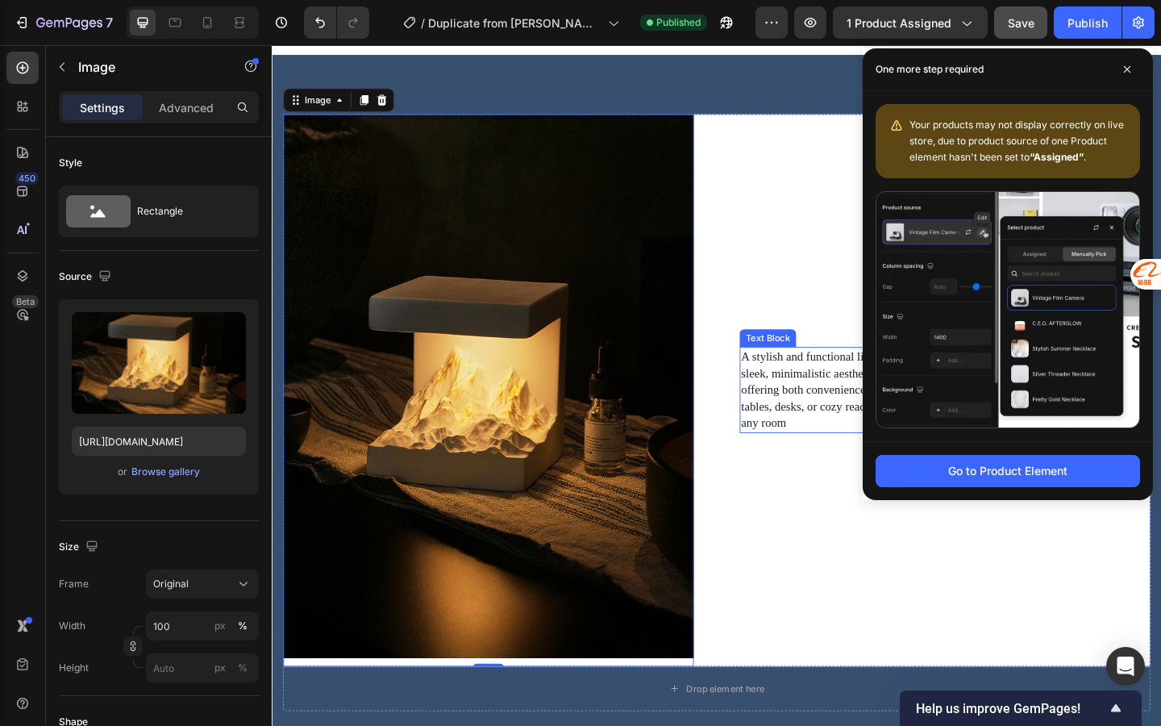
click at [860, 395] on p "A stylish and functional lighting solution for any modern space. Designed with …" at bounding box center [1004, 420] width 444 height 90
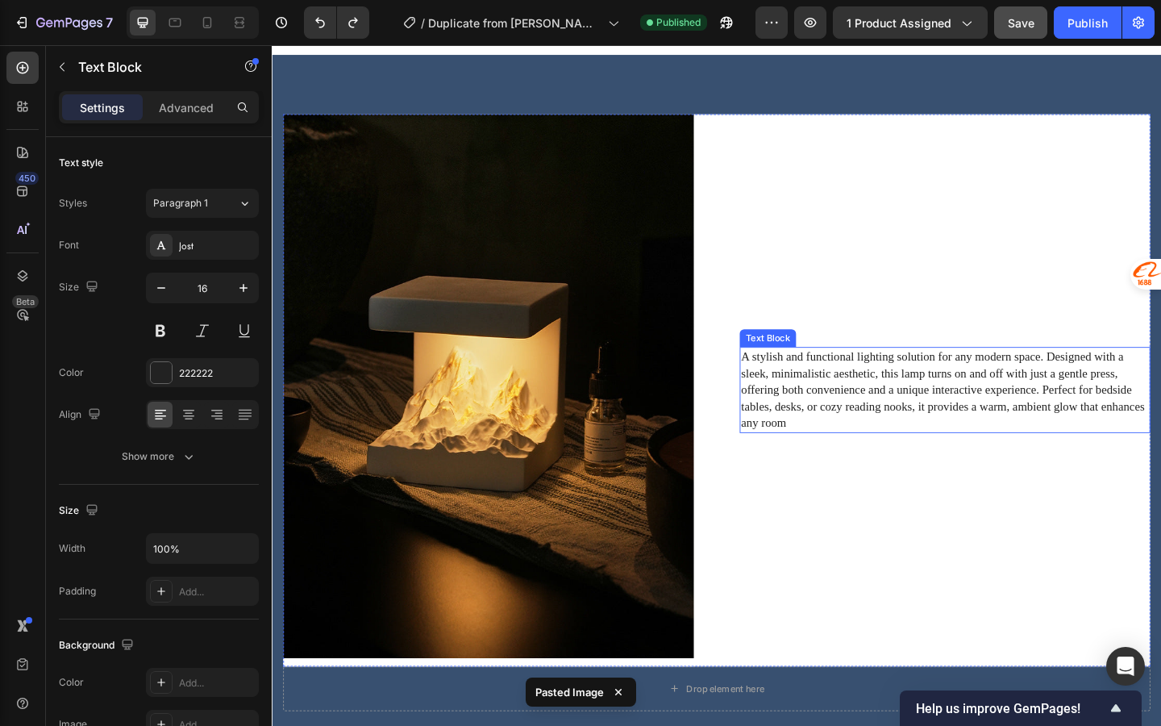
click at [904, 431] on p "A stylish and functional lighting solution for any modern space. Designed with …" at bounding box center [1004, 420] width 444 height 90
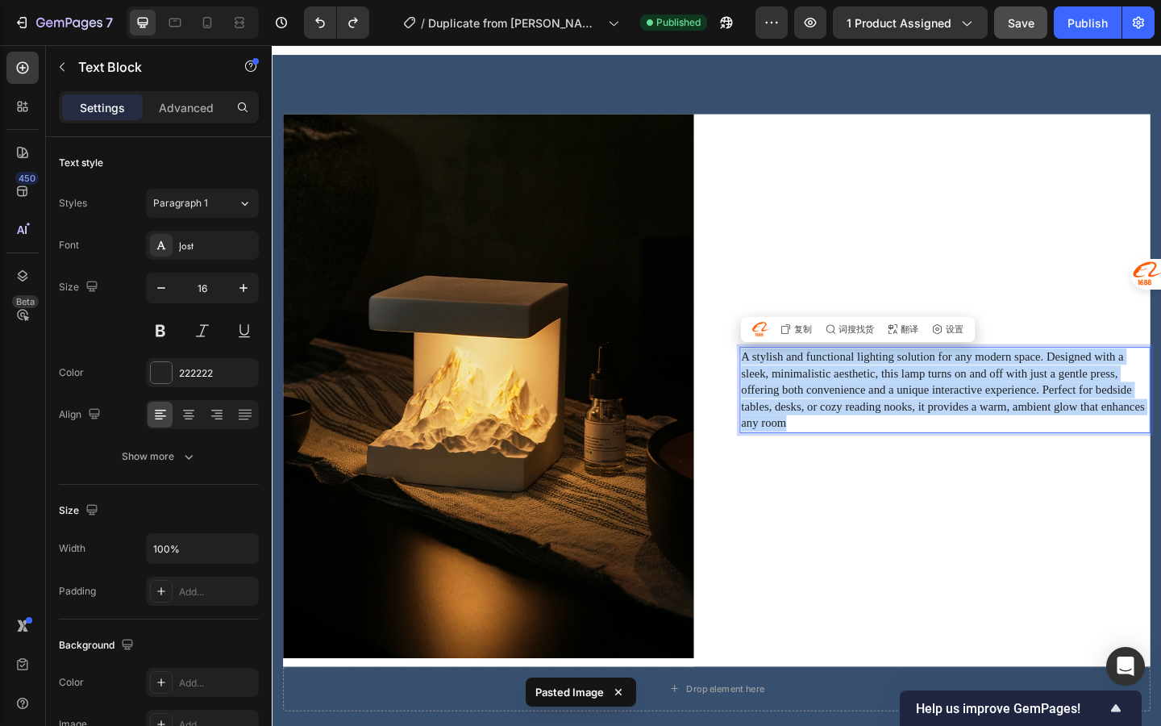
scroll to position [914, 0]
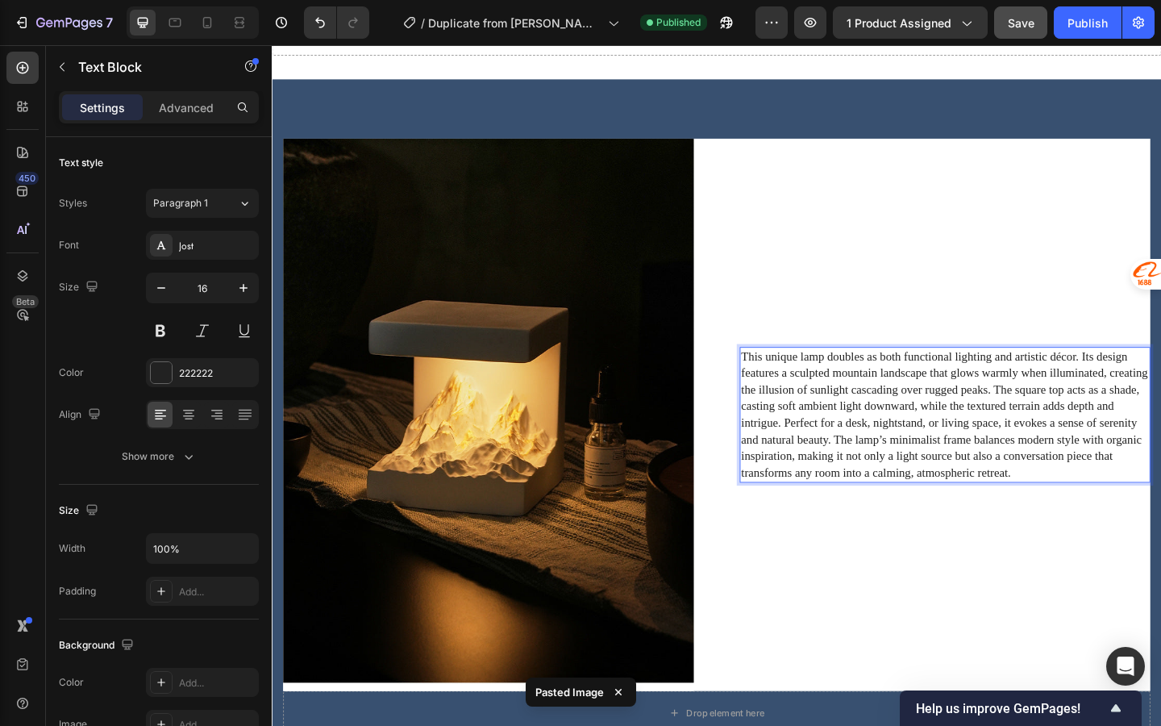
click at [914, 494] on p "This unique lamp doubles as both functional lighting and artistic décor. Its de…" at bounding box center [1004, 447] width 444 height 144
click at [1109, 515] on p "This unique lamp doubles as both functional lighting and artistic décor. Its de…" at bounding box center [1004, 447] width 444 height 144
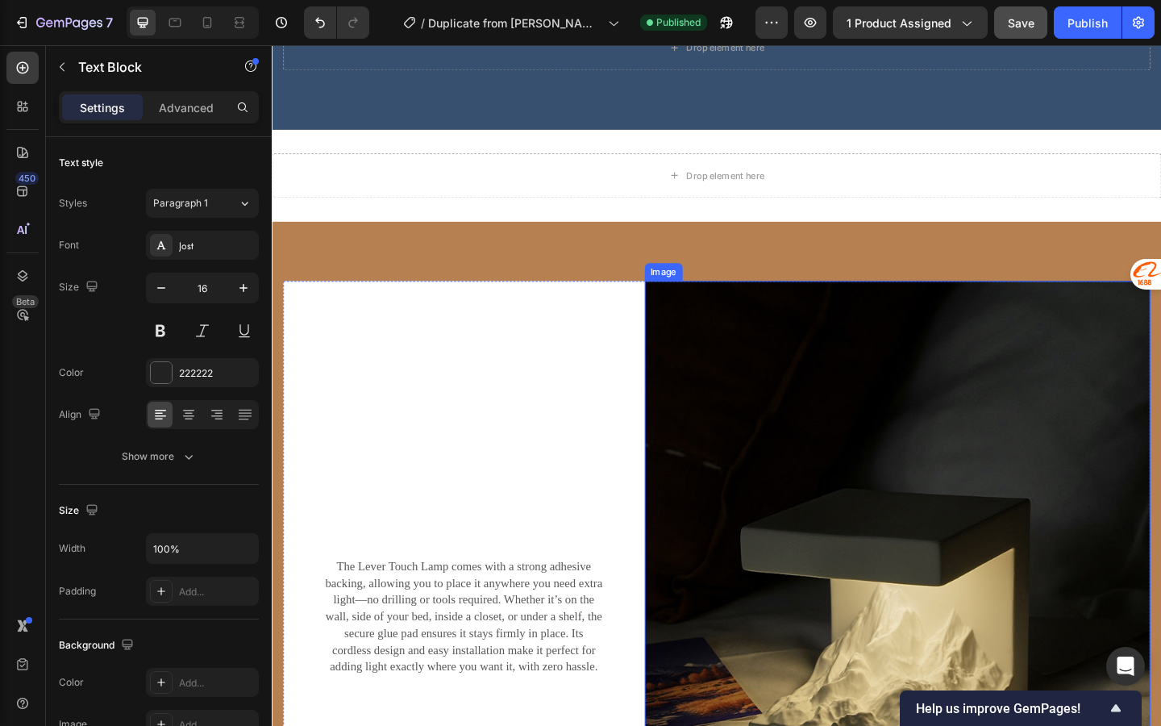
click at [783, 463] on img at bounding box center [952, 672] width 551 height 740
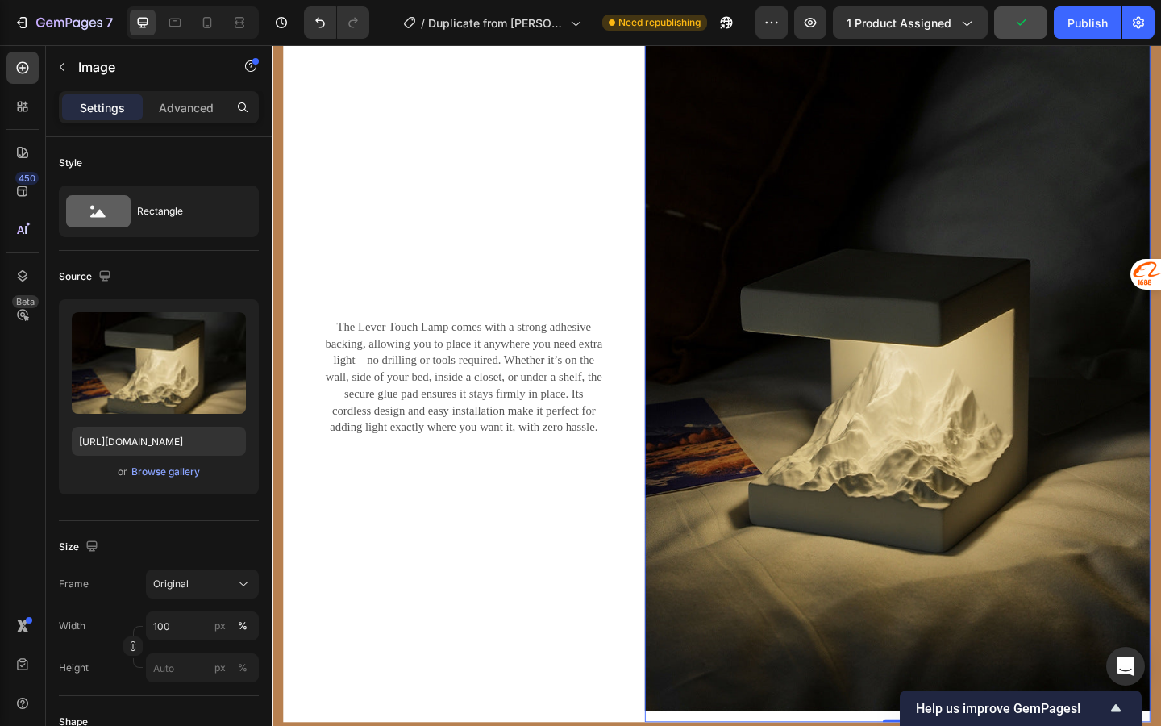
scroll to position [1899, 0]
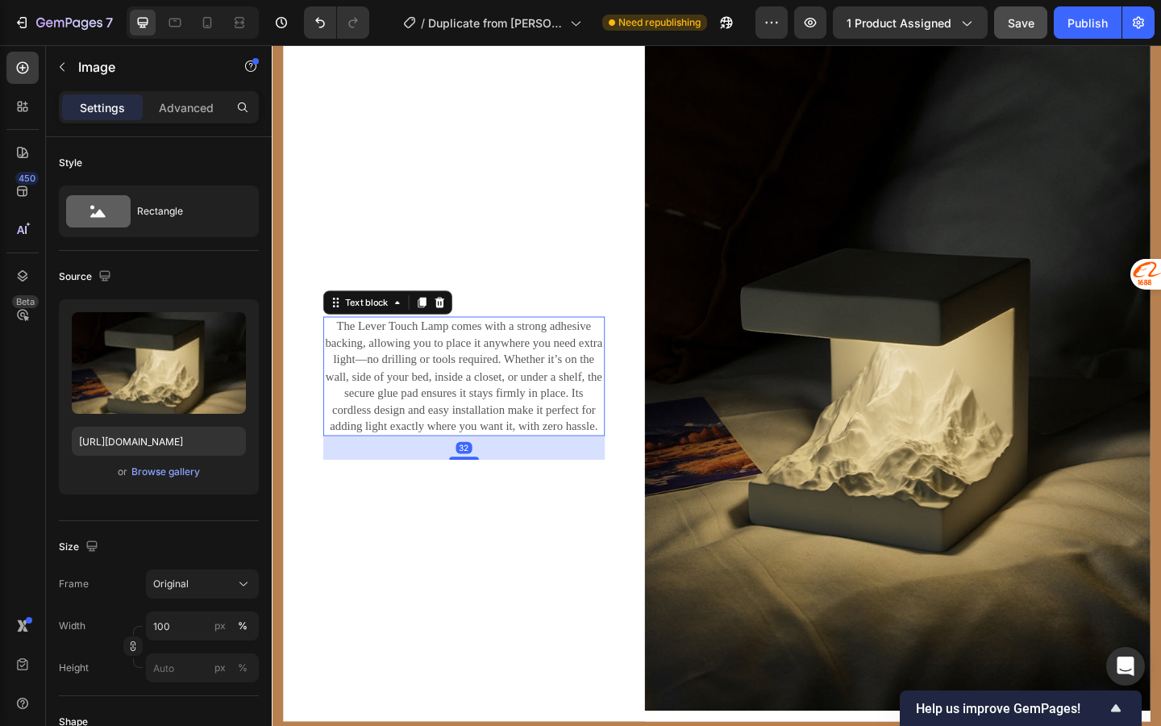
click at [462, 417] on p "The Lever Touch Lamp comes with a strong adhesive backing, allowing you to plac…" at bounding box center [480, 405] width 303 height 127
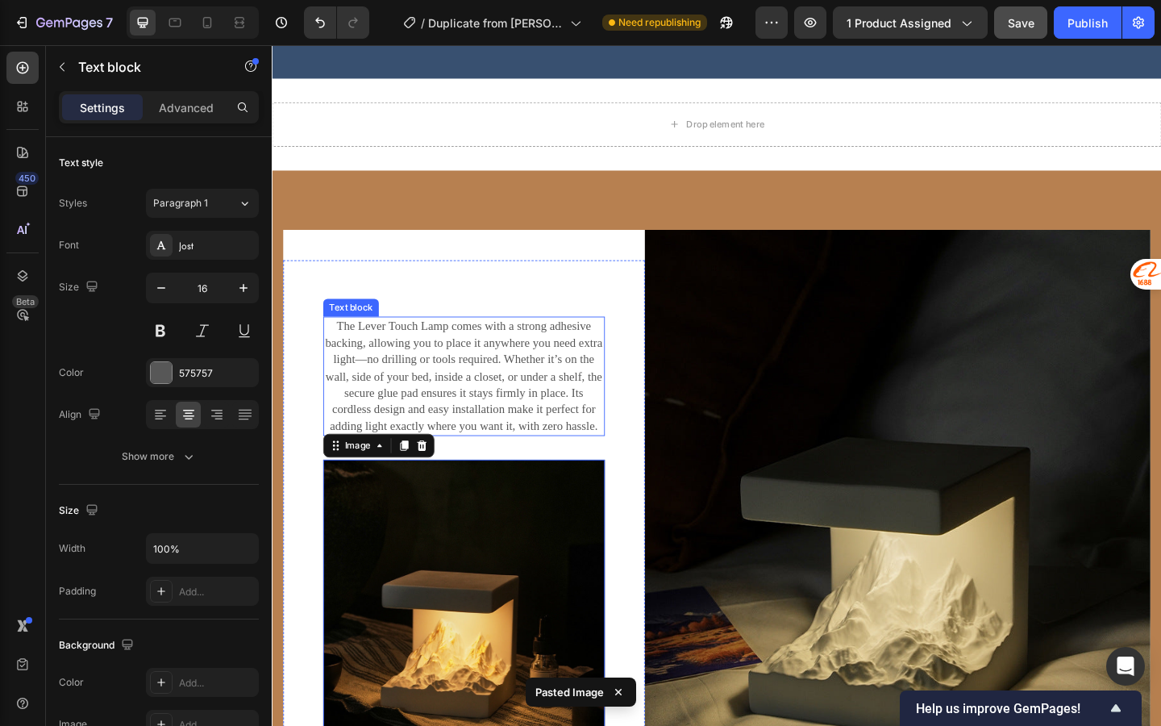
click at [476, 391] on p "The Lever Touch Lamp comes with a strong adhesive backing, allowing you to plac…" at bounding box center [480, 405] width 303 height 127
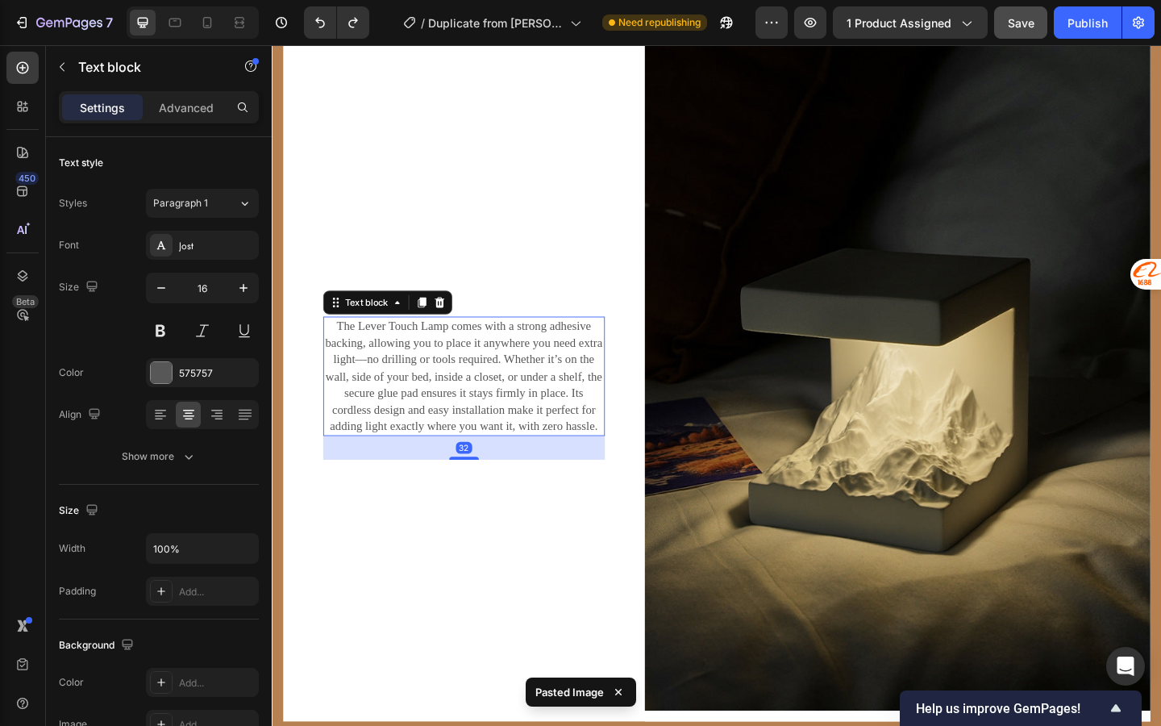
click at [477, 391] on p "The Lever Touch Lamp comes with a strong adhesive backing, allowing you to plac…" at bounding box center [480, 405] width 303 height 127
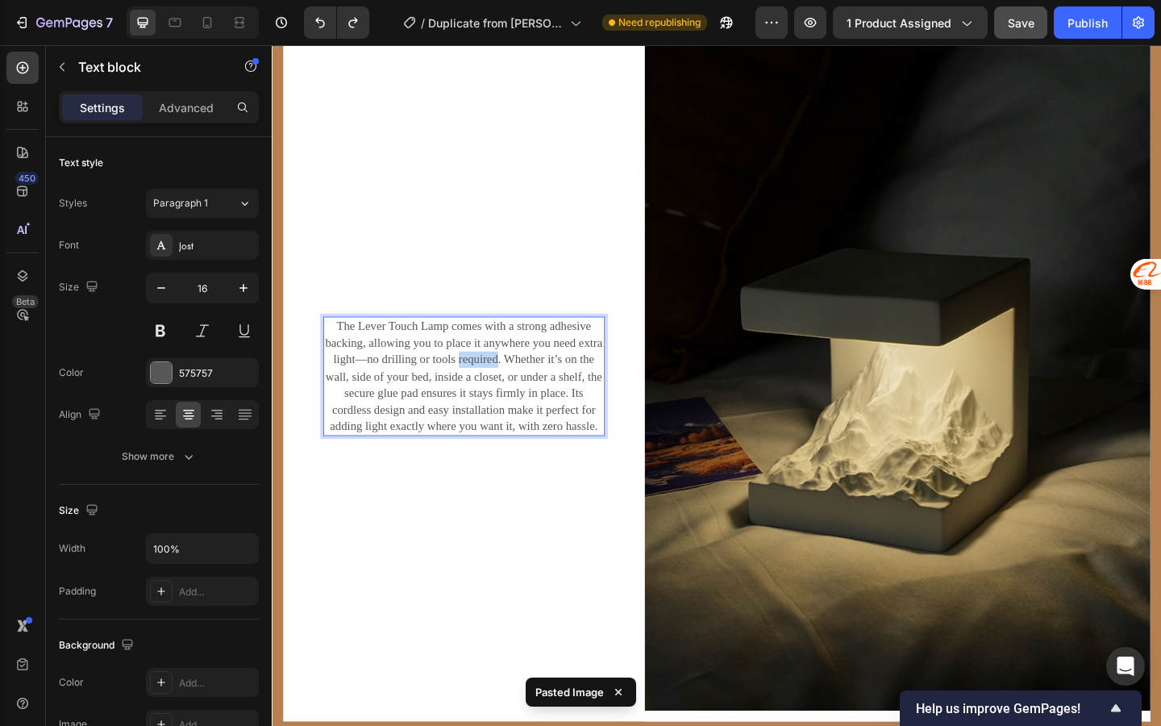
click at [477, 391] on p "The Lever Touch Lamp comes with a strong adhesive backing, allowing you to plac…" at bounding box center [480, 405] width 303 height 127
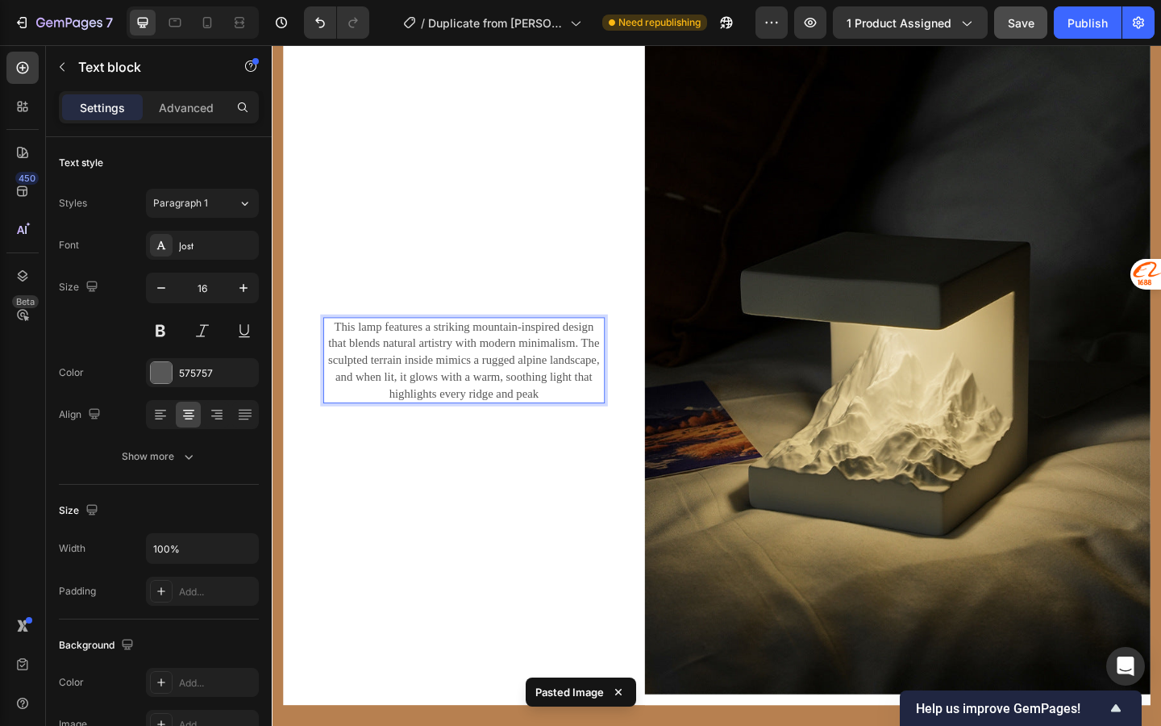
click at [565, 492] on div "Heading This lamp features a striking mountain-inspired design that blends natu…" at bounding box center [481, 393] width 394 height 226
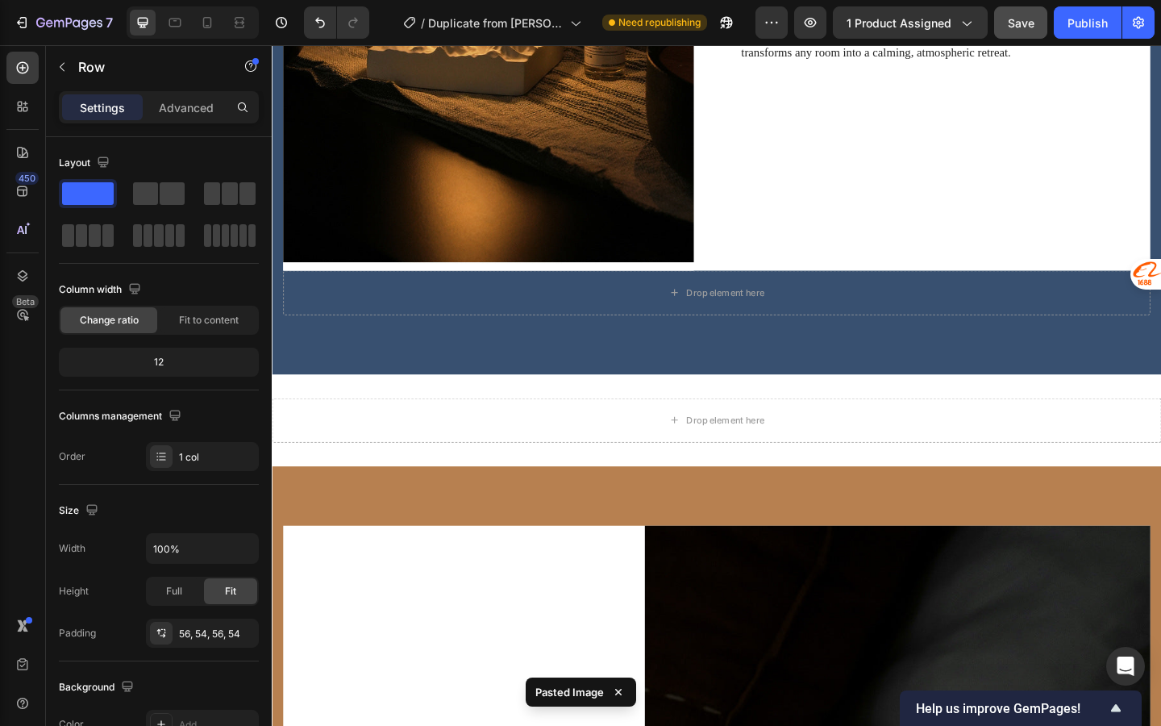
scroll to position [1271, 0]
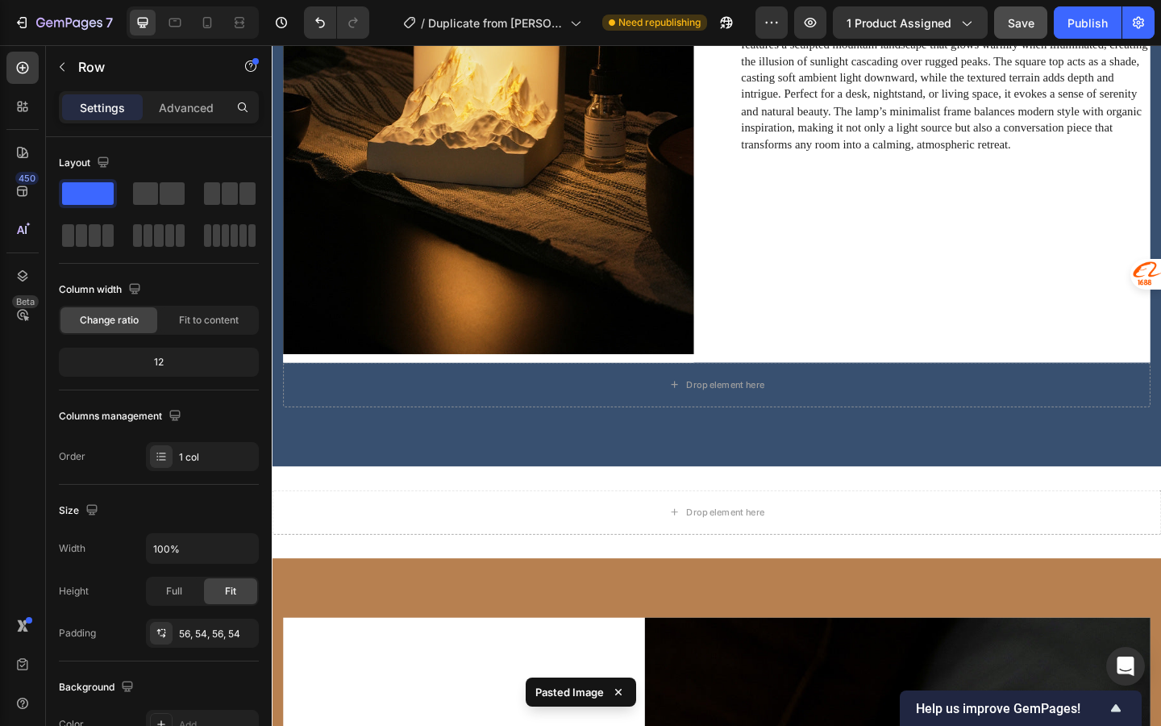
click at [1015, 31] on button "Save" at bounding box center [1020, 22] width 53 height 32
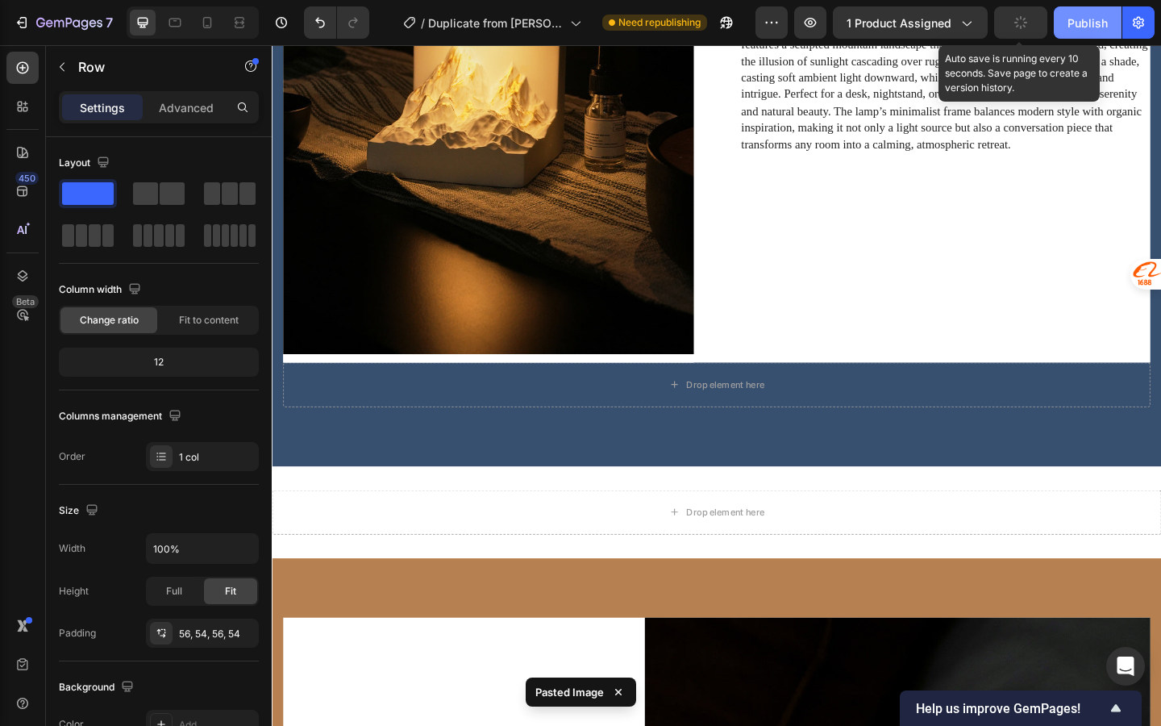
click at [1077, 27] on div "Publish" at bounding box center [1088, 23] width 40 height 17
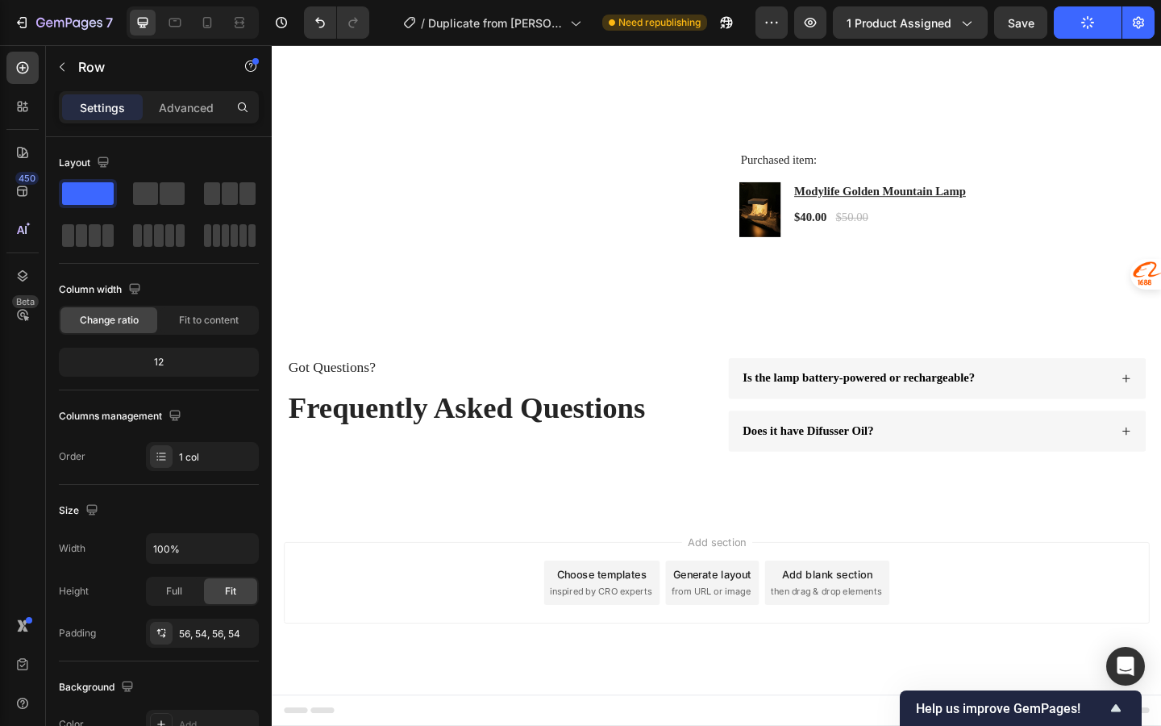
scroll to position [3293, 0]
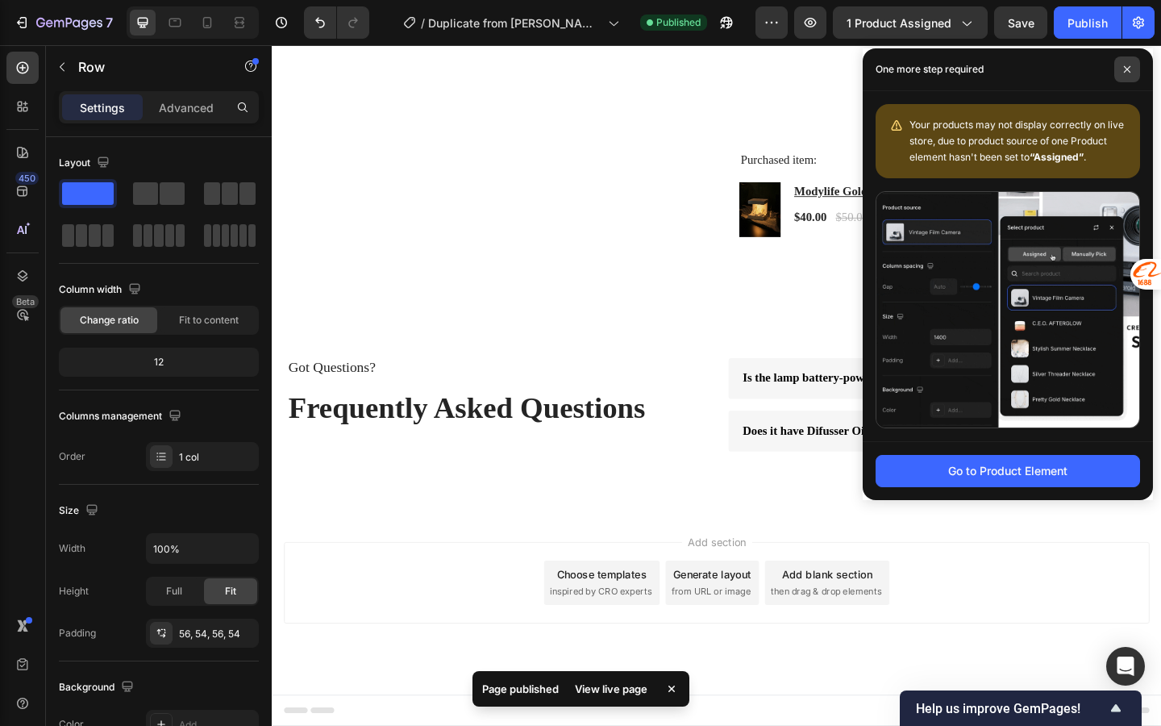
click at [1132, 73] on span at bounding box center [1128, 69] width 26 height 26
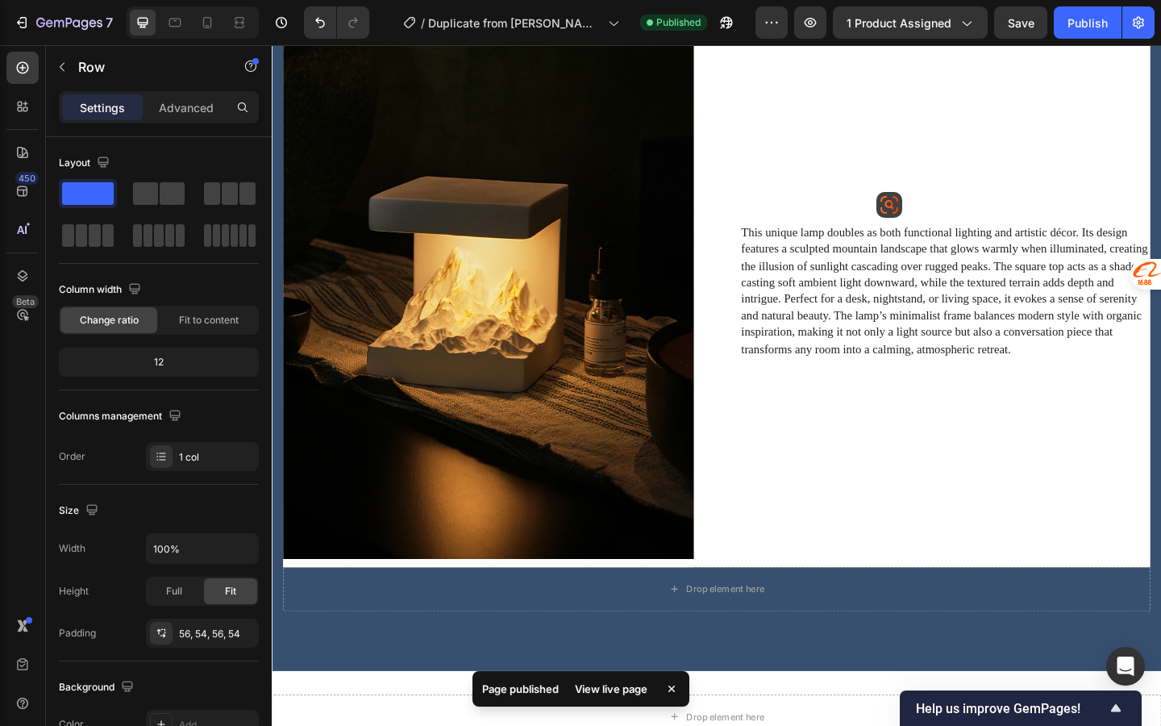
scroll to position [0, 0]
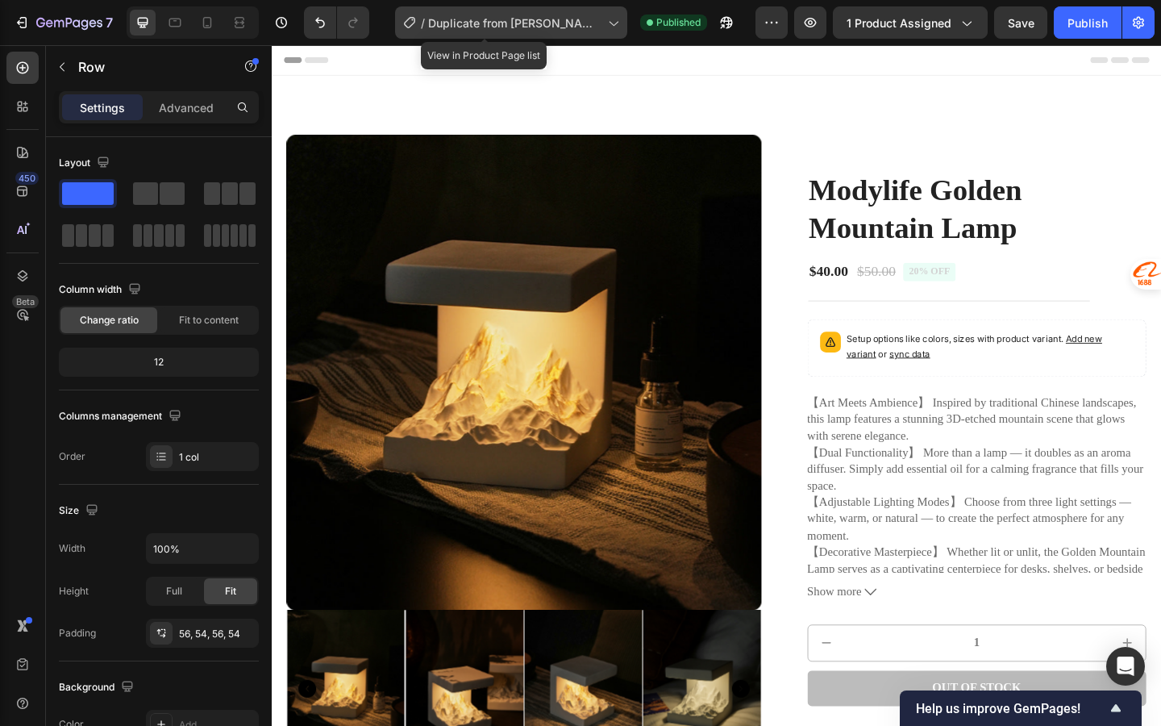
click at [541, 27] on span "Duplicate from [PERSON_NAME] 灯" at bounding box center [514, 23] width 173 height 17
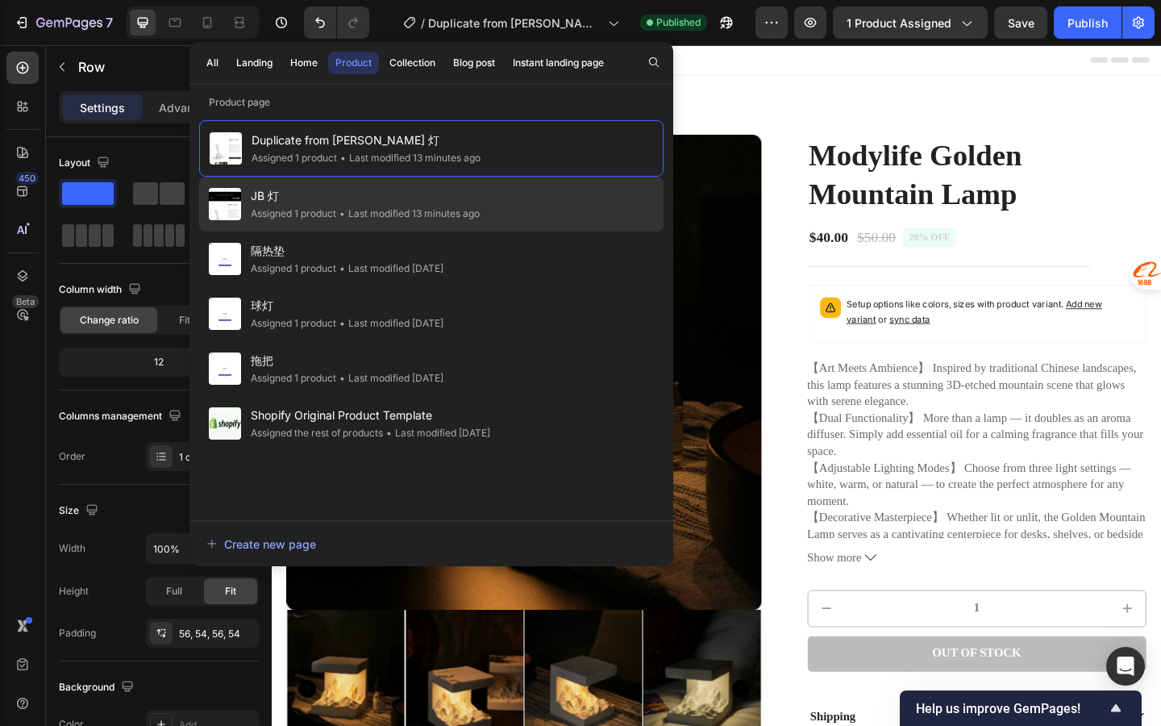
click at [514, 219] on div "JB 灯 Assigned 1 product • Last modified 13 minutes ago" at bounding box center [431, 204] width 465 height 55
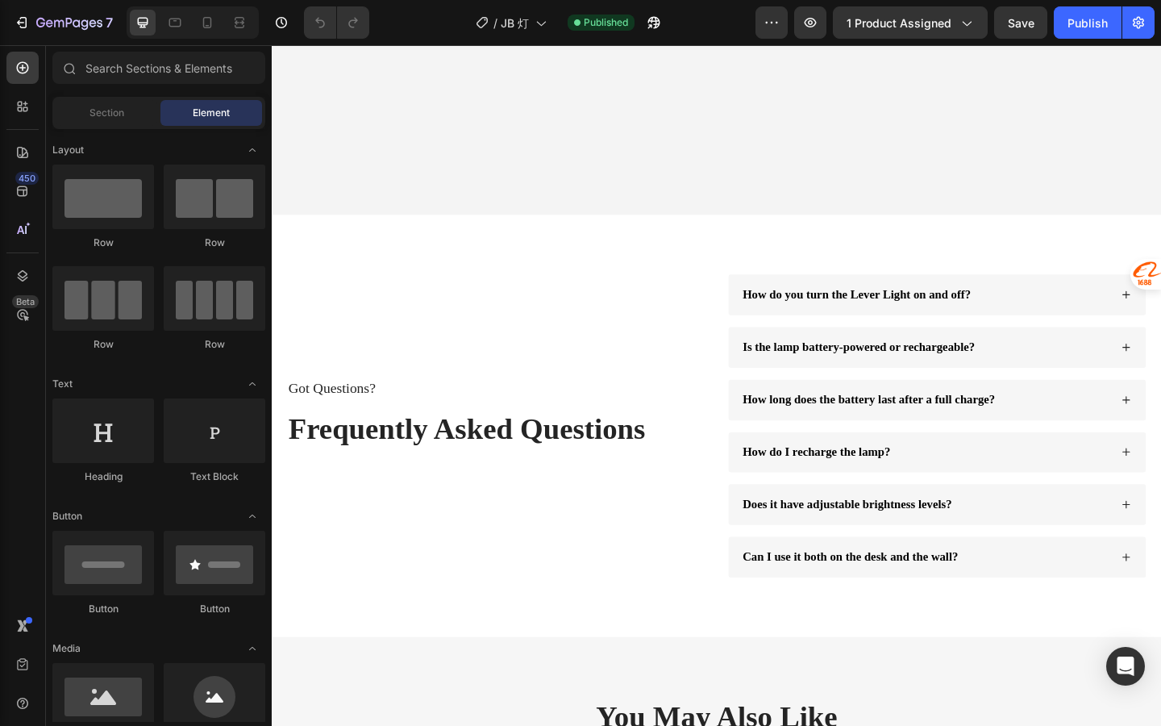
scroll to position [3387, 0]
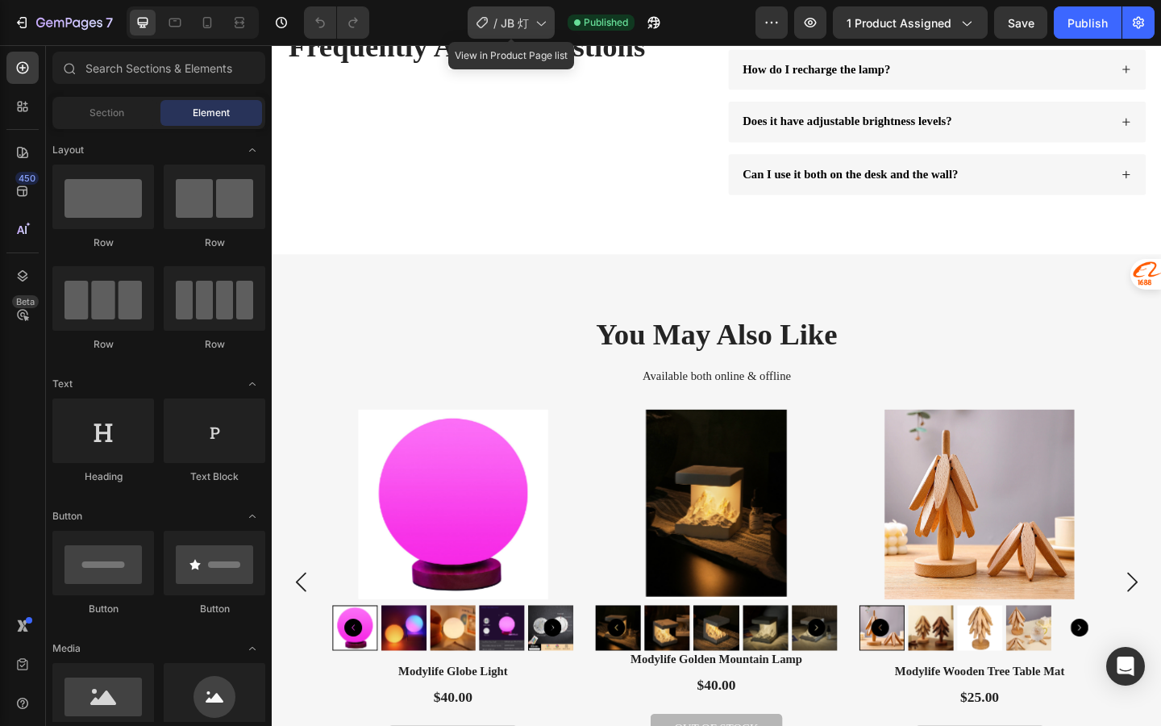
click at [541, 13] on div "/ JB 灯" at bounding box center [511, 22] width 87 height 32
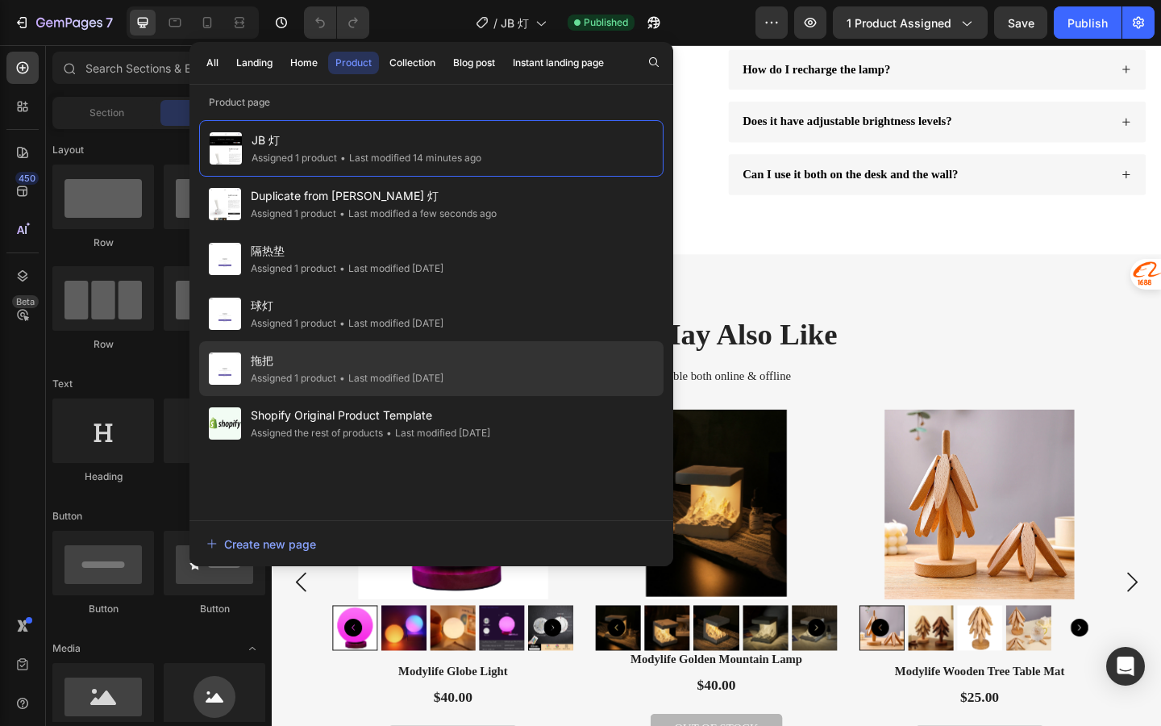
click at [471, 358] on div "拖把 Assigned 1 product • Last modified [DATE]" at bounding box center [431, 368] width 465 height 55
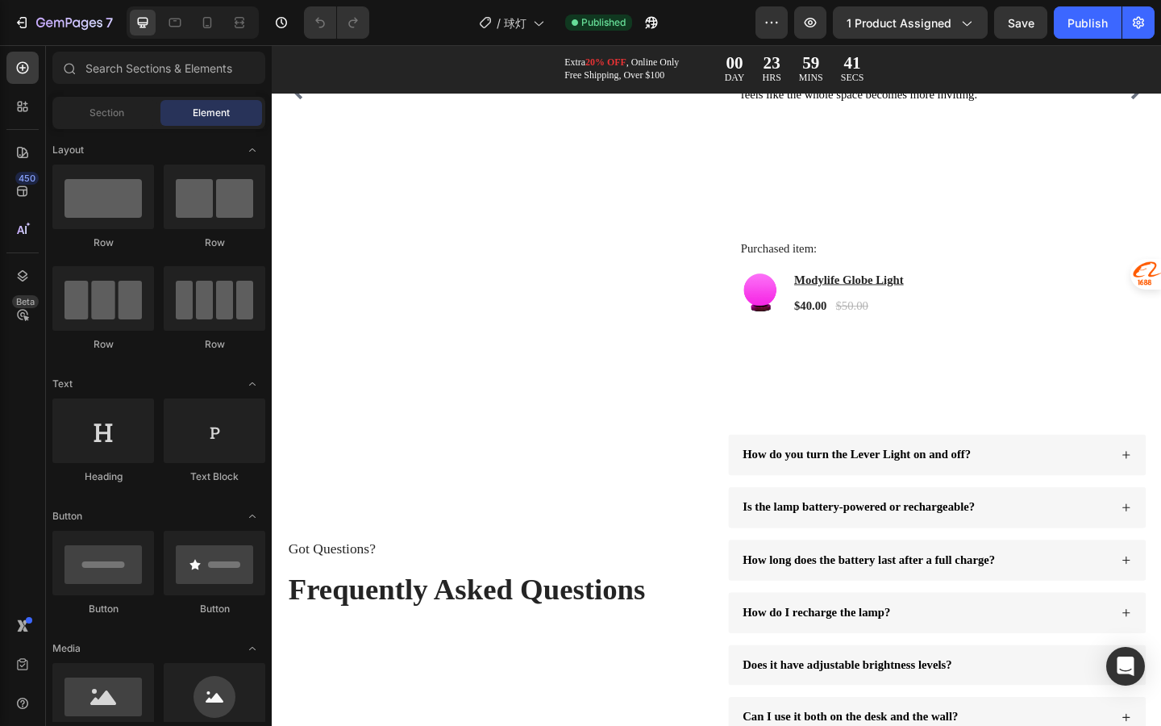
scroll to position [2553, 0]
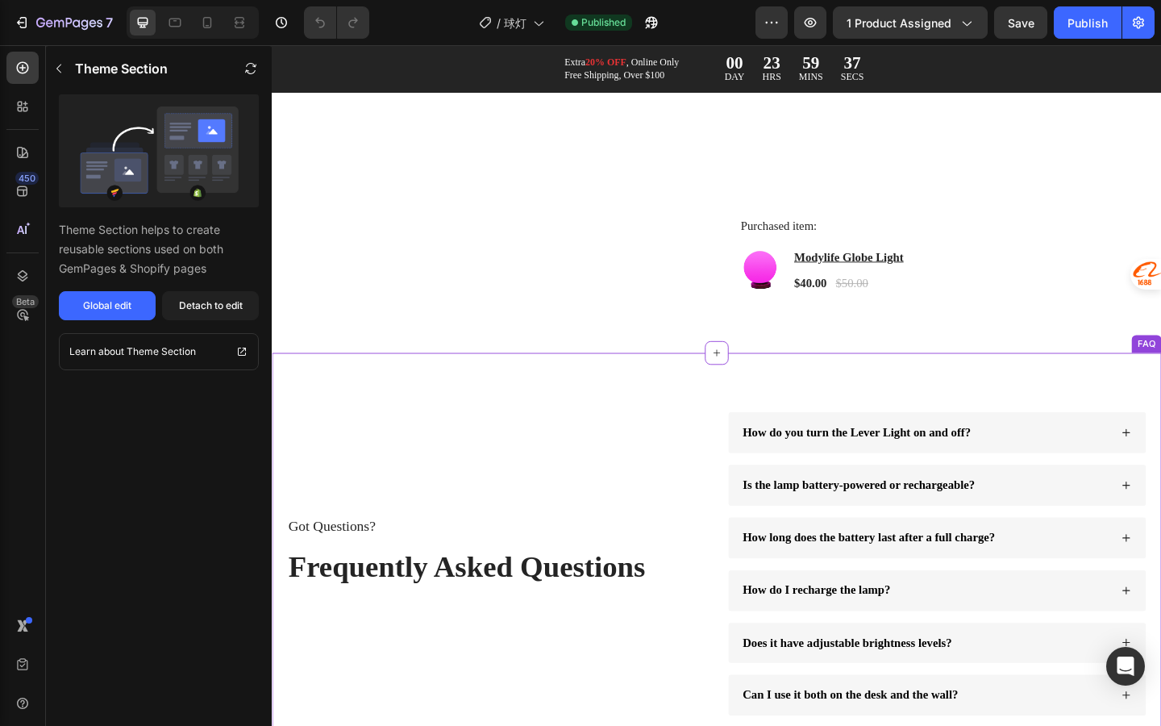
click at [699, 515] on div "Got Questions? Text Block Frequently Asked Questions Heading" at bounding box center [516, 609] width 456 height 330
click at [198, 302] on div "Detach to edit" at bounding box center [211, 305] width 64 height 15
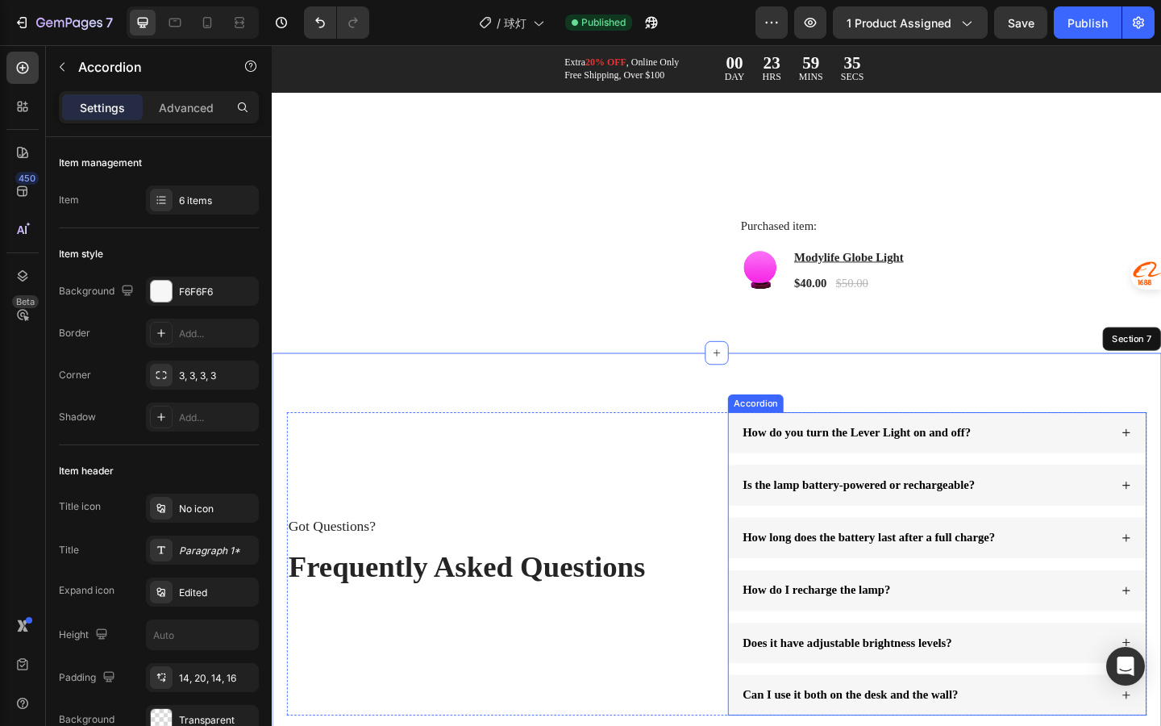
click at [843, 587] on span "How long does the battery last after a full charge?" at bounding box center [921, 580] width 275 height 14
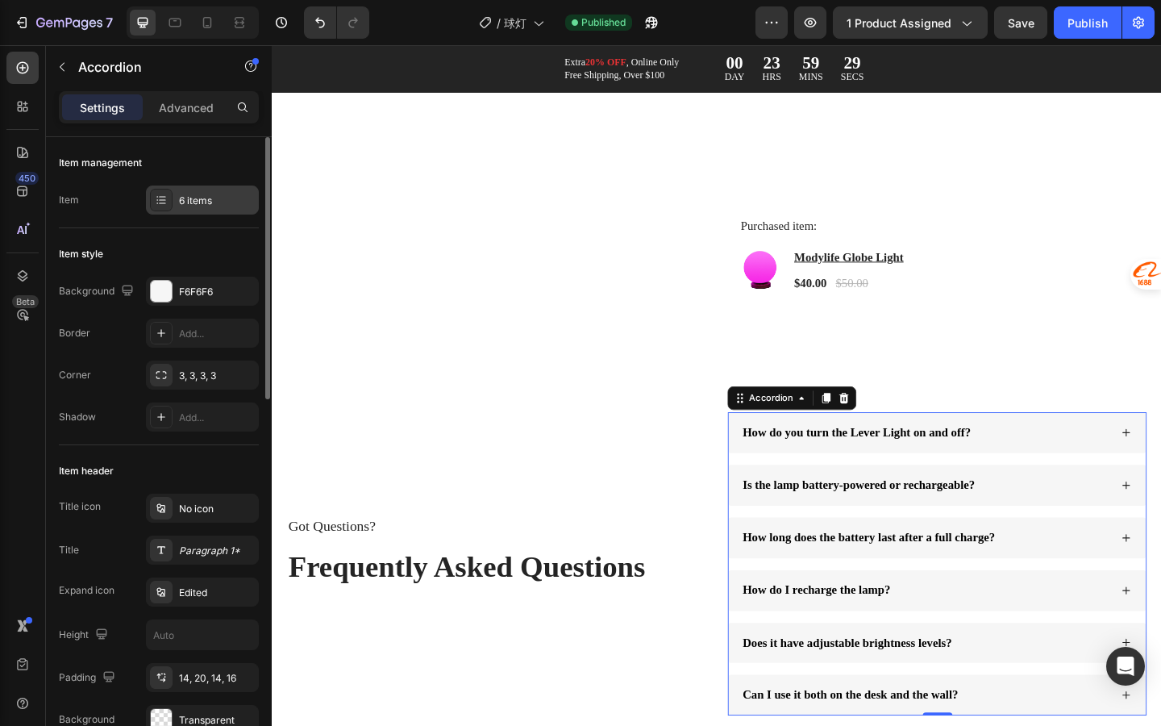
click at [205, 205] on div "6 items" at bounding box center [217, 201] width 76 height 15
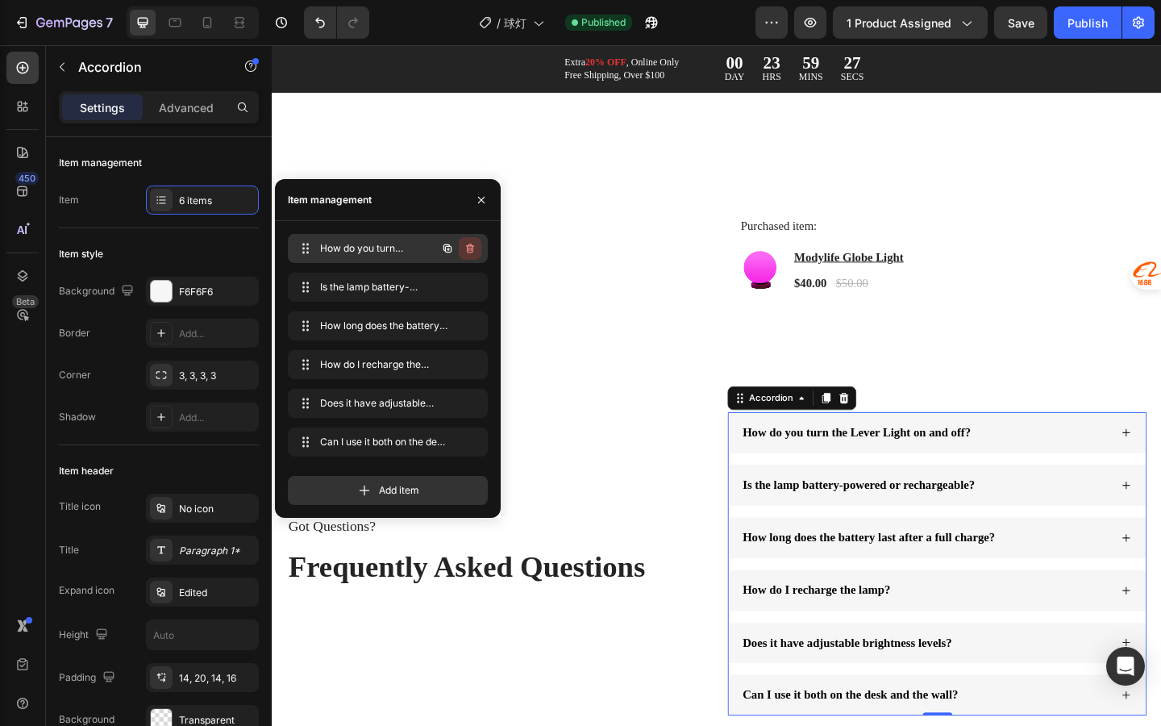
click at [468, 253] on icon "button" at bounding box center [470, 248] width 13 height 13
click at [468, 253] on div "Delete" at bounding box center [459, 248] width 30 height 15
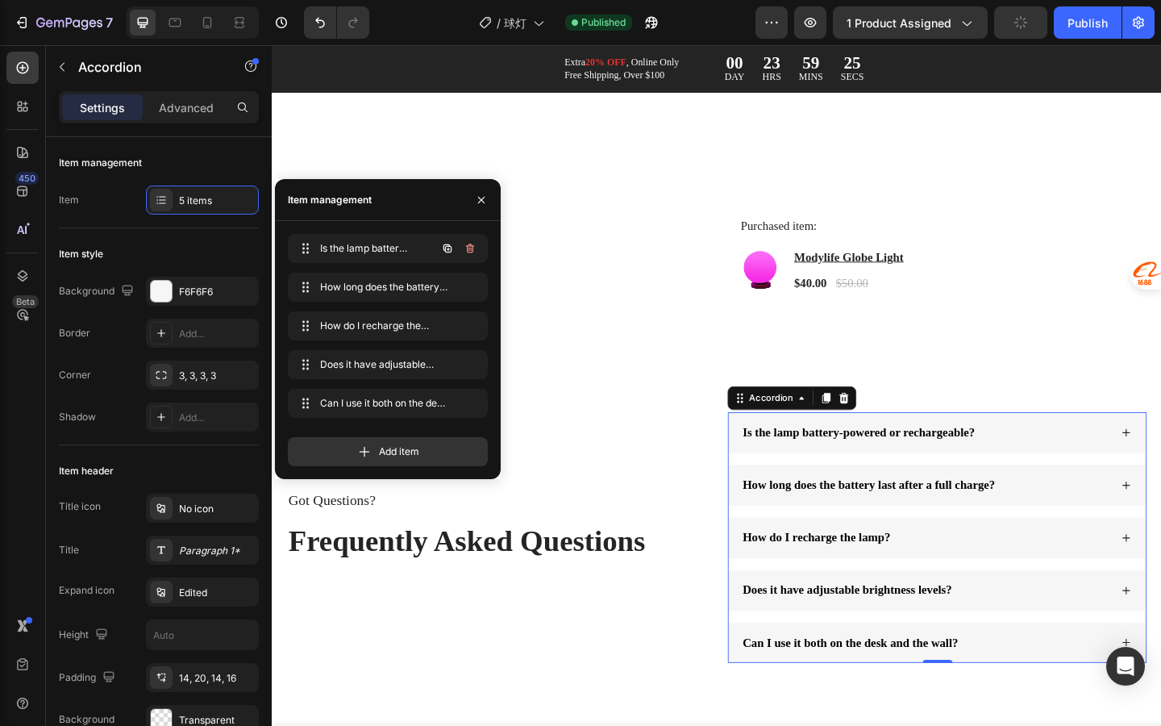
click at [468, 253] on icon "button" at bounding box center [470, 248] width 13 height 13
click at [463, 275] on div at bounding box center [458, 287] width 45 height 29
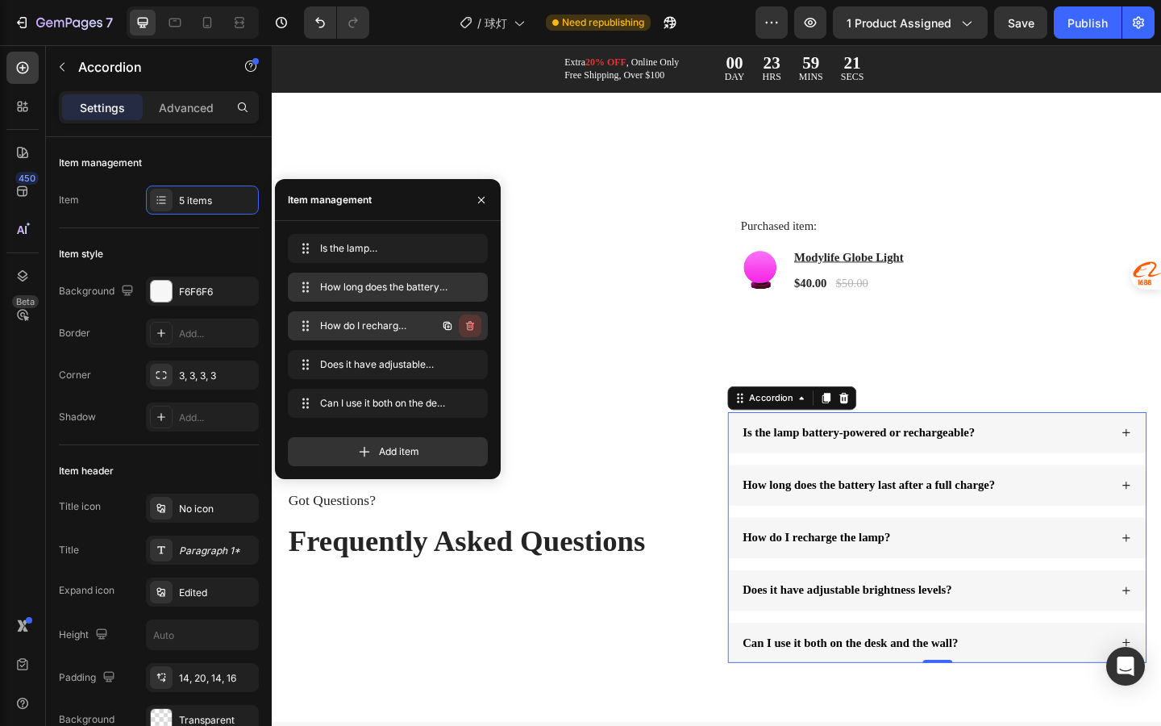
click at [466, 320] on icon "button" at bounding box center [470, 325] width 13 height 13
click at [465, 322] on div "Delete" at bounding box center [459, 326] width 30 height 15
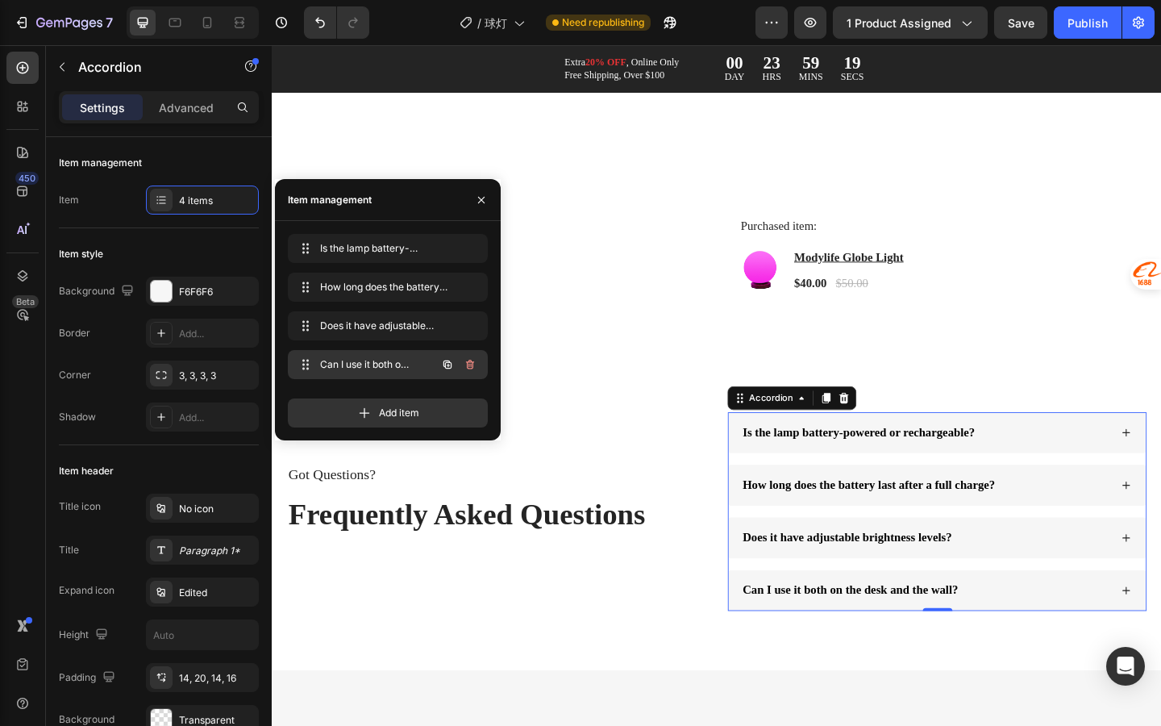
click at [468, 361] on icon "button" at bounding box center [470, 365] width 8 height 10
click at [469, 366] on div "Delete" at bounding box center [459, 364] width 30 height 15
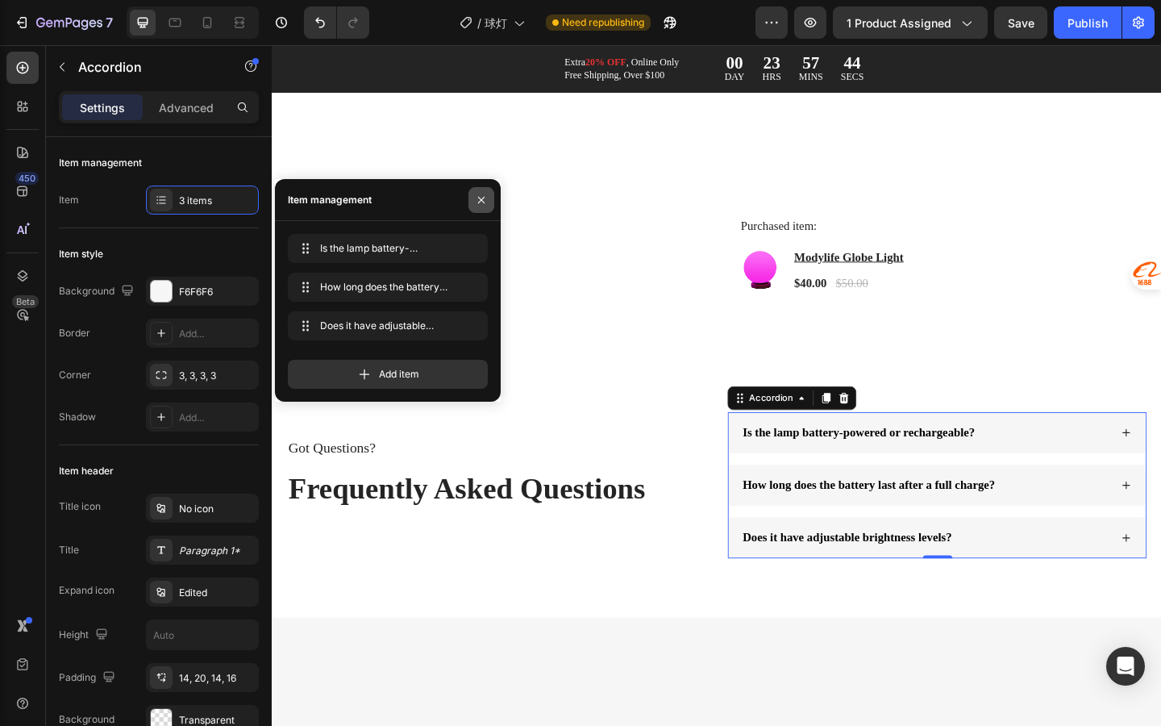
click at [478, 199] on icon "button" at bounding box center [481, 200] width 13 height 13
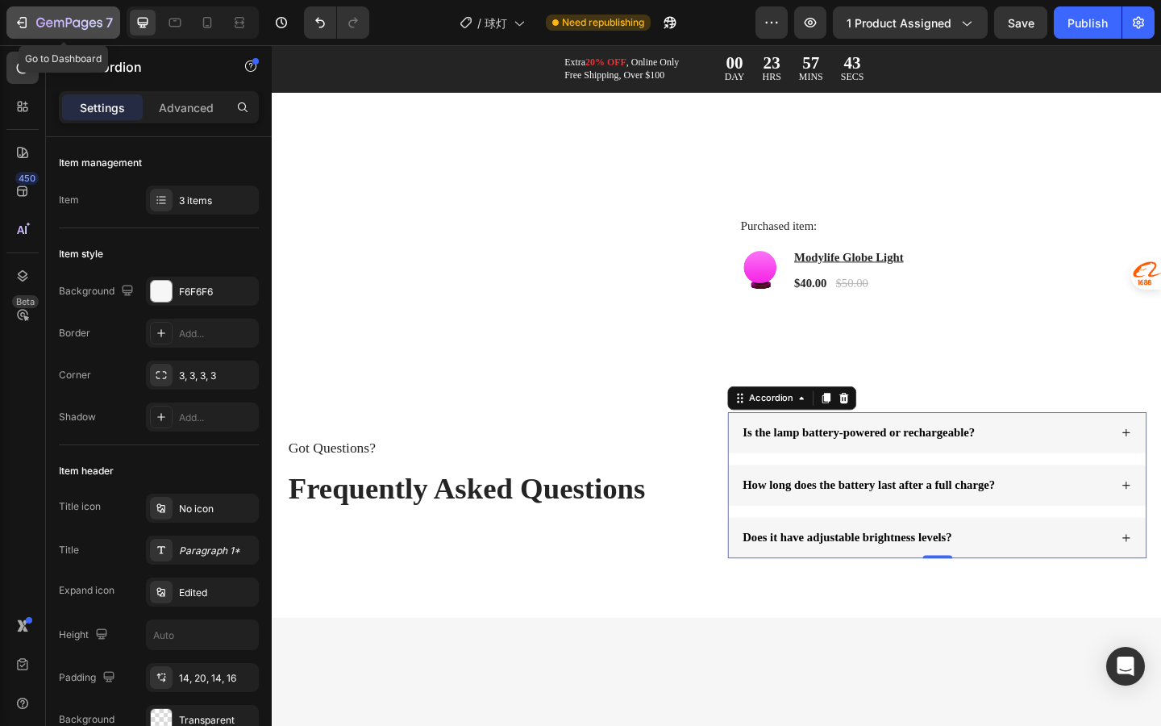
click at [27, 27] on icon "button" at bounding box center [22, 23] width 16 height 16
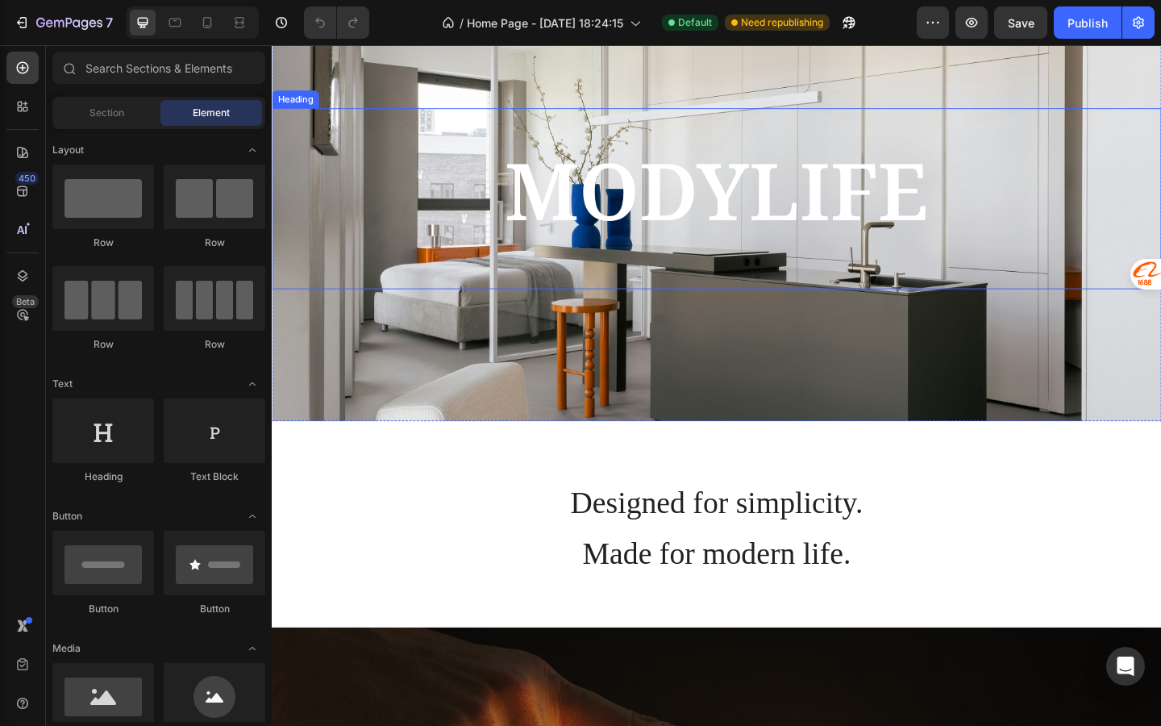
scroll to position [109, 0]
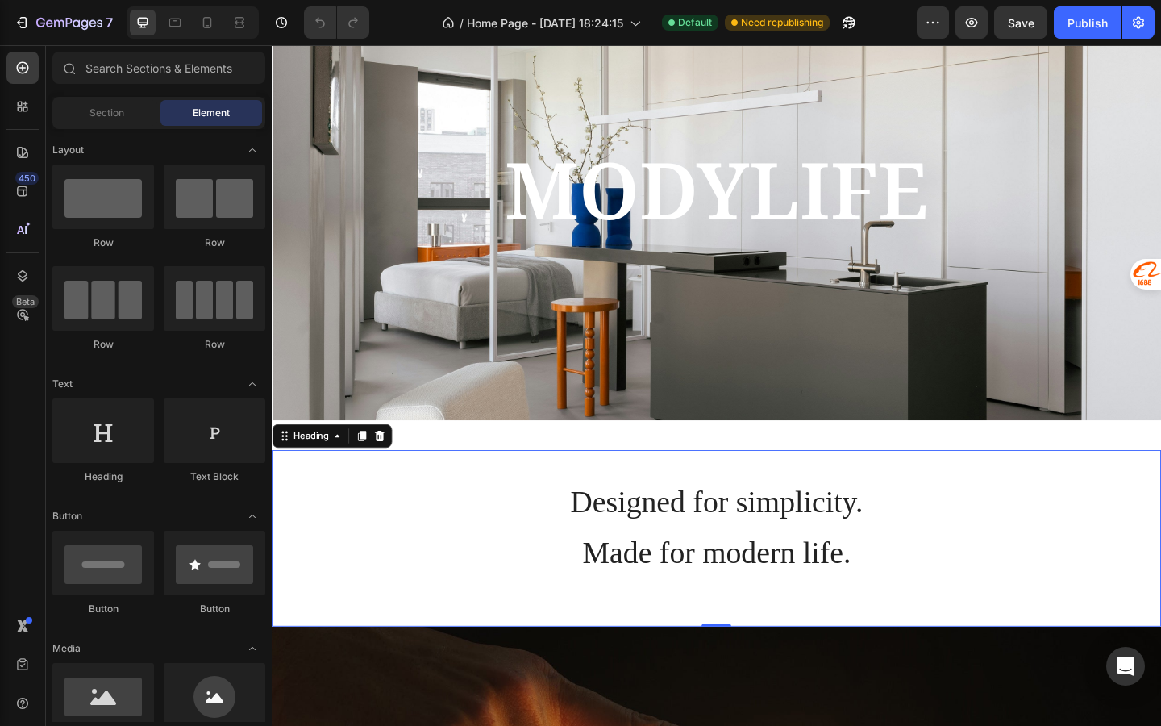
click at [744, 564] on h2 "Designed for simplicity. Made for modern life." at bounding box center [756, 582] width 968 height 192
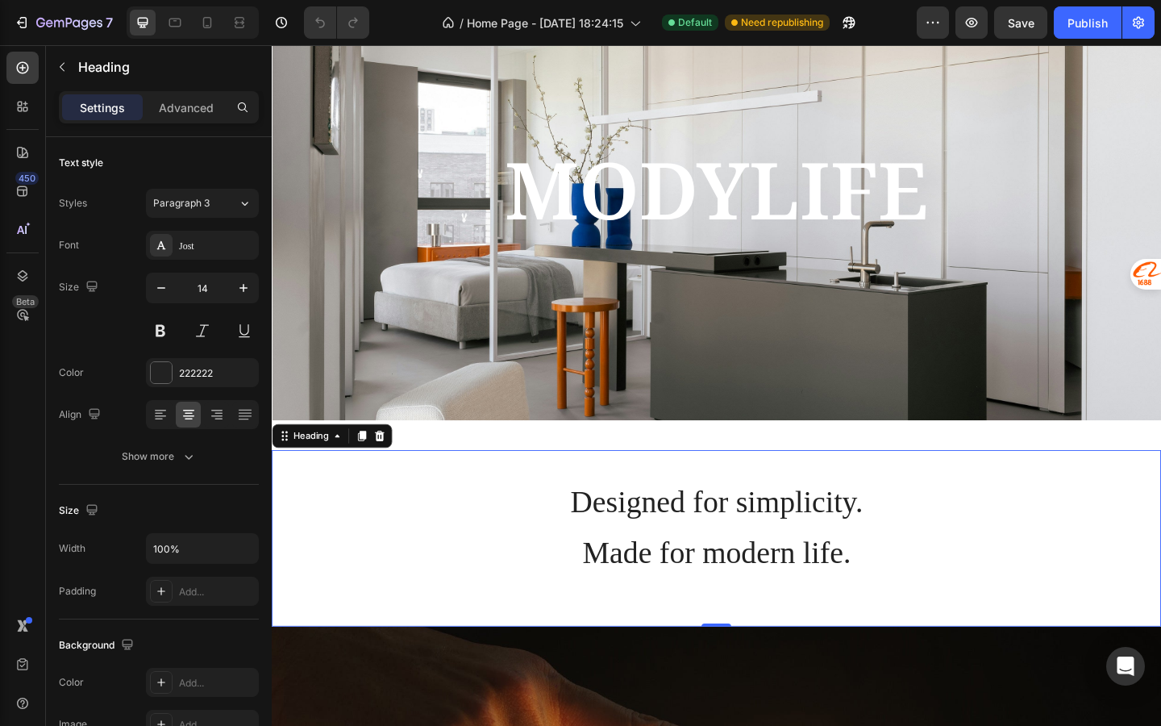
click at [745, 565] on h2 "Designed for simplicity. Made for modern life." at bounding box center [756, 582] width 968 height 192
click at [745, 565] on p "Designed for simplicity. ⁠⁠⁠⁠⁠⁠⁠ Made for modern life." at bounding box center [755, 581] width 965 height 189
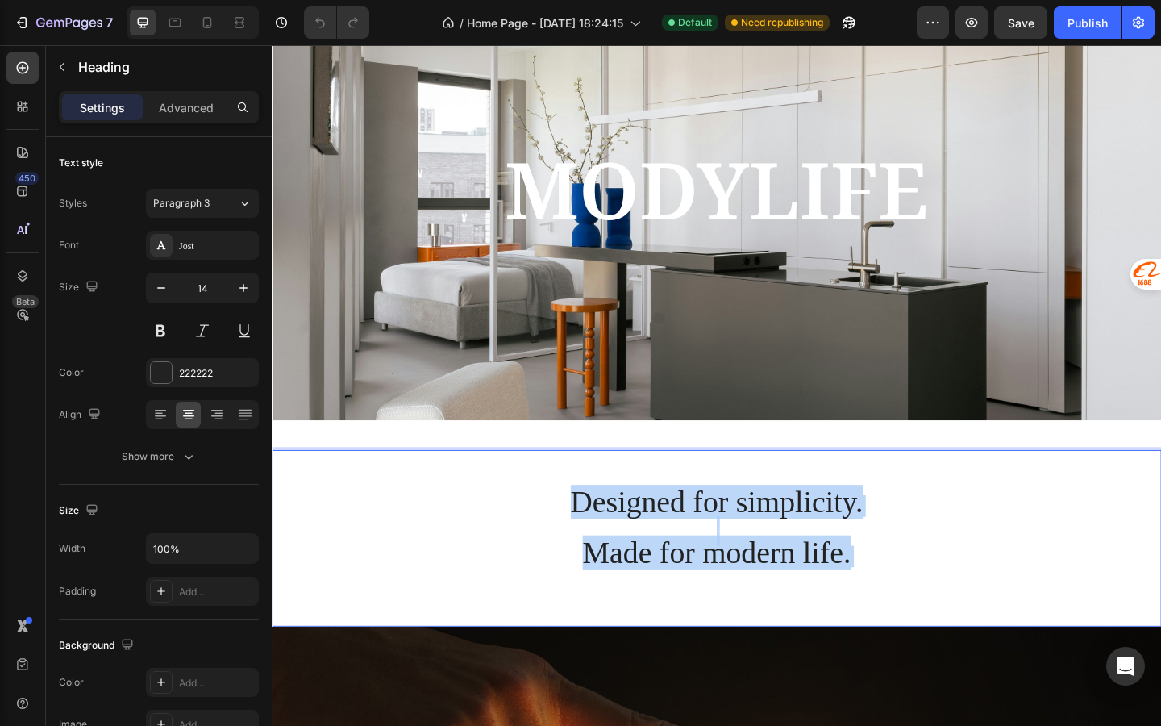
drag, startPoint x: 601, startPoint y: 525, endPoint x: 956, endPoint y: 625, distance: 368.7
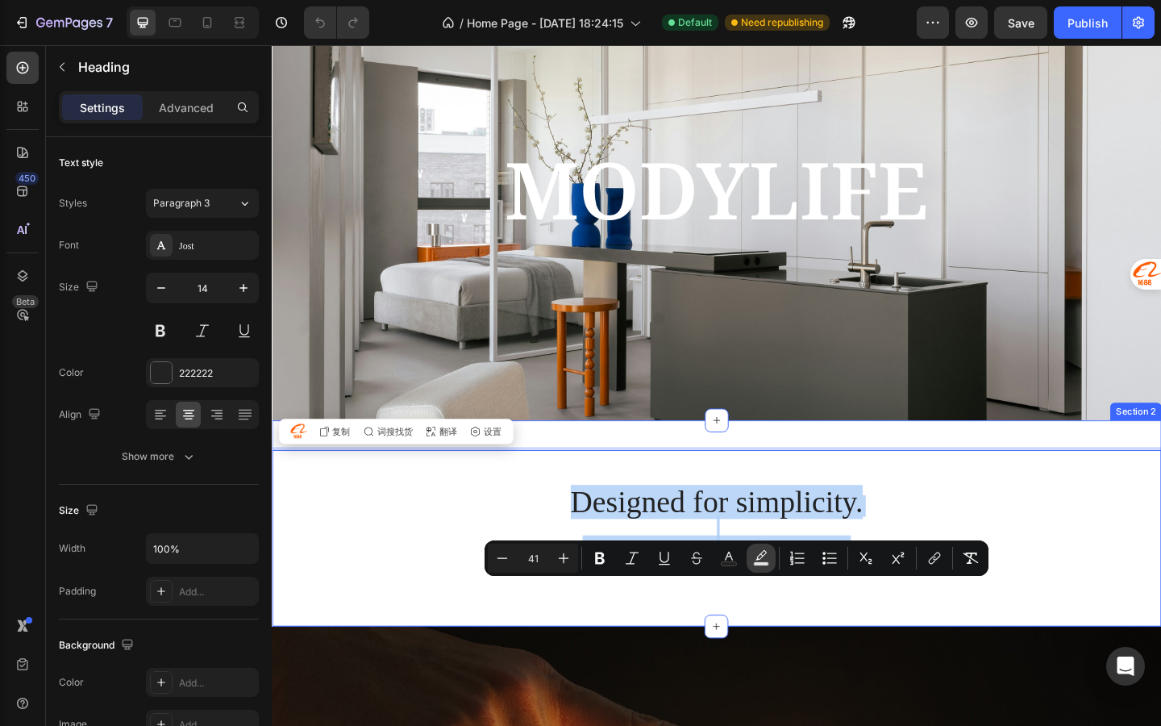
scroll to position [0, 0]
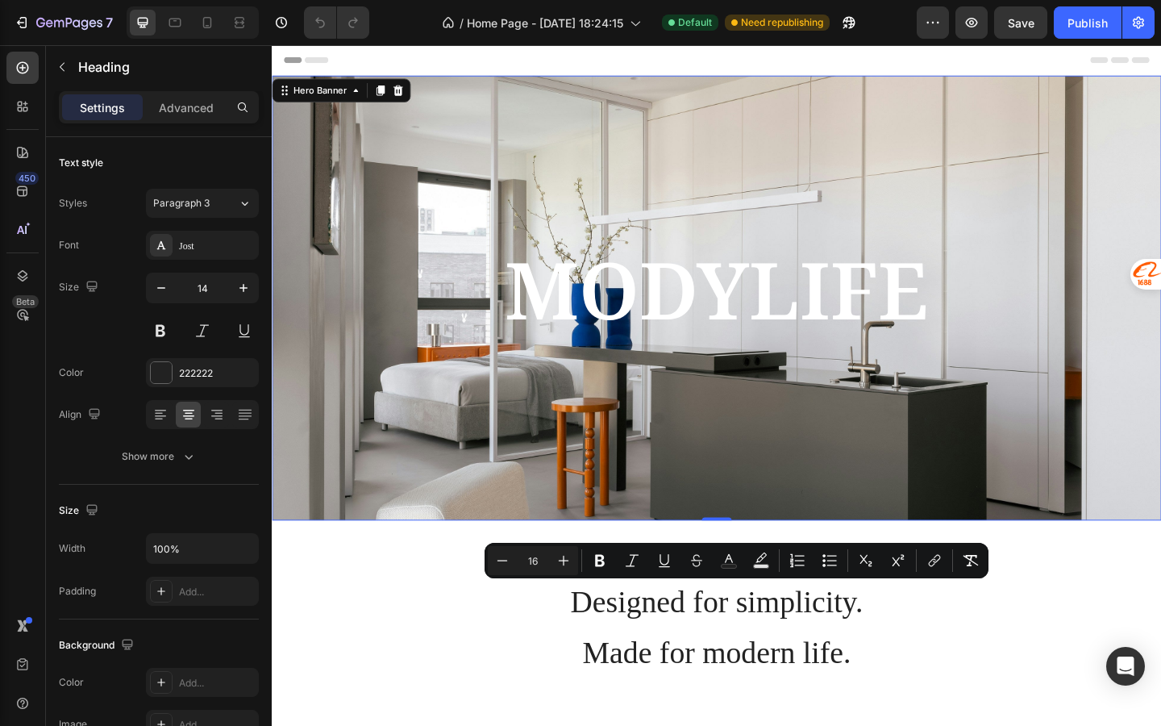
click at [752, 480] on div "Background Image" at bounding box center [756, 320] width 968 height 484
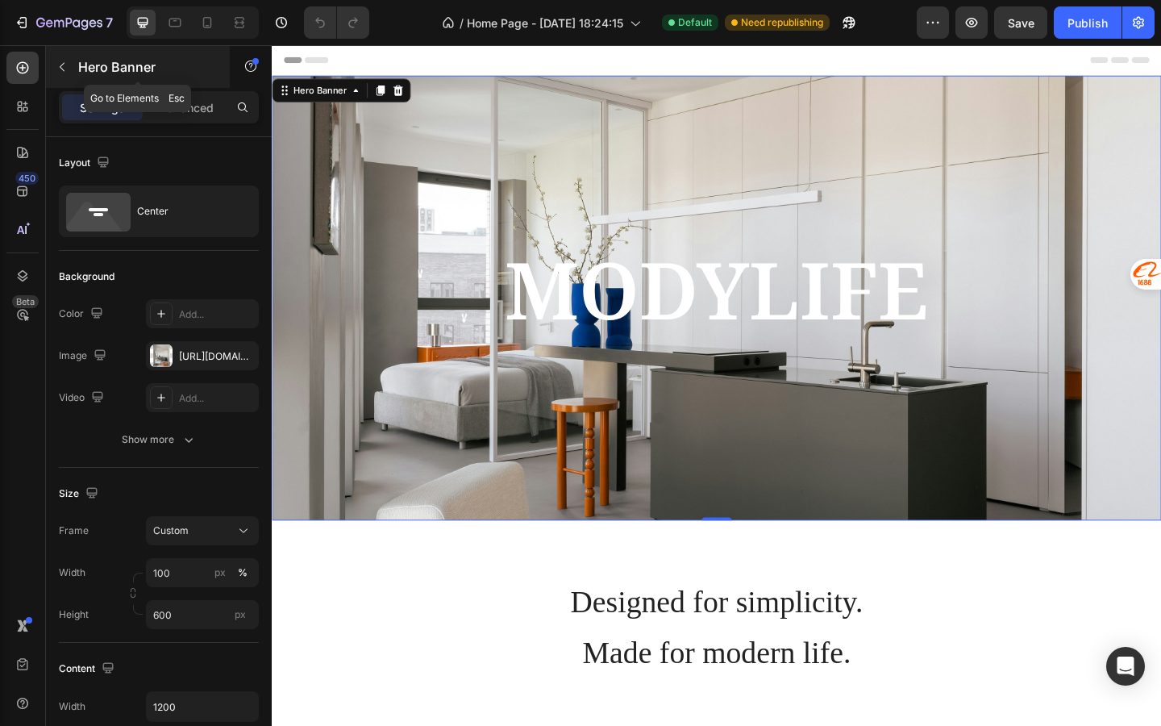
click at [54, 69] on button "button" at bounding box center [62, 67] width 26 height 26
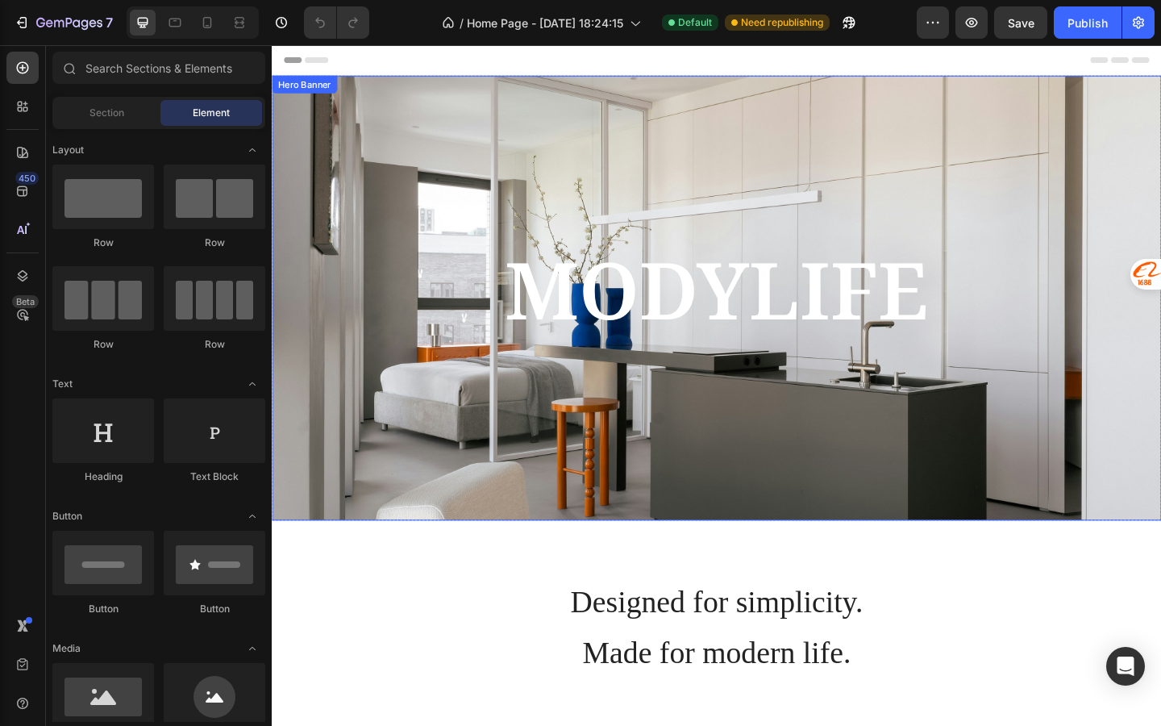
click at [615, 295] on span "MODYLIFE" at bounding box center [755, 310] width 461 height 116
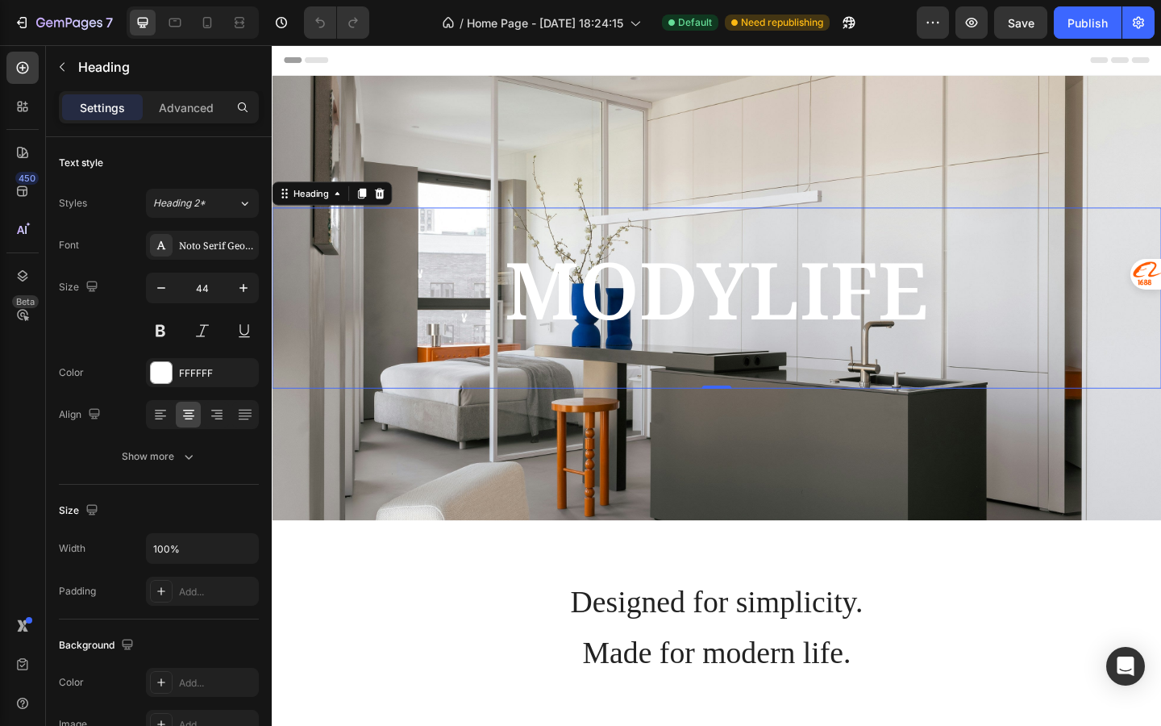
click at [571, 450] on div "Background Image" at bounding box center [756, 320] width 968 height 484
click at [581, 404] on h2 "MODYLIFE" at bounding box center [756, 320] width 968 height 197
click at [65, 69] on icon "button" at bounding box center [62, 66] width 13 height 13
click at [657, 400] on h2 "MODYLIFE" at bounding box center [756, 320] width 968 height 197
click at [442, 127] on div "Background Image" at bounding box center [756, 320] width 968 height 484
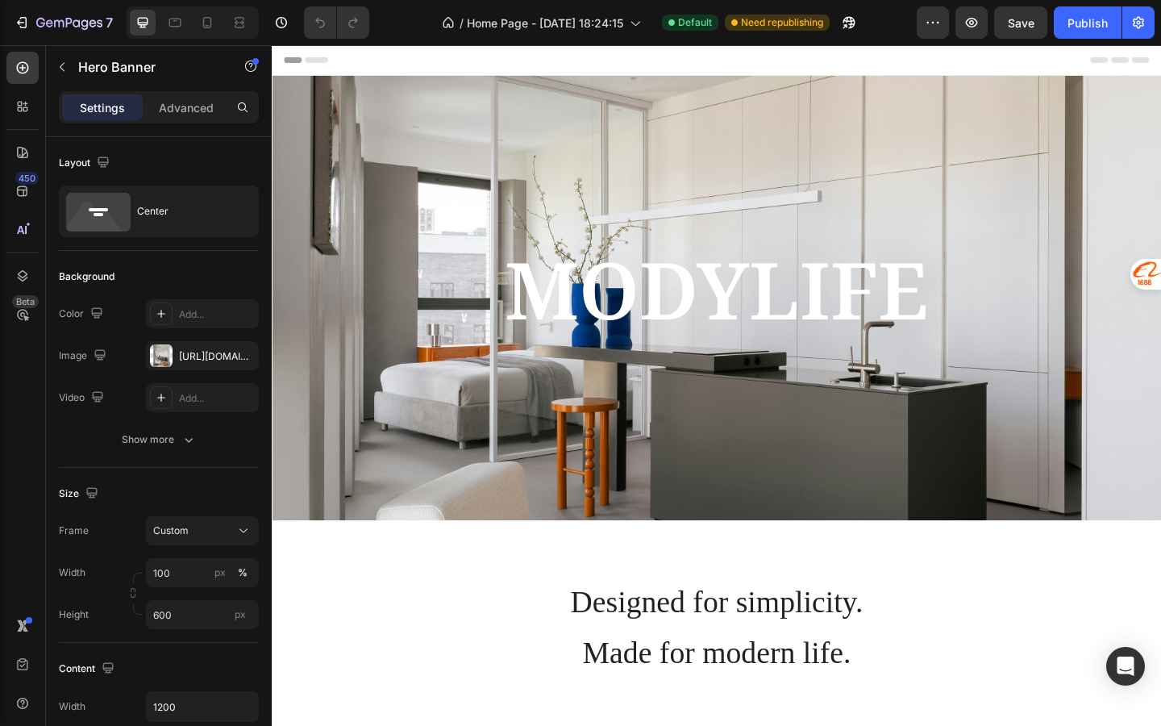
click at [367, 54] on div "Header" at bounding box center [756, 61] width 942 height 32
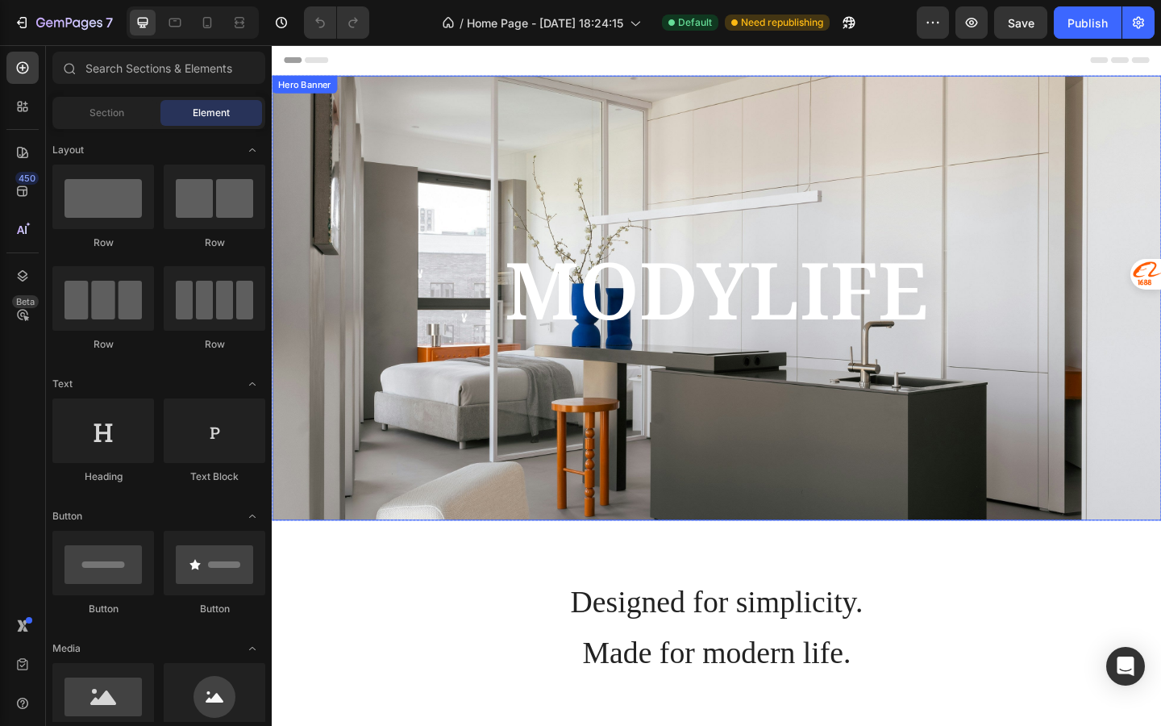
click at [415, 136] on div "Background Image" at bounding box center [756, 320] width 968 height 484
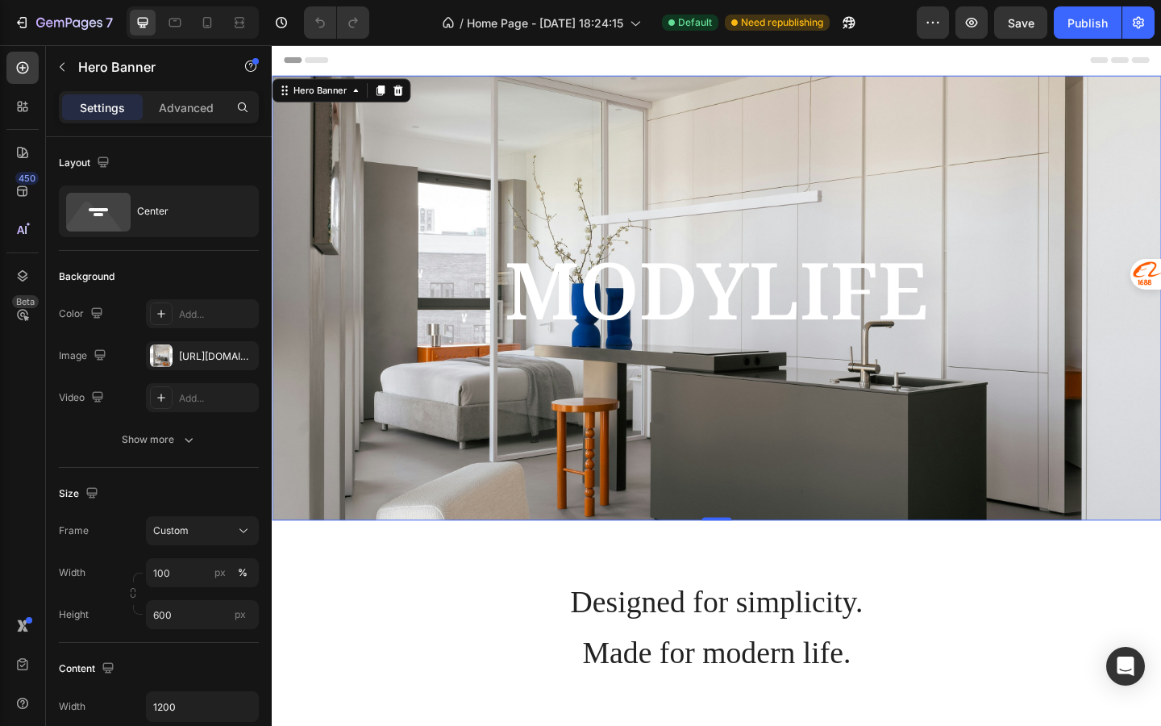
click at [458, 106] on div "Background Image" at bounding box center [756, 320] width 968 height 484
click at [69, 61] on button "button" at bounding box center [62, 67] width 26 height 26
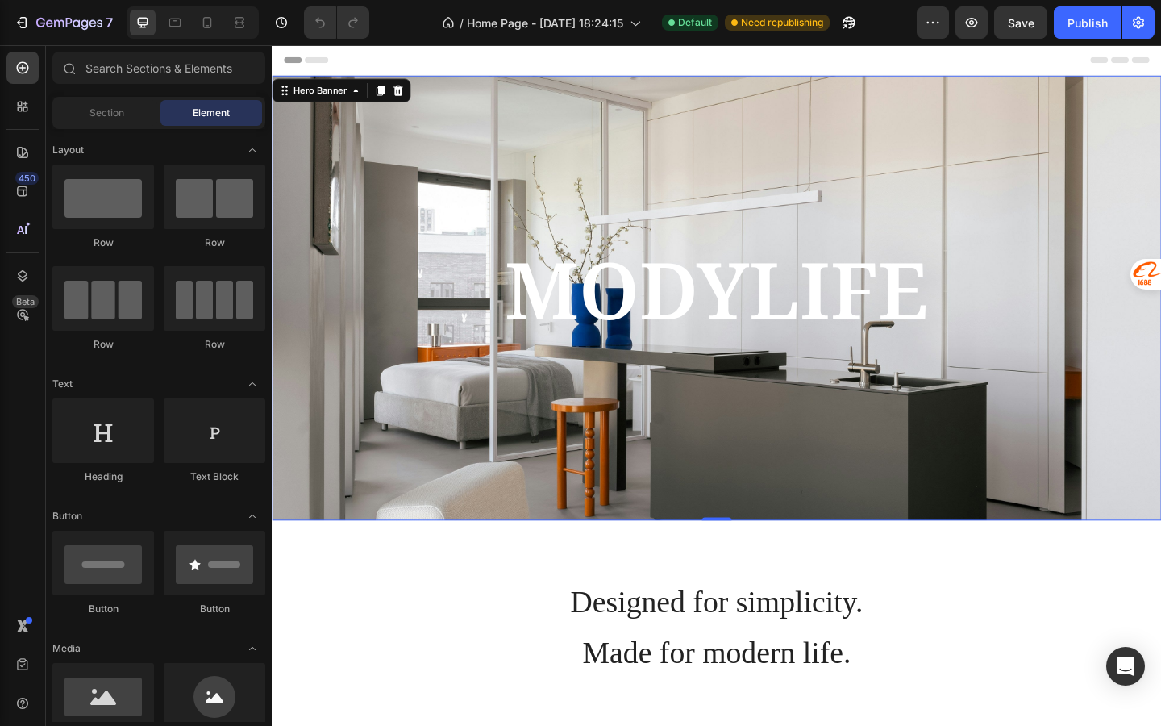
click at [427, 87] on div "Background Image" at bounding box center [756, 320] width 968 height 484
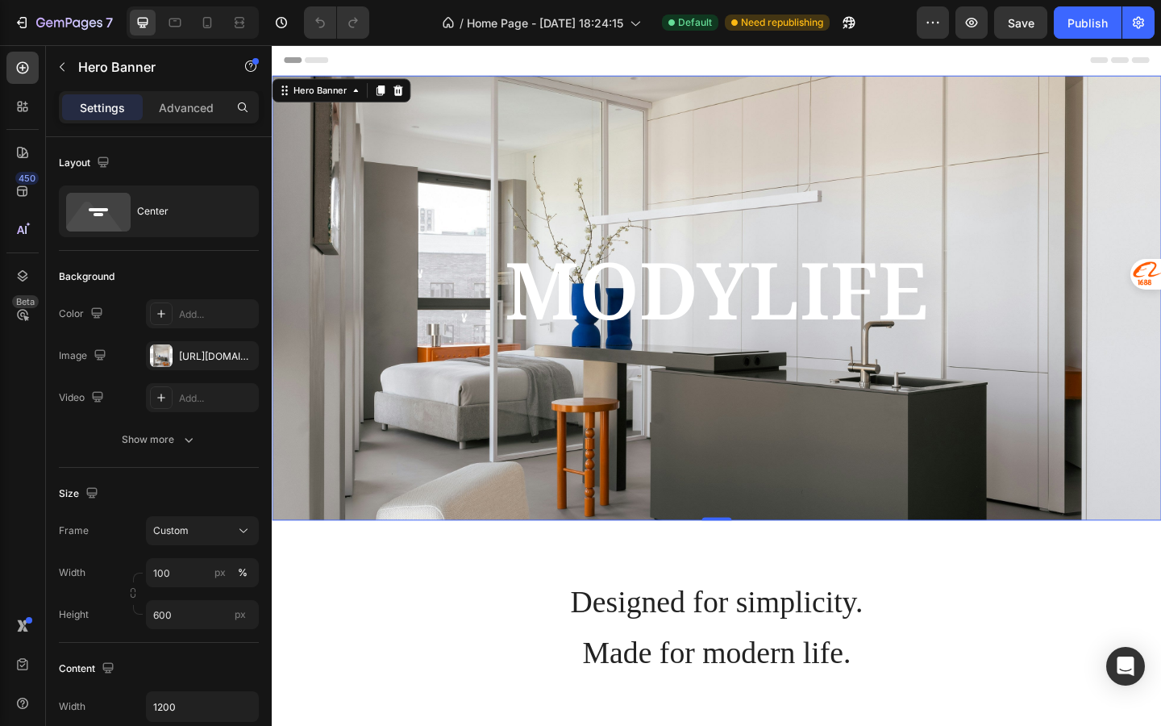
click at [461, 119] on div "Background Image" at bounding box center [756, 320] width 968 height 484
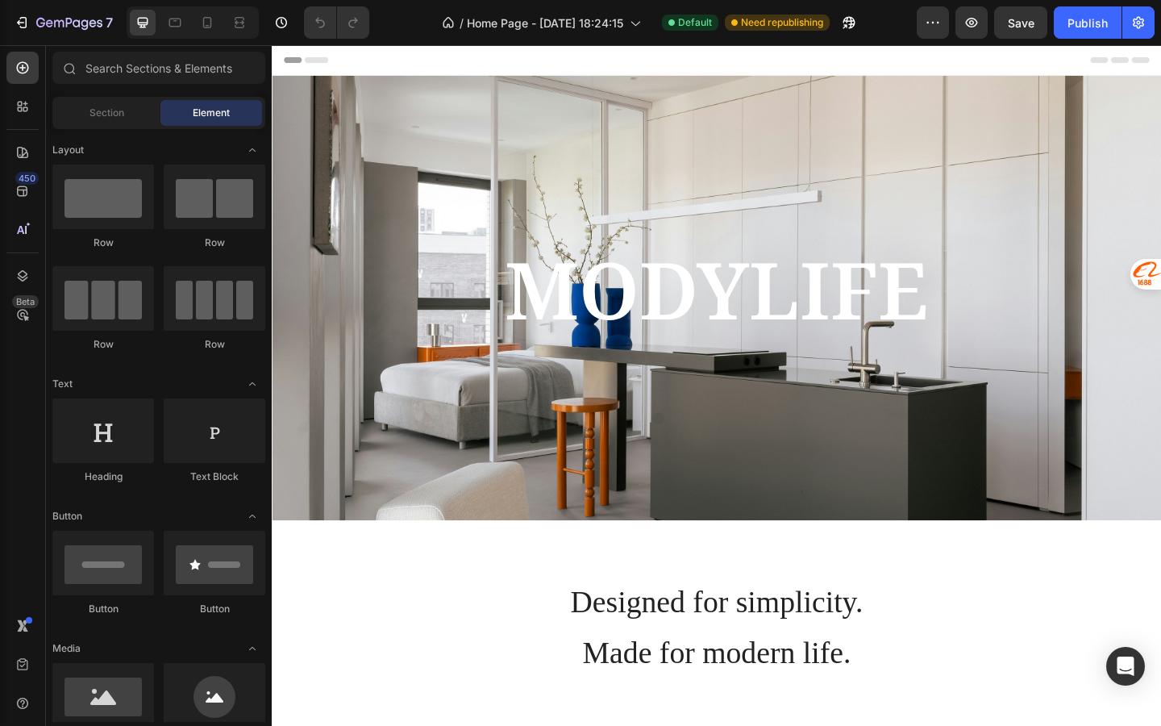
click at [349, 57] on div "Header" at bounding box center [756, 61] width 942 height 32
click at [319, 56] on span "Header" at bounding box center [319, 61] width 35 height 16
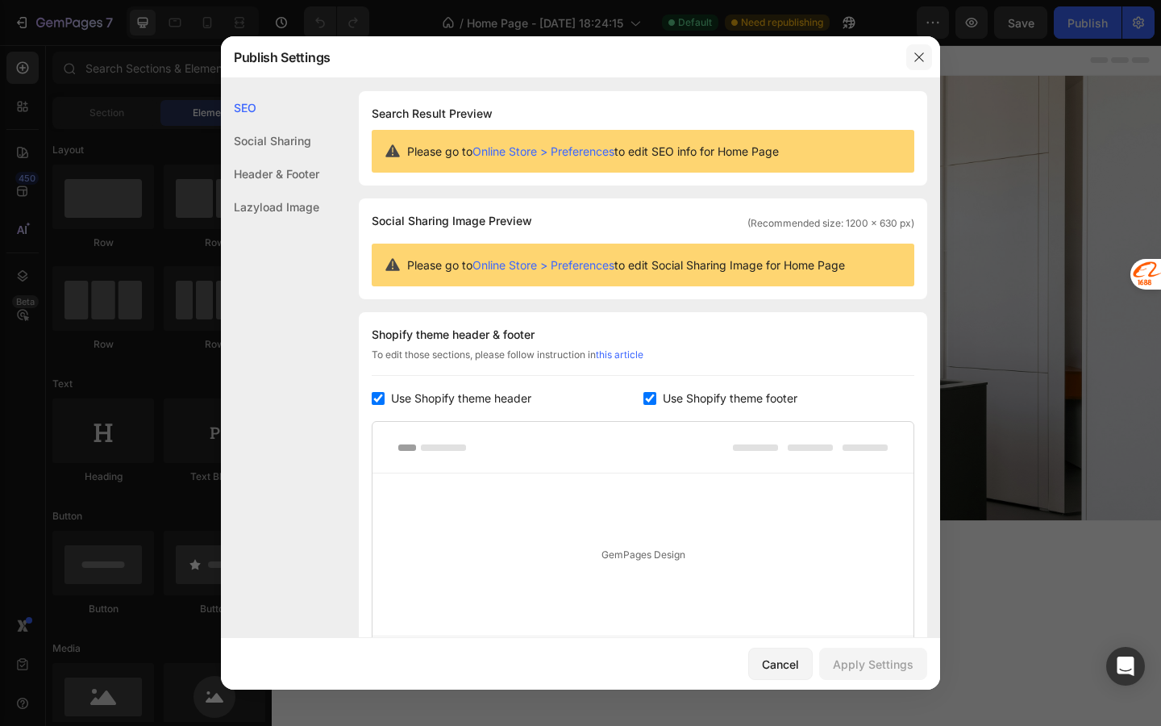
click at [919, 57] on icon "button" at bounding box center [919, 56] width 9 height 9
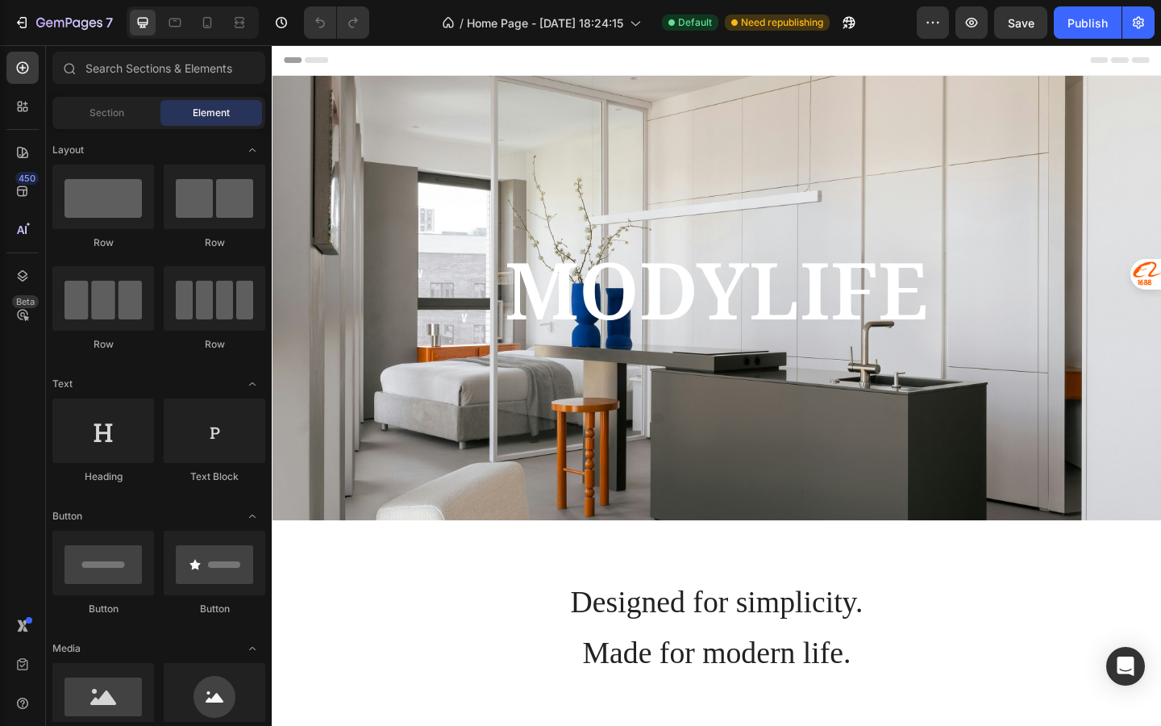
click at [1161, 61] on icon at bounding box center [1171, 61] width 19 height 6
click at [1161, 56] on div "Header" at bounding box center [756, 61] width 942 height 32
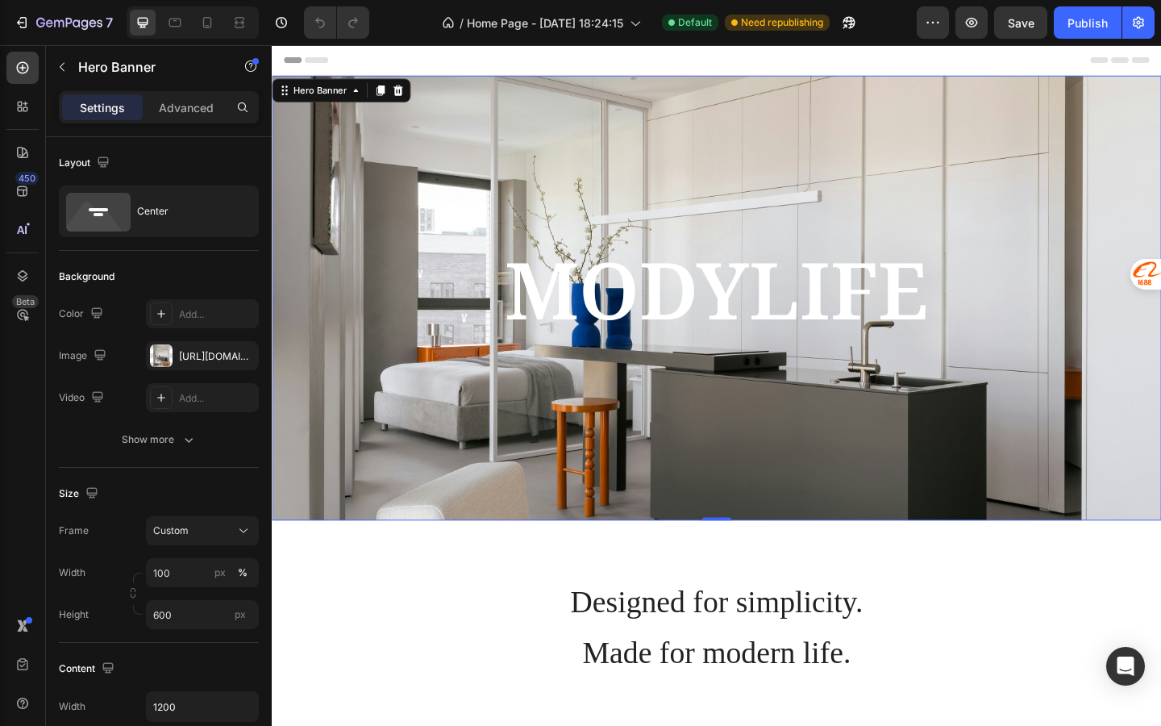
click at [447, 112] on div "Background Image" at bounding box center [756, 320] width 968 height 484
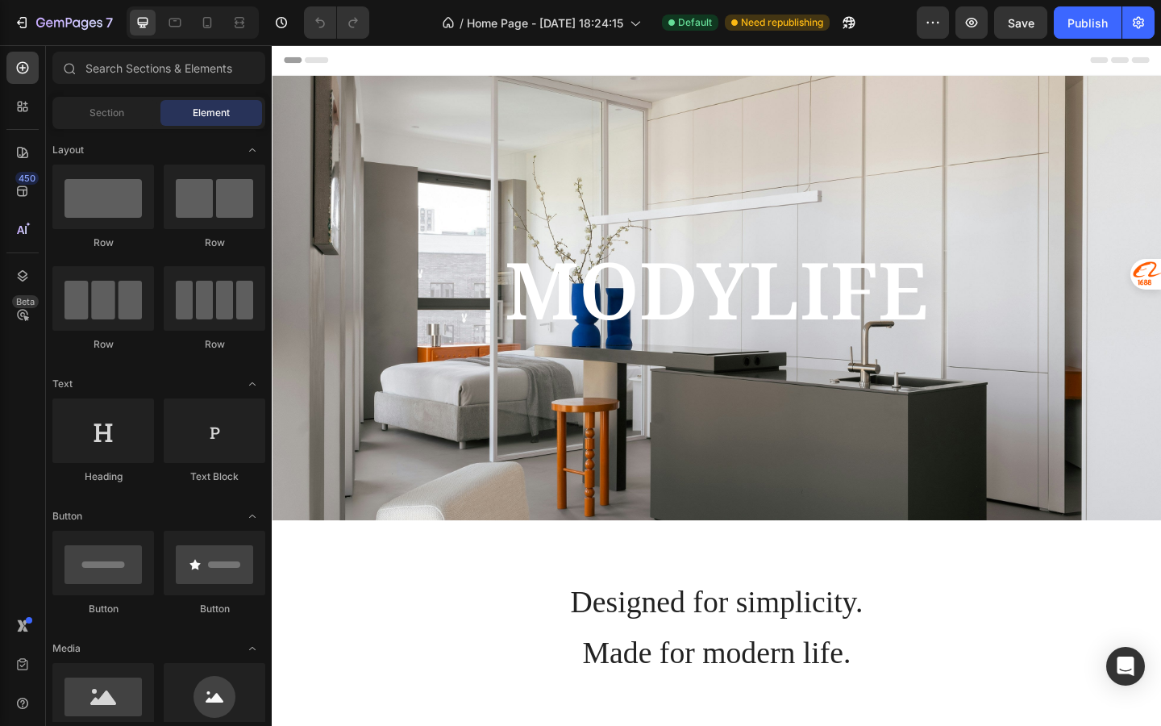
click at [307, 64] on span "Header" at bounding box center [319, 61] width 35 height 16
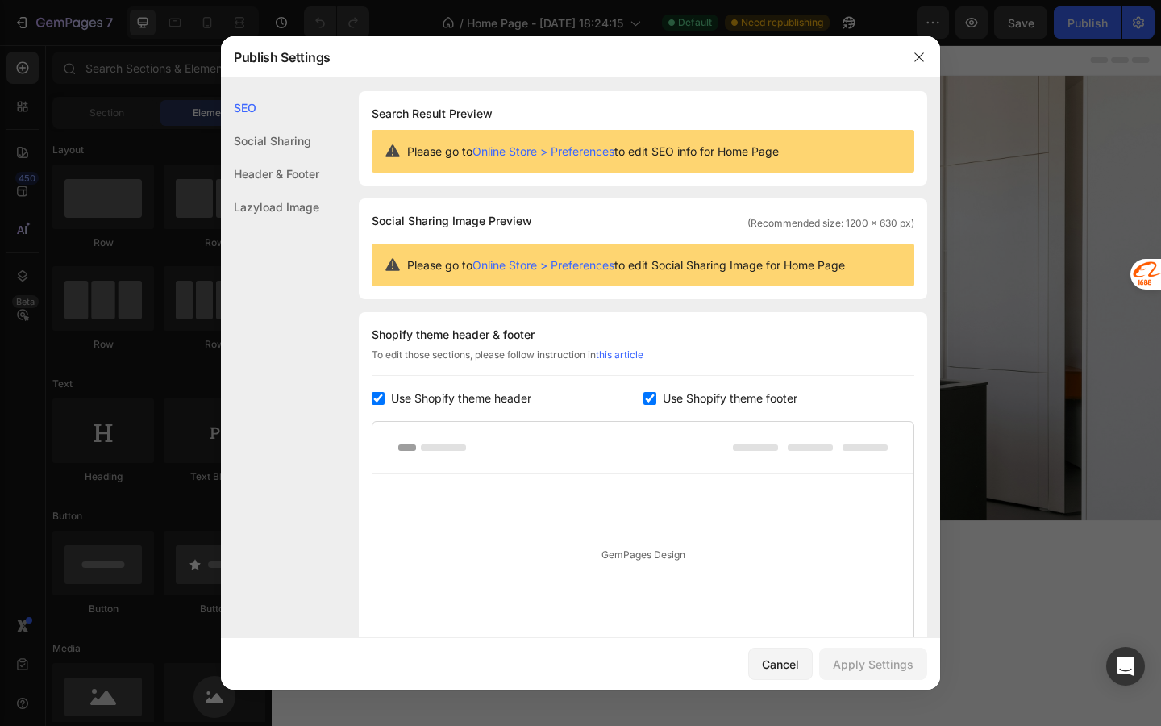
click at [326, 179] on div "SEO Search Result Preview Please go to Online Store > Preferences to edit SEO i…" at bounding box center [580, 449] width 719 height 716
click at [306, 168] on div "Header & Footer" at bounding box center [270, 173] width 98 height 33
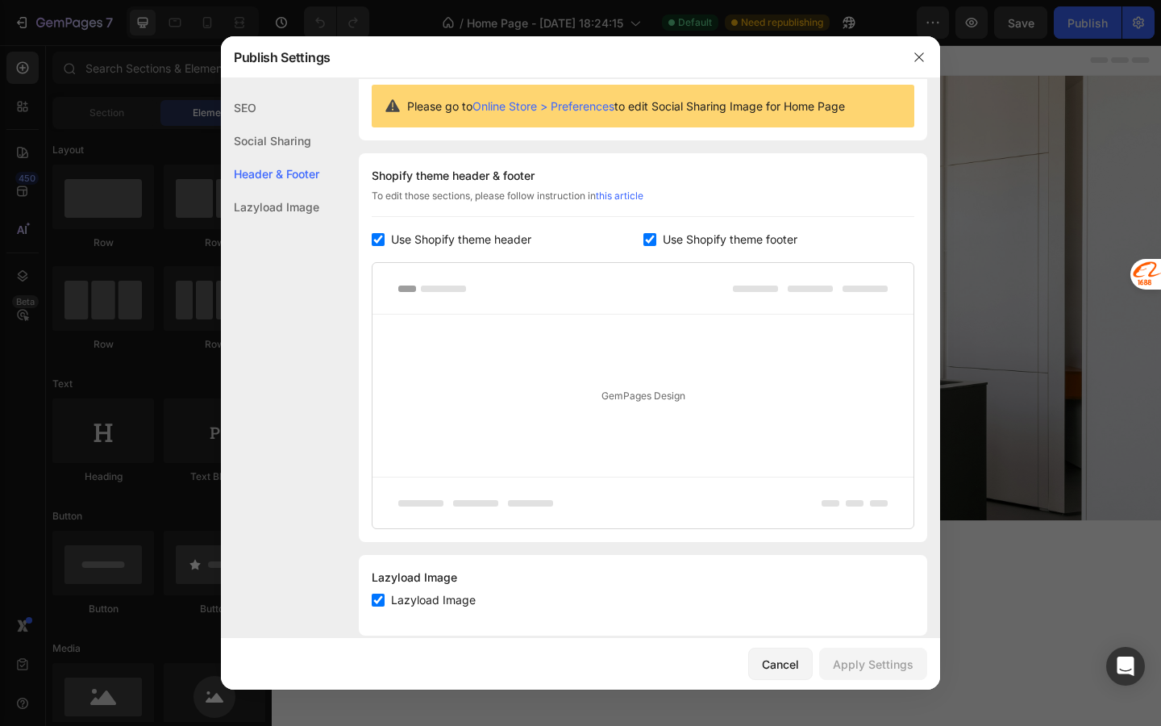
scroll to position [182, 0]
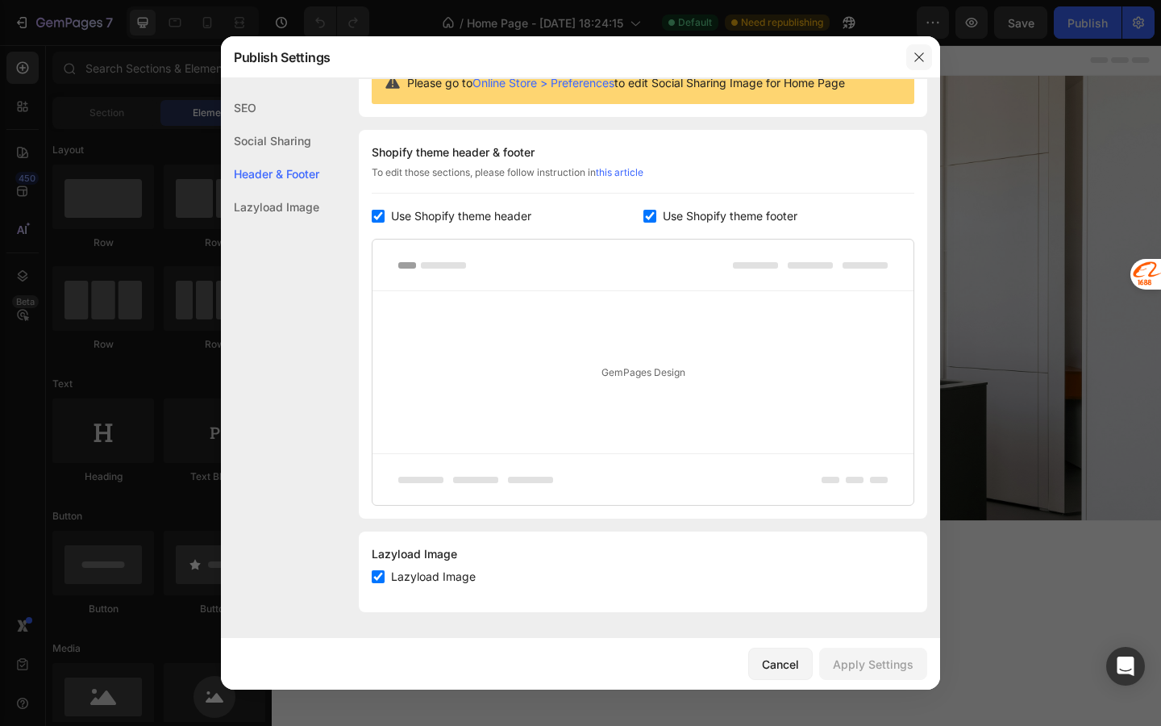
click at [923, 57] on icon "button" at bounding box center [919, 57] width 13 height 13
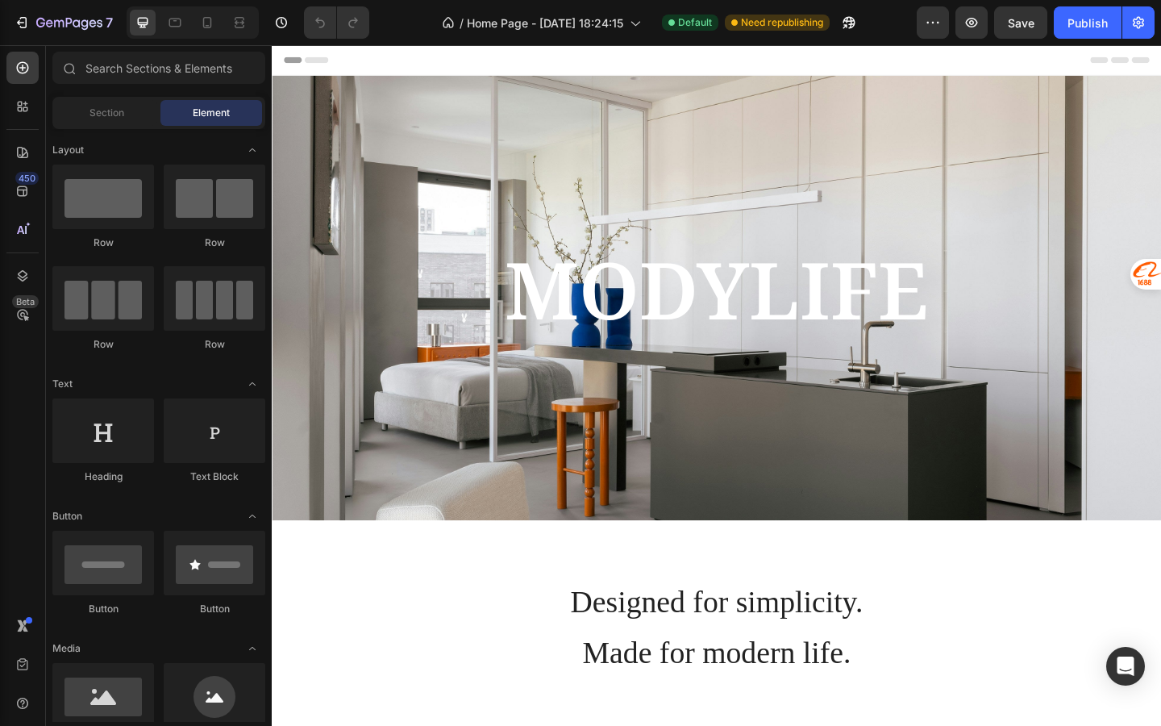
click at [364, 53] on div "Header" at bounding box center [756, 61] width 942 height 32
click at [192, 75] on input "text" at bounding box center [158, 68] width 213 height 32
click at [352, 153] on div "Background Image" at bounding box center [756, 320] width 968 height 484
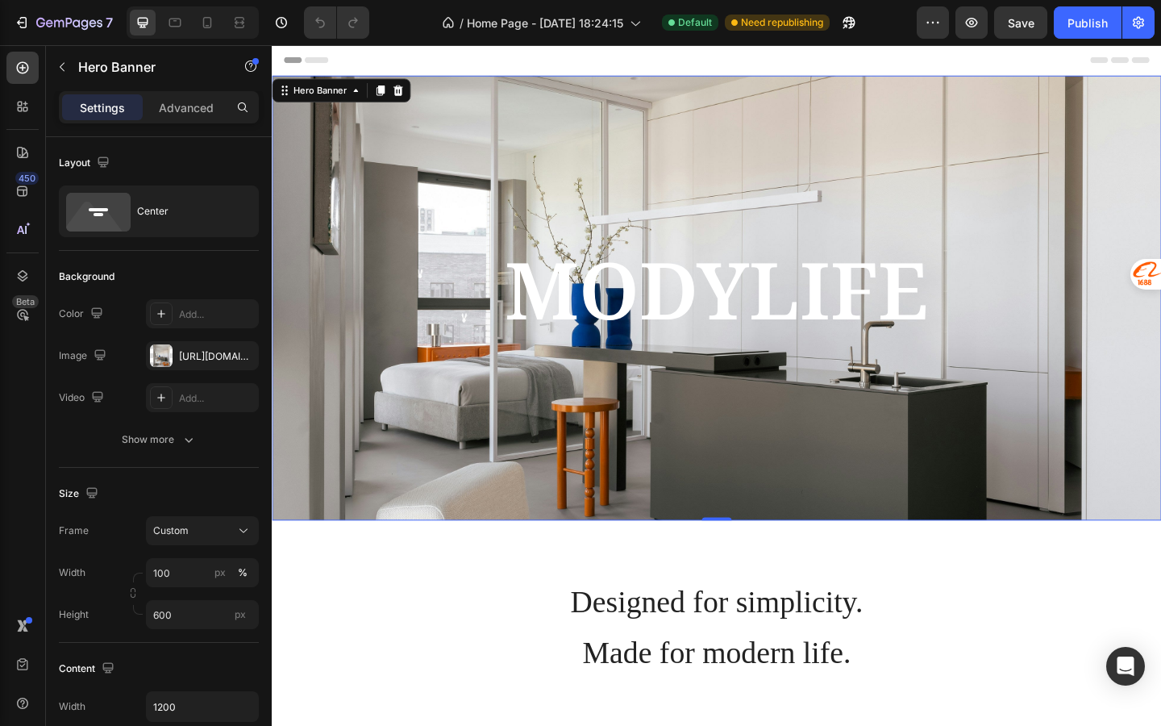
click at [424, 124] on div "Background Image" at bounding box center [756, 320] width 968 height 484
click at [447, 107] on div "Background Image" at bounding box center [756, 320] width 968 height 484
click at [445, 90] on div "Background Image" at bounding box center [756, 320] width 968 height 484
click at [438, 65] on div "Header" at bounding box center [756, 61] width 942 height 32
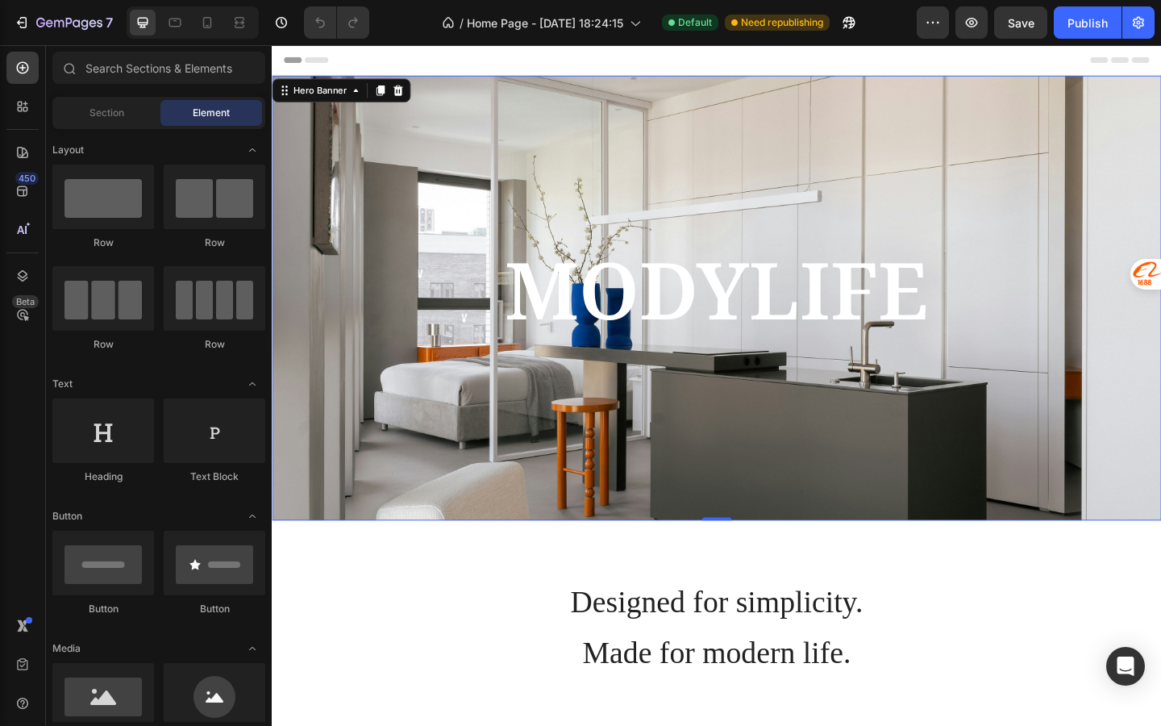
click at [376, 107] on div "Background Image" at bounding box center [756, 320] width 968 height 484
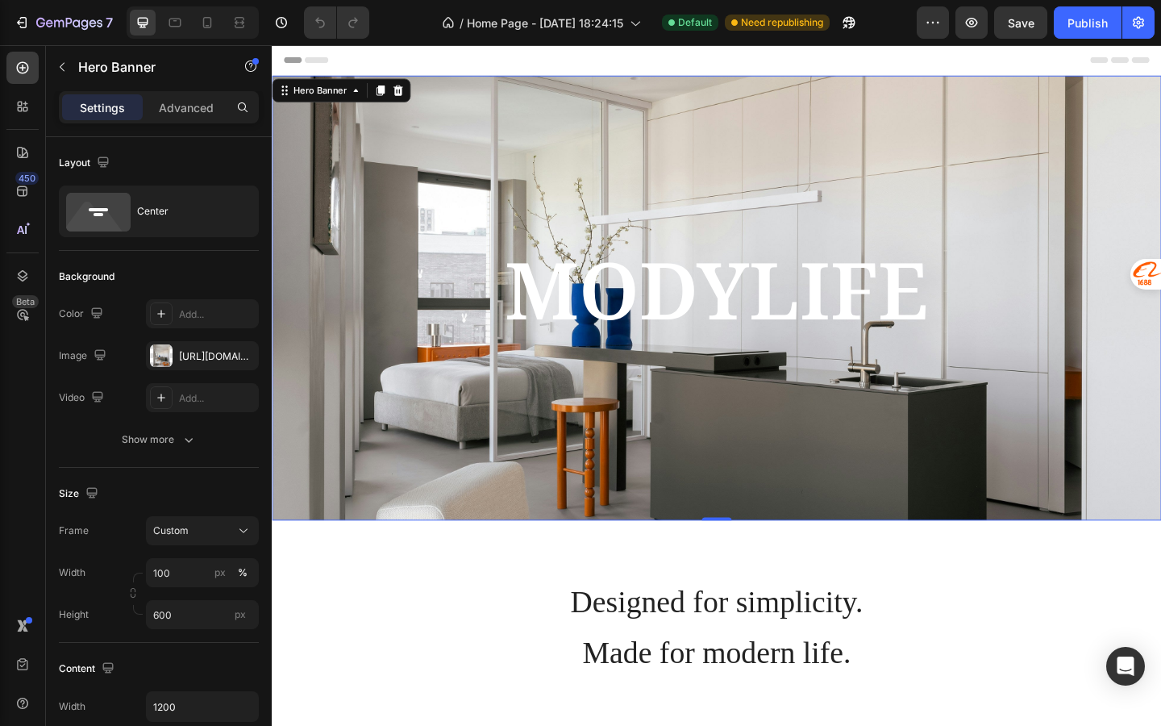
click at [490, 149] on div "Background Image" at bounding box center [756, 320] width 968 height 484
click at [473, 319] on h2 "MODYLIFE" at bounding box center [756, 320] width 968 height 197
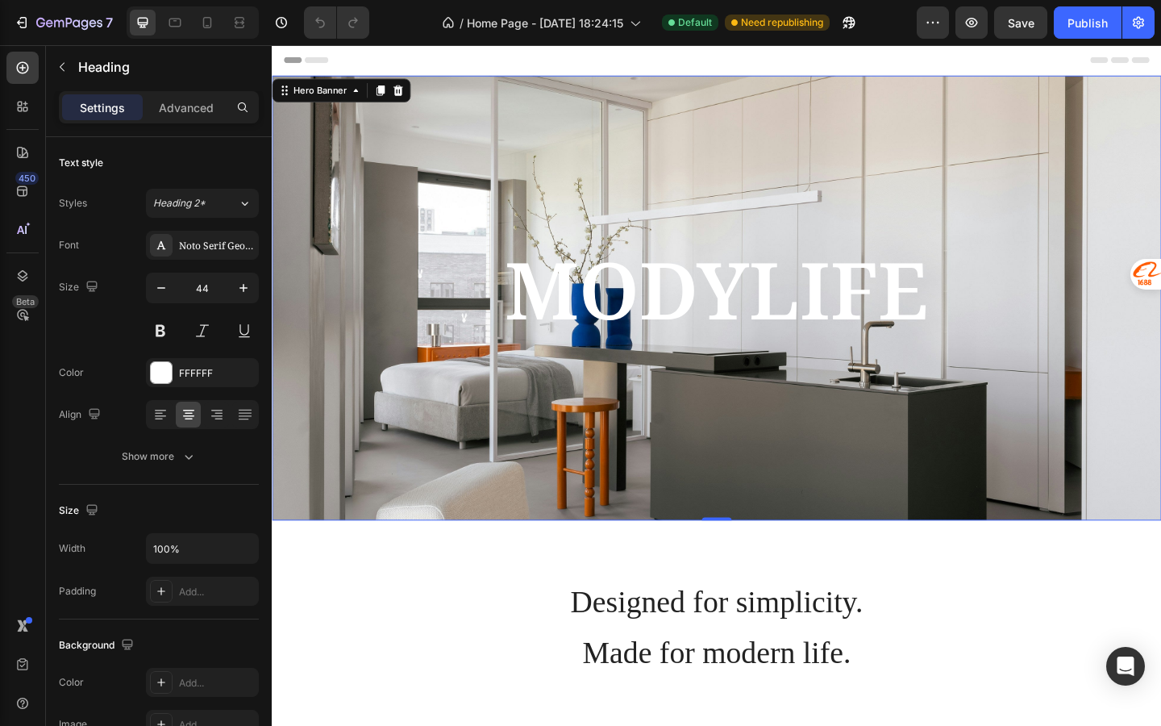
click at [422, 156] on div "Background Image" at bounding box center [756, 320] width 968 height 484
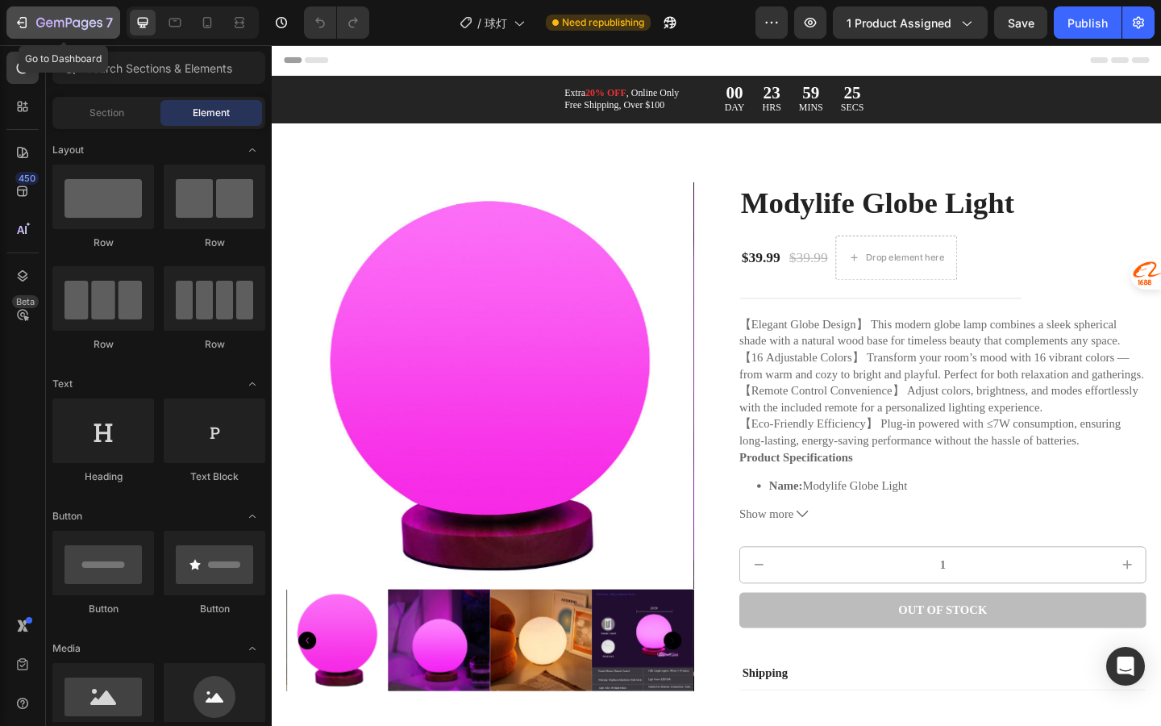
click at [50, 23] on icon "button" at bounding box center [49, 22] width 7 height 7
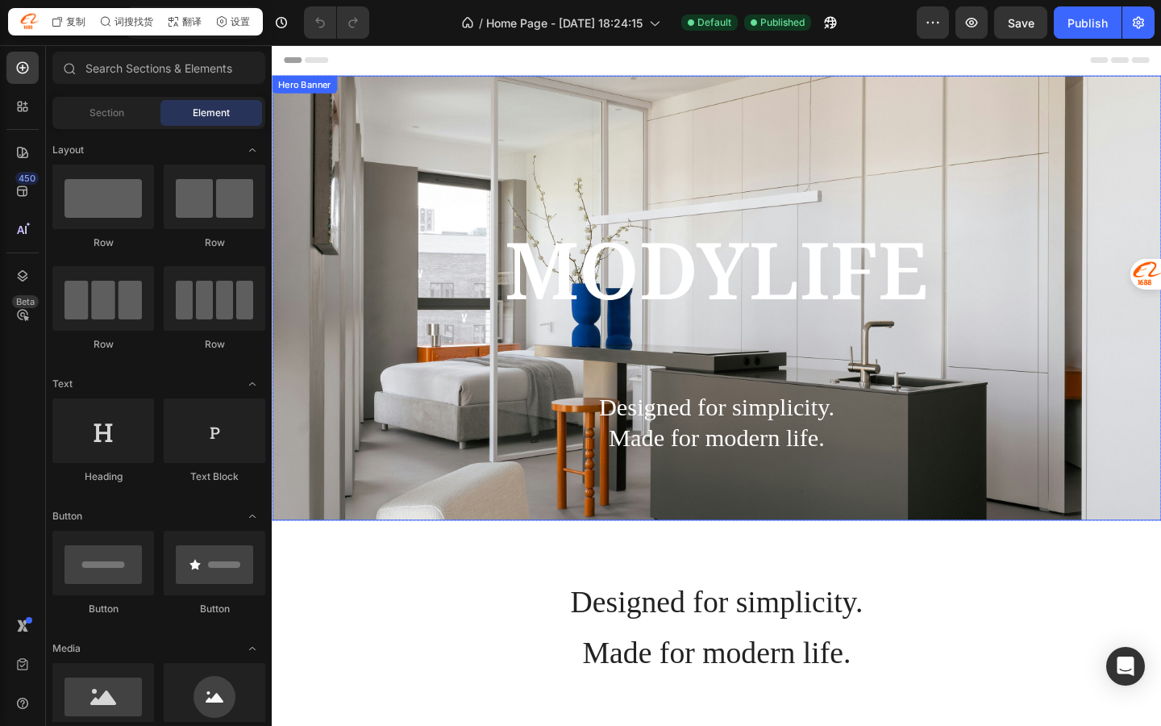
click at [323, 94] on div "Hero Banner" at bounding box center [307, 88] width 65 height 15
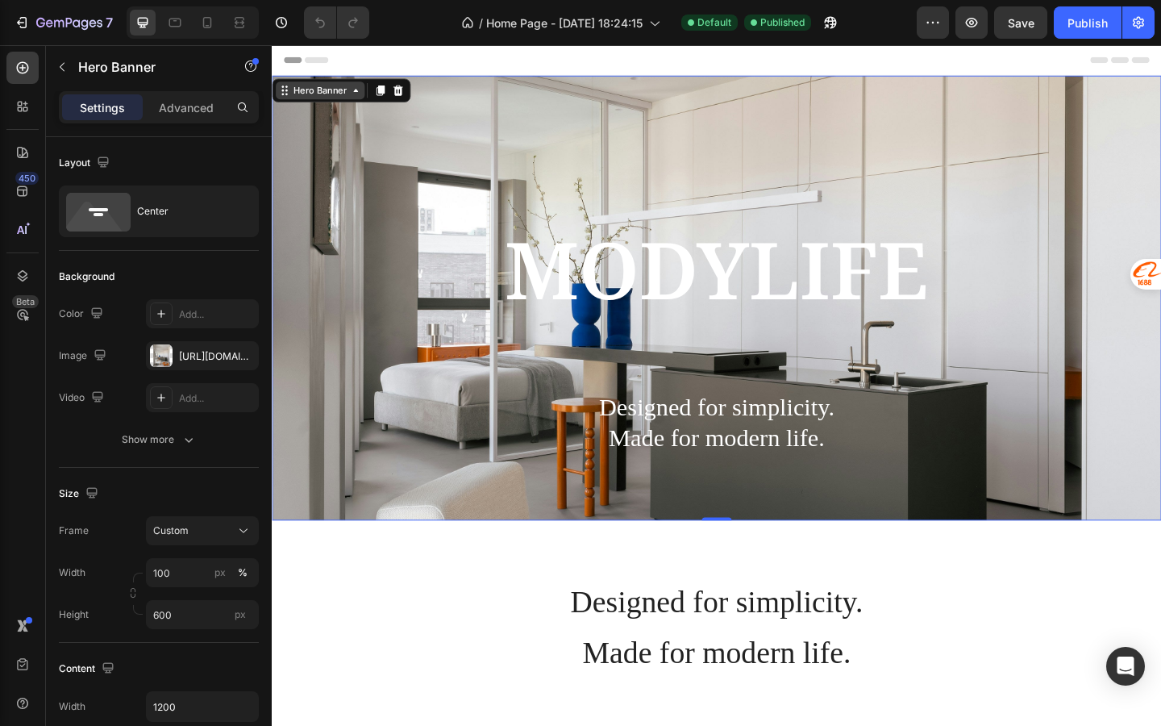
click at [350, 103] on div "Hero Banner" at bounding box center [324, 94] width 97 height 19
click at [350, 127] on div "Background Image" at bounding box center [756, 320] width 968 height 484
click at [712, 173] on div "MODYLIFE Heading Designed for simplicity. Made for modern life. Text Block Row" at bounding box center [756, 319] width 968 height 369
click at [711, 104] on div "Background Image" at bounding box center [756, 320] width 968 height 484
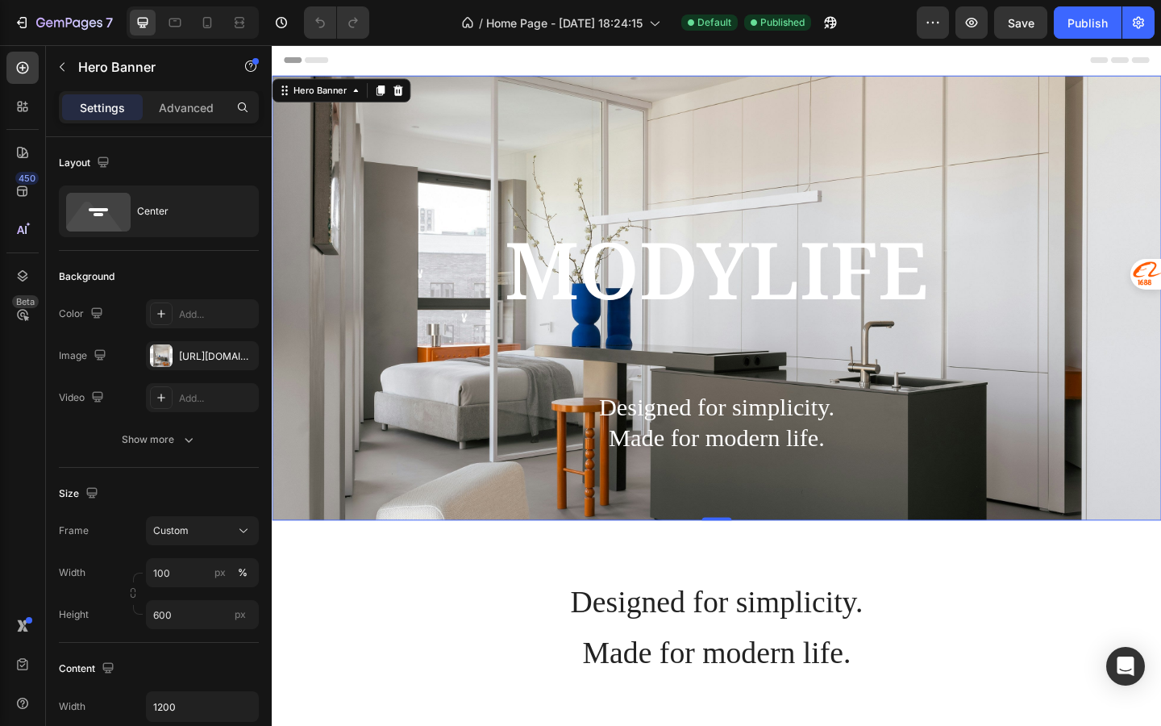
click at [658, 98] on div "Background Image" at bounding box center [756, 320] width 968 height 484
click at [362, 97] on icon at bounding box center [362, 94] width 13 height 13
click at [514, 143] on div "MODYLIFE Heading Designed for simplicity. Made for modern life. Text Block Row" at bounding box center [756, 319] width 968 height 369
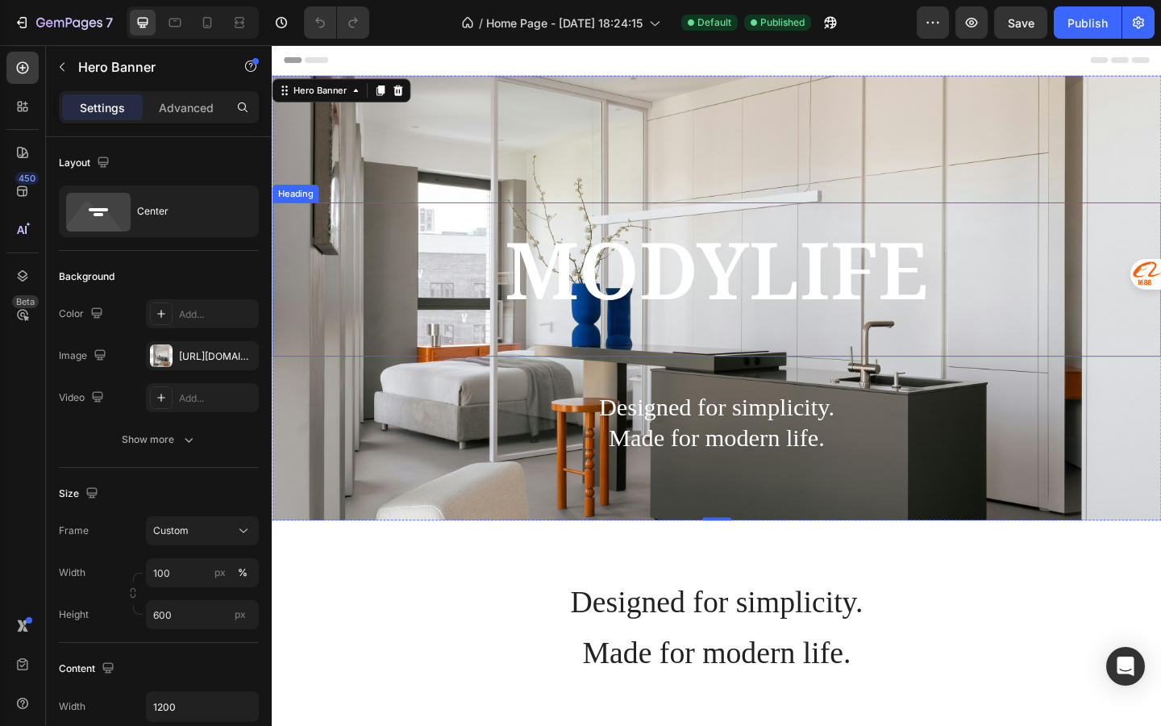
click at [611, 277] on span "MODYLIFE" at bounding box center [755, 289] width 461 height 116
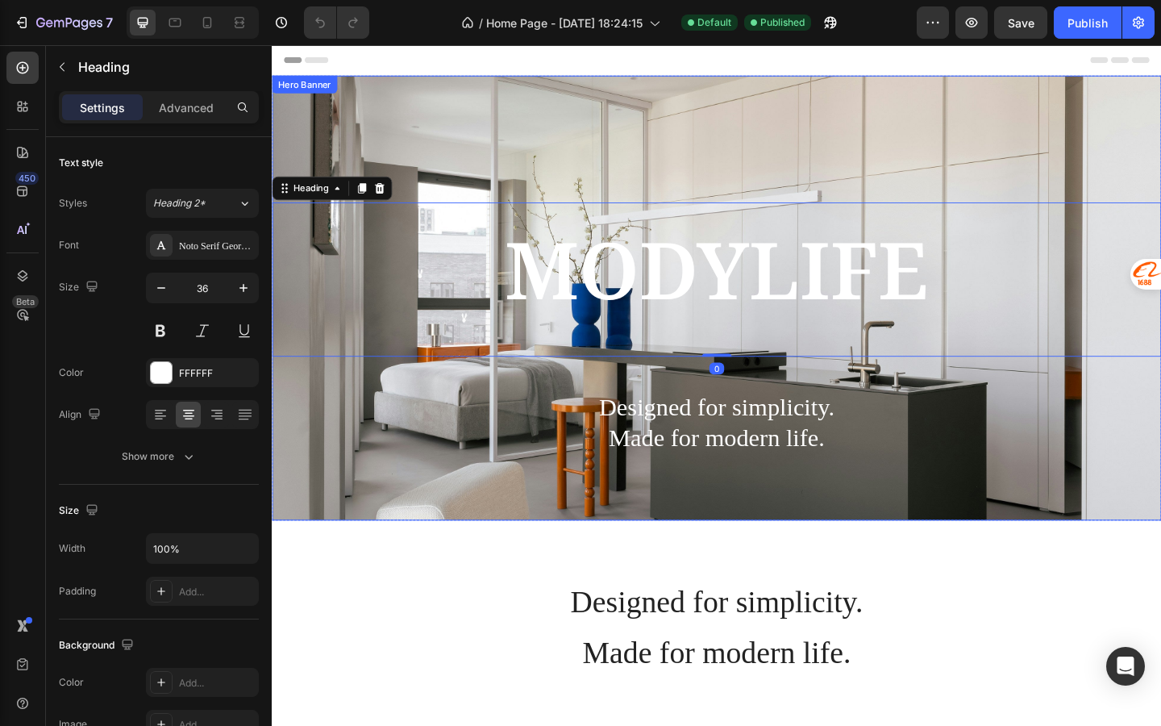
click at [407, 97] on div "MODYLIFE Heading 0 Designed for simplicity. Made for modern life. Text Block Ro…" at bounding box center [756, 320] width 968 height 484
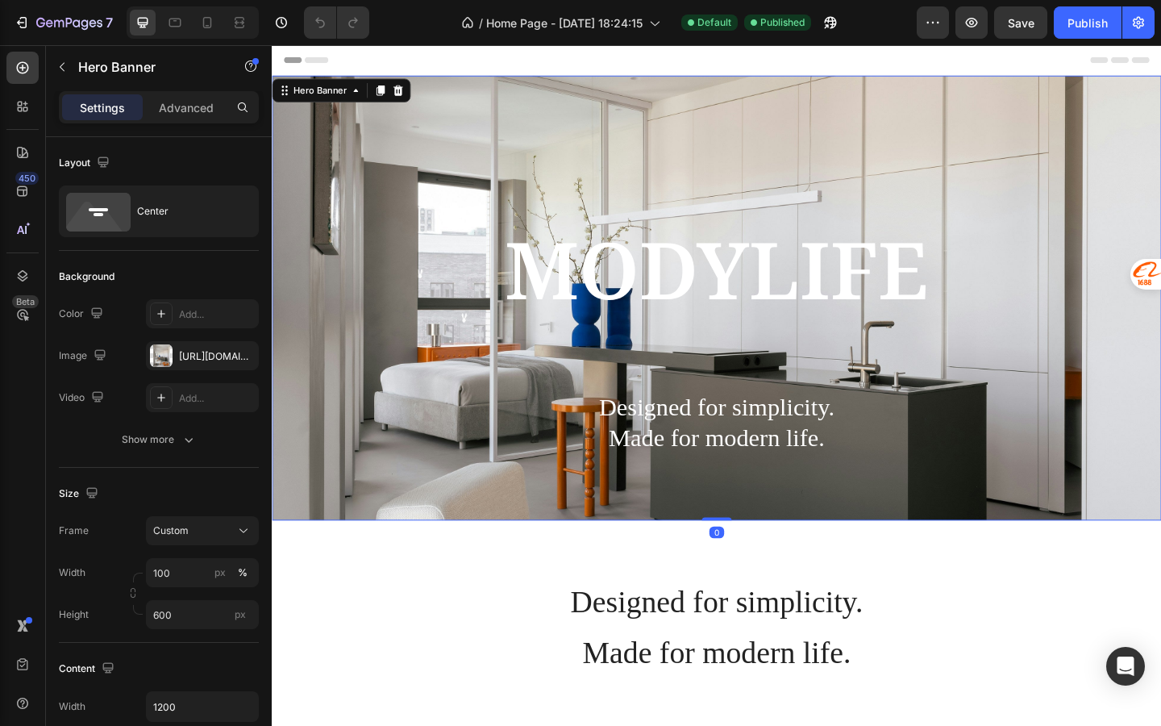
click at [373, 137] on div "MODYLIFE Heading Designed for simplicity. Made for modern life. Text Block Row" at bounding box center [756, 319] width 968 height 369
click at [589, 128] on div "Background Image" at bounding box center [756, 320] width 968 height 484
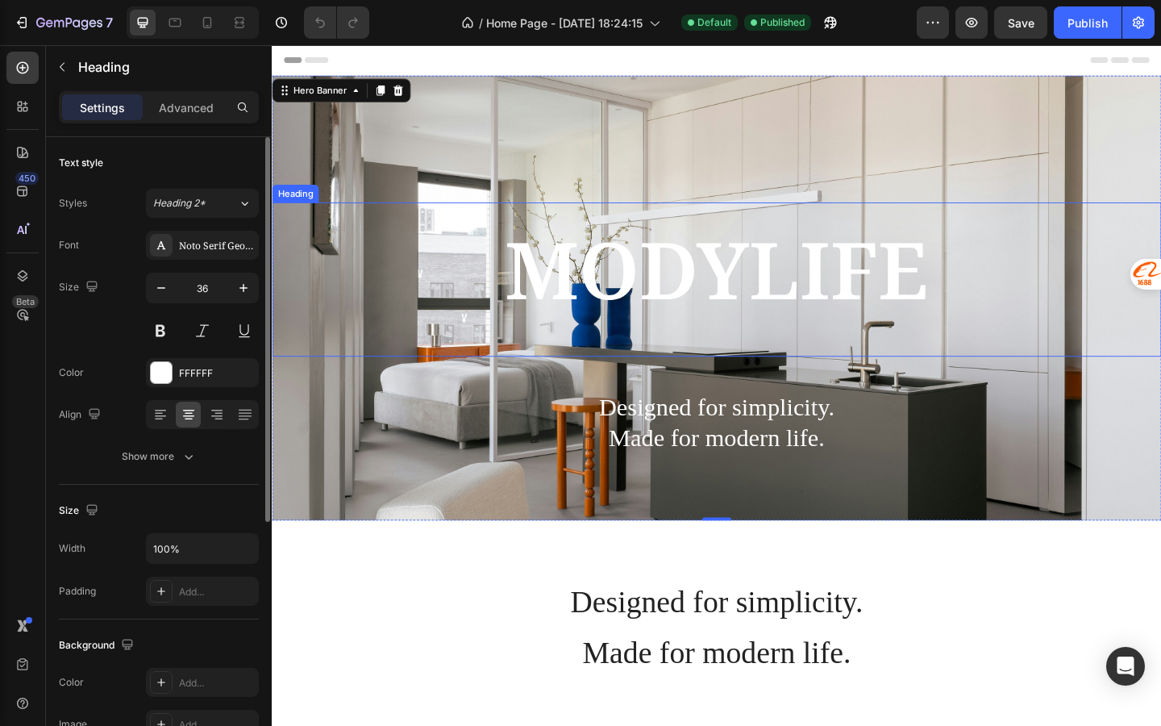
click at [419, 248] on h2 "MODYLIFE" at bounding box center [756, 300] width 968 height 168
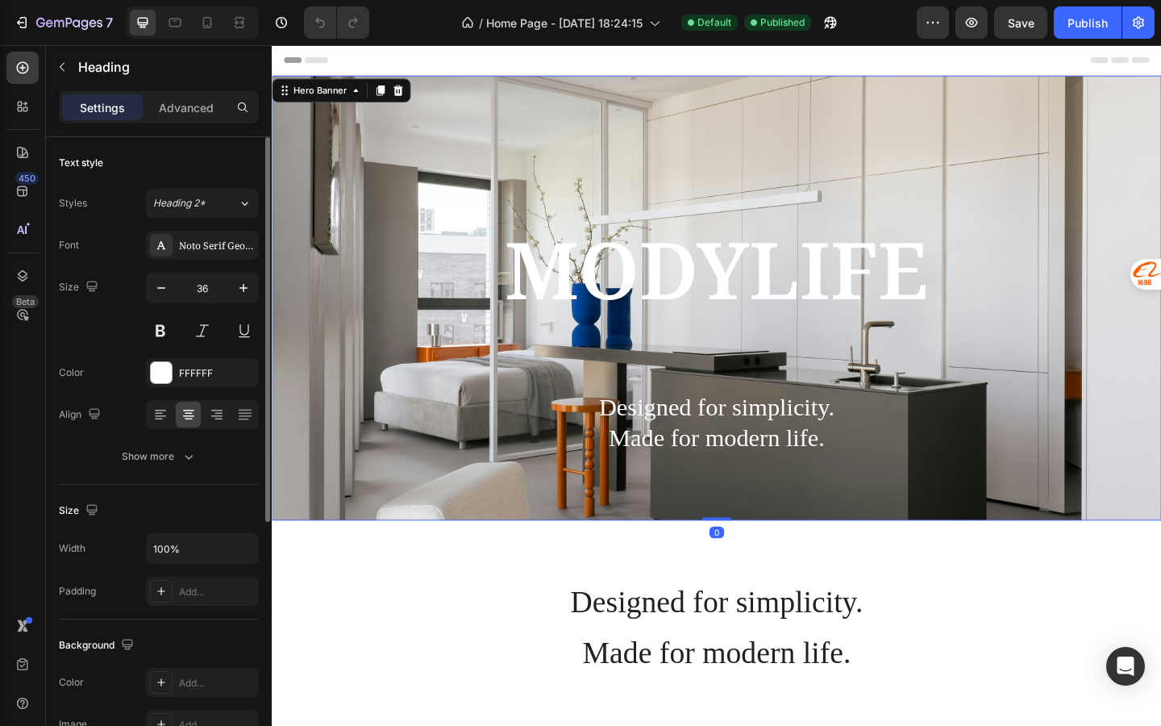
click at [365, 156] on div "MODYLIFE Heading Designed for simplicity. Made for modern life. Text Block Row" at bounding box center [756, 319] width 968 height 369
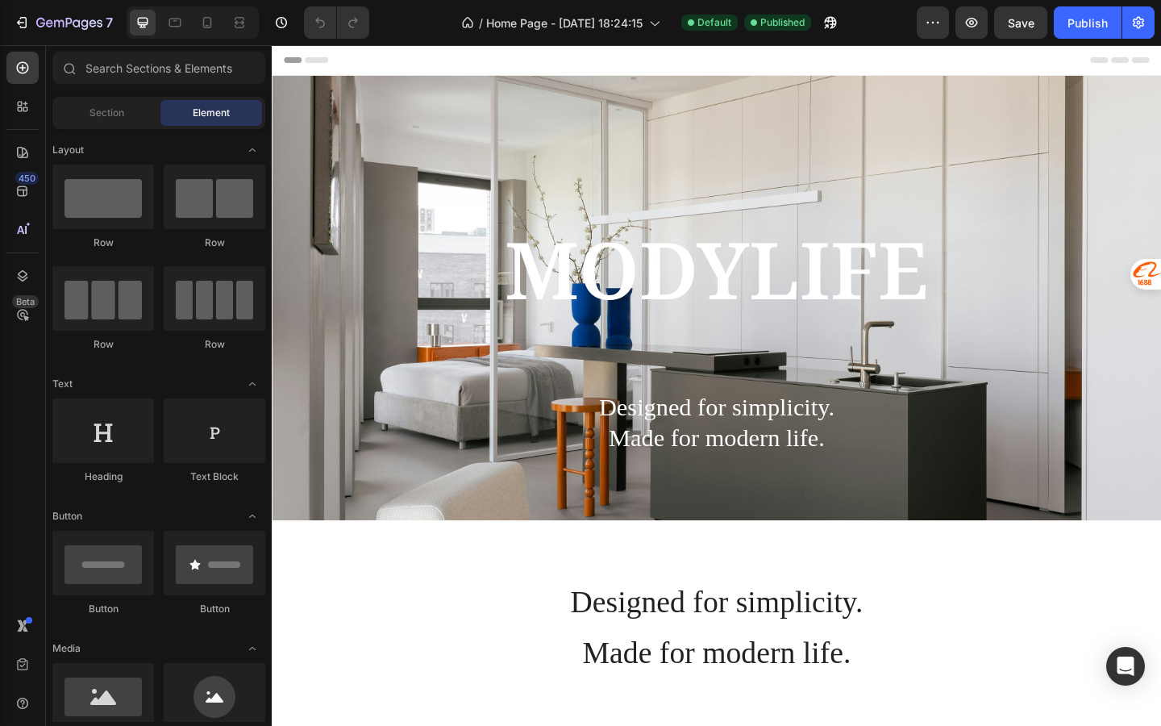
click at [416, 65] on div "Header" at bounding box center [756, 61] width 942 height 32
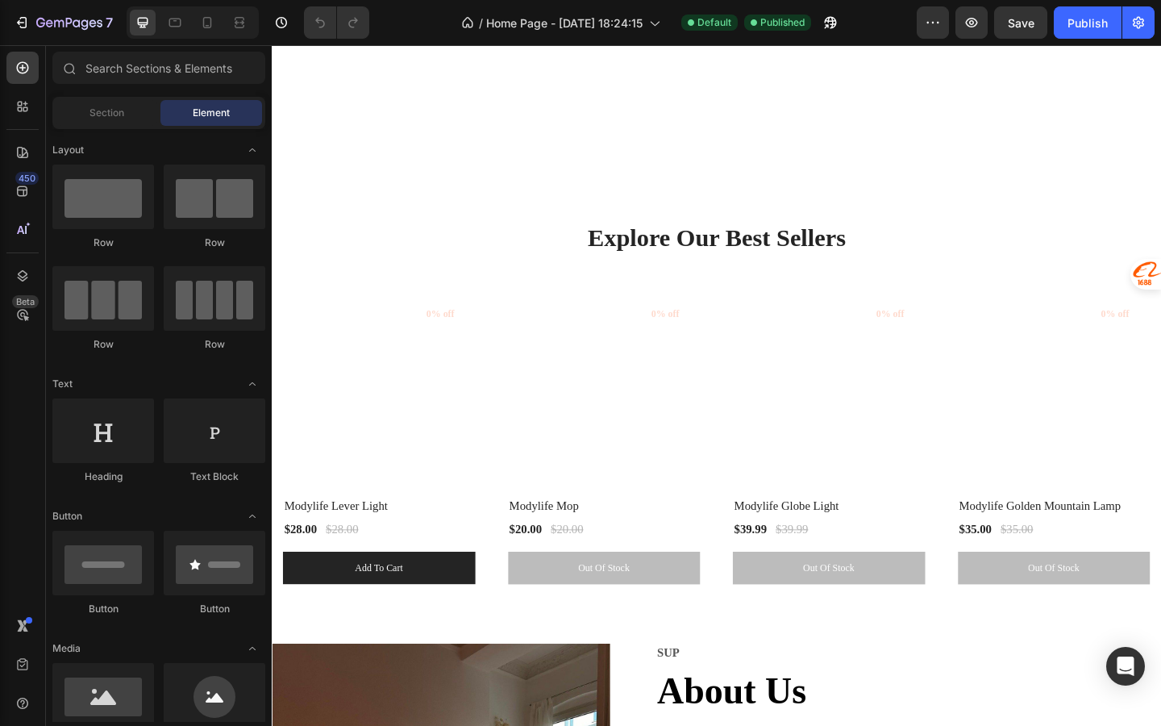
scroll to position [2326, 0]
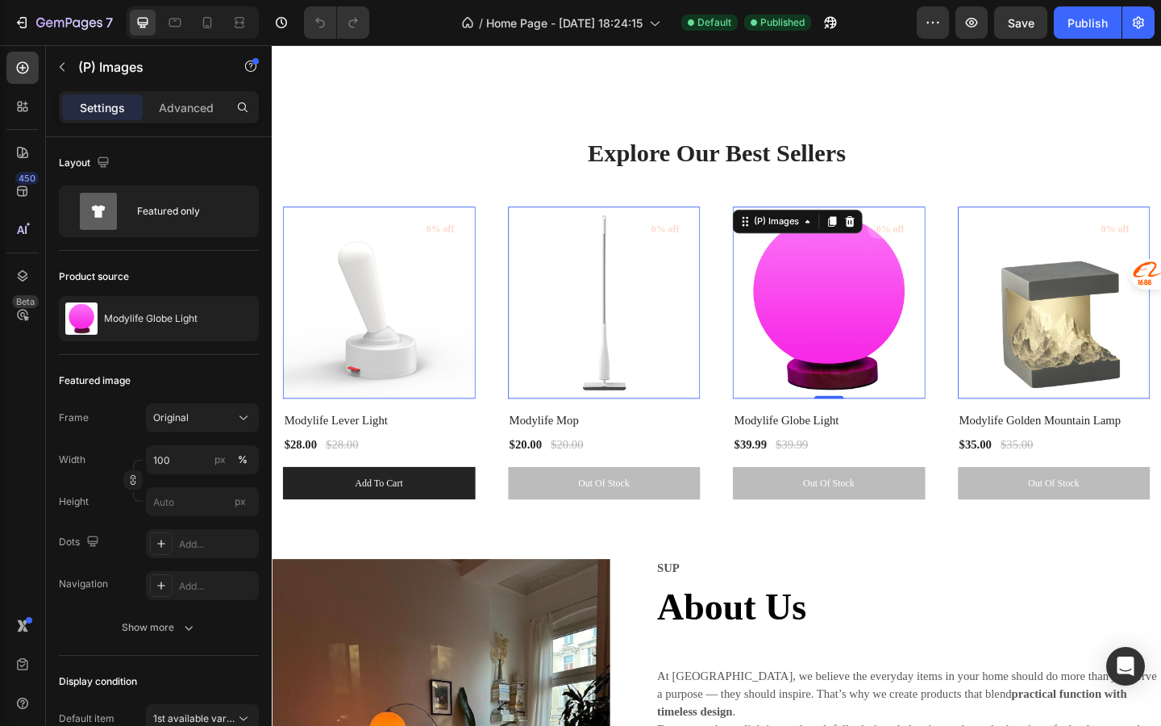
click at [852, 427] on img at bounding box center [878, 326] width 210 height 210
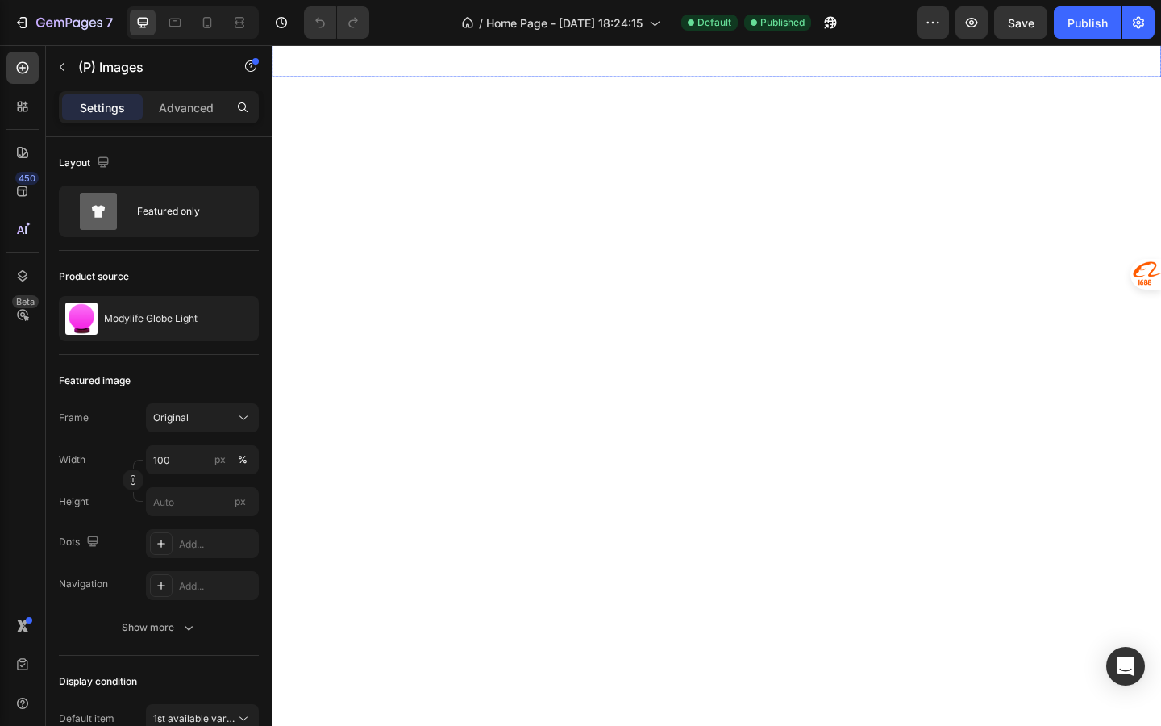
scroll to position [1229, 0]
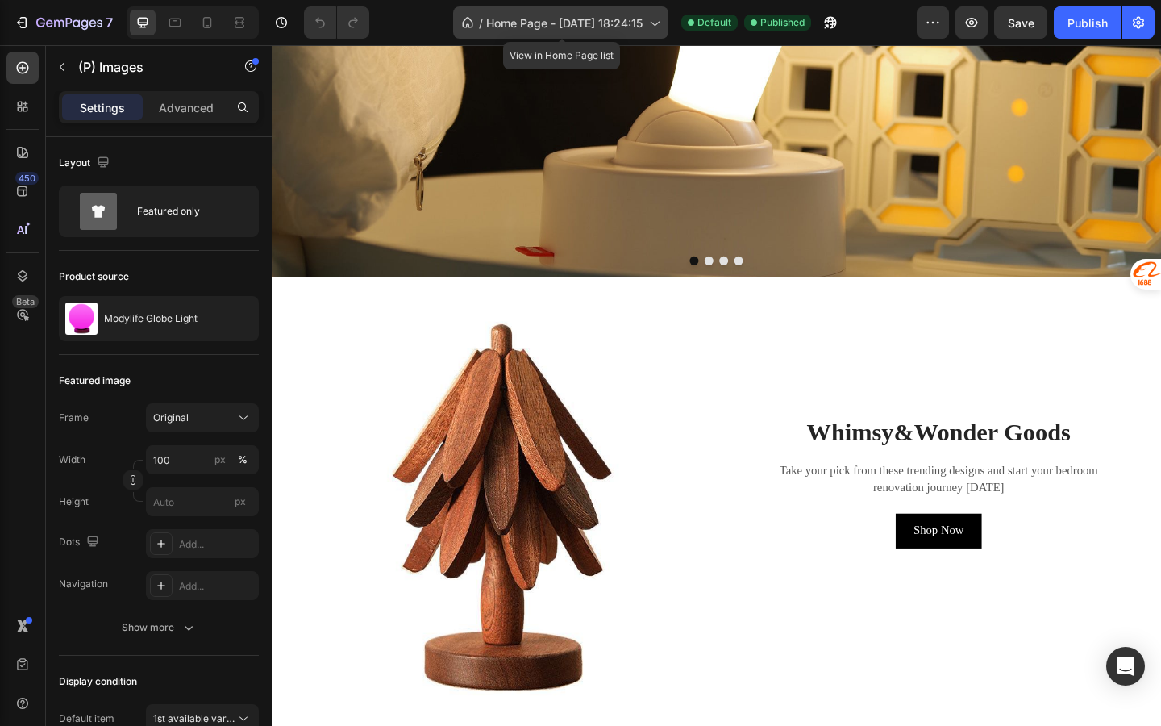
click at [642, 20] on span "Home Page - Sep 16, 18:24:15" at bounding box center [564, 23] width 156 height 17
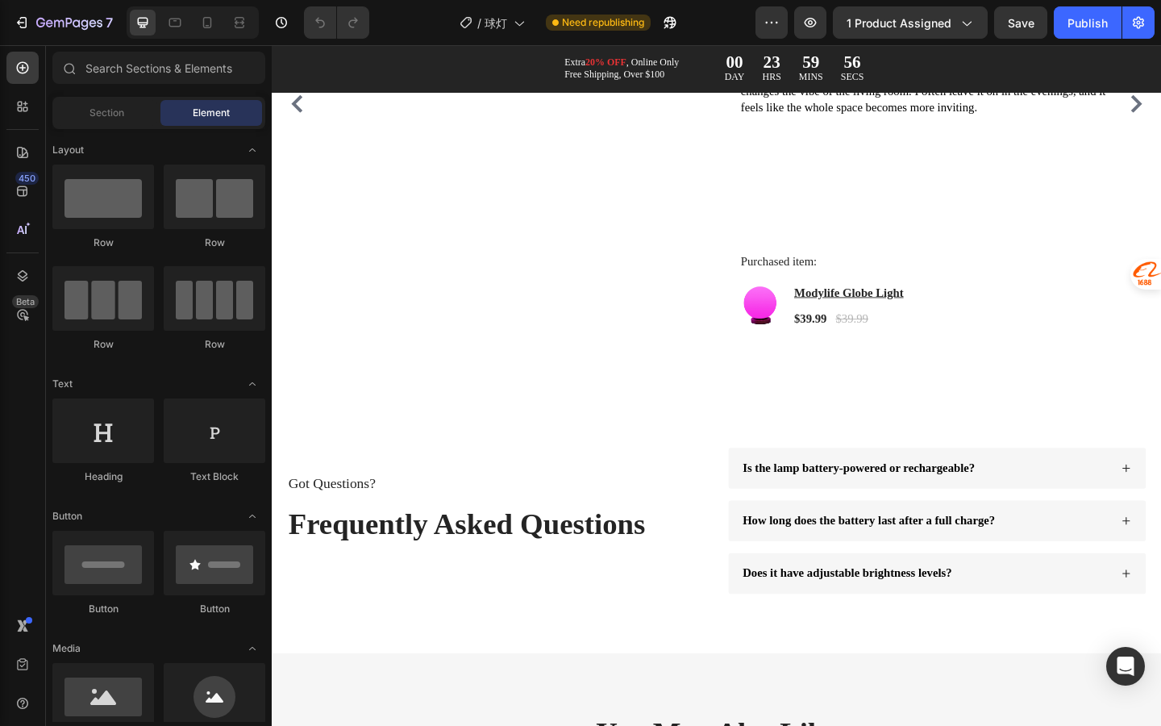
scroll to position [2607, 0]
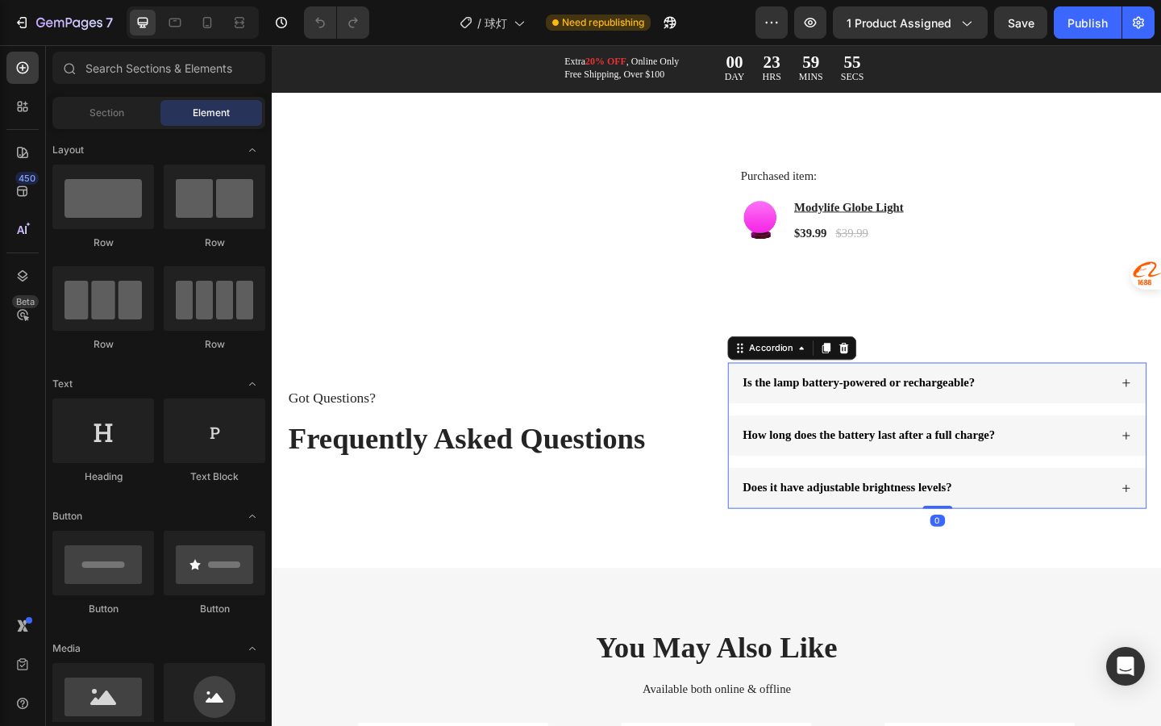
click at [854, 419] on span "Is the lamp battery-powered or rechargeable?" at bounding box center [910, 412] width 252 height 14
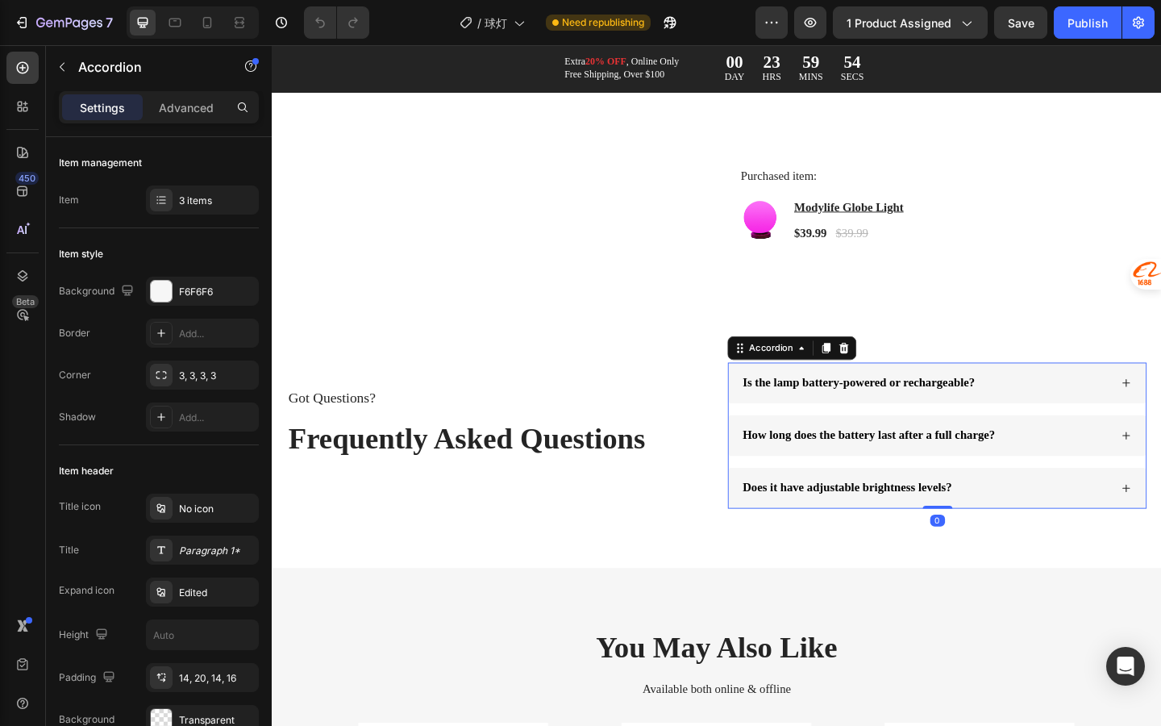
click at [1133, 423] on div "Is the lamp battery-powered or rechargeable?" at bounding box center [983, 413] width 402 height 22
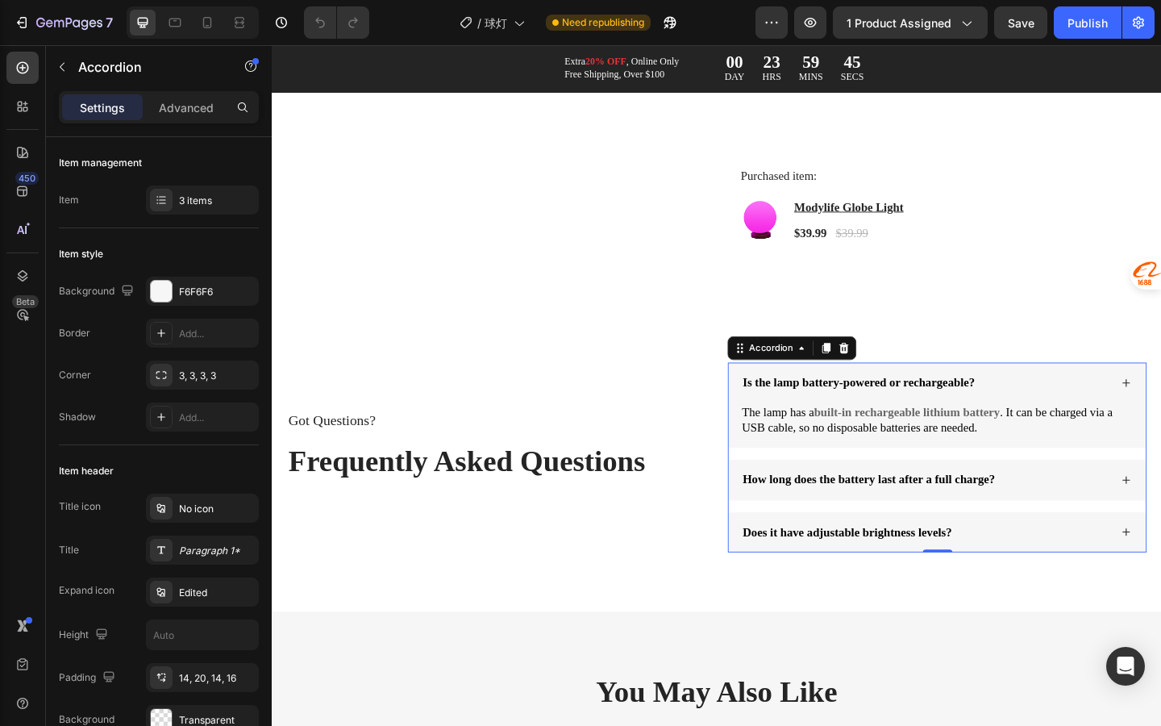
click at [1111, 529] on div "How long does the battery last after a full charge?" at bounding box center [983, 518] width 402 height 22
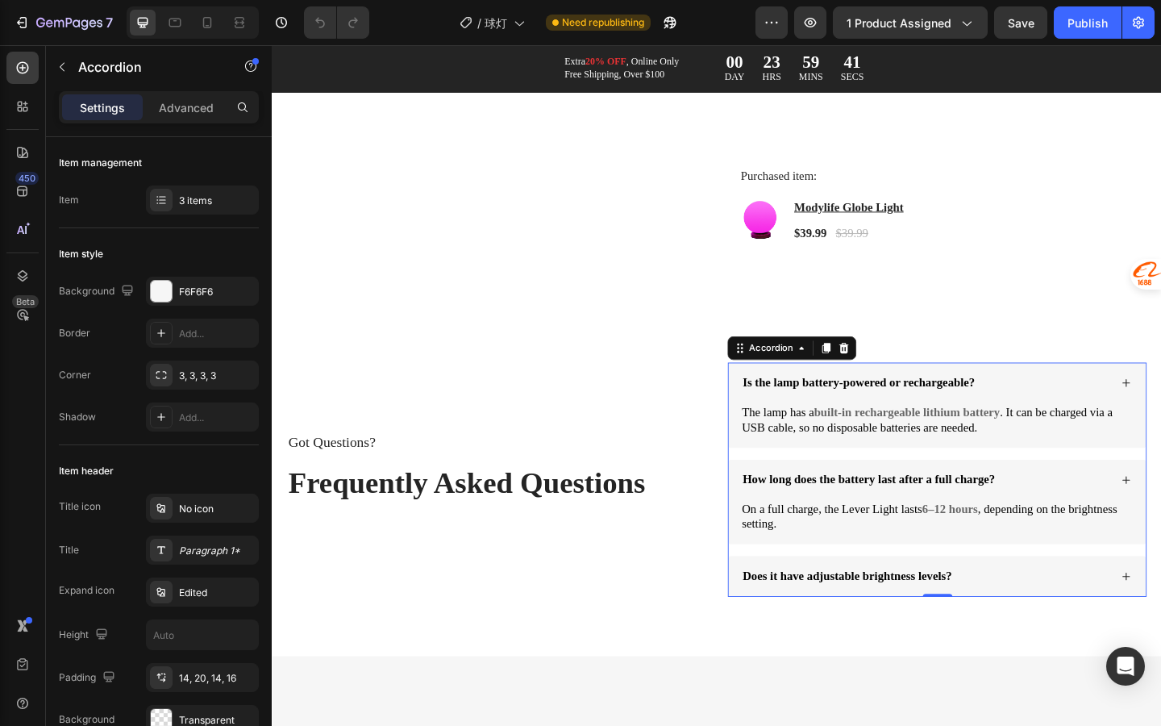
click at [980, 629] on span "Does it have adjustable brightness levels?" at bounding box center [897, 622] width 227 height 14
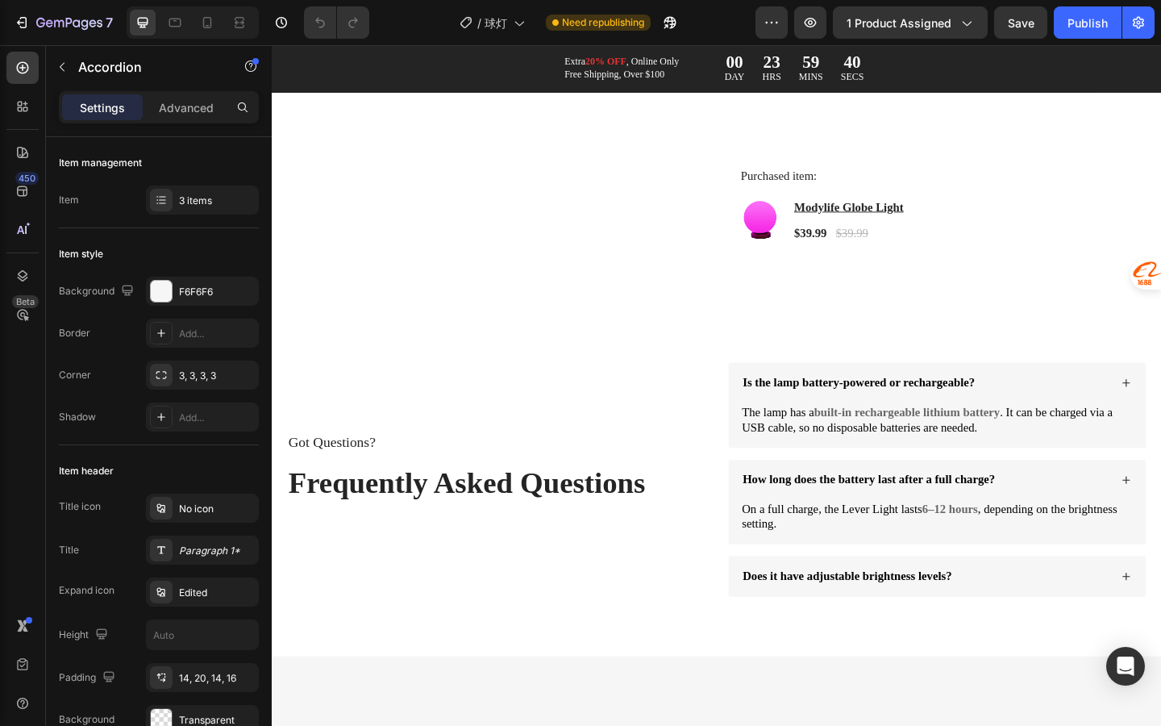
click at [1062, 645] on div "Does it have adjustable brightness levels?" at bounding box center [996, 623] width 454 height 44
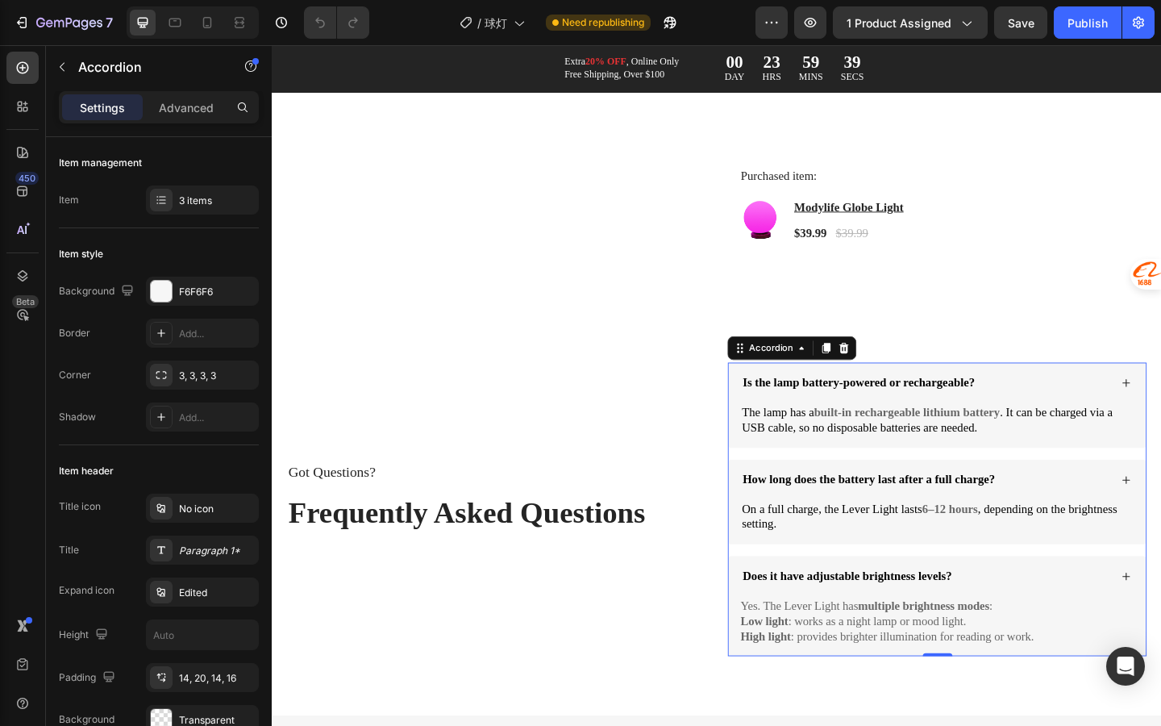
scroll to position [2688, 0]
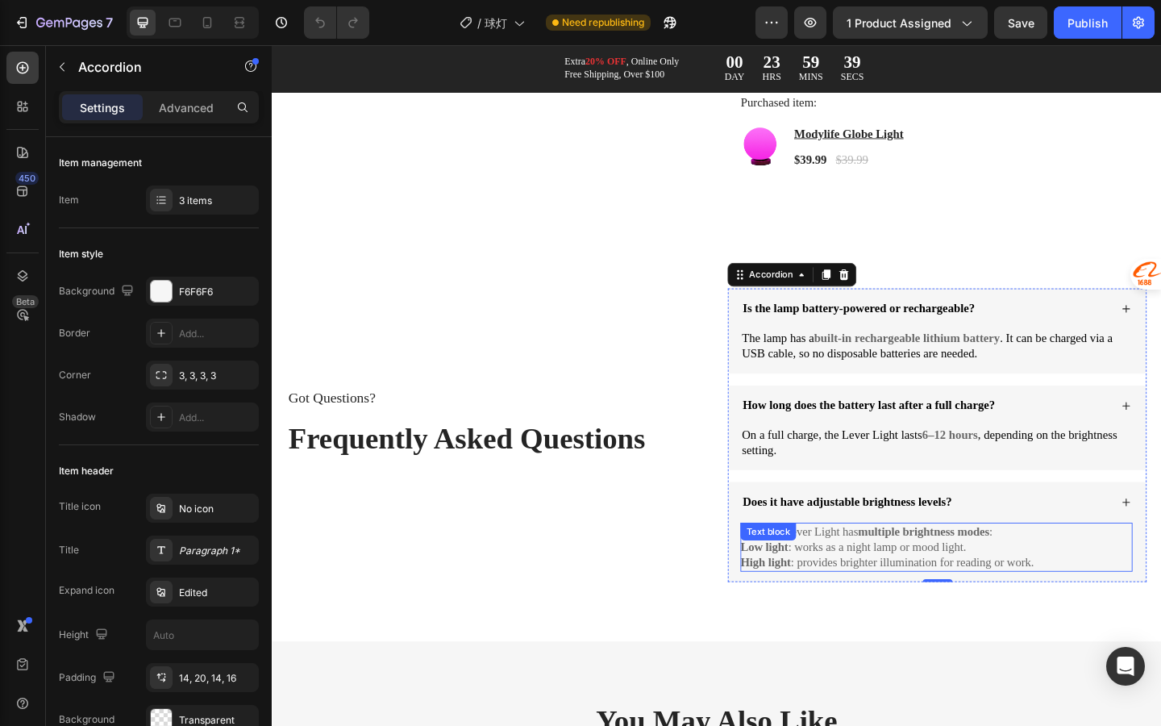
click at [986, 600] on p "Low light : works as a night lamp or mood light." at bounding box center [995, 591] width 427 height 17
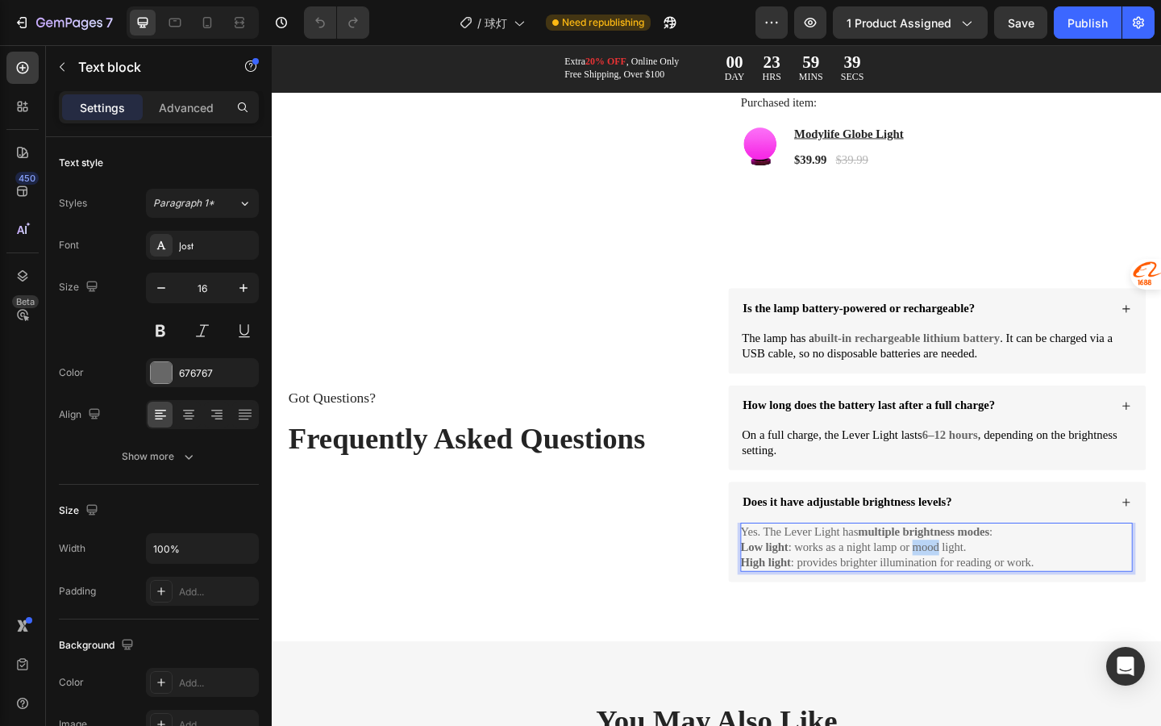
click at [986, 600] on p "Low light : works as a night lamp or mood light." at bounding box center [995, 591] width 427 height 17
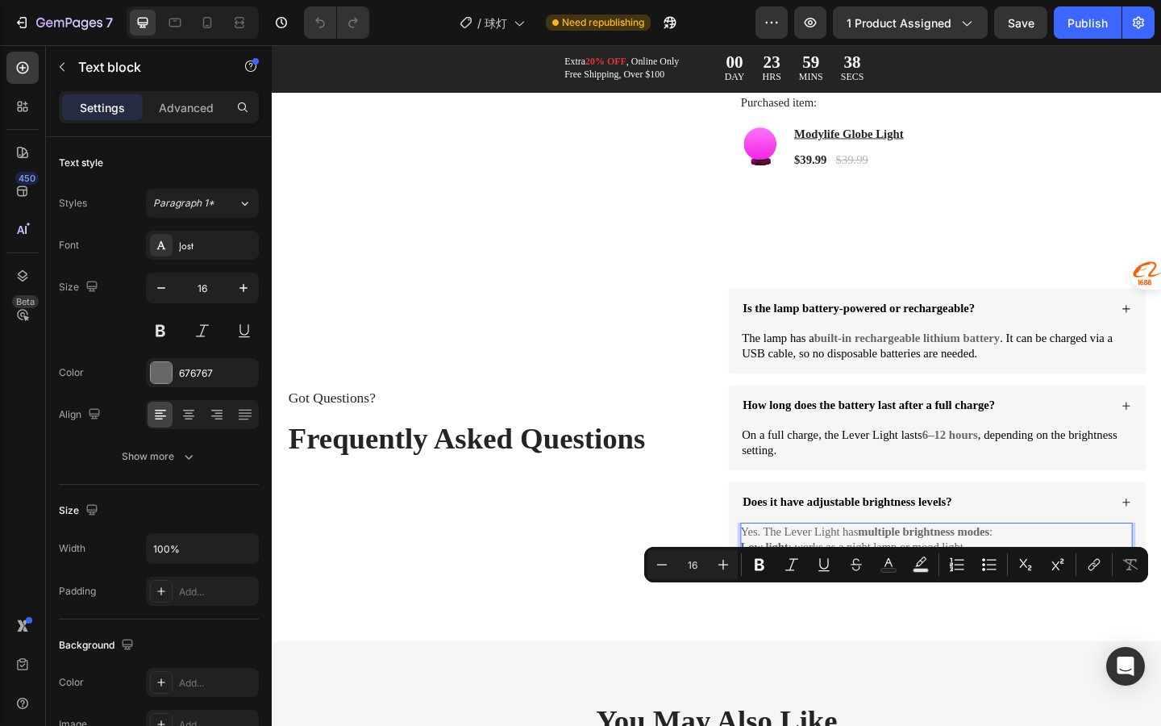
click at [1121, 600] on p "Low light : works as a night lamp or mood light." at bounding box center [995, 591] width 427 height 17
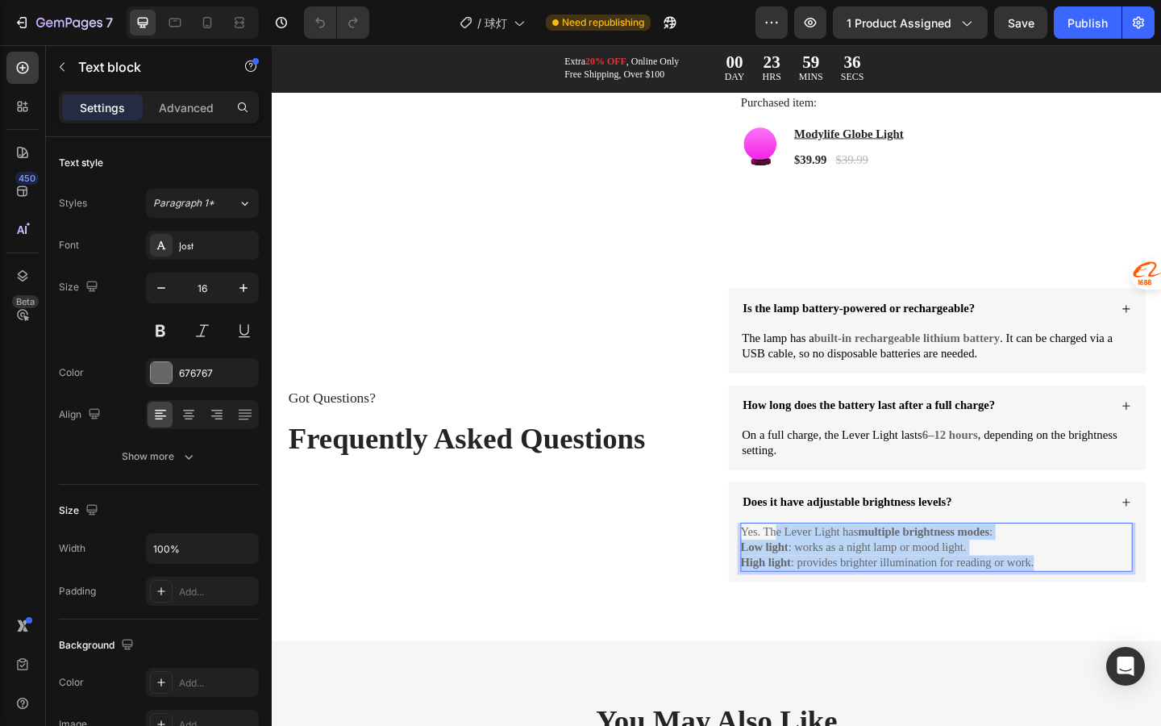
drag, startPoint x: 1113, startPoint y: 652, endPoint x: 823, endPoint y: 629, distance: 291.3
click at [823, 618] on div "Yes. The Lever Light has multiple brightness modes : Low light : works as a nig…" at bounding box center [995, 591] width 427 height 53
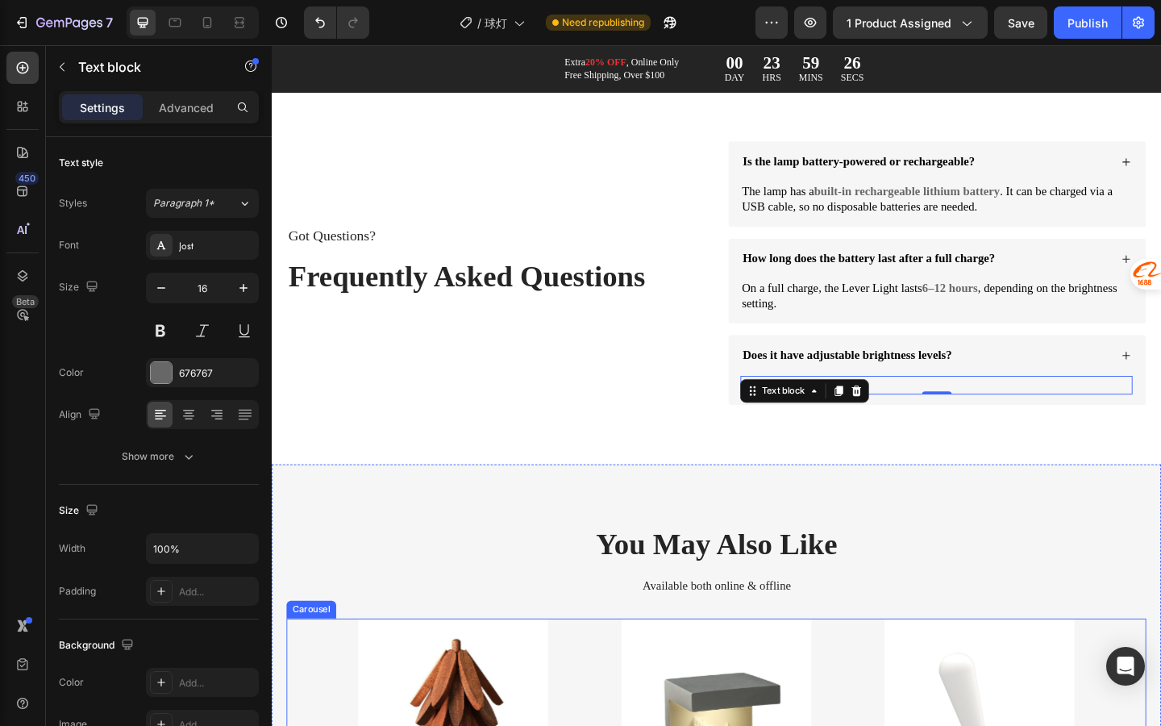
scroll to position [2901, 0]
click at [971, 412] on p "Yes. Modylife" at bounding box center [995, 414] width 427 height 17
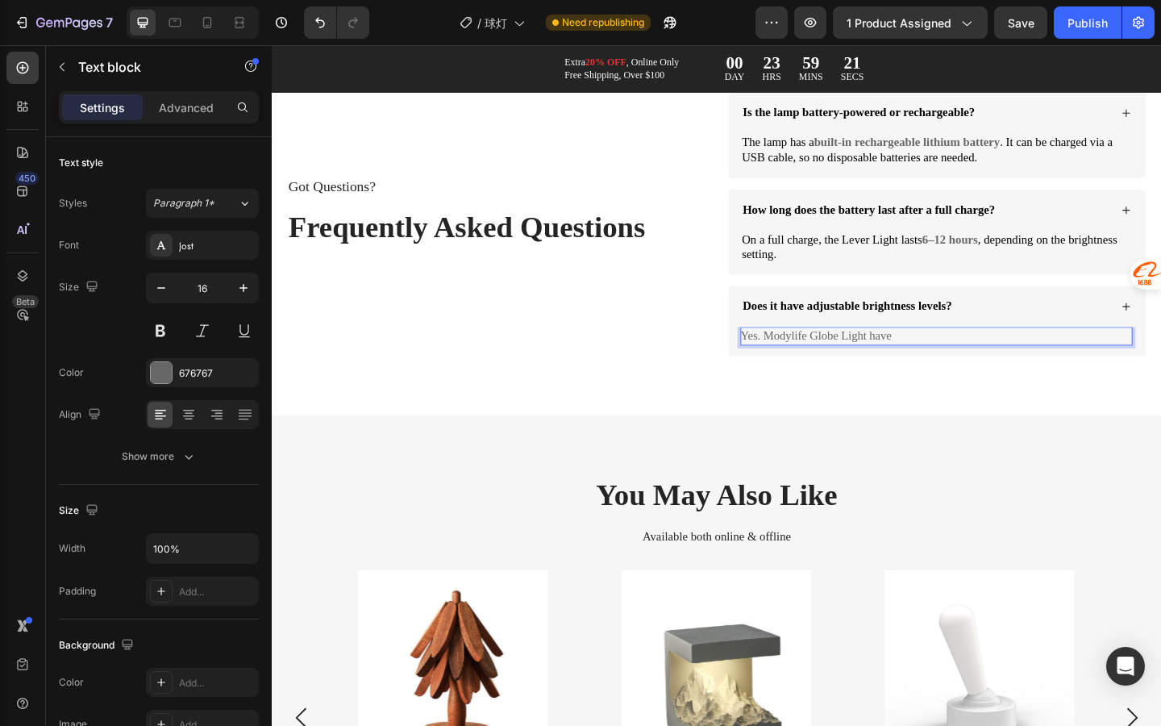
scroll to position [2845, 0]
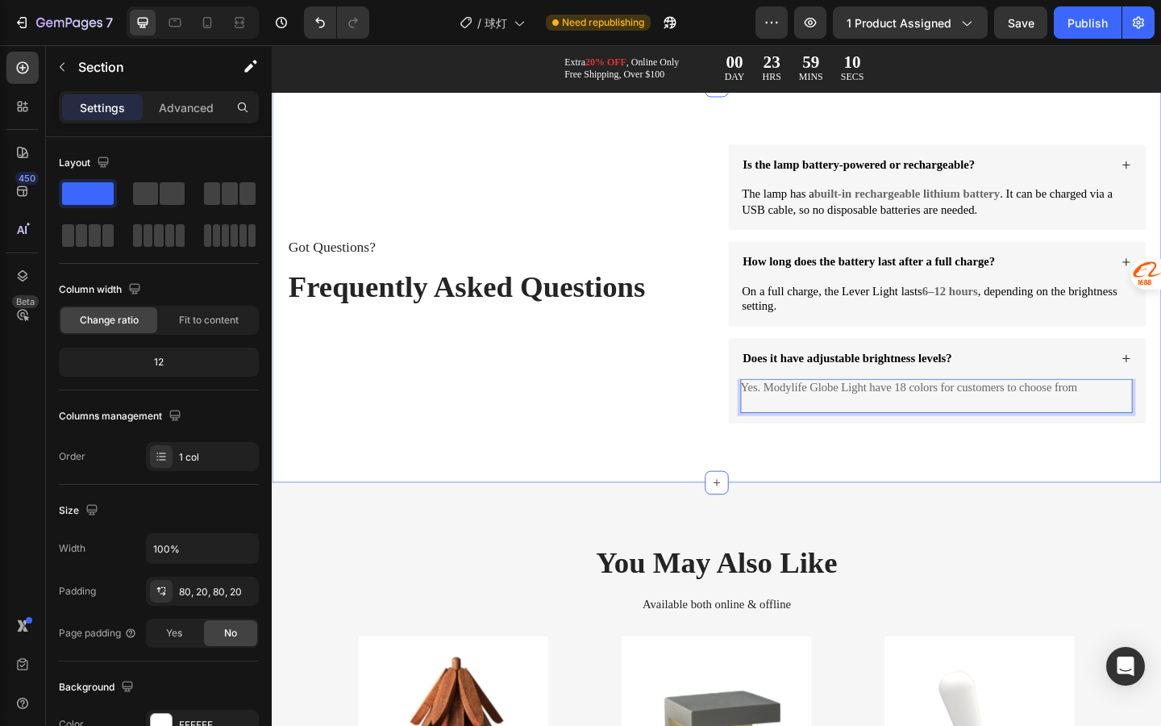
click at [916, 520] on div "Got Questions? Text Block Frequently Asked Questions Heading Is the lamp batter…" at bounding box center [756, 304] width 968 height 431
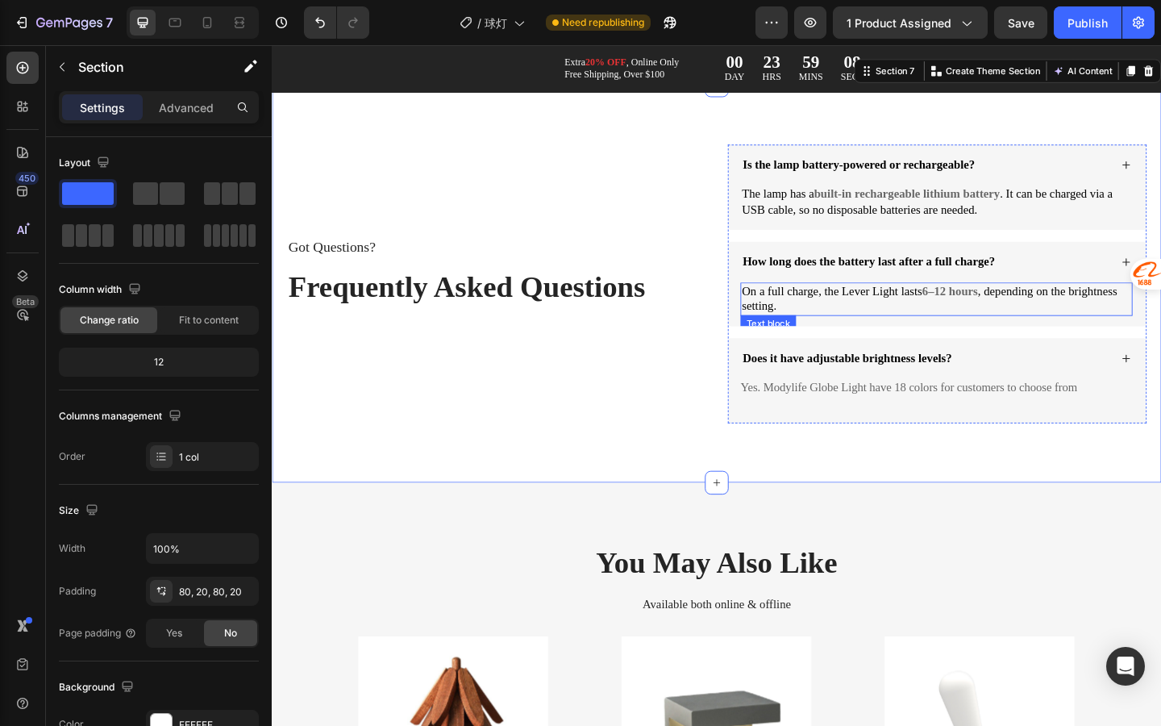
click at [932, 339] on p "On a full charge, the Lever Light lasts 6–12 hours , depending on the brightnes…" at bounding box center [994, 322] width 423 height 34
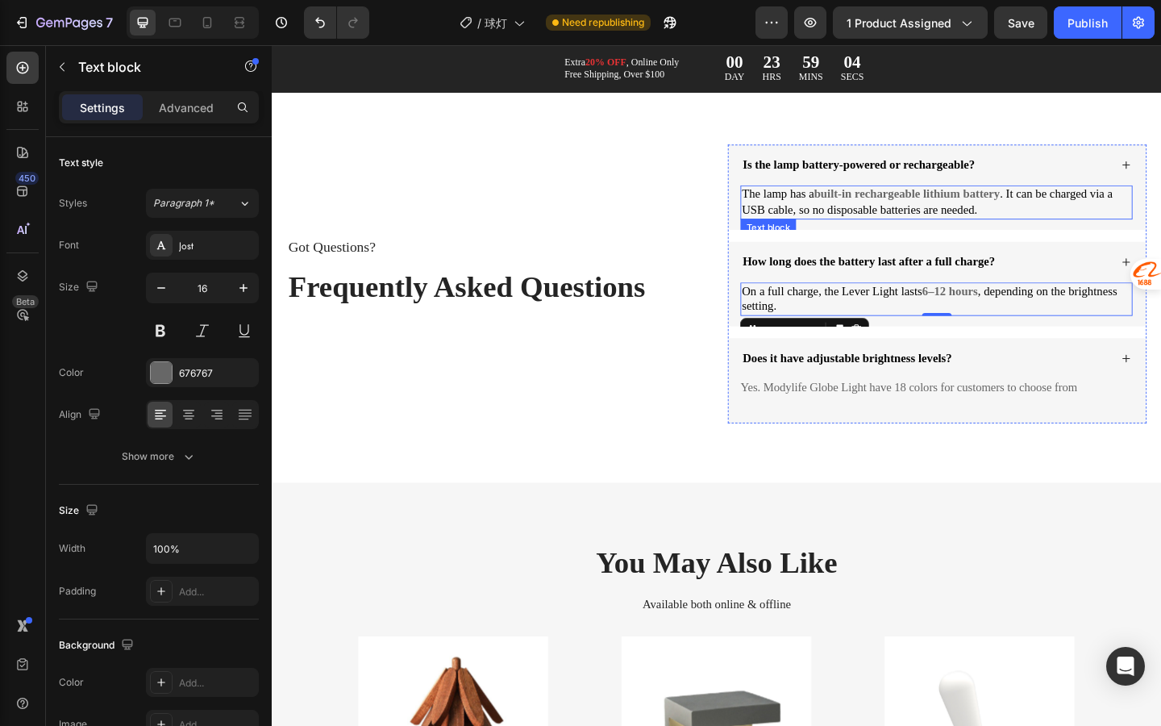
click at [952, 233] on p "The lamp has a built-in rechargeable lithium battery . It can be charged via a …" at bounding box center [994, 216] width 423 height 34
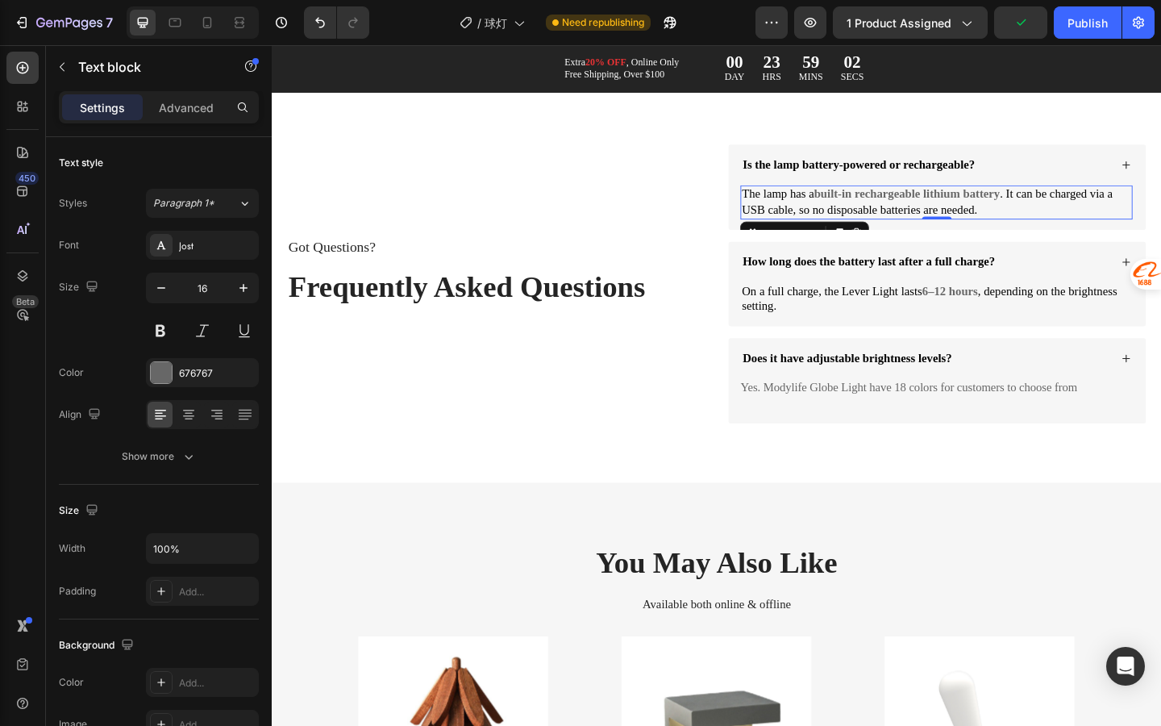
click at [1071, 233] on p "The lamp has a built-in rechargeable lithium battery . It can be charged via a …" at bounding box center [994, 216] width 423 height 34
click at [1124, 231] on span ". It can be charged via a USB cable, so no disposable batteries are needed." at bounding box center [984, 215] width 403 height 31
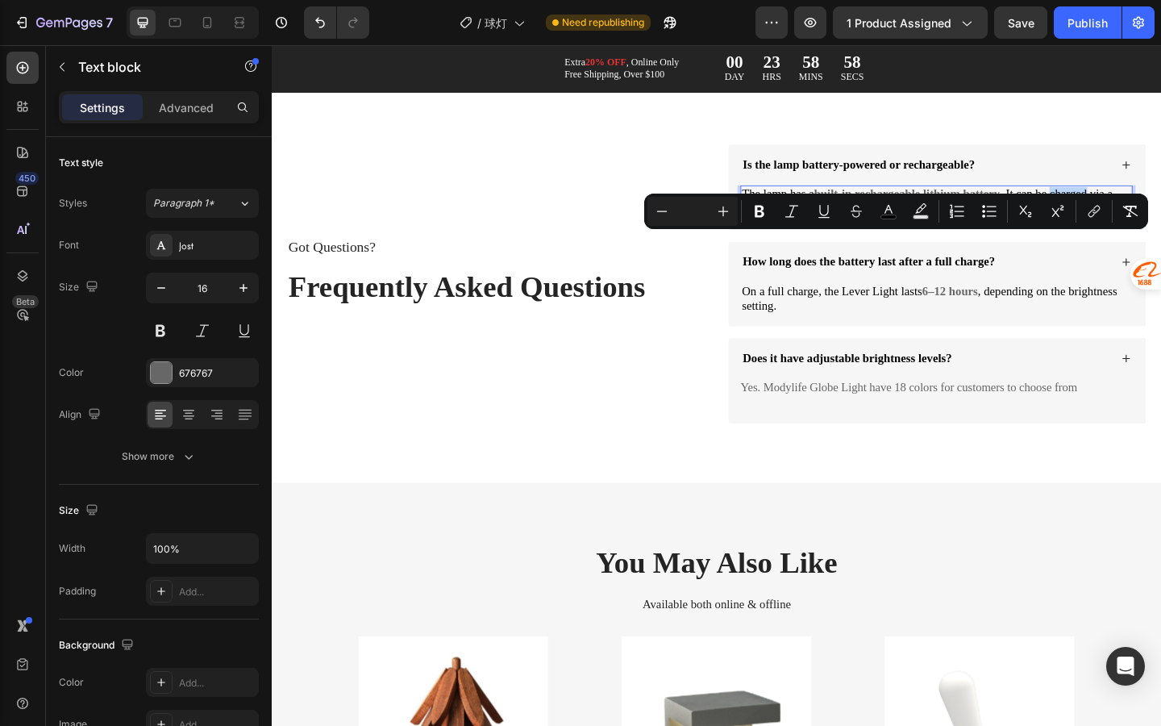
click at [1122, 231] on span ". It can be charged via a USB cable, so no disposable batteries are needed." at bounding box center [984, 215] width 403 height 31
drag, startPoint x: 1121, startPoint y: 261, endPoint x: 1137, endPoint y: 277, distance: 22.8
click at [1137, 233] on p "The lamp has a built-in rechargeable lithium battery . It can be charged via a …" at bounding box center [994, 216] width 423 height 34
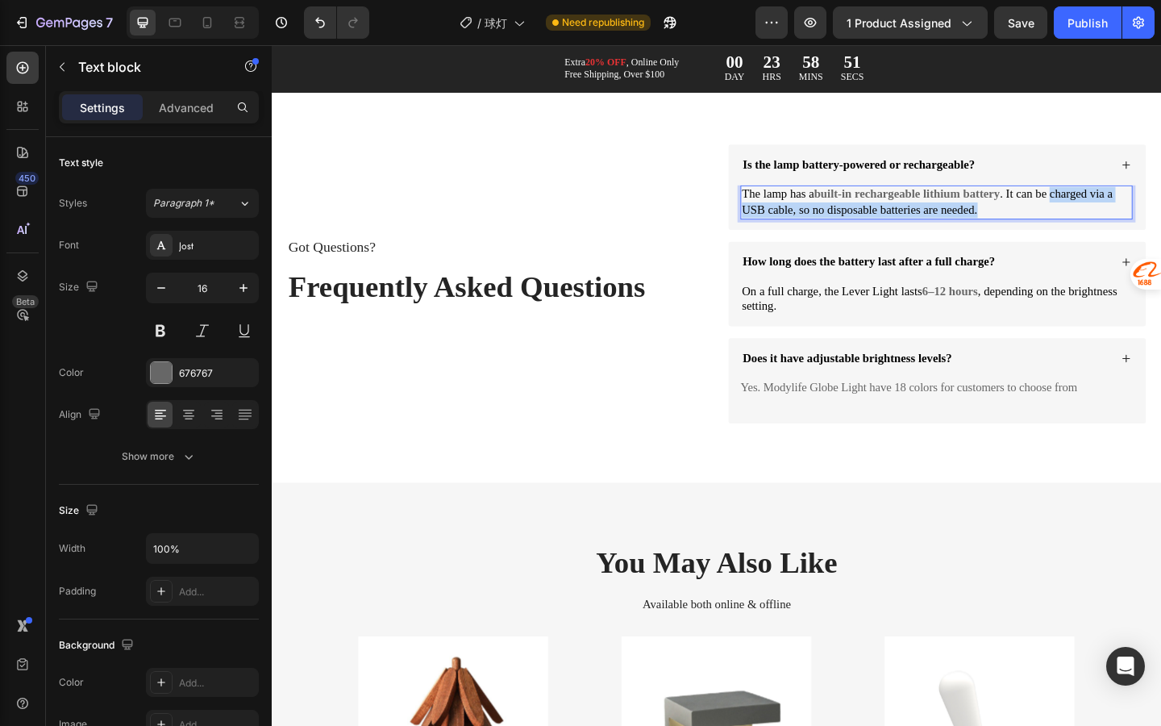
drag, startPoint x: 1121, startPoint y: 263, endPoint x: 1128, endPoint y: 275, distance: 14.1
click at [1128, 233] on p "The lamp has a built-in rechargeable lithium battery . It can be charged via a …" at bounding box center [994, 216] width 423 height 34
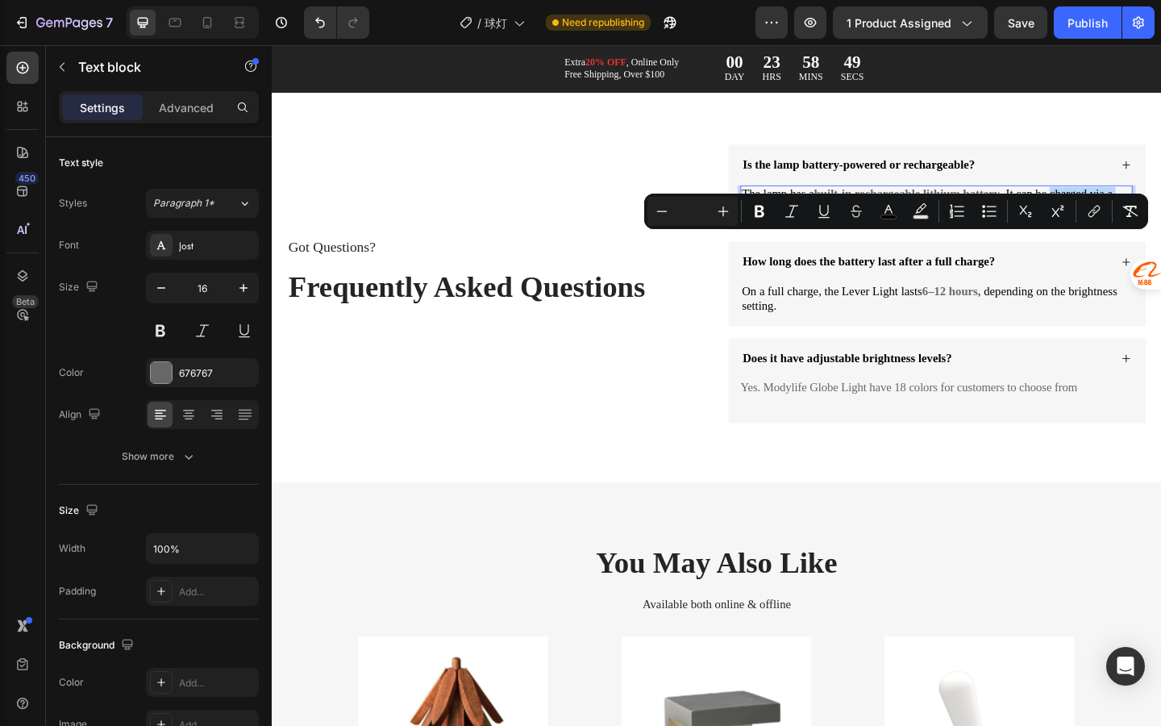
click at [1096, 233] on p "The lamp has a built-in rechargeable lithium battery . It can be charged via a …" at bounding box center [994, 216] width 423 height 34
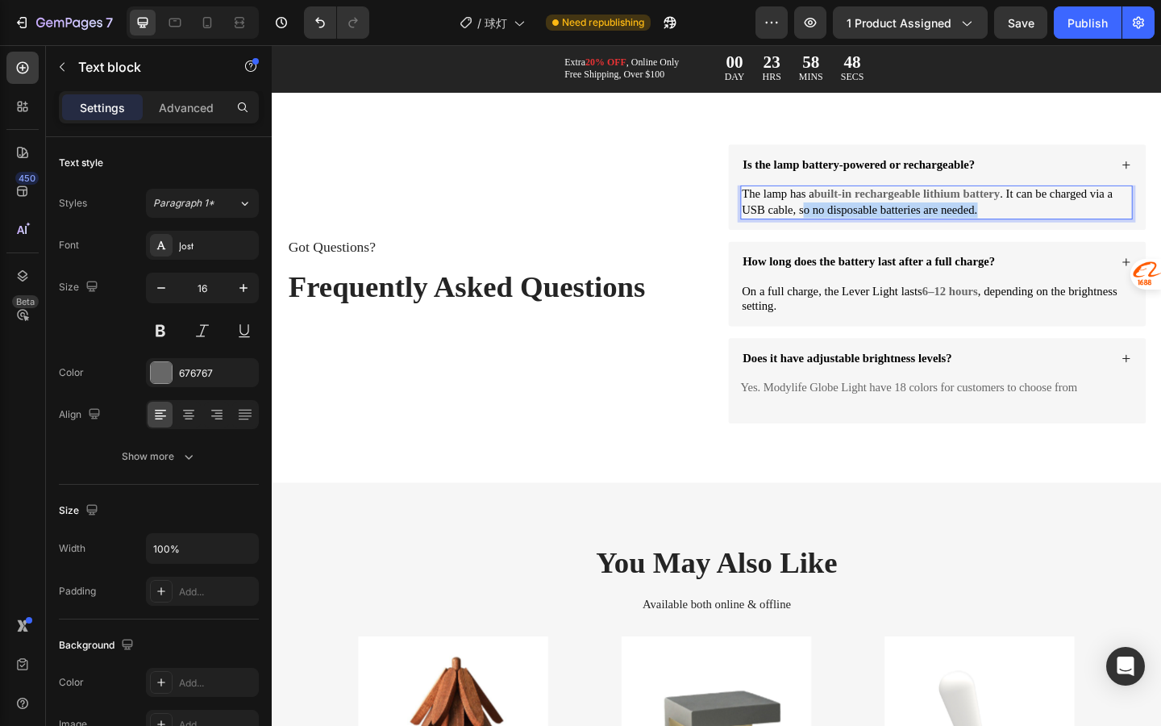
drag, startPoint x: 1062, startPoint y: 279, endPoint x: 847, endPoint y: 280, distance: 215.3
click at [847, 233] on p "The lamp has a built-in rechargeable lithium battery . It can be charged via a …" at bounding box center [994, 216] width 423 height 34
click at [894, 339] on p "On a full charge, the Lever Light lasts 6–12 hours , depending on the brightnes…" at bounding box center [994, 322] width 423 height 34
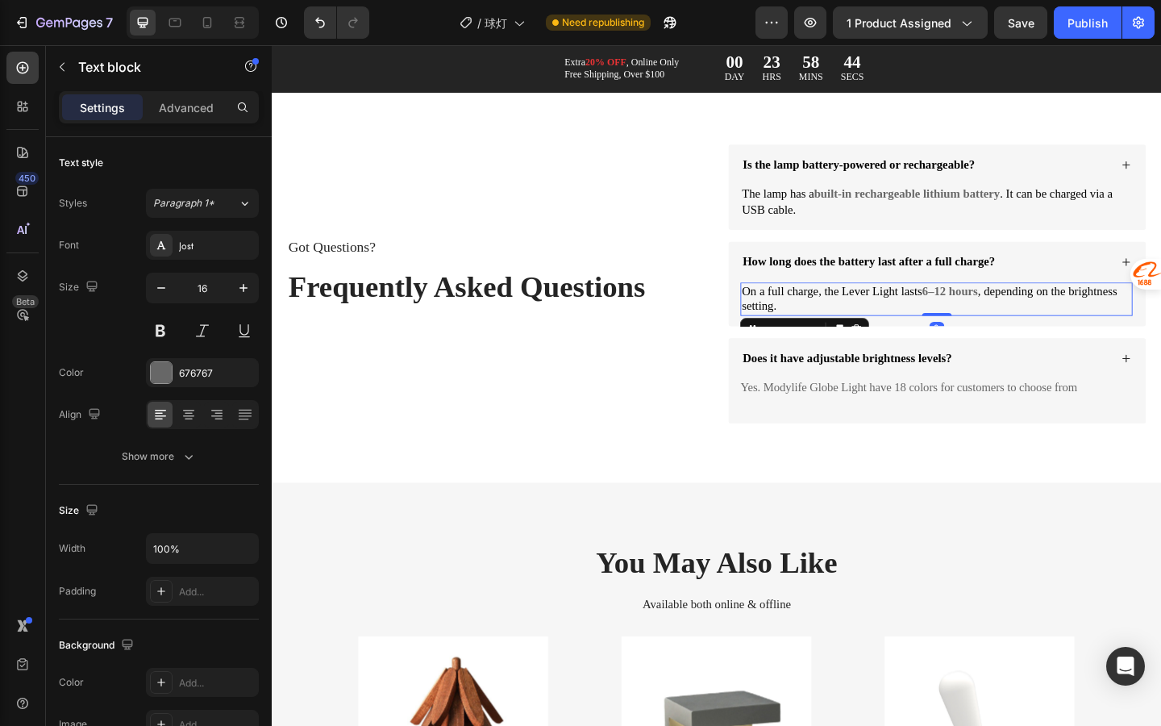
click at [888, 339] on p "On a full charge, the Lever Light lasts 6–12 hours , depending on the brightnes…" at bounding box center [994, 322] width 423 height 34
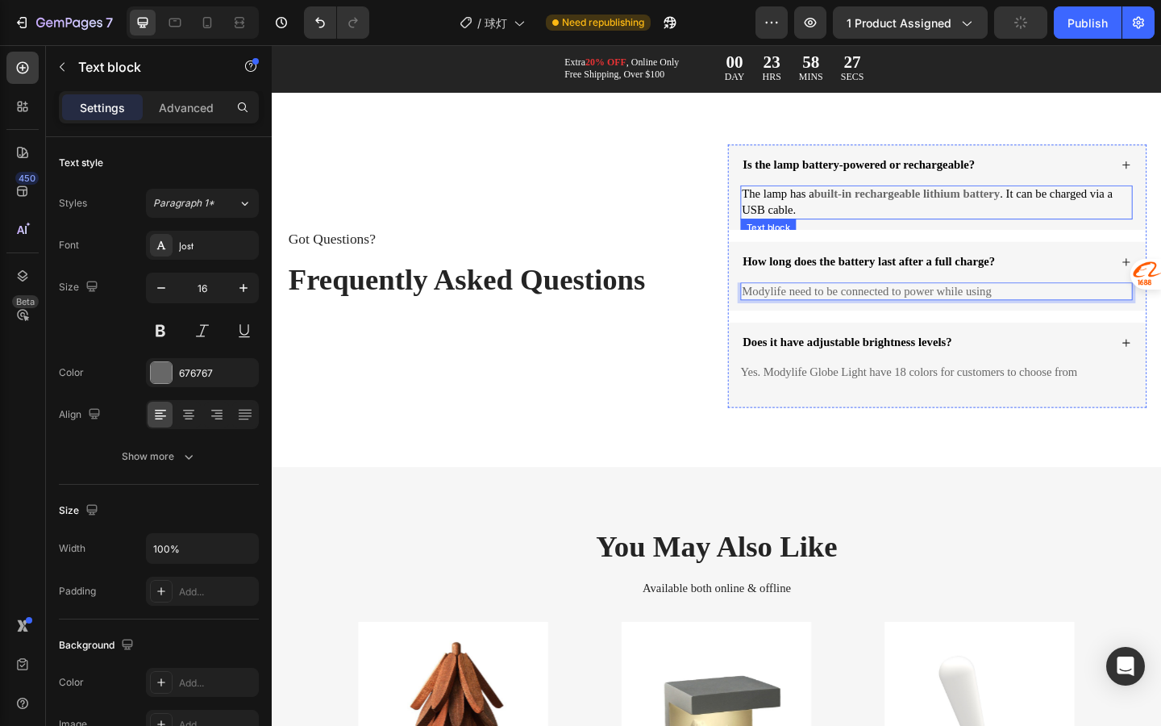
click at [855, 214] on span "The lamp has a" at bounding box center [822, 207] width 78 height 14
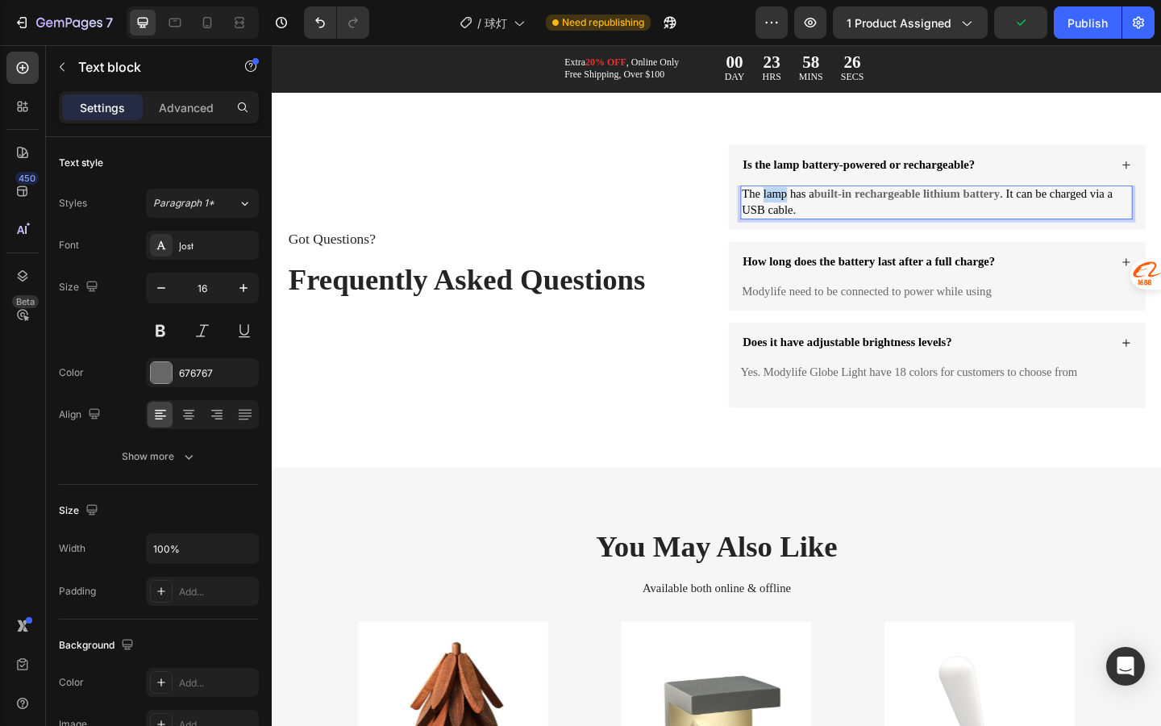
click at [827, 214] on span "The lamp has a" at bounding box center [822, 207] width 78 height 14
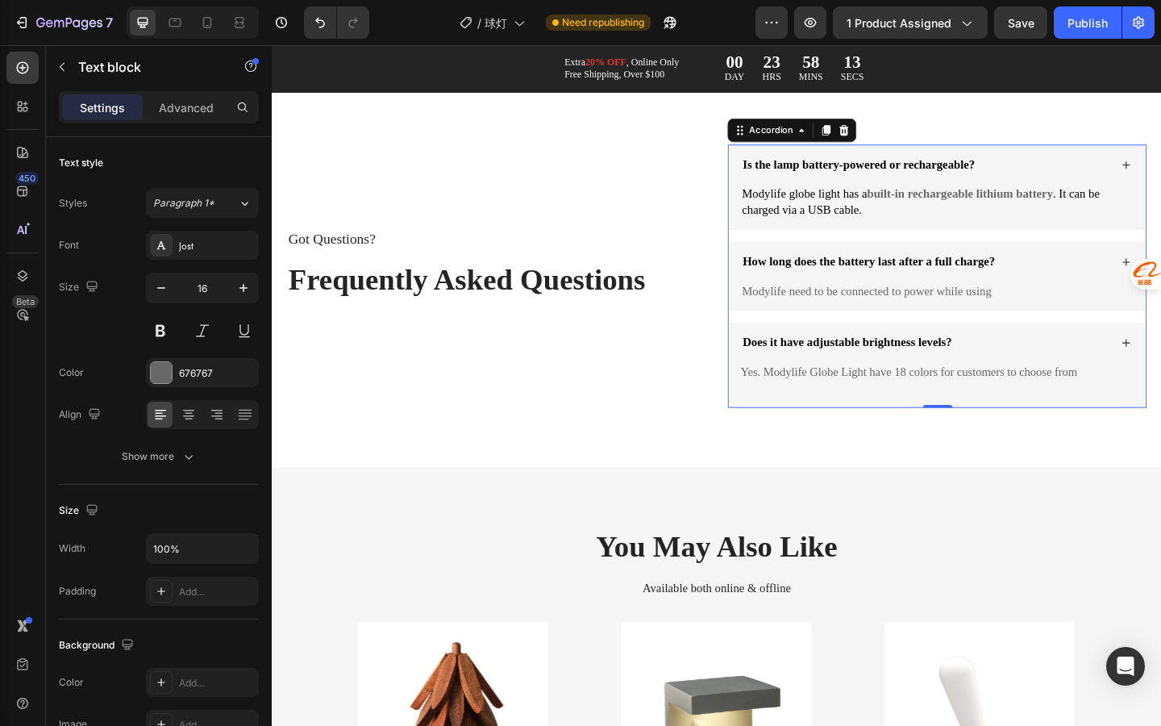
click at [828, 181] on span "Is the lamp battery-powered or rechargeable?" at bounding box center [910, 175] width 252 height 14
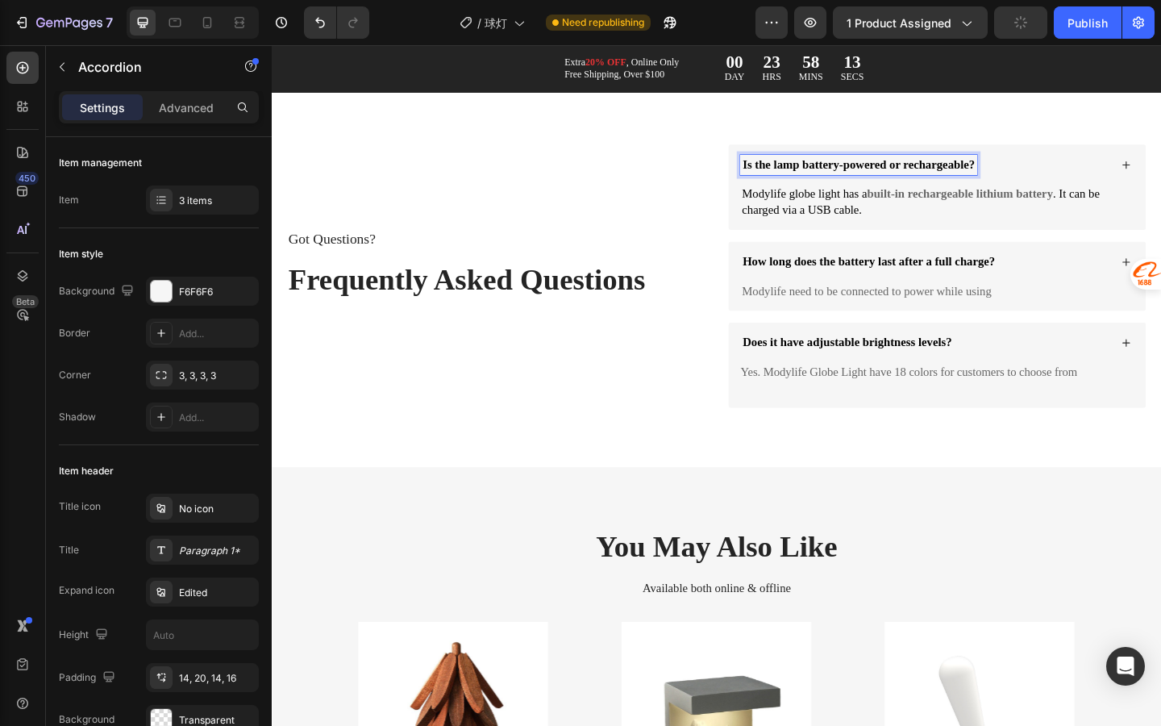
click at [828, 181] on span "Is the lamp battery-powered or rechargeable?" at bounding box center [910, 175] width 252 height 14
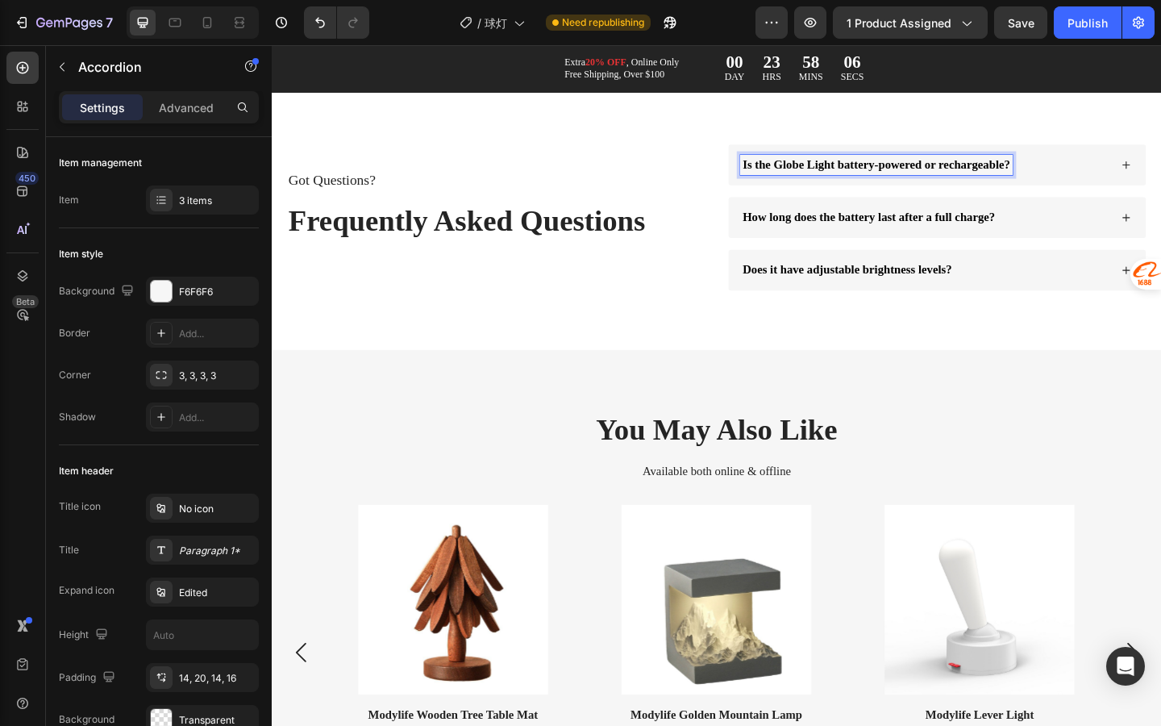
click at [871, 255] on div "How long does the battery last after a full charge?" at bounding box center [996, 233] width 454 height 44
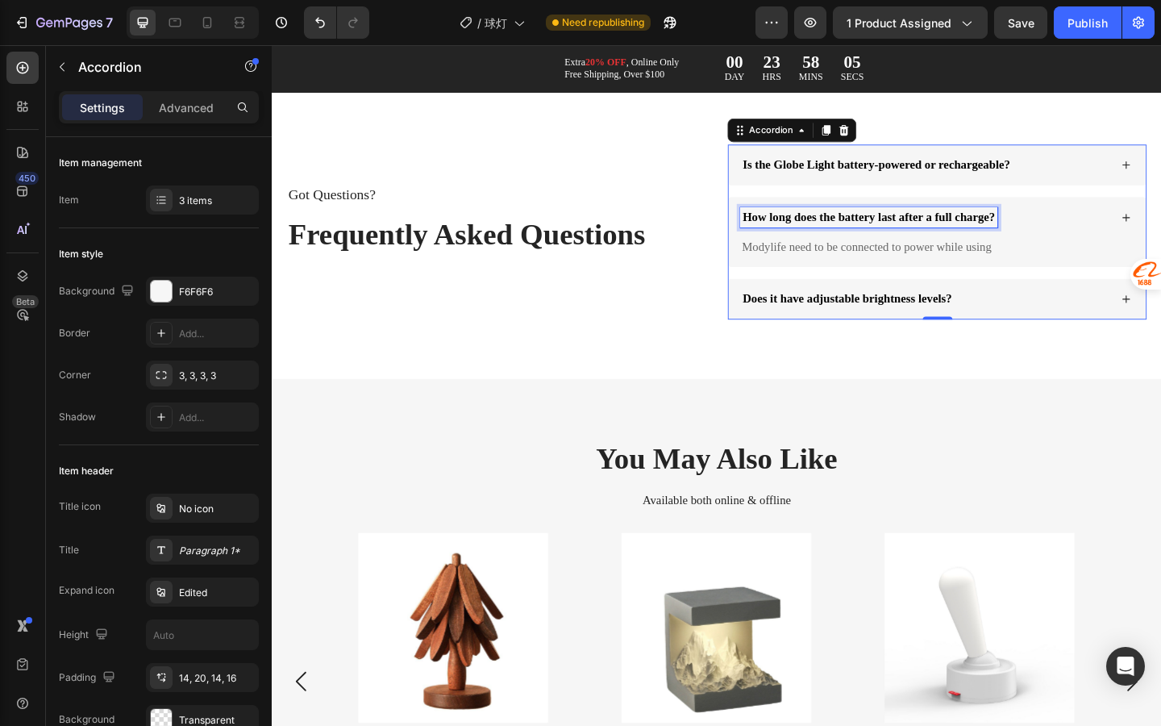
click at [890, 239] on span "How long does the battery last after a full charge?" at bounding box center [921, 232] width 275 height 14
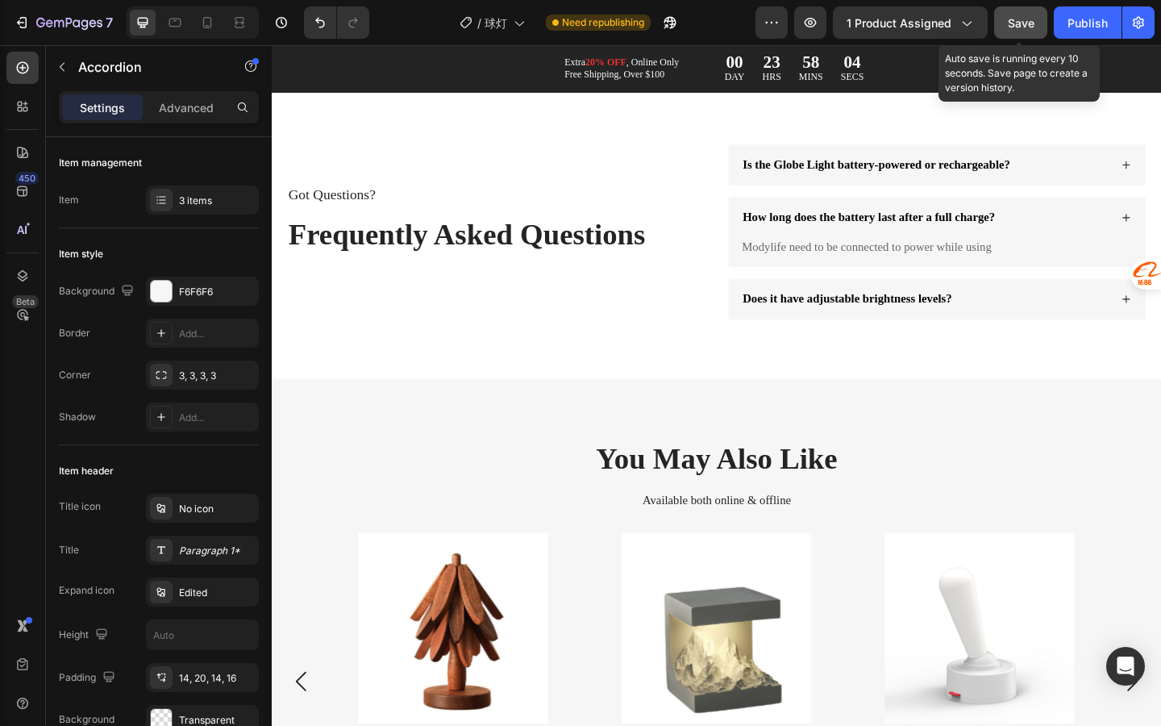
click at [1032, 35] on button "Save" at bounding box center [1020, 22] width 53 height 32
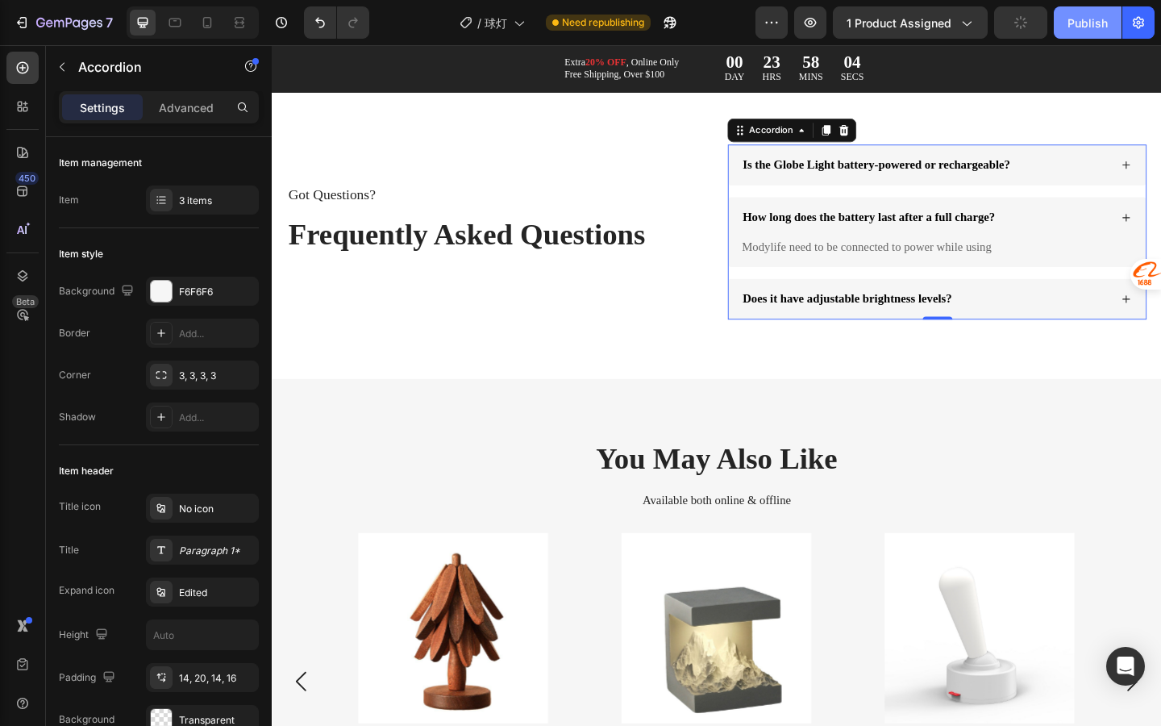
click at [1063, 32] on button "Publish" at bounding box center [1088, 22] width 68 height 32
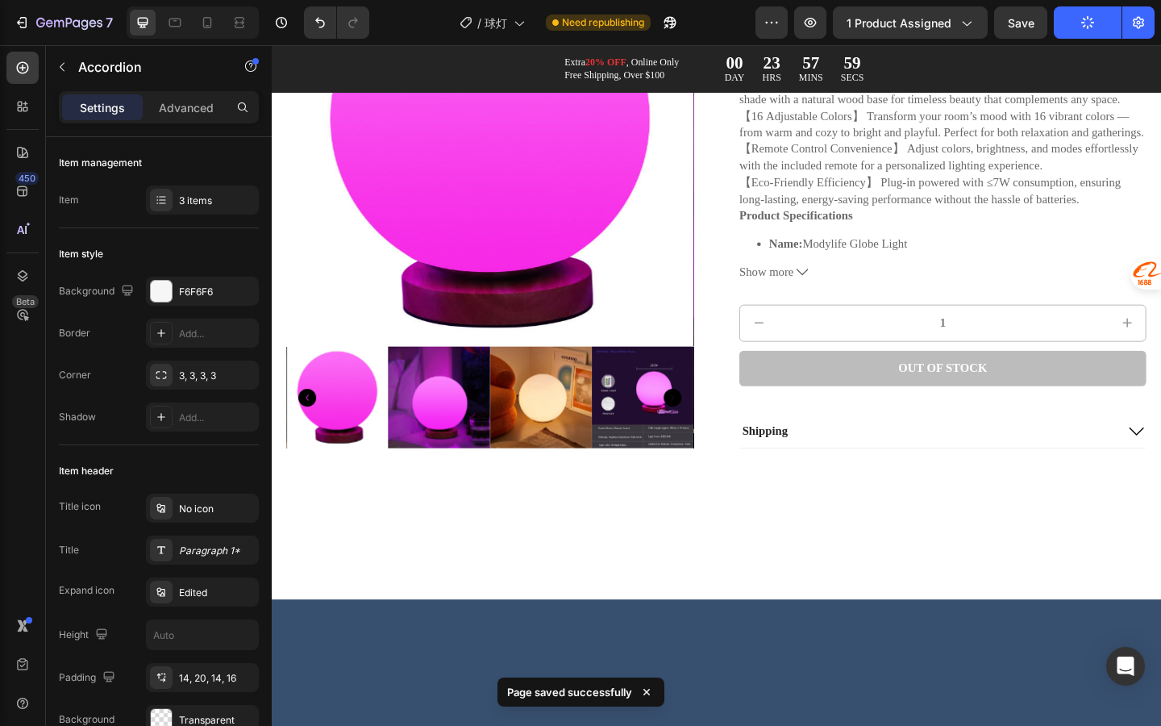
scroll to position [0, 0]
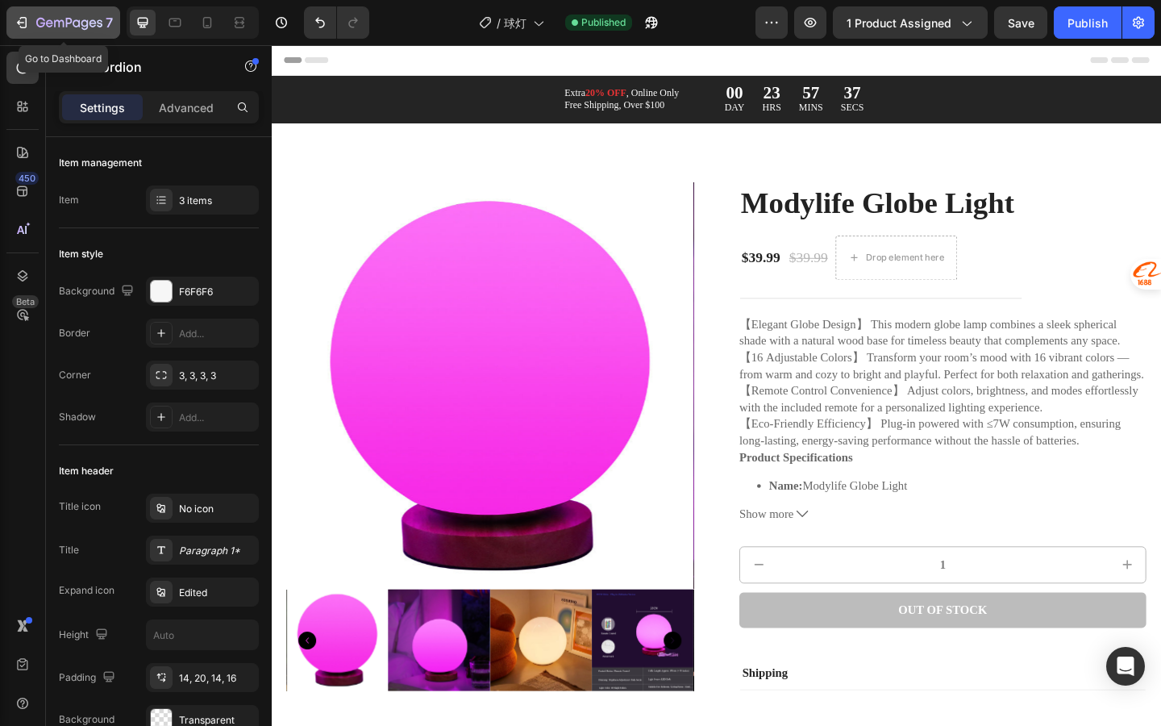
click at [42, 24] on icon "button" at bounding box center [69, 24] width 66 height 14
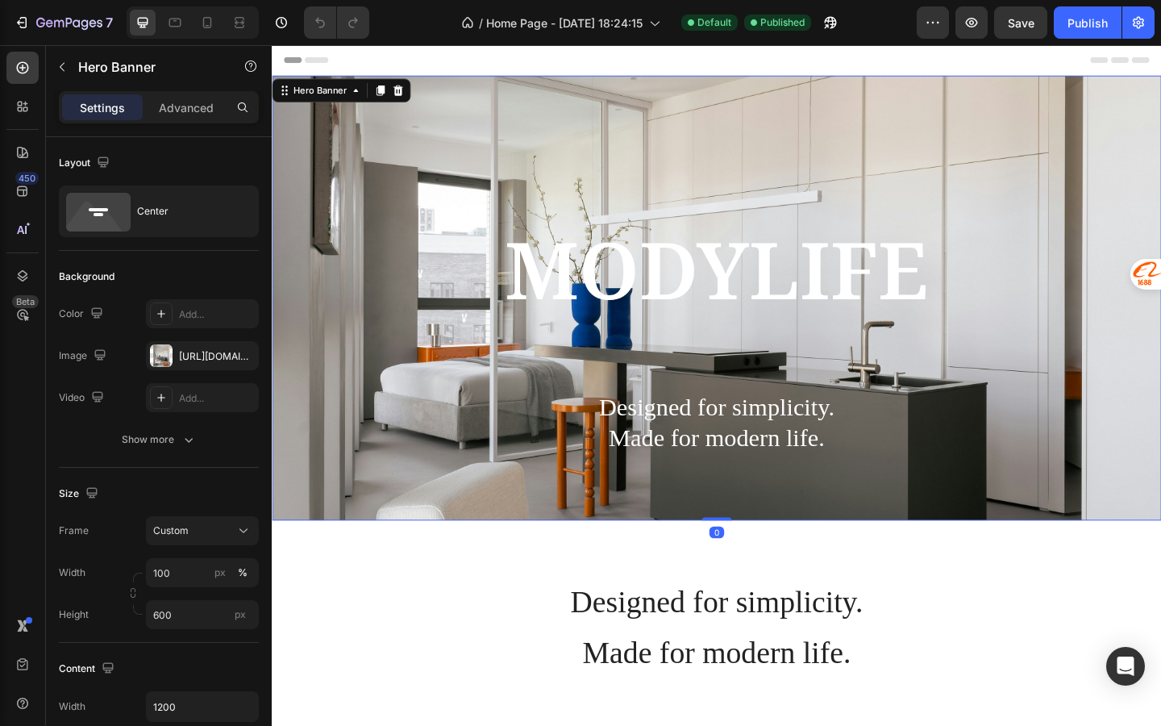
click at [486, 167] on div "MODYLIFE Heading Designed for simplicity. Made for modern life. Text Block Row" at bounding box center [756, 319] width 968 height 369
click at [464, 179] on div "MODYLIFE Heading Designed for simplicity. Made for modern life. Text Block Row" at bounding box center [756, 319] width 968 height 369
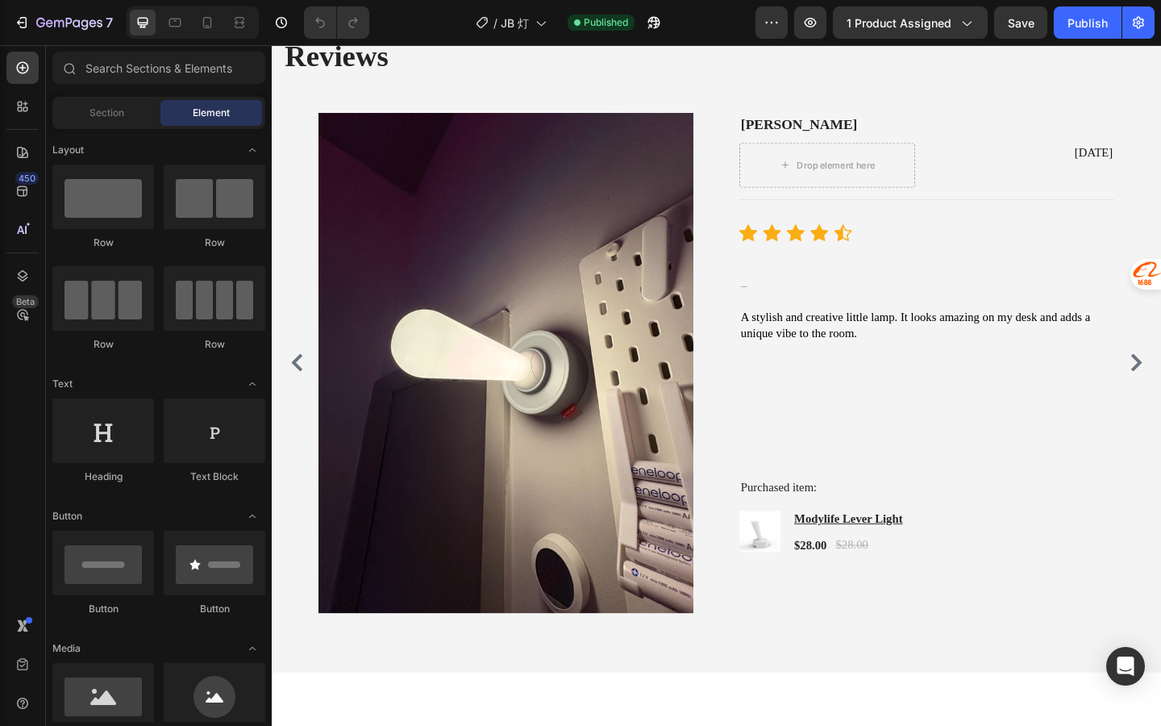
scroll to position [2531, 0]
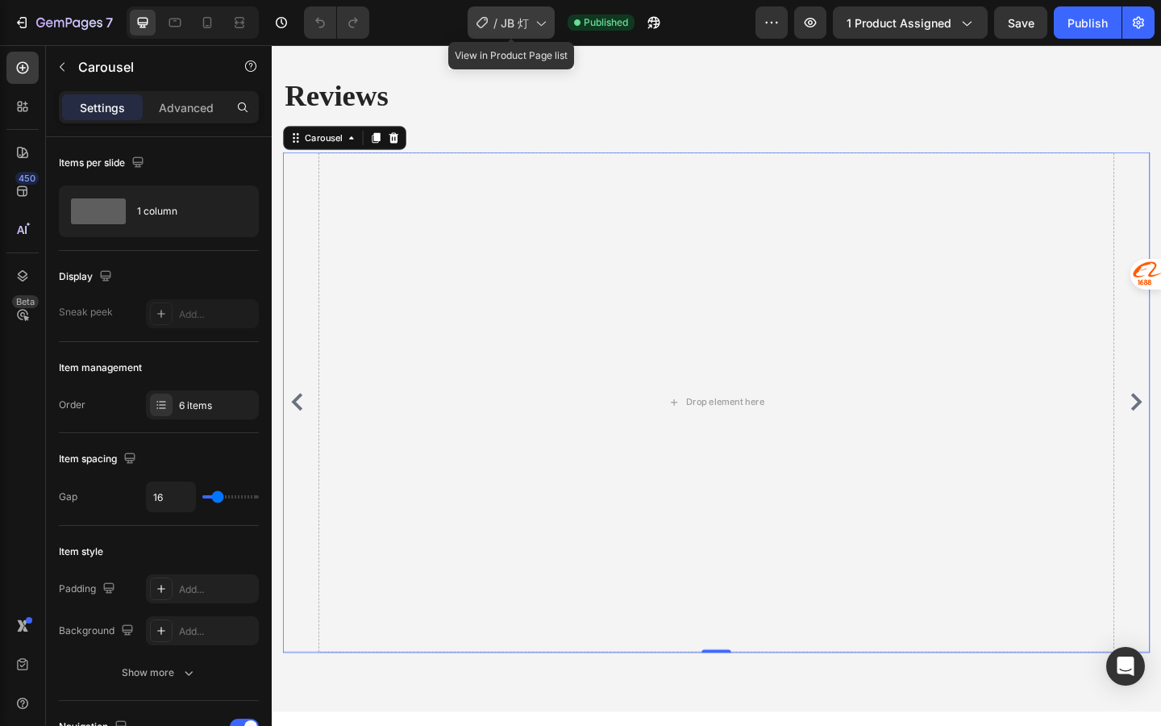
click at [535, 34] on div "/ JB 灯" at bounding box center [511, 22] width 87 height 32
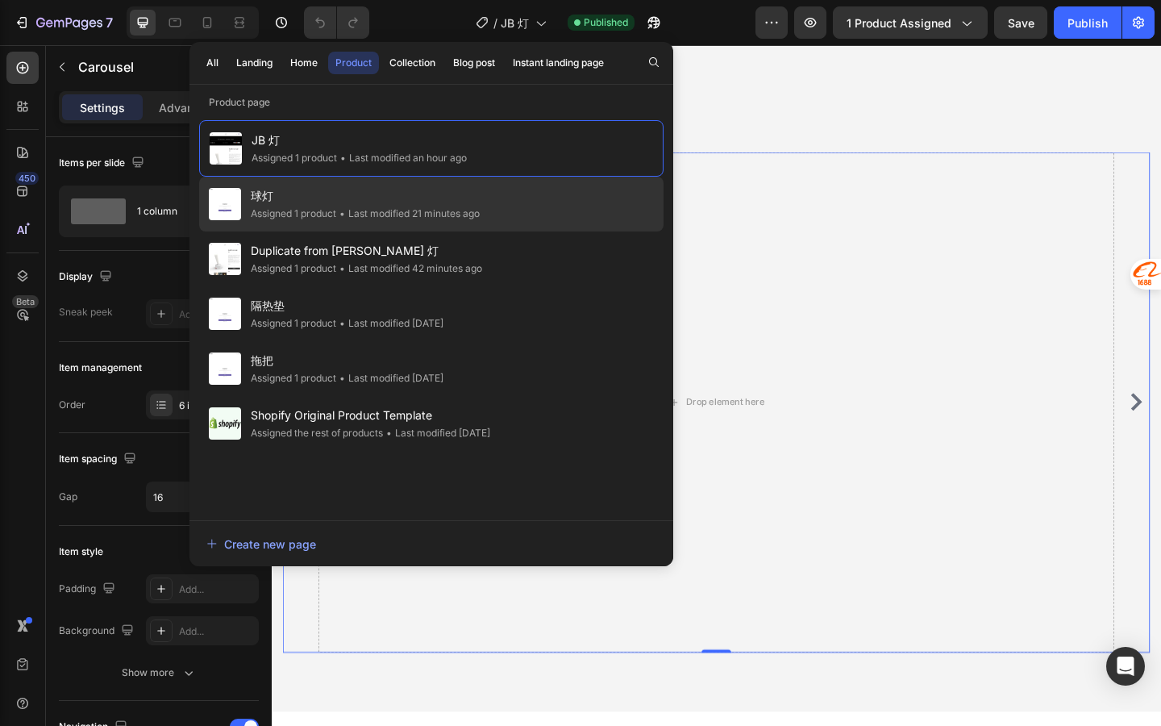
click at [543, 215] on div "球灯 Assigned 1 product • Last modified 21 minutes ago" at bounding box center [431, 204] width 465 height 55
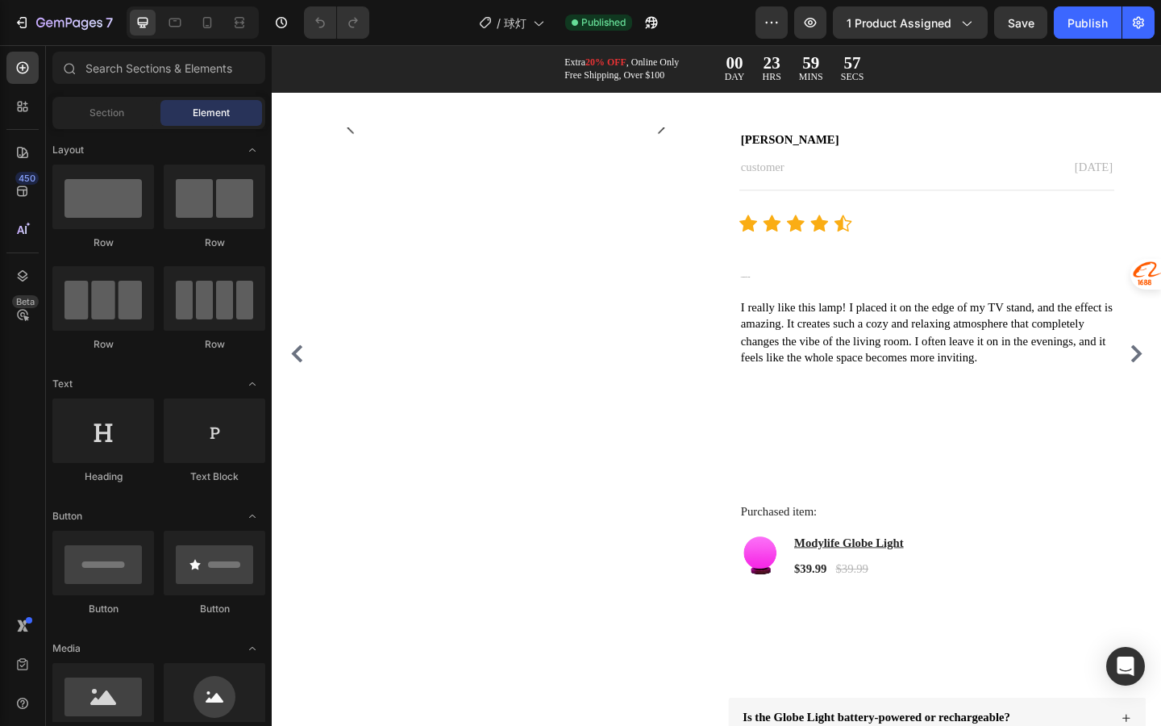
scroll to position [2239, 0]
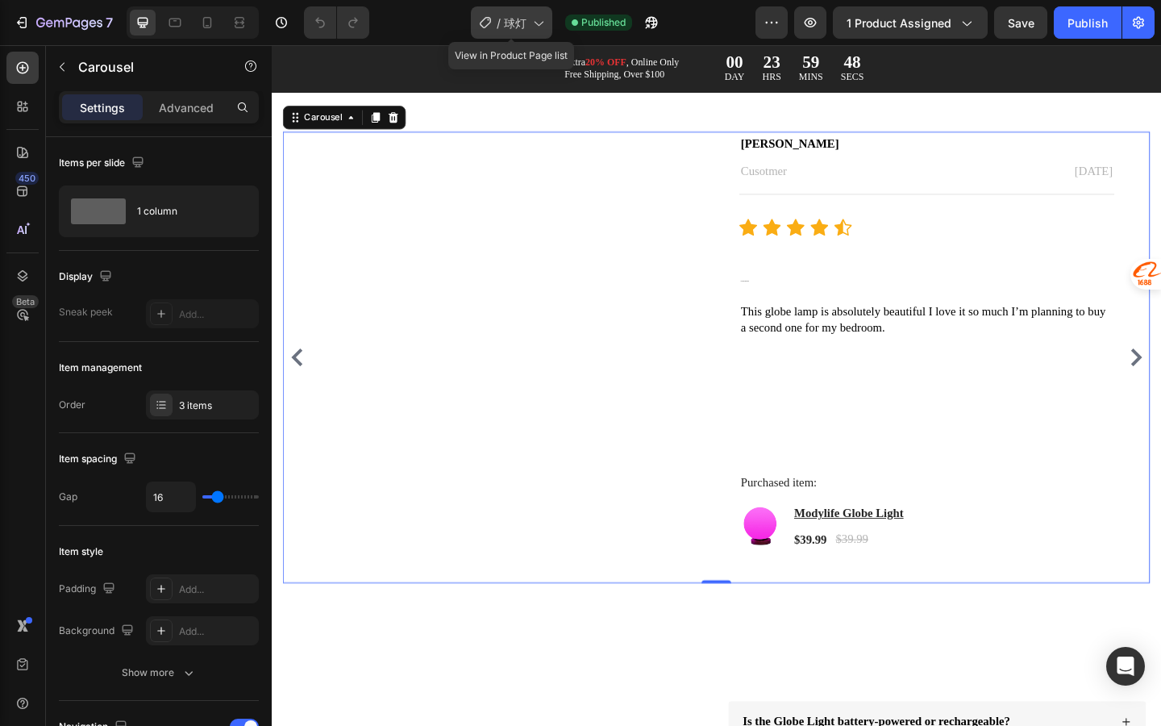
click at [536, 26] on icon at bounding box center [538, 23] width 16 height 16
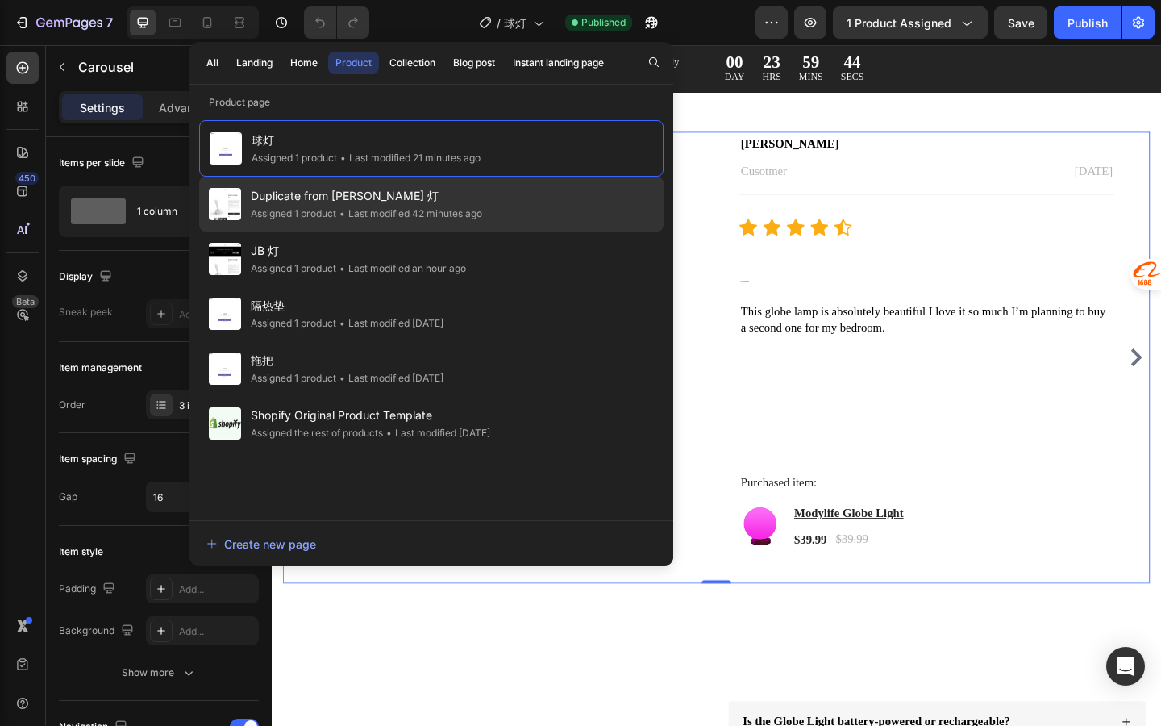
click at [569, 223] on div "Duplicate from Jojo 灯 Assigned 1 product • Last modified 42 minutes ago" at bounding box center [431, 204] width 465 height 55
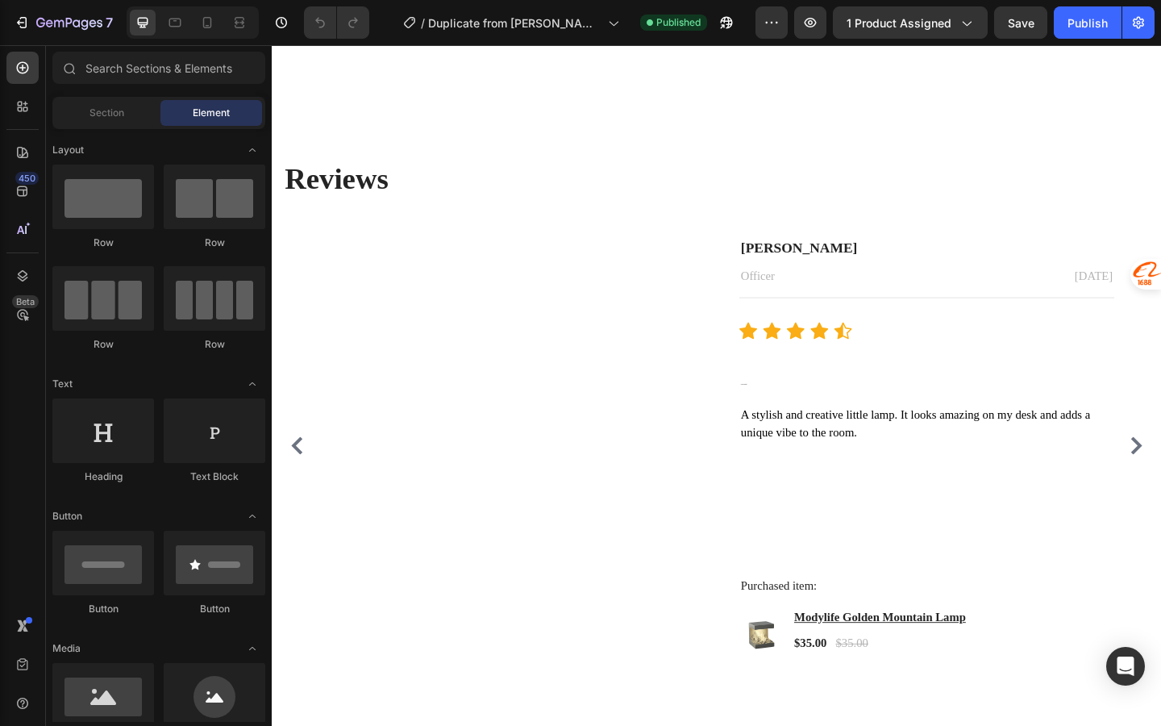
scroll to position [2605, 0]
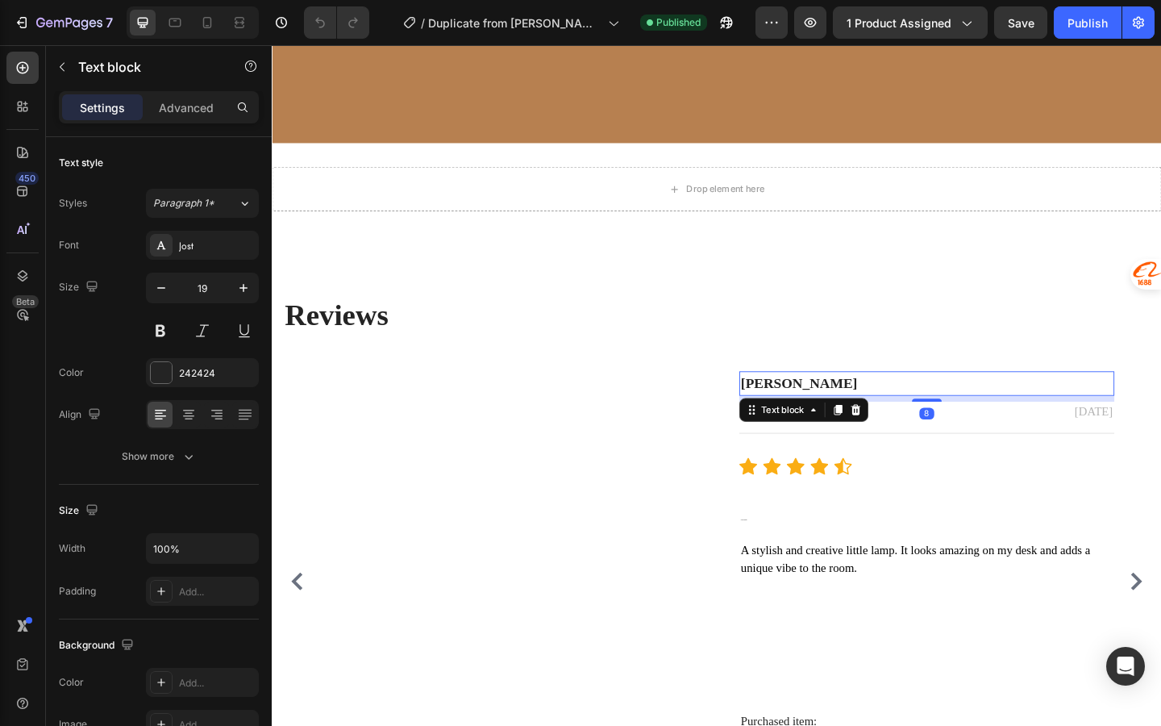
click at [856, 415] on p "[PERSON_NAME]" at bounding box center [984, 413] width 405 height 23
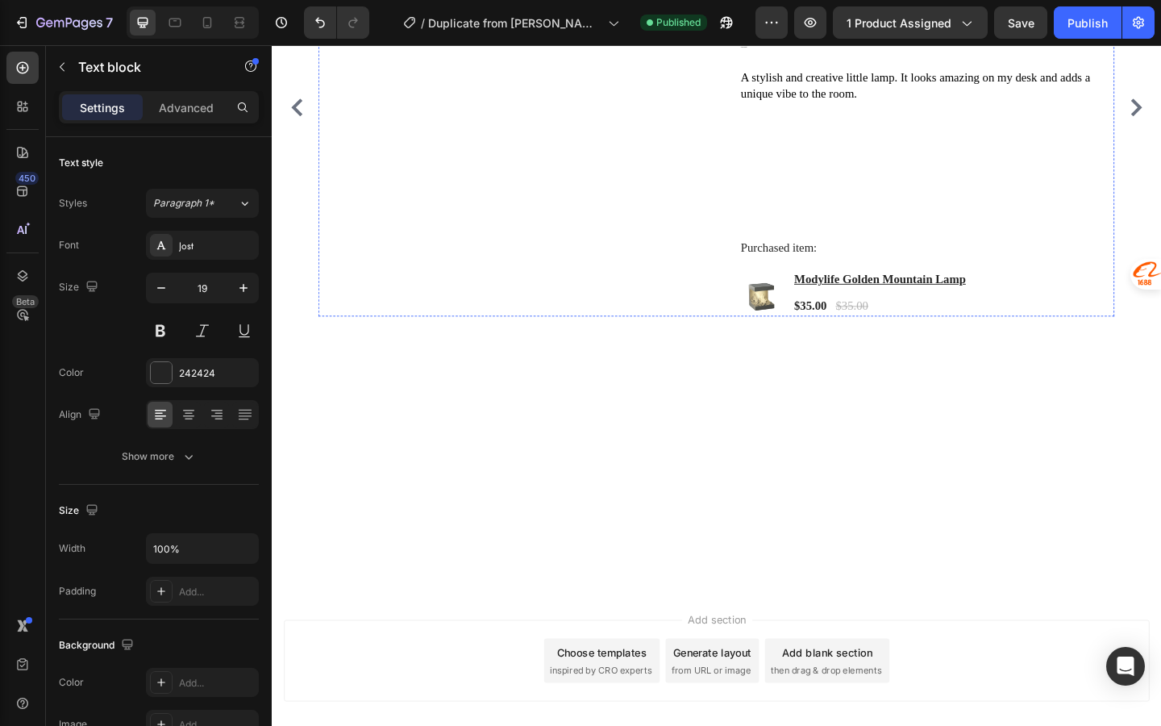
click at [903, 64] on h3 "Creative & Beautiful" at bounding box center [985, 44] width 408 height 40
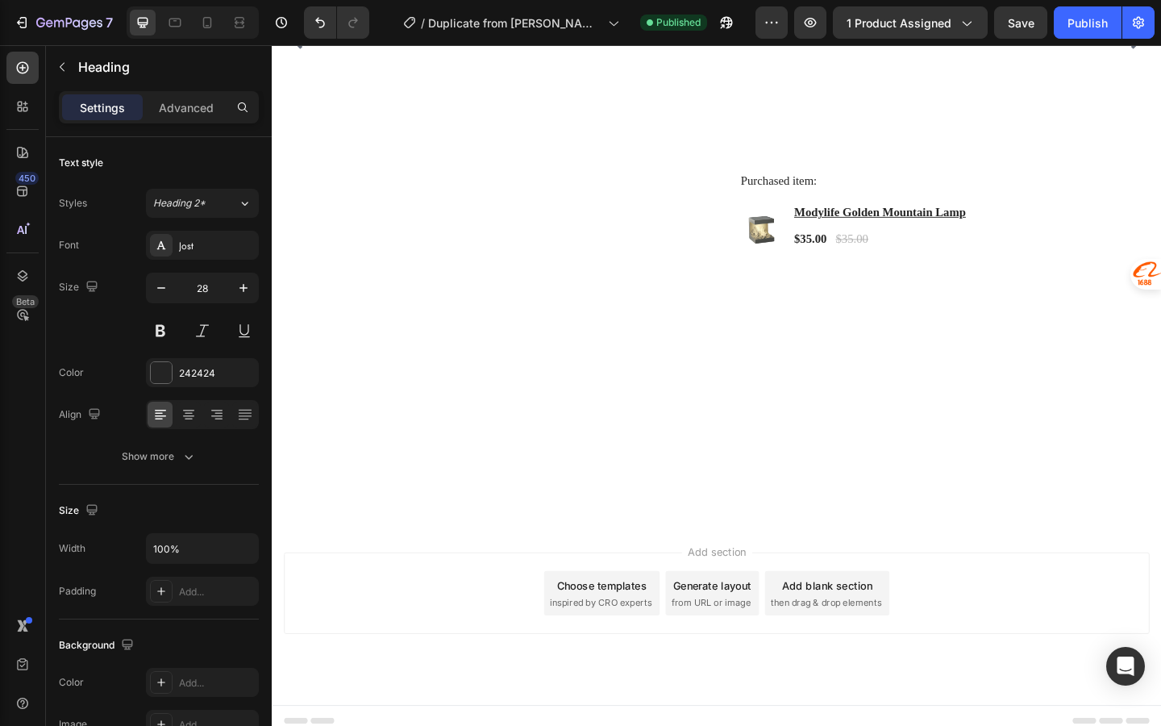
scroll to position [2679, 0]
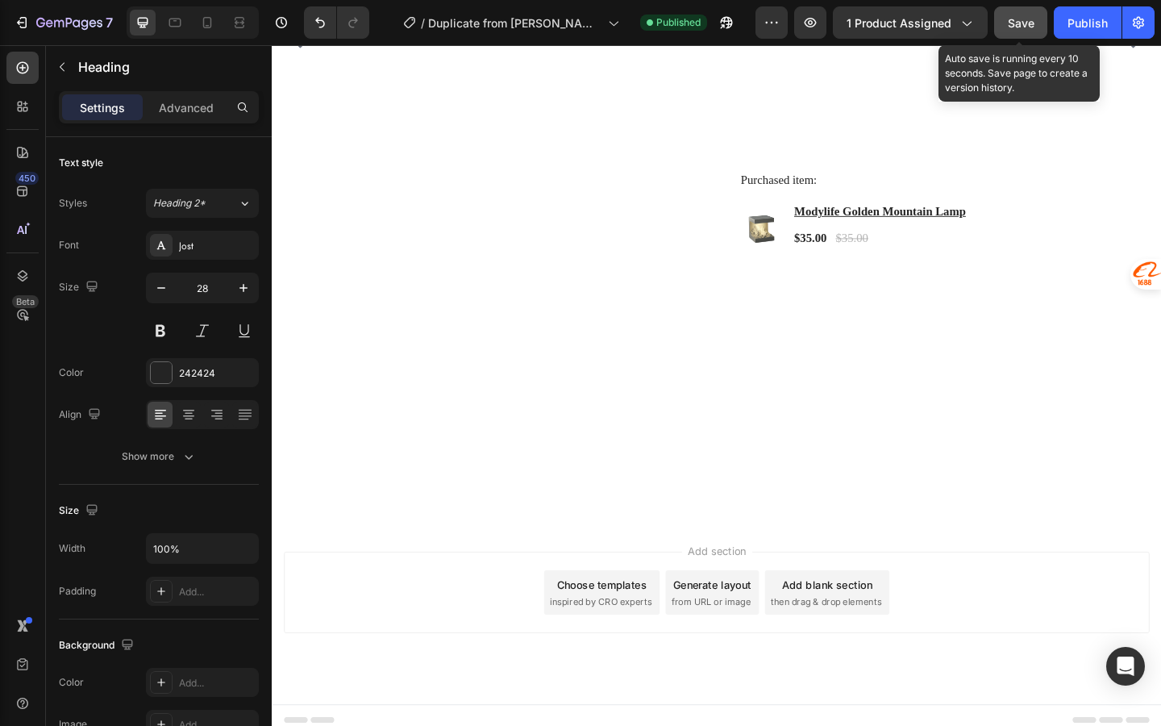
click at [1002, 31] on button "Save" at bounding box center [1020, 22] width 53 height 32
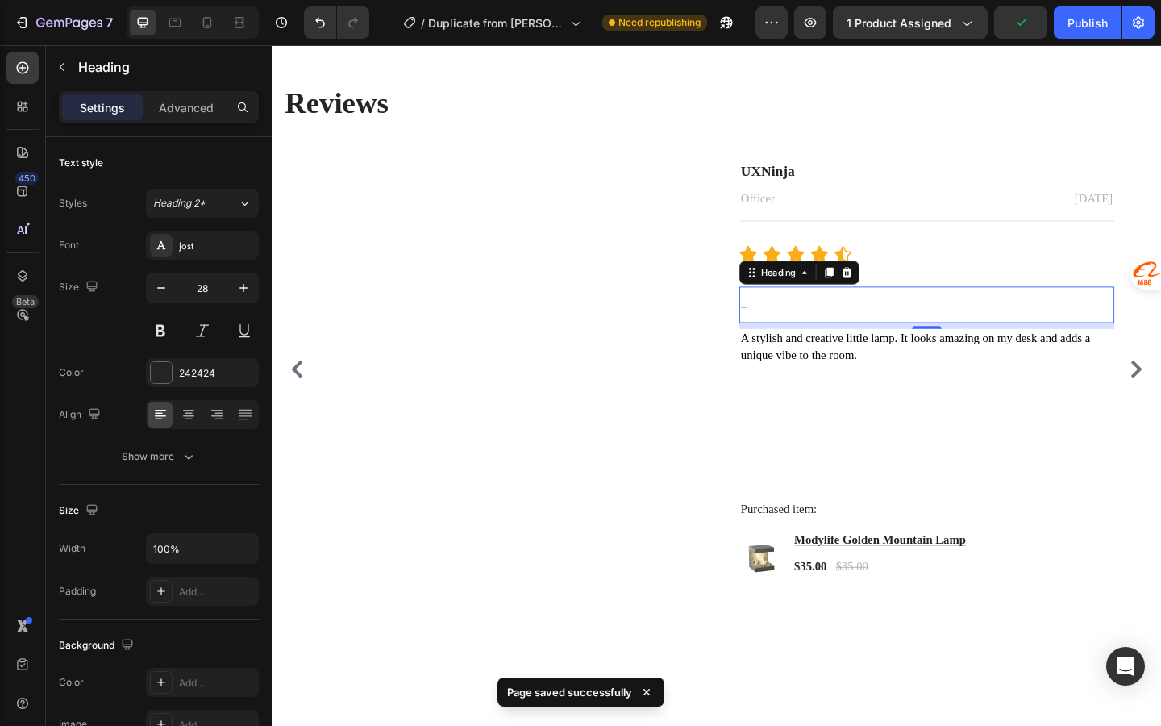
scroll to position [2842, 0]
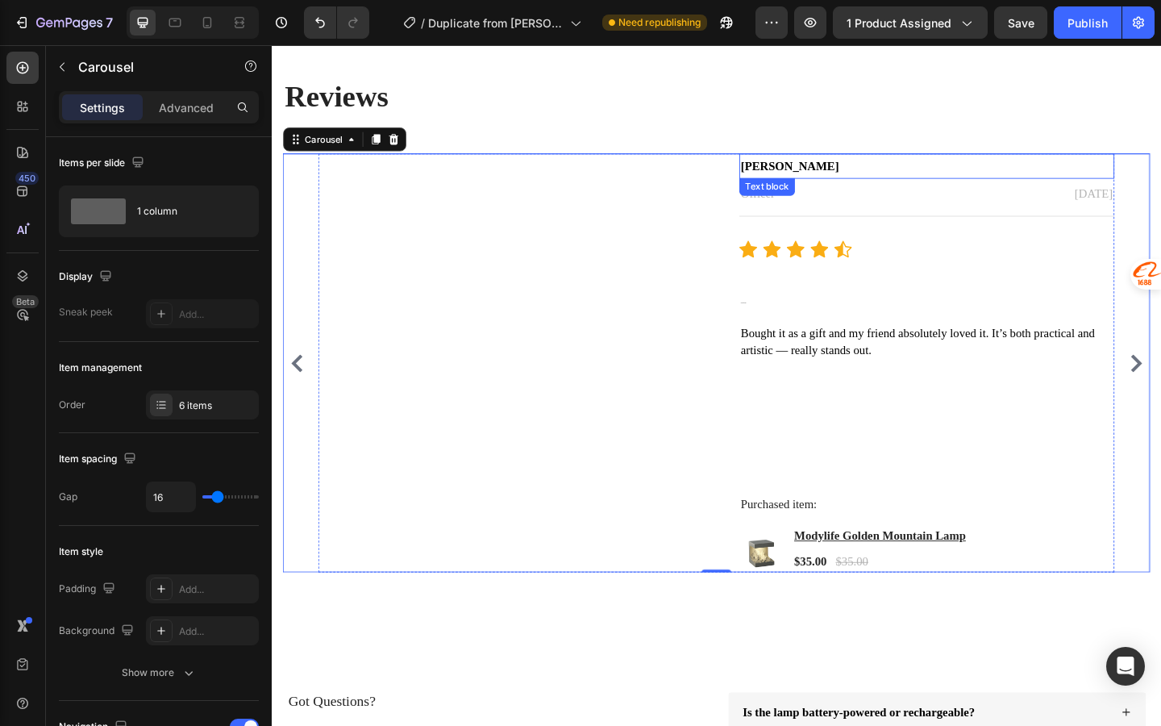
click at [802, 175] on span "[PERSON_NAME]" at bounding box center [835, 176] width 106 height 14
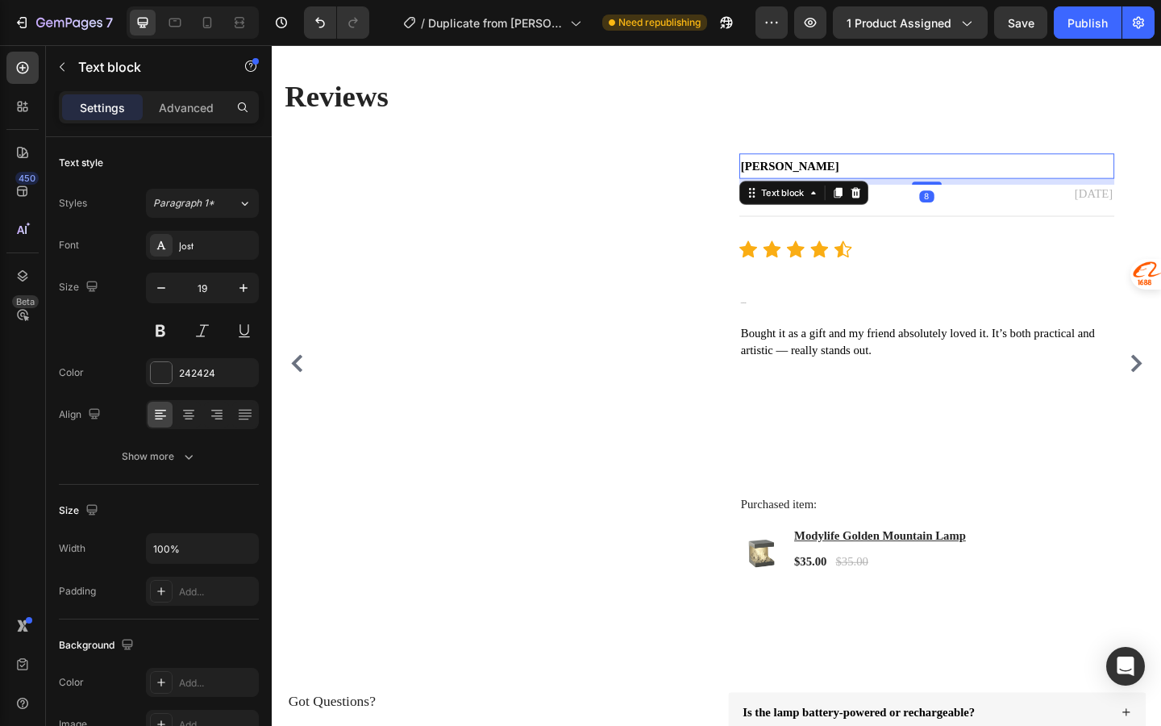
click at [802, 175] on span "[PERSON_NAME]" at bounding box center [835, 176] width 106 height 14
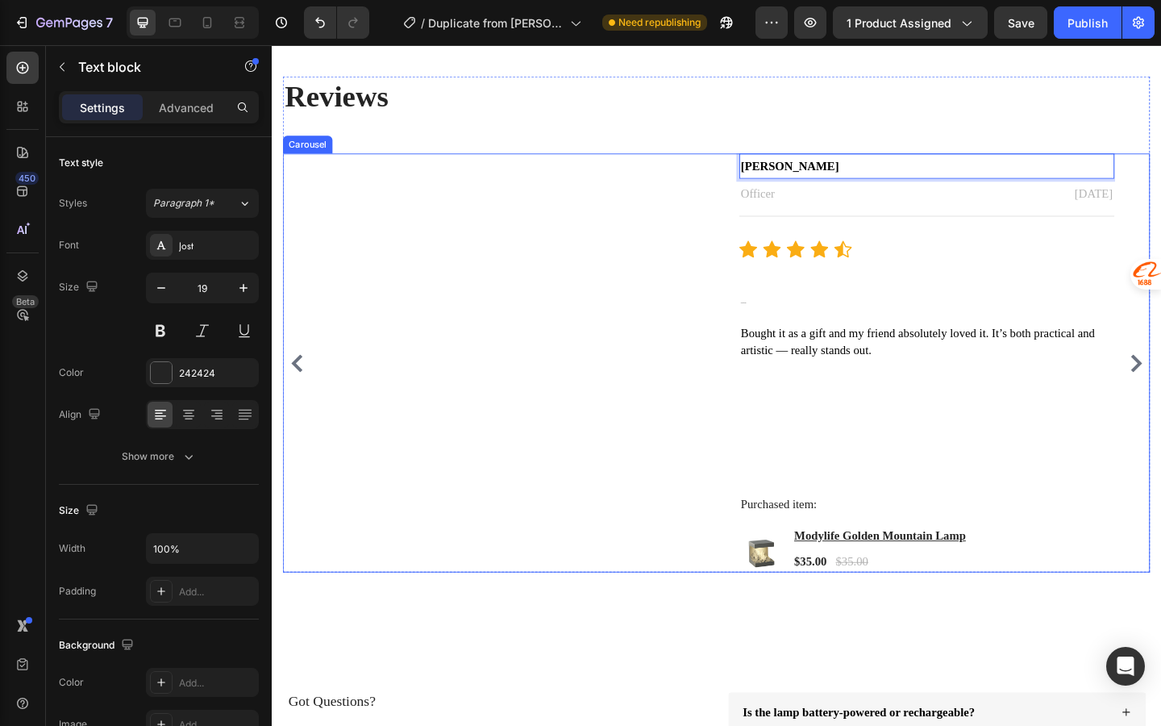
click at [1161, 440] on div "Image UXNinja Text block Officer Text block [DATE] Text block Row Title Line Ic…" at bounding box center [756, 391] width 944 height 456
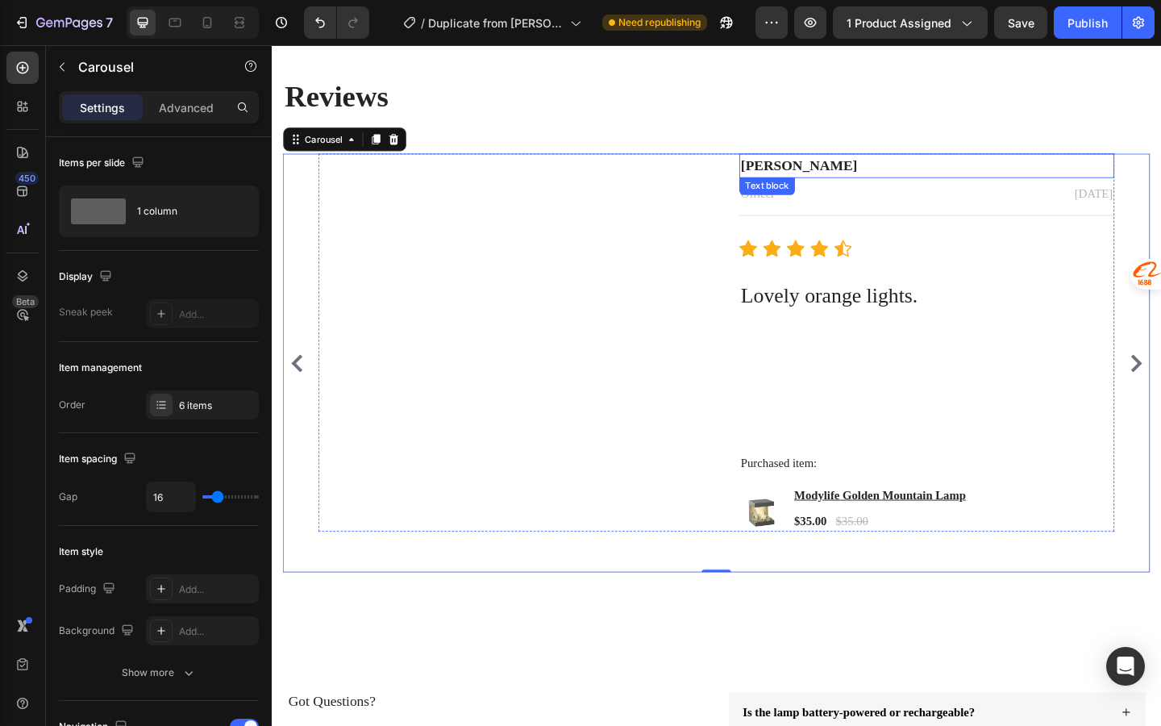
click at [840, 173] on p "Christina W" at bounding box center [984, 176] width 405 height 23
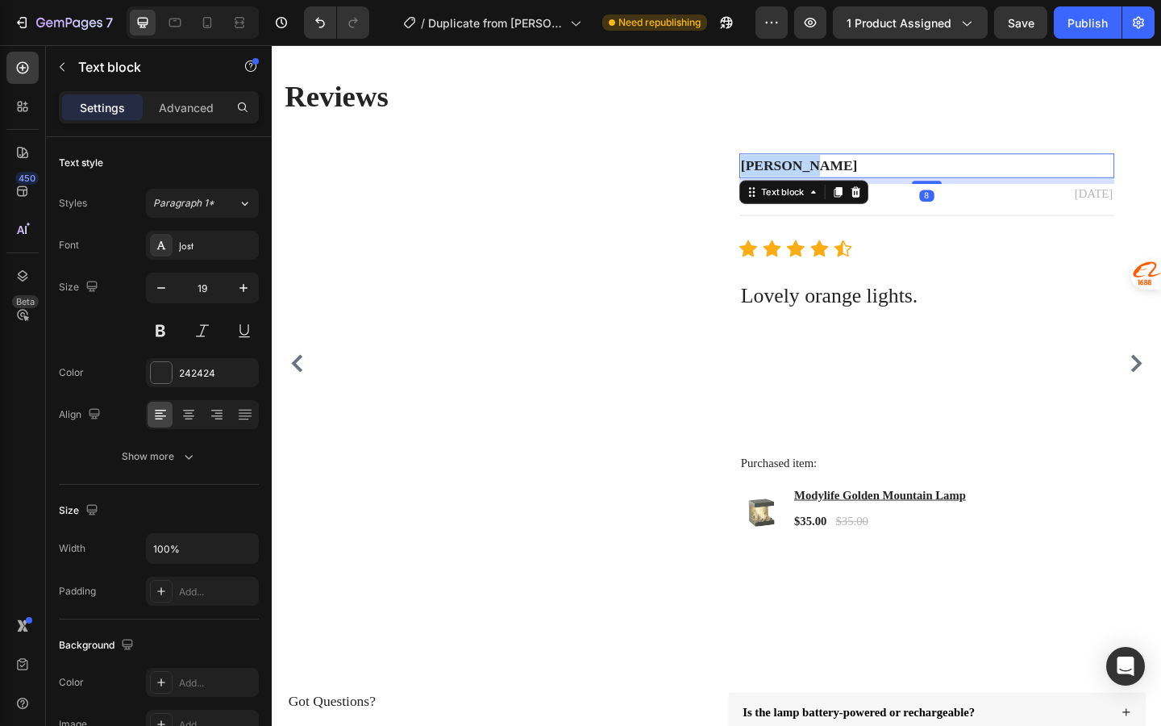
click at [840, 173] on p "Christina W" at bounding box center [984, 176] width 405 height 23
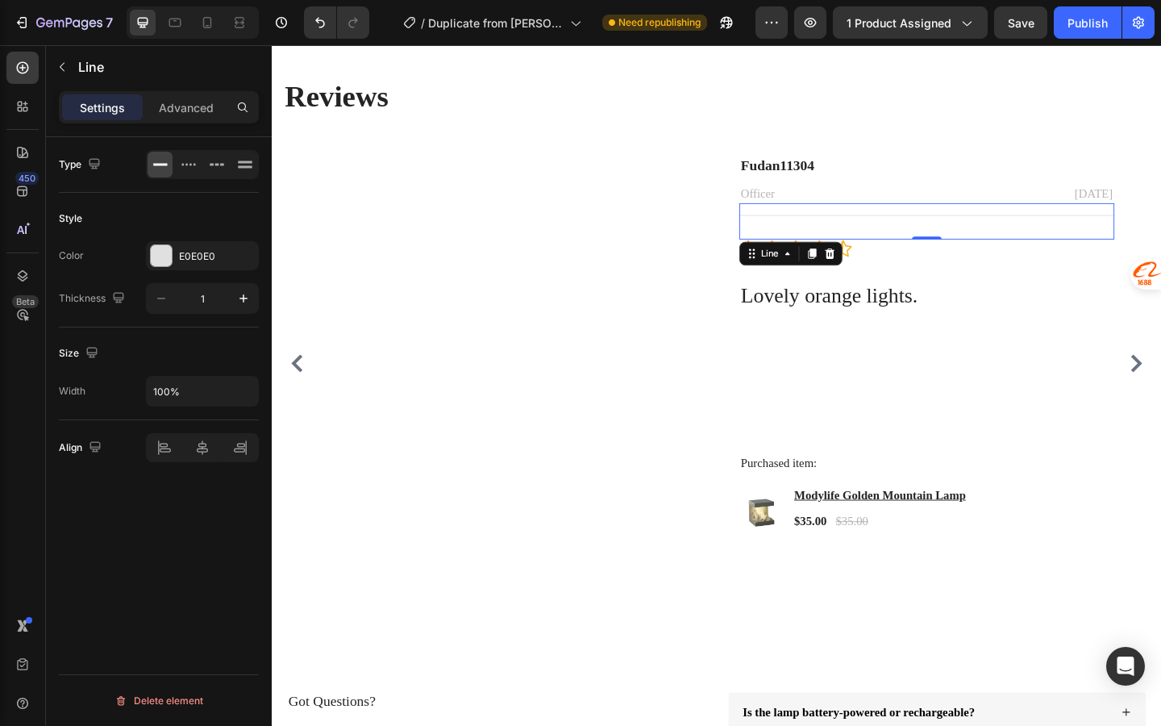
click at [969, 231] on div "Title Line 0" at bounding box center [985, 237] width 408 height 40
click at [1024, 28] on span "Save" at bounding box center [1021, 23] width 27 height 14
click at [1065, 29] on button "Publish" at bounding box center [1088, 22] width 68 height 32
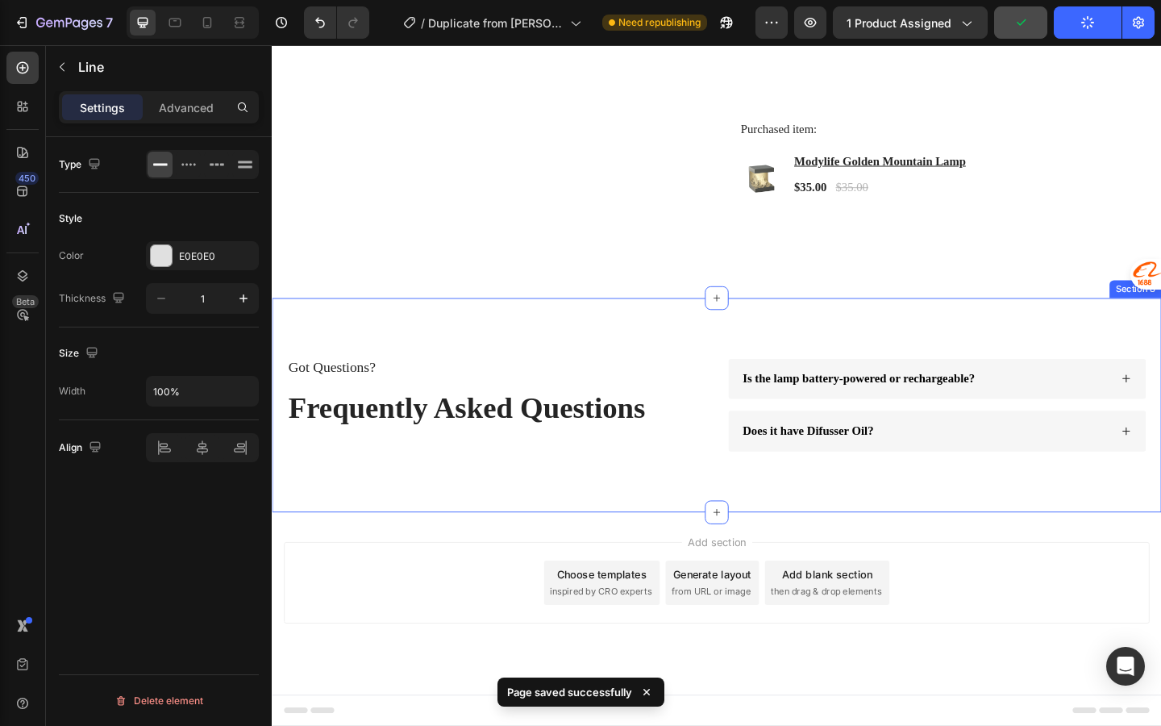
scroll to position [3293, 0]
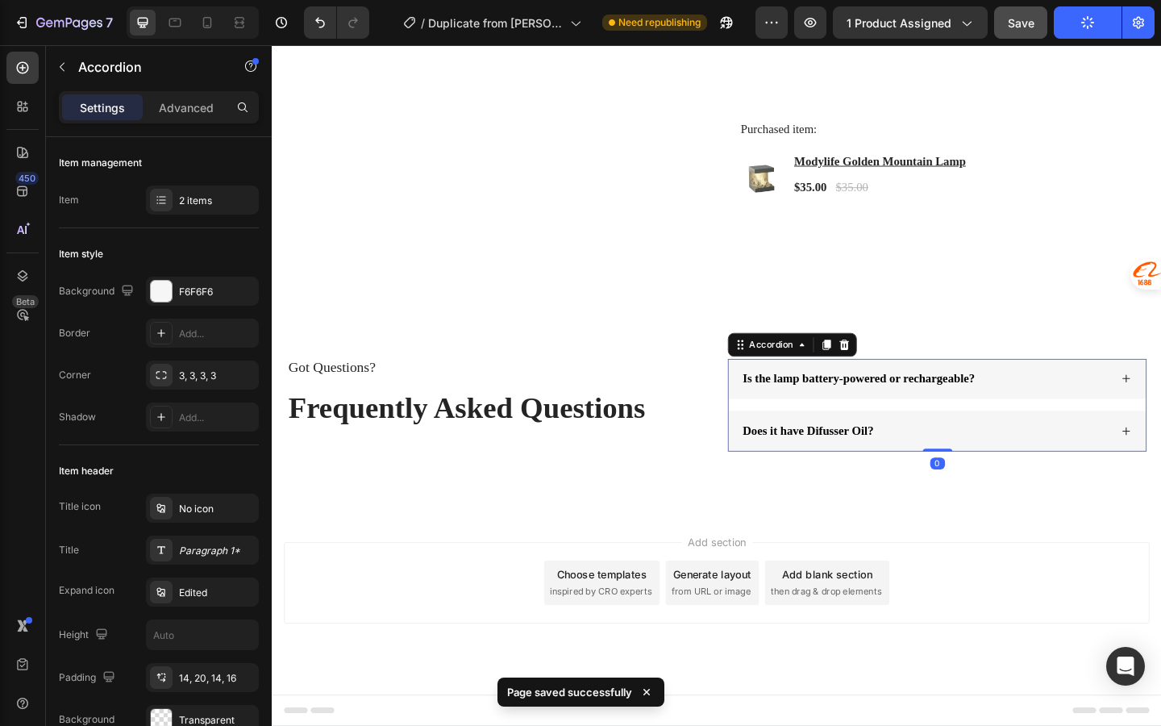
click at [824, 458] on span "Does it have Difusser Oil?" at bounding box center [855, 464] width 143 height 14
click at [977, 477] on div "Does it have Difusser Oil?" at bounding box center [996, 465] width 454 height 44
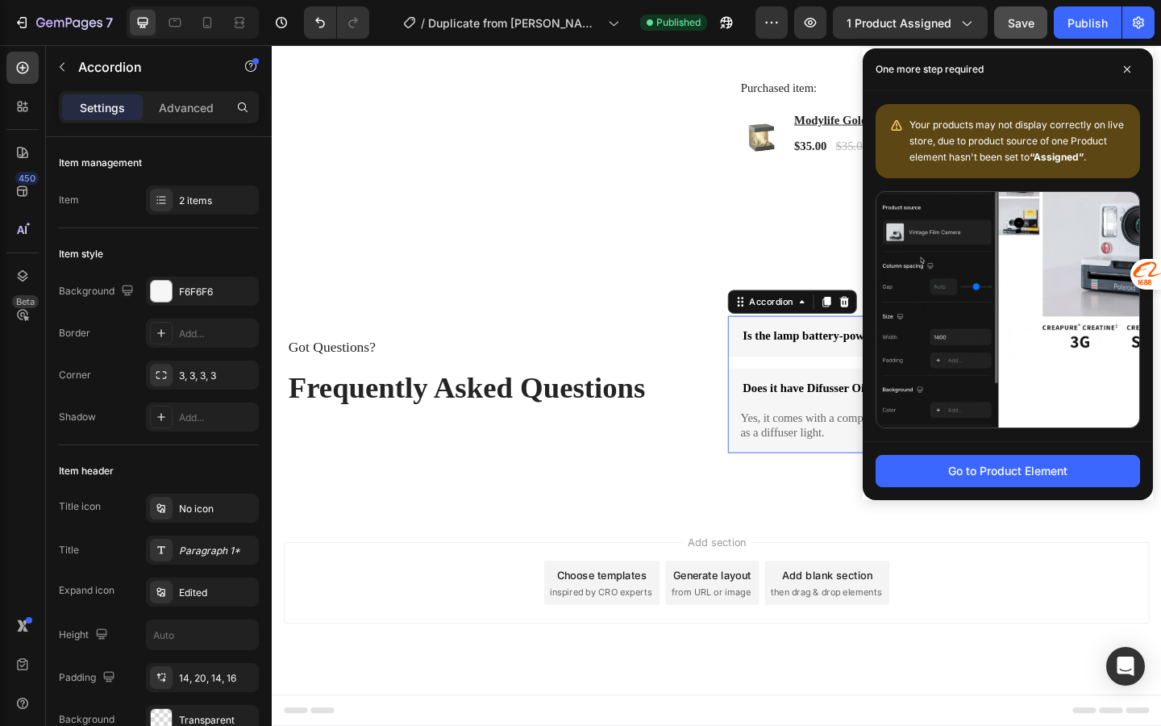
click at [920, 429] on div "Your products may not display correctly on live store, due to product source of…" at bounding box center [1008, 266] width 290 height 350
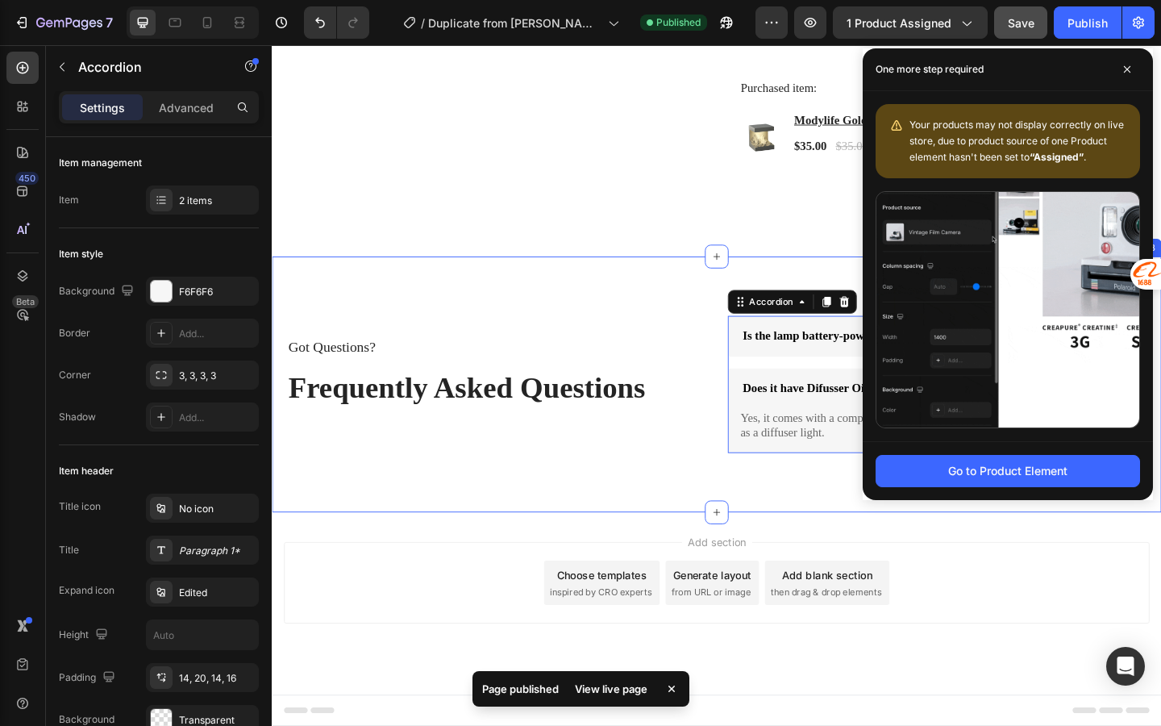
click at [651, 340] on div "Got Questions? Text Block Frequently Asked Questions Heading Is the lamp batter…" at bounding box center [756, 414] width 968 height 278
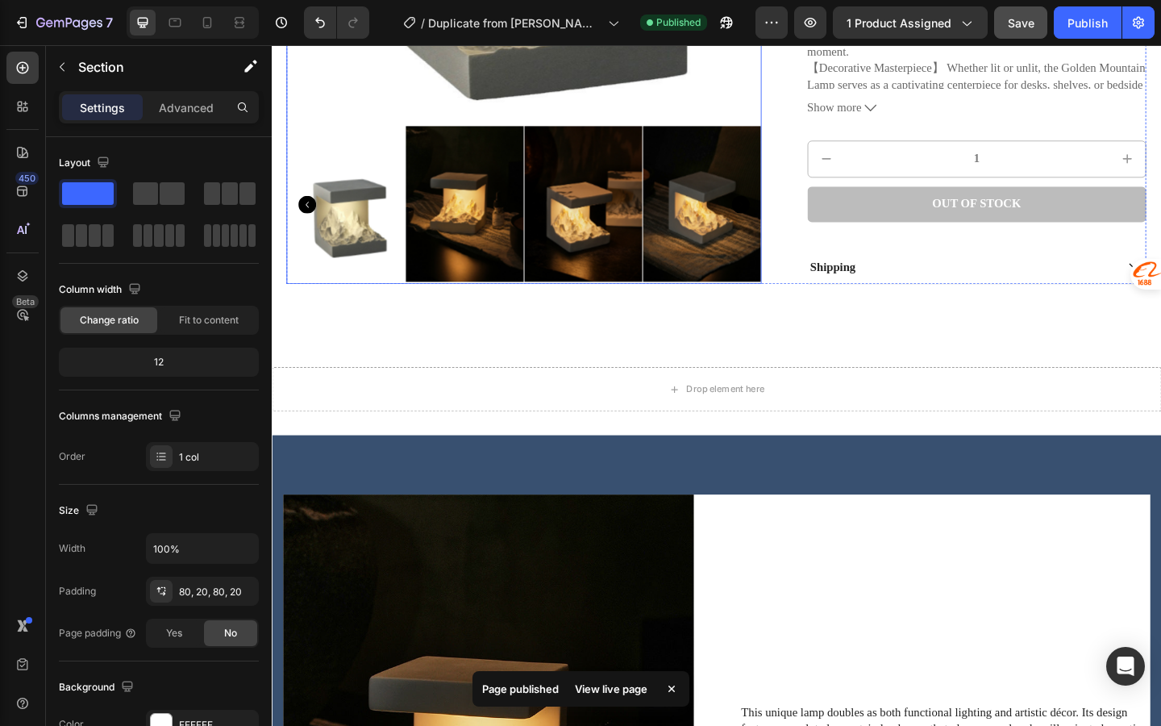
scroll to position [0, 0]
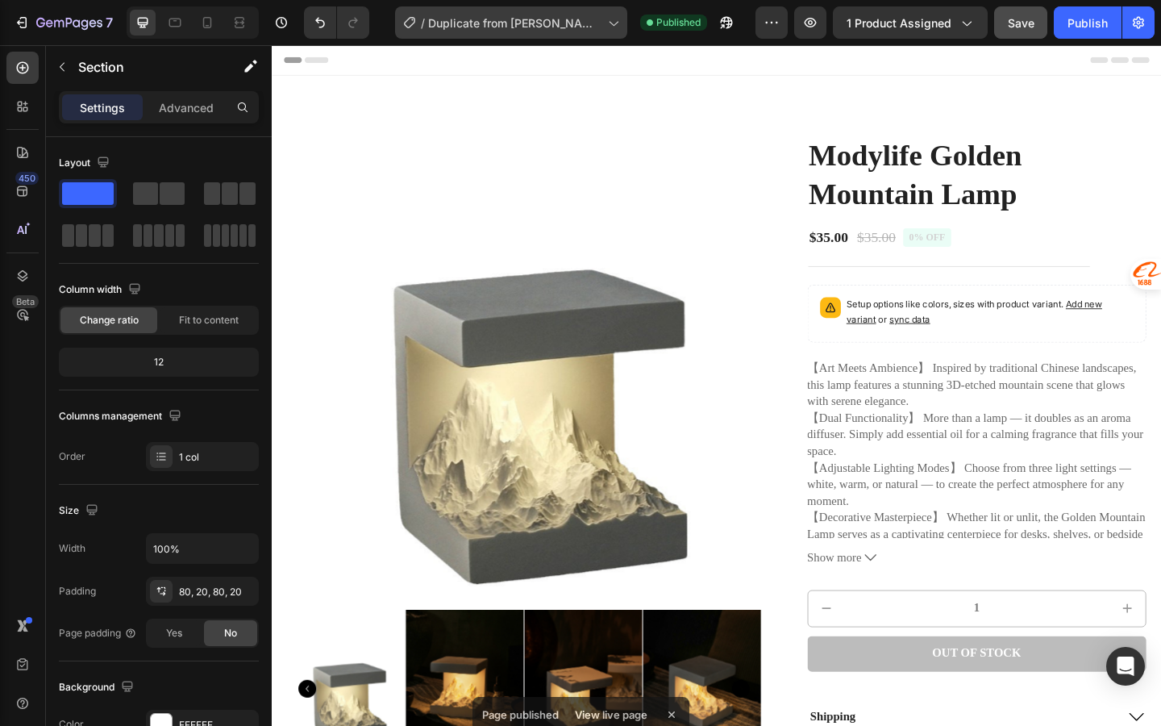
click at [520, 20] on span "Duplicate from [PERSON_NAME] 灯" at bounding box center [514, 23] width 173 height 17
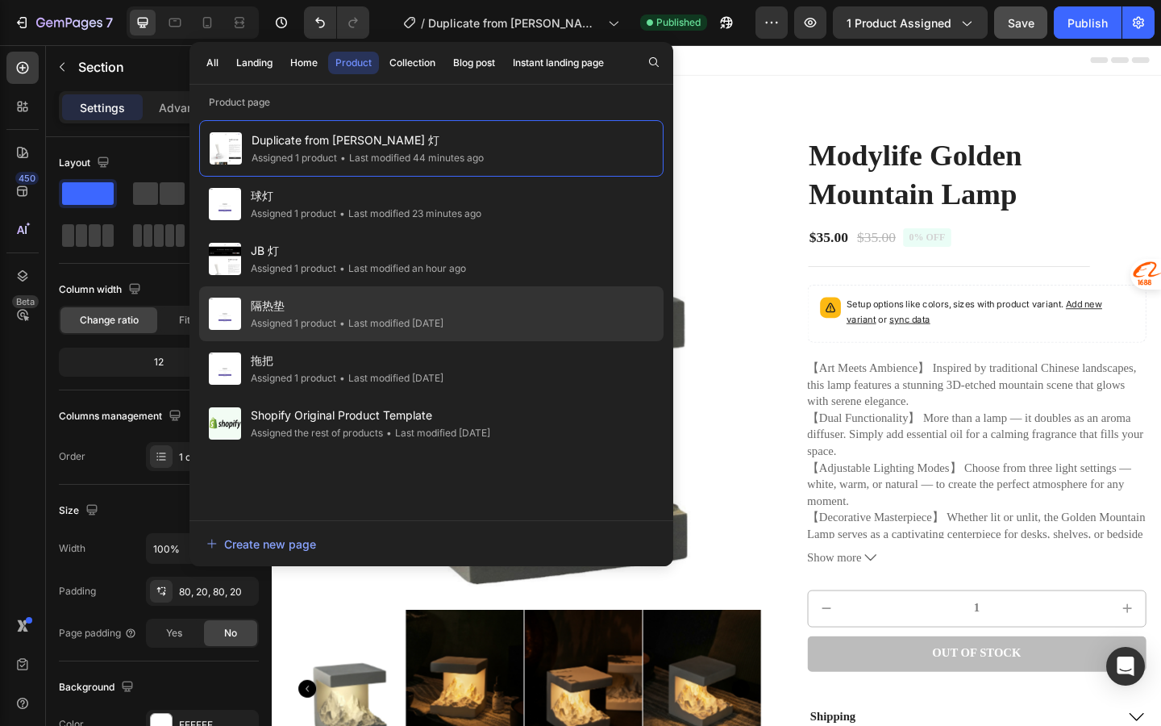
click at [494, 323] on div "隔热垫 Assigned 1 product • Last modified 4 days ago" at bounding box center [431, 313] width 465 height 55
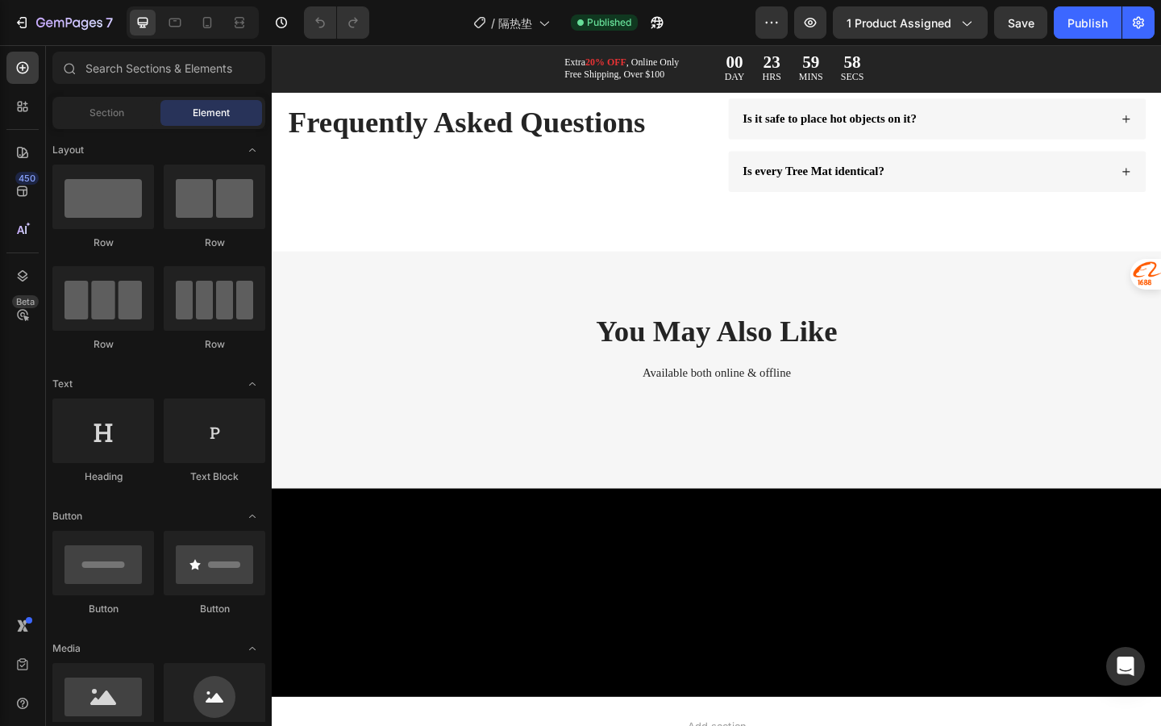
scroll to position [2361, 0]
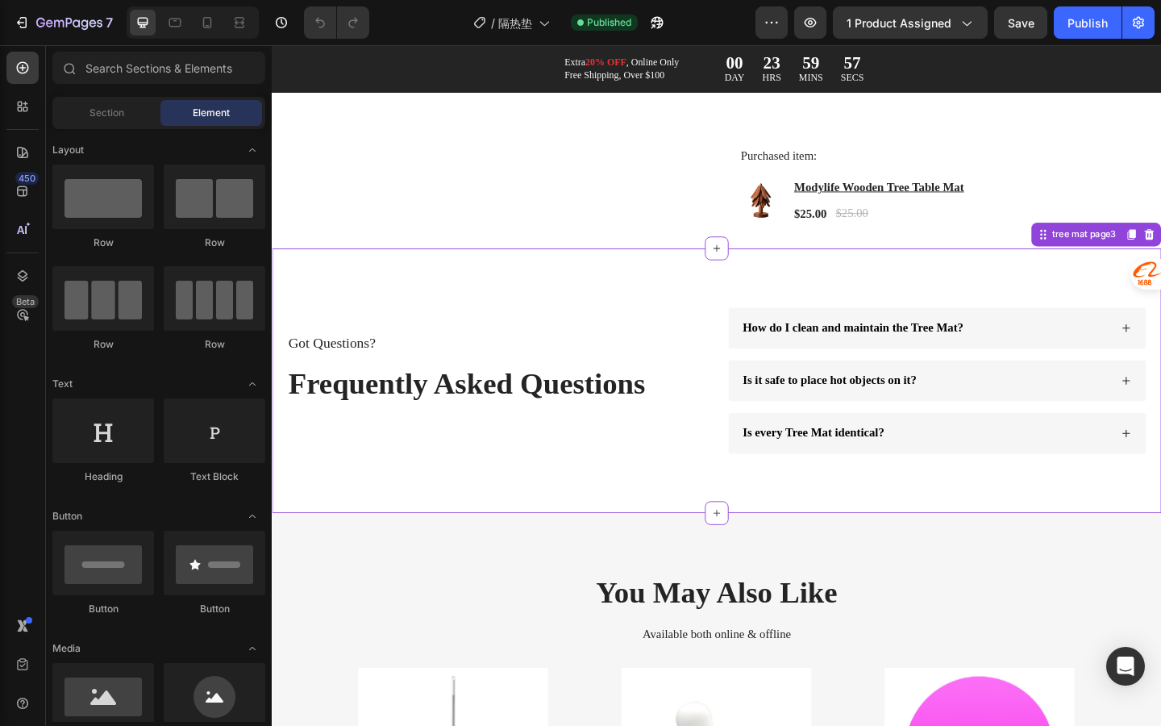
click at [931, 358] on span "How do I clean and maintain the Tree Mat?" at bounding box center [904, 352] width 240 height 14
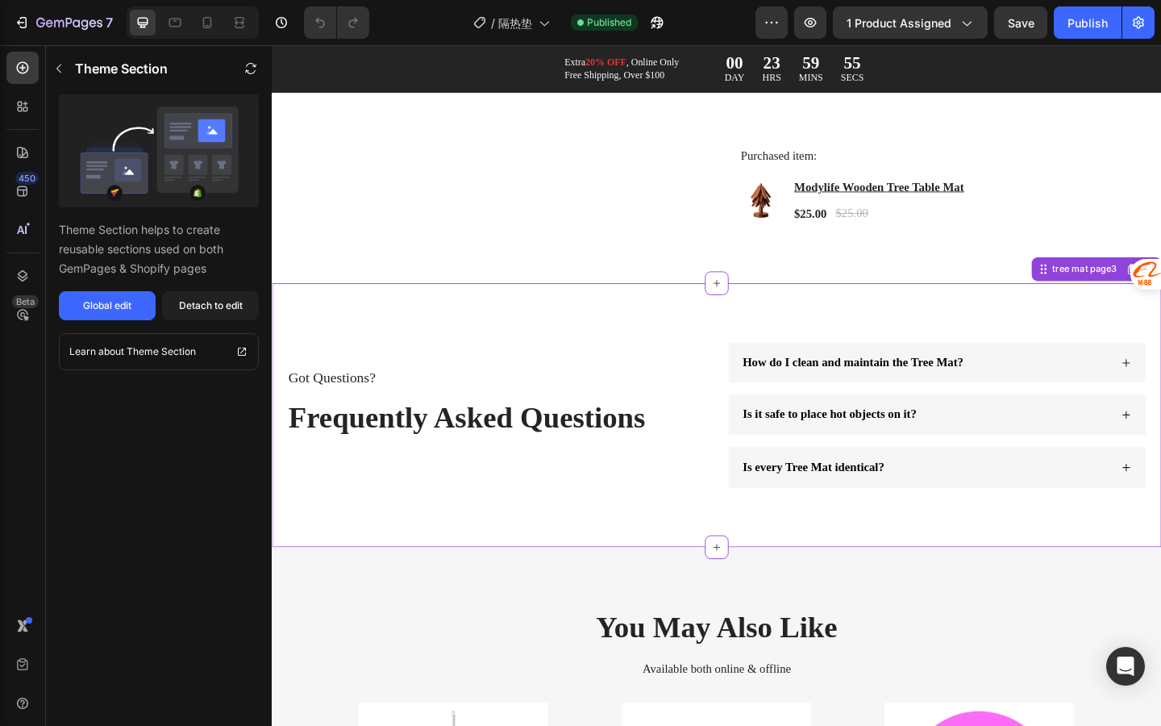
click at [1161, 413] on div "How do I clean and maintain the Tree Mat?" at bounding box center [996, 391] width 454 height 44
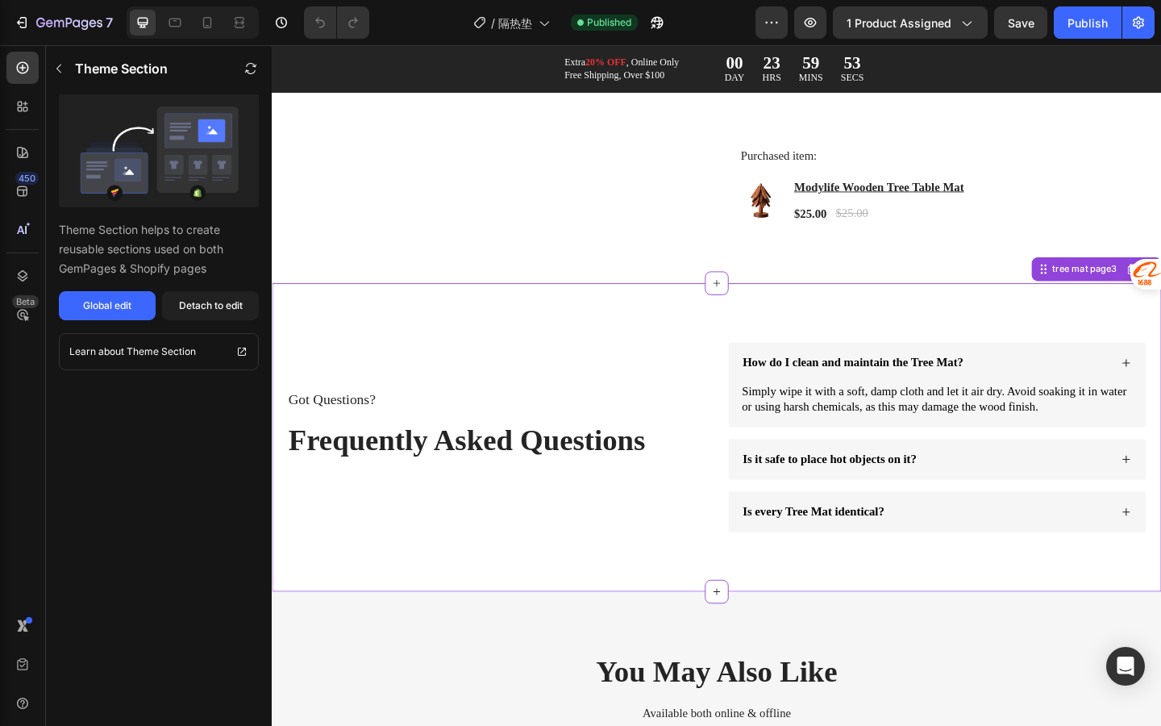
click at [1161, 518] on div "Is it safe to place hot objects on it?" at bounding box center [996, 495] width 454 height 44
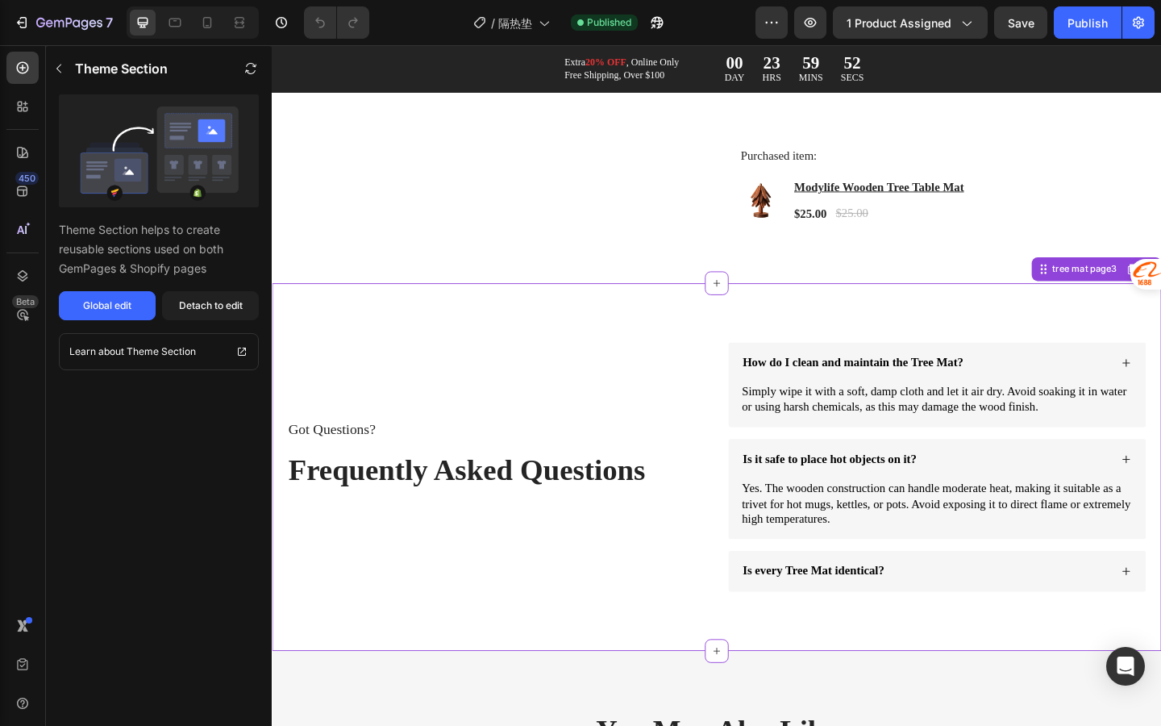
click at [1161, 518] on div "Is it safe to place hot objects on it?" at bounding box center [996, 495] width 454 height 44
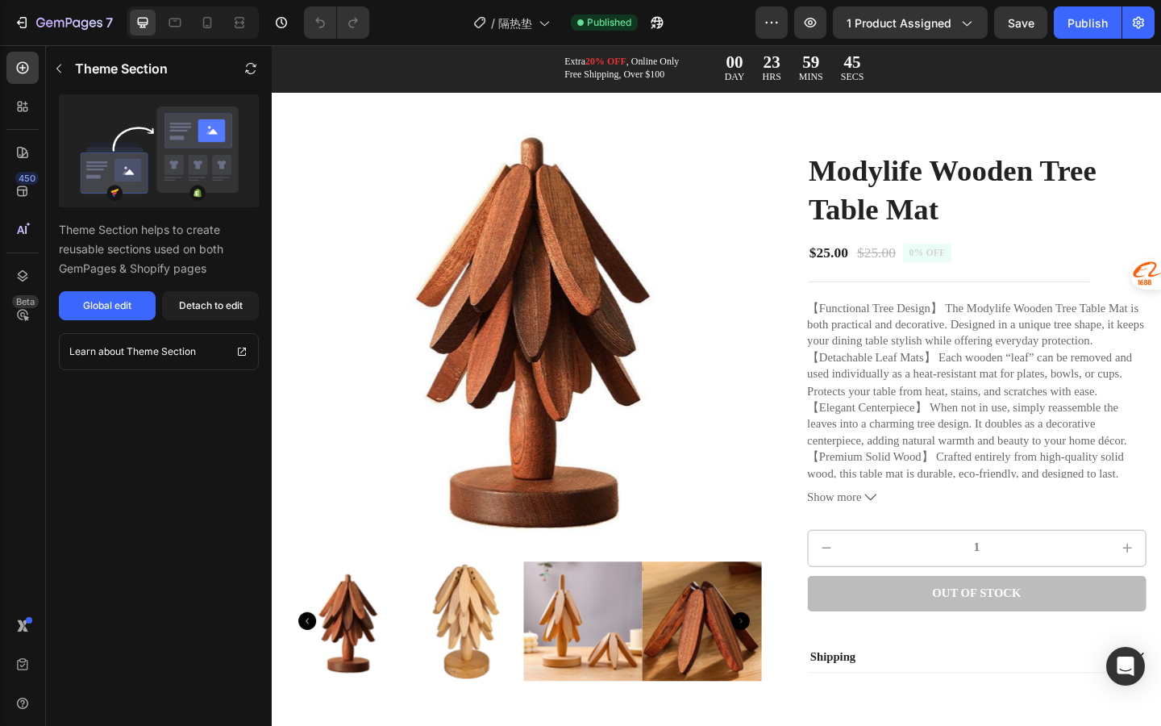
scroll to position [0, 0]
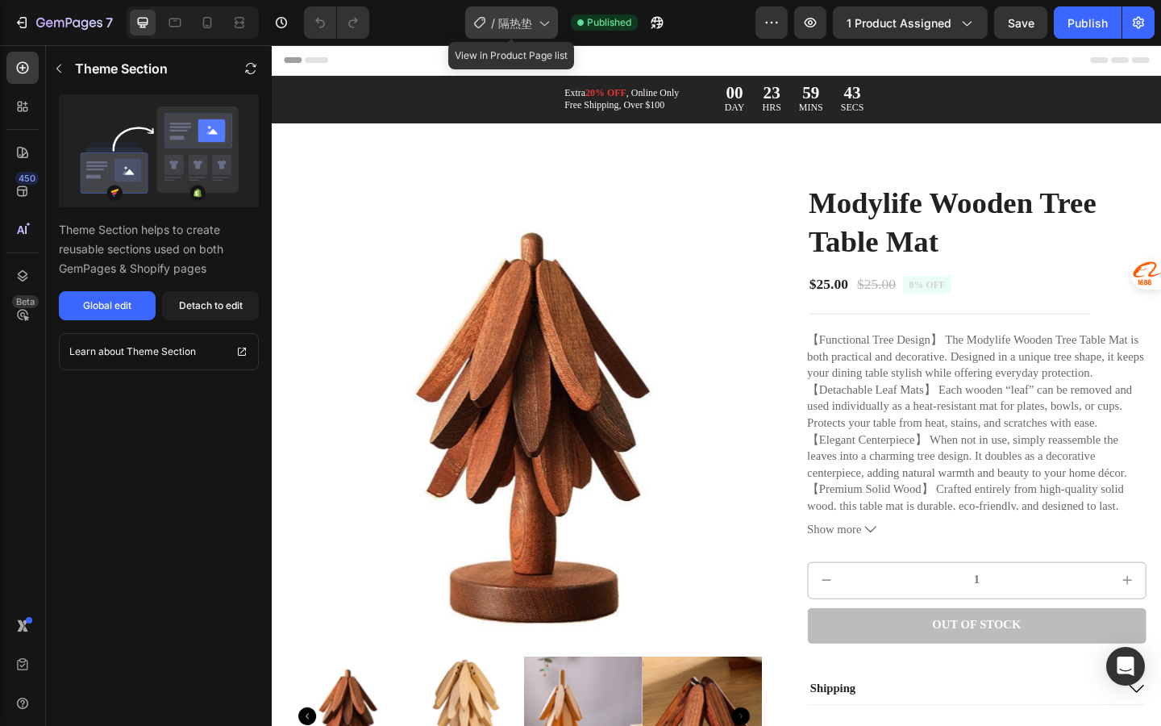
click at [537, 17] on icon at bounding box center [544, 23] width 16 height 16
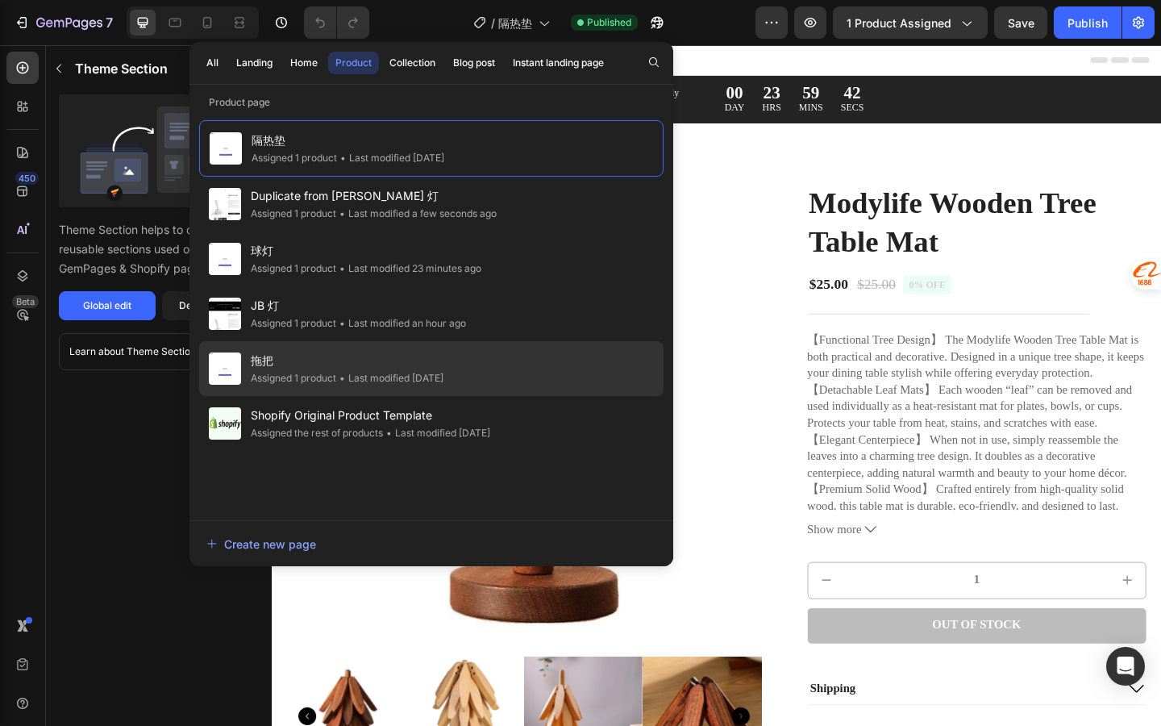
click at [513, 383] on div "拖把 Assigned 1 product • Last modified [DATE]" at bounding box center [431, 368] width 465 height 55
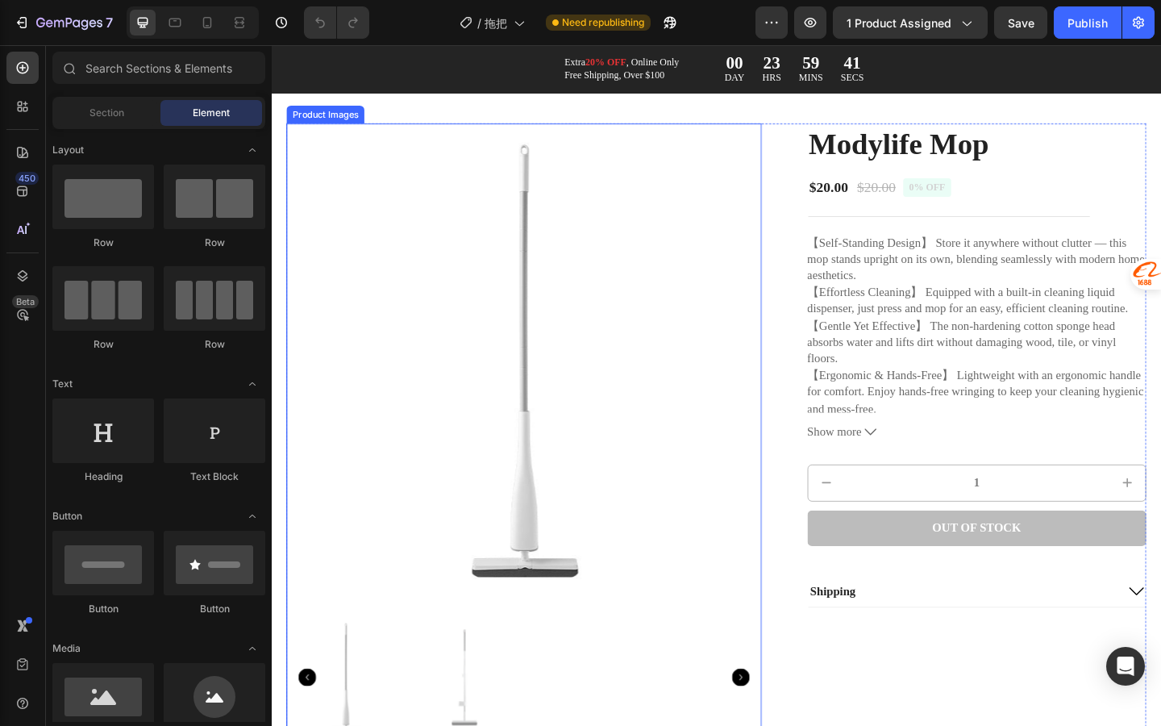
scroll to position [144, 0]
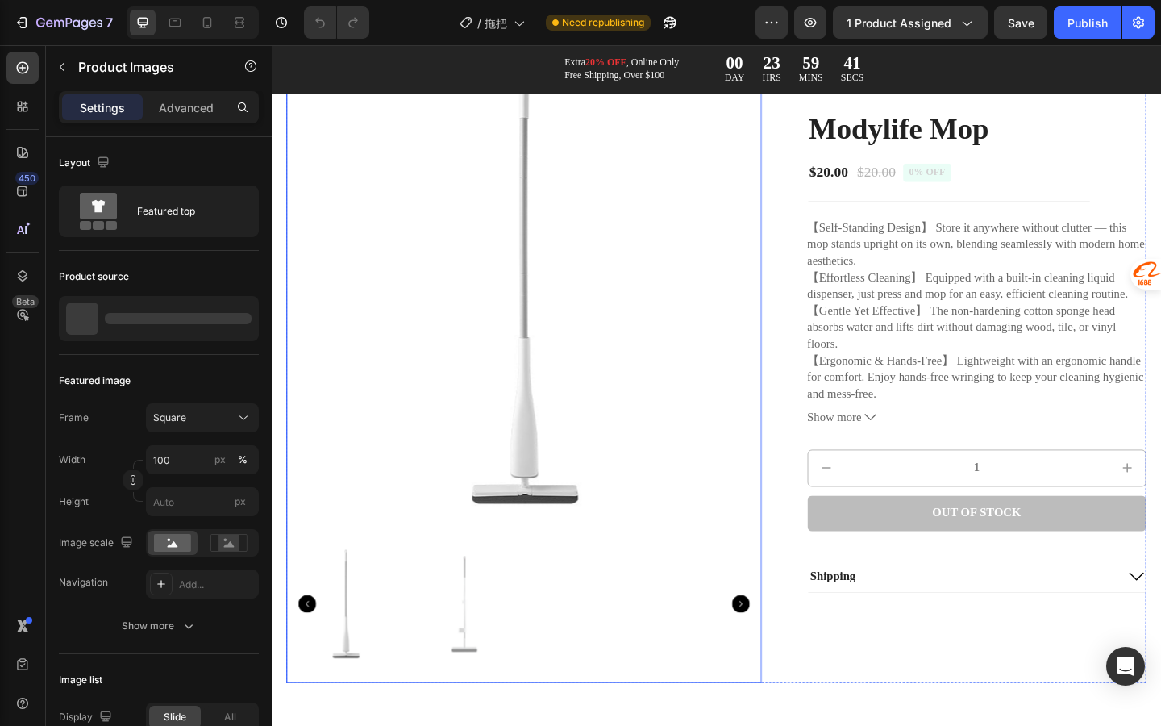
click at [469, 627] on img at bounding box center [481, 653] width 129 height 173
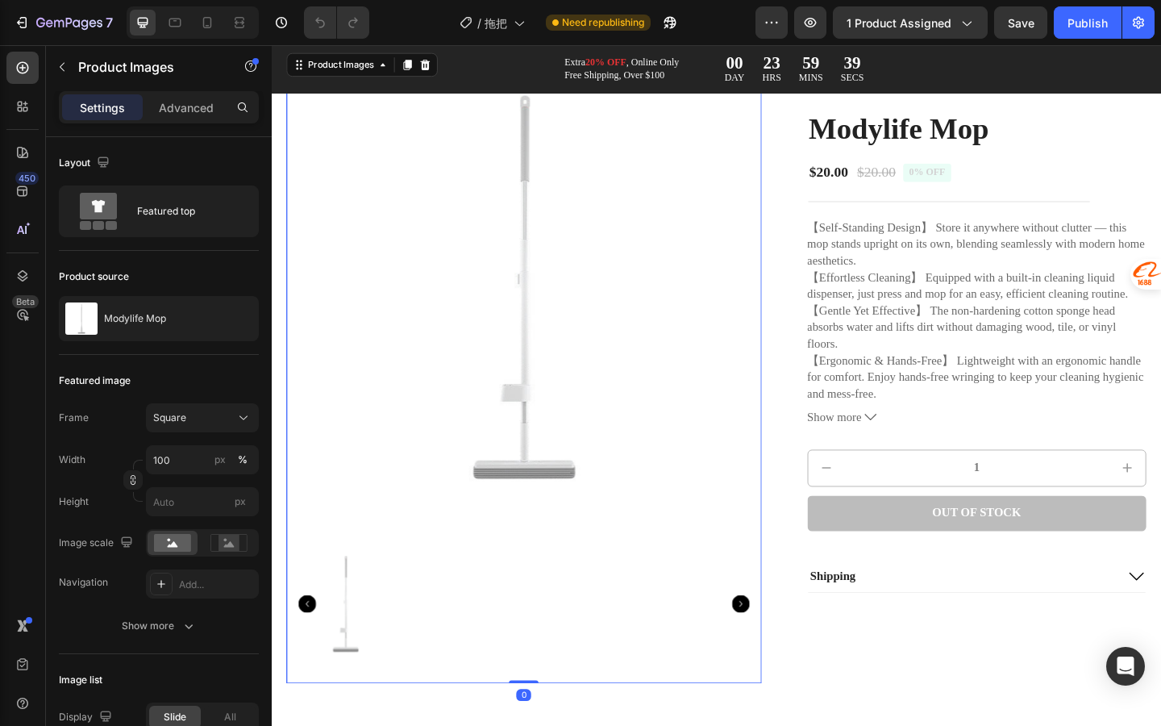
click at [309, 652] on icon "Carousel Back Arrow" at bounding box center [310, 653] width 19 height 19
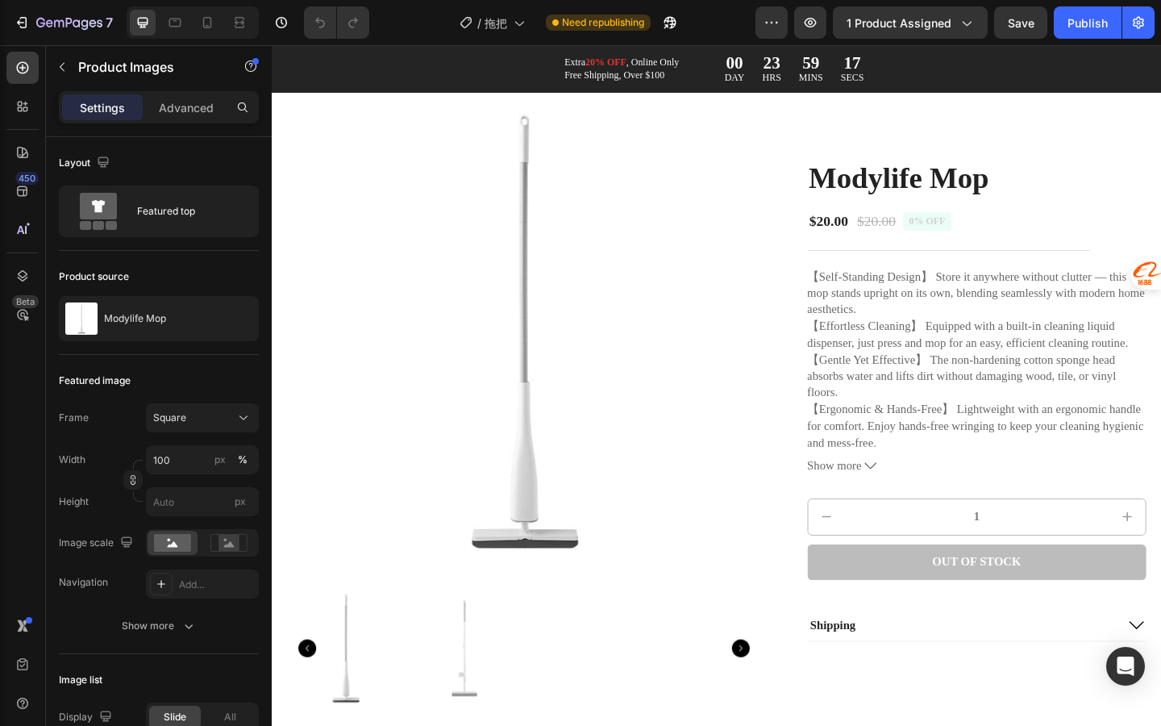
scroll to position [93, 0]
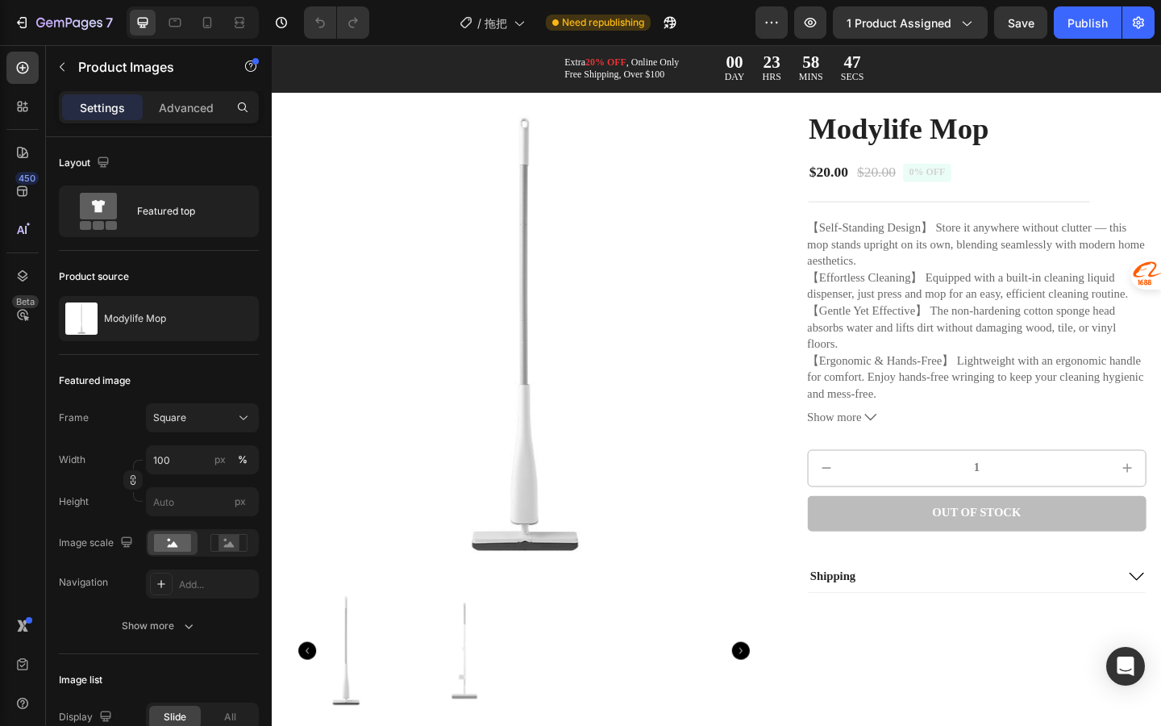
click at [0, 557] on div "450 Beta" at bounding box center [23, 385] width 46 height 681
click at [473, 446] on img at bounding box center [546, 360] width 517 height 517
click at [36, 31] on div "7" at bounding box center [74, 22] width 77 height 19
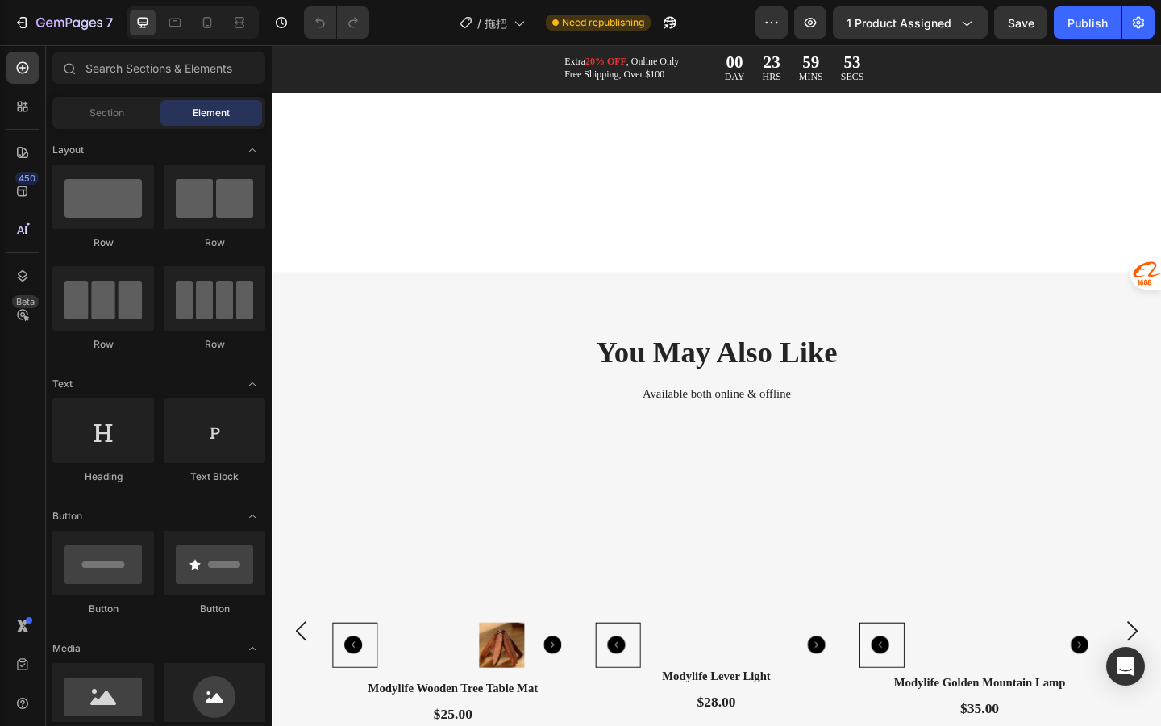
scroll to position [2586, 0]
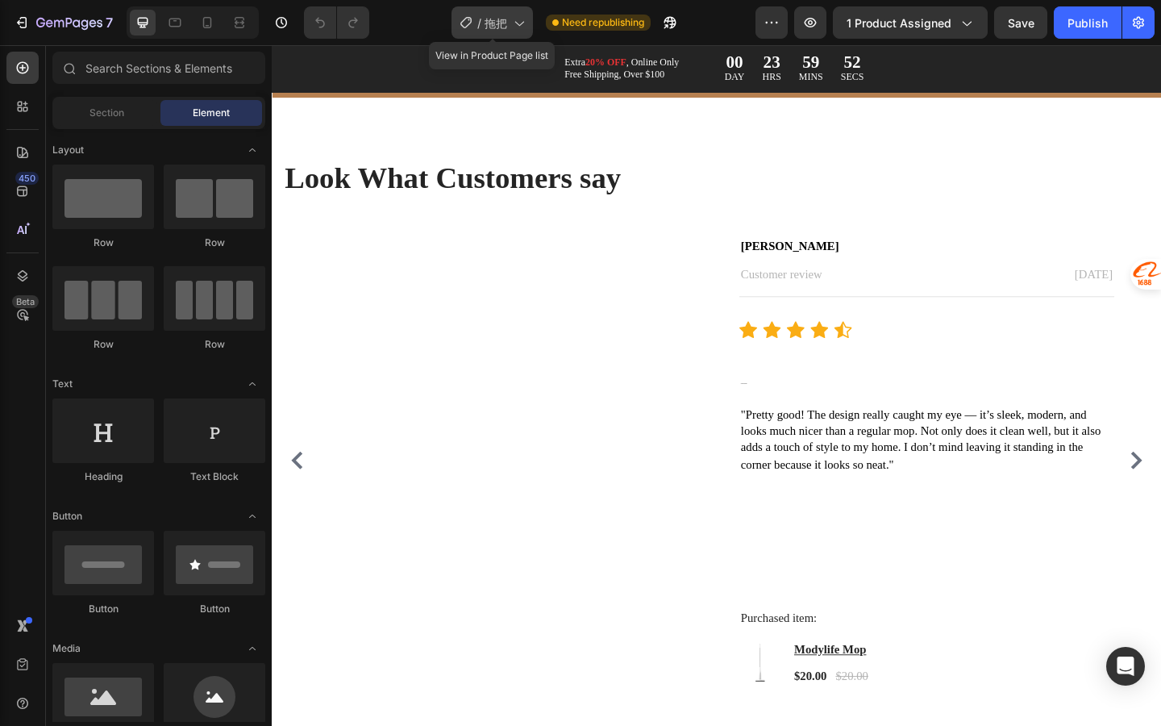
click at [519, 23] on icon at bounding box center [519, 23] width 16 height 16
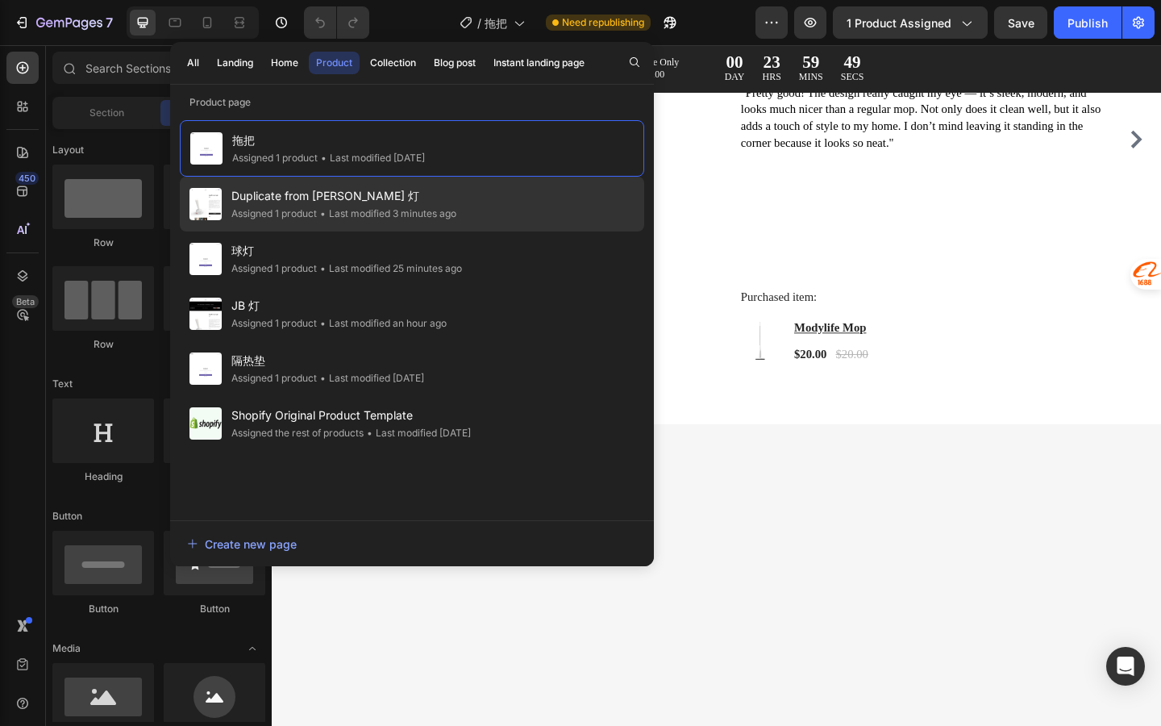
click at [581, 203] on div "Duplicate from Jojo 灯 Assigned 1 product • Last modified 3 minutes ago" at bounding box center [412, 204] width 465 height 55
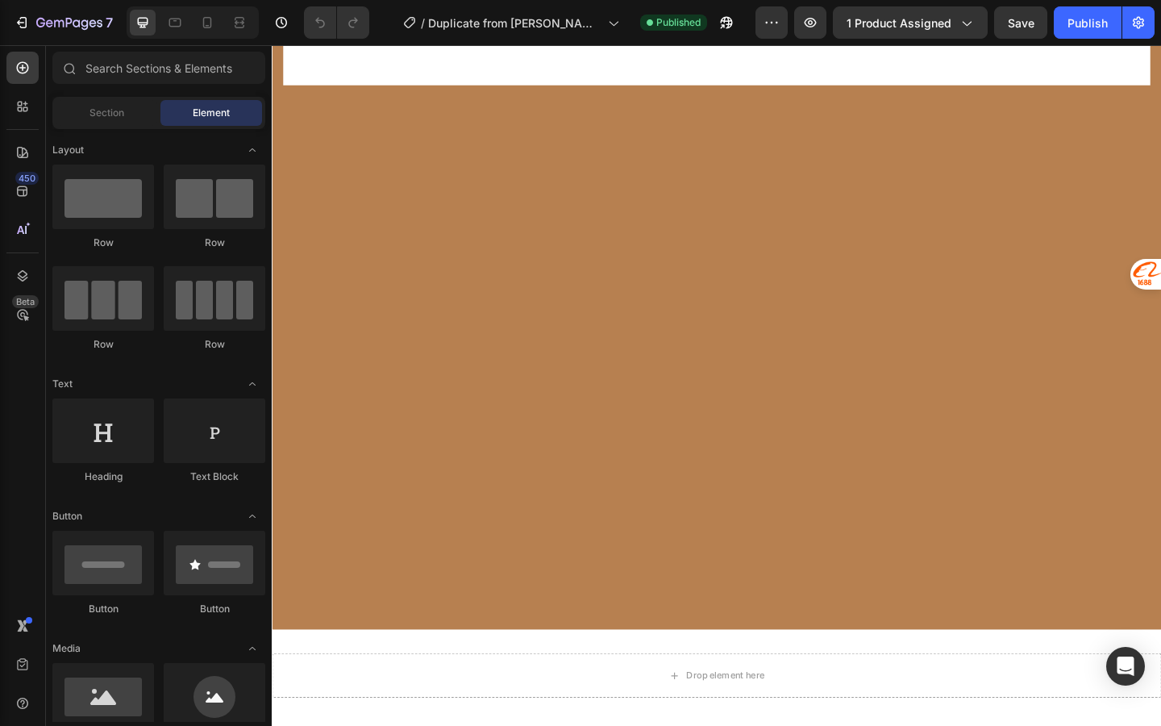
scroll to position [3167, 0]
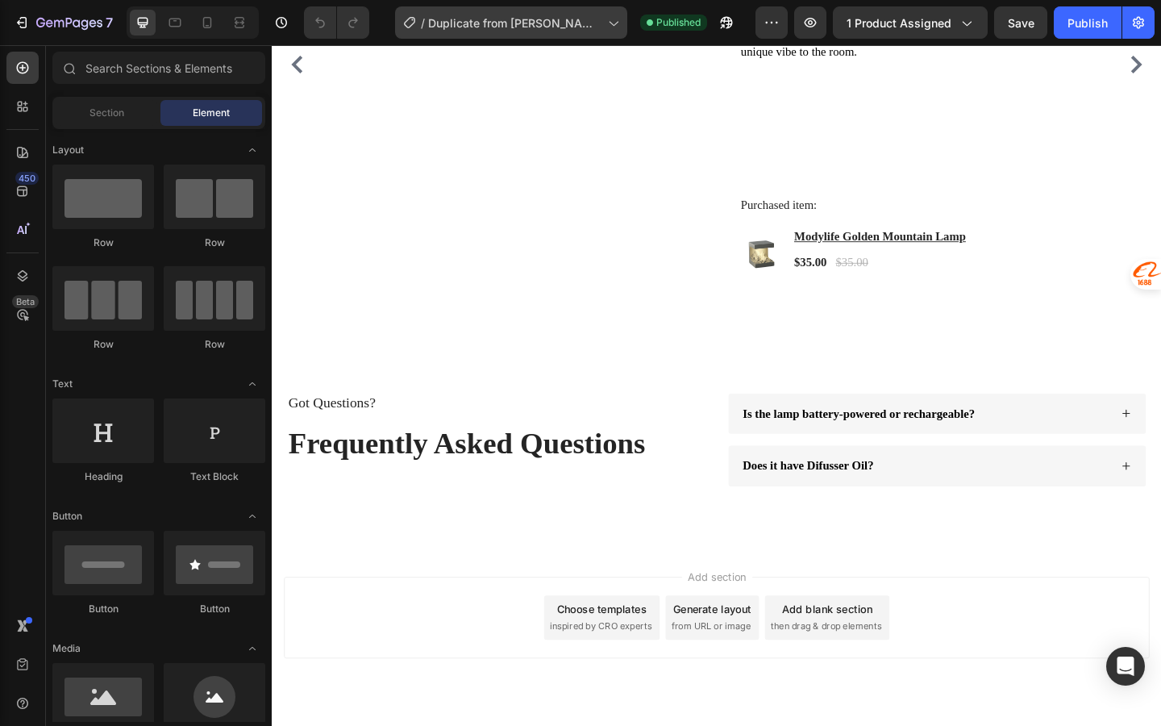
click at [571, 27] on span "Duplicate from [PERSON_NAME] 灯" at bounding box center [514, 23] width 173 height 17
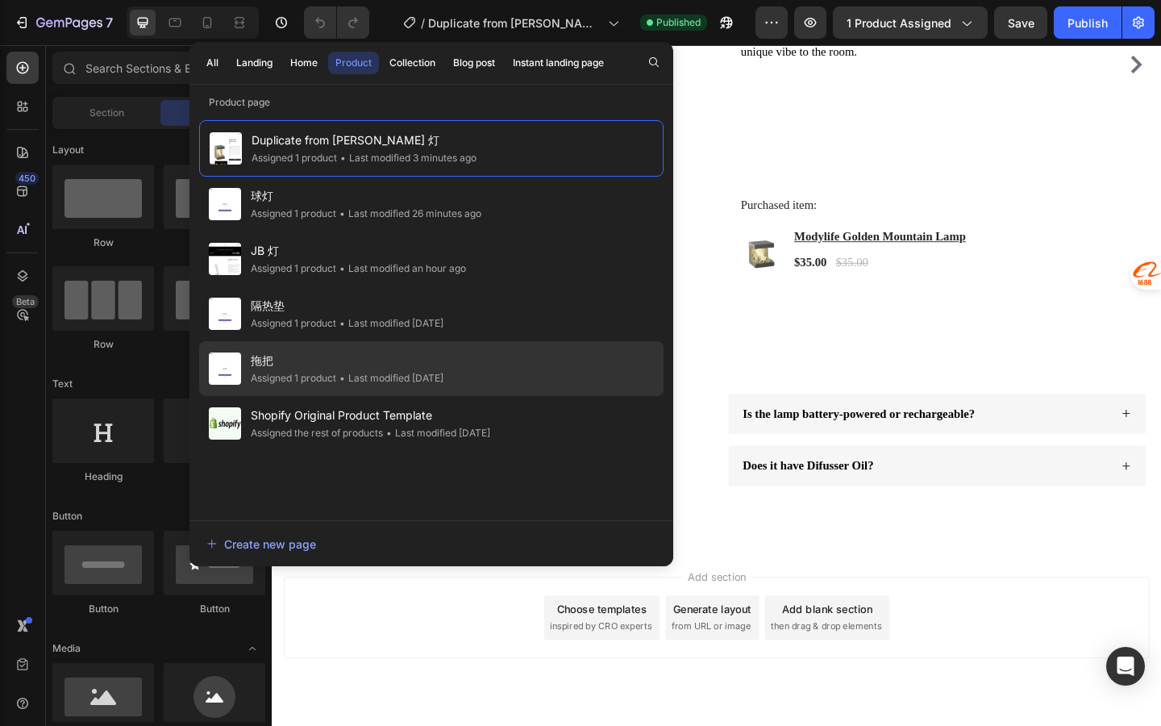
click at [421, 361] on span "拖把" at bounding box center [347, 360] width 193 height 19
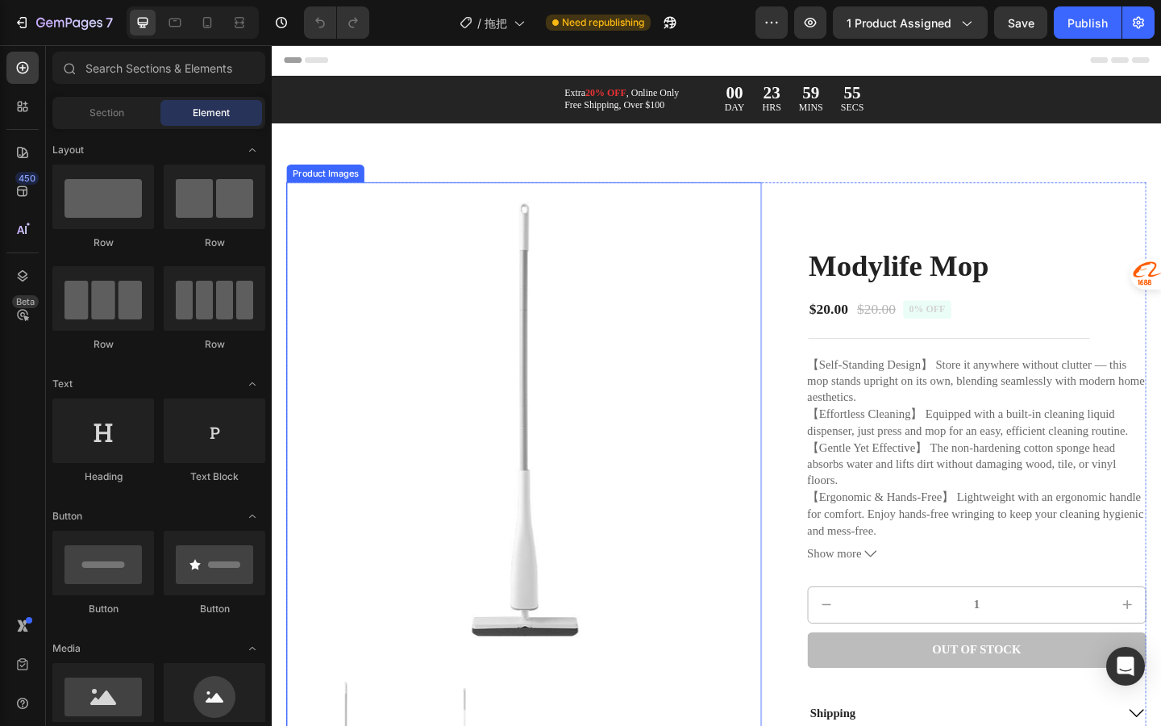
click at [395, 543] on img at bounding box center [546, 452] width 517 height 517
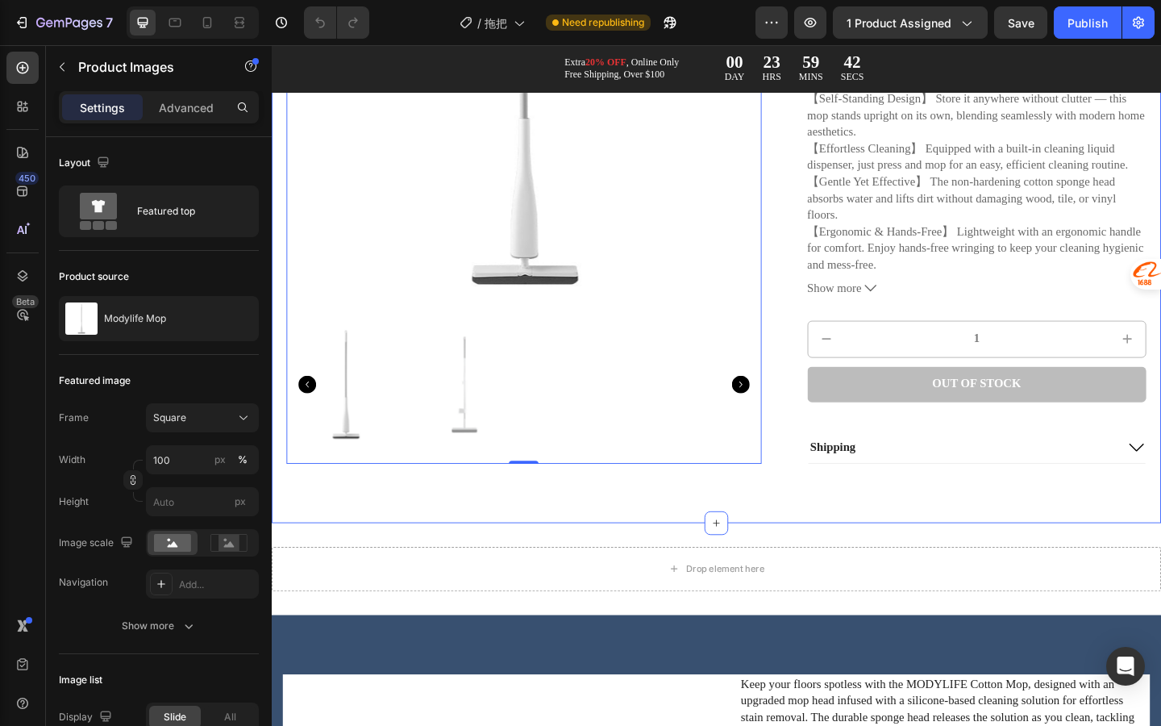
scroll to position [194, 0]
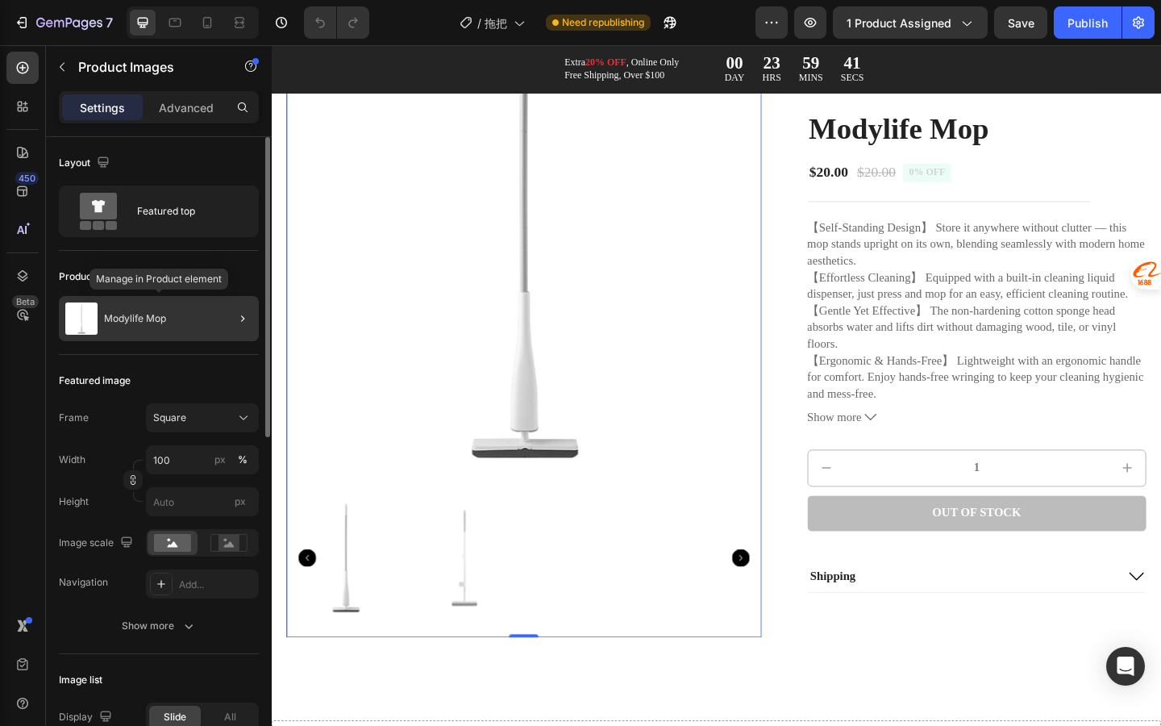
click at [183, 318] on div "Modylife Mop" at bounding box center [159, 318] width 200 height 45
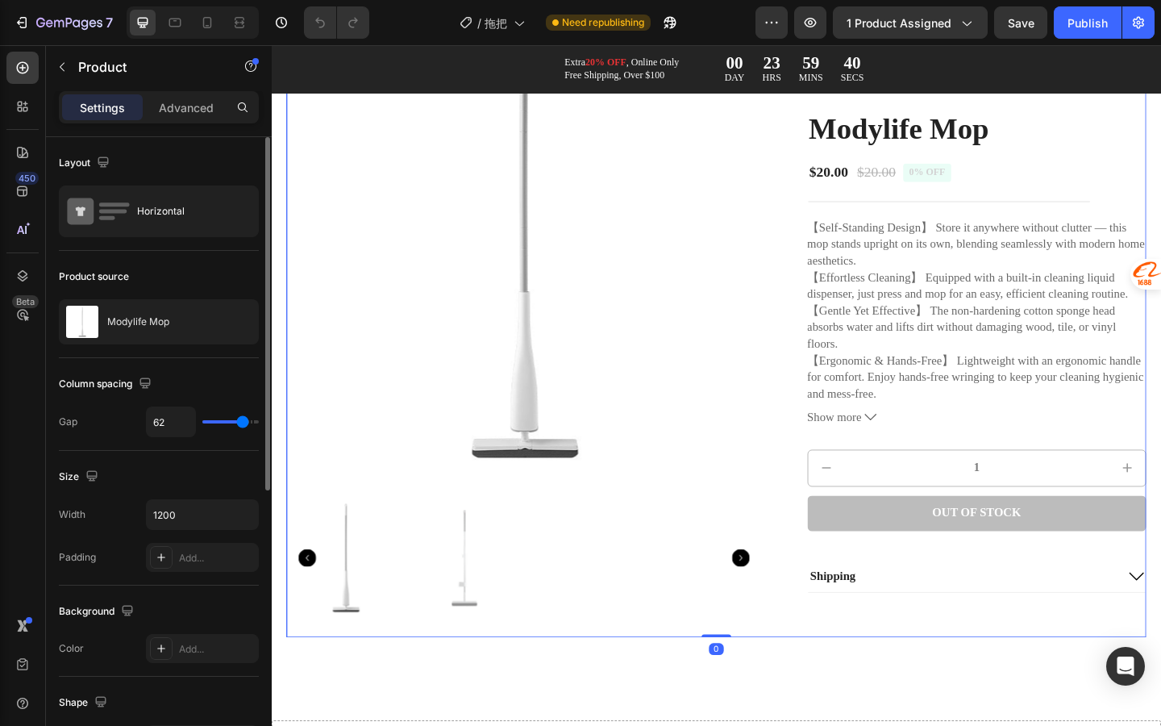
click at [183, 318] on div "Modylife Mop" at bounding box center [159, 321] width 200 height 45
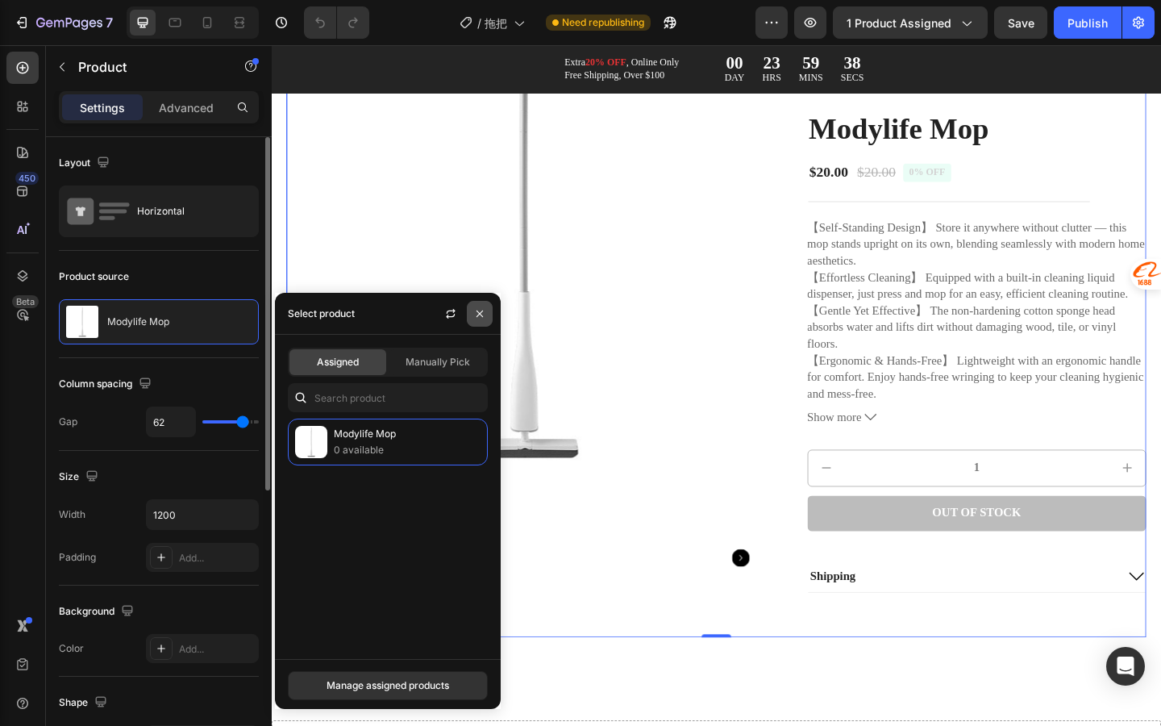
click at [480, 320] on button "button" at bounding box center [480, 314] width 26 height 26
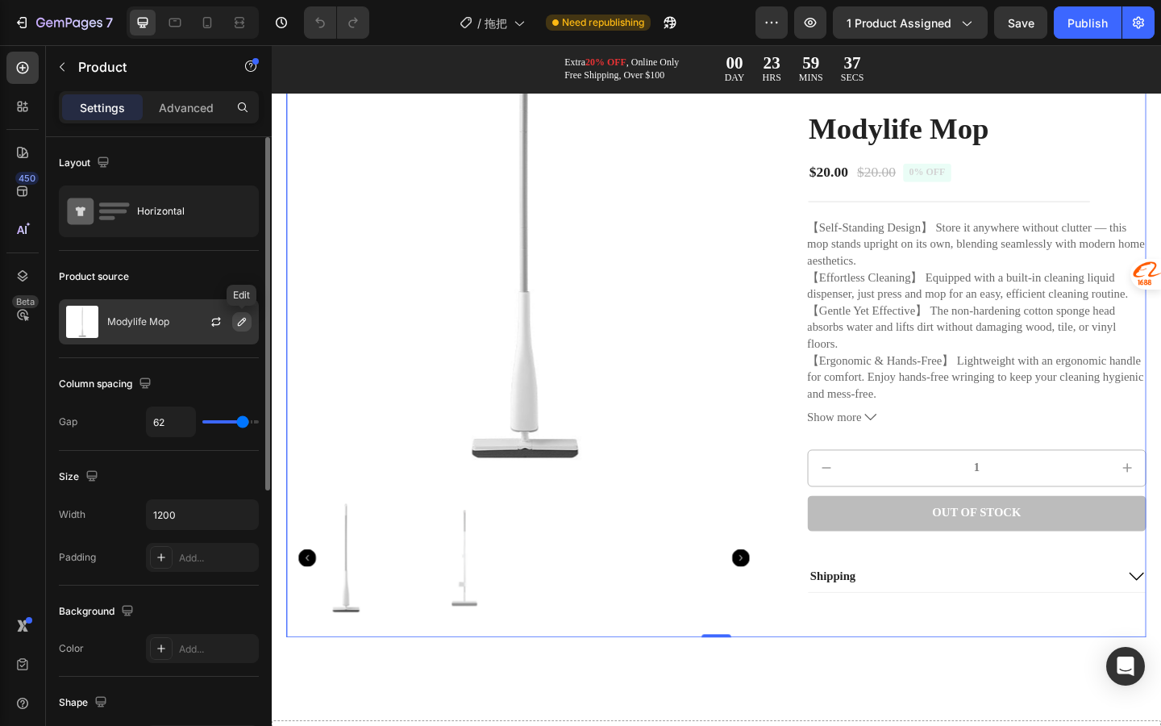
click at [247, 326] on icon "button" at bounding box center [242, 321] width 13 height 13
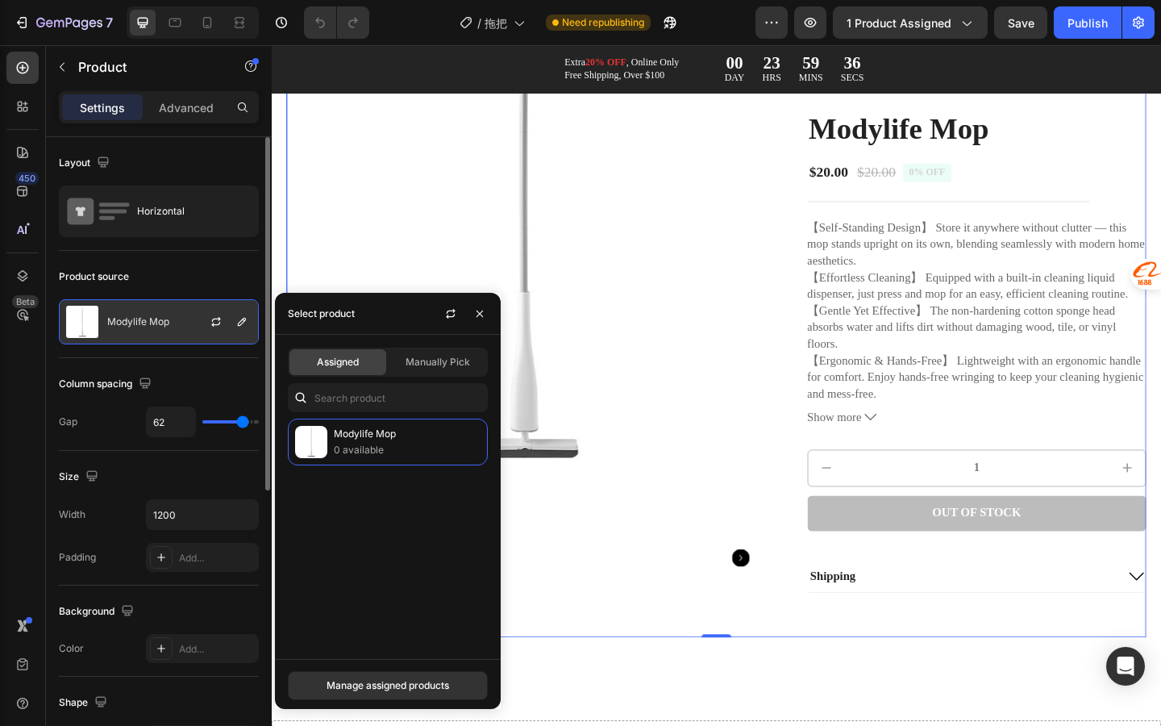
click at [168, 329] on div "Modylife Mop" at bounding box center [159, 321] width 200 height 45
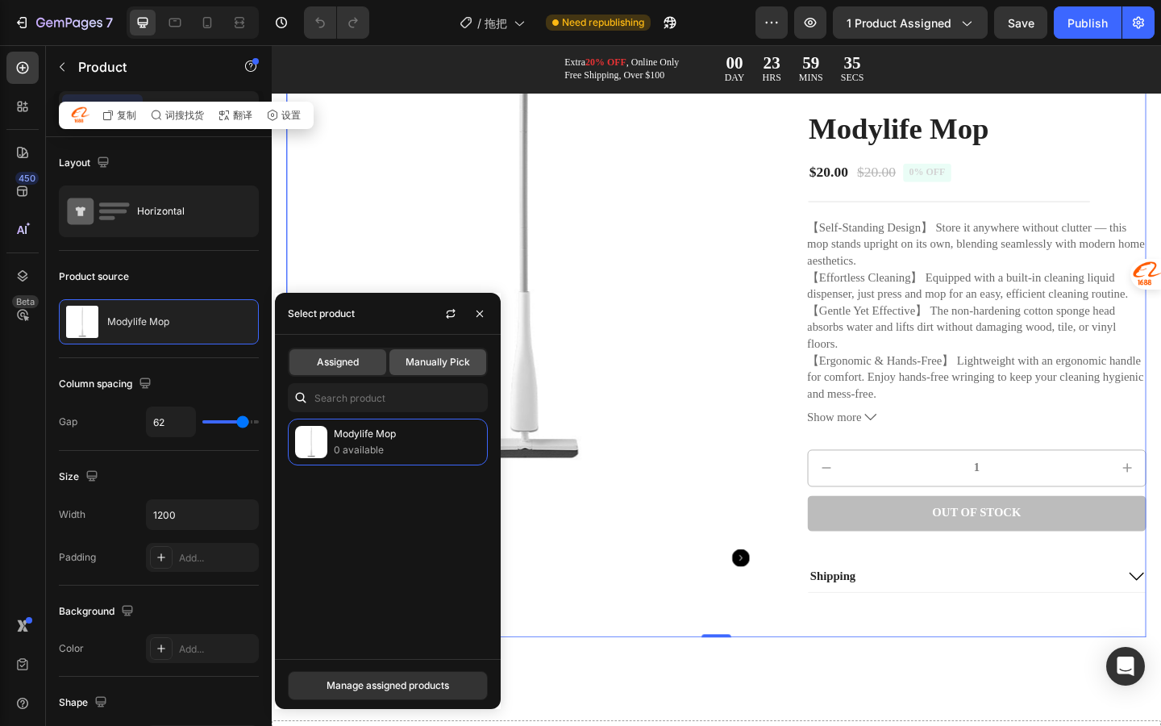
click at [449, 357] on span "Manually Pick" at bounding box center [438, 362] width 65 height 15
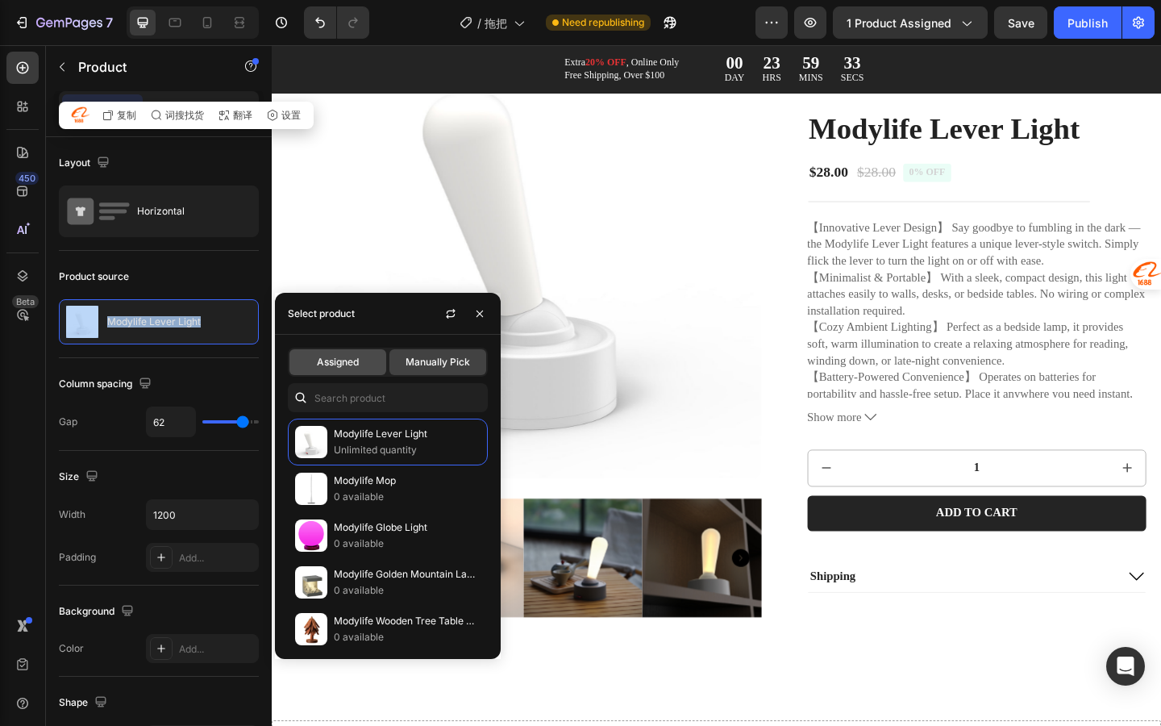
click at [357, 365] on span "Assigned" at bounding box center [338, 362] width 42 height 15
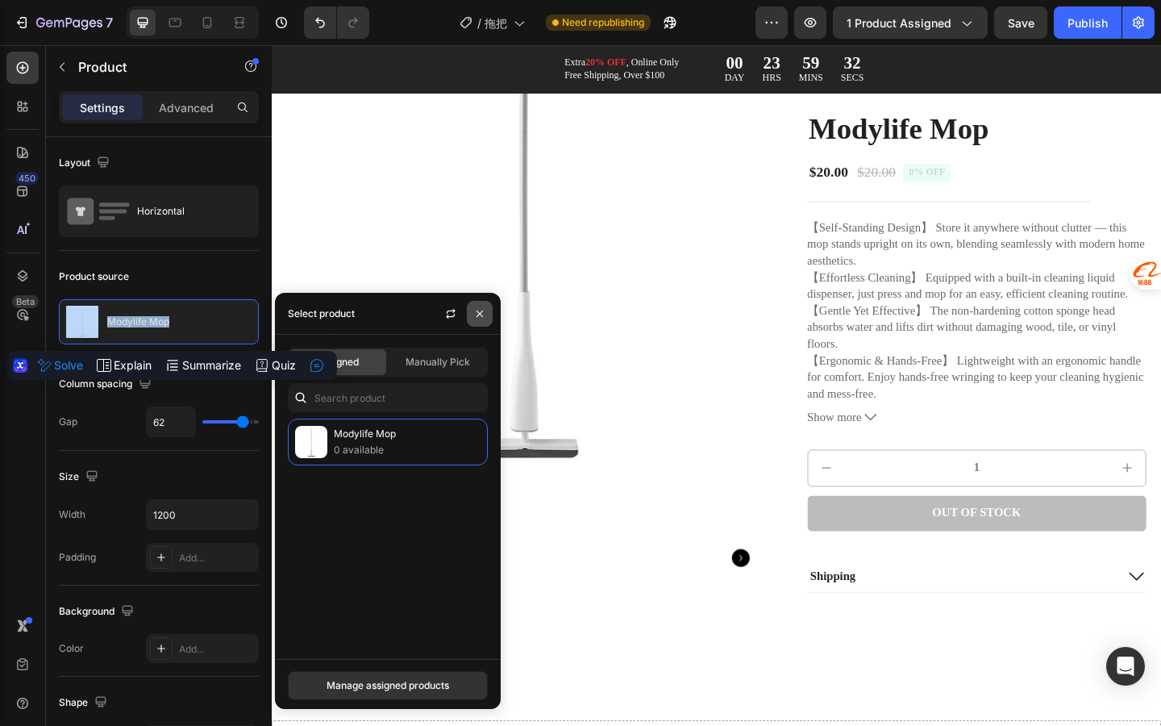
click at [475, 323] on button "button" at bounding box center [480, 314] width 26 height 26
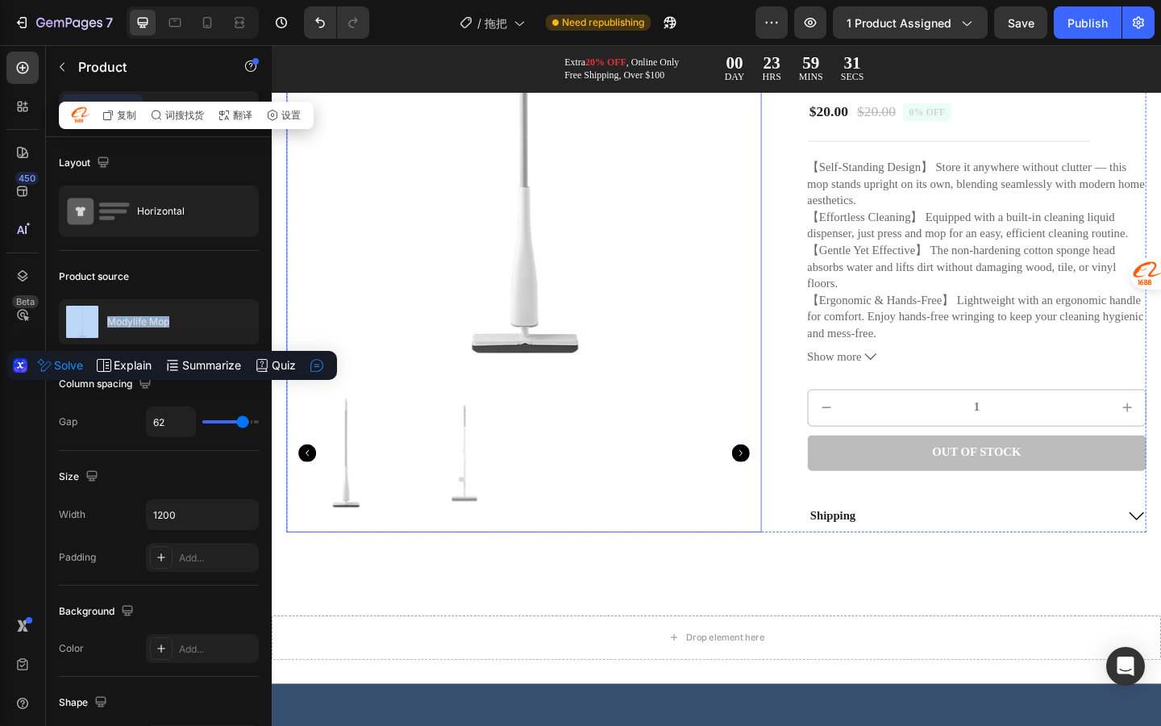
scroll to position [337, 0]
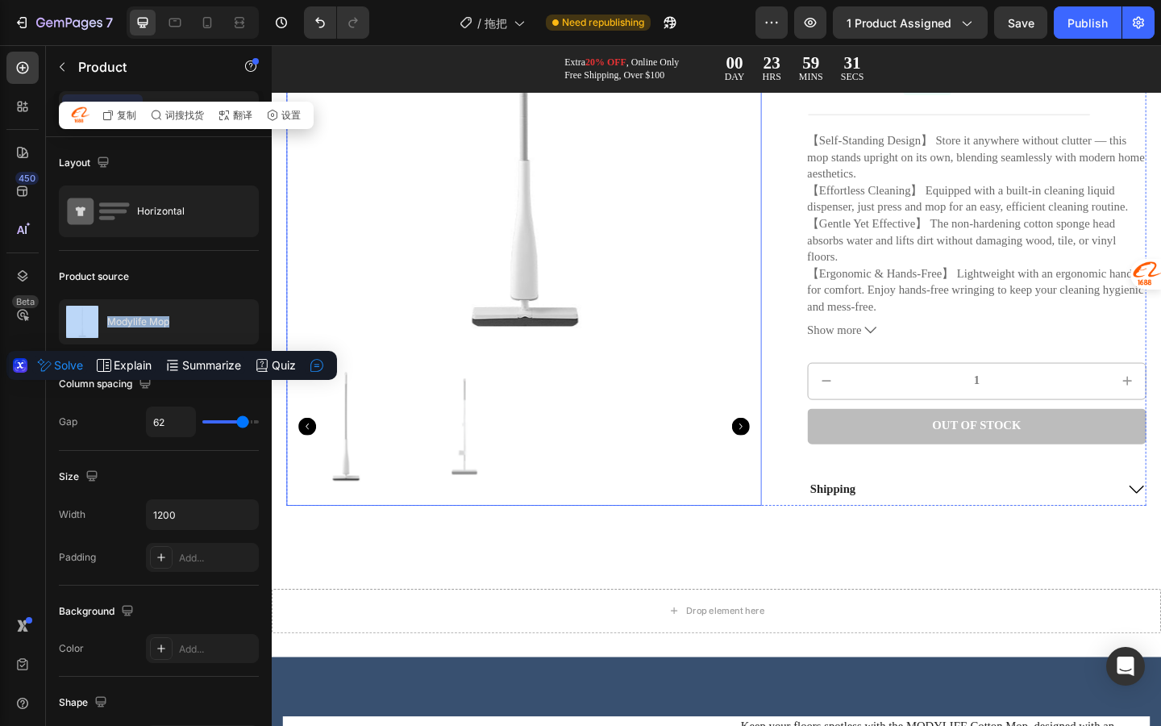
click at [474, 497] on img at bounding box center [481, 459] width 129 height 173
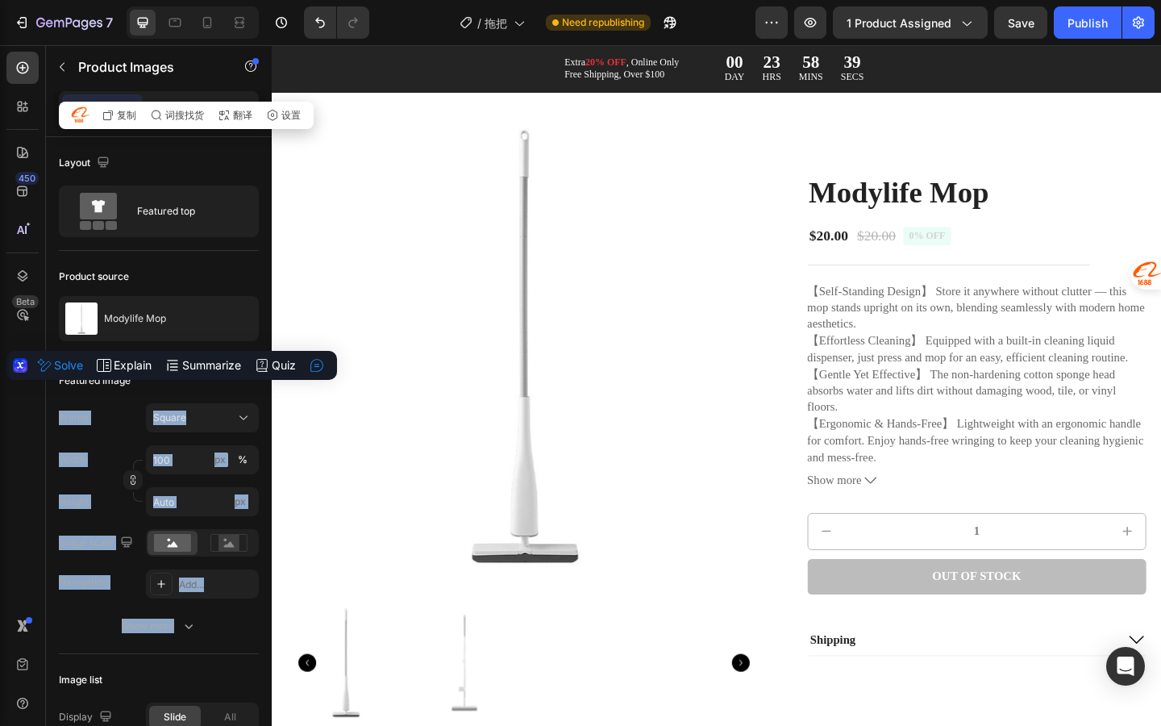
scroll to position [0, 0]
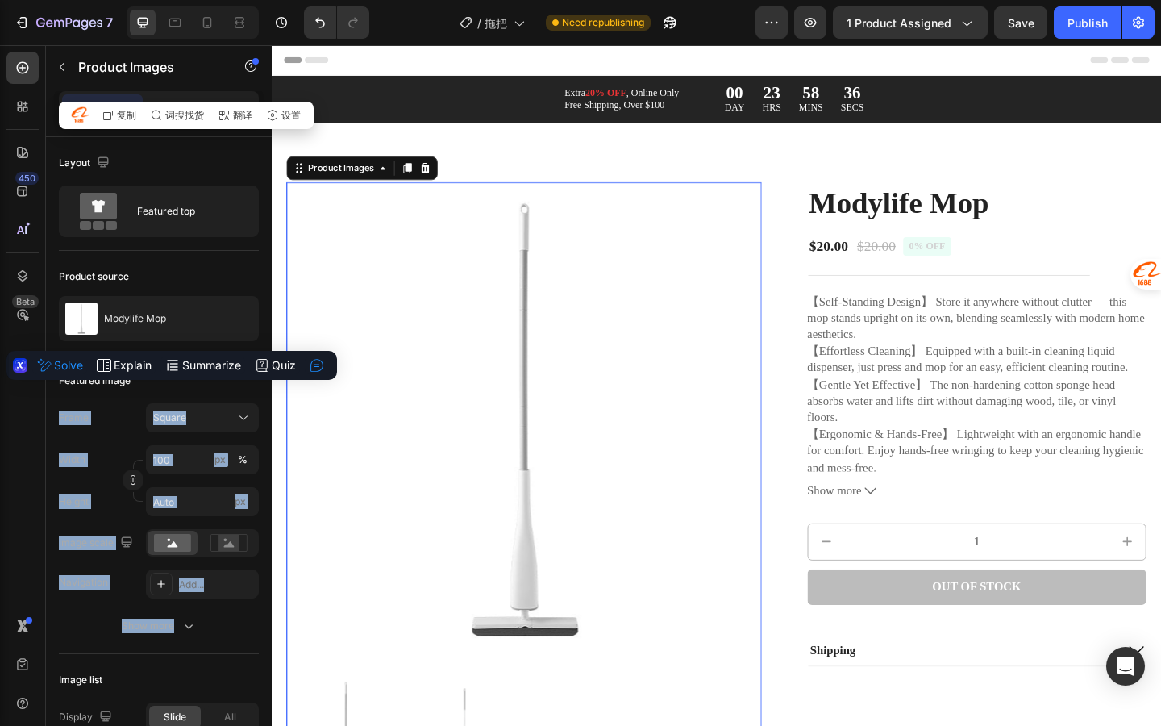
click at [373, 331] on img at bounding box center [546, 452] width 517 height 517
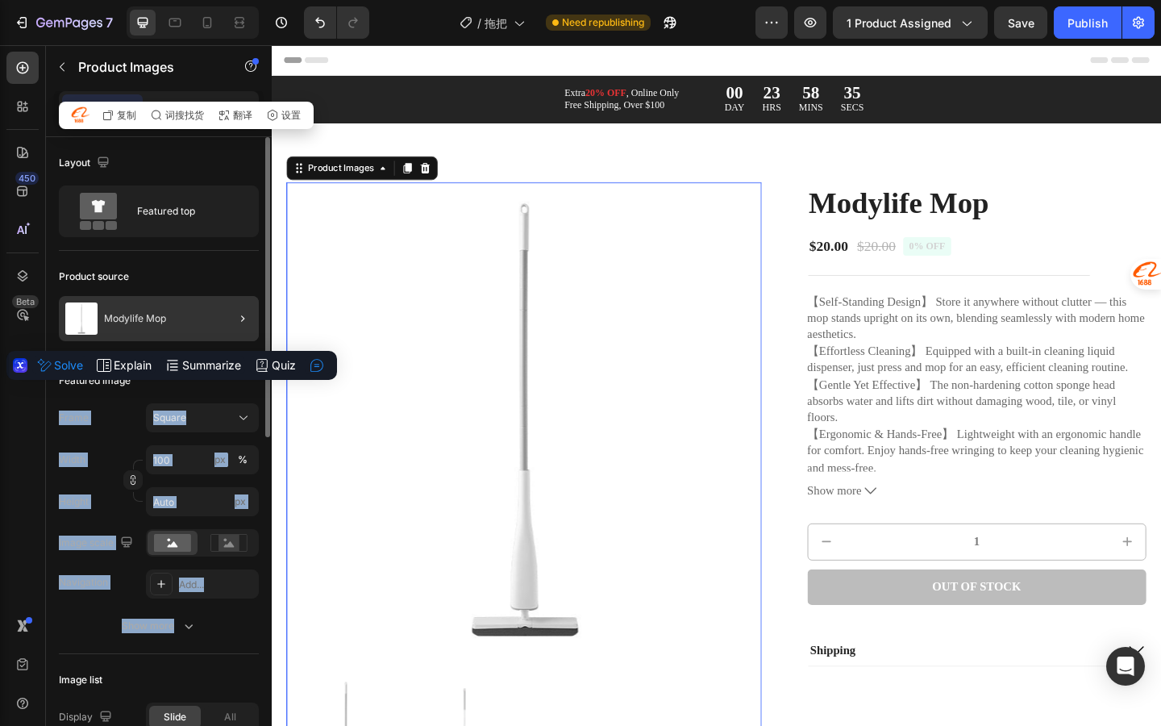
scroll to position [9, 0]
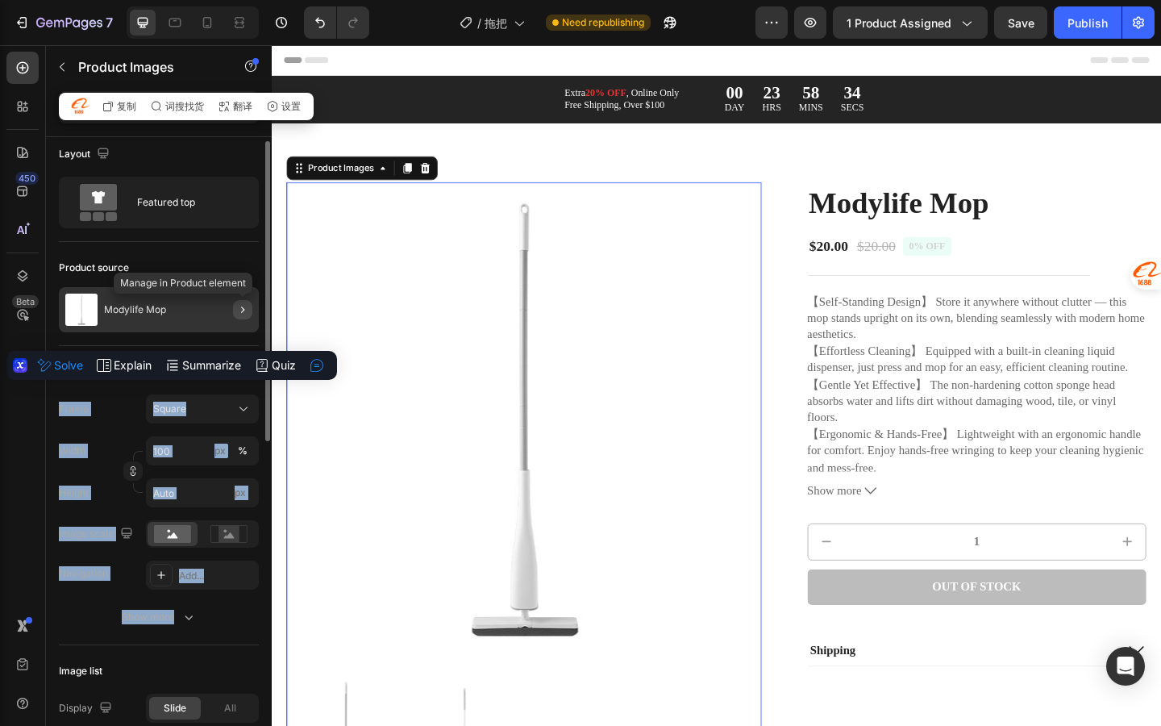
click at [242, 306] on icon "button" at bounding box center [242, 309] width 13 height 13
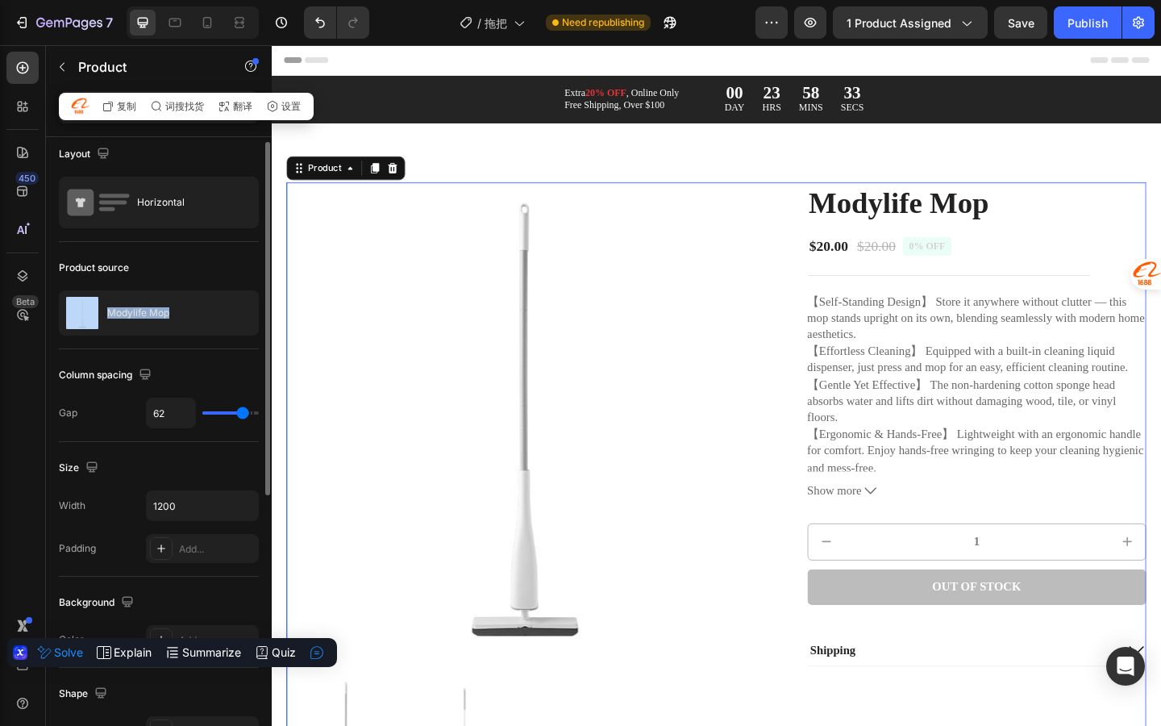
scroll to position [0, 0]
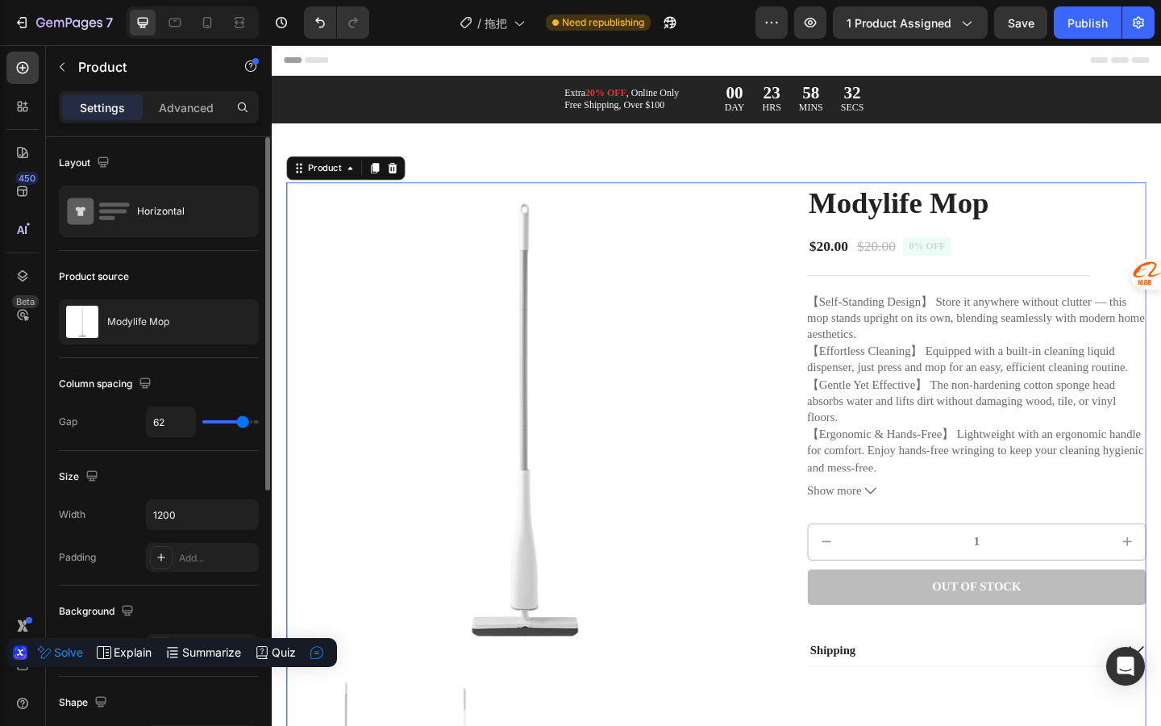
click at [236, 281] on div "Product source" at bounding box center [159, 277] width 200 height 26
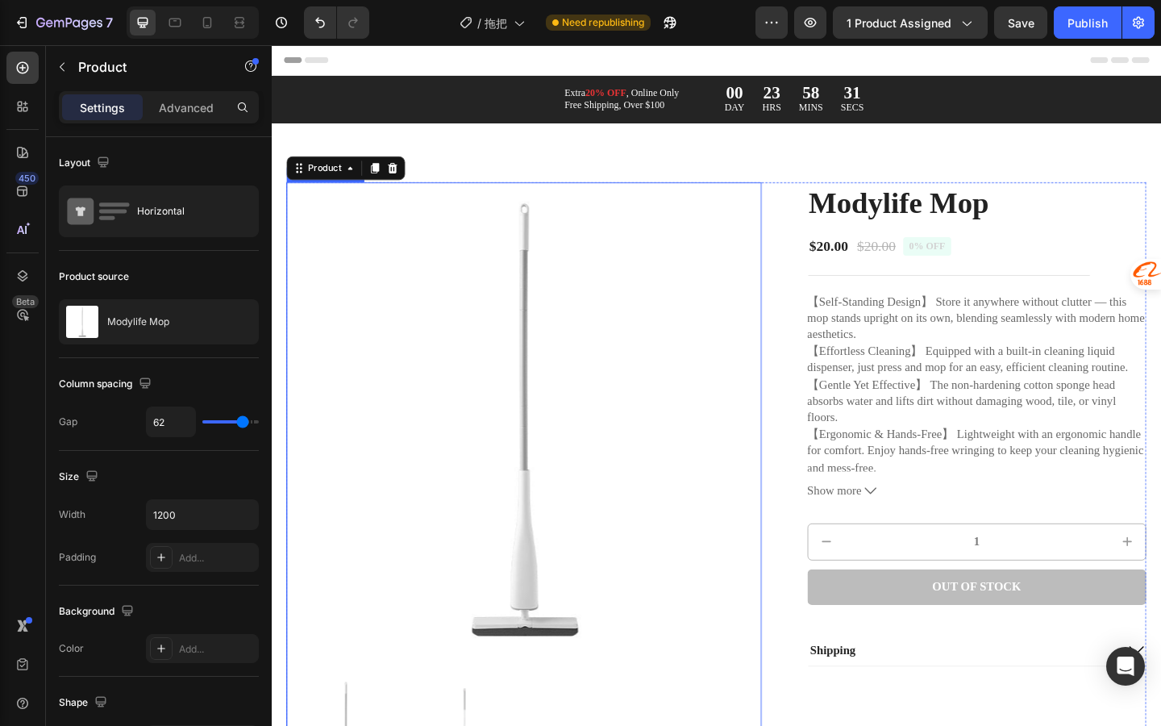
scroll to position [337, 0]
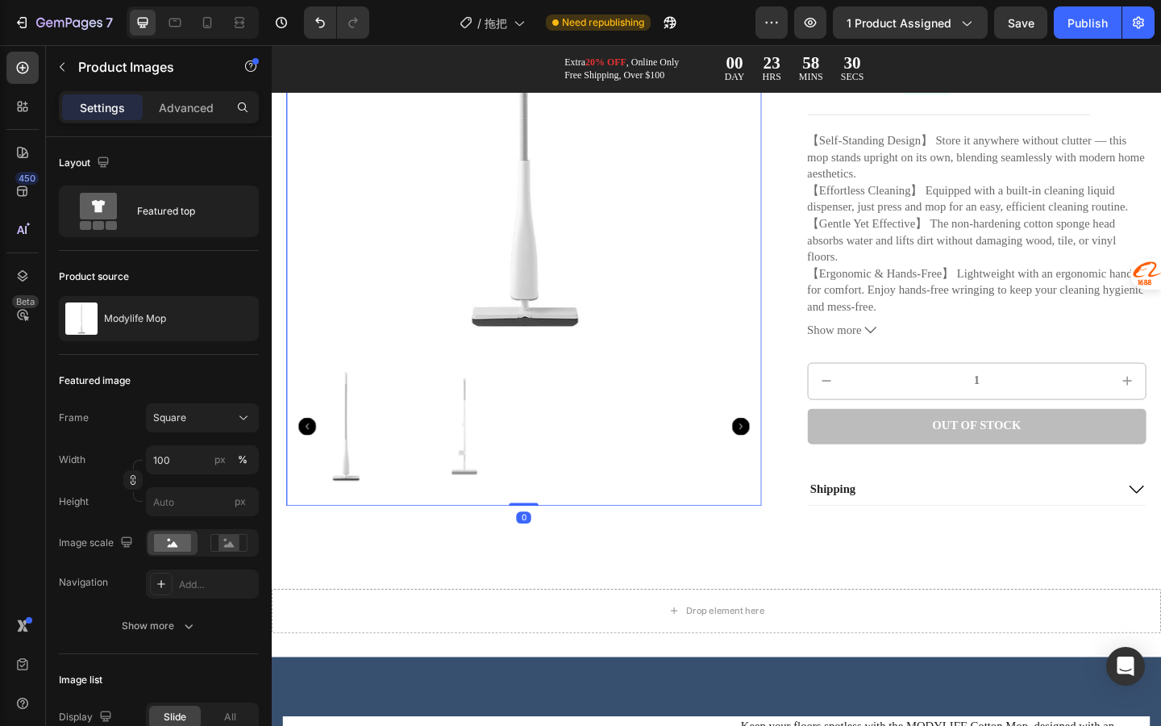
click at [439, 473] on img at bounding box center [481, 459] width 129 height 173
click at [439, 472] on div at bounding box center [546, 459] width 517 height 173
click at [364, 464] on img at bounding box center [352, 459] width 129 height 173
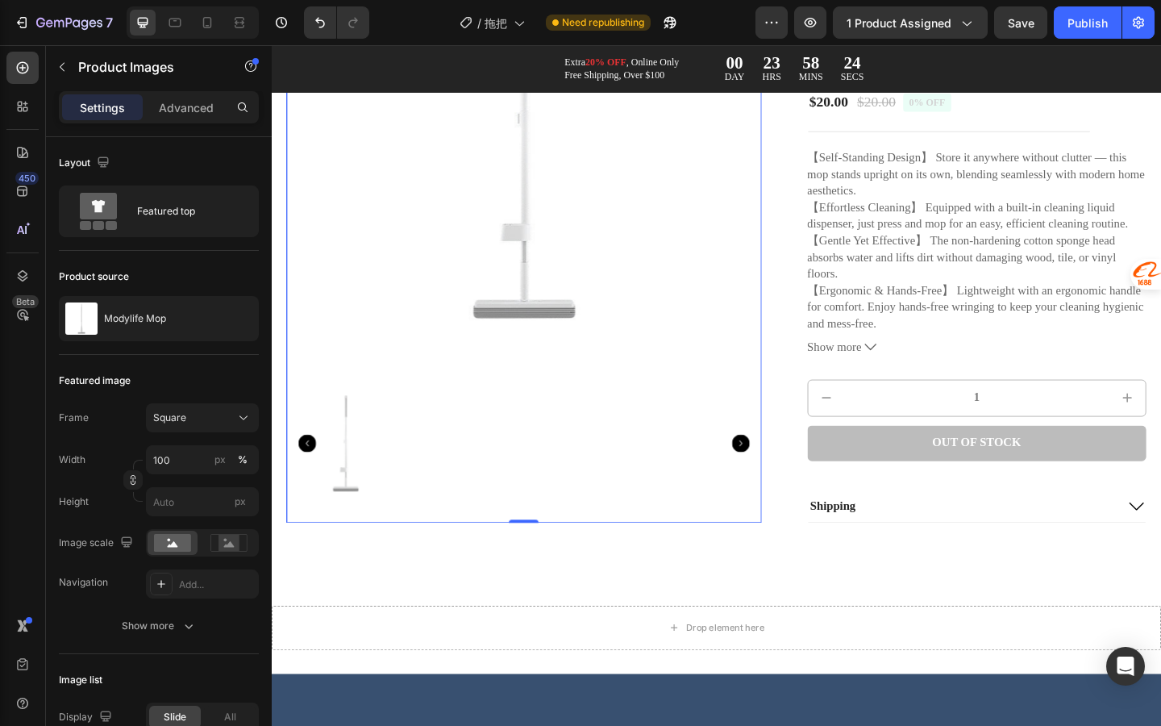
scroll to position [0, 0]
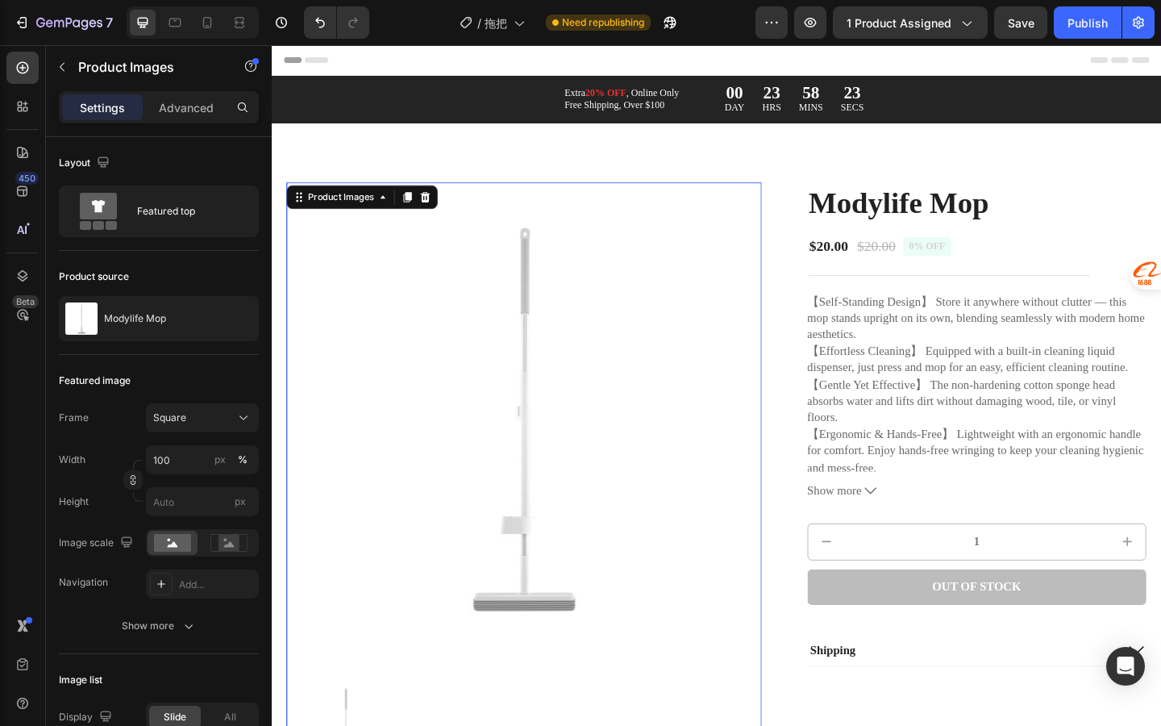
click at [428, 473] on img at bounding box center [546, 452] width 517 height 517
click at [358, 216] on div "Product Images" at bounding box center [347, 210] width 78 height 15
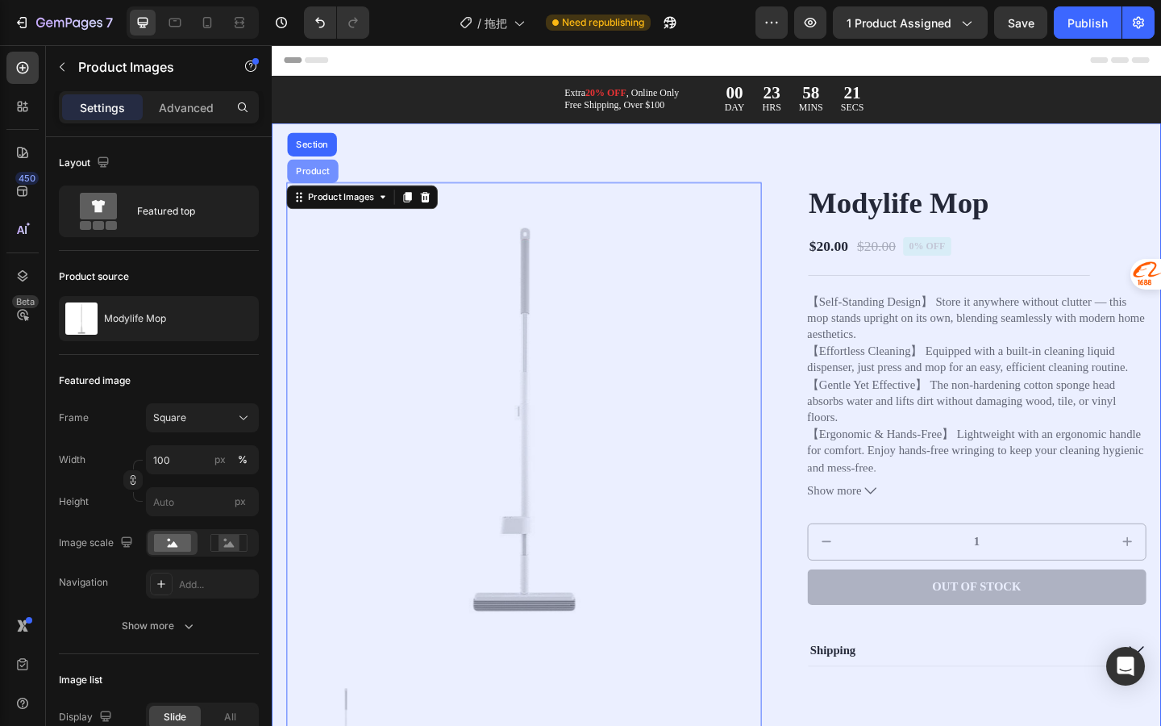
click at [333, 176] on div "Product" at bounding box center [317, 182] width 56 height 26
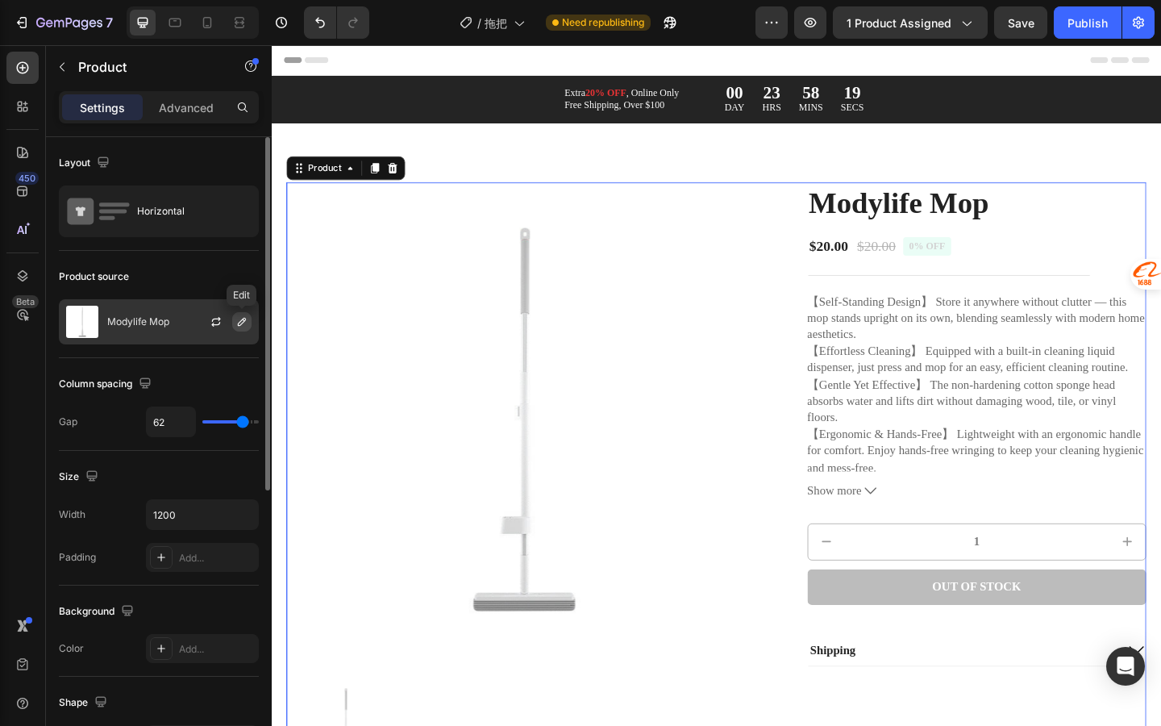
click at [251, 317] on button "button" at bounding box center [241, 321] width 19 height 19
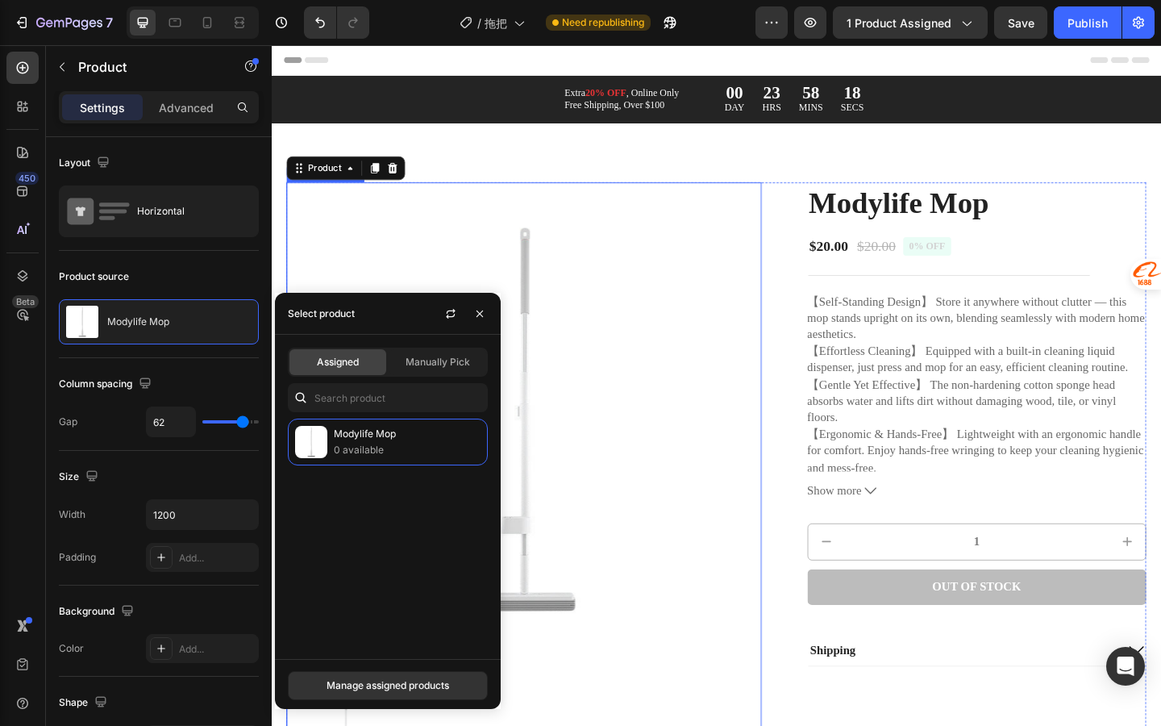
click at [385, 249] on img at bounding box center [546, 452] width 517 height 517
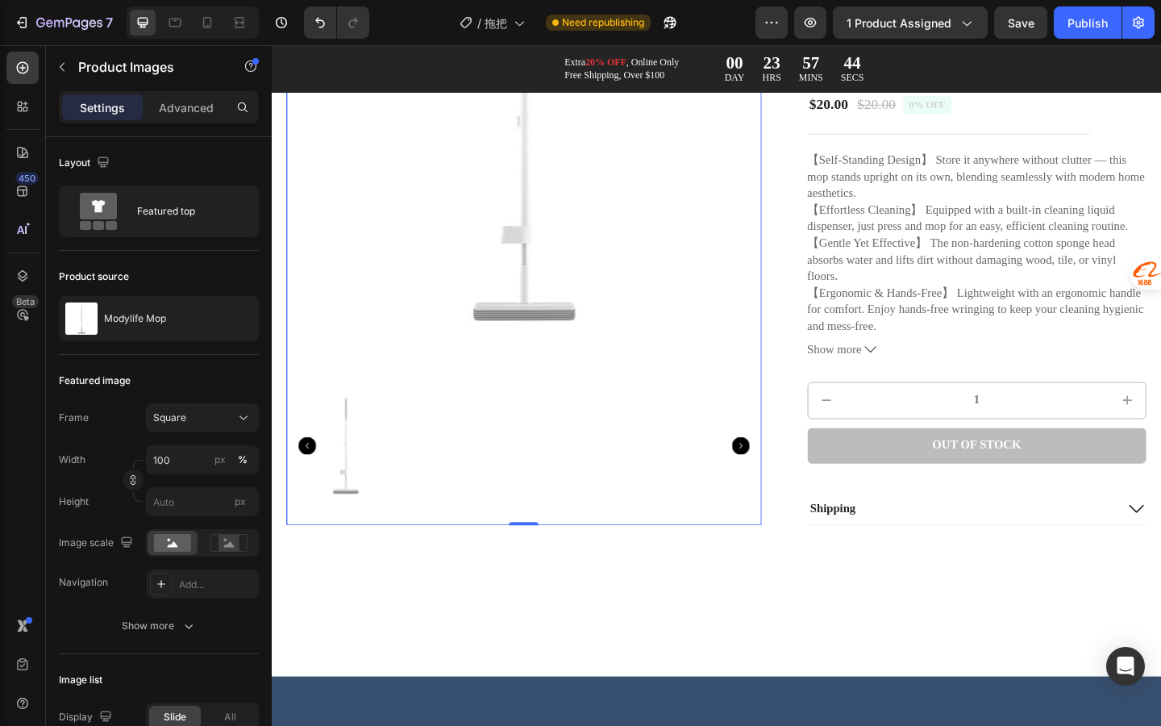
scroll to position [369, 0]
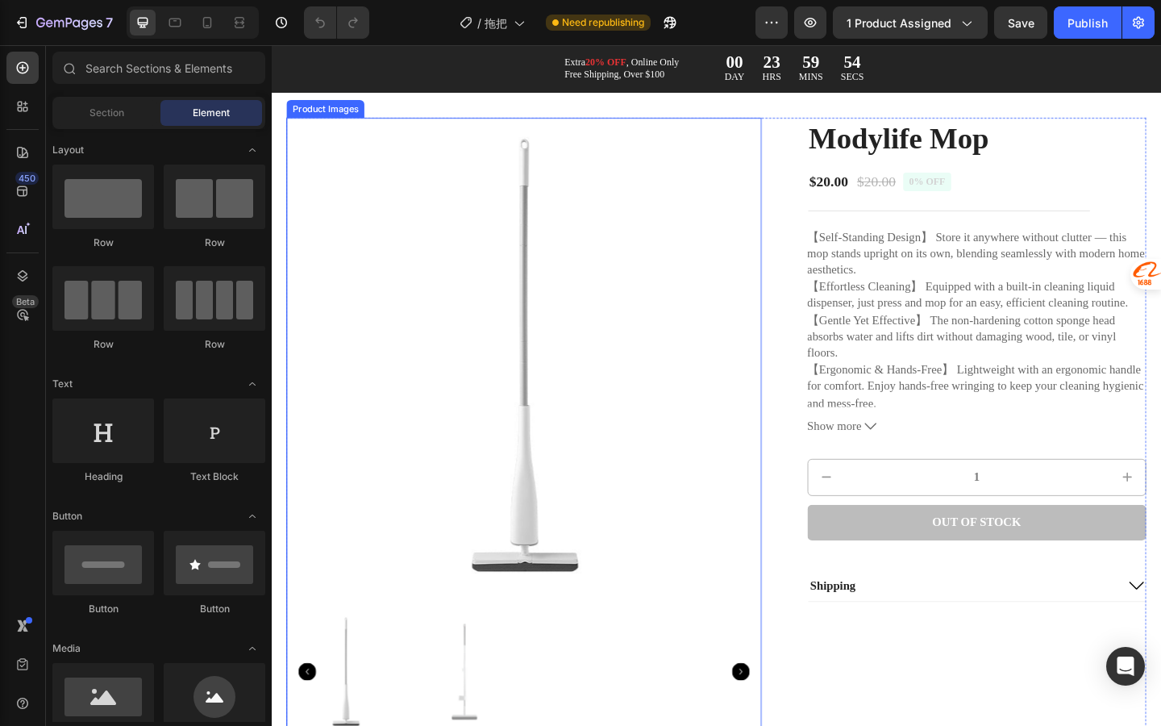
scroll to position [116, 0]
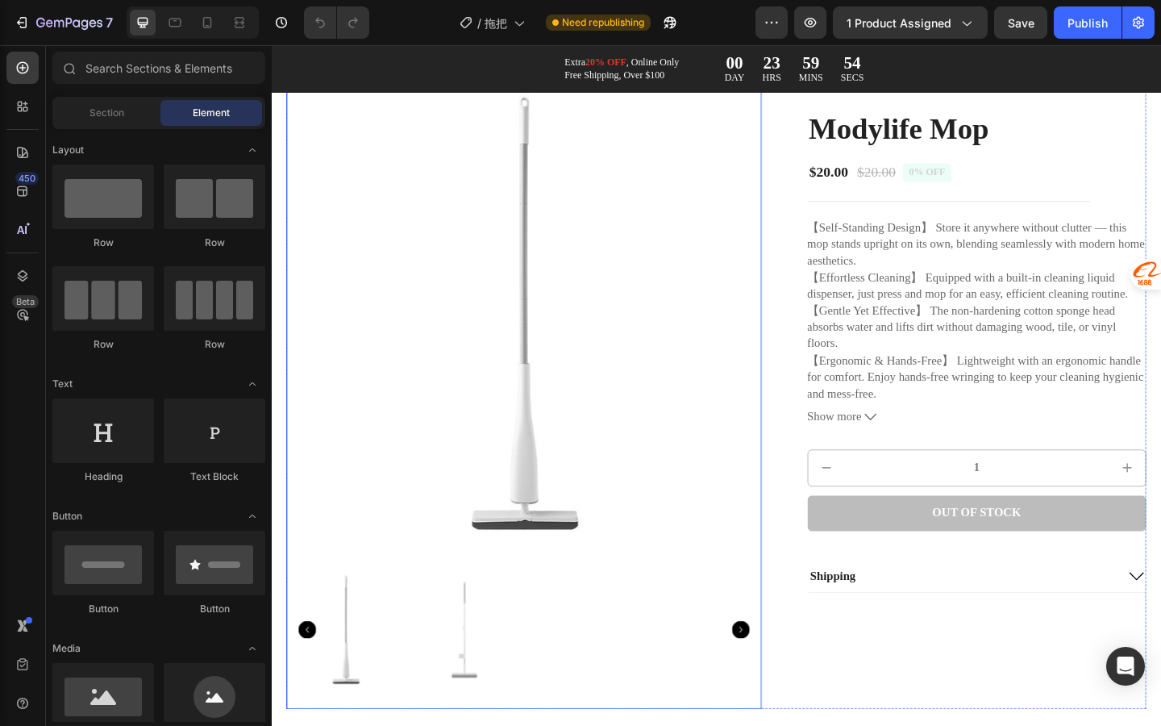
click at [561, 497] on img at bounding box center [546, 336] width 517 height 517
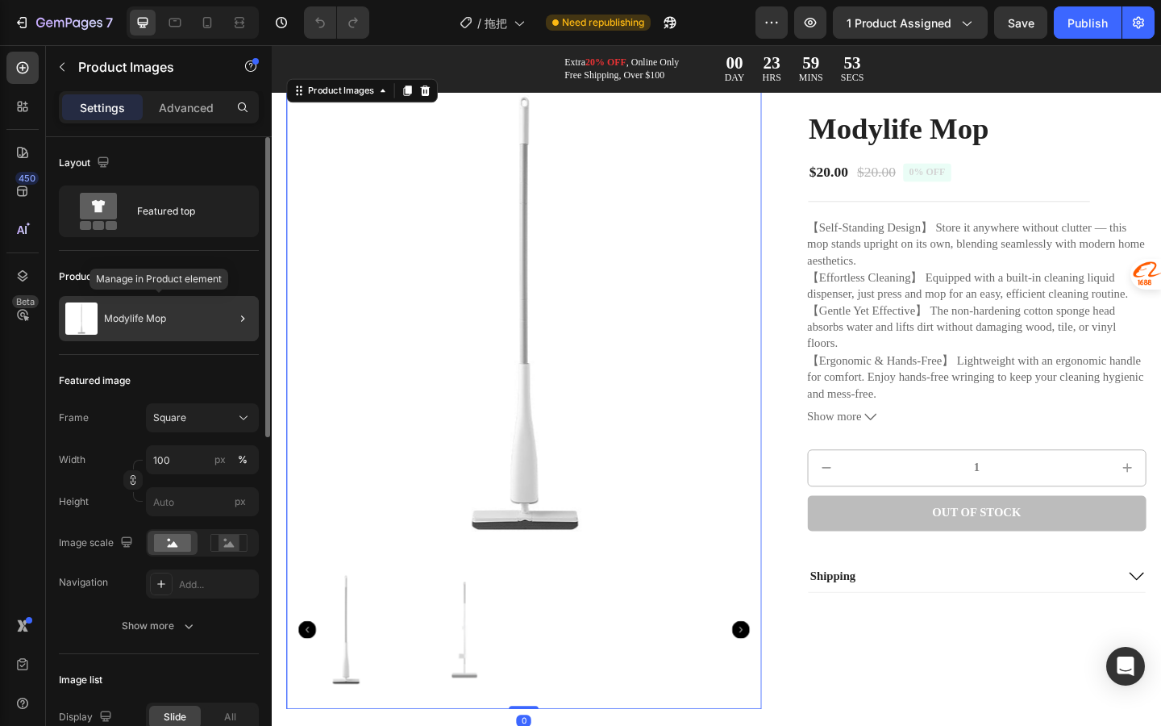
click at [208, 305] on div "Modylife Mop" at bounding box center [159, 318] width 200 height 45
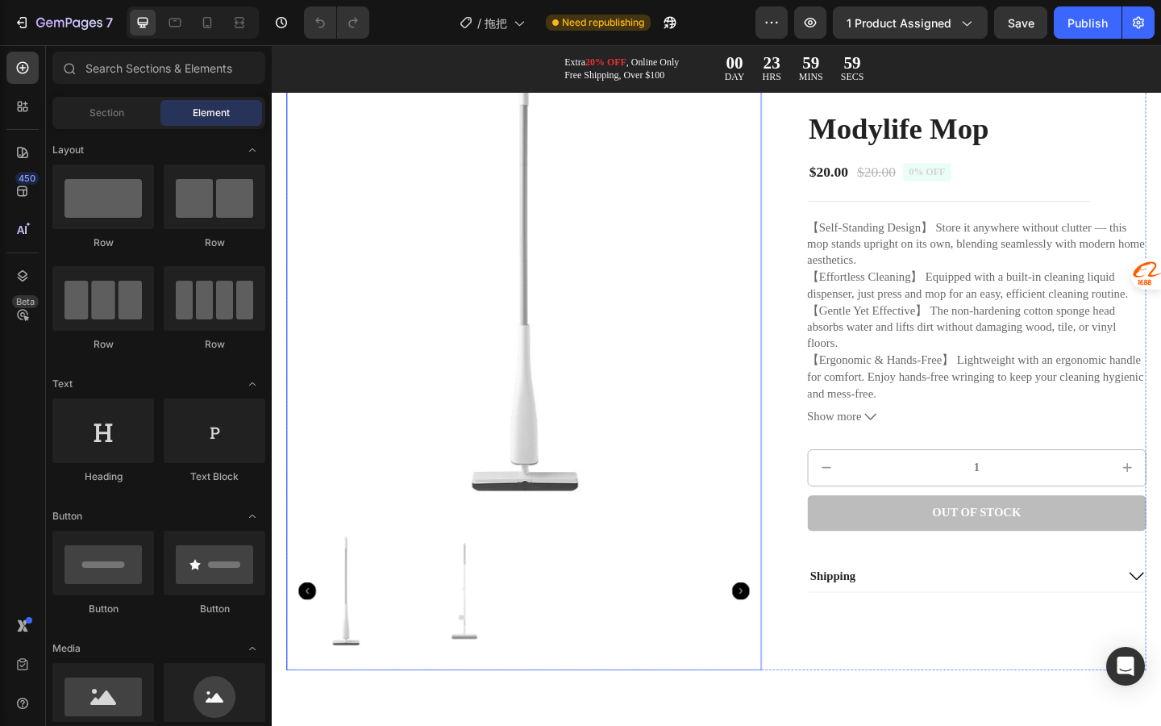
scroll to position [159, 0]
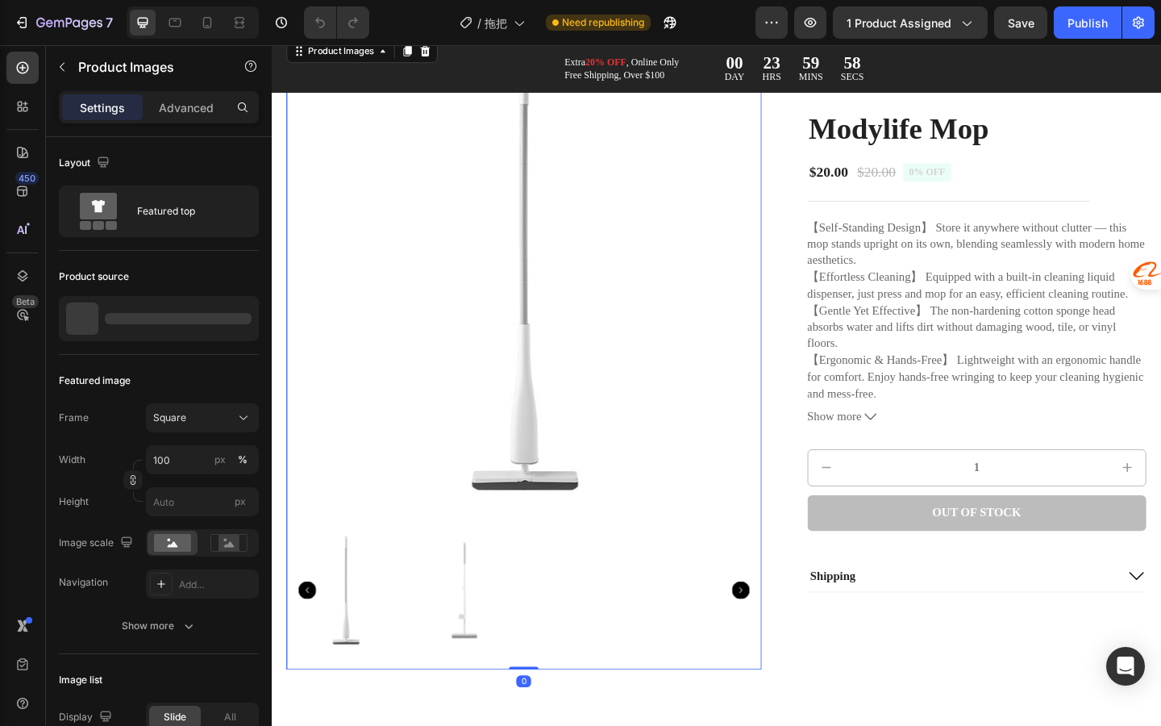
click at [551, 663] on div at bounding box center [546, 638] width 517 height 173
click at [640, 662] on div at bounding box center [546, 638] width 517 height 173
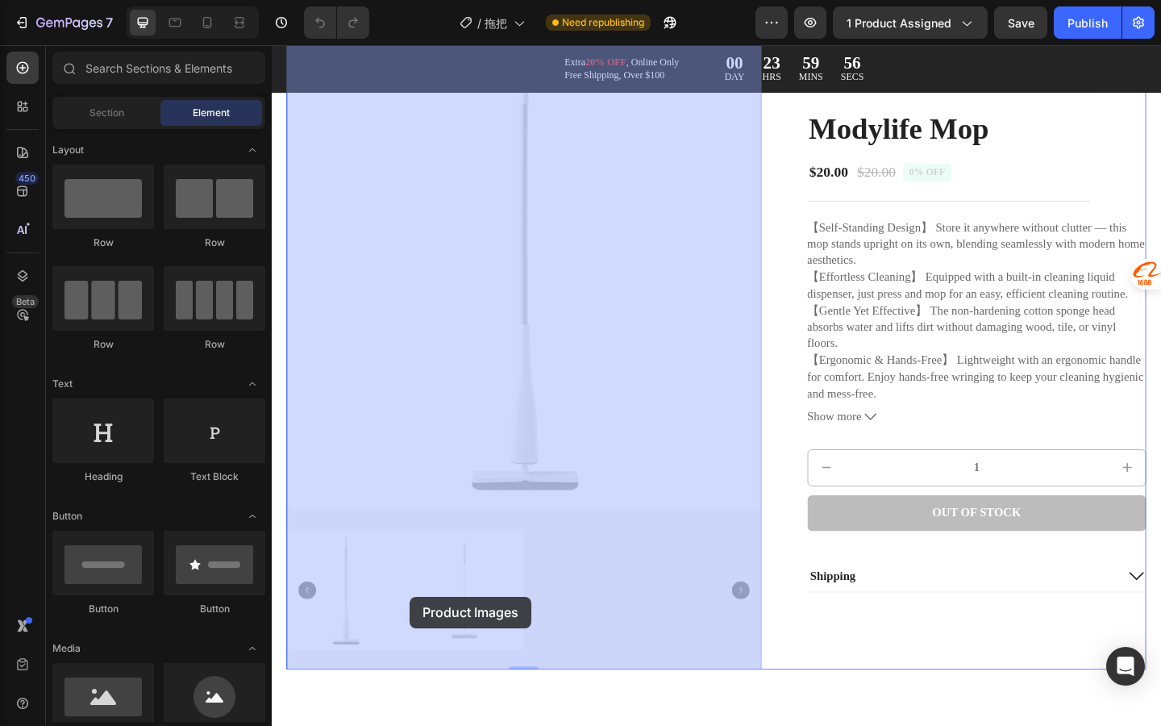
drag, startPoint x: 493, startPoint y: 657, endPoint x: 449, endPoint y: 652, distance: 43.8
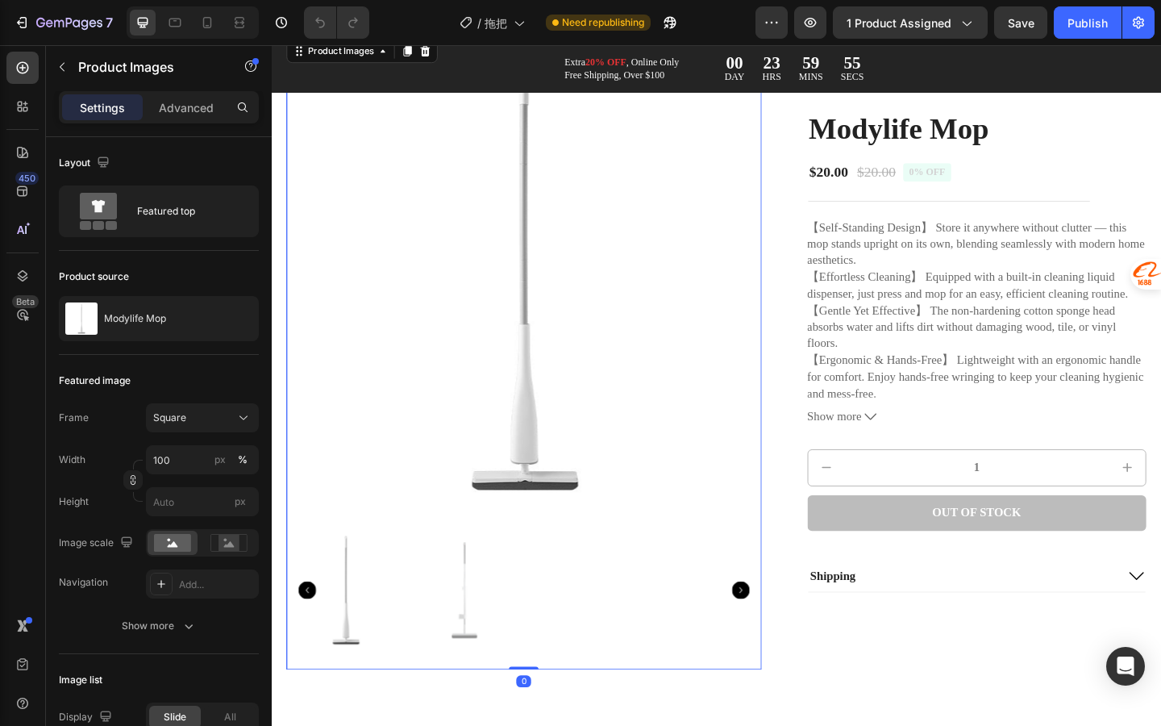
click at [451, 346] on img at bounding box center [546, 293] width 517 height 517
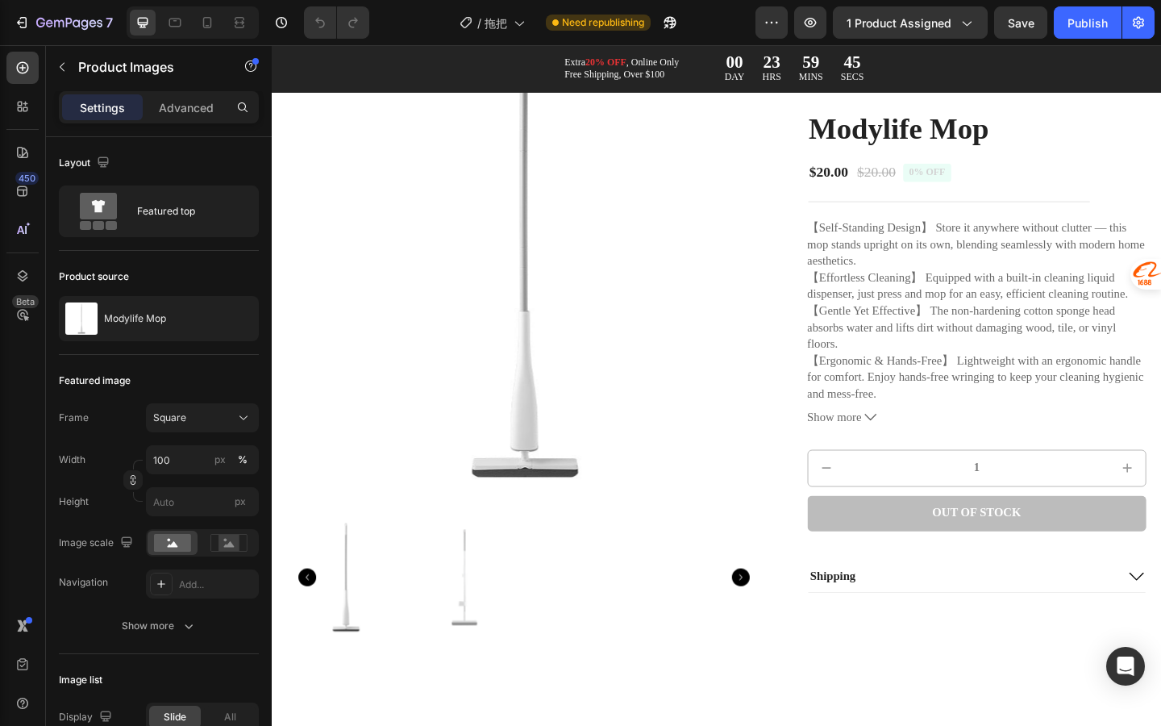
scroll to position [173, 0]
click at [611, 365] on img at bounding box center [546, 279] width 517 height 517
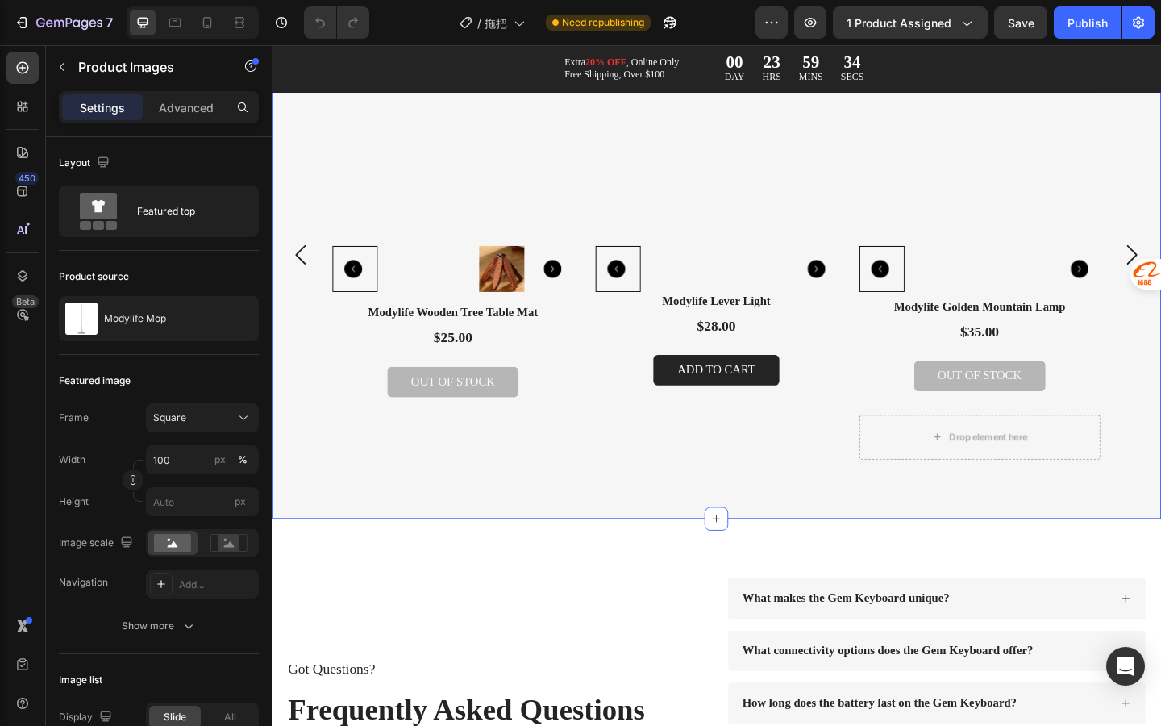
scroll to position [3801, 0]
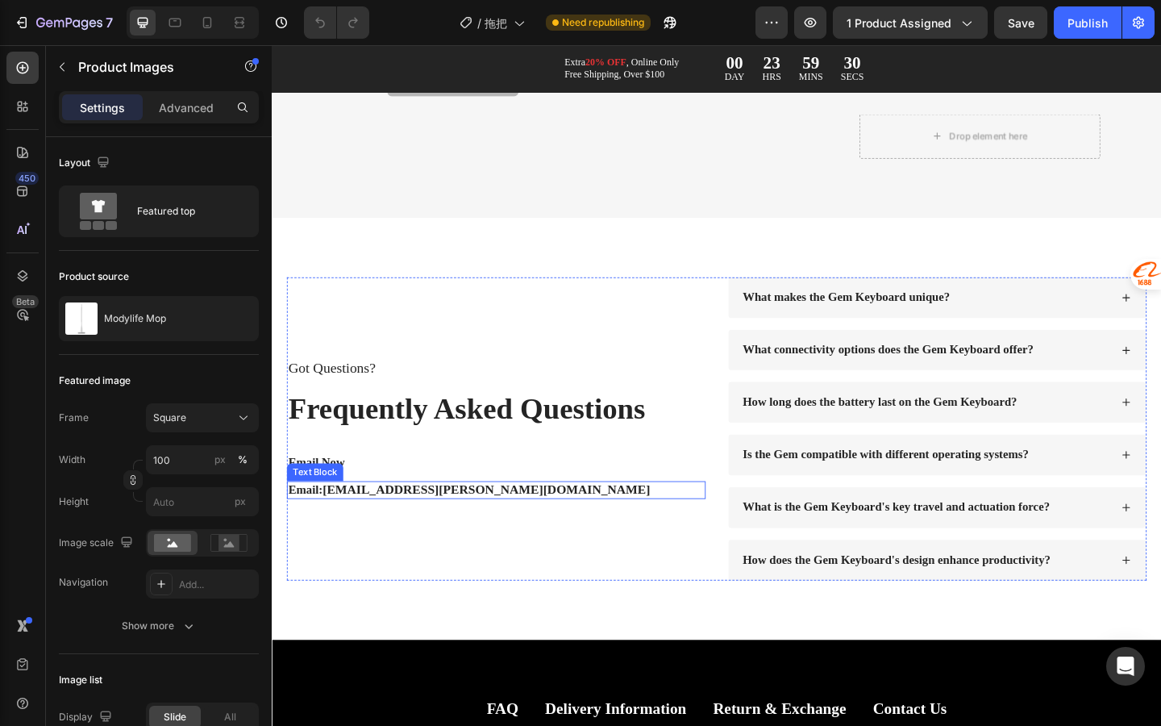
click at [662, 535] on p "Email: business@mody.life" at bounding box center [516, 529] width 452 height 17
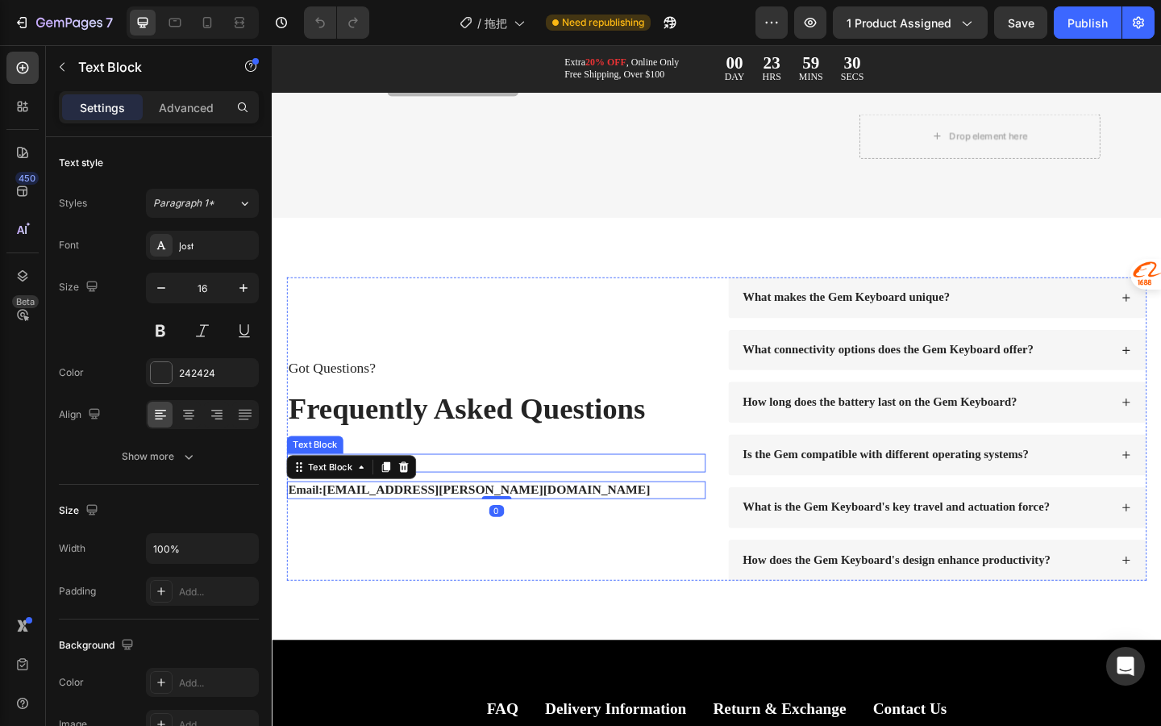
click at [641, 496] on p "Email Now" at bounding box center [516, 499] width 452 height 17
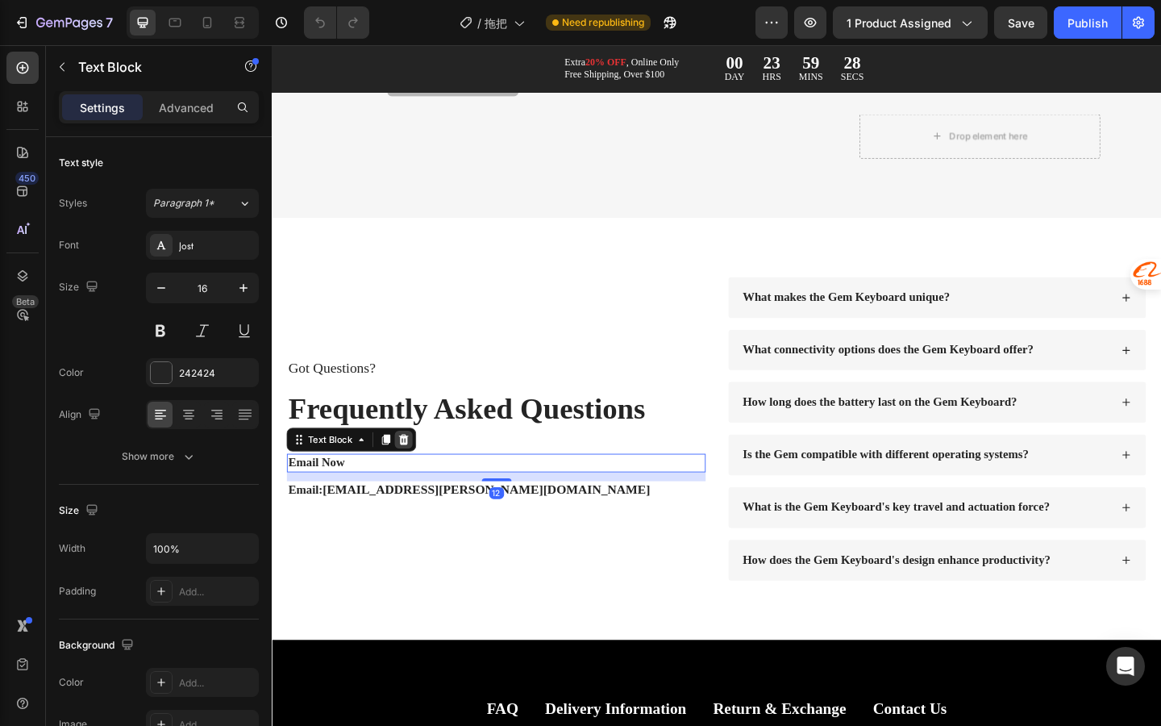
click at [419, 475] on icon at bounding box center [415, 474] width 13 height 13
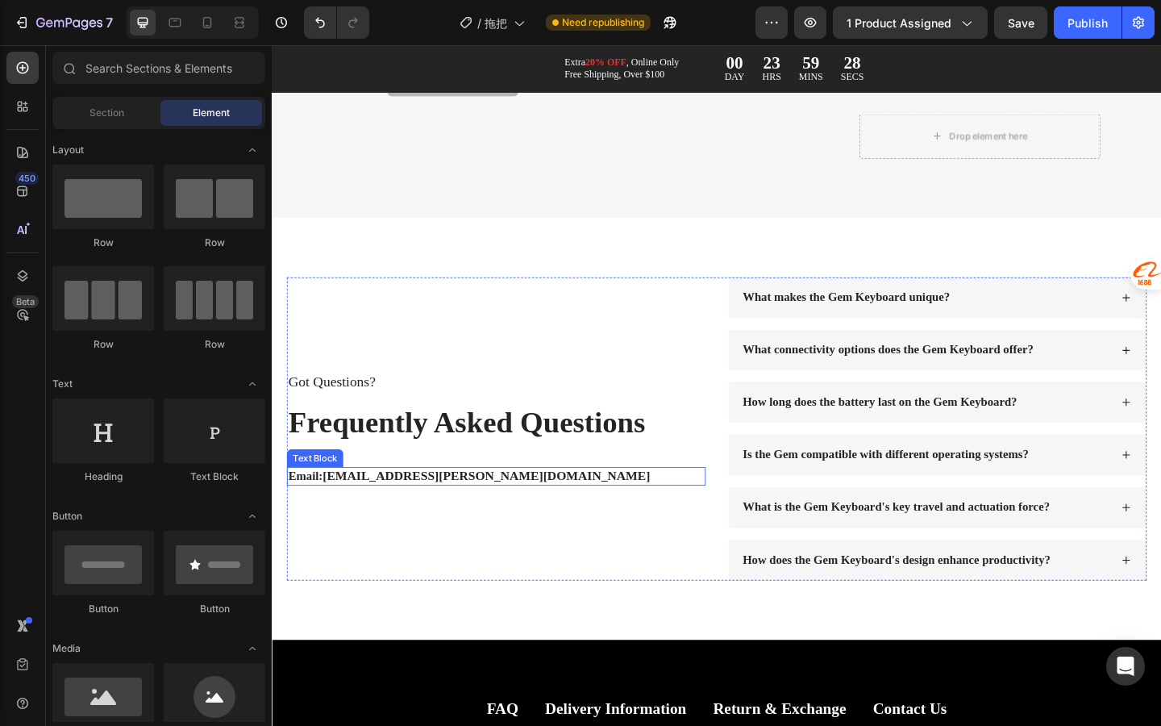
click at [419, 515] on strong "business@mody.life" at bounding box center [505, 513] width 356 height 15
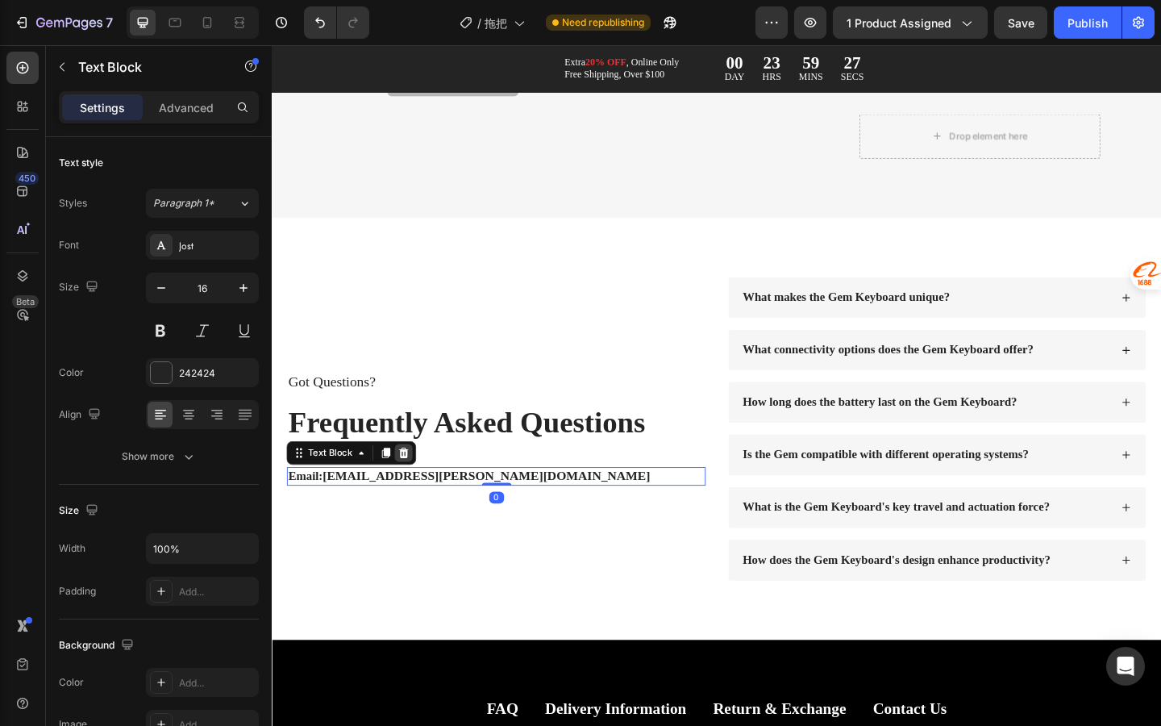
click at [417, 495] on div at bounding box center [415, 488] width 19 height 19
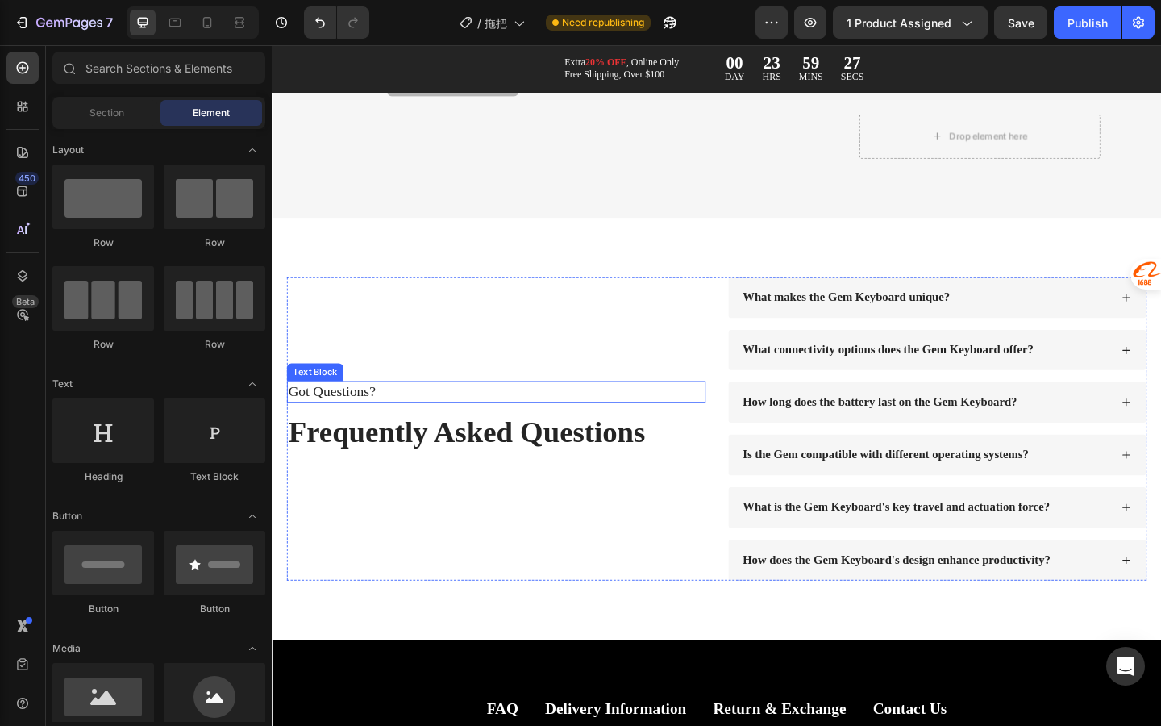
click at [373, 416] on p "Got Questions?" at bounding box center [516, 422] width 452 height 20
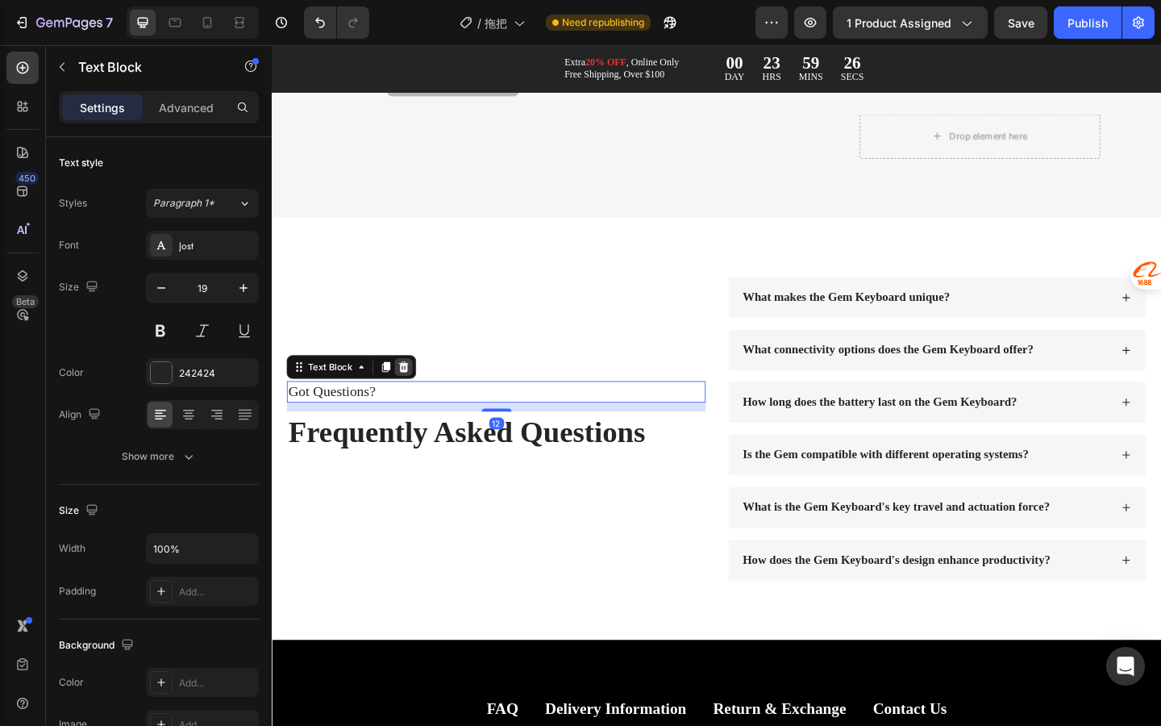
click at [423, 388] on div at bounding box center [415, 395] width 19 height 19
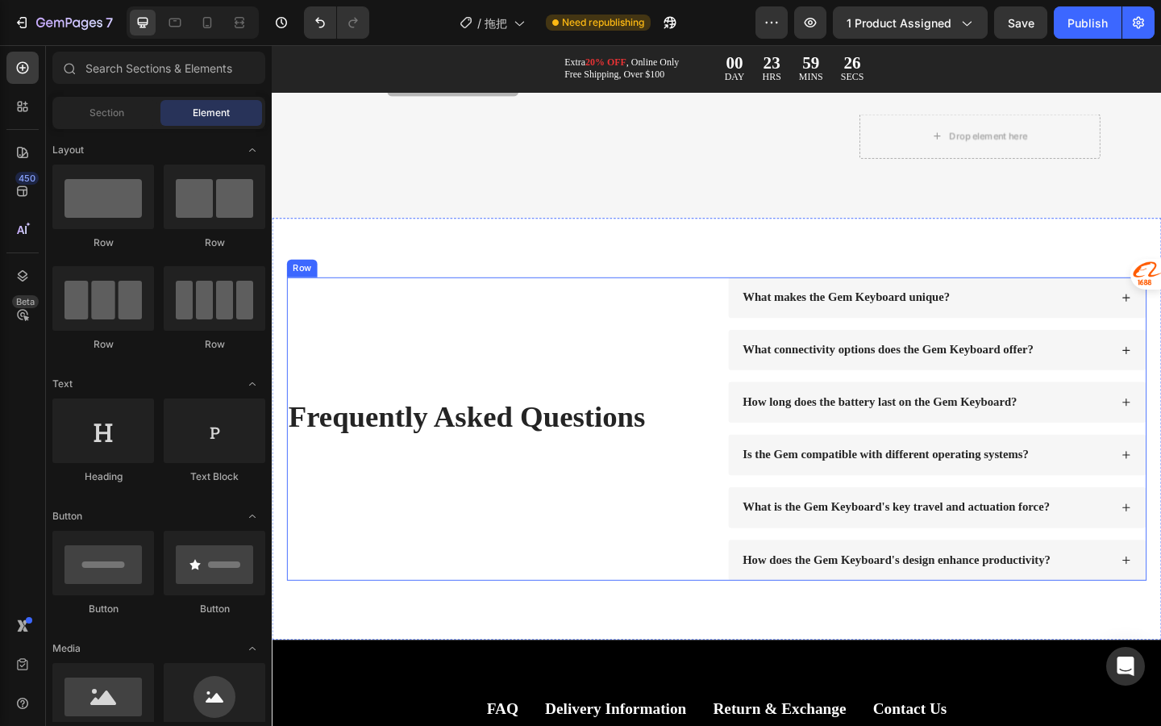
click at [497, 581] on div "Frequently Asked Questions Heading" at bounding box center [516, 463] width 456 height 330
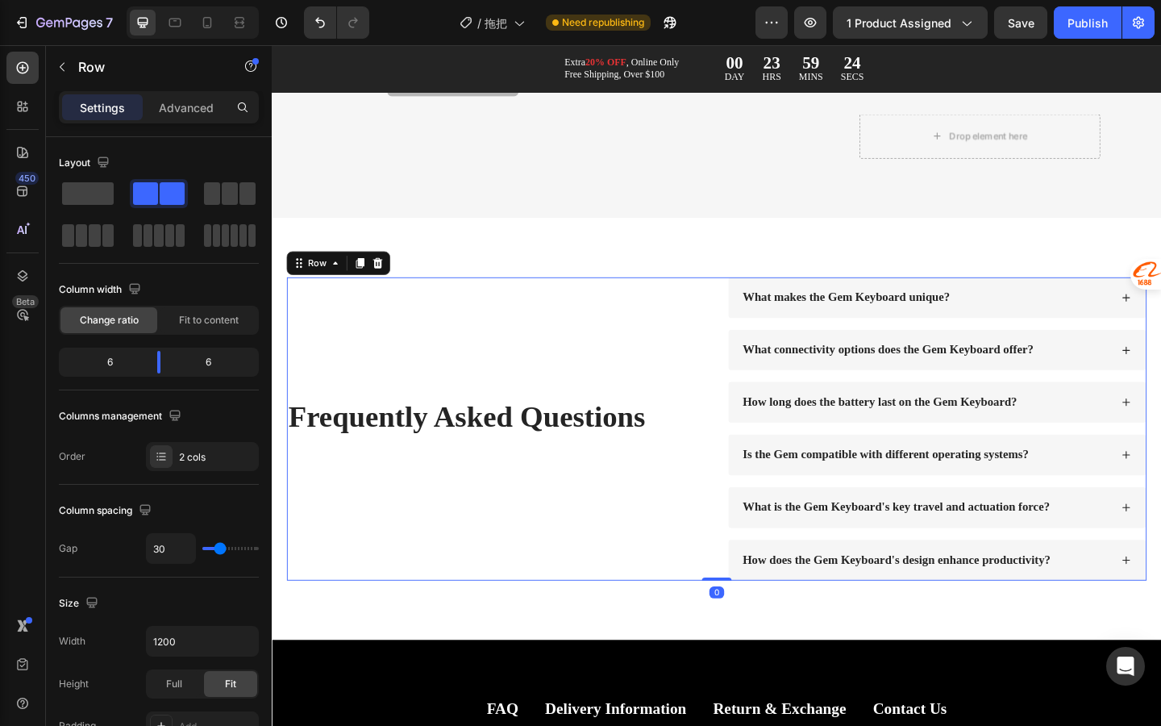
click at [719, 330] on div "Frequently Asked Questions Heading" at bounding box center [516, 463] width 456 height 330
click at [680, 372] on div "Frequently Asked Questions Heading" at bounding box center [516, 463] width 456 height 330
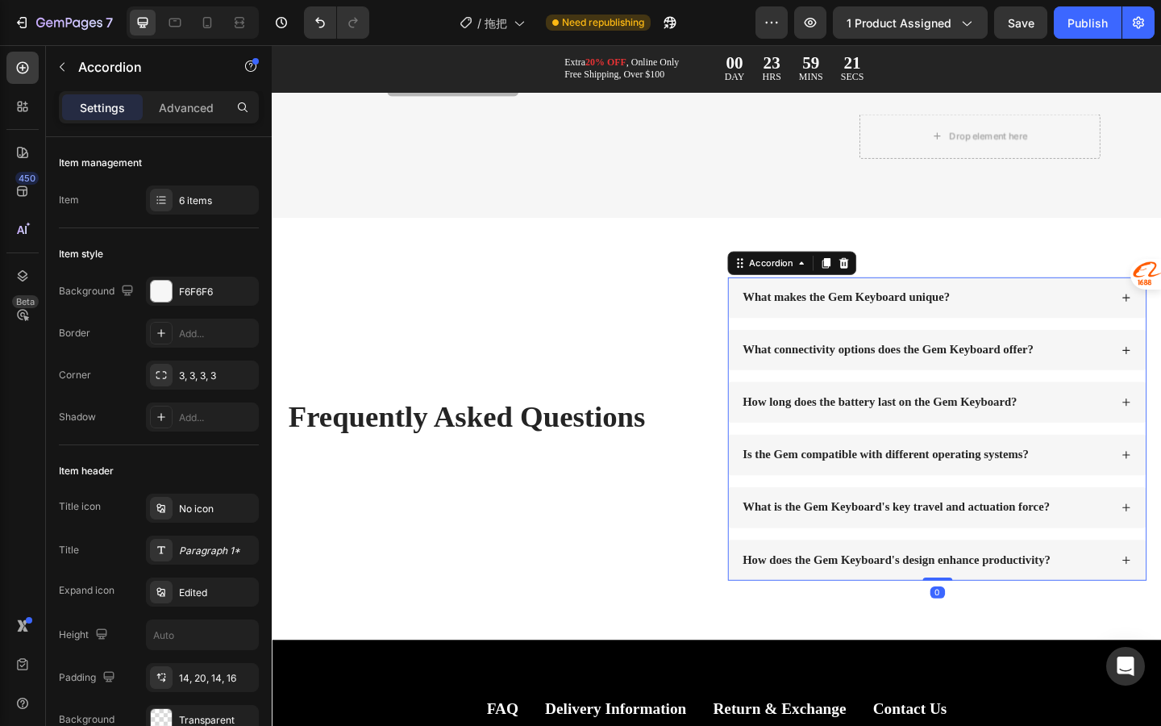
click at [777, 351] on div "What makes the Gem Keyboard unique? What connectivity options does the Gem Keyb…" at bounding box center [996, 463] width 456 height 330
click at [160, 194] on icon at bounding box center [161, 200] width 13 height 13
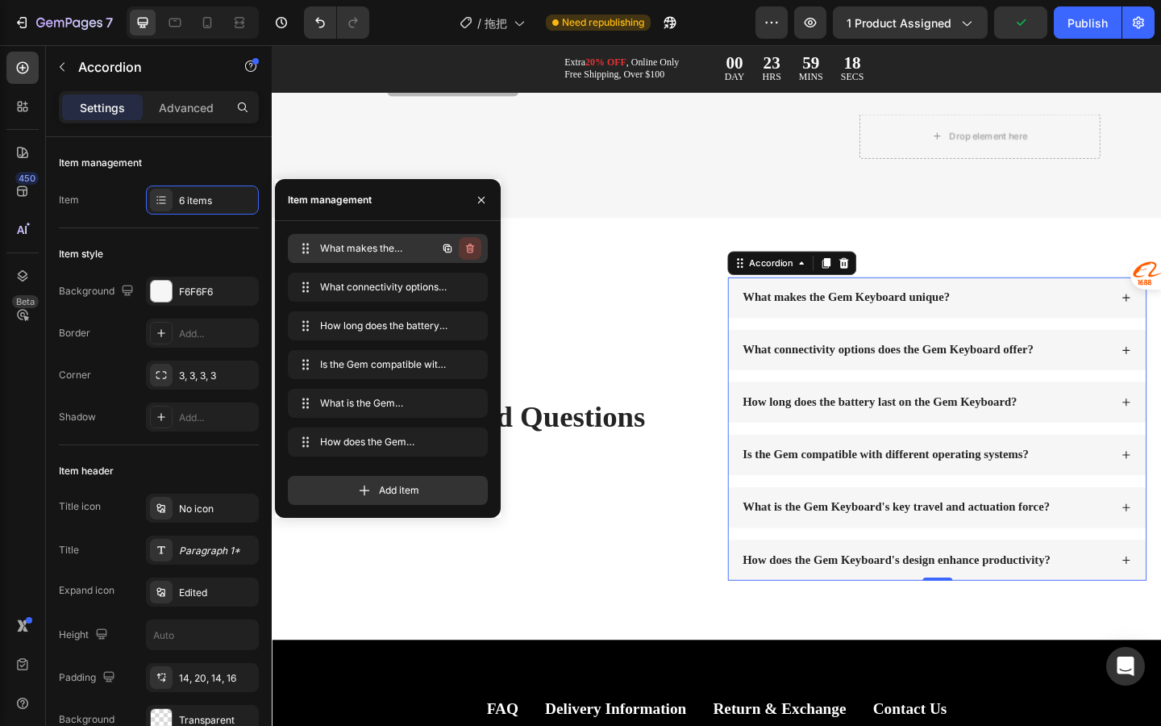
click at [469, 245] on icon "button" at bounding box center [470, 248] width 13 height 13
click at [469, 245] on div "Delete" at bounding box center [459, 248] width 30 height 15
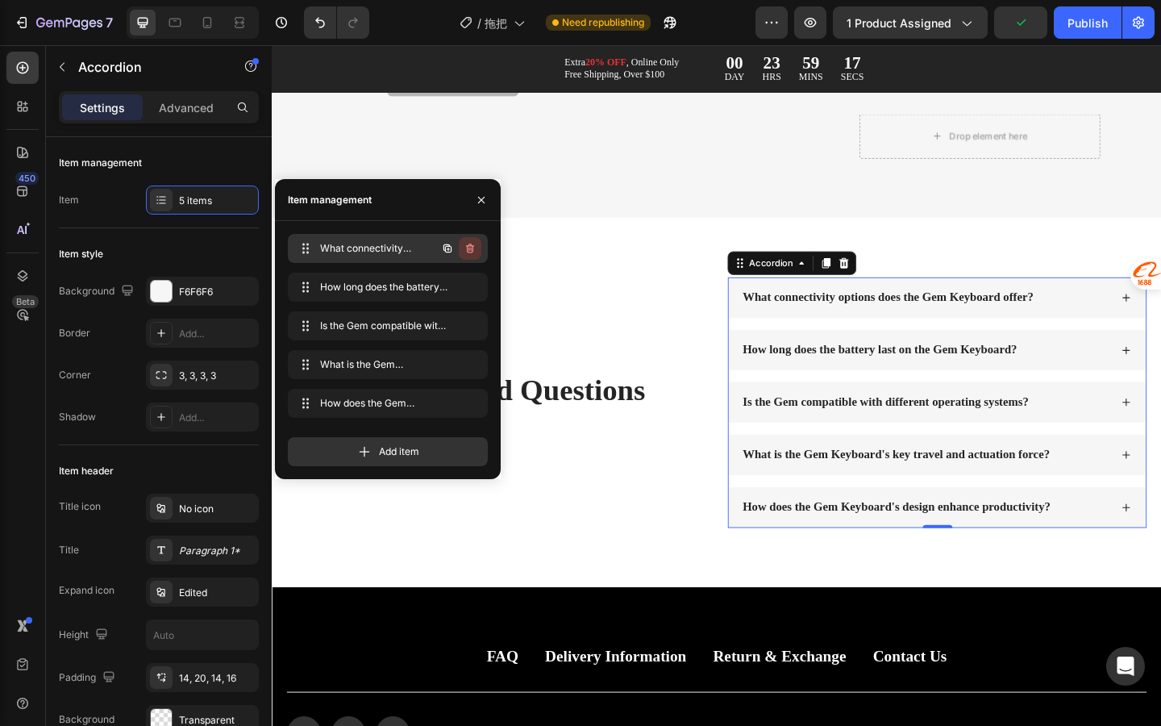
click at [469, 245] on icon "button" at bounding box center [470, 248] width 13 height 13
click at [469, 245] on div "Delete" at bounding box center [459, 248] width 30 height 15
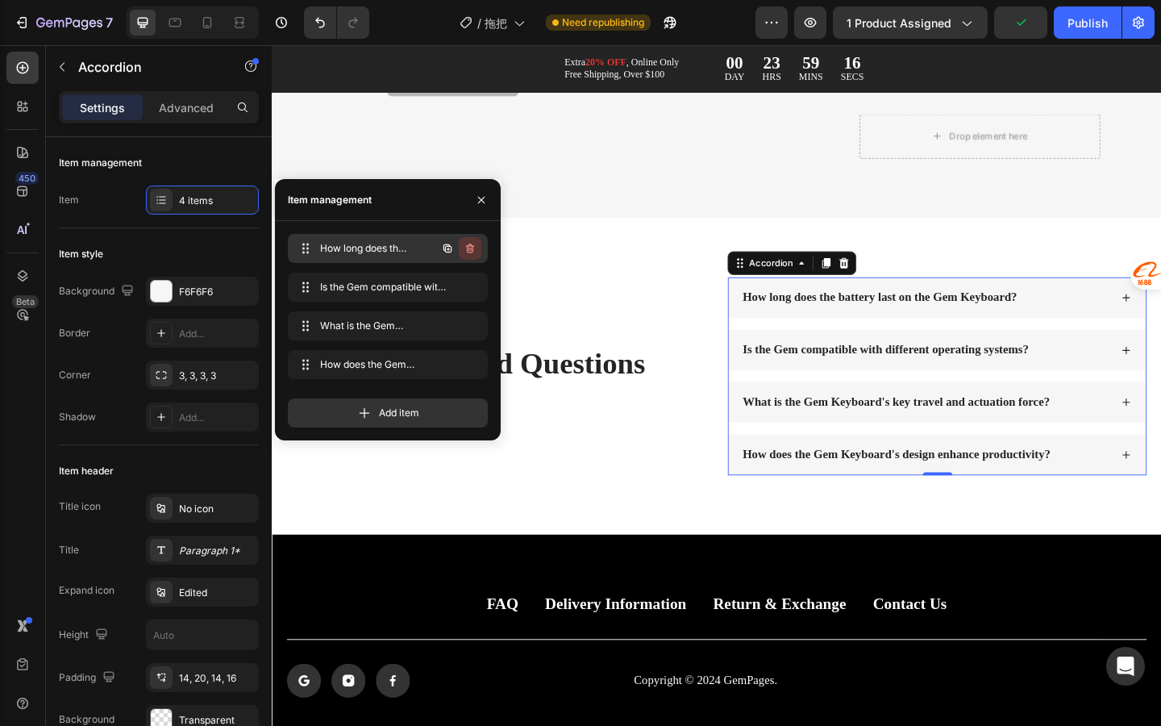
click at [472, 251] on icon "button" at bounding box center [470, 248] width 13 height 13
click at [472, 251] on div "Delete" at bounding box center [459, 248] width 30 height 15
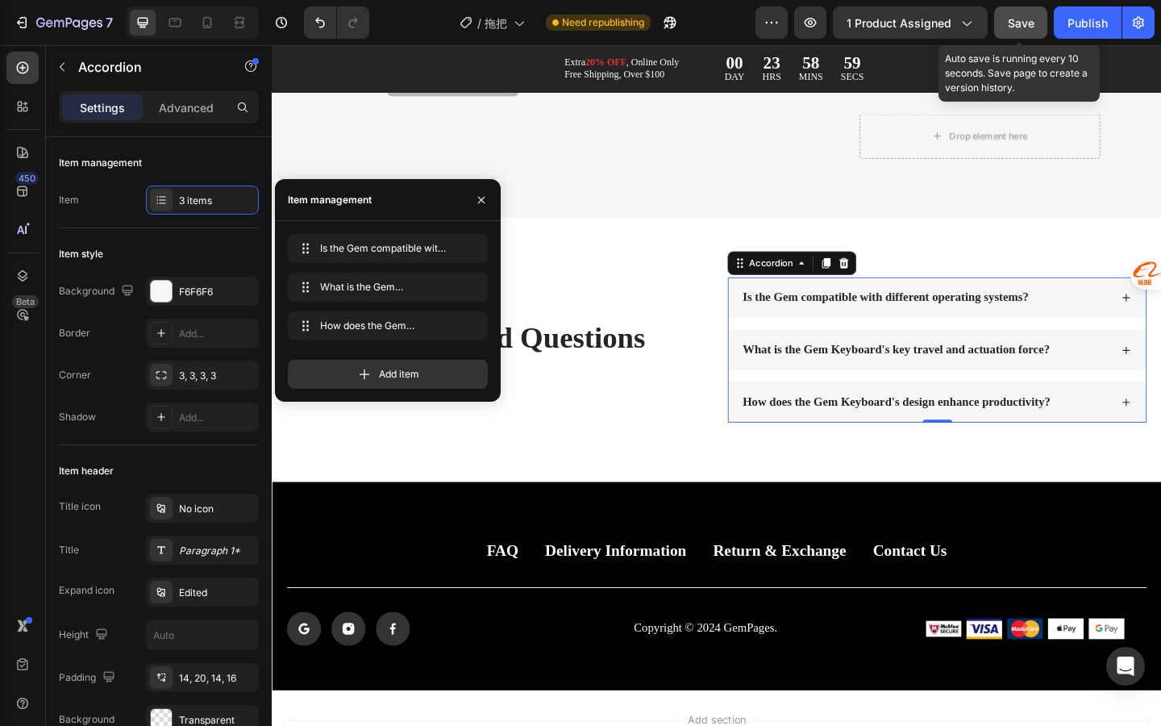
click at [1015, 28] on span "Save" at bounding box center [1021, 23] width 27 height 14
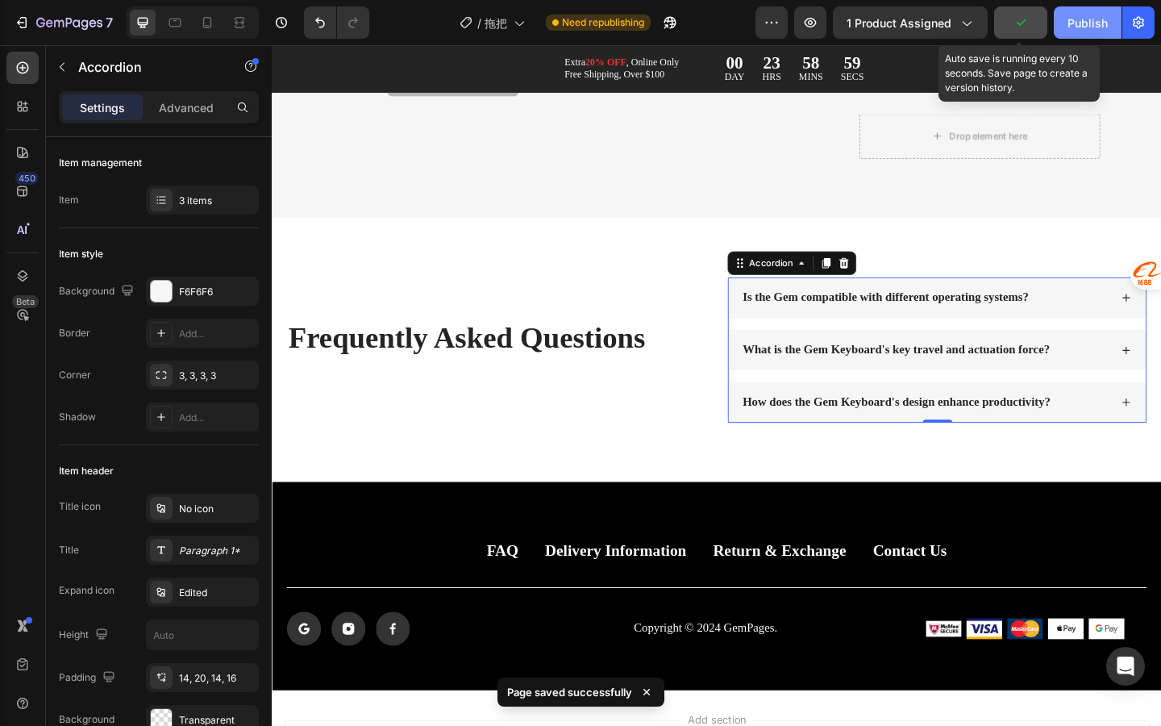
click at [1073, 28] on div "Publish" at bounding box center [1088, 23] width 40 height 17
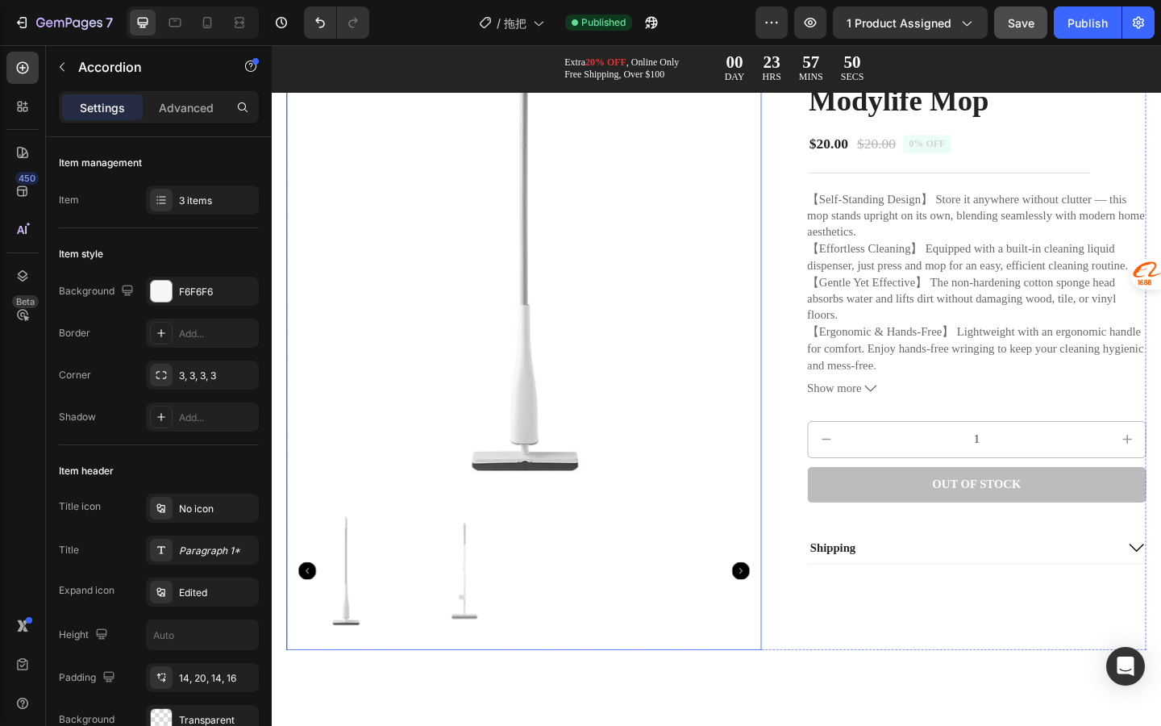
scroll to position [27, 0]
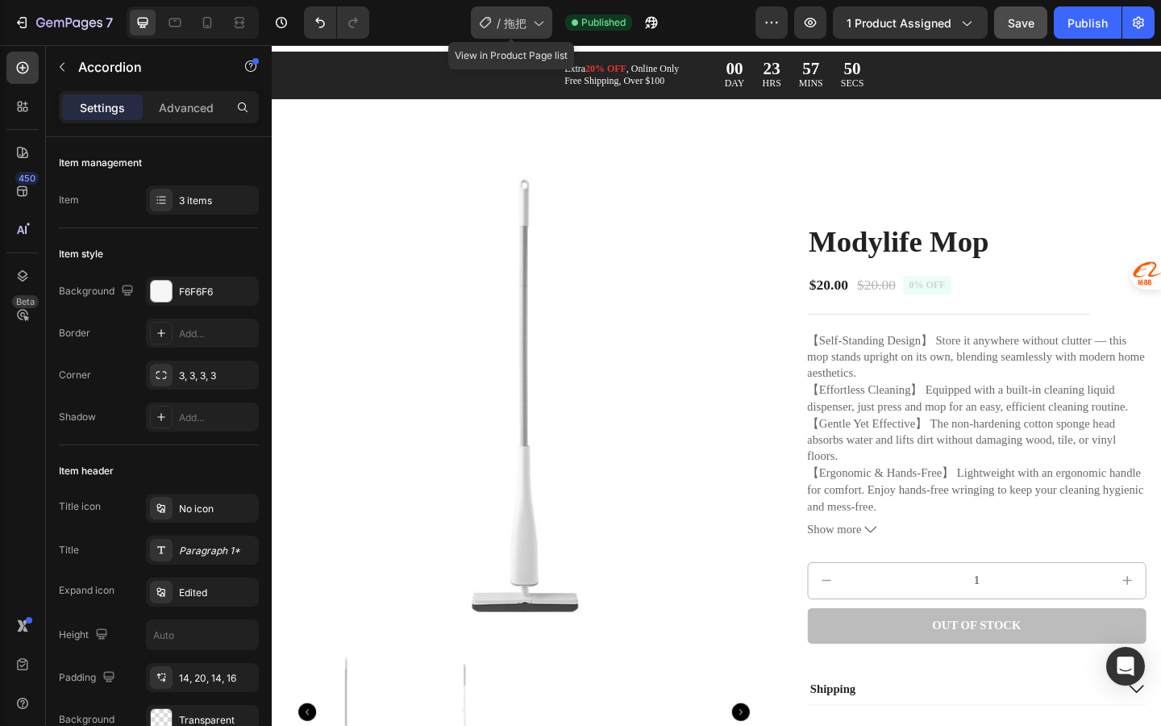
click at [531, 15] on icon at bounding box center [538, 23] width 16 height 16
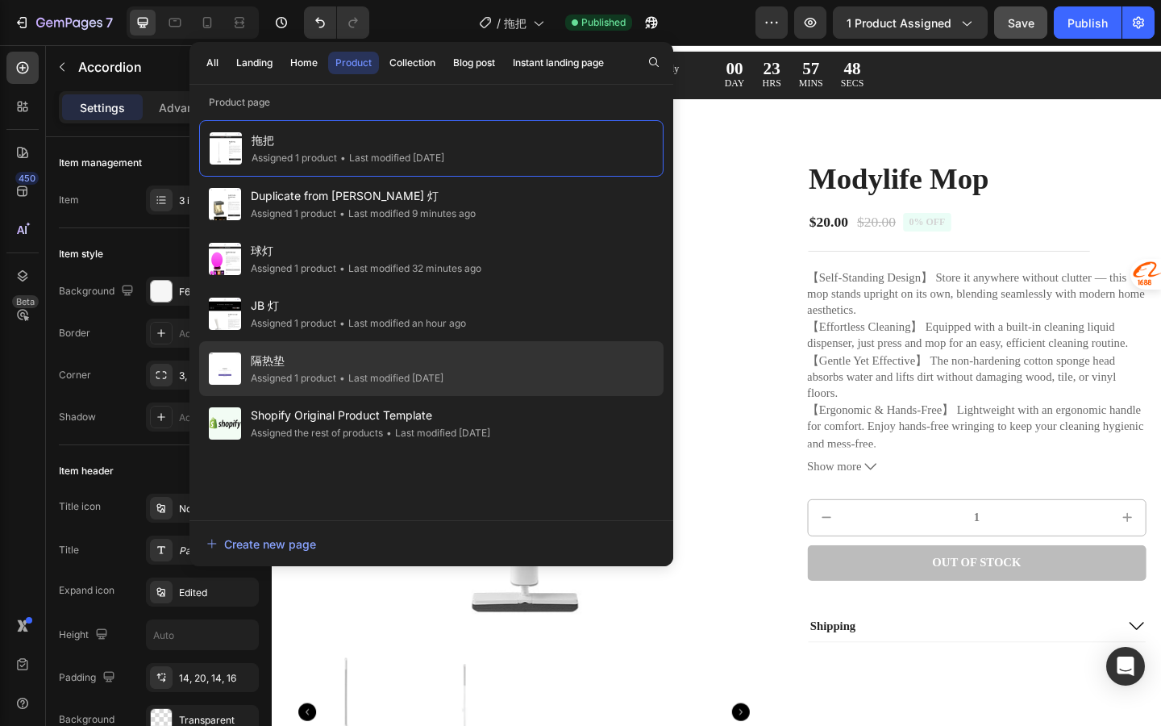
click at [444, 351] on span "隔热垫" at bounding box center [347, 360] width 193 height 19
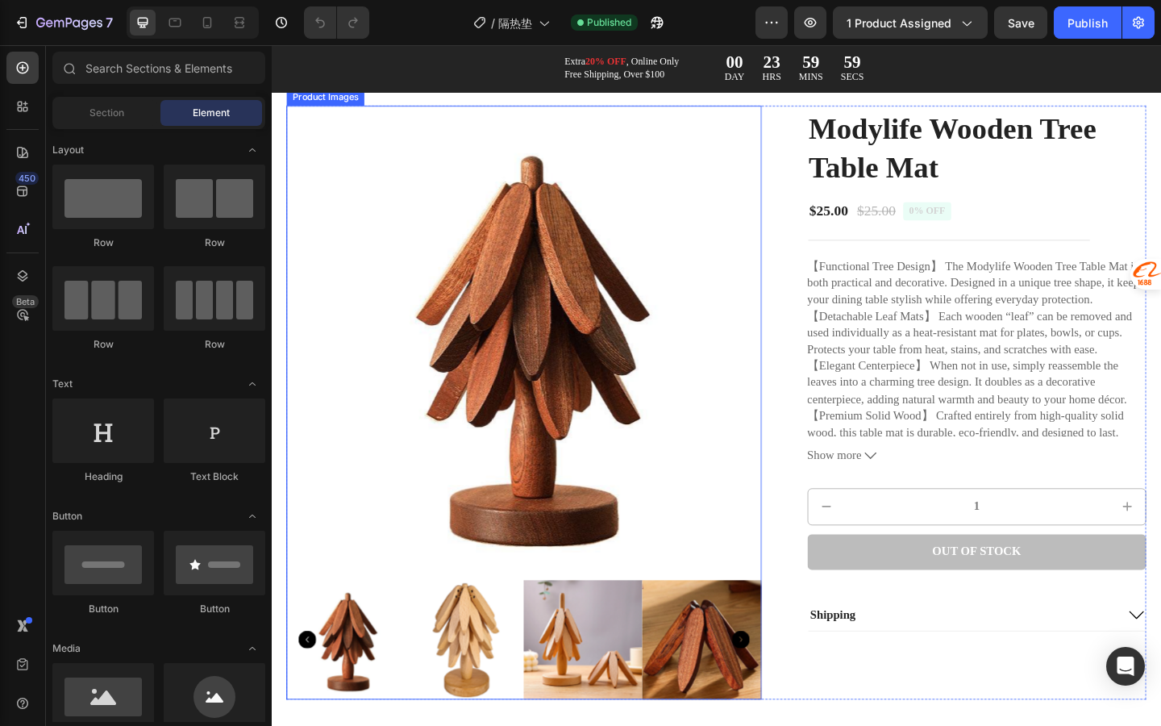
scroll to position [102, 0]
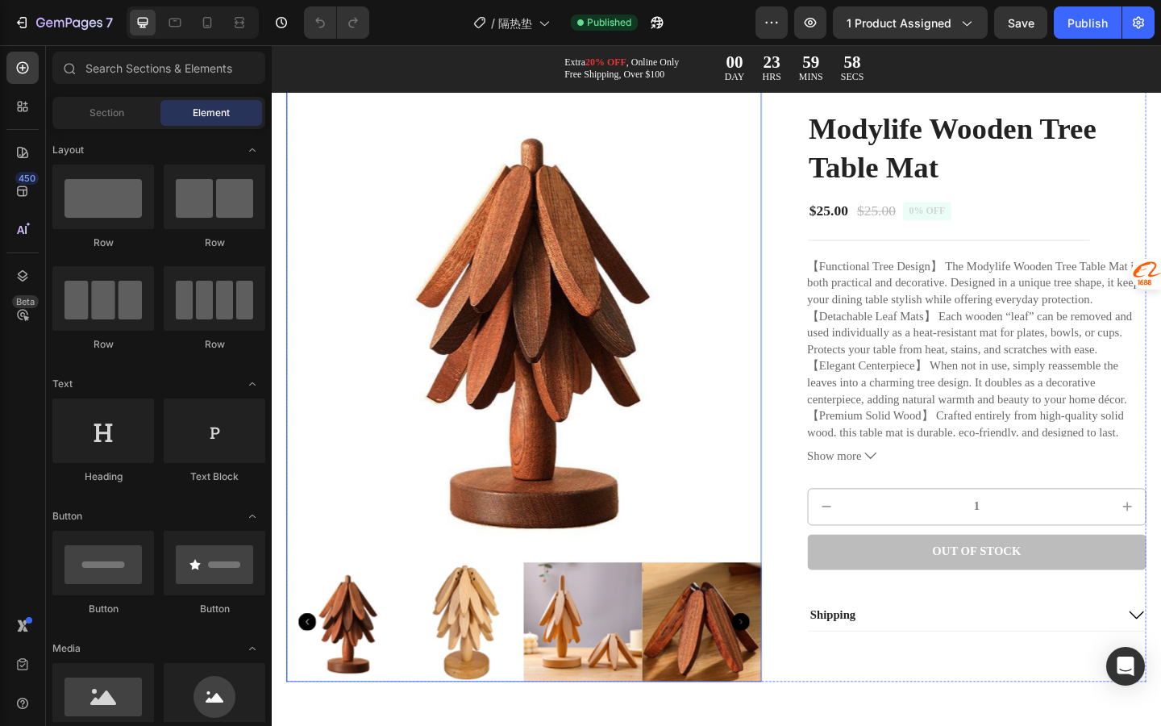
click at [691, 459] on img at bounding box center [546, 350] width 517 height 517
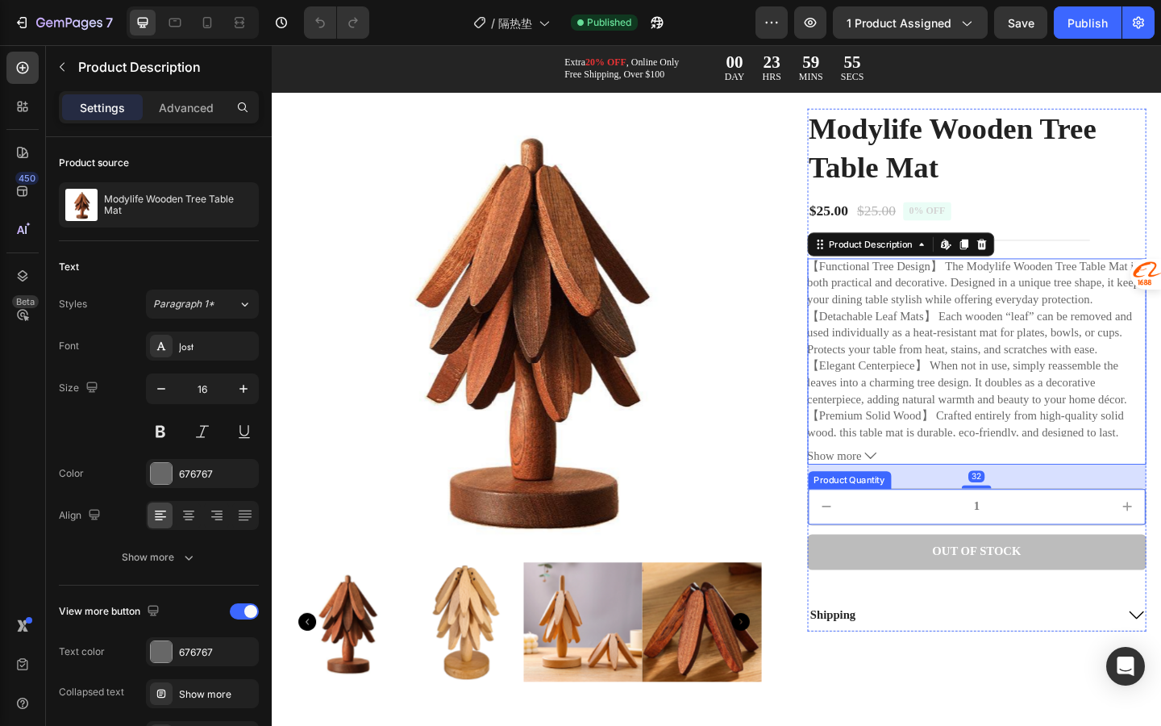
click at [967, 538] on input "1" at bounding box center [1039, 546] width 287 height 39
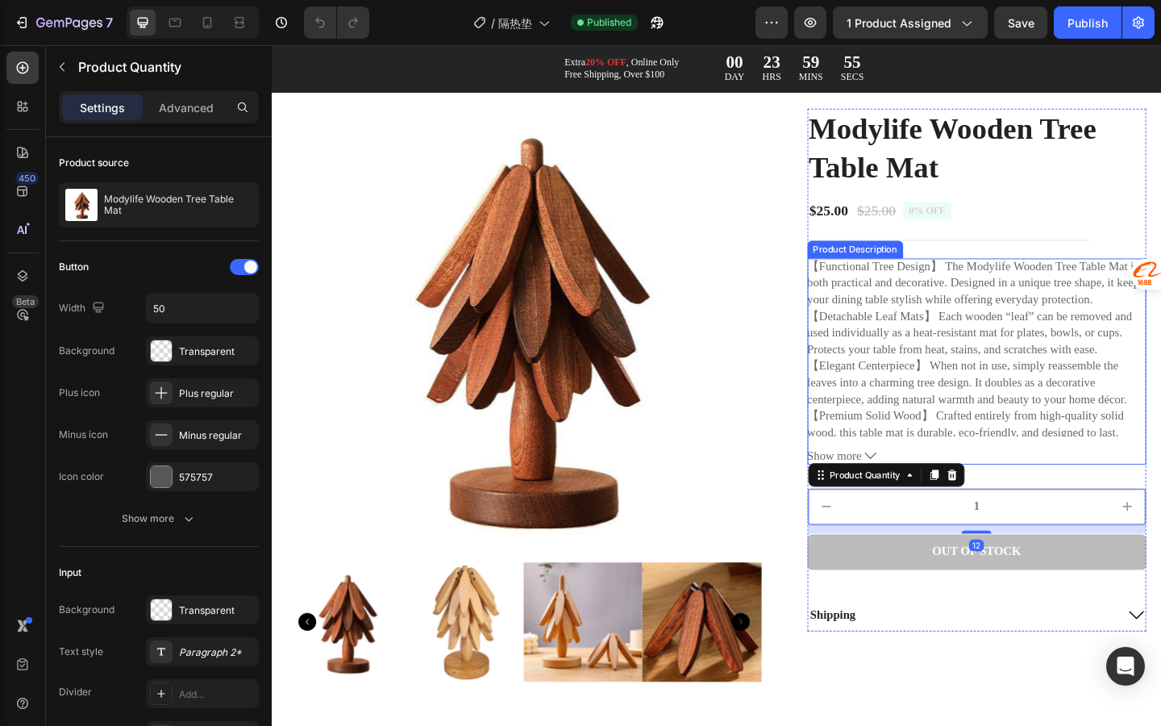
click at [986, 440] on p "【Premium Solid Wood】 Crafted entirely from high-quality solid wood, this table …" at bounding box center [1027, 465] width 344 height 50
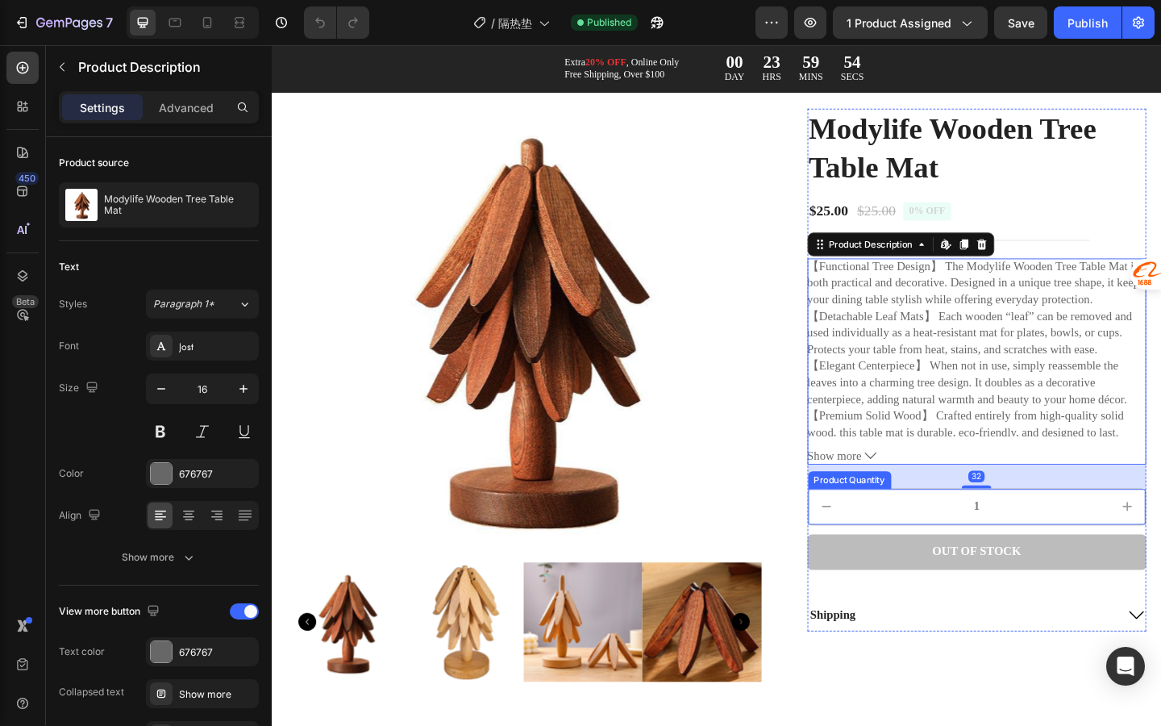
click at [951, 544] on input "1" at bounding box center [1039, 546] width 287 height 39
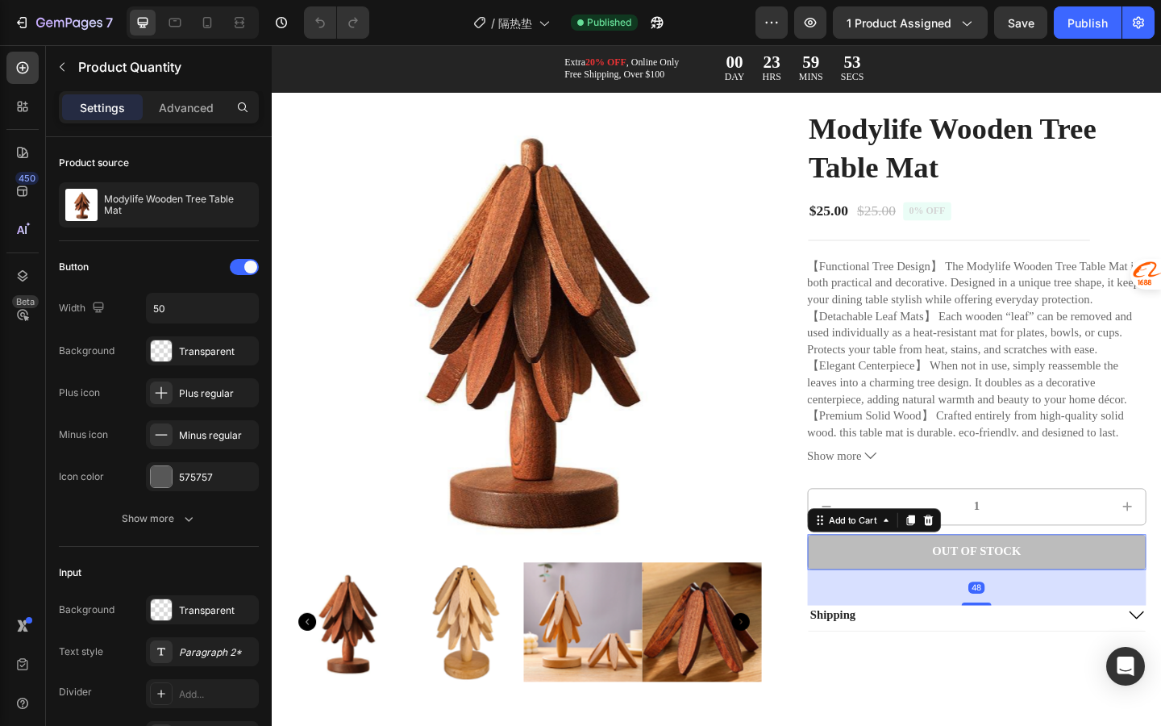
click at [941, 595] on button "Out of stock" at bounding box center [1039, 596] width 369 height 39
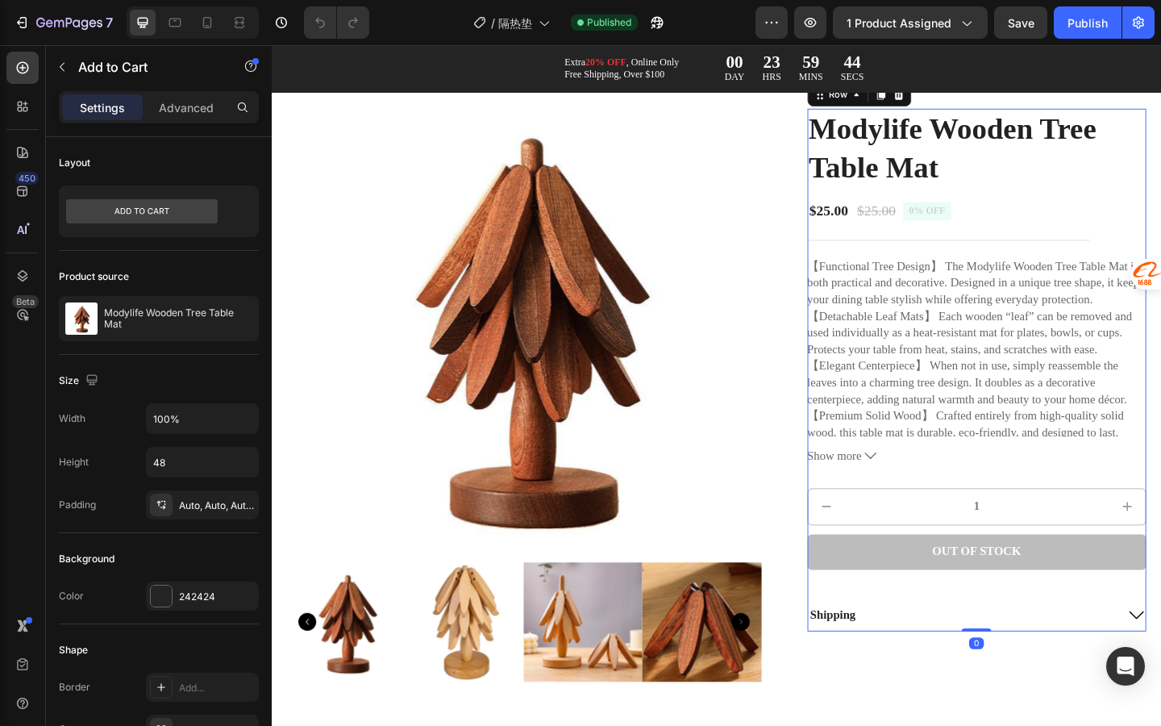
click at [916, 515] on div "Modylife Wooden Tree Table Mat Product Title $25.00 Product Price Product Price…" at bounding box center [1039, 398] width 369 height 569
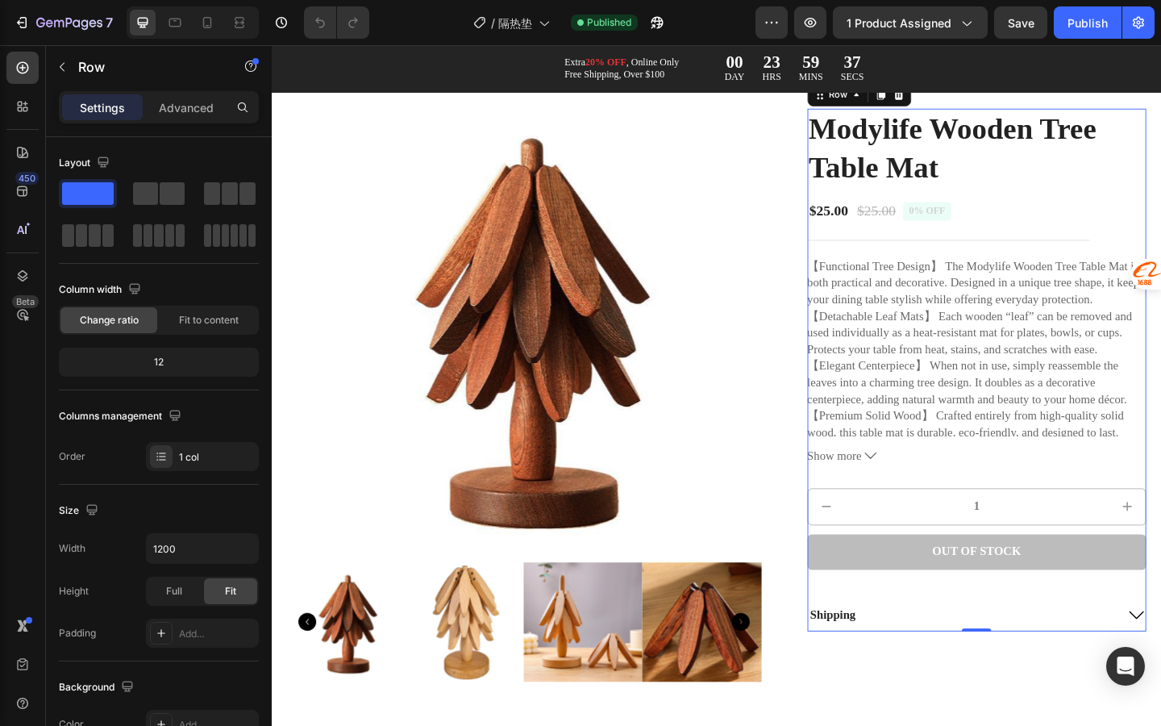
click at [909, 511] on div "Modylife Wooden Tree Table Mat Product Title $25.00 Product Price Product Price…" at bounding box center [1039, 398] width 369 height 569
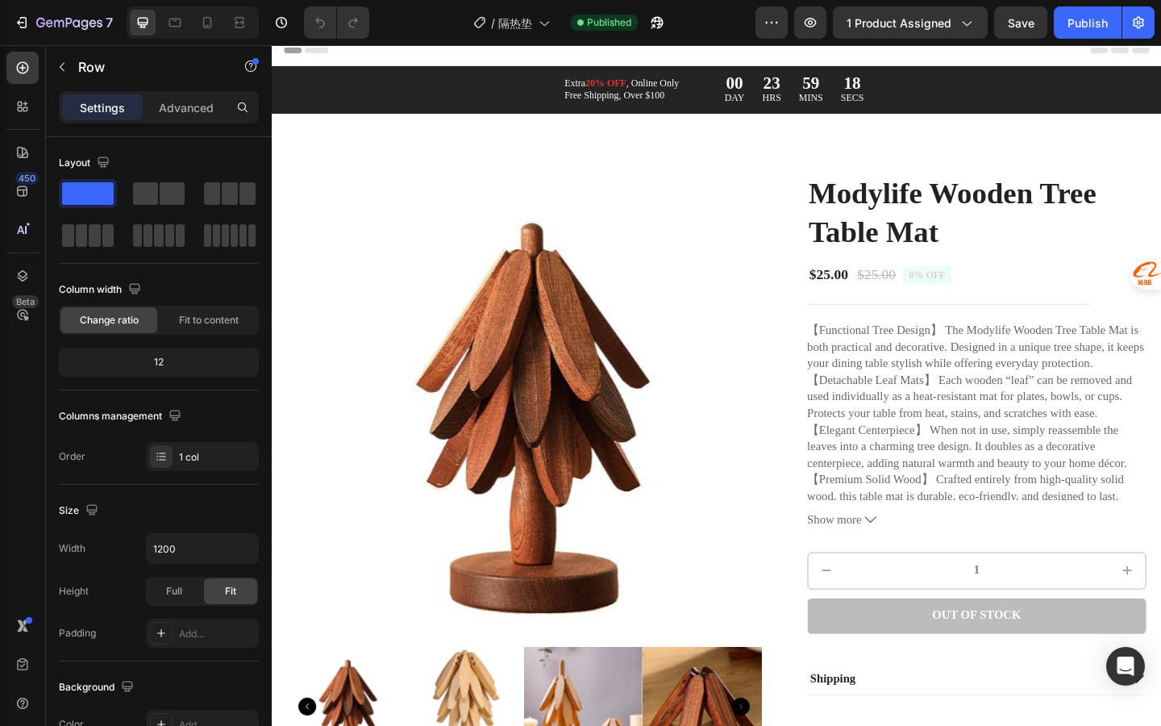
scroll to position [26, 0]
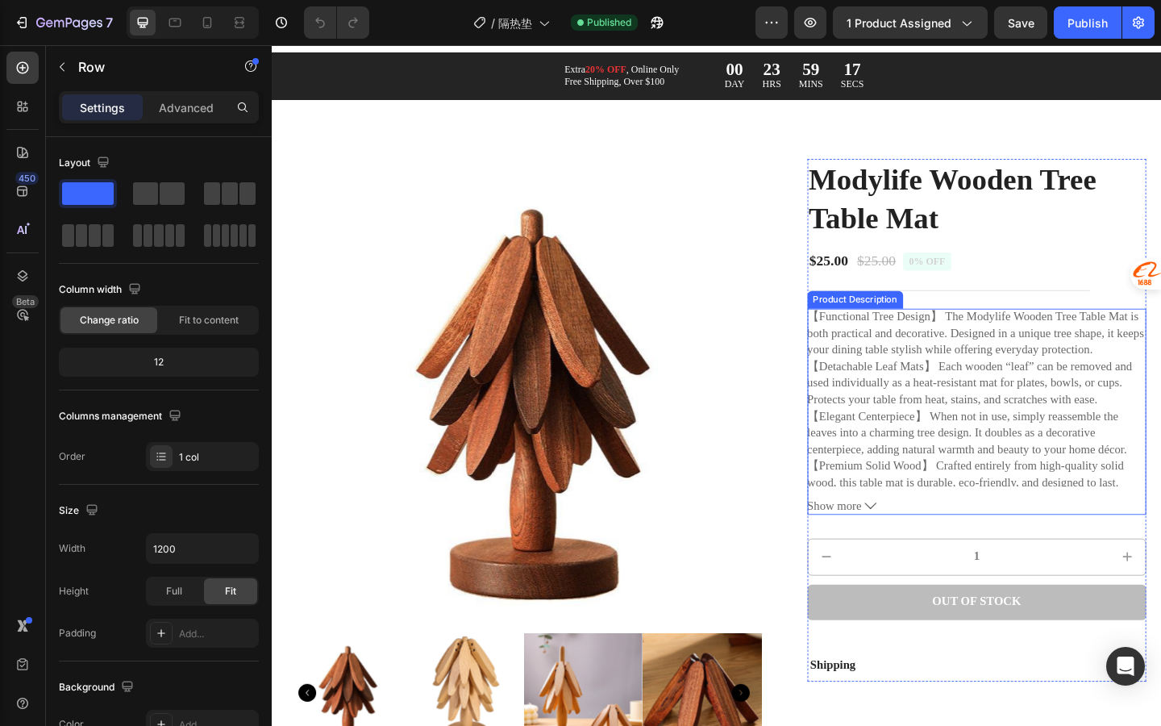
click at [918, 530] on div "【Functional Tree Design】 The Modylife Wooden Tree Table Mat is both practical a…" at bounding box center [1039, 443] width 369 height 224
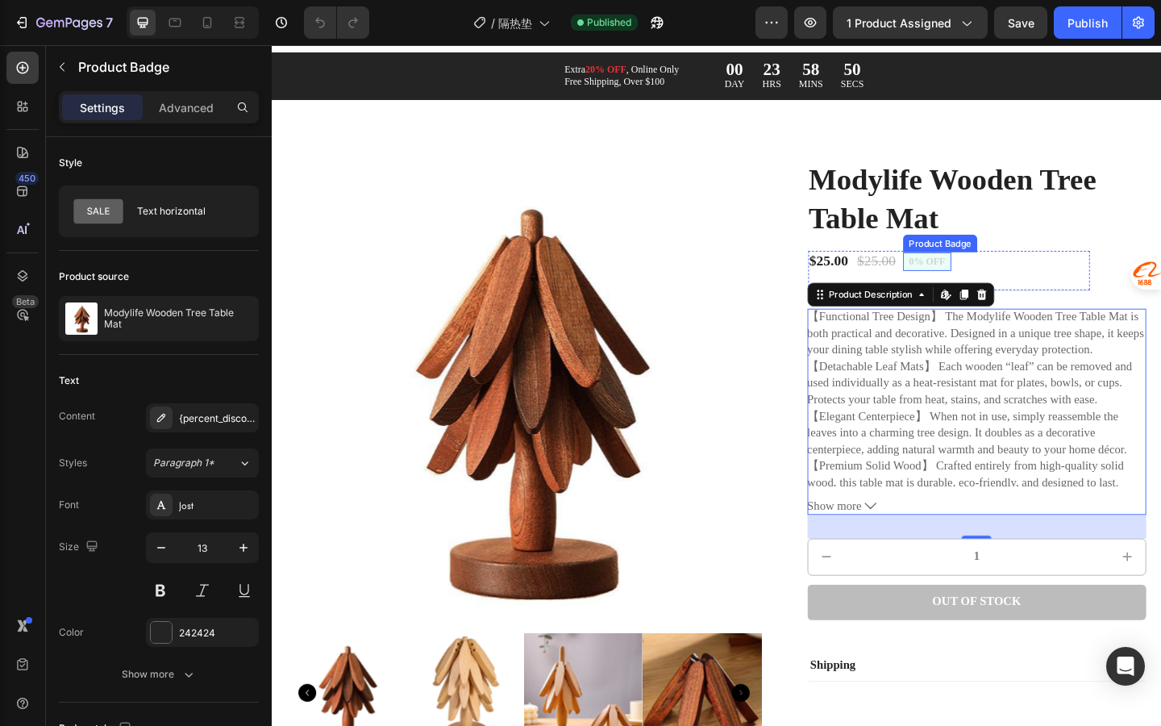
click at [996, 252] on div "Product Badge" at bounding box center [999, 260] width 81 height 19
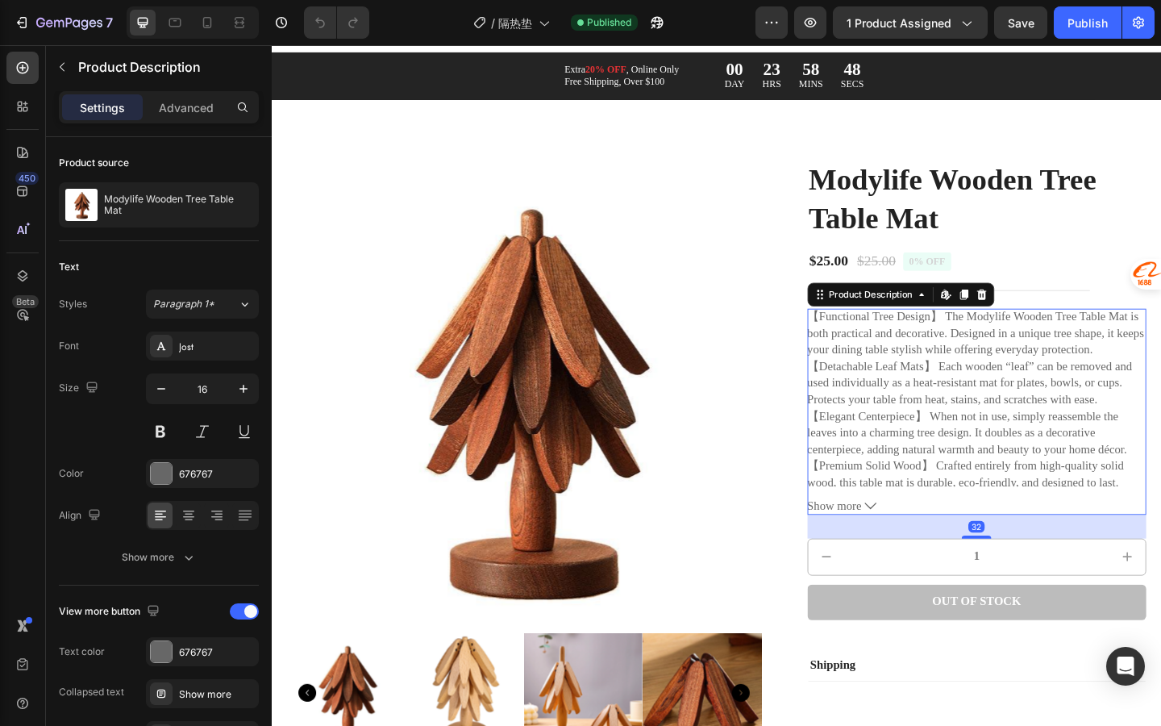
click at [900, 444] on p "【Elegant Centerpiece】 When not in use, simply reassemble the leaves into a char…" at bounding box center [1029, 466] width 348 height 50
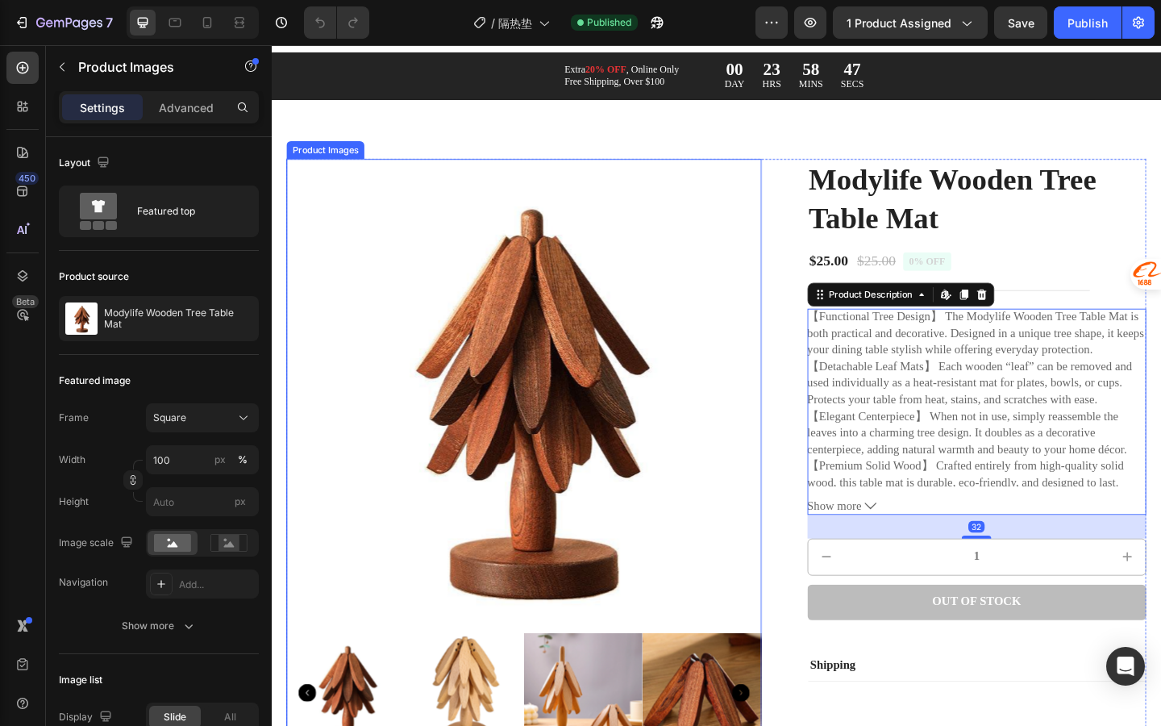
click at [768, 417] on img at bounding box center [546, 427] width 517 height 517
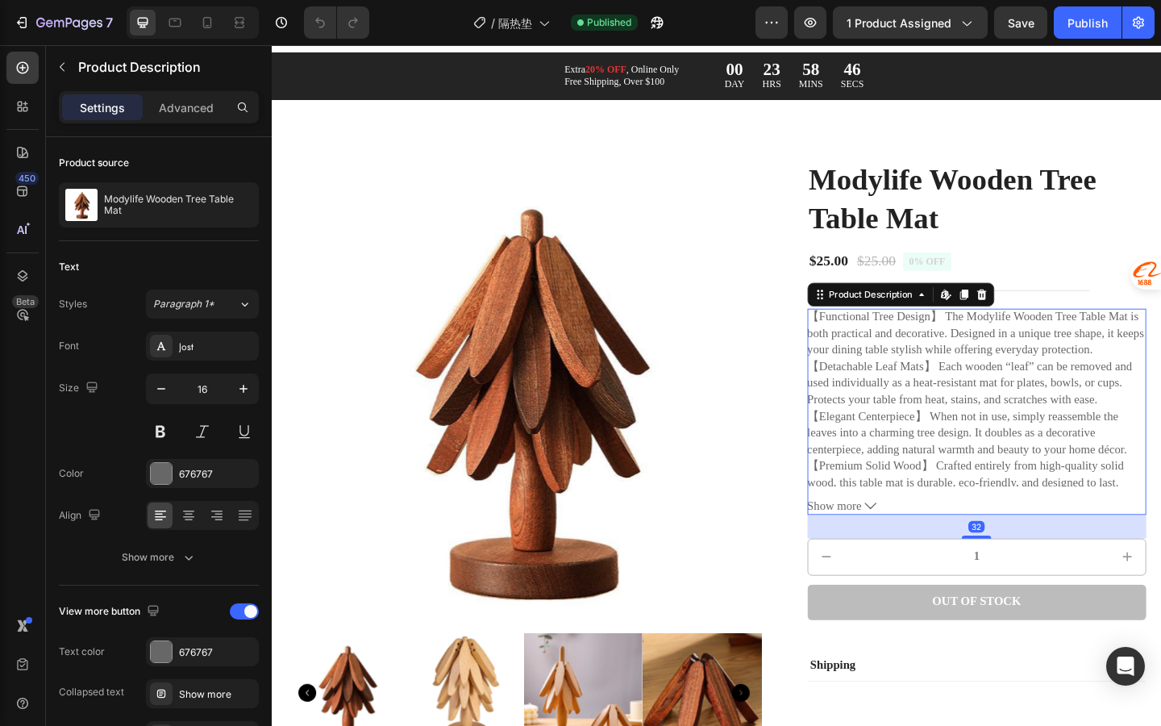
click at [921, 481] on p "【Elegant Centerpiece】 When not in use, simply reassemble the leaves into a char…" at bounding box center [1029, 466] width 348 height 50
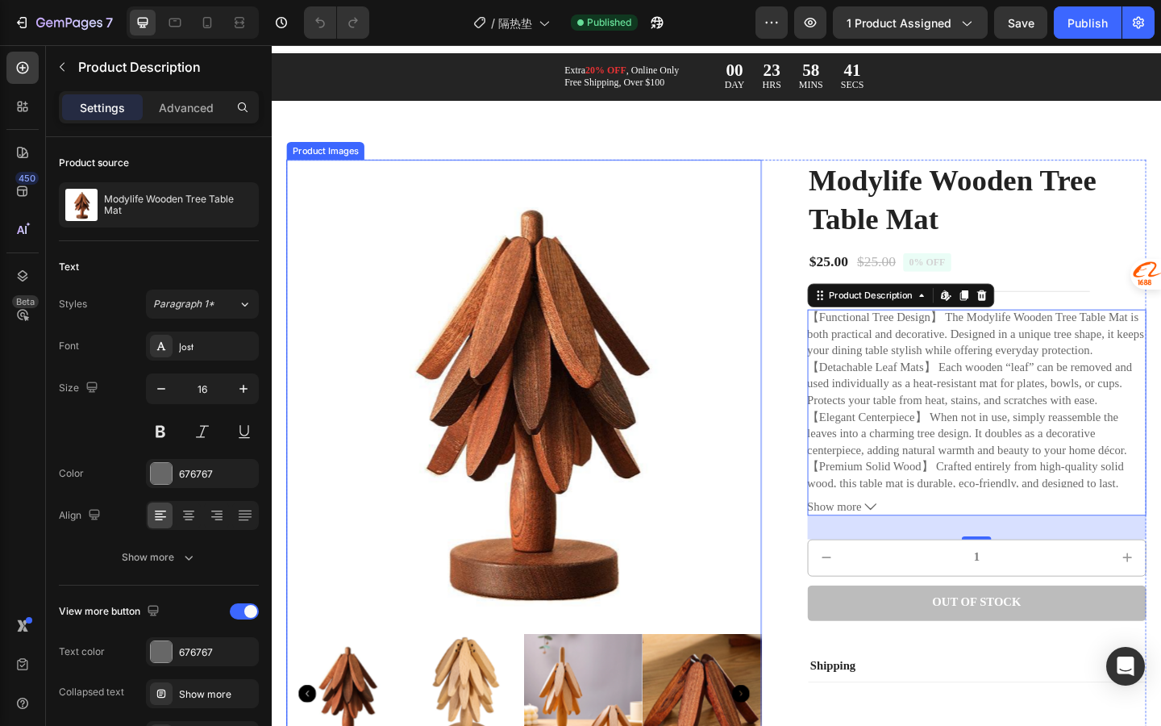
scroll to position [0, 0]
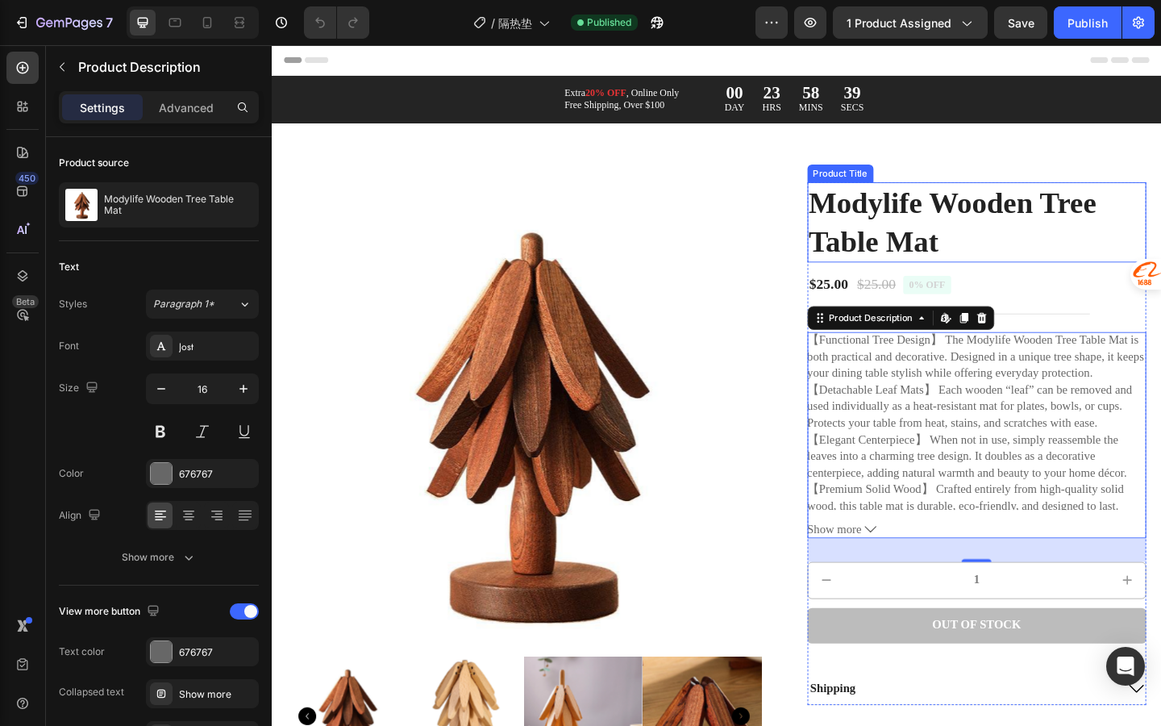
click at [1091, 270] on h1 "Modylife Wooden Tree Table Mat" at bounding box center [1039, 237] width 369 height 87
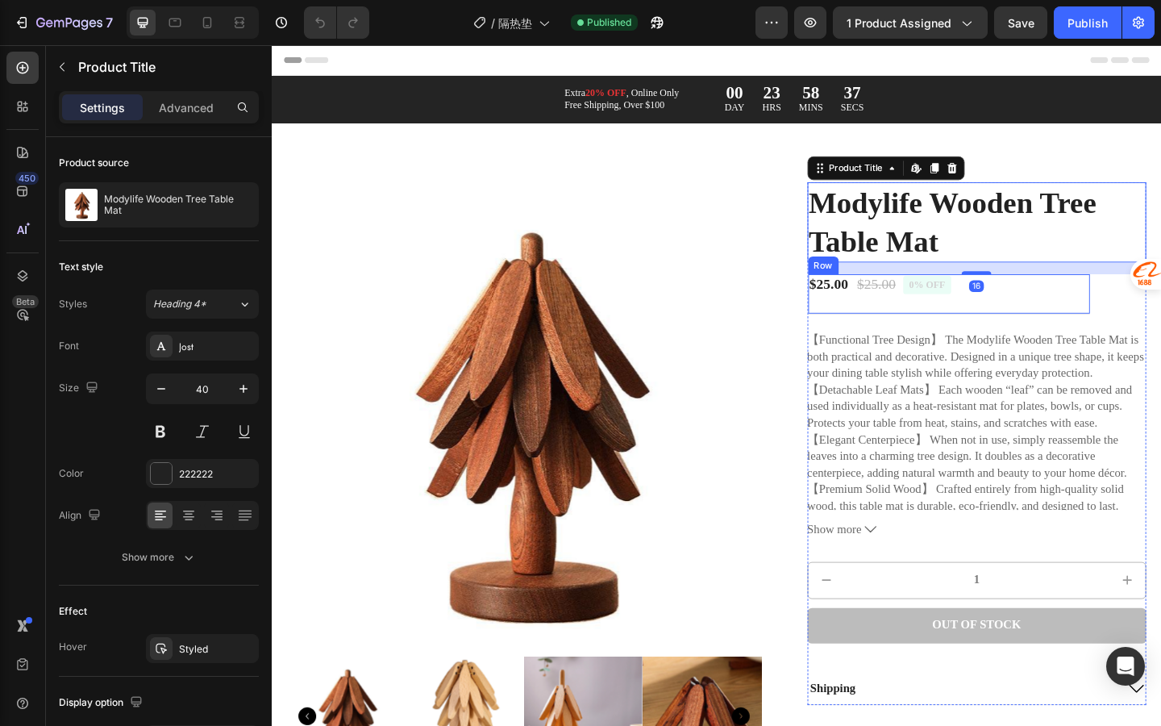
click at [1086, 324] on div "$25.00 Product Price Product Price $25.00 Product Price Product Price 0% off Pr…" at bounding box center [1009, 316] width 306 height 44
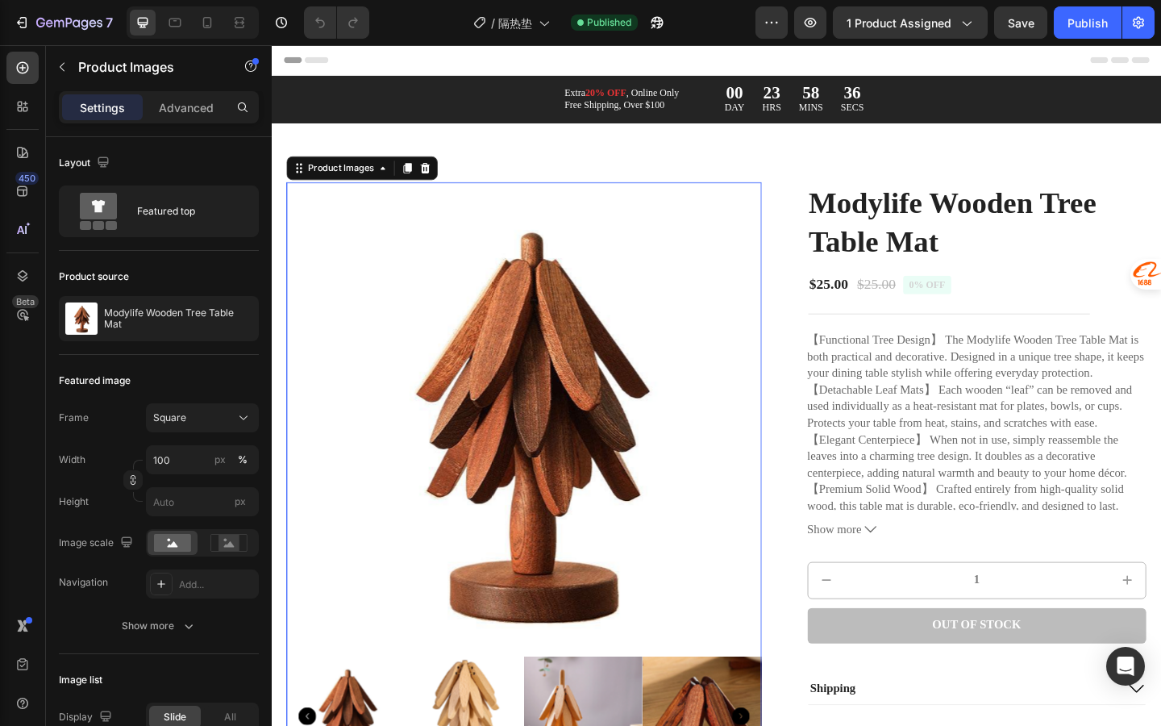
click at [738, 216] on img at bounding box center [546, 452] width 517 height 517
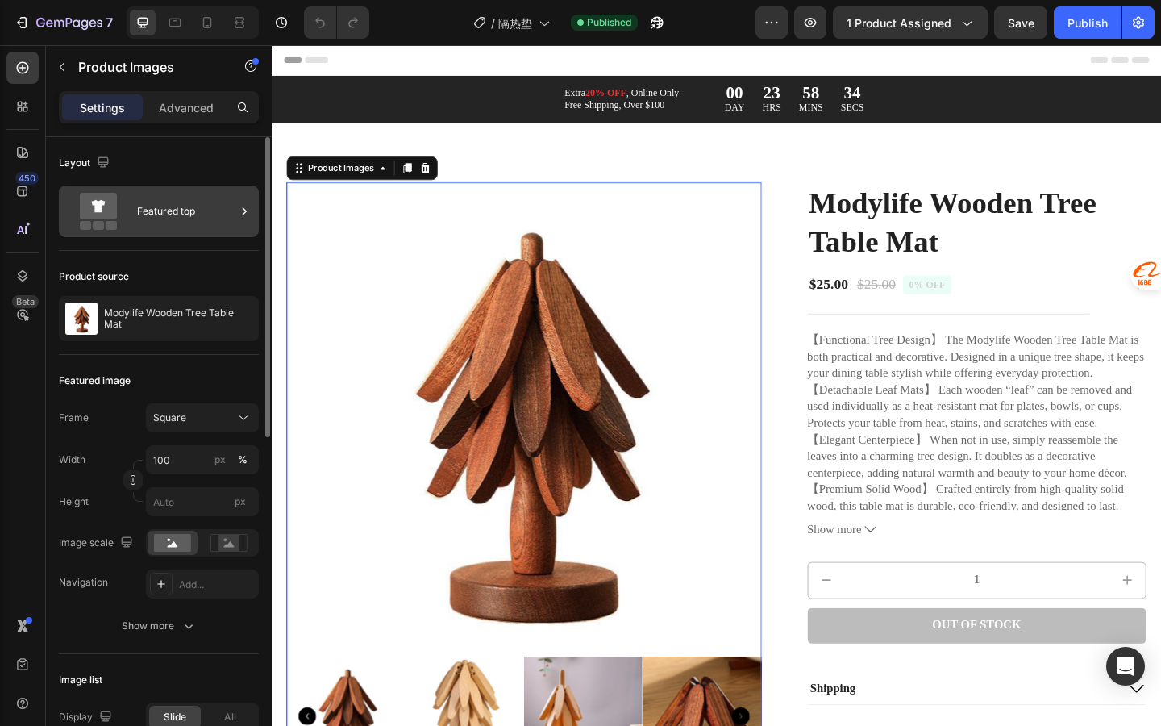
click at [210, 219] on div "Featured top" at bounding box center [186, 211] width 98 height 37
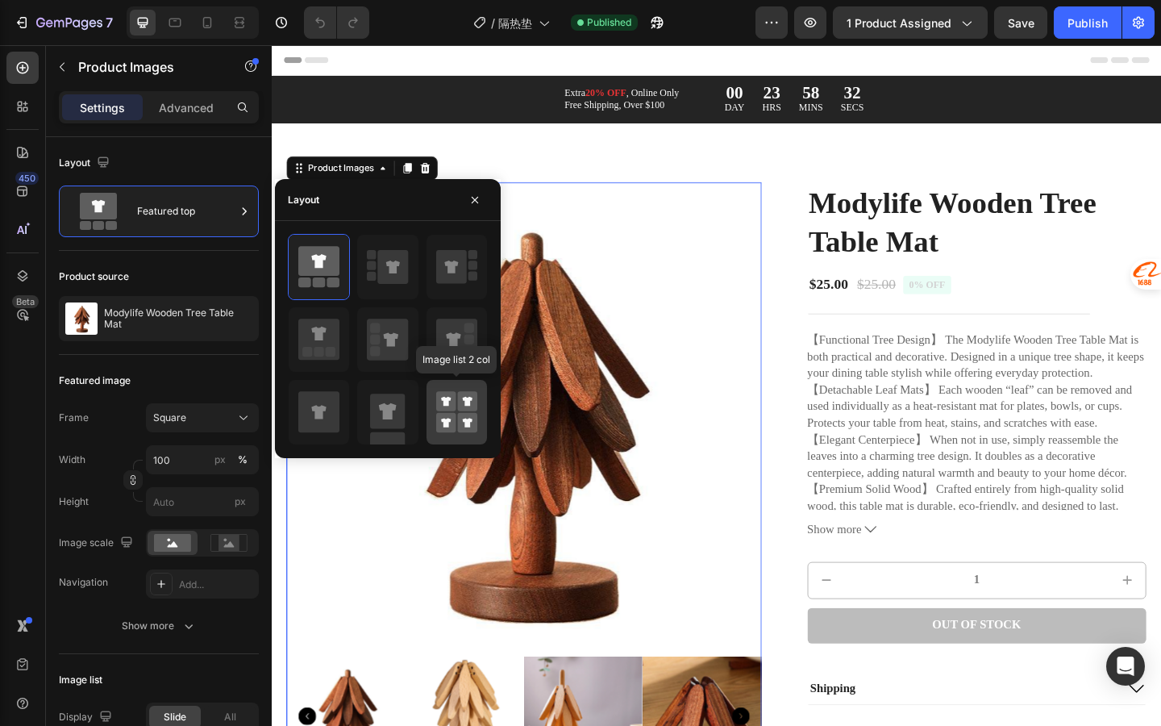
click at [476, 412] on icon at bounding box center [456, 412] width 41 height 45
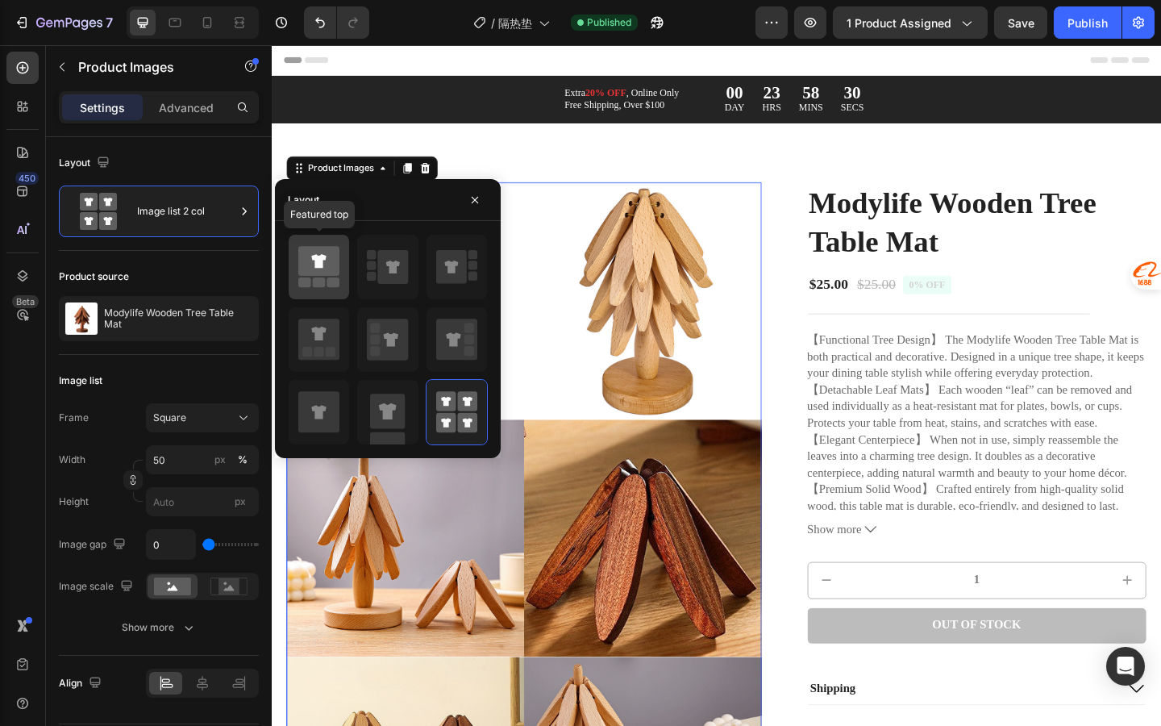
click at [306, 251] on icon at bounding box center [318, 261] width 41 height 30
type input "100"
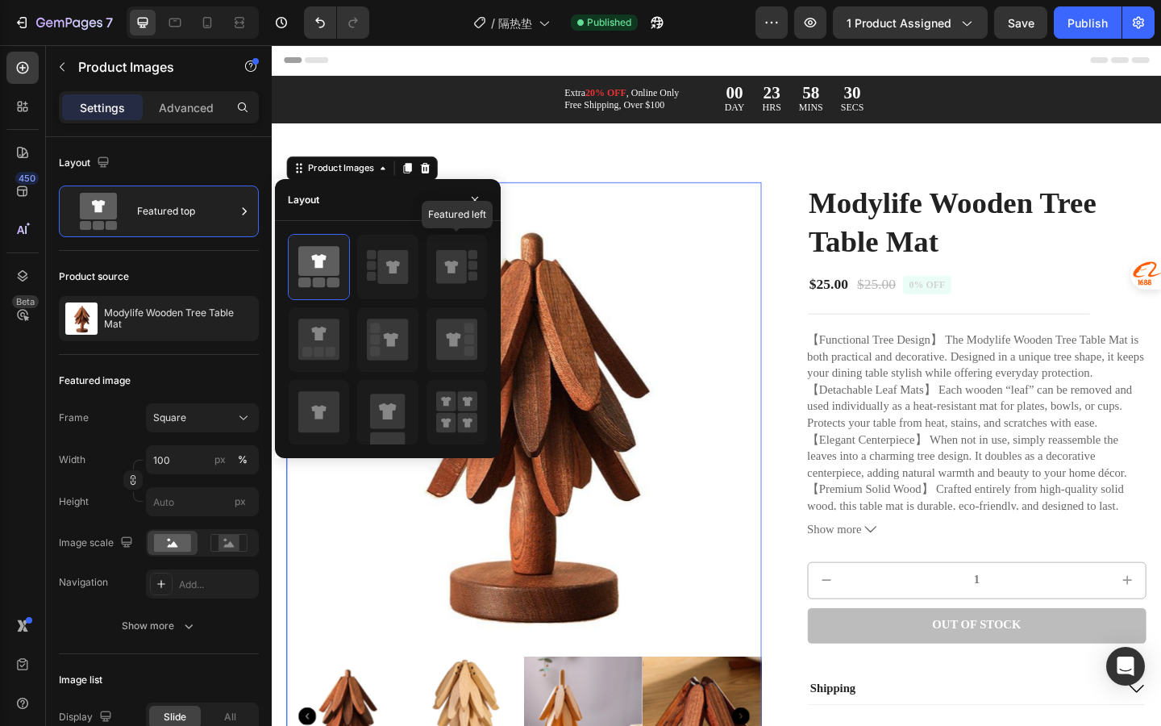
click at [615, 267] on img at bounding box center [546, 452] width 517 height 517
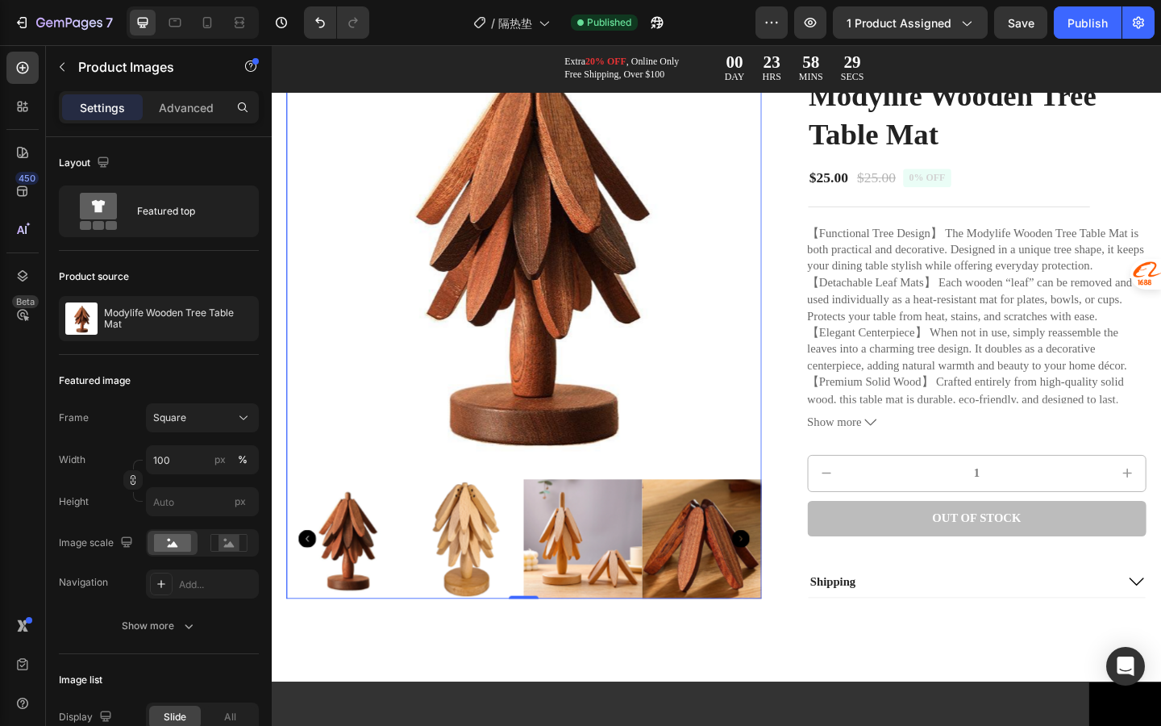
scroll to position [206, 0]
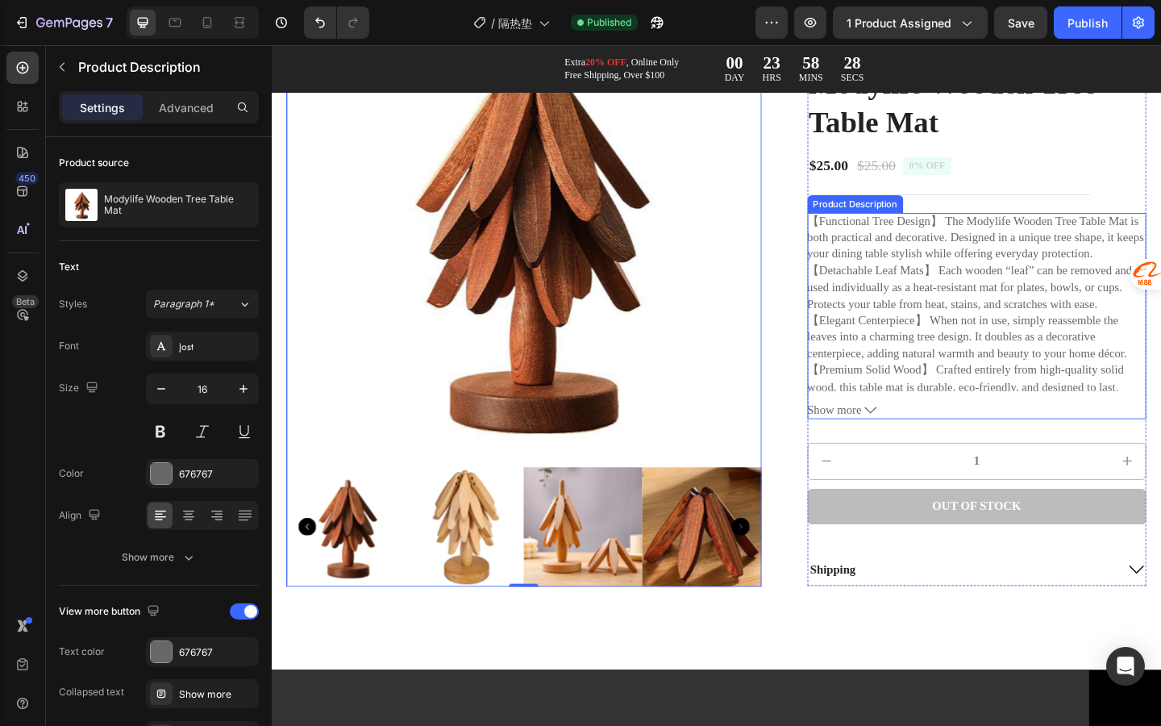
click at [962, 427] on div "【Functional Tree Design】 The Modylife Wooden Tree Table Mat is both practical a…" at bounding box center [1039, 339] width 369 height 224
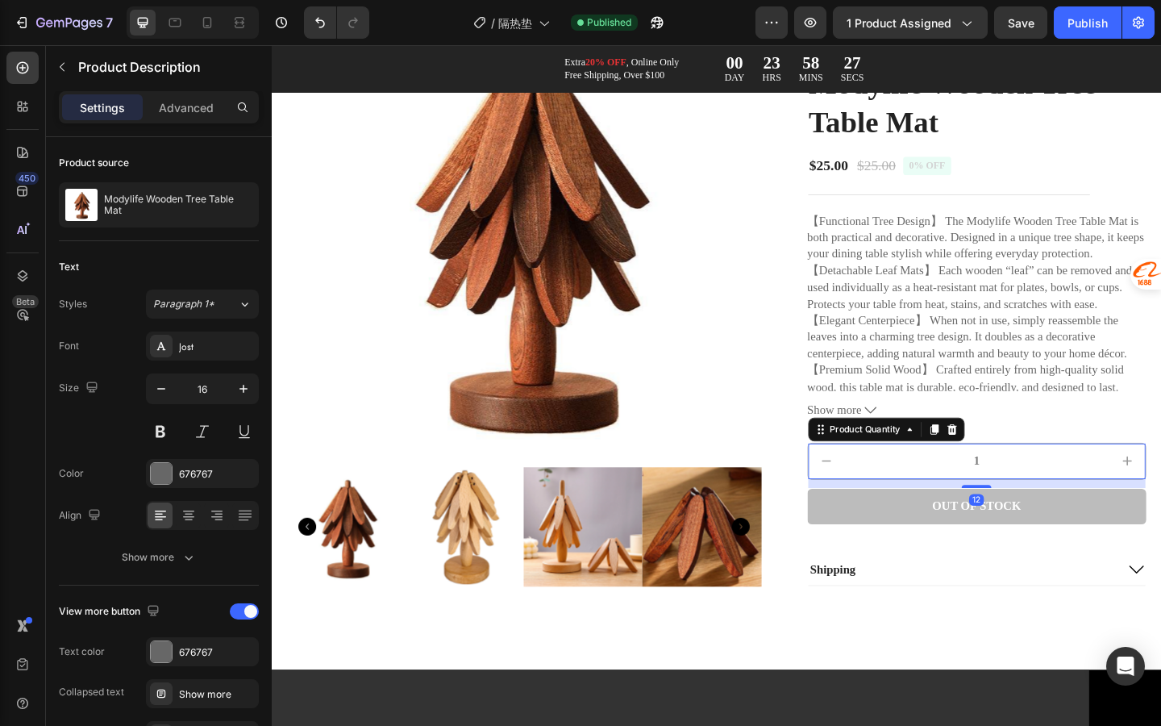
click at [986, 481] on input "1" at bounding box center [1039, 497] width 287 height 39
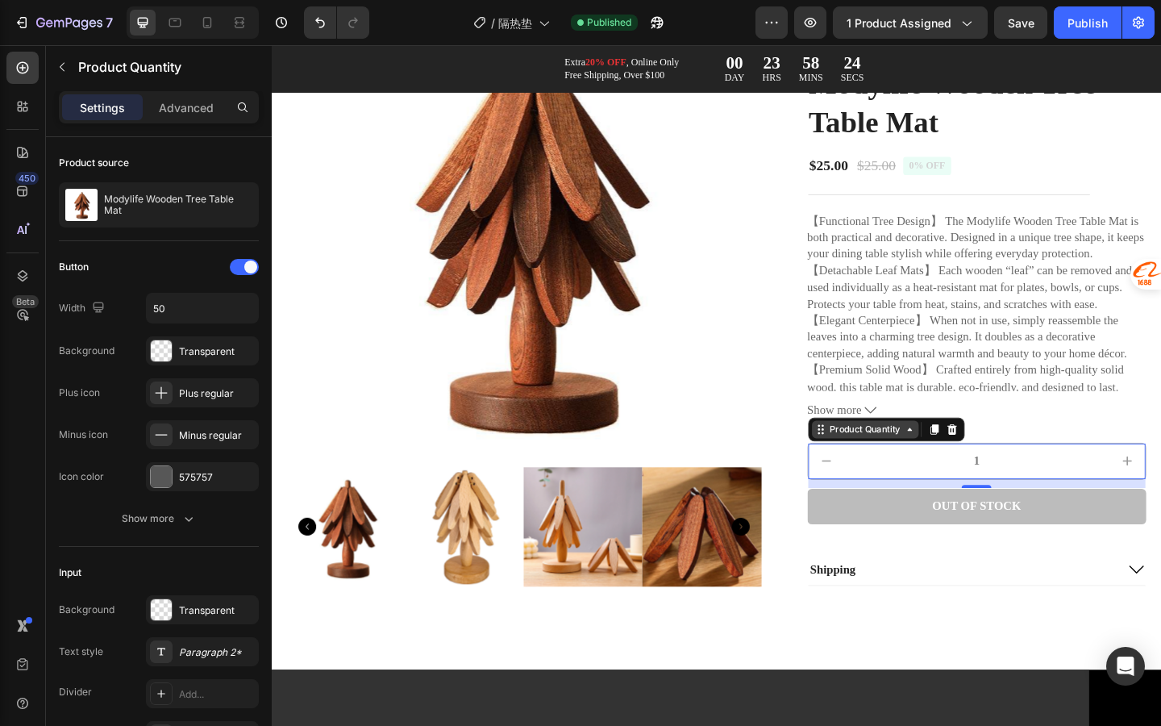
click at [876, 464] on div "Product Quantity" at bounding box center [918, 463] width 84 height 15
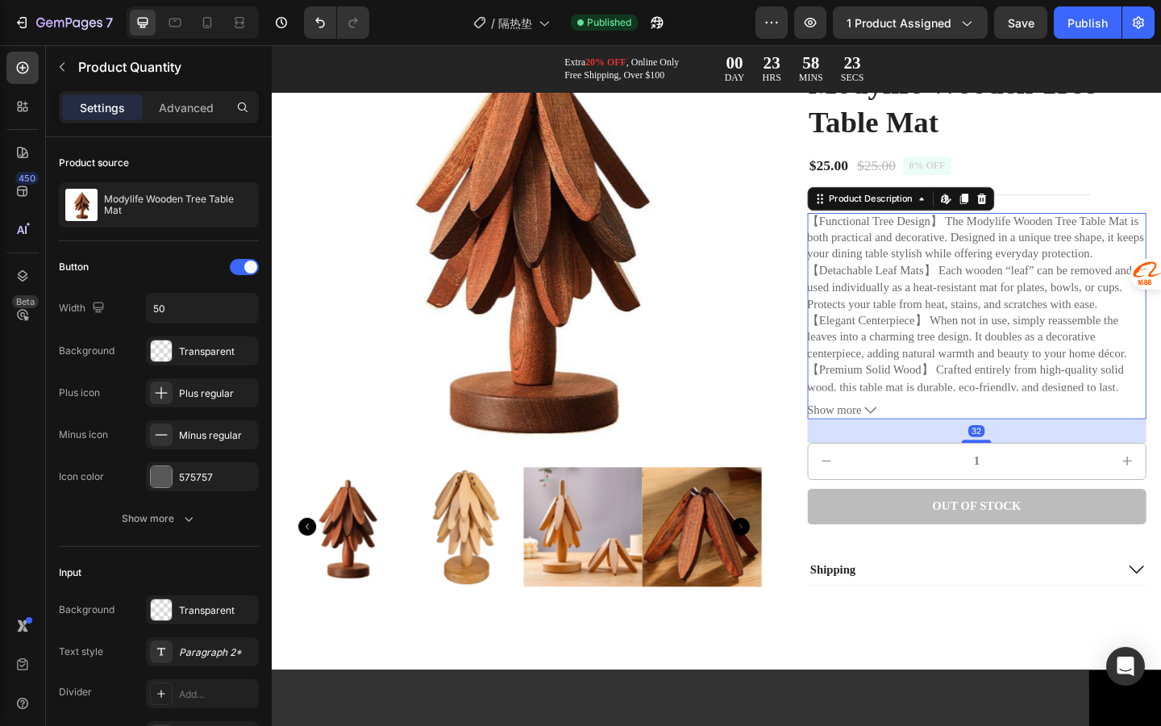
click at [998, 405] on p "【Premium Solid Wood】 Crafted entirely from high-quality solid wood, this table …" at bounding box center [1027, 416] width 344 height 50
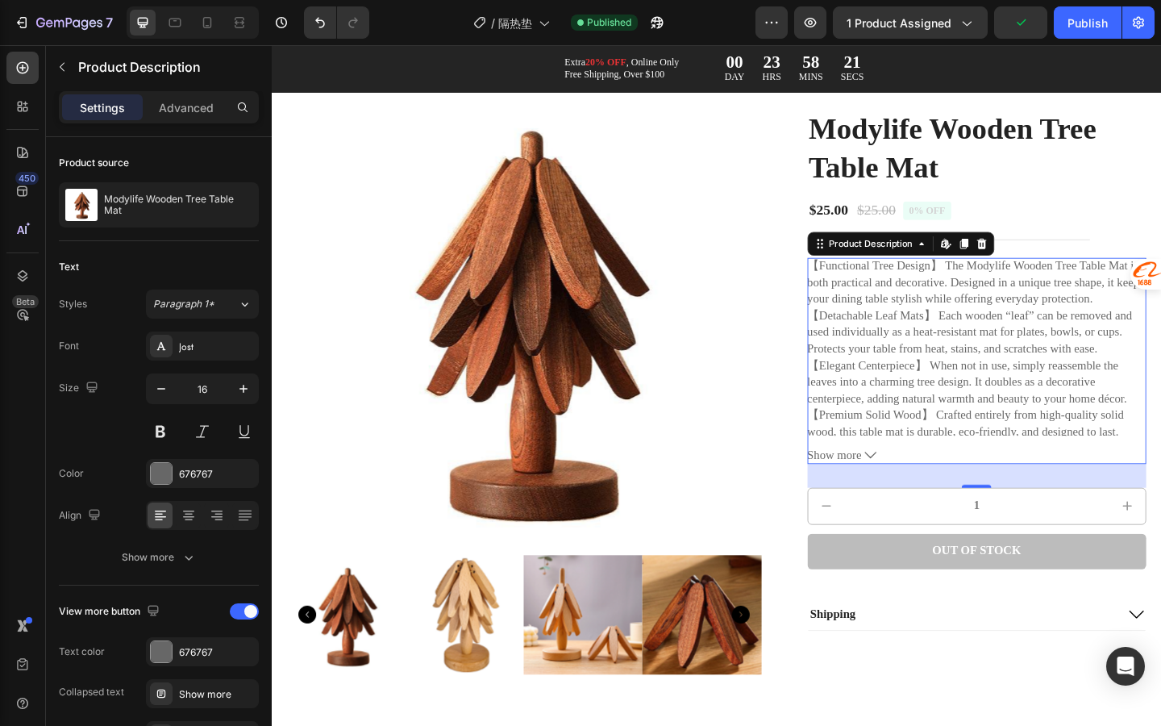
scroll to position [86, 0]
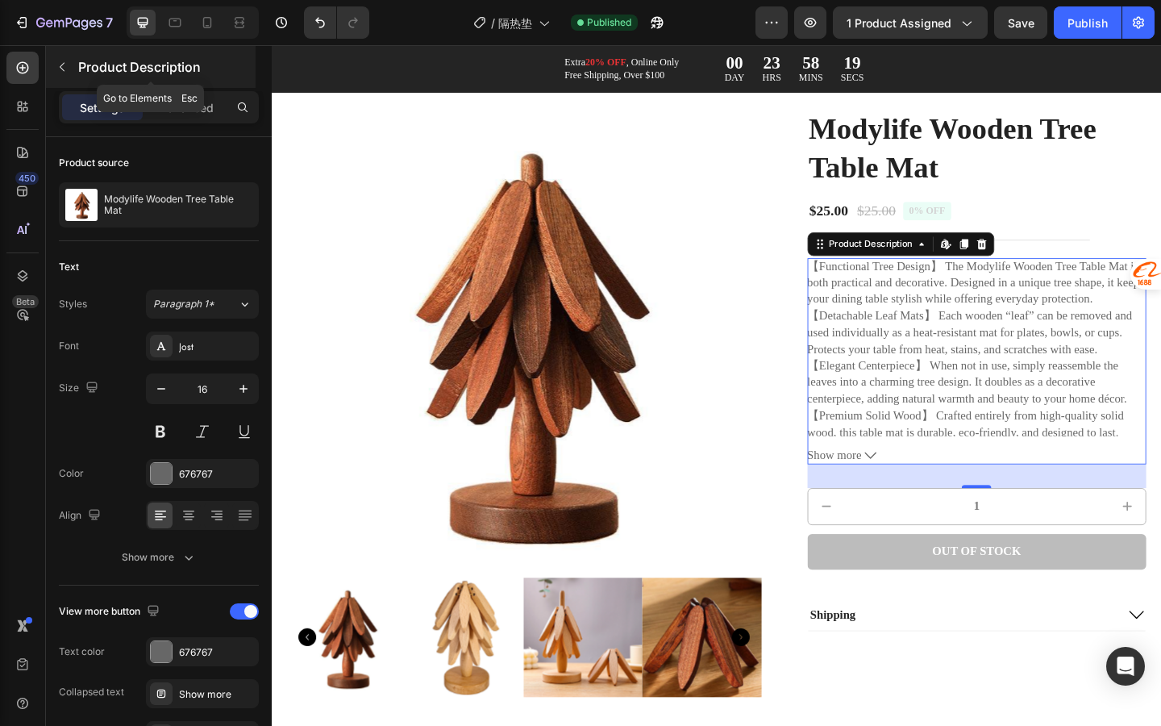
click at [69, 65] on button "button" at bounding box center [62, 67] width 26 height 26
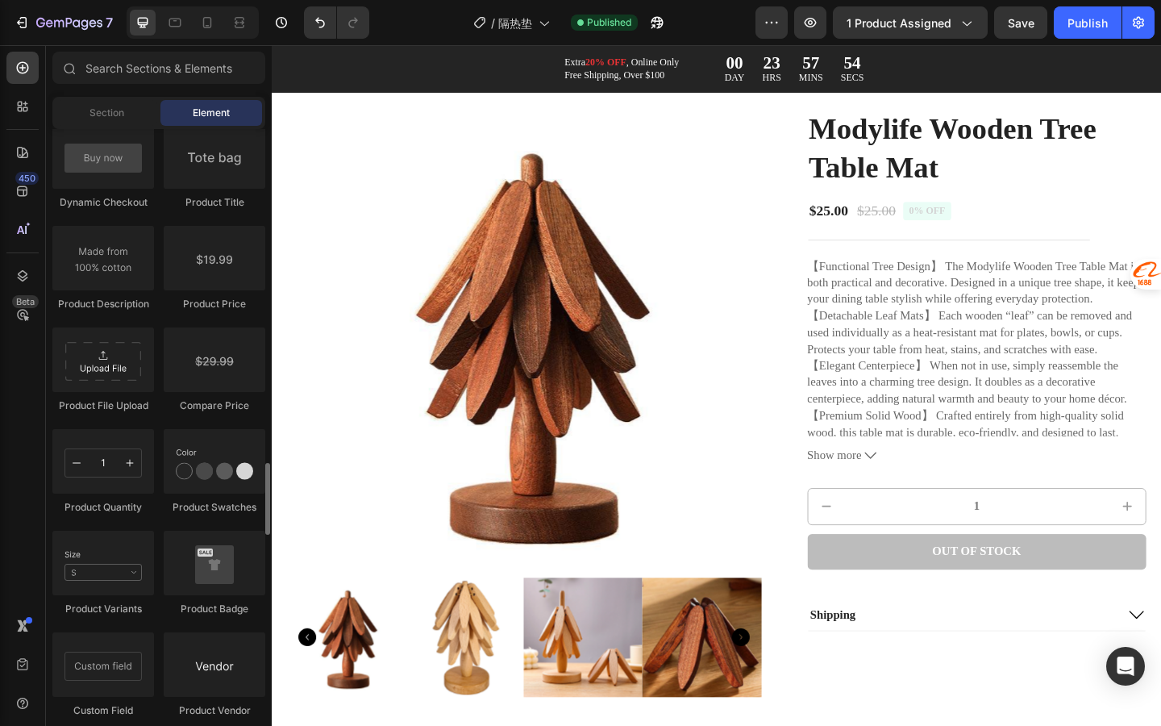
scroll to position [2629, 0]
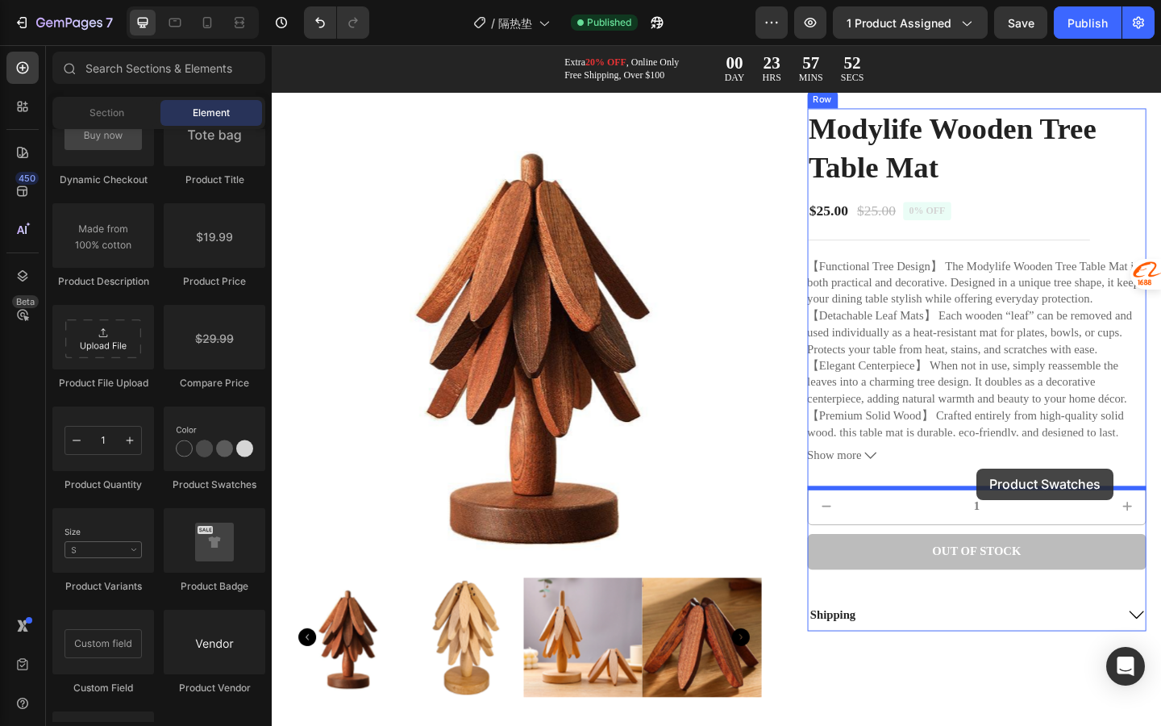
drag, startPoint x: 483, startPoint y: 501, endPoint x: 1036, endPoint y: 506, distance: 553.3
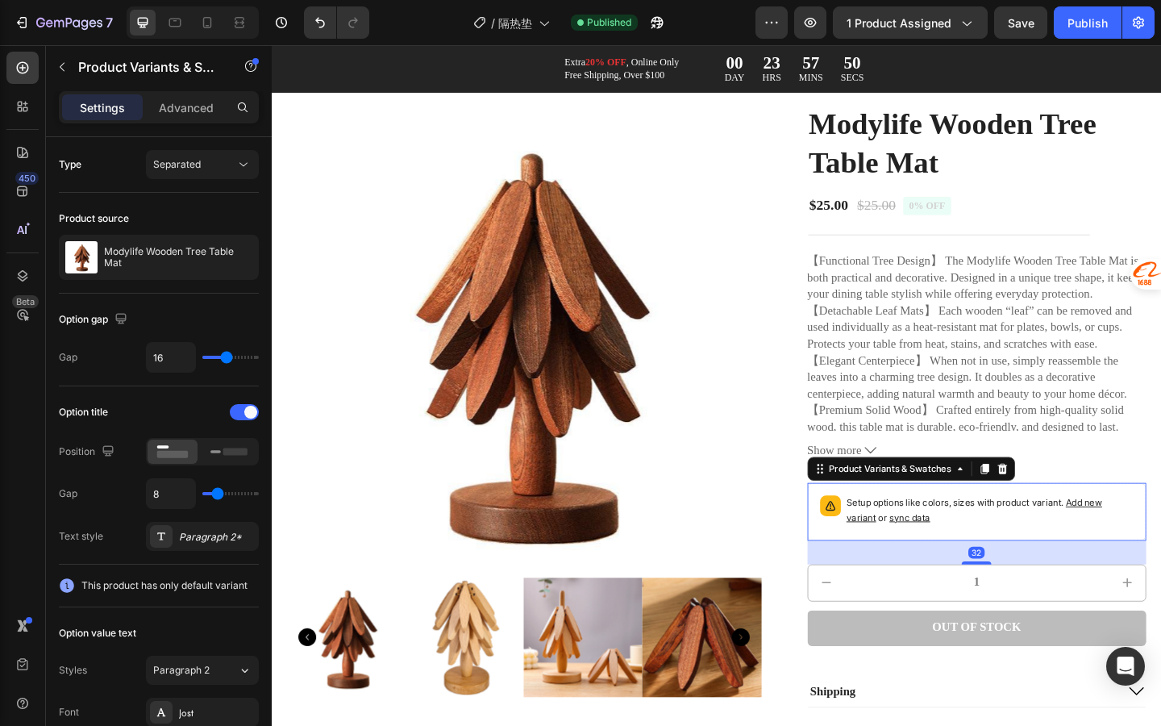
click at [1027, 560] on p "Setup options like colors, sizes with product variant. Add new variant or sync …" at bounding box center [1054, 551] width 313 height 32
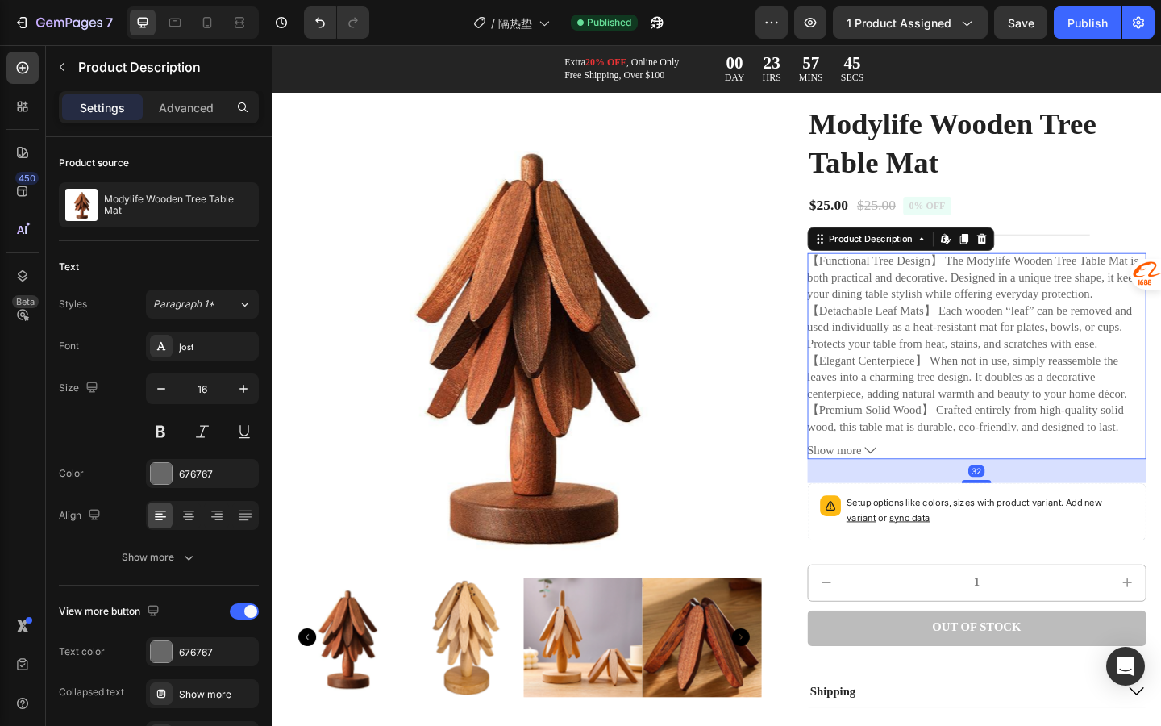
click at [1139, 425] on p "【Elegant Centerpiece】 When not in use, simply reassemble the leaves into a char…" at bounding box center [1029, 406] width 348 height 50
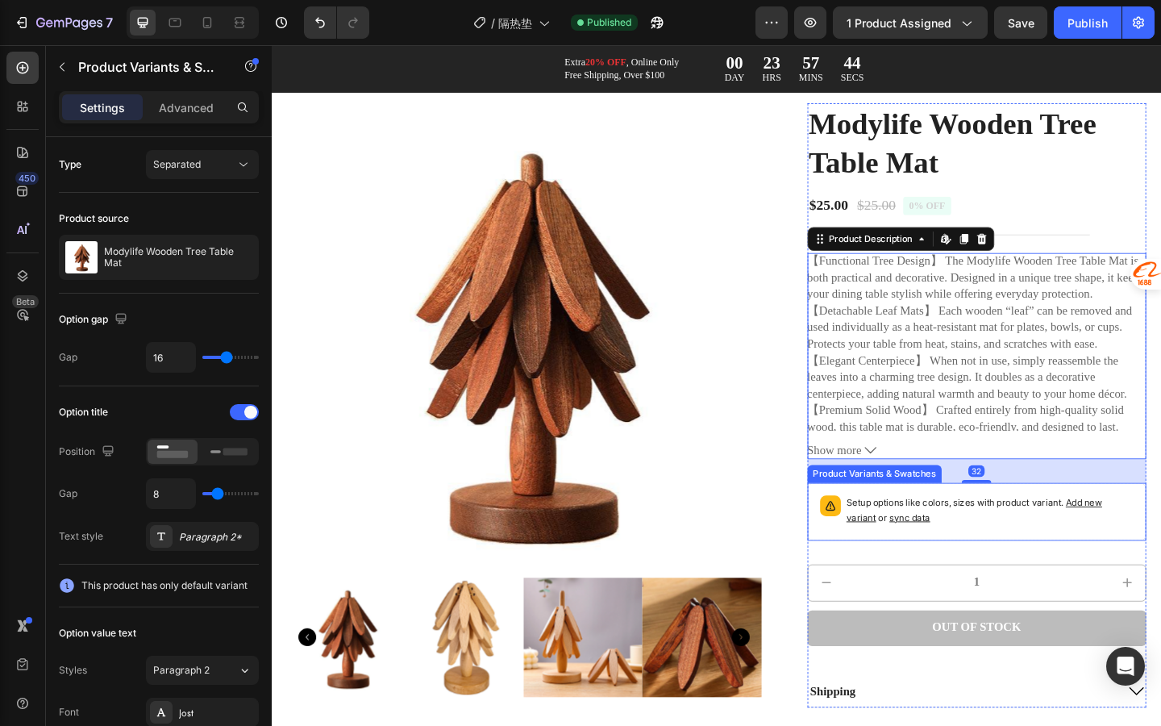
click at [1080, 581] on div "Setup options like colors, sizes with product variant. Add new variant or sync …" at bounding box center [1039, 552] width 369 height 63
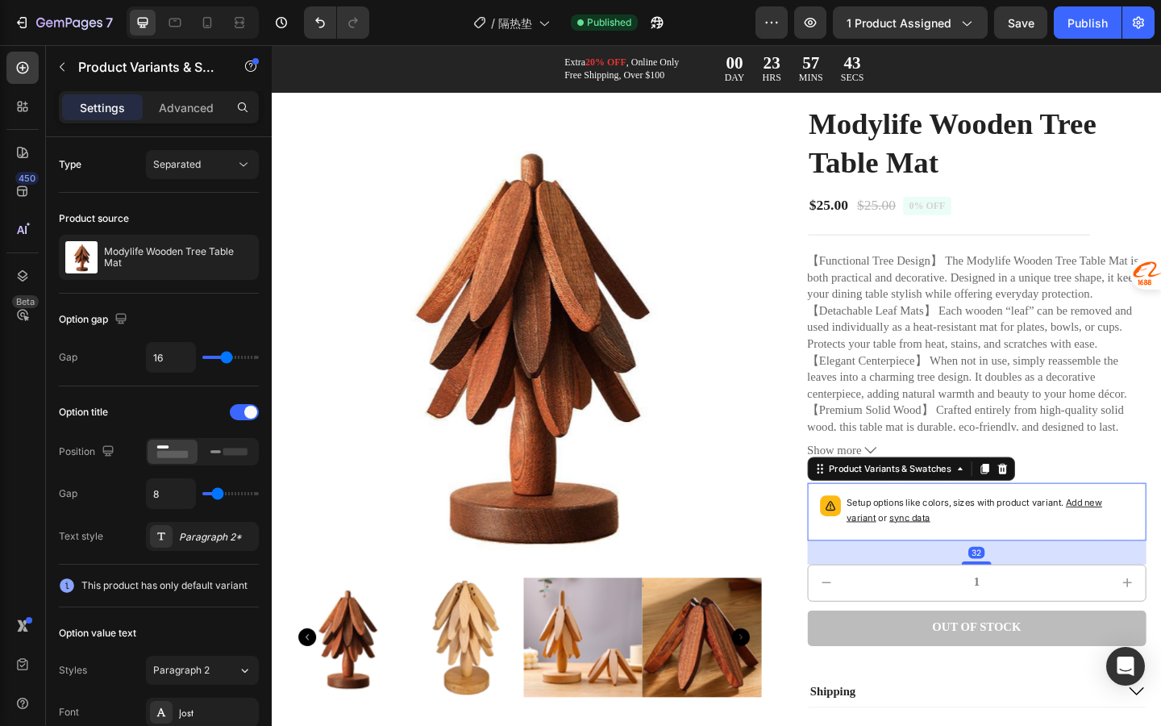
click at [1153, 536] on span "Add new variant" at bounding box center [1037, 550] width 278 height 28
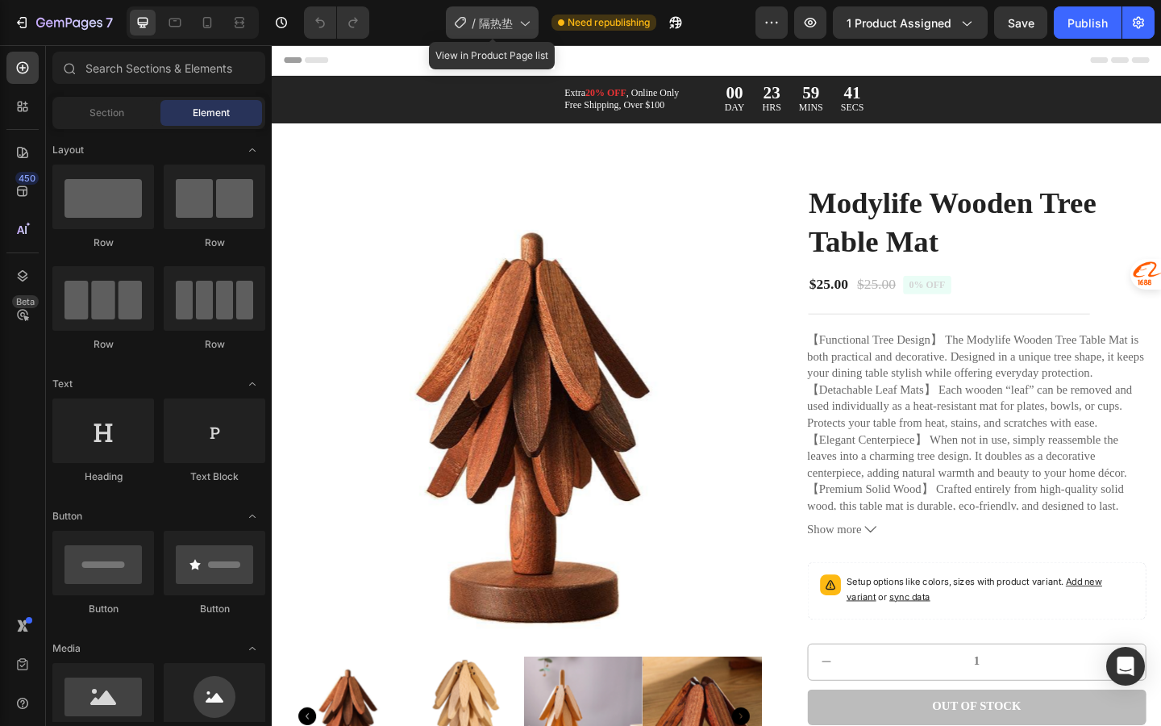
click at [506, 21] on span "隔热垫" at bounding box center [496, 23] width 34 height 17
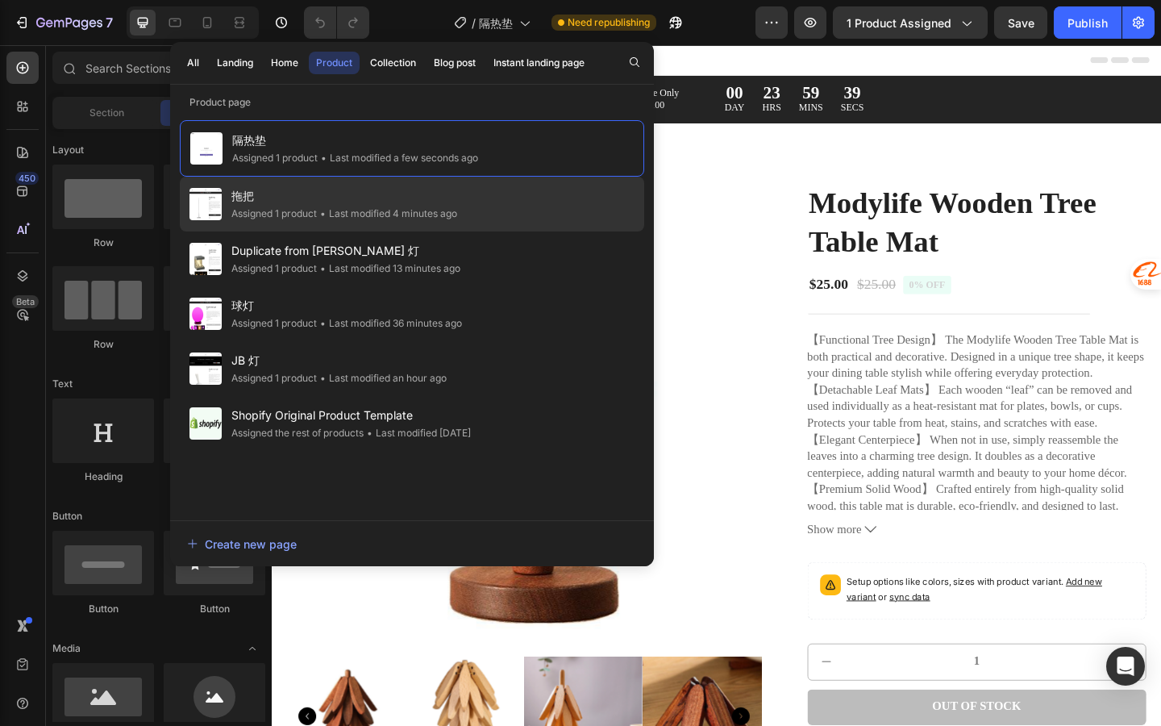
click at [491, 209] on div "拖把 Assigned 1 product • Last modified 4 minutes ago" at bounding box center [412, 204] width 465 height 55
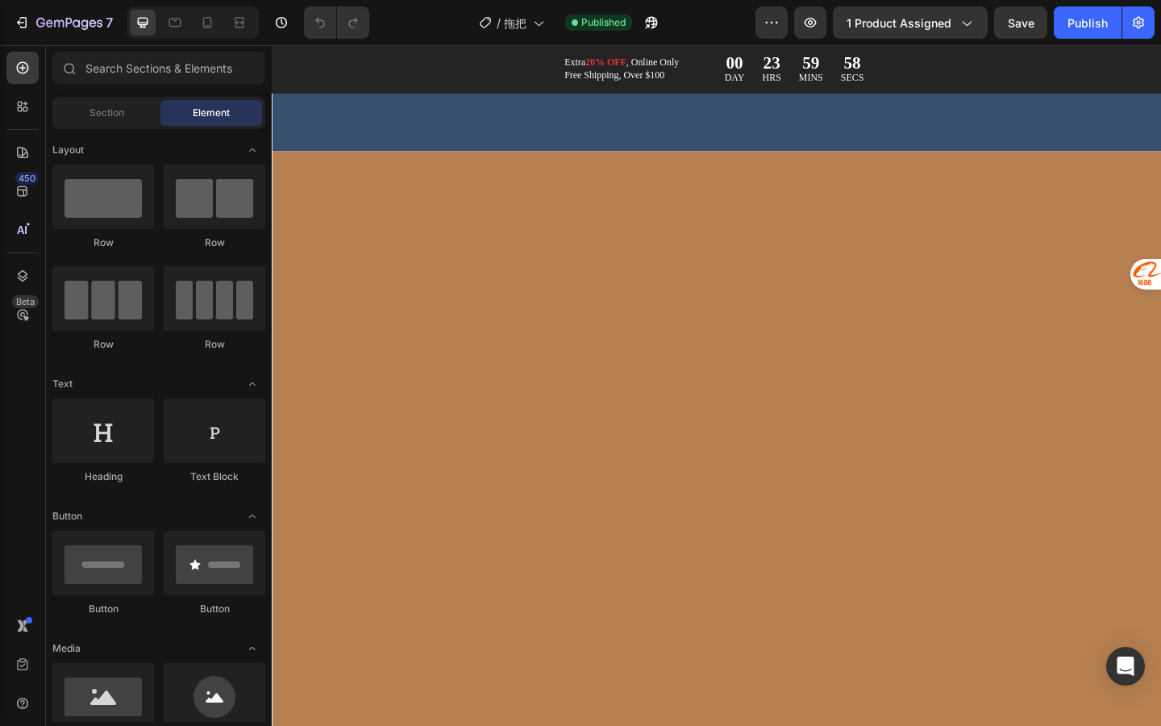
scroll to position [3575, 0]
